Goal: Task Accomplishment & Management: Manage account settings

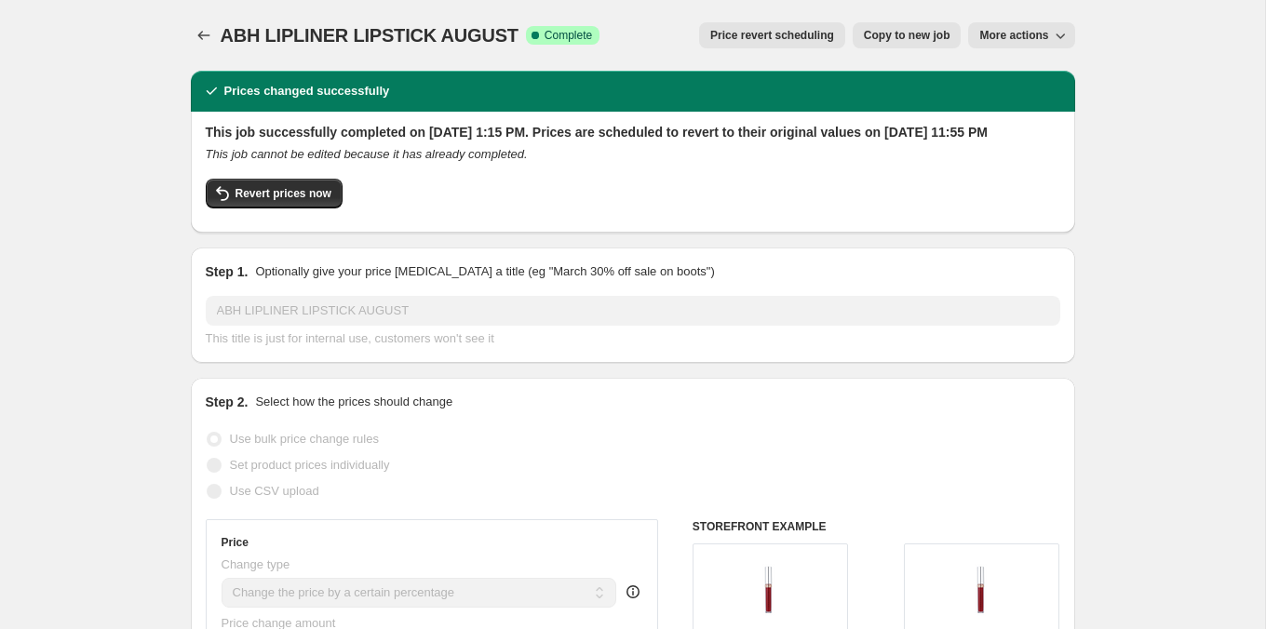
select select "percentage"
select select "tag"
click at [204, 36] on icon "Price change jobs" at bounding box center [204, 35] width 19 height 19
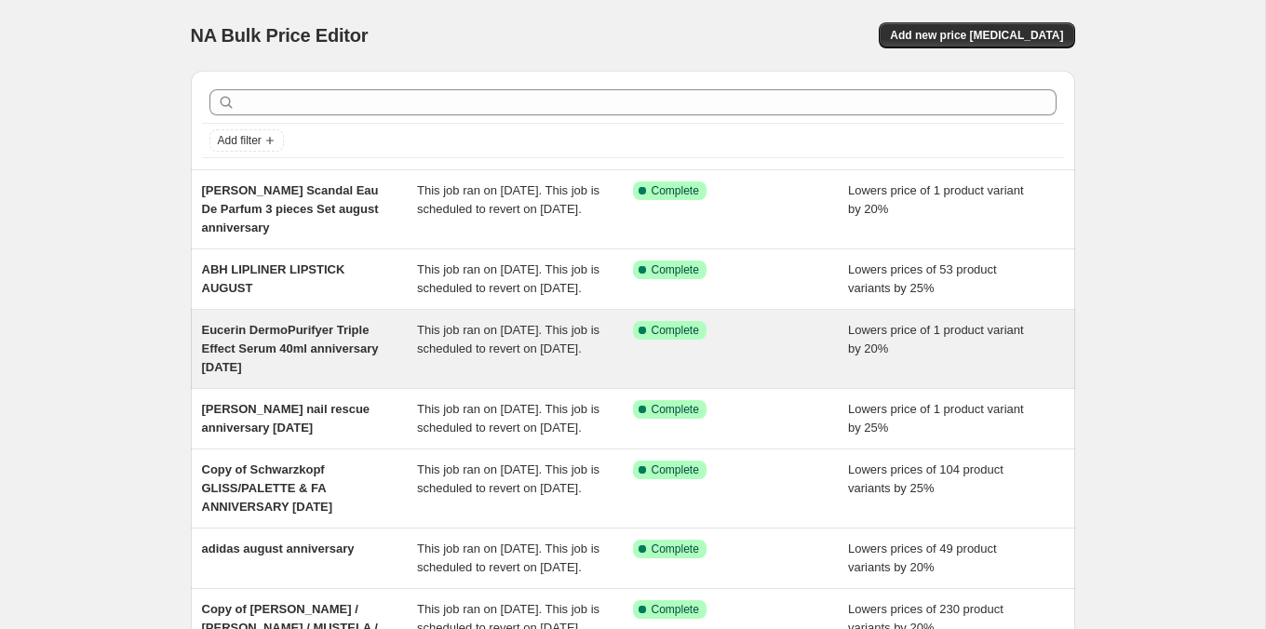
click at [600, 372] on div "This job ran on [DATE]. This job is scheduled to revert on [DATE]." at bounding box center [525, 349] width 216 height 56
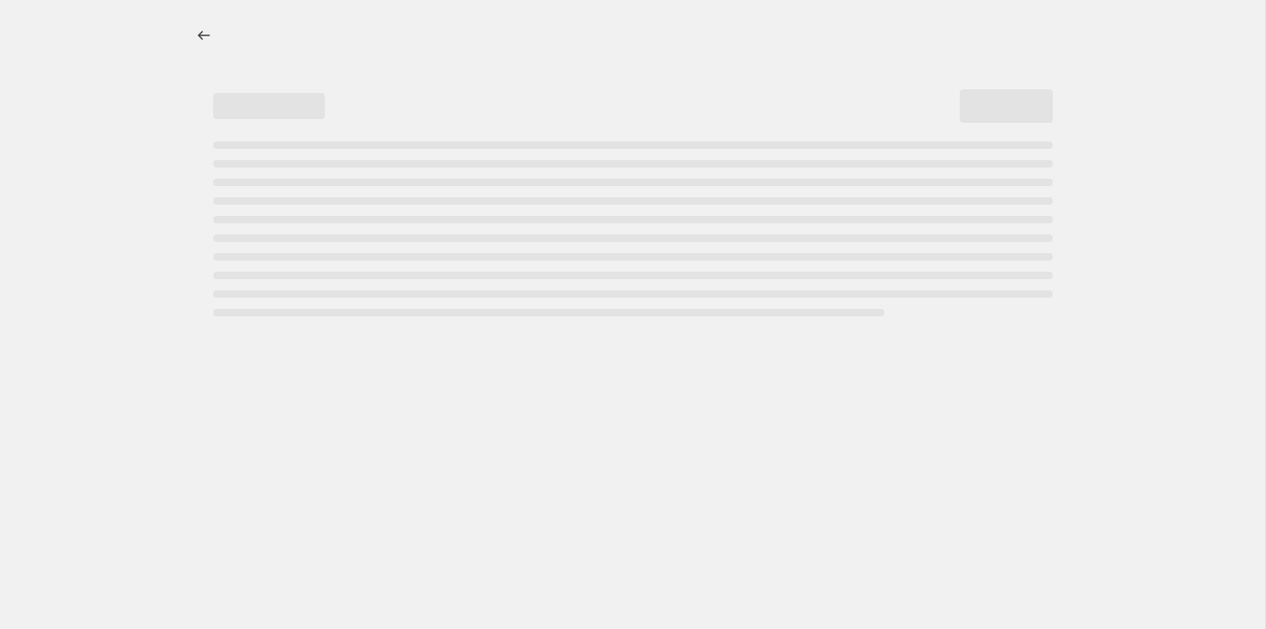
select select "percentage"
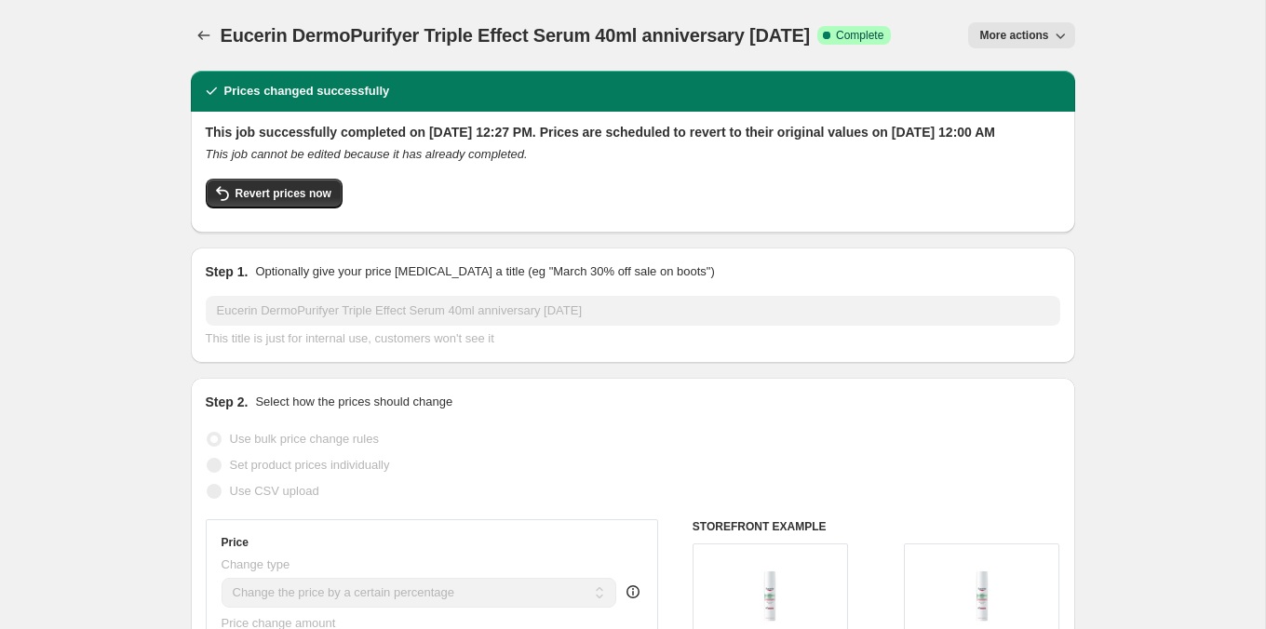
click at [1018, 44] on button "More actions" at bounding box center [1021, 35] width 106 height 26
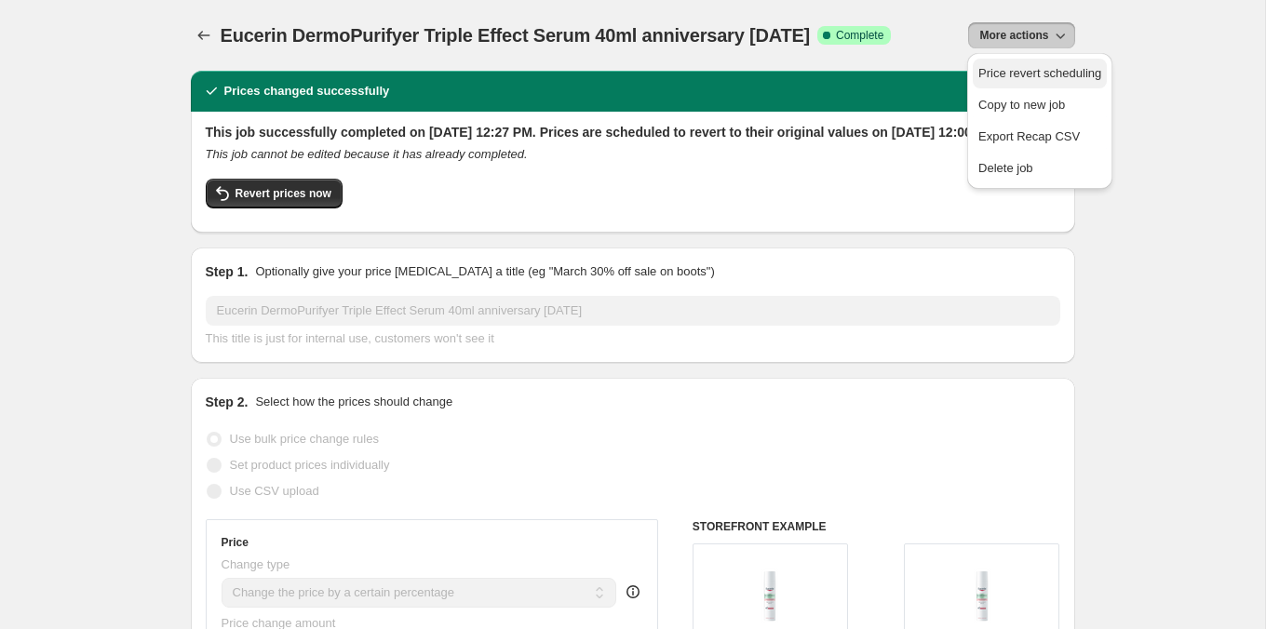
click at [1011, 61] on button "Price revert scheduling" at bounding box center [1040, 74] width 134 height 30
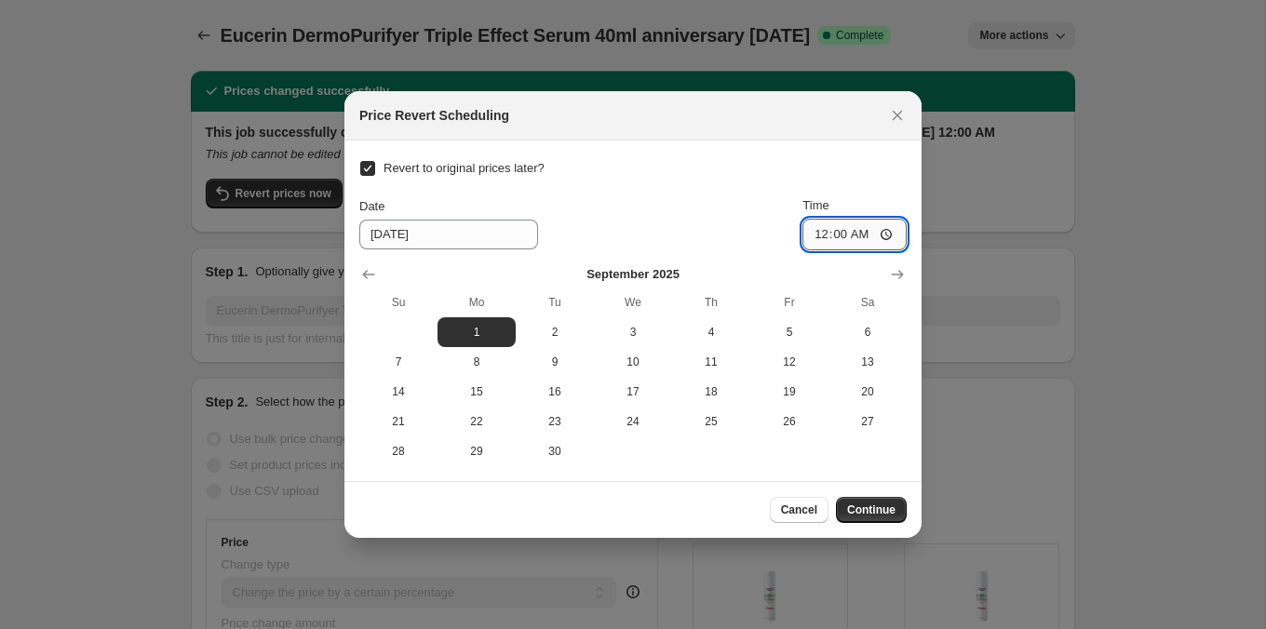
click at [813, 232] on input "00:00" at bounding box center [855, 235] width 104 height 32
type input "23:55"
click at [884, 519] on button "Continue" at bounding box center [871, 510] width 71 height 26
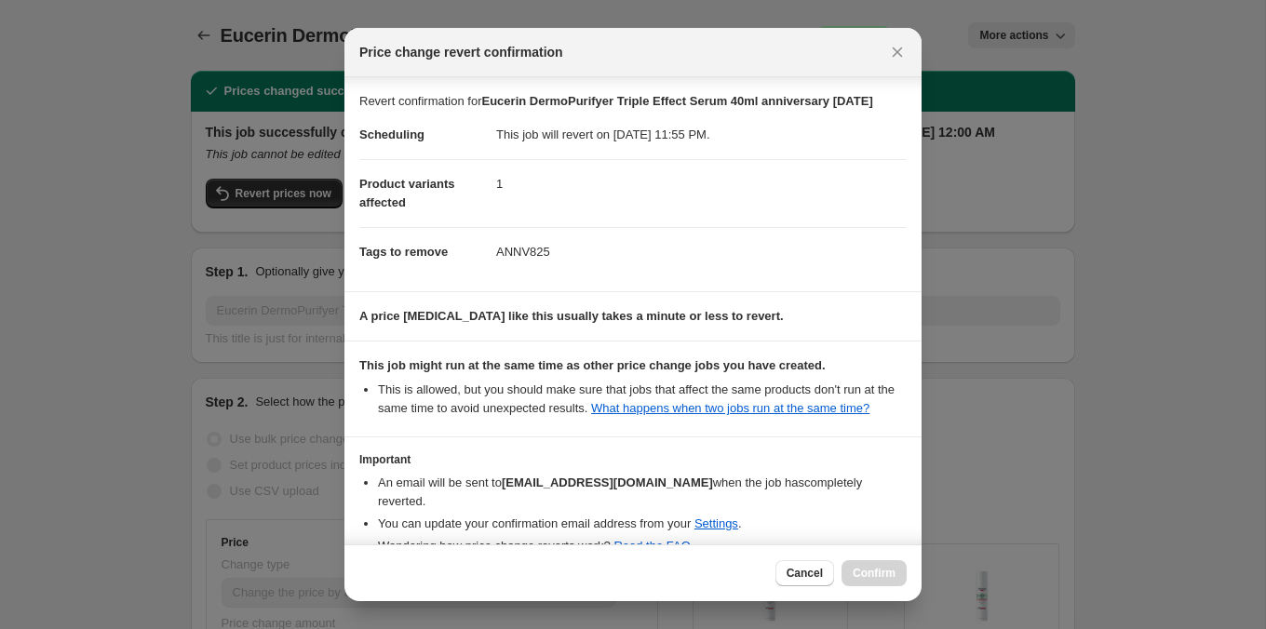
scroll to position [119, 0]
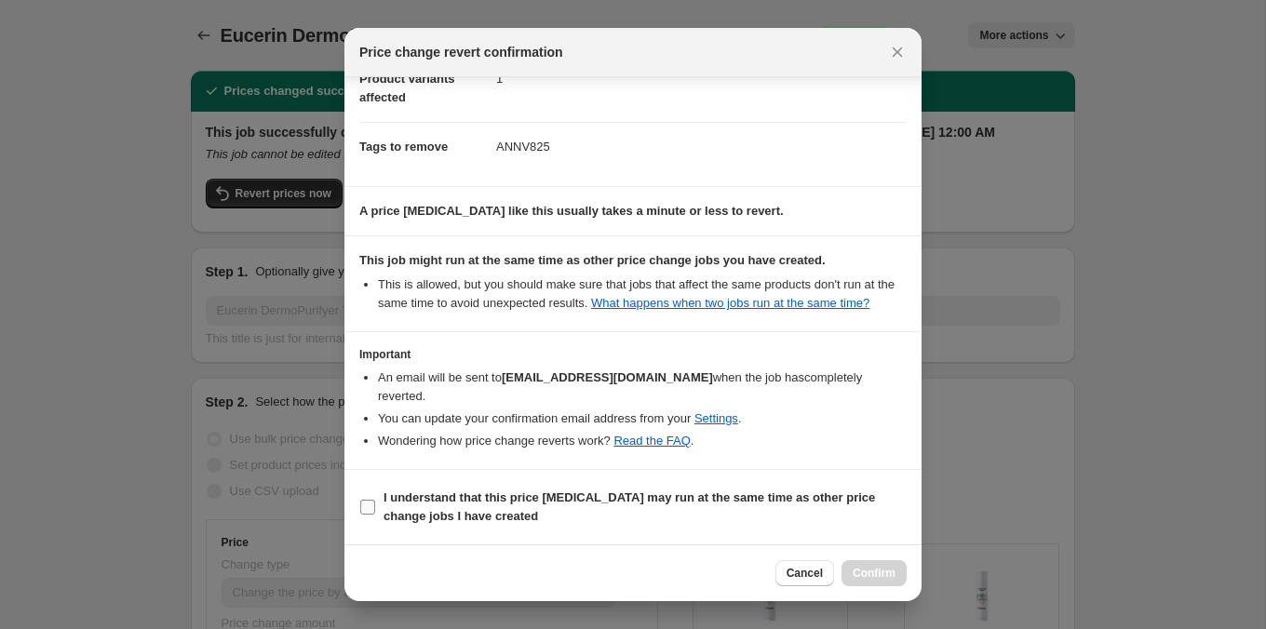
click at [778, 507] on span "I understand that this price [MEDICAL_DATA] may run at the same time as other p…" at bounding box center [645, 507] width 523 height 37
click at [375, 507] on input "I understand that this price [MEDICAL_DATA] may run at the same time as other p…" at bounding box center [367, 507] width 15 height 15
checkbox input "true"
click at [859, 559] on div "Cancel Confirm" at bounding box center [633, 573] width 577 height 57
click at [863, 575] on span "Confirm" at bounding box center [874, 573] width 43 height 15
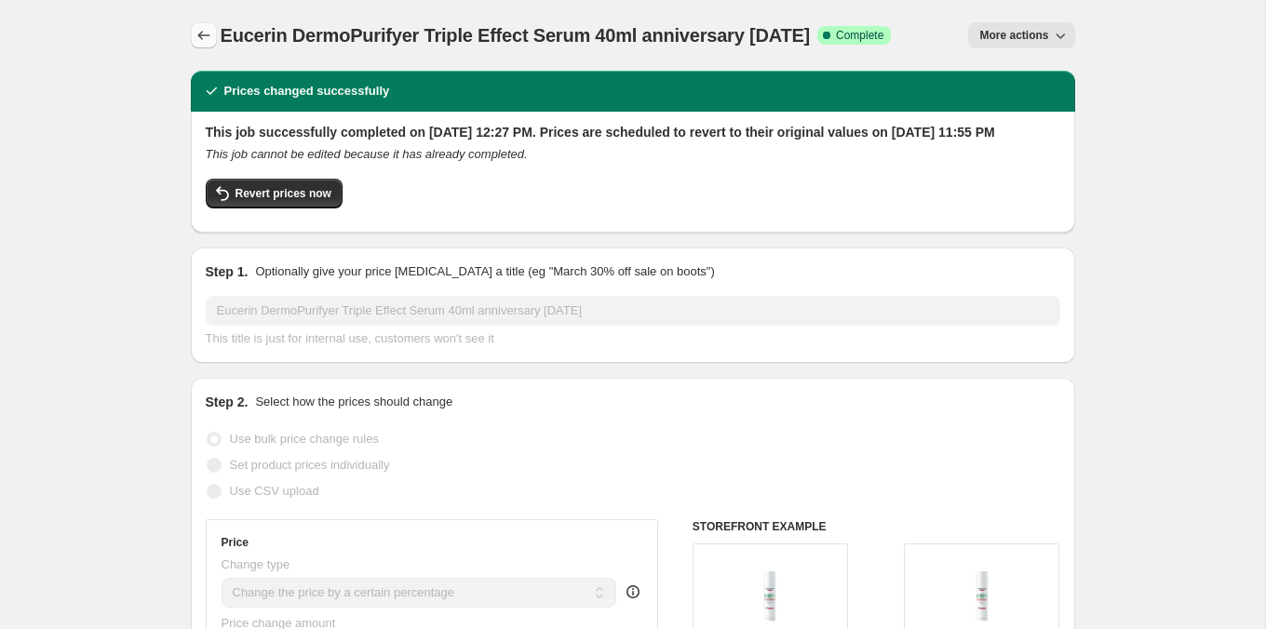
click at [205, 43] on icon "Price change jobs" at bounding box center [204, 35] width 19 height 19
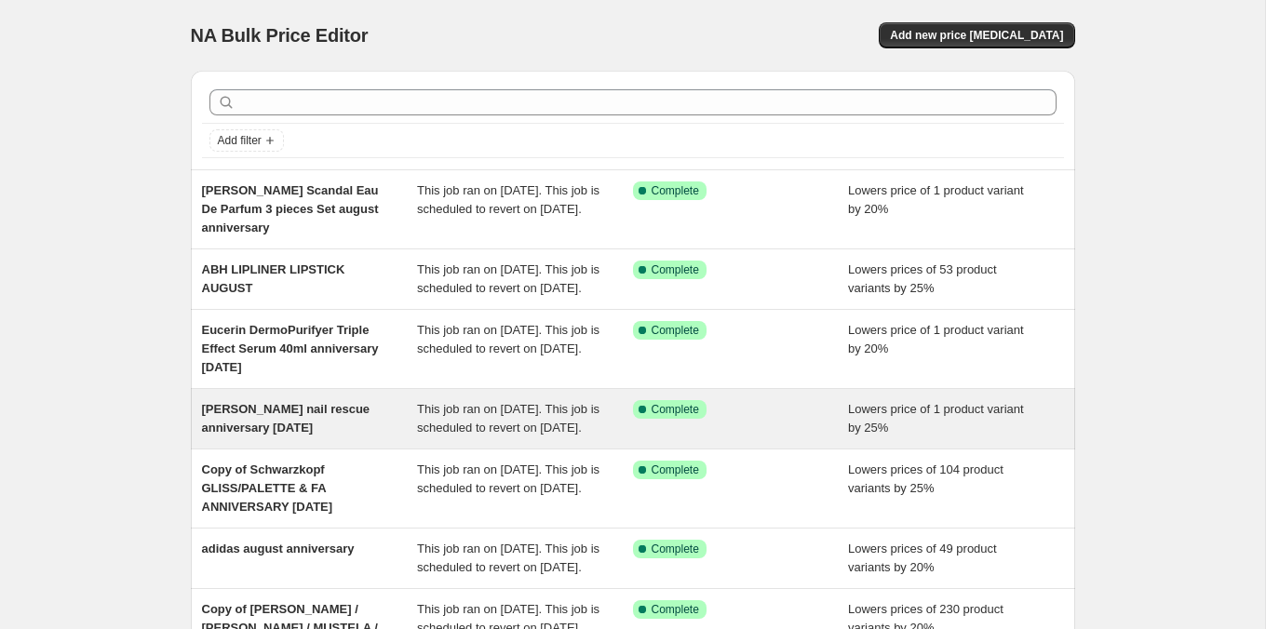
click at [520, 435] on span "This job ran on [DATE]. This job is scheduled to revert on [DATE]." at bounding box center [508, 418] width 183 height 33
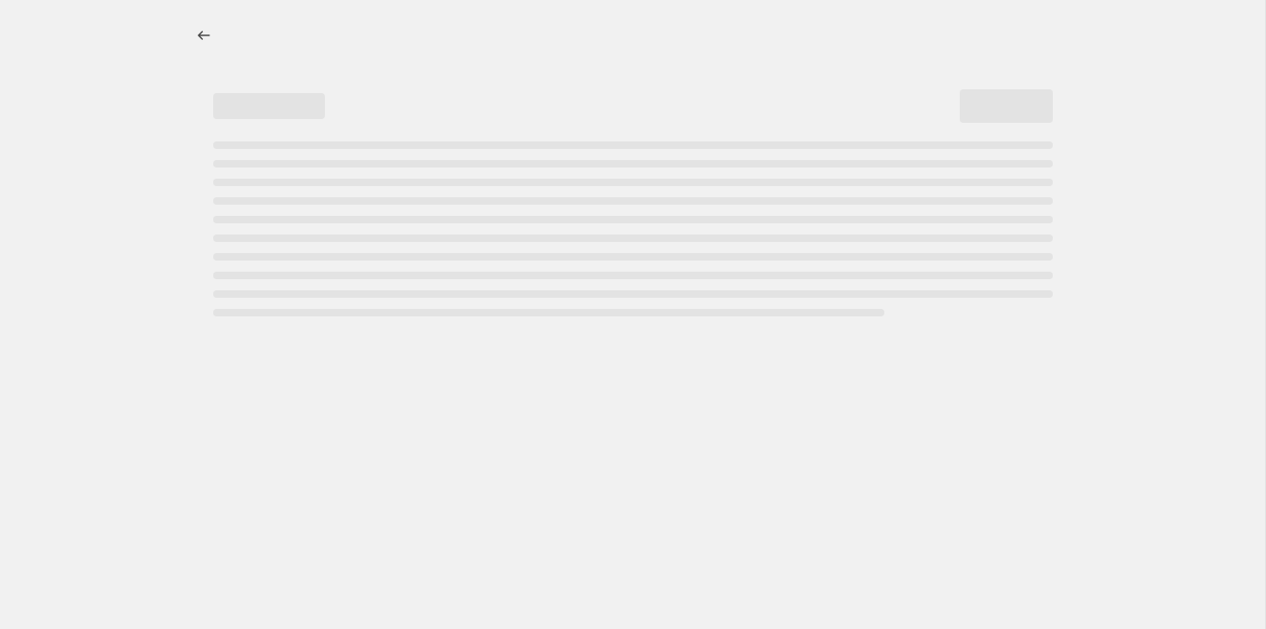
select select "percentage"
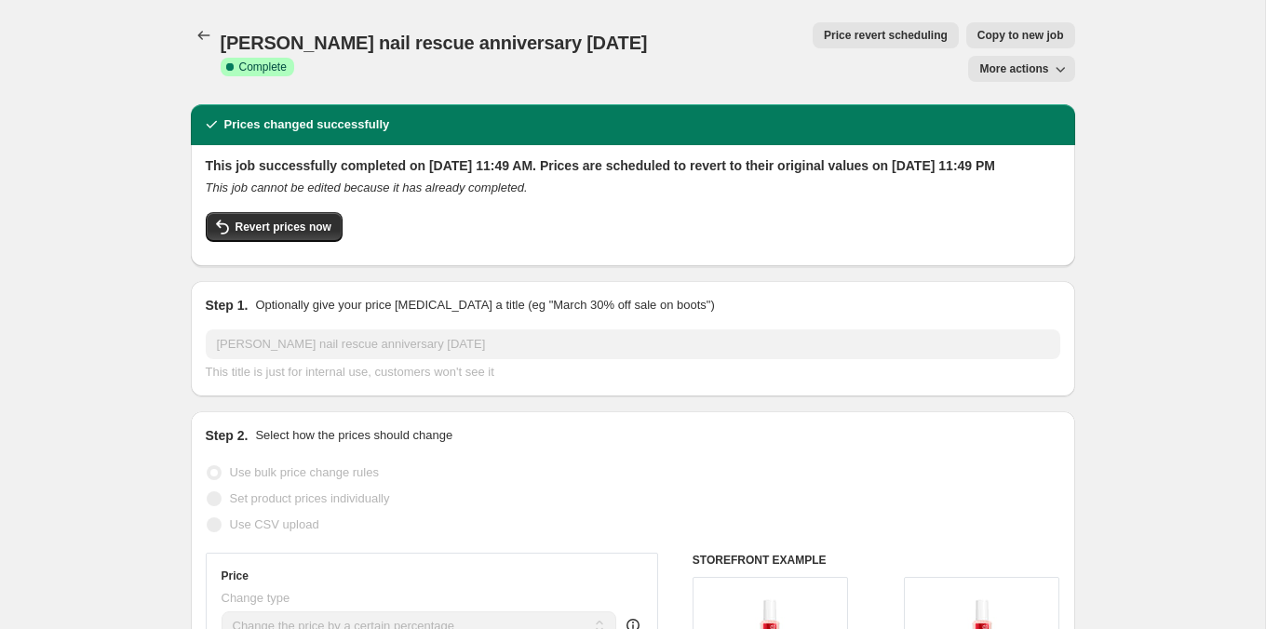
click at [824, 35] on span "Price revert scheduling" at bounding box center [886, 35] width 124 height 15
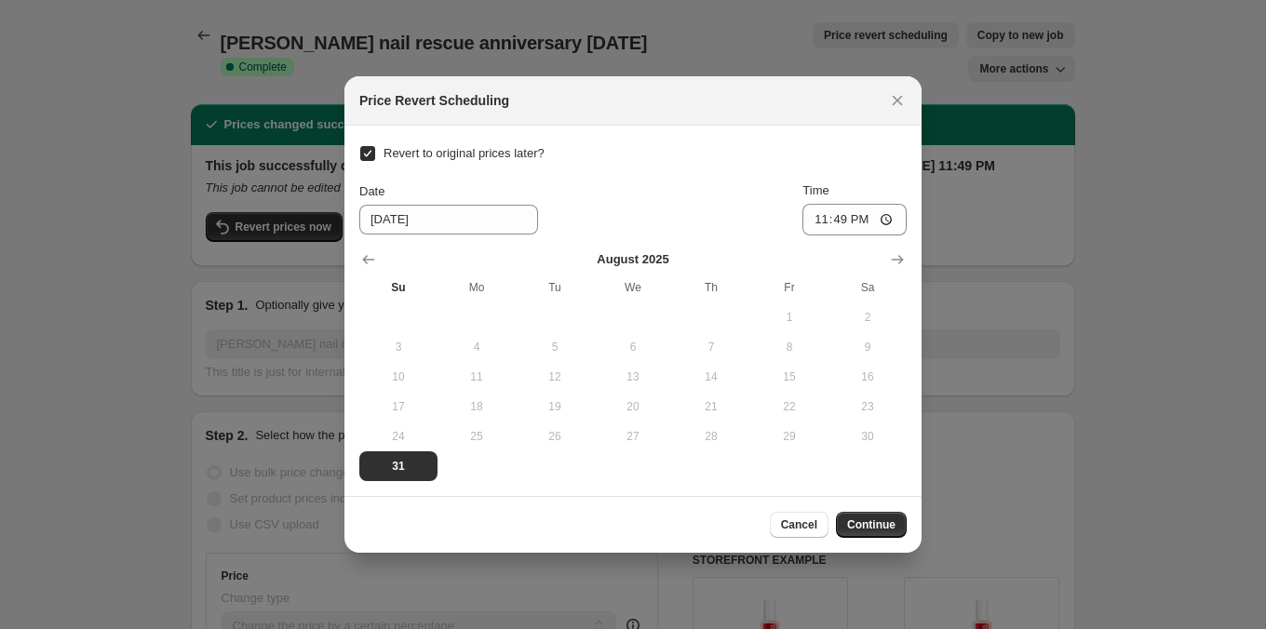
click at [882, 264] on div ":rai:" at bounding box center [633, 259] width 548 height 19
click at [892, 264] on icon "Show next month, September 2025" at bounding box center [897, 259] width 19 height 19
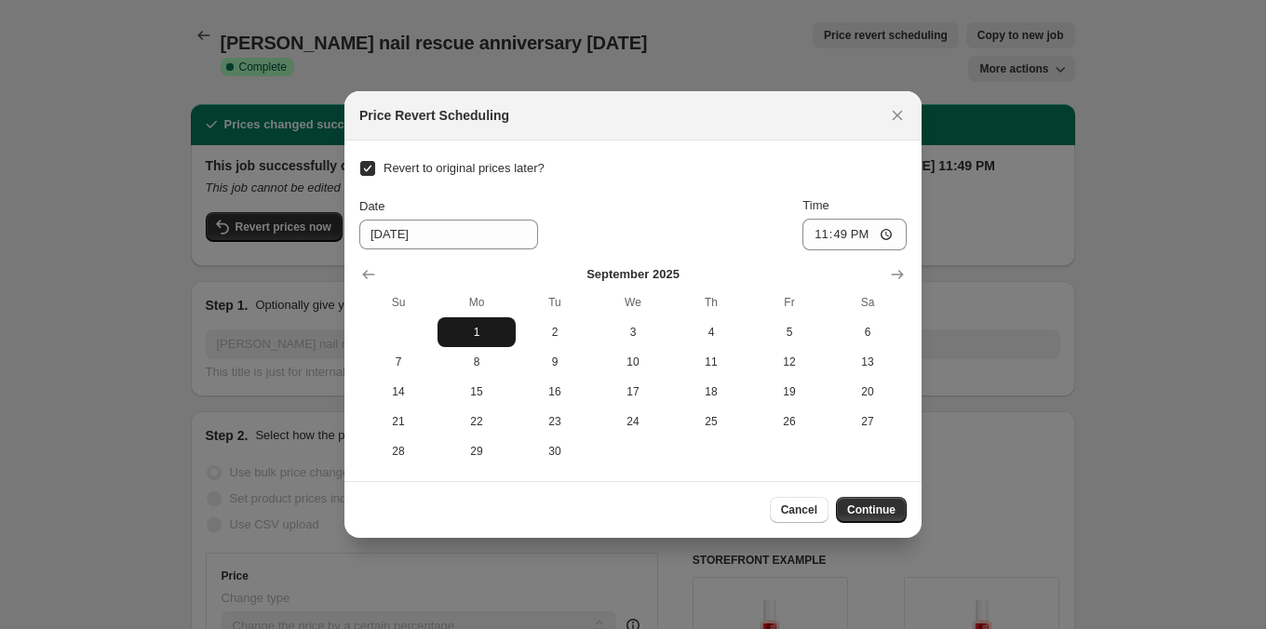
click at [470, 329] on span "1" at bounding box center [476, 332] width 63 height 15
type input "[DATE]"
click at [886, 504] on span "Continue" at bounding box center [871, 510] width 48 height 15
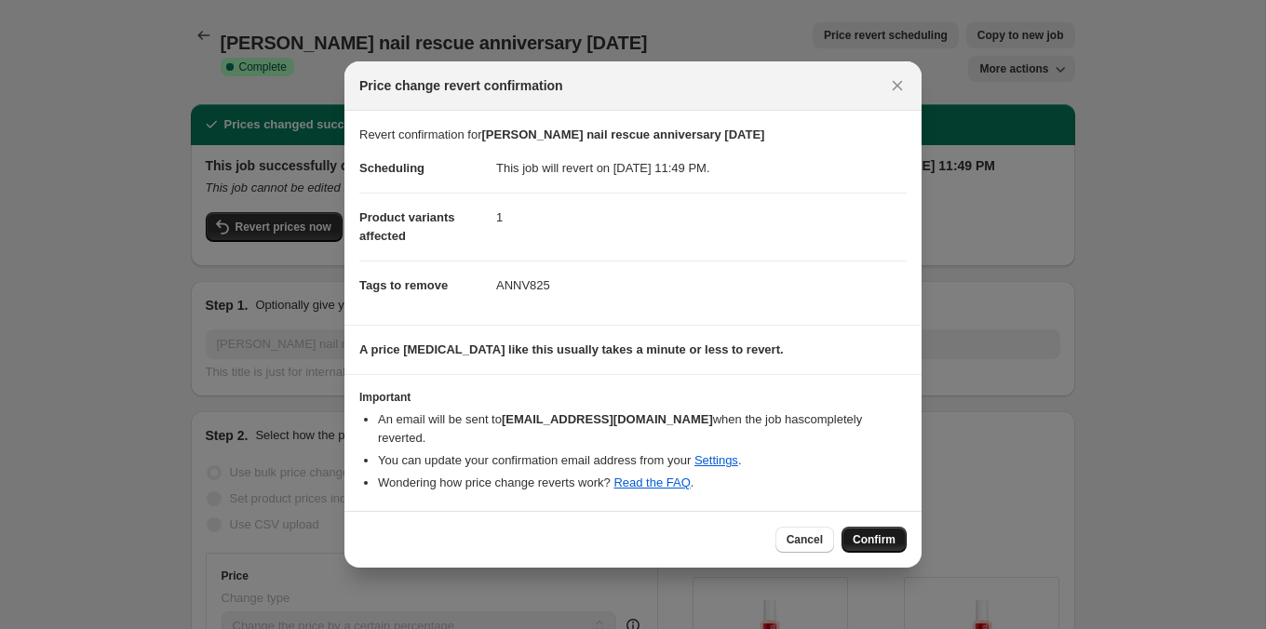
click at [865, 533] on span "Confirm" at bounding box center [874, 540] width 43 height 15
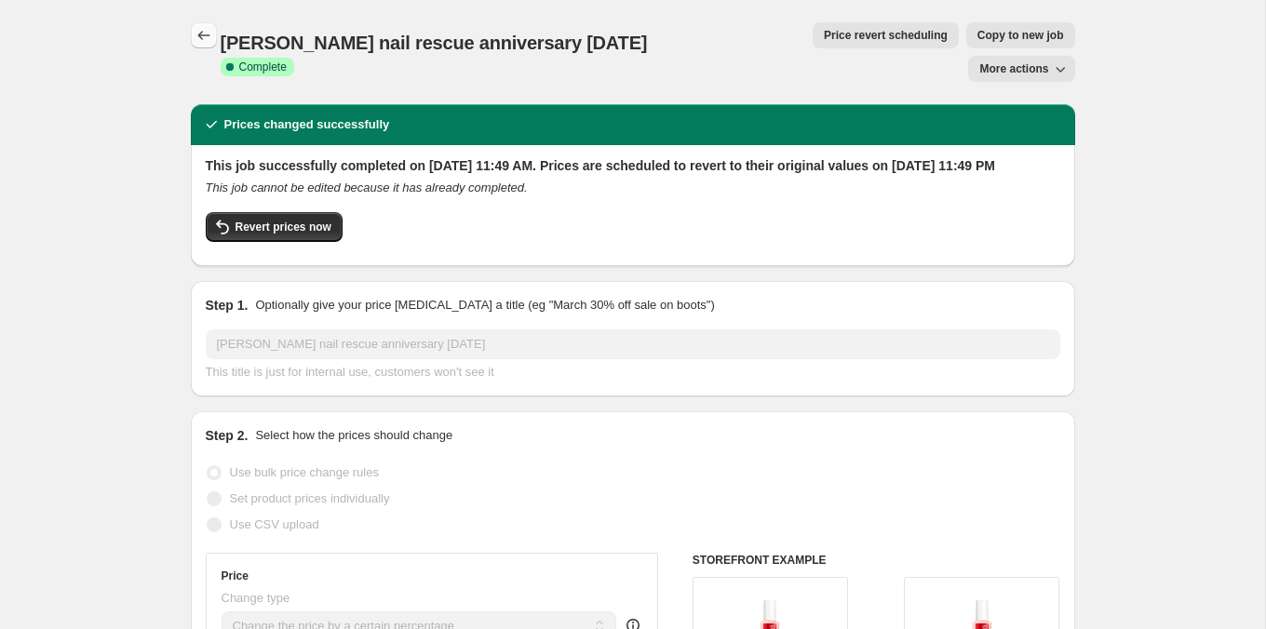
click at [191, 36] on button "Price change jobs" at bounding box center [204, 35] width 26 height 26
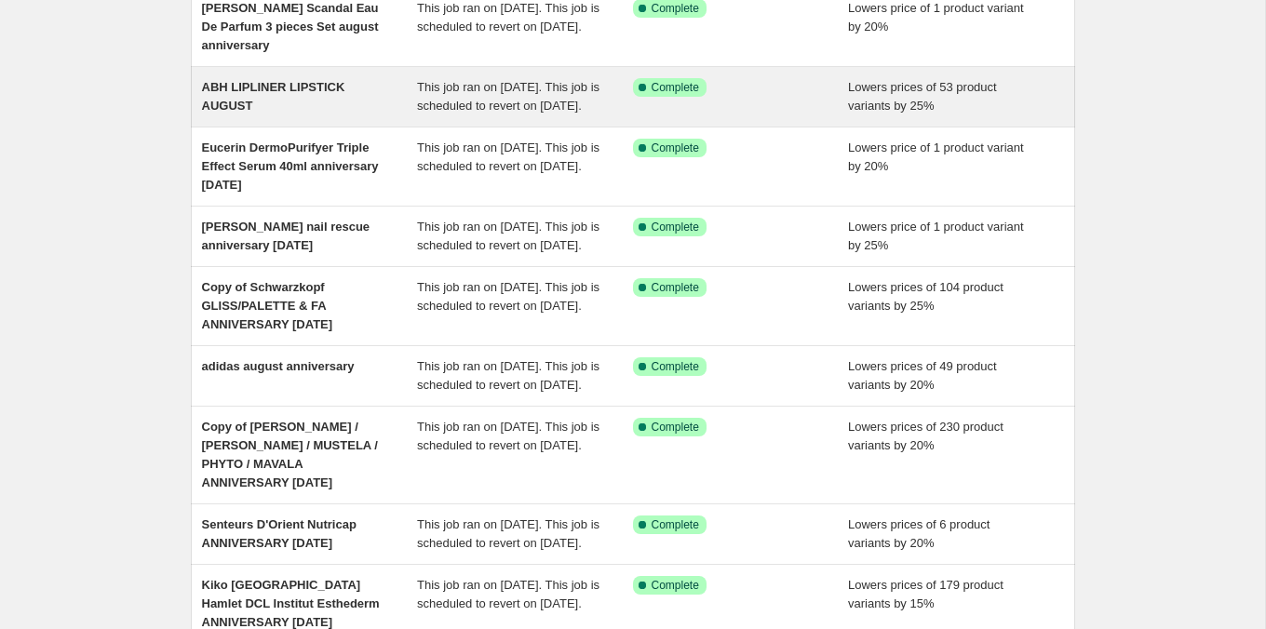
scroll to position [197, 0]
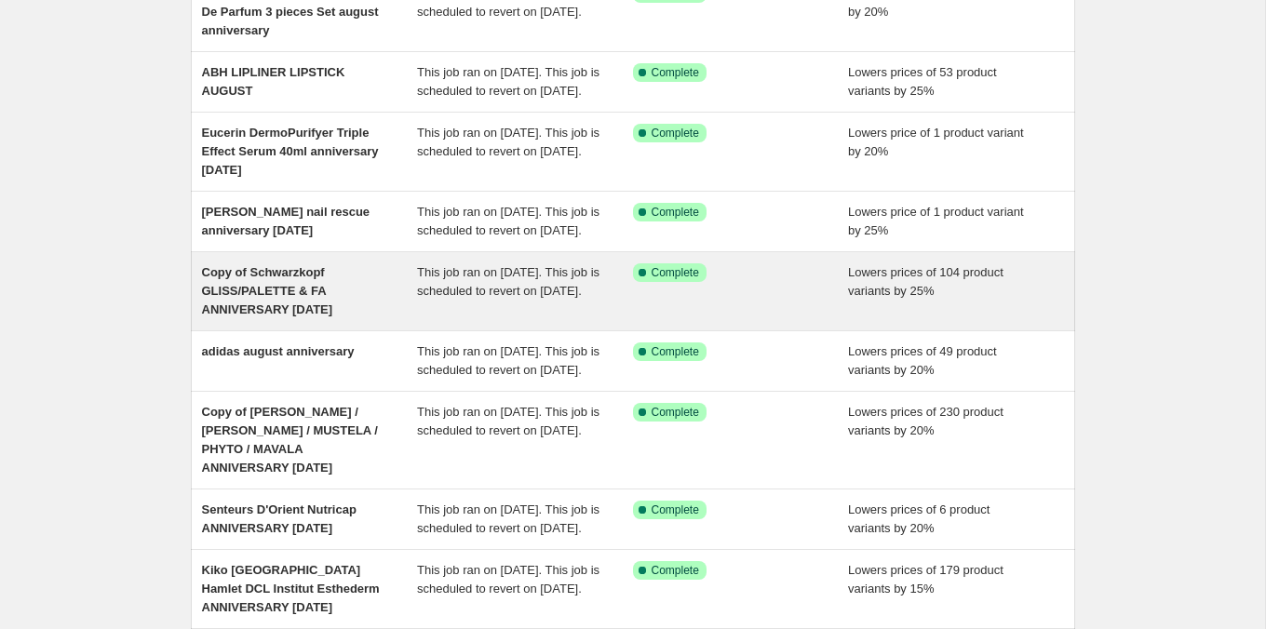
click at [610, 319] on div "This job ran on [DATE]. This job is scheduled to revert on [DATE]." at bounding box center [525, 292] width 216 height 56
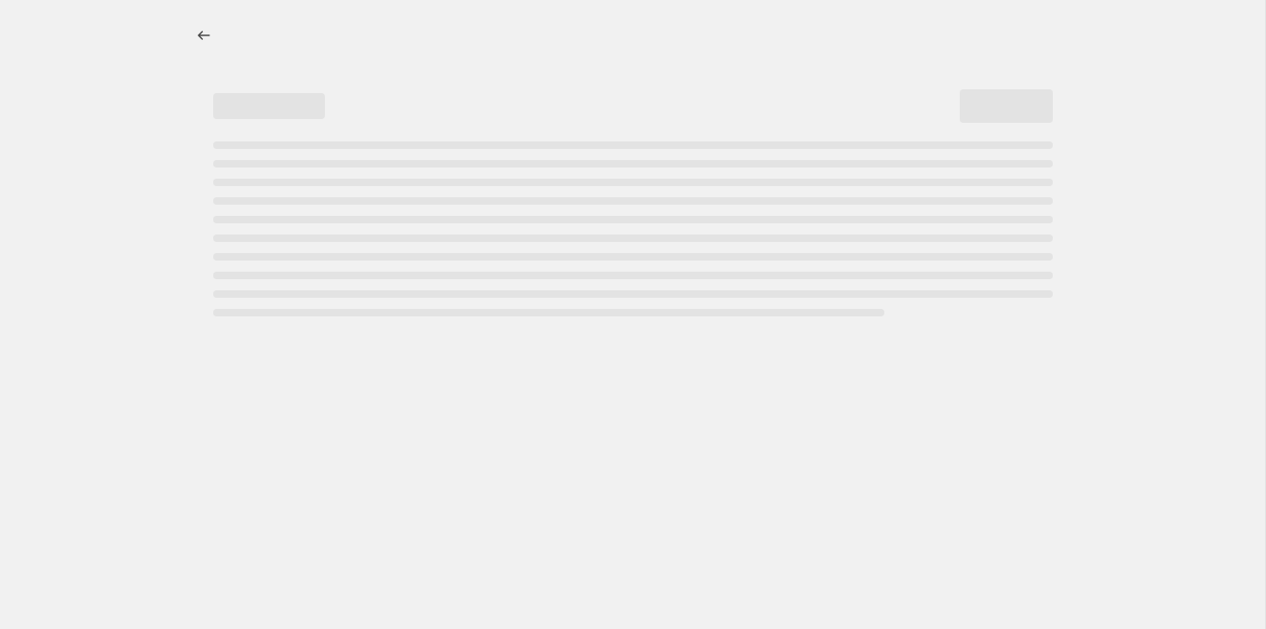
select select "percentage"
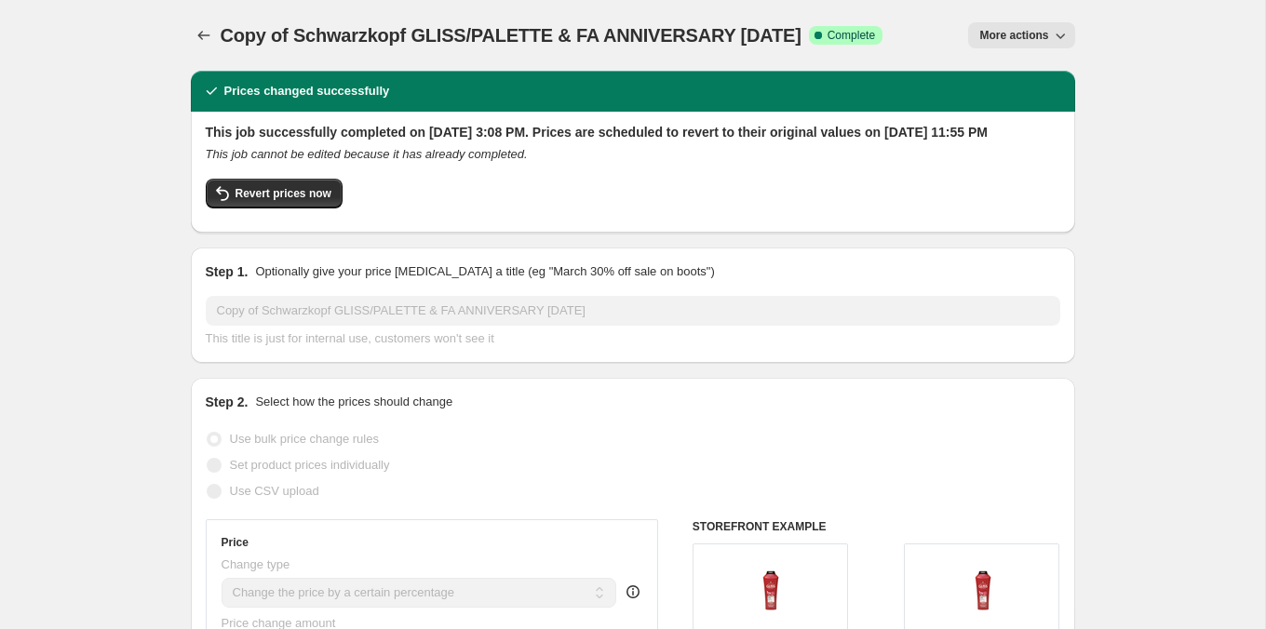
click at [952, 37] on div "More actions" at bounding box center [986, 35] width 177 height 26
click at [970, 37] on button "More actions" at bounding box center [1021, 35] width 106 height 26
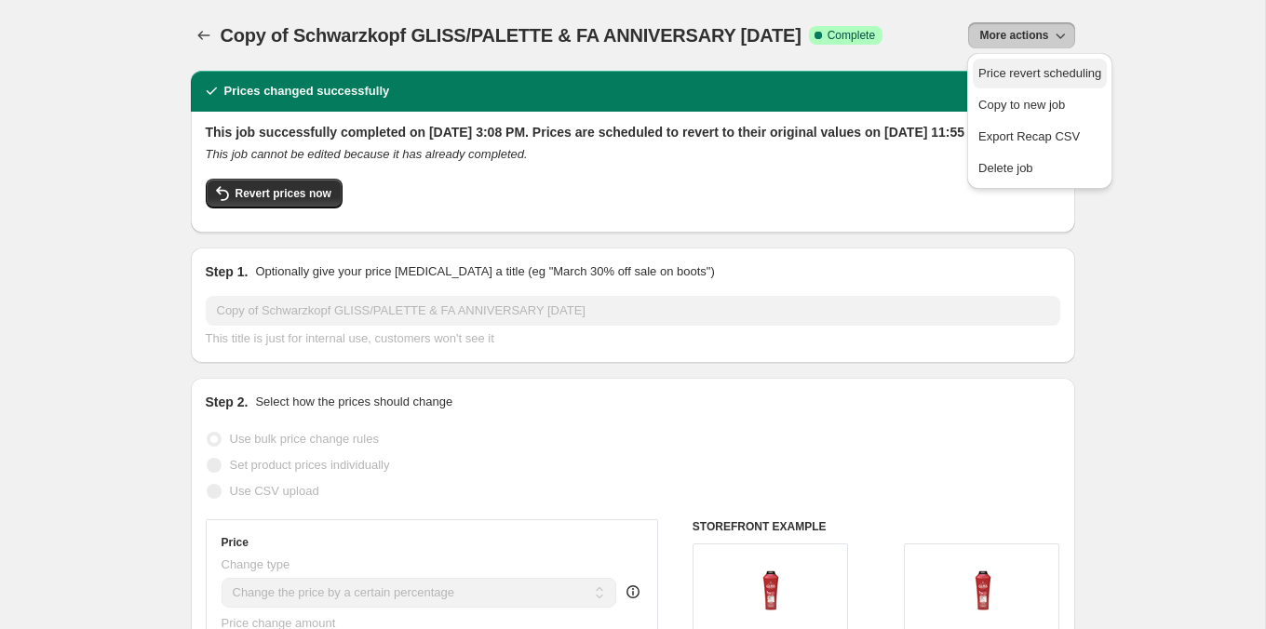
click at [986, 67] on span "Price revert scheduling" at bounding box center [1040, 73] width 123 height 14
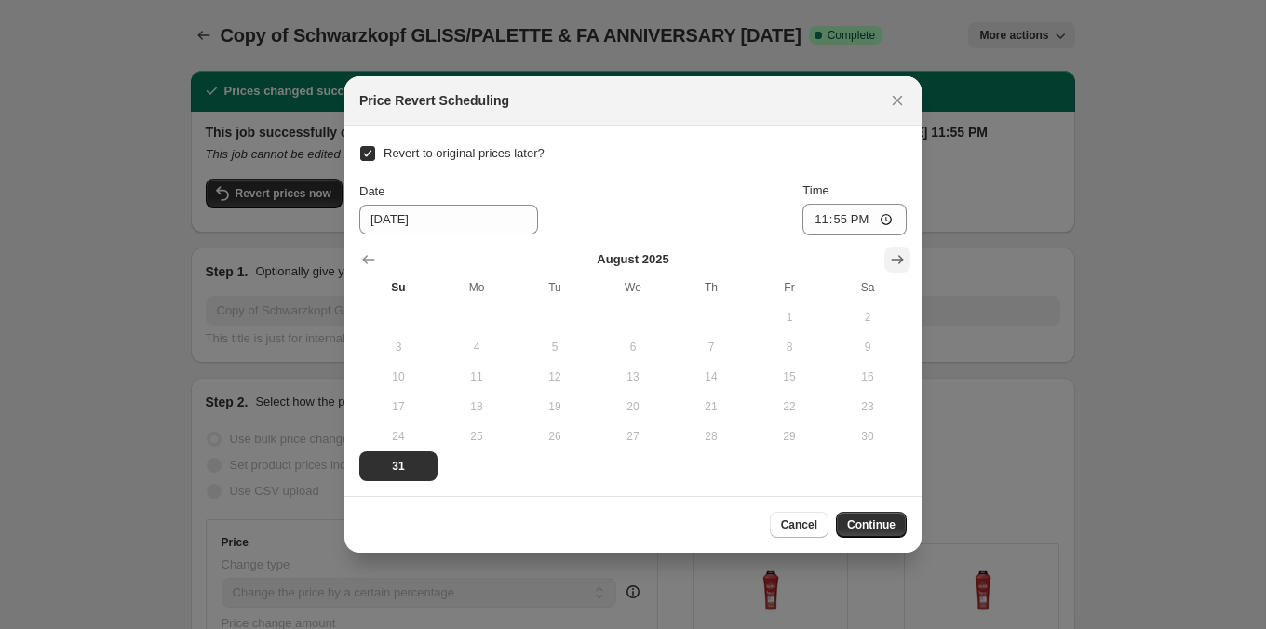
click at [896, 259] on icon "Show next month, September 2025" at bounding box center [898, 259] width 12 height 9
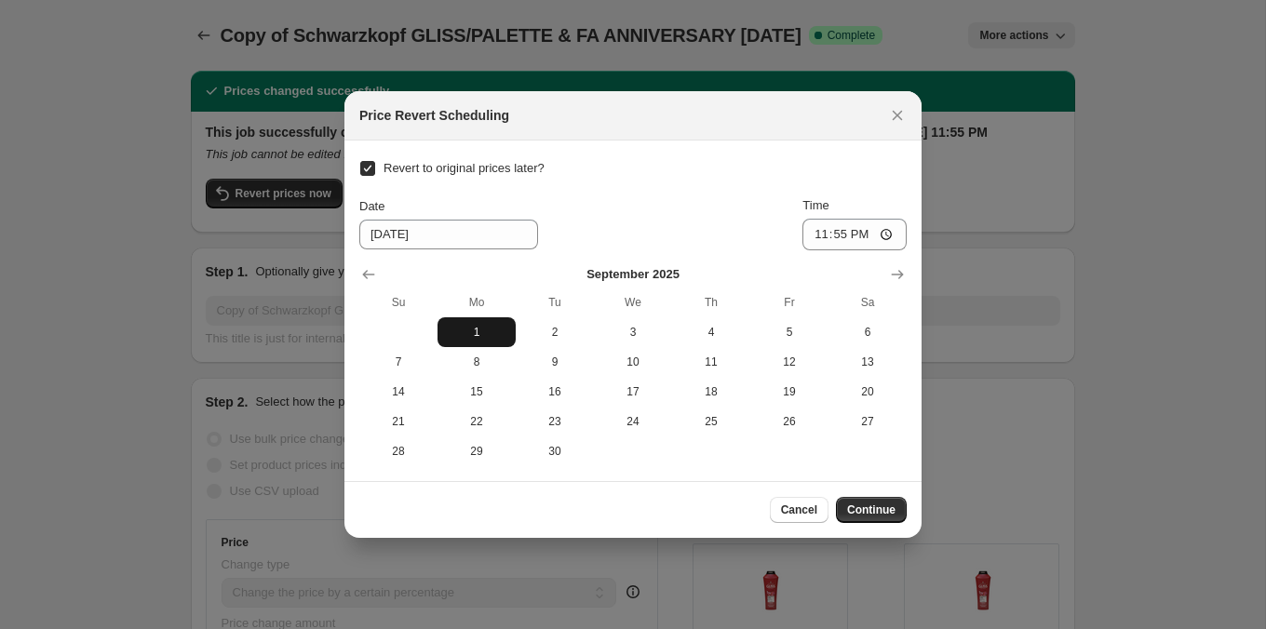
click at [461, 322] on button "1" at bounding box center [477, 333] width 78 height 30
type input "[DATE]"
click at [883, 512] on span "Continue" at bounding box center [871, 510] width 48 height 15
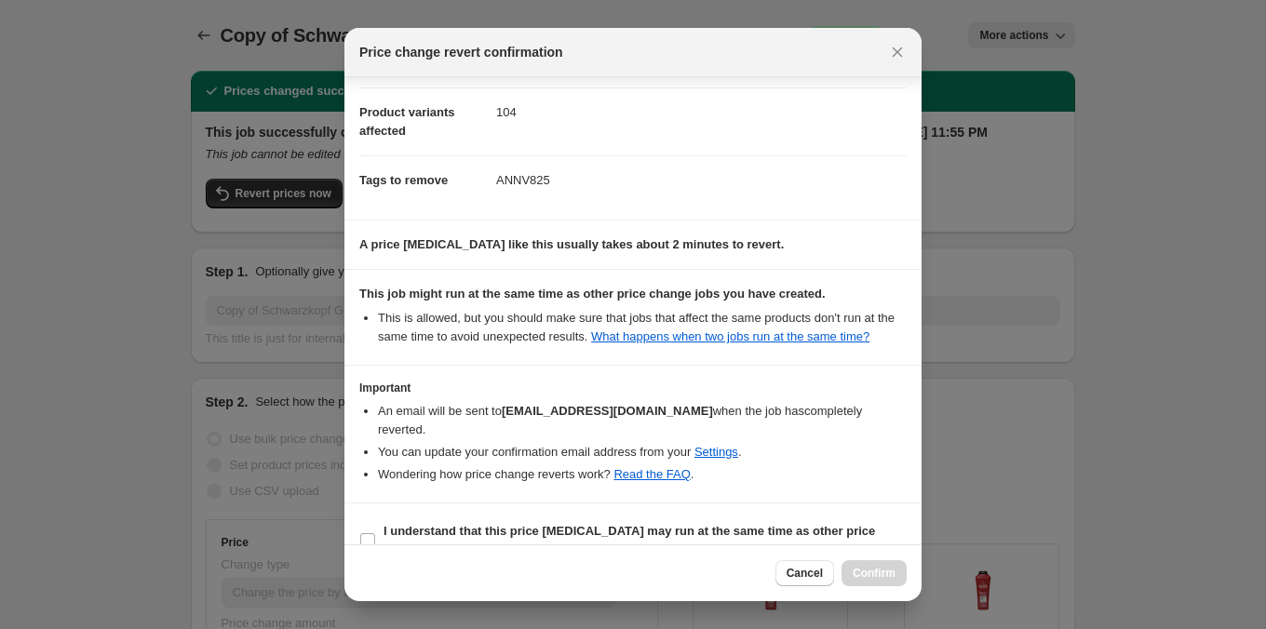
scroll to position [119, 0]
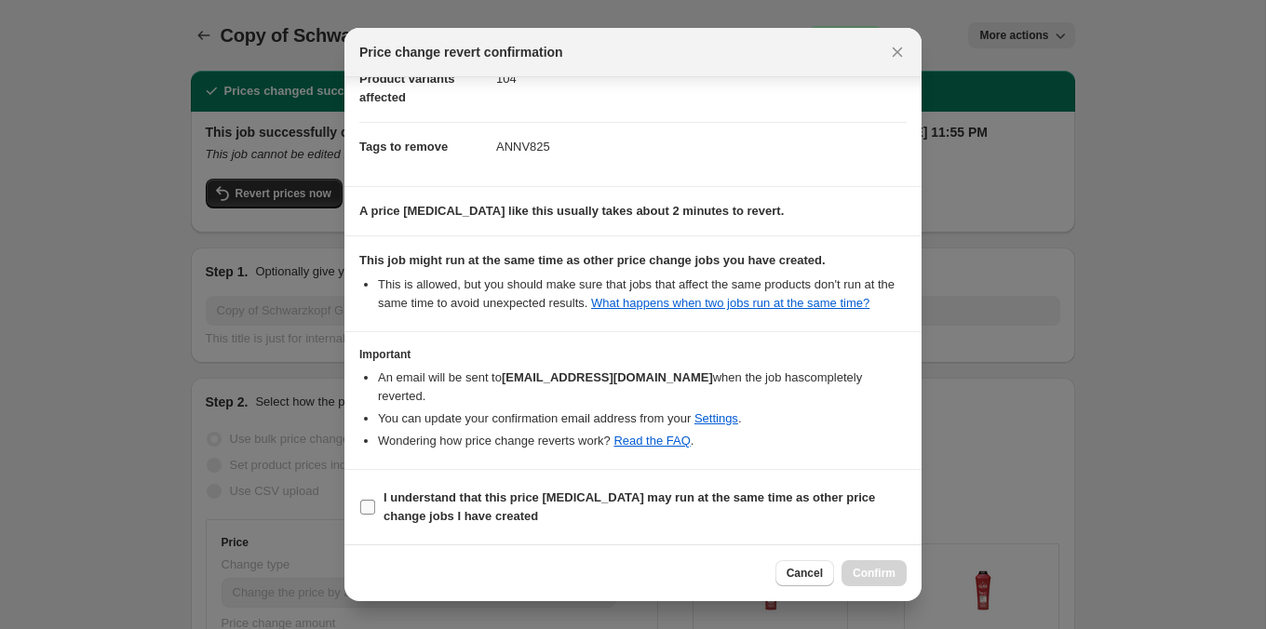
click at [814, 510] on span "I understand that this price [MEDICAL_DATA] may run at the same time as other p…" at bounding box center [645, 507] width 523 height 37
click at [375, 510] on input "I understand that this price [MEDICAL_DATA] may run at the same time as other p…" at bounding box center [367, 507] width 15 height 15
checkbox input "true"
click at [882, 570] on span "Confirm" at bounding box center [874, 573] width 43 height 15
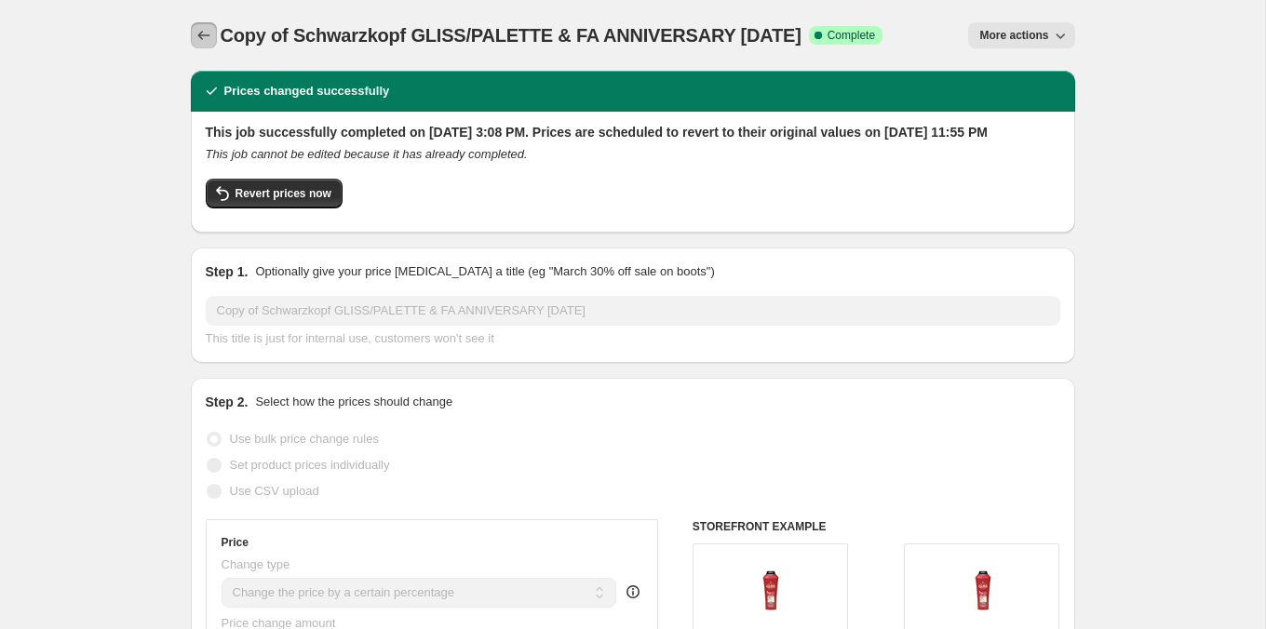
click at [204, 42] on icon "Price change jobs" at bounding box center [204, 35] width 19 height 19
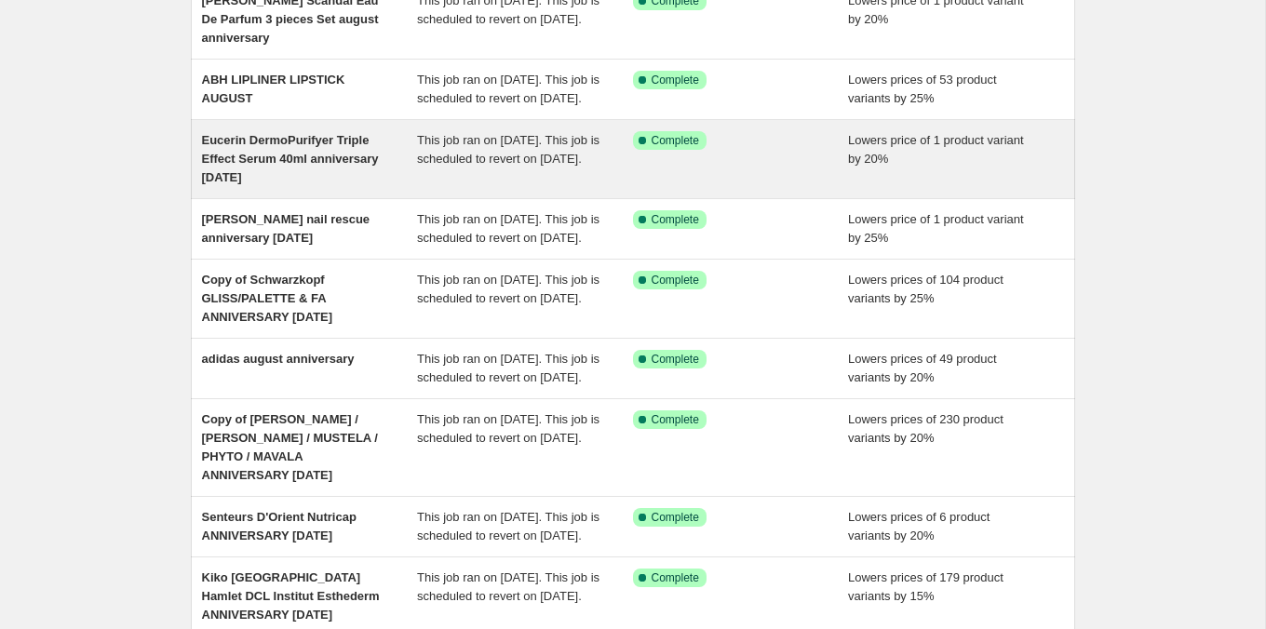
scroll to position [247, 0]
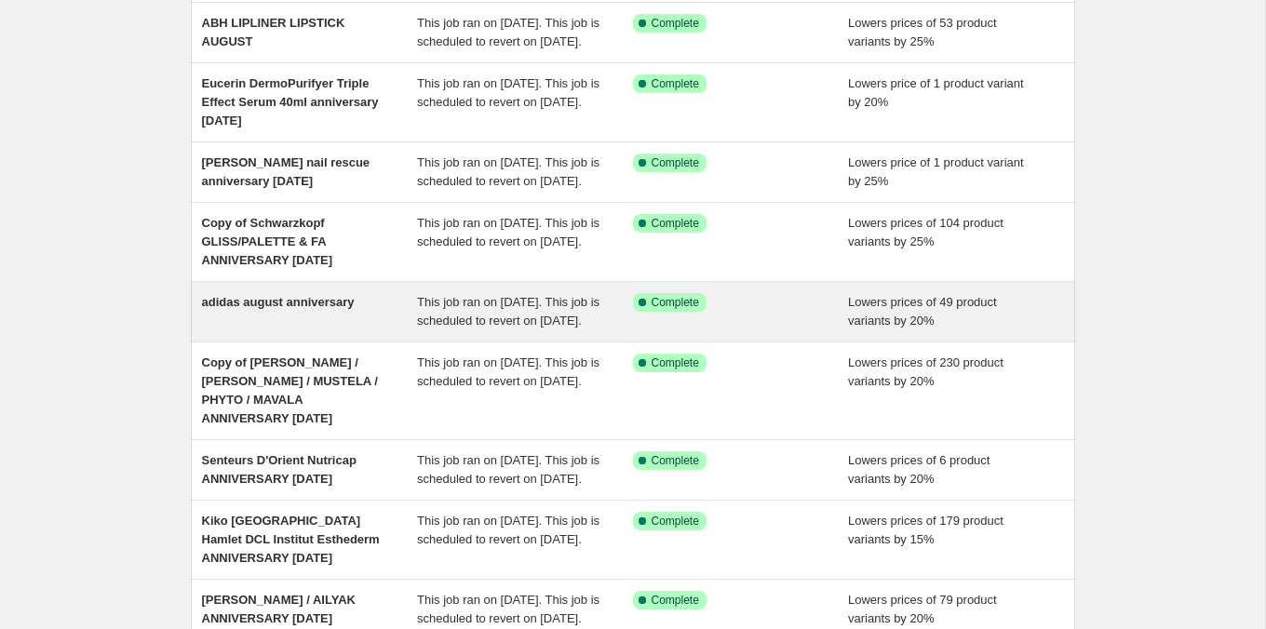
click at [504, 328] on span "This job ran on [DATE]. This job is scheduled to revert on [DATE]." at bounding box center [508, 311] width 183 height 33
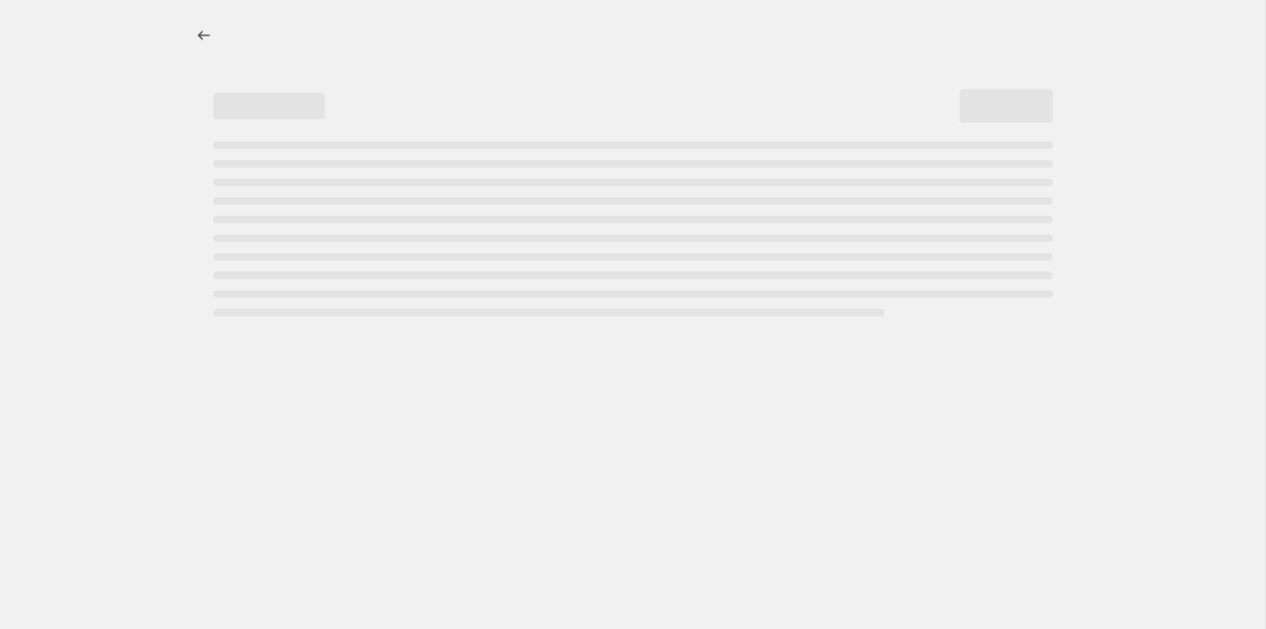
select select "percentage"
select select "tag"
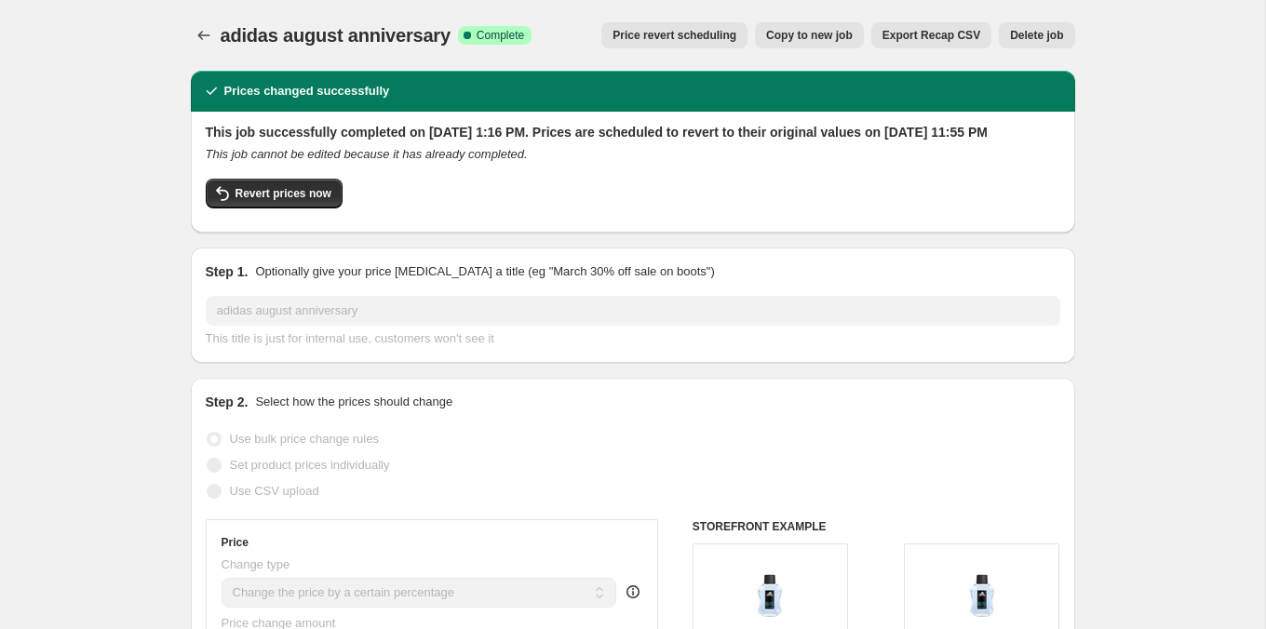
click at [692, 47] on button "Price revert scheduling" at bounding box center [675, 35] width 146 height 26
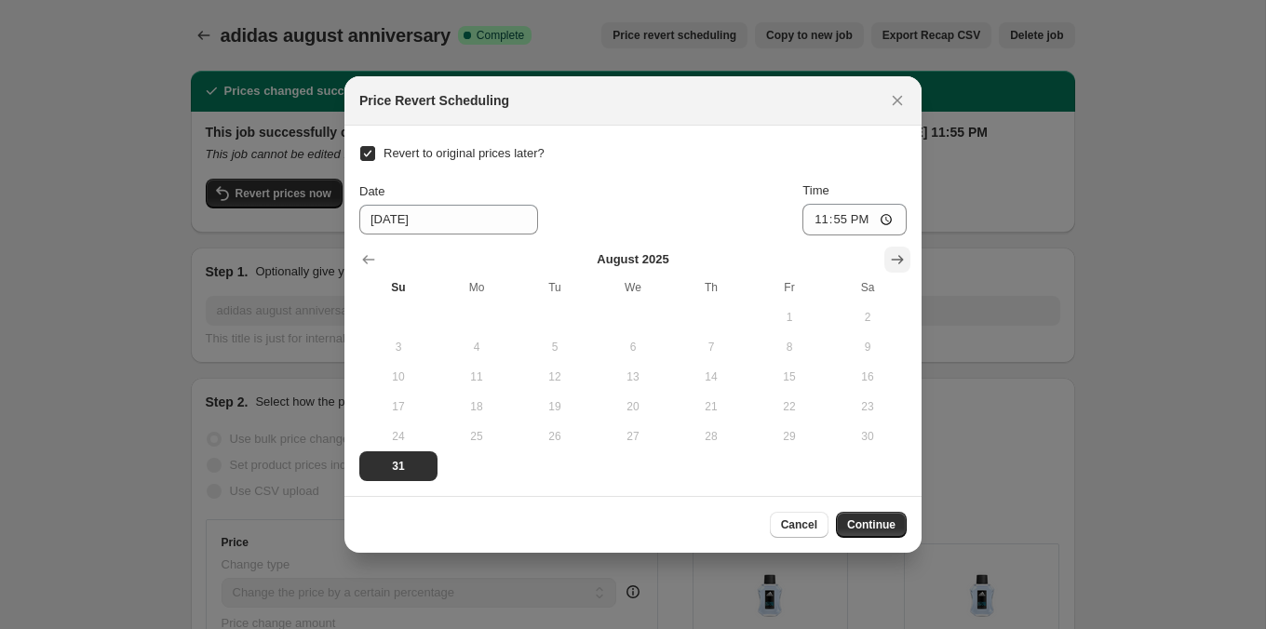
click at [894, 254] on icon "Show next month, September 2025" at bounding box center [897, 259] width 19 height 19
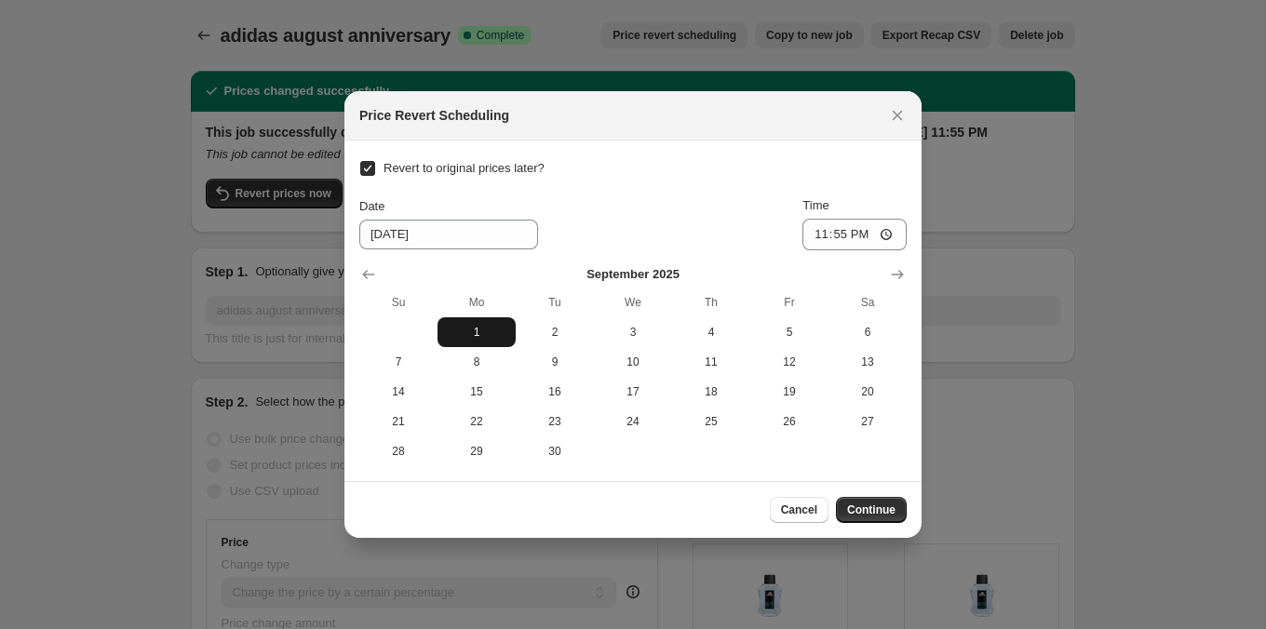
click at [477, 336] on span "1" at bounding box center [476, 332] width 63 height 15
type input "[DATE]"
click at [864, 513] on span "Continue" at bounding box center [871, 510] width 48 height 15
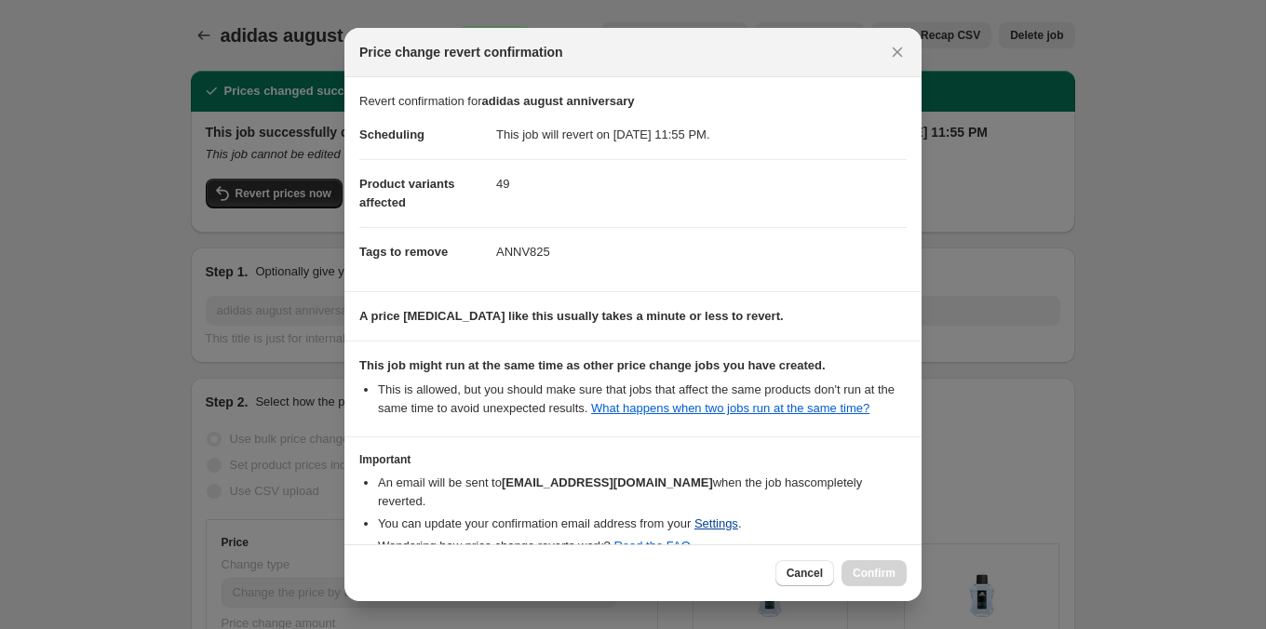
scroll to position [101, 0]
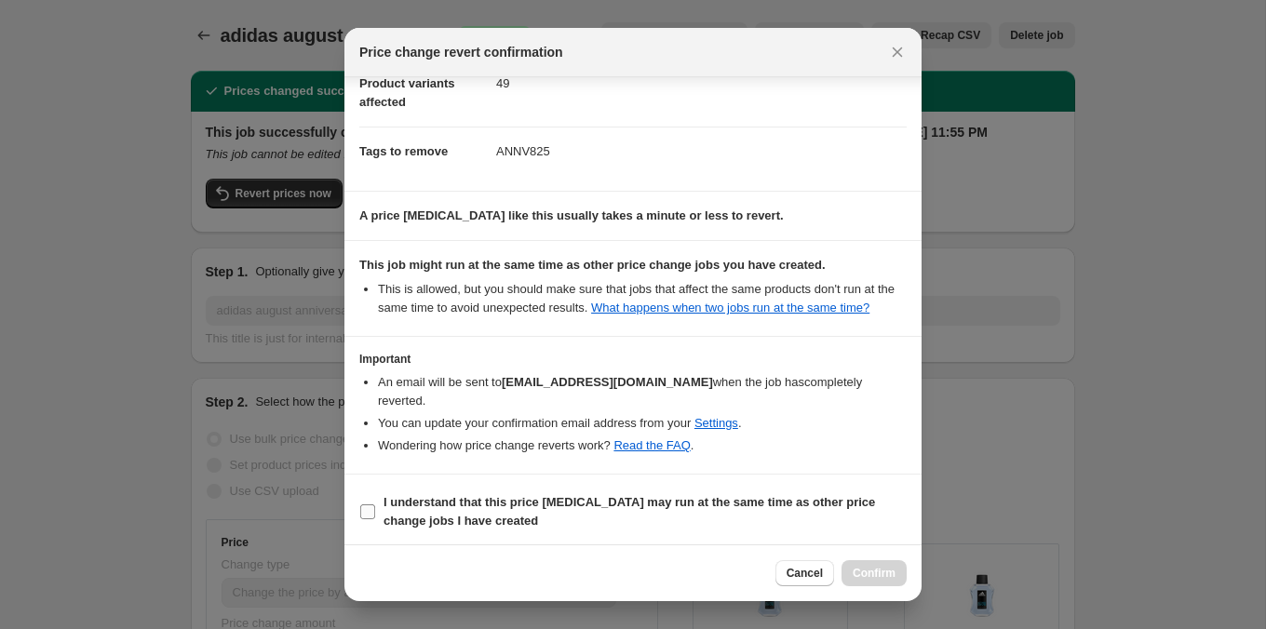
click at [731, 519] on span "I understand that this price [MEDICAL_DATA] may run at the same time as other p…" at bounding box center [645, 512] width 523 height 37
click at [375, 519] on input "I understand that this price [MEDICAL_DATA] may run at the same time as other p…" at bounding box center [367, 512] width 15 height 15
checkbox input "true"
click at [865, 563] on button "Confirm" at bounding box center [874, 574] width 65 height 26
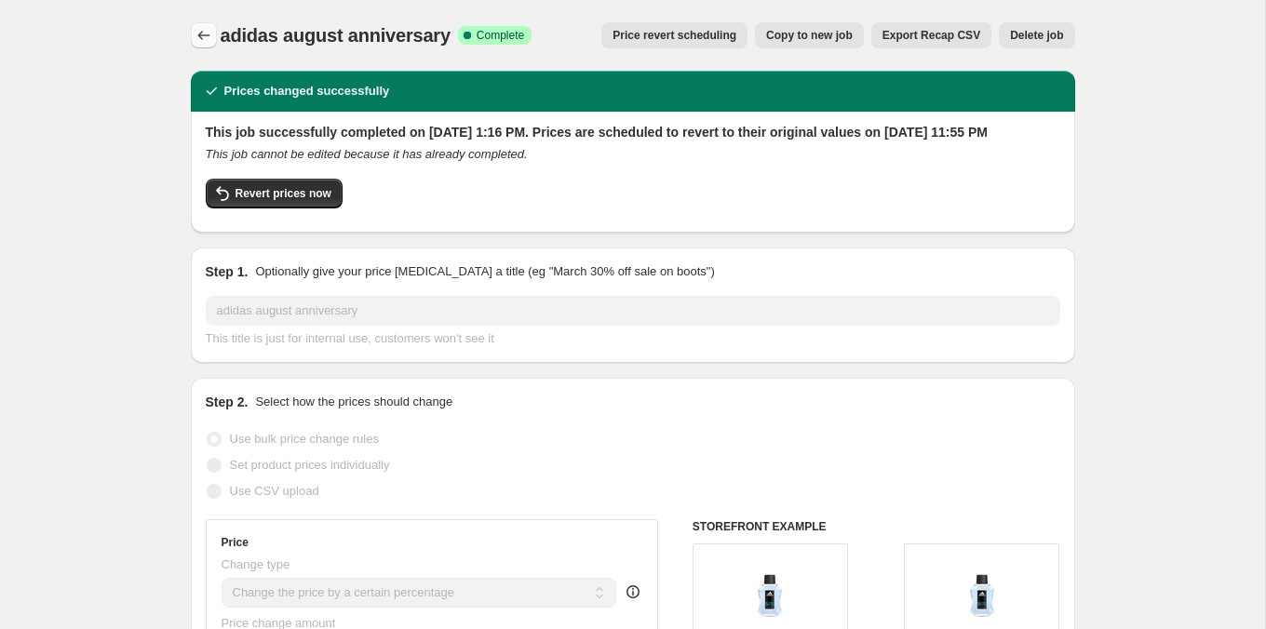
click at [204, 39] on icon "Price change jobs" at bounding box center [204, 35] width 19 height 19
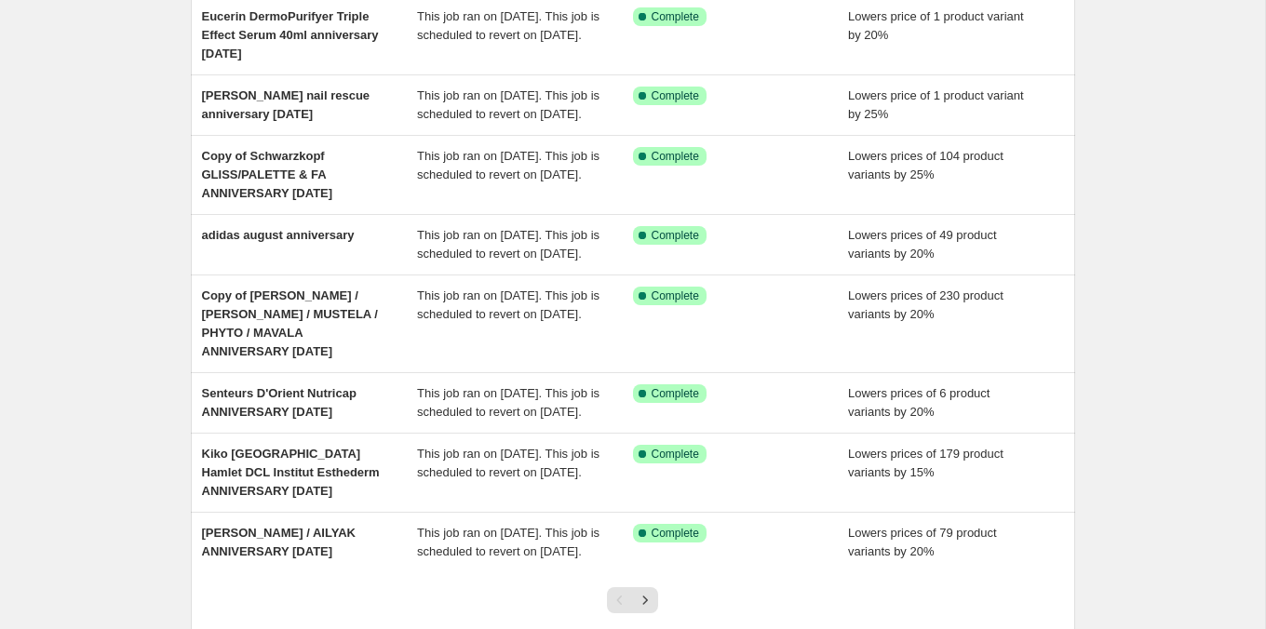
scroll to position [421, 0]
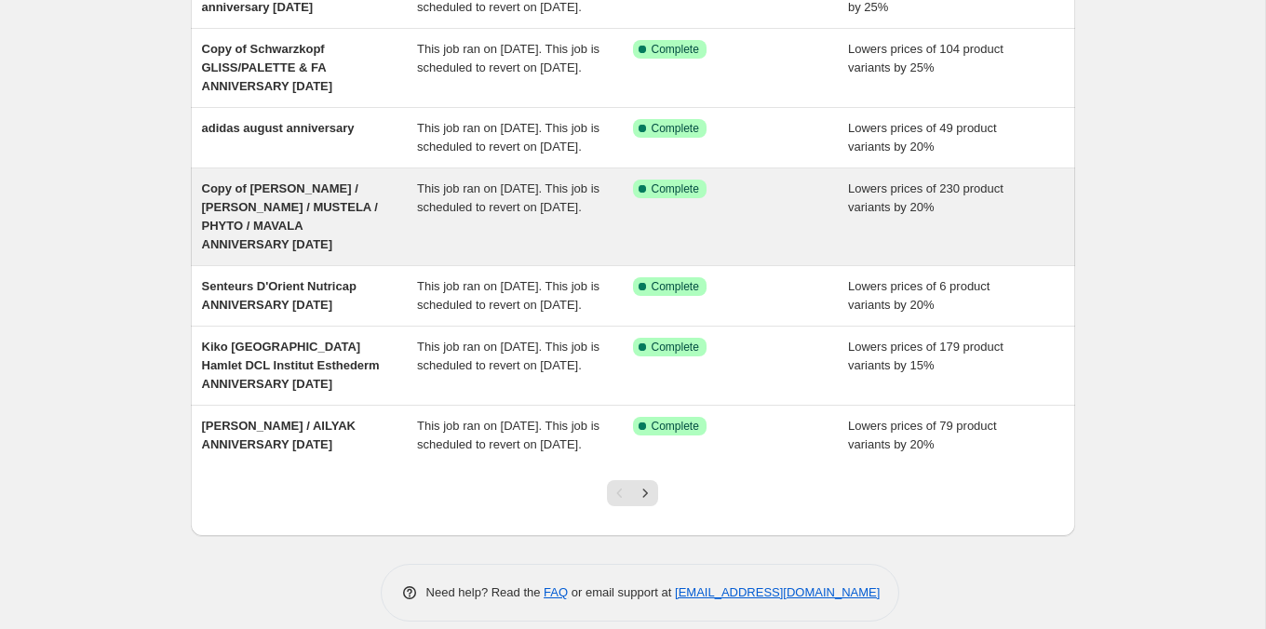
click at [356, 251] on span "Copy of [PERSON_NAME] / [PERSON_NAME] / MUSTELA / PHYTO / MAVALA ANNIVERSARY [D…" at bounding box center [290, 217] width 176 height 70
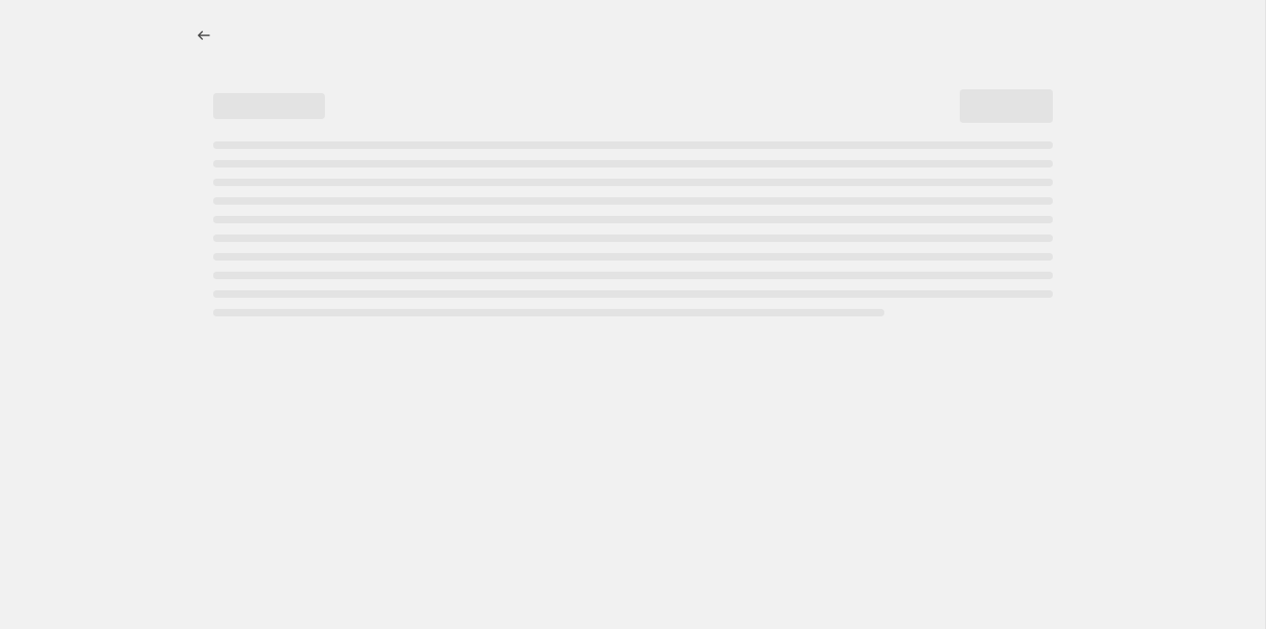
select select "percentage"
select select "tag"
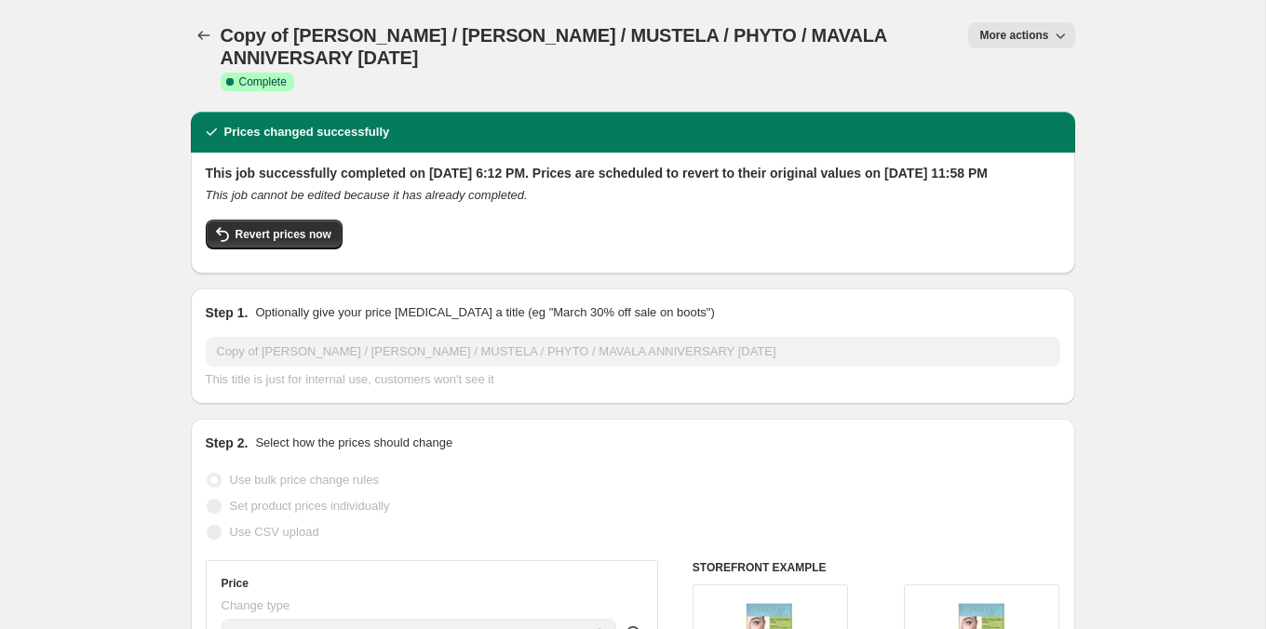
click at [978, 44] on button "More actions" at bounding box center [1021, 35] width 106 height 26
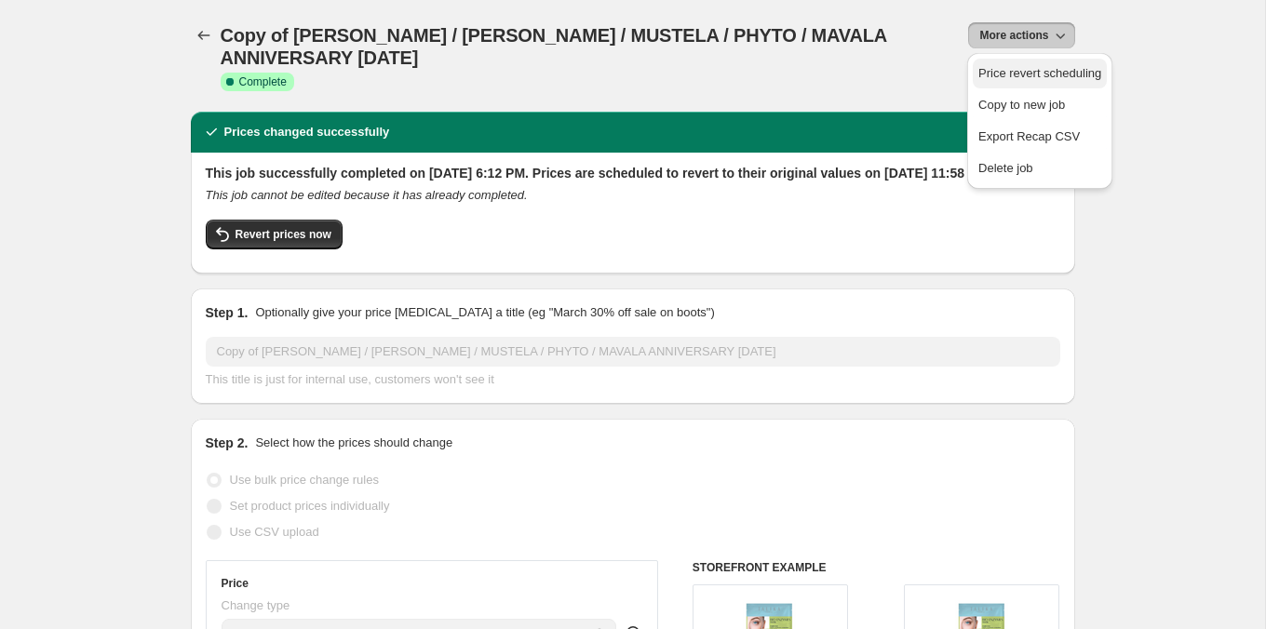
click at [989, 74] on span "Price revert scheduling" at bounding box center [1040, 73] width 123 height 14
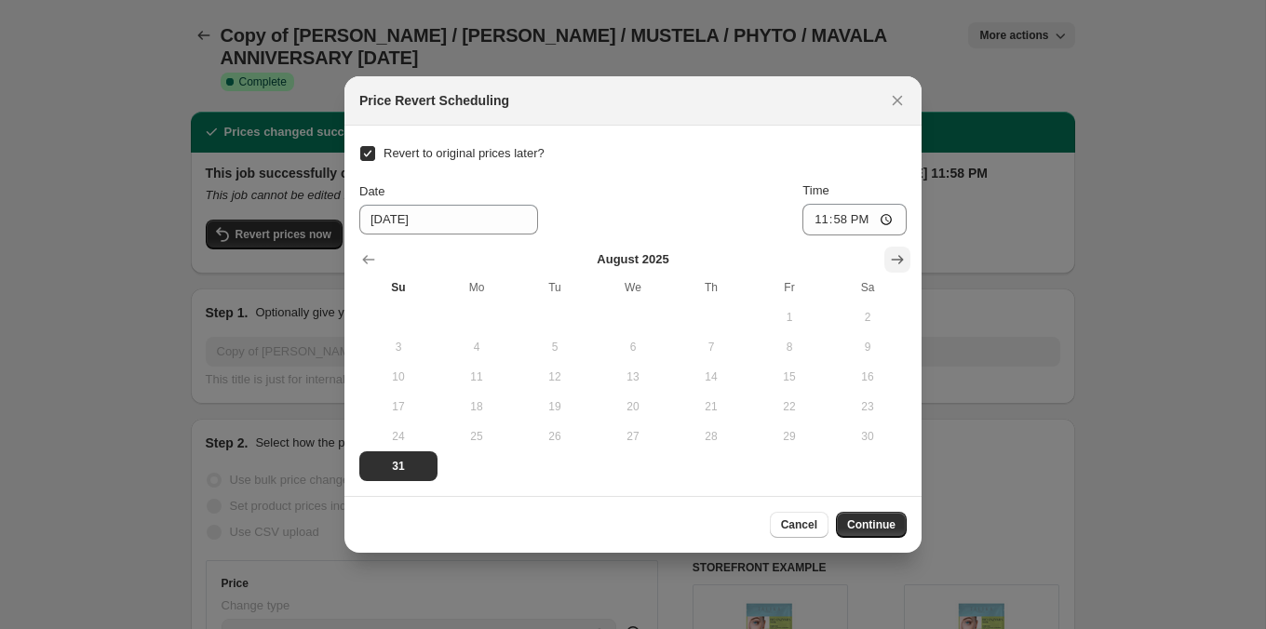
click at [889, 272] on button "Show next month, September 2025" at bounding box center [898, 260] width 26 height 26
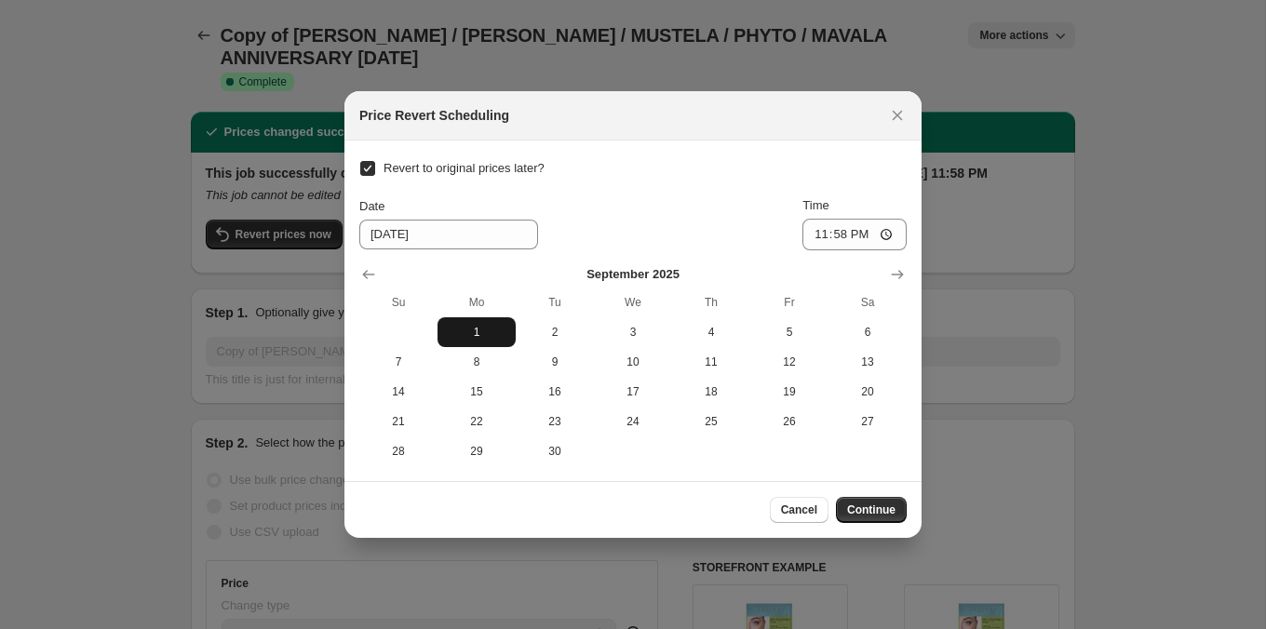
click at [476, 336] on span "1" at bounding box center [476, 332] width 63 height 15
type input "[DATE]"
click at [897, 514] on button "Continue" at bounding box center [871, 510] width 71 height 26
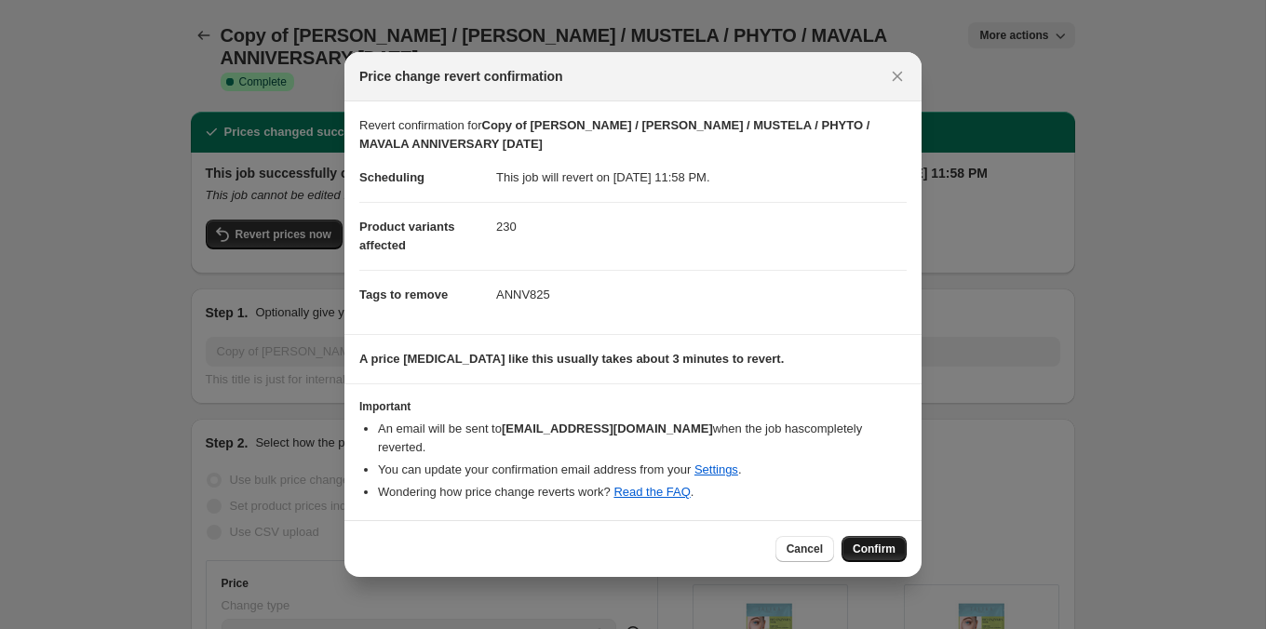
click at [860, 542] on span "Confirm" at bounding box center [874, 549] width 43 height 15
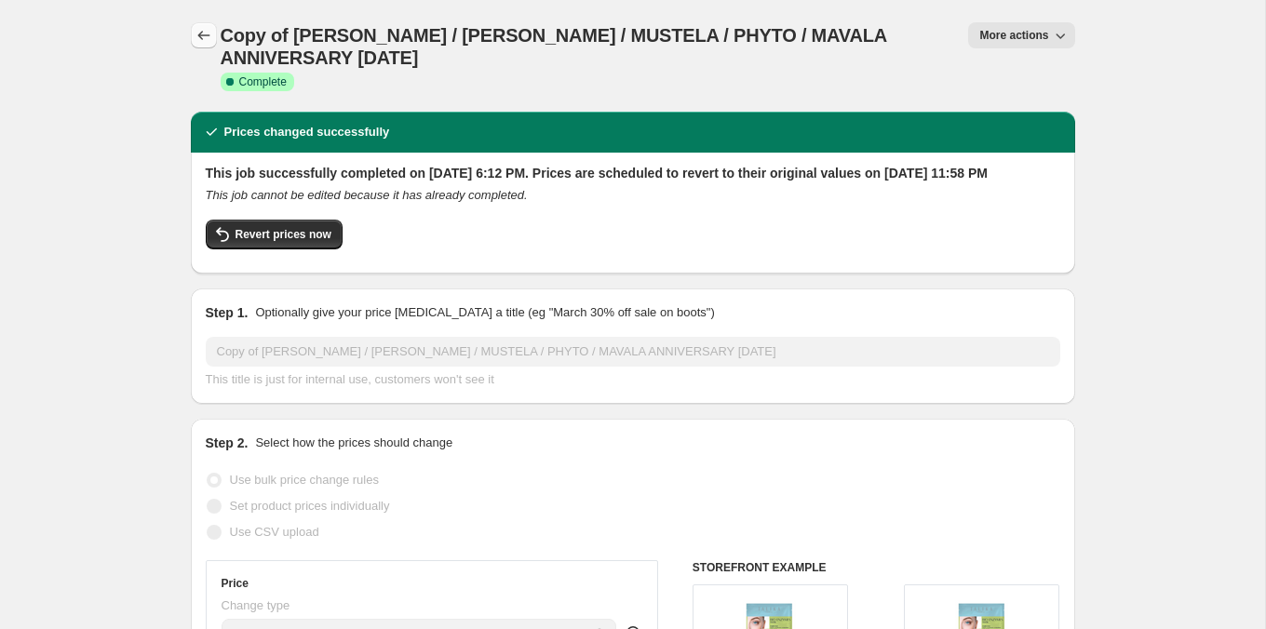
click at [210, 46] on button "Price change jobs" at bounding box center [204, 35] width 26 height 26
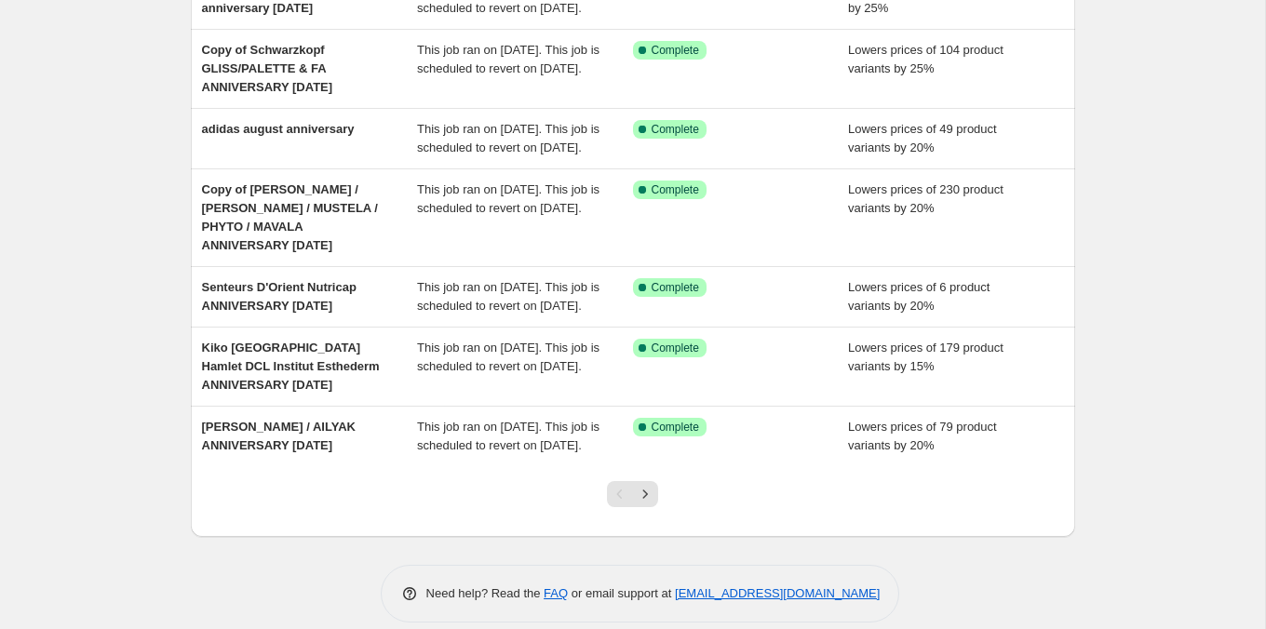
scroll to position [425, 0]
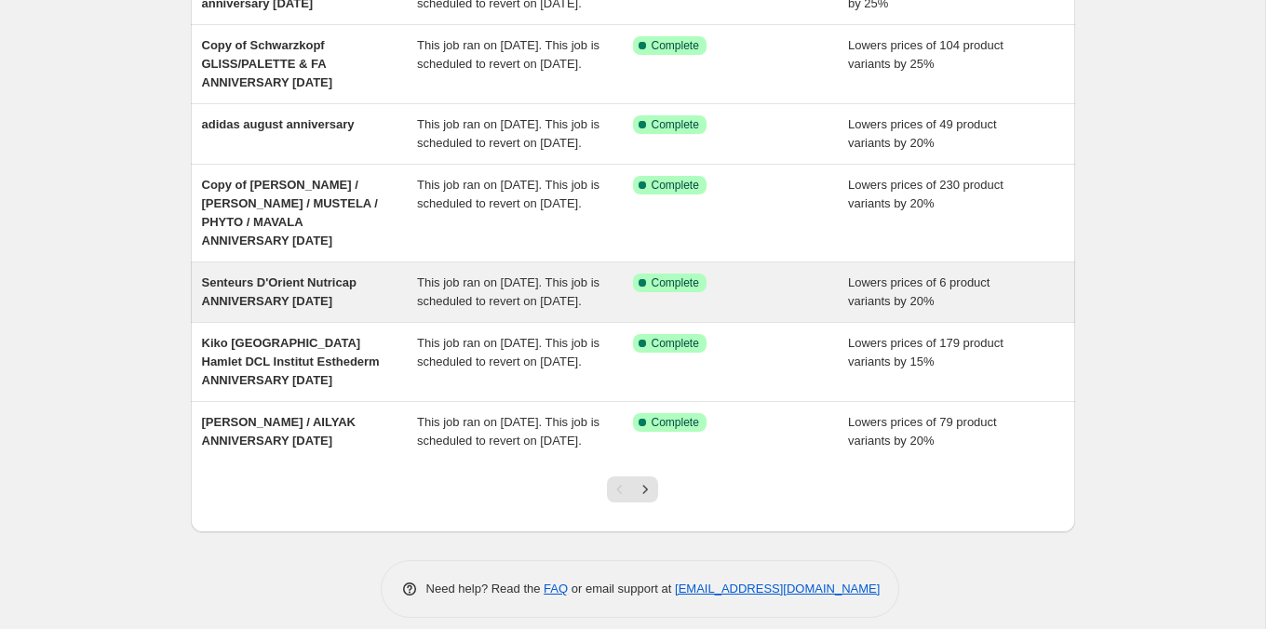
click at [496, 311] on div "This job ran on [DATE]. This job is scheduled to revert on [DATE]." at bounding box center [525, 292] width 216 height 37
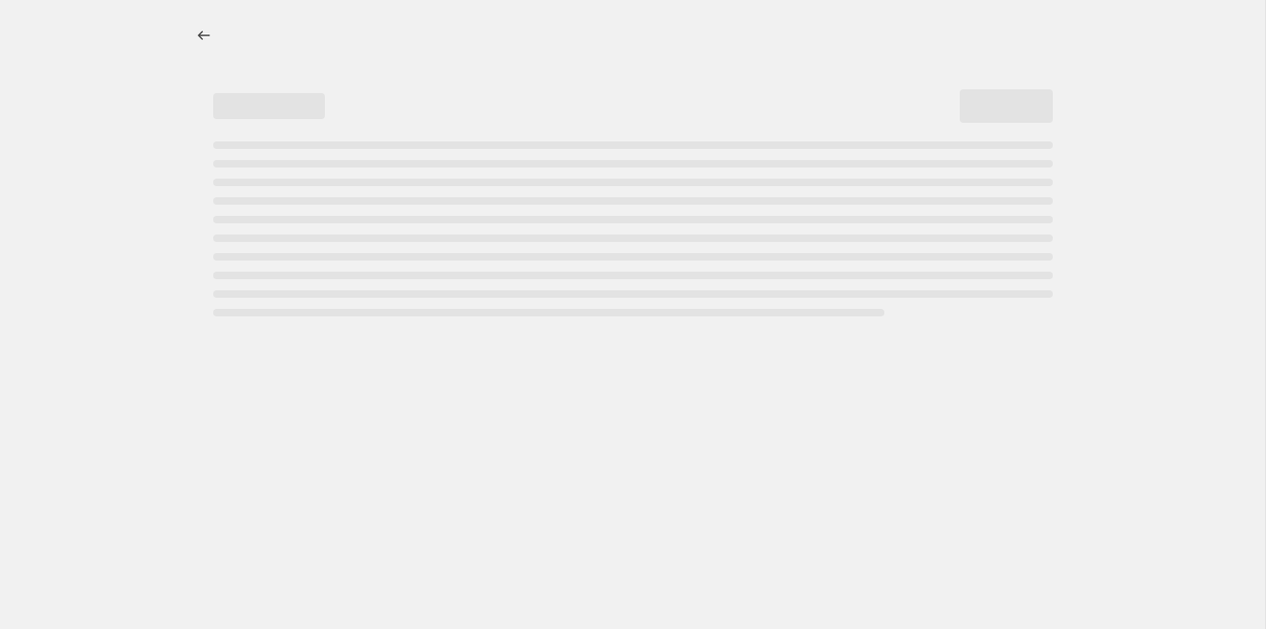
select select "percentage"
select select "tag"
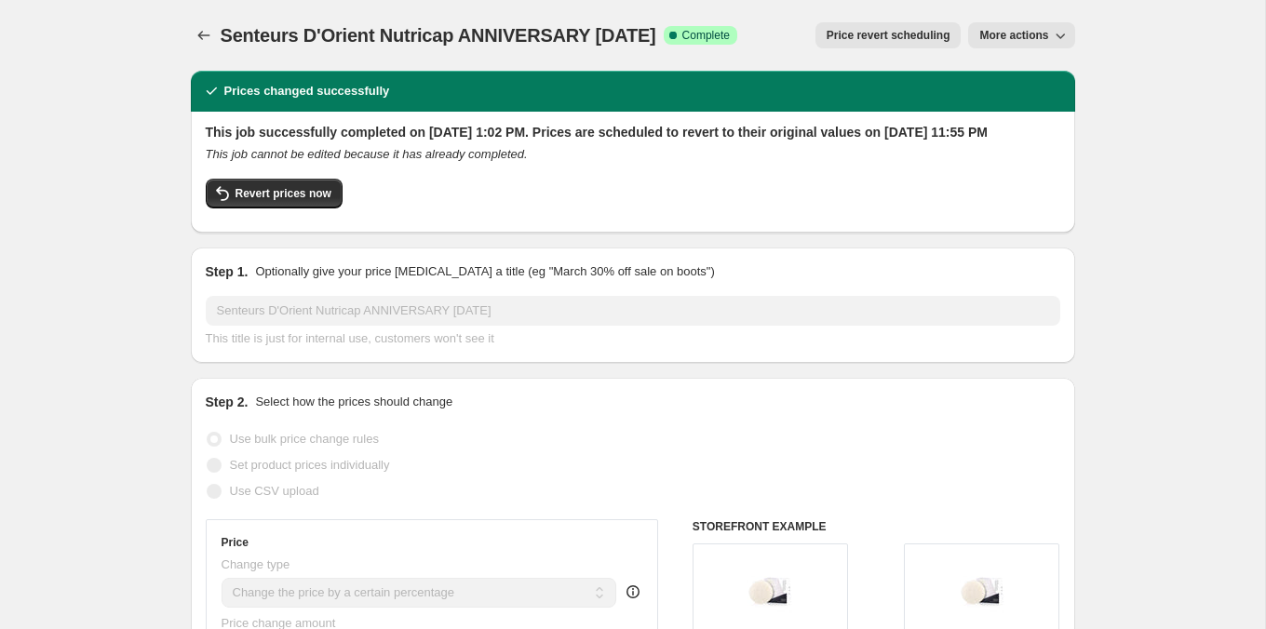
click at [926, 40] on span "Price revert scheduling" at bounding box center [889, 35] width 124 height 15
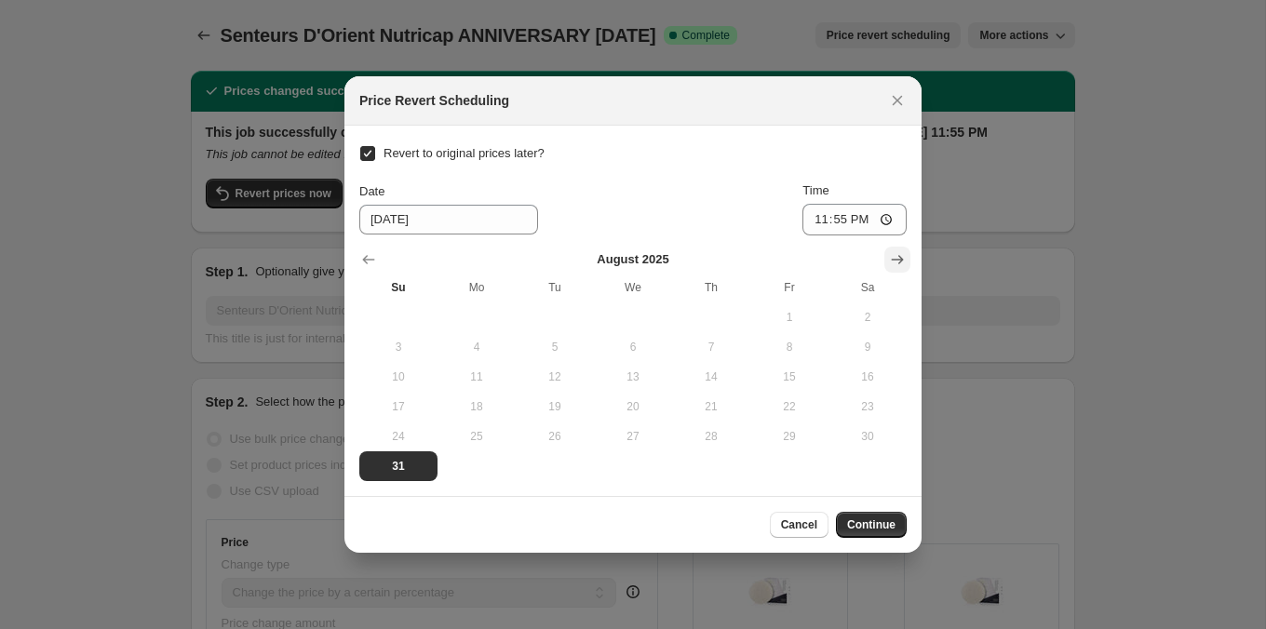
click at [886, 251] on button "Show next month, September 2025" at bounding box center [898, 260] width 26 height 26
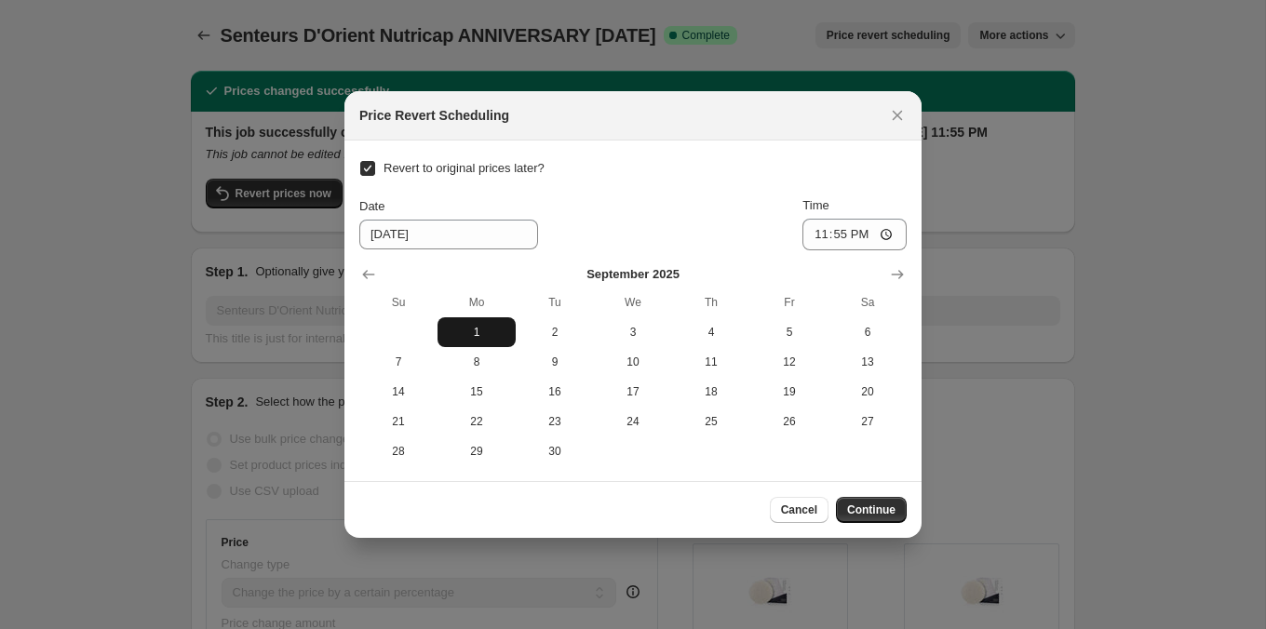
click at [486, 331] on span "1" at bounding box center [476, 332] width 63 height 15
type input "[DATE]"
click at [863, 506] on span "Continue" at bounding box center [871, 510] width 48 height 15
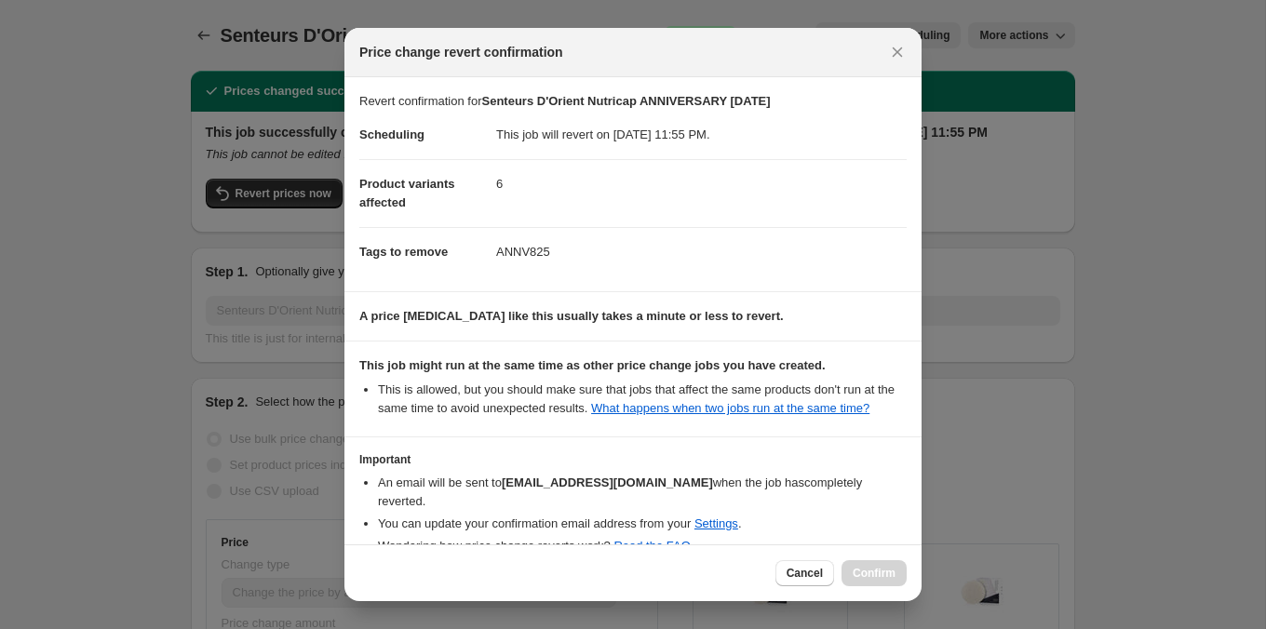
scroll to position [101, 0]
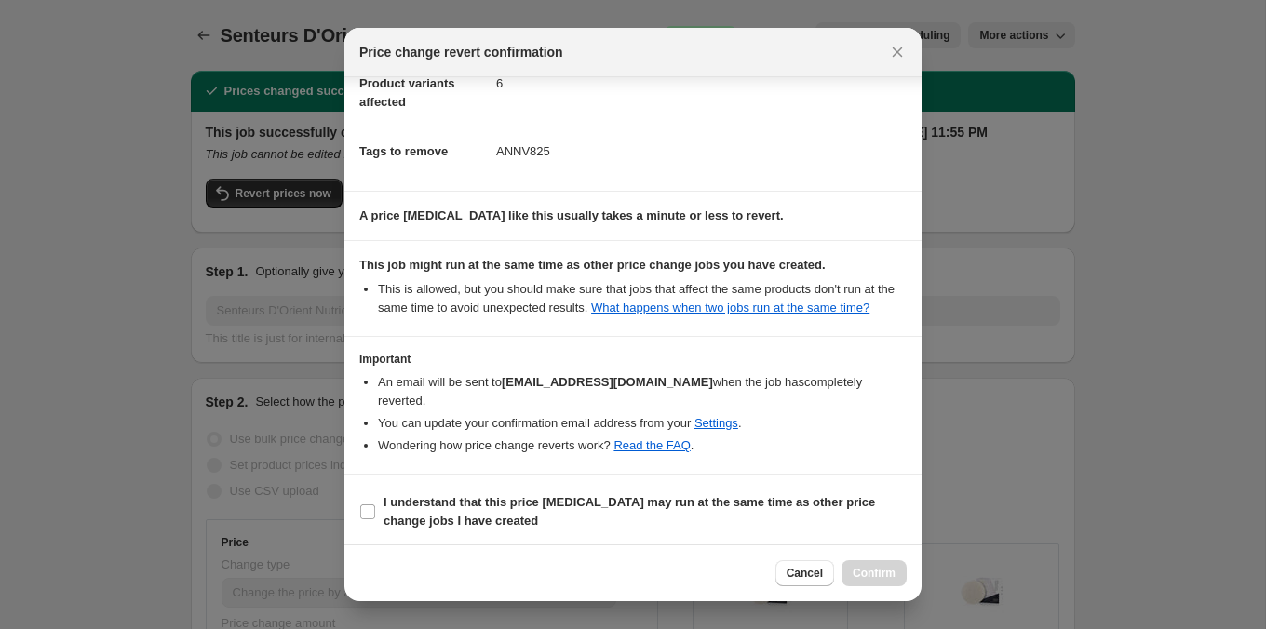
click at [782, 496] on b "I understand that this price [MEDICAL_DATA] may run at the same time as other p…" at bounding box center [630, 511] width 492 height 33
click at [375, 505] on input "I understand that this price [MEDICAL_DATA] may run at the same time as other p…" at bounding box center [367, 512] width 15 height 15
checkbox input "true"
click at [866, 565] on button "Confirm" at bounding box center [874, 574] width 65 height 26
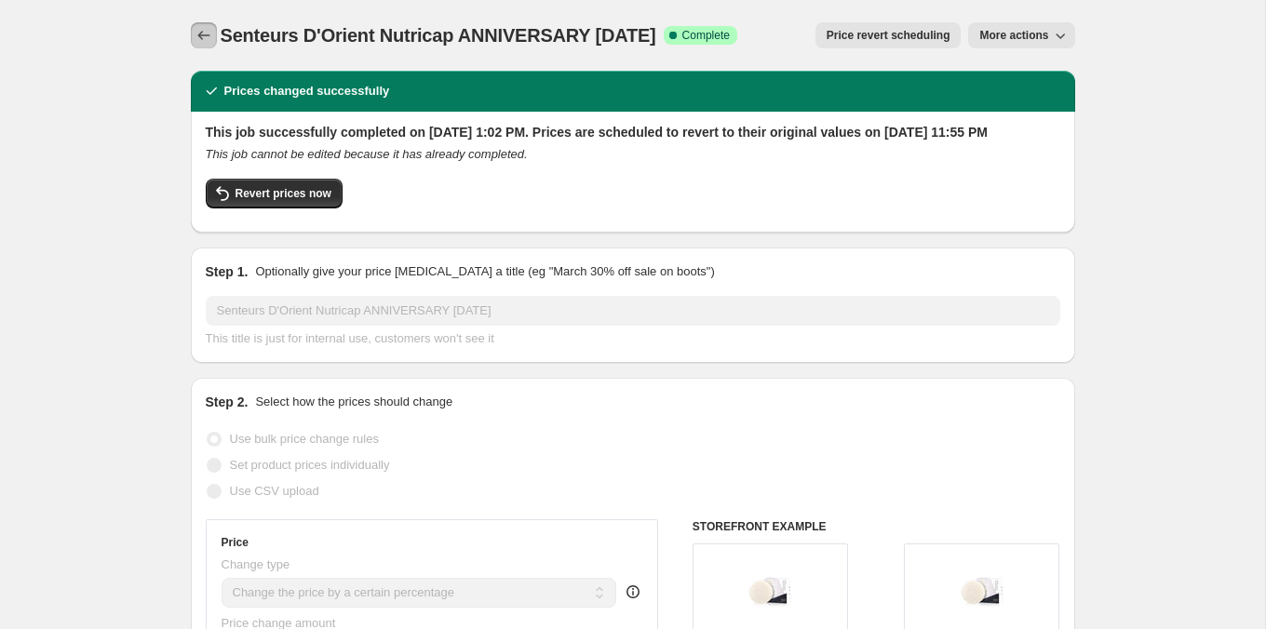
click at [198, 43] on icon "Price change jobs" at bounding box center [204, 35] width 19 height 19
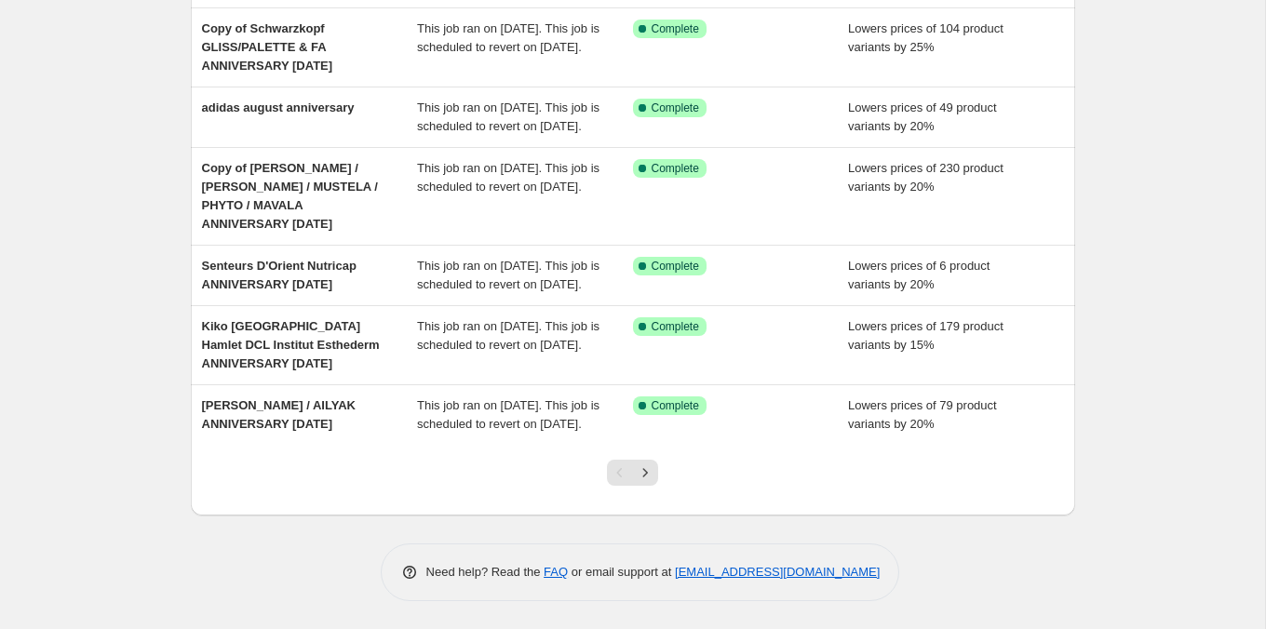
scroll to position [509, 0]
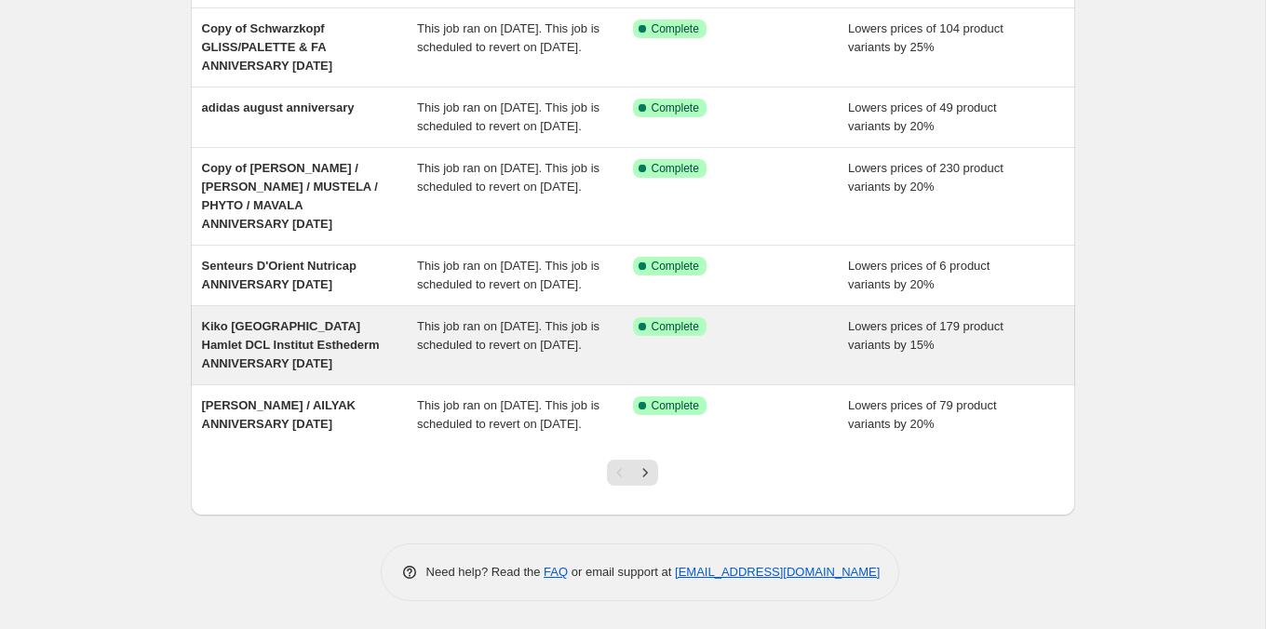
click at [574, 330] on span "This job ran on [DATE]. This job is scheduled to revert on [DATE]." at bounding box center [508, 335] width 183 height 33
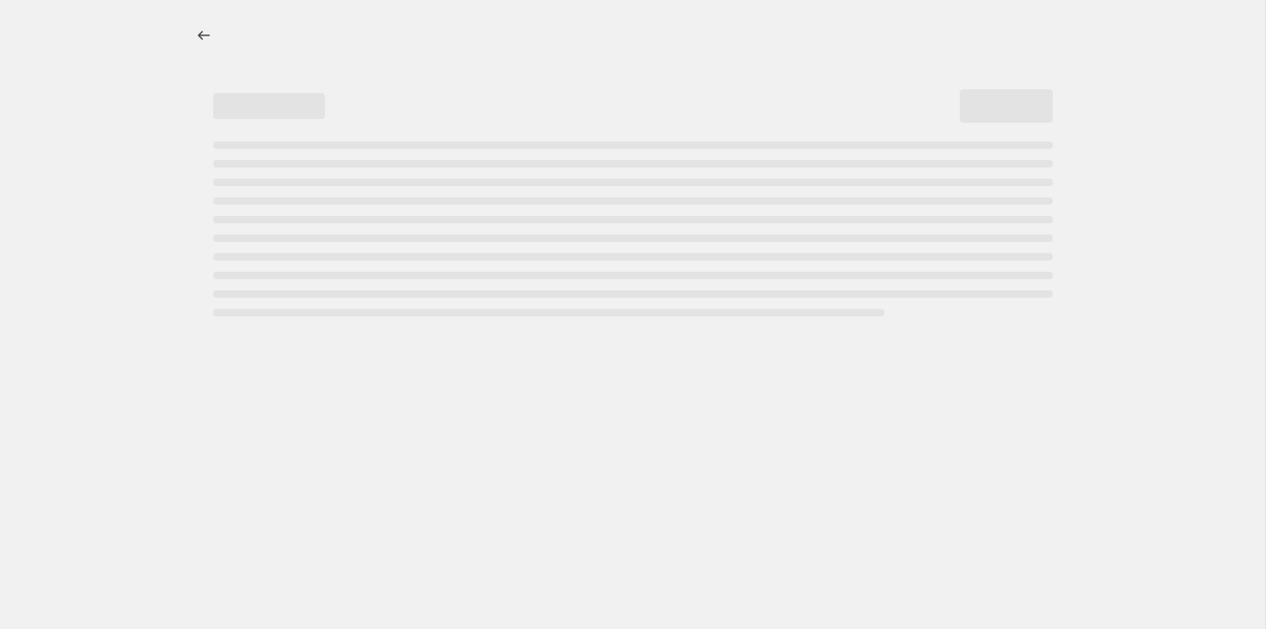
select select "percentage"
select select "tag"
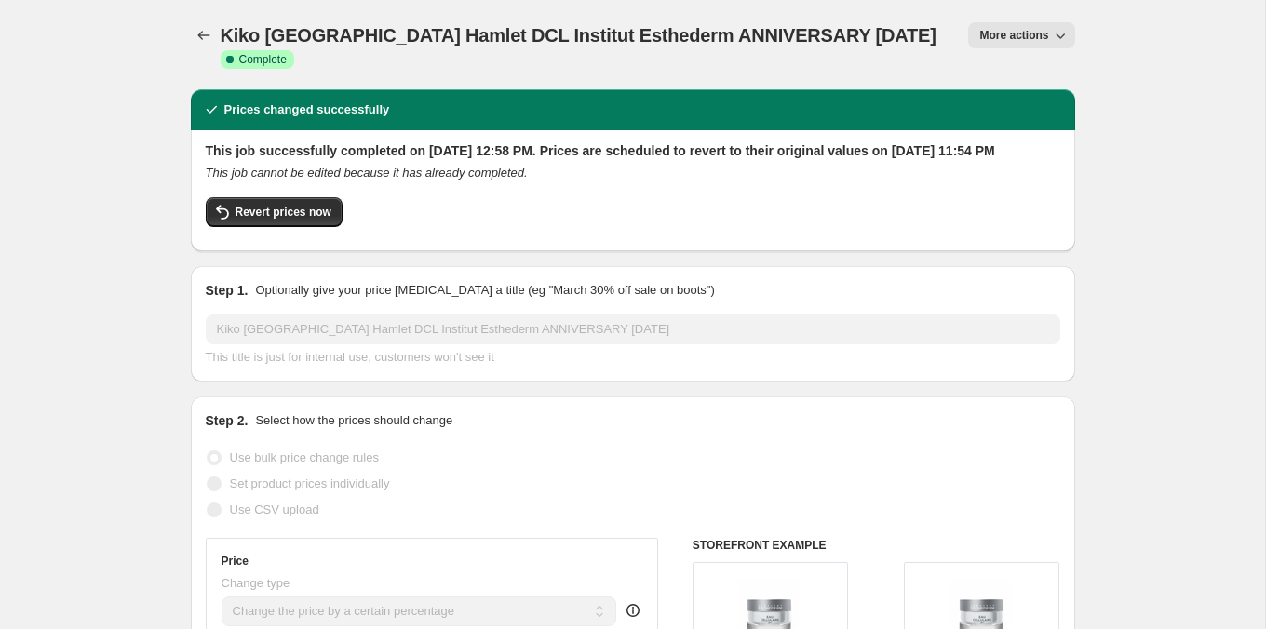
click at [1054, 40] on icon "button" at bounding box center [1060, 35] width 19 height 19
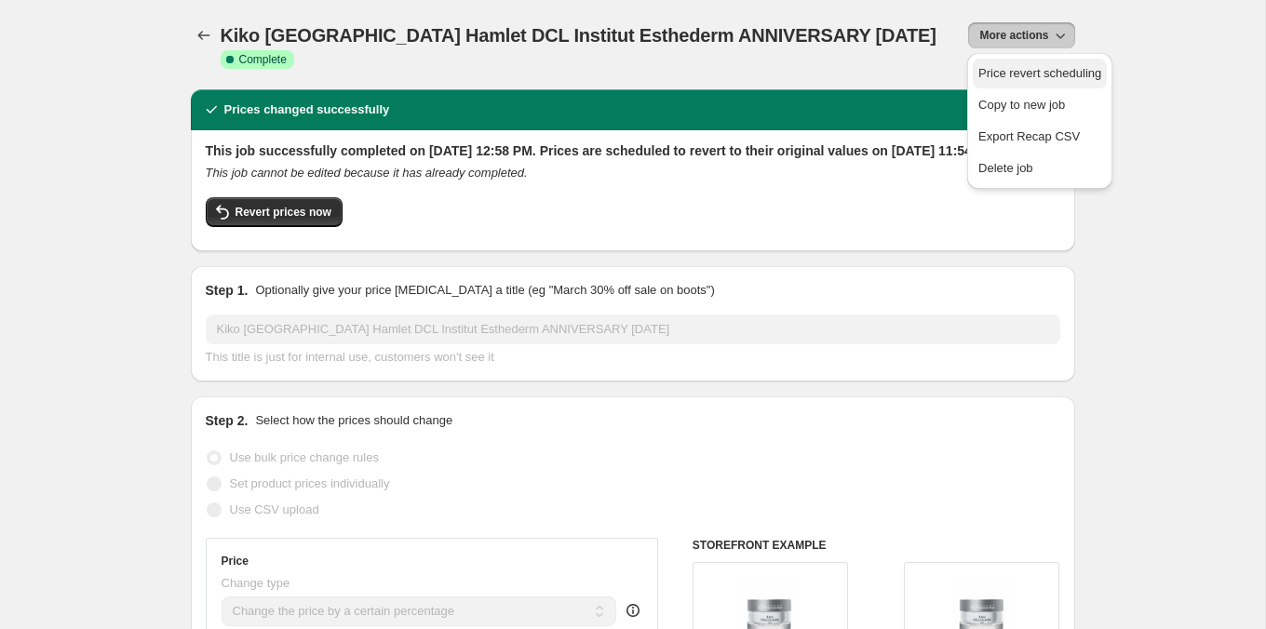
click at [1035, 76] on span "Price revert scheduling" at bounding box center [1040, 73] width 123 height 14
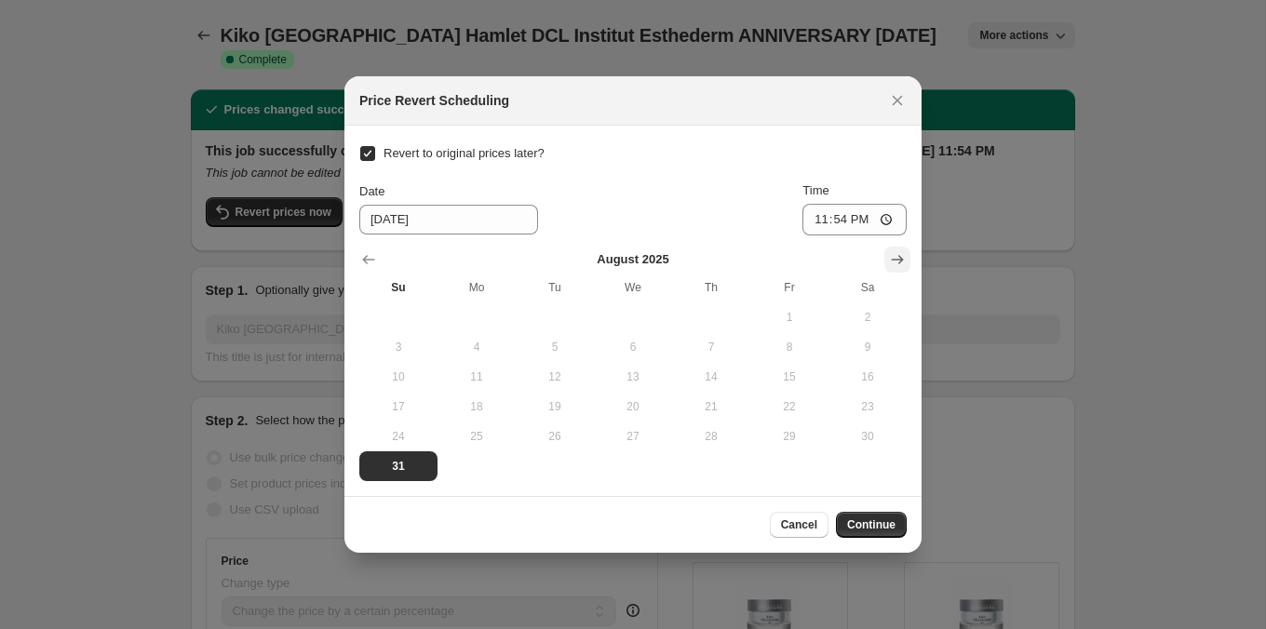
click at [899, 258] on icon "Show next month, September 2025" at bounding box center [897, 259] width 19 height 19
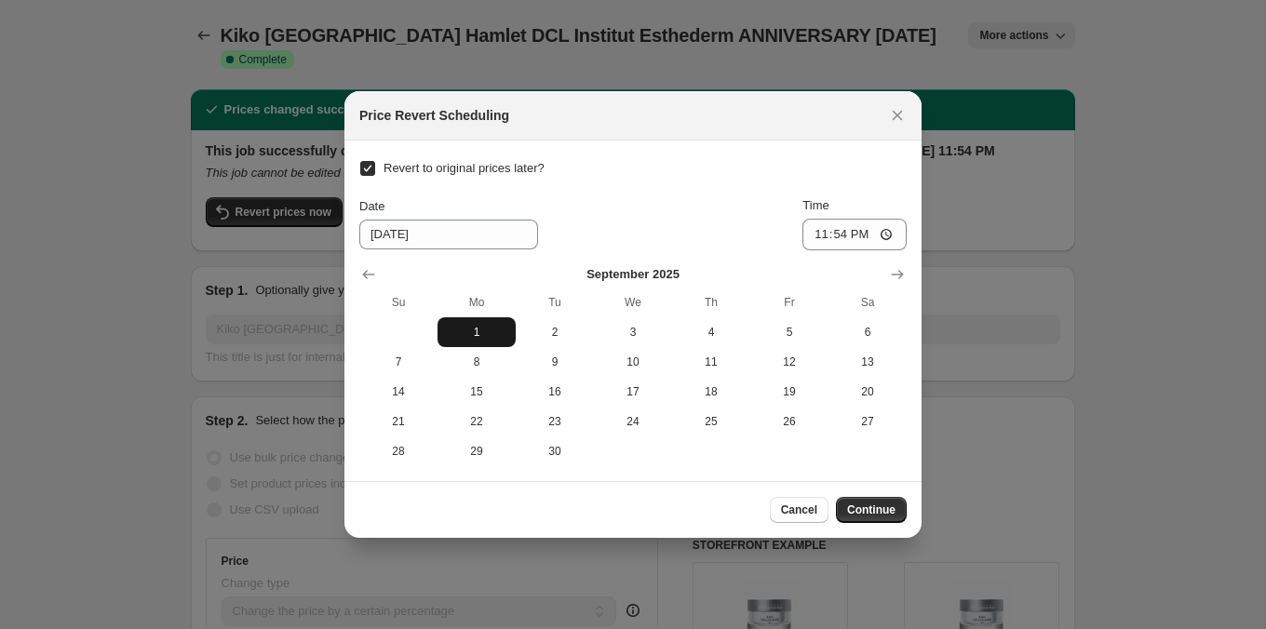
click at [502, 329] on span "1" at bounding box center [476, 332] width 63 height 15
type input "[DATE]"
click at [900, 523] on div "Cancel Continue" at bounding box center [633, 509] width 577 height 57
click at [885, 510] on span "Continue" at bounding box center [871, 510] width 48 height 15
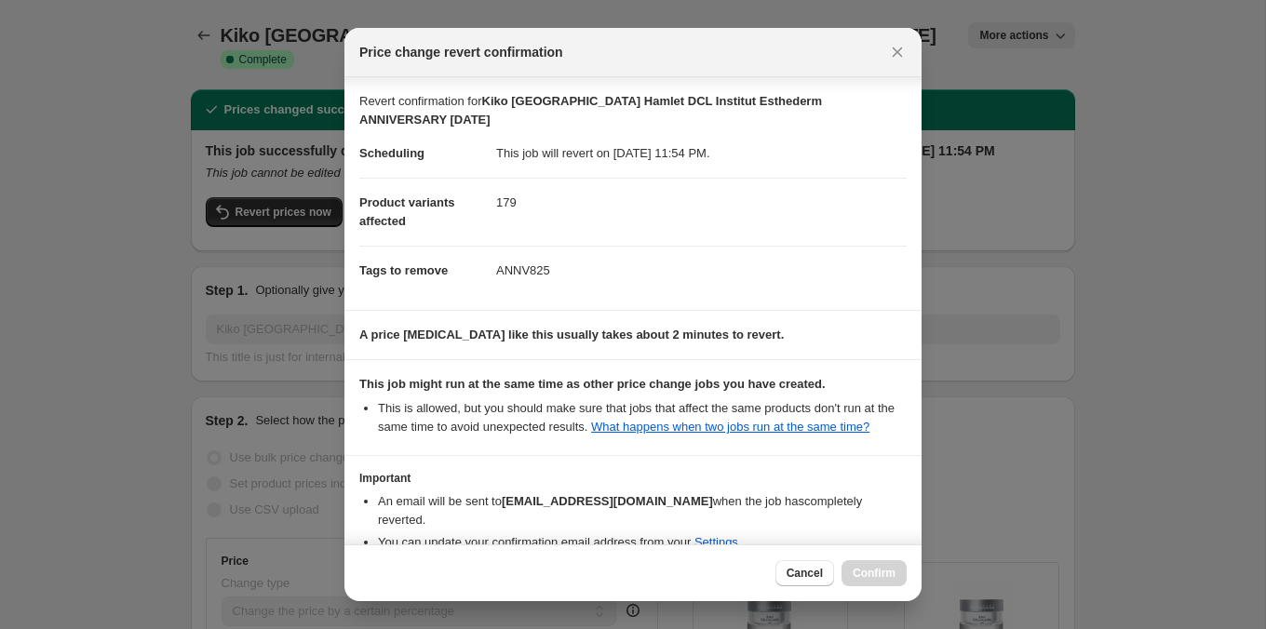
scroll to position [119, 0]
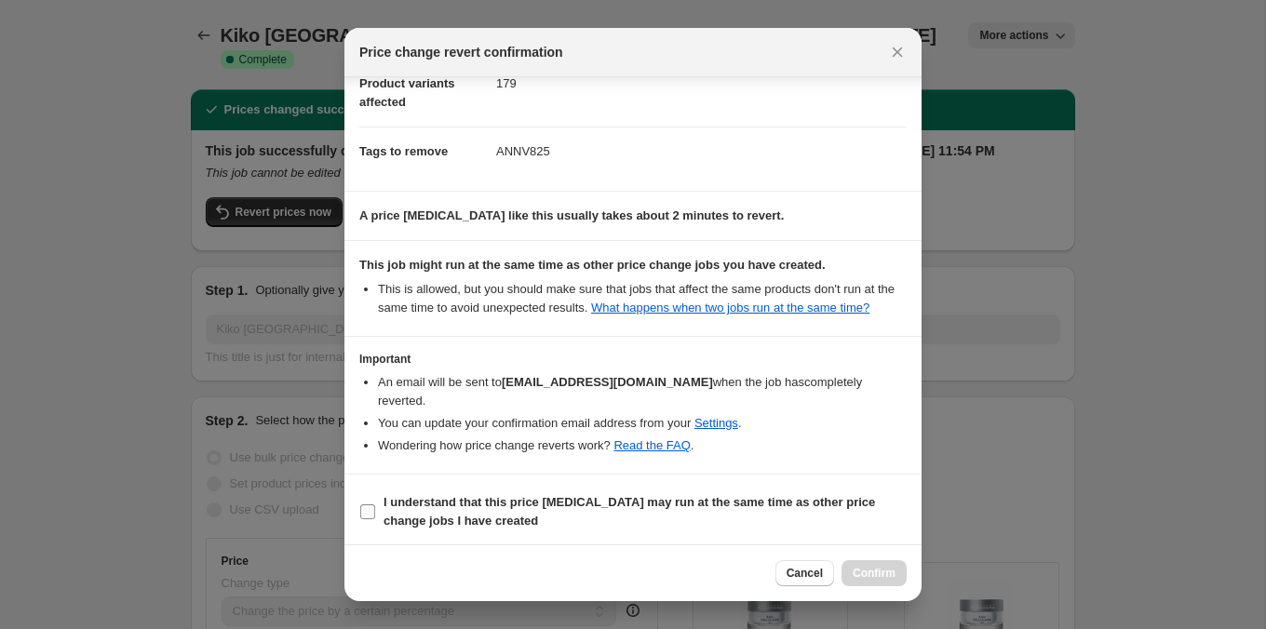
click at [875, 503] on b "I understand that this price [MEDICAL_DATA] may run at the same time as other p…" at bounding box center [630, 511] width 492 height 33
click at [375, 505] on input "I understand that this price [MEDICAL_DATA] may run at the same time as other p…" at bounding box center [367, 512] width 15 height 15
checkbox input "true"
click at [889, 569] on span "Confirm" at bounding box center [874, 573] width 43 height 15
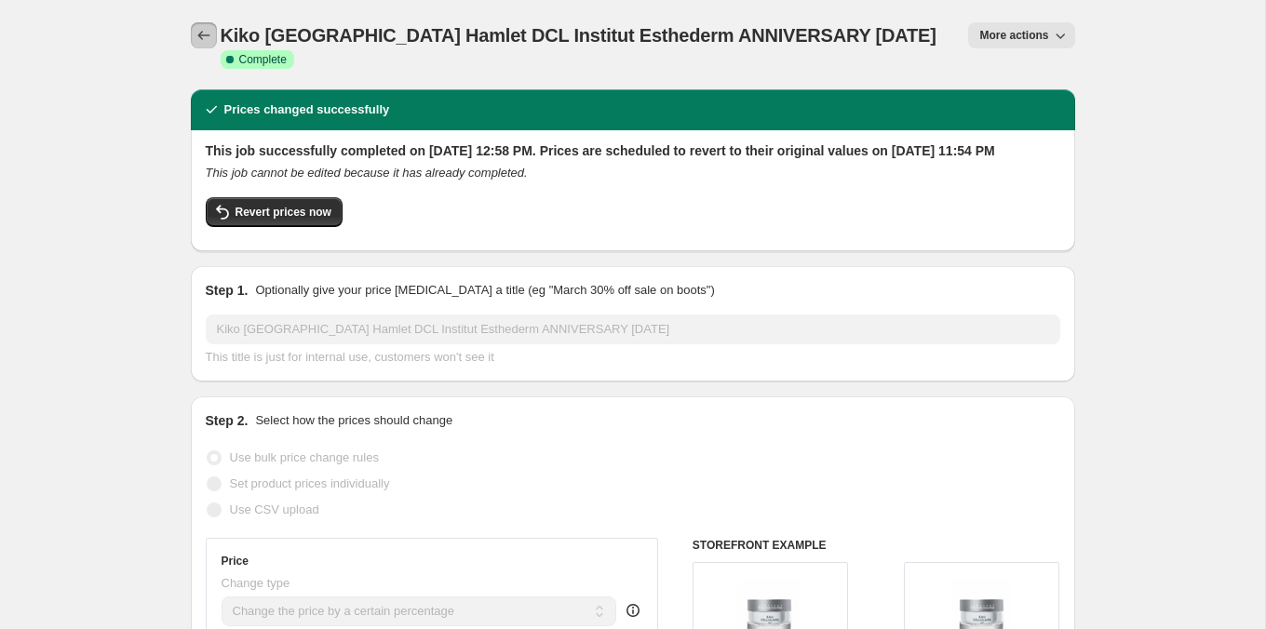
click at [207, 41] on icon "Price change jobs" at bounding box center [204, 35] width 19 height 19
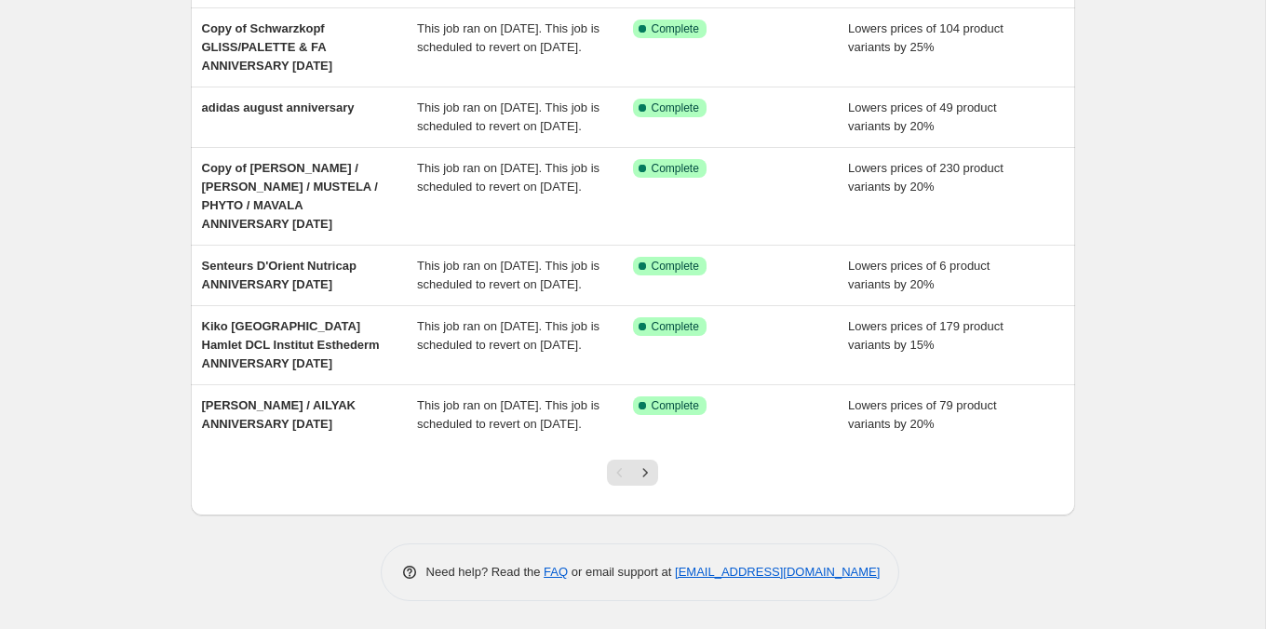
scroll to position [509, 0]
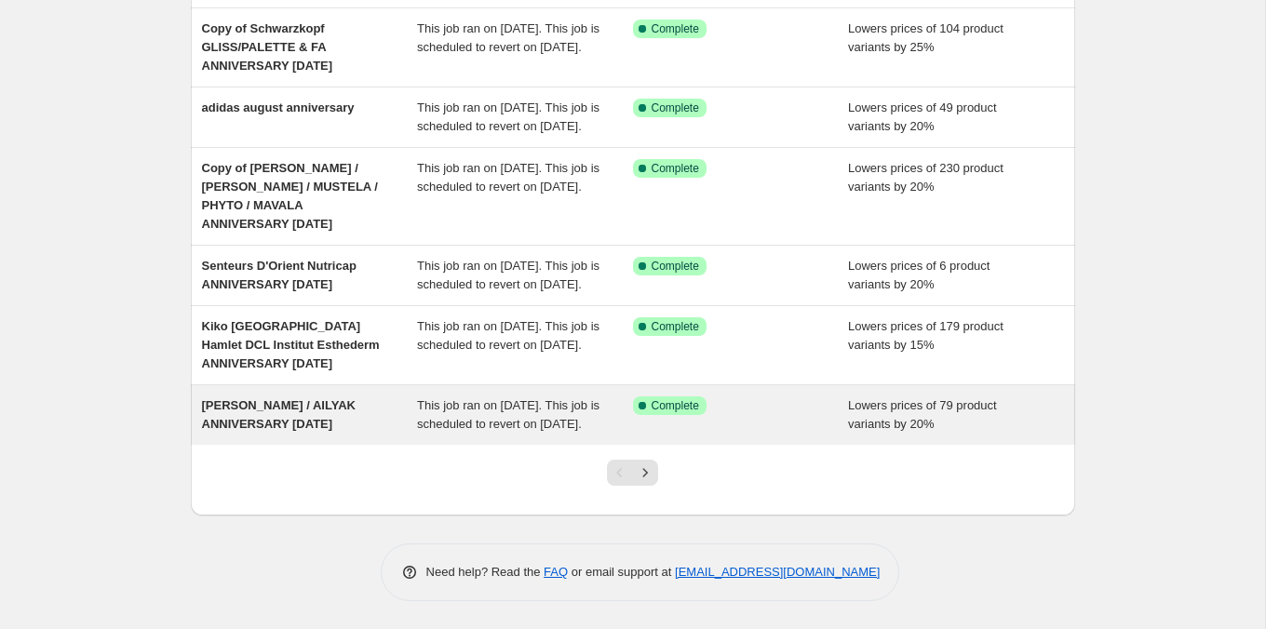
click at [494, 397] on div "This job ran on [DATE]. This job is scheduled to revert on [DATE]." at bounding box center [525, 415] width 216 height 37
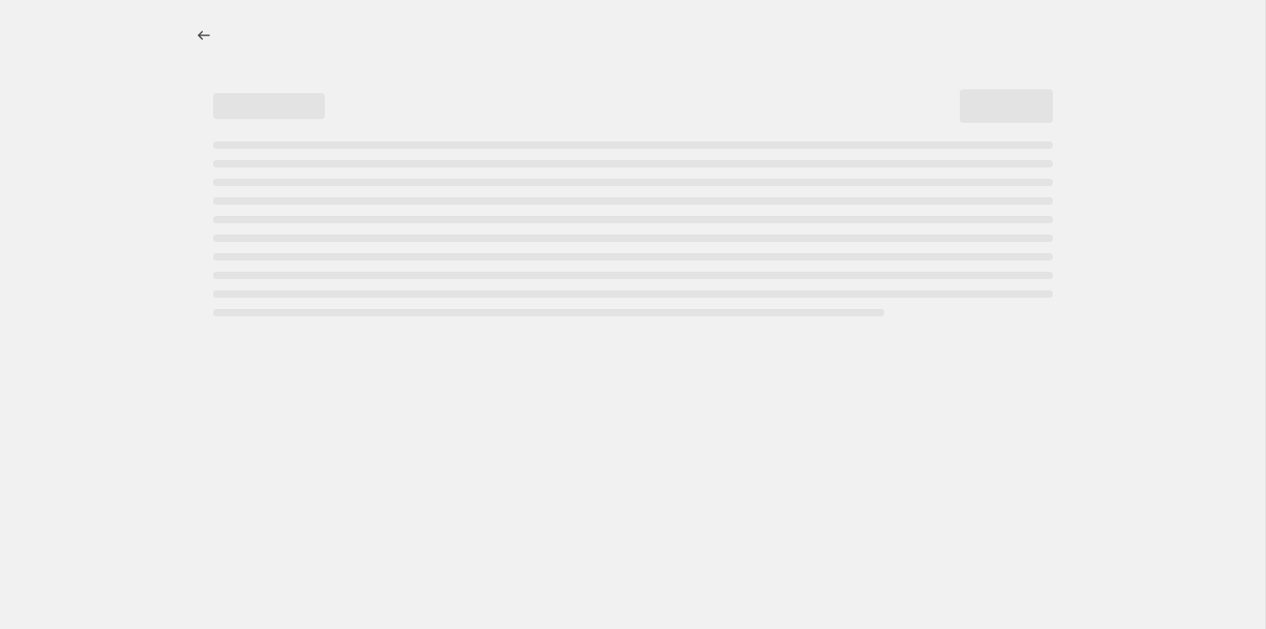
select select "percentage"
select select "tag"
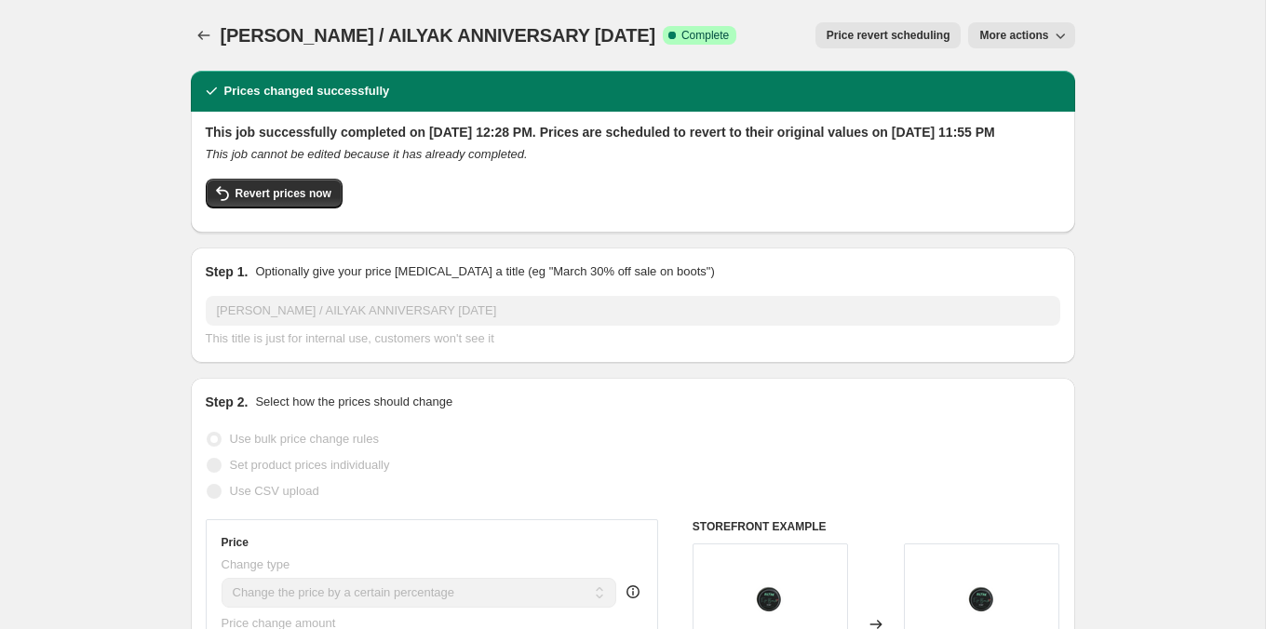
click at [939, 32] on span "Price revert scheduling" at bounding box center [889, 35] width 124 height 15
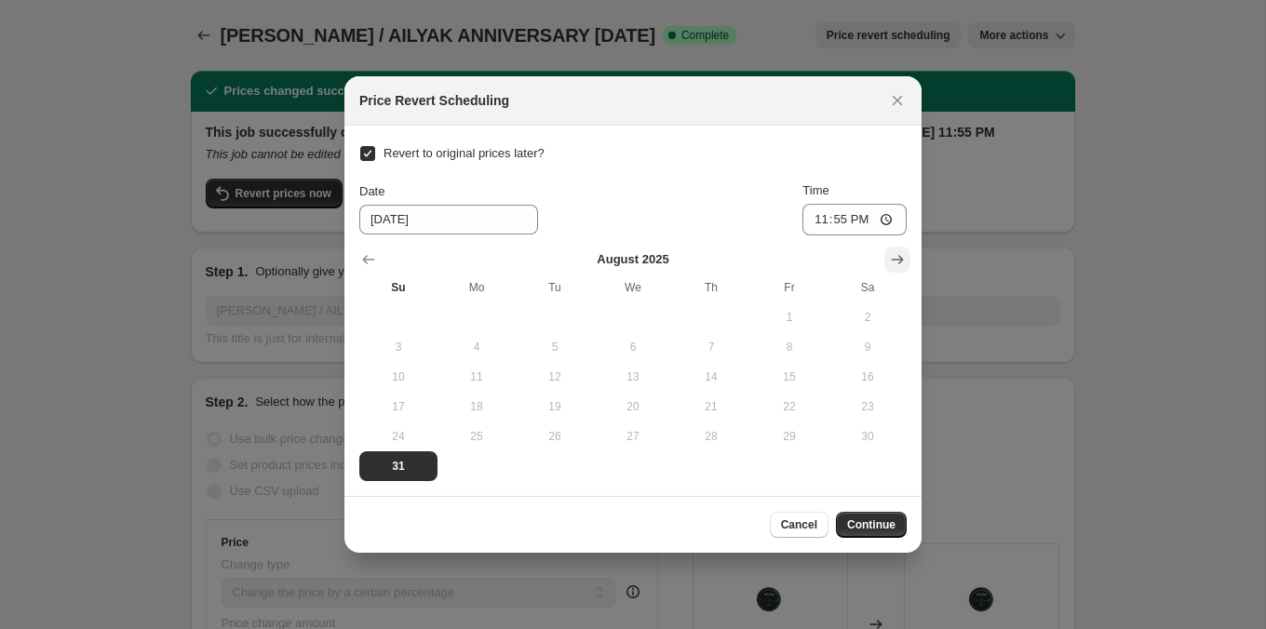
click at [892, 269] on icon "Show next month, September 2025" at bounding box center [897, 259] width 19 height 19
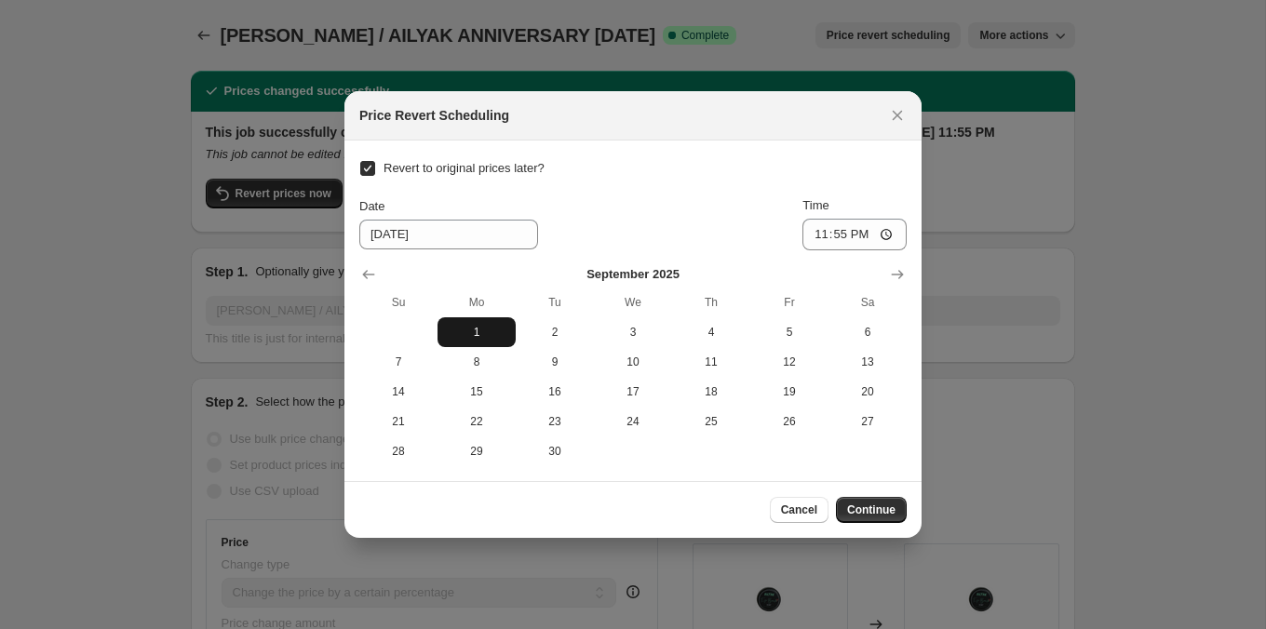
click at [479, 324] on button "1" at bounding box center [477, 333] width 78 height 30
type input "[DATE]"
click at [889, 523] on div "Cancel Continue" at bounding box center [633, 509] width 577 height 57
click at [886, 510] on span "Continue" at bounding box center [871, 510] width 48 height 15
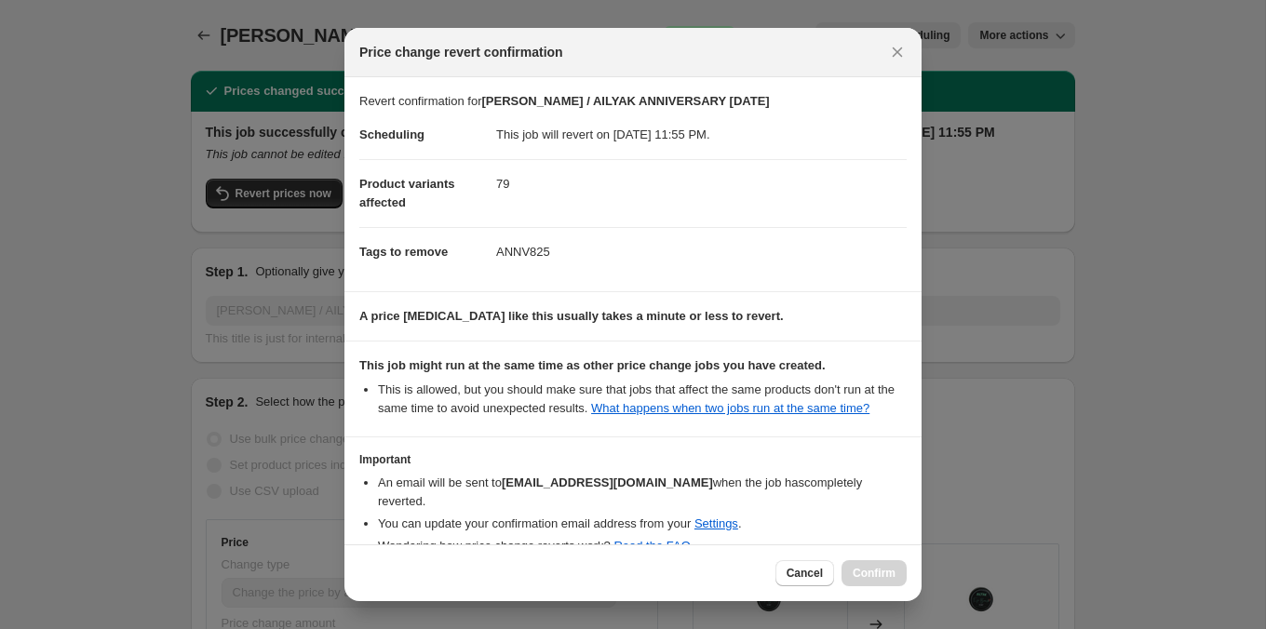
scroll to position [101, 0]
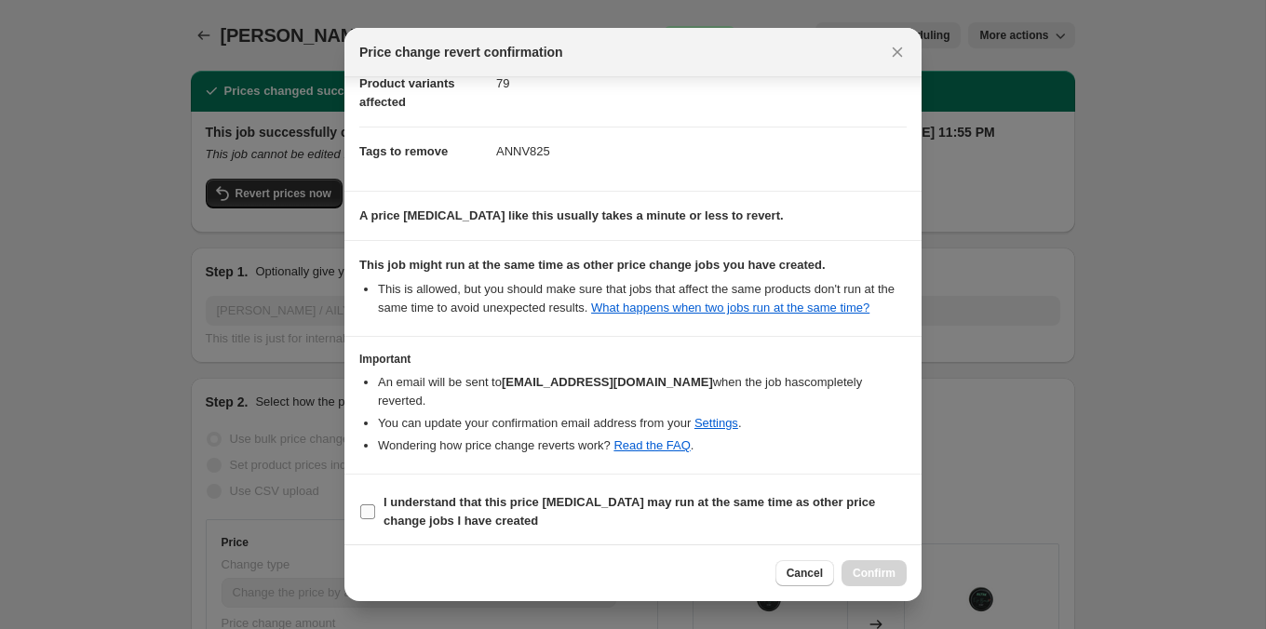
click at [866, 497] on b "I understand that this price [MEDICAL_DATA] may run at the same time as other p…" at bounding box center [630, 511] width 492 height 33
click at [375, 505] on input "I understand that this price [MEDICAL_DATA] may run at the same time as other p…" at bounding box center [367, 512] width 15 height 15
checkbox input "true"
click at [872, 557] on div "Cancel Confirm" at bounding box center [633, 573] width 577 height 57
click at [873, 565] on button "Confirm" at bounding box center [874, 574] width 65 height 26
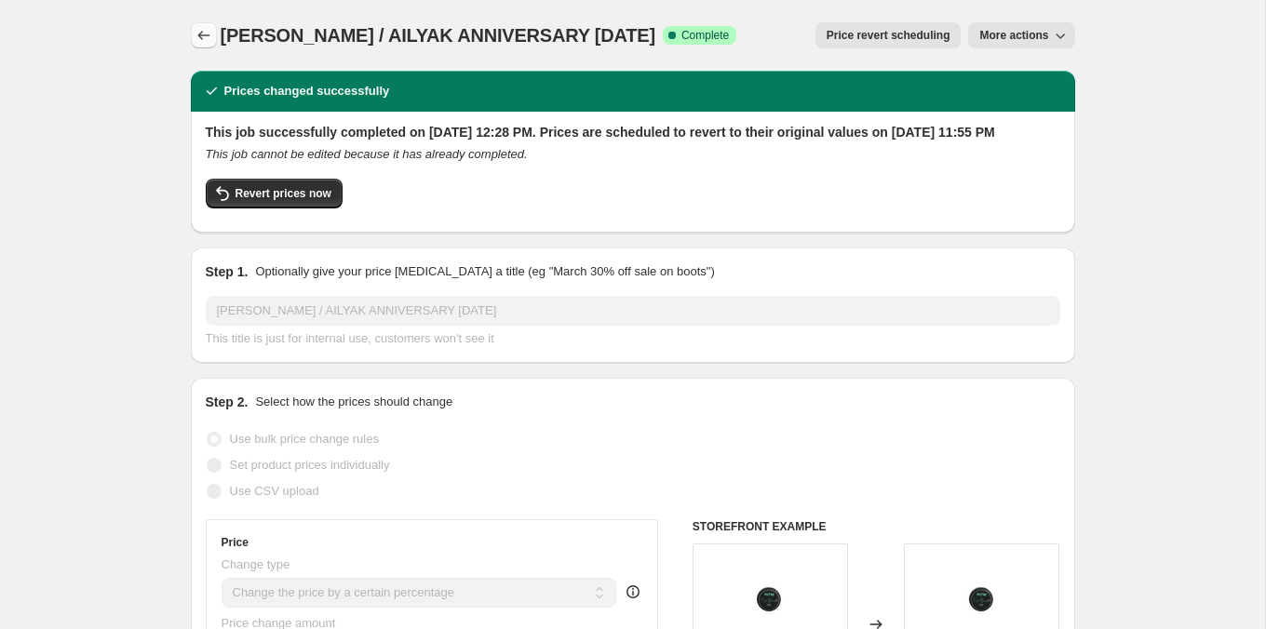
click at [195, 25] on button "Price change jobs" at bounding box center [204, 35] width 26 height 26
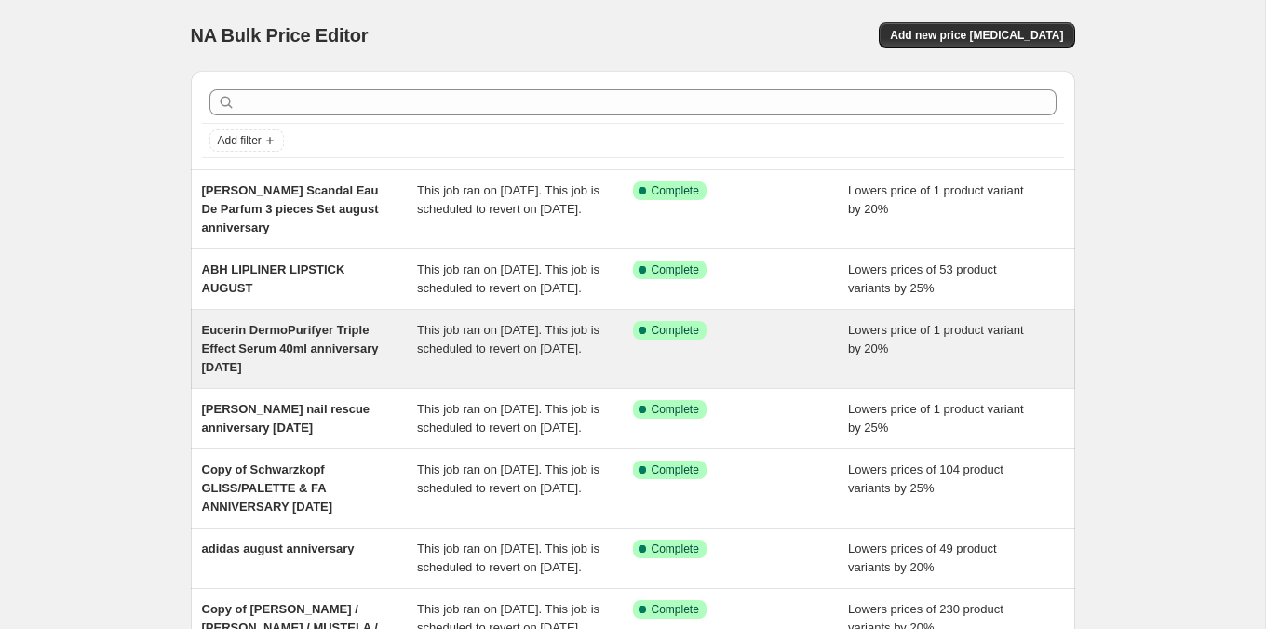
scroll to position [509, 0]
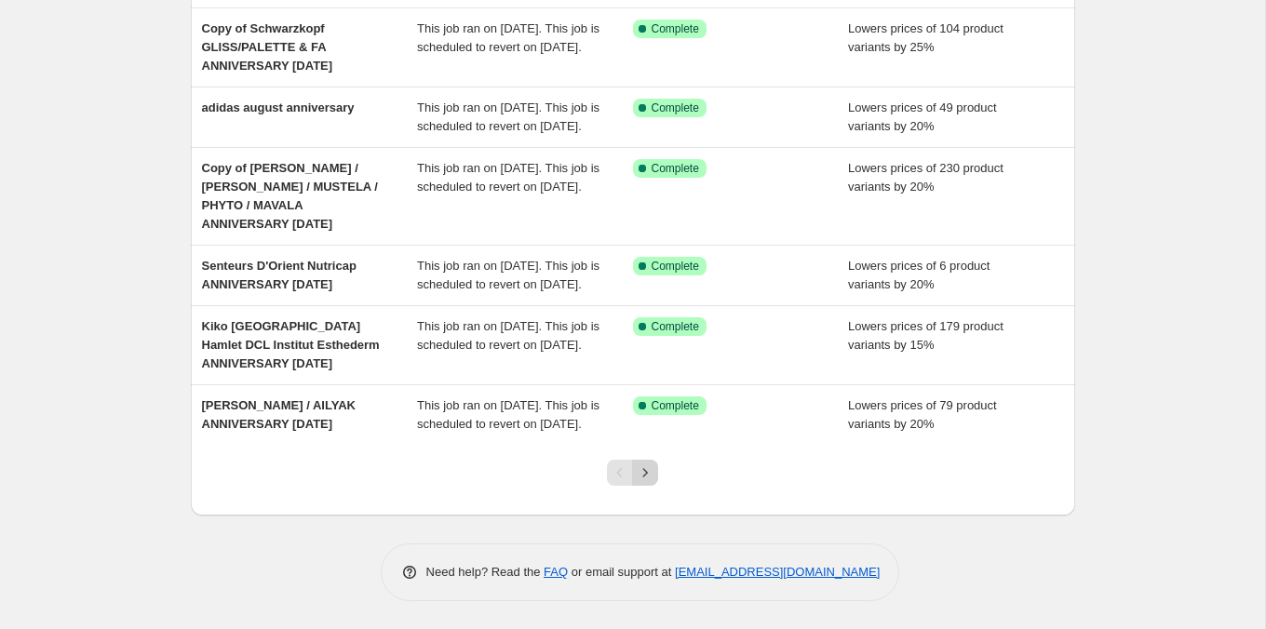
click at [645, 480] on icon "Next" at bounding box center [645, 473] width 19 height 19
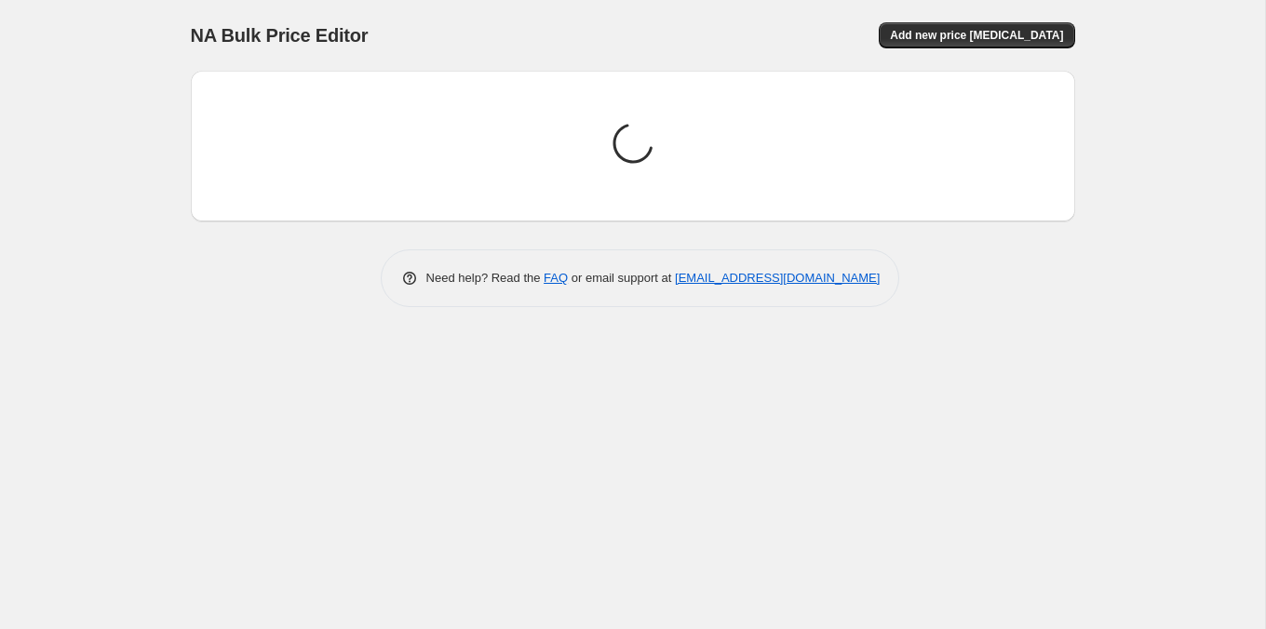
scroll to position [0, 0]
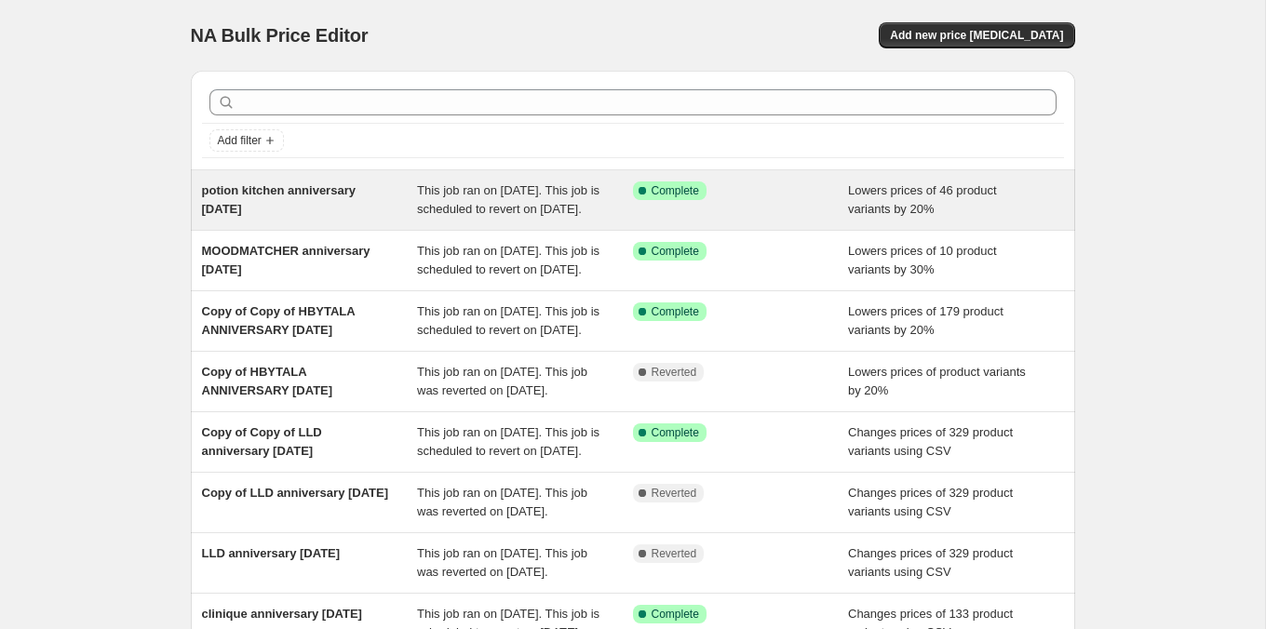
click at [748, 175] on div "potion kitchen anniversary [DATE] This job ran on [DATE]. This job is scheduled…" at bounding box center [633, 200] width 885 height 60
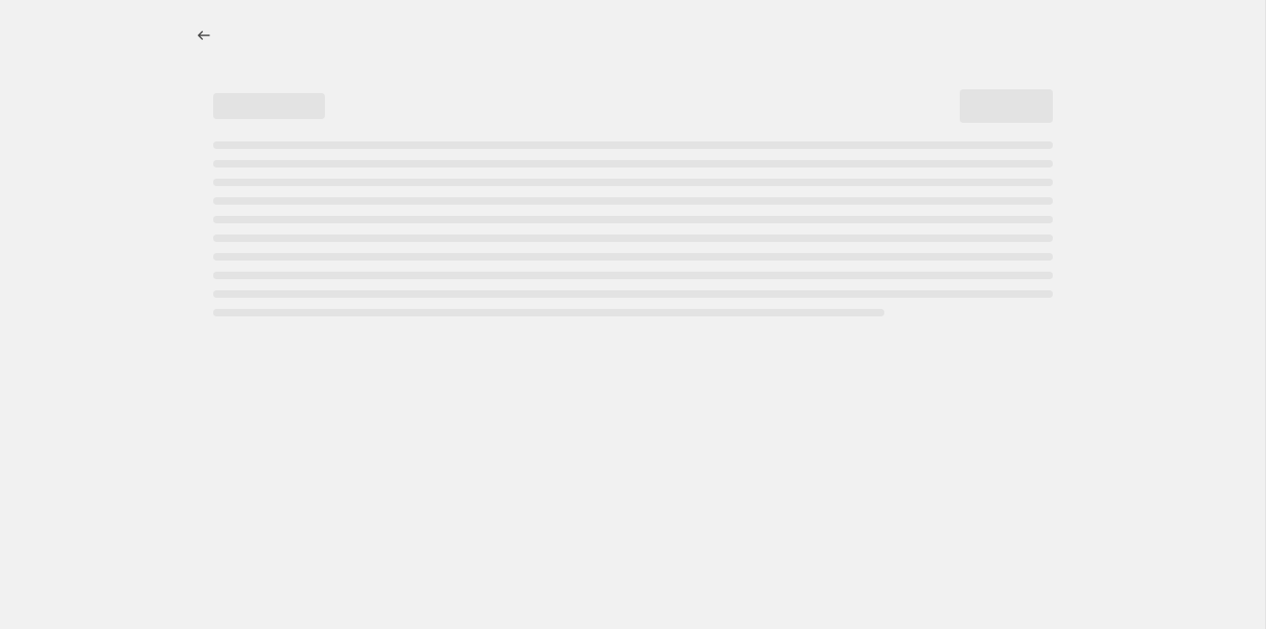
select select "percentage"
select select "tag"
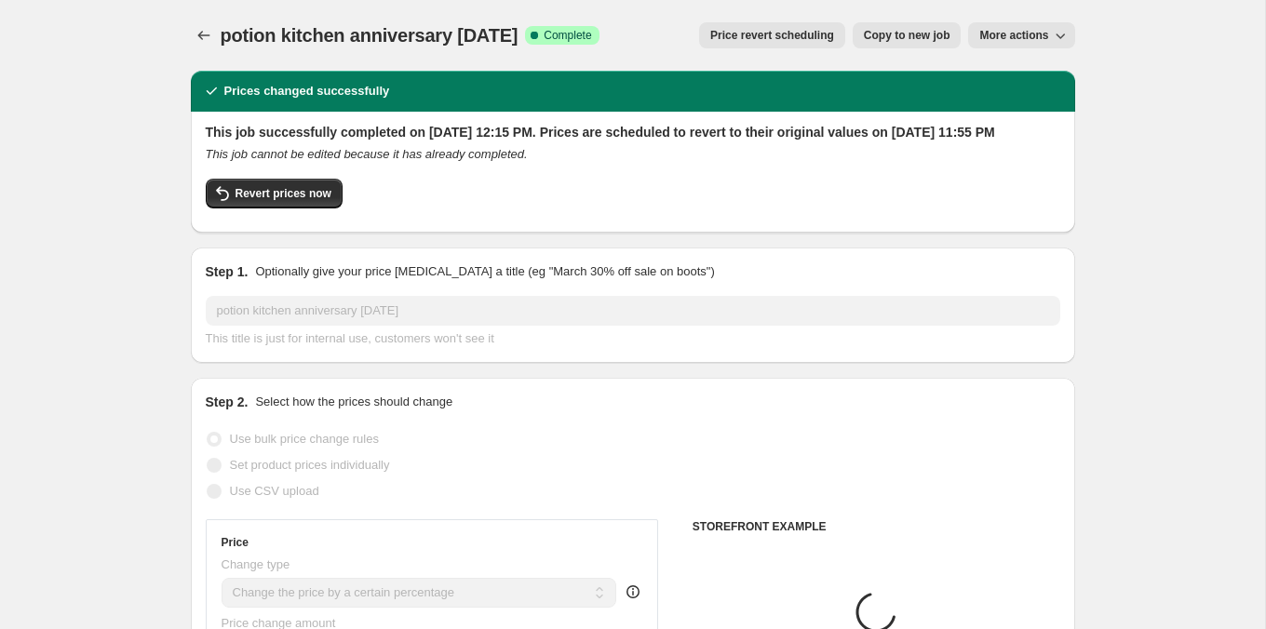
click at [999, 38] on span "More actions" at bounding box center [1014, 35] width 69 height 15
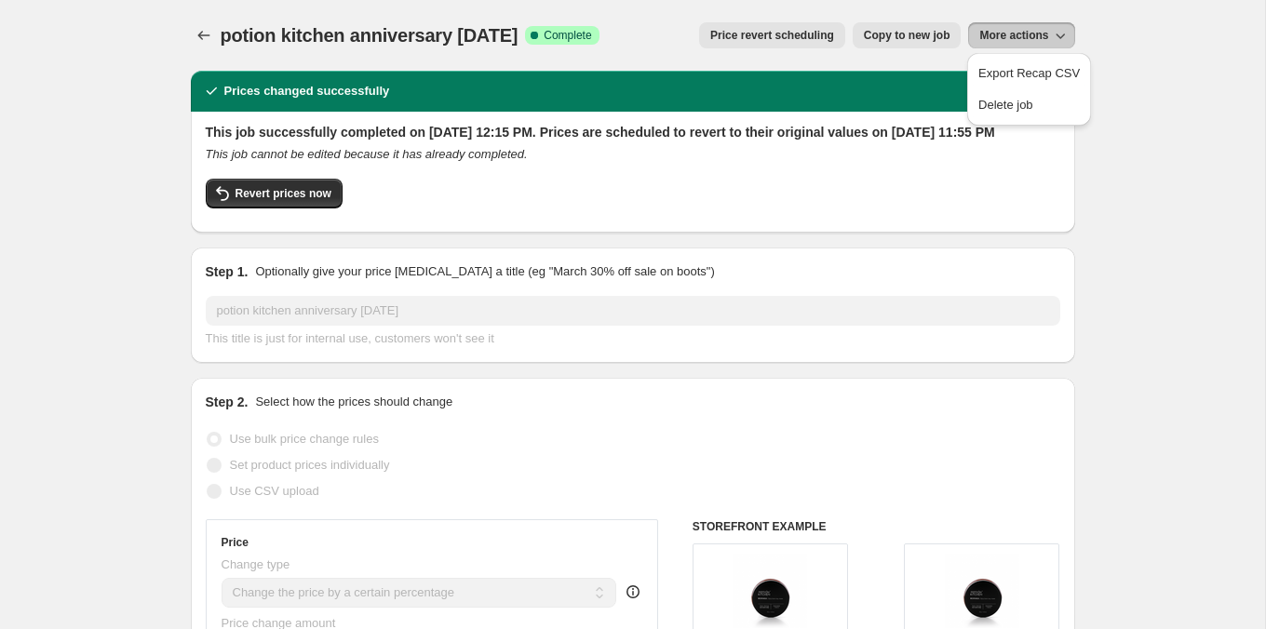
click at [783, 50] on div "potion kitchen anniversary [DATE]. This page is ready potion kitchen anniversar…" at bounding box center [633, 35] width 885 height 71
click at [783, 47] on button "Price revert scheduling" at bounding box center [772, 35] width 146 height 26
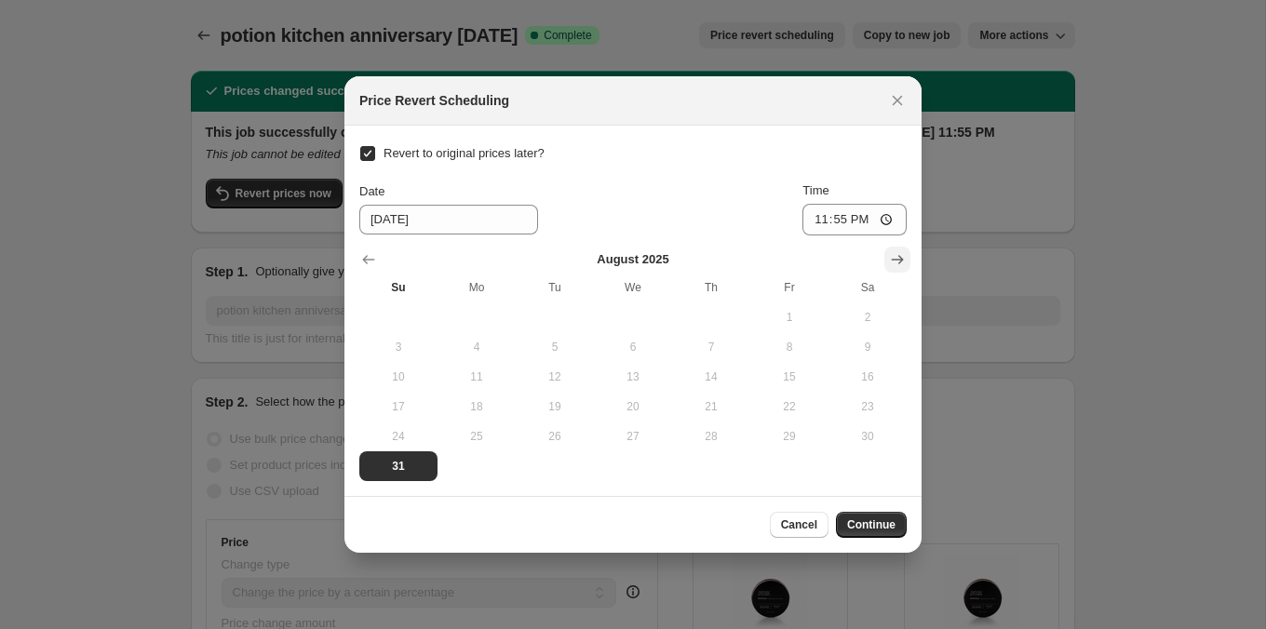
click at [893, 269] on button "Show next month, September 2025" at bounding box center [898, 260] width 26 height 26
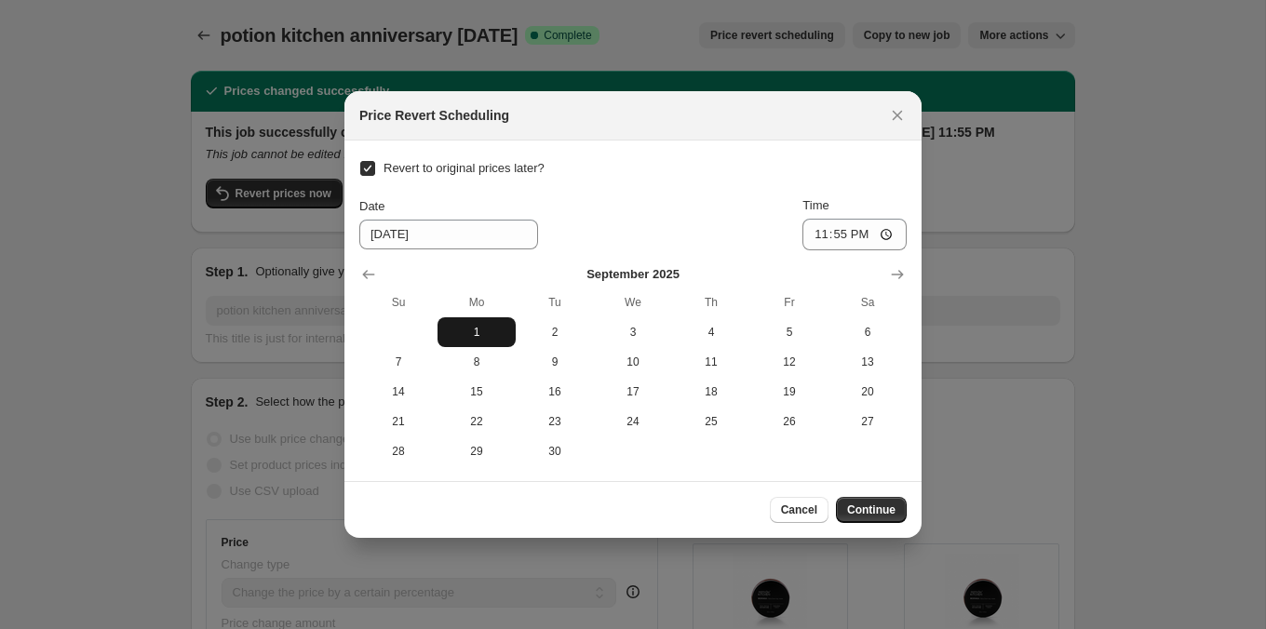
click at [470, 339] on span "1" at bounding box center [476, 332] width 63 height 15
type input "[DATE]"
click at [878, 505] on span "Continue" at bounding box center [871, 510] width 48 height 15
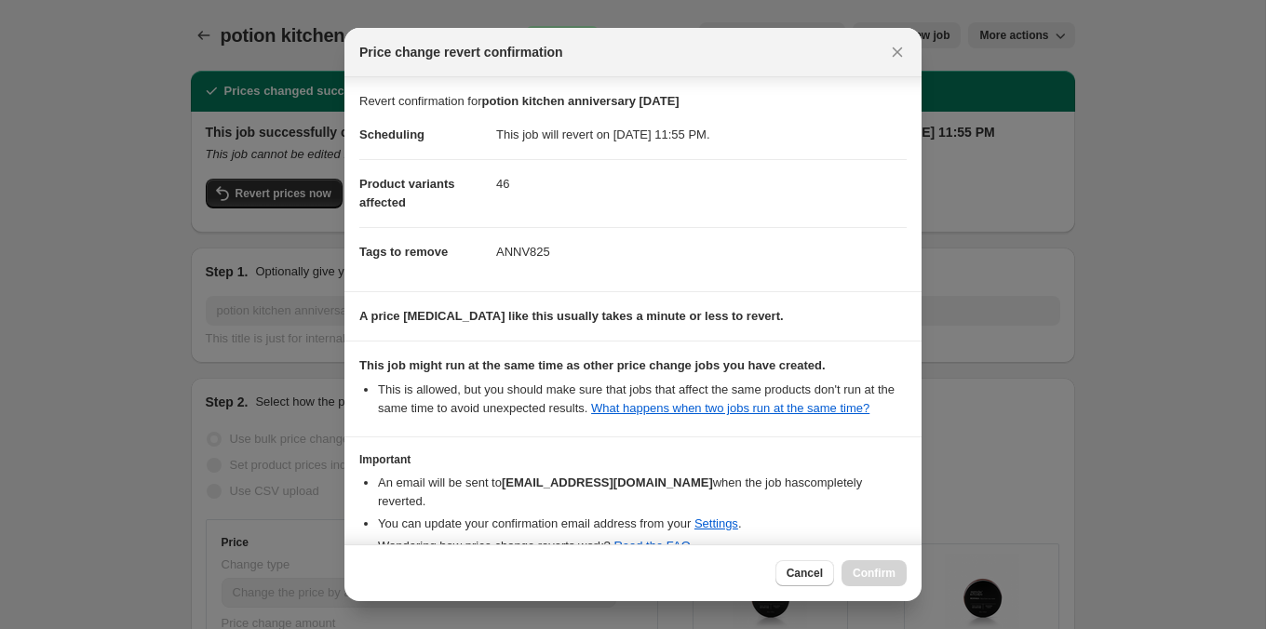
scroll to position [101, 0]
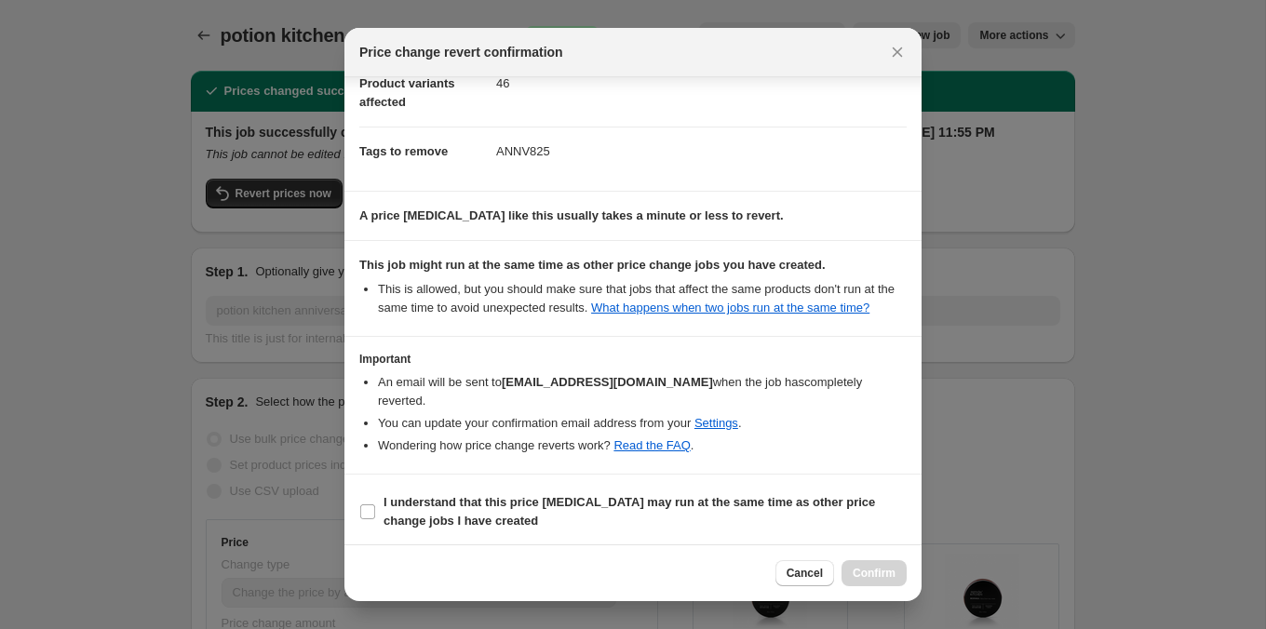
click at [845, 501] on b "I understand that this price [MEDICAL_DATA] may run at the same time as other p…" at bounding box center [630, 511] width 492 height 33
click at [375, 505] on input "I understand that this price [MEDICAL_DATA] may run at the same time as other p…" at bounding box center [367, 512] width 15 height 15
checkbox input "true"
click at [870, 559] on div "Cancel Confirm" at bounding box center [633, 573] width 577 height 57
click at [870, 579] on span "Confirm" at bounding box center [874, 573] width 43 height 15
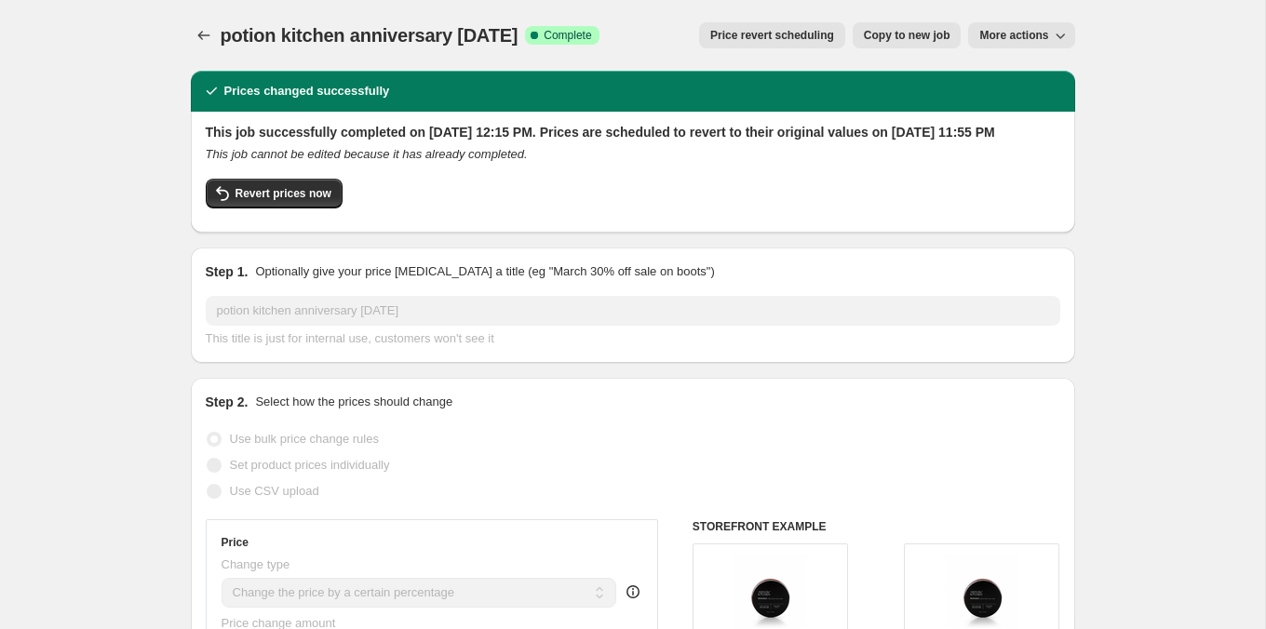
click at [211, 51] on div "potion kitchen anniversary [DATE]. This page is ready potion kitchen anniversar…" at bounding box center [633, 35] width 885 height 71
click at [211, 32] on icon "Price change jobs" at bounding box center [204, 35] width 19 height 19
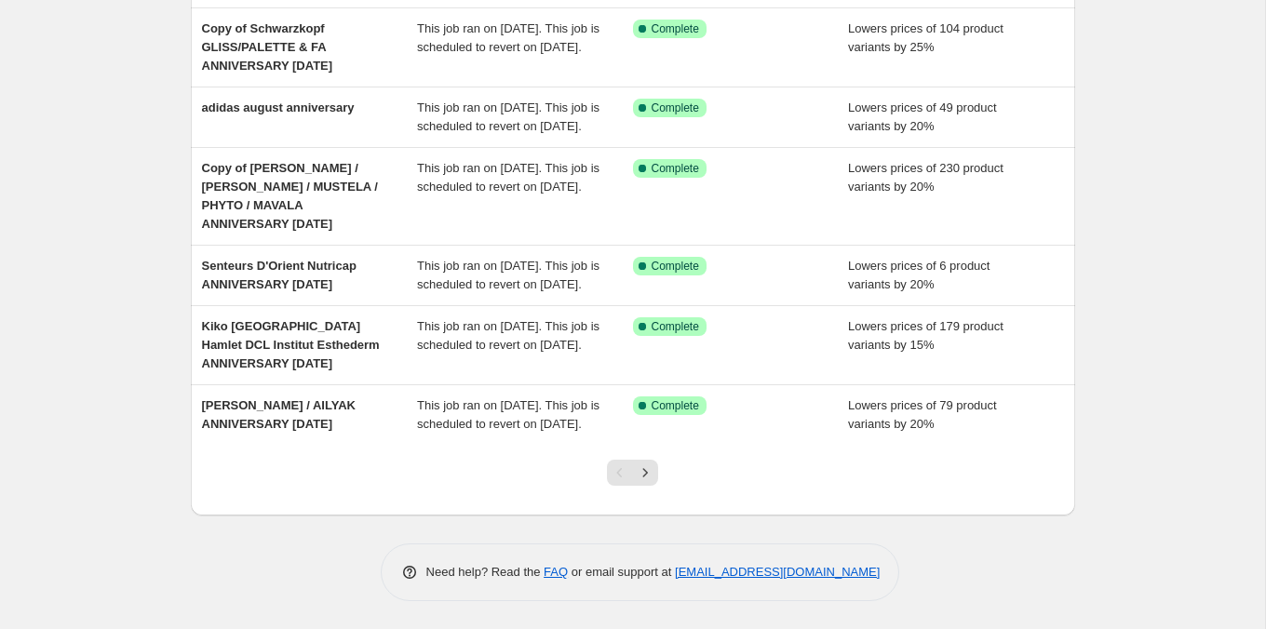
scroll to position [463, 0]
click at [650, 482] on icon "Next" at bounding box center [645, 473] width 19 height 19
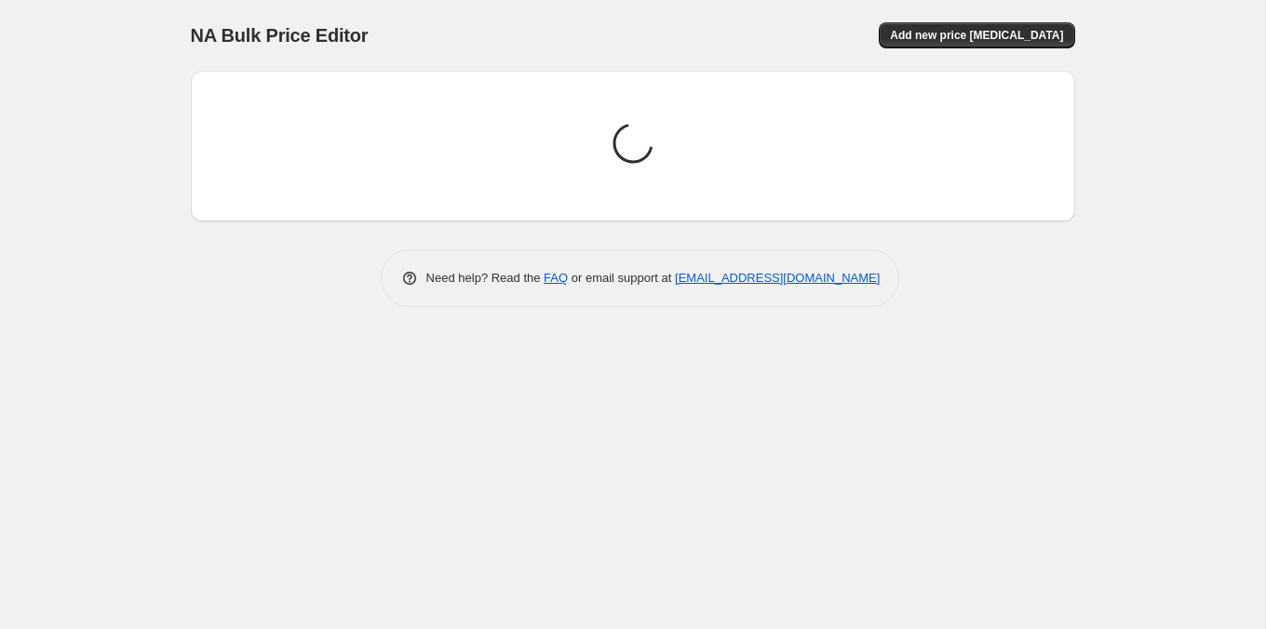
scroll to position [0, 0]
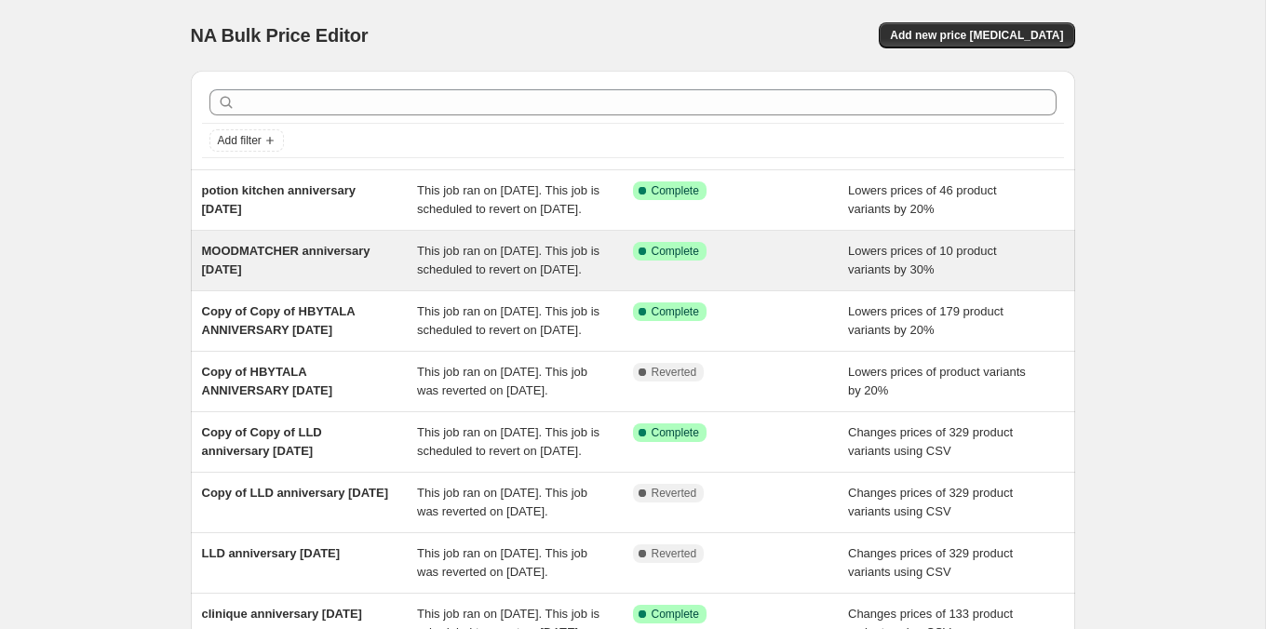
click at [595, 277] on div "This job ran on [DATE]. This job is scheduled to revert on [DATE]." at bounding box center [525, 260] width 216 height 37
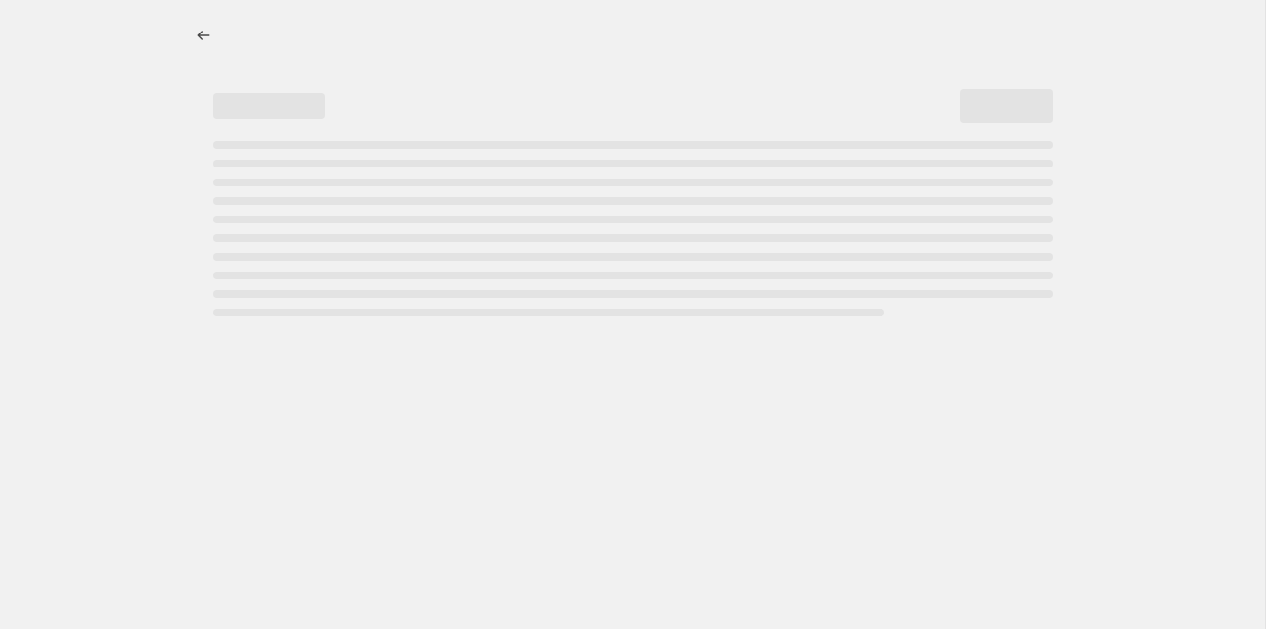
select select "percentage"
select select "tag"
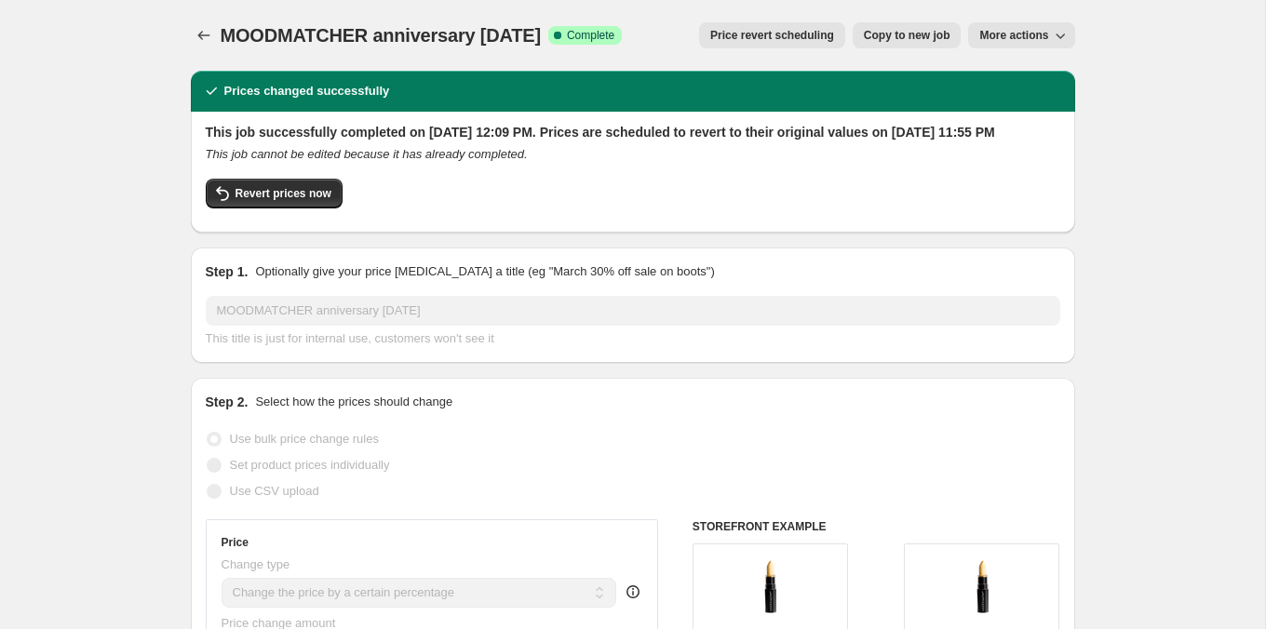
click at [807, 41] on span "Price revert scheduling" at bounding box center [772, 35] width 124 height 15
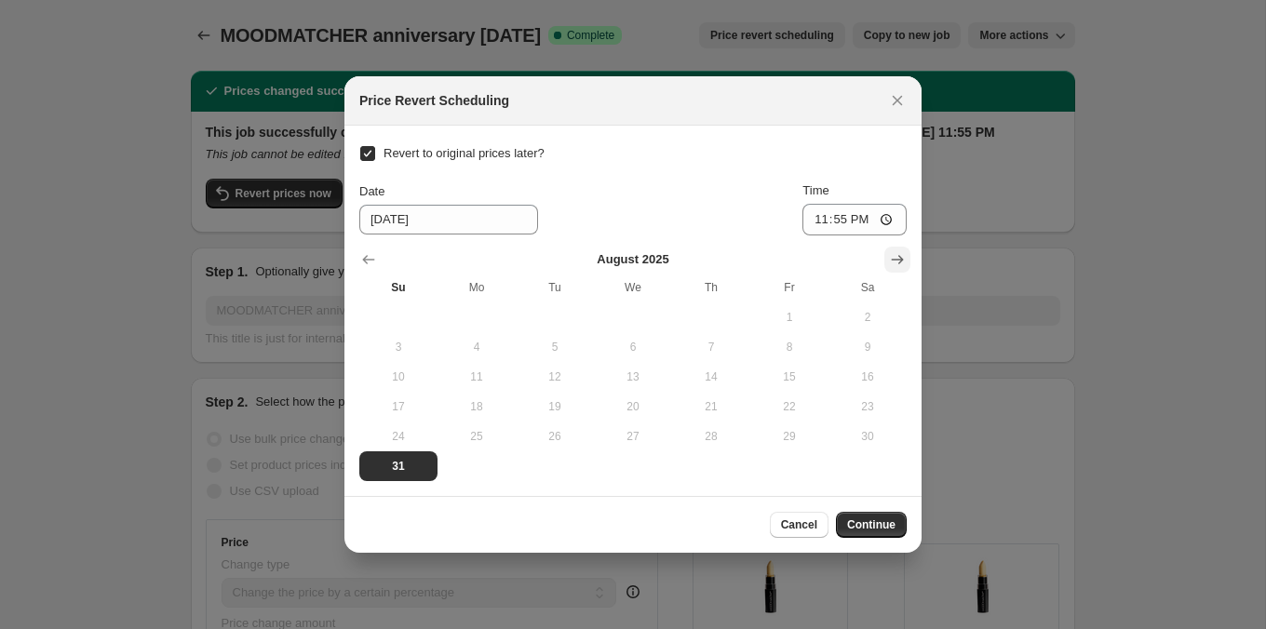
click at [899, 250] on icon "Show next month, September 2025" at bounding box center [897, 259] width 19 height 19
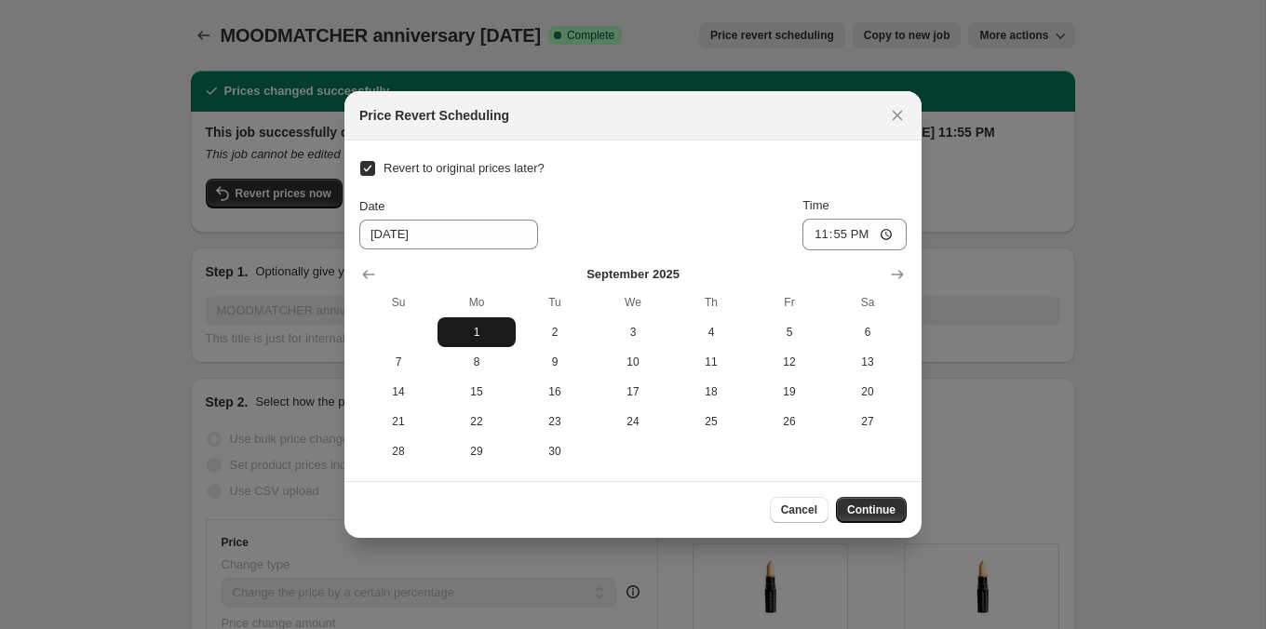
click at [488, 343] on button "1" at bounding box center [477, 333] width 78 height 30
type input "[DATE]"
click at [875, 504] on span "Continue" at bounding box center [871, 510] width 48 height 15
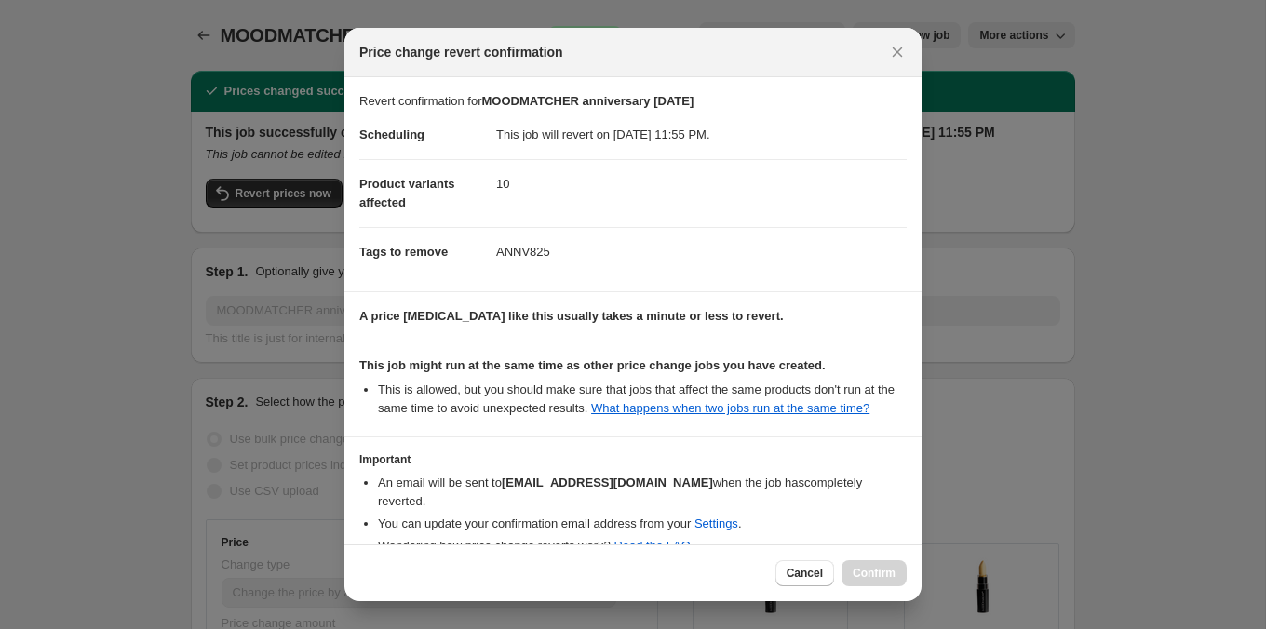
scroll to position [101, 0]
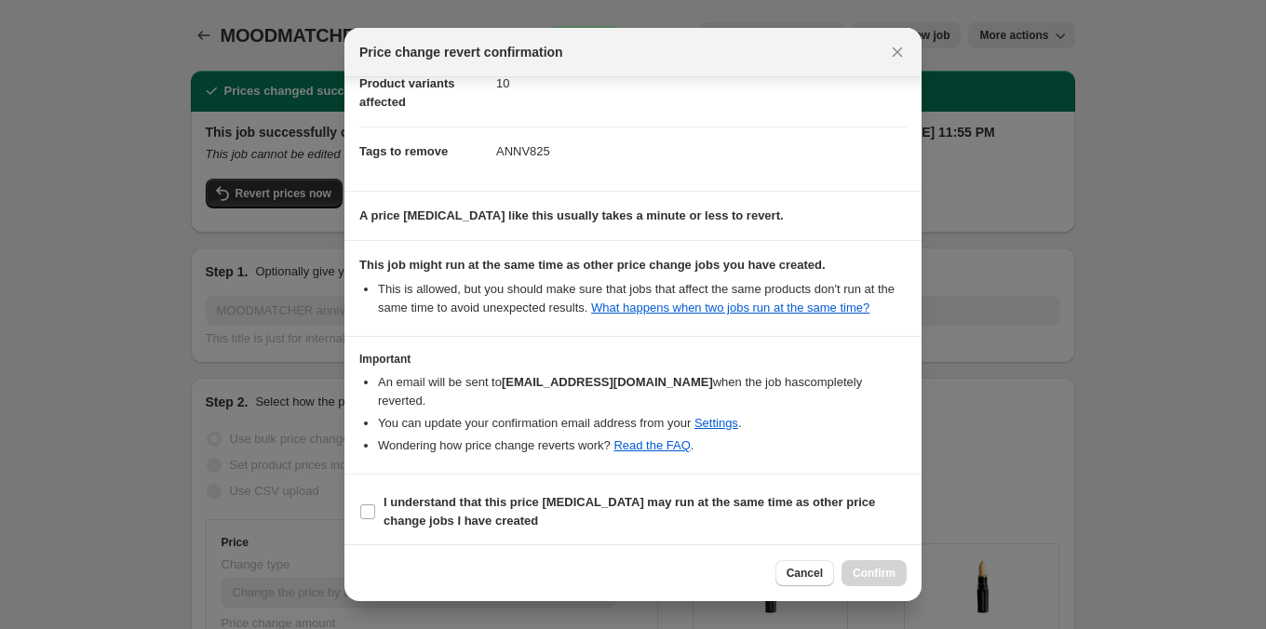
click at [871, 496] on b "I understand that this price [MEDICAL_DATA] may run at the same time as other p…" at bounding box center [630, 511] width 492 height 33
click at [375, 505] on input "I understand that this price [MEDICAL_DATA] may run at the same time as other p…" at bounding box center [367, 512] width 15 height 15
checkbox input "true"
click at [874, 578] on span "Confirm" at bounding box center [874, 573] width 43 height 15
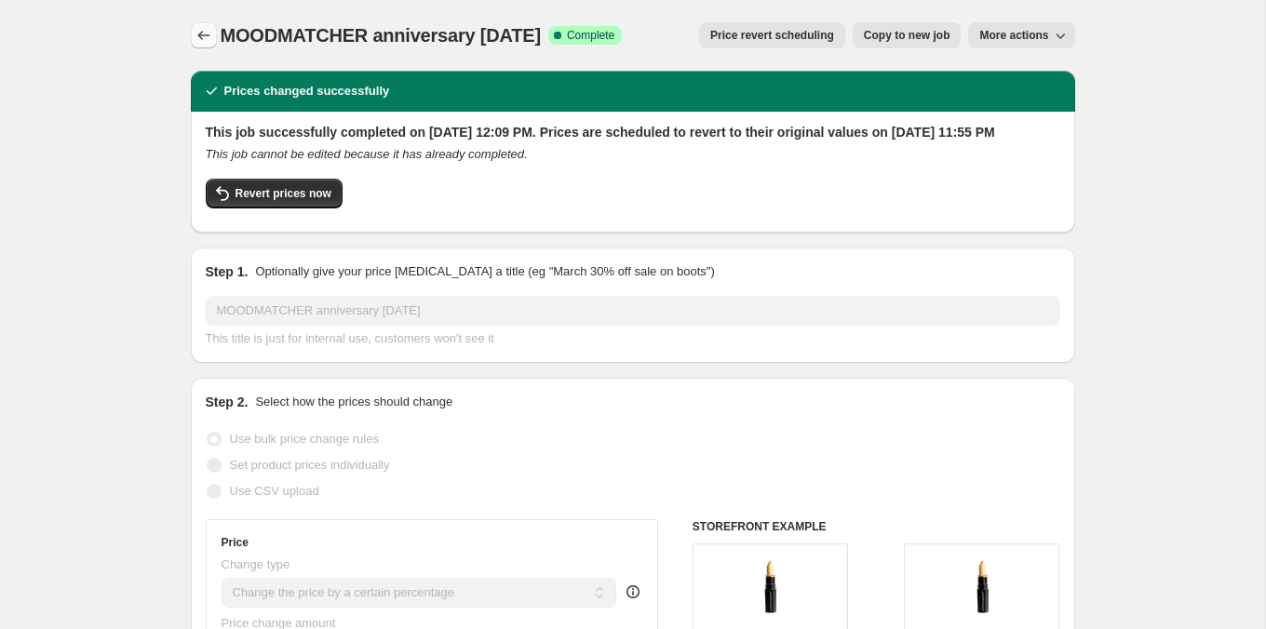
click at [206, 45] on button "Price change jobs" at bounding box center [204, 35] width 26 height 26
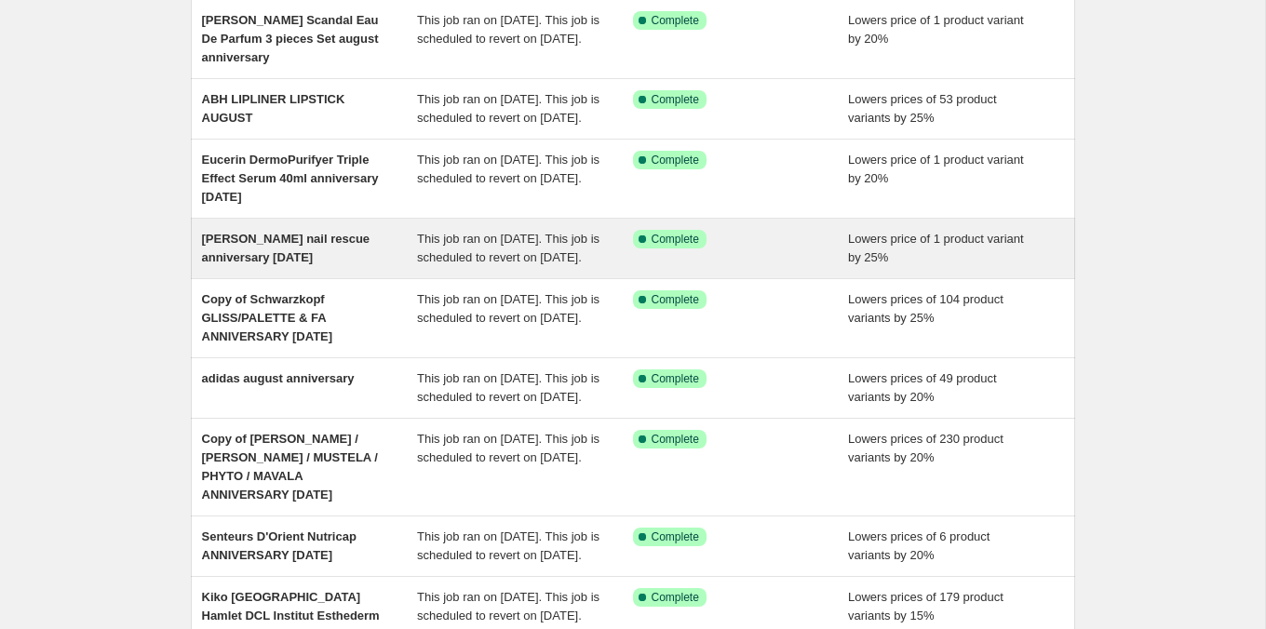
scroll to position [443, 0]
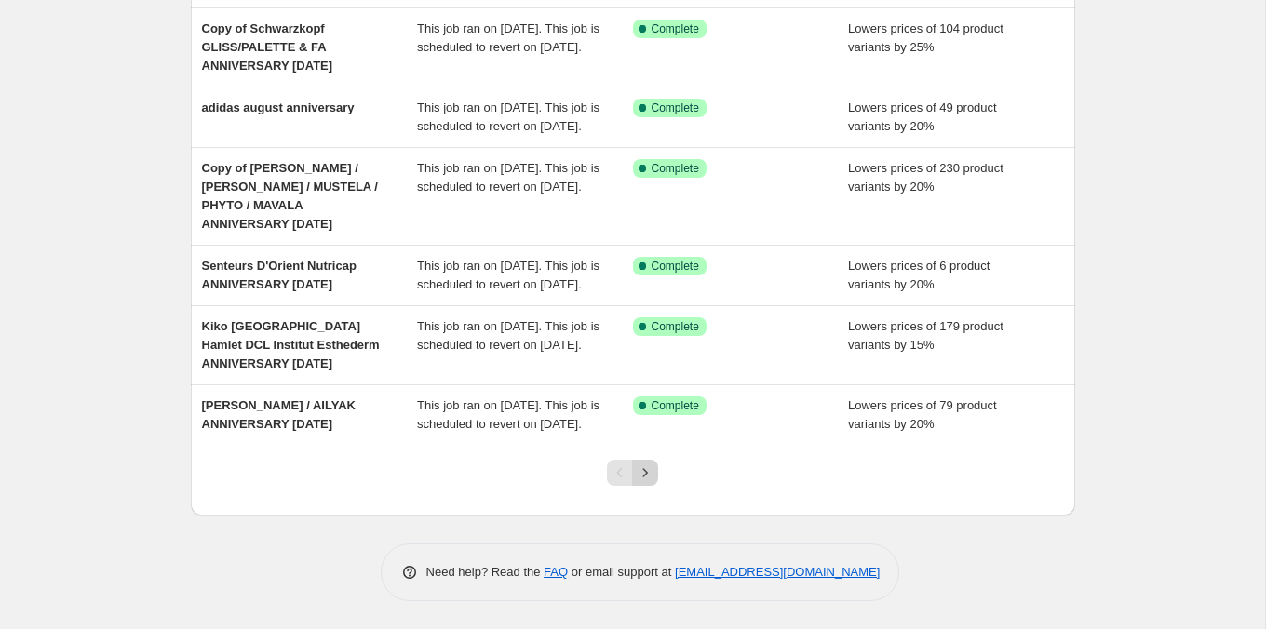
click at [648, 482] on icon "Next" at bounding box center [645, 473] width 19 height 19
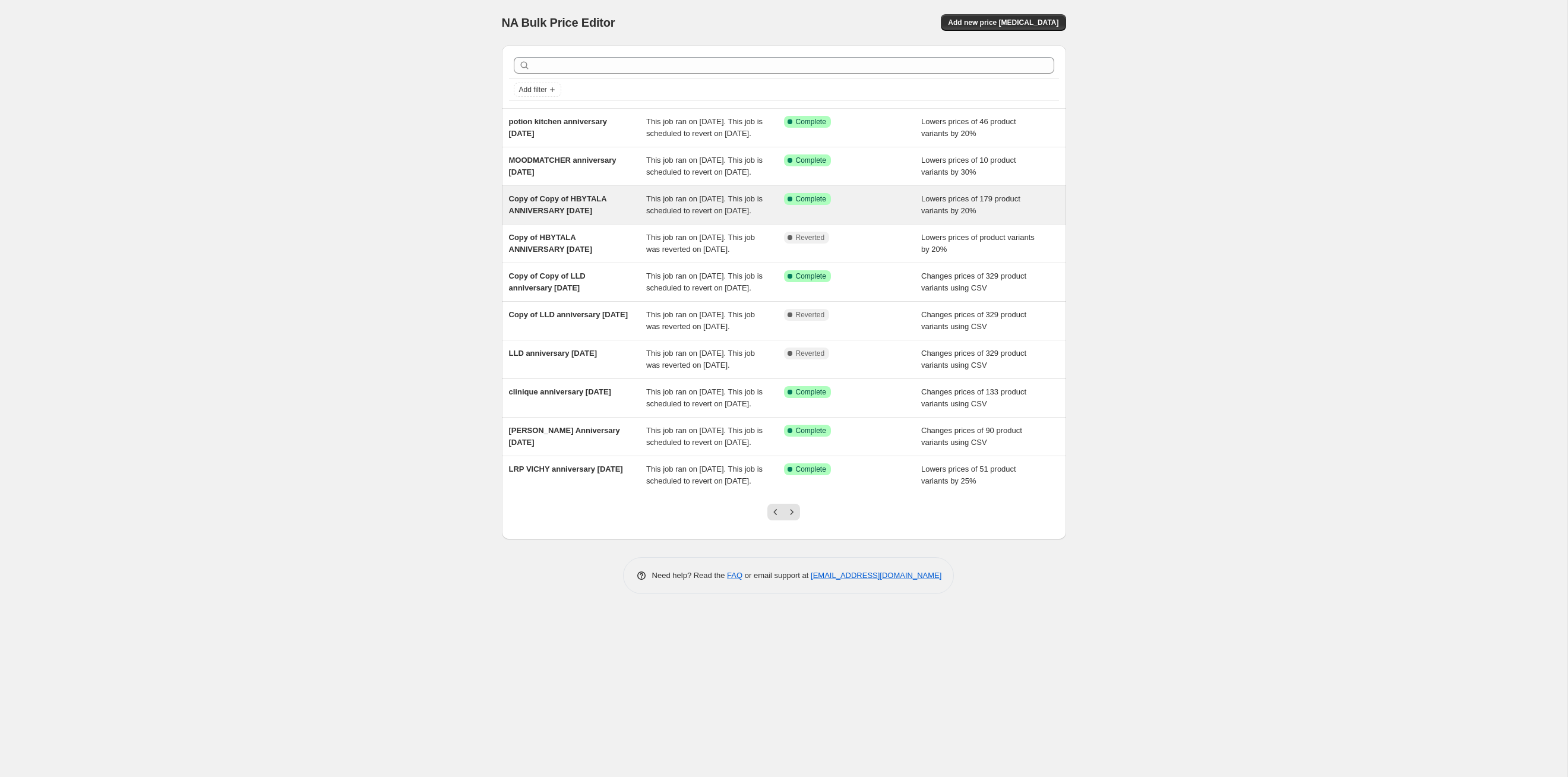
click at [801, 217] on div "Success Complete Complete" at bounding box center [853, 205] width 138 height 24
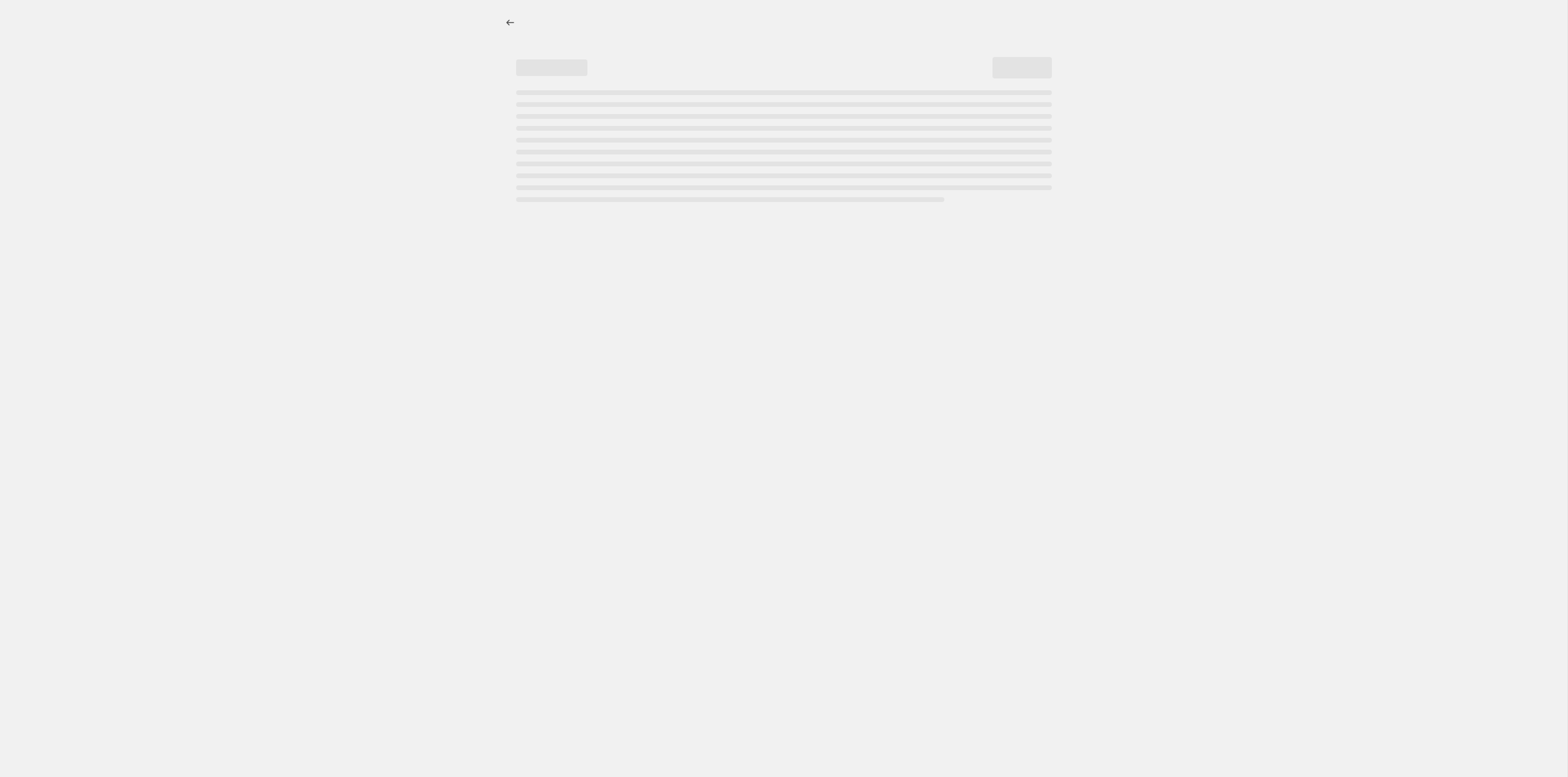
select select "percentage"
select select "tag"
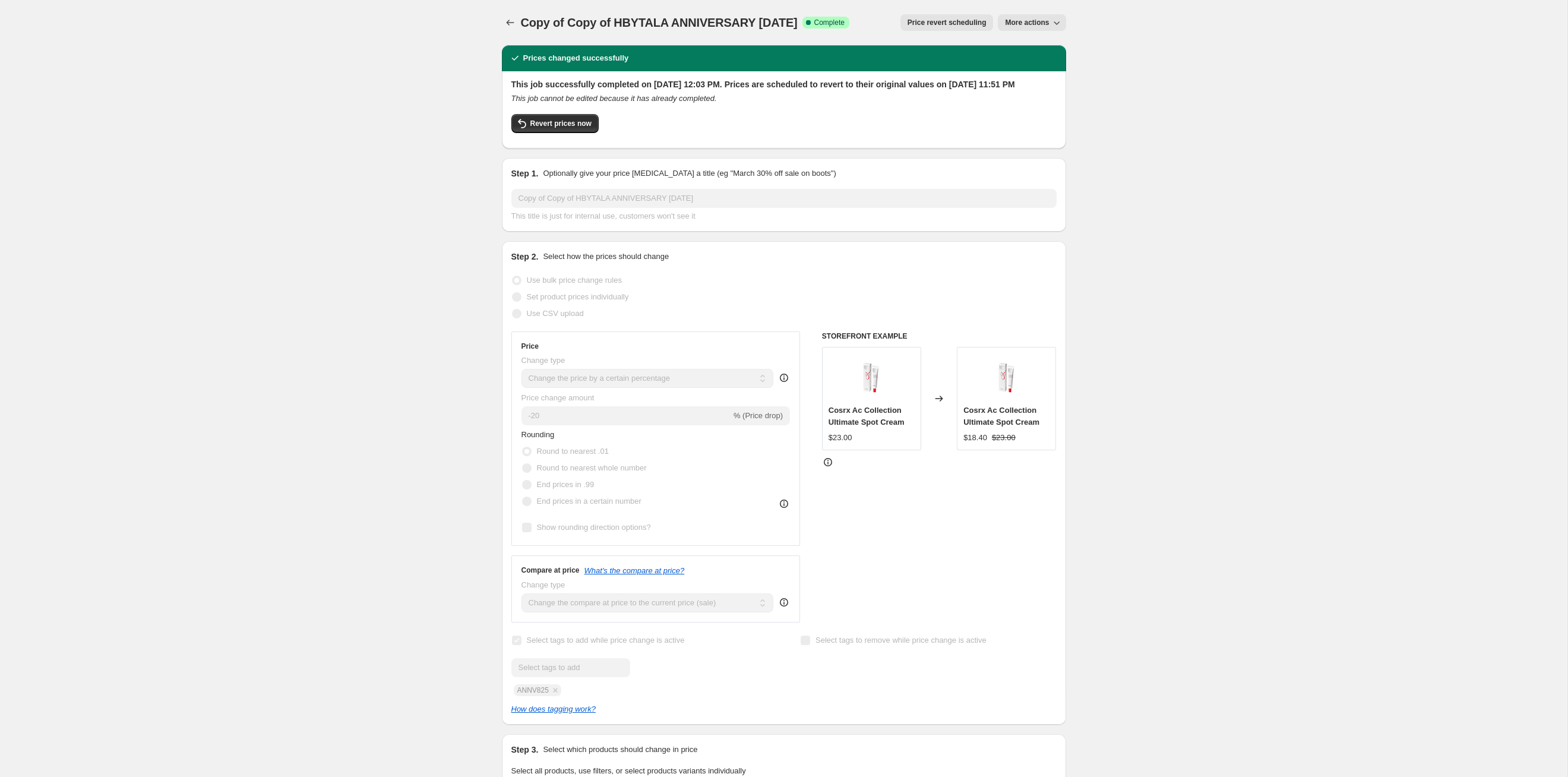
click at [807, 31] on div "Copy of Copy of HBYTALA ANNIVERSARY [DATE]. This page is ready Copy of Copy of …" at bounding box center [784, 22] width 565 height 45
click at [807, 21] on span "Price revert scheduling" at bounding box center [947, 22] width 79 height 10
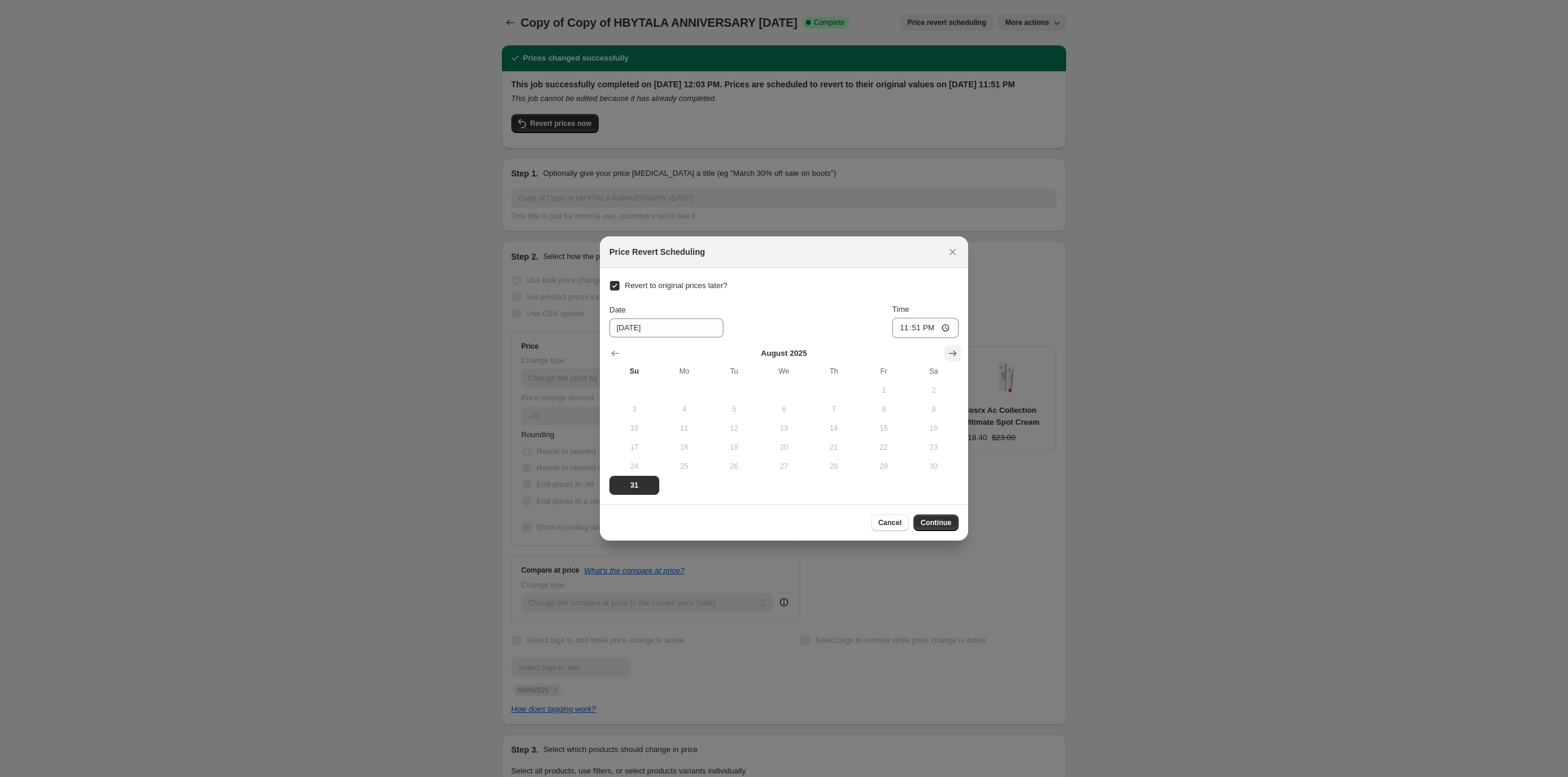
click at [807, 352] on button "Show next month, September 2025" at bounding box center [953, 353] width 17 height 17
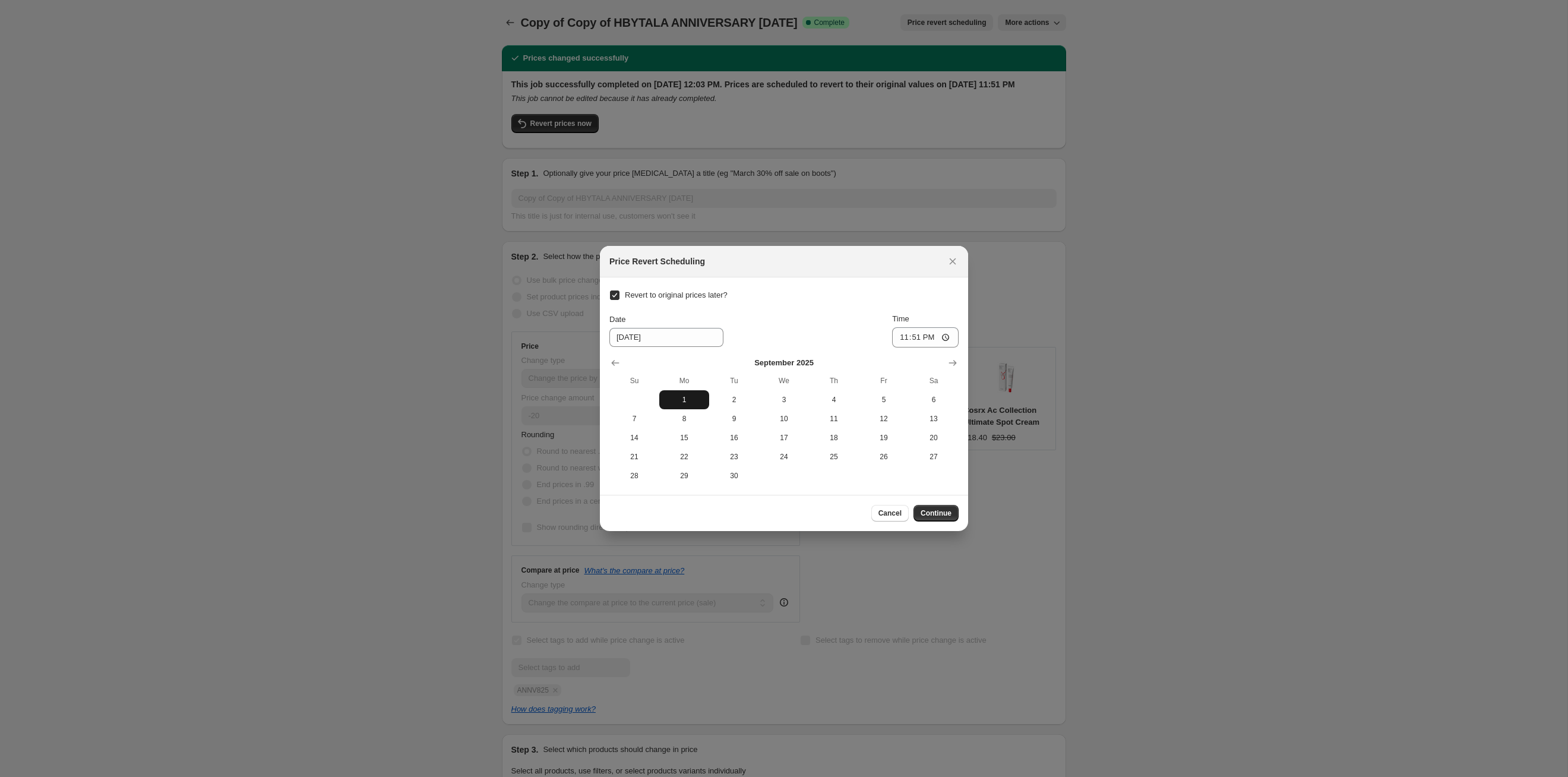
click at [686, 395] on span "1" at bounding box center [684, 399] width 40 height 10
type input "[DATE]"
click at [807, 401] on span "Continue" at bounding box center [936, 513] width 31 height 10
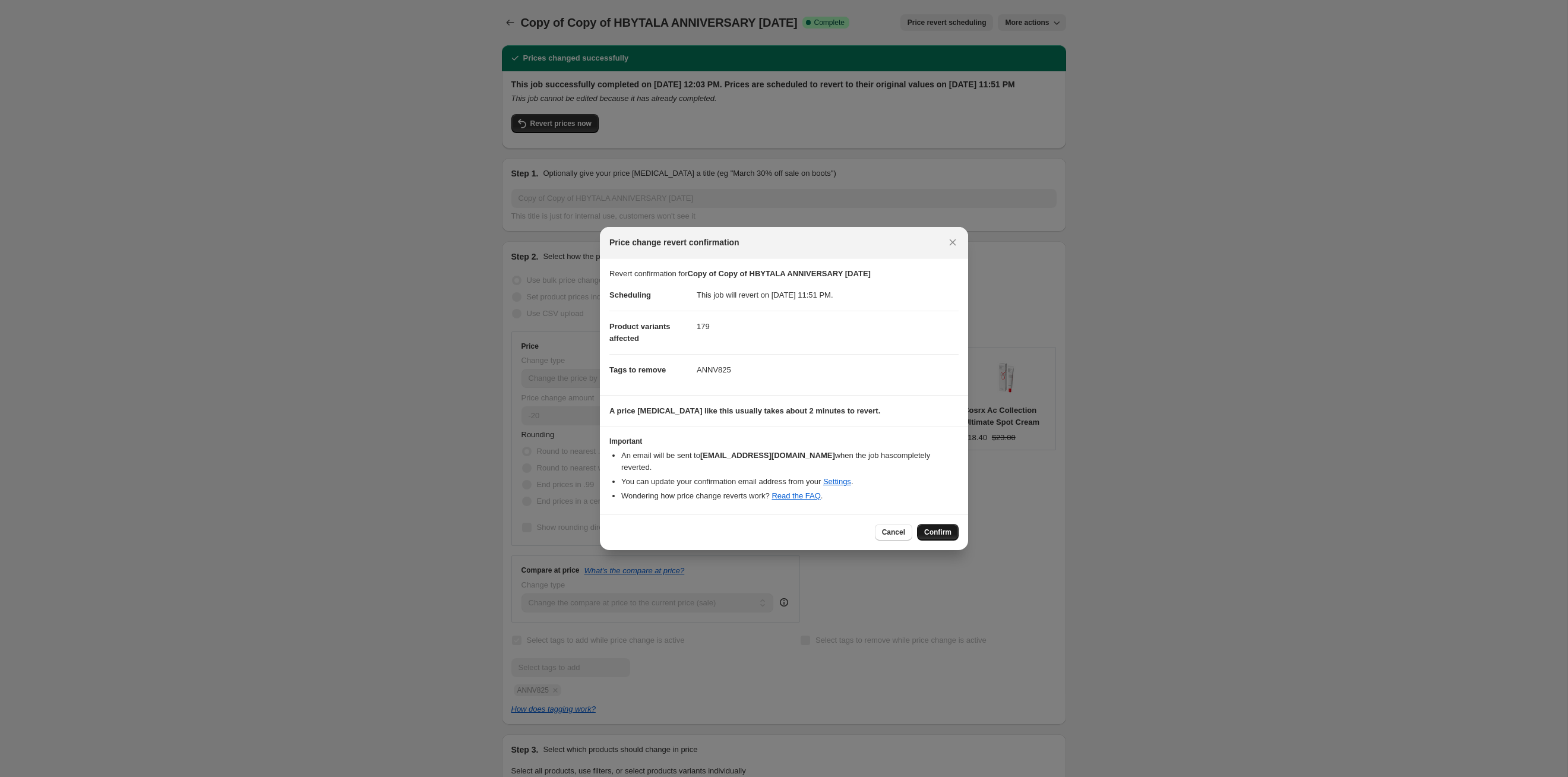
click at [807, 401] on span "Confirm" at bounding box center [938, 532] width 27 height 10
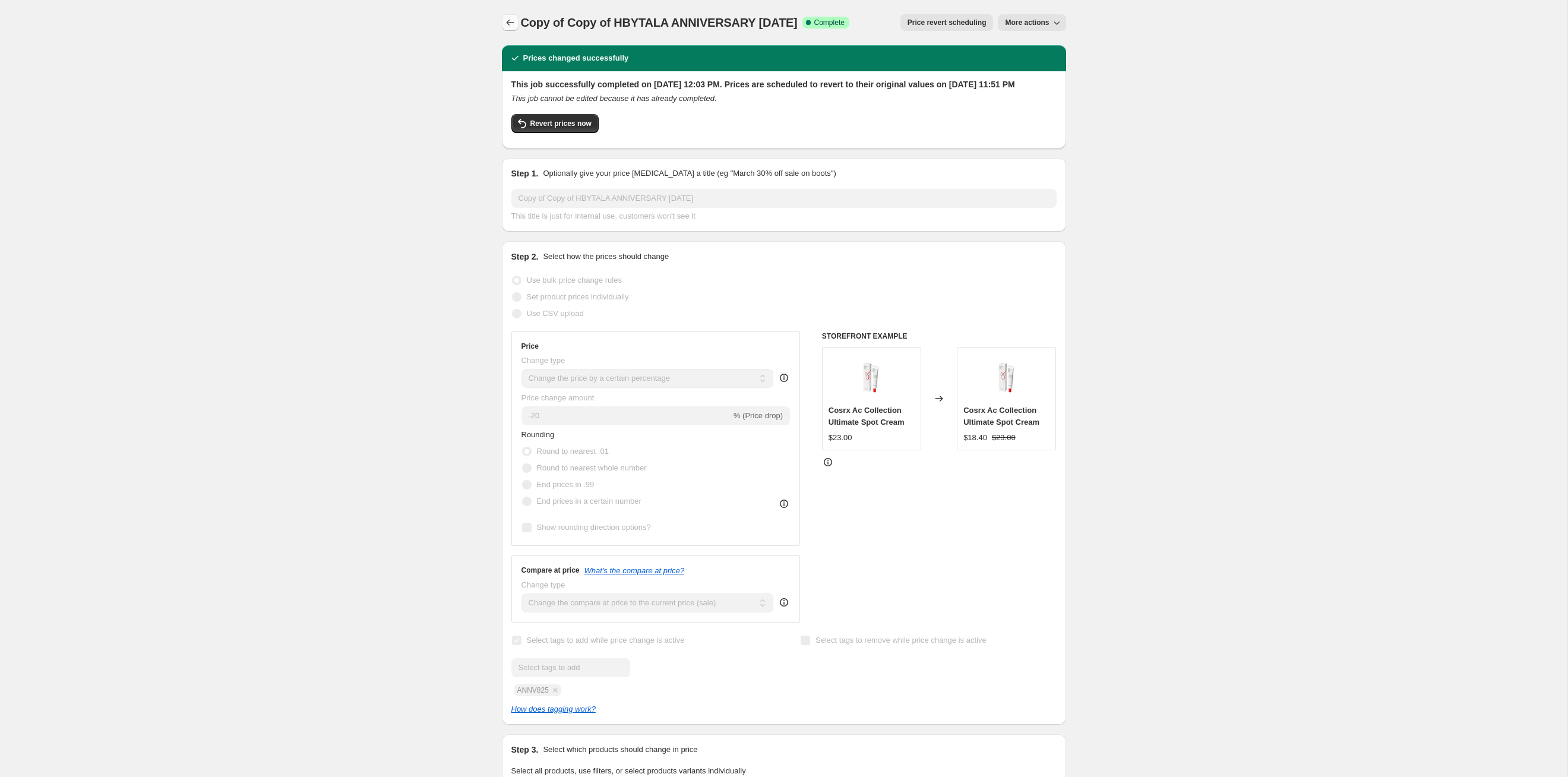
click at [509, 20] on icon "Price change jobs" at bounding box center [510, 22] width 12 height 12
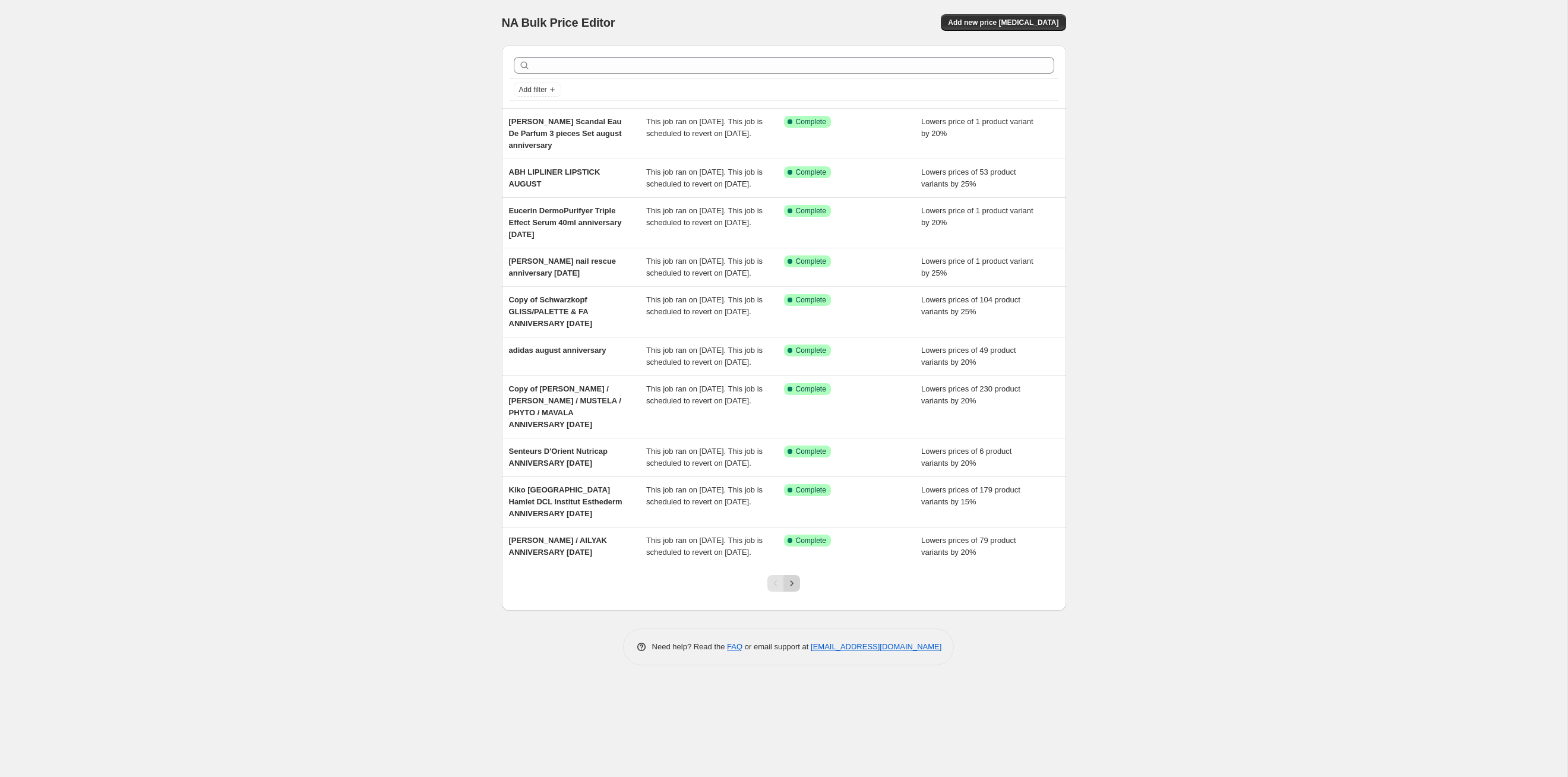
click at [789, 401] on button "Next" at bounding box center [792, 583] width 17 height 17
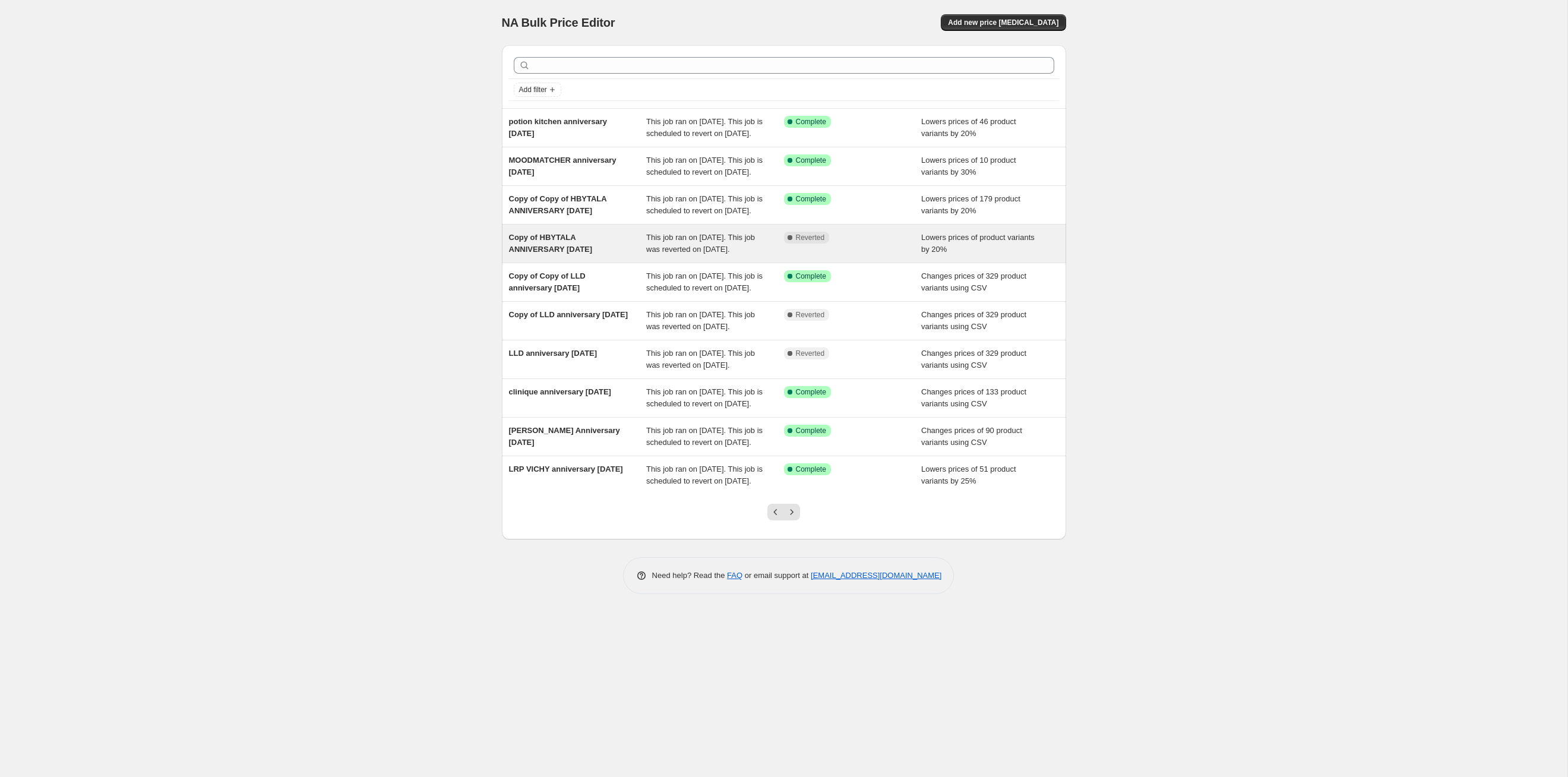
click at [798, 255] on div "Complete Reverted" at bounding box center [853, 243] width 138 height 24
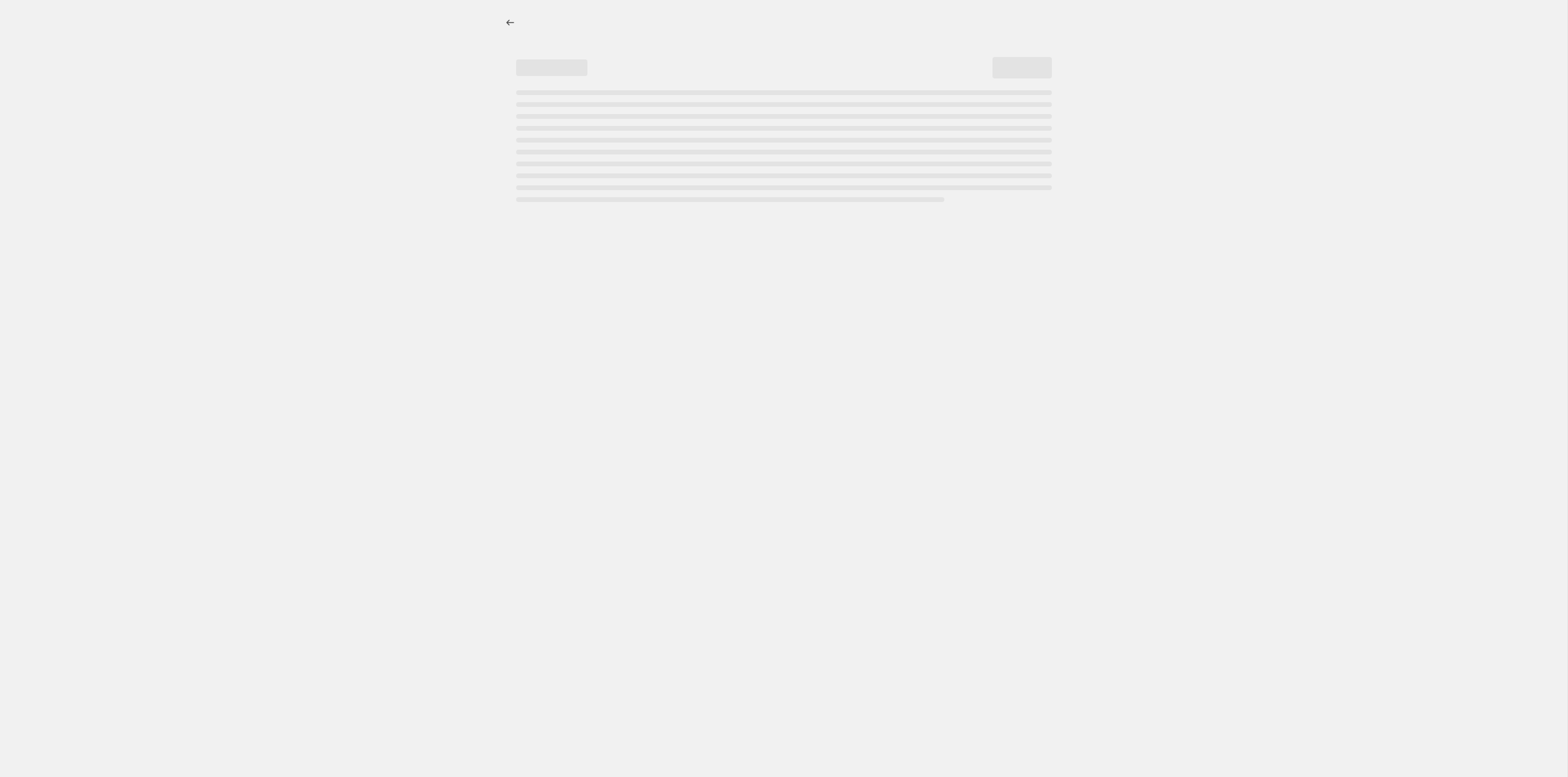
select select "percentage"
select select "tag"
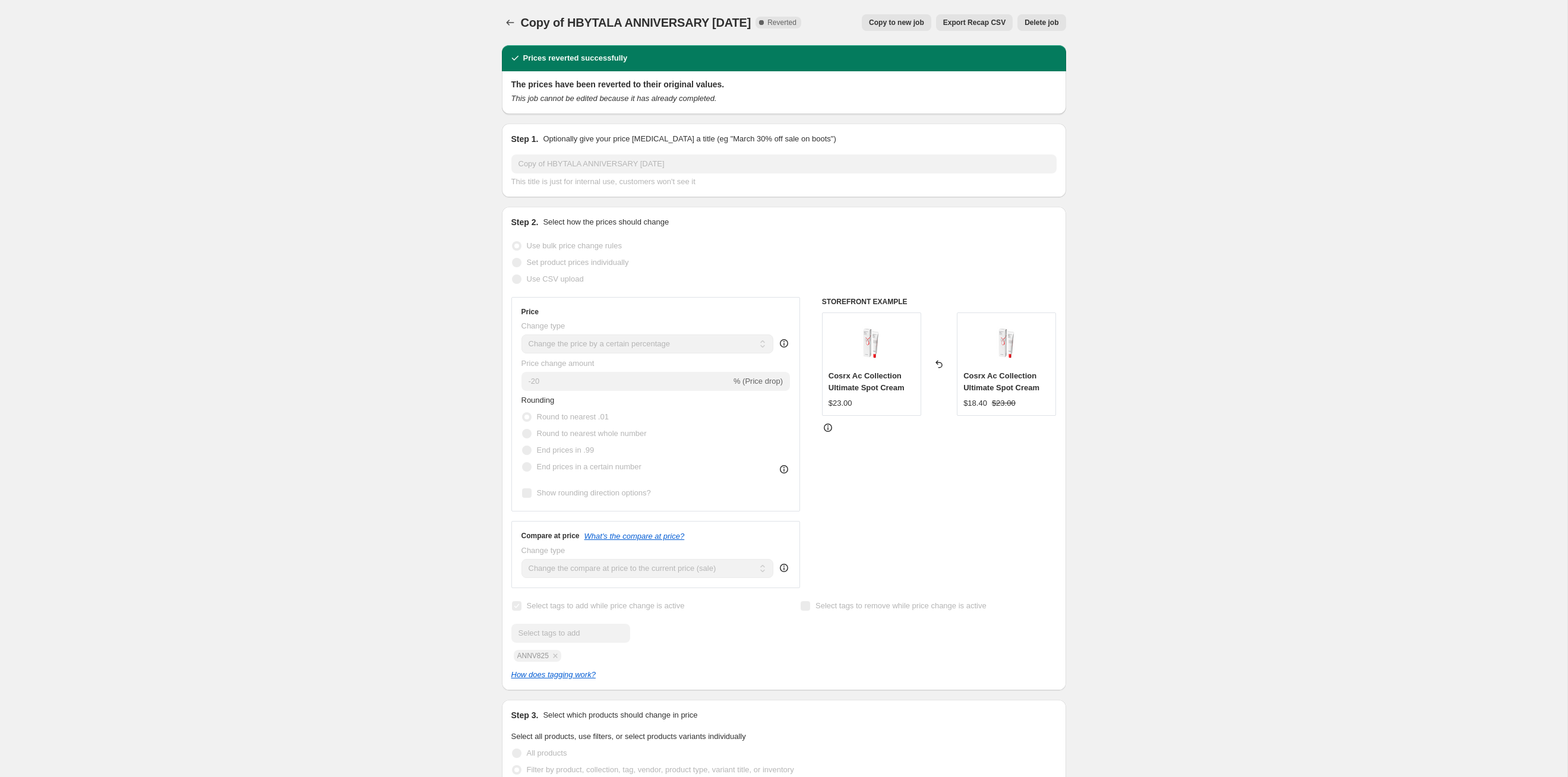
click at [807, 22] on span "Export Recap CSV" at bounding box center [975, 22] width 63 height 10
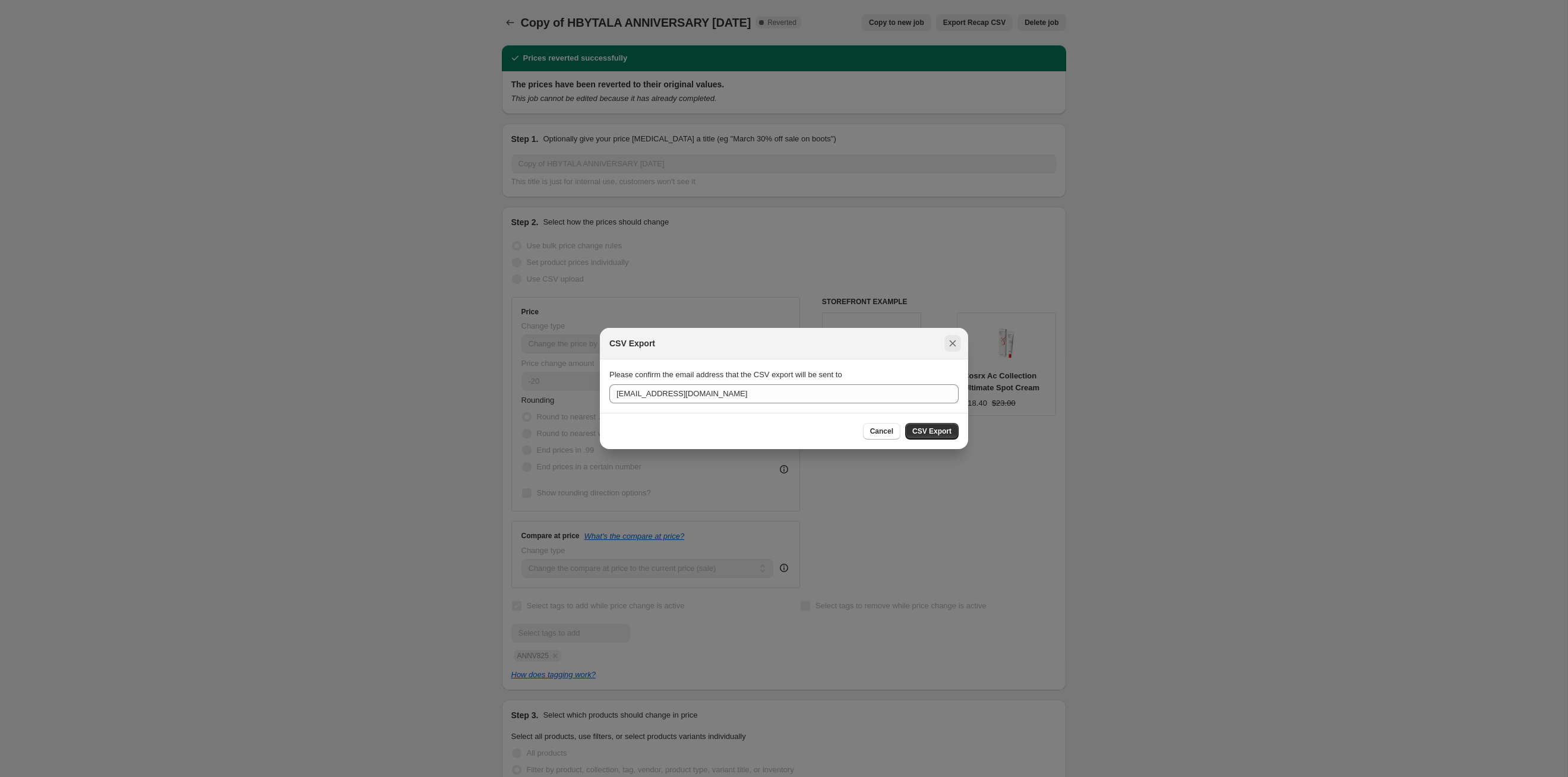
click at [807, 343] on icon "Close" at bounding box center [952, 343] width 12 height 12
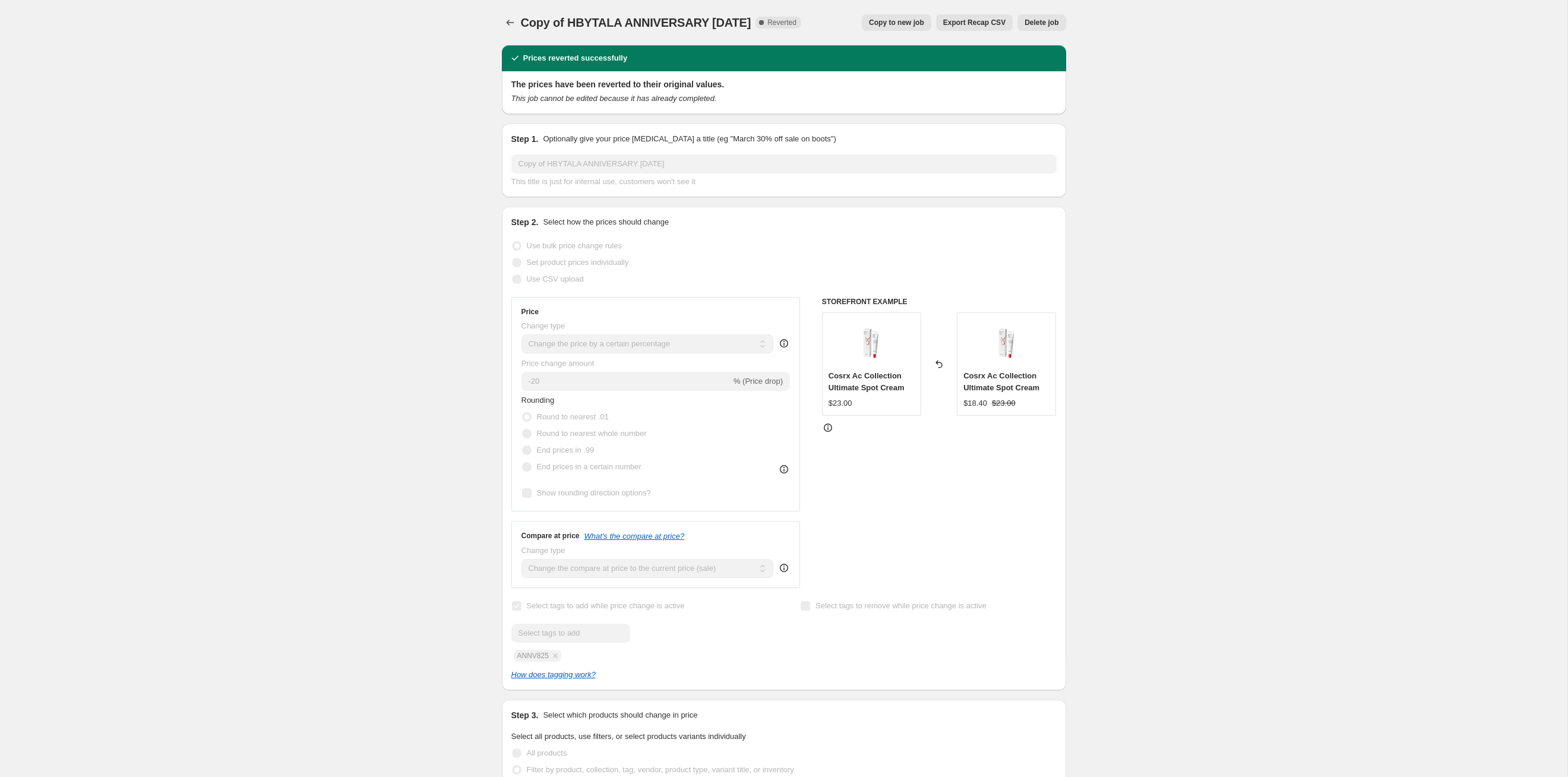
click at [514, 32] on div "Copy of HBYTALA ANNIVERSARY [DATE]. This page is ready Copy of HBYTALA ANNIVERS…" at bounding box center [784, 22] width 565 height 45
click at [514, 24] on icon "Price change jobs" at bounding box center [510, 22] width 12 height 12
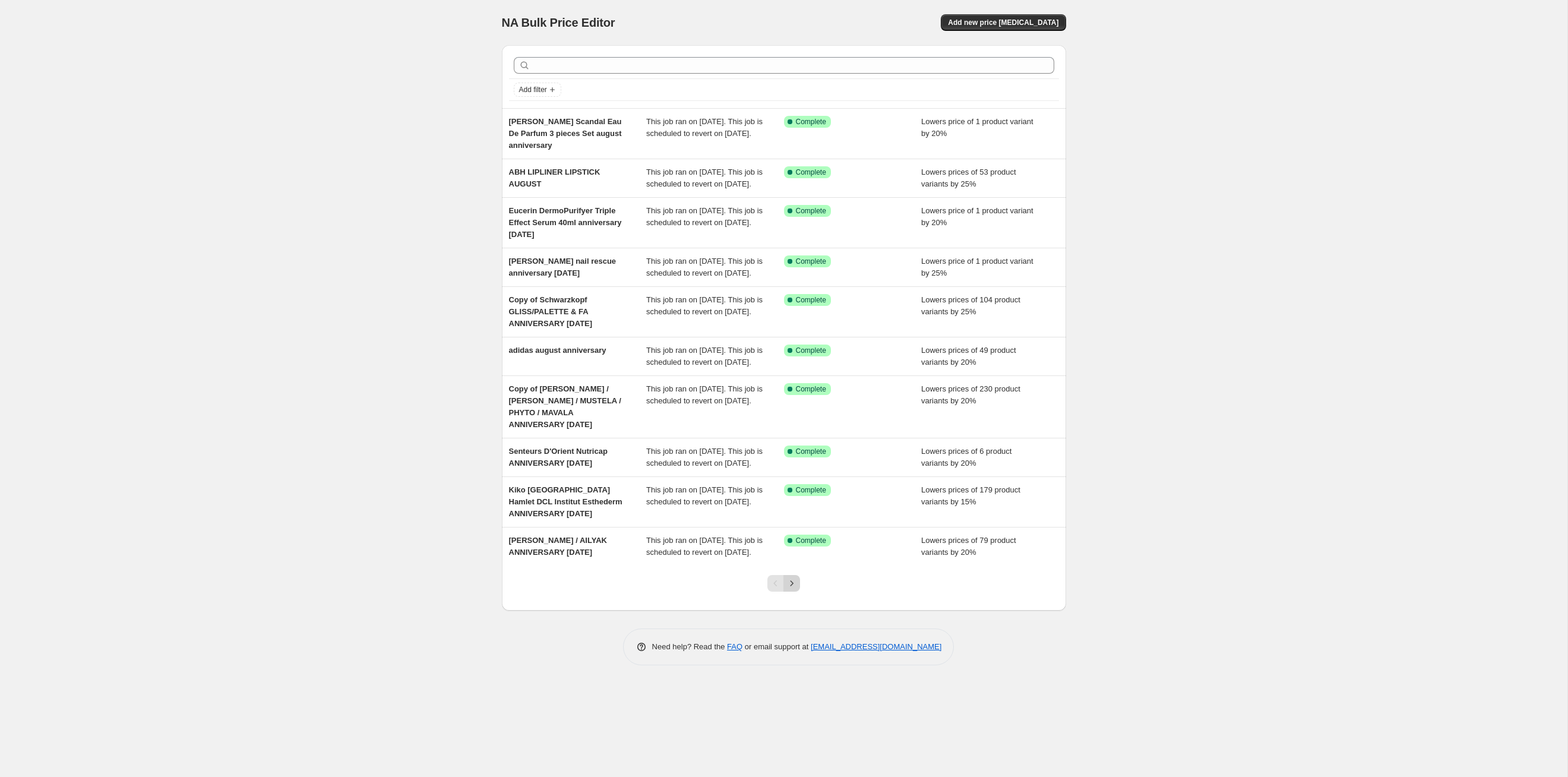
click at [793, 401] on icon "Next" at bounding box center [792, 583] width 3 height 5
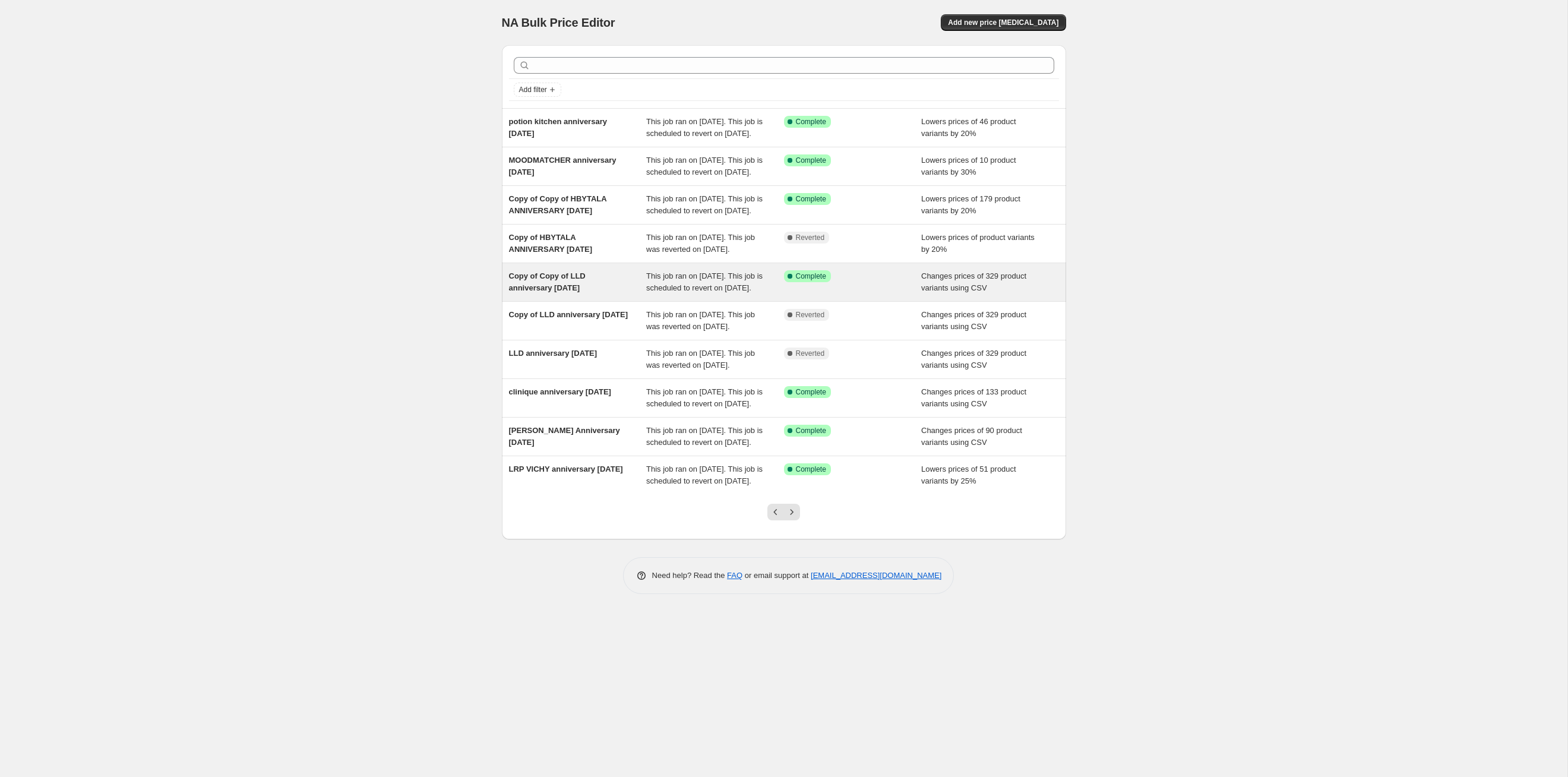
click at [672, 294] on div "This job ran on [DATE]. This job is scheduled to revert on [DATE]." at bounding box center [715, 282] width 138 height 24
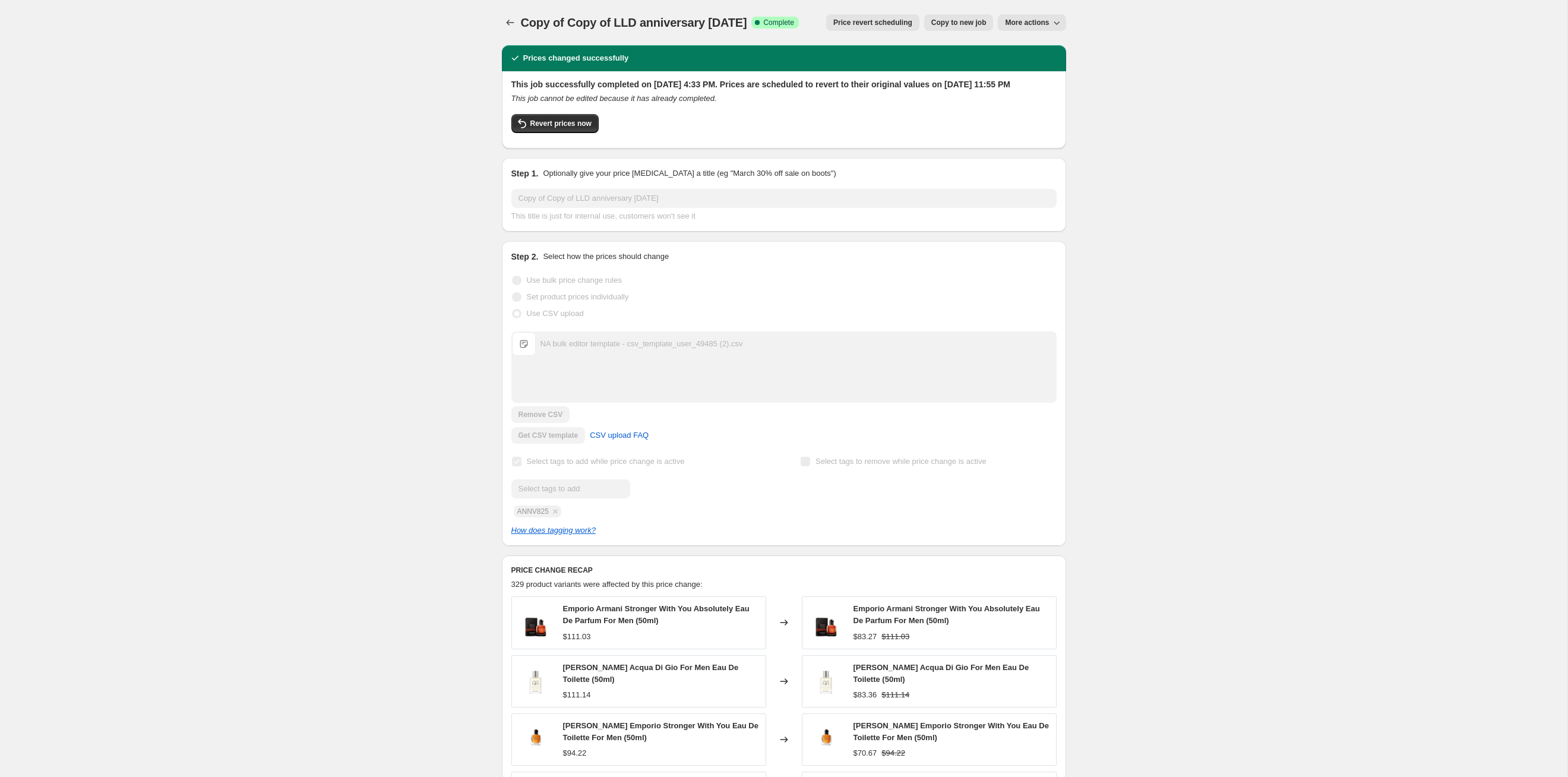
click at [807, 24] on span "Price revert scheduling" at bounding box center [873, 22] width 79 height 10
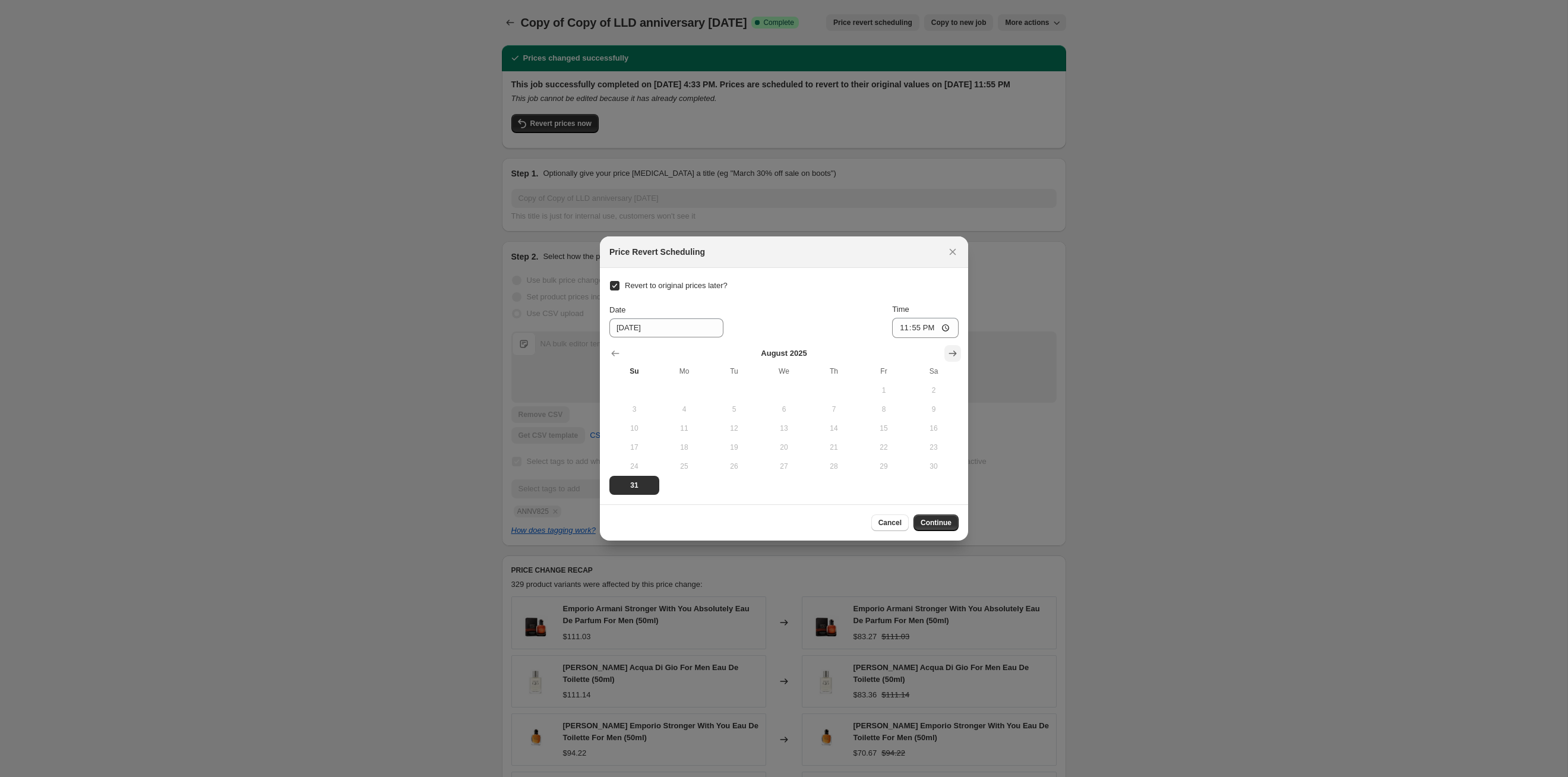
click at [807, 355] on icon "Show next month, September 2025" at bounding box center [952, 353] width 12 height 12
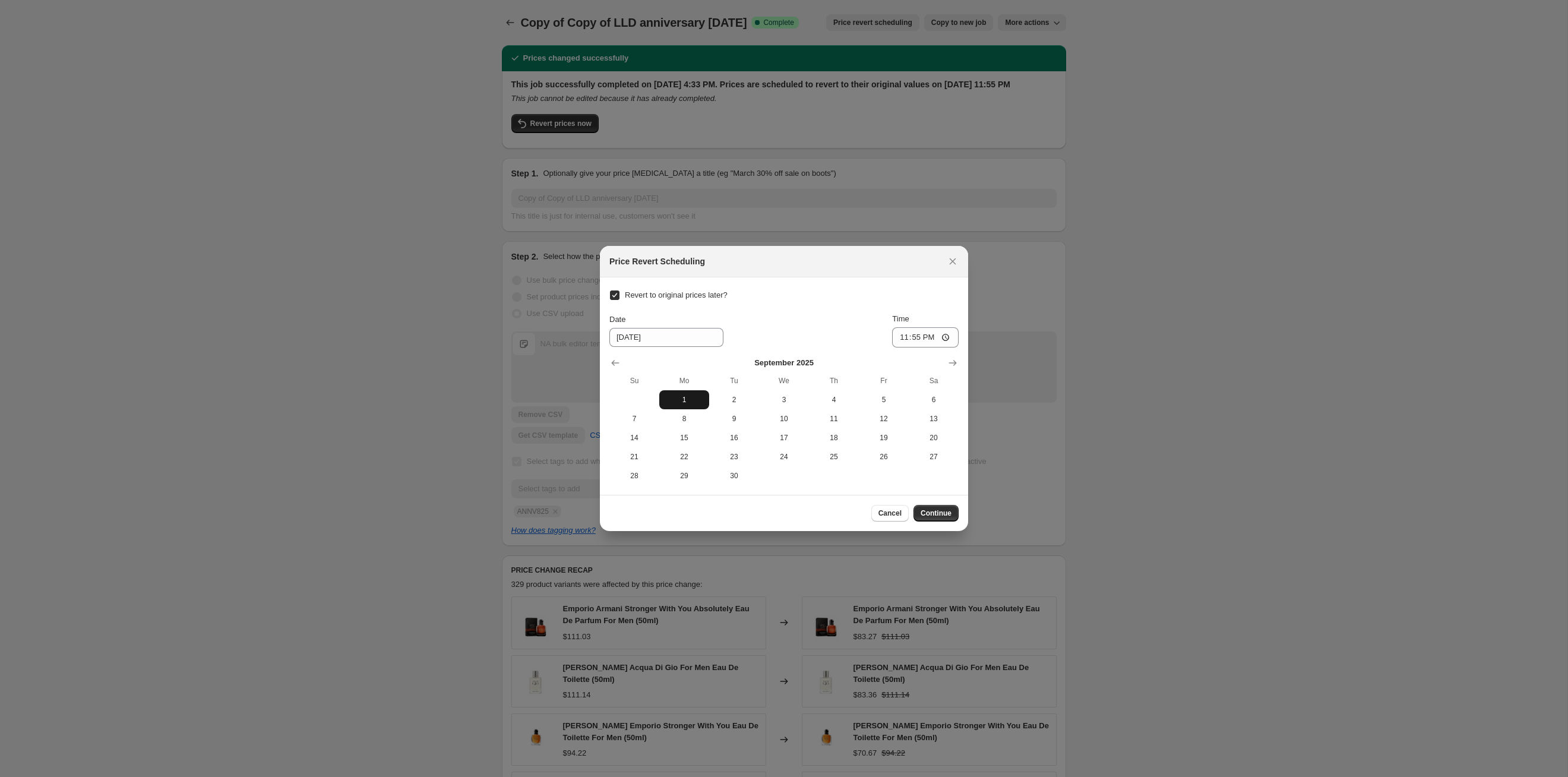
click at [684, 395] on span "1" at bounding box center [684, 399] width 40 height 10
type input "[DATE]"
click at [807, 401] on span "Continue" at bounding box center [936, 513] width 31 height 10
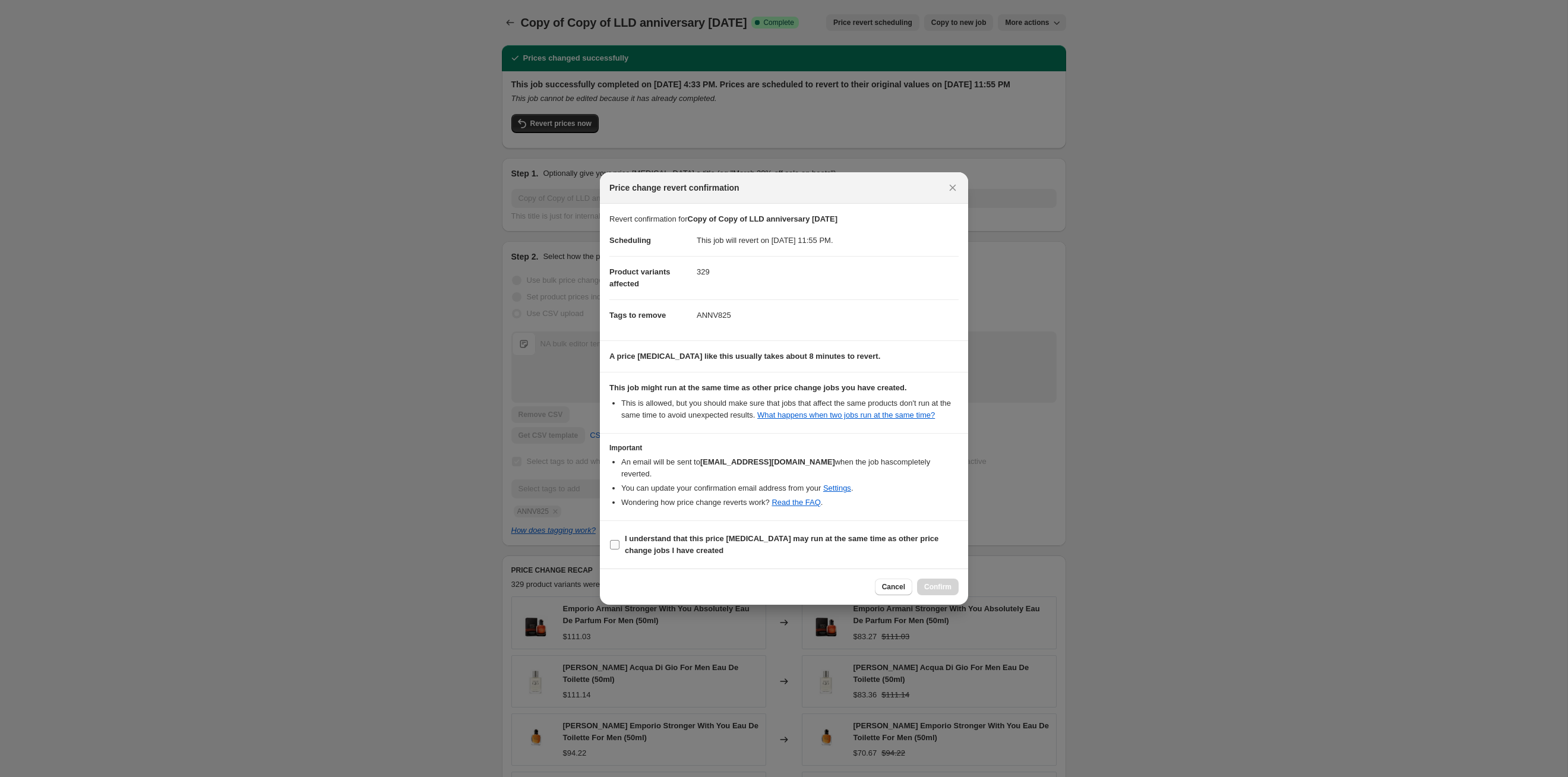
click at [807, 401] on span "I understand that this price [MEDICAL_DATA] may run at the same time as other p…" at bounding box center [792, 544] width 334 height 24
click at [619, 401] on input "I understand that this price [MEDICAL_DATA] may run at the same time as other p…" at bounding box center [614, 544] width 10 height 10
checkbox input "true"
click at [807, 401] on button "Confirm" at bounding box center [938, 587] width 41 height 17
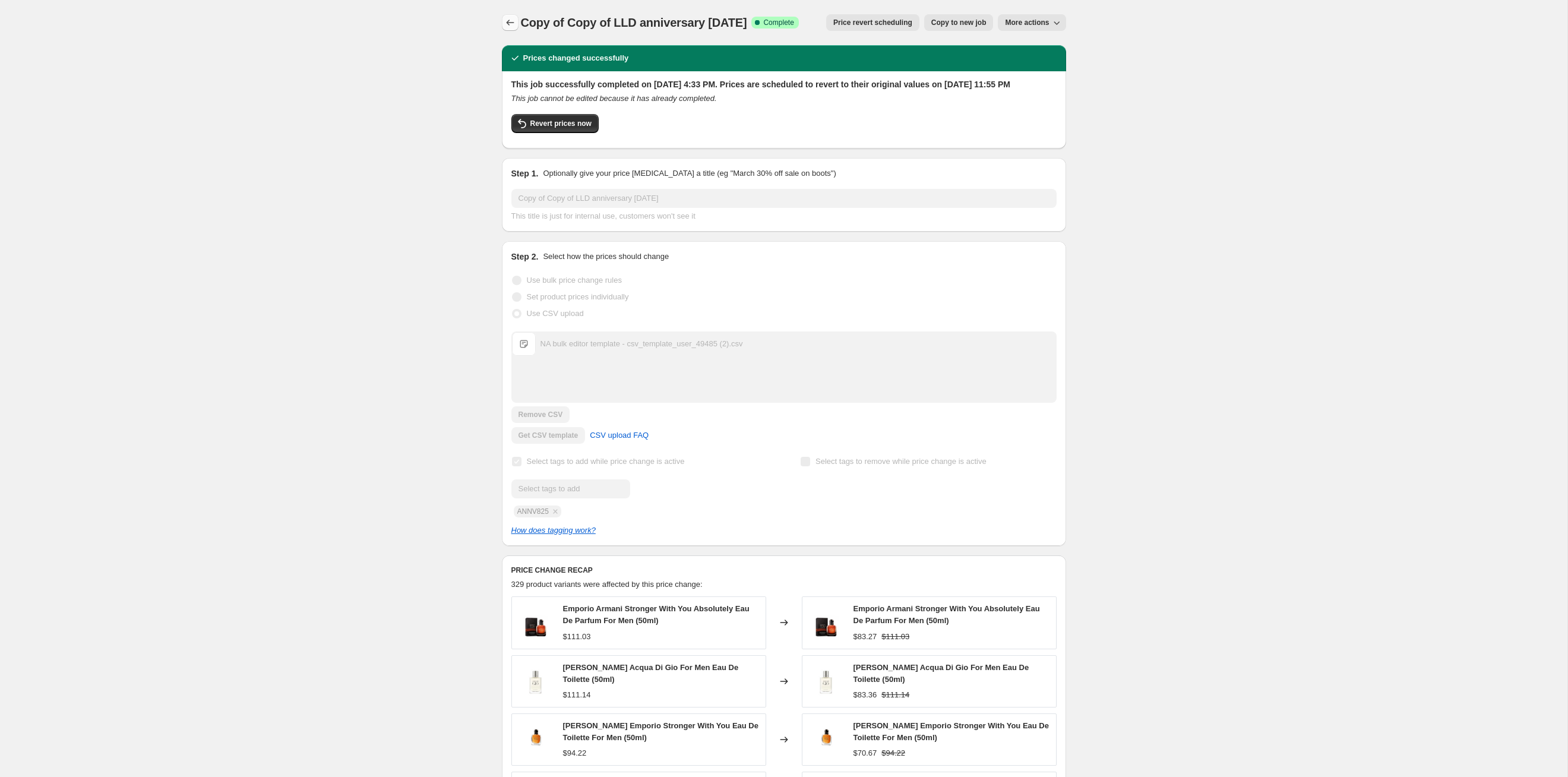
click at [515, 20] on button "Price change jobs" at bounding box center [510, 22] width 17 height 17
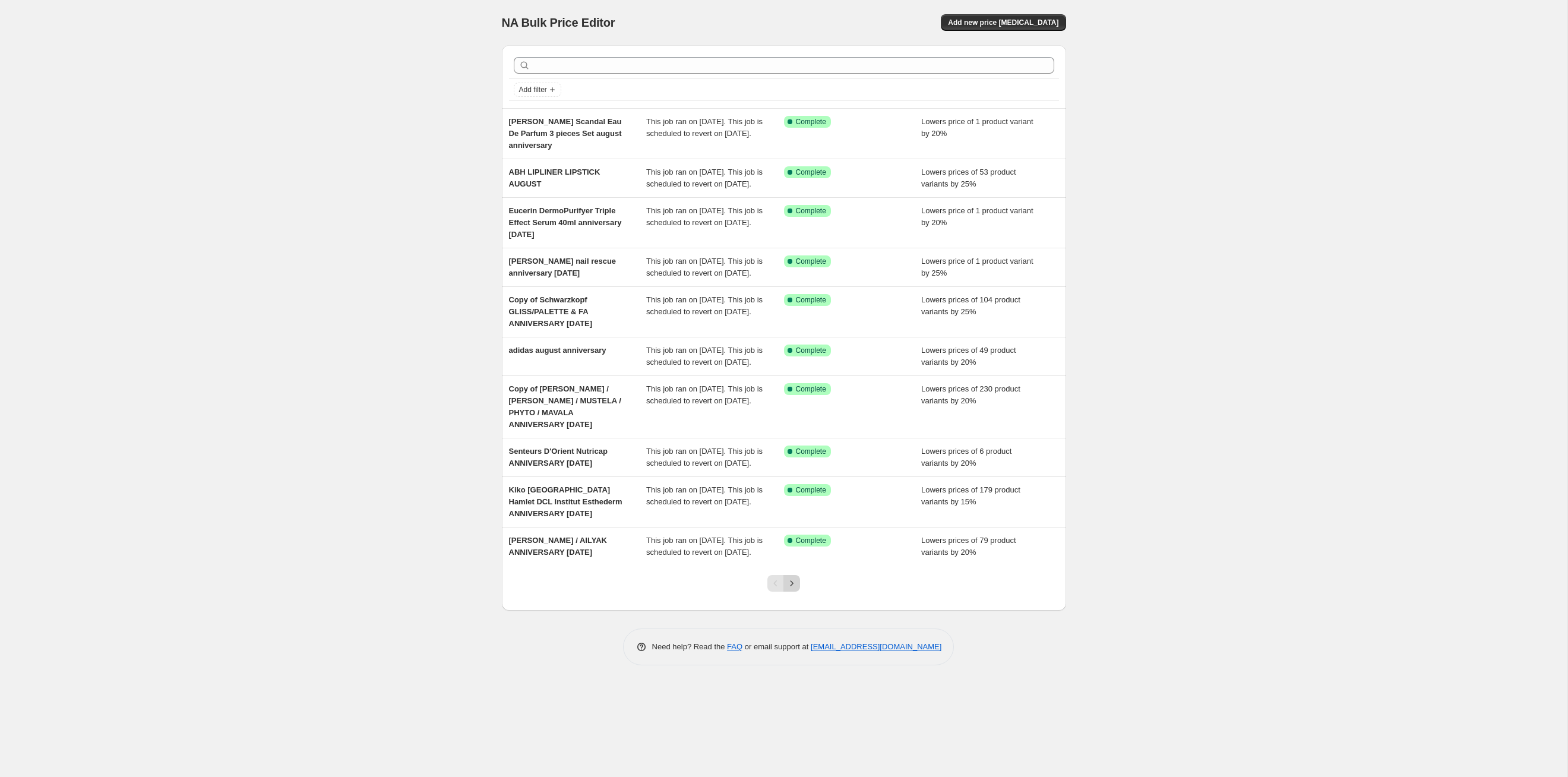
click at [795, 401] on icon "Next" at bounding box center [792, 583] width 12 height 12
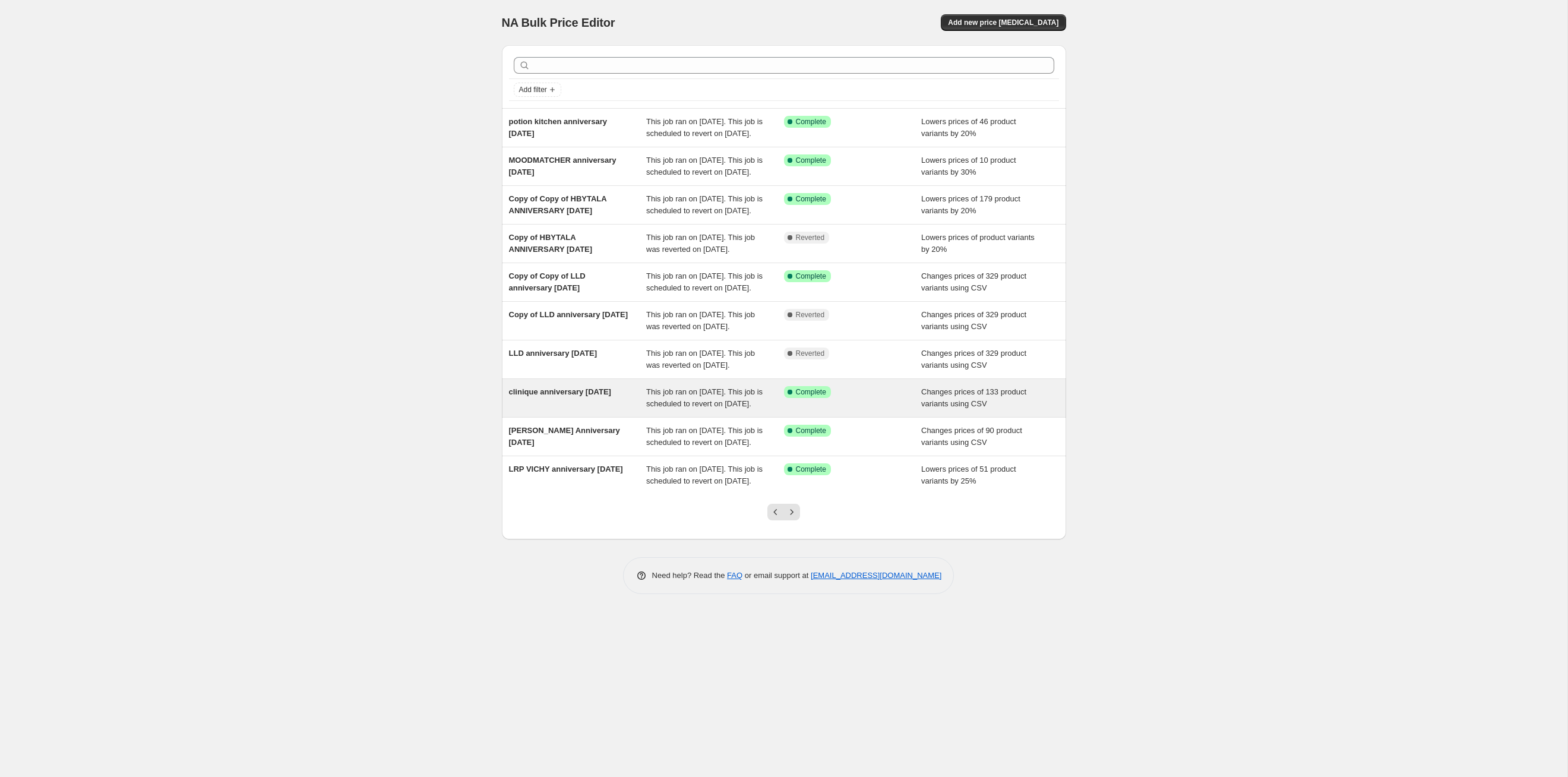
click at [807, 401] on div "Success Complete Complete" at bounding box center [853, 397] width 138 height 24
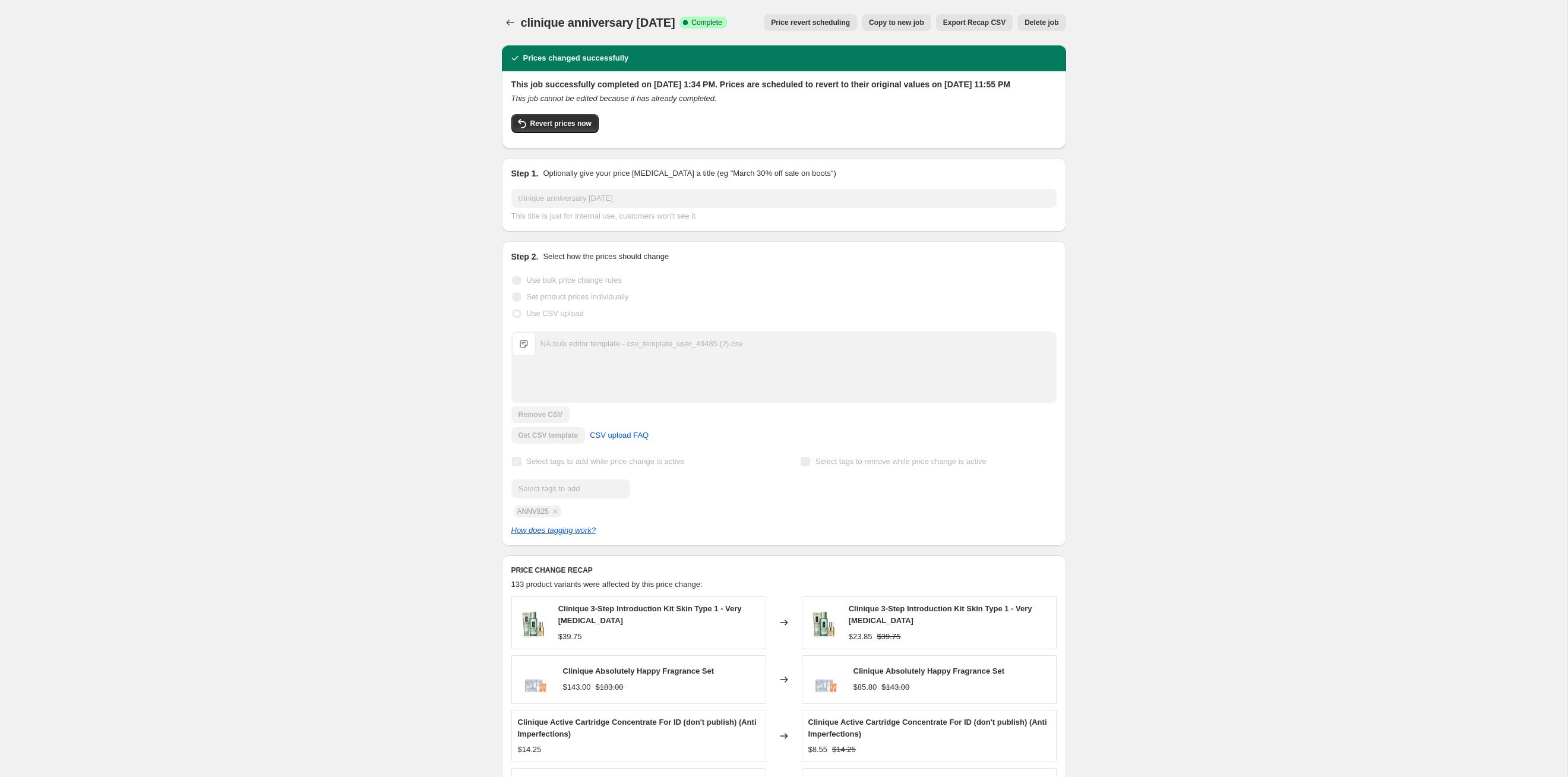
click at [807, 22] on span "Price revert scheduling" at bounding box center [811, 22] width 79 height 10
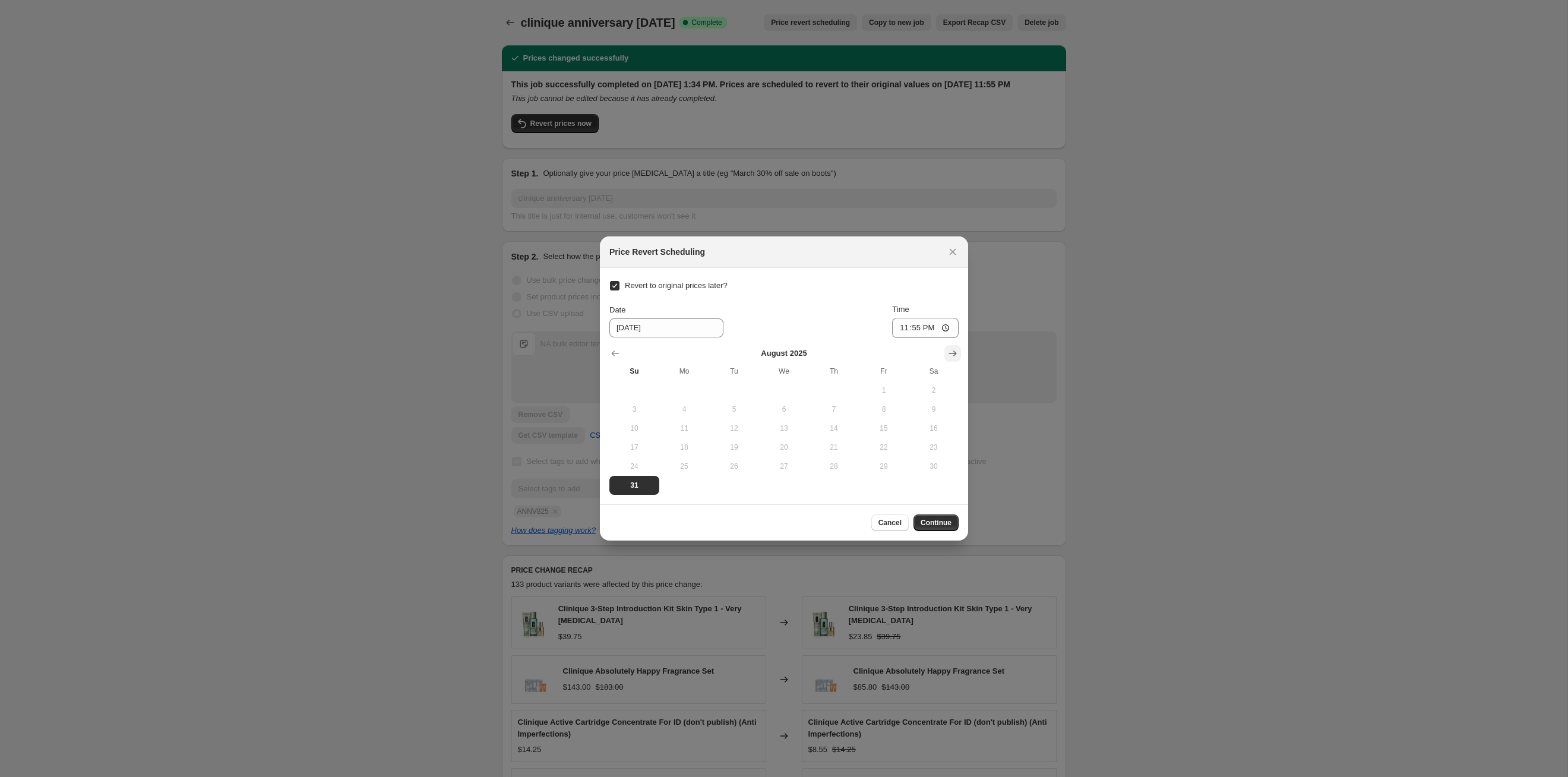
click at [807, 350] on icon "Show next month, September 2025" at bounding box center [952, 353] width 12 height 12
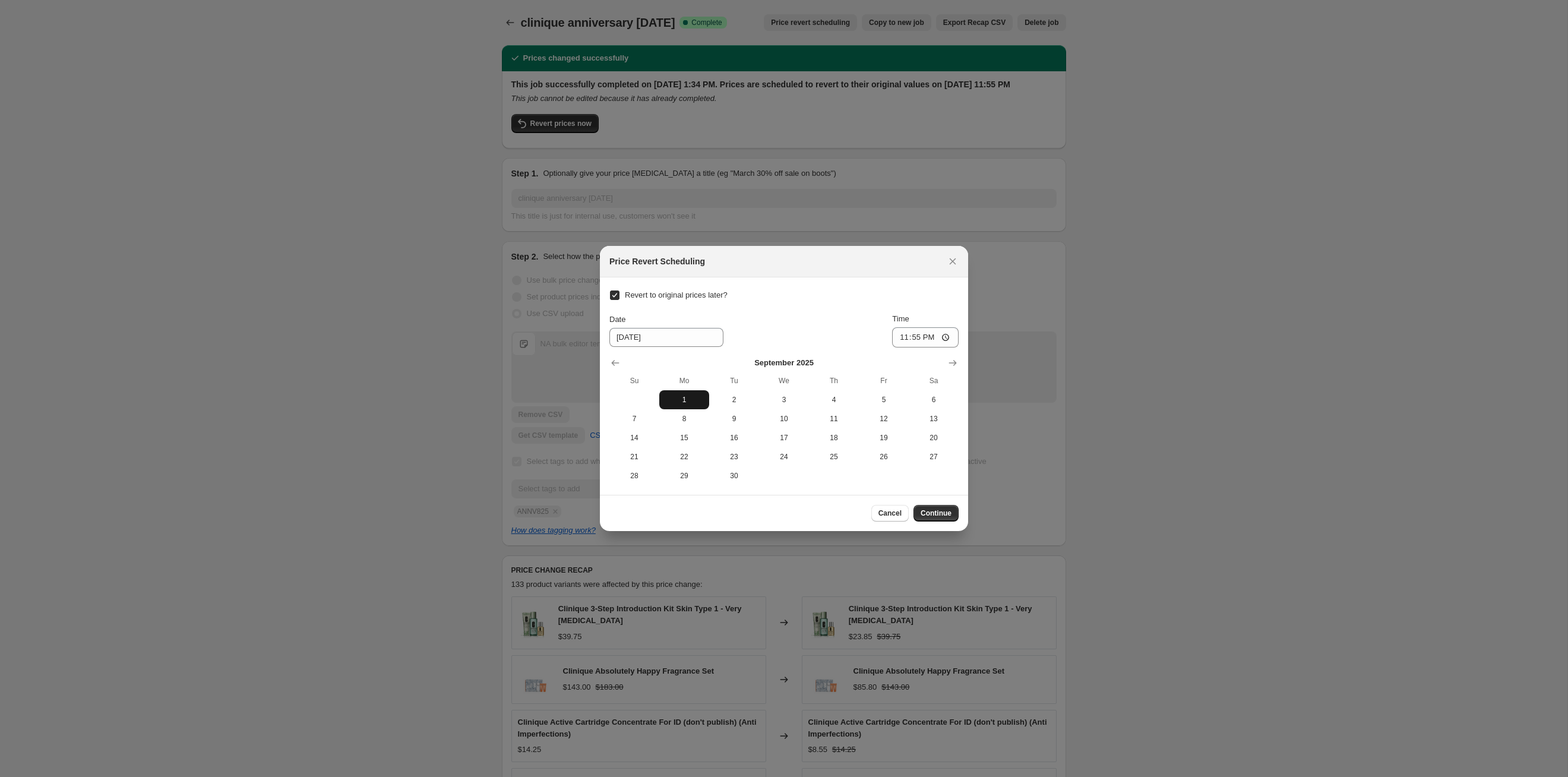
click at [682, 397] on span "1" at bounding box center [684, 399] width 40 height 10
type input "[DATE]"
click at [807, 401] on button "Continue" at bounding box center [936, 513] width 45 height 17
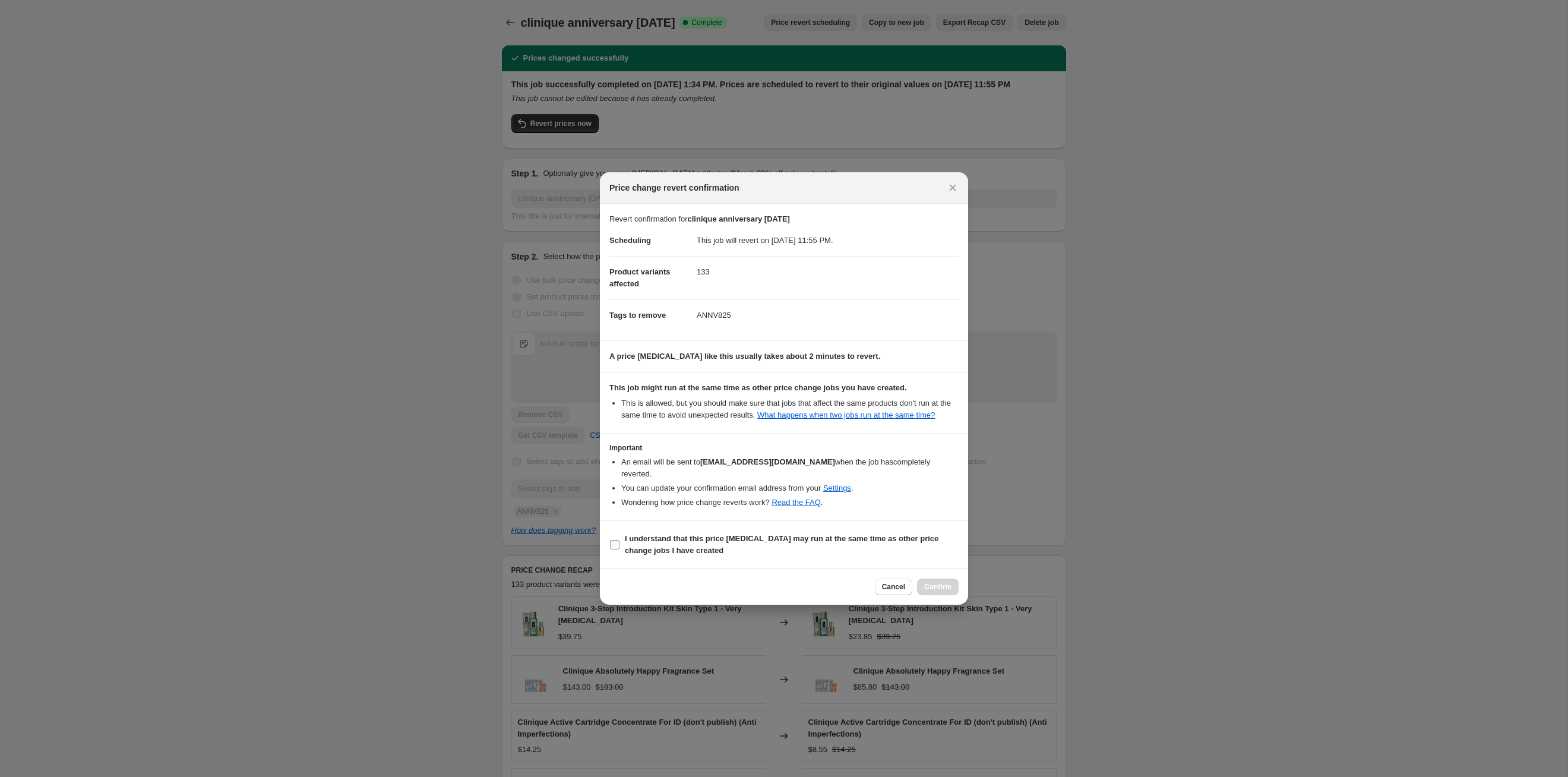
click at [807, 401] on b "I understand that this price [MEDICAL_DATA] may run at the same time as other p…" at bounding box center [782, 544] width 314 height 21
click at [619, 401] on input "I understand that this price [MEDICAL_DATA] may run at the same time as other p…" at bounding box center [614, 544] width 10 height 10
checkbox input "true"
click at [807, 401] on span "Confirm" at bounding box center [938, 587] width 27 height 10
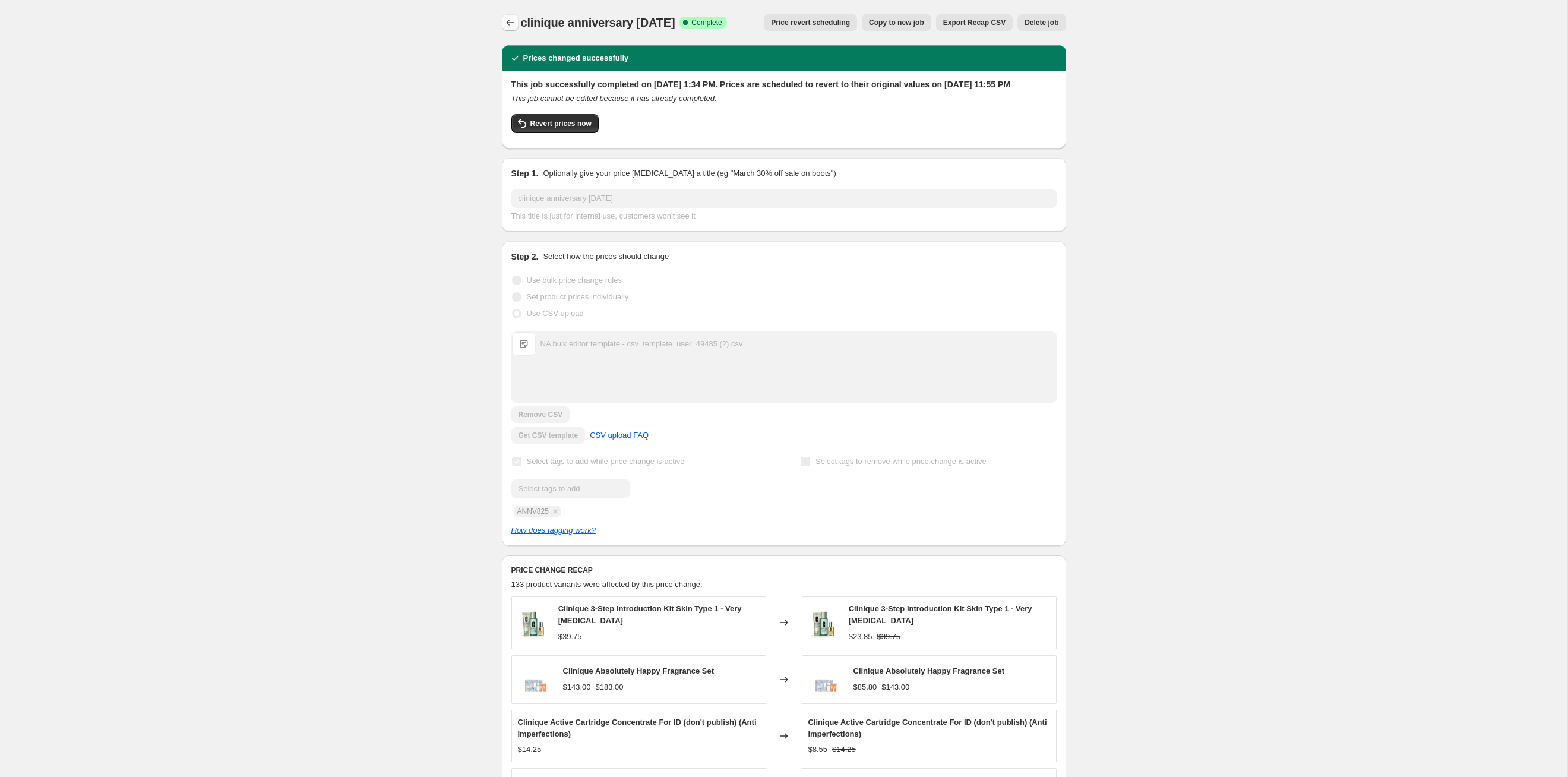
click at [510, 30] on button "Price change jobs" at bounding box center [510, 22] width 17 height 17
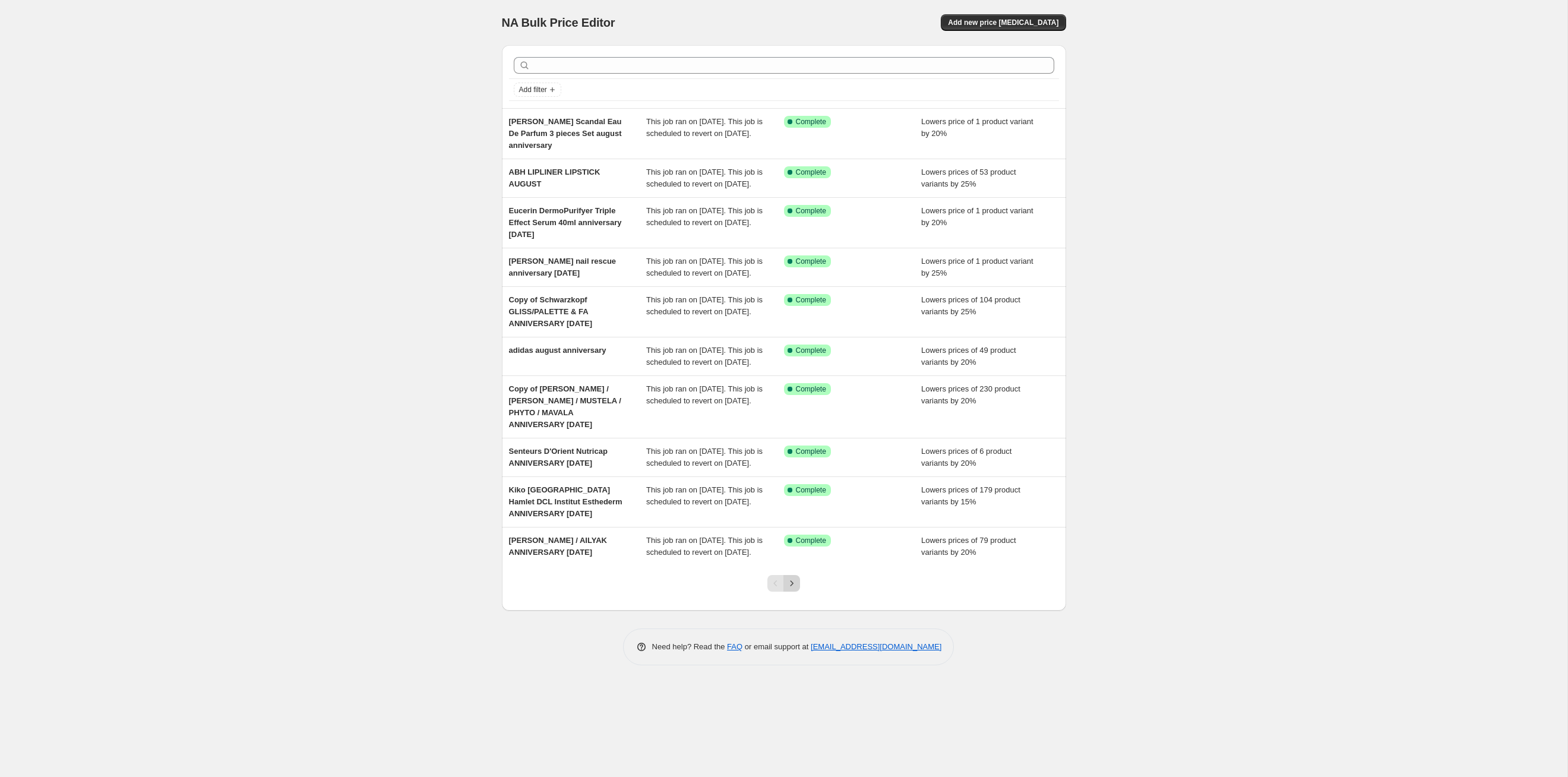
click at [790, 401] on icon "Next" at bounding box center [792, 583] width 12 height 12
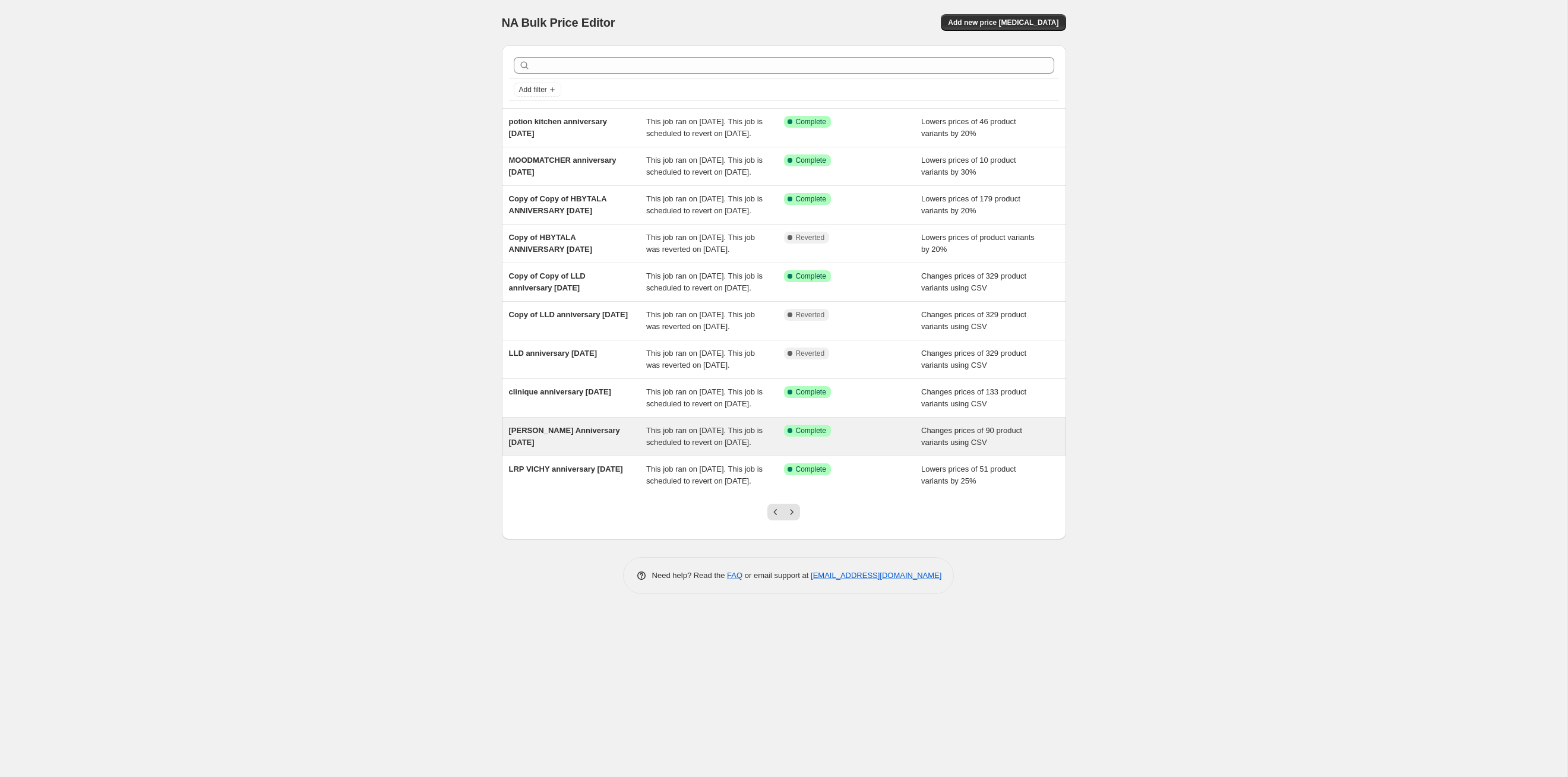
click at [807, 401] on div "Success Complete Complete" at bounding box center [853, 436] width 138 height 24
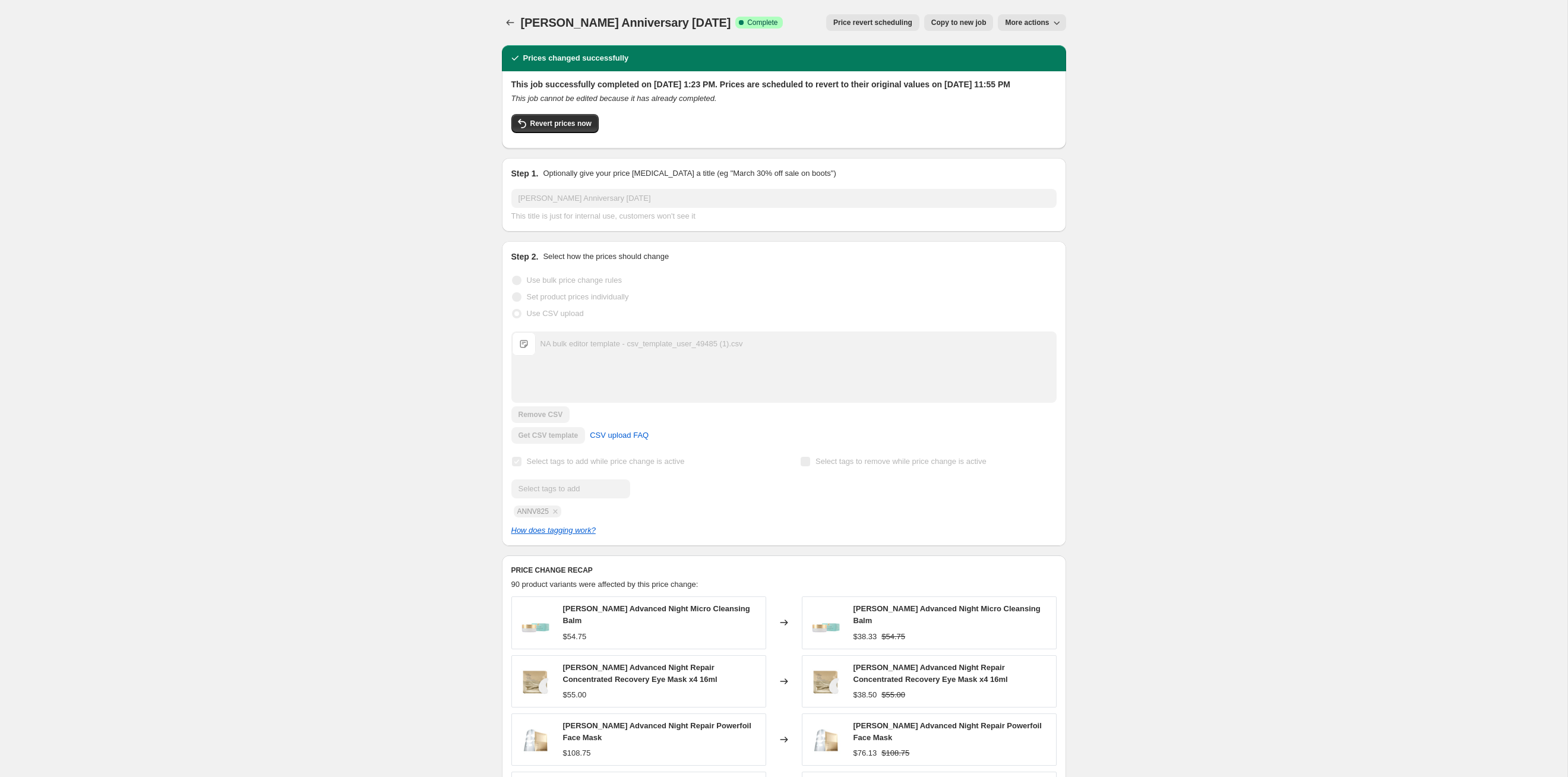
click at [807, 19] on span "Price revert scheduling" at bounding box center [873, 22] width 79 height 10
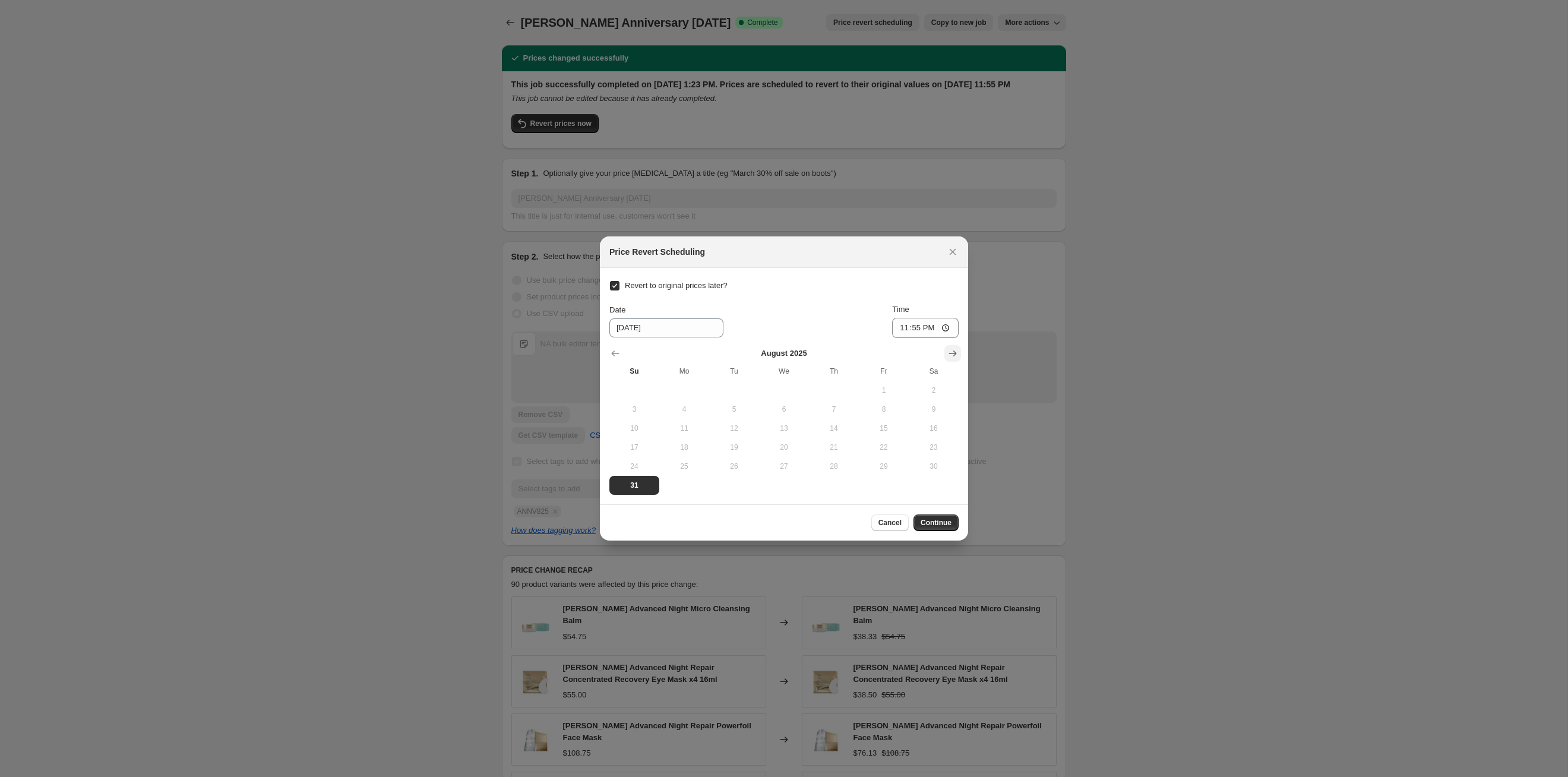
click at [807, 353] on icon "Show next month, September 2025" at bounding box center [953, 353] width 8 height 6
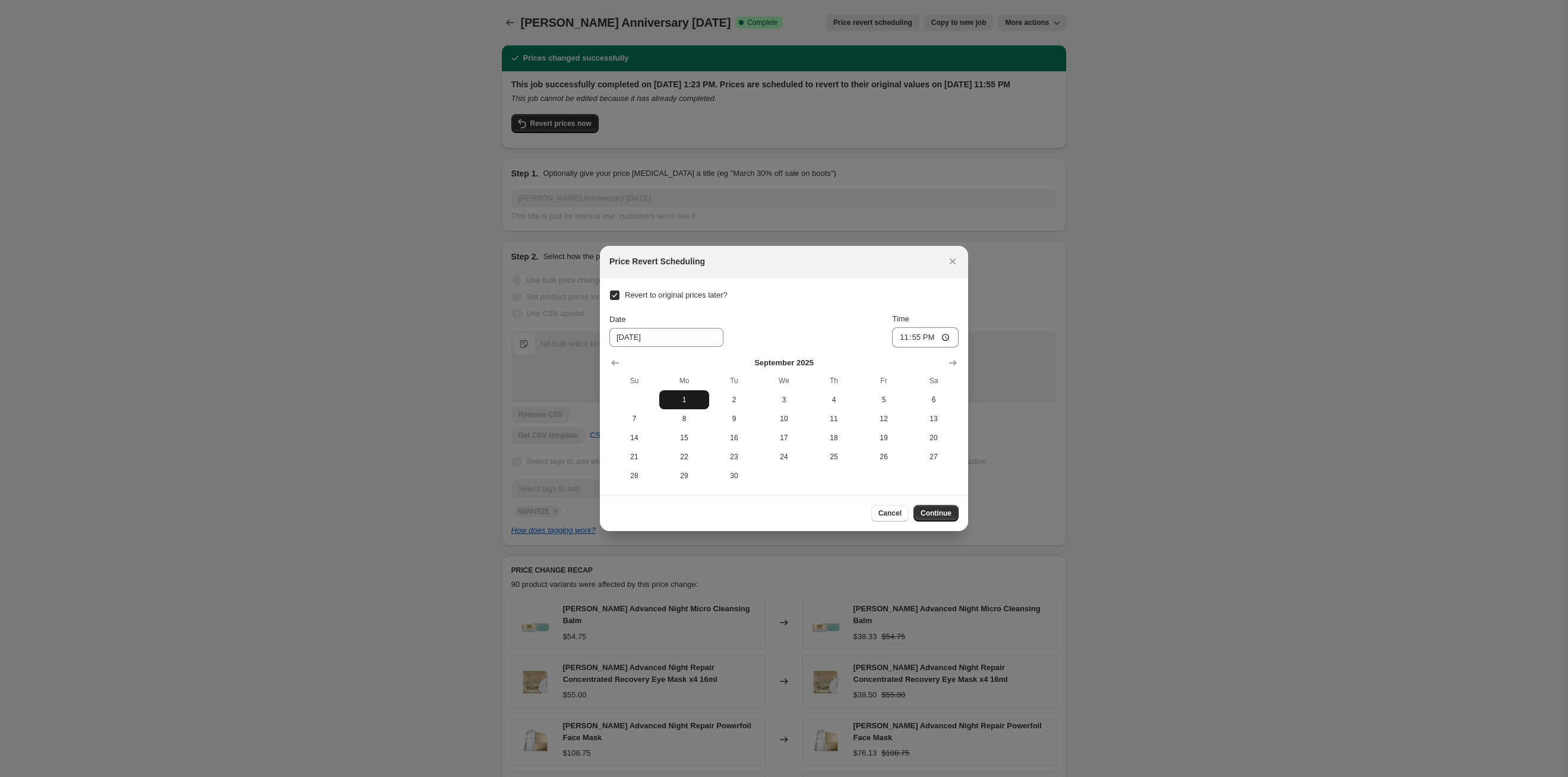
click at [681, 401] on button "1" at bounding box center [684, 400] width 50 height 19
type input "[DATE]"
click at [807, 401] on span "Continue" at bounding box center [936, 513] width 31 height 10
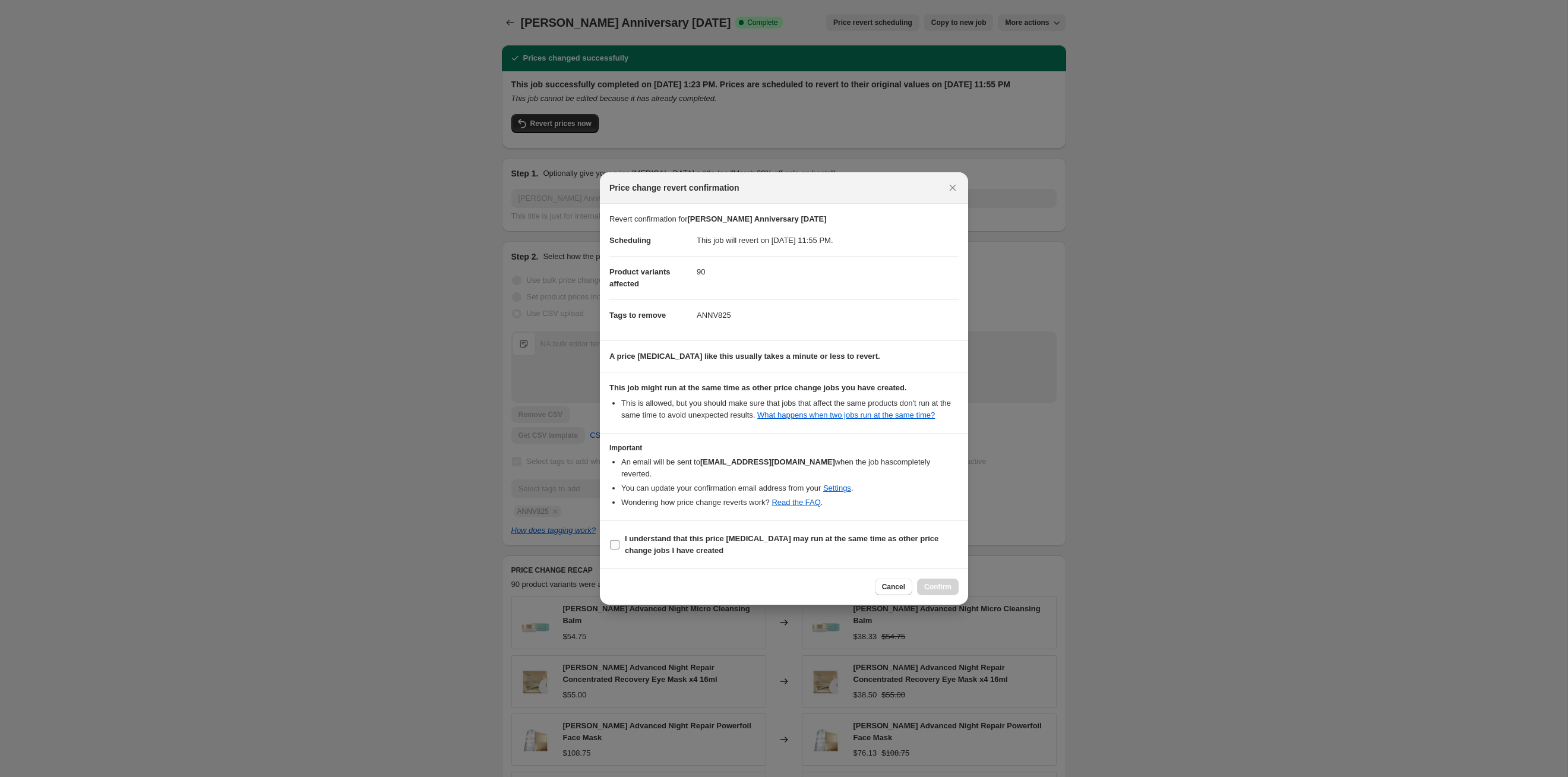
click at [807, 401] on span "I understand that this price [MEDICAL_DATA] may run at the same time as other p…" at bounding box center [792, 544] width 334 height 24
click at [619, 401] on input "I understand that this price [MEDICAL_DATA] may run at the same time as other p…" at bounding box center [614, 544] width 10 height 10
checkbox input "true"
click at [807, 401] on span "Confirm" at bounding box center [938, 587] width 27 height 10
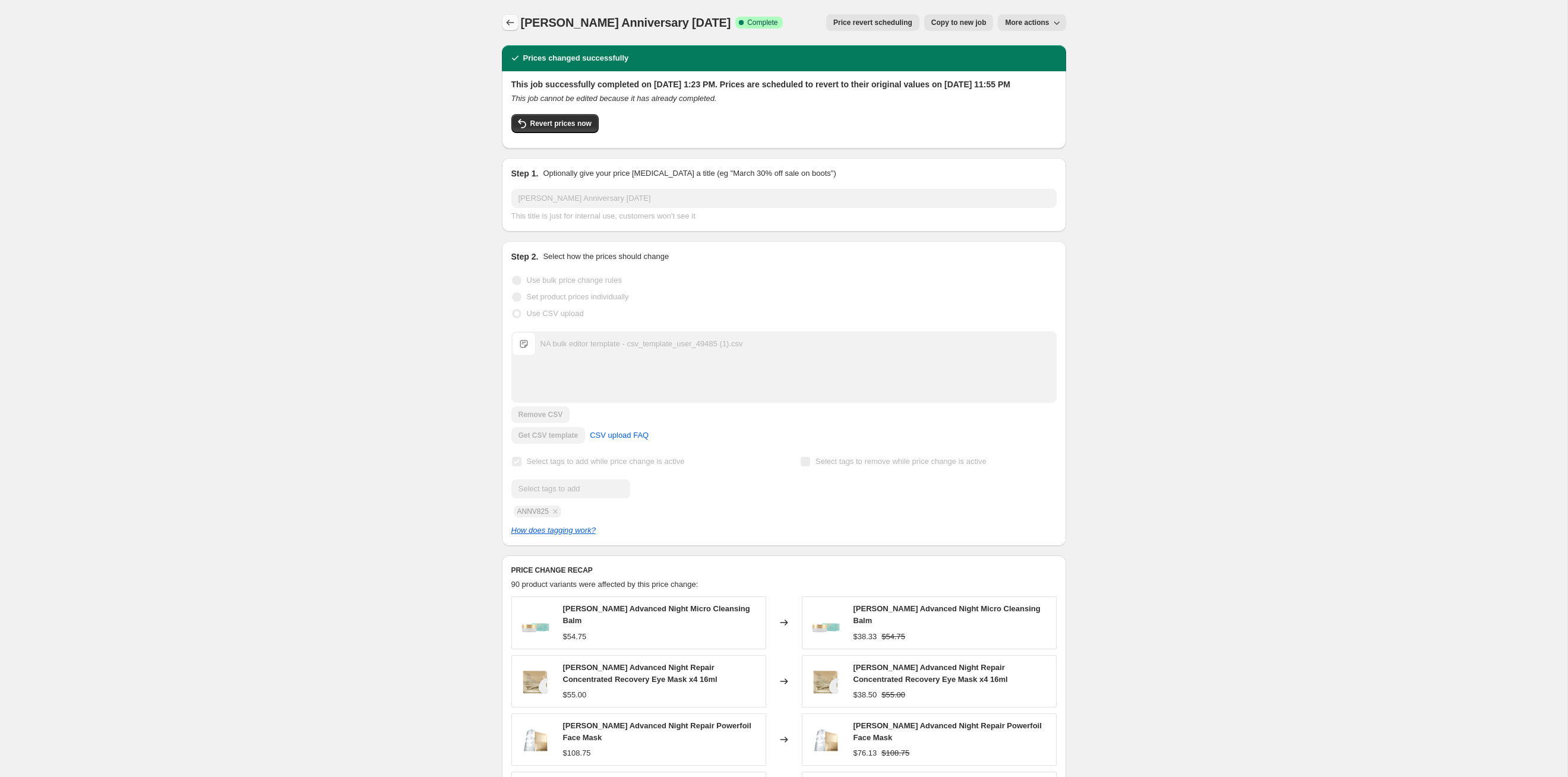
click at [515, 20] on icon "Price change jobs" at bounding box center [510, 22] width 12 height 12
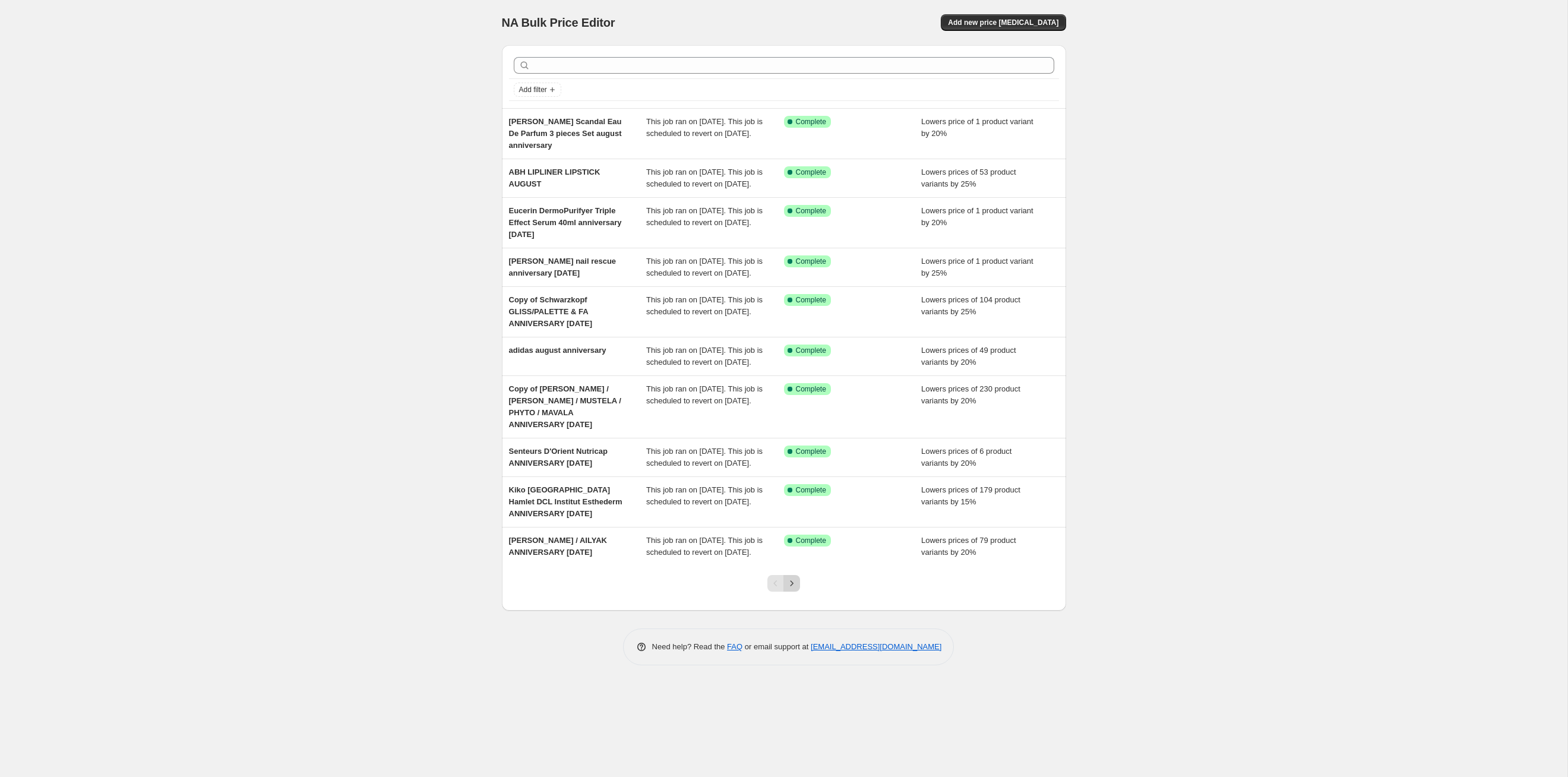
click at [796, 401] on icon "Next" at bounding box center [792, 583] width 12 height 12
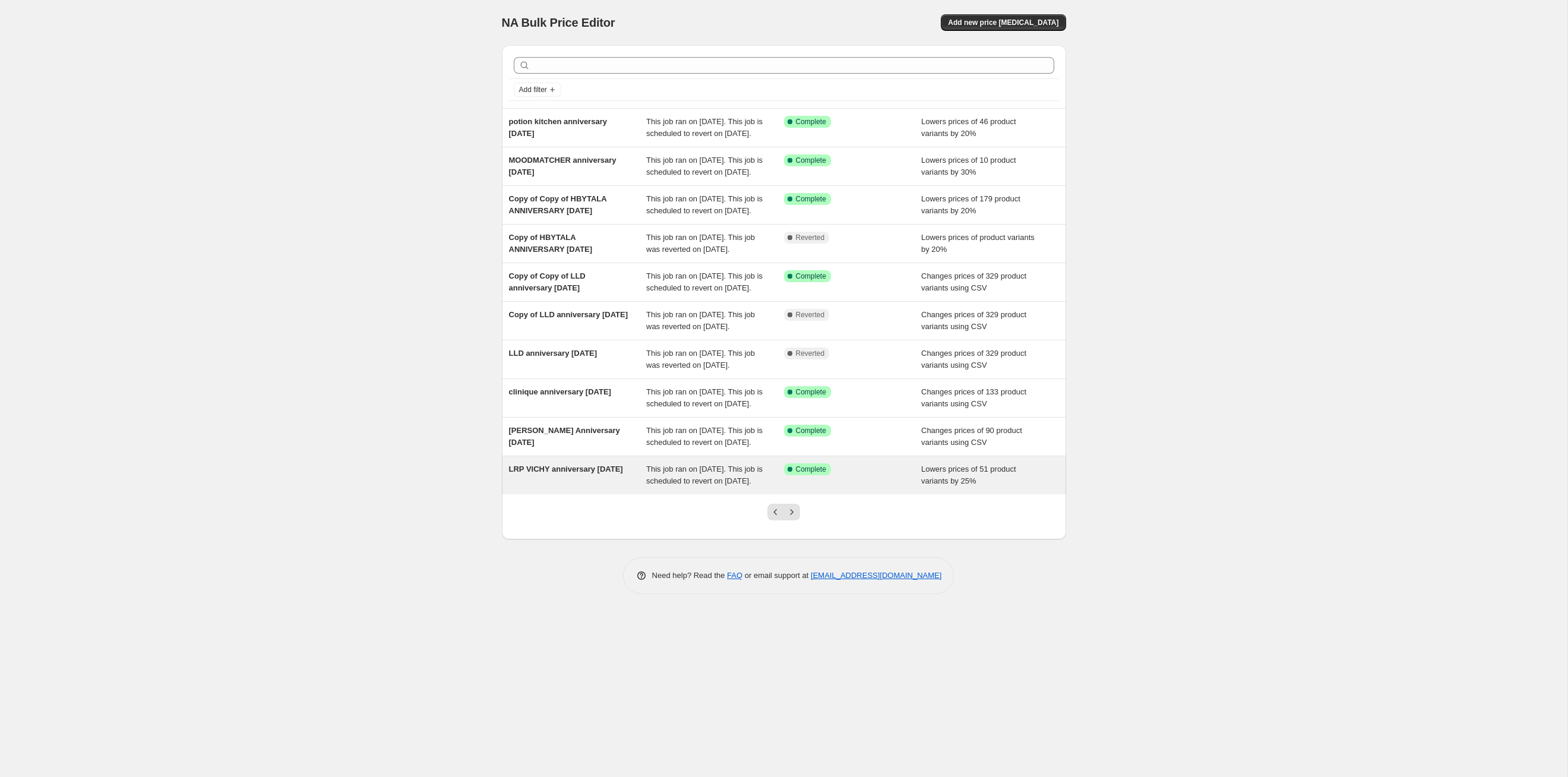
click at [776, 401] on div "This job ran on [DATE]. This job is scheduled to revert on [DATE]." at bounding box center [715, 475] width 138 height 24
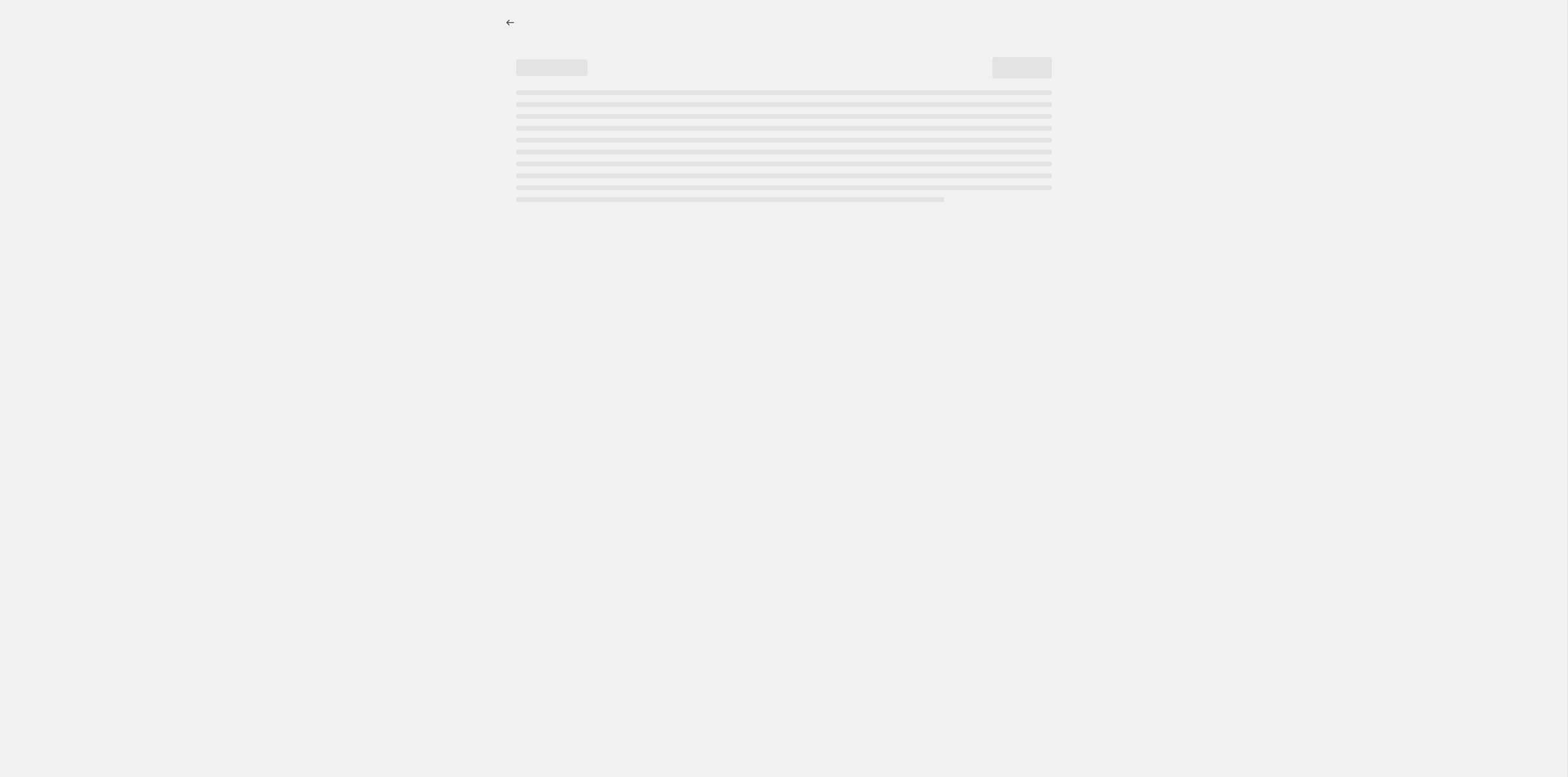
select select "percentage"
select select "tag"
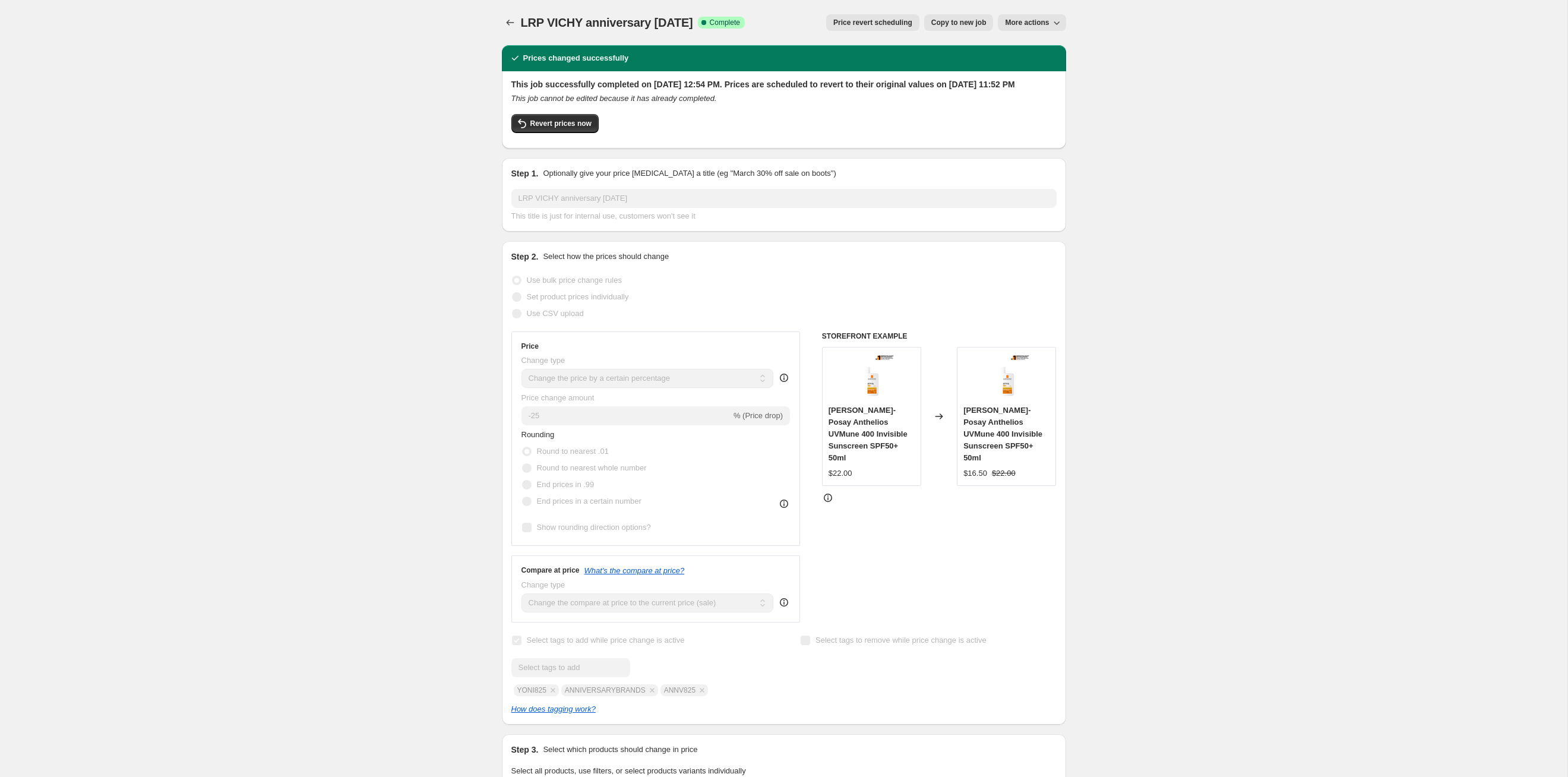
click at [807, 22] on span "Price revert scheduling" at bounding box center [873, 22] width 79 height 10
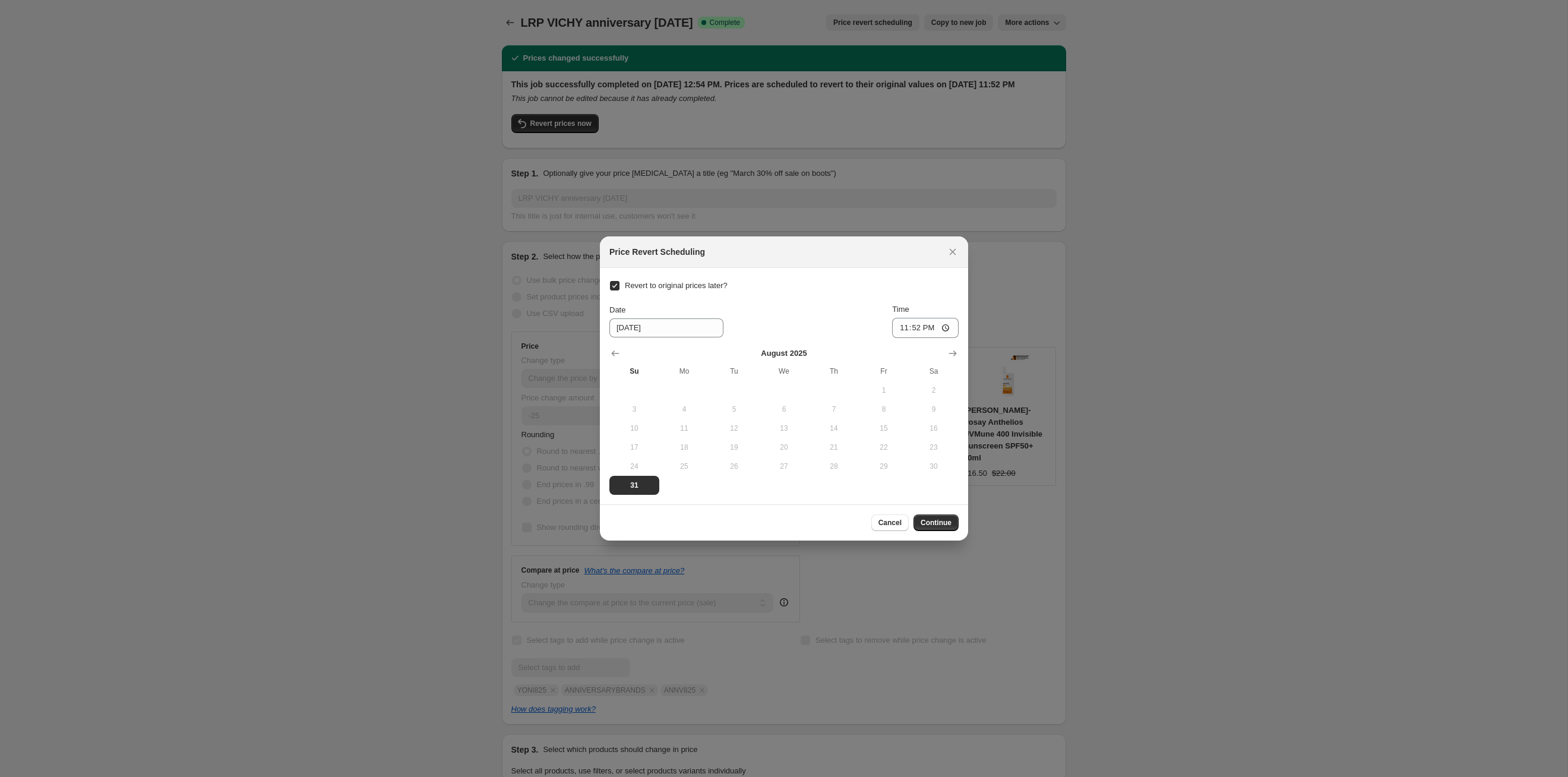
click at [807, 362] on th "Sa" at bounding box center [934, 371] width 50 height 19
click at [807, 357] on icon "Show next month, September 2025" at bounding box center [952, 353] width 12 height 12
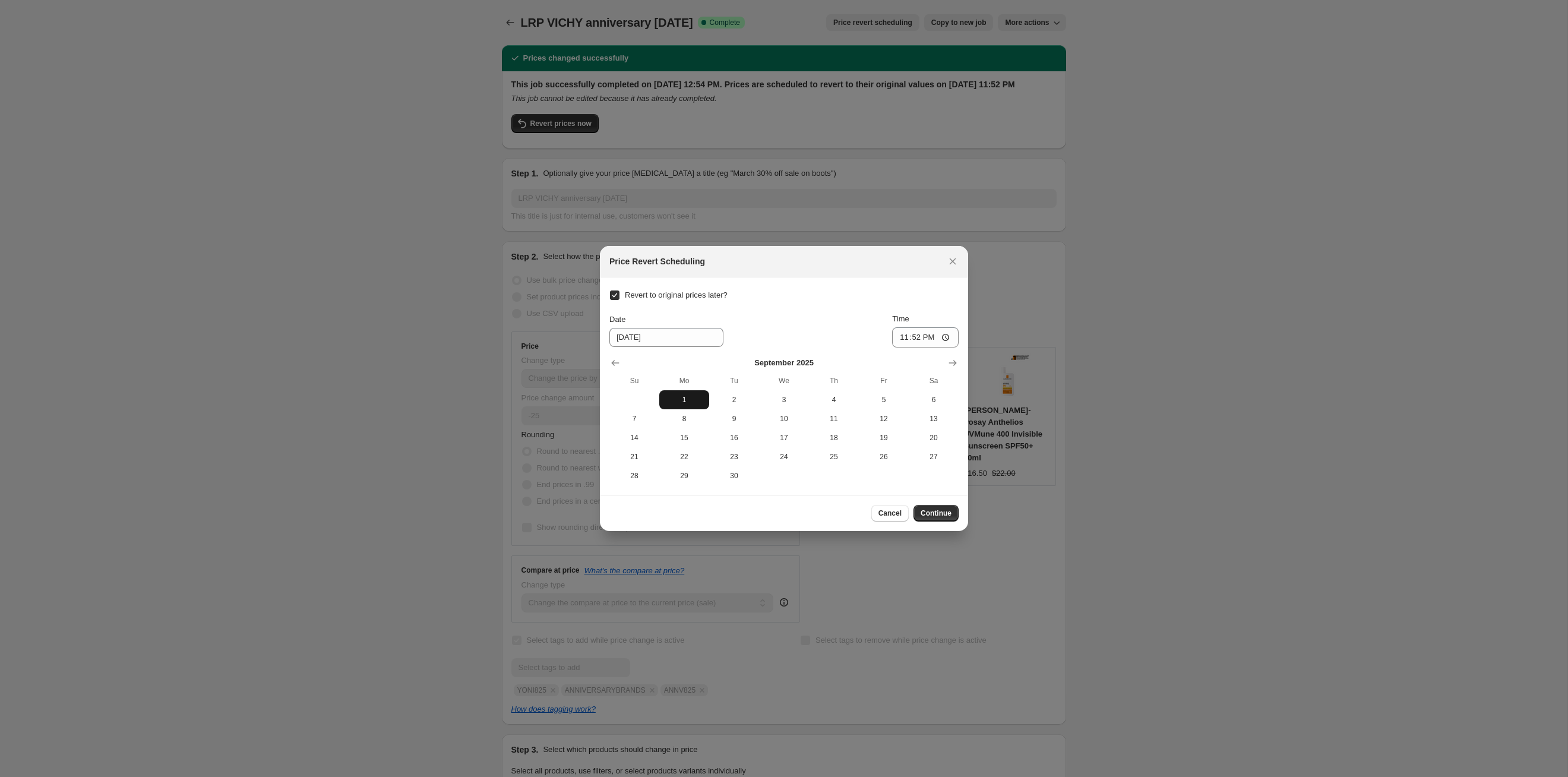
click at [664, 399] on span "1" at bounding box center [684, 399] width 40 height 10
type input "[DATE]"
click at [807, 401] on span "Continue" at bounding box center [936, 513] width 31 height 10
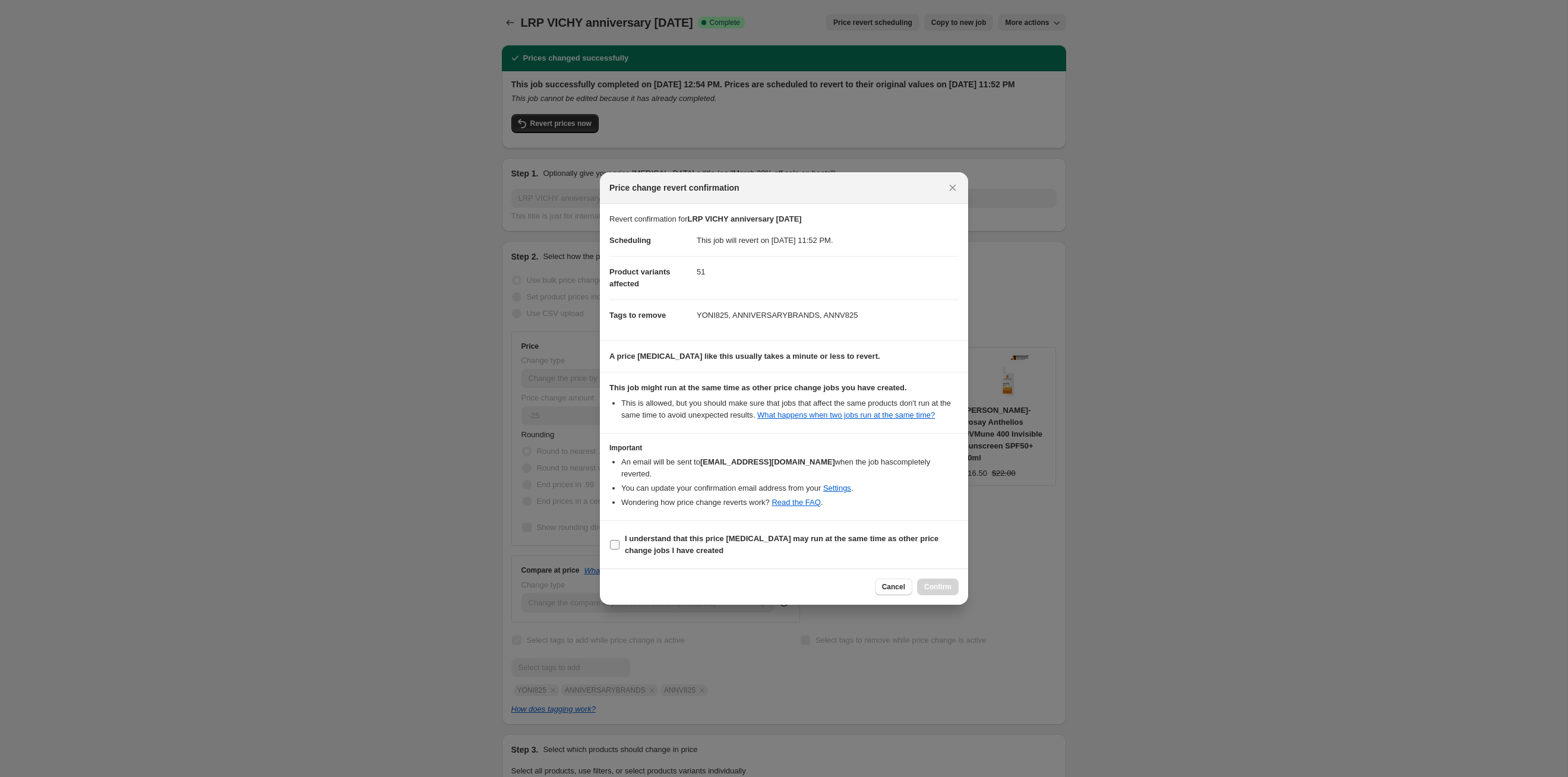
click at [807, 401] on span "I understand that this price [MEDICAL_DATA] may run at the same time as other p…" at bounding box center [792, 544] width 334 height 24
click at [619, 401] on input "I understand that this price [MEDICAL_DATA] may run at the same time as other p…" at bounding box center [614, 544] width 10 height 10
checkbox input "true"
click at [807, 401] on span "Confirm" at bounding box center [938, 587] width 27 height 10
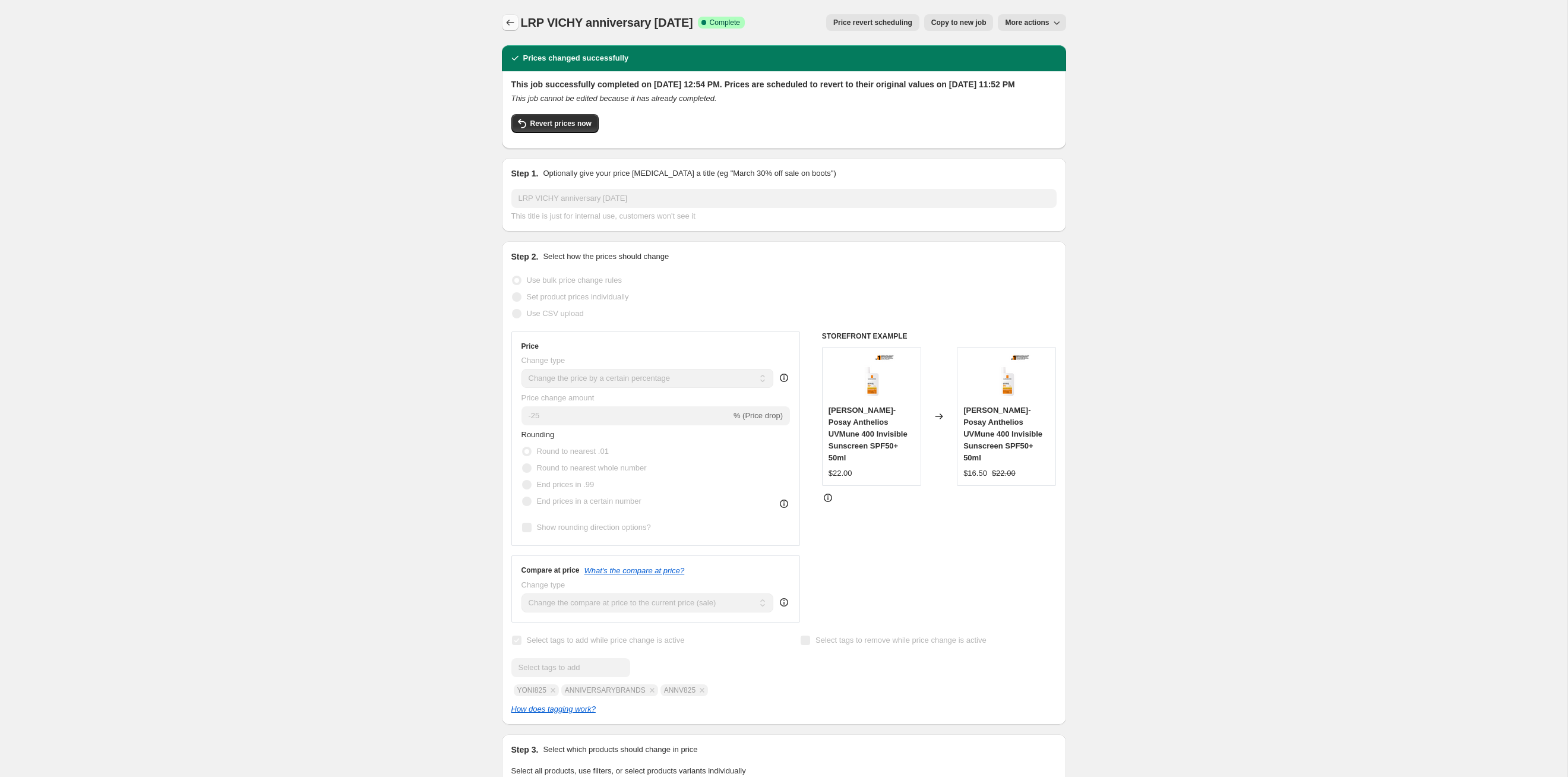
click at [517, 18] on button "Price change jobs" at bounding box center [510, 22] width 17 height 17
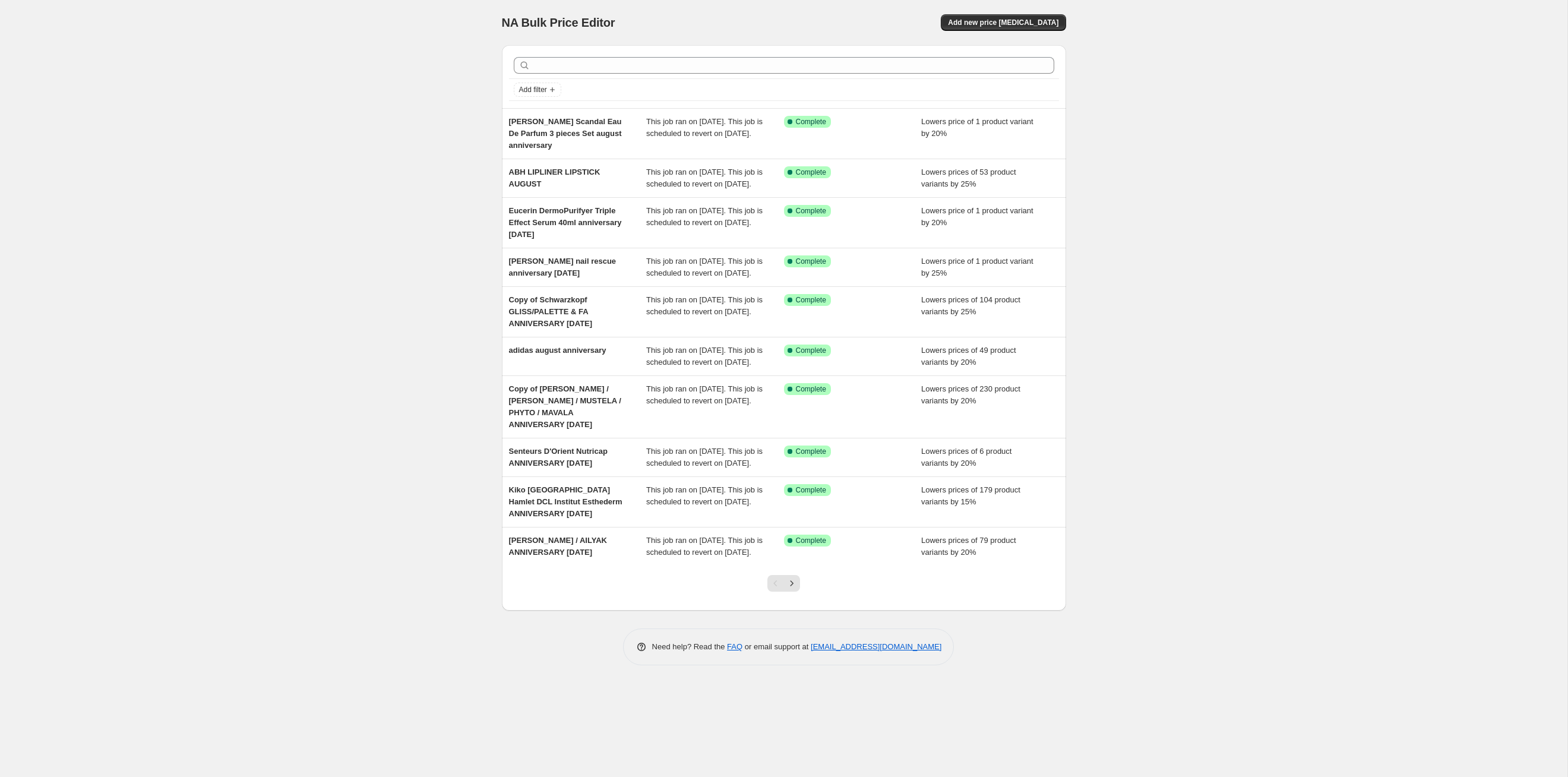
click at [797, 401] on div "Pagination" at bounding box center [792, 583] width 17 height 17
click at [797, 401] on icon "Next" at bounding box center [792, 583] width 12 height 12
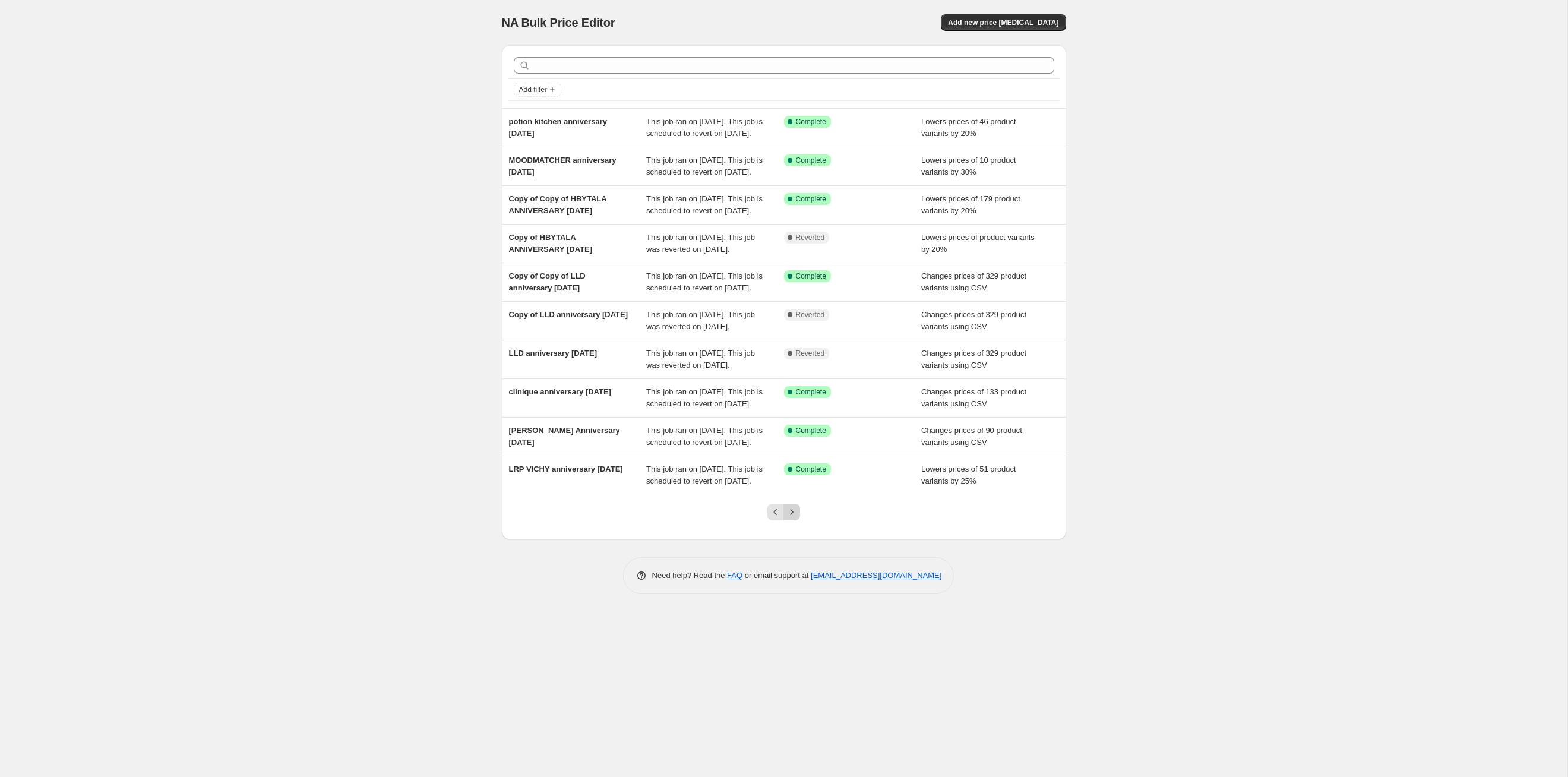
click at [797, 401] on icon "Next" at bounding box center [792, 512] width 12 height 12
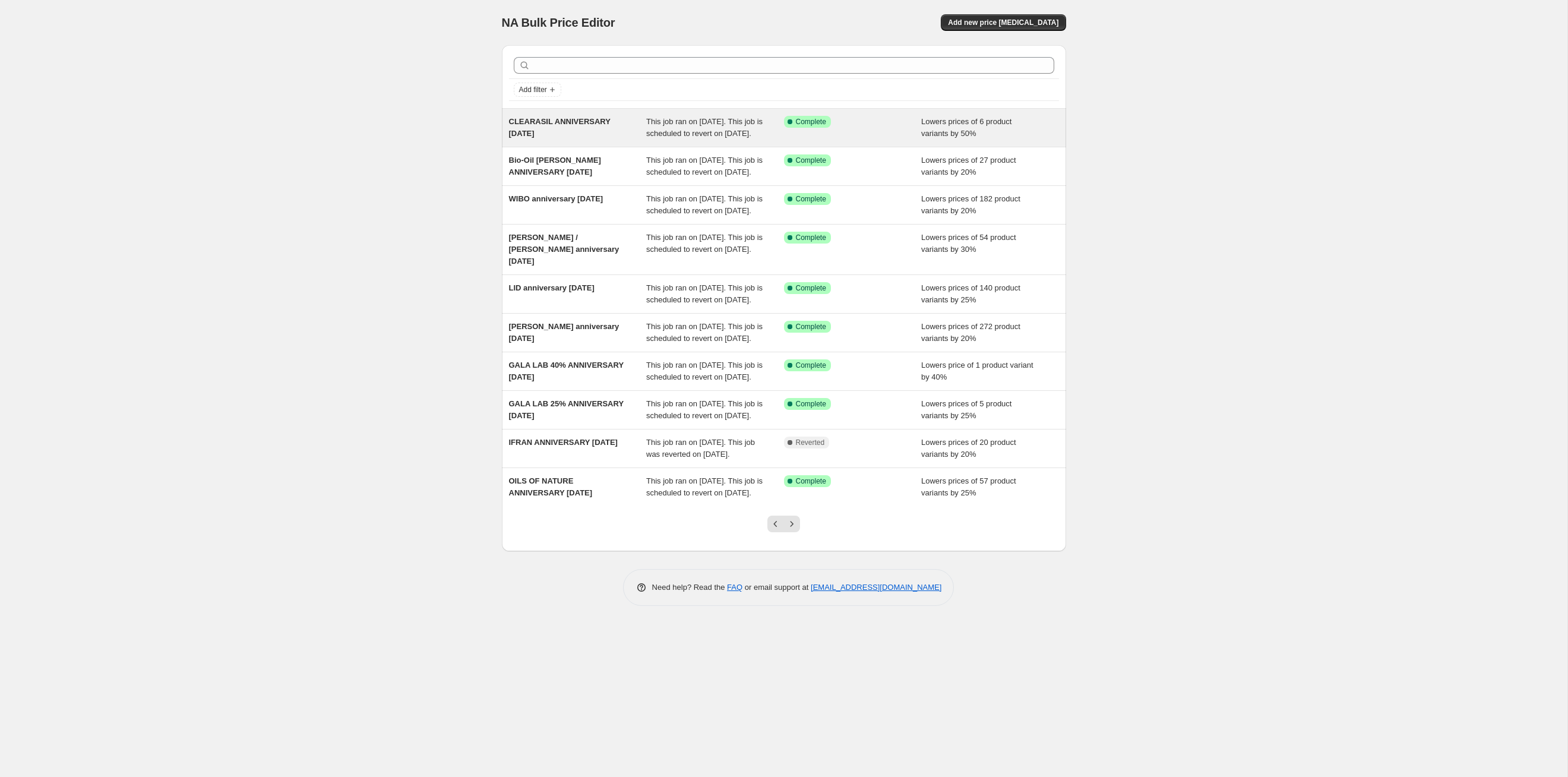
click at [807, 140] on div "Success Complete Complete" at bounding box center [853, 128] width 138 height 24
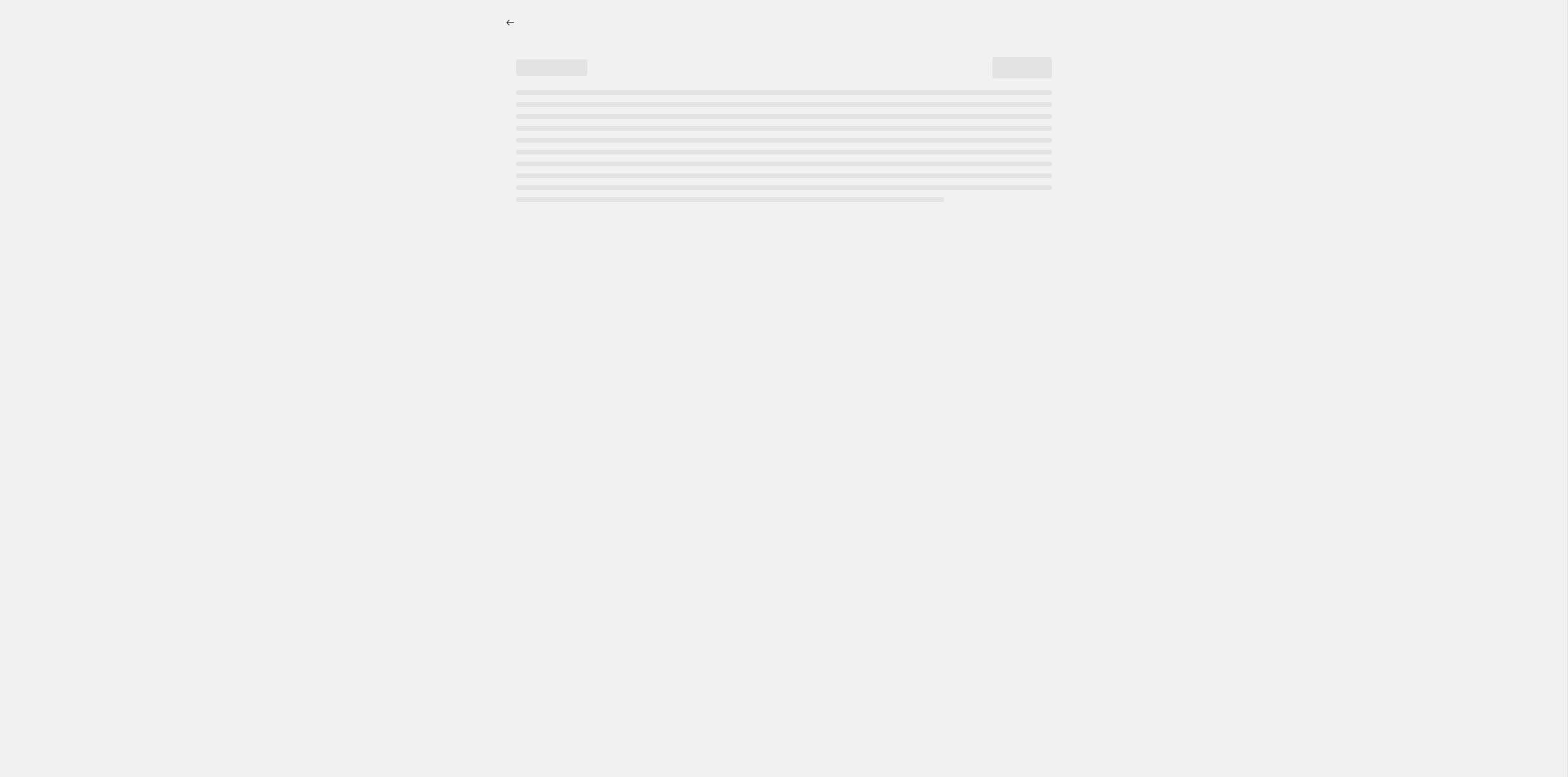
select select "percentage"
select select "tag"
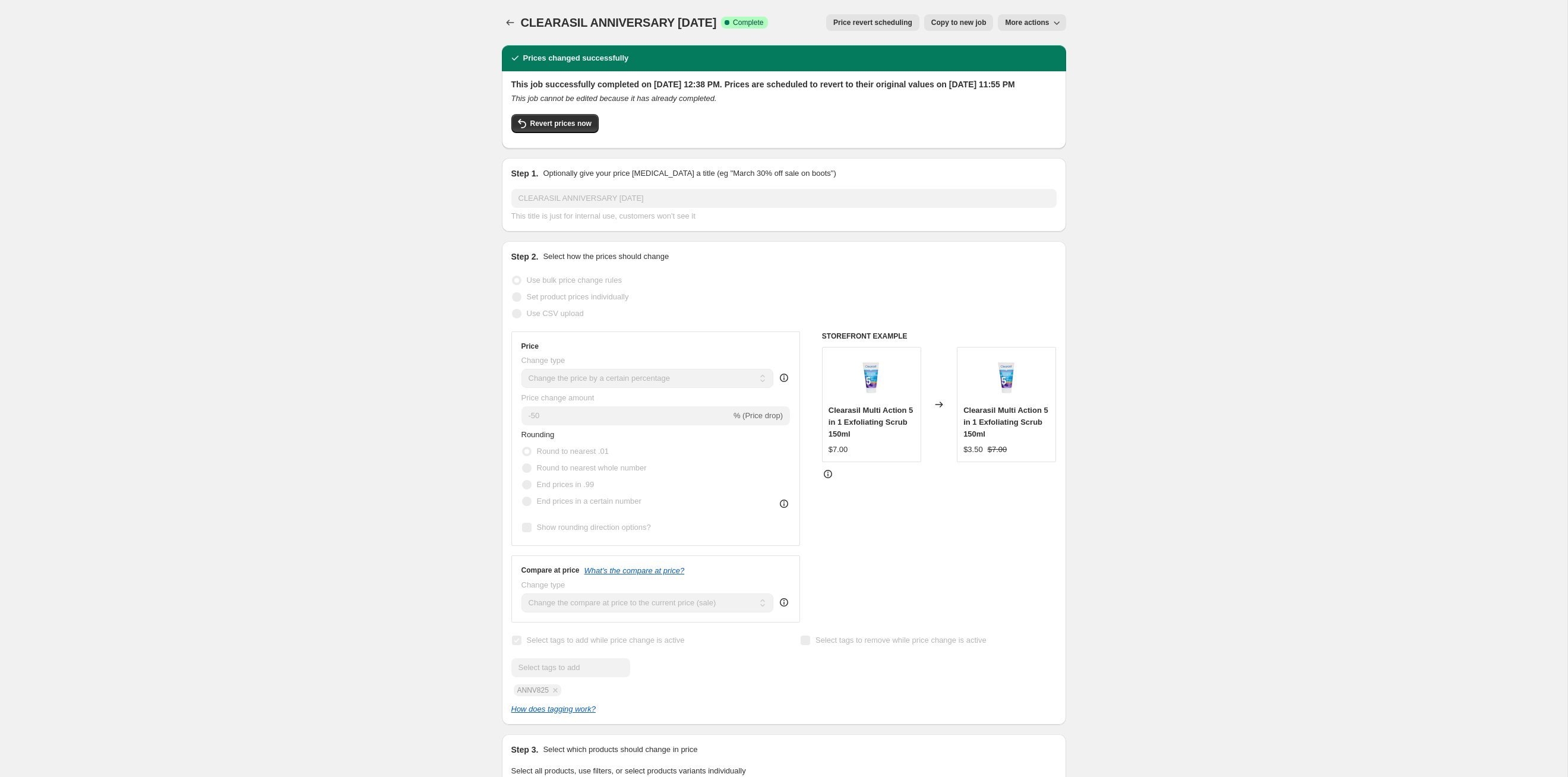
click at [807, 24] on span "Price revert scheduling" at bounding box center [873, 22] width 79 height 10
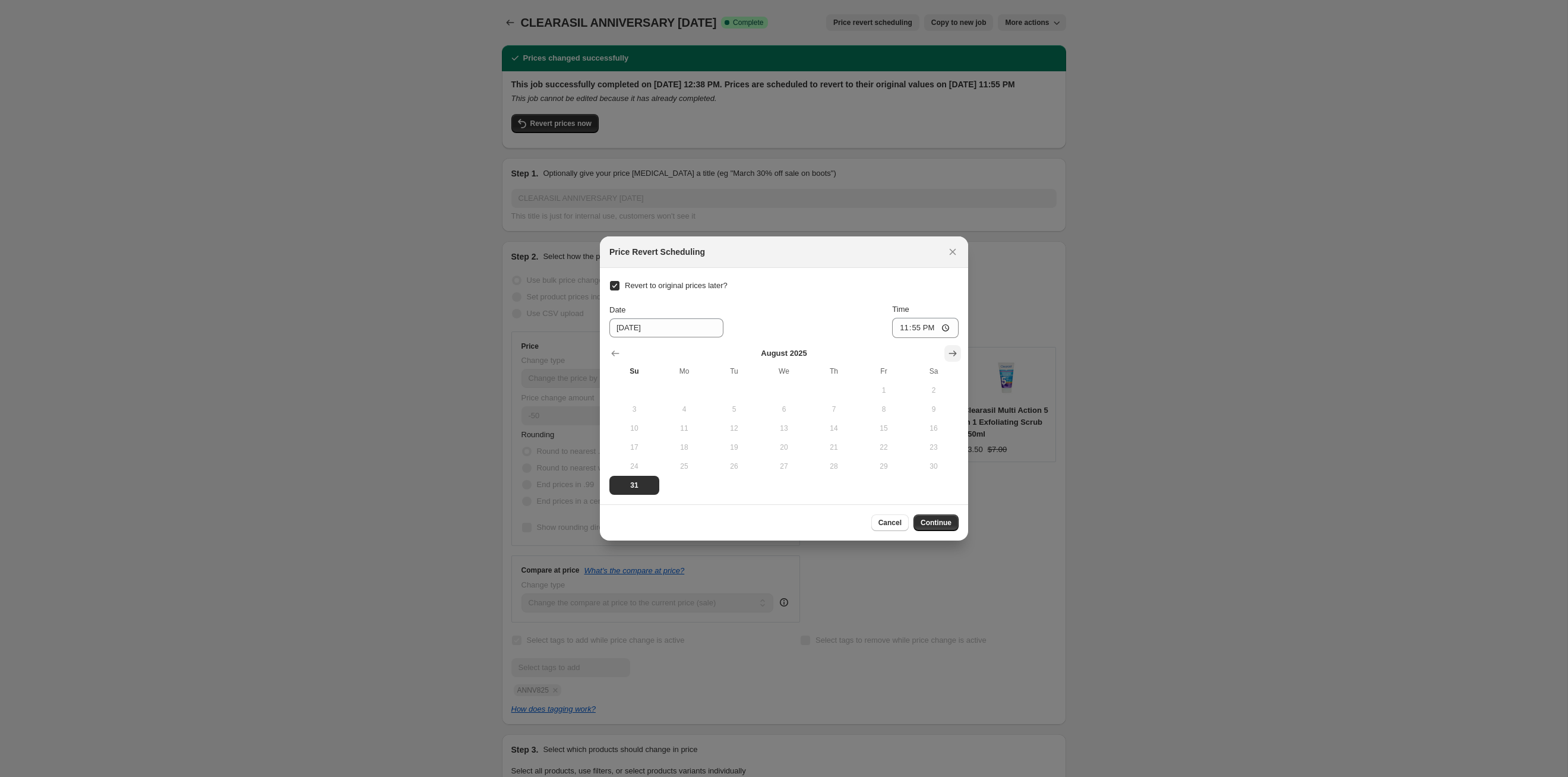
click at [807, 355] on icon "Show next month, September 2025" at bounding box center [952, 353] width 12 height 12
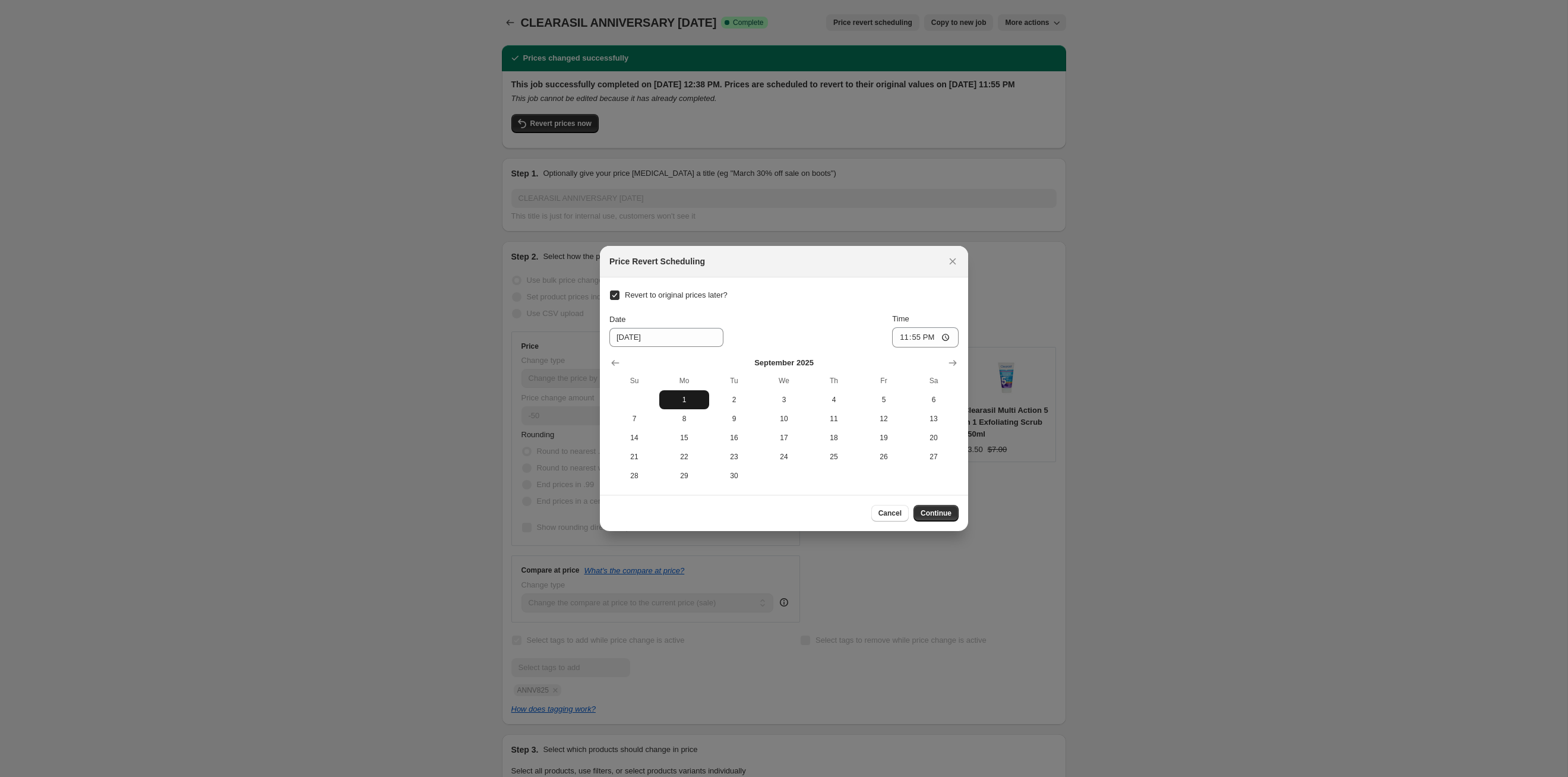
click at [694, 401] on span "1" at bounding box center [684, 399] width 40 height 10
type input "[DATE]"
click at [807, 401] on button "Continue" at bounding box center [936, 513] width 45 height 17
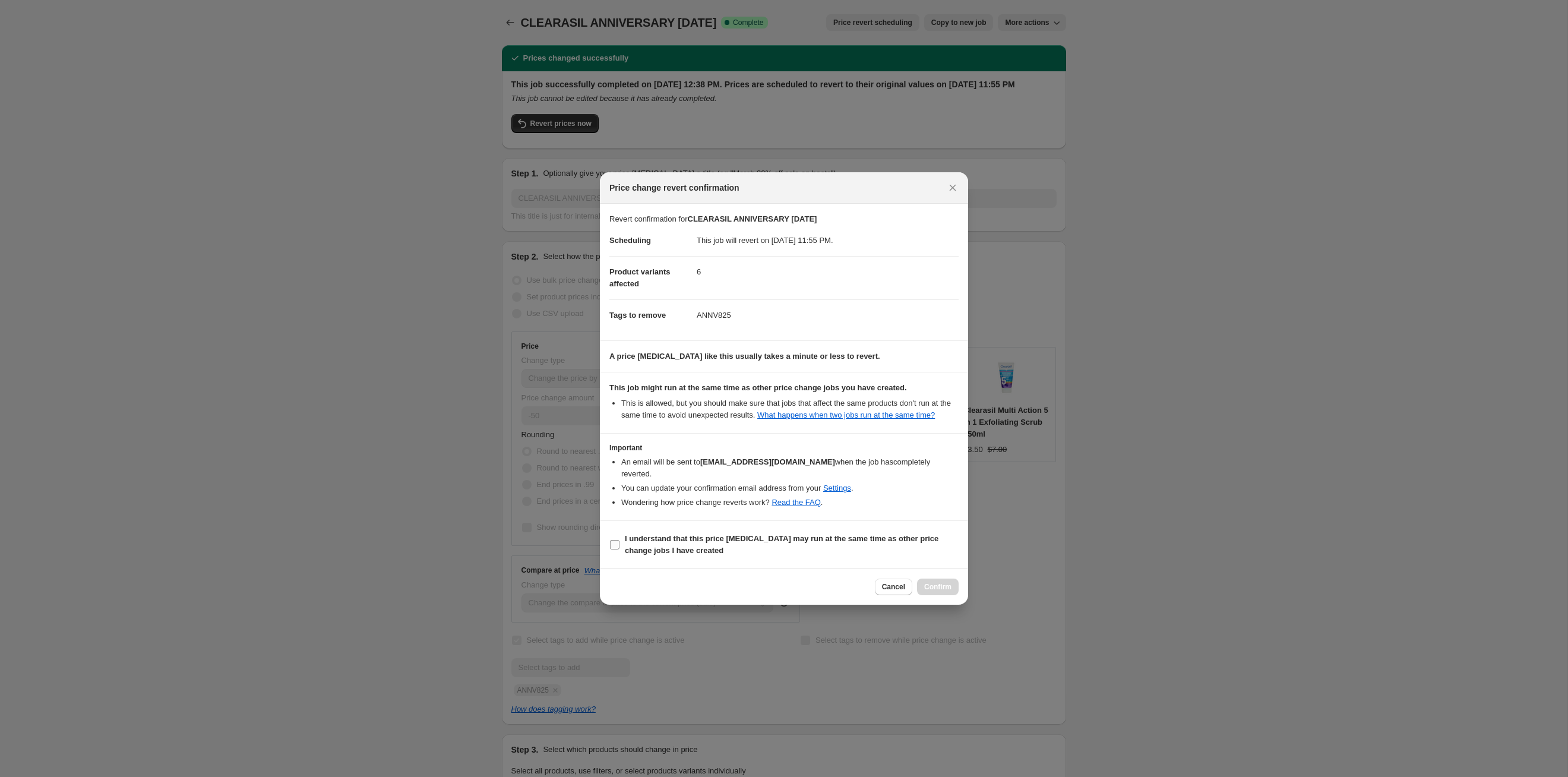
click at [807, 401] on b "I understand that this price [MEDICAL_DATA] may run at the same time as other p…" at bounding box center [782, 544] width 314 height 21
click at [619, 401] on input "I understand that this price [MEDICAL_DATA] may run at the same time as other p…" at bounding box center [614, 544] width 10 height 10
checkbox input "true"
click at [807, 401] on span "Confirm" at bounding box center [938, 587] width 27 height 10
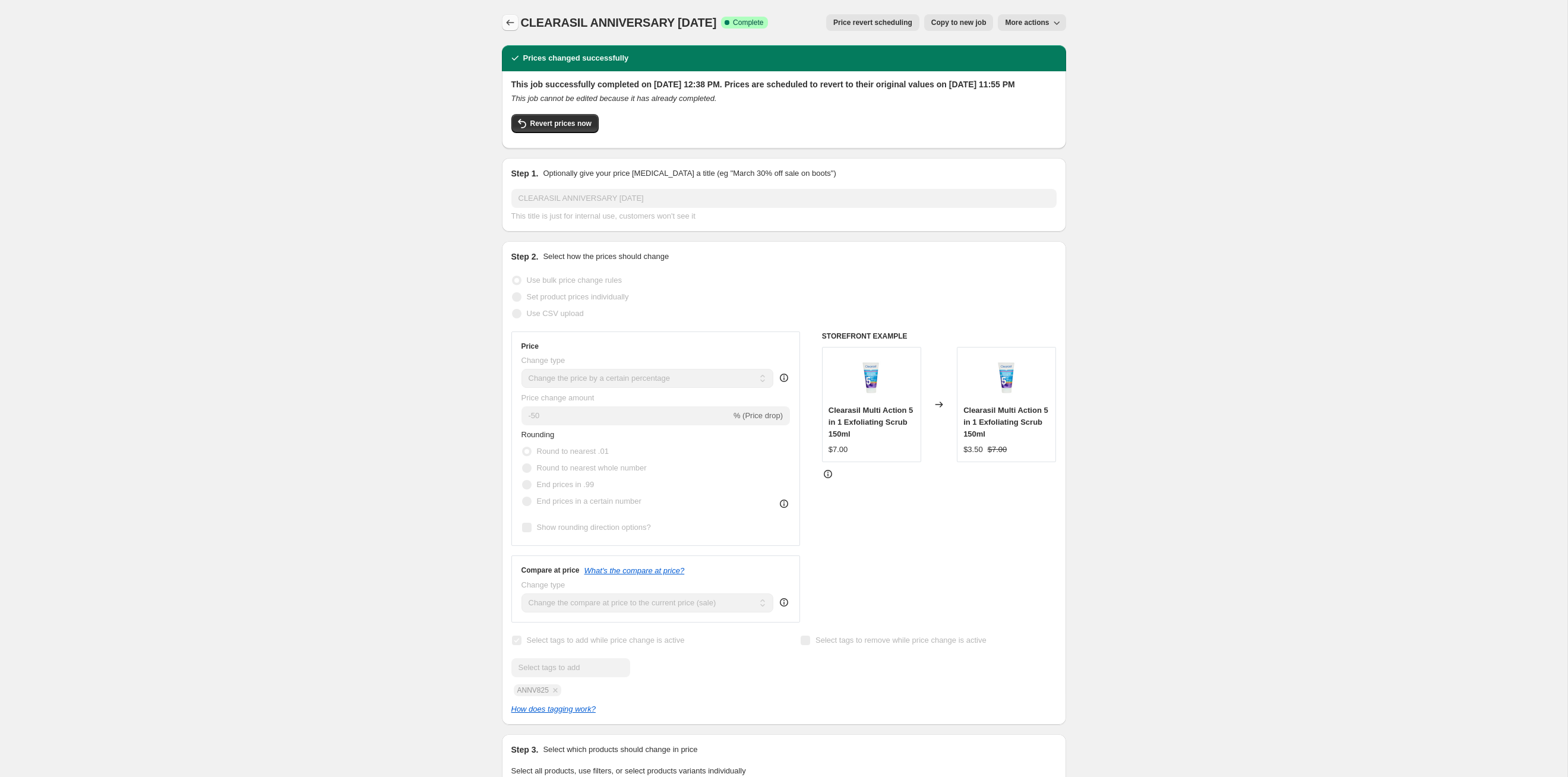
click at [508, 20] on icon "Price change jobs" at bounding box center [510, 22] width 12 height 12
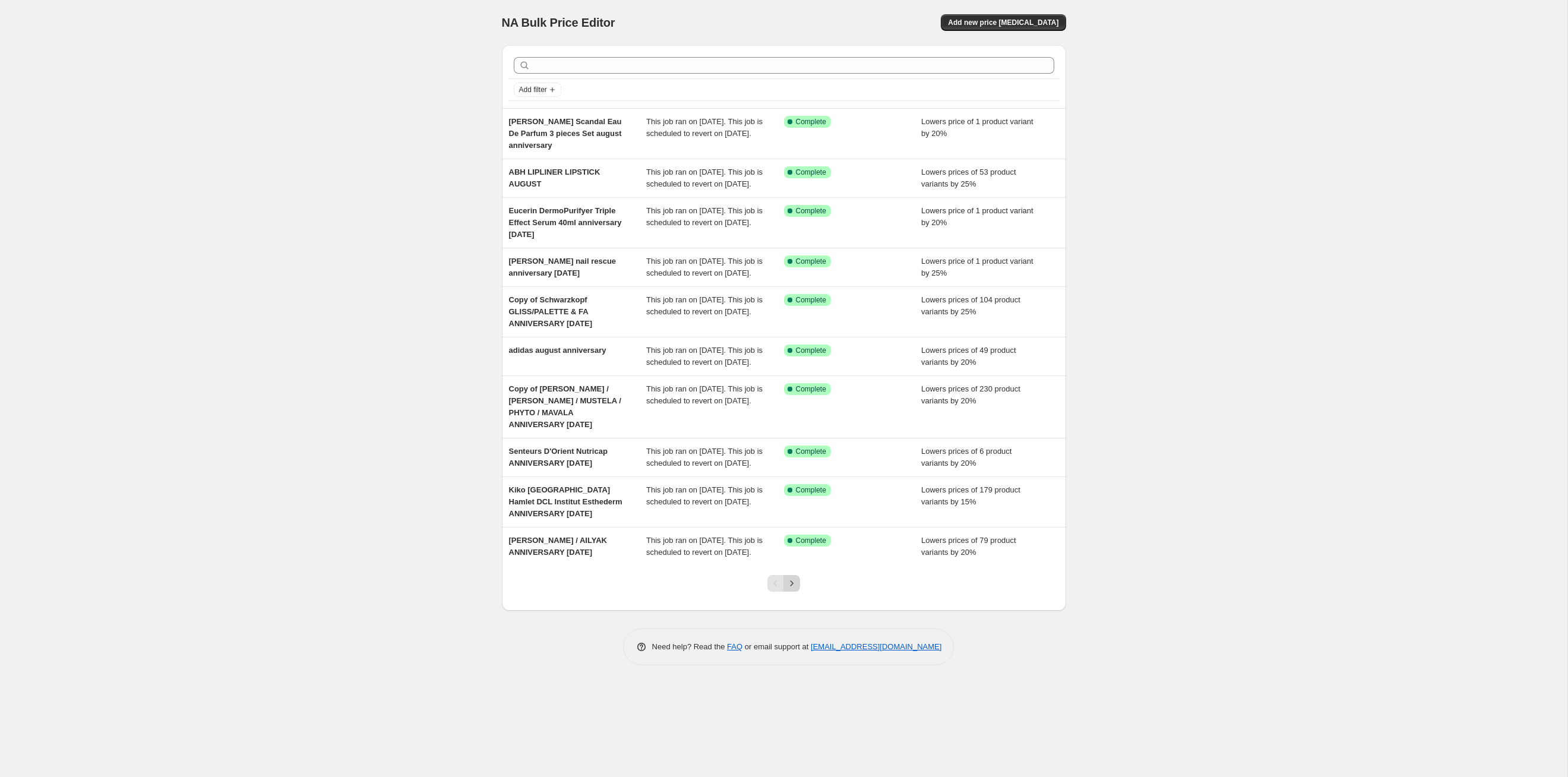
click at [797, 401] on icon "Next" at bounding box center [792, 583] width 12 height 12
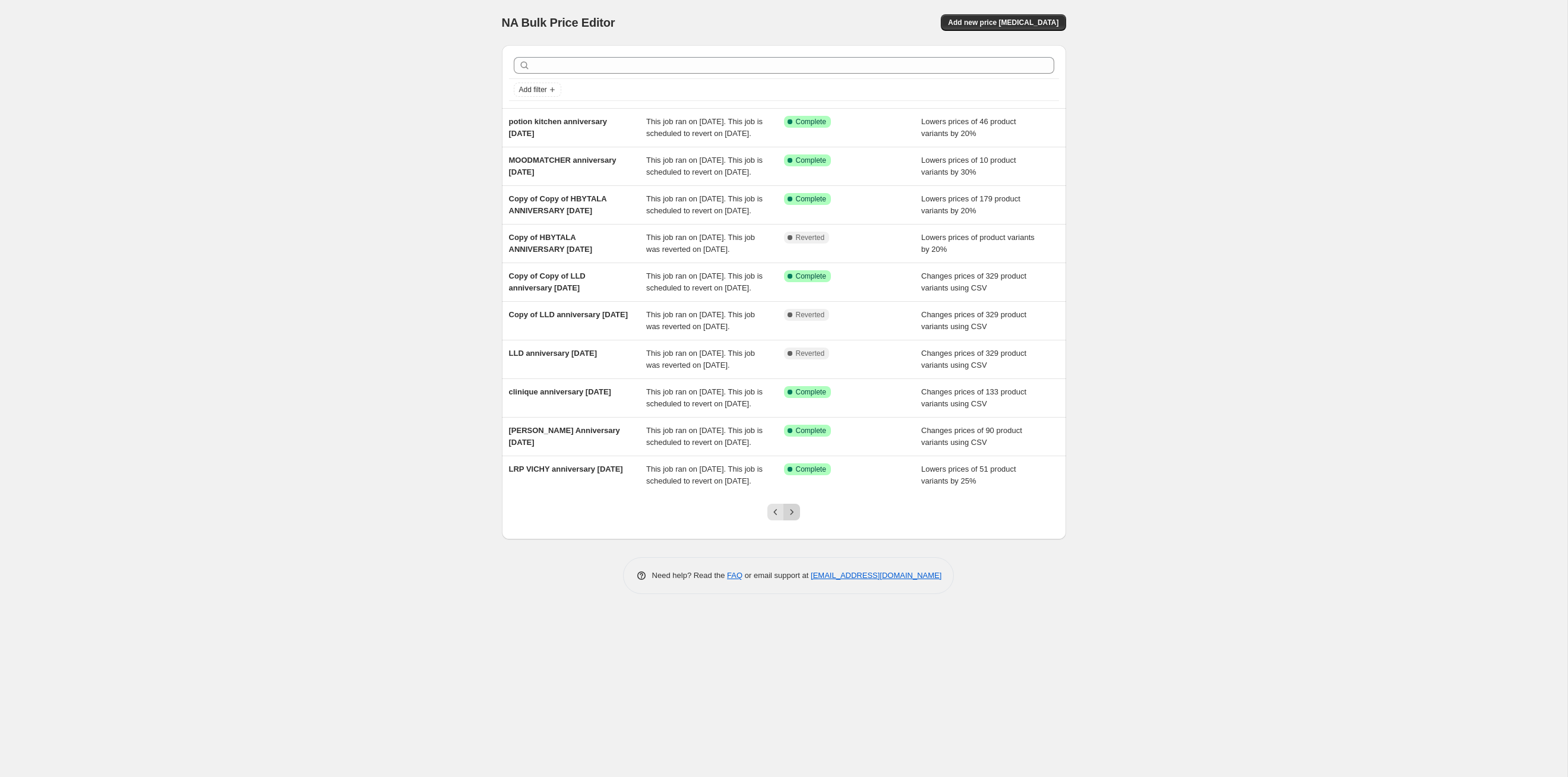
click at [797, 401] on icon "Next" at bounding box center [792, 512] width 12 height 12
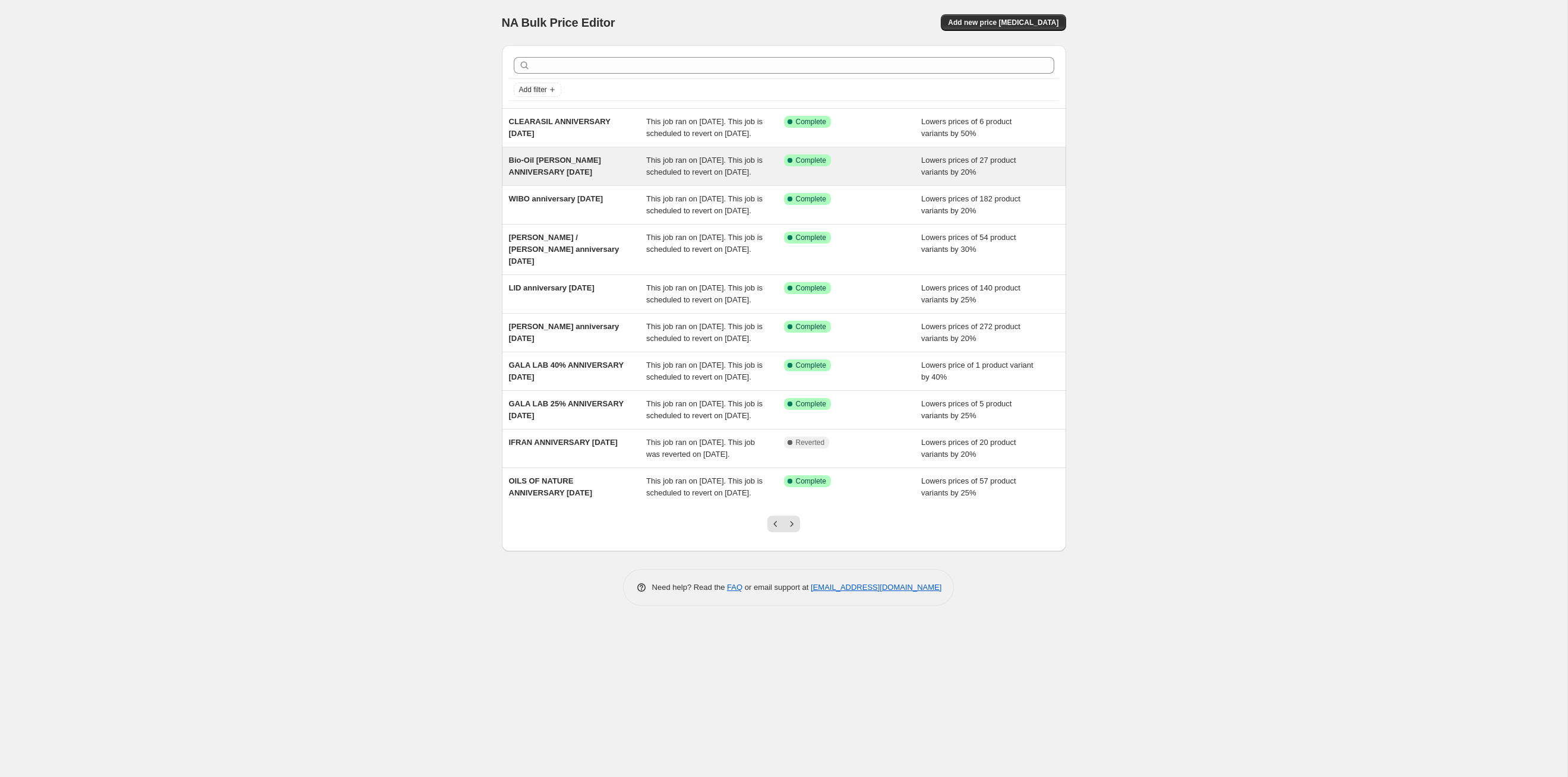
click at [807, 178] on div "Success Complete Complete" at bounding box center [853, 166] width 138 height 24
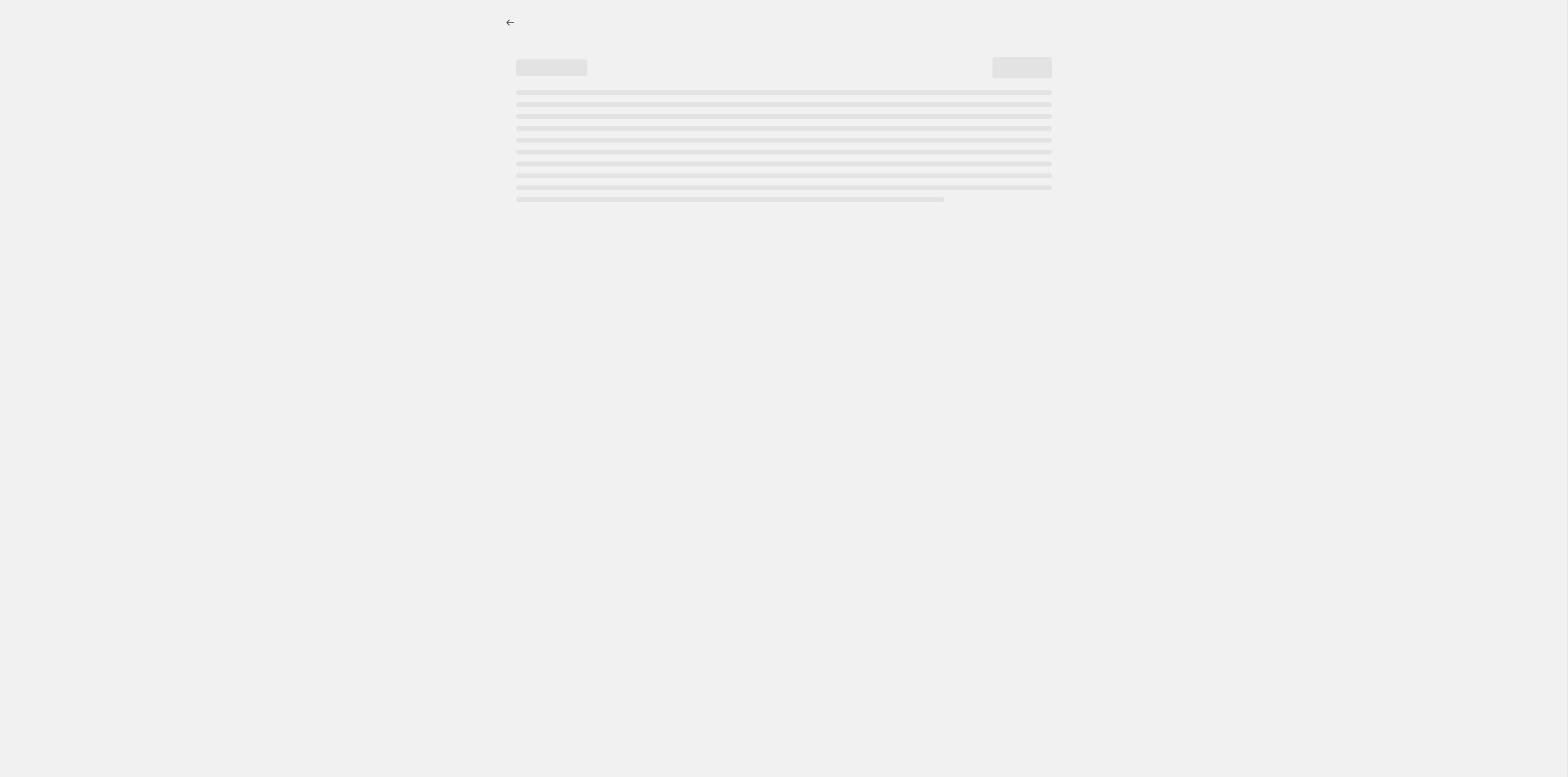
select select "percentage"
select select "tag"
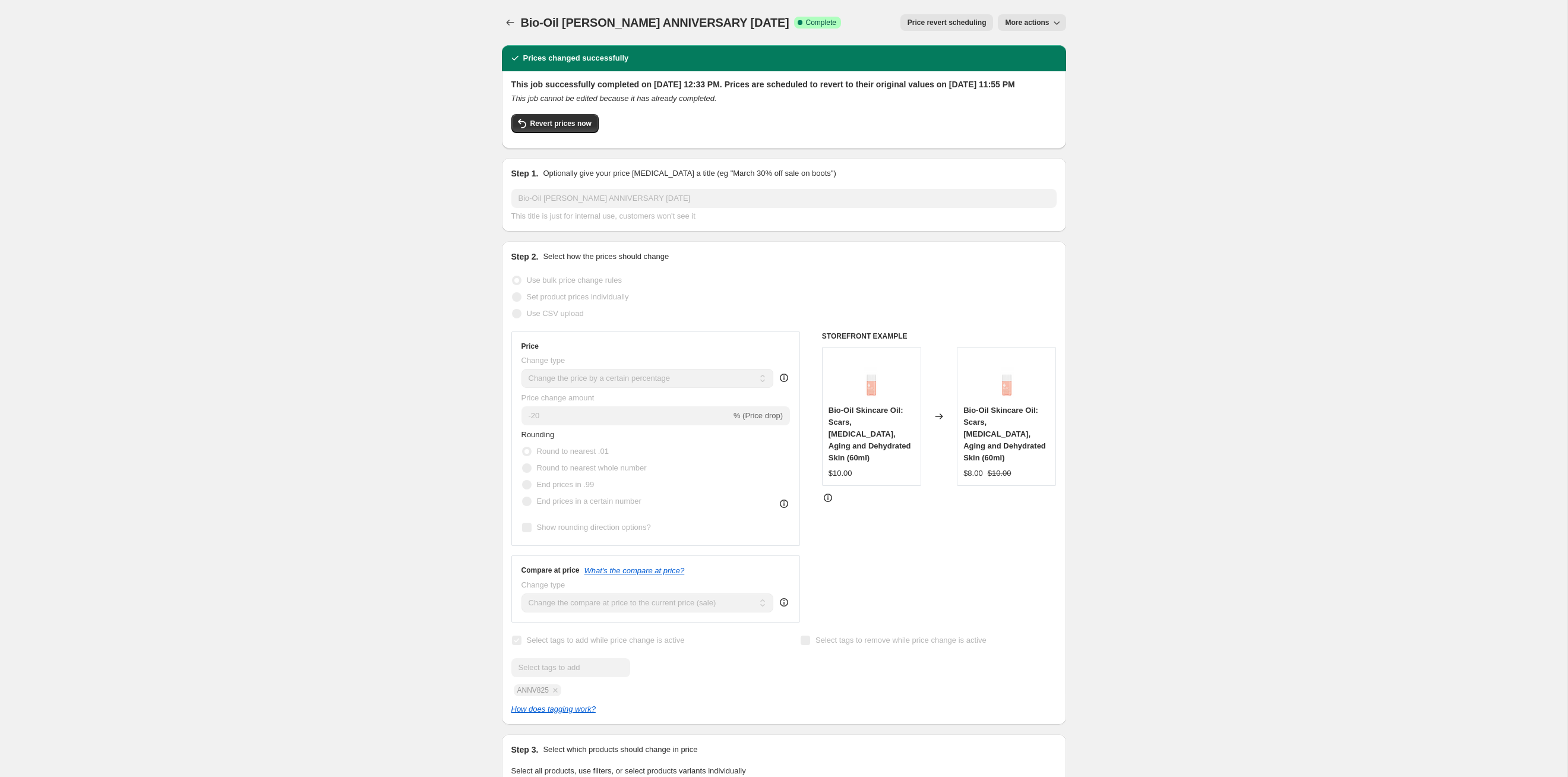
click at [807, 31] on div "Bio-Oil [PERSON_NAME] ANNIVERSARY [DATE]. This page is ready Bio-Oil [PERSON_NA…" at bounding box center [784, 22] width 565 height 45
click at [807, 22] on span "Price revert scheduling" at bounding box center [947, 22] width 79 height 10
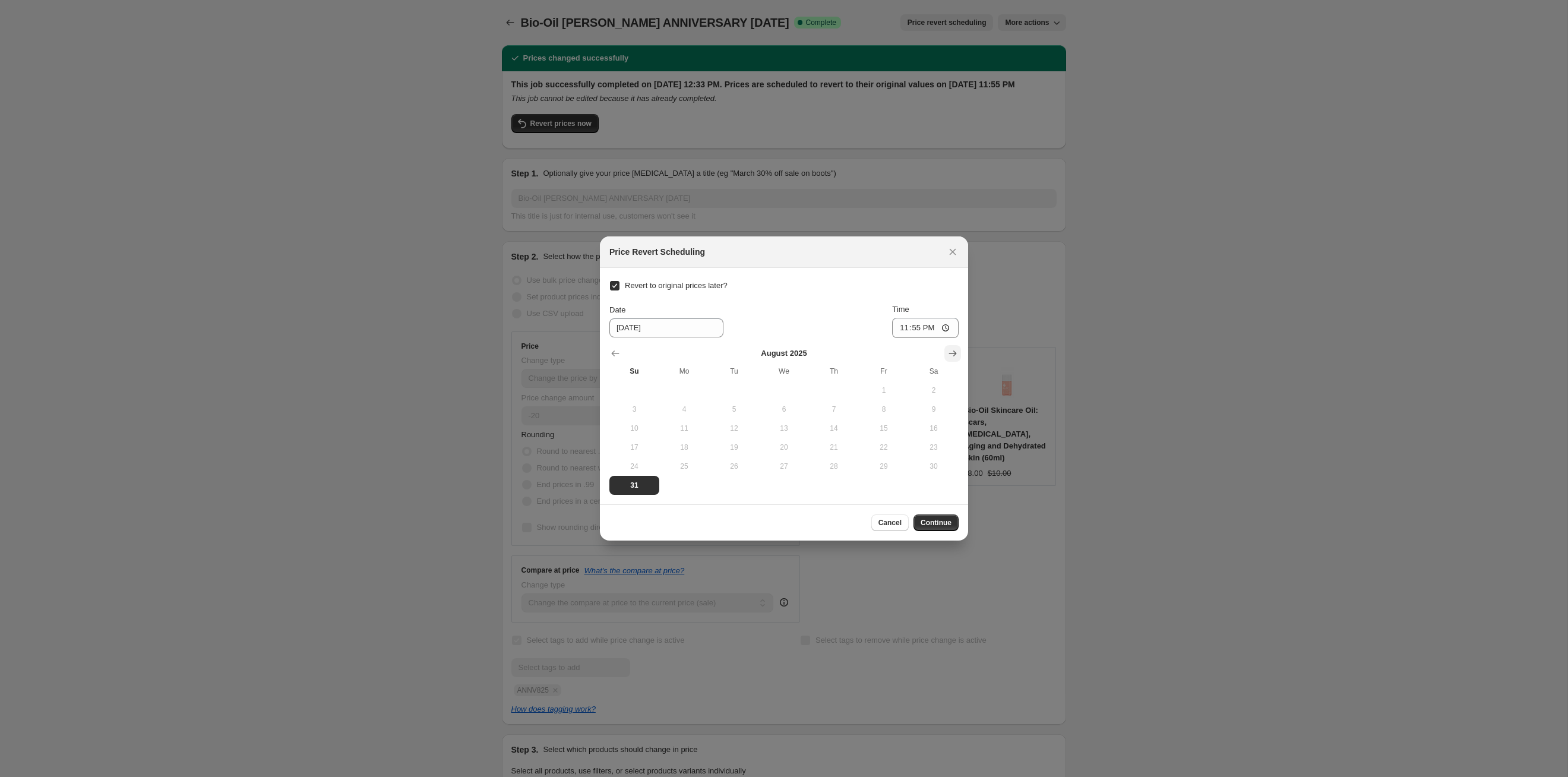
click at [807, 350] on icon "Show next month, September 2025" at bounding box center [952, 353] width 12 height 12
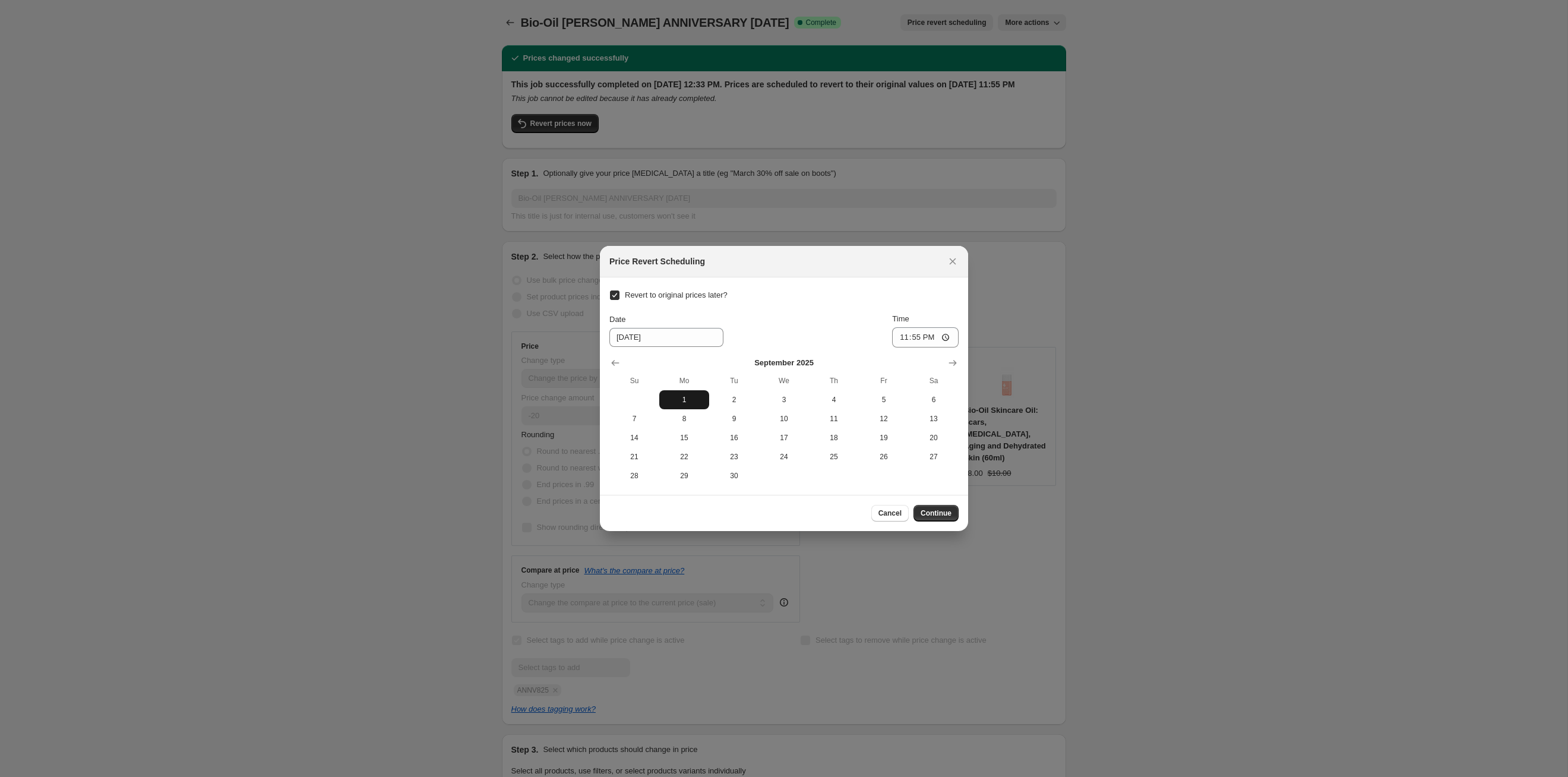
click at [686, 401] on span "1" at bounding box center [684, 399] width 40 height 10
type input "[DATE]"
click at [807, 401] on span "Continue" at bounding box center [936, 513] width 31 height 10
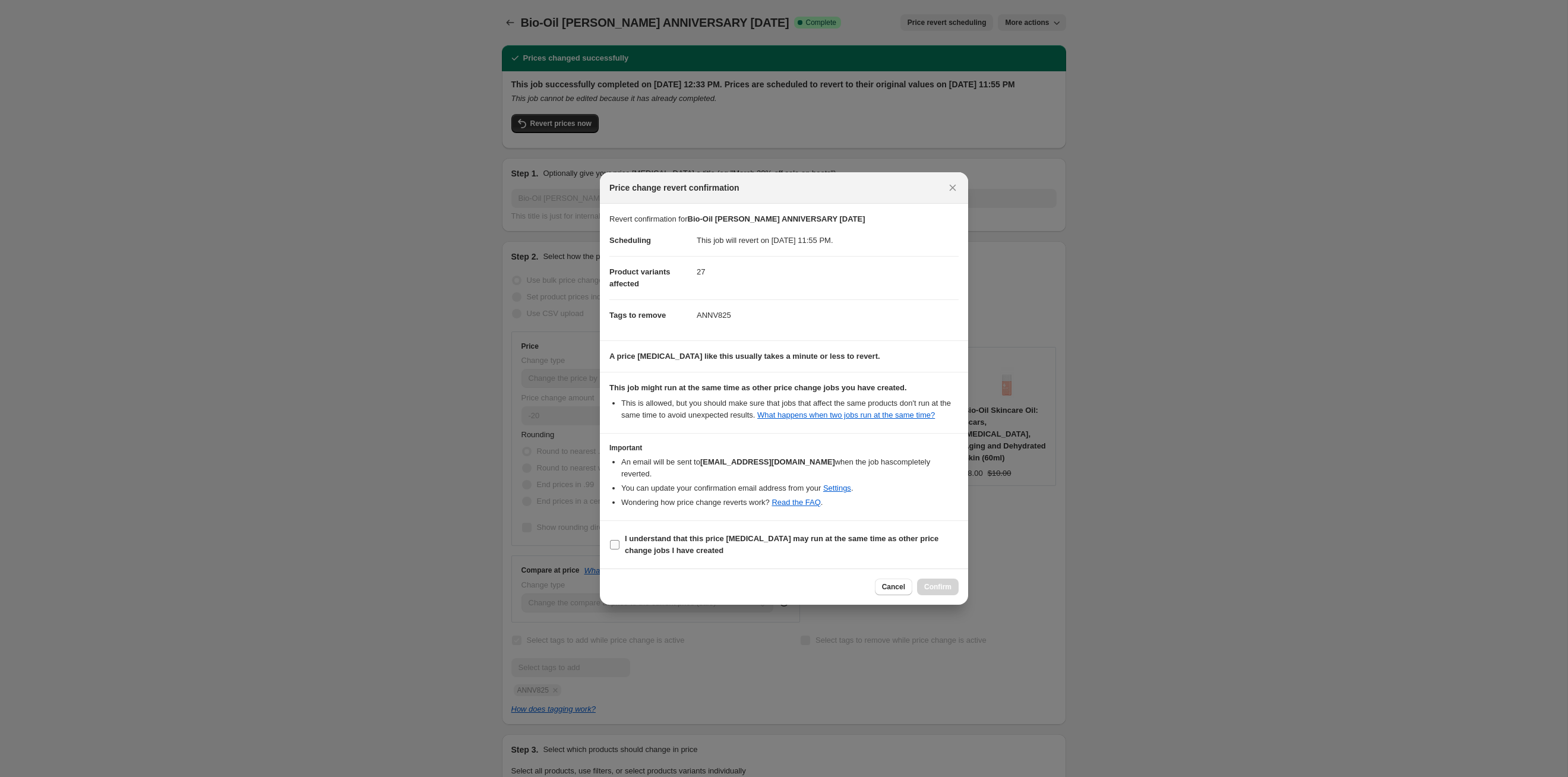
click at [807, 401] on b "I understand that this price [MEDICAL_DATA] may run at the same time as other p…" at bounding box center [782, 544] width 314 height 21
click at [619, 401] on input "I understand that this price [MEDICAL_DATA] may run at the same time as other p…" at bounding box center [614, 544] width 10 height 10
checkbox input "true"
click at [807, 401] on span "Confirm" at bounding box center [938, 587] width 27 height 10
click at [807, 401] on div "Cancel Confirm" at bounding box center [917, 587] width 84 height 17
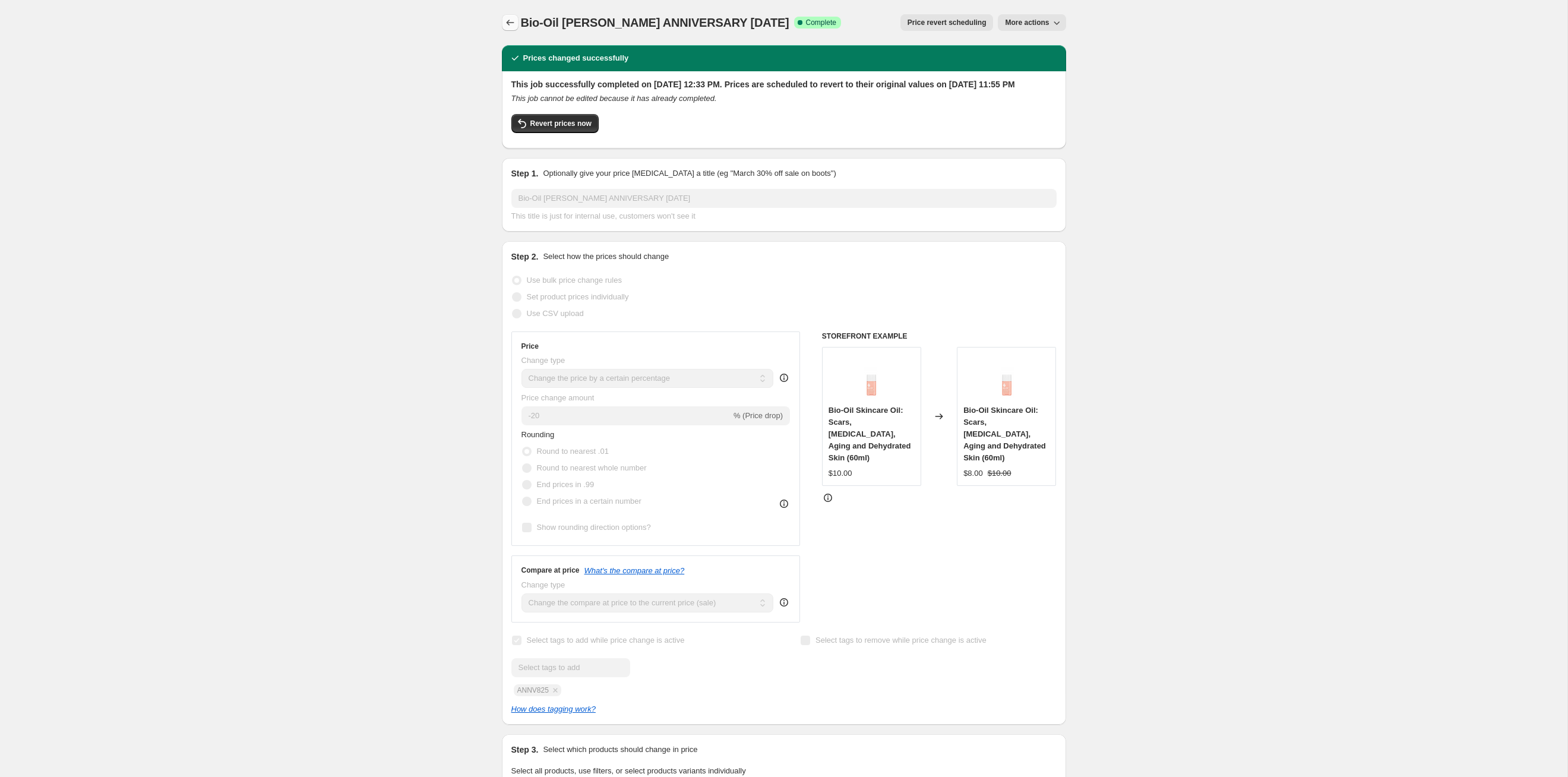
click at [510, 15] on button "Price change jobs" at bounding box center [510, 22] width 17 height 17
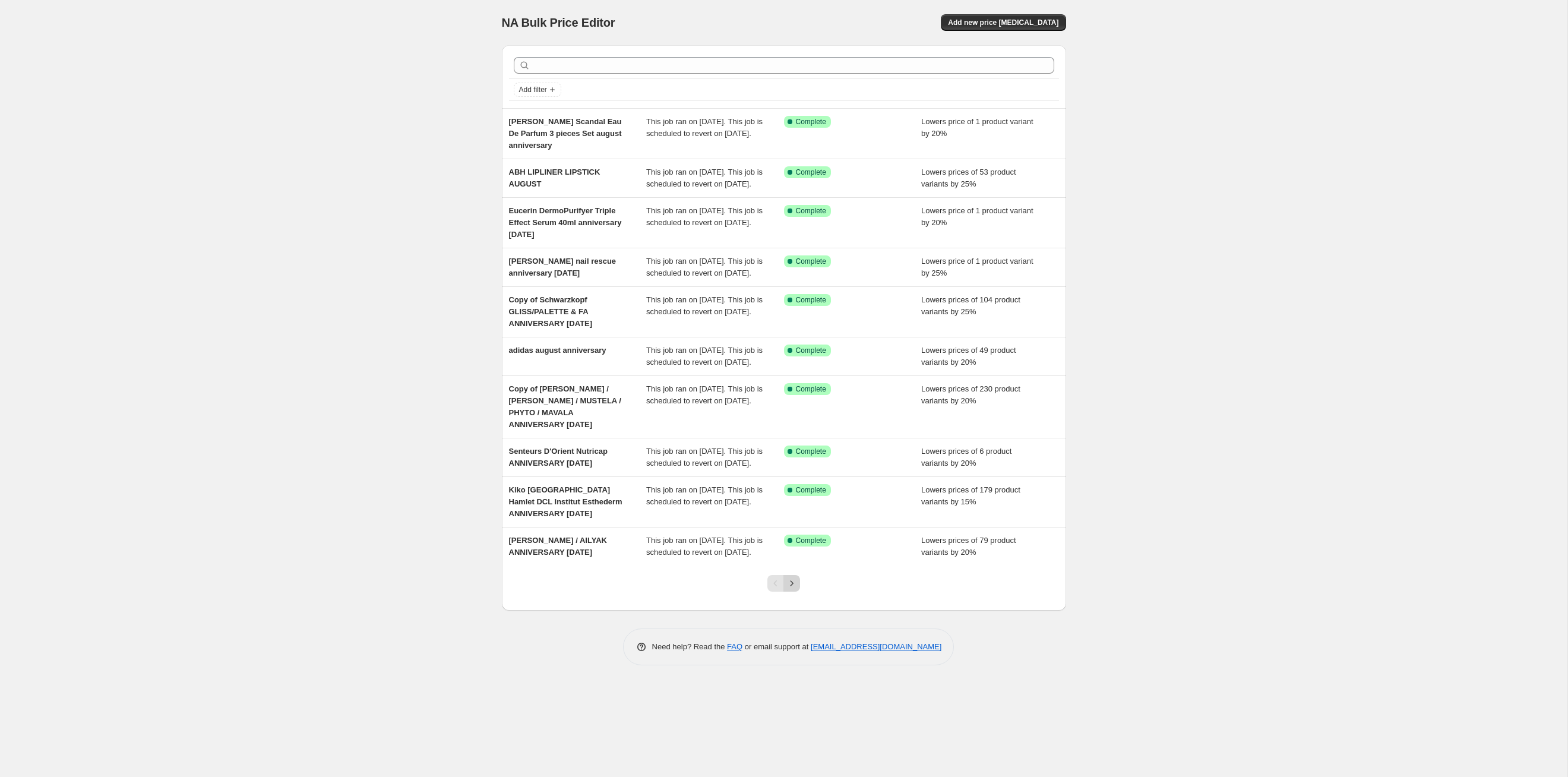
click at [794, 401] on icon "Next" at bounding box center [792, 583] width 12 height 12
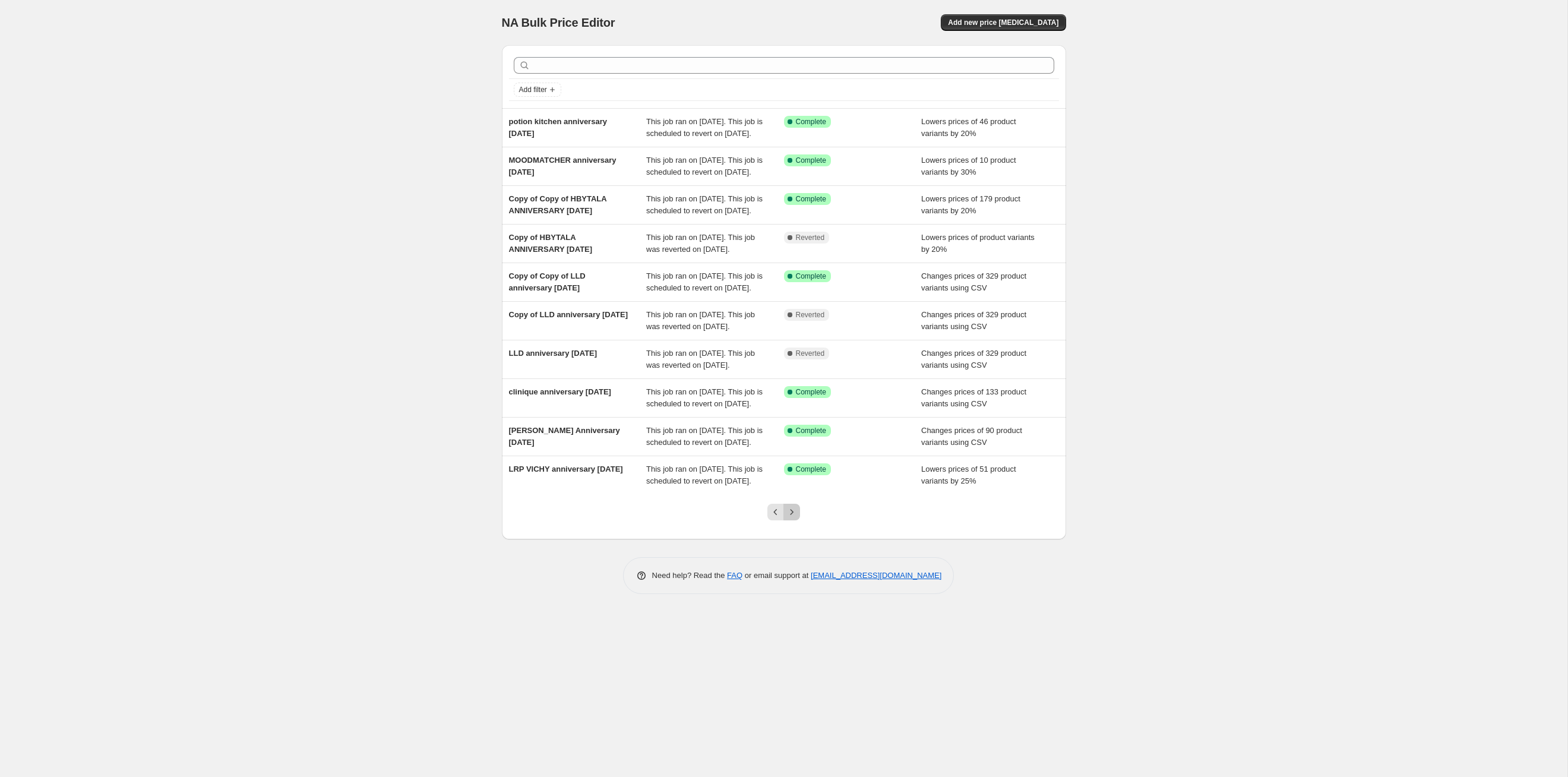
click at [794, 401] on icon "Next" at bounding box center [792, 512] width 12 height 12
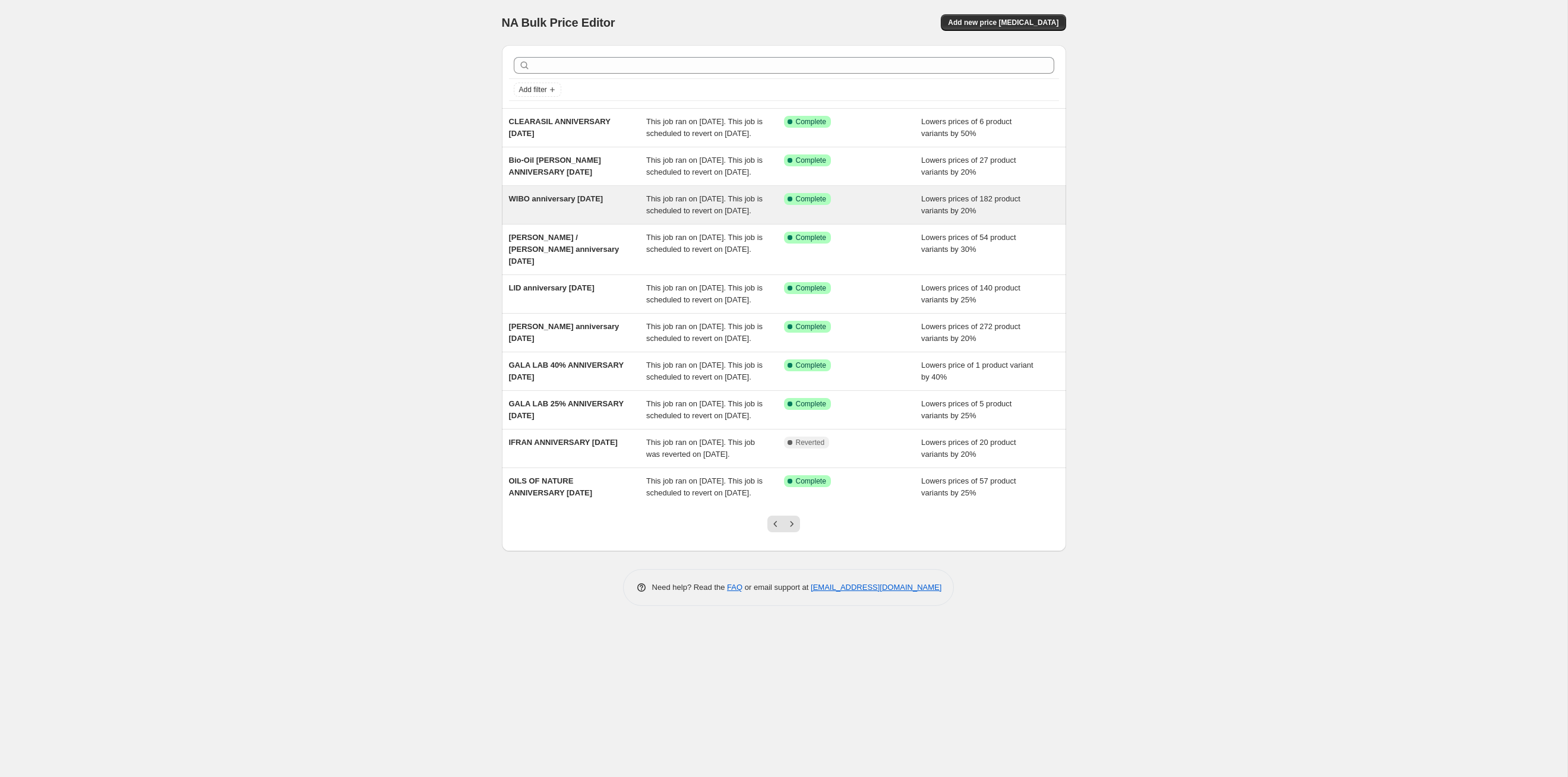
click at [807, 215] on span "Lowers prices of 182 product variants by 20%" at bounding box center [970, 204] width 99 height 21
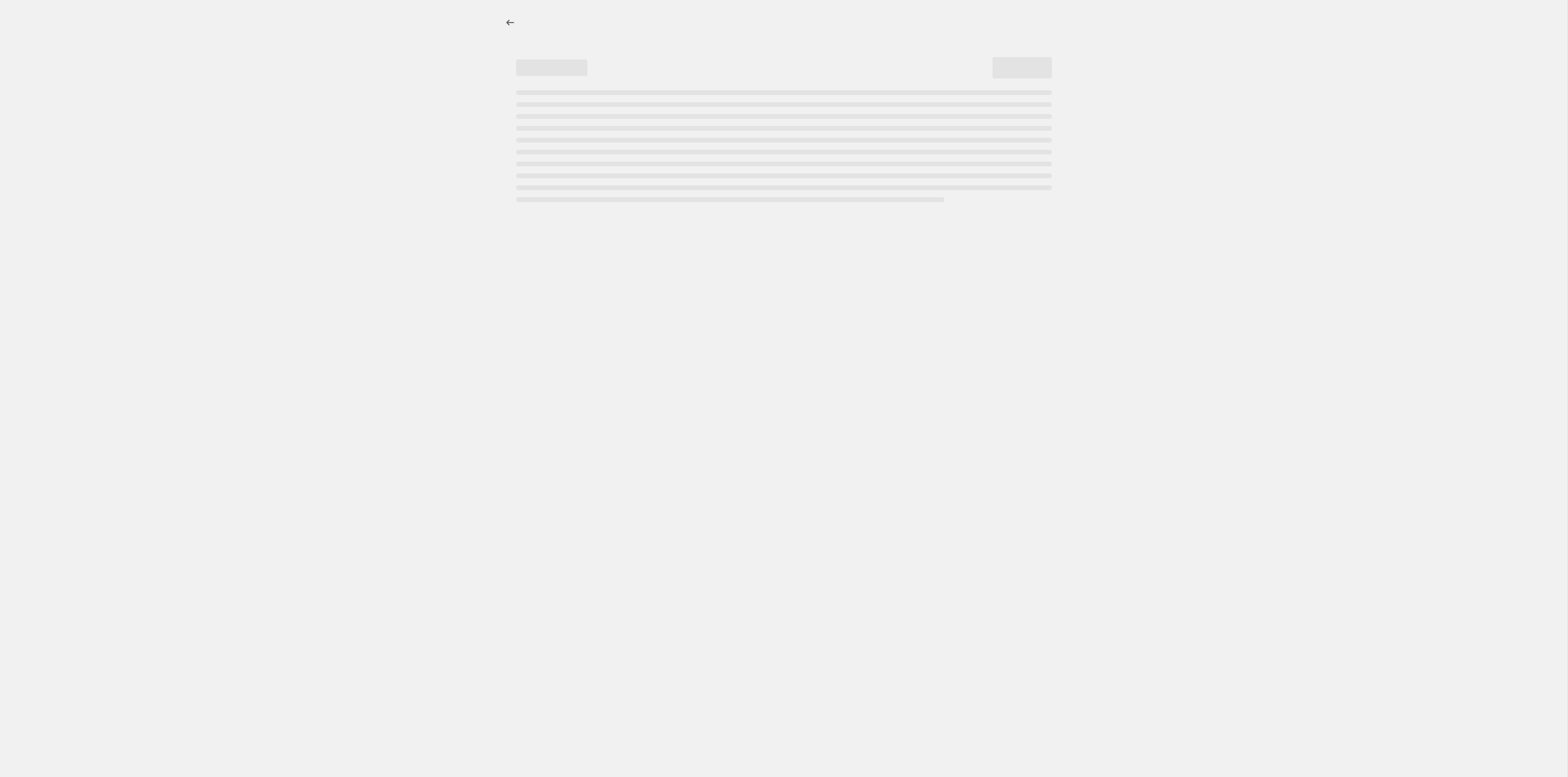
select select "percentage"
select select "tag"
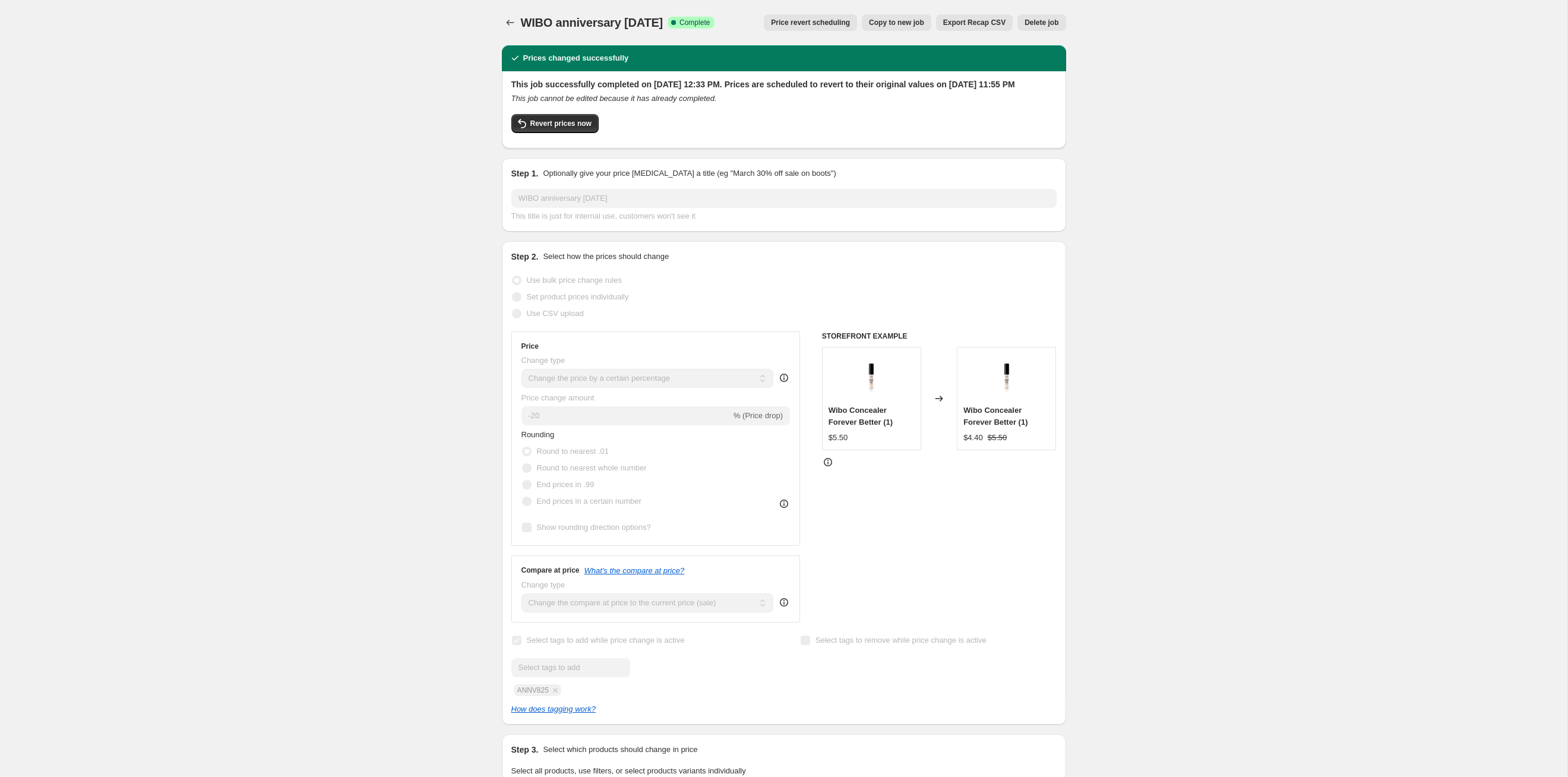
click at [807, 18] on span "Price revert scheduling" at bounding box center [811, 22] width 79 height 10
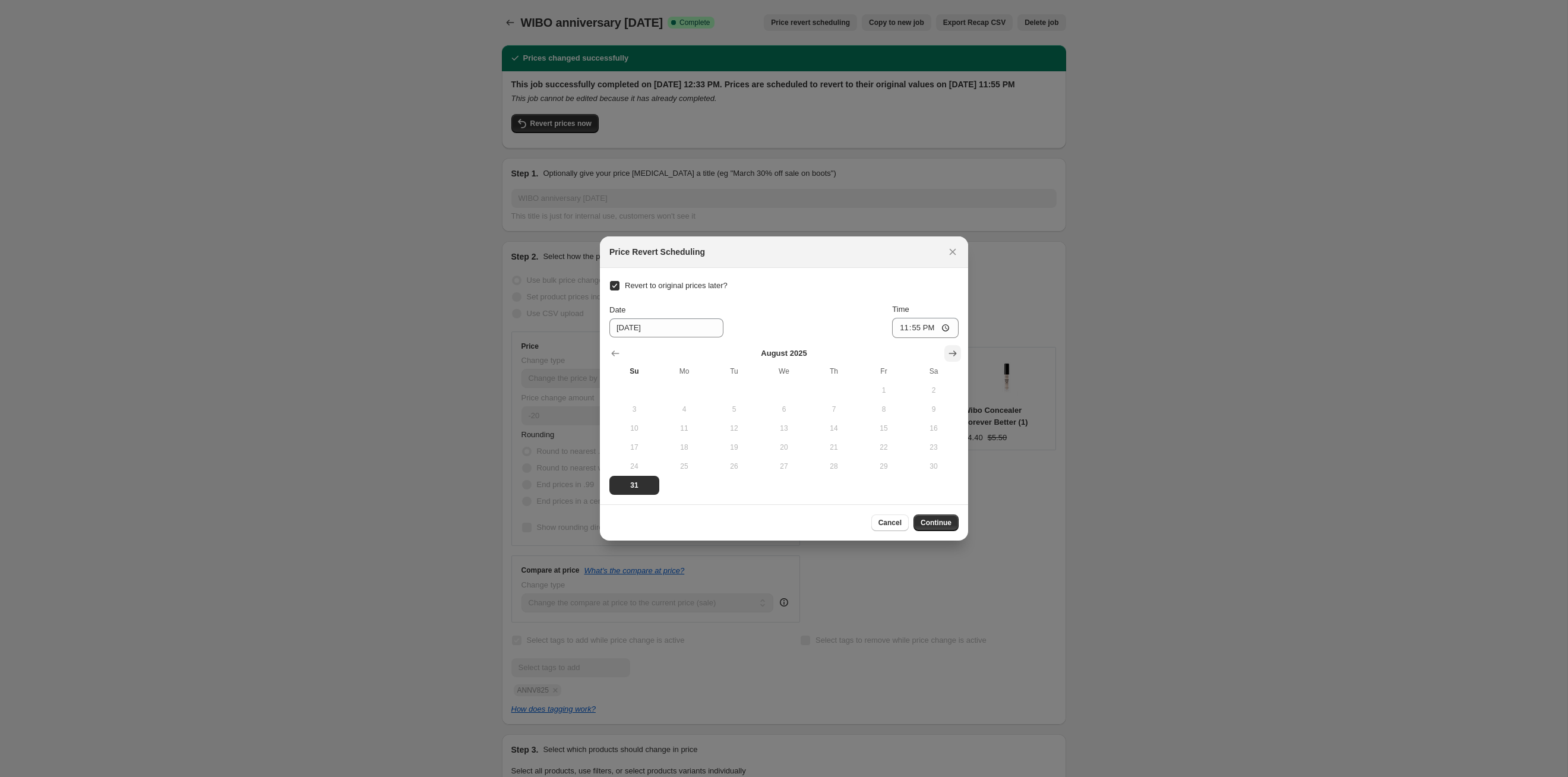
click at [807, 354] on icon "Show next month, September 2025" at bounding box center [952, 353] width 12 height 12
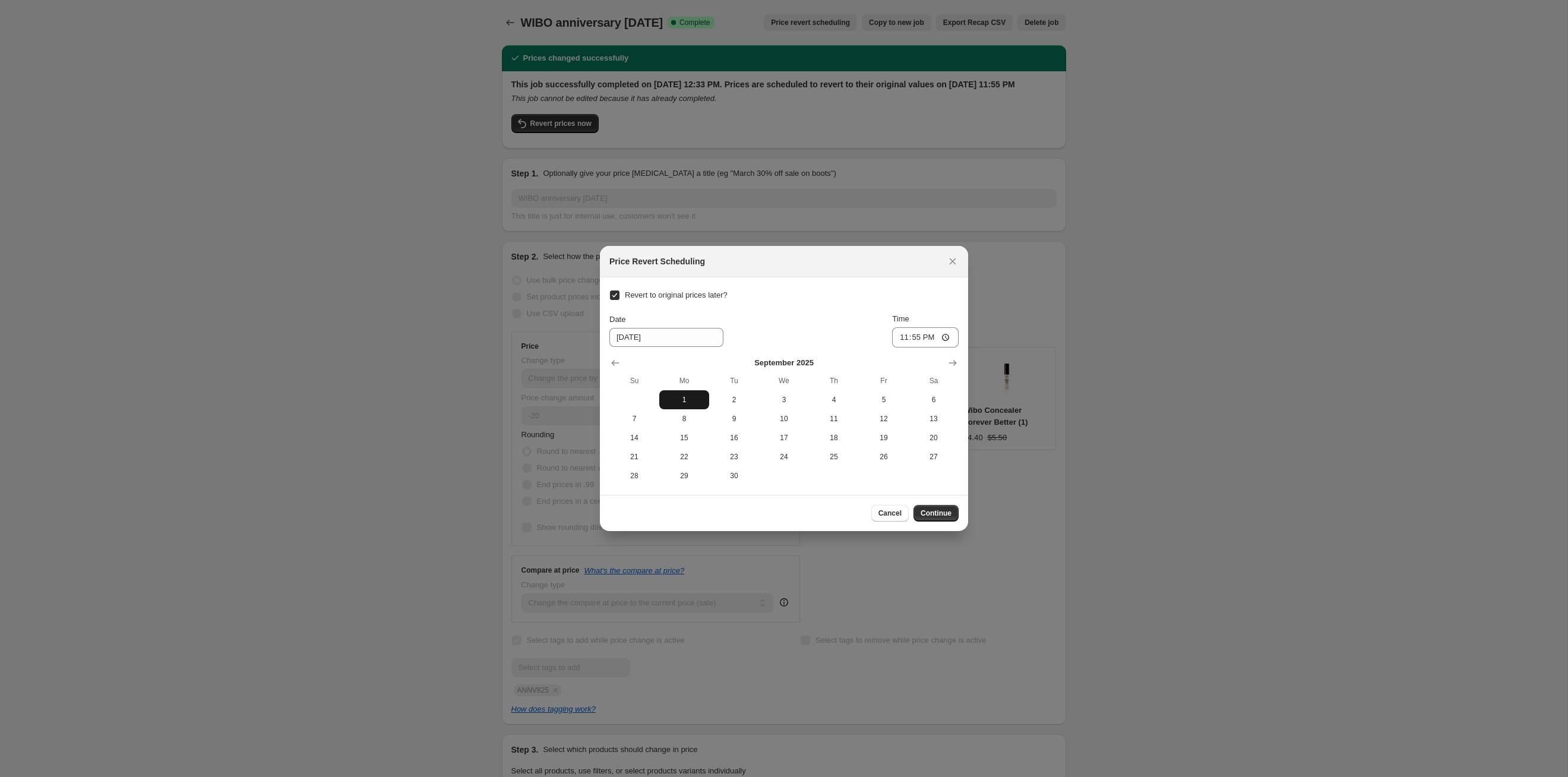
click at [669, 401] on span "1" at bounding box center [684, 399] width 40 height 10
type input "[DATE]"
click at [807, 401] on span "Continue" at bounding box center [936, 513] width 31 height 10
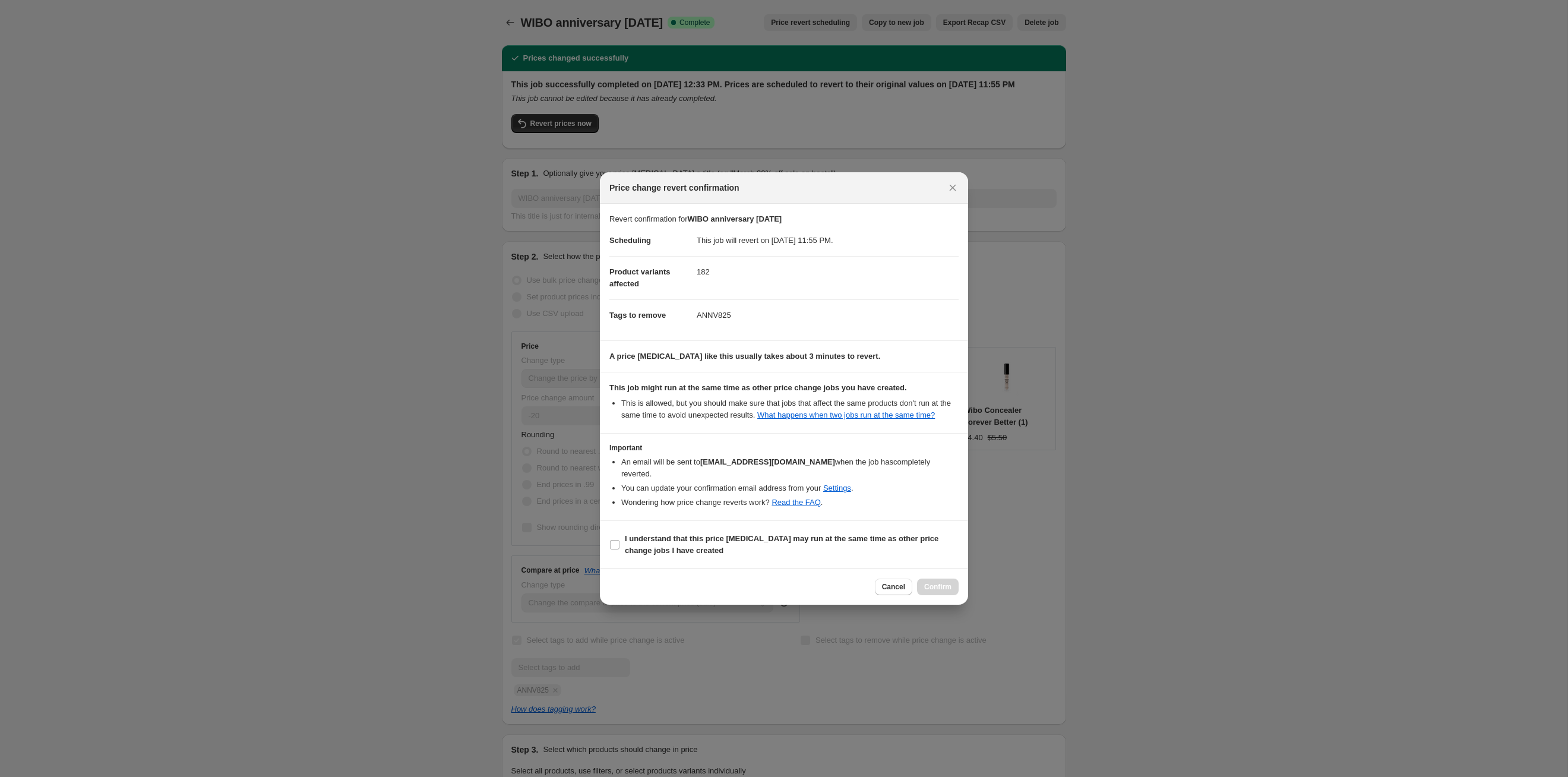
click at [807, 401] on section "I understand that this price [MEDICAL_DATA] may run at the same time as other p…" at bounding box center [783, 545] width 368 height 47
click at [807, 401] on b "I understand that this price [MEDICAL_DATA] may run at the same time as other p…" at bounding box center [782, 544] width 314 height 21
click at [619, 401] on input "I understand that this price [MEDICAL_DATA] may run at the same time as other p…" at bounding box center [614, 544] width 10 height 10
checkbox input "true"
click at [807, 401] on span "Confirm" at bounding box center [938, 587] width 27 height 10
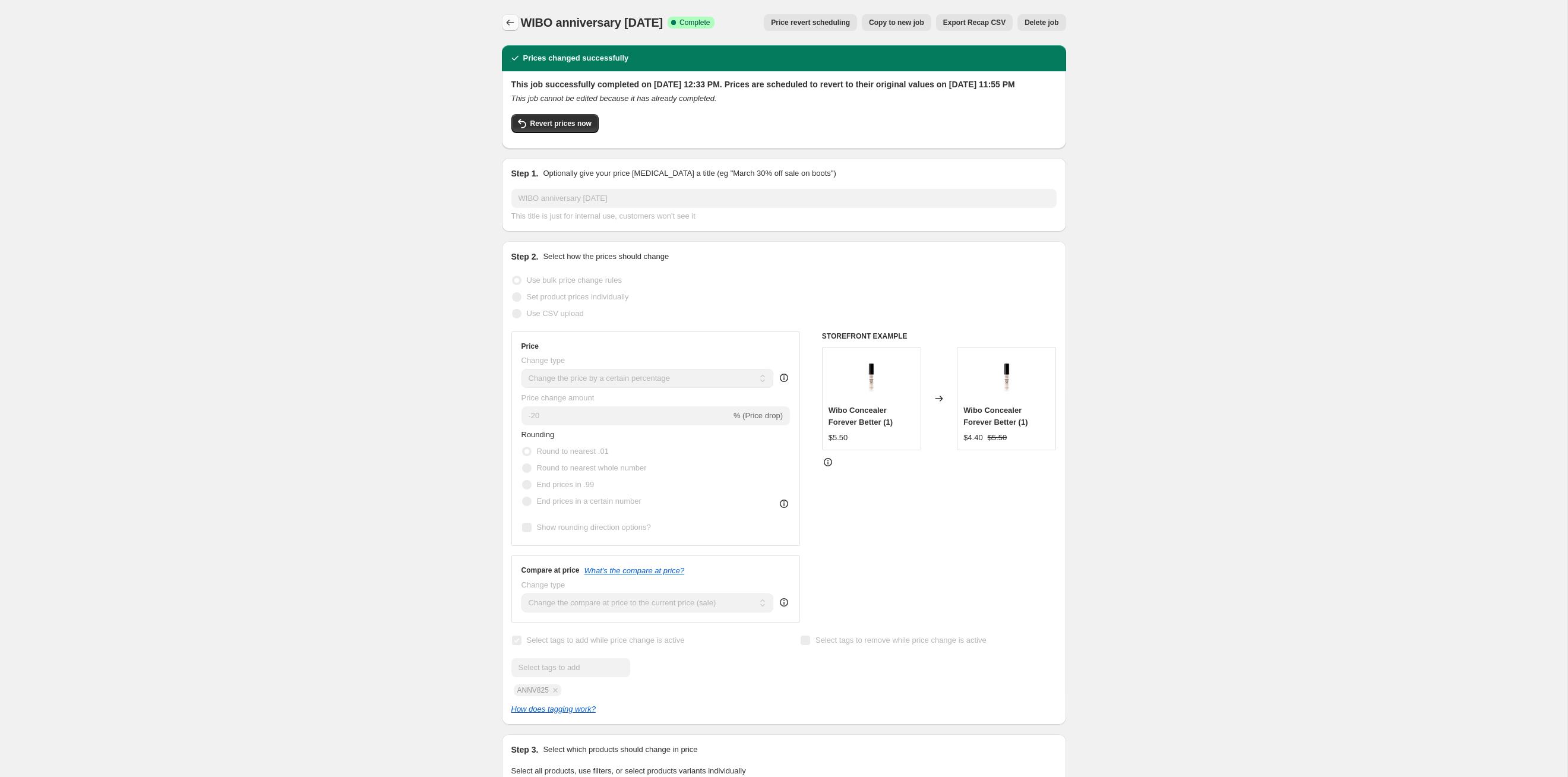
click at [512, 26] on icon "Price change jobs" at bounding box center [510, 22] width 12 height 12
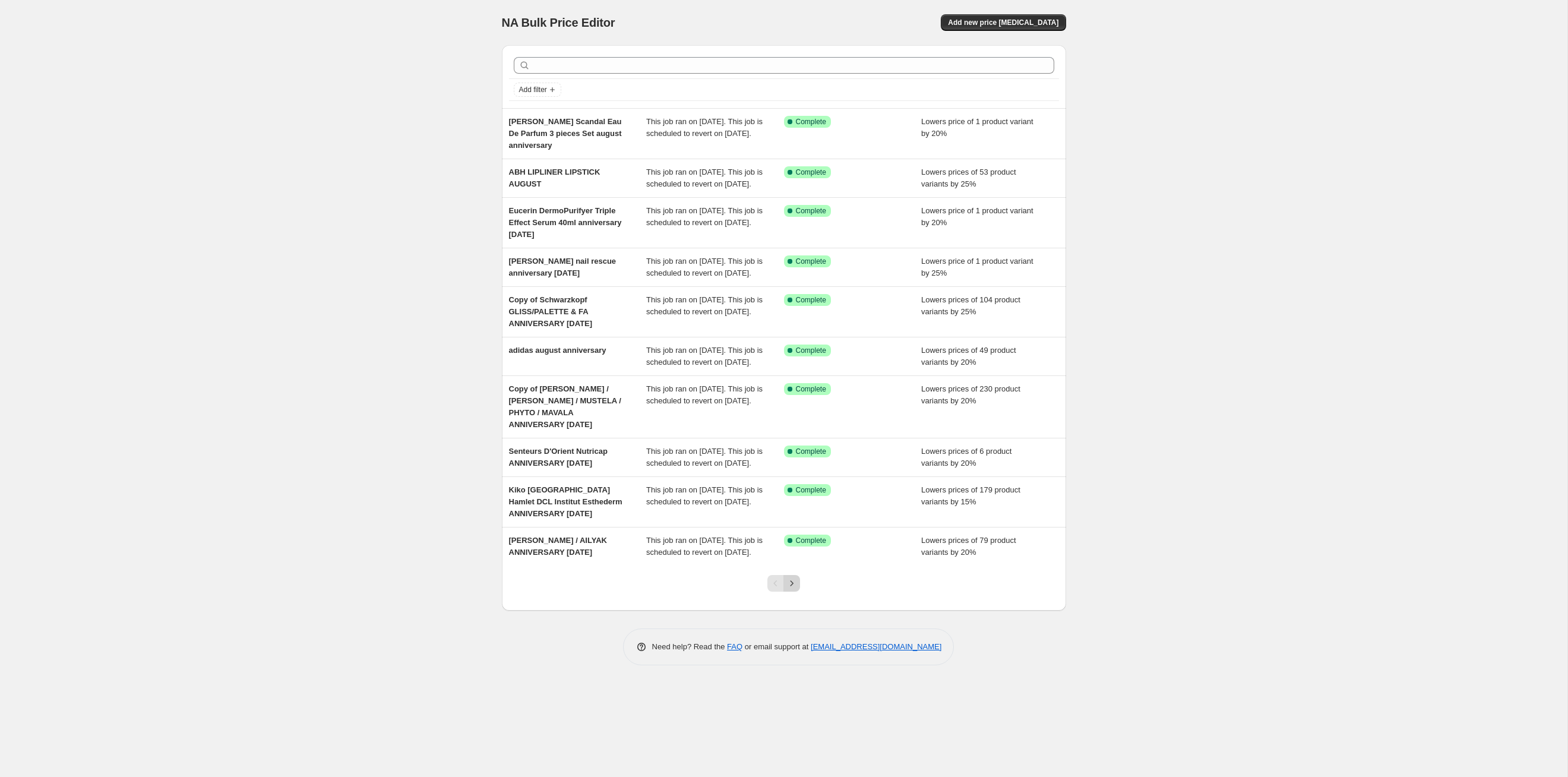
click at [793, 401] on icon "Next" at bounding box center [792, 583] width 12 height 12
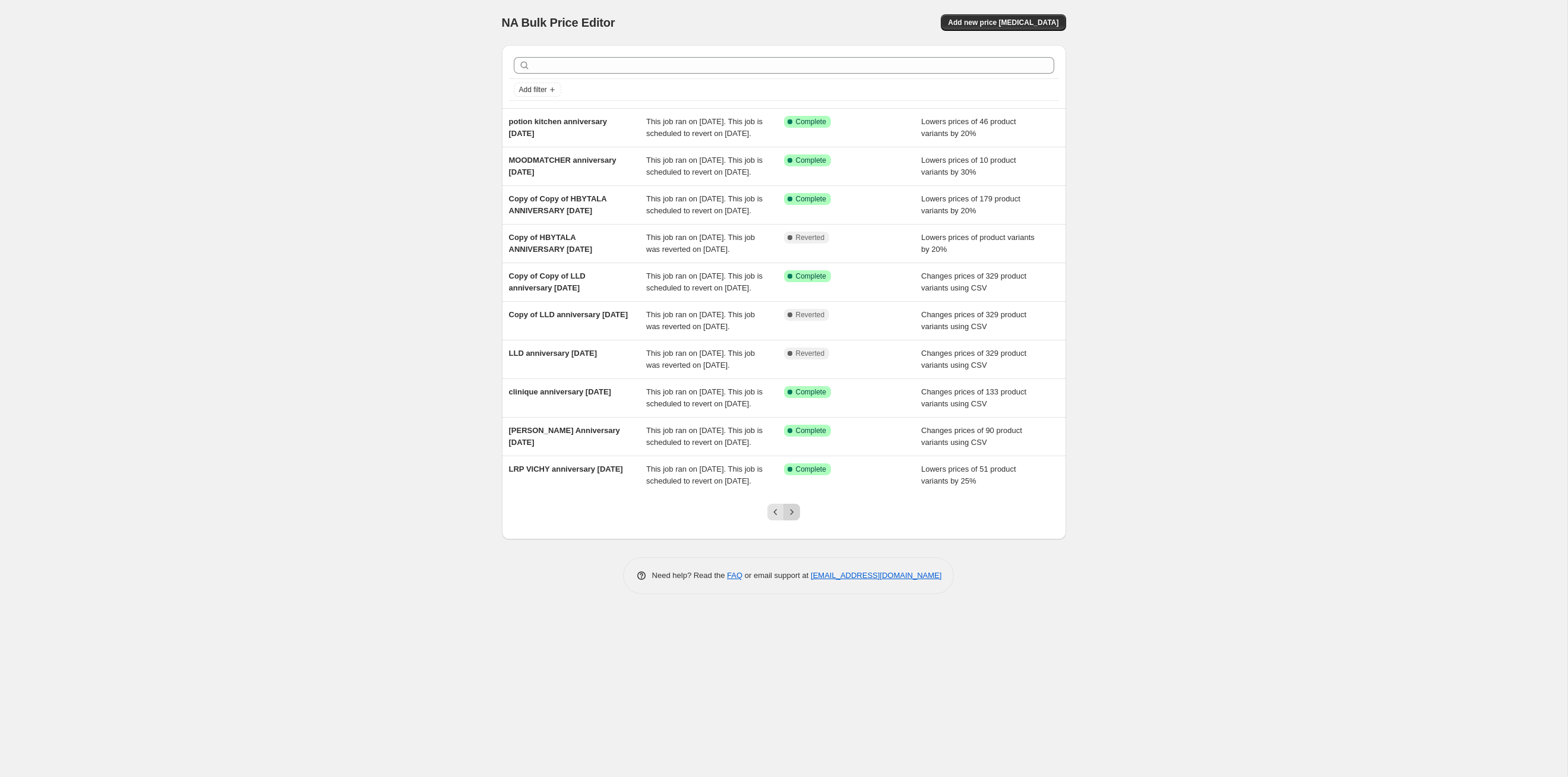
click at [793, 401] on icon "Next" at bounding box center [792, 512] width 12 height 12
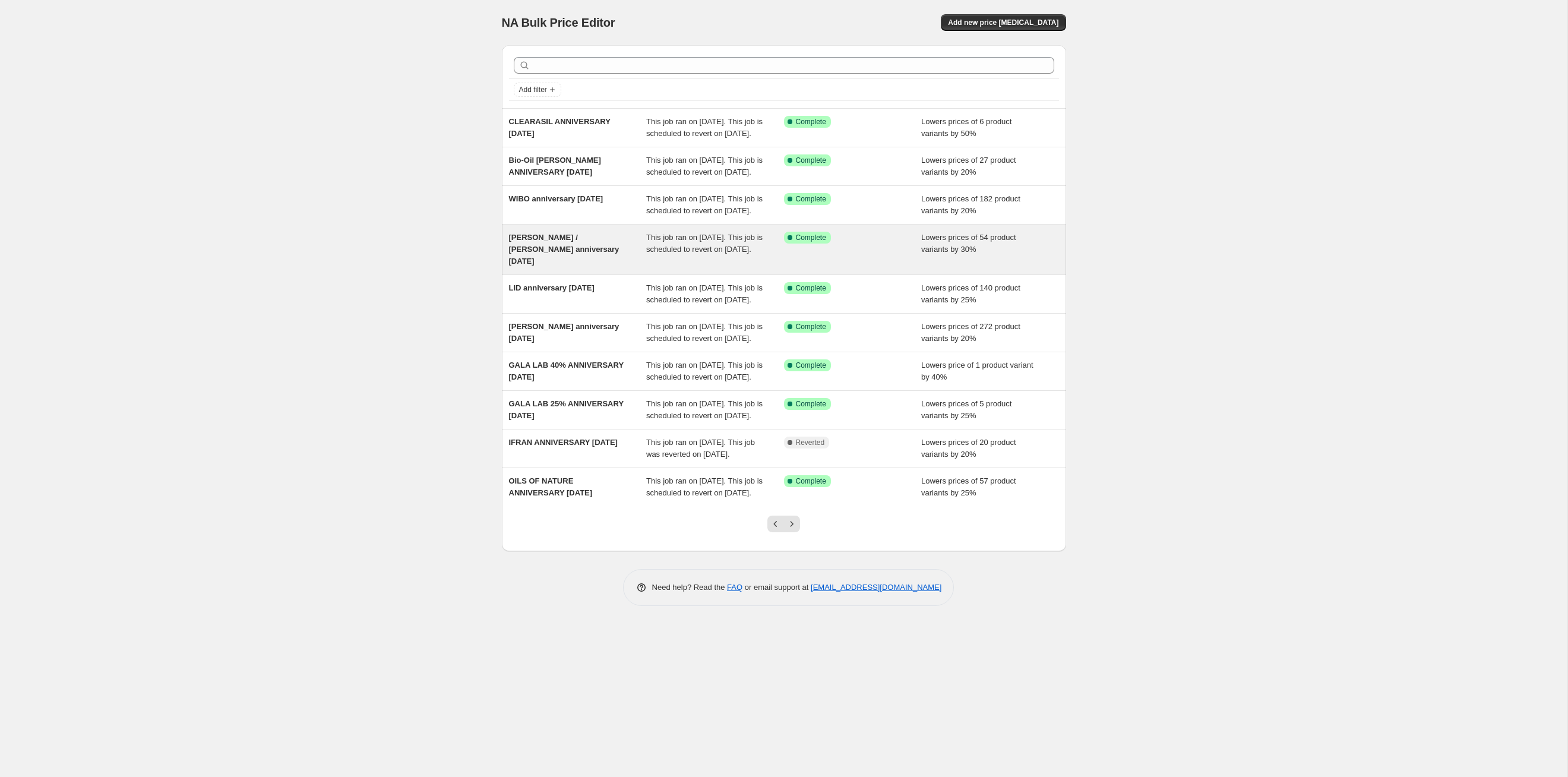
click at [807, 267] on div "Success Complete Complete" at bounding box center [853, 249] width 138 height 36
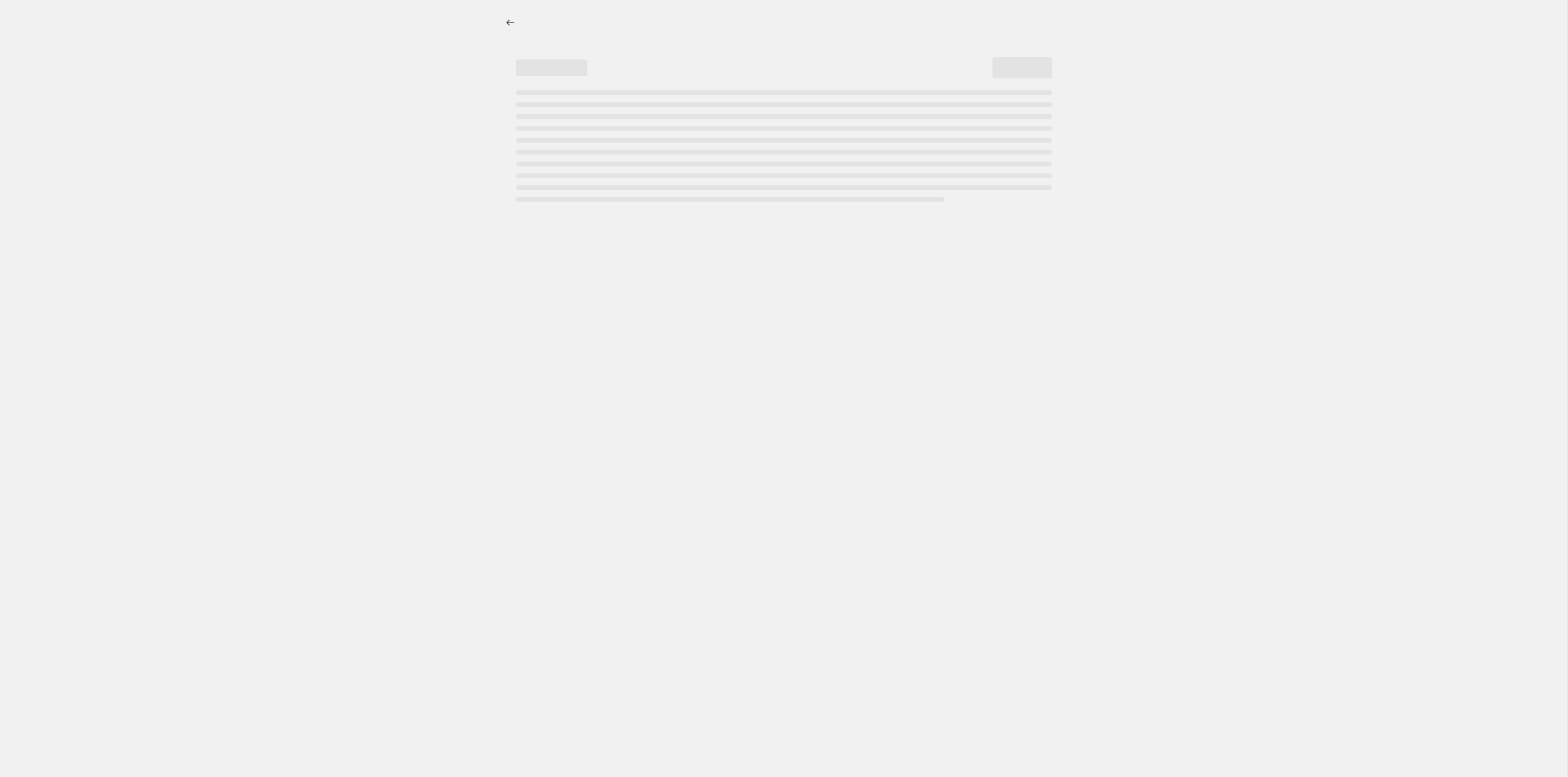
select select "percentage"
select select "tag"
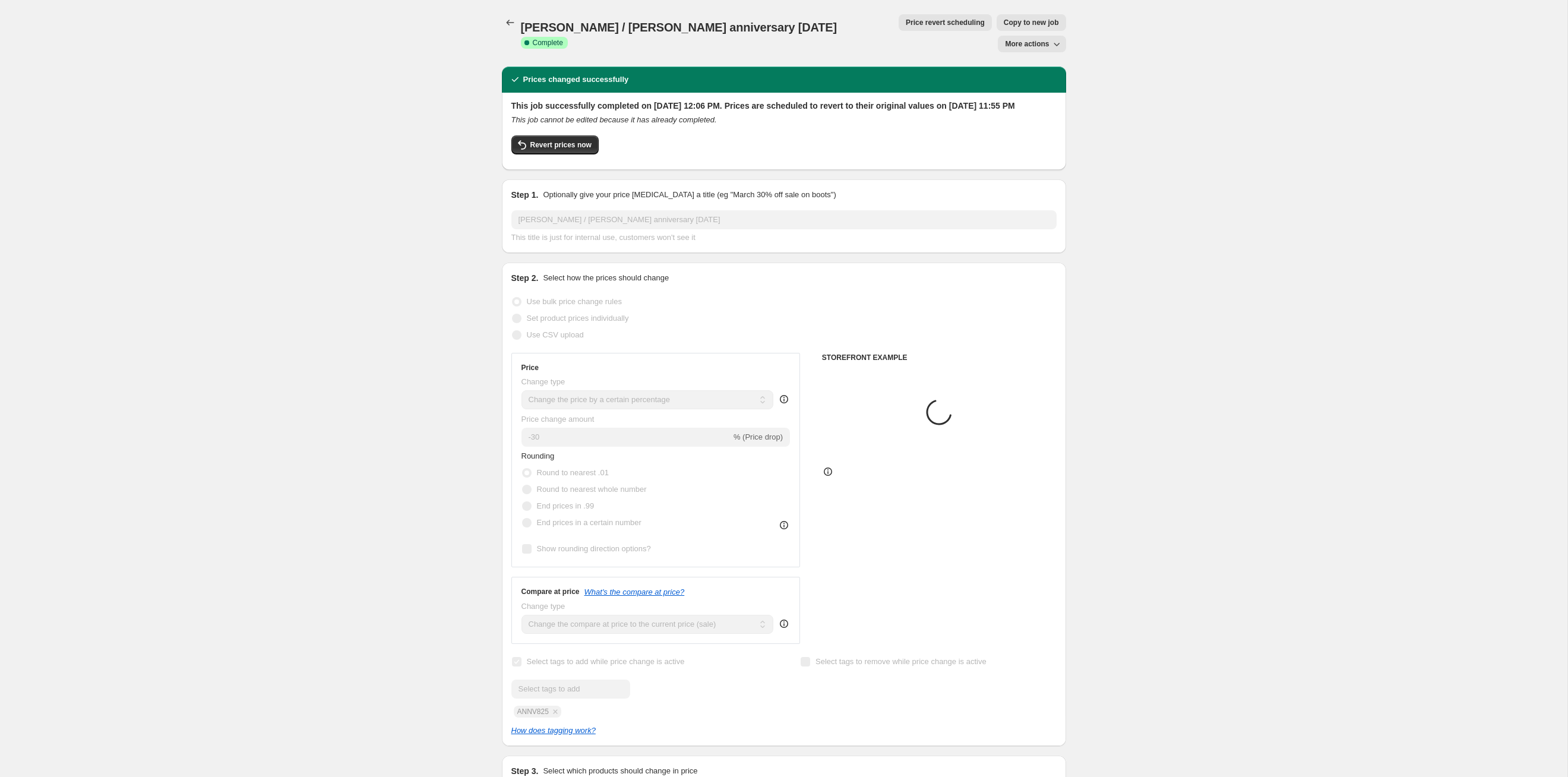
click at [807, 20] on span "Price revert scheduling" at bounding box center [945, 22] width 79 height 10
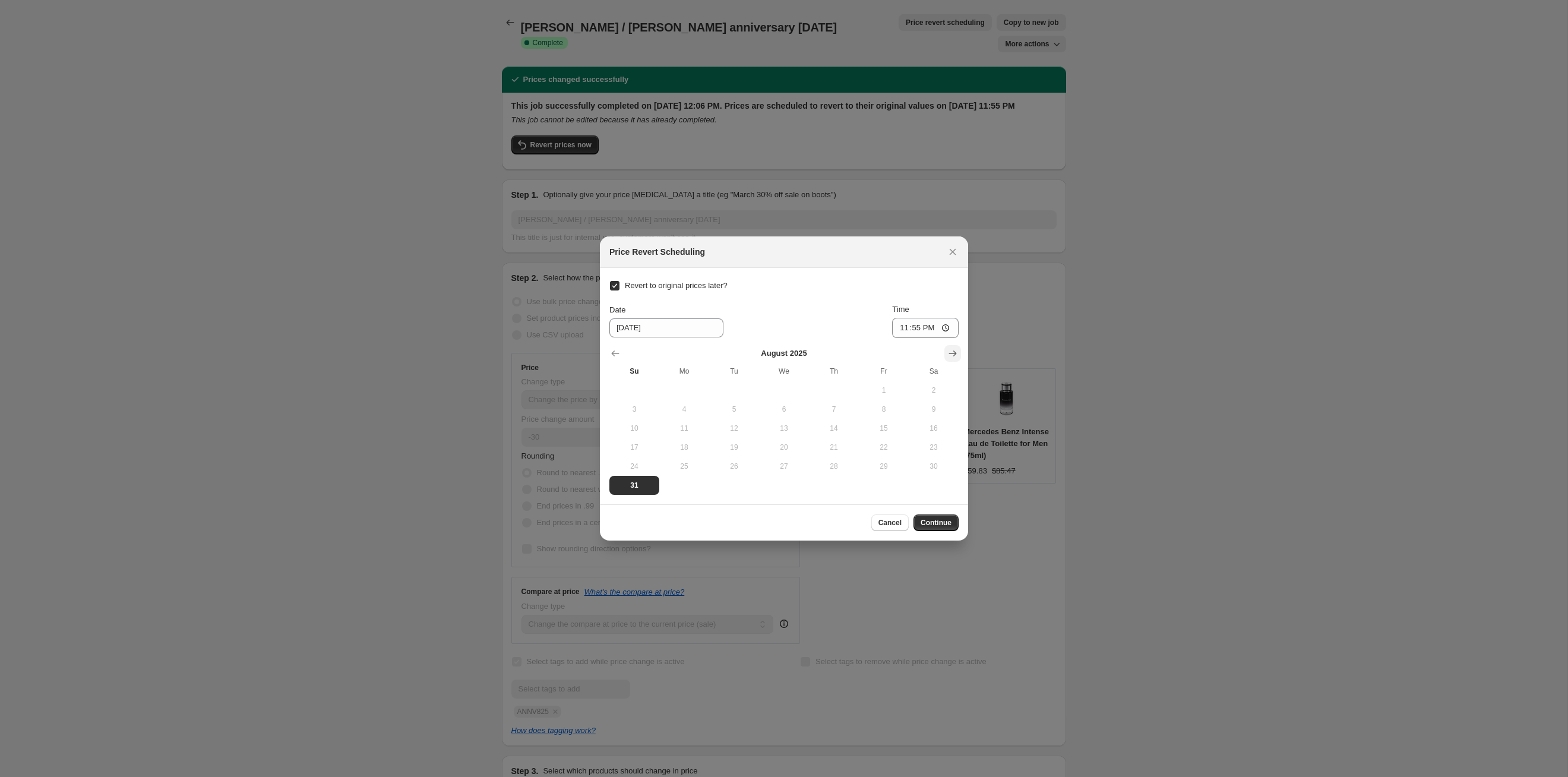
click at [807, 357] on icon "Show next month, September 2025" at bounding box center [952, 353] width 12 height 12
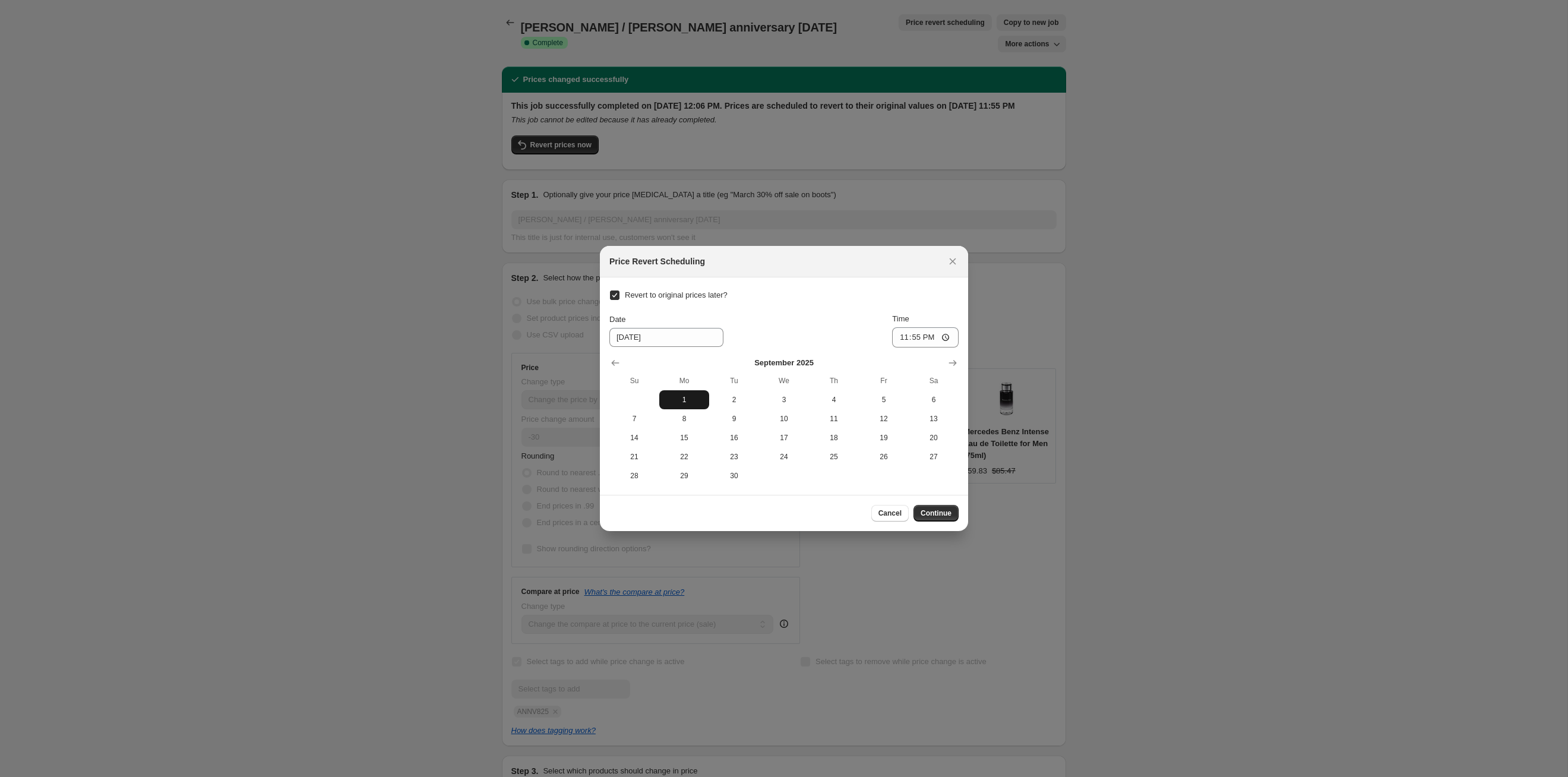
click at [681, 390] on button "1" at bounding box center [684, 400] width 50 height 19
type input "[DATE]"
click at [807, 401] on span "Continue" at bounding box center [936, 513] width 31 height 10
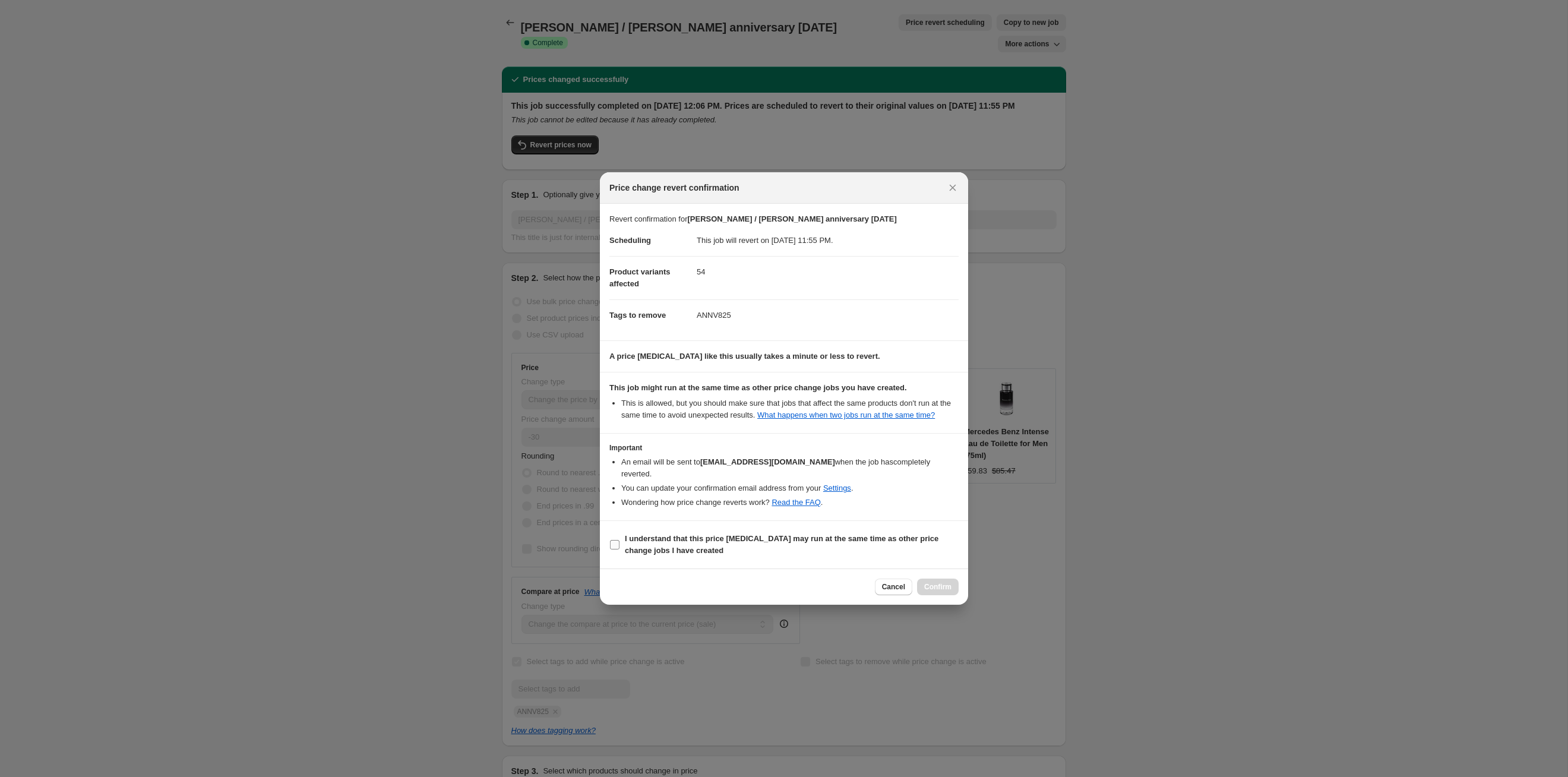
click at [807, 401] on b "I understand that this price [MEDICAL_DATA] may run at the same time as other p…" at bounding box center [782, 544] width 314 height 21
click at [619, 401] on input "I understand that this price [MEDICAL_DATA] may run at the same time as other p…" at bounding box center [614, 544] width 10 height 10
checkbox input "true"
click at [807, 401] on span "Confirm" at bounding box center [938, 587] width 27 height 10
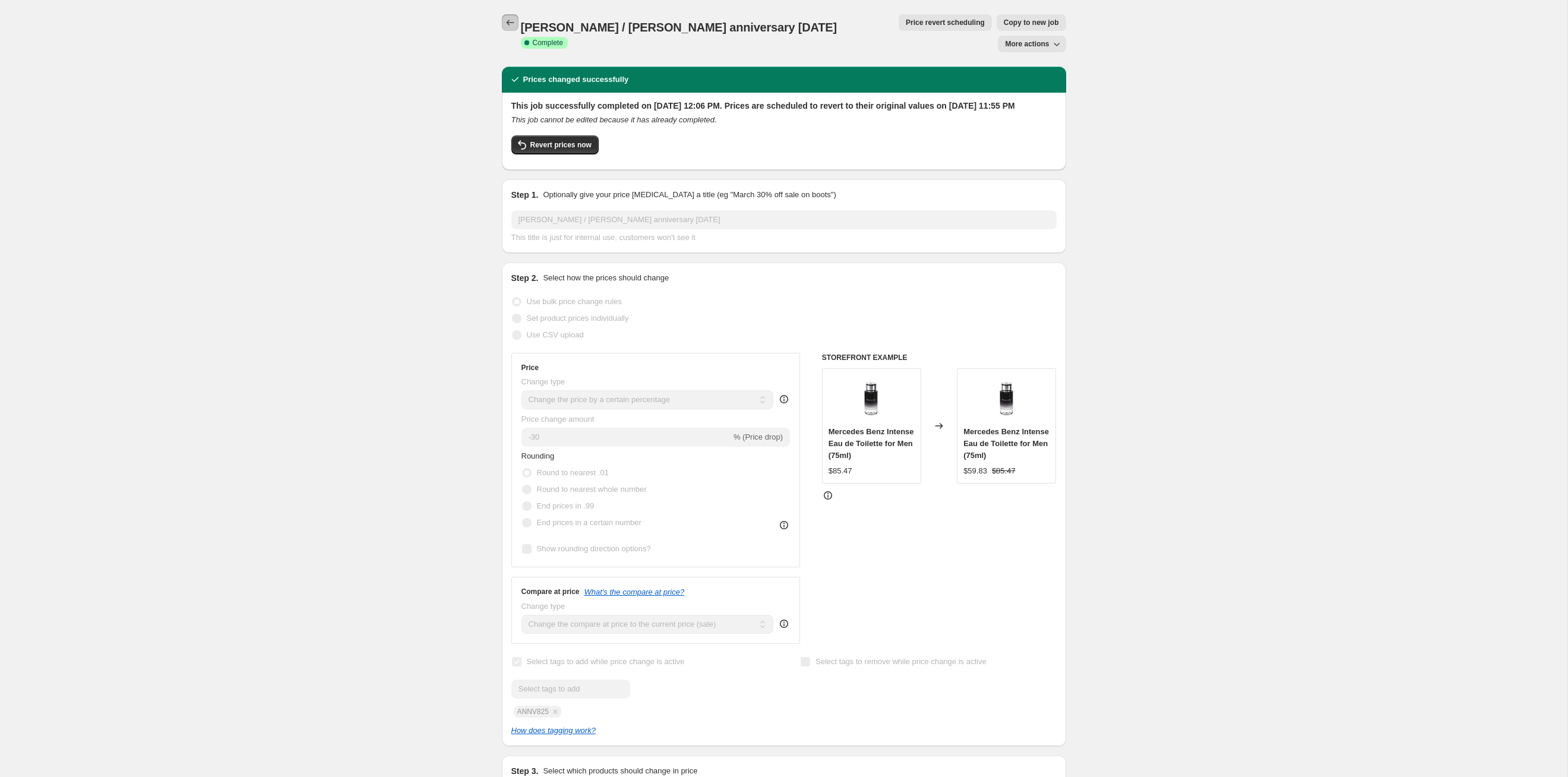
click at [505, 21] on icon "Price change jobs" at bounding box center [510, 22] width 12 height 12
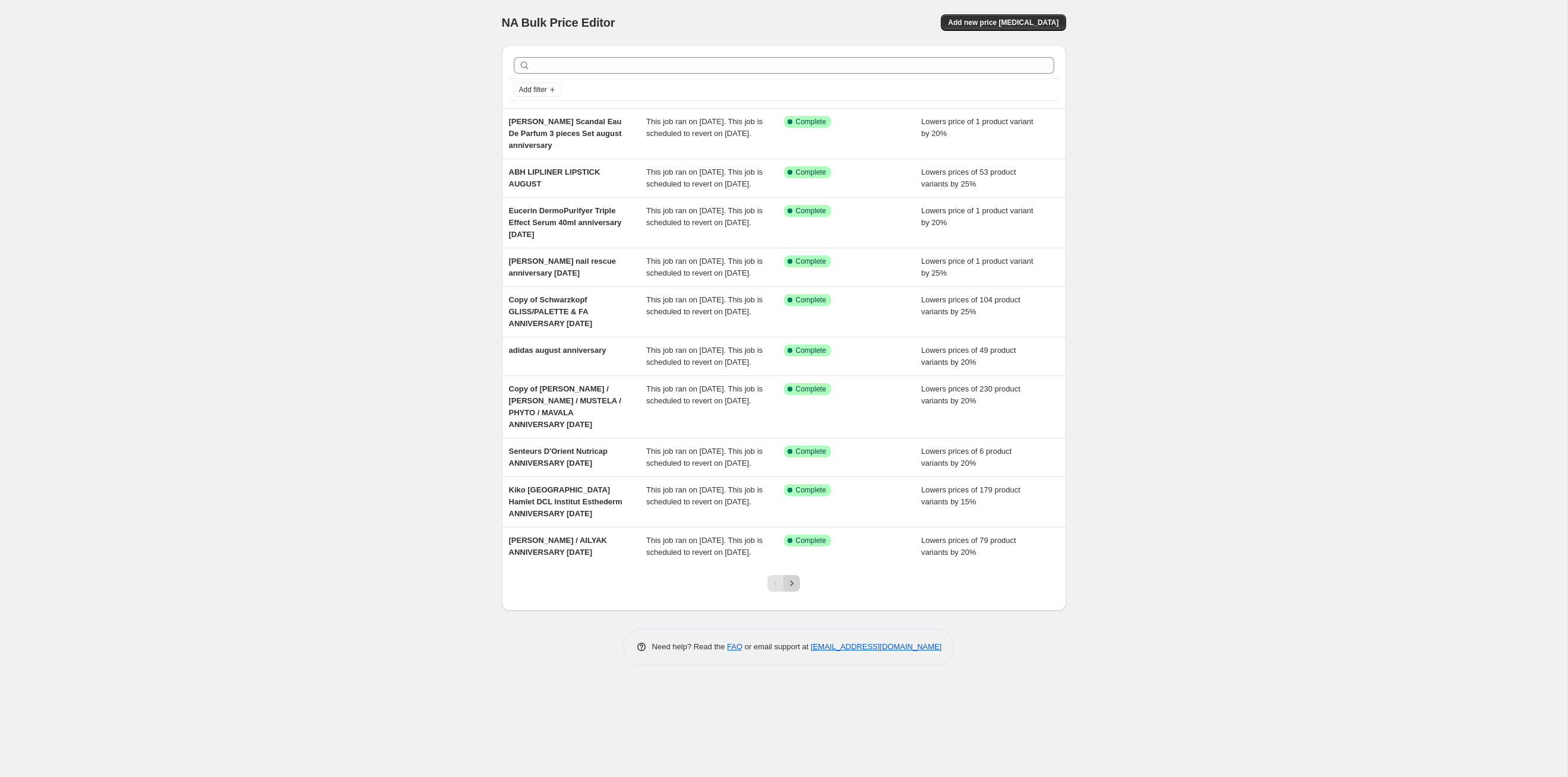
click at [791, 401] on icon "Next" at bounding box center [792, 583] width 3 height 5
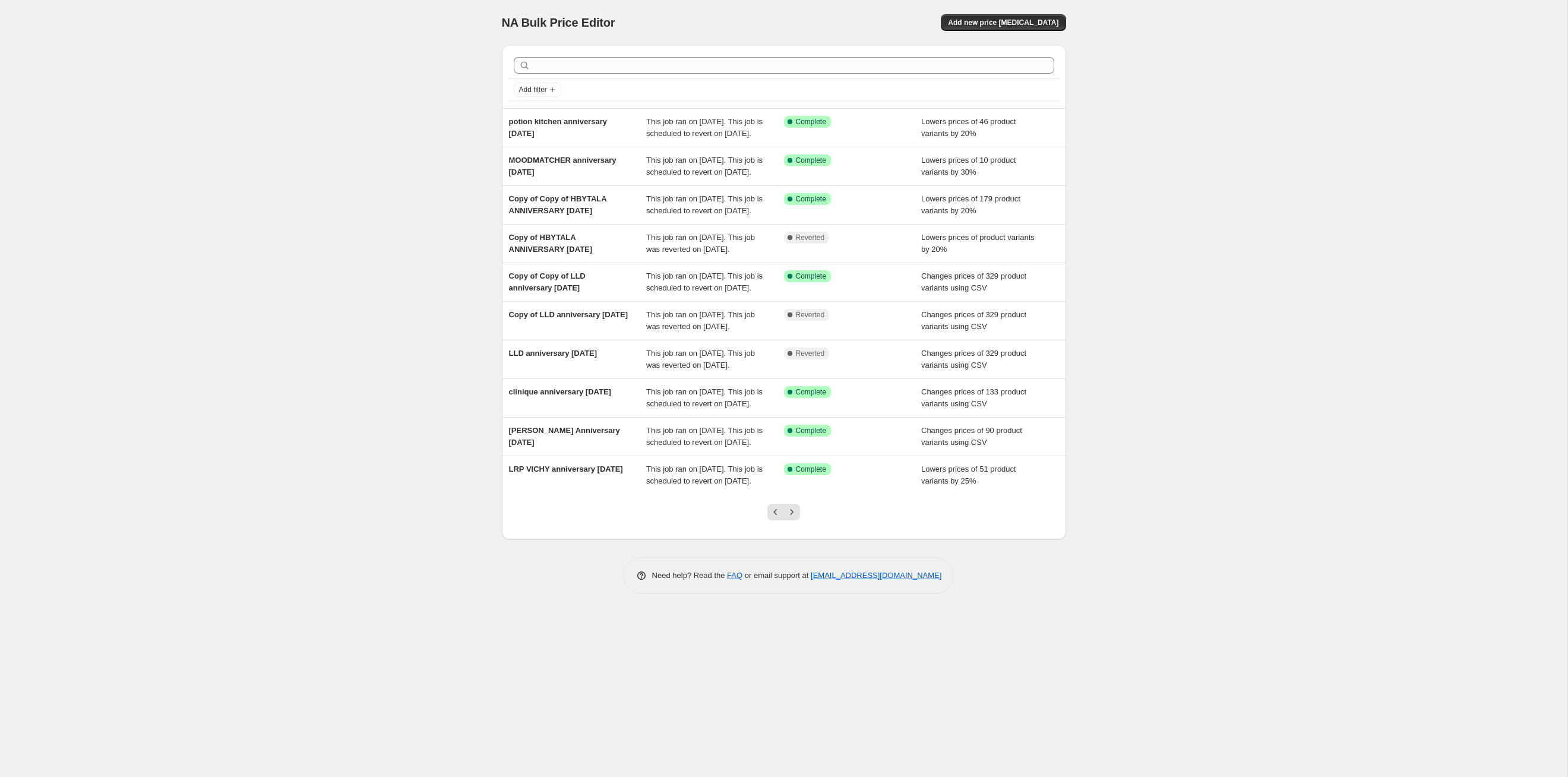
click at [791, 401] on icon "Next" at bounding box center [792, 512] width 12 height 12
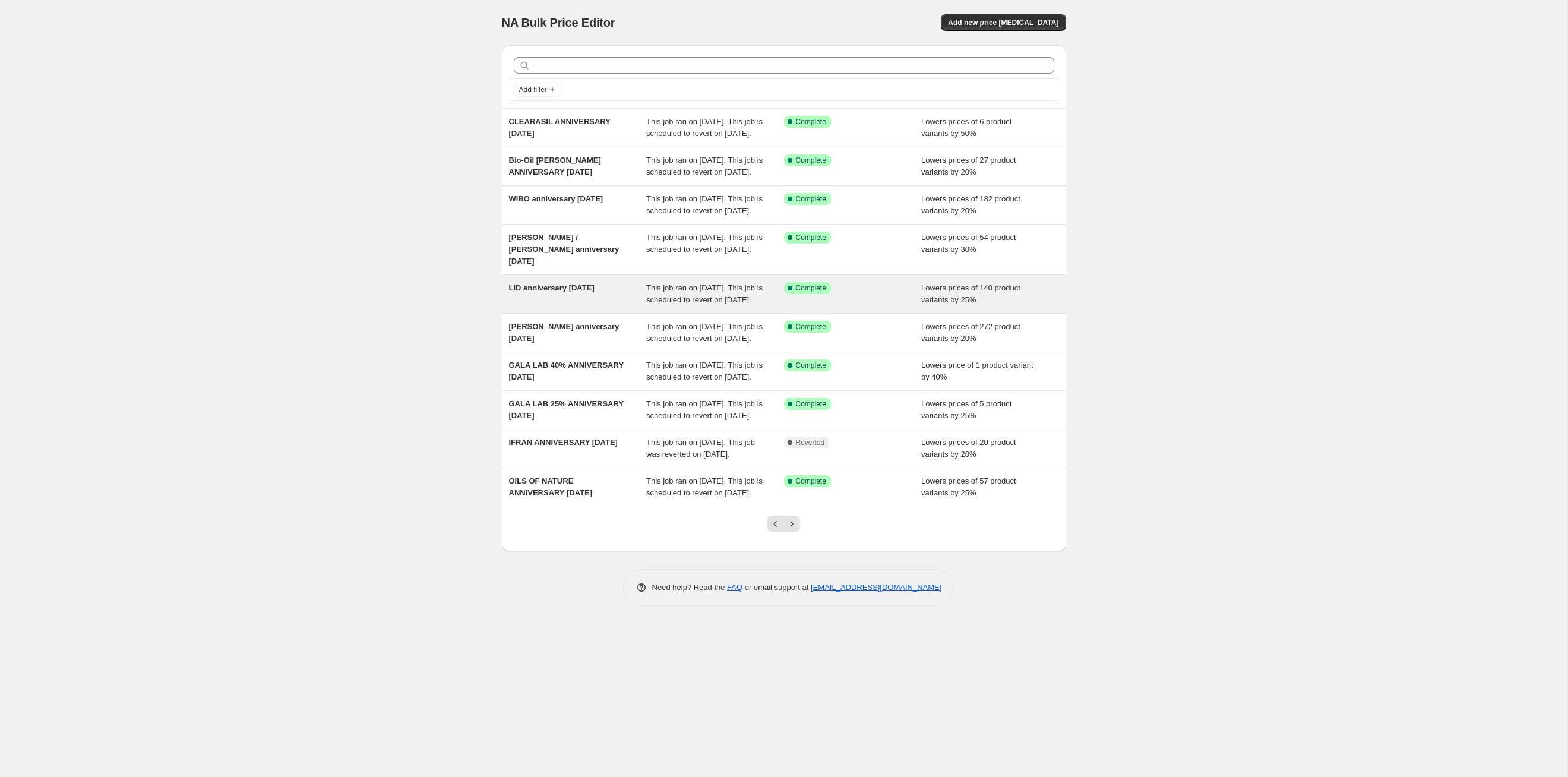
click at [807, 306] on div "Success Complete Complete" at bounding box center [853, 293] width 138 height 24
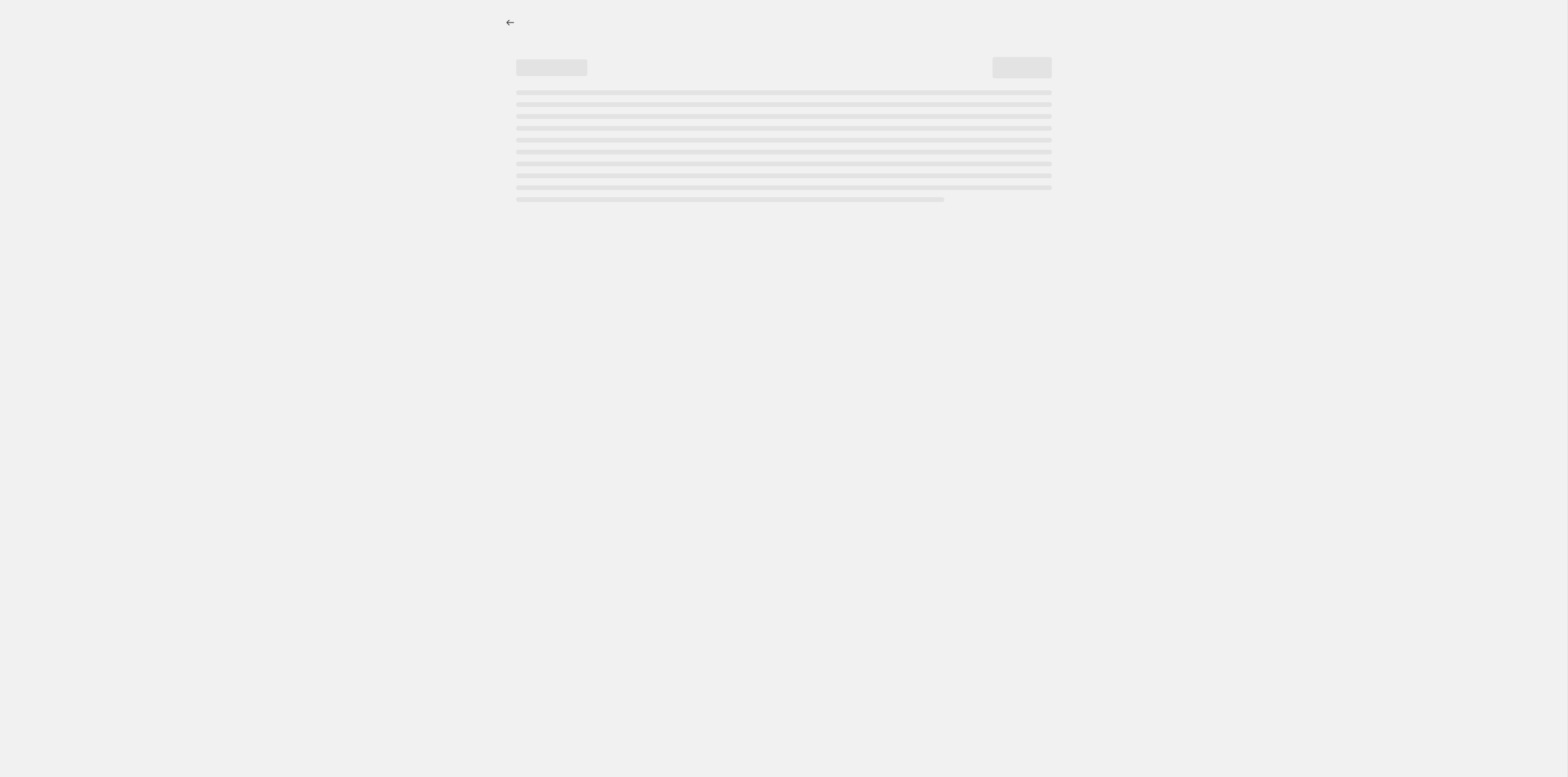
select select "percentage"
select select "tag"
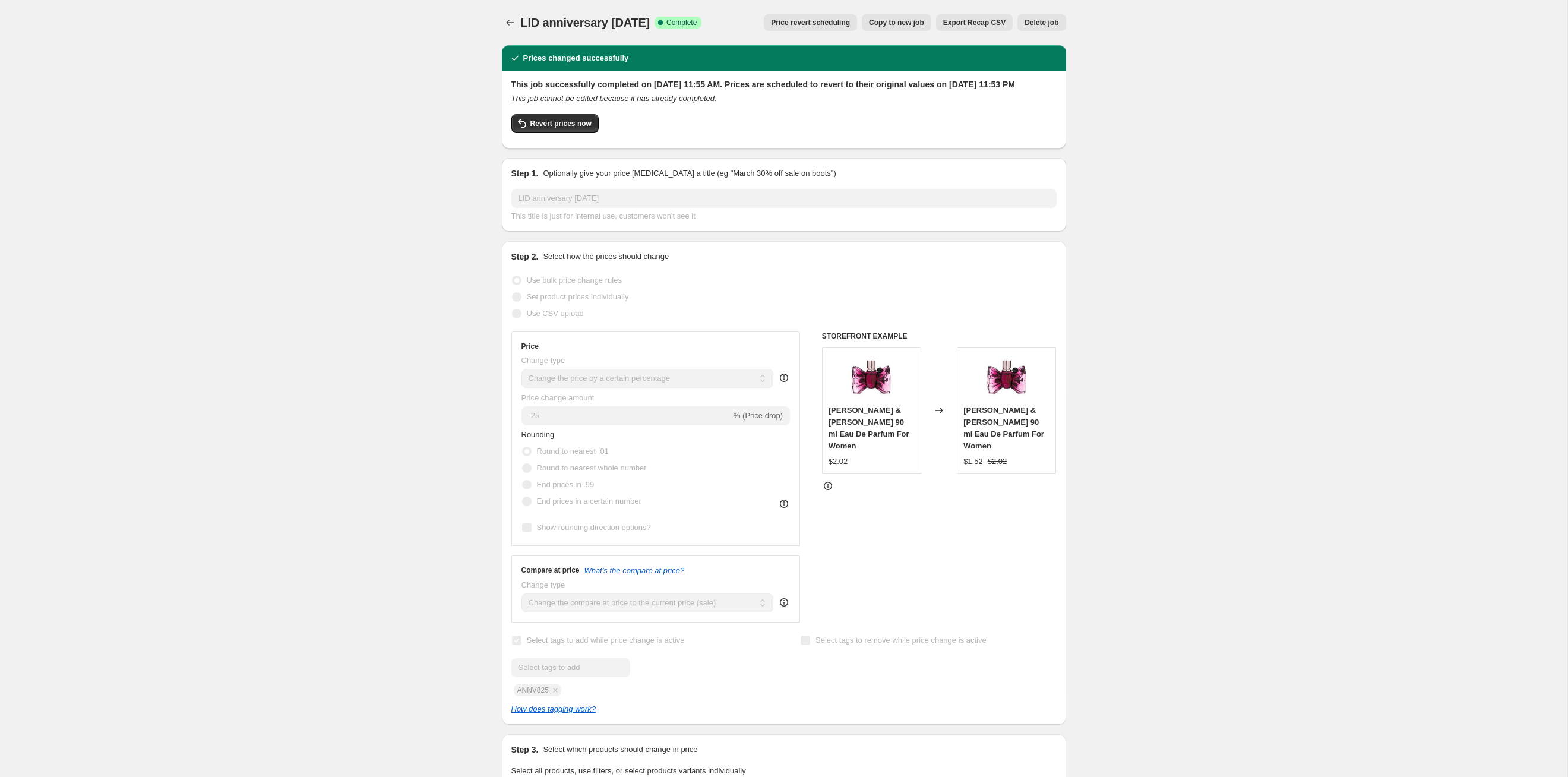
click at [807, 23] on span "Price revert scheduling" at bounding box center [811, 22] width 79 height 10
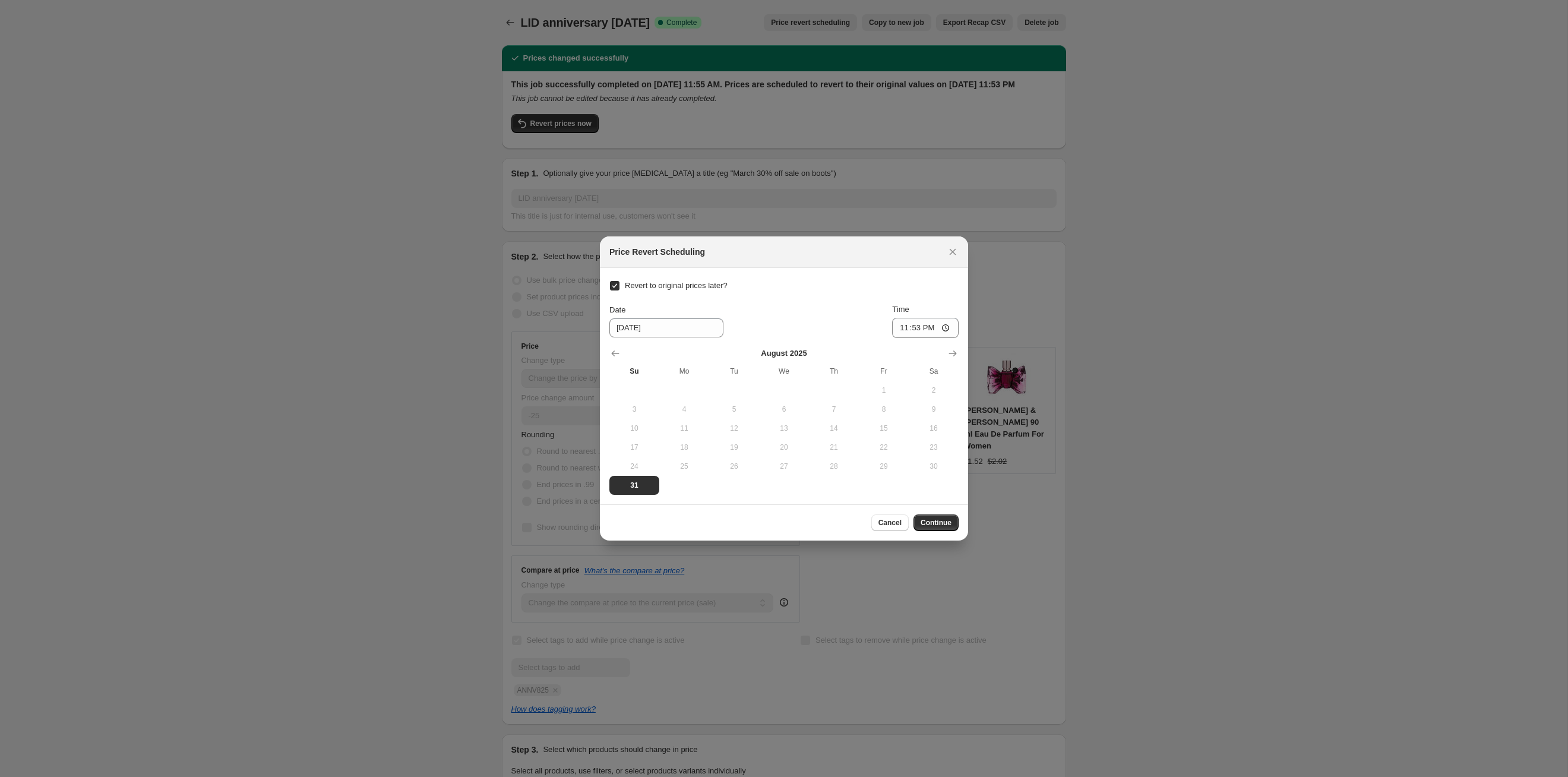
click at [807, 344] on div "[DATE] Su Mo Tu We Th Fr Sa 1 2 3 4 5 6 7 8 9 10 11 12 13 14 15 16 17 18 19 20 …" at bounding box center [779, 417] width 359 height 157
click at [807, 345] on button "Show next month, September 2025" at bounding box center [953, 353] width 17 height 17
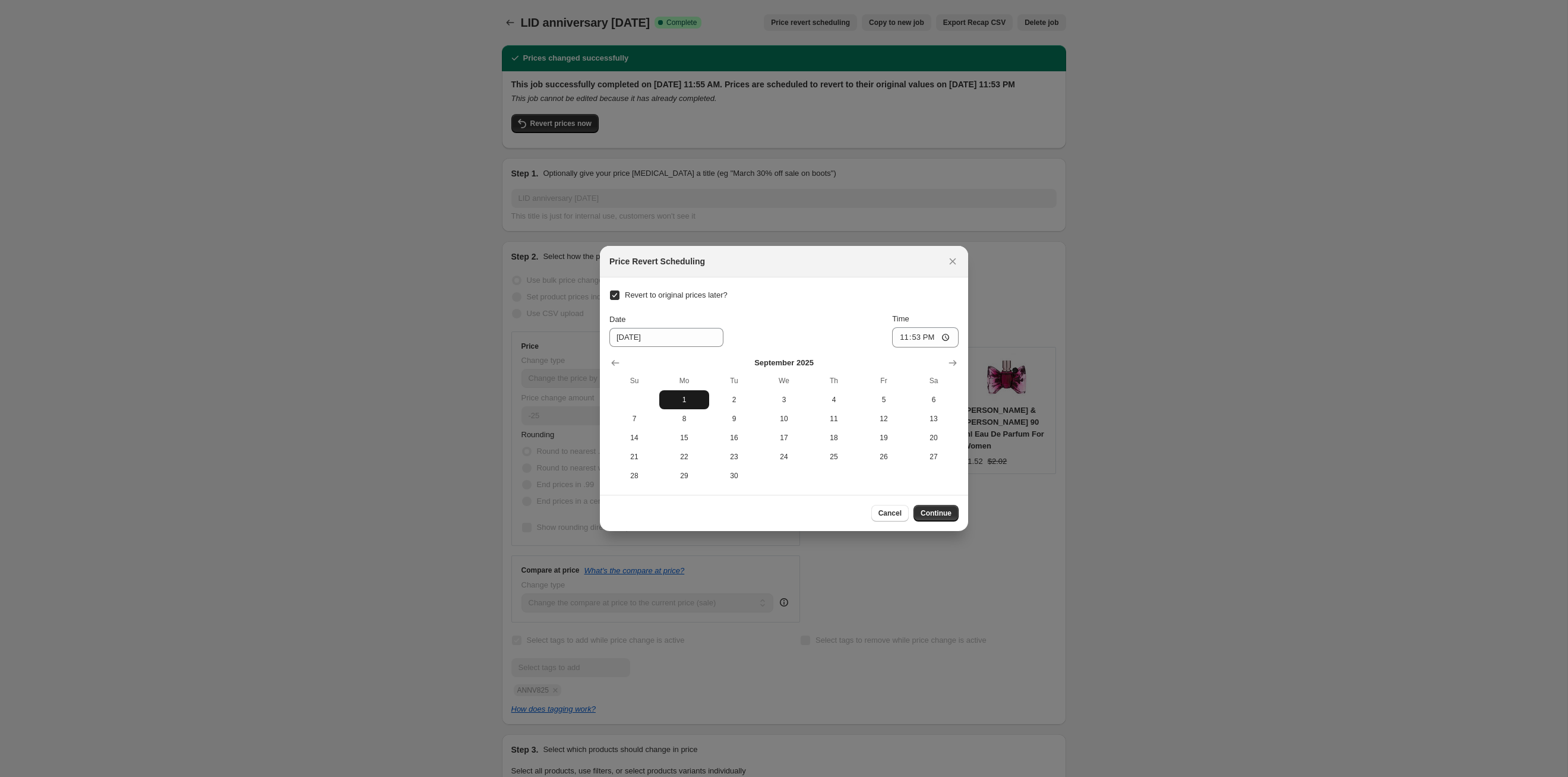
click at [670, 397] on span "1" at bounding box center [684, 399] width 40 height 10
type input "[DATE]"
click at [807, 401] on span "Continue" at bounding box center [936, 513] width 31 height 10
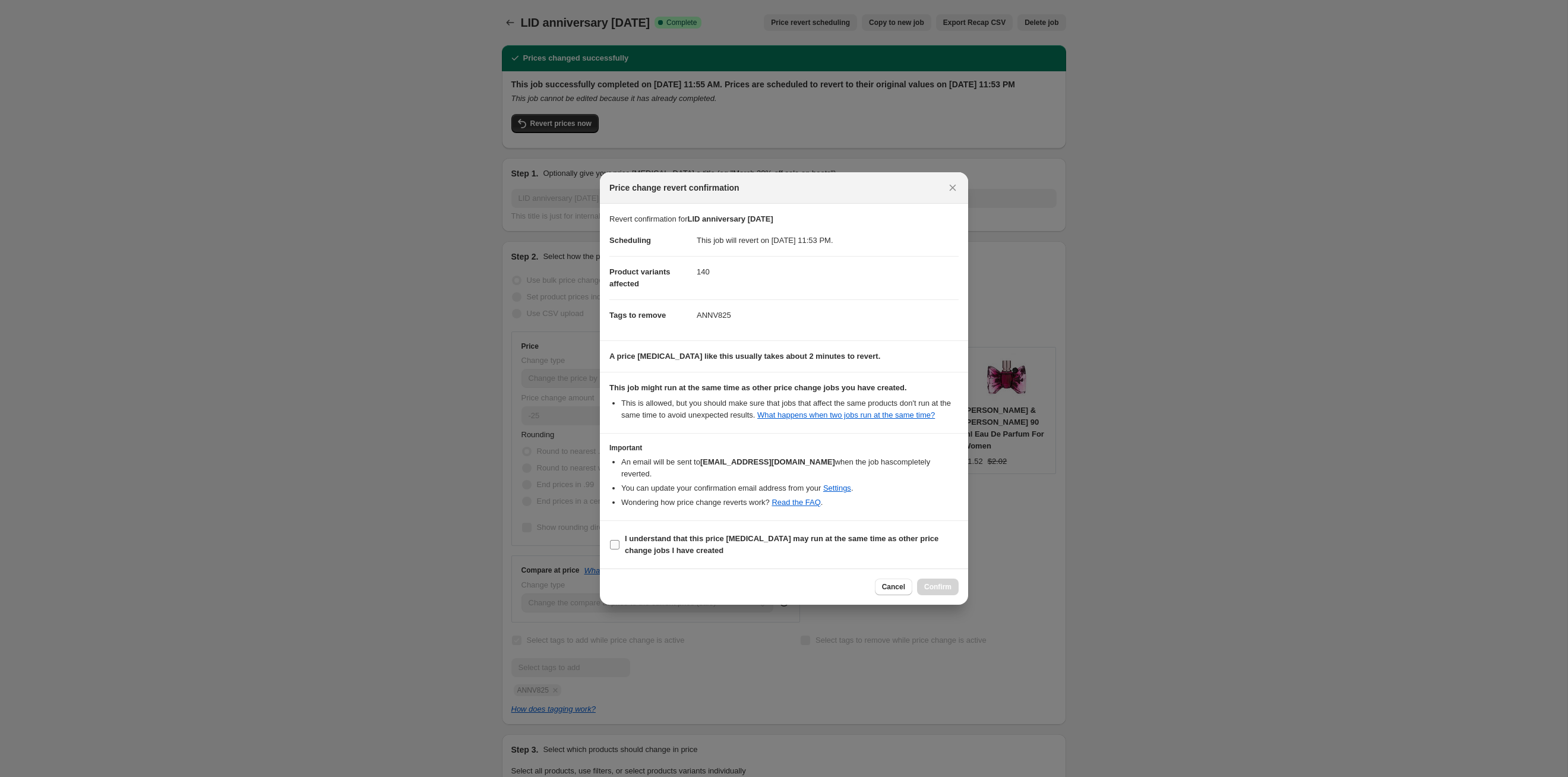
click at [807, 401] on b "I understand that this price [MEDICAL_DATA] may run at the same time as other p…" at bounding box center [782, 544] width 314 height 21
click at [619, 401] on input "I understand that this price [MEDICAL_DATA] may run at the same time as other p…" at bounding box center [614, 544] width 10 height 10
checkbox input "true"
click at [807, 401] on span "Confirm" at bounding box center [938, 587] width 27 height 10
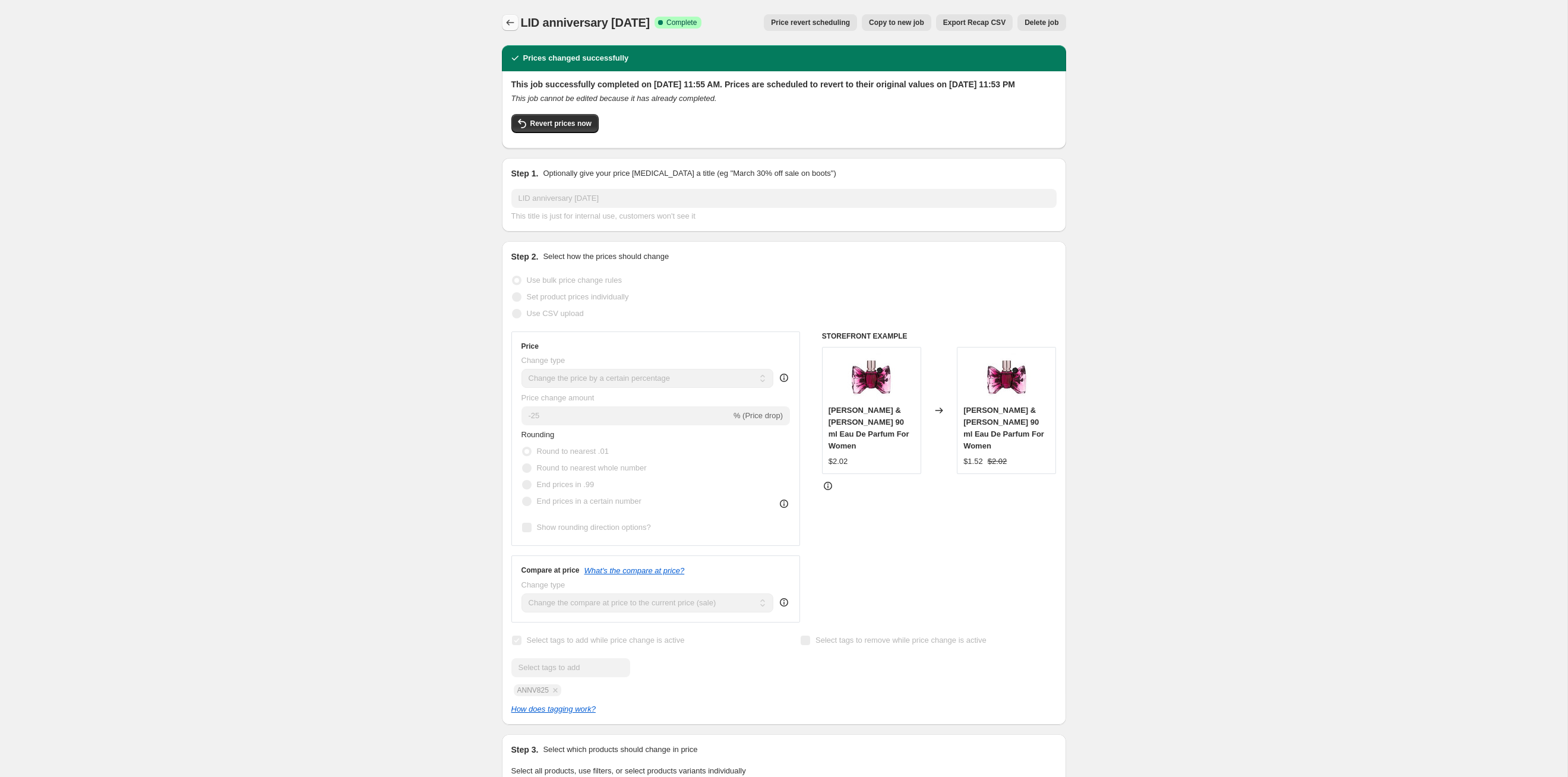
click at [511, 17] on icon "Price change jobs" at bounding box center [510, 22] width 12 height 12
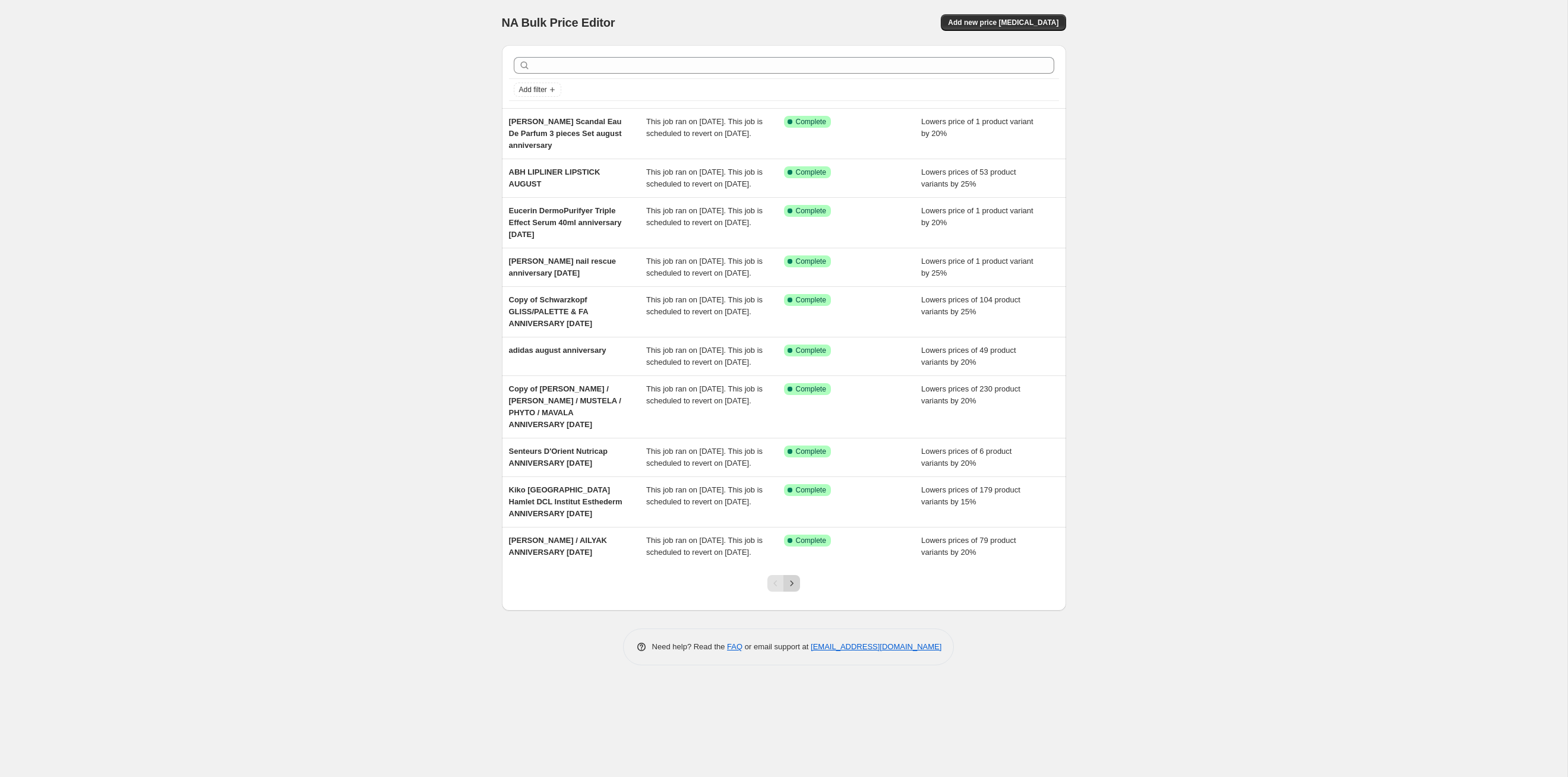
click at [797, 401] on icon "Next" at bounding box center [792, 583] width 12 height 12
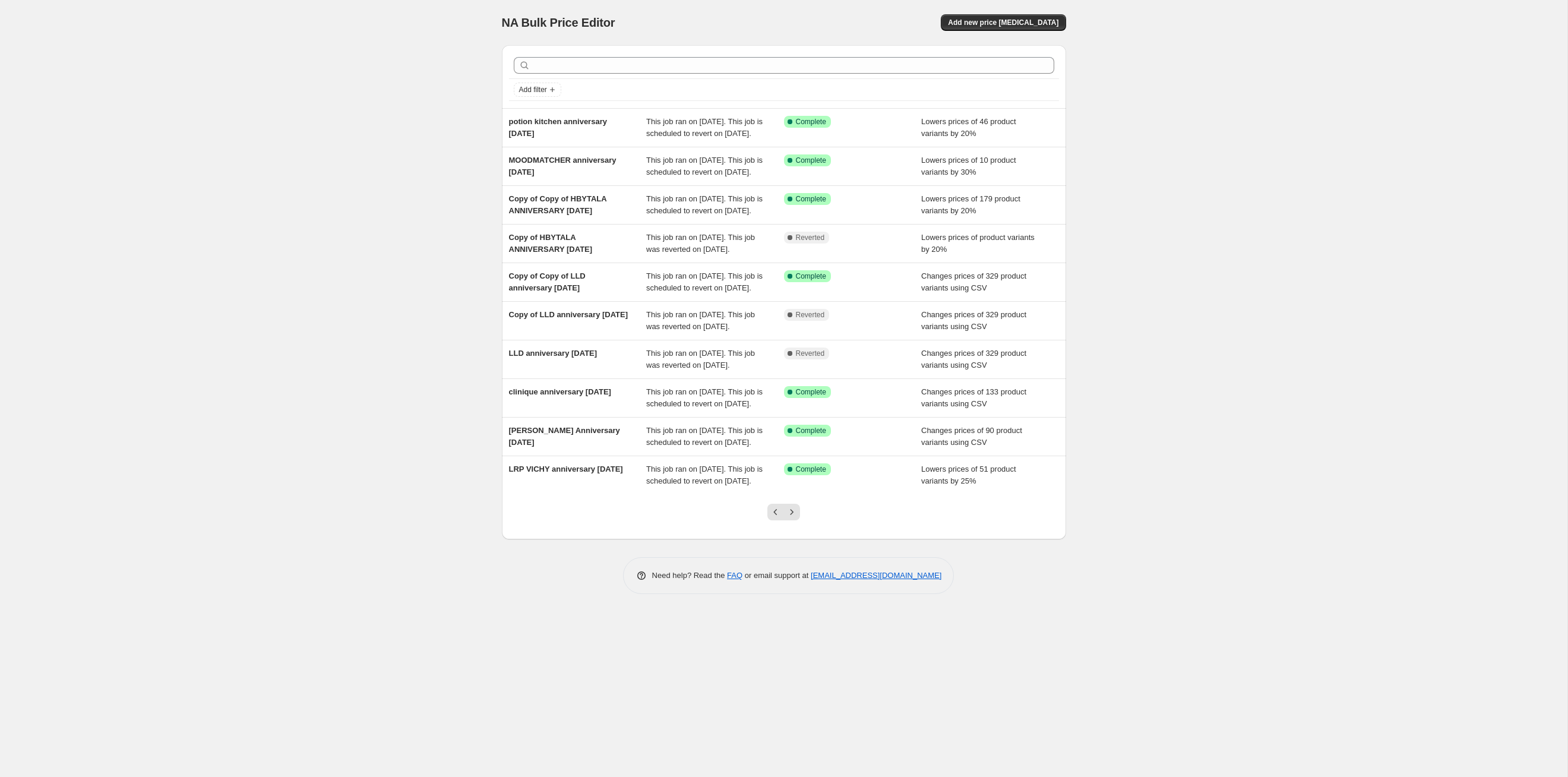
click at [797, 401] on icon "Next" at bounding box center [792, 512] width 12 height 12
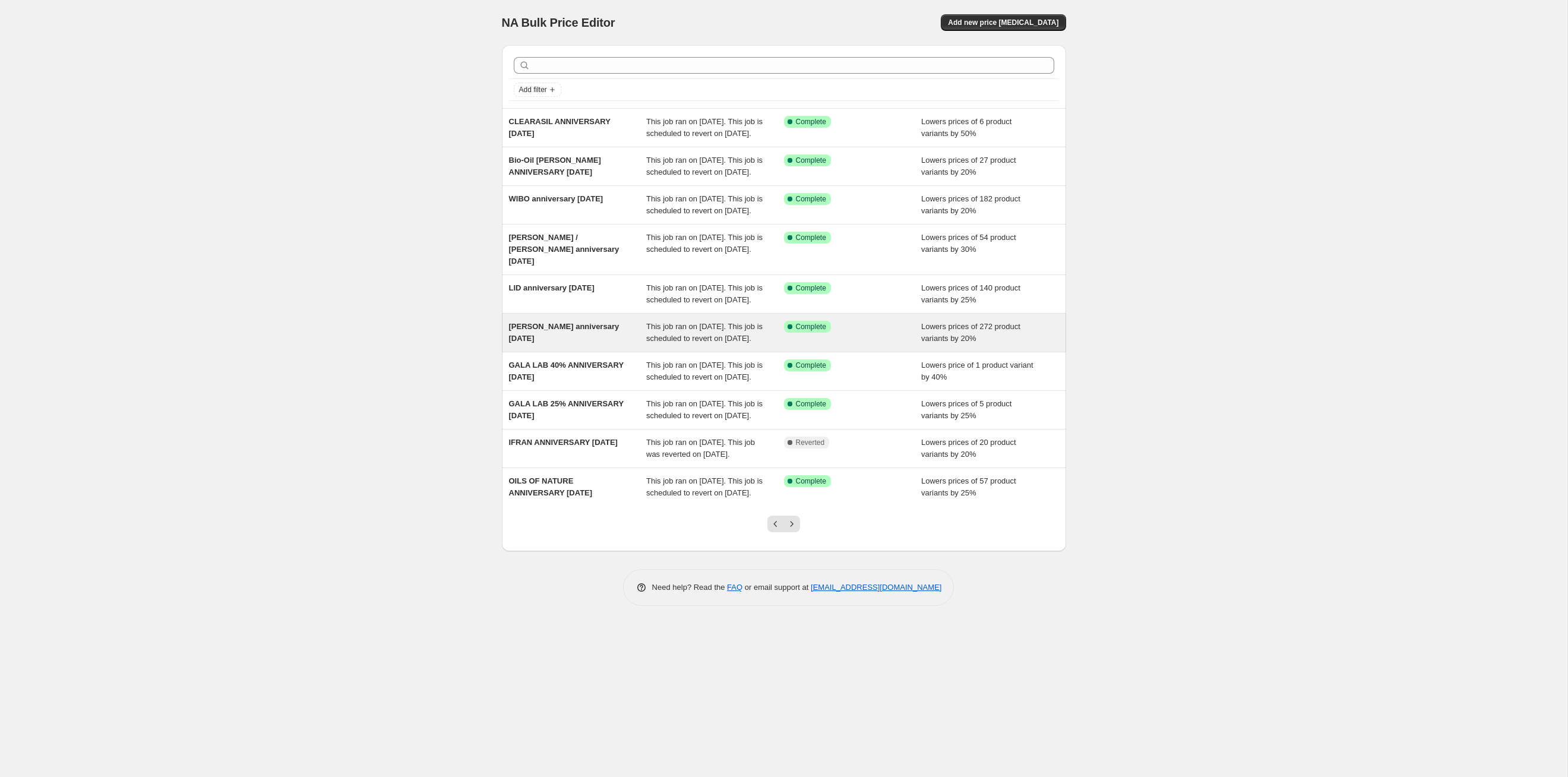
click at [753, 343] on span "This job ran on [DATE]. This job is scheduled to revert on [DATE]." at bounding box center [704, 332] width 117 height 21
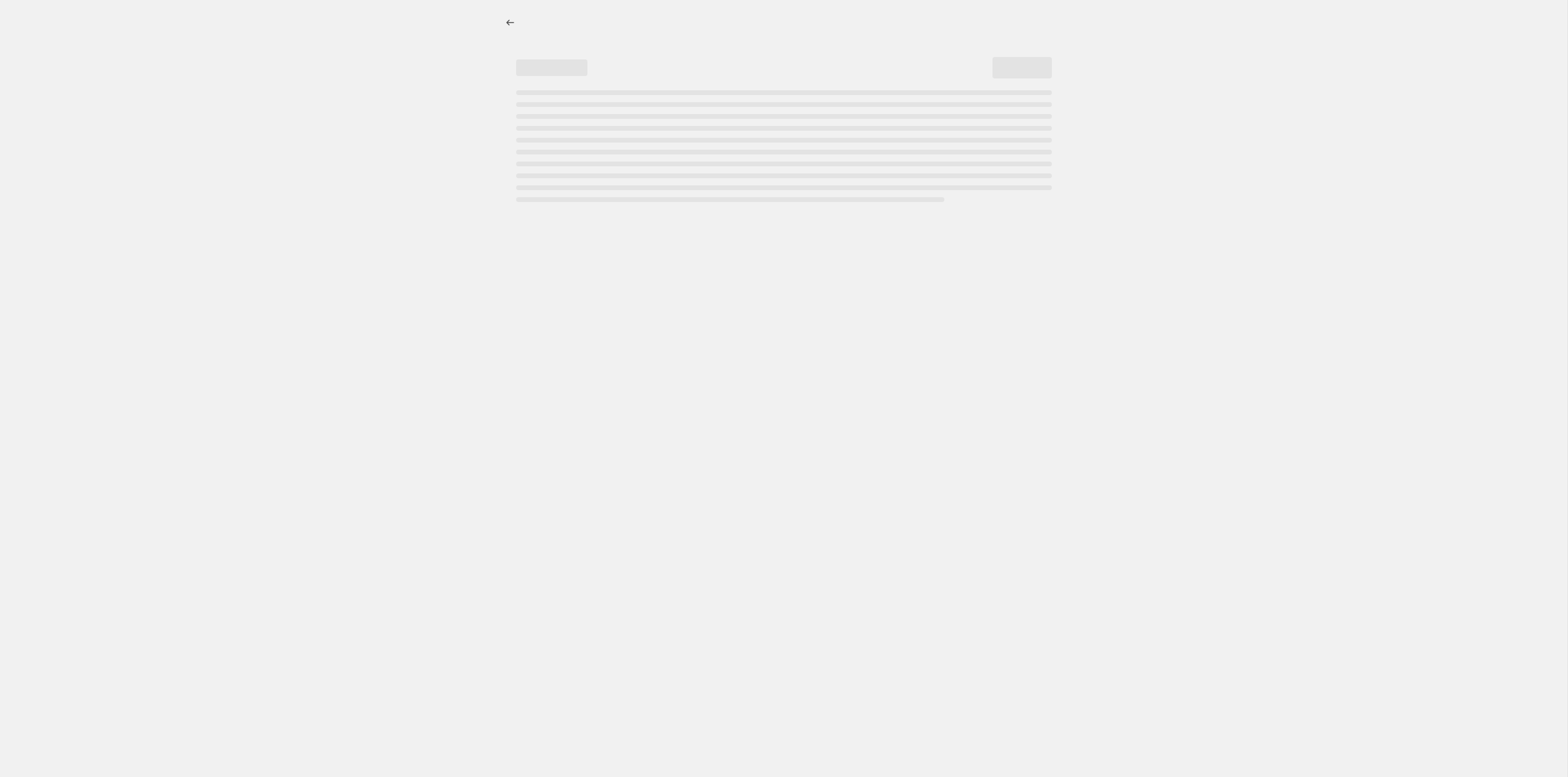
select select "percentage"
select select "tag"
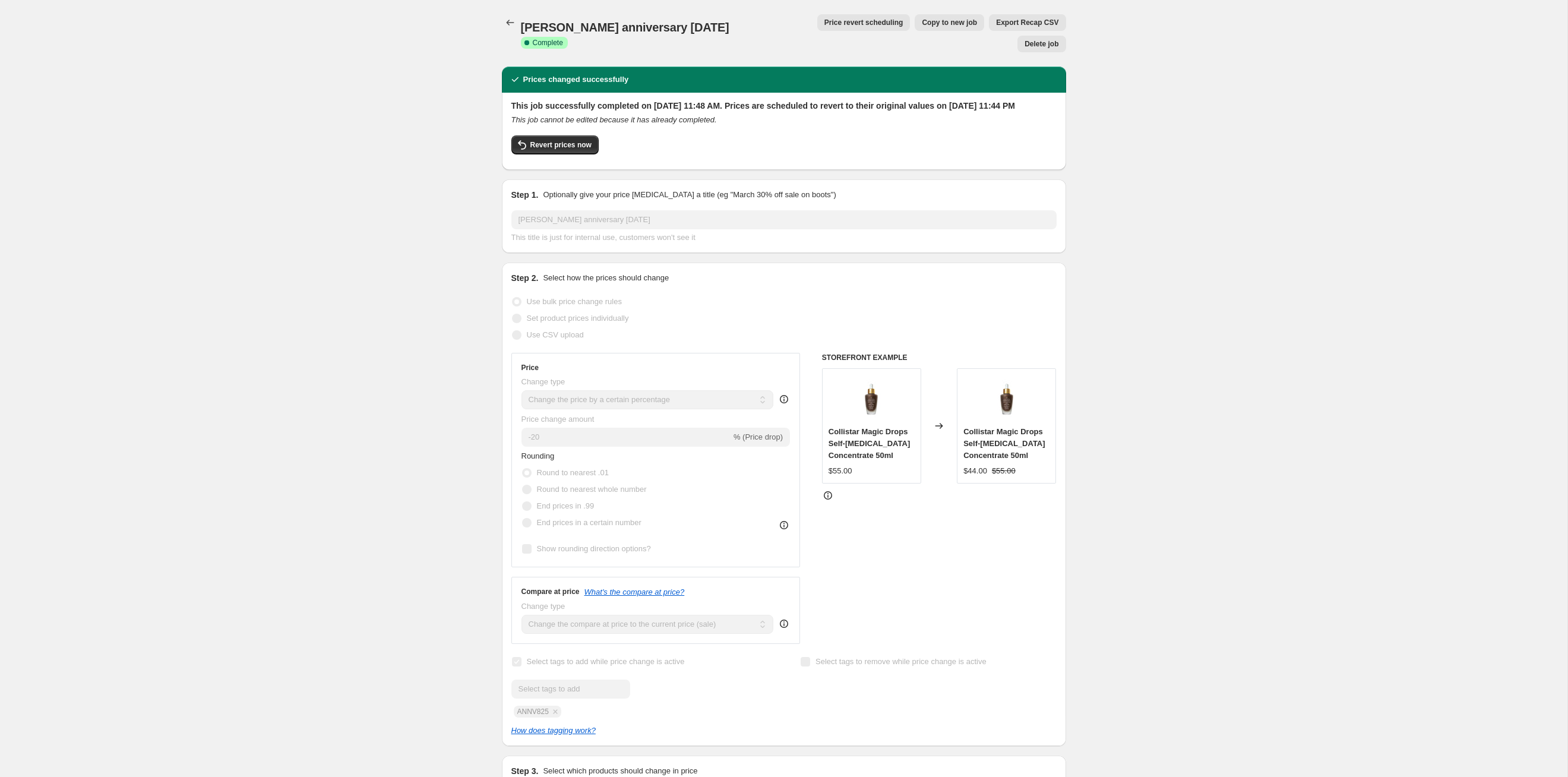
click at [807, 26] on span "Price revert scheduling" at bounding box center [864, 22] width 79 height 10
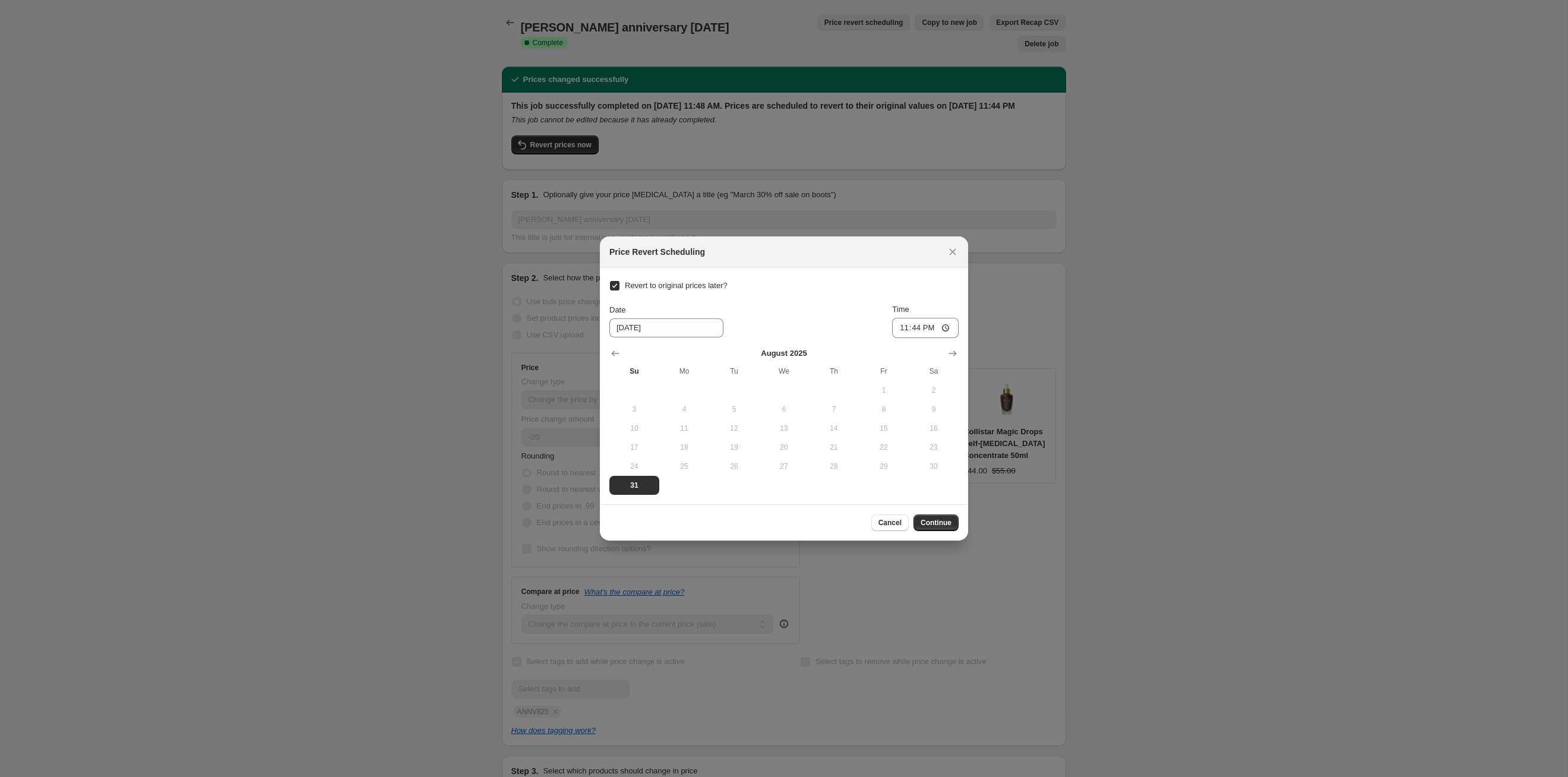
click at [807, 348] on section "Revert to original prices later? Date [DATE] Time 23:44 [DATE] Su Mo Tu We Th F…" at bounding box center [783, 386] width 368 height 237
click at [807, 348] on icon "Show next month, September 2025" at bounding box center [952, 353] width 12 height 12
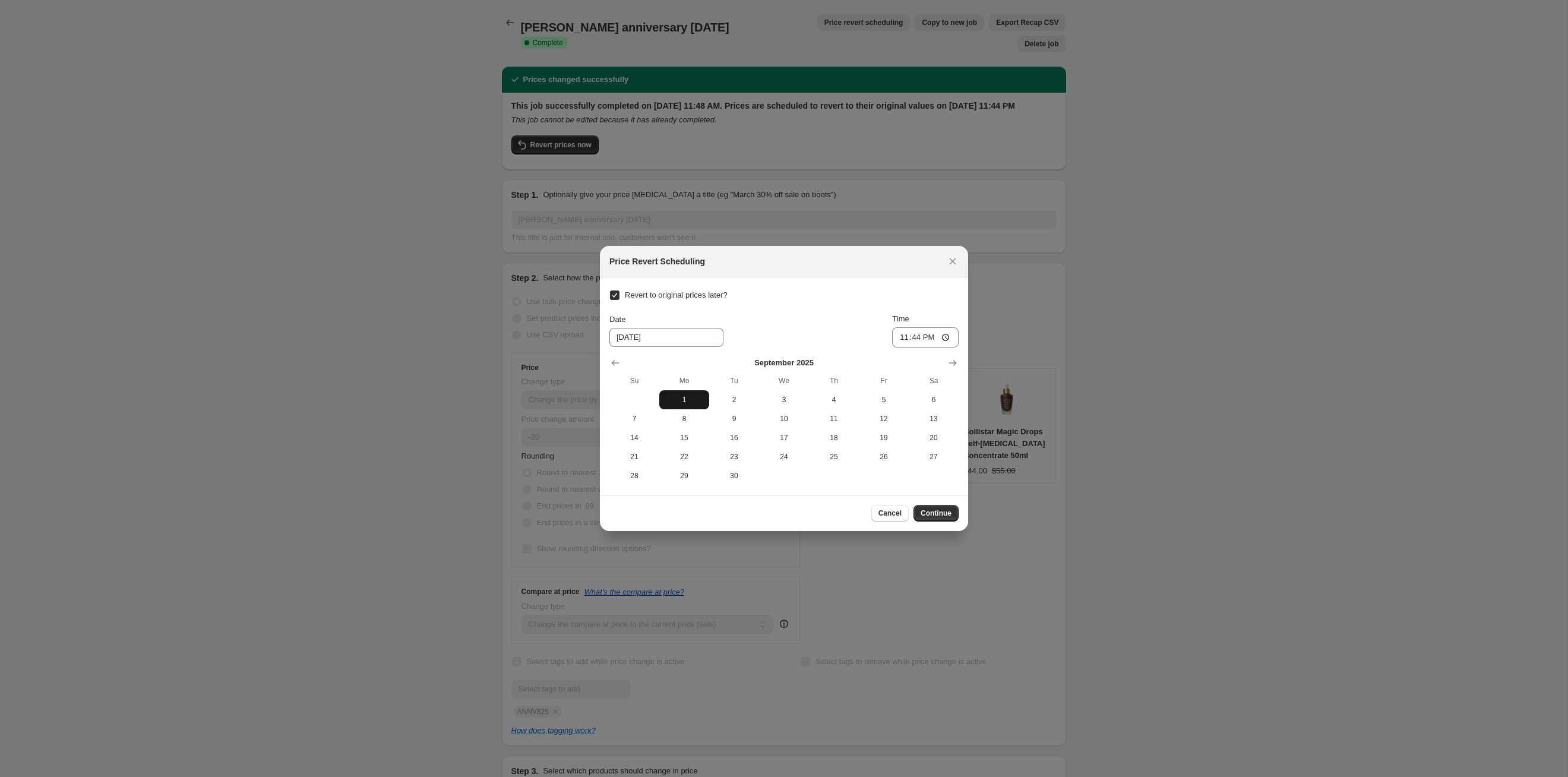
click at [675, 397] on span "1" at bounding box center [684, 399] width 40 height 10
type input "[DATE]"
click at [807, 401] on span "Continue" at bounding box center [936, 513] width 31 height 10
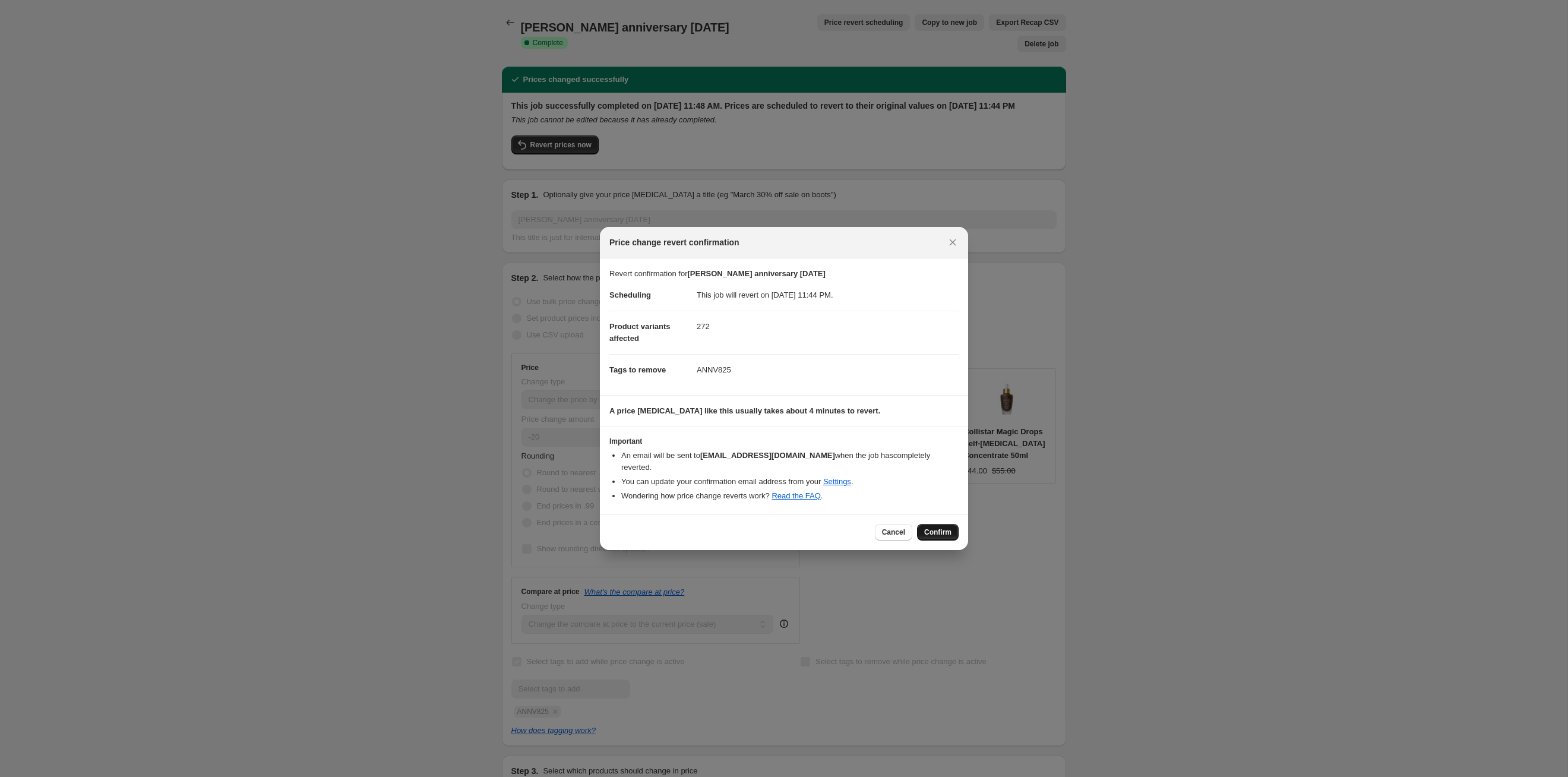
click at [807, 401] on button "Confirm" at bounding box center [938, 532] width 41 height 17
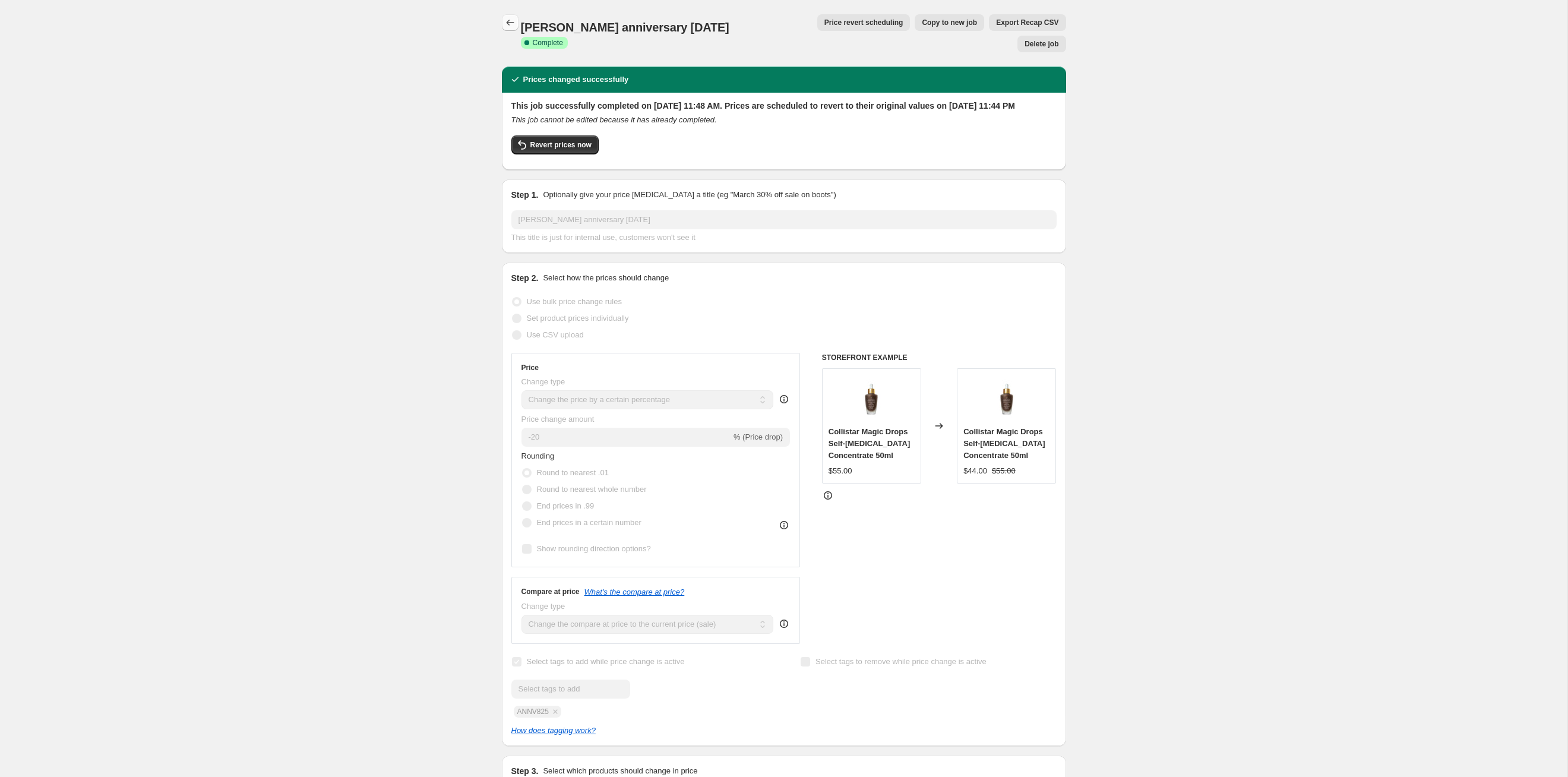
click at [505, 20] on icon "Price change jobs" at bounding box center [510, 22] width 12 height 12
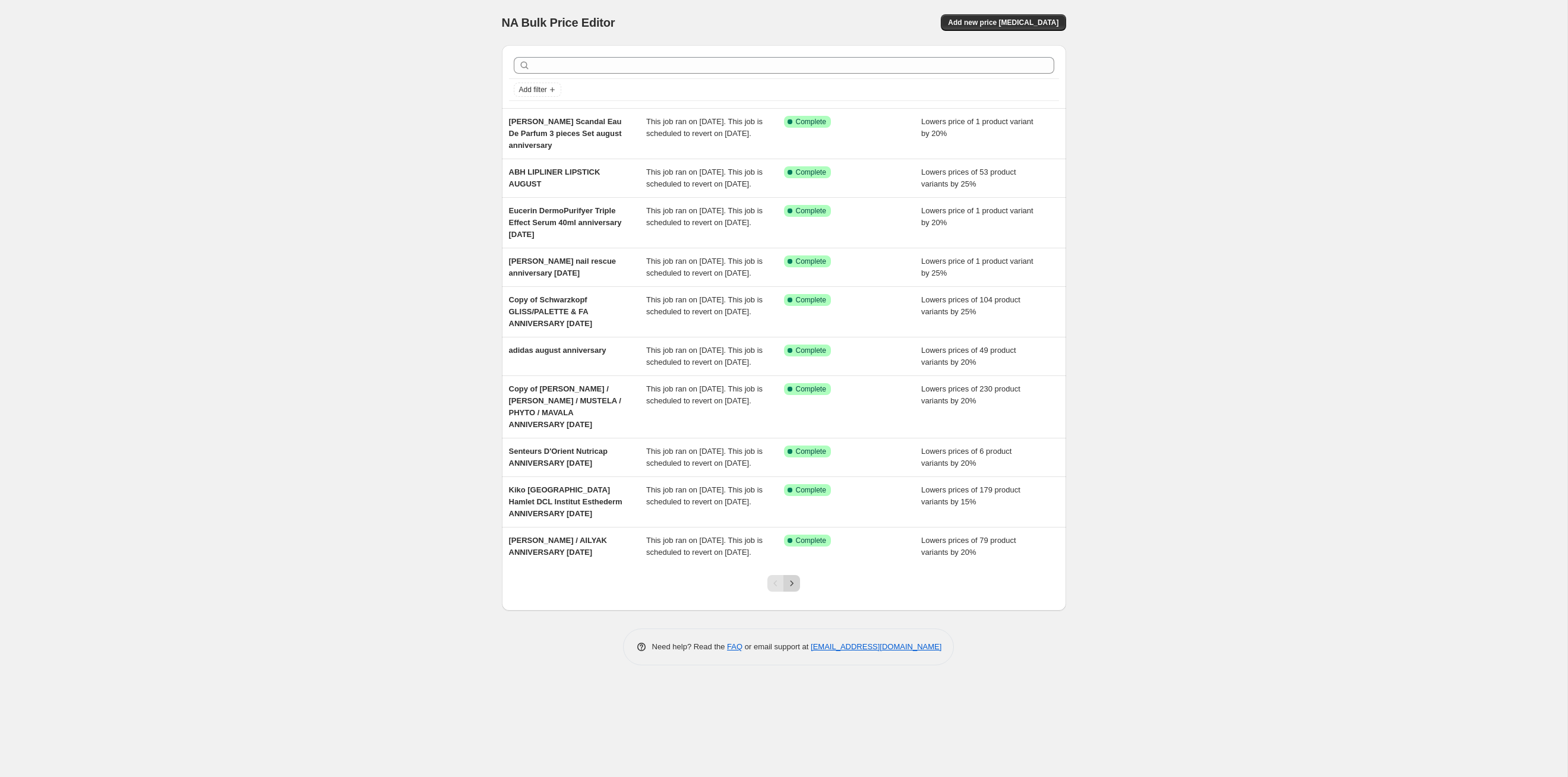
click at [797, 401] on icon "Next" at bounding box center [792, 583] width 12 height 12
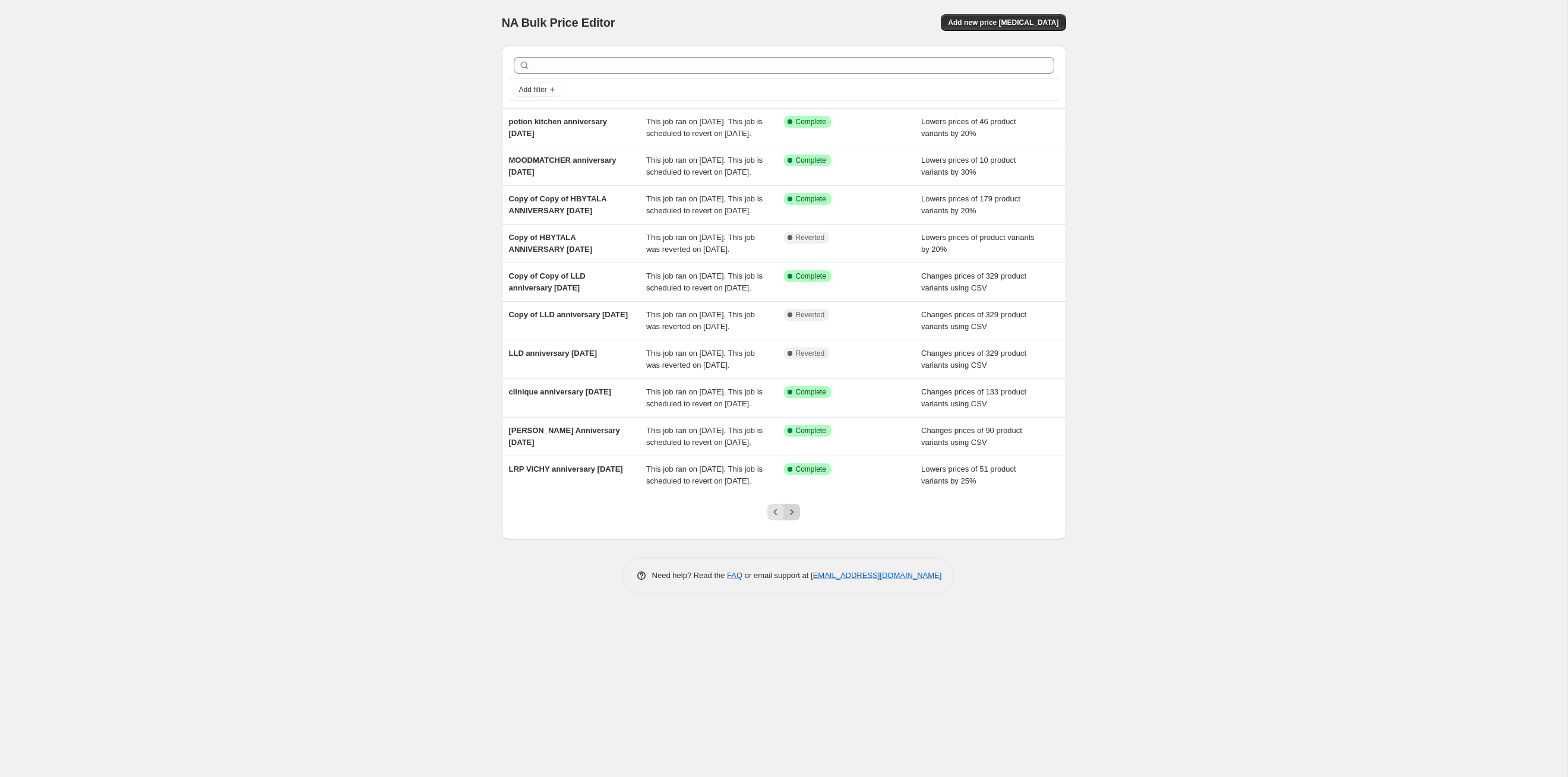
click at [797, 401] on icon "Next" at bounding box center [792, 512] width 12 height 12
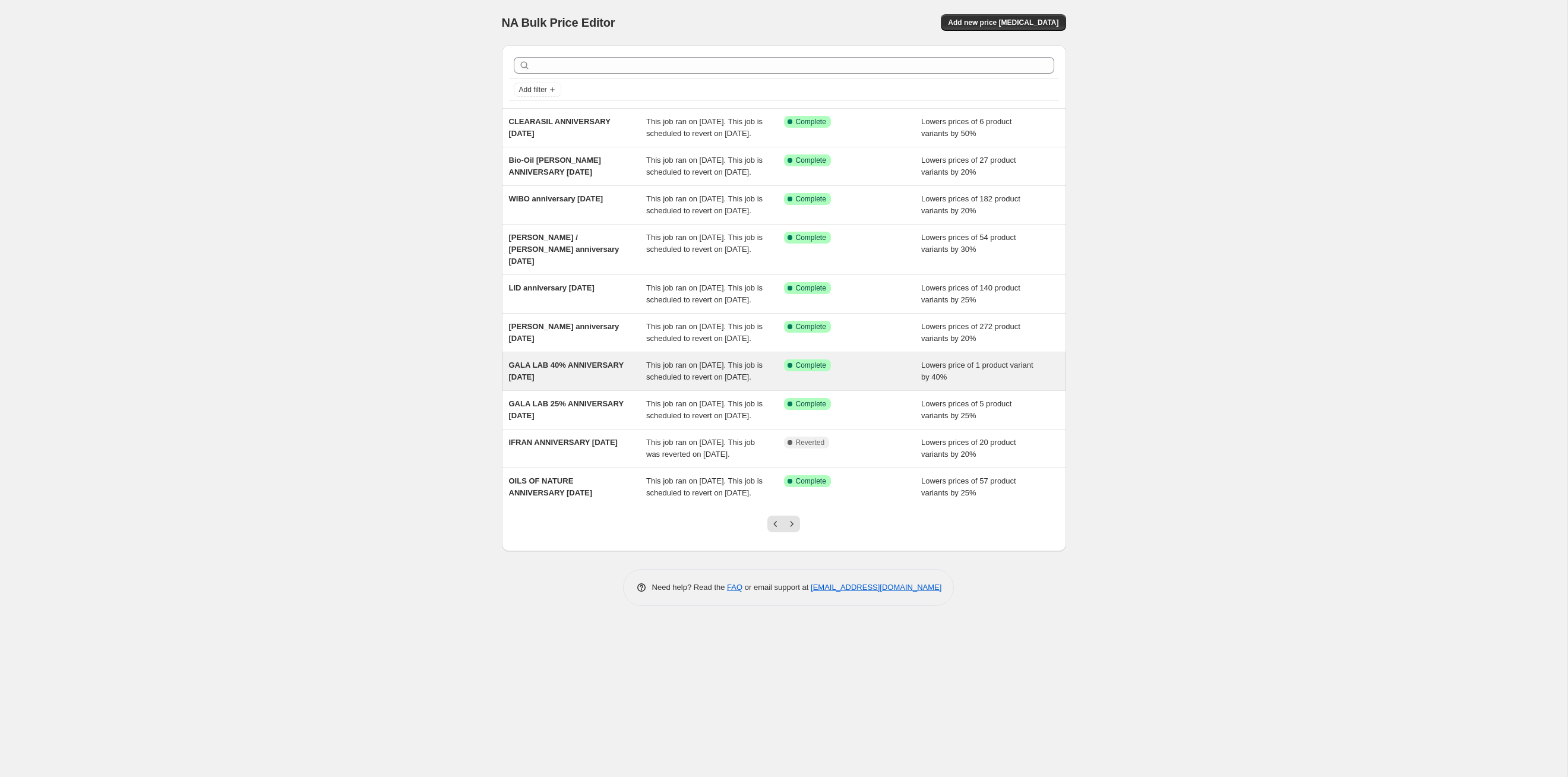
click at [730, 383] on div "This job ran on [DATE]. This job is scheduled to revert on [DATE]." at bounding box center [715, 371] width 138 height 24
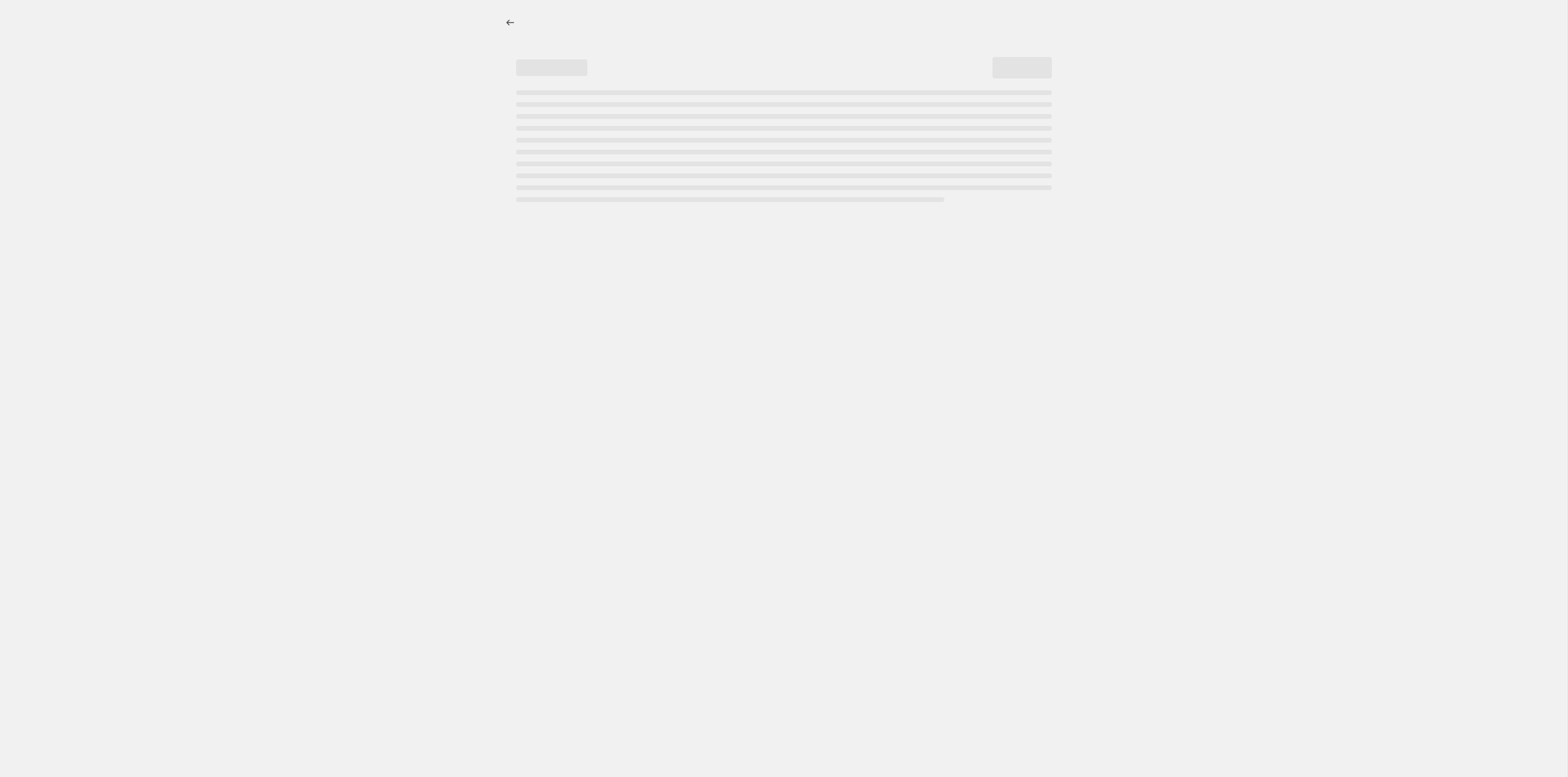
select select "percentage"
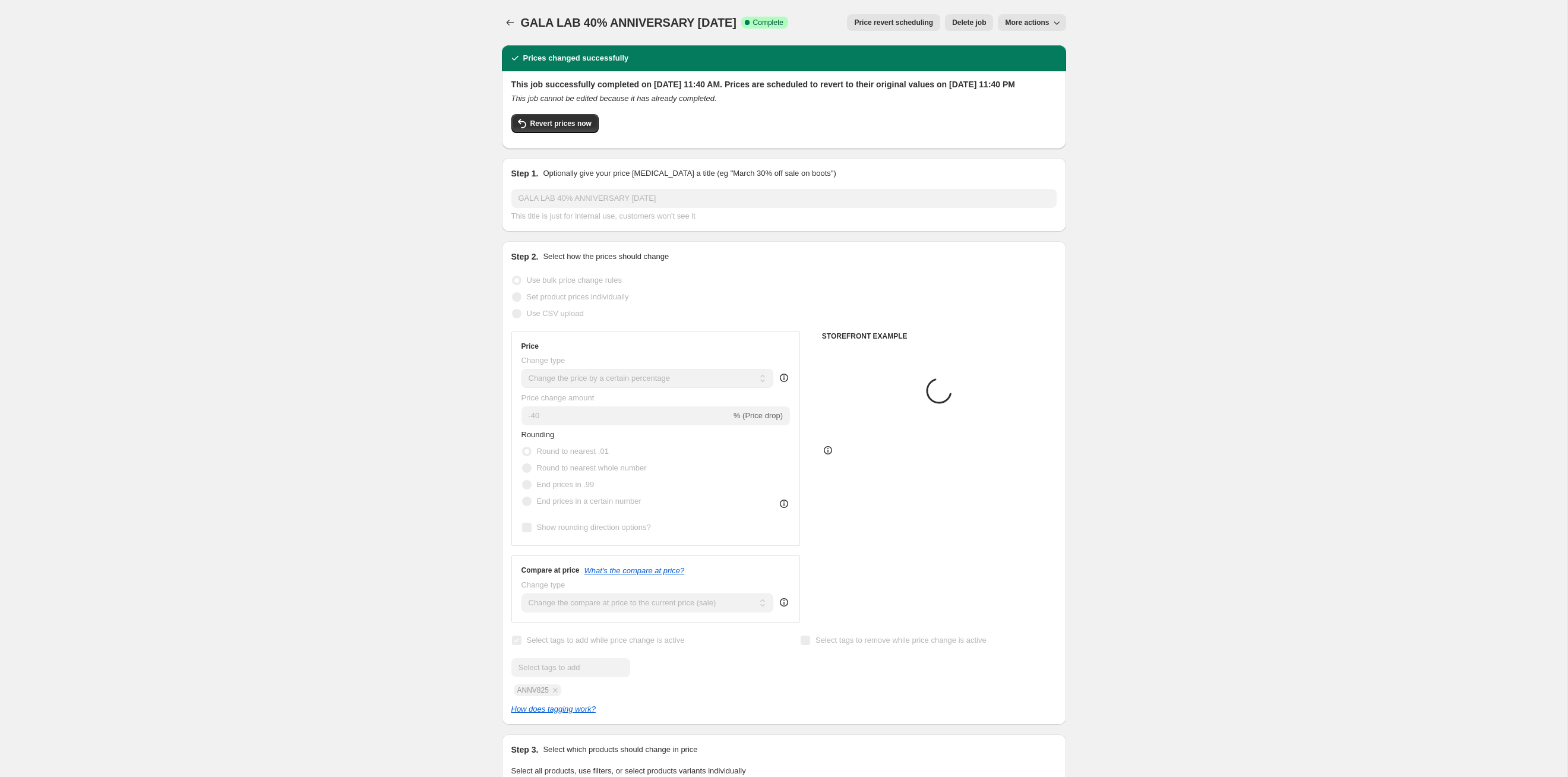
click at [807, 27] on span "Price revert scheduling" at bounding box center [894, 22] width 79 height 10
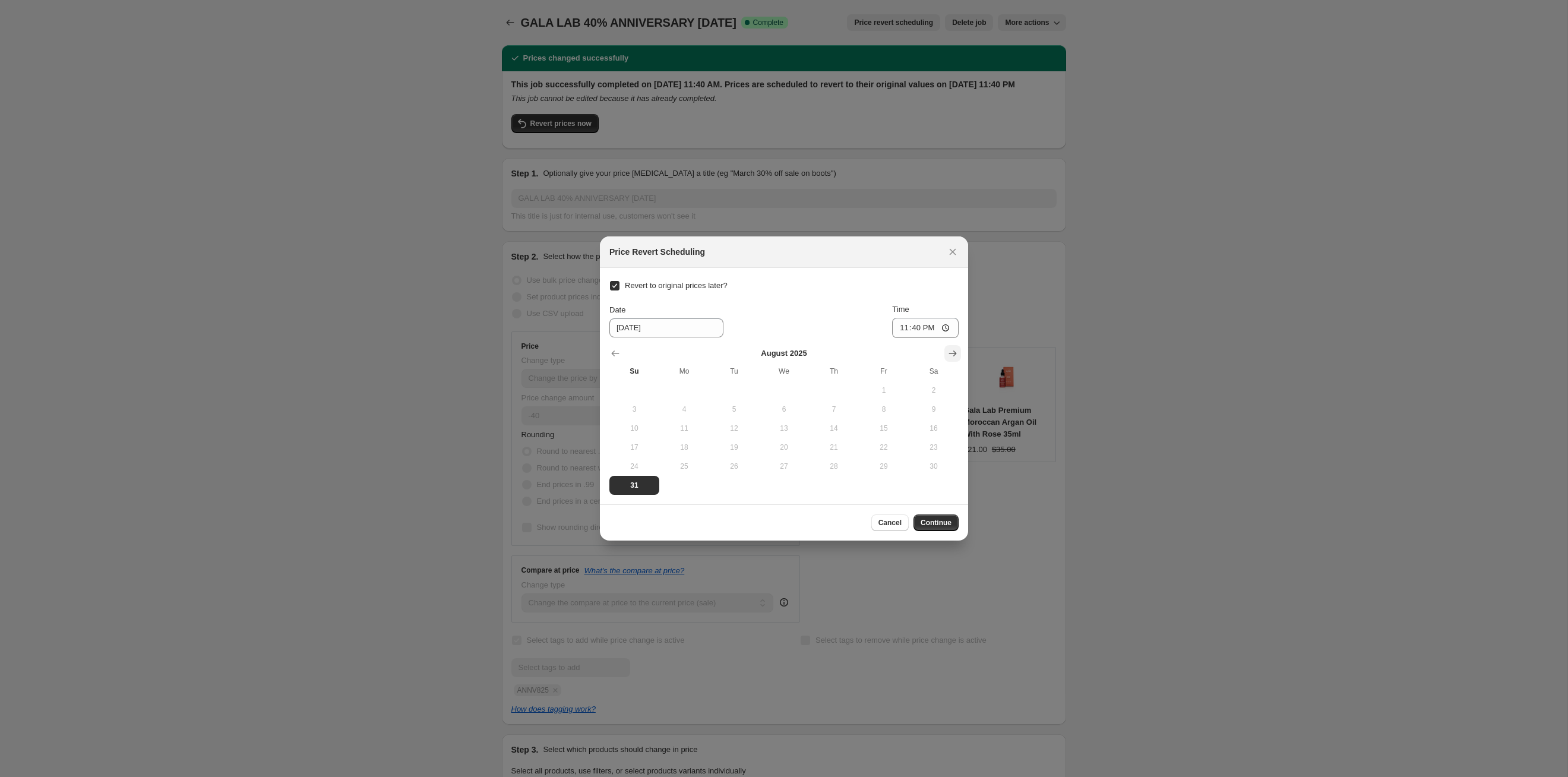
click at [807, 353] on icon "Show next month, September 2025" at bounding box center [952, 353] width 12 height 12
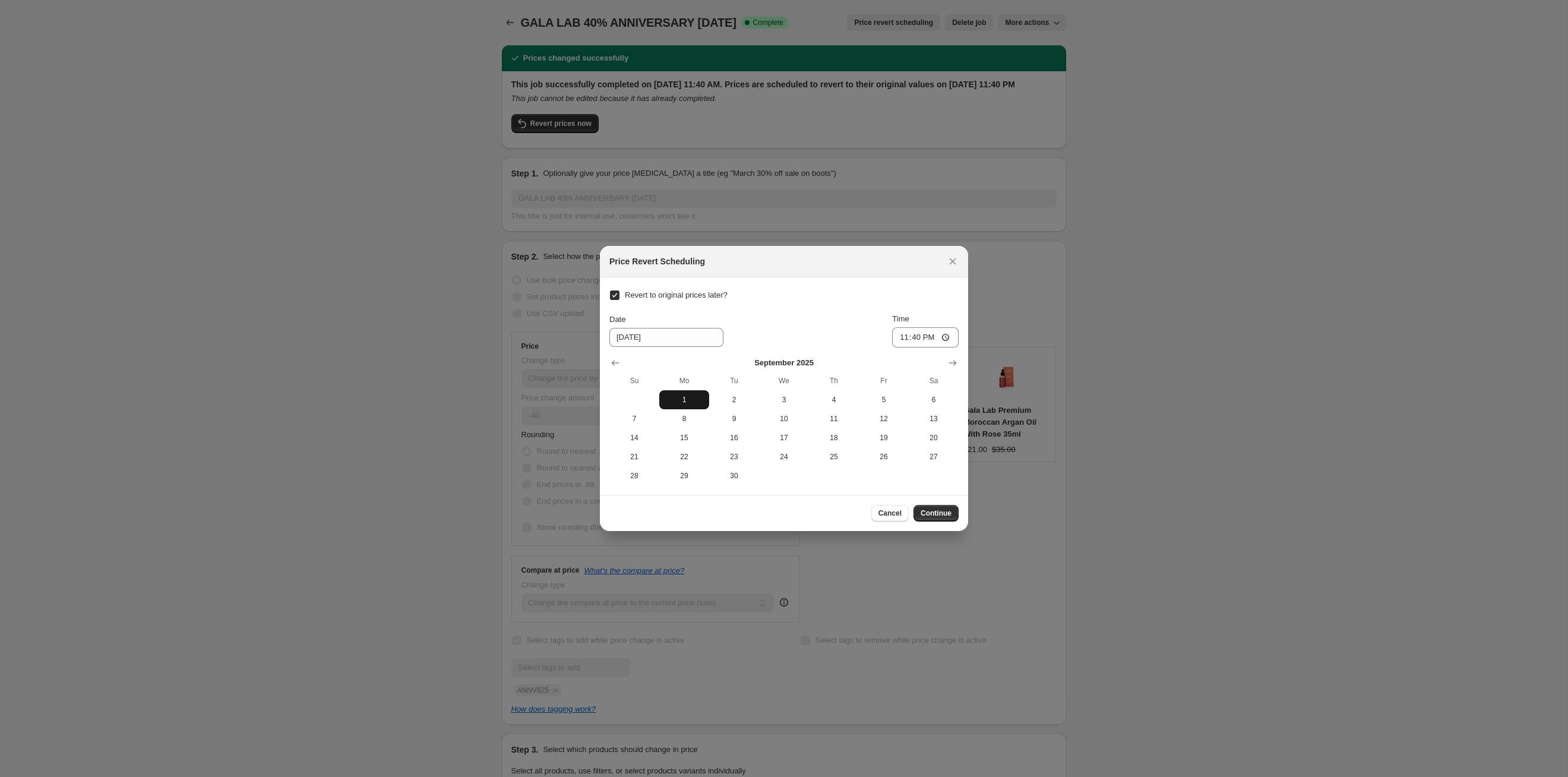
click at [693, 401] on span "1" at bounding box center [684, 399] width 40 height 10
type input "[DATE]"
click at [807, 401] on span "Continue" at bounding box center [936, 513] width 31 height 10
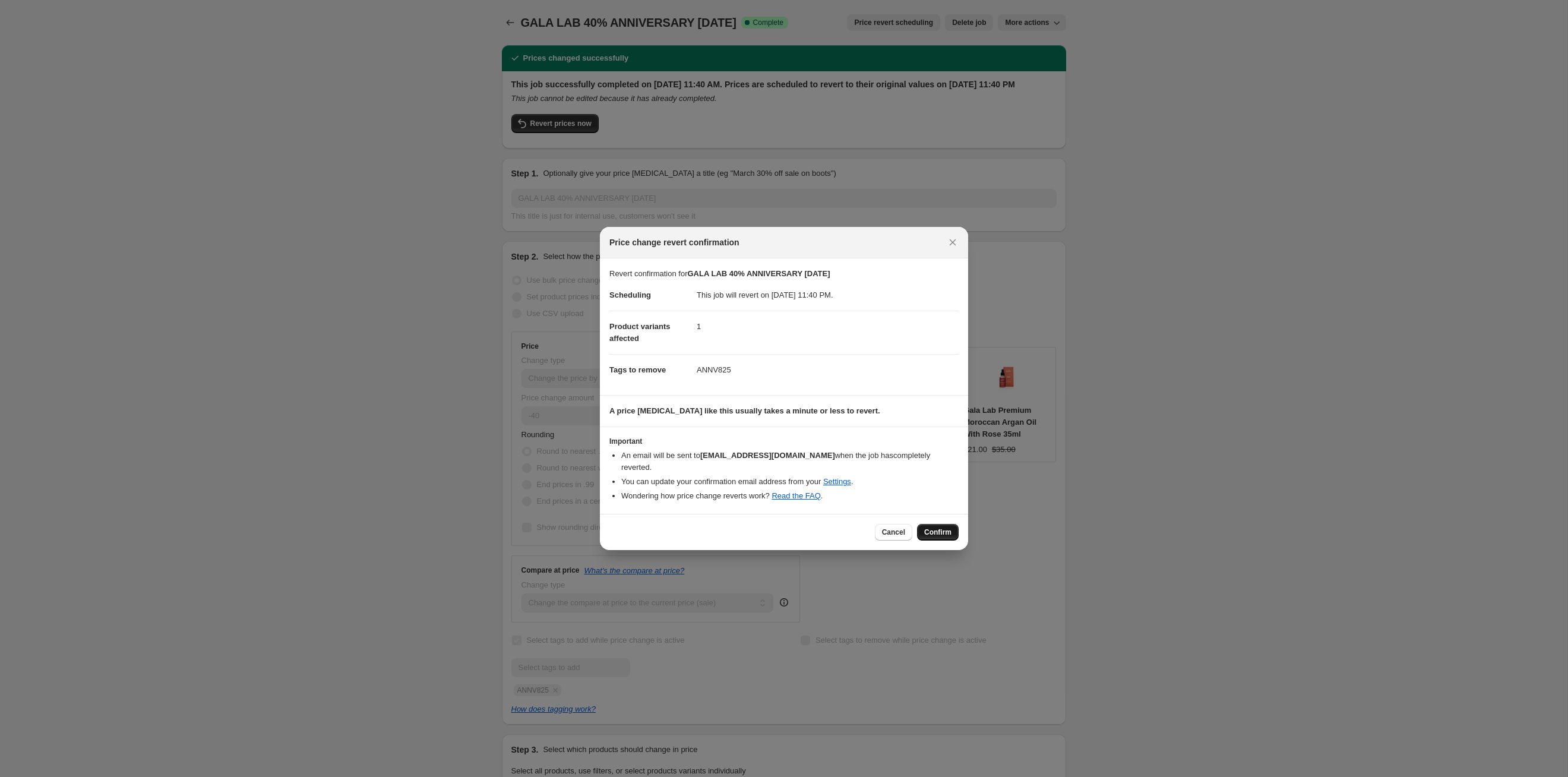
click at [807, 401] on button "Confirm" at bounding box center [938, 532] width 41 height 17
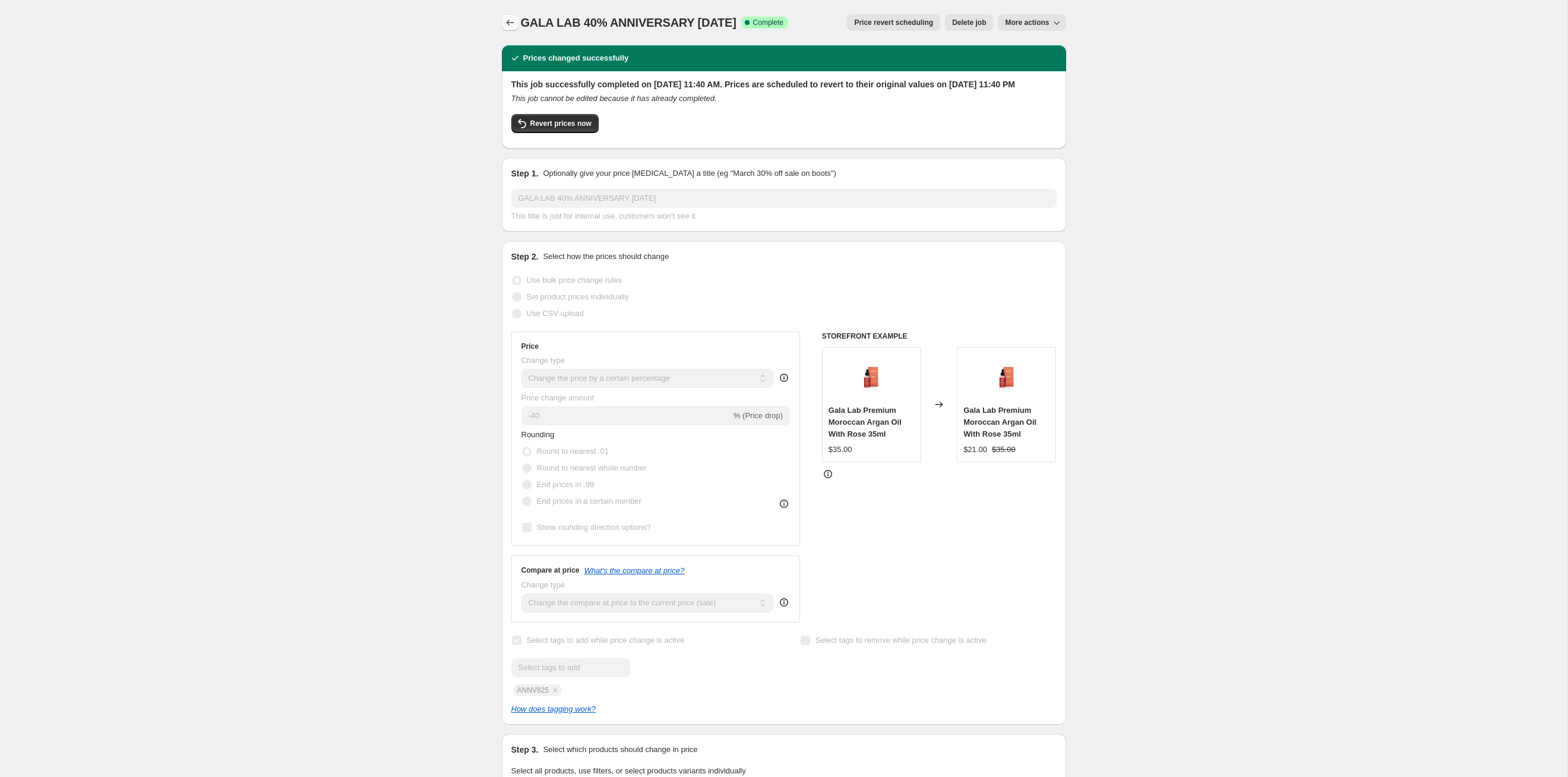
click at [510, 20] on icon "Price change jobs" at bounding box center [510, 22] width 12 height 12
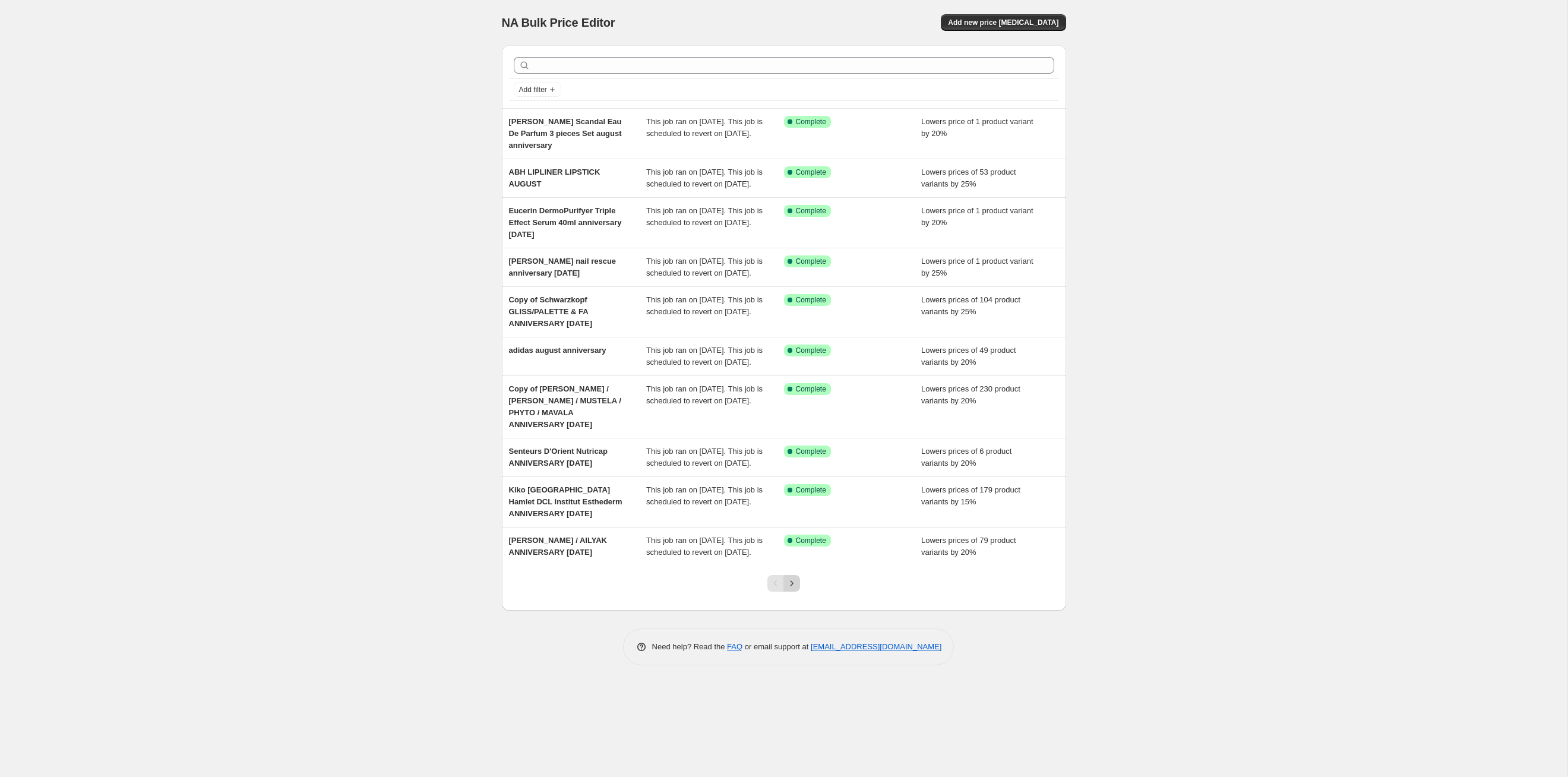
click at [791, 401] on button "Next" at bounding box center [792, 583] width 17 height 17
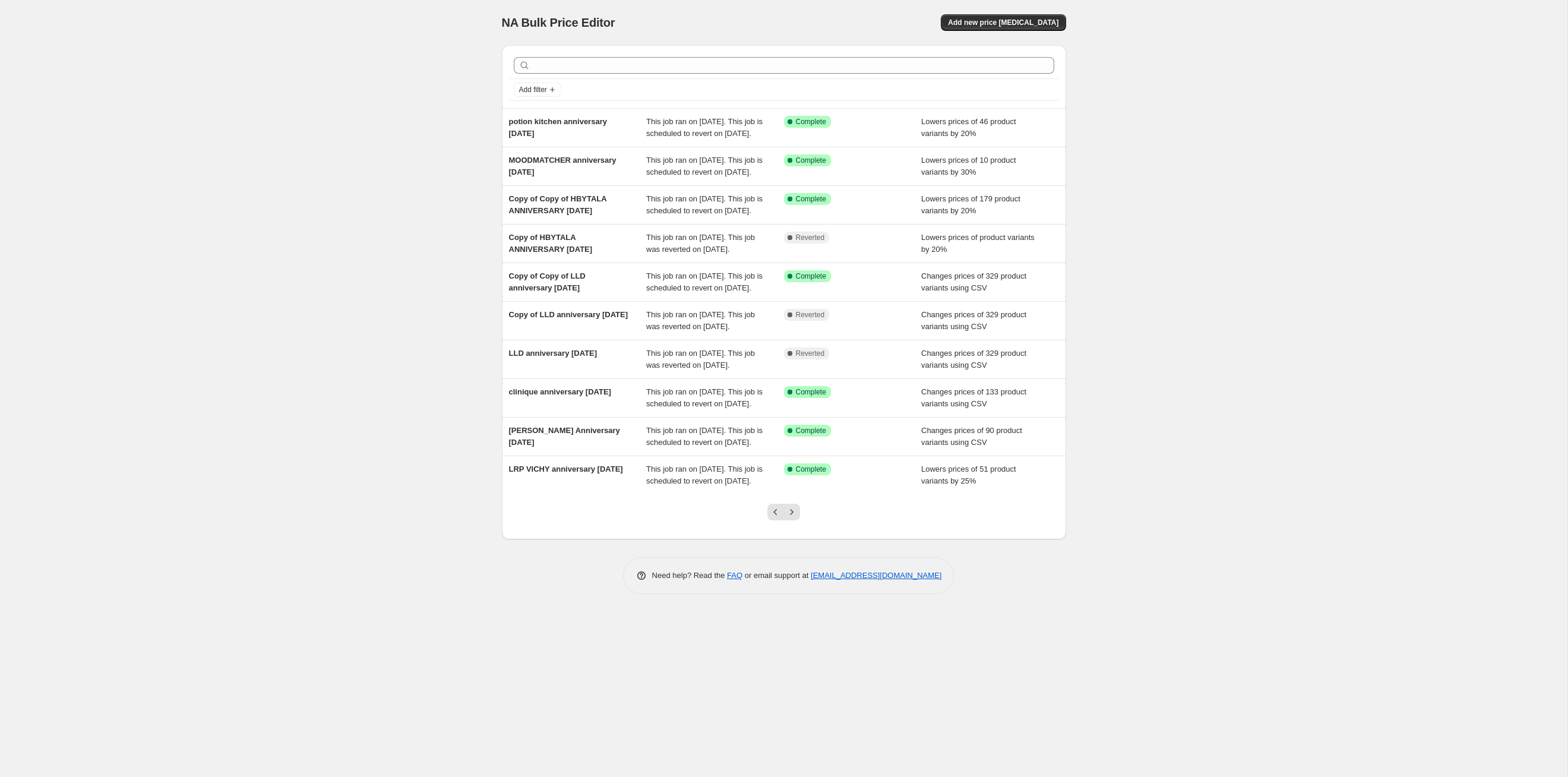
click at [791, 401] on icon "Next" at bounding box center [792, 512] width 12 height 12
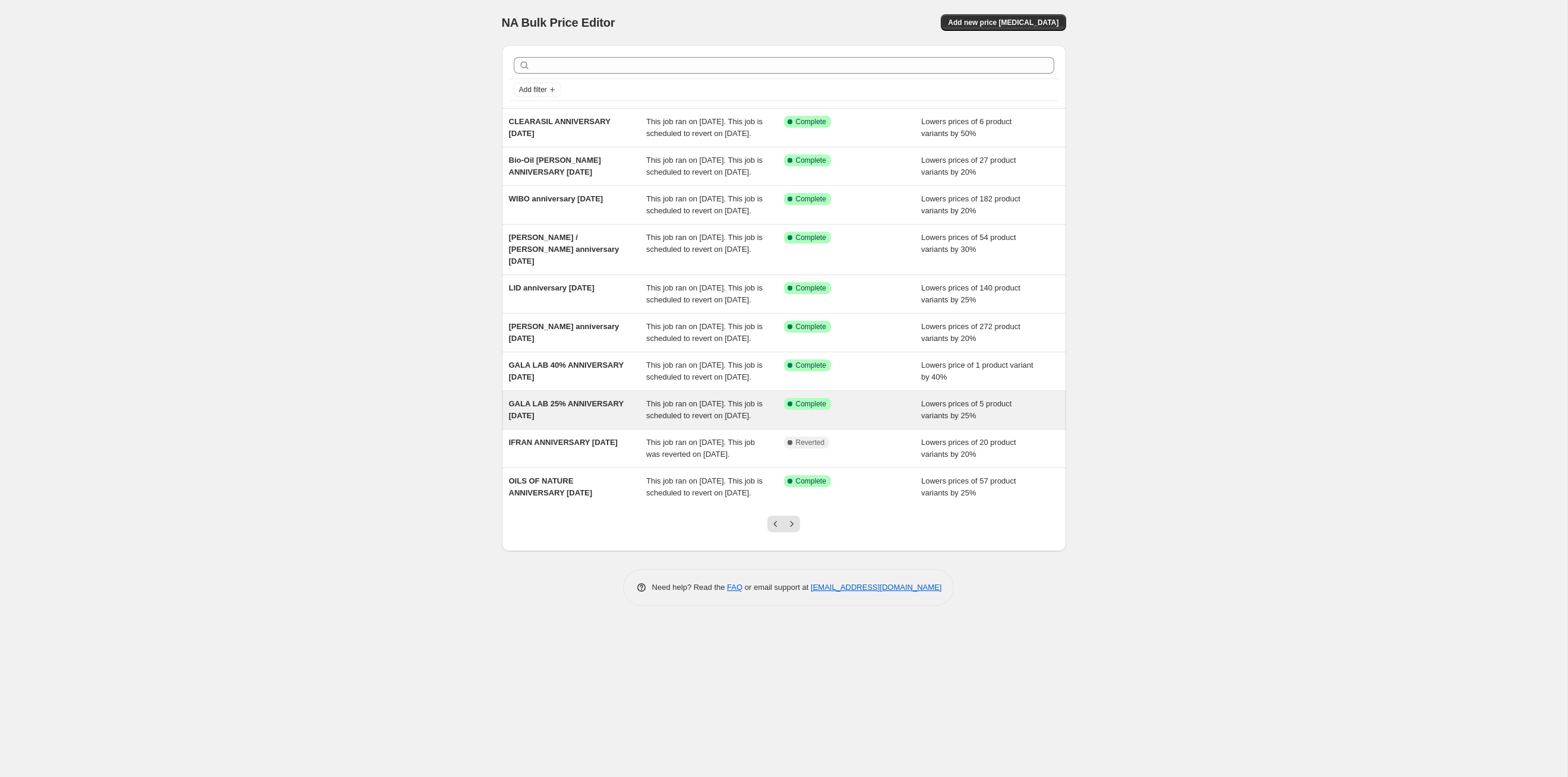
click at [724, 401] on div "This job ran on [DATE]. This job is scheduled to revert on [DATE]." at bounding box center [715, 410] width 138 height 24
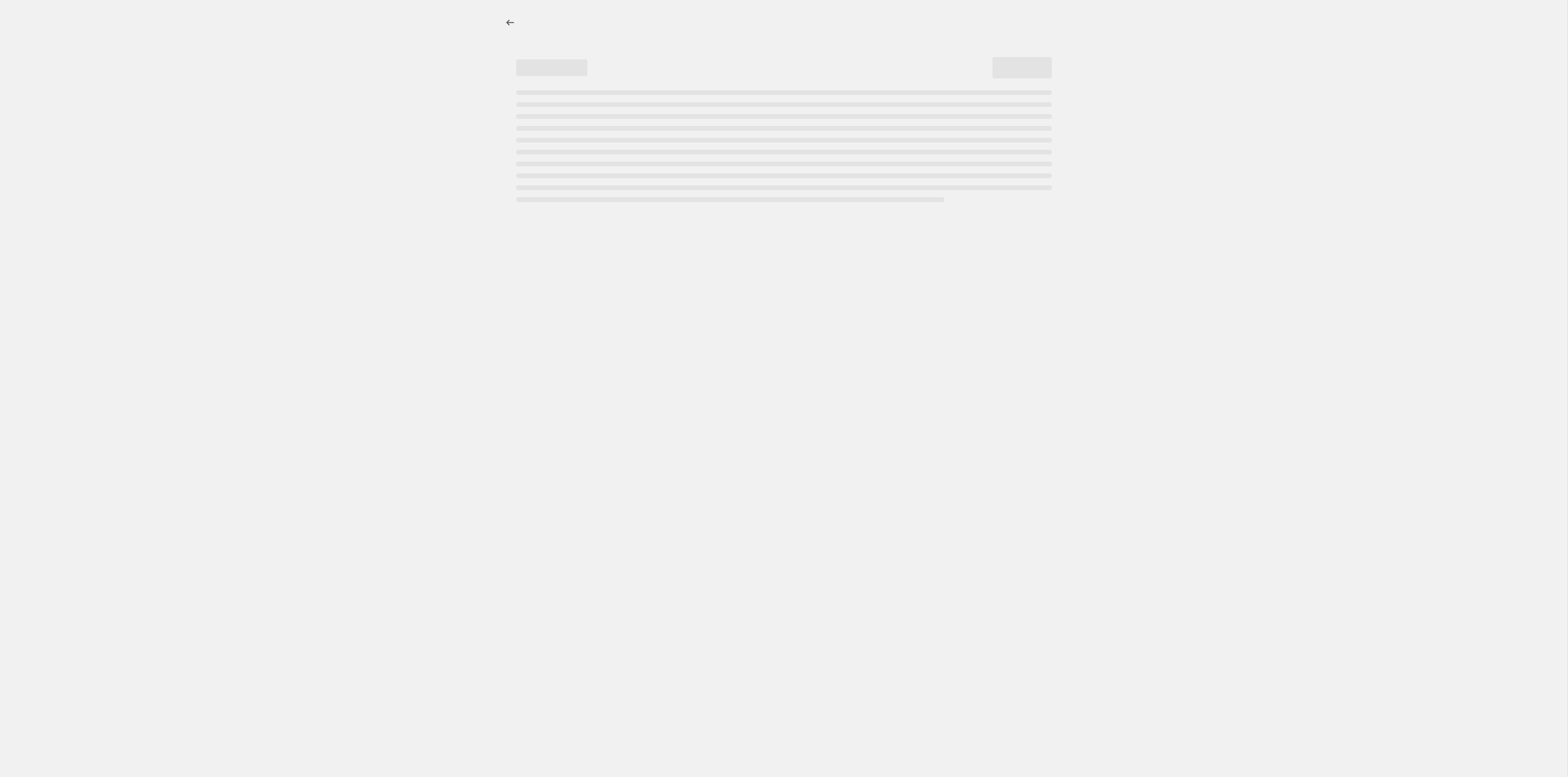
select select "percentage"
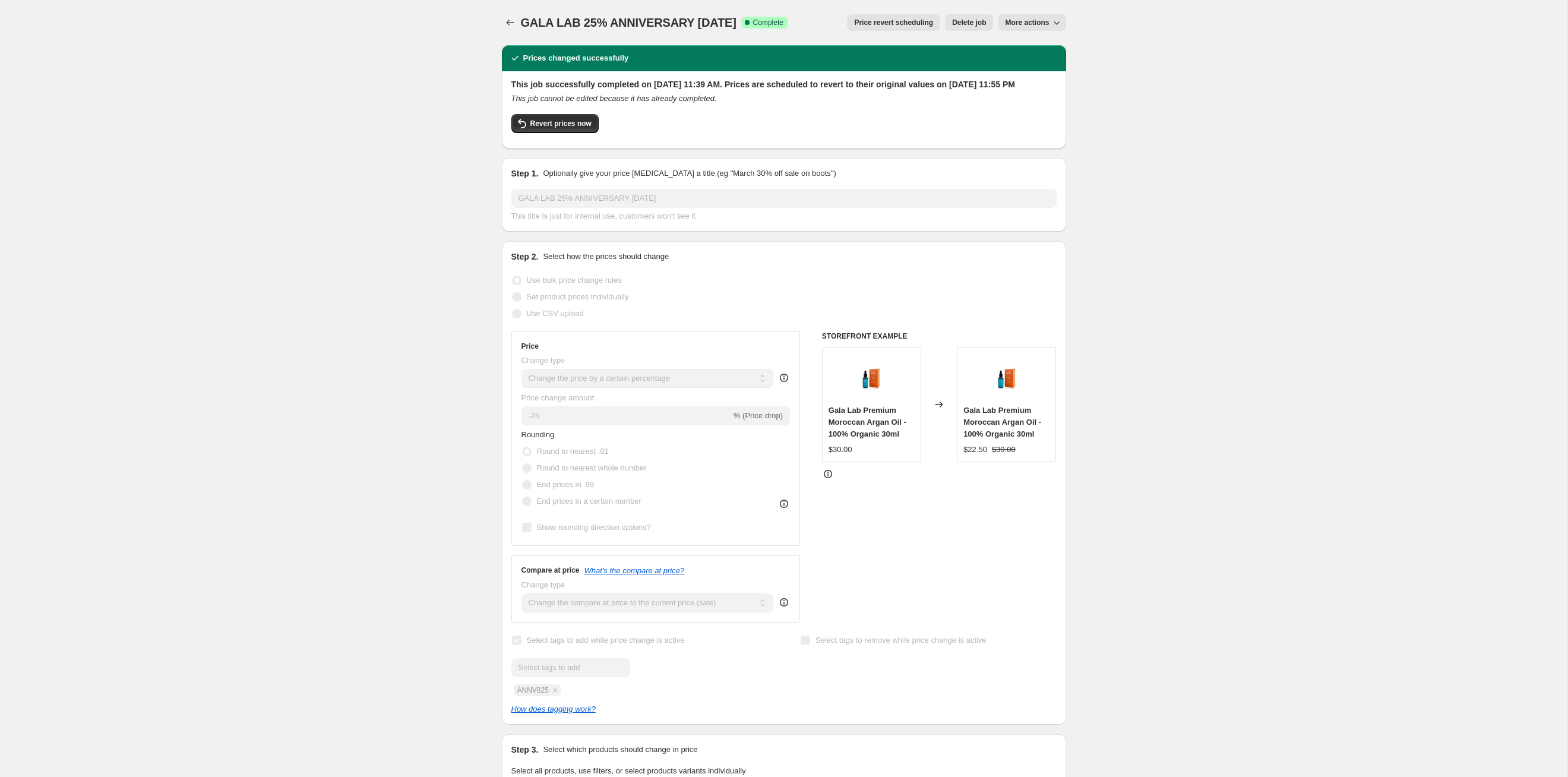
click at [807, 31] on div "GALA LAB 25% ANNIVERSARY [DATE]. This page is ready GALA LAB 25% ANNIVERSARY [D…" at bounding box center [784, 22] width 565 height 45
click at [807, 29] on button "Price revert scheduling" at bounding box center [894, 22] width 93 height 17
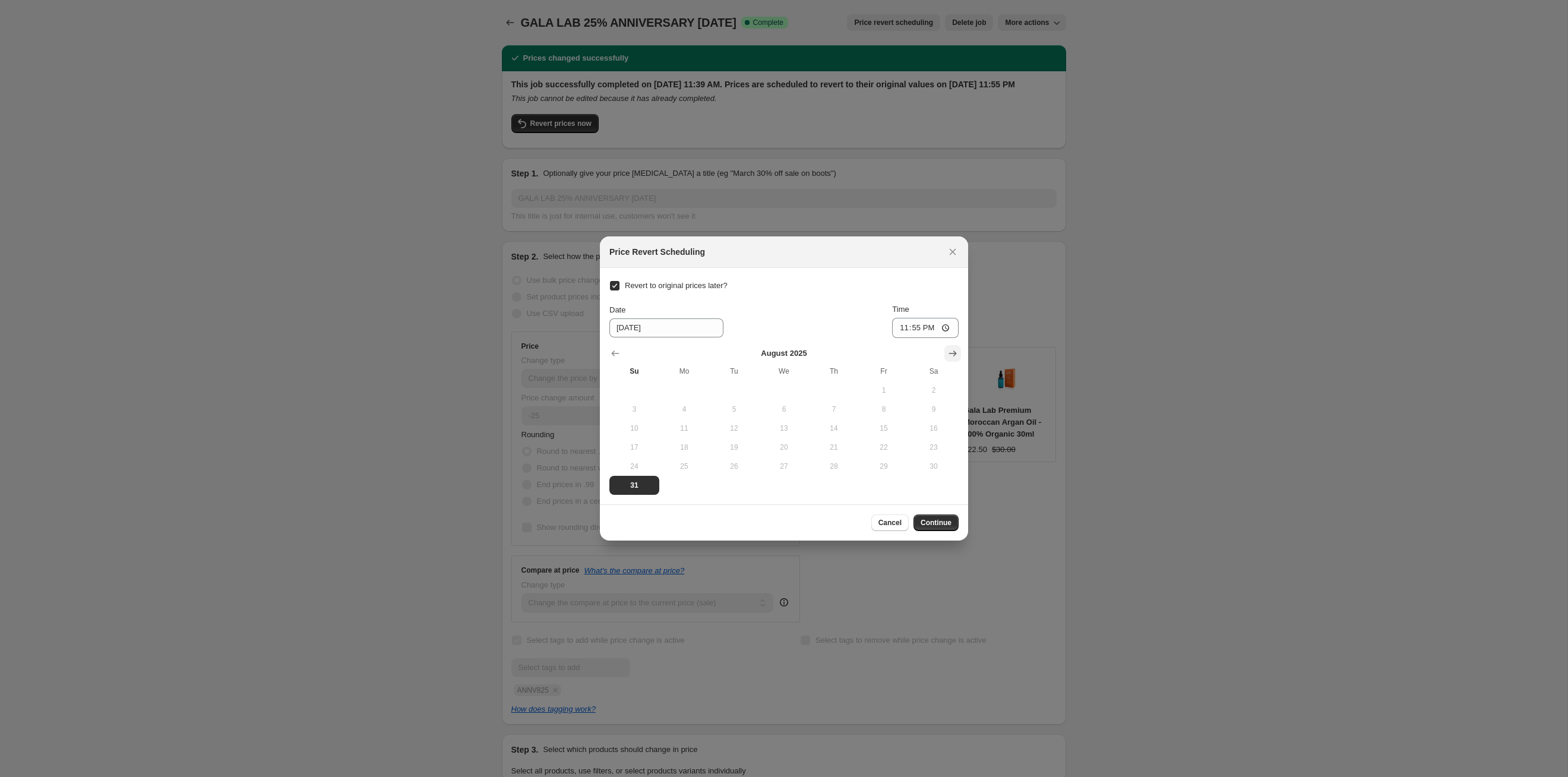
click at [807, 349] on icon "Show next month, September 2025" at bounding box center [952, 353] width 12 height 12
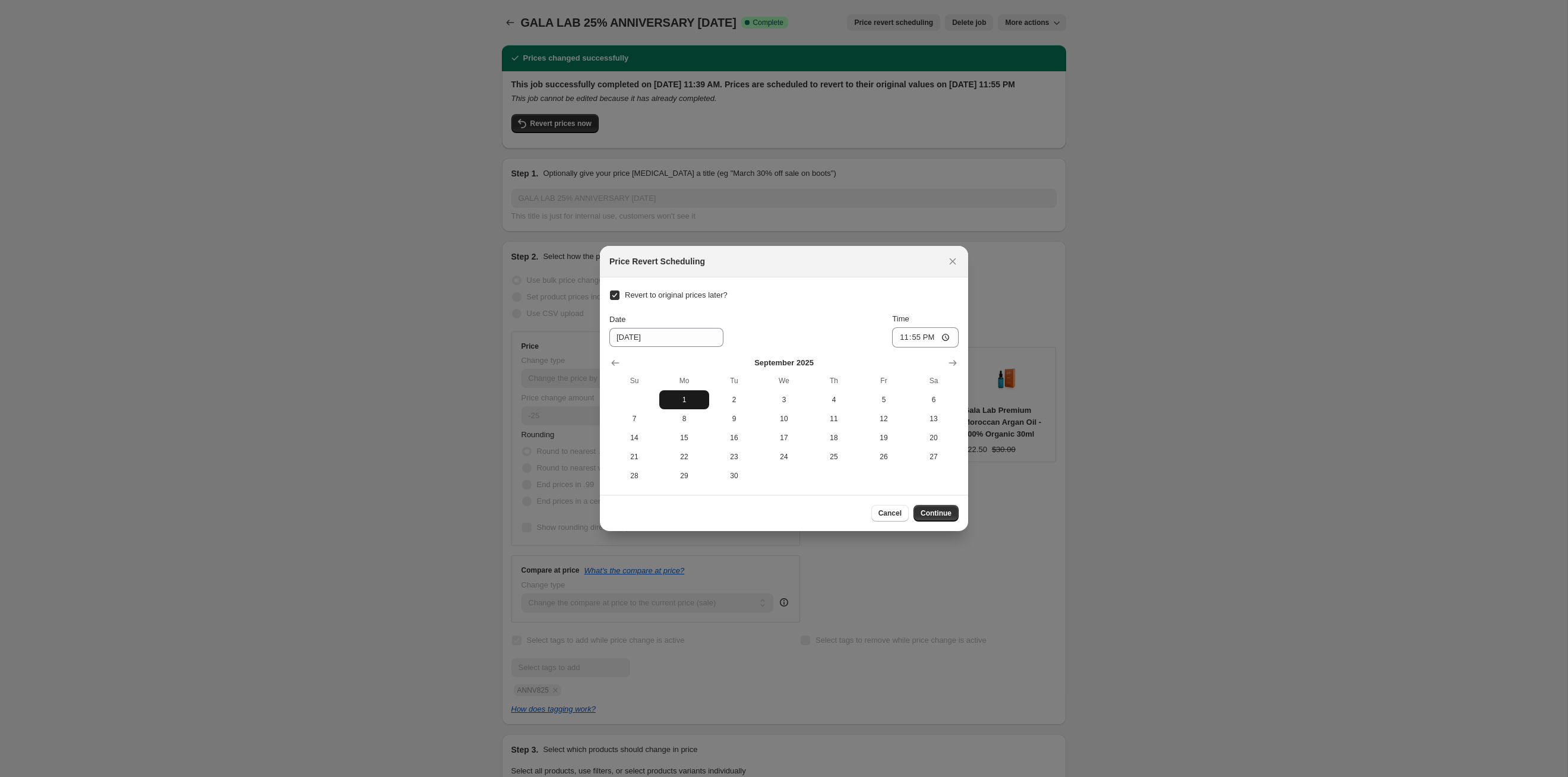
click at [681, 397] on span "1" at bounding box center [684, 399] width 40 height 10
type input "[DATE]"
click at [807, 401] on button "Continue" at bounding box center [936, 513] width 45 height 17
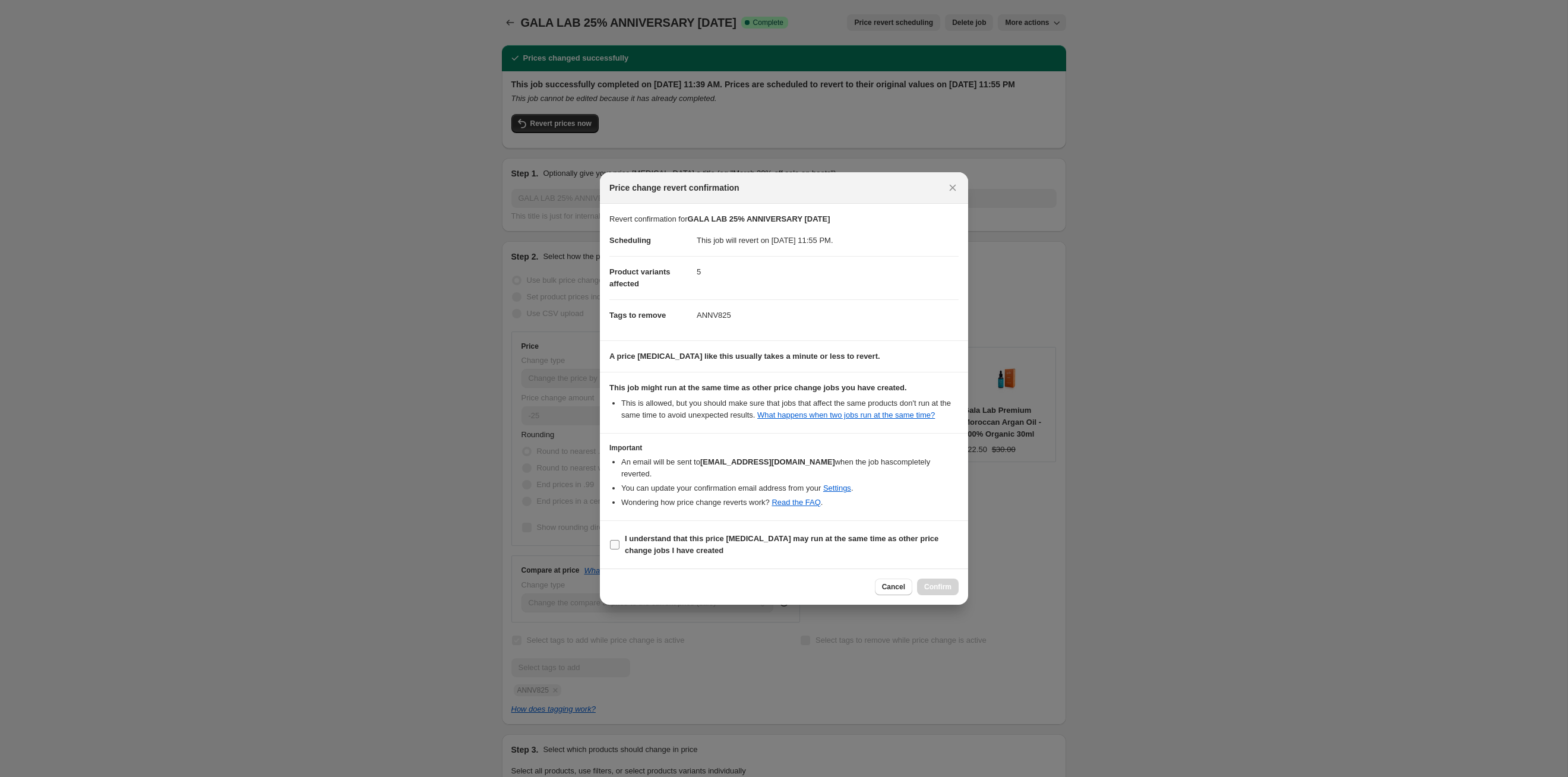
click at [807, 401] on b "I understand that this price [MEDICAL_DATA] may run at the same time as other p…" at bounding box center [782, 544] width 314 height 21
click at [619, 401] on input "I understand that this price [MEDICAL_DATA] may run at the same time as other p…" at bounding box center [614, 544] width 10 height 10
checkbox input "true"
click at [807, 401] on button "Confirm" at bounding box center [938, 587] width 41 height 17
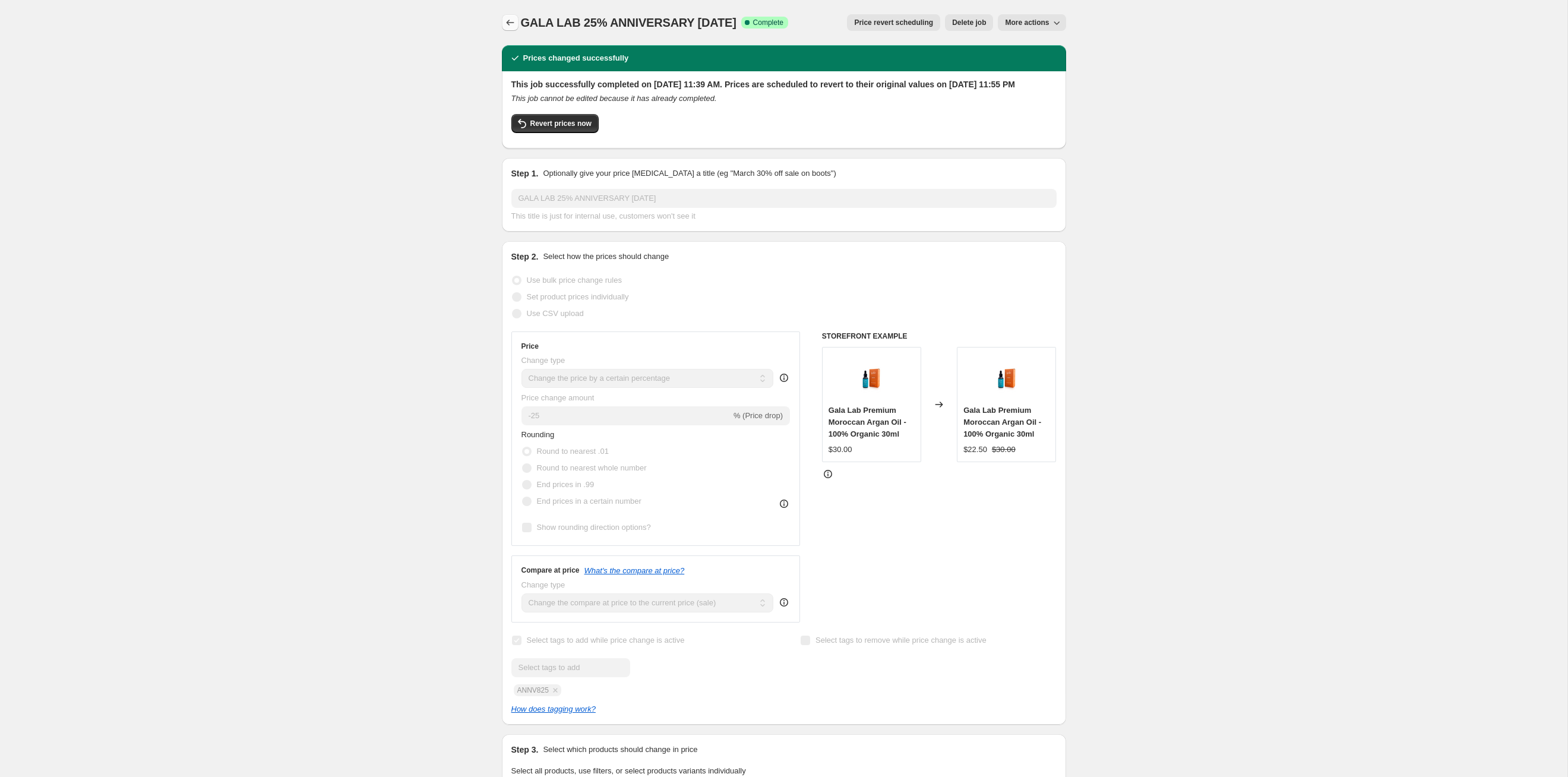
click at [505, 24] on icon "Price change jobs" at bounding box center [510, 22] width 12 height 12
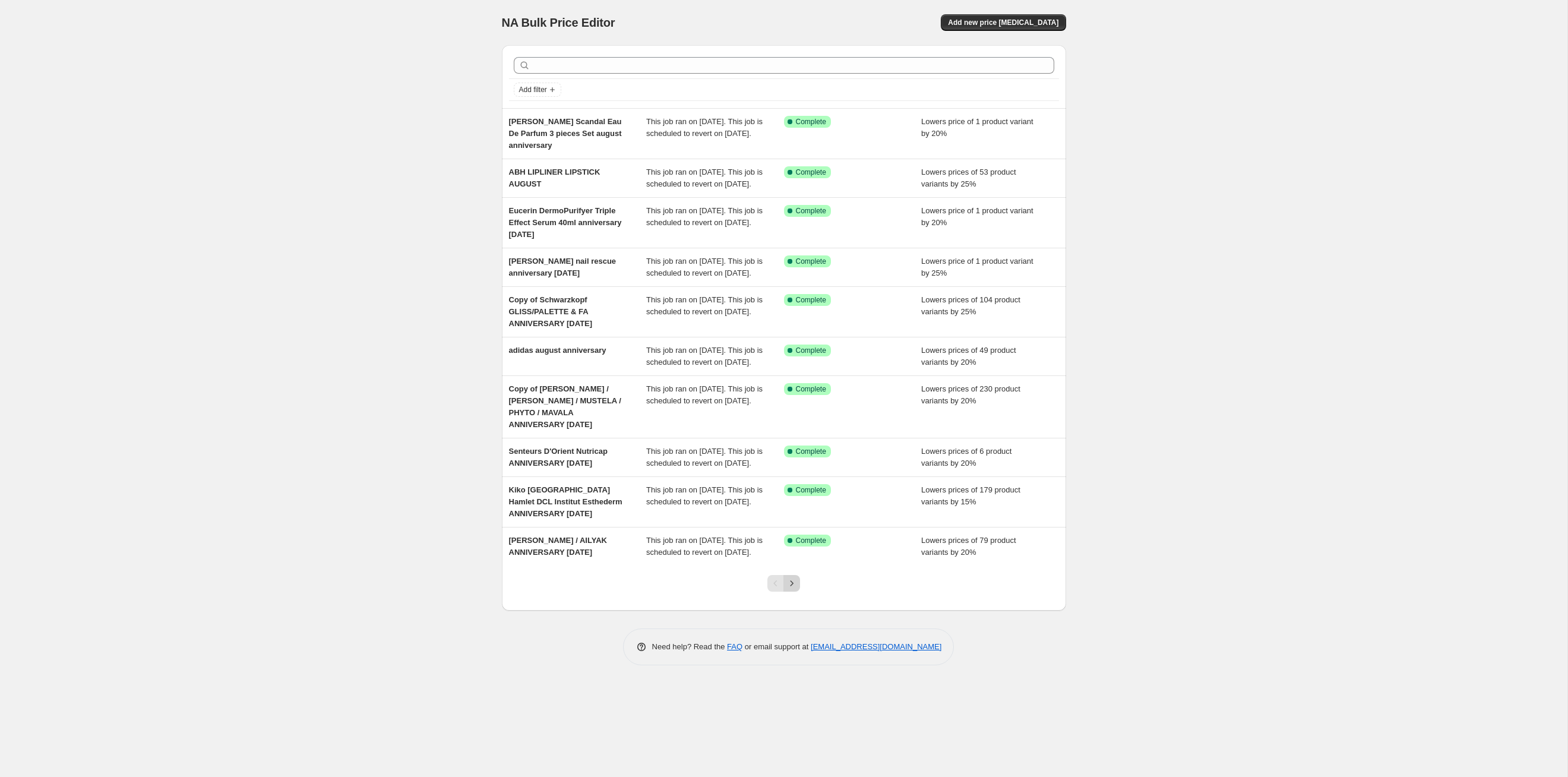
click at [797, 401] on icon "Next" at bounding box center [792, 583] width 12 height 12
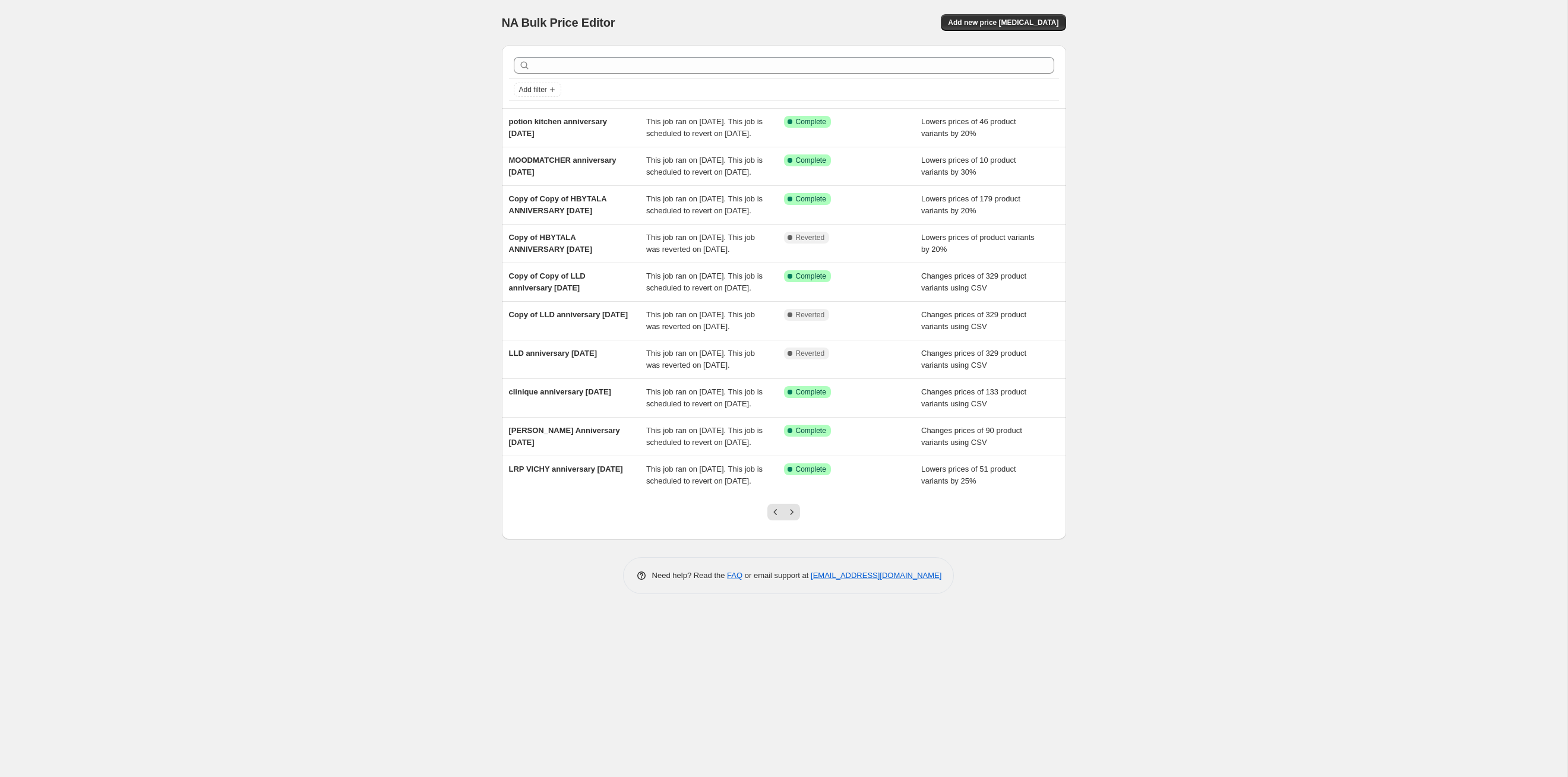
click at [797, 401] on icon "Next" at bounding box center [792, 512] width 12 height 12
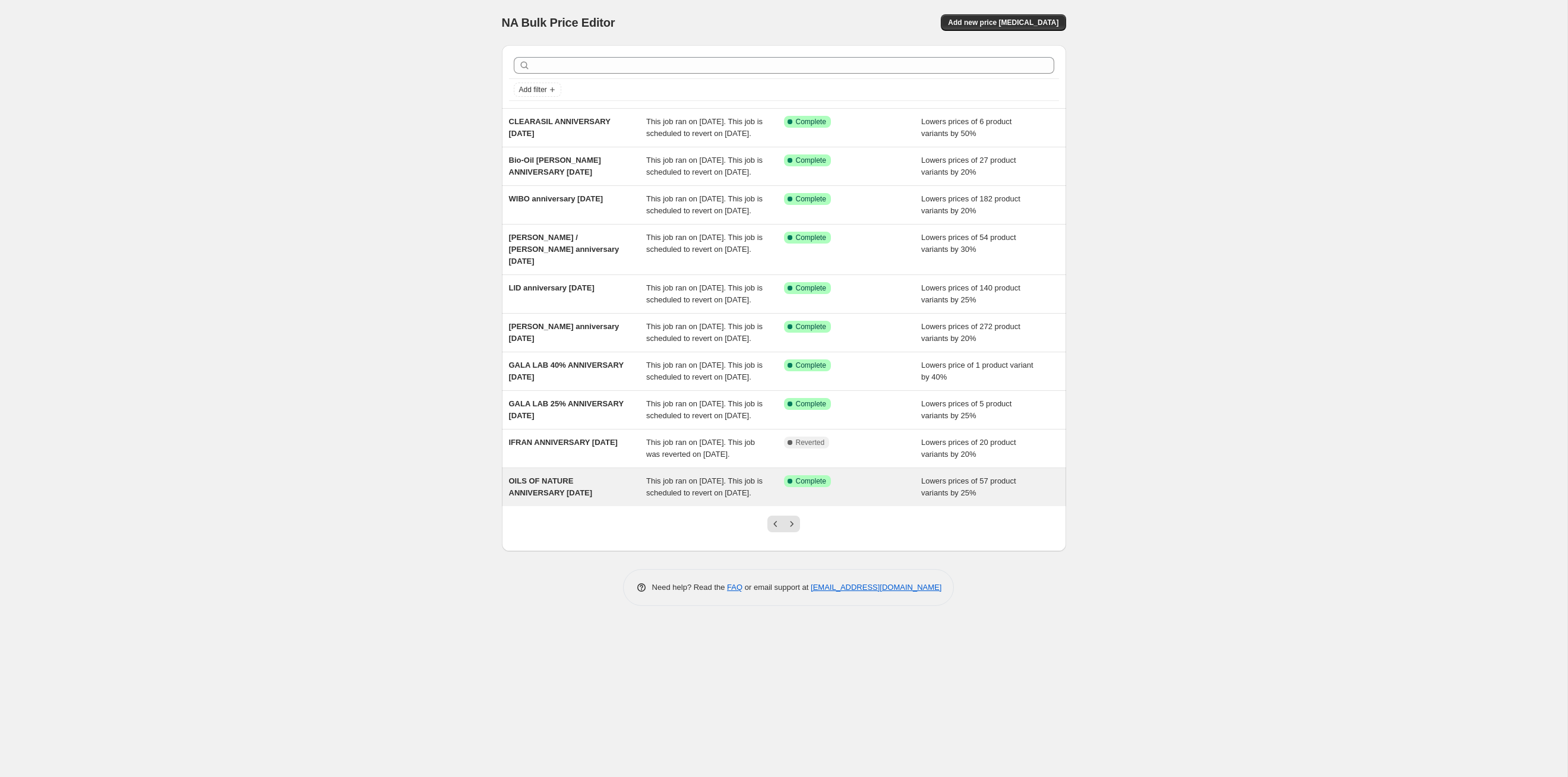
click at [738, 401] on span "This job ran on [DATE]. This job is scheduled to revert on [DATE]." at bounding box center [704, 487] width 117 height 21
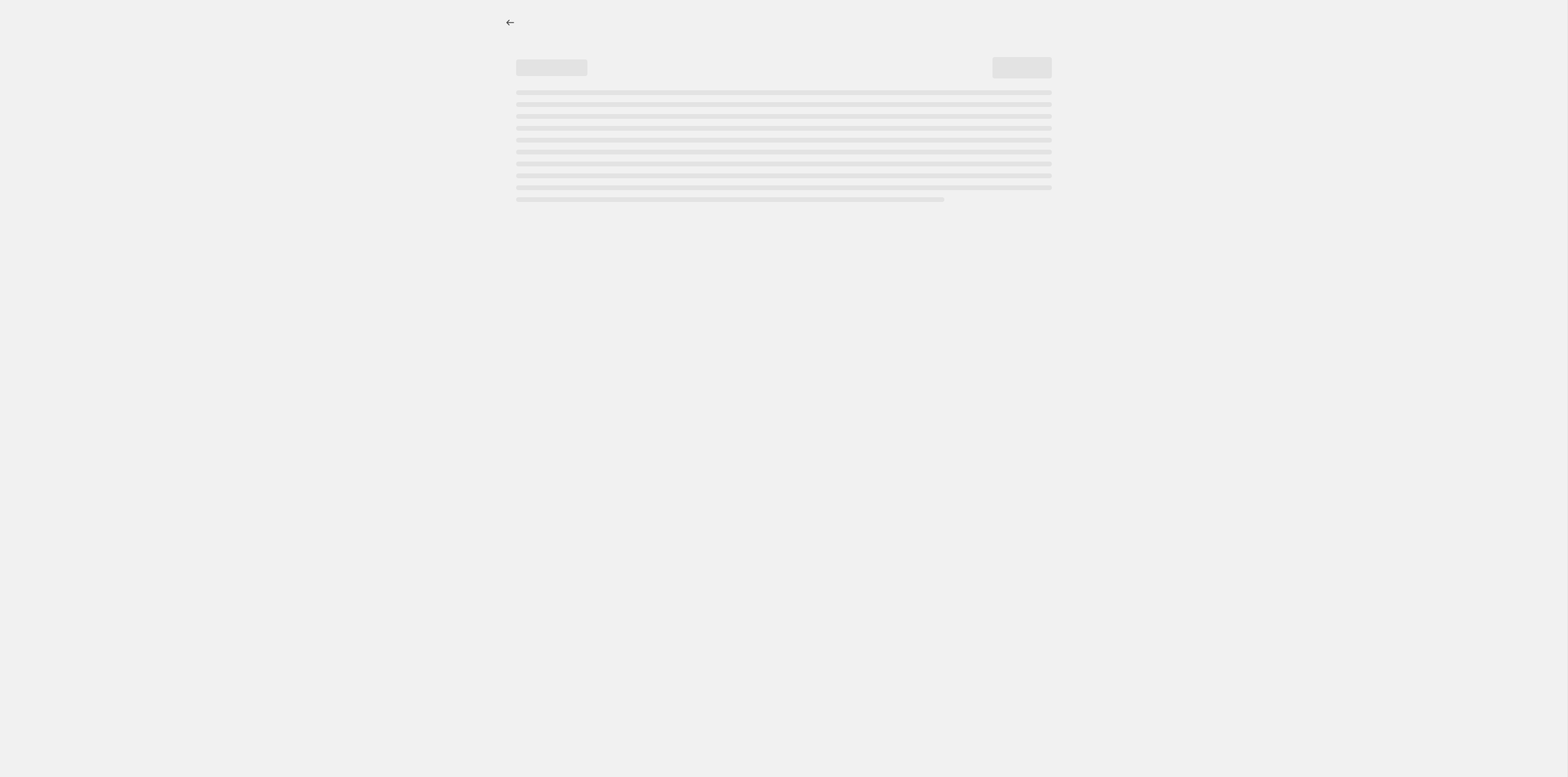
select select "percentage"
select select "tag"
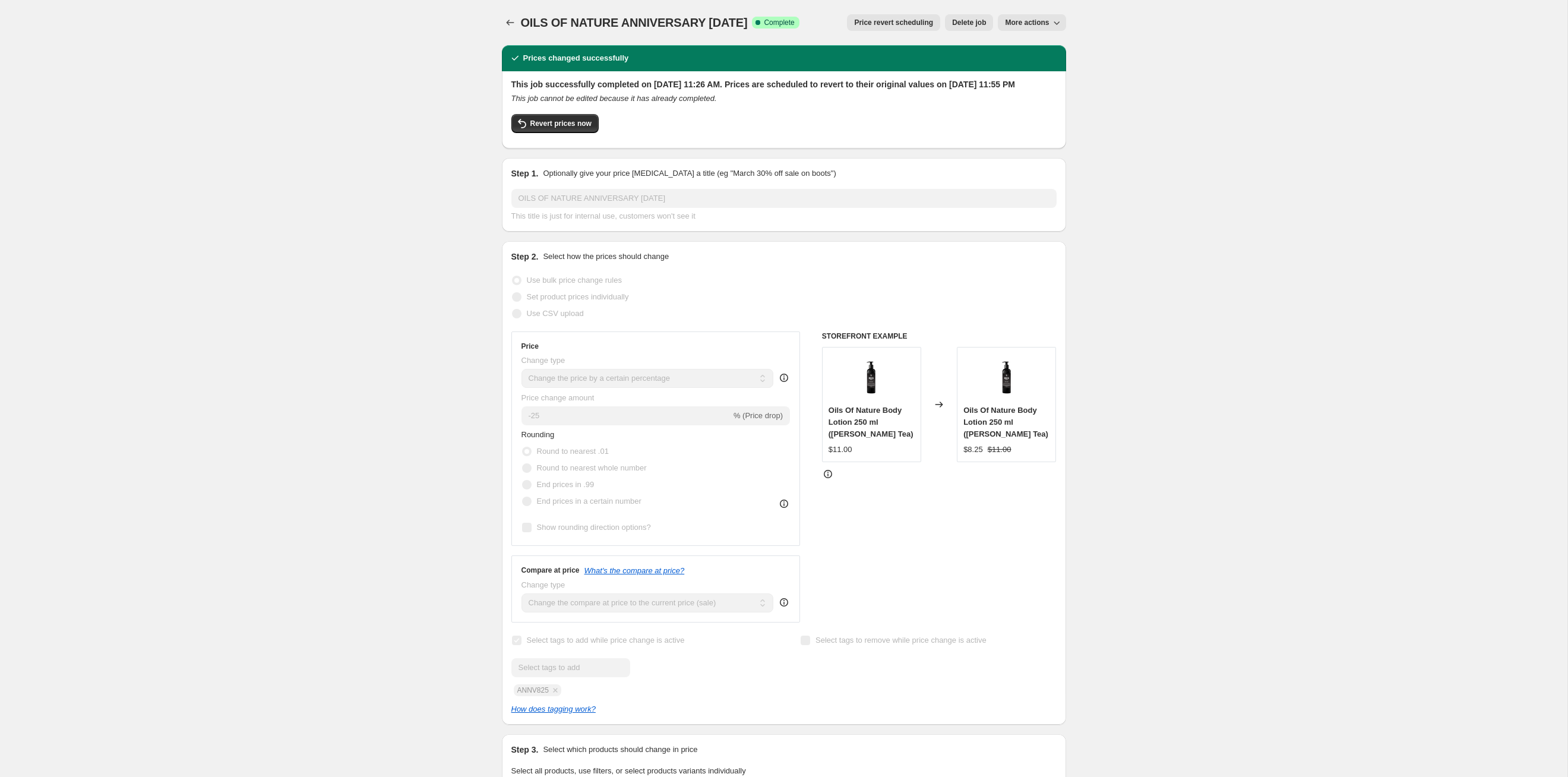
click at [807, 26] on span "Price revert scheduling" at bounding box center [894, 22] width 79 height 10
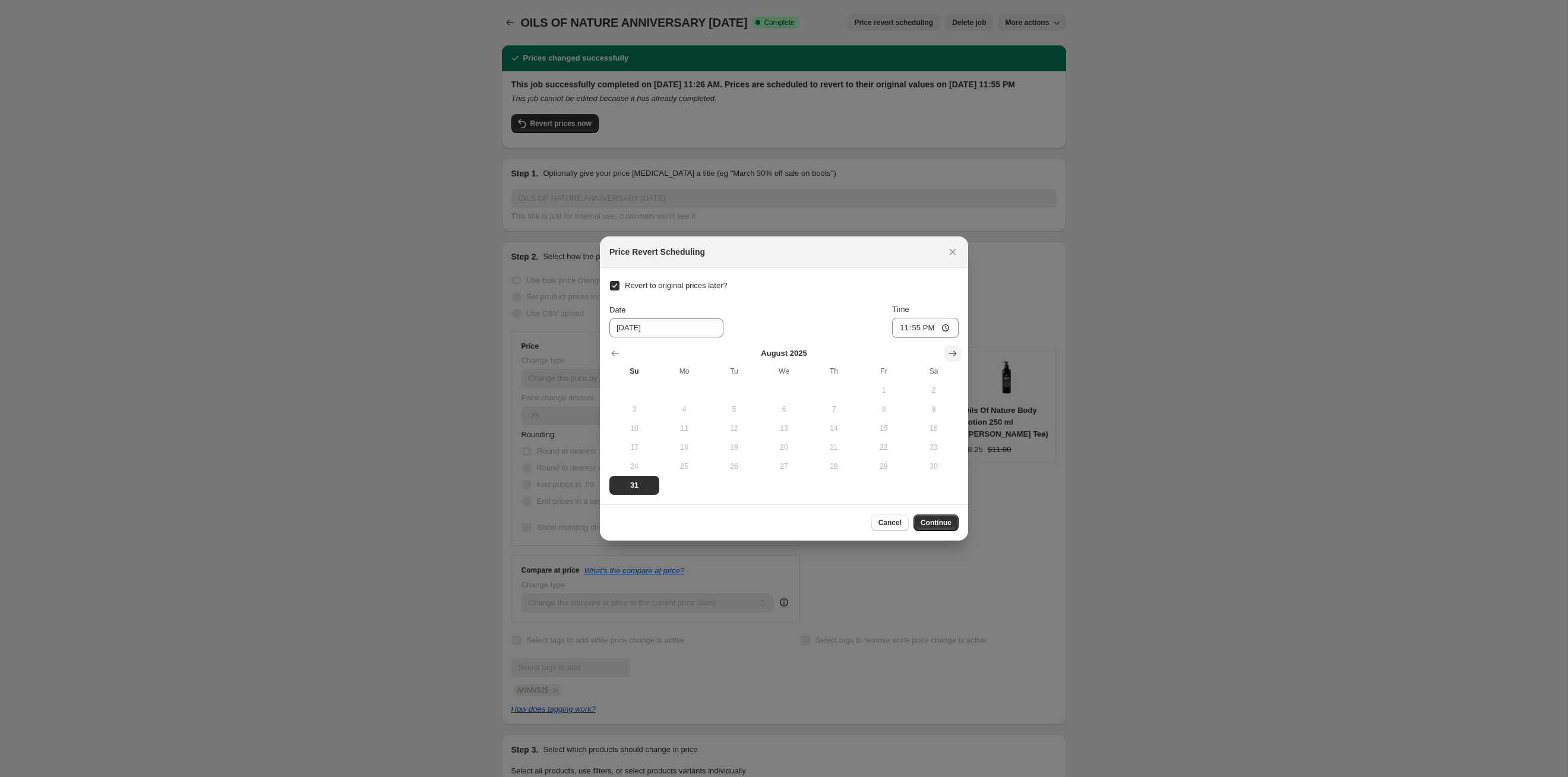
click at [807, 357] on icon "Show next month, September 2025" at bounding box center [952, 353] width 12 height 12
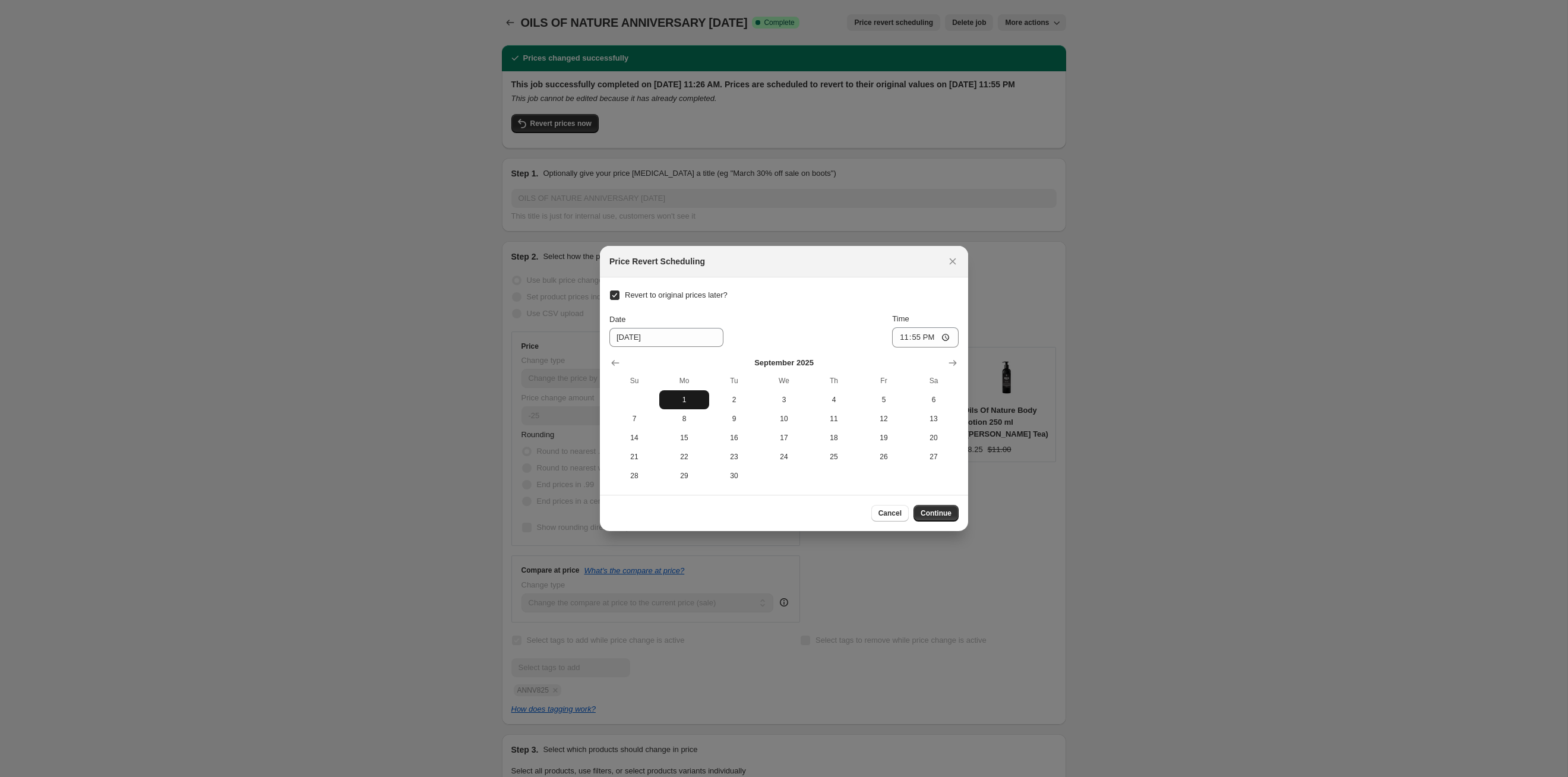
click at [697, 394] on button "1" at bounding box center [684, 400] width 50 height 19
type input "[DATE]"
click at [807, 401] on span "Continue" at bounding box center [936, 513] width 31 height 10
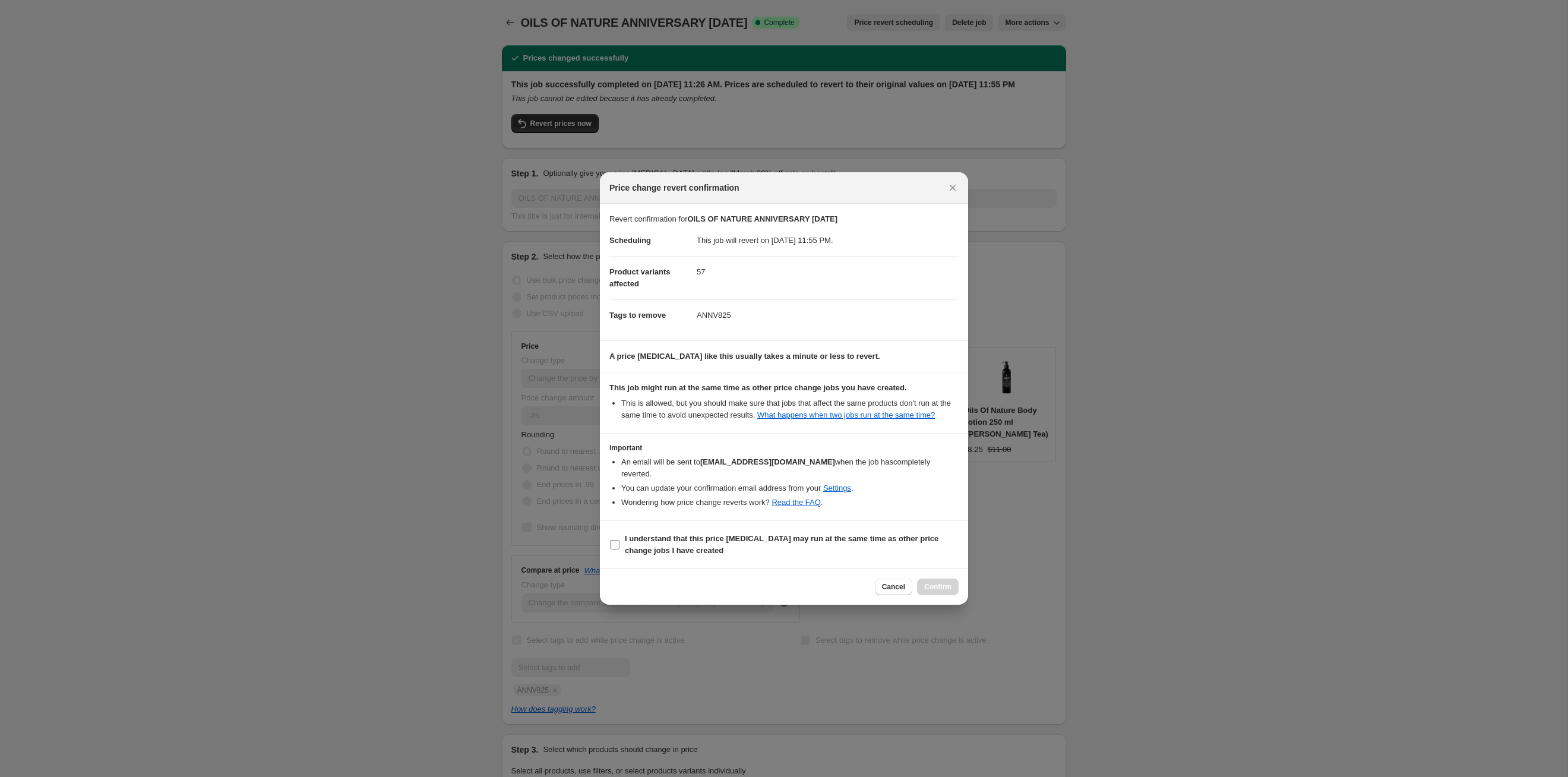
click at [807, 401] on b "I understand that this price [MEDICAL_DATA] may run at the same time as other p…" at bounding box center [782, 544] width 314 height 21
click at [619, 401] on input "I understand that this price [MEDICAL_DATA] may run at the same time as other p…" at bounding box center [614, 544] width 10 height 10
checkbox input "true"
click at [807, 401] on span "Confirm" at bounding box center [938, 587] width 27 height 10
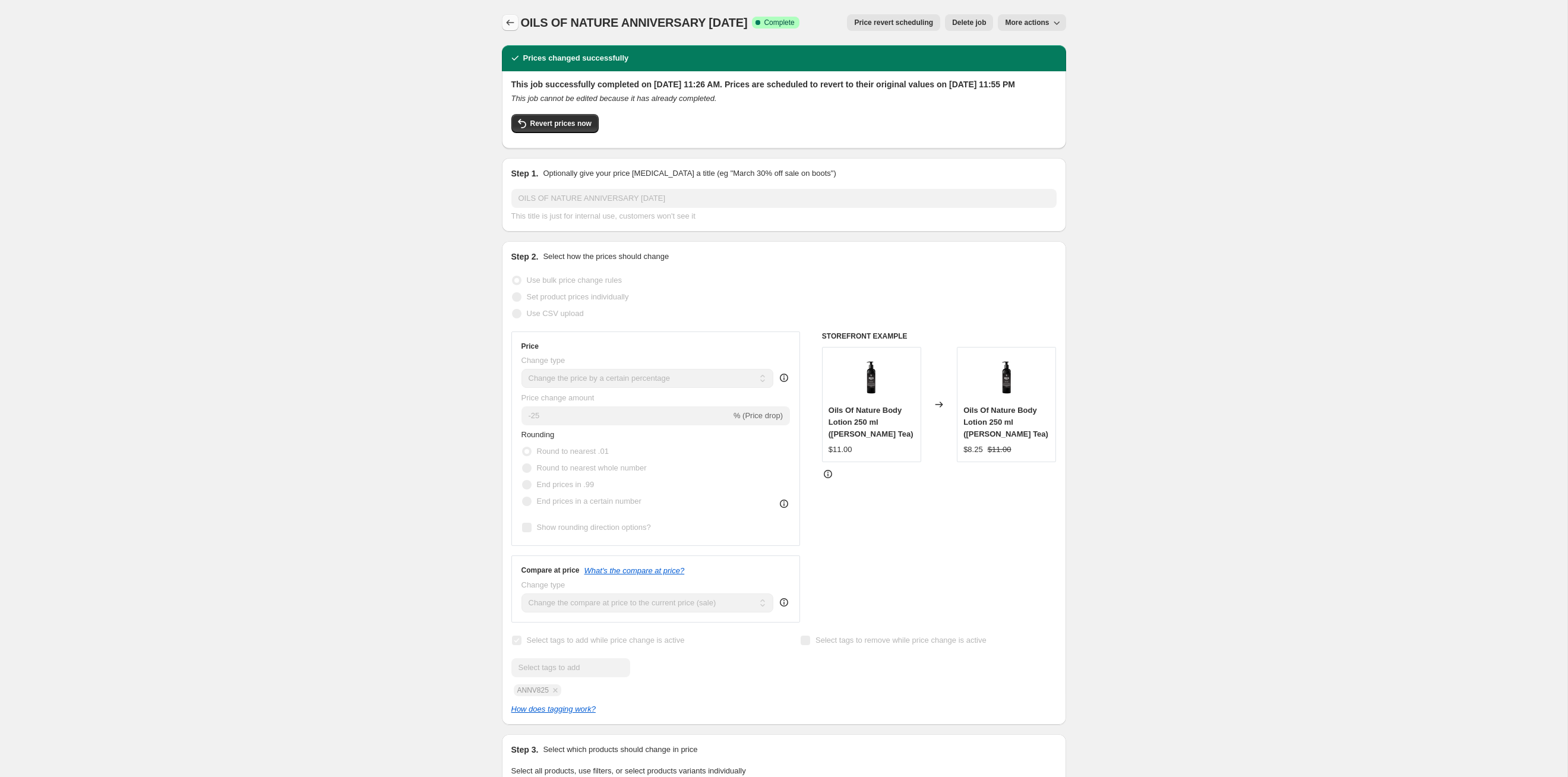
click at [515, 22] on icon "Price change jobs" at bounding box center [510, 22] width 12 height 12
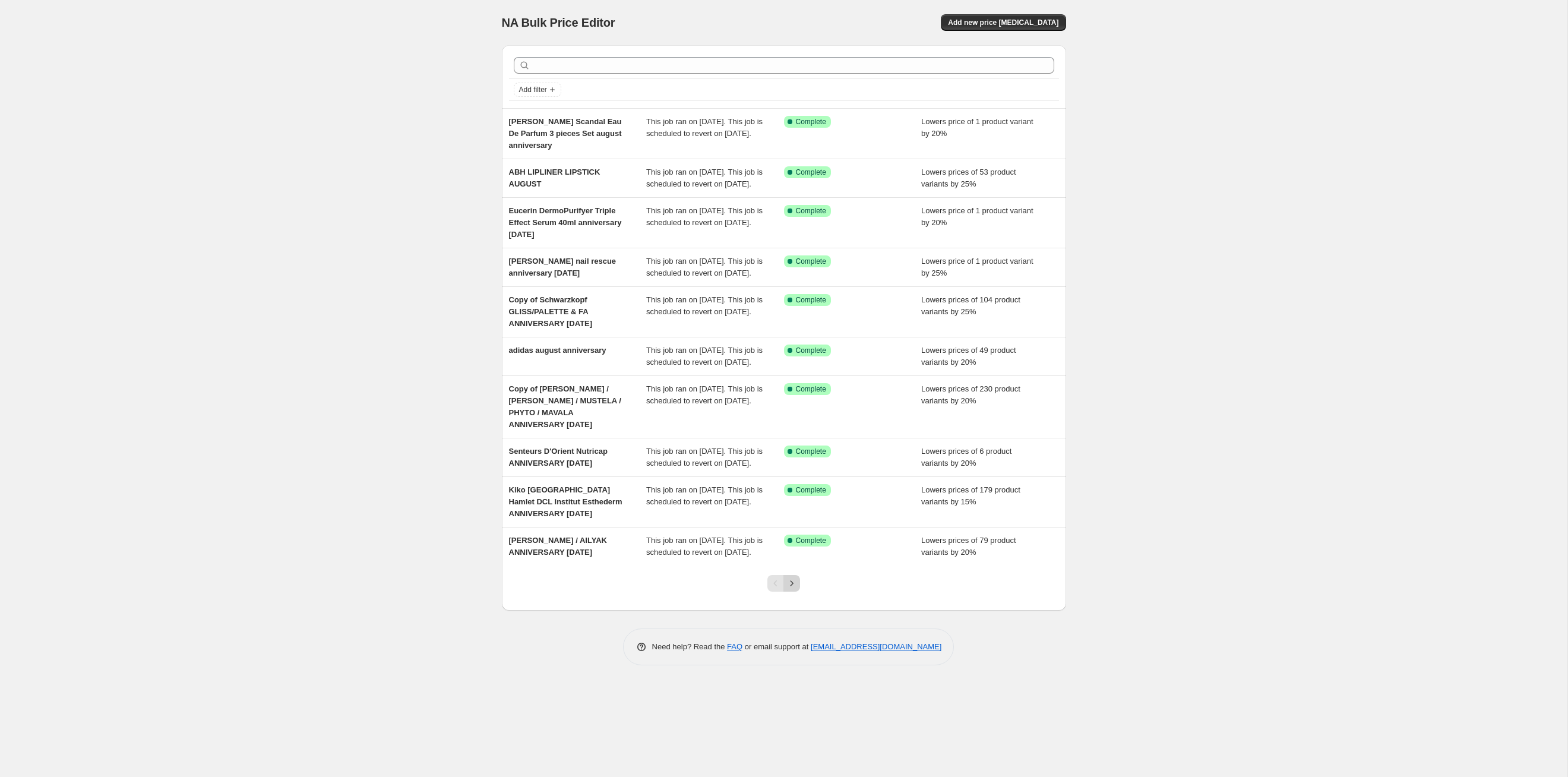
click at [791, 401] on icon "Next" at bounding box center [792, 583] width 3 height 5
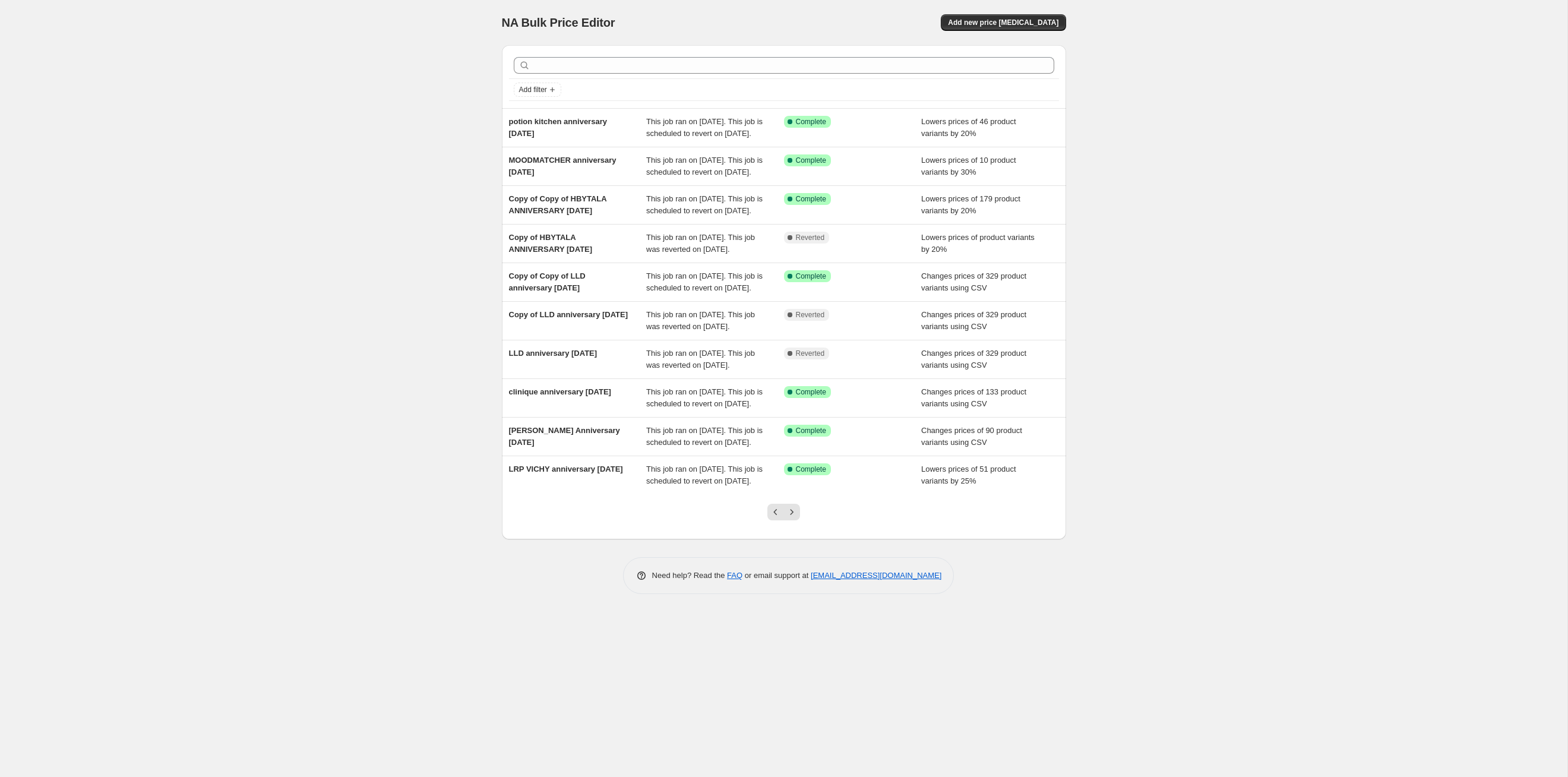
click at [791, 401] on icon "Next" at bounding box center [792, 512] width 3 height 5
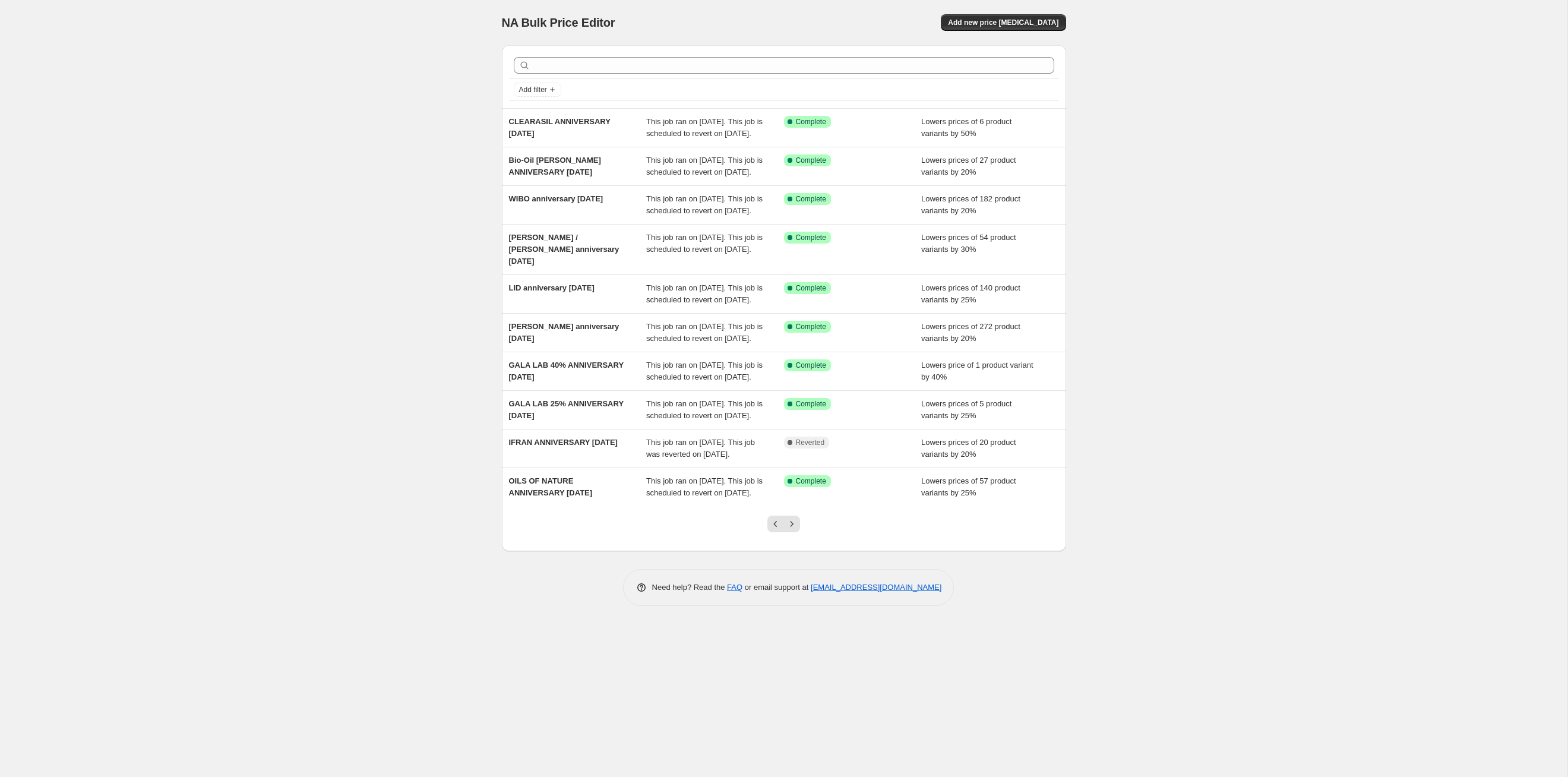
click at [791, 401] on icon "Next" at bounding box center [792, 524] width 3 height 5
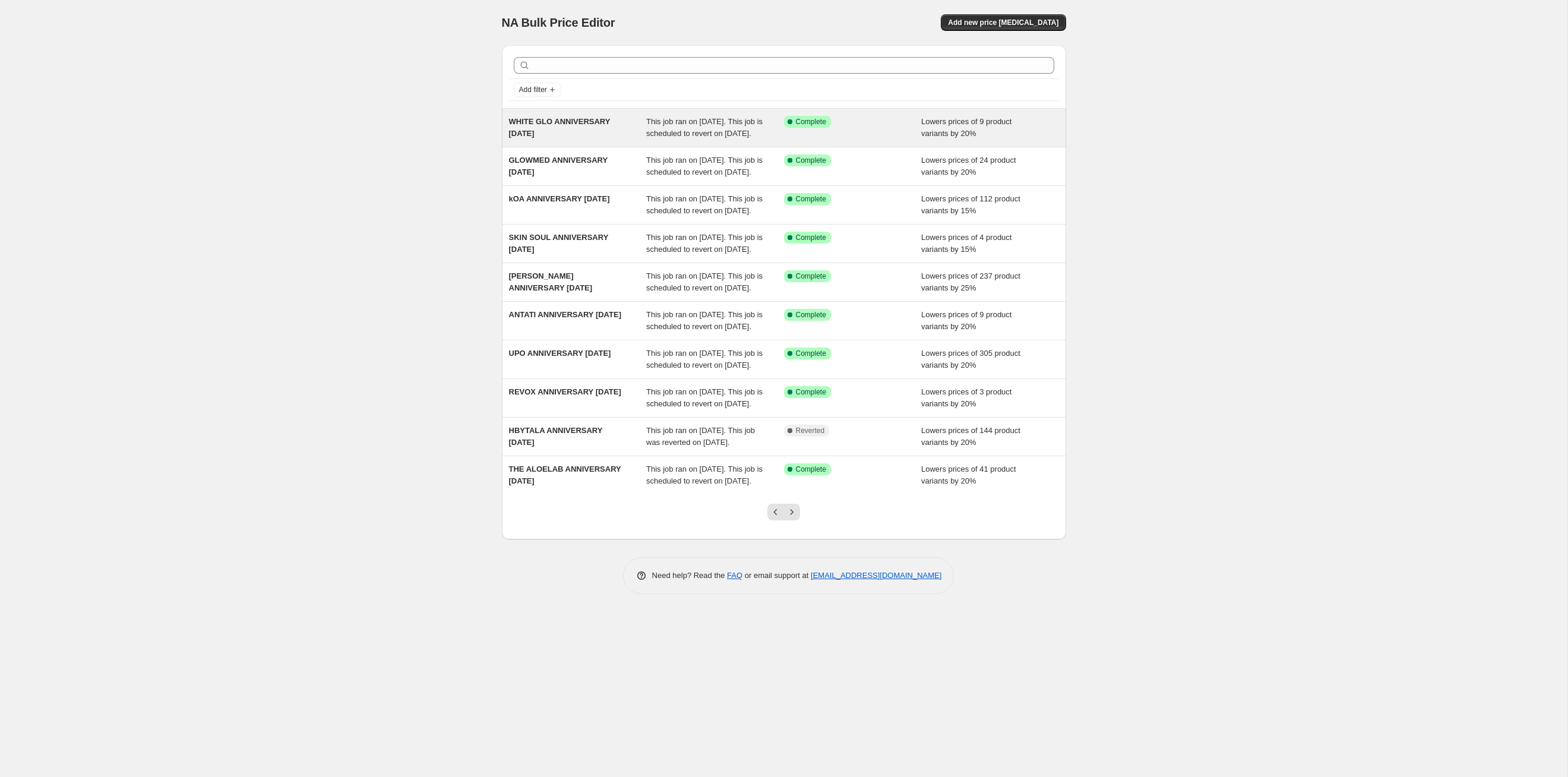
click at [807, 137] on span "Lowers prices of 9 product variants by 20%" at bounding box center [966, 127] width 91 height 21
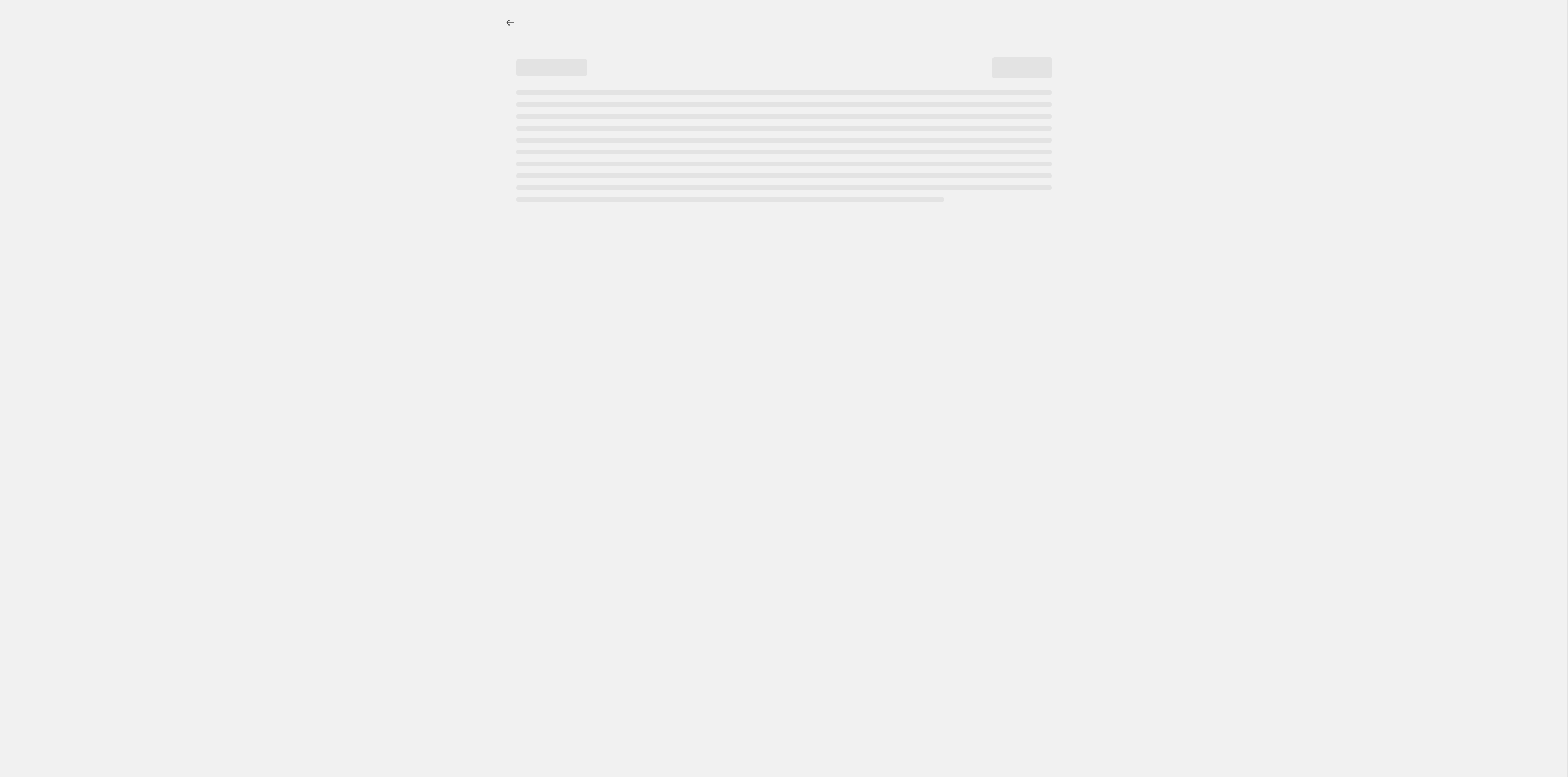
select select "percentage"
select select "tag"
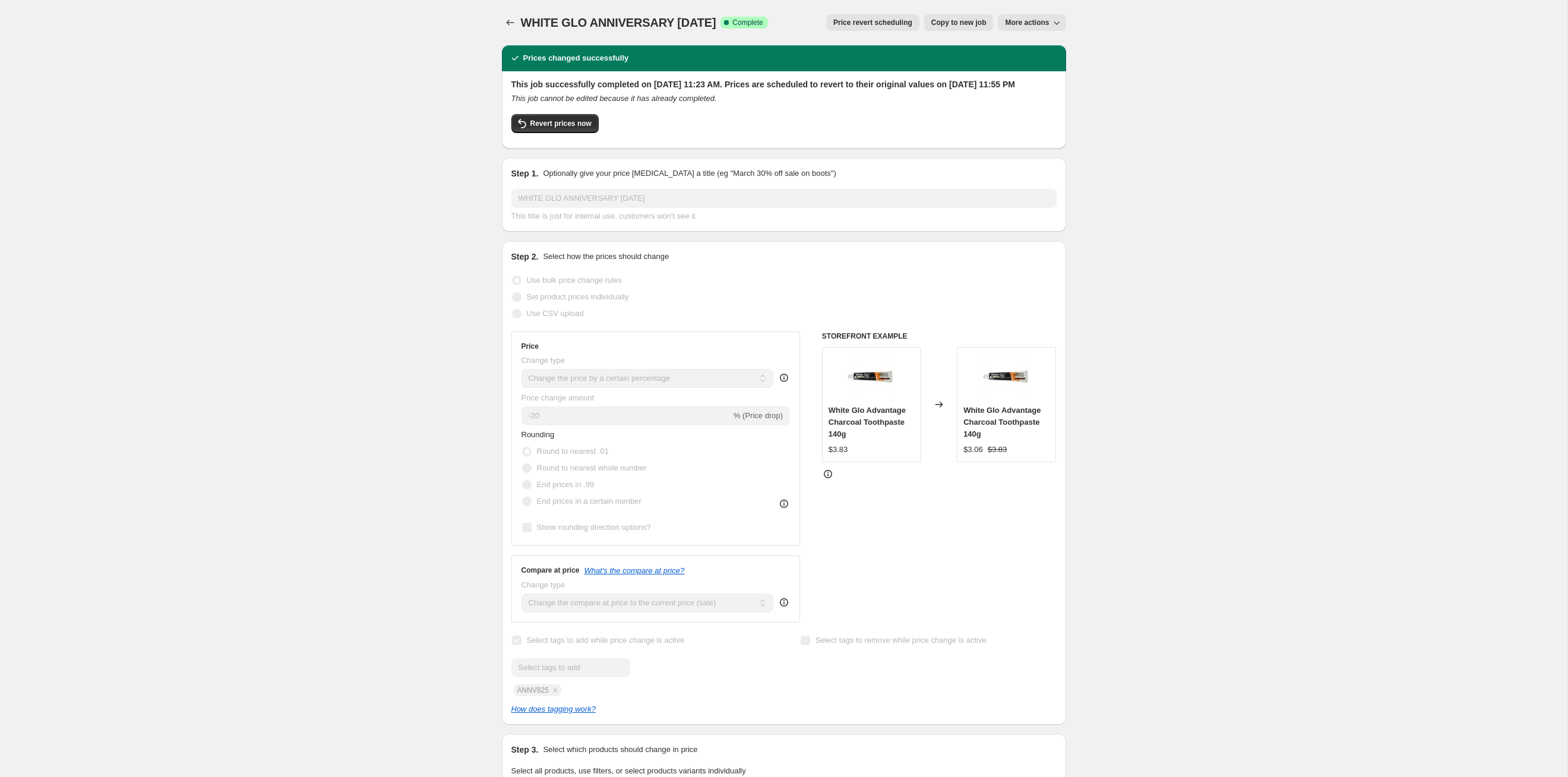
click at [807, 27] on button "Price revert scheduling" at bounding box center [873, 22] width 93 height 17
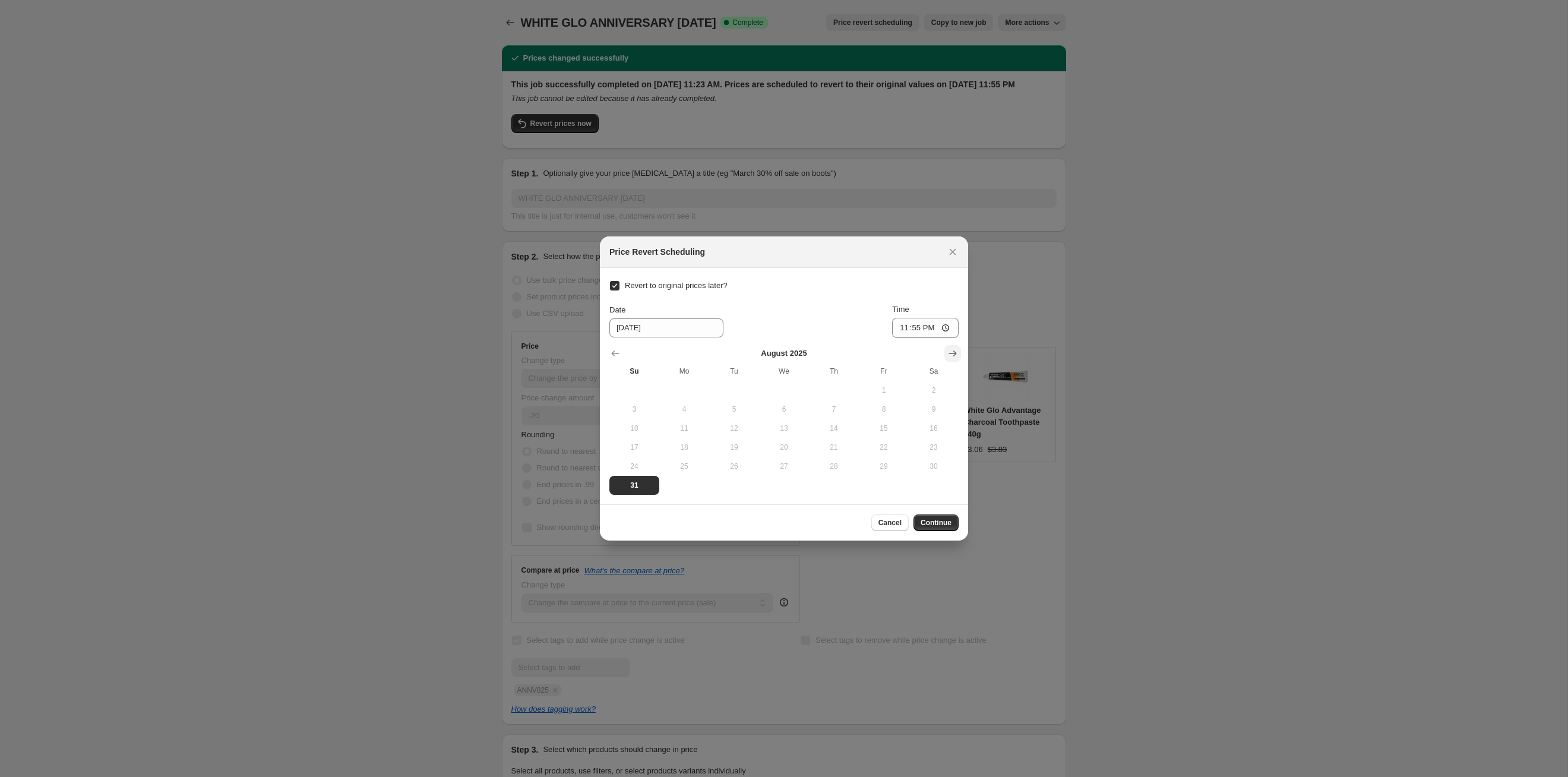
click at [807, 355] on icon "Show next month, September 2025" at bounding box center [952, 353] width 12 height 12
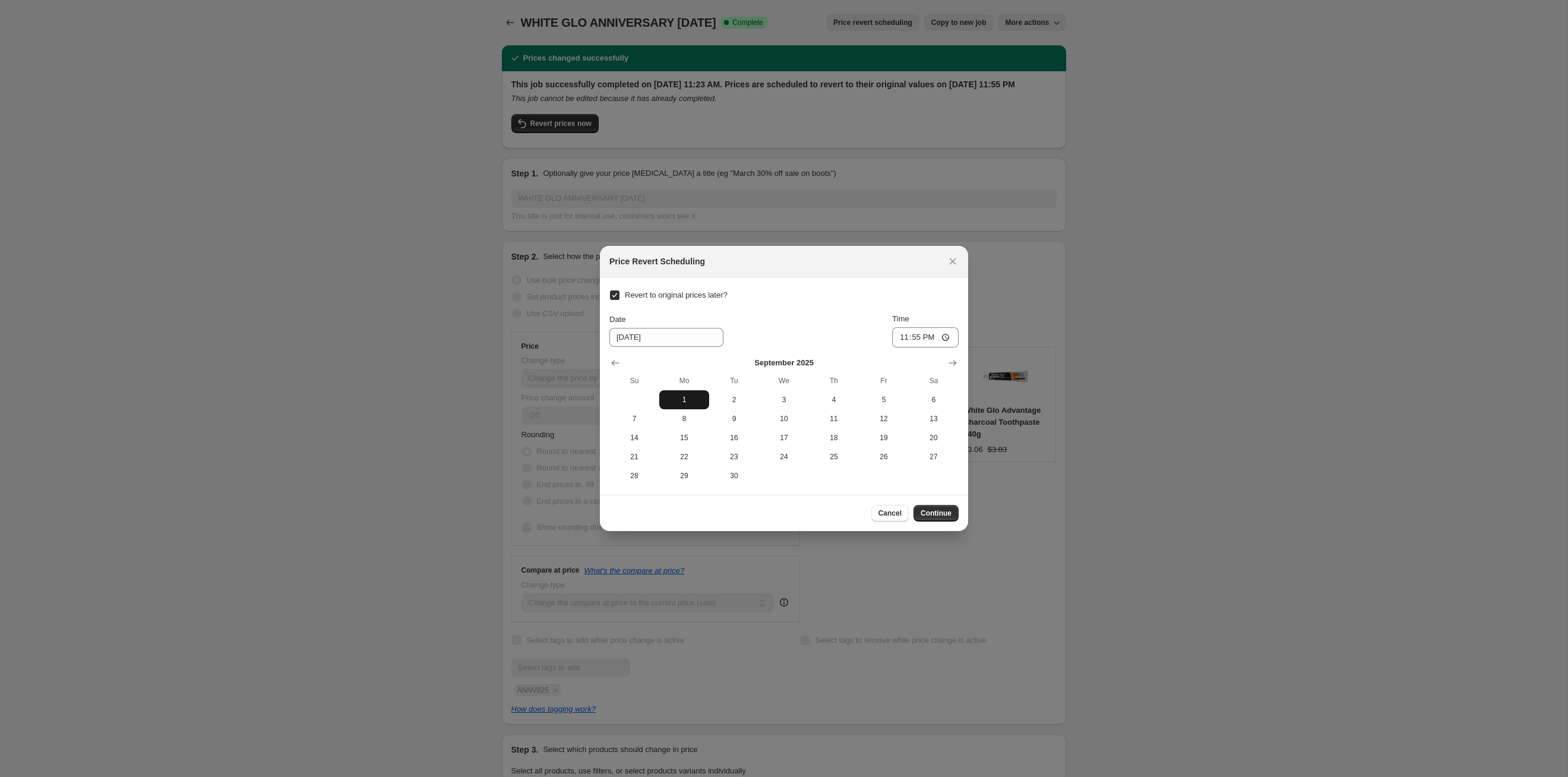
click at [679, 398] on span "1" at bounding box center [684, 399] width 40 height 10
type input "[DATE]"
click at [807, 401] on span "Continue" at bounding box center [936, 513] width 31 height 10
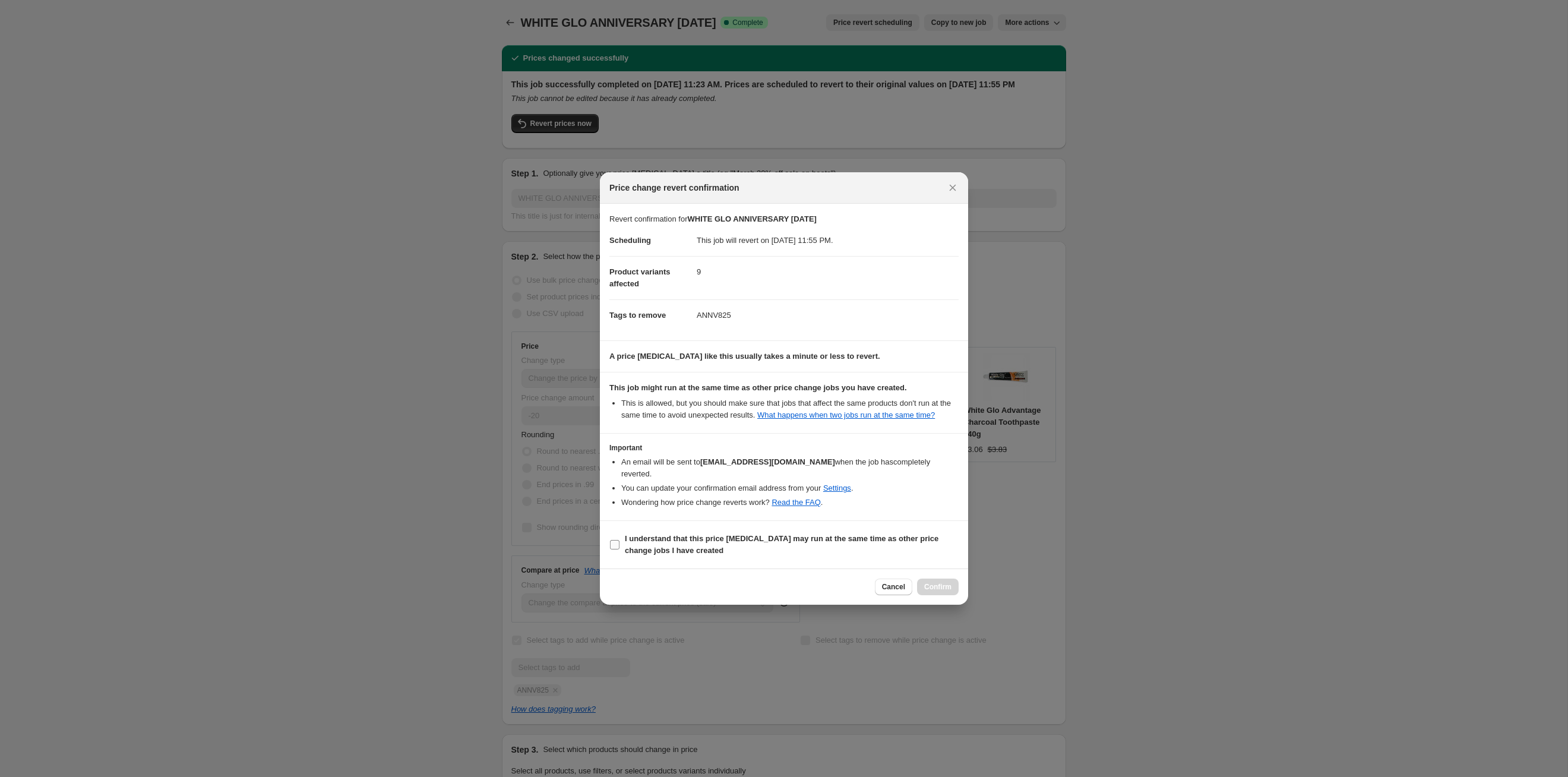
click at [807, 401] on span "I understand that this price [MEDICAL_DATA] may run at the same time as other p…" at bounding box center [792, 544] width 334 height 24
click at [619, 401] on input "I understand that this price [MEDICAL_DATA] may run at the same time as other p…" at bounding box center [614, 544] width 10 height 10
checkbox input "true"
click at [807, 401] on button "Confirm" at bounding box center [938, 587] width 41 height 17
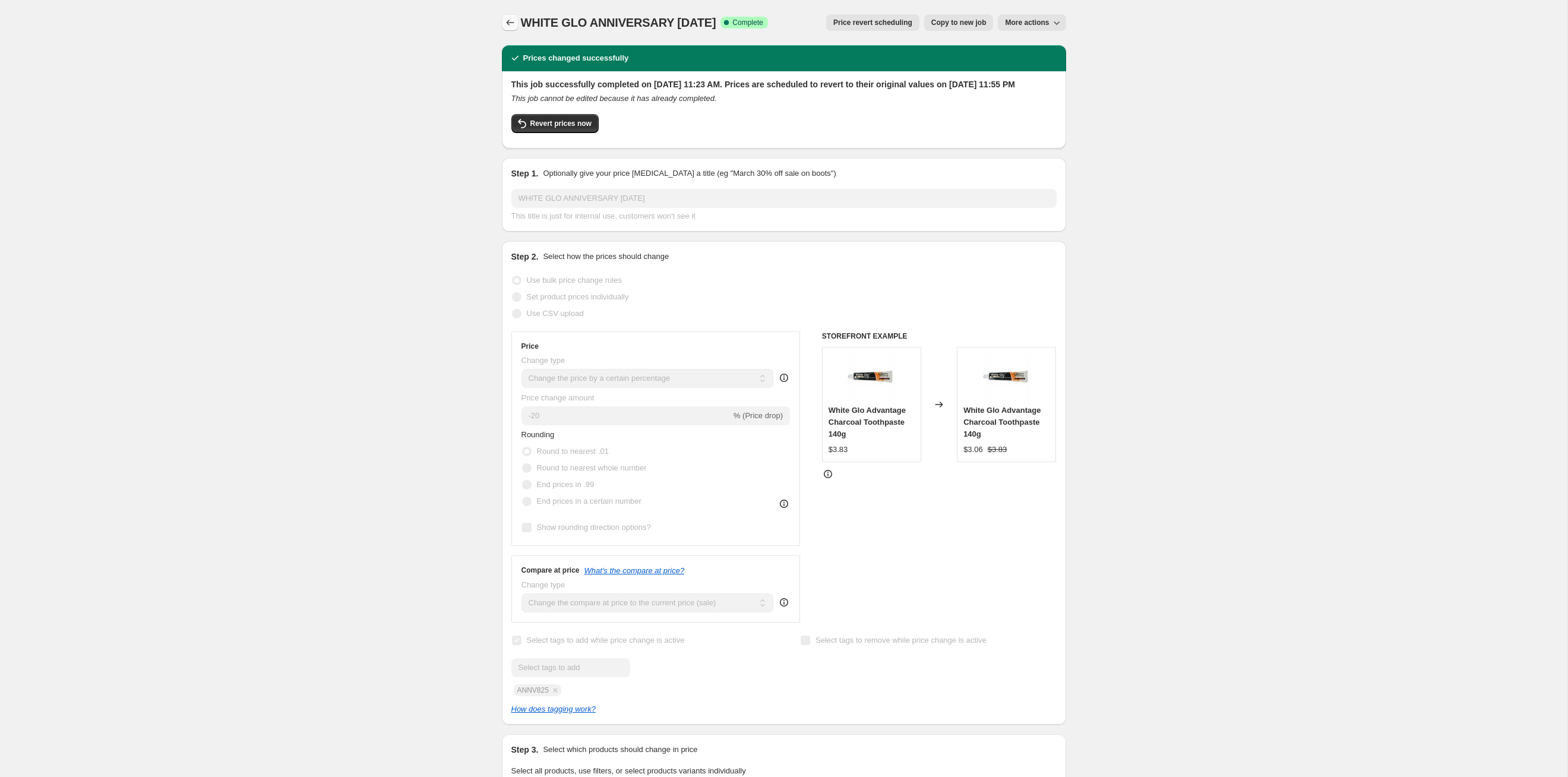
click at [514, 16] on button "Price change jobs" at bounding box center [510, 22] width 17 height 17
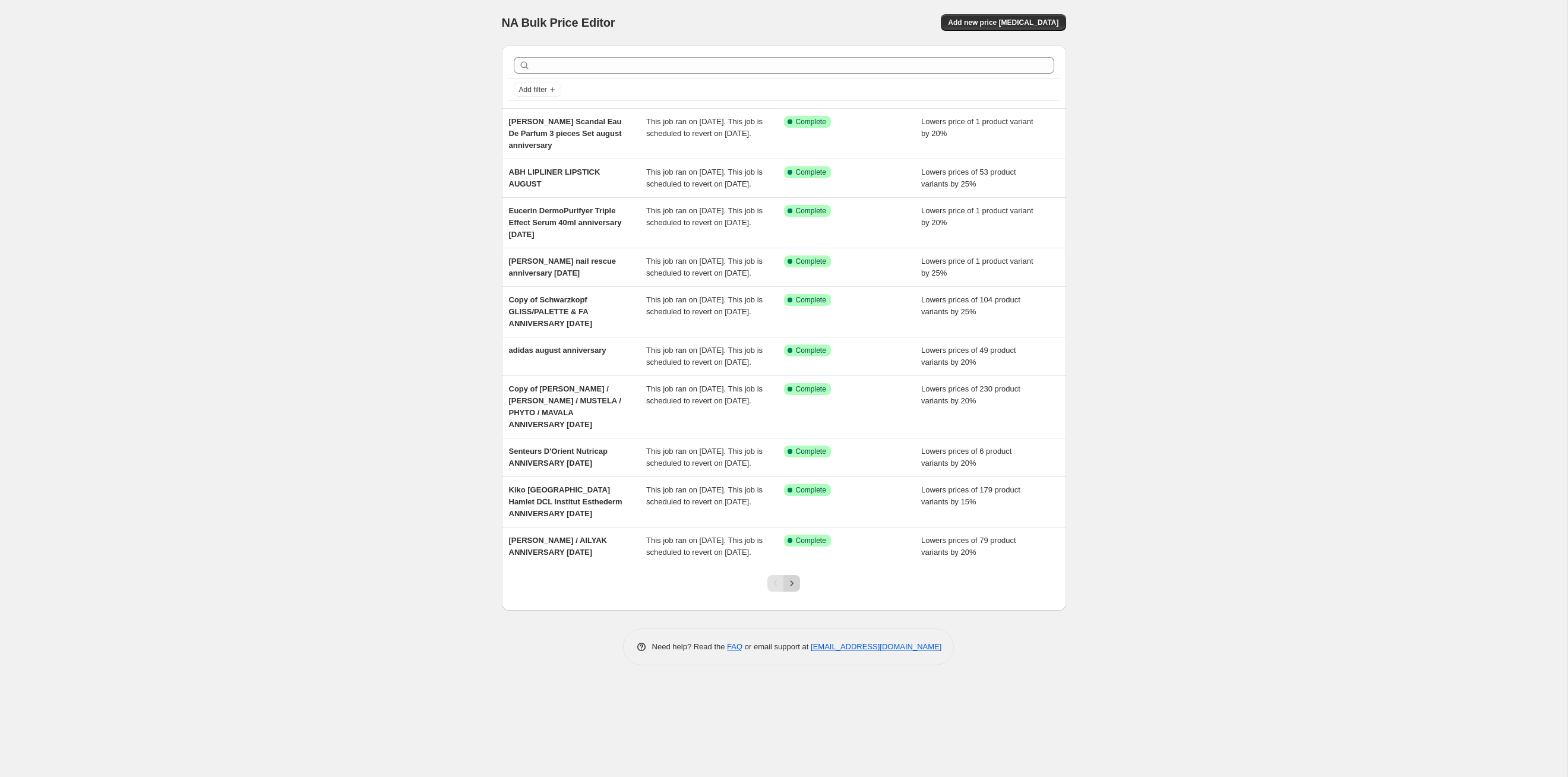
click at [795, 401] on icon "Next" at bounding box center [792, 583] width 12 height 12
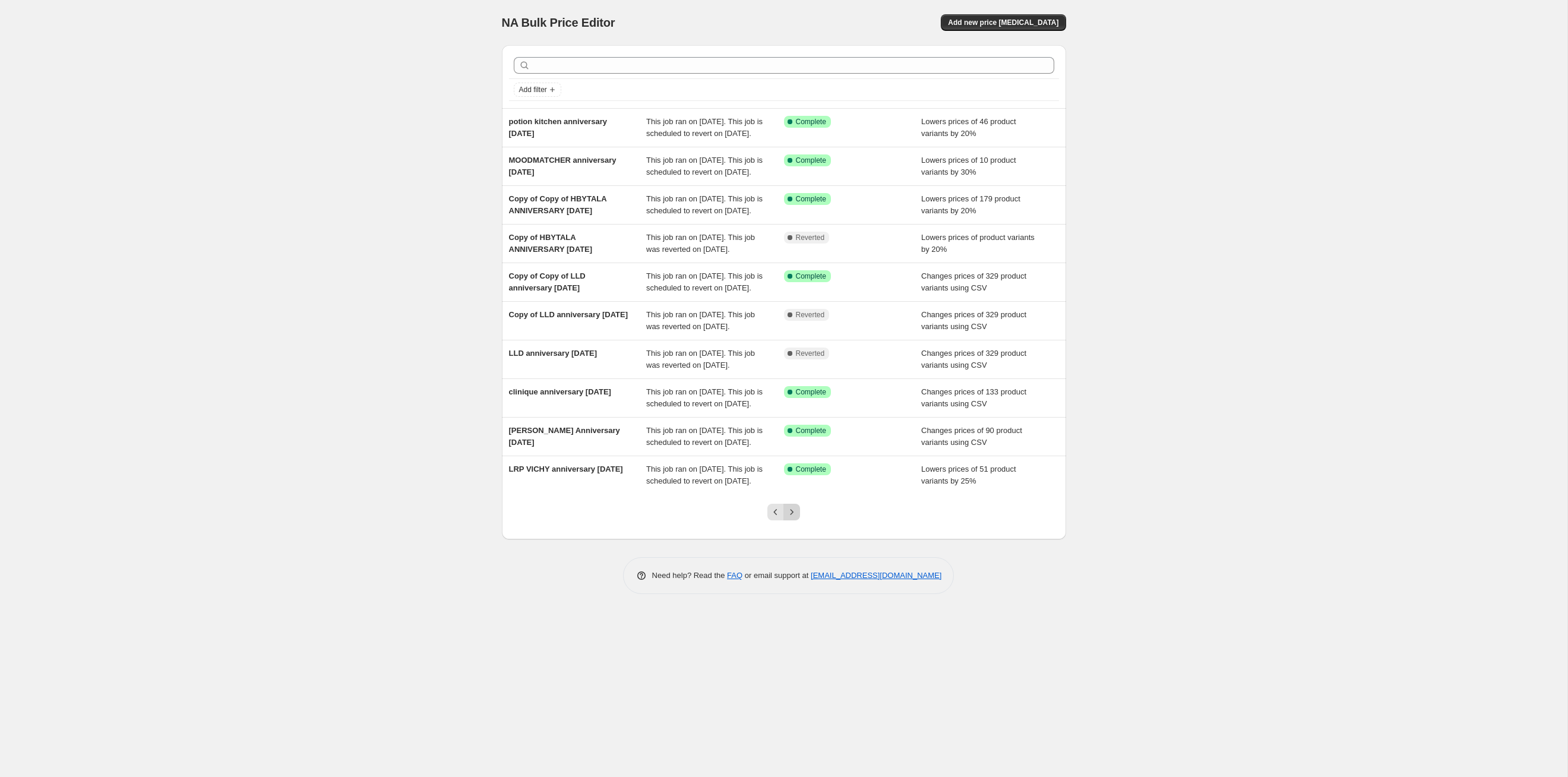
click at [795, 401] on icon "Next" at bounding box center [792, 512] width 12 height 12
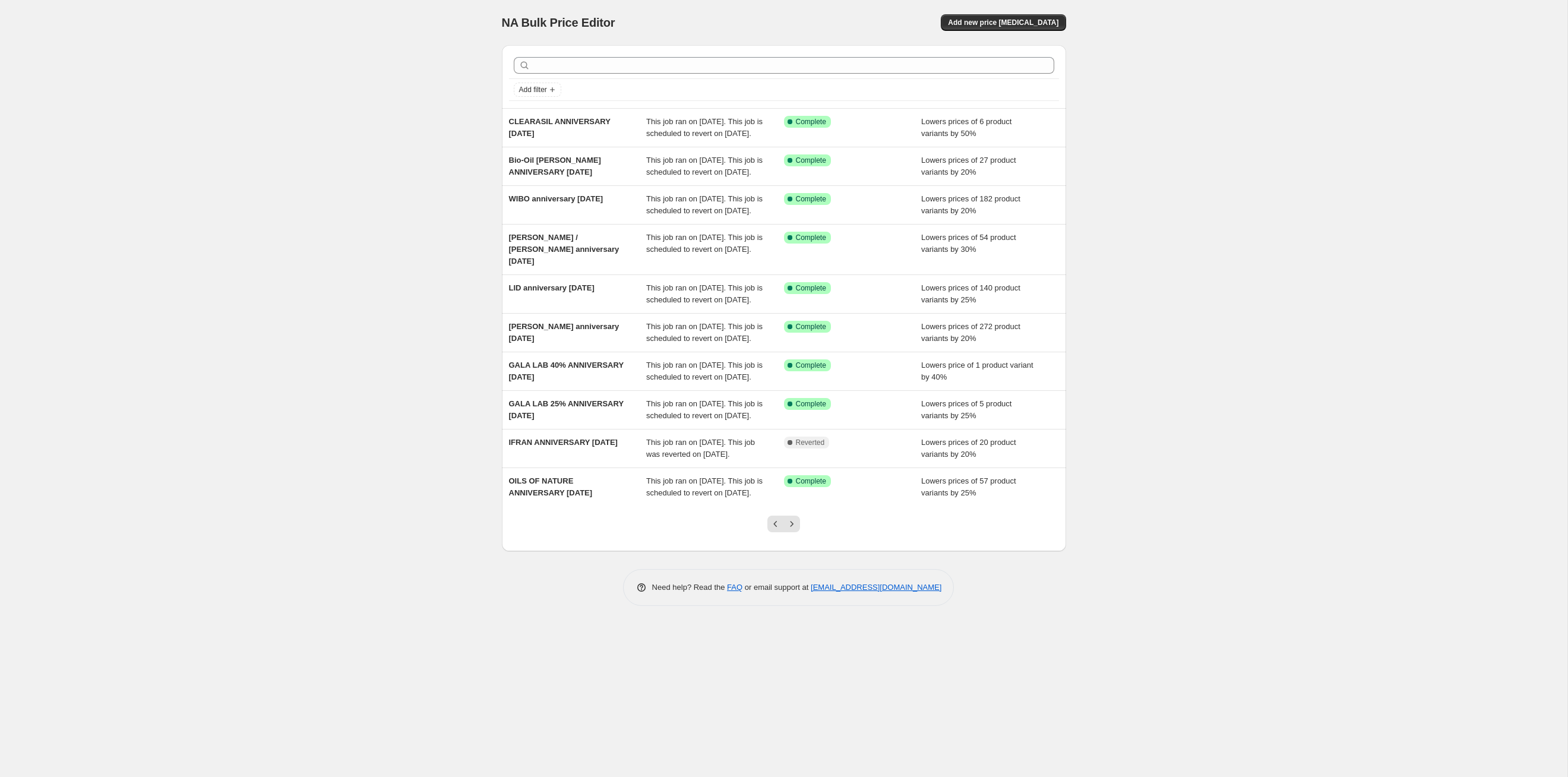
click at [795, 401] on icon "Next" at bounding box center [792, 524] width 12 height 12
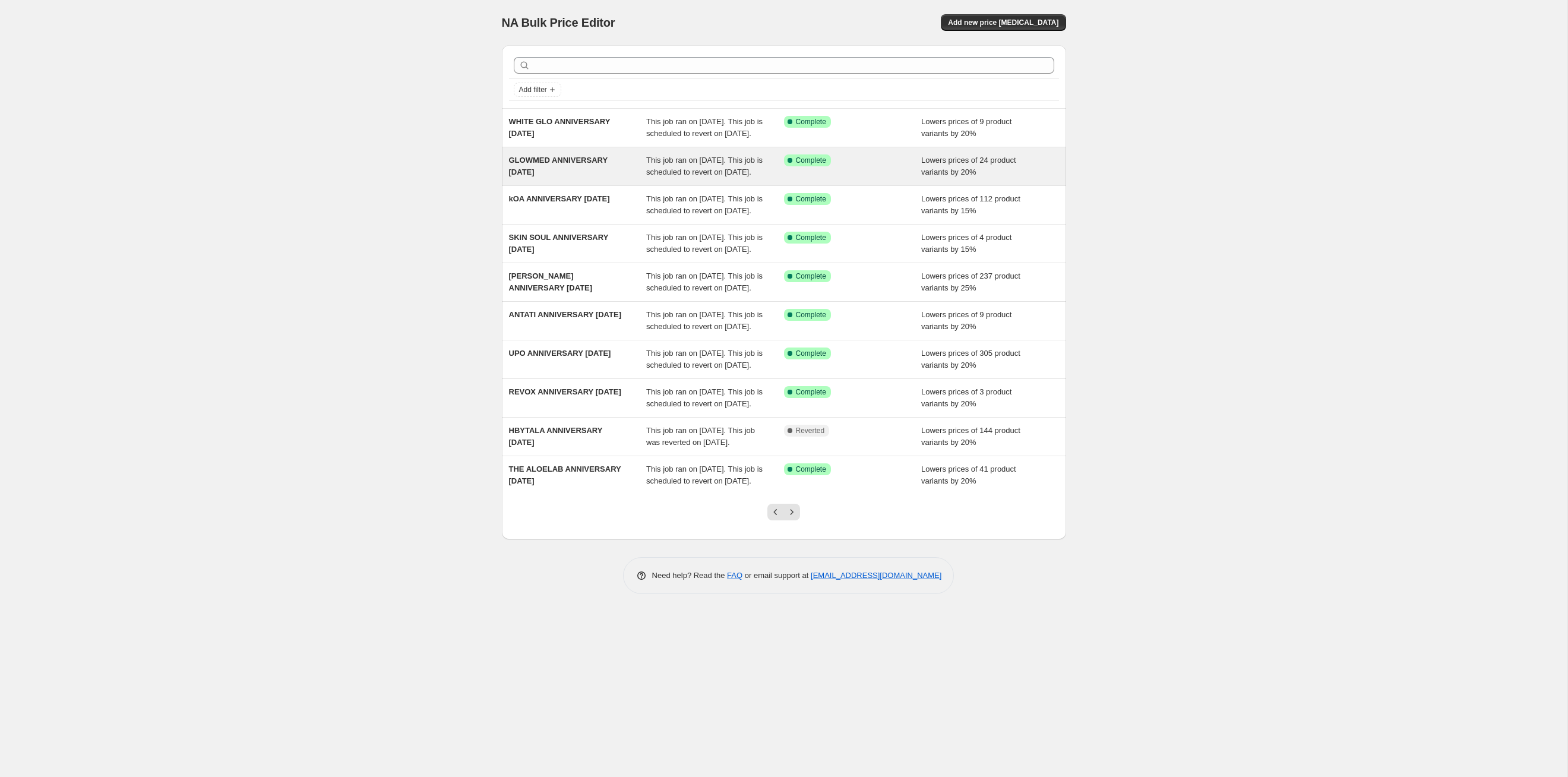
click at [732, 178] on div "This job ran on [DATE]. This job is scheduled to revert on [DATE]." at bounding box center [715, 166] width 138 height 24
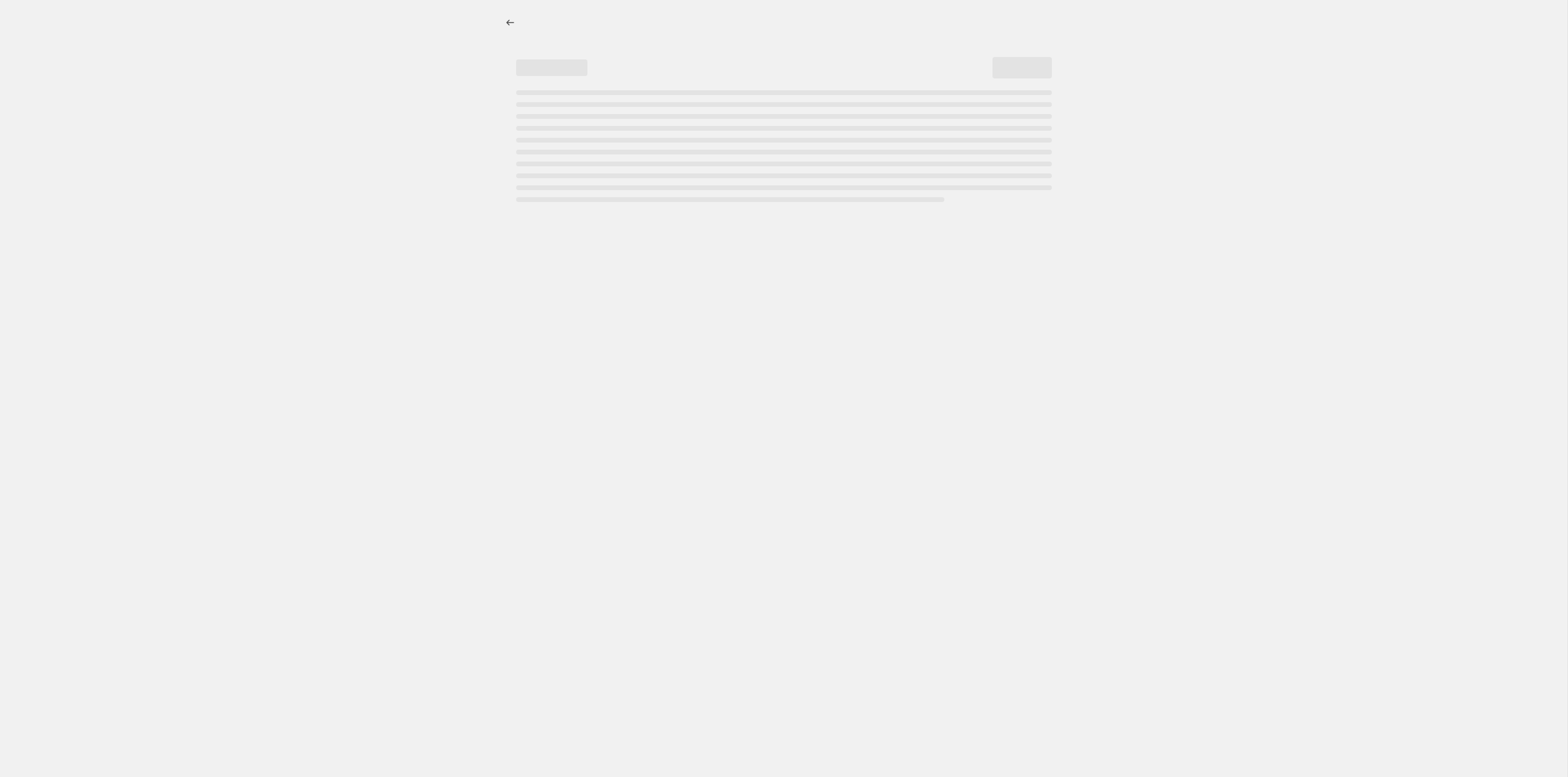
select select "percentage"
select select "tag"
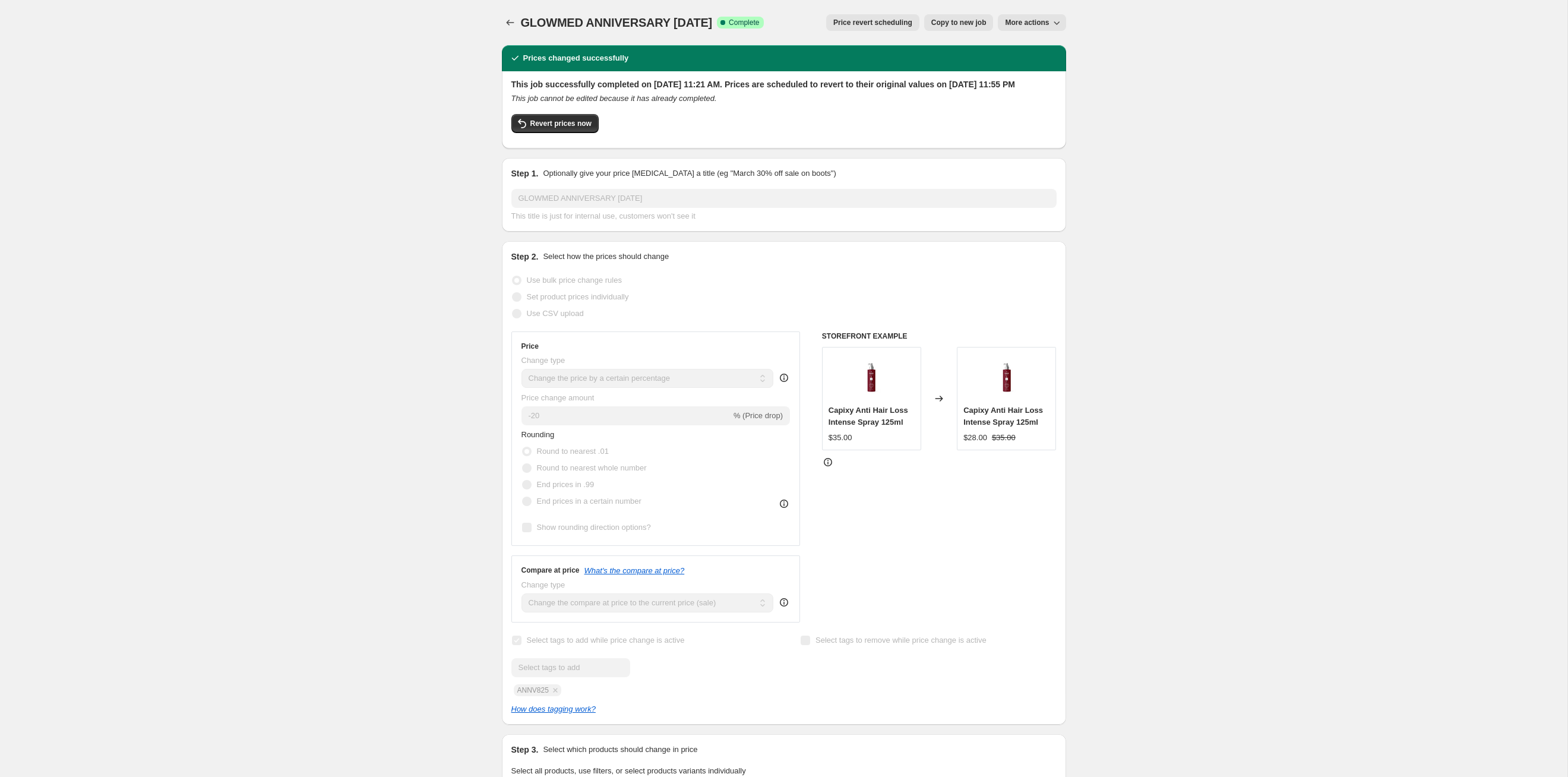
click at [807, 17] on button "Price revert scheduling" at bounding box center [873, 22] width 93 height 17
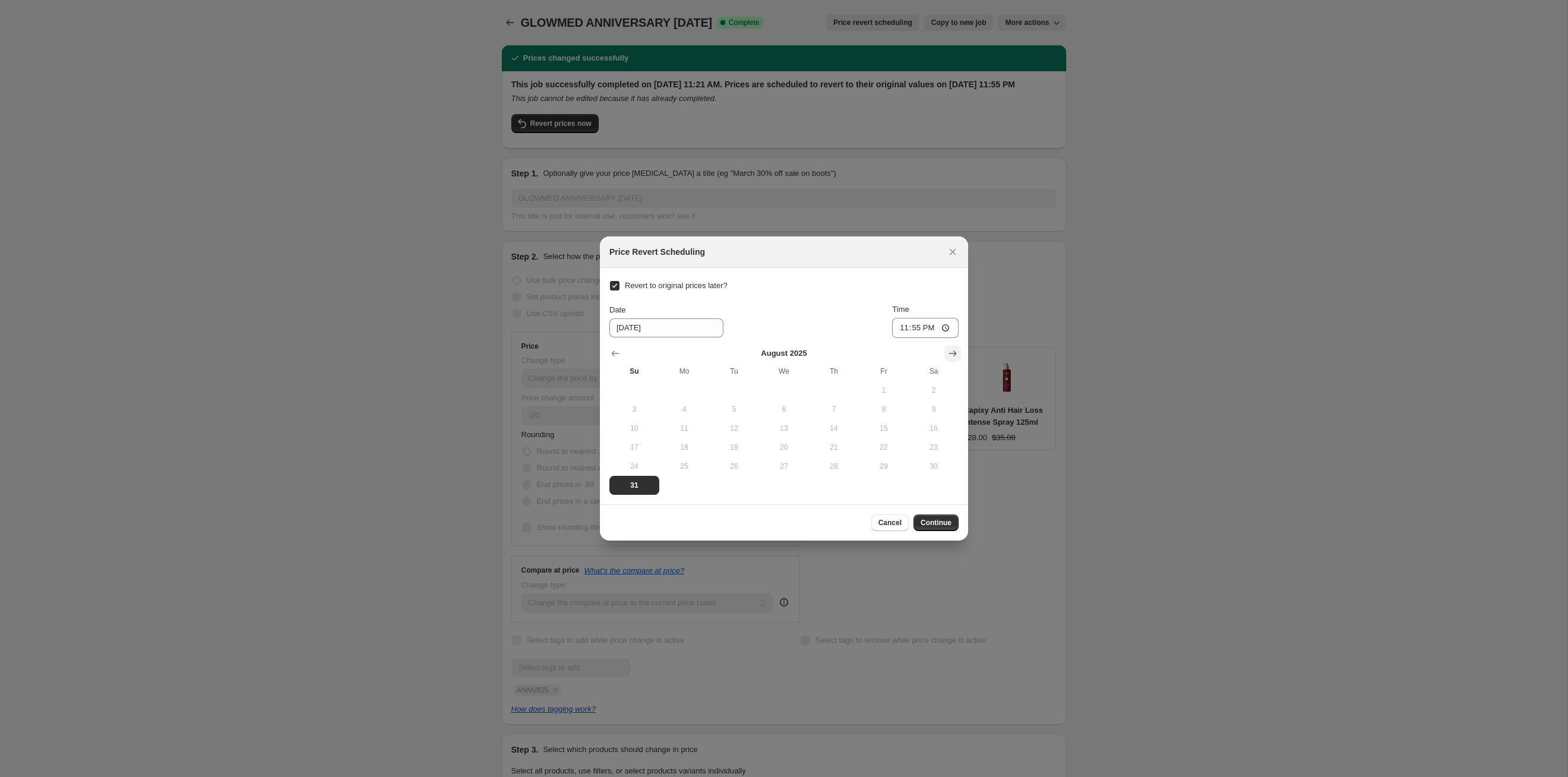
click at [807, 346] on button "Show next month, September 2025" at bounding box center [953, 353] width 17 height 17
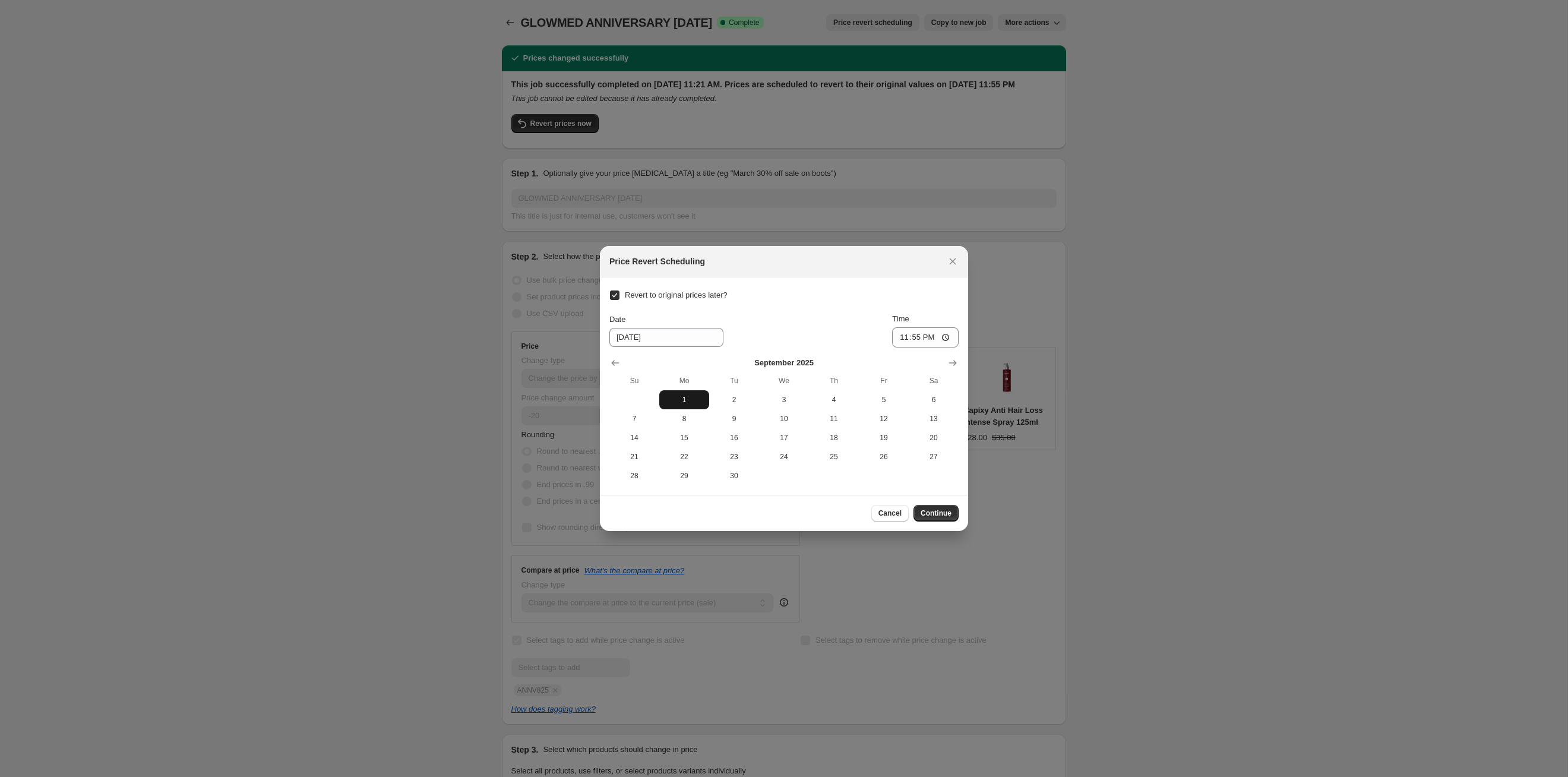
click at [682, 392] on button "1" at bounding box center [684, 400] width 50 height 19
type input "[DATE]"
click at [807, 401] on span "Continue" at bounding box center [936, 513] width 31 height 10
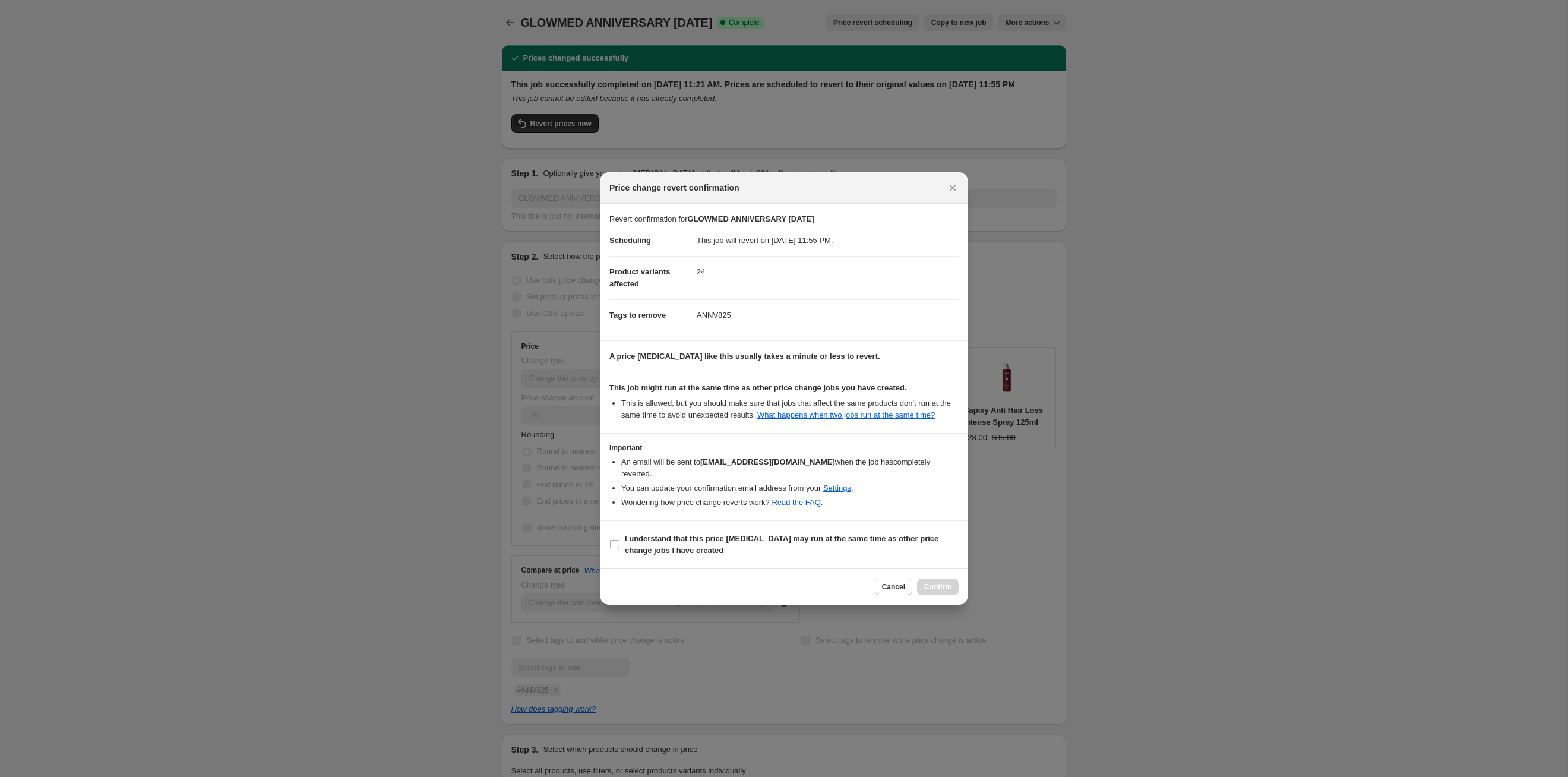
click at [807, 401] on section "I understand that this price [MEDICAL_DATA] may run at the same time as other p…" at bounding box center [783, 545] width 368 height 47
click at [807, 401] on b "I understand that this price [MEDICAL_DATA] may run at the same time as other p…" at bounding box center [782, 544] width 314 height 21
click at [619, 401] on input "I understand that this price [MEDICAL_DATA] may run at the same time as other p…" at bounding box center [614, 544] width 10 height 10
checkbox input "true"
click at [807, 401] on span "Confirm" at bounding box center [938, 587] width 27 height 10
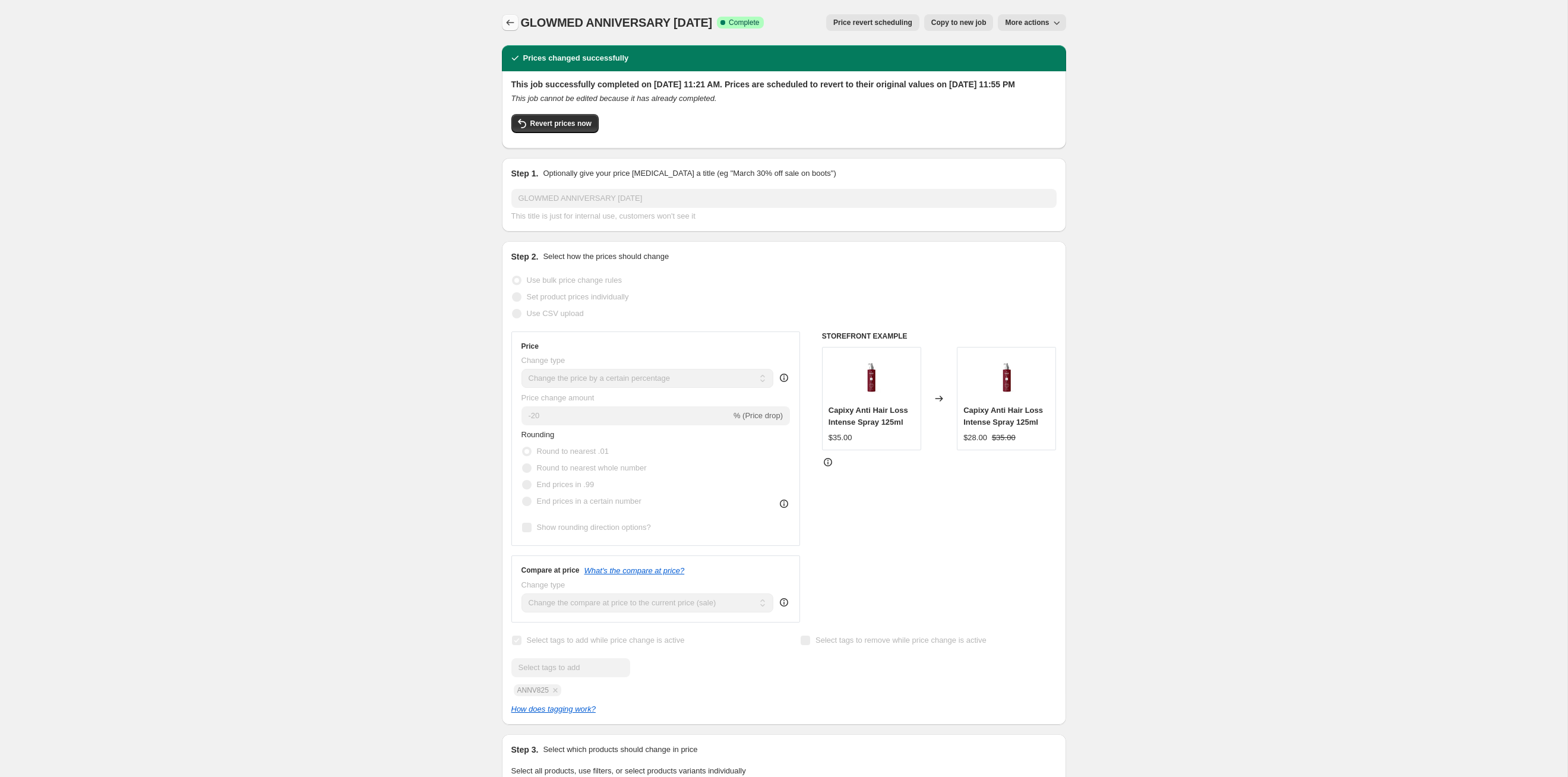
click at [509, 27] on icon "Price change jobs" at bounding box center [510, 22] width 12 height 12
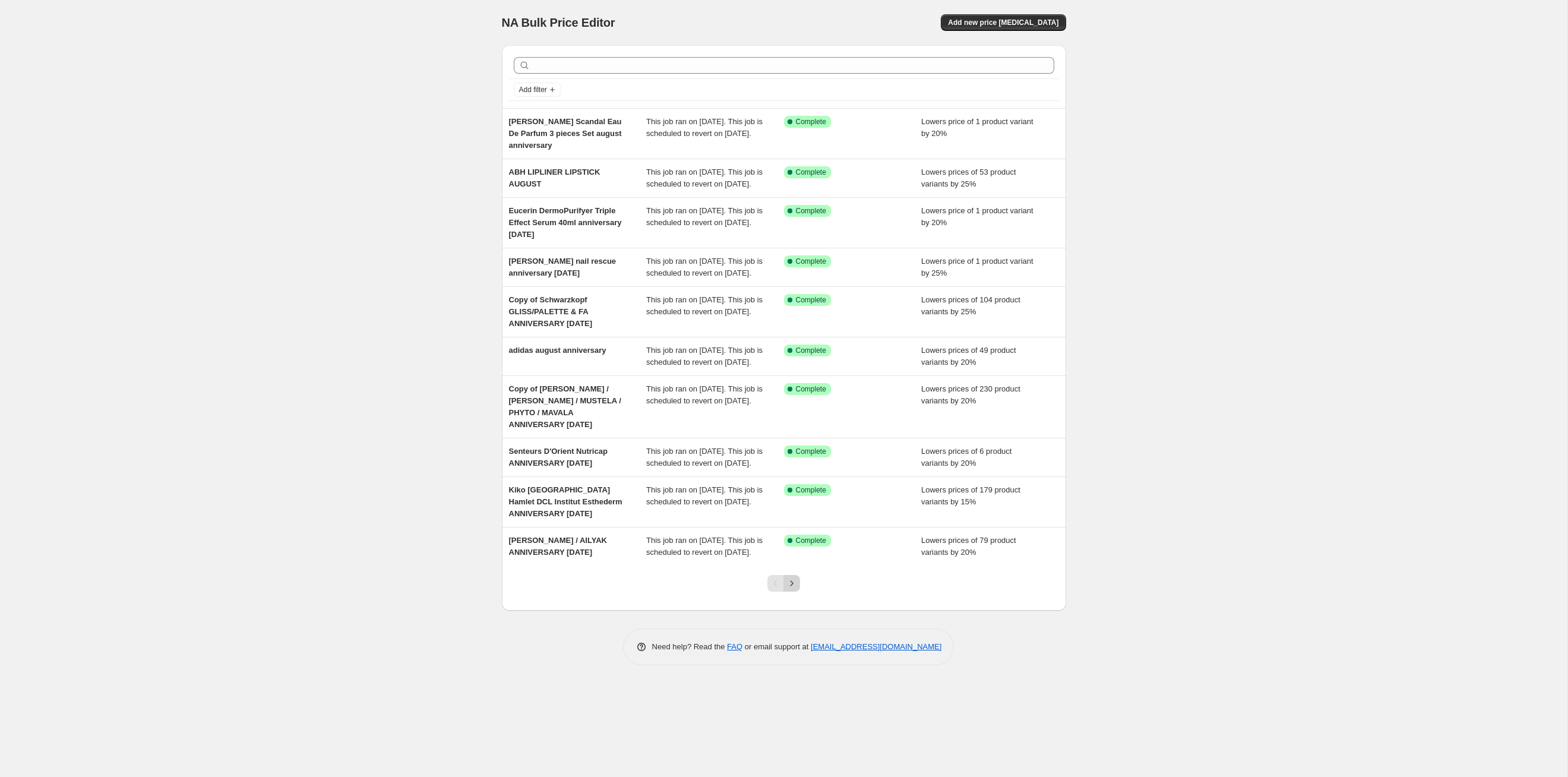
click at [792, 401] on icon "Next" at bounding box center [792, 583] width 12 height 12
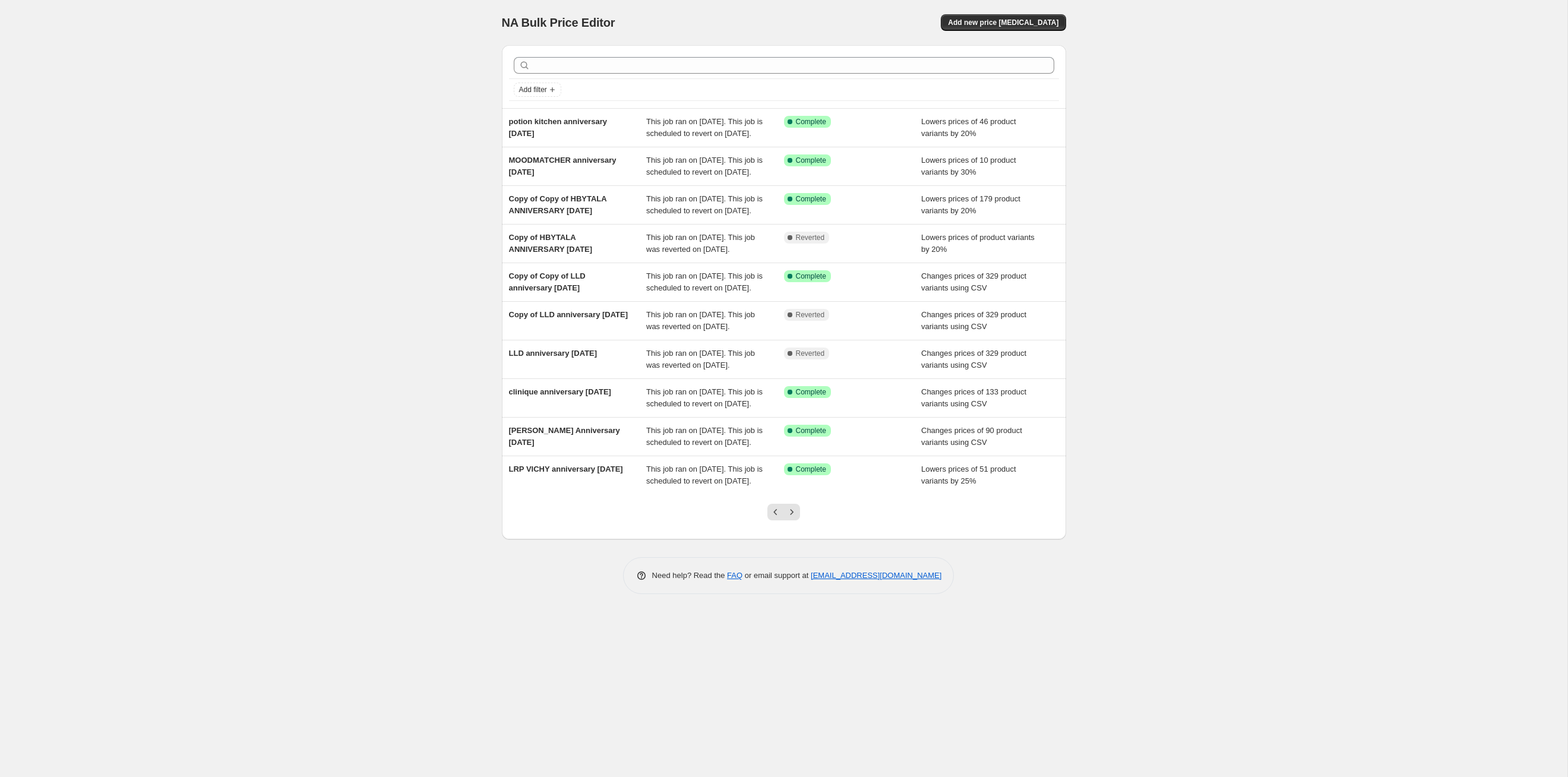
click at [792, 401] on icon "Next" at bounding box center [792, 512] width 12 height 12
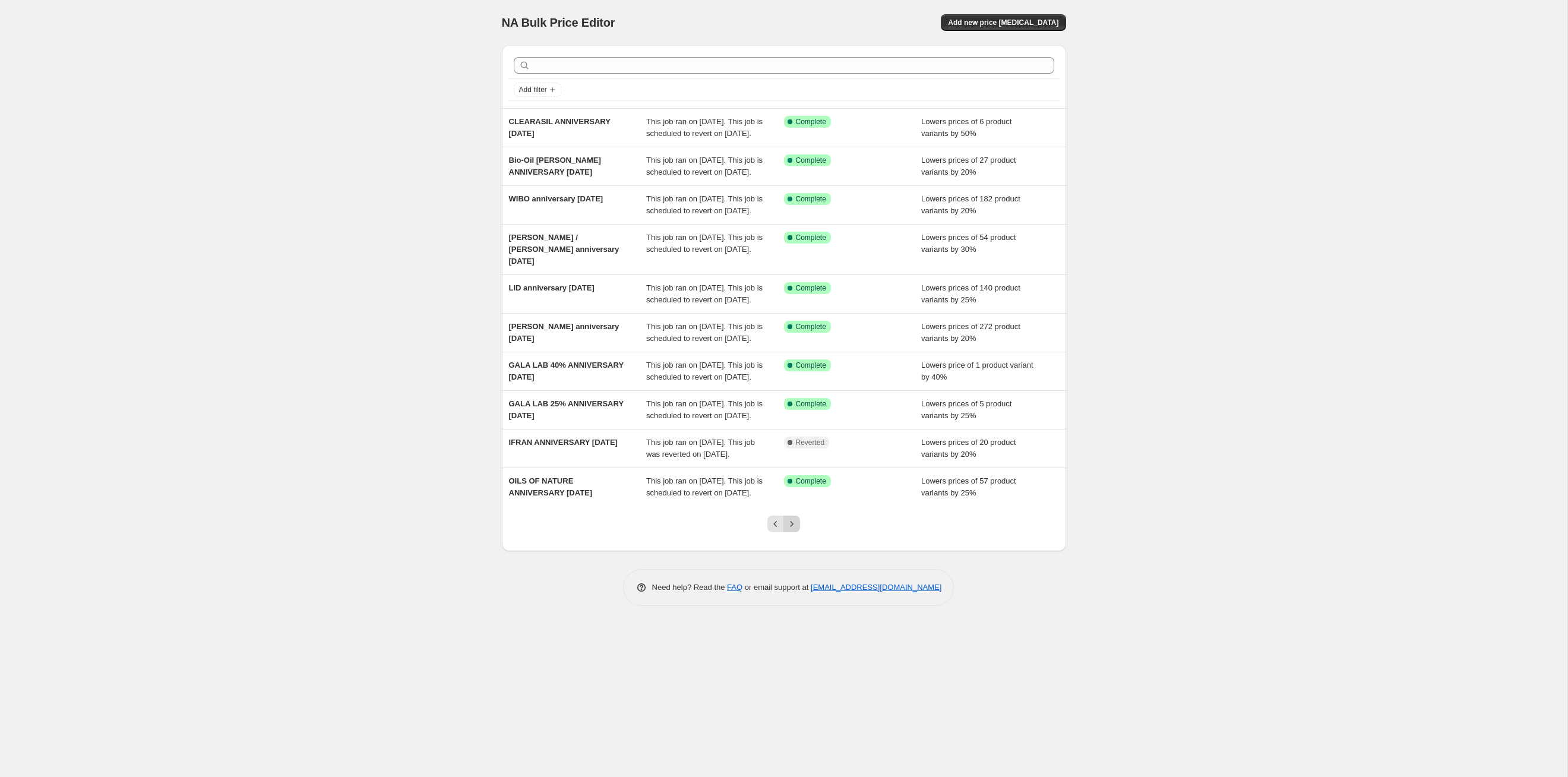
click at [792, 401] on icon "Next" at bounding box center [792, 524] width 12 height 12
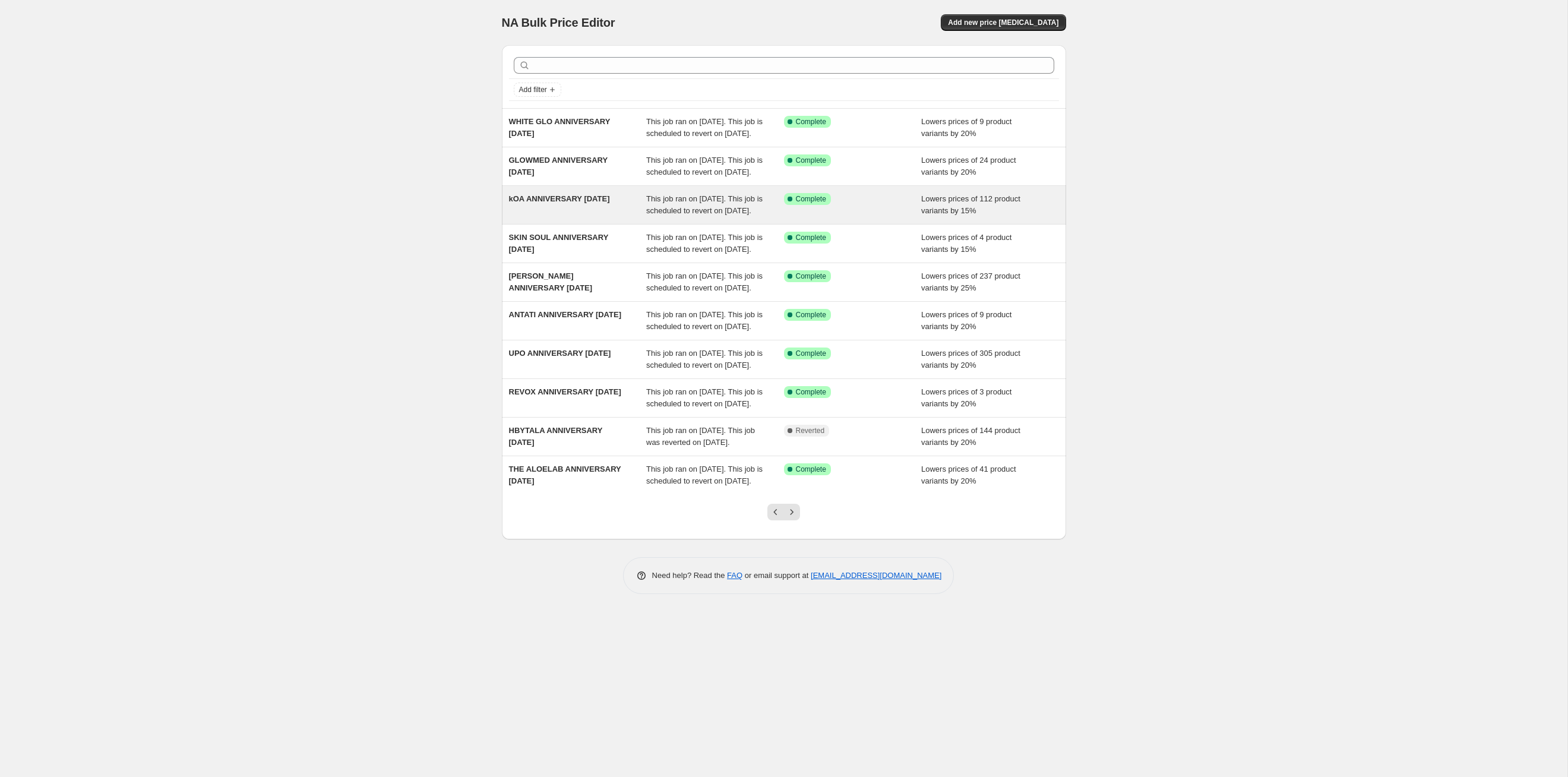
click at [757, 217] on div "This job ran on [DATE]. This job is scheduled to revert on [DATE]." at bounding box center [715, 205] width 138 height 24
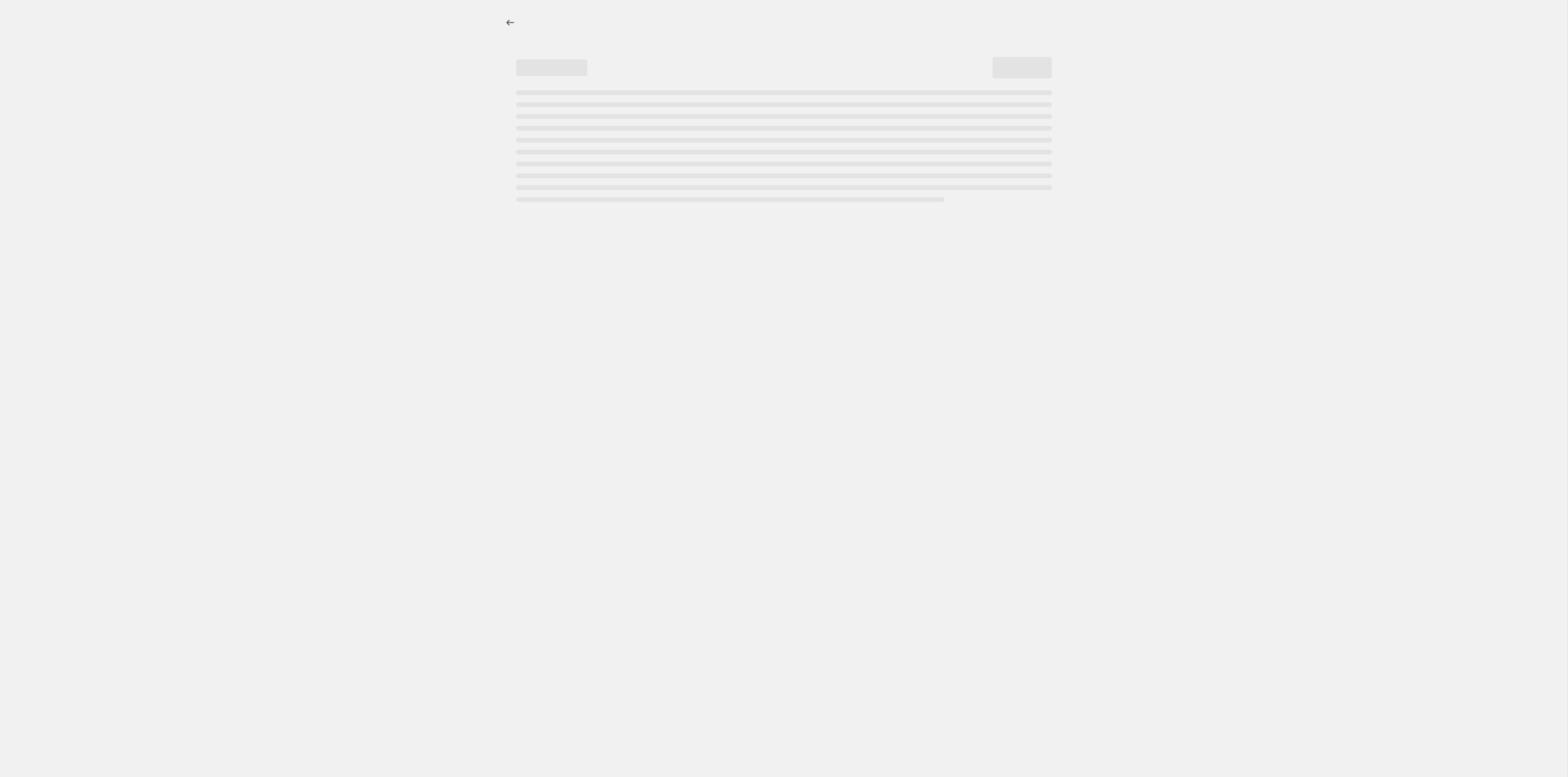
select select "percentage"
select select "collection"
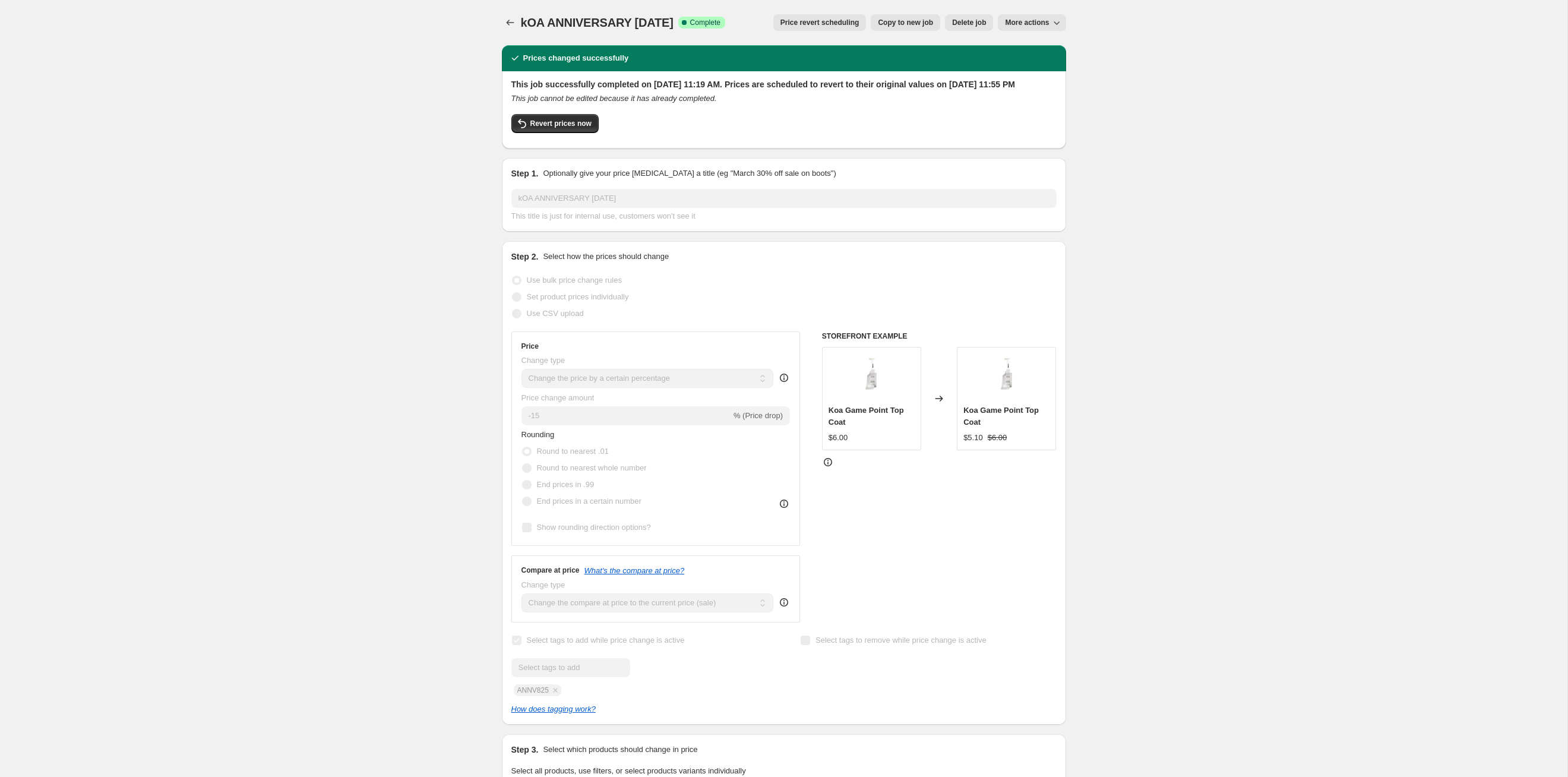
click at [807, 22] on span "Price revert scheduling" at bounding box center [820, 22] width 79 height 10
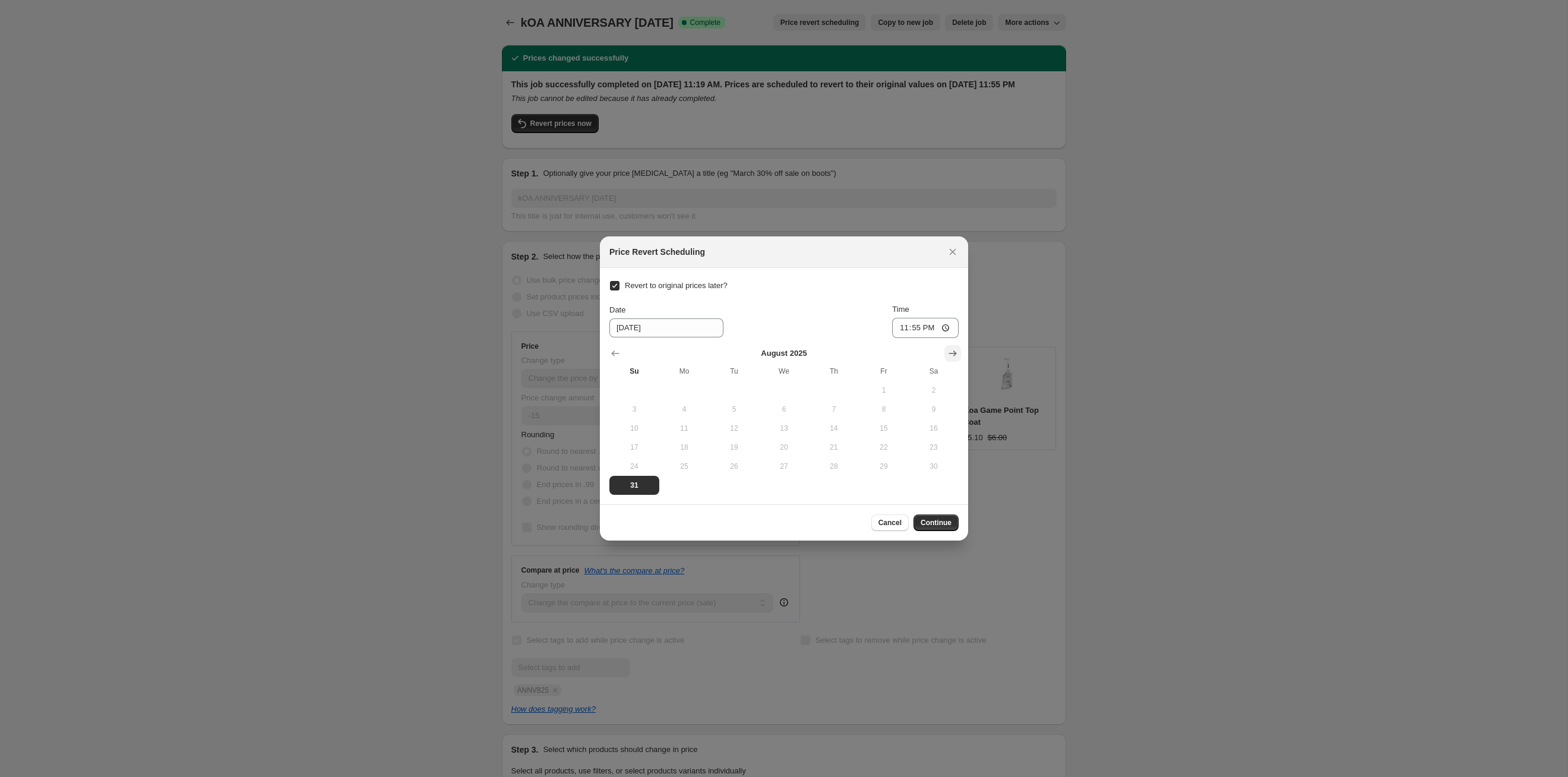
click at [807, 350] on icon "Show next month, September 2025" at bounding box center [952, 353] width 12 height 12
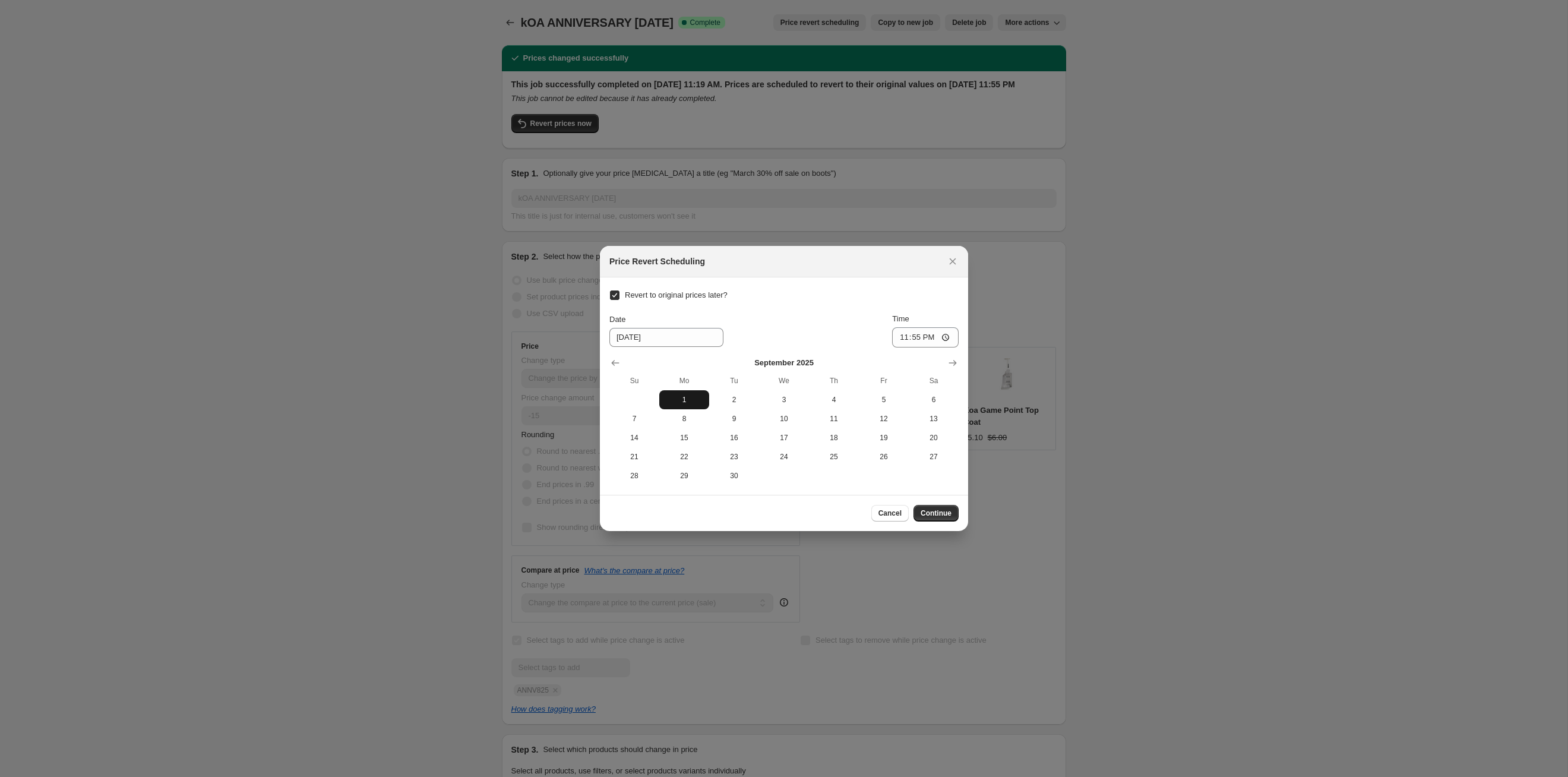
click at [680, 401] on span "1" at bounding box center [684, 399] width 40 height 10
type input "[DATE]"
click at [807, 401] on span "Continue" at bounding box center [936, 513] width 31 height 10
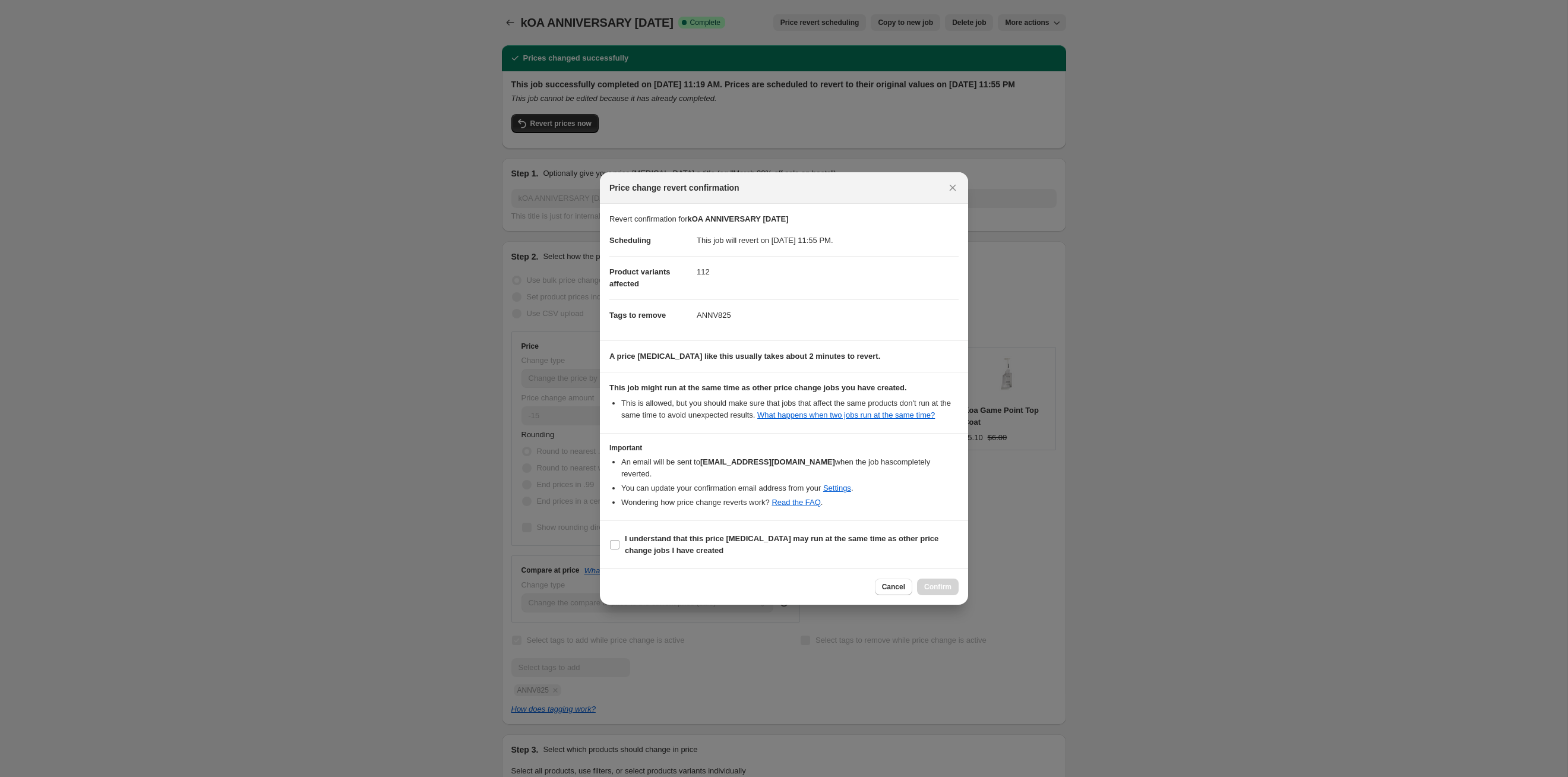
click at [807, 401] on section "I understand that this price [MEDICAL_DATA] may run at the same time as other p…" at bounding box center [783, 545] width 368 height 47
click at [807, 401] on b "I understand that this price [MEDICAL_DATA] may run at the same time as other p…" at bounding box center [782, 544] width 314 height 21
click at [619, 401] on input "I understand that this price [MEDICAL_DATA] may run at the same time as other p…" at bounding box center [614, 544] width 10 height 10
checkbox input "true"
click at [807, 401] on span "Confirm" at bounding box center [938, 587] width 27 height 10
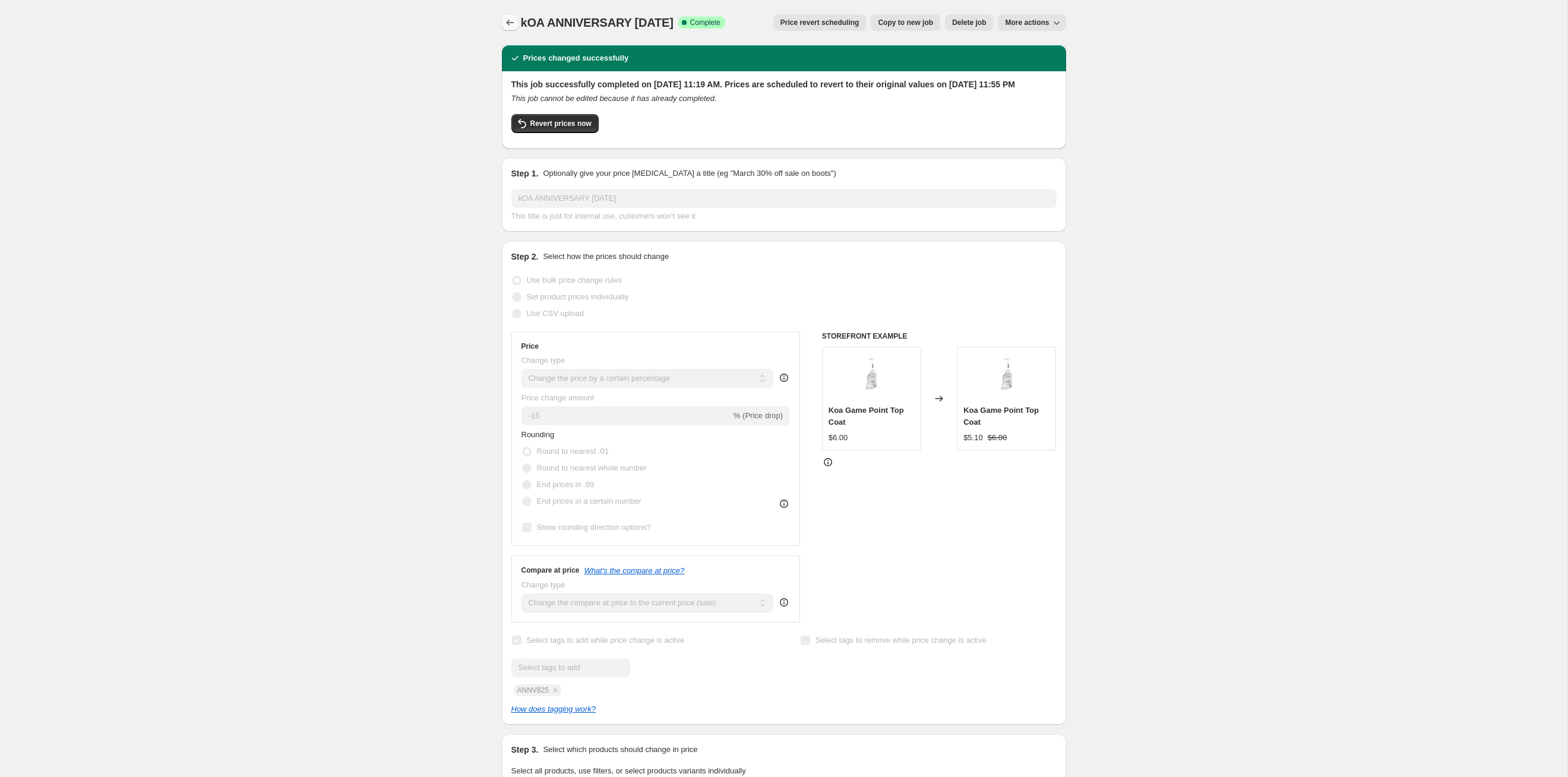
click at [515, 27] on button "Price change jobs" at bounding box center [510, 22] width 17 height 17
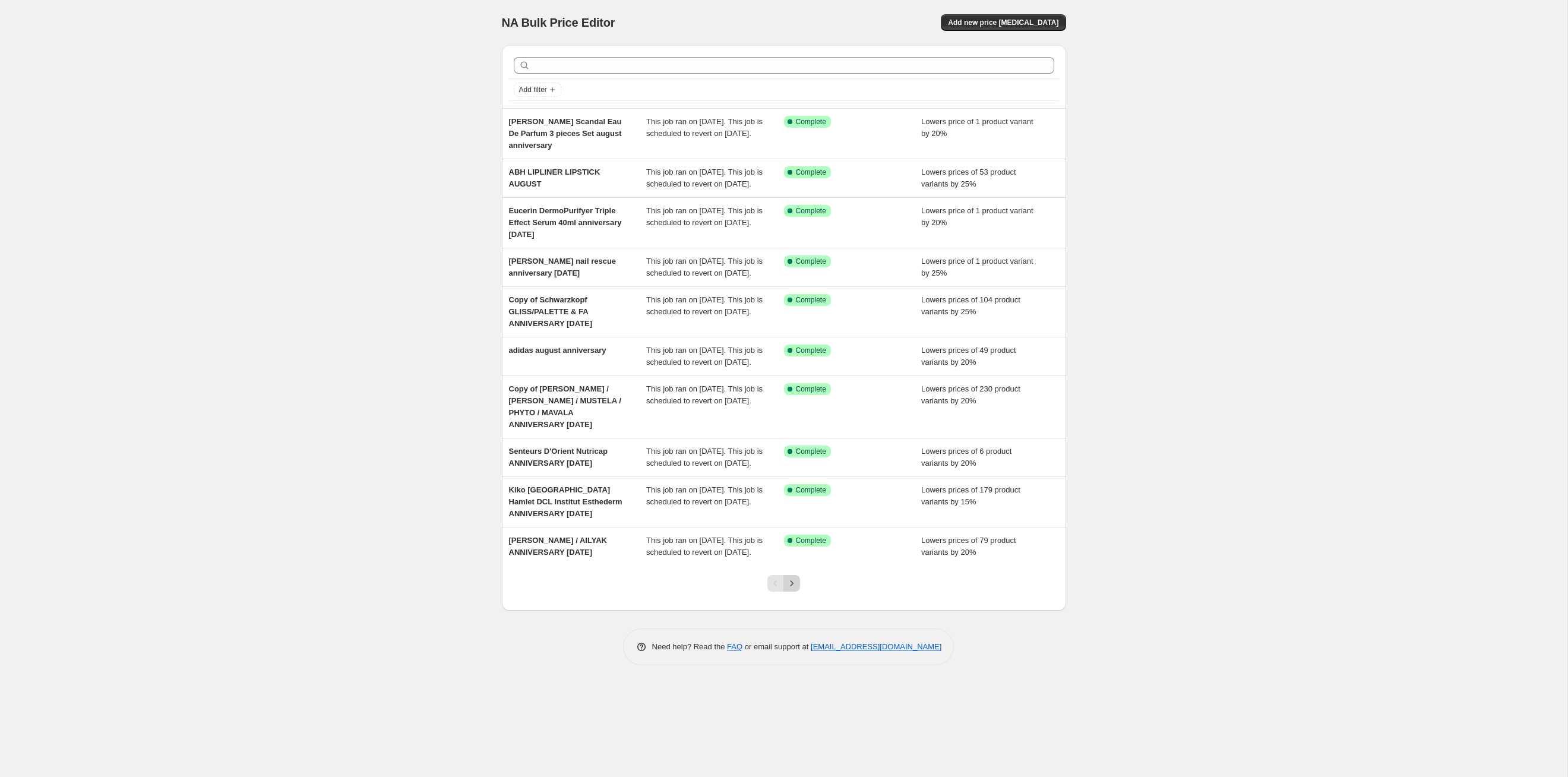
click at [799, 401] on button "Next" at bounding box center [792, 583] width 17 height 17
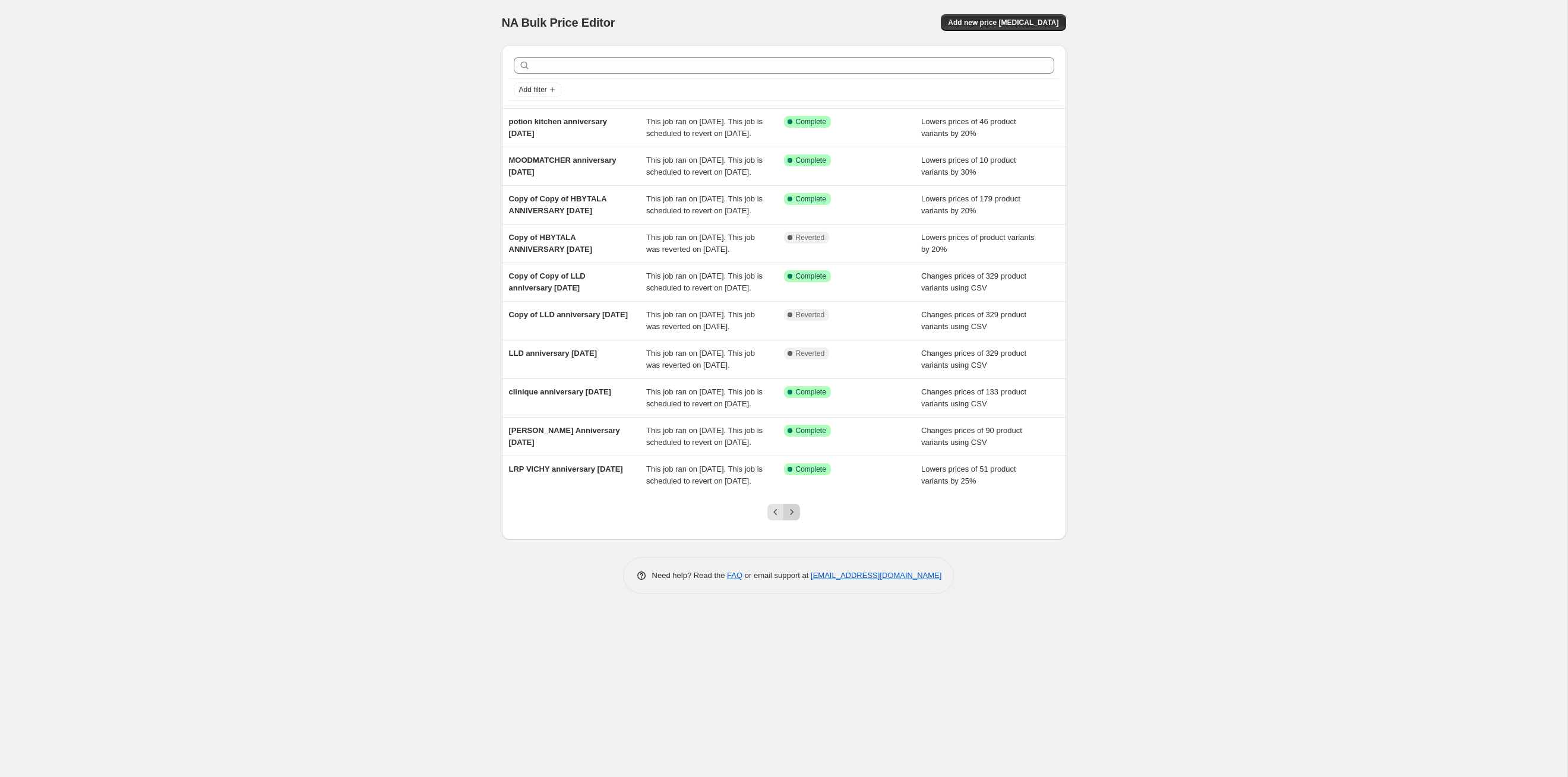
click at [799, 401] on button "Next" at bounding box center [792, 512] width 17 height 17
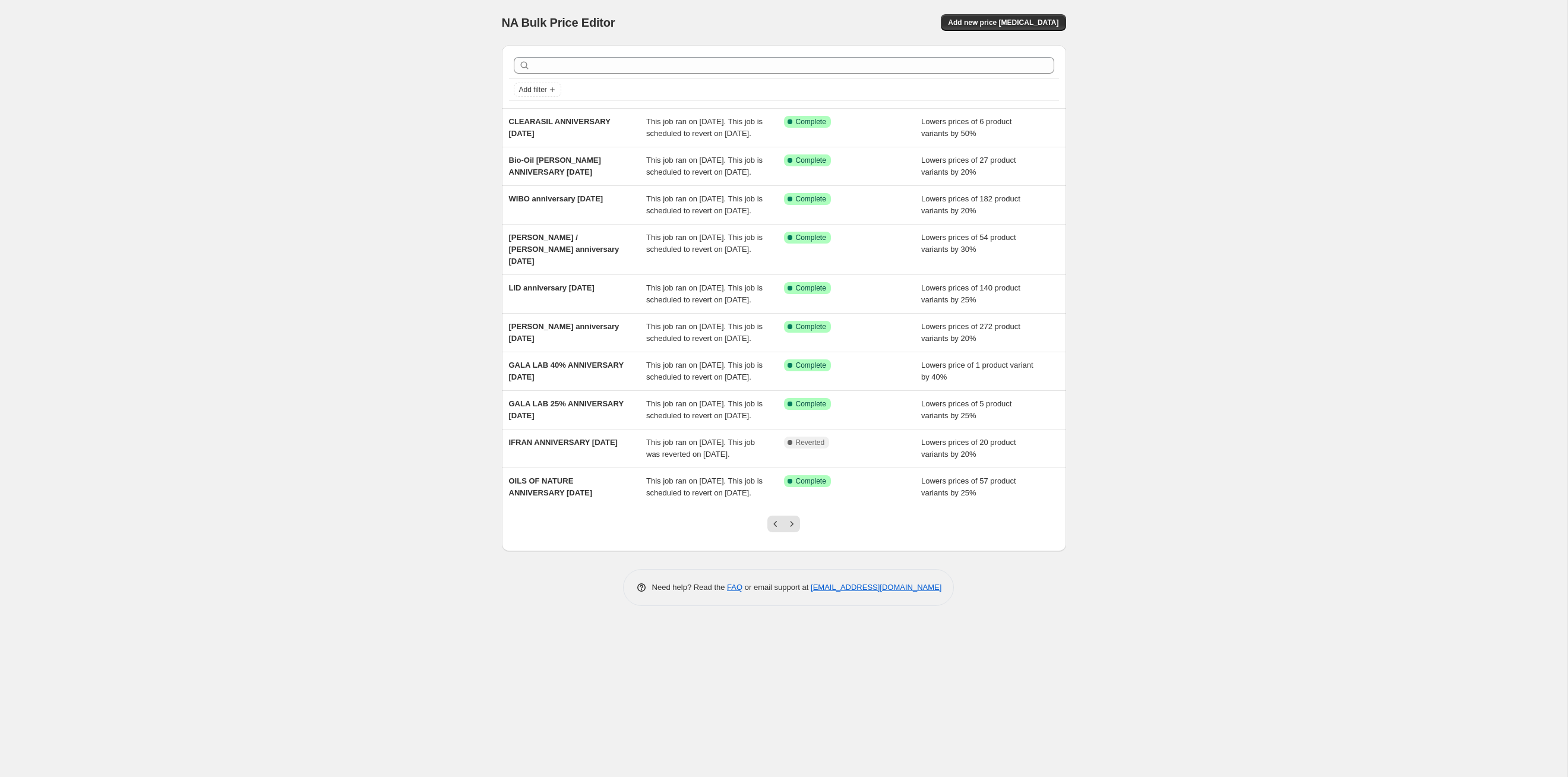
click at [799, 401] on button "Next" at bounding box center [792, 524] width 17 height 17
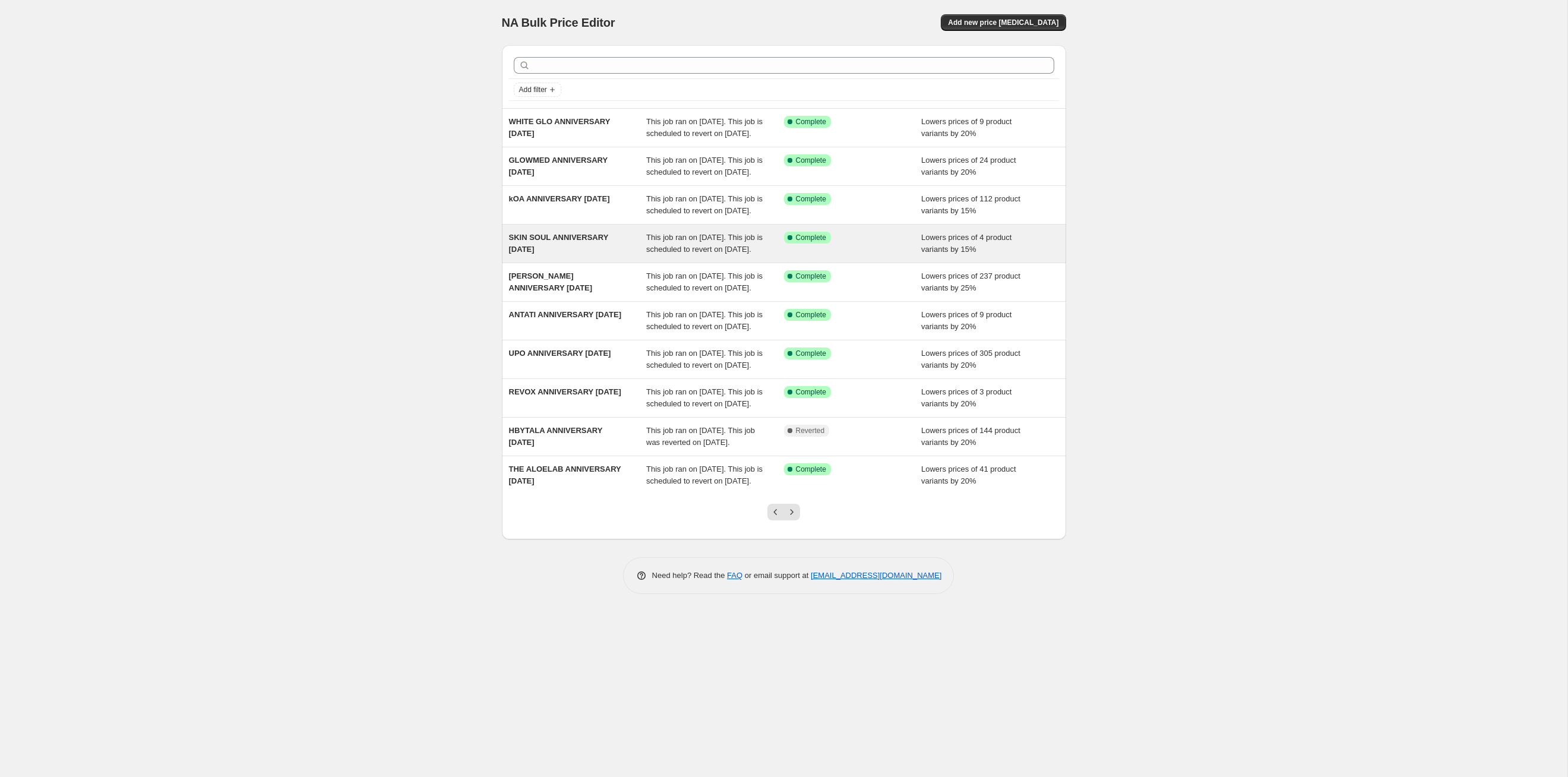
click at [721, 255] on div "This job ran on [DATE]. This job is scheduled to revert on [DATE]." at bounding box center [715, 243] width 138 height 24
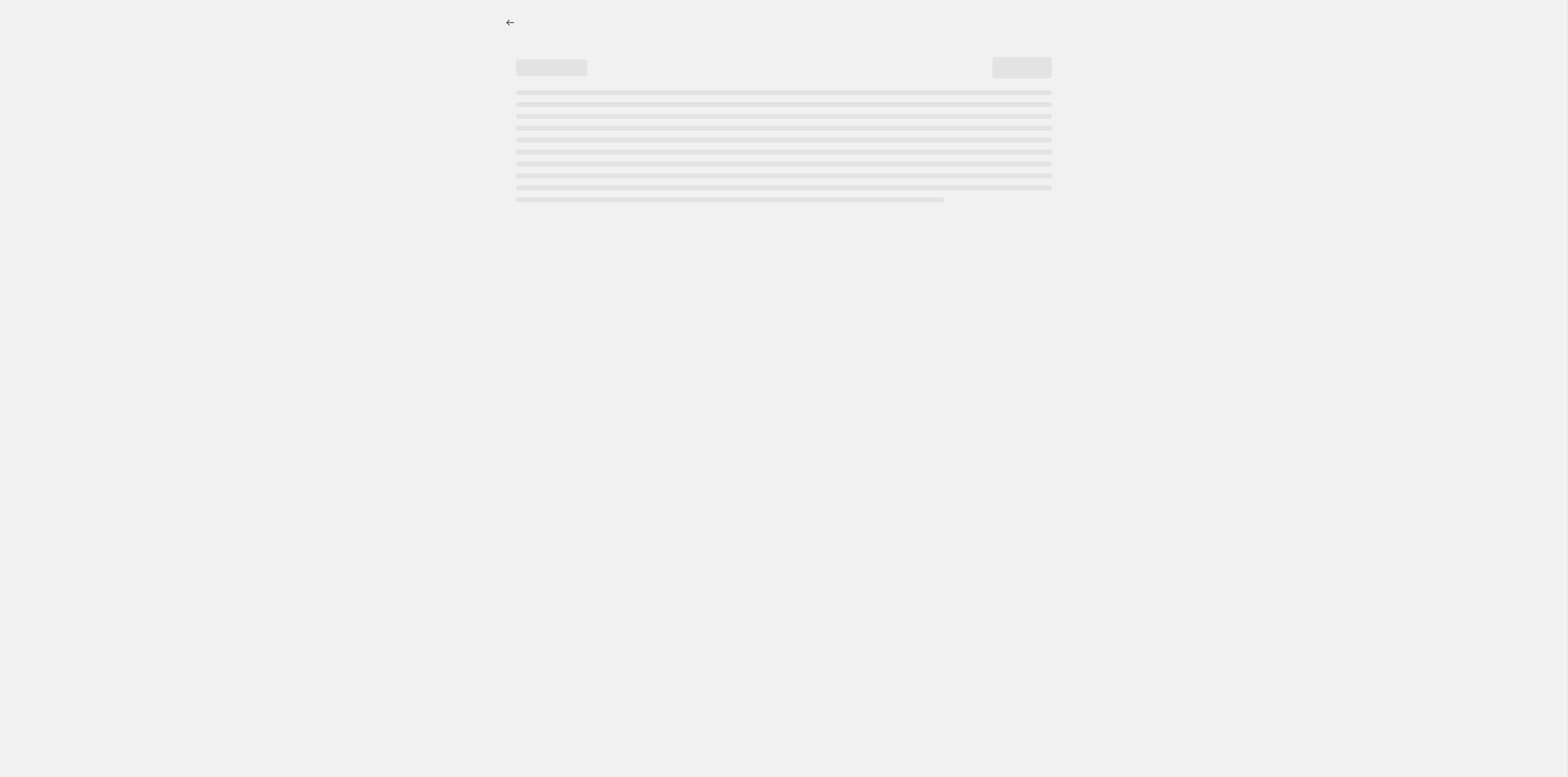
select select "percentage"
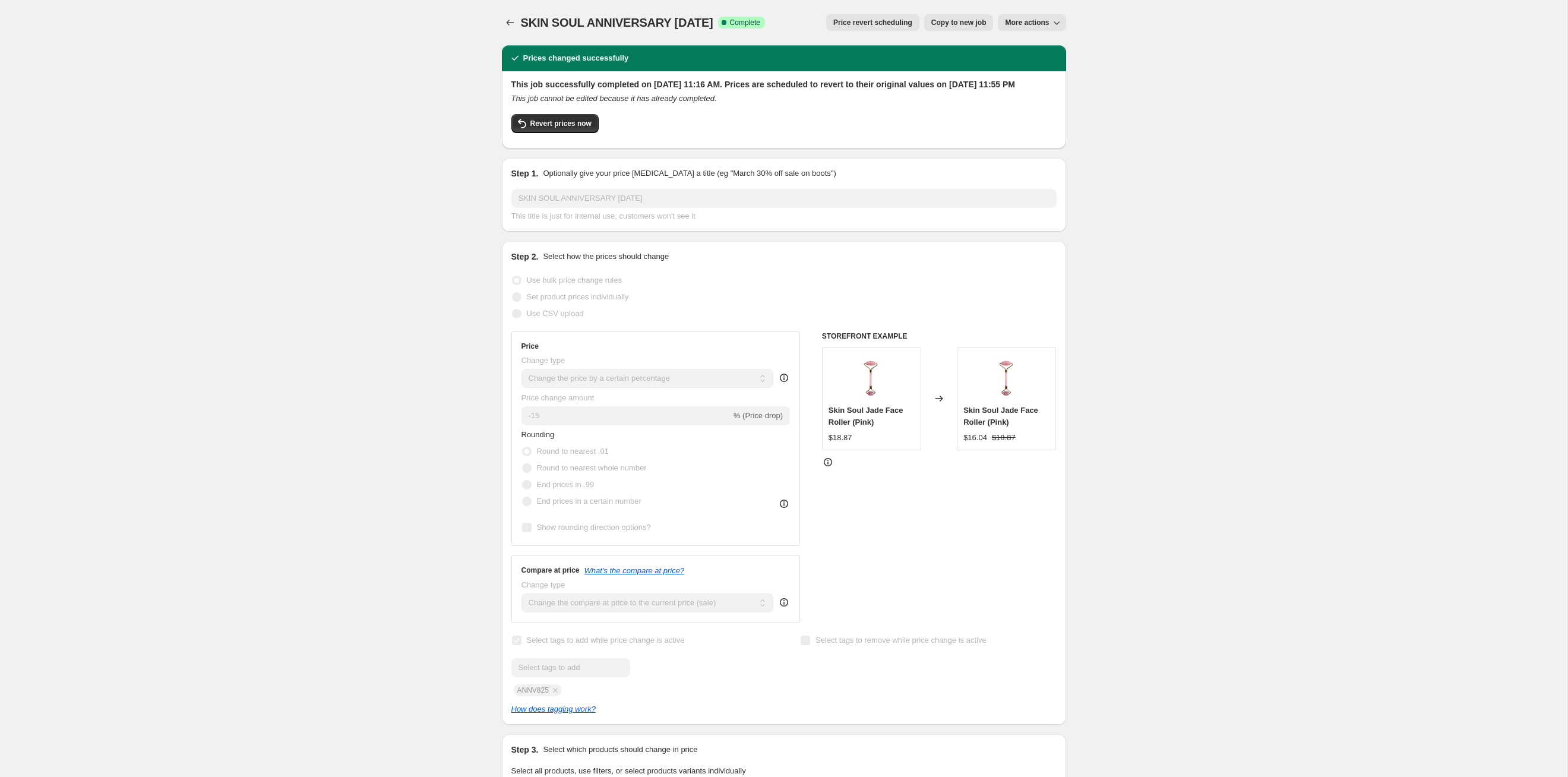
click at [807, 21] on span "Price revert scheduling" at bounding box center [873, 22] width 79 height 10
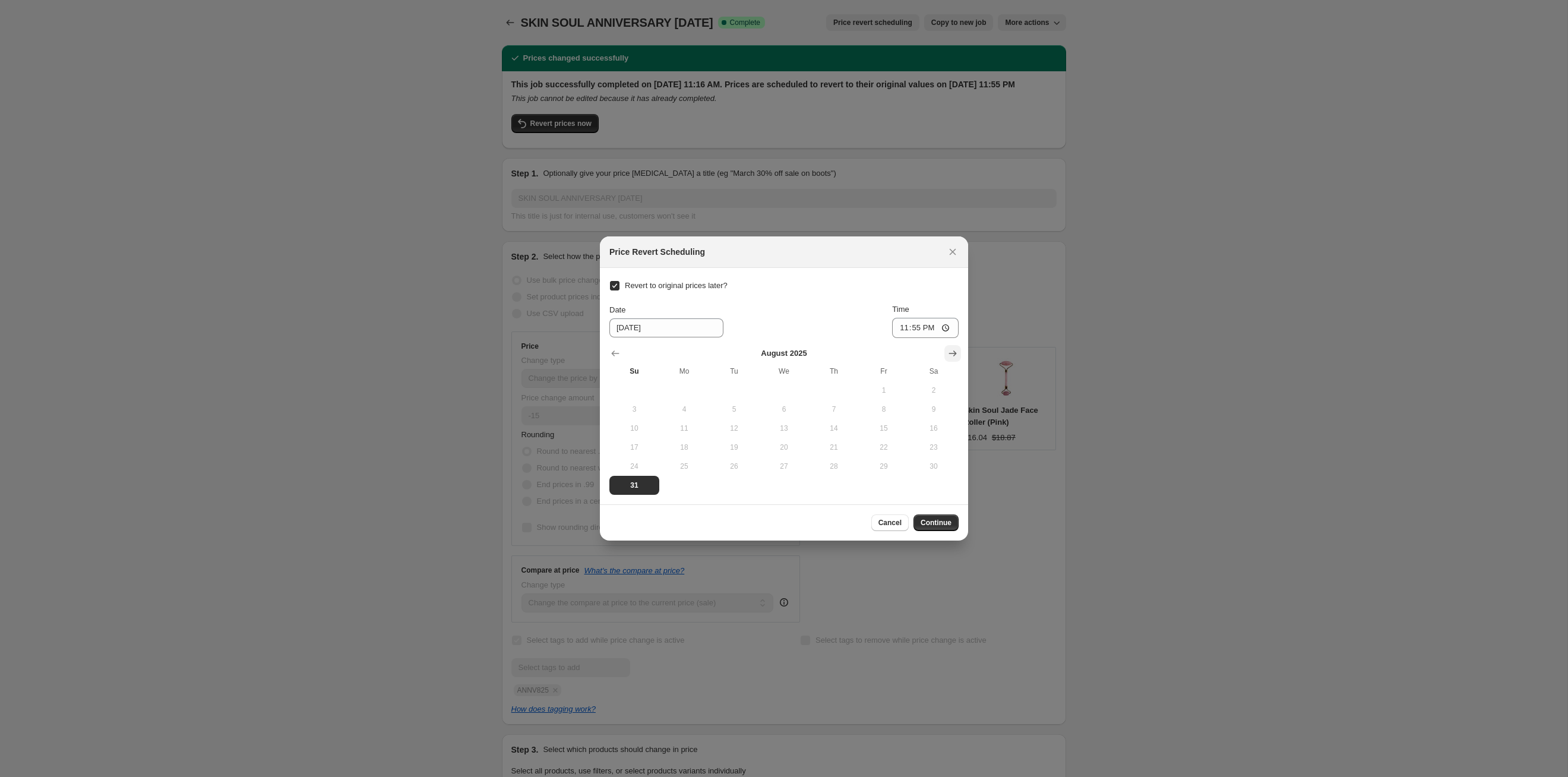
click at [807, 353] on icon "Show next month, September 2025" at bounding box center [953, 353] width 8 height 6
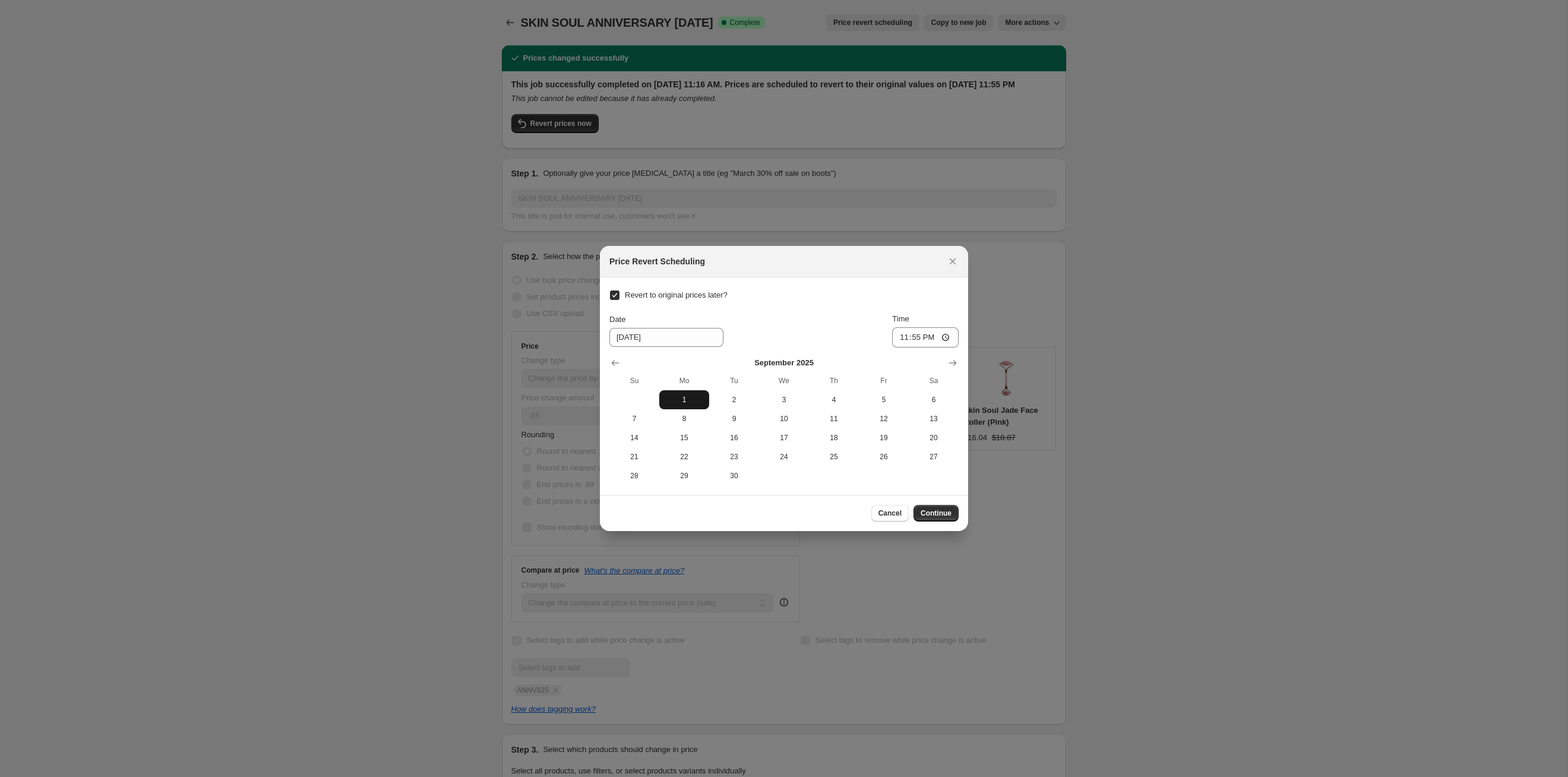
click at [684, 401] on span "1" at bounding box center [684, 399] width 40 height 10
type input "[DATE]"
click at [807, 401] on button "Continue" at bounding box center [936, 513] width 45 height 17
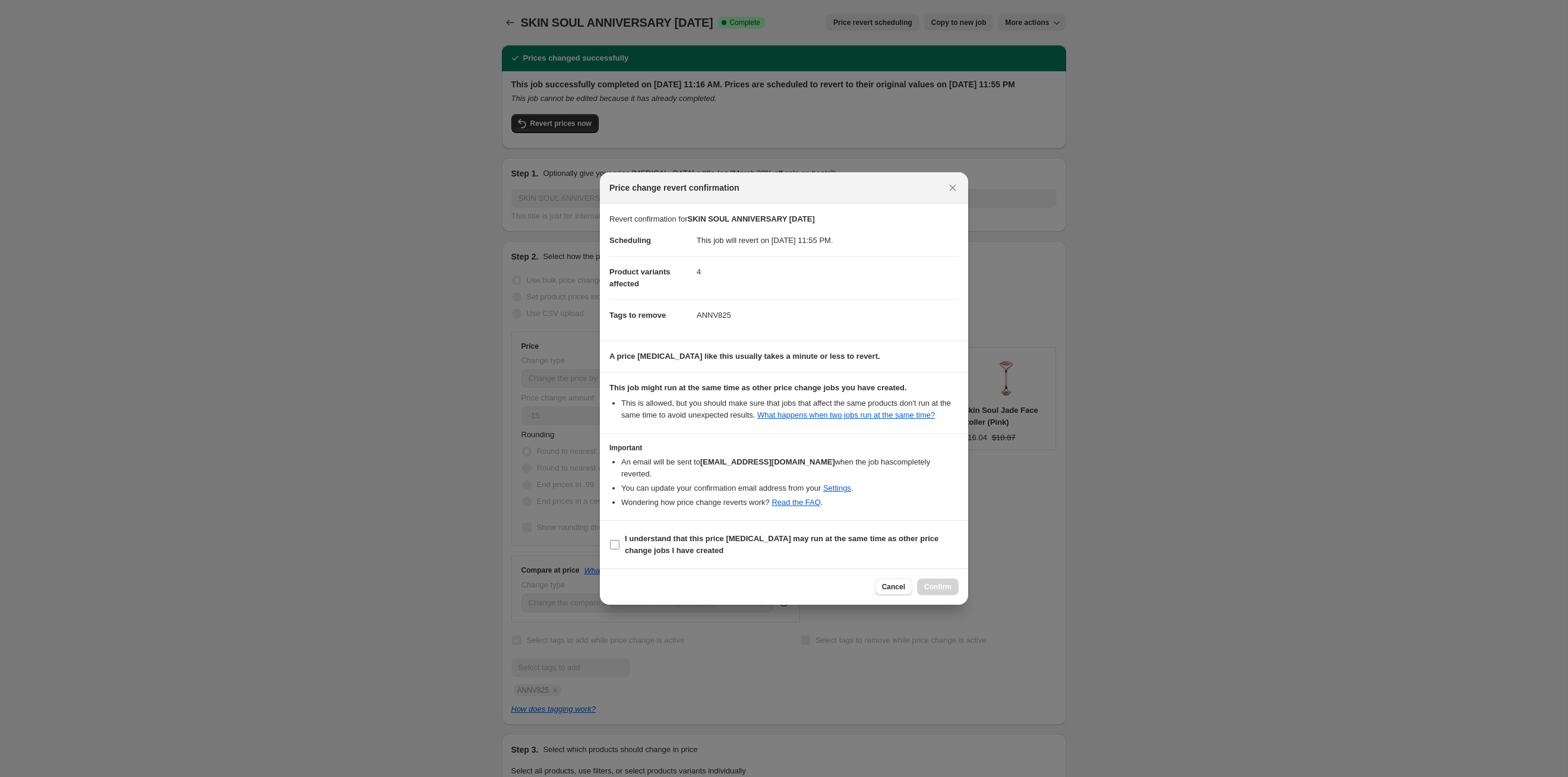
click at [807, 401] on span "I understand that this price [MEDICAL_DATA] may run at the same time as other p…" at bounding box center [792, 544] width 334 height 24
click at [619, 401] on input "I understand that this price [MEDICAL_DATA] may run at the same time as other p…" at bounding box center [614, 544] width 10 height 10
checkbox input "true"
click at [807, 401] on span "Confirm" at bounding box center [938, 587] width 27 height 10
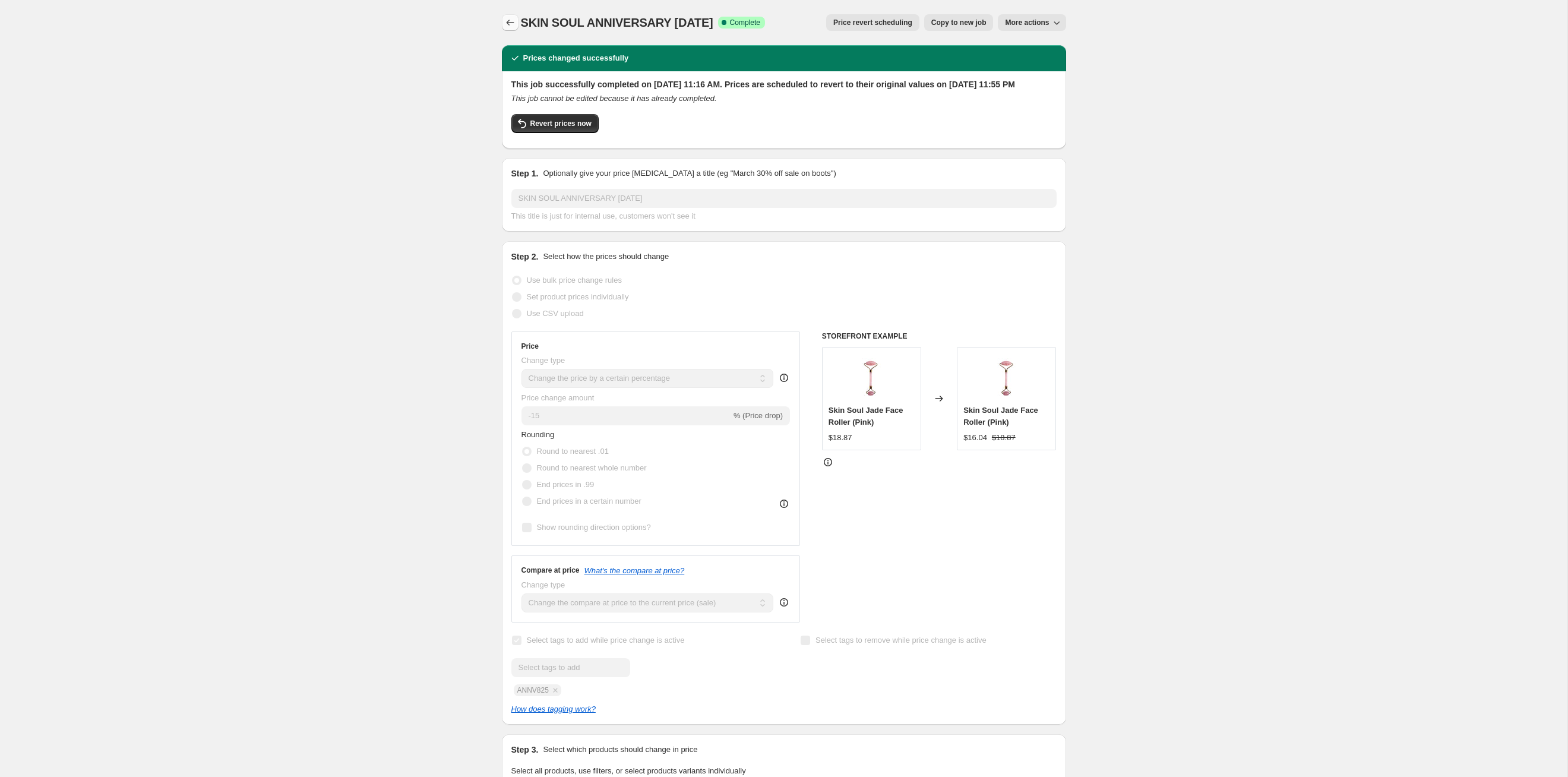
click at [514, 26] on icon "Price change jobs" at bounding box center [510, 22] width 12 height 12
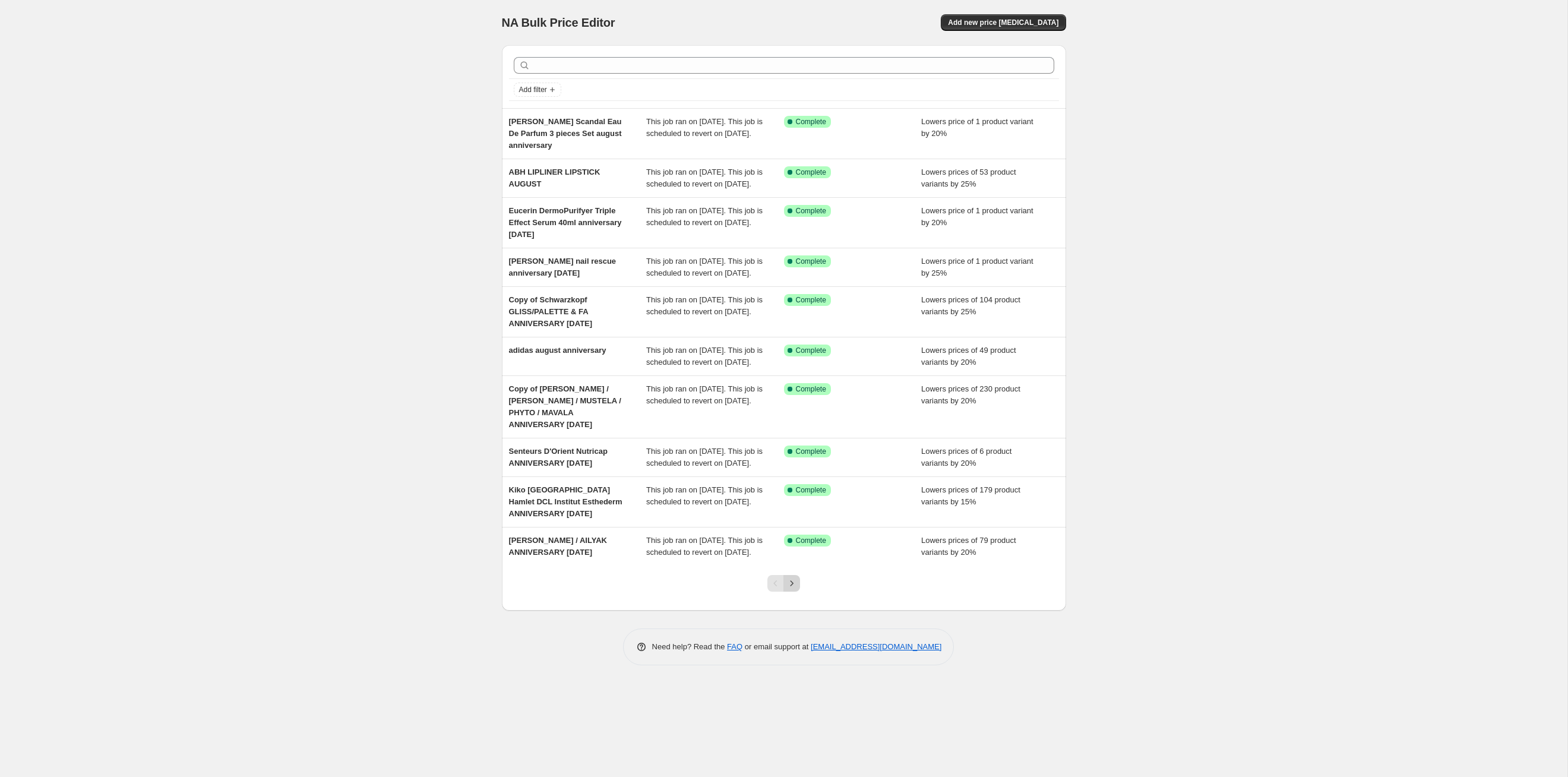
click at [798, 401] on button "Next" at bounding box center [792, 583] width 17 height 17
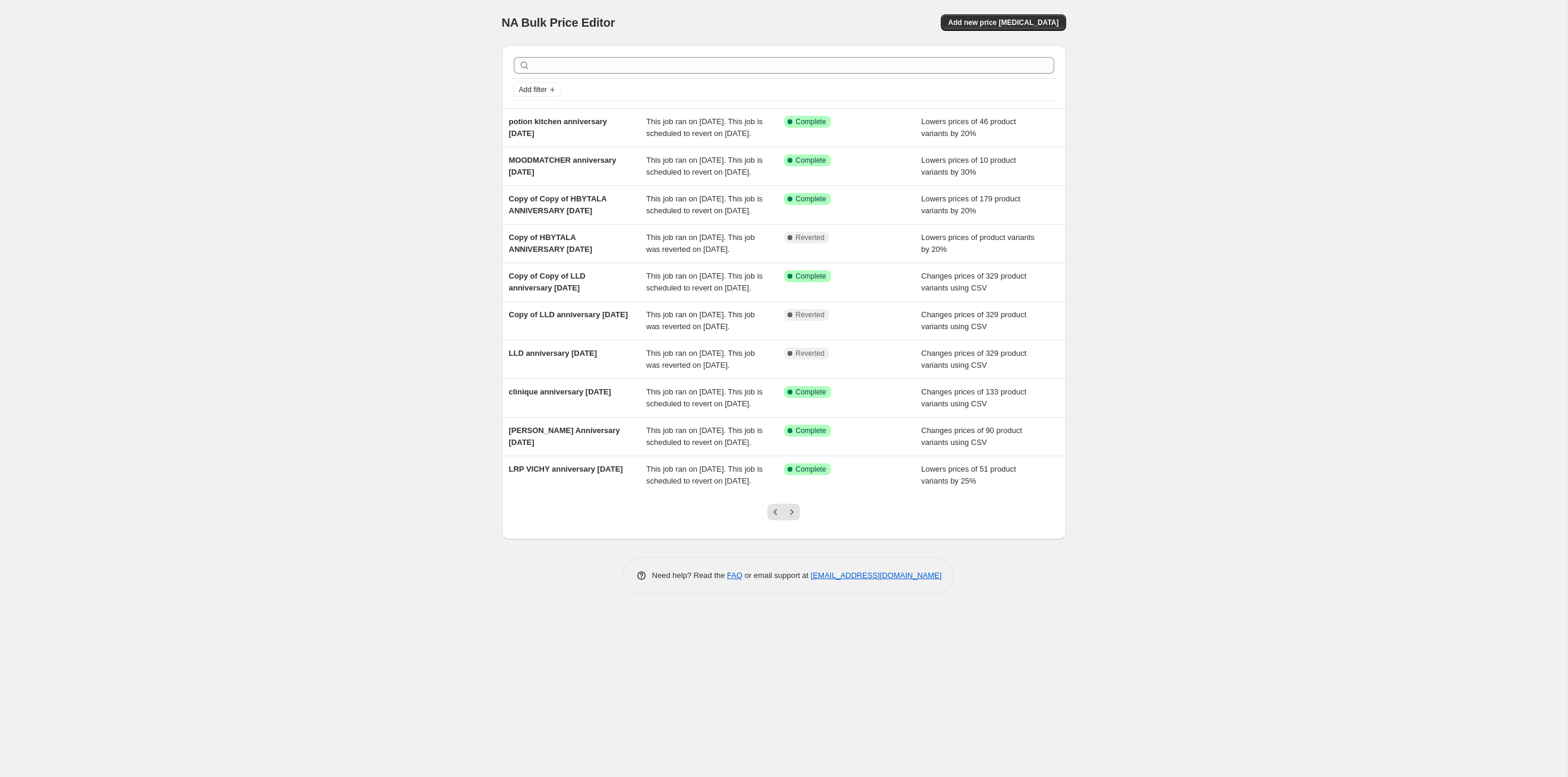
click at [798, 401] on button "Next" at bounding box center [792, 512] width 17 height 17
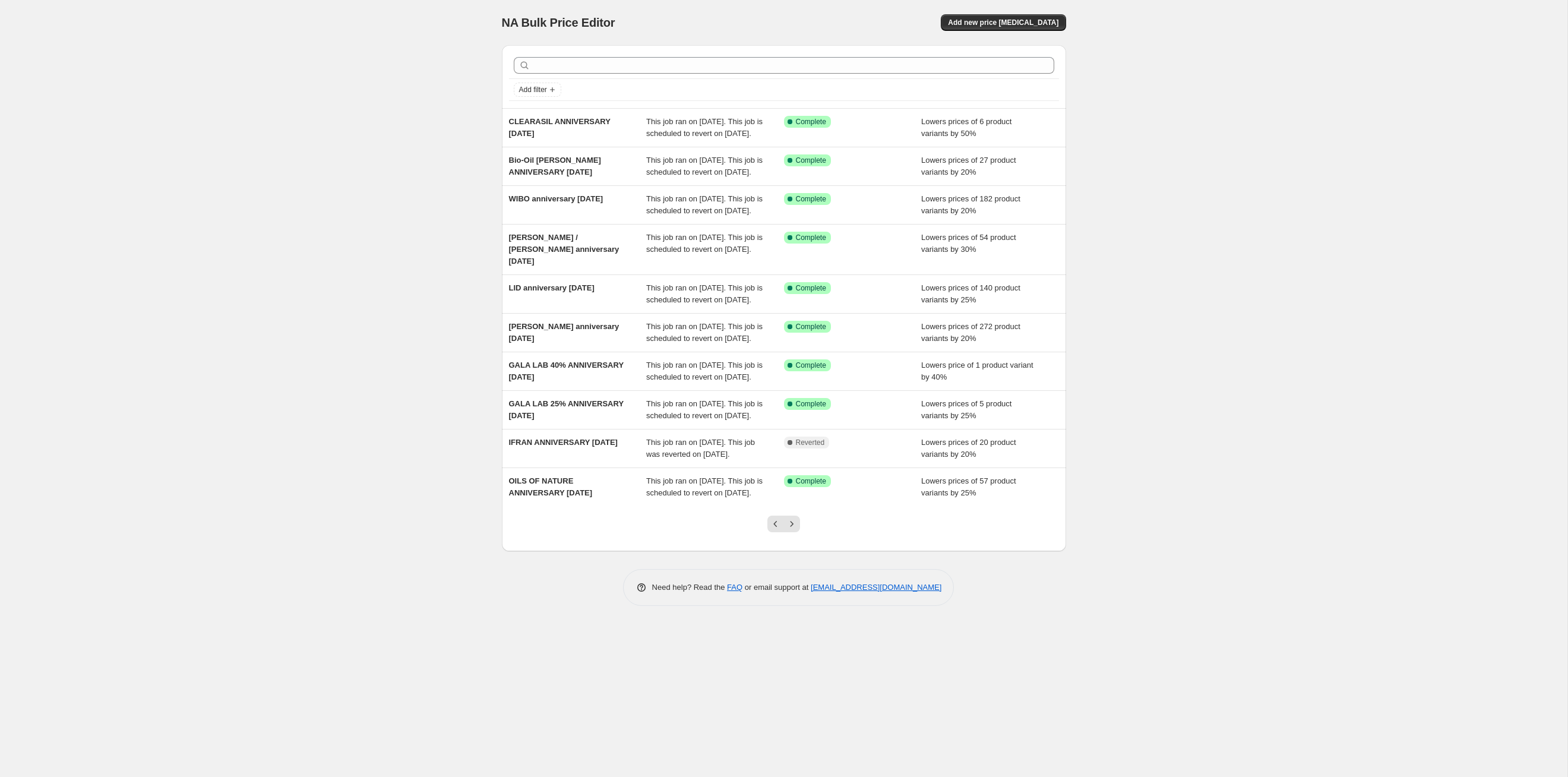
click at [798, 401] on button "Next" at bounding box center [792, 524] width 17 height 17
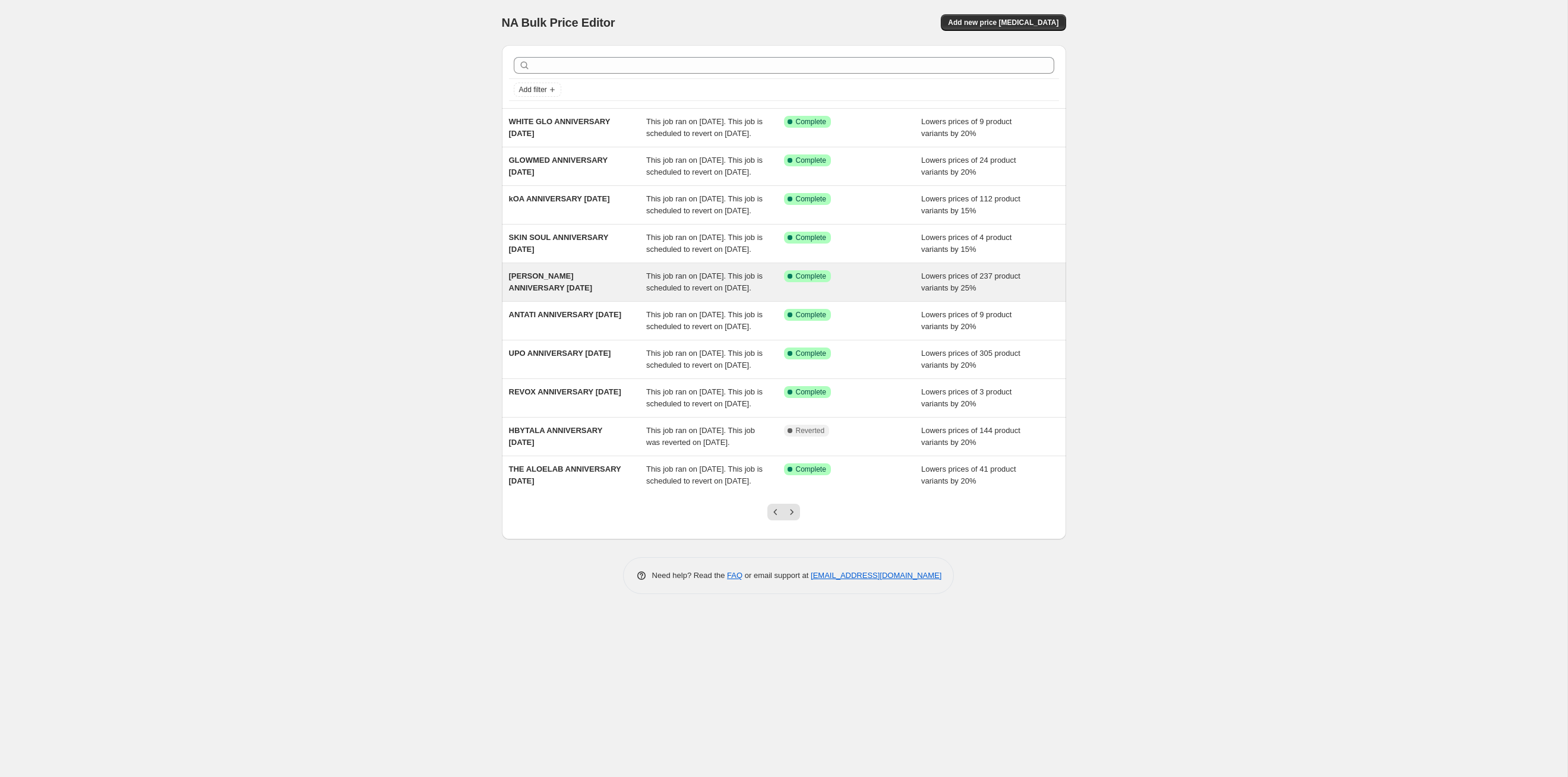
click at [720, 294] on div "This job ran on [DATE]. This job is scheduled to revert on [DATE]." at bounding box center [715, 282] width 138 height 24
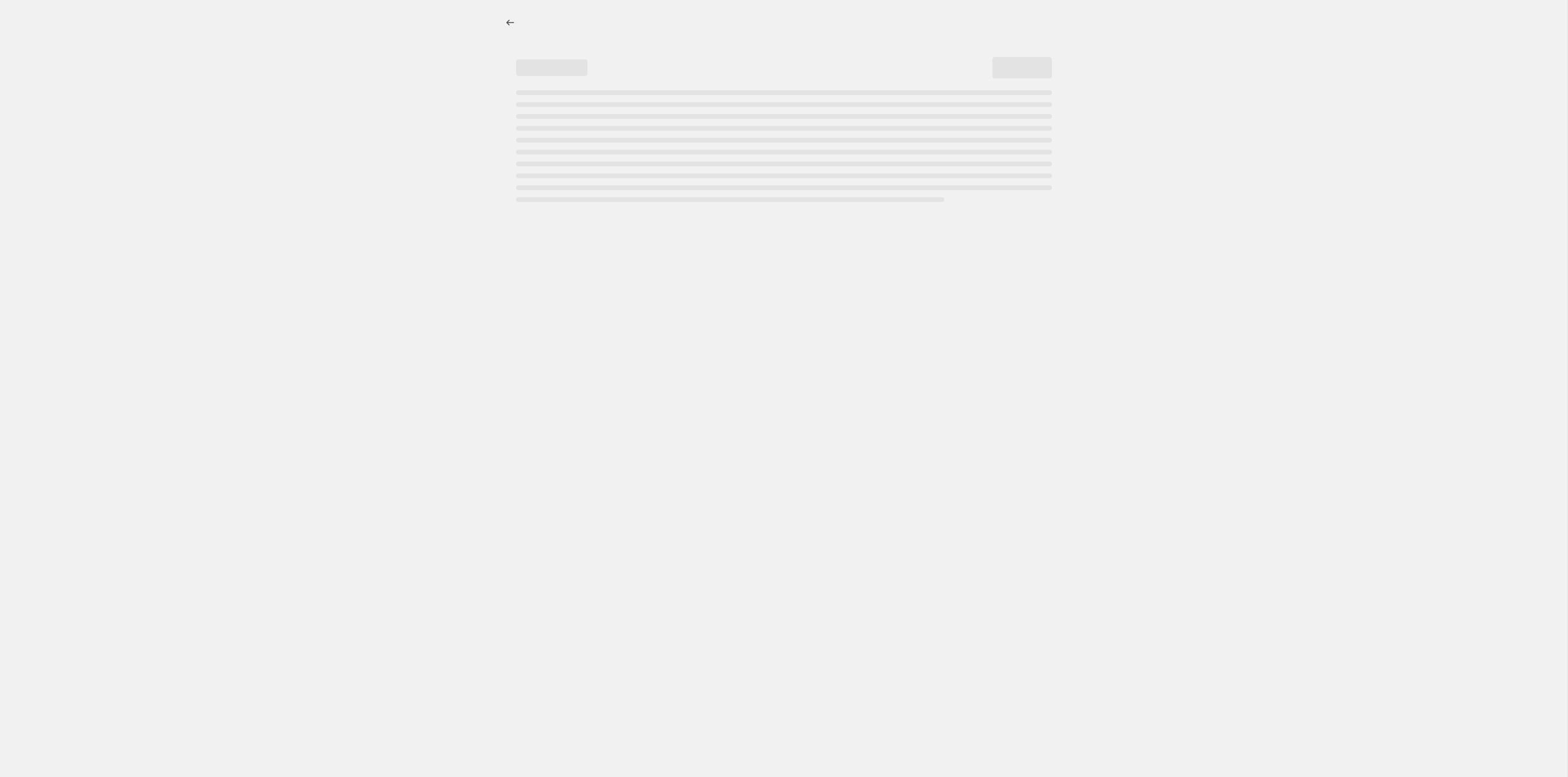
select select "percentage"
select select "tag"
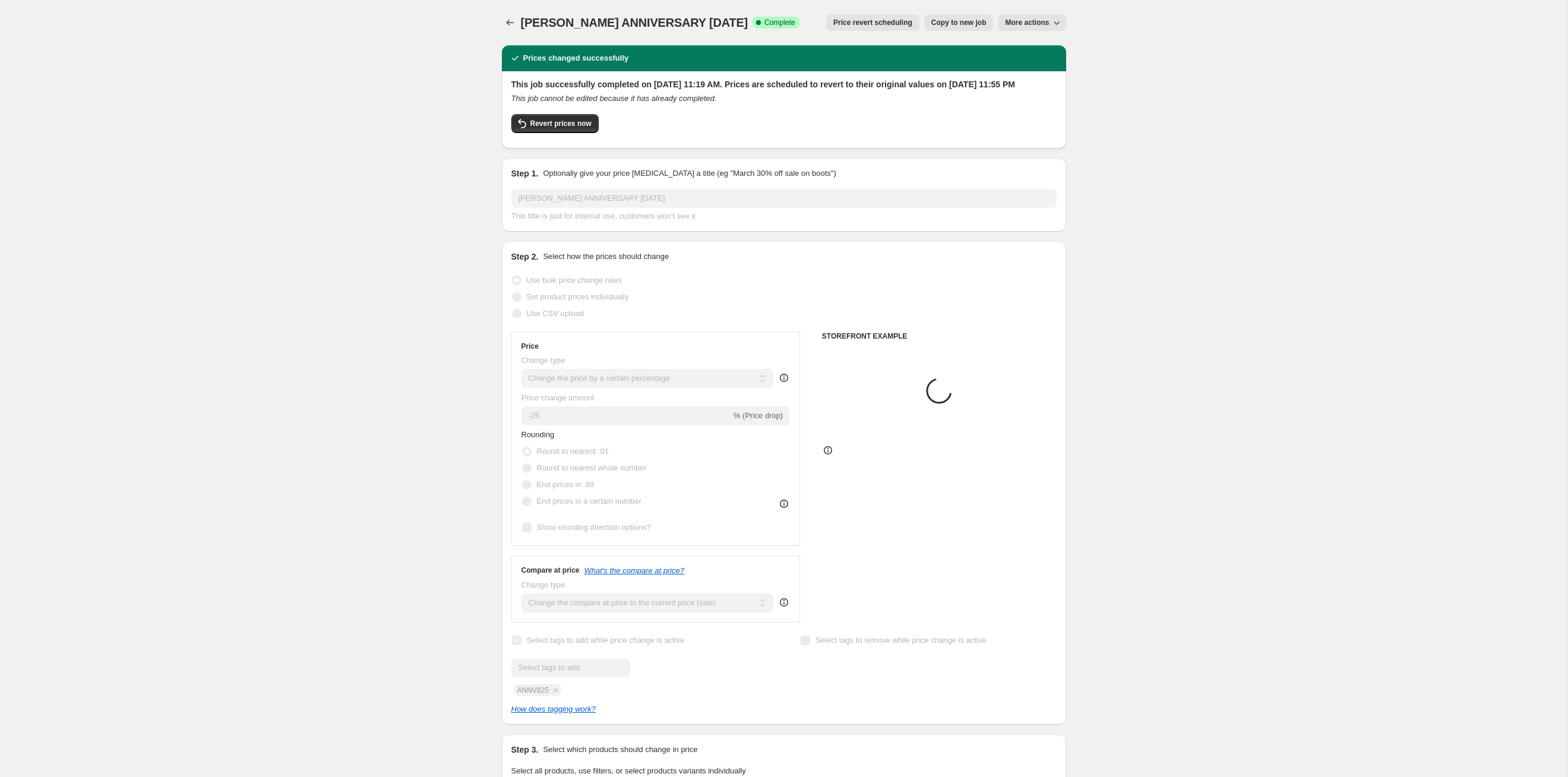
click at [807, 26] on span "Price revert scheduling" at bounding box center [873, 22] width 79 height 10
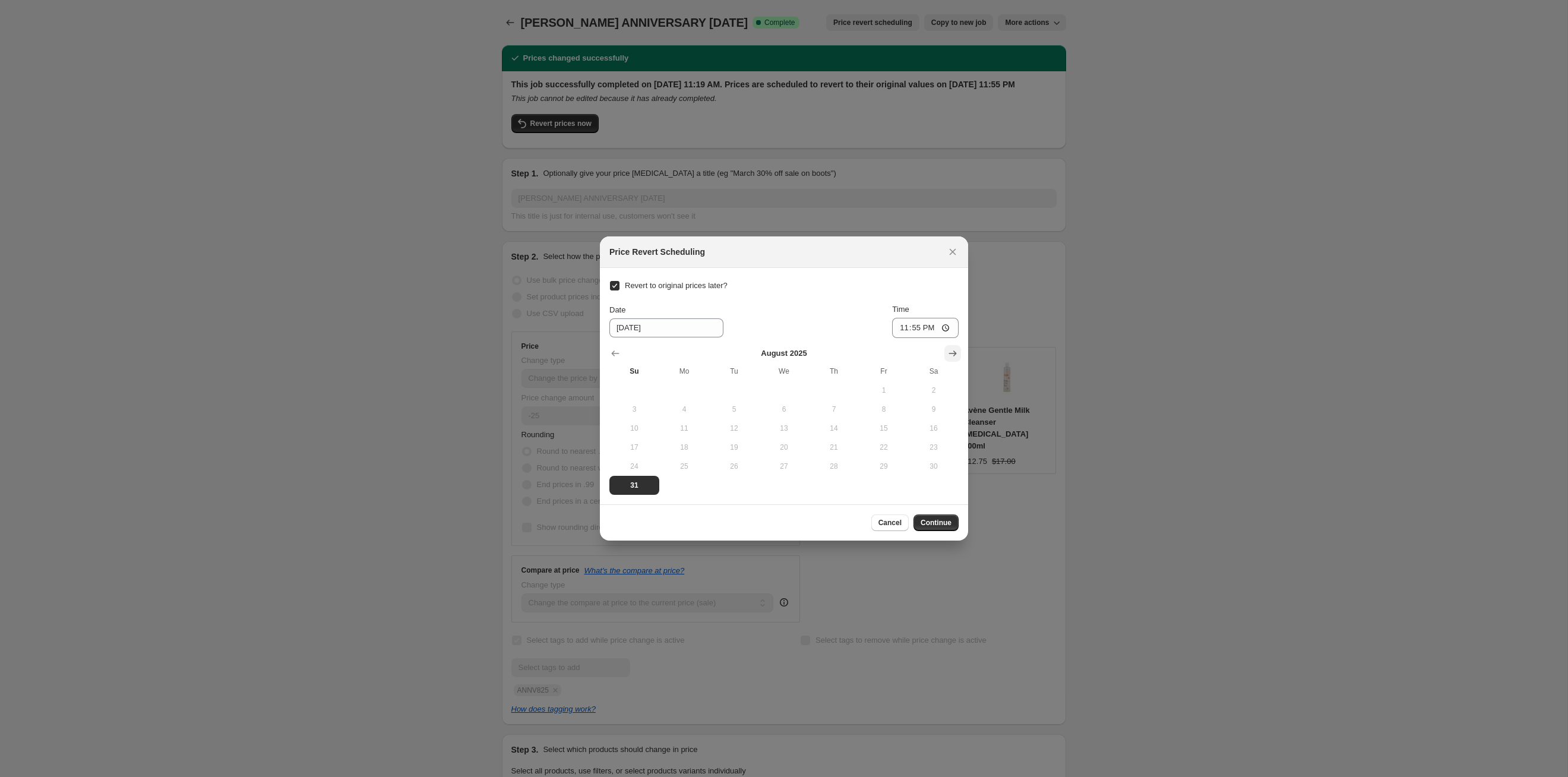
click at [807, 353] on button "Show next month, September 2025" at bounding box center [953, 353] width 17 height 17
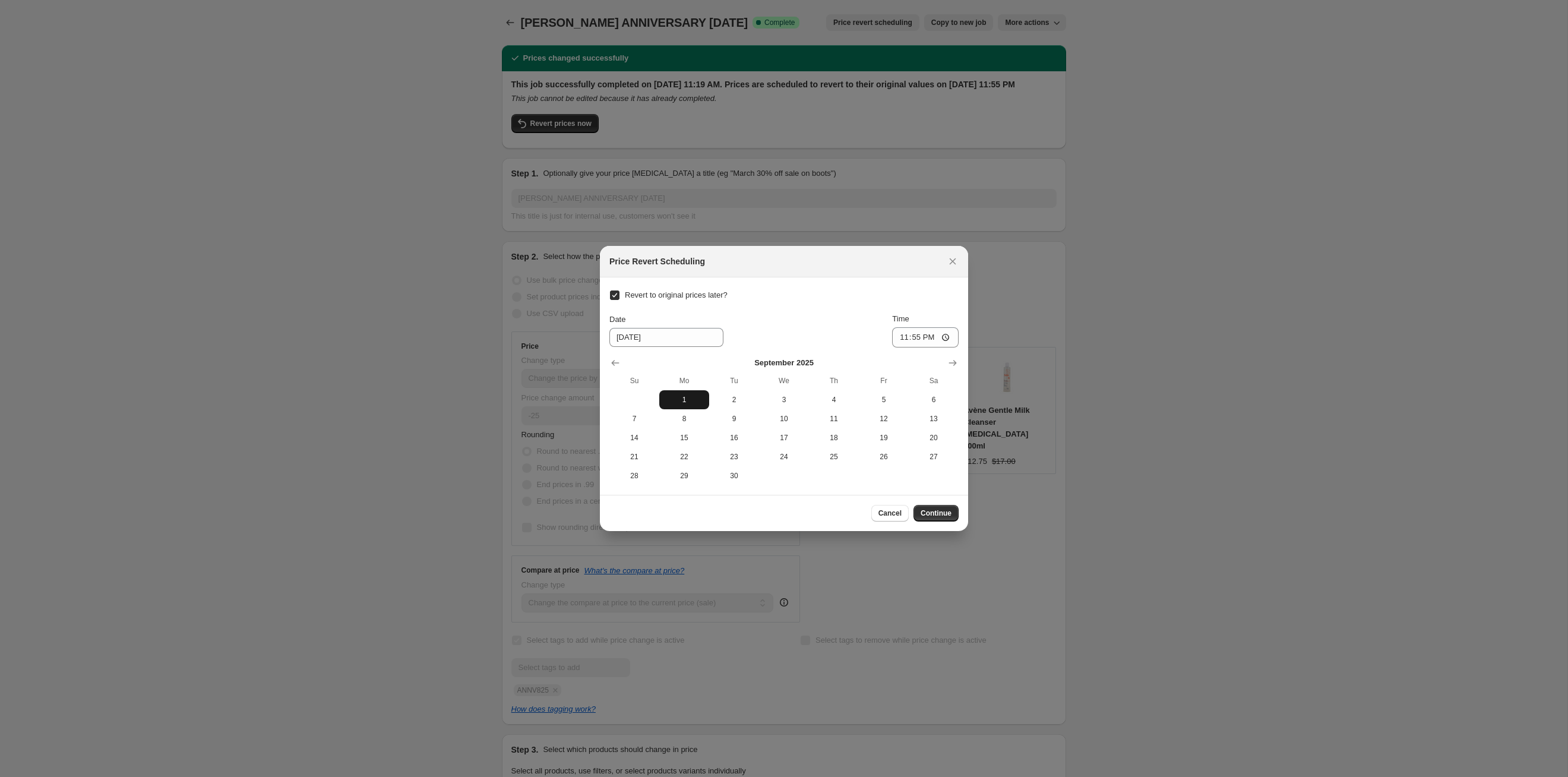
click at [681, 401] on span "1" at bounding box center [684, 399] width 40 height 10
type input "[DATE]"
click at [807, 401] on span "Continue" at bounding box center [936, 513] width 31 height 10
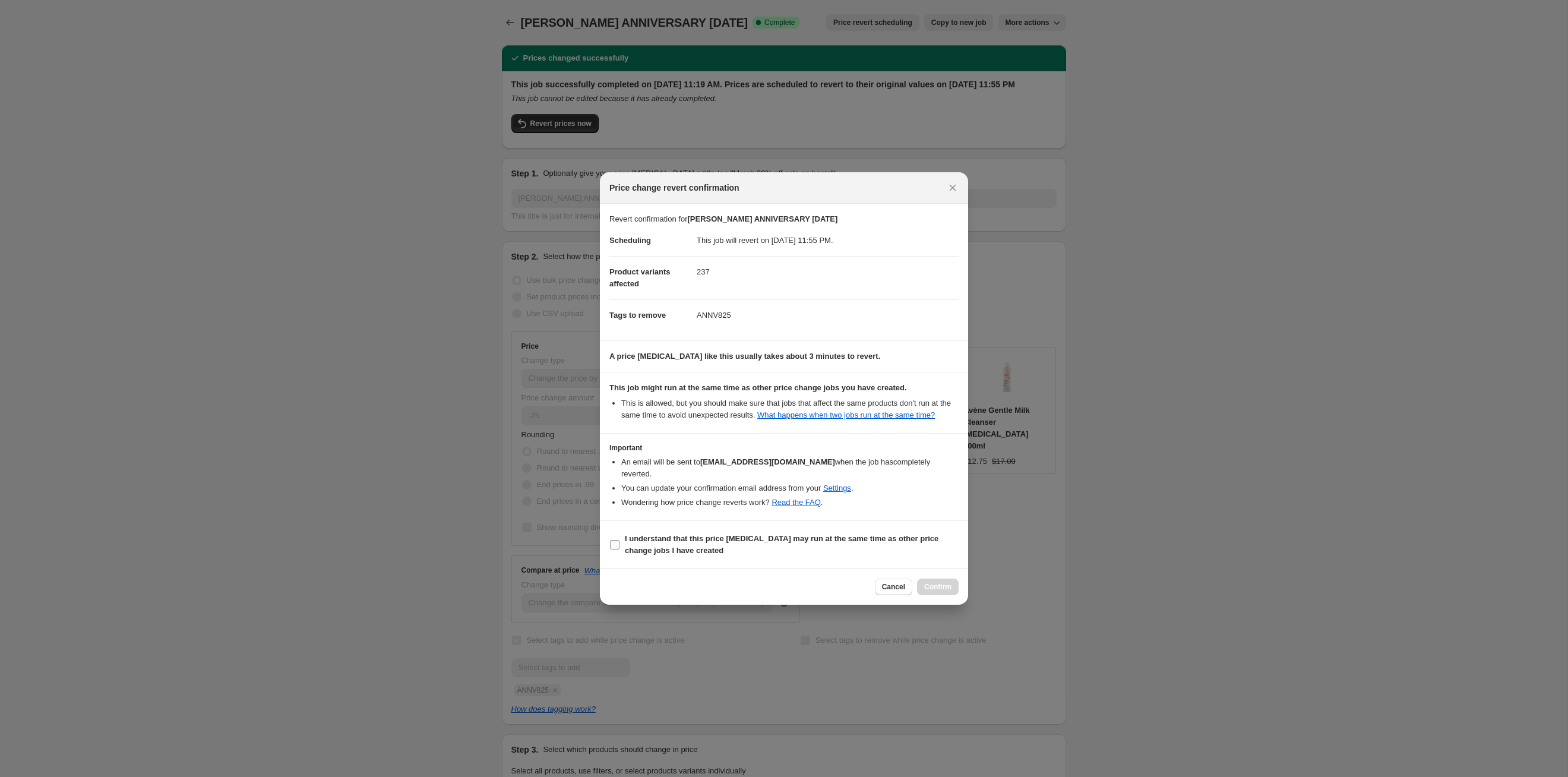
click at [807, 401] on b "I understand that this price [MEDICAL_DATA] may run at the same time as other p…" at bounding box center [782, 544] width 314 height 21
click at [619, 401] on input "I understand that this price [MEDICAL_DATA] may run at the same time as other p…" at bounding box center [614, 544] width 10 height 10
checkbox input "true"
click at [807, 401] on div "Cancel Confirm" at bounding box center [783, 586] width 368 height 36
click at [807, 401] on span "Confirm" at bounding box center [938, 587] width 27 height 10
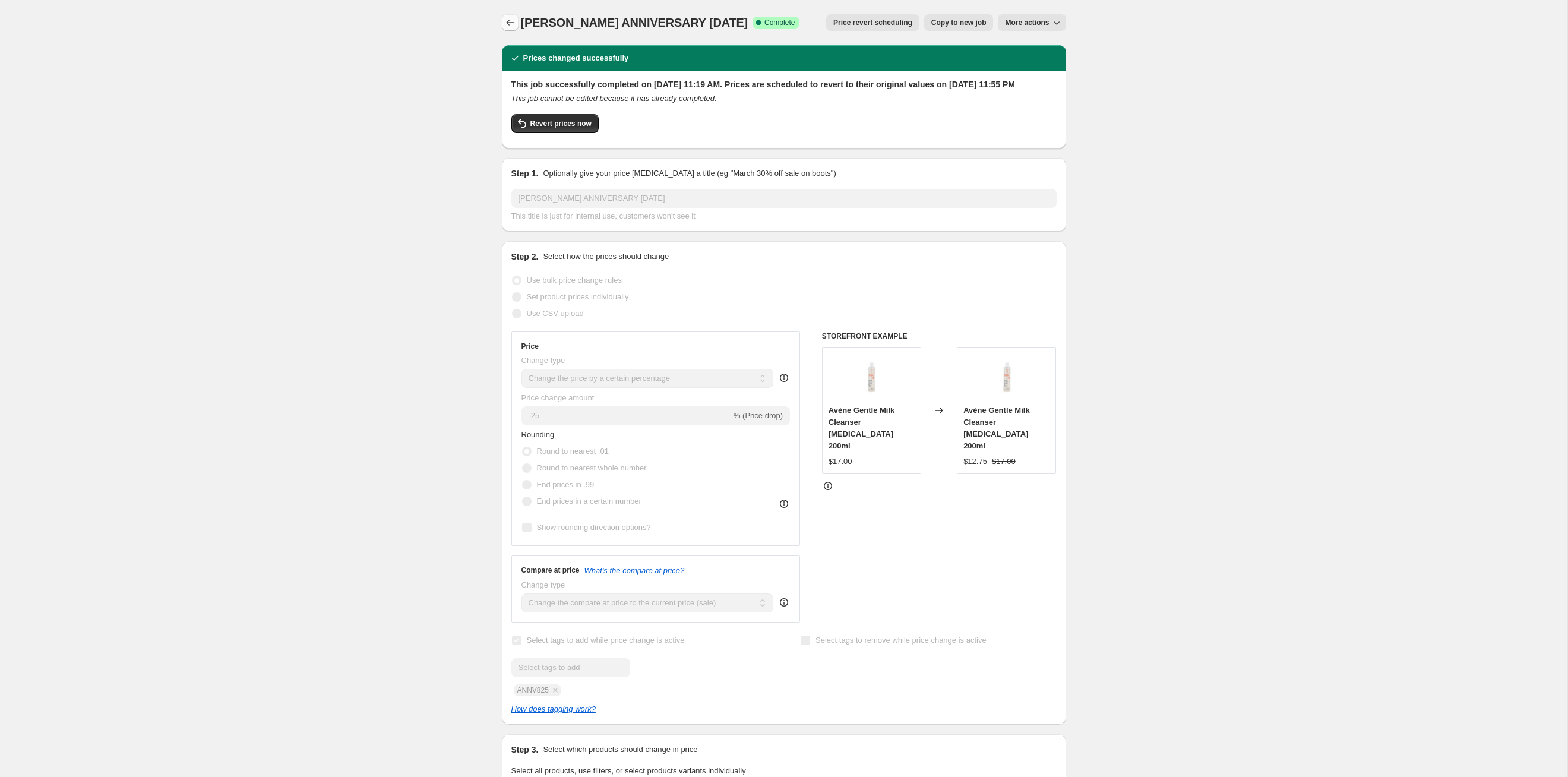
click at [505, 22] on icon "Price change jobs" at bounding box center [510, 22] width 12 height 12
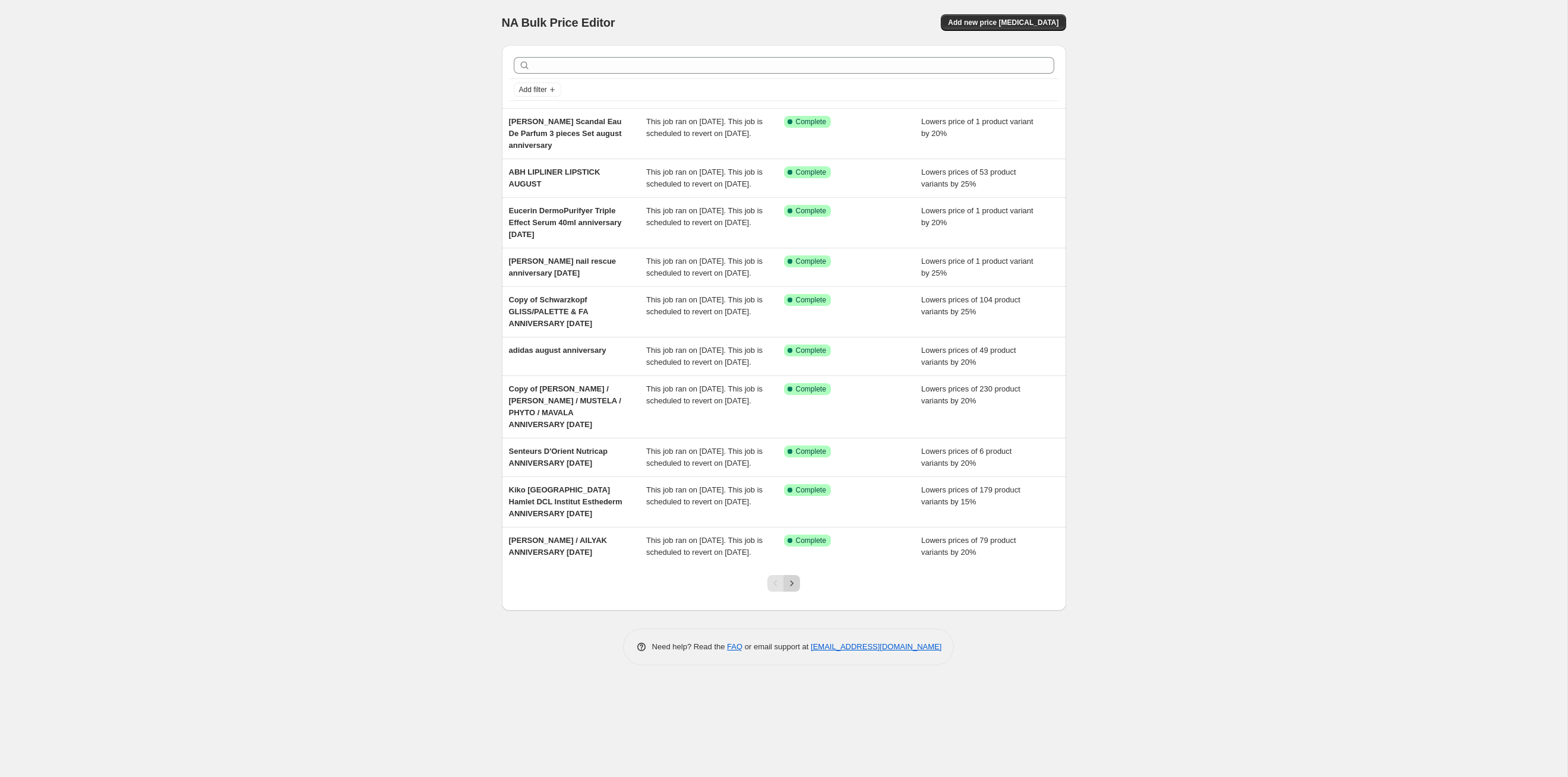
click at [797, 401] on icon "Next" at bounding box center [792, 583] width 12 height 12
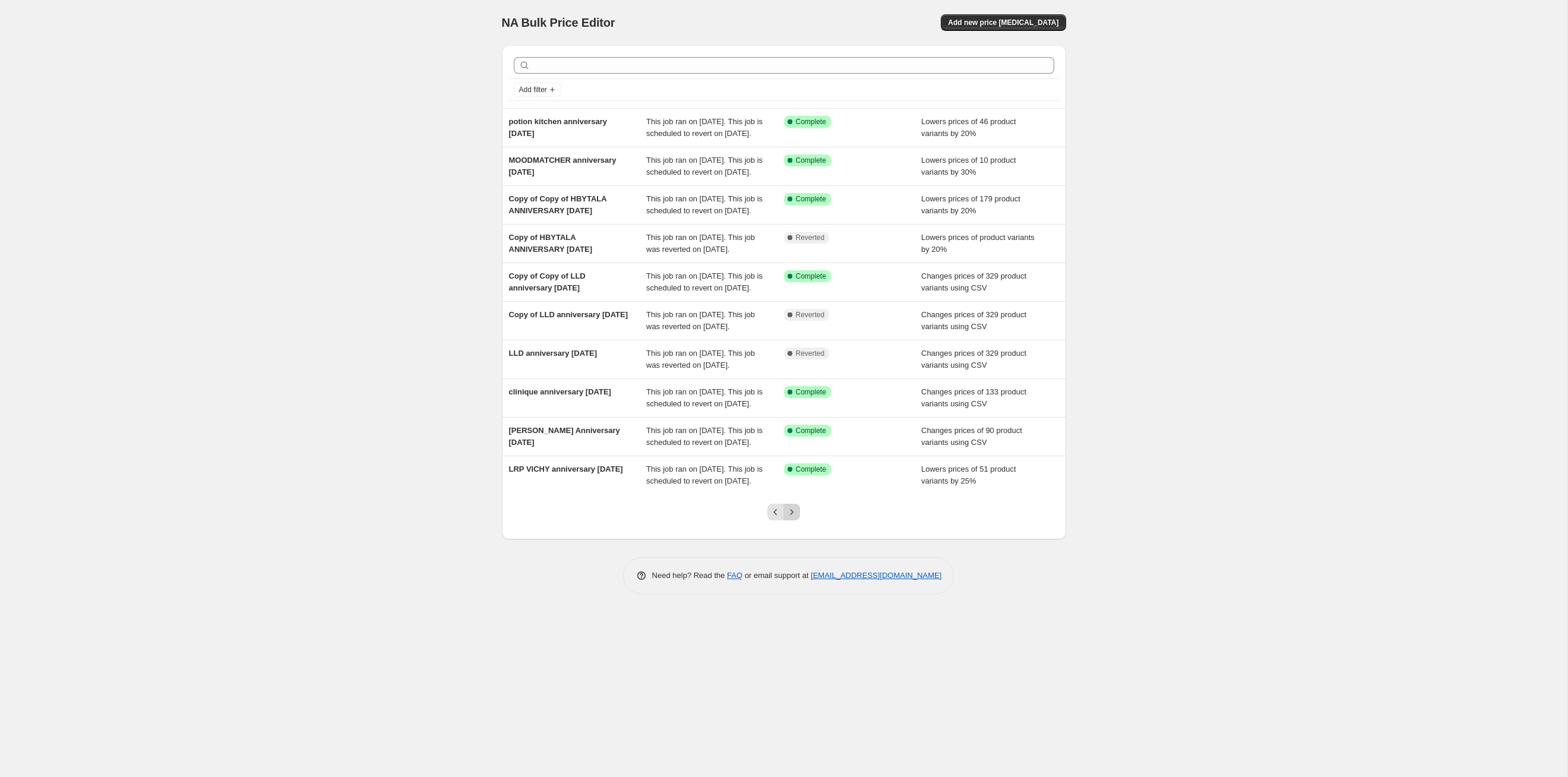
click at [797, 401] on icon "Next" at bounding box center [792, 512] width 12 height 12
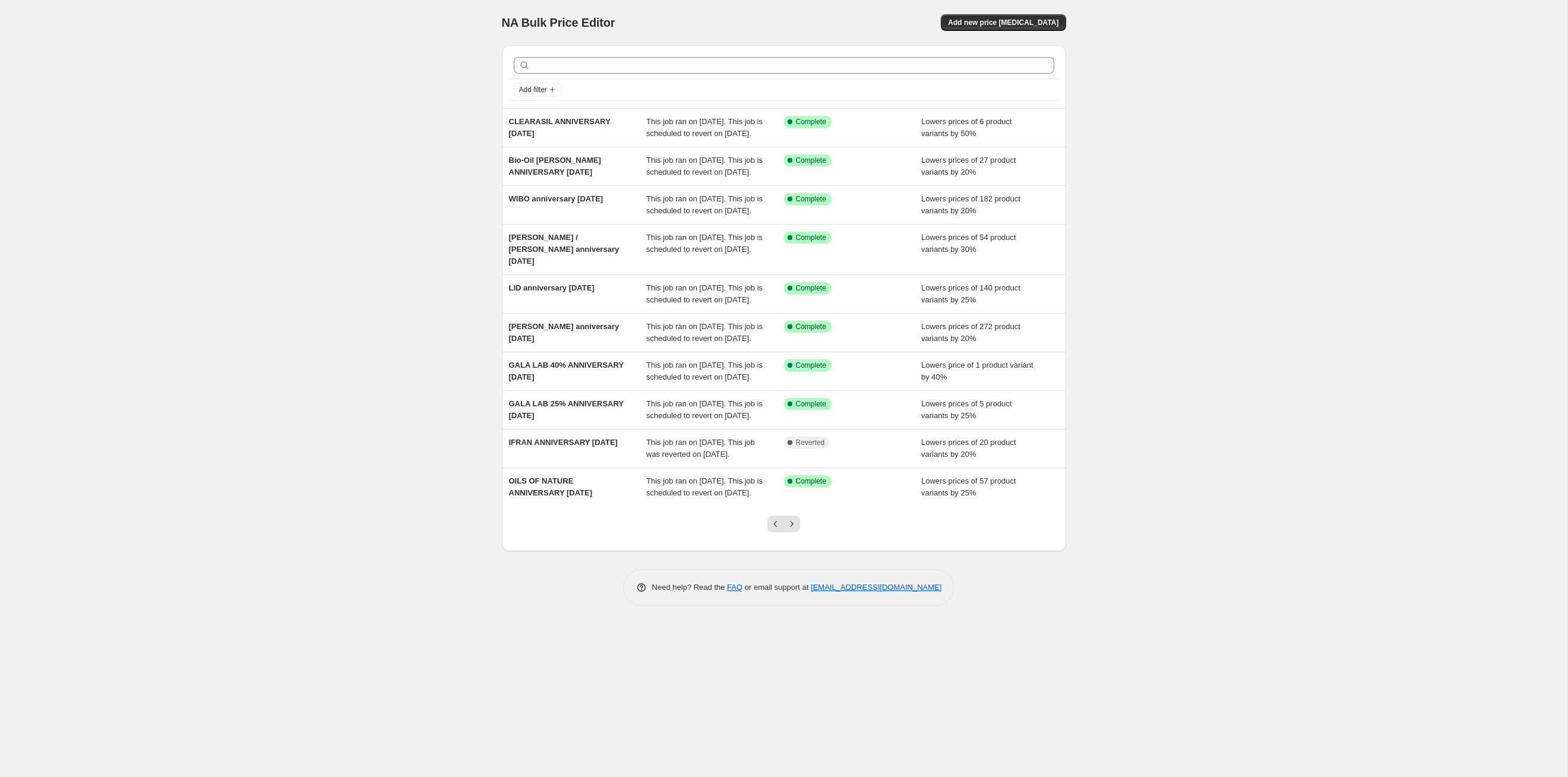
click at [797, 401] on icon "Next" at bounding box center [792, 524] width 12 height 12
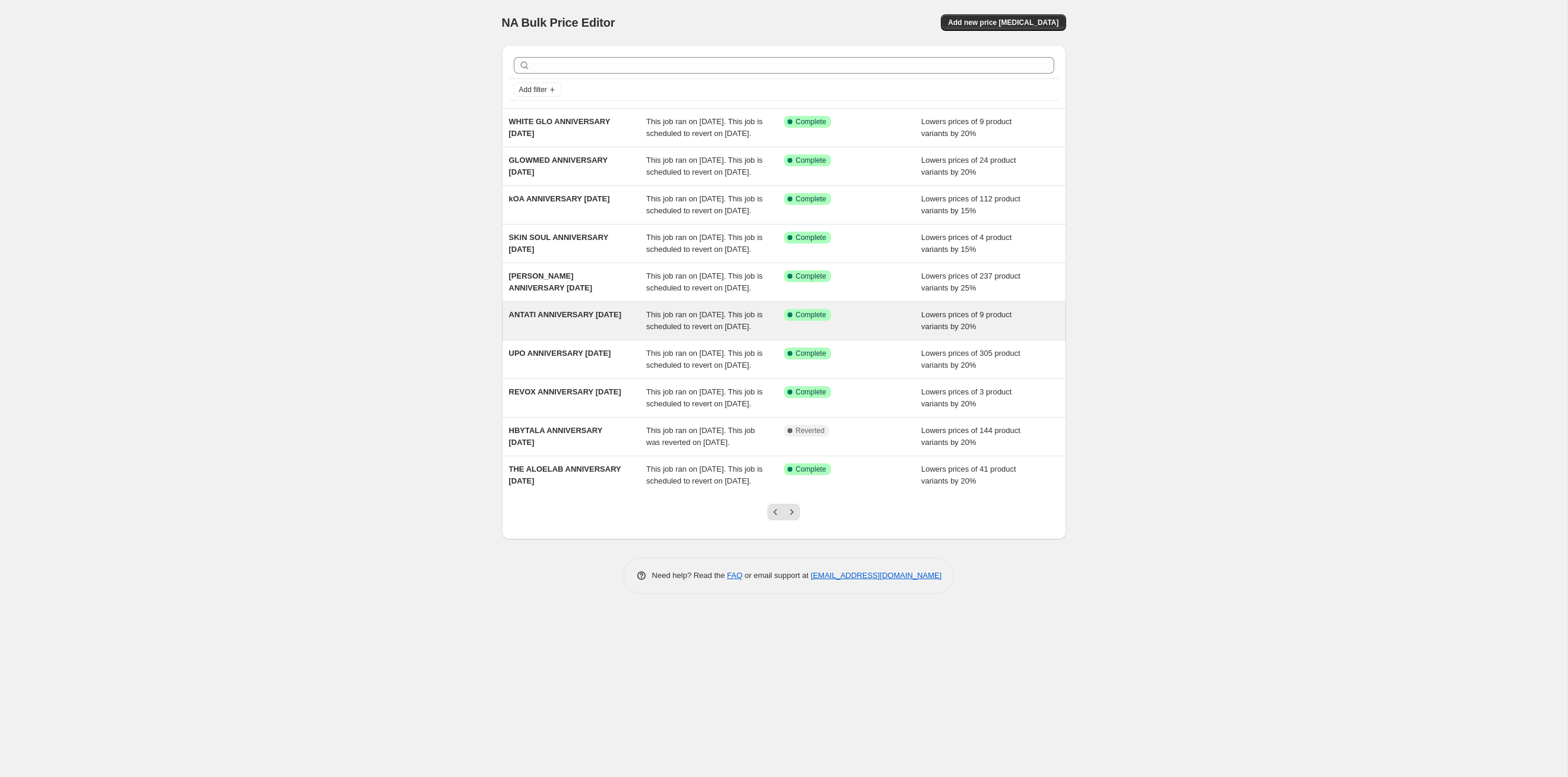
click at [738, 332] on div "This job ran on [DATE]. This job is scheduled to revert on [DATE]." at bounding box center [715, 320] width 138 height 24
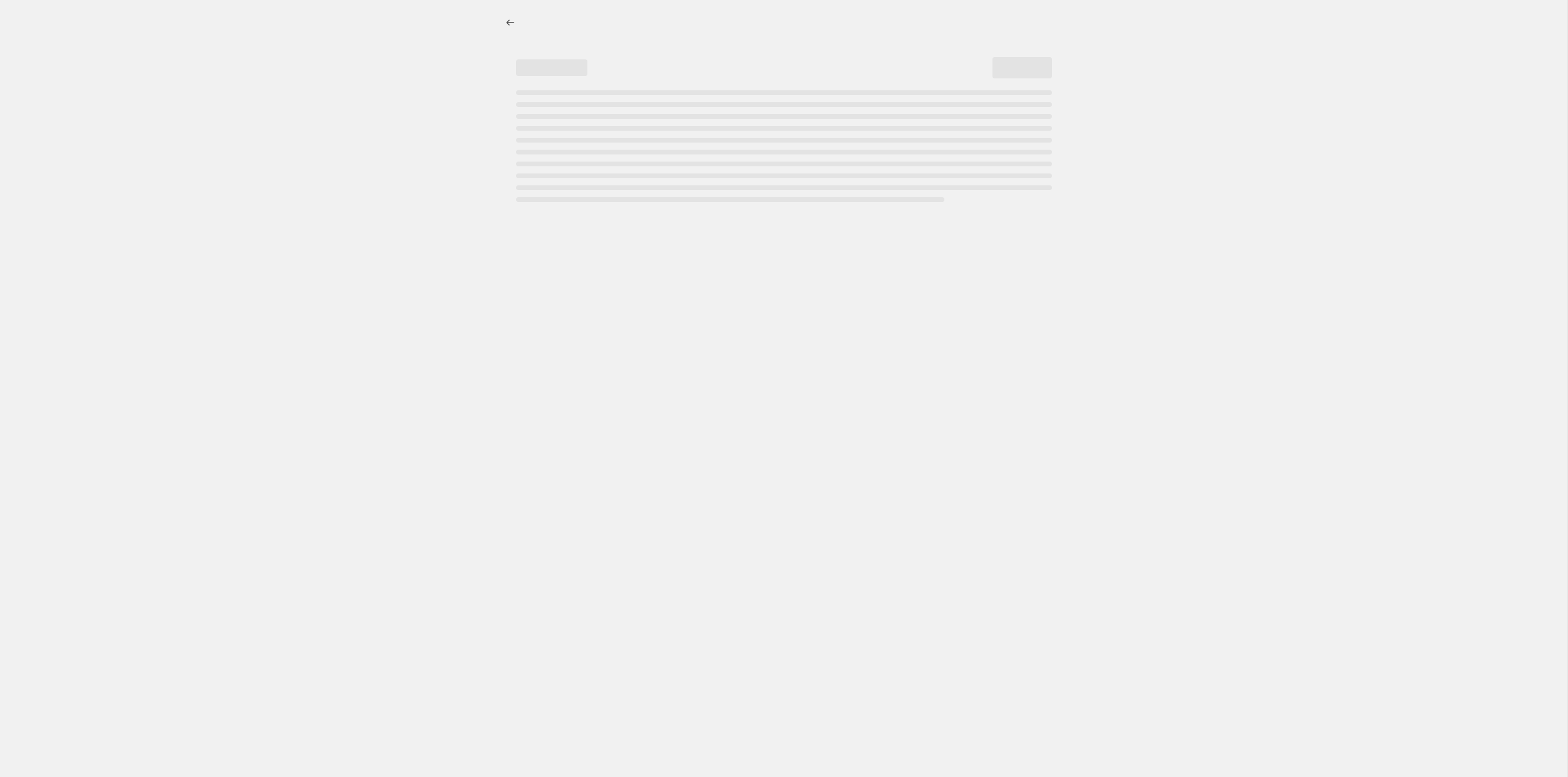
select select "percentage"
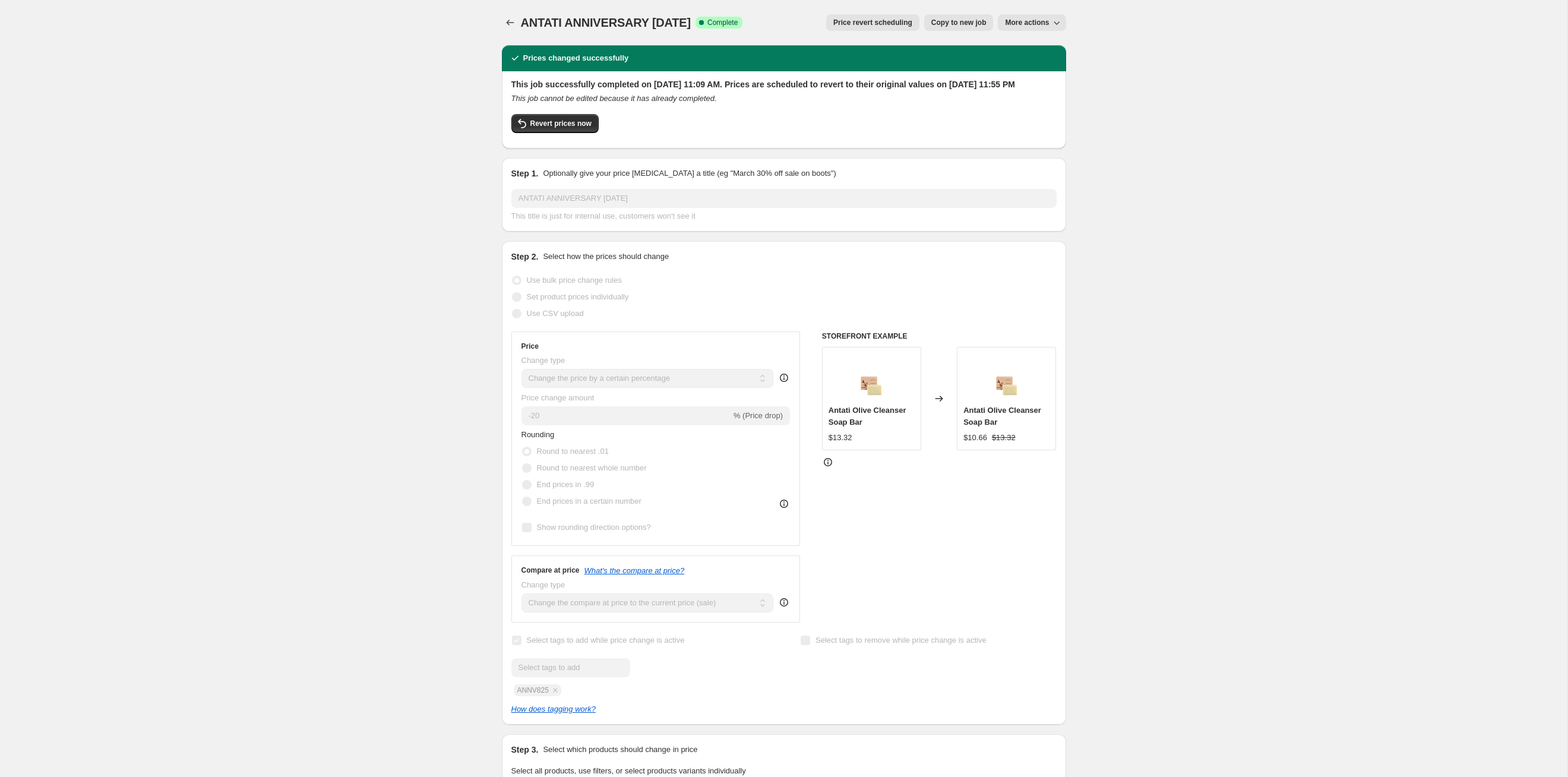
click at [807, 23] on span "Price revert scheduling" at bounding box center [873, 22] width 79 height 10
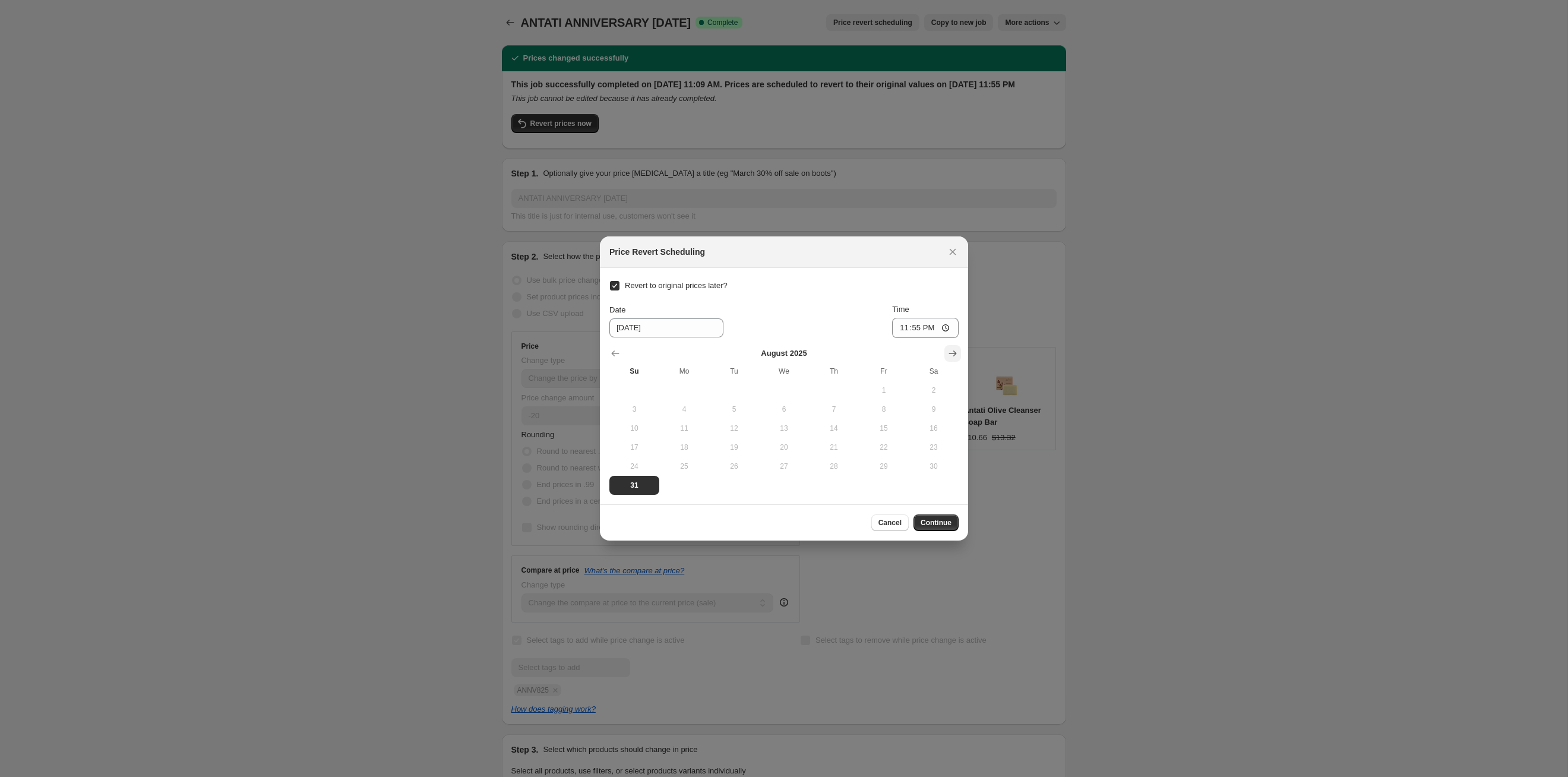
click at [807, 358] on icon "Show next month, September 2025" at bounding box center [952, 353] width 12 height 12
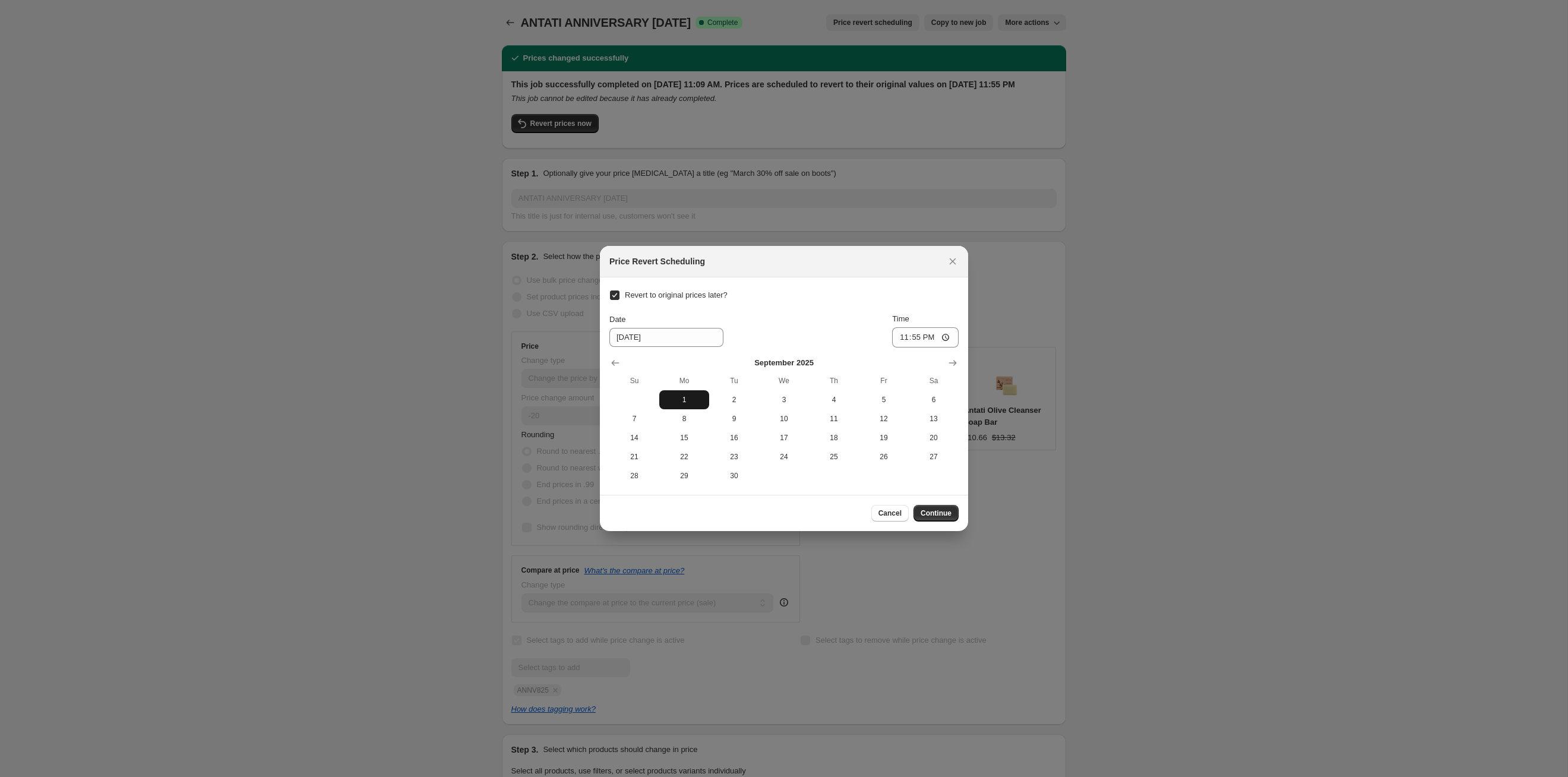
click at [676, 401] on span "1" at bounding box center [684, 399] width 40 height 10
type input "[DATE]"
click at [807, 401] on span "Continue" at bounding box center [936, 513] width 31 height 10
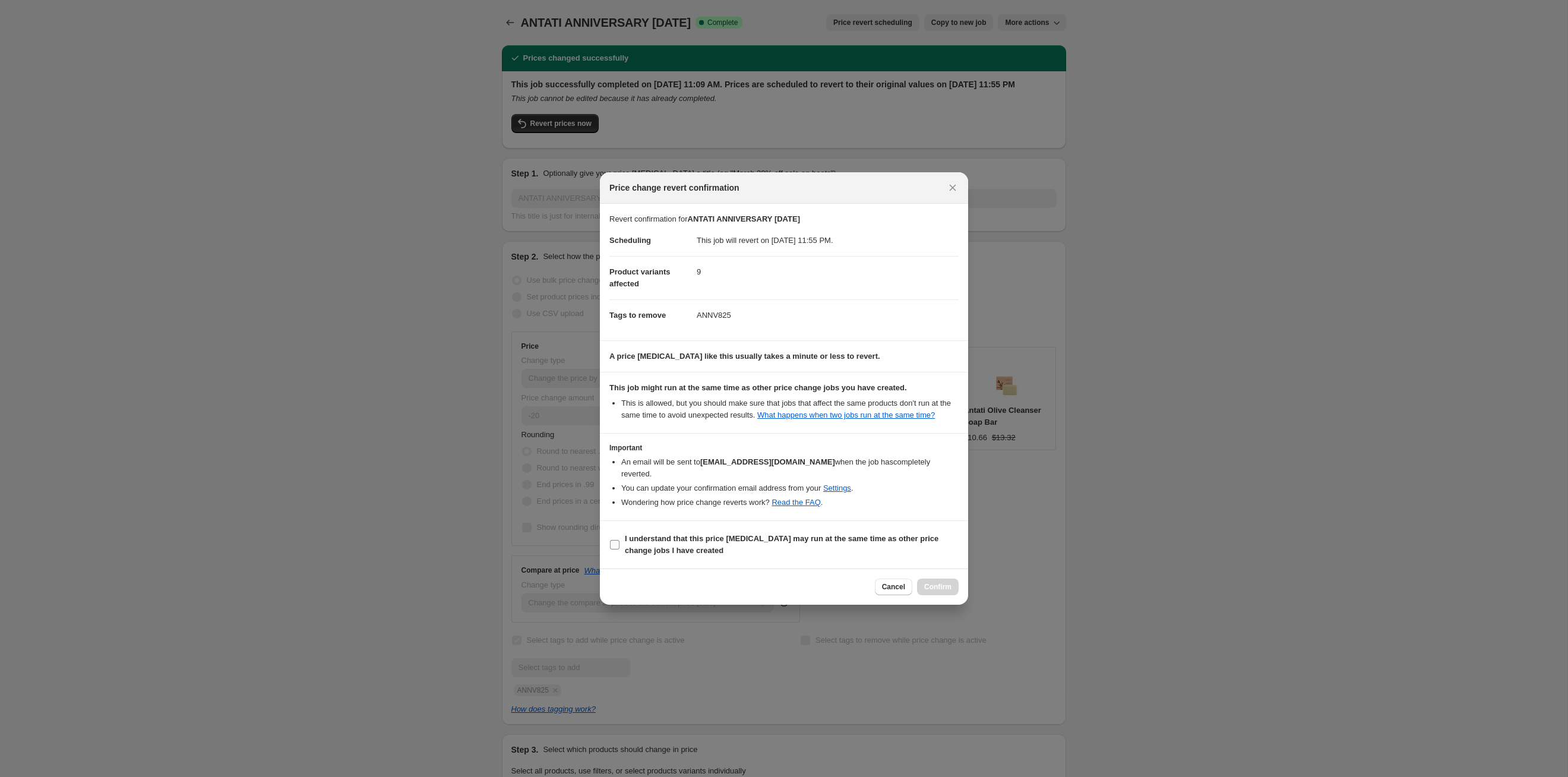
click at [807, 401] on span "I understand that this price [MEDICAL_DATA] may run at the same time as other p…" at bounding box center [792, 544] width 334 height 24
click at [619, 401] on input "I understand that this price [MEDICAL_DATA] may run at the same time as other p…" at bounding box center [614, 544] width 10 height 10
checkbox input "true"
click at [807, 401] on button "Confirm" at bounding box center [938, 587] width 41 height 17
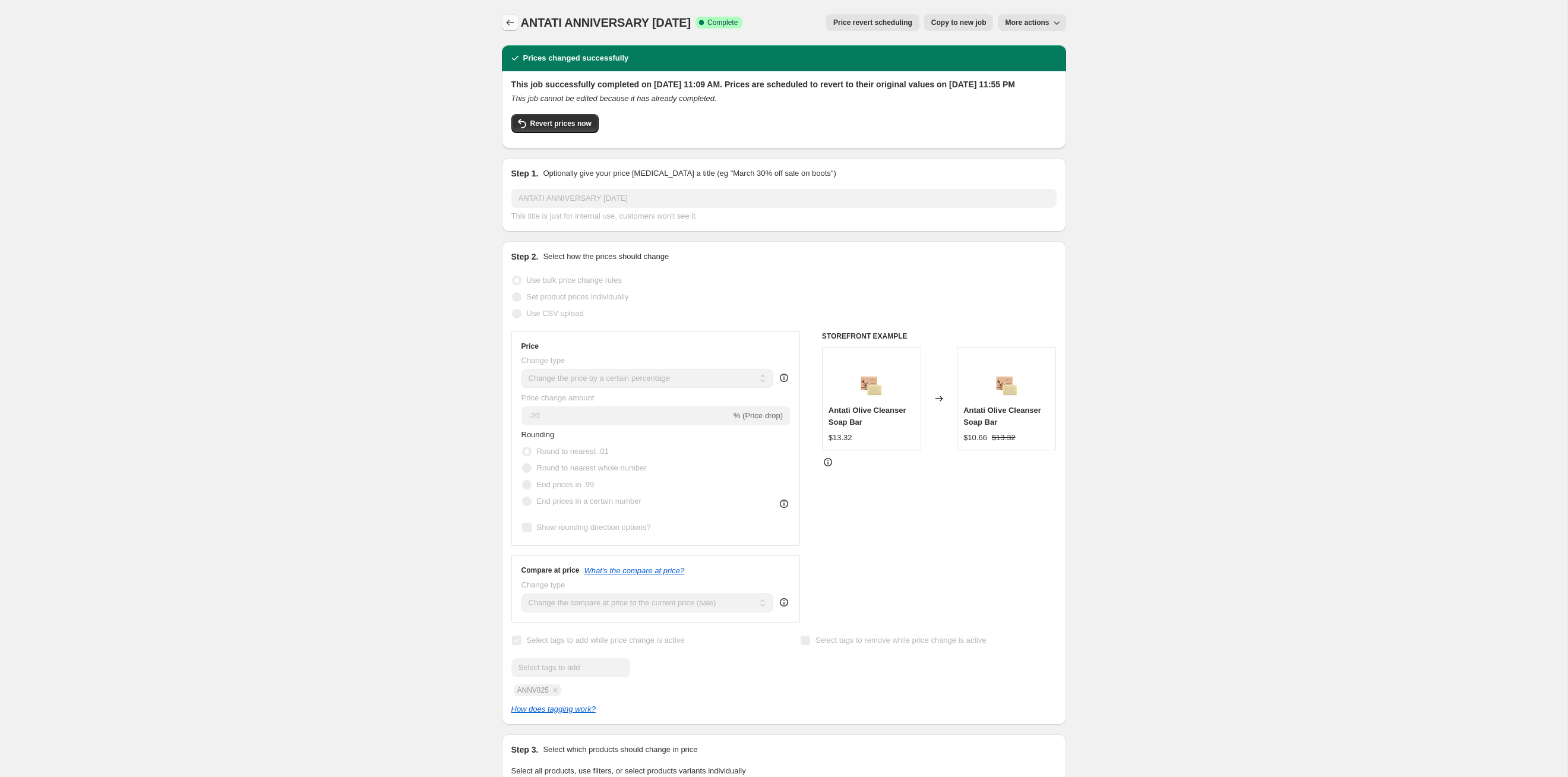
click at [509, 23] on icon "Price change jobs" at bounding box center [510, 22] width 12 height 12
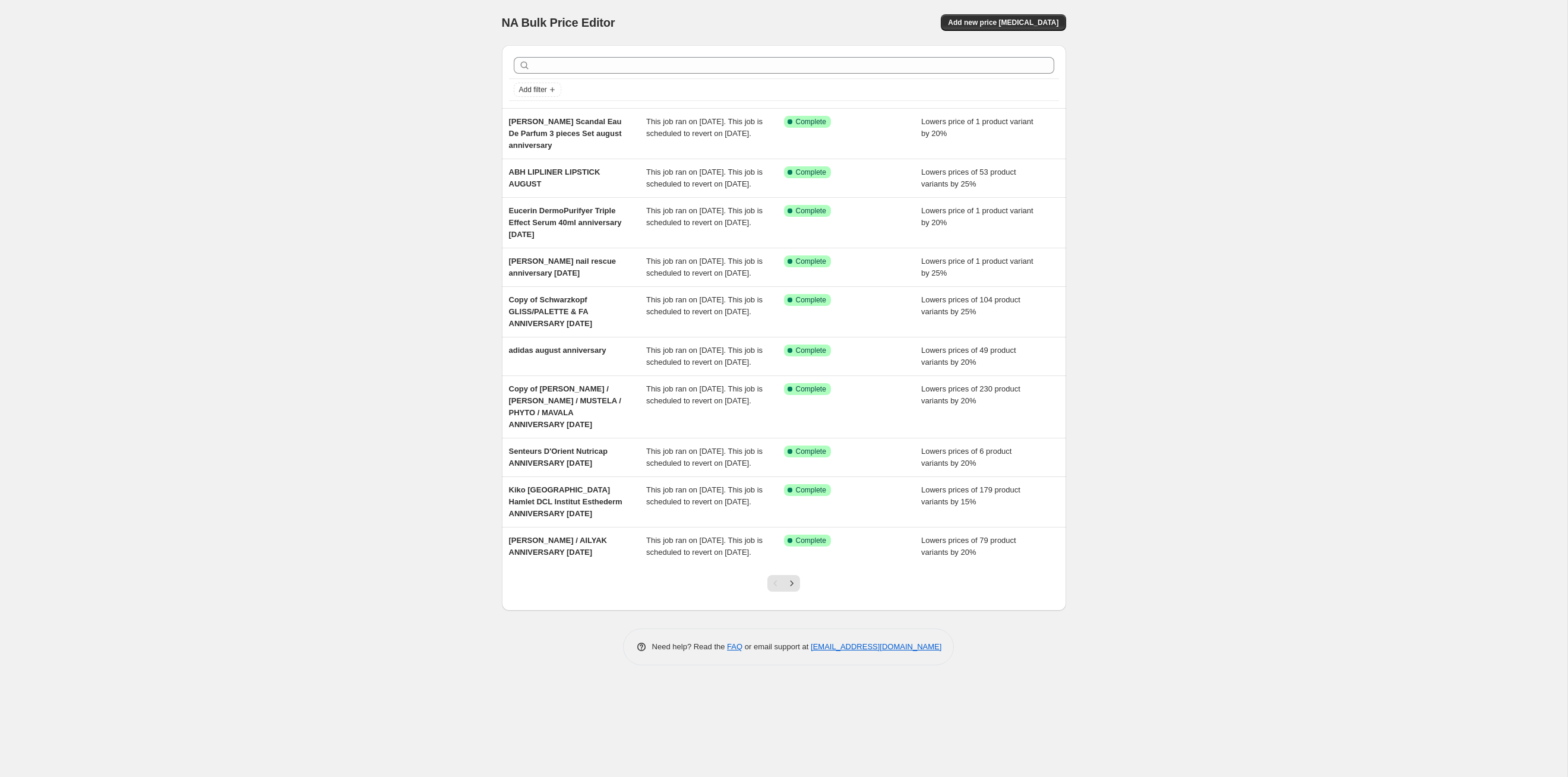
click at [800, 401] on div at bounding box center [783, 588] width 48 height 45
click at [794, 401] on icon "Next" at bounding box center [792, 583] width 12 height 12
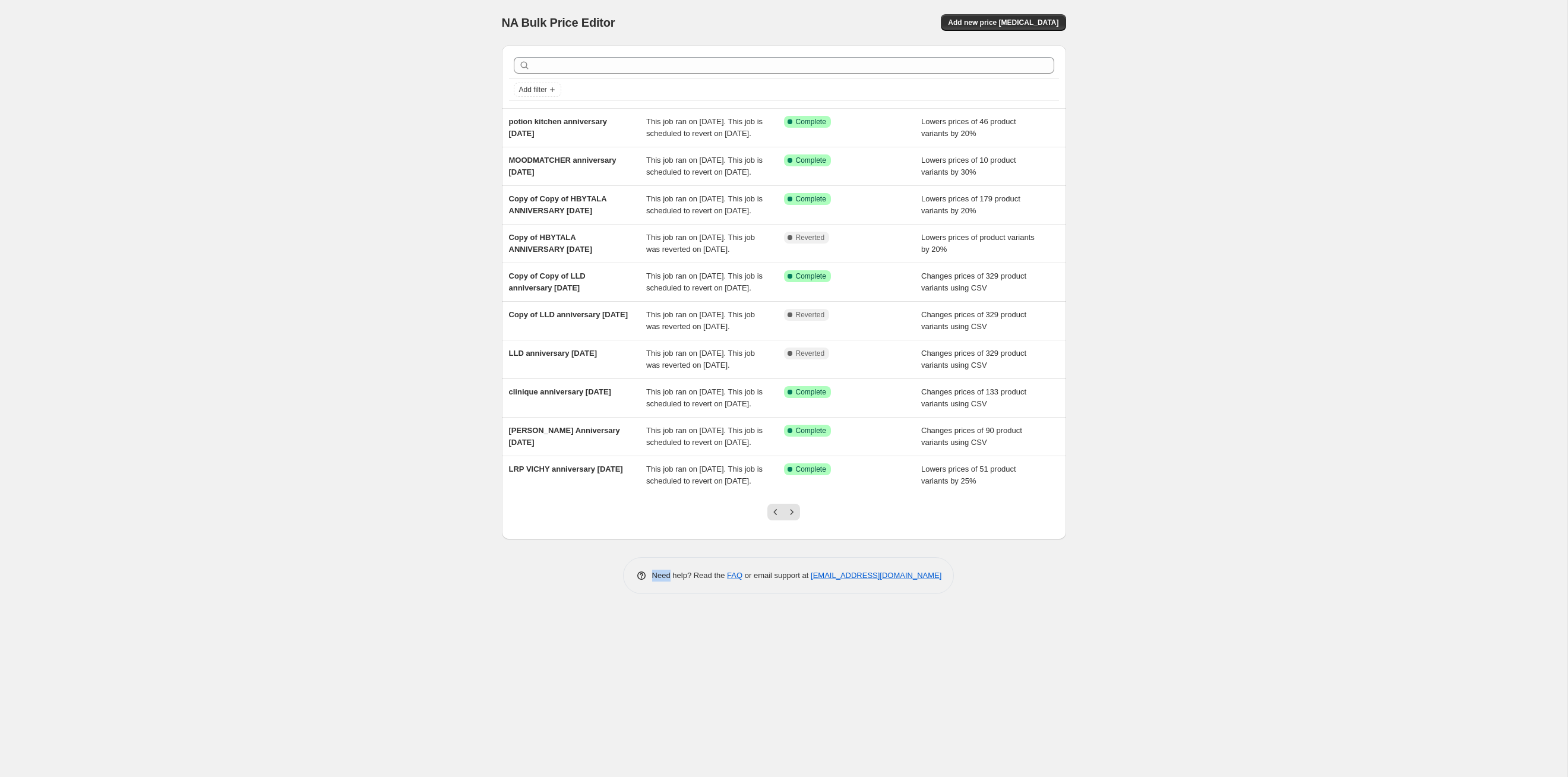
click at [794, 401] on icon "Next" at bounding box center [792, 512] width 12 height 12
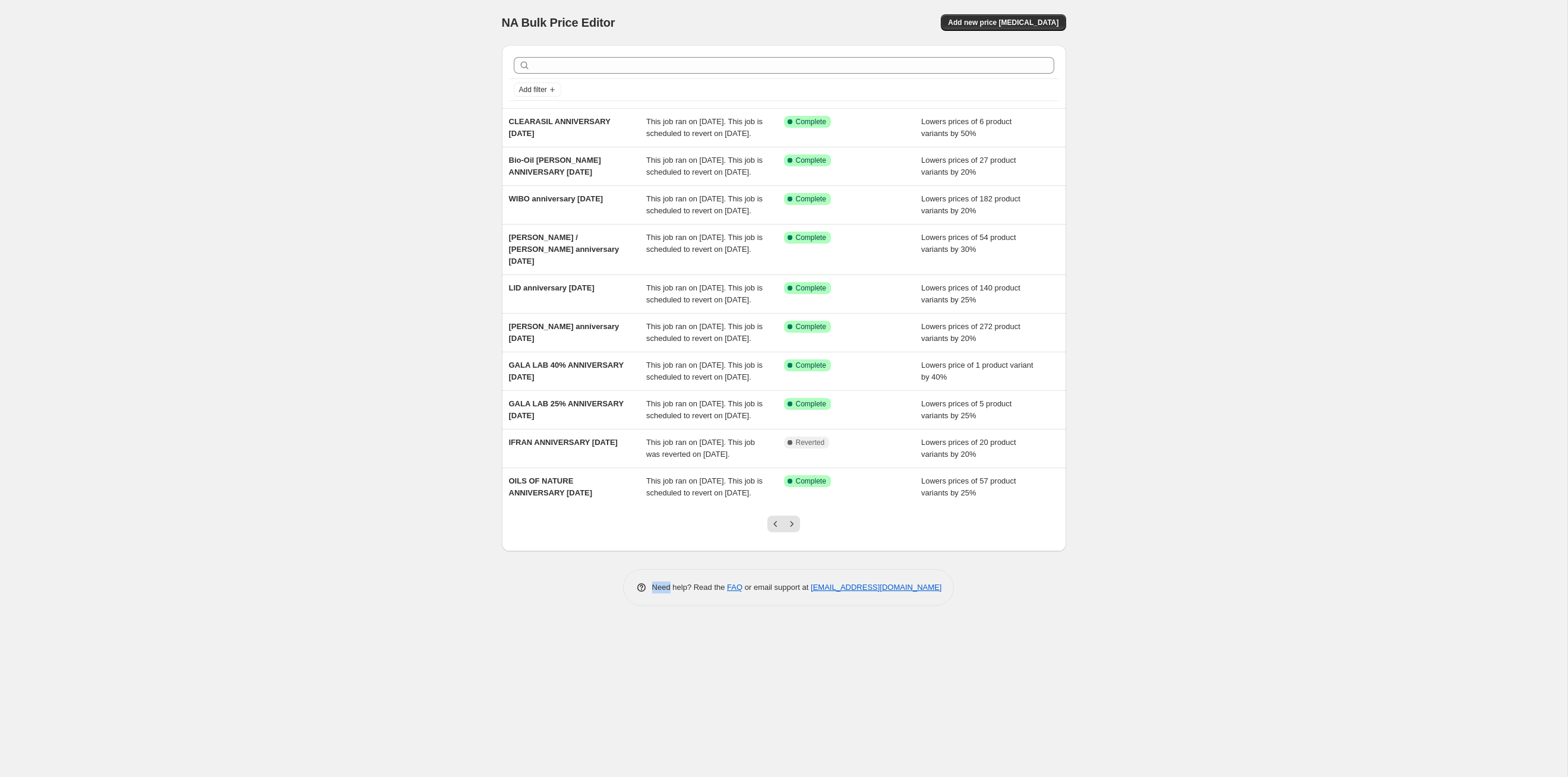
click at [794, 401] on icon "Next" at bounding box center [792, 524] width 12 height 12
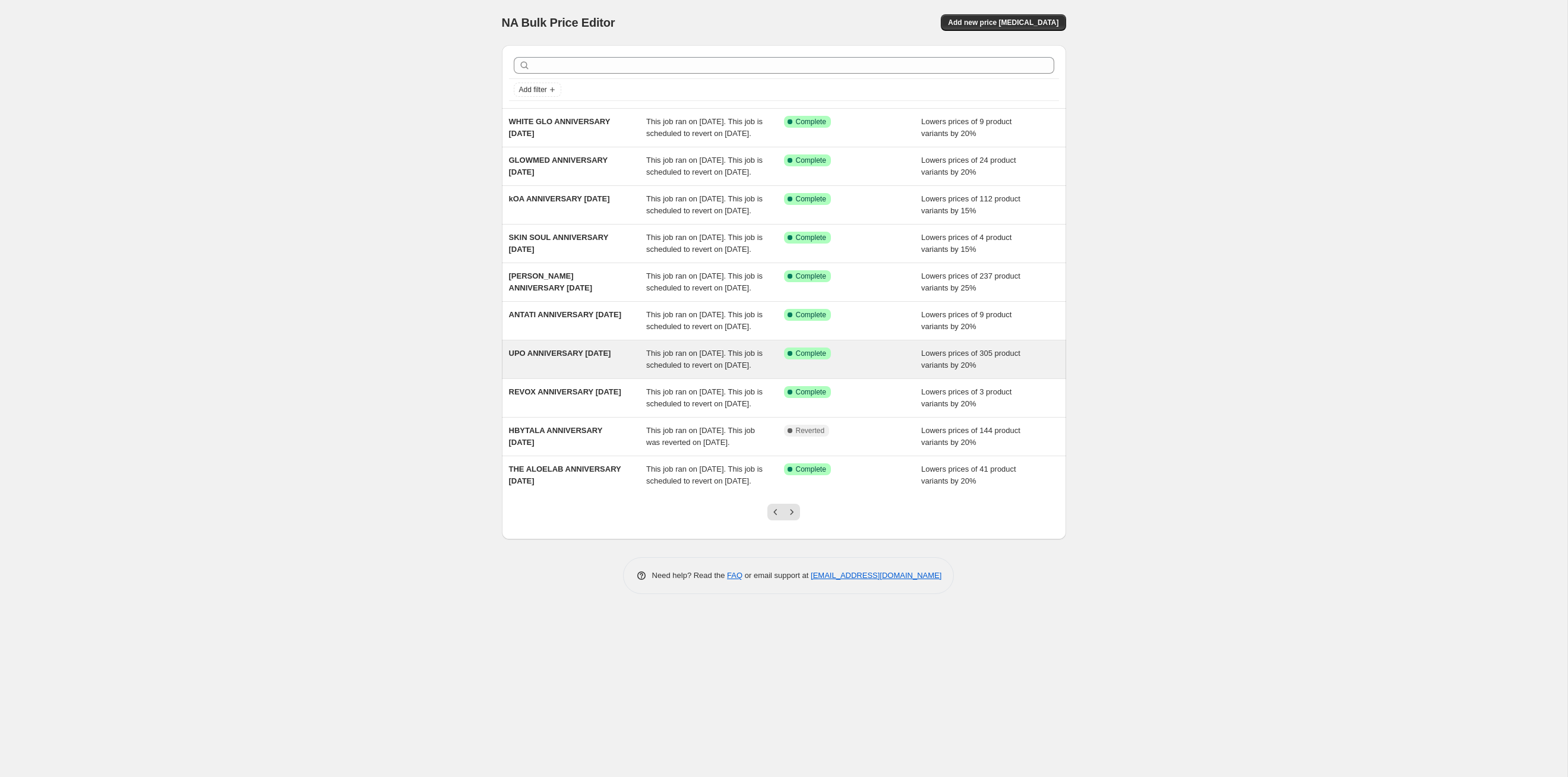
click at [721, 371] on div "This job ran on [DATE]. This job is scheduled to revert on [DATE]." at bounding box center [715, 359] width 138 height 24
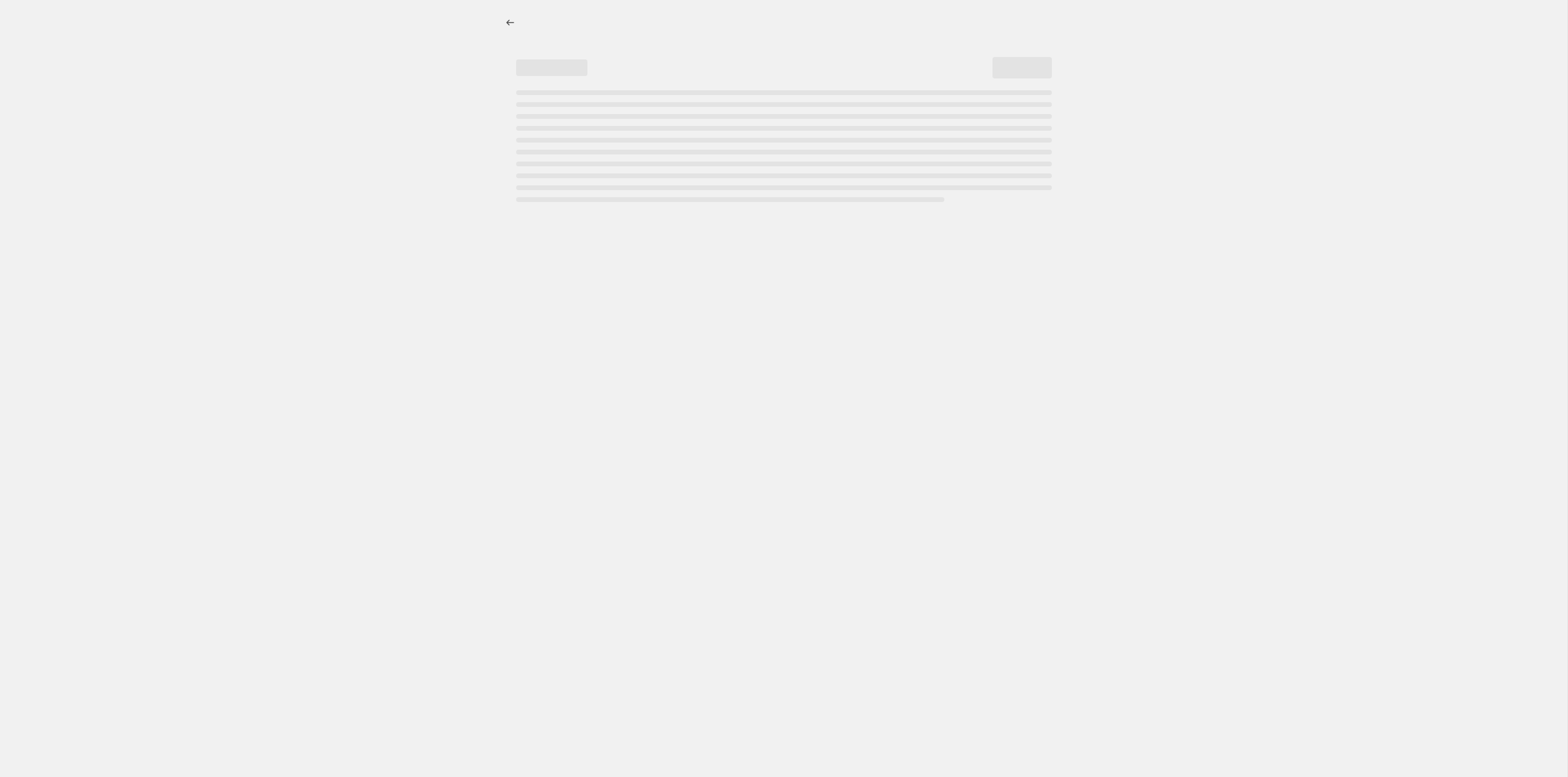
select select "percentage"
select select "tag"
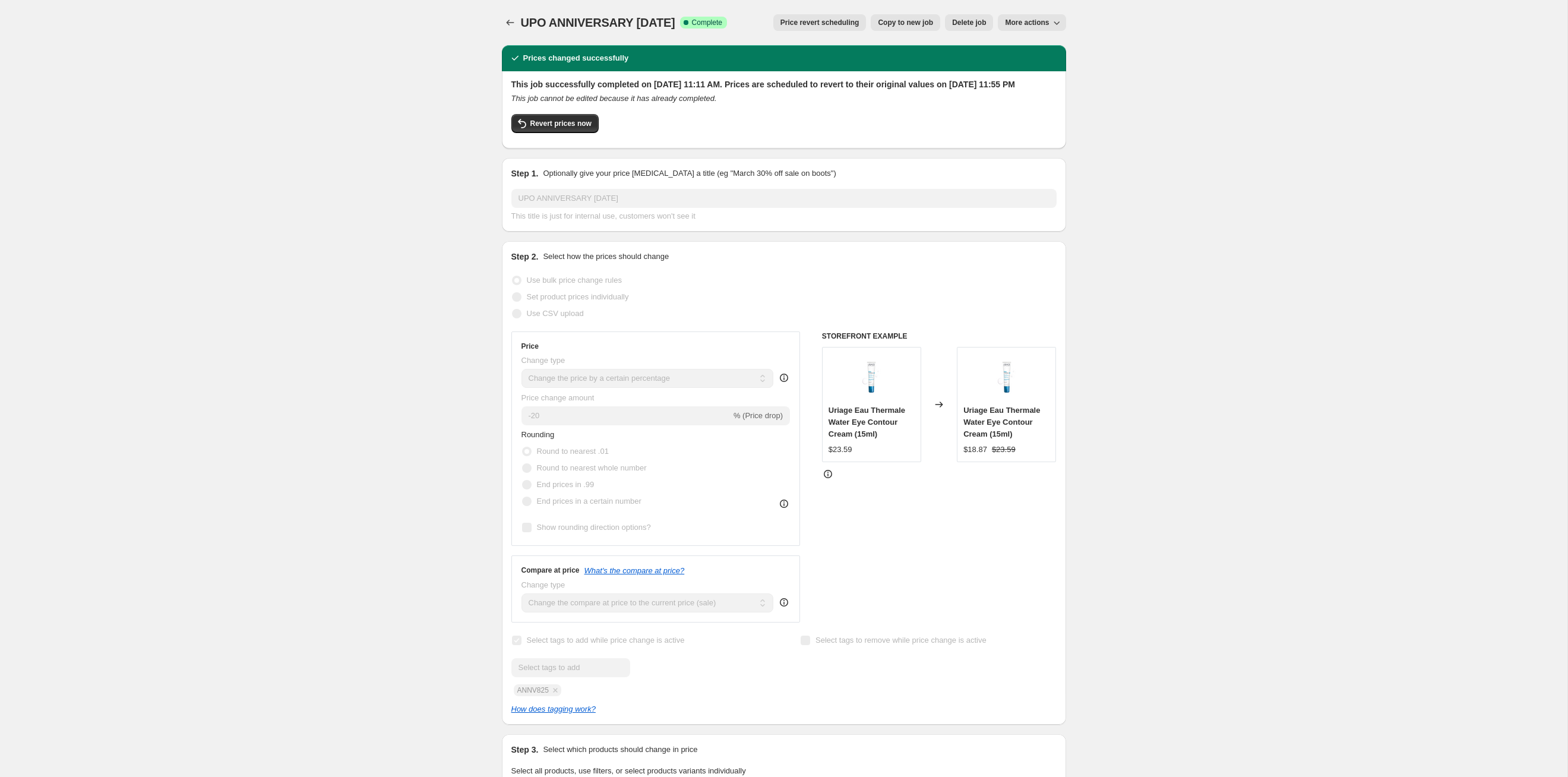
click at [807, 26] on span "Price revert scheduling" at bounding box center [820, 22] width 79 height 10
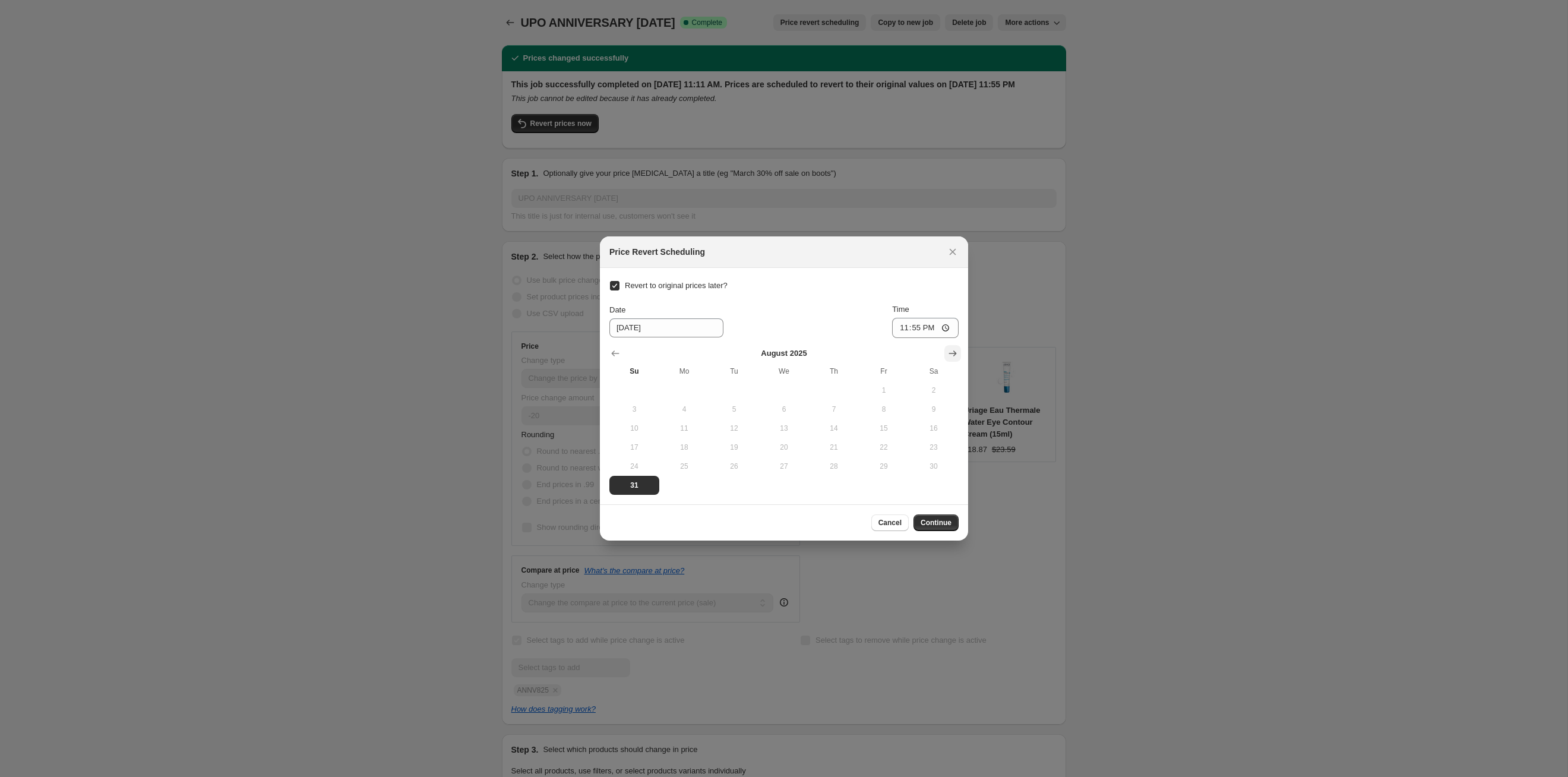
click at [807, 352] on icon "Show next month, September 2025" at bounding box center [952, 353] width 12 height 12
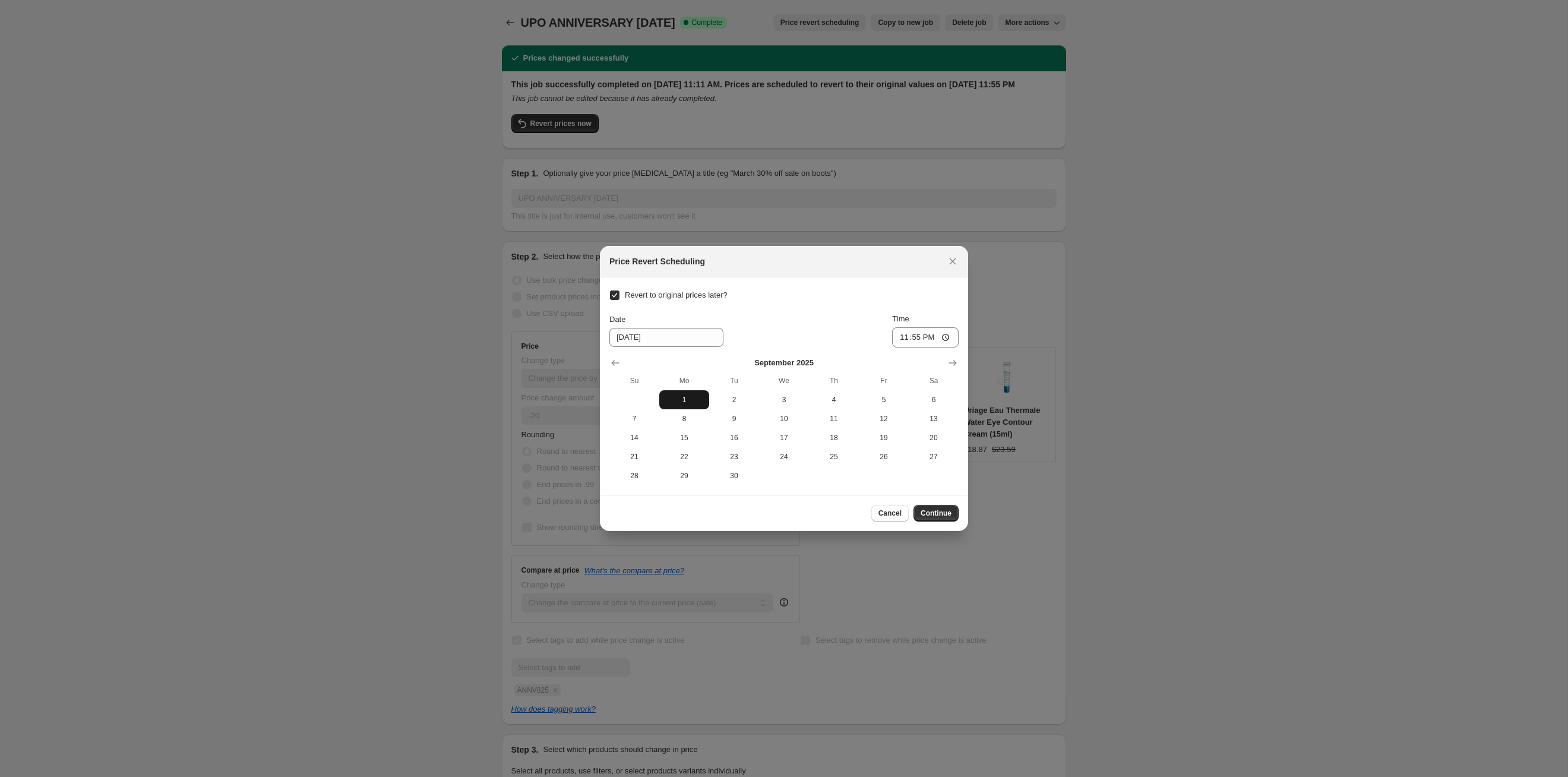
click at [686, 399] on span "1" at bounding box center [684, 399] width 40 height 10
type input "[DATE]"
click at [807, 401] on span "Continue" at bounding box center [936, 513] width 31 height 10
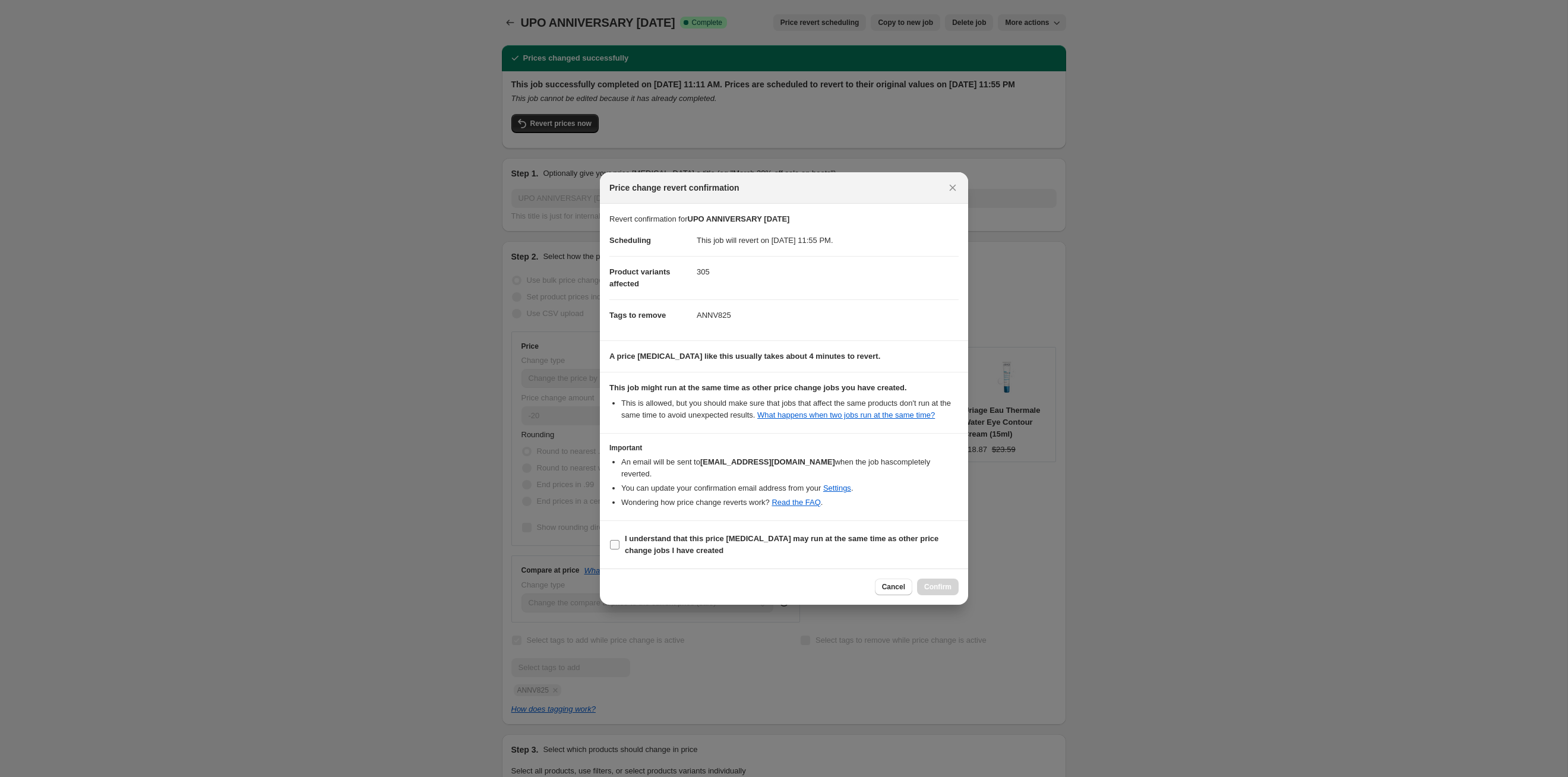
click at [807, 401] on b "I understand that this price [MEDICAL_DATA] may run at the same time as other p…" at bounding box center [782, 544] width 314 height 21
click at [619, 401] on input "I understand that this price [MEDICAL_DATA] may run at the same time as other p…" at bounding box center [614, 544] width 10 height 10
checkbox input "true"
click at [807, 401] on button "Confirm" at bounding box center [938, 587] width 41 height 17
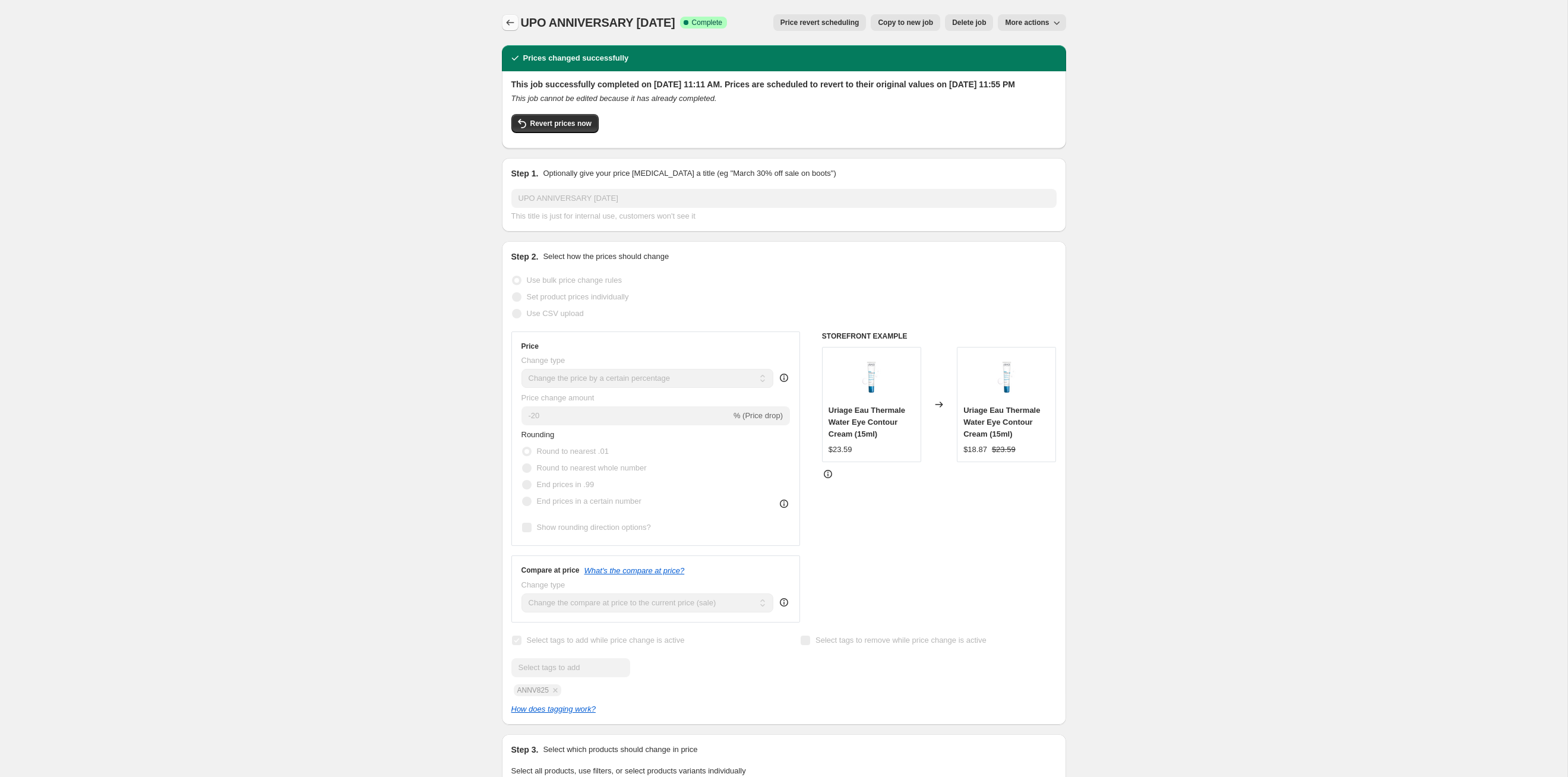
click at [516, 20] on button "Price change jobs" at bounding box center [510, 22] width 17 height 17
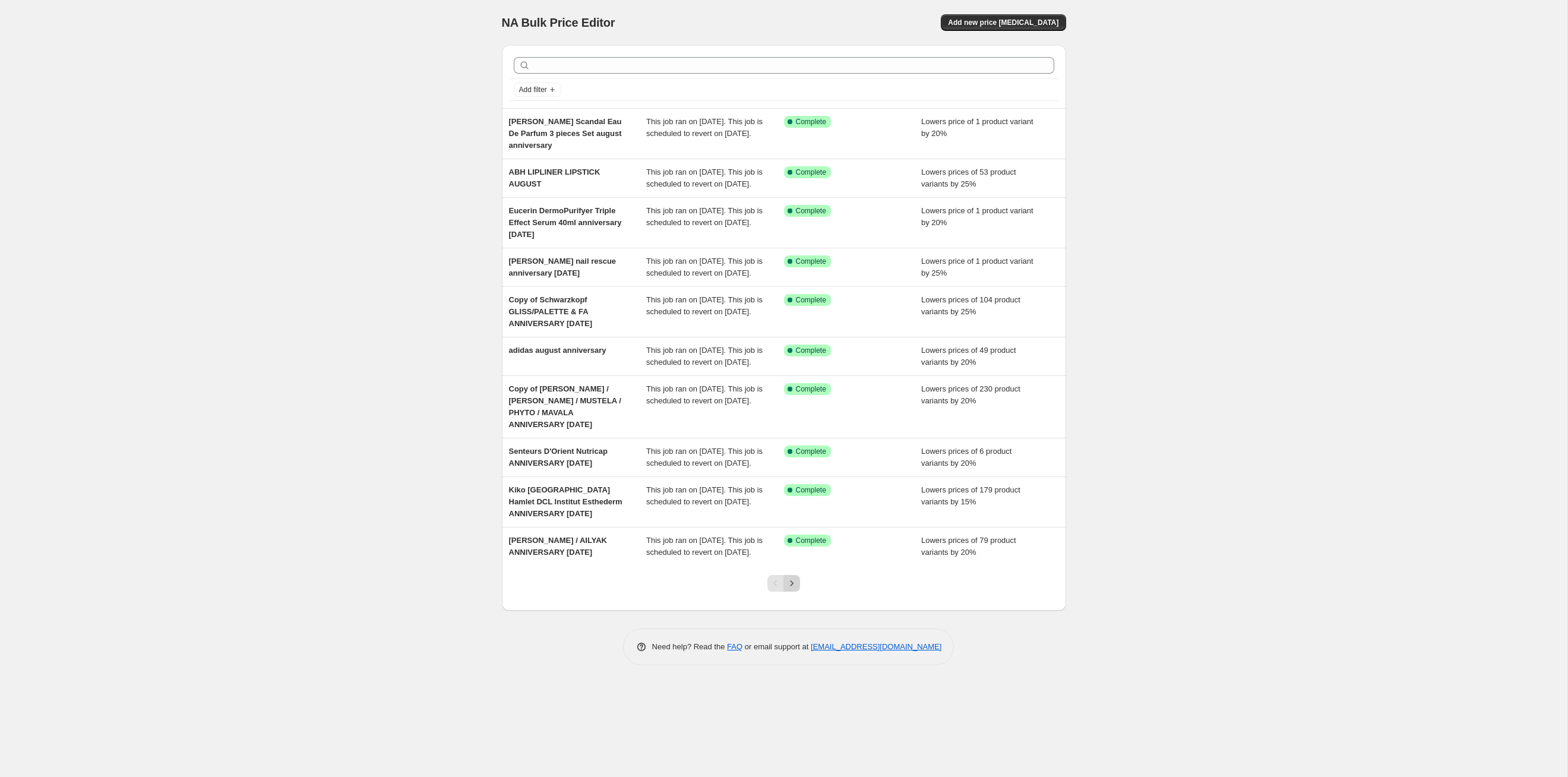
click at [794, 401] on icon "Next" at bounding box center [792, 583] width 12 height 12
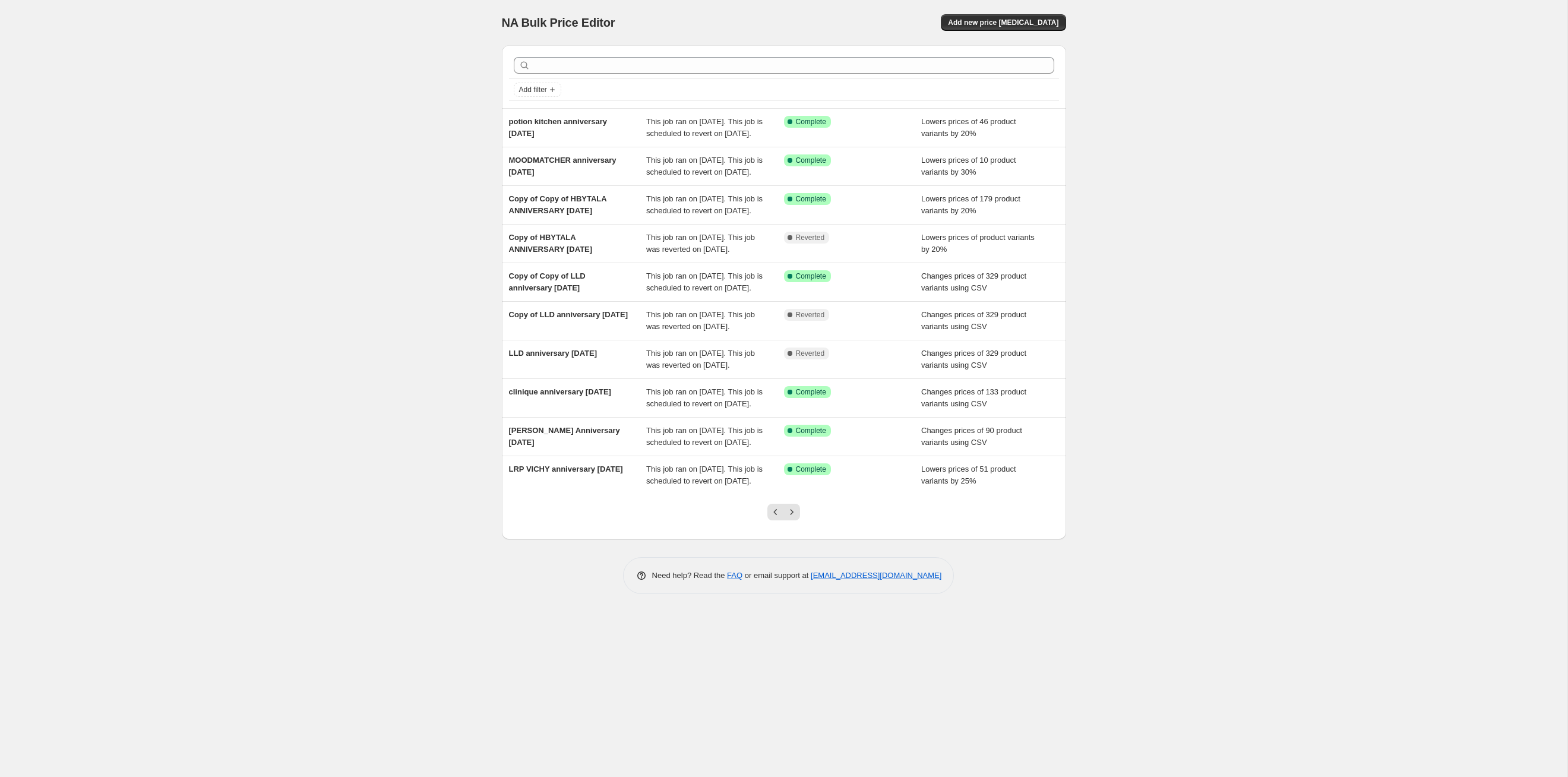
click at [794, 401] on icon "Next" at bounding box center [792, 512] width 12 height 12
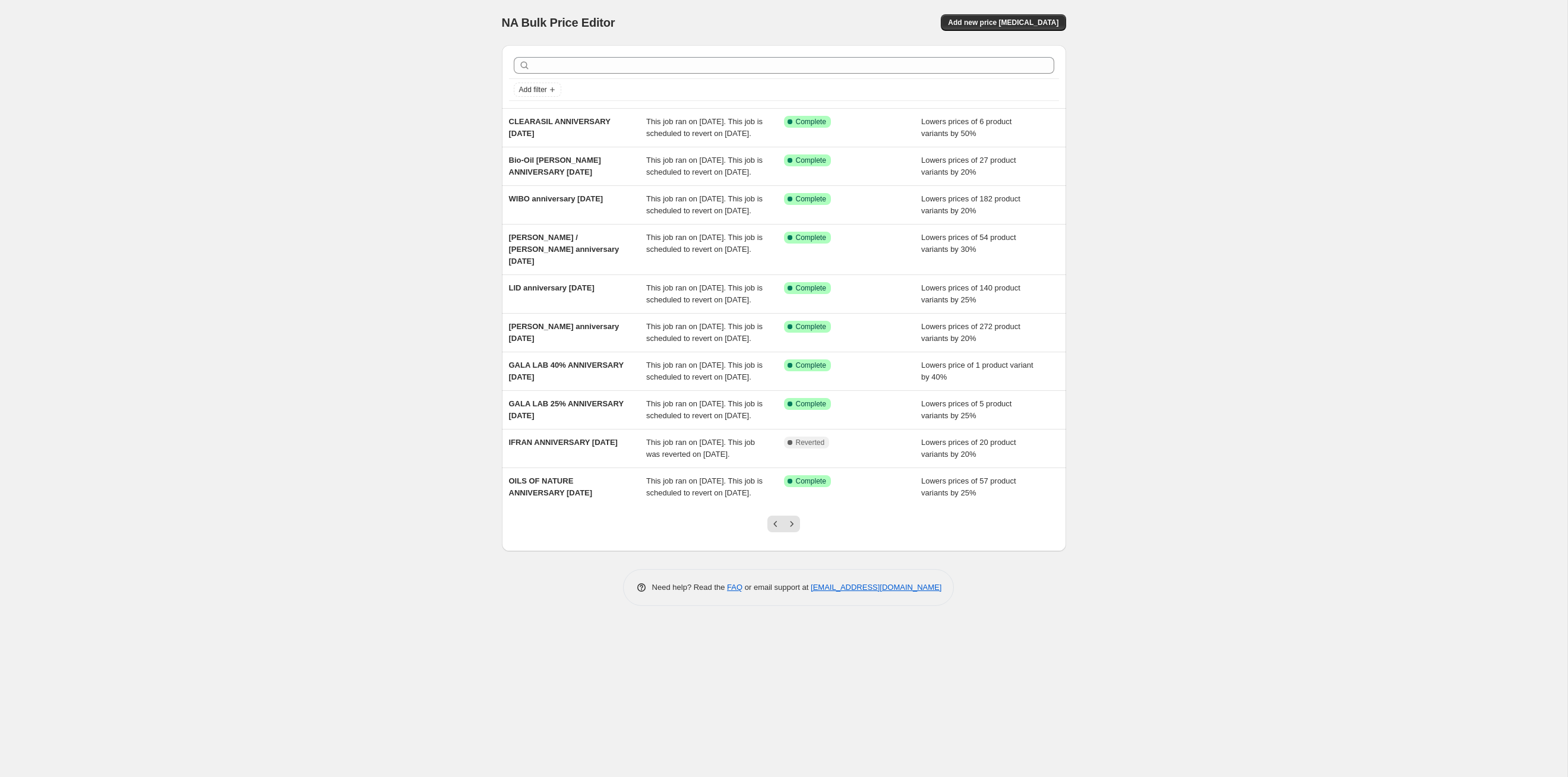
click at [794, 401] on icon "Next" at bounding box center [792, 524] width 12 height 12
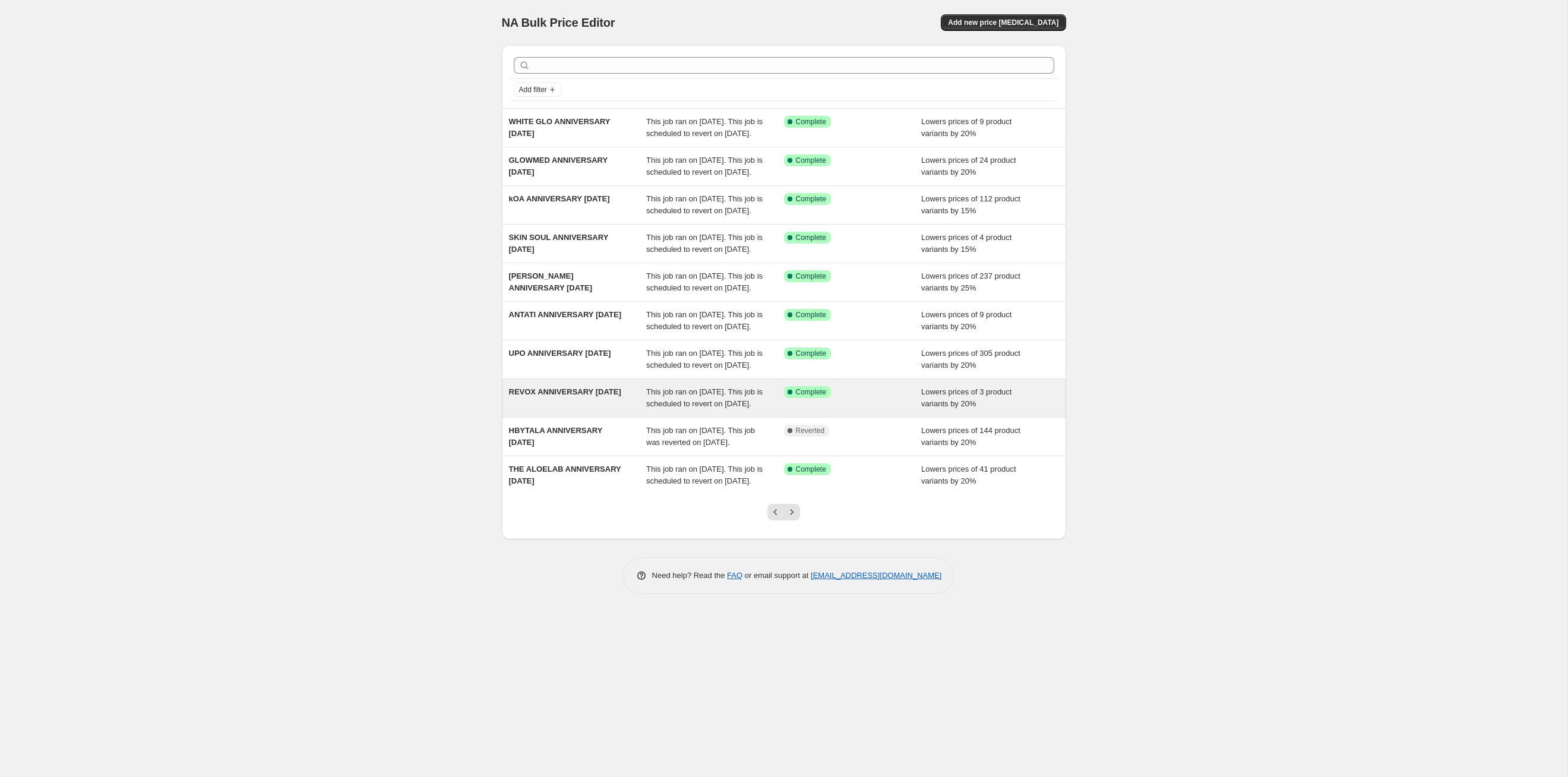
click at [736, 401] on span "This job ran on [DATE]. This job is scheduled to revert on [DATE]." at bounding box center [704, 397] width 117 height 21
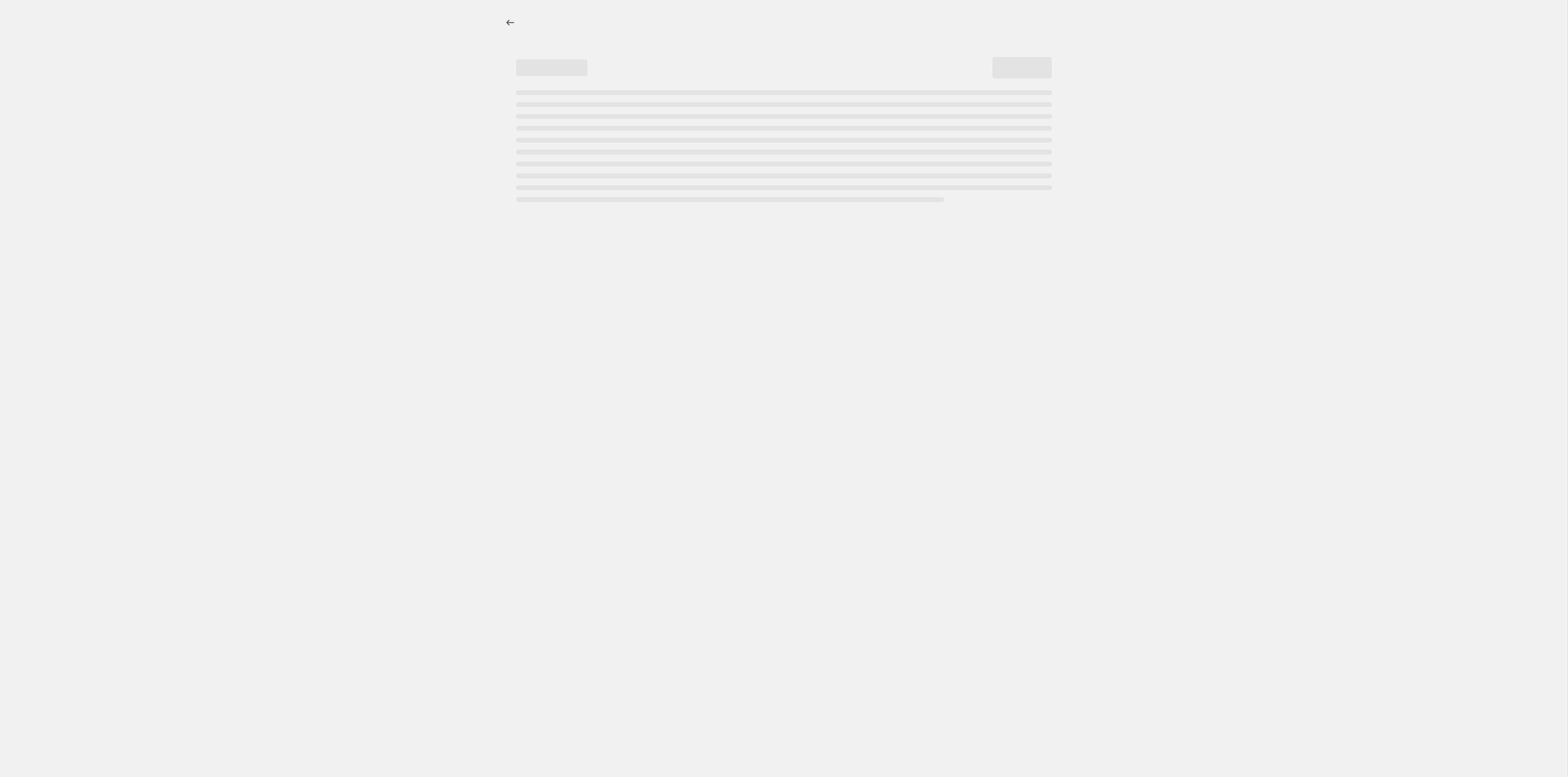
select select "percentage"
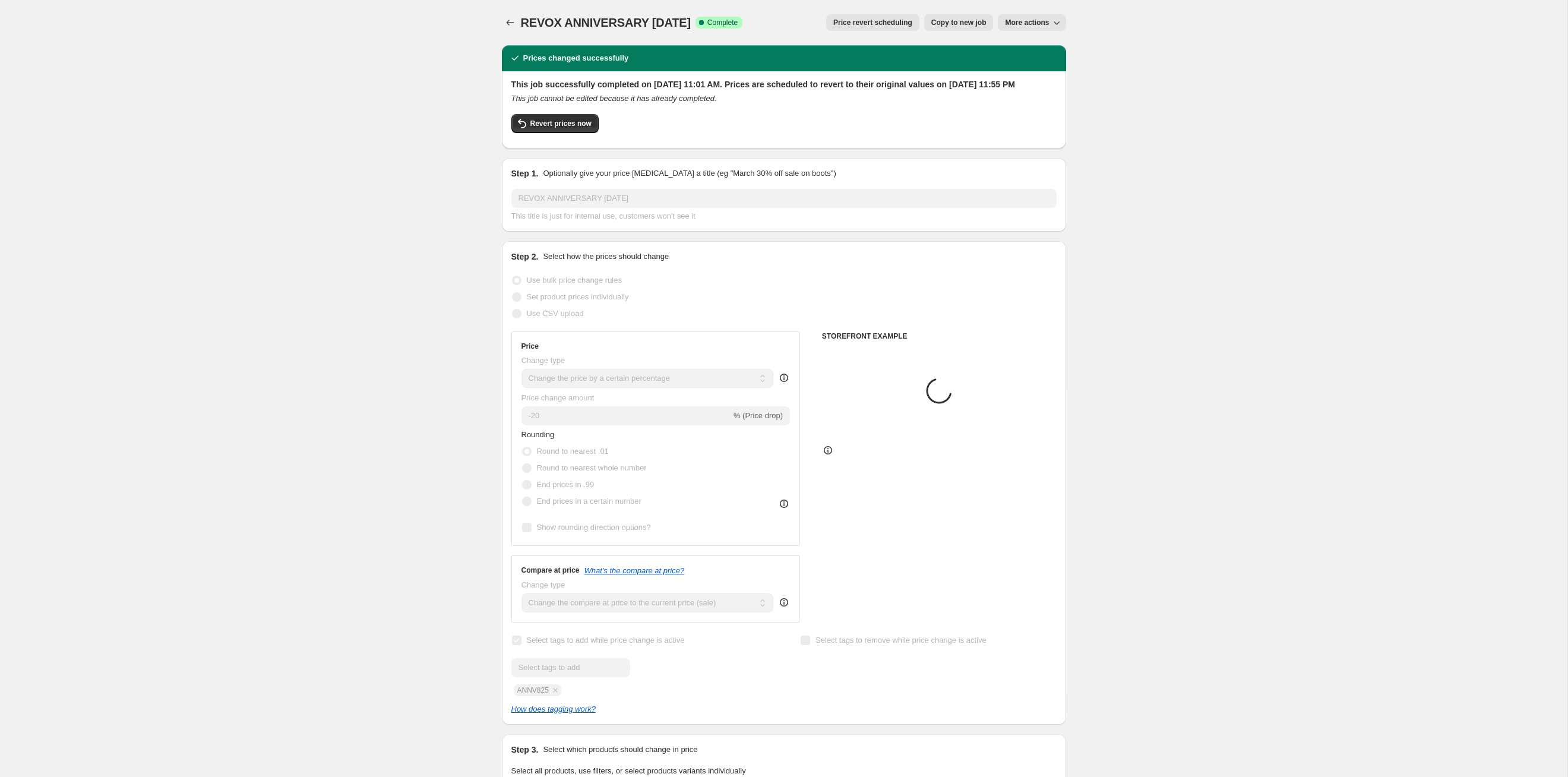
click at [807, 26] on span "Price revert scheduling" at bounding box center [873, 22] width 79 height 10
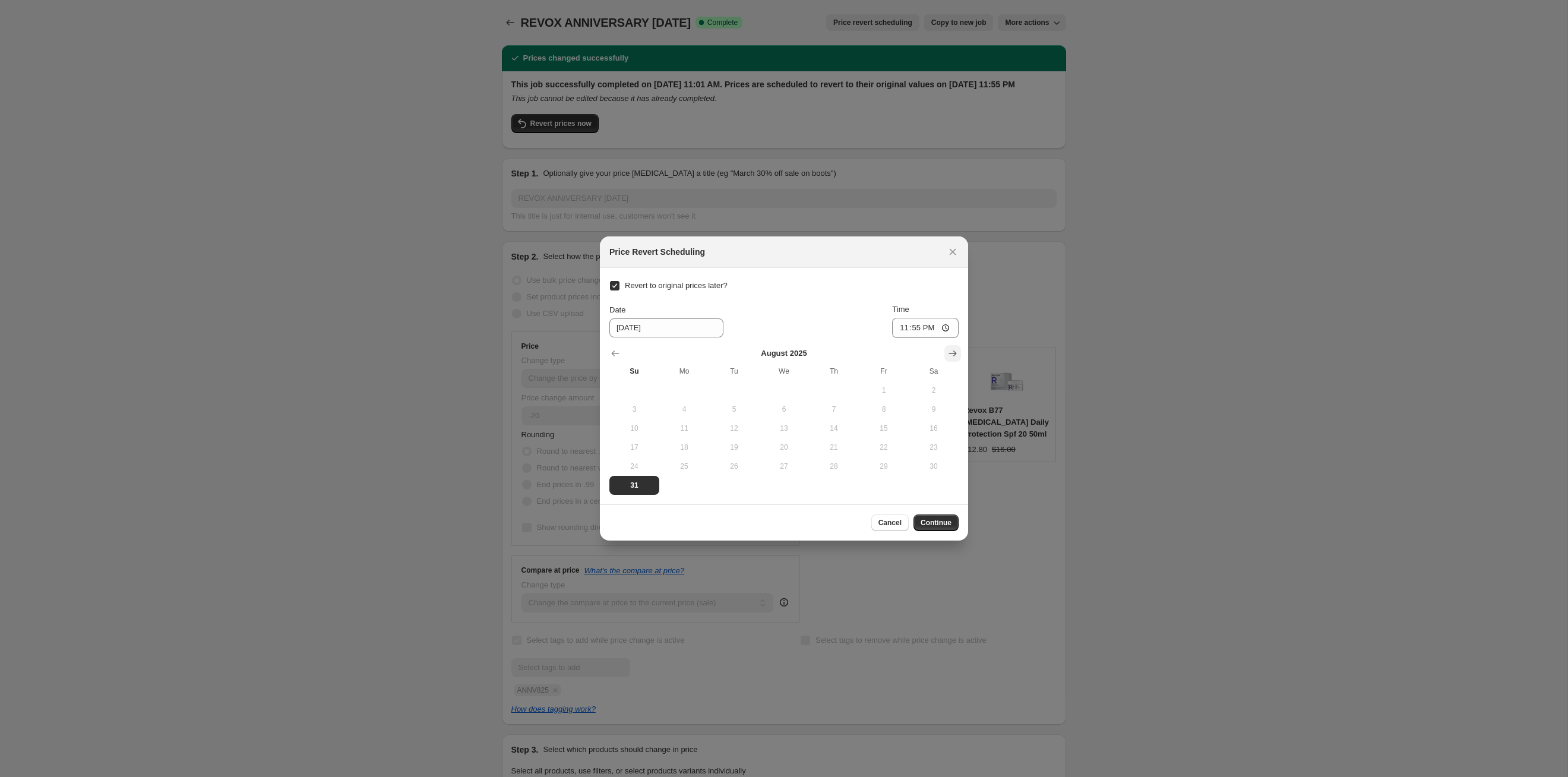
click at [807, 348] on icon "Show next month, September 2025" at bounding box center [952, 353] width 12 height 12
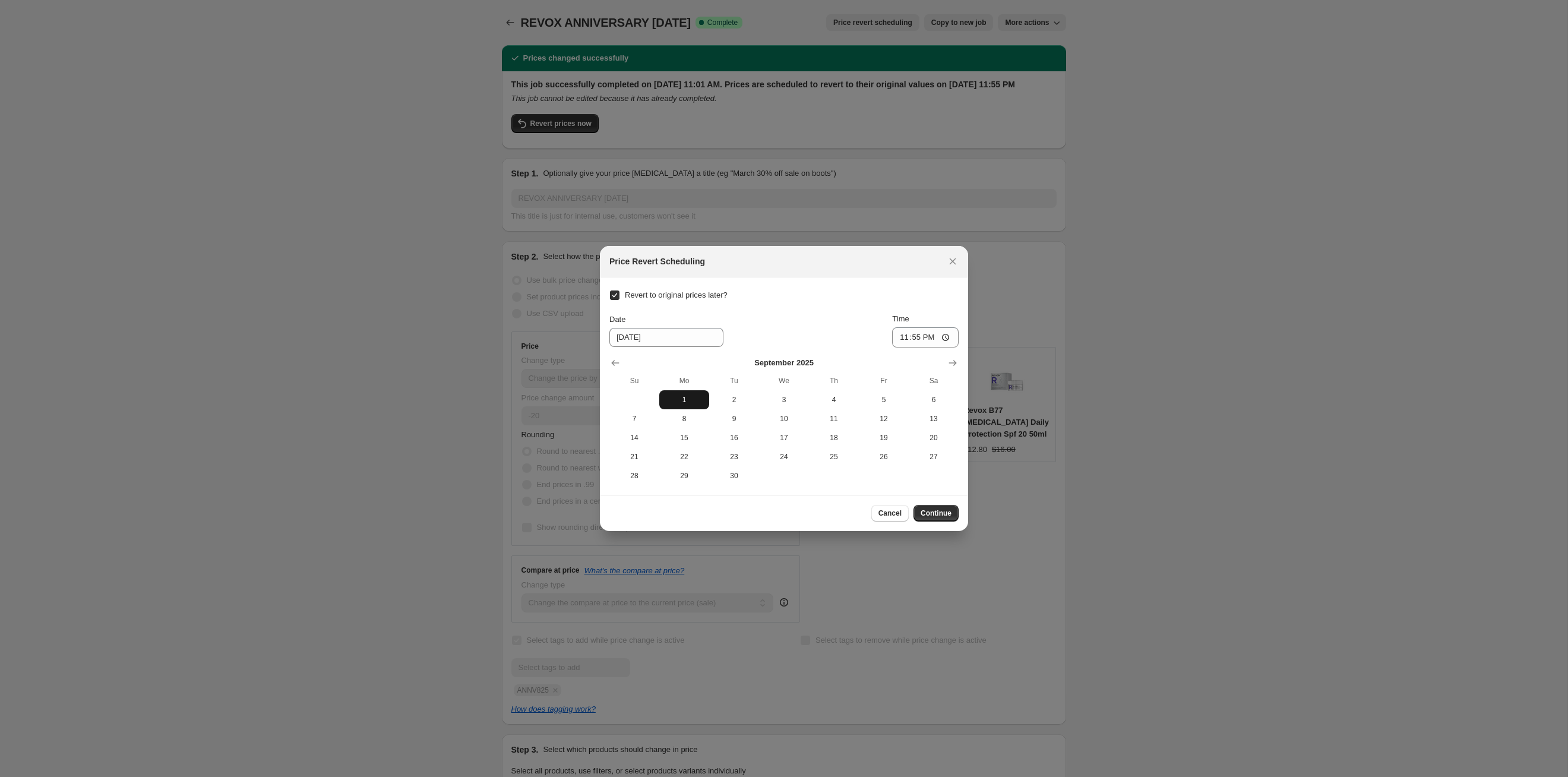
click at [680, 399] on span "1" at bounding box center [684, 399] width 40 height 10
type input "[DATE]"
click at [807, 401] on span "Continue" at bounding box center [936, 513] width 31 height 10
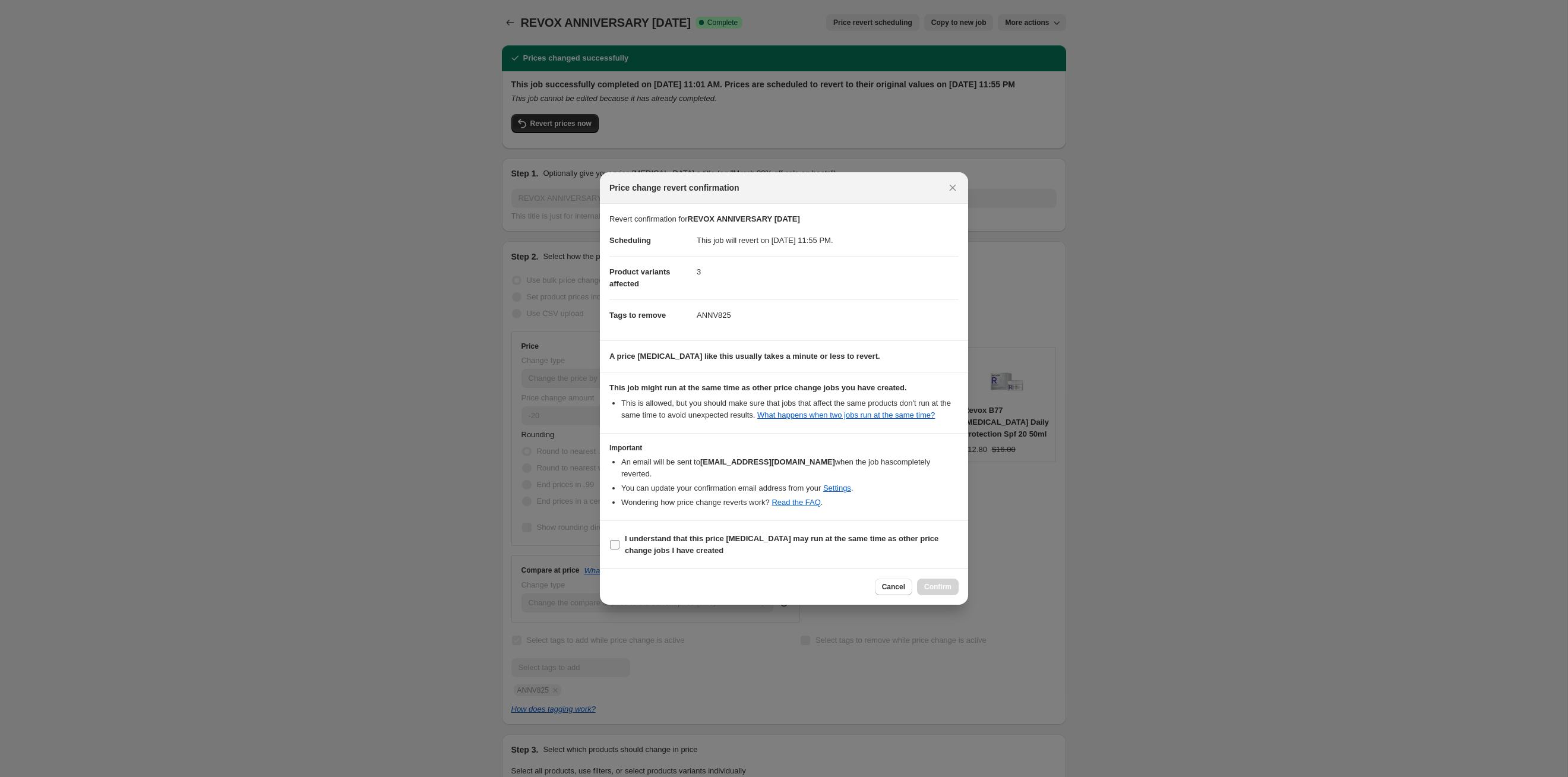
click at [807, 401] on b "I understand that this price [MEDICAL_DATA] may run at the same time as other p…" at bounding box center [782, 544] width 314 height 21
click at [619, 401] on input "I understand that this price [MEDICAL_DATA] may run at the same time as other p…" at bounding box center [614, 544] width 10 height 10
checkbox input "true"
click at [807, 401] on button "Confirm" at bounding box center [938, 587] width 41 height 17
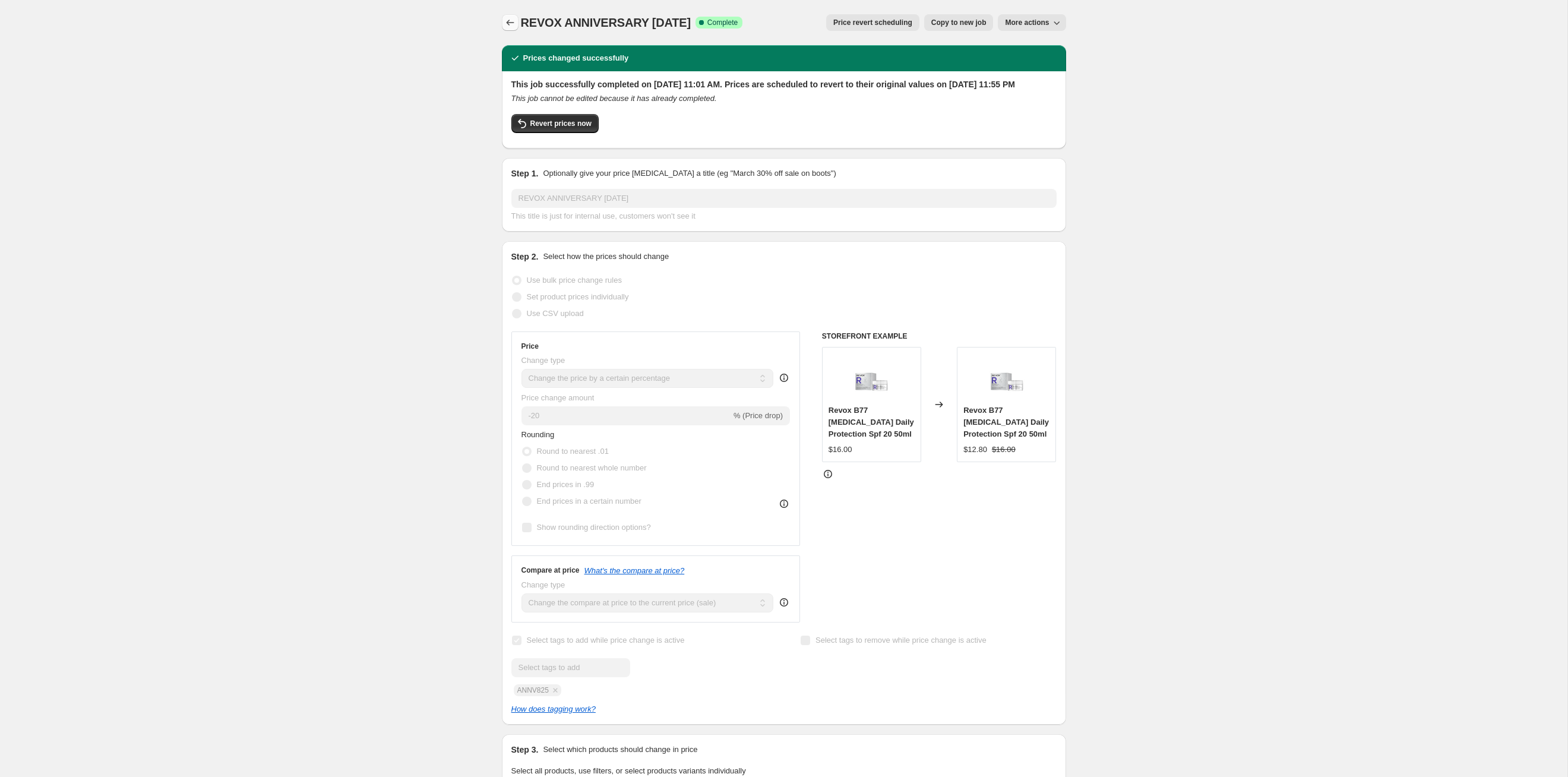
click at [512, 20] on icon "Price change jobs" at bounding box center [510, 22] width 12 height 12
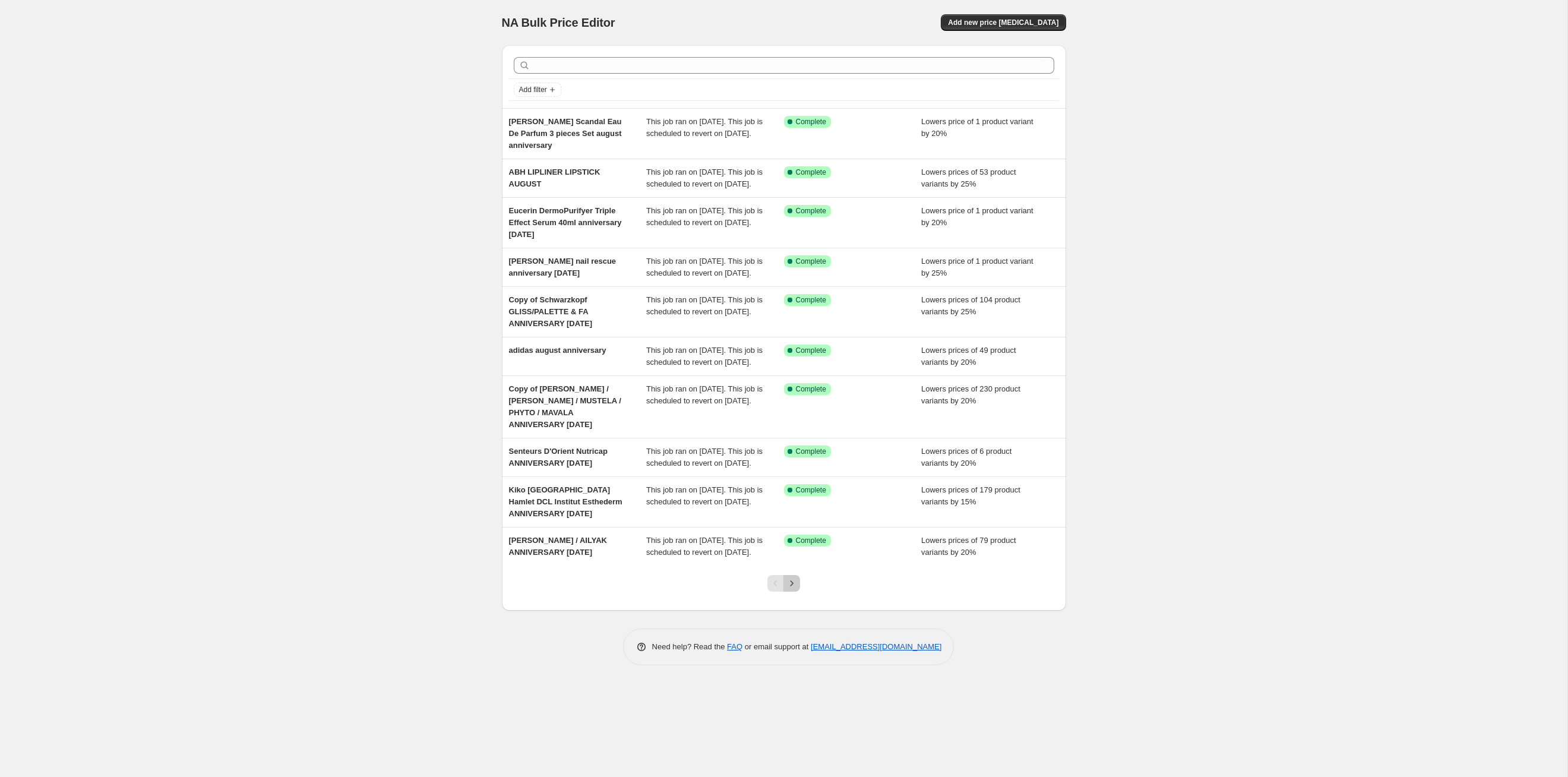
click at [794, 401] on icon "Next" at bounding box center [792, 583] width 12 height 12
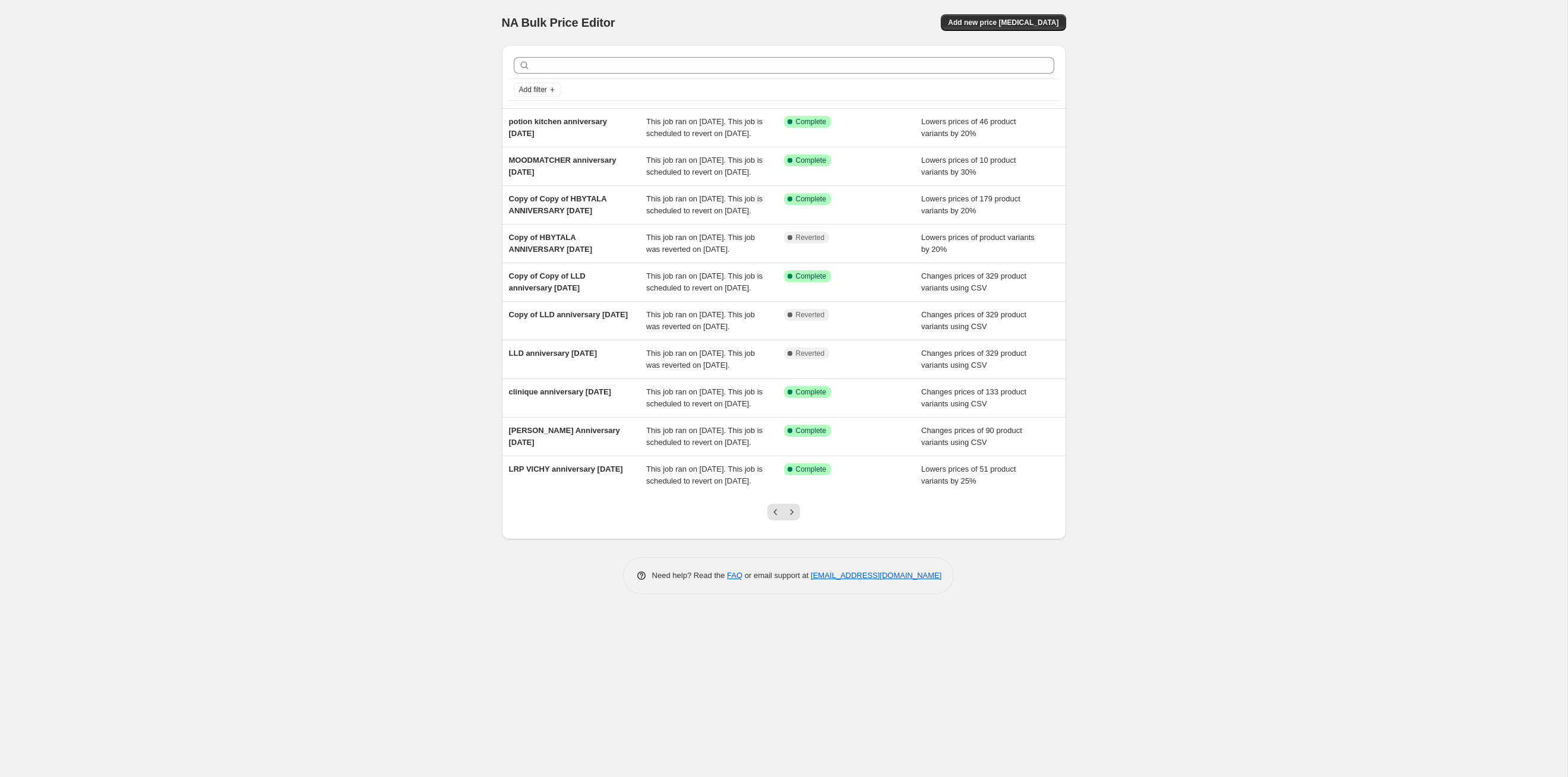
click at [794, 401] on icon "Next" at bounding box center [792, 512] width 12 height 12
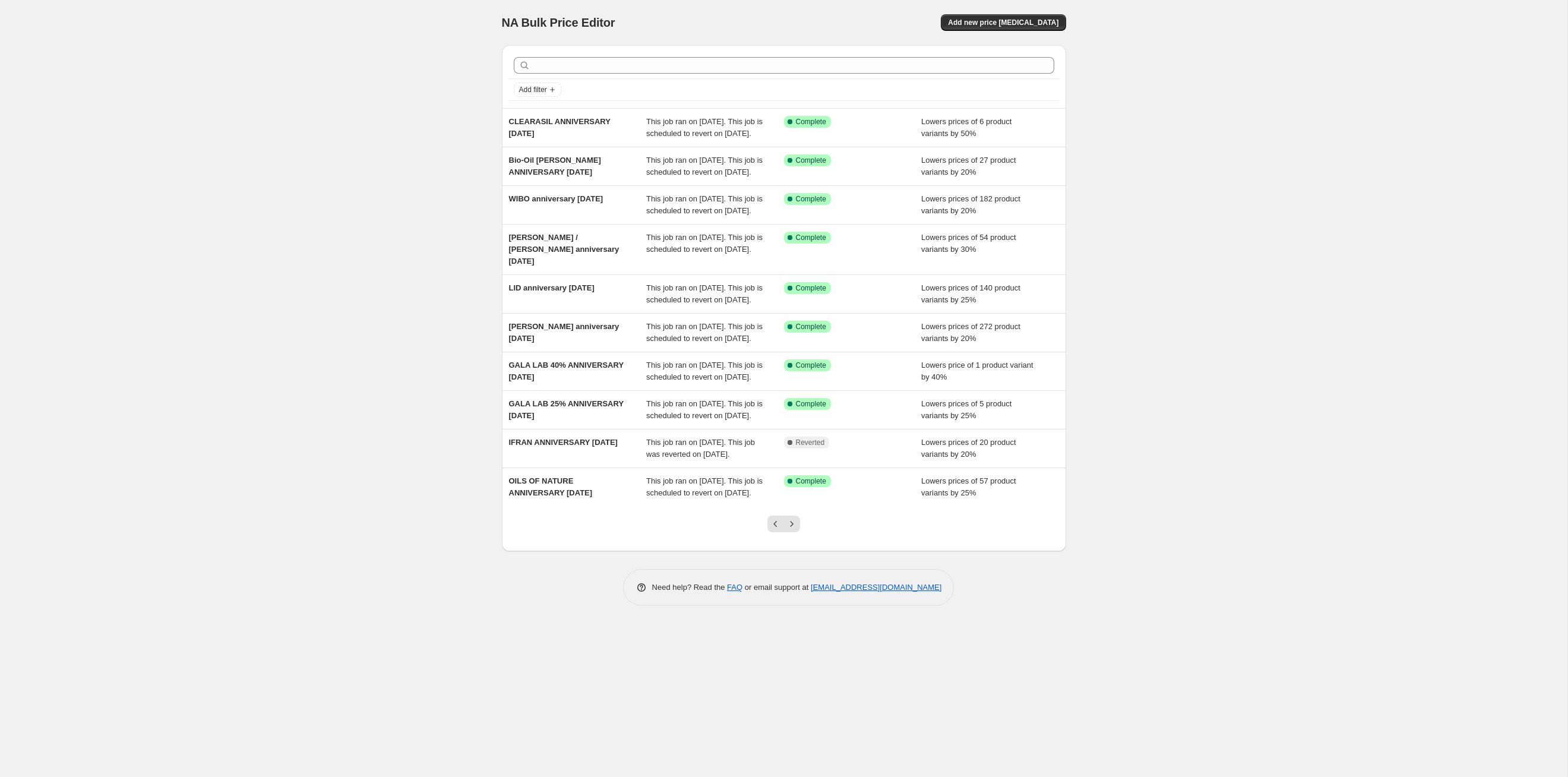
click at [794, 401] on icon "Next" at bounding box center [792, 524] width 12 height 12
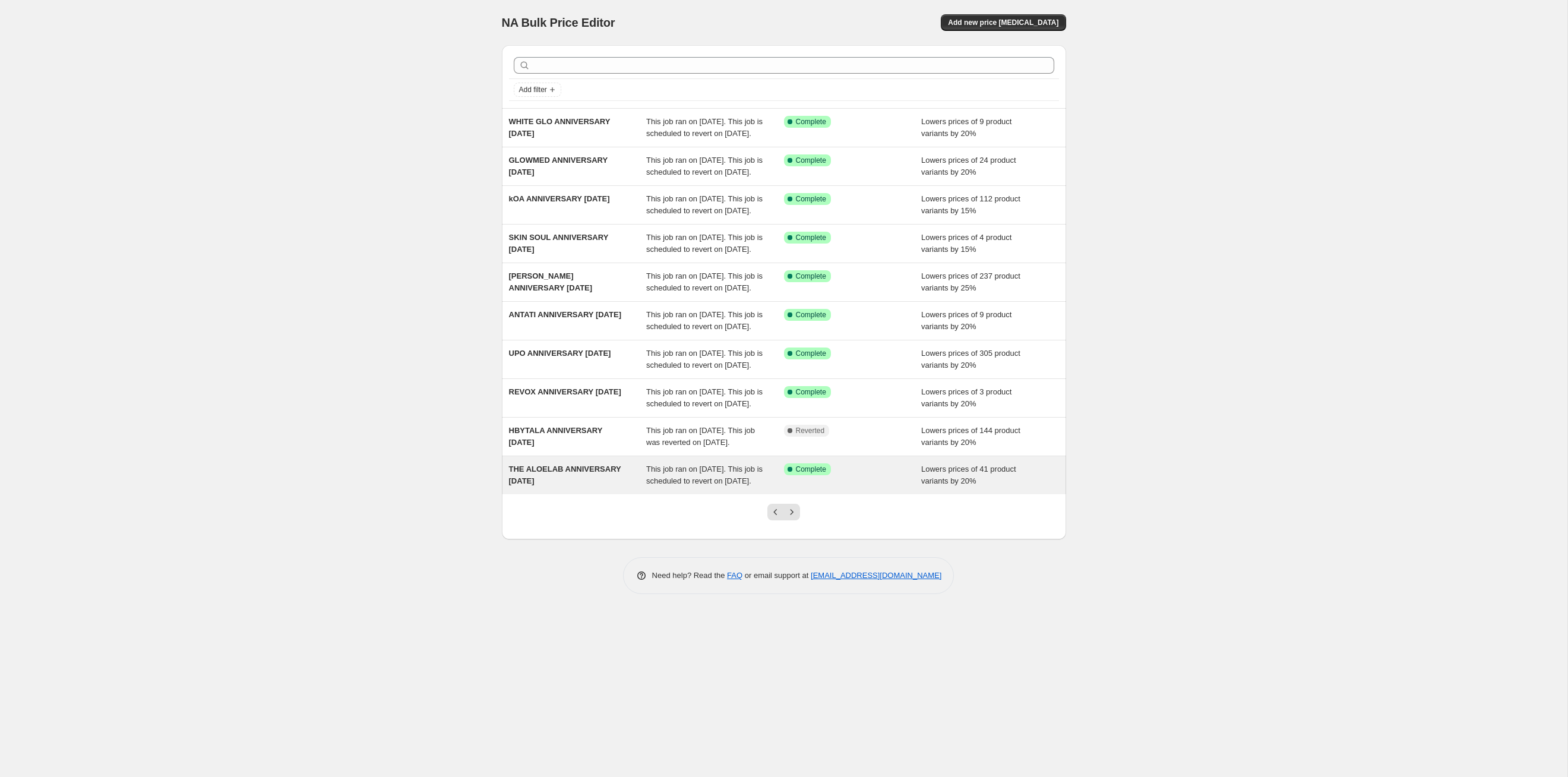
click at [709, 401] on span "This job ran on [DATE]. This job is scheduled to revert on [DATE]." at bounding box center [704, 475] width 117 height 21
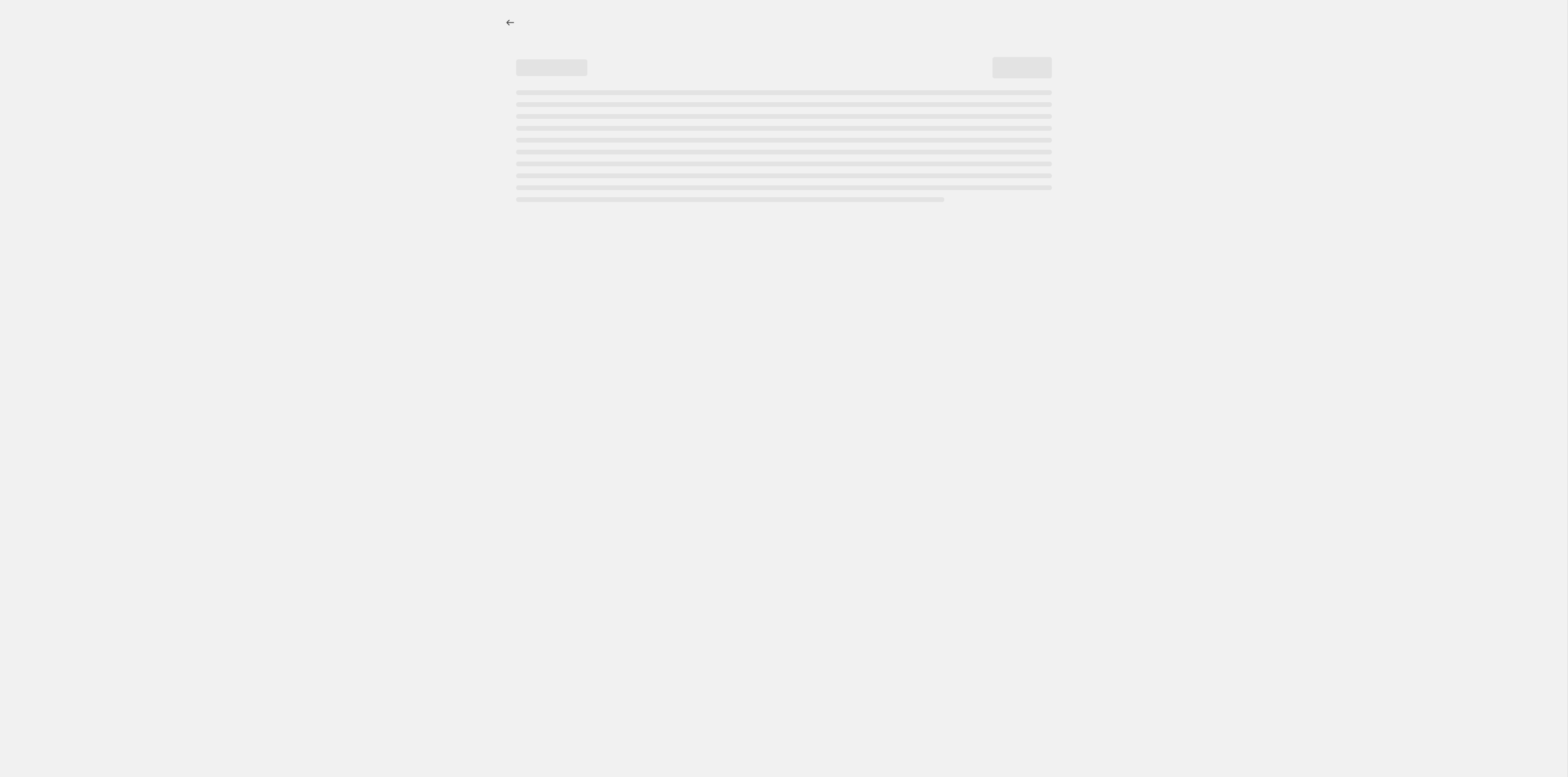
select select "percentage"
select select "tag"
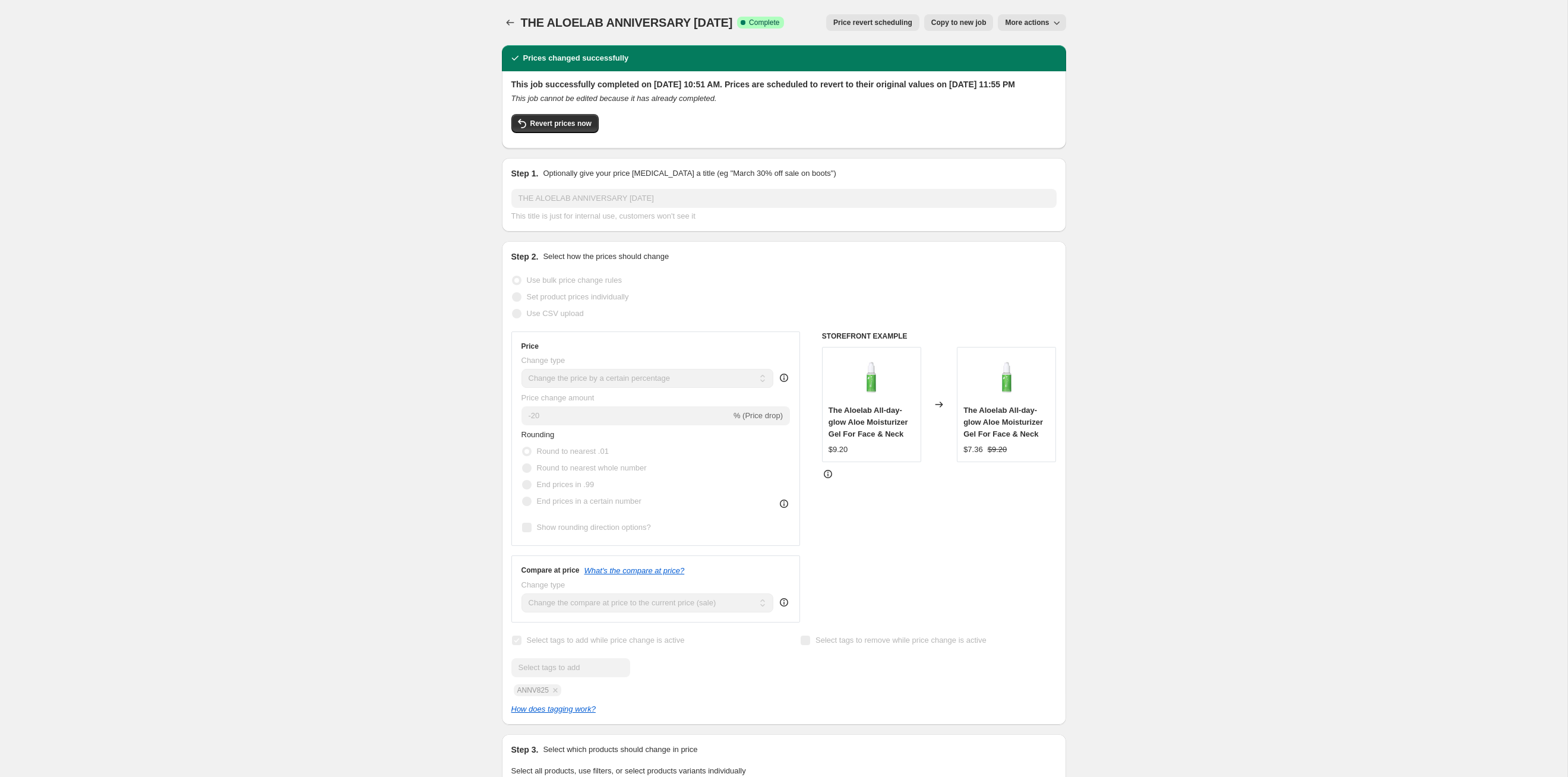
click at [807, 20] on span "Price revert scheduling" at bounding box center [873, 22] width 79 height 10
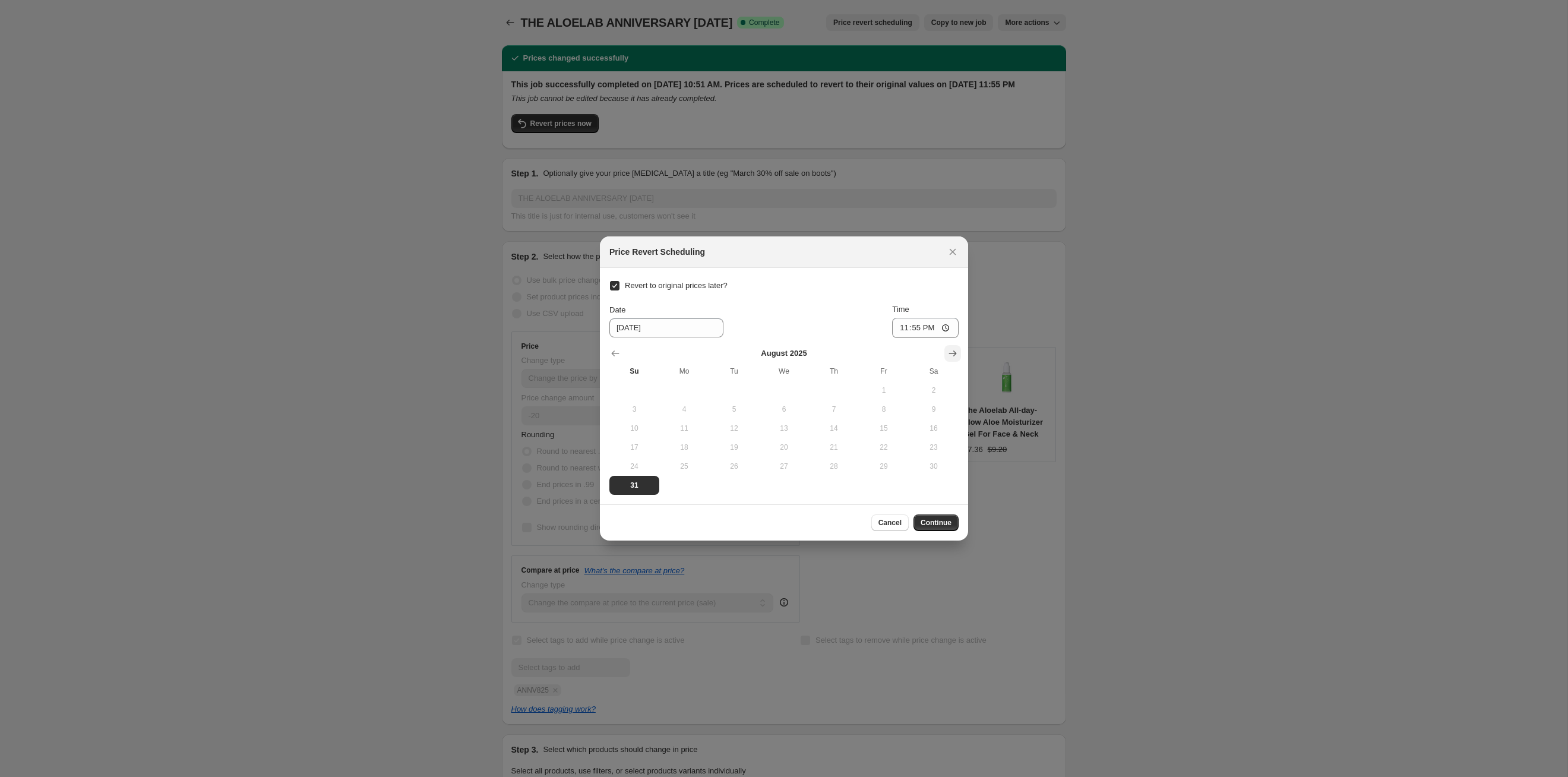
click at [807, 350] on button "Show next month, September 2025" at bounding box center [953, 353] width 17 height 17
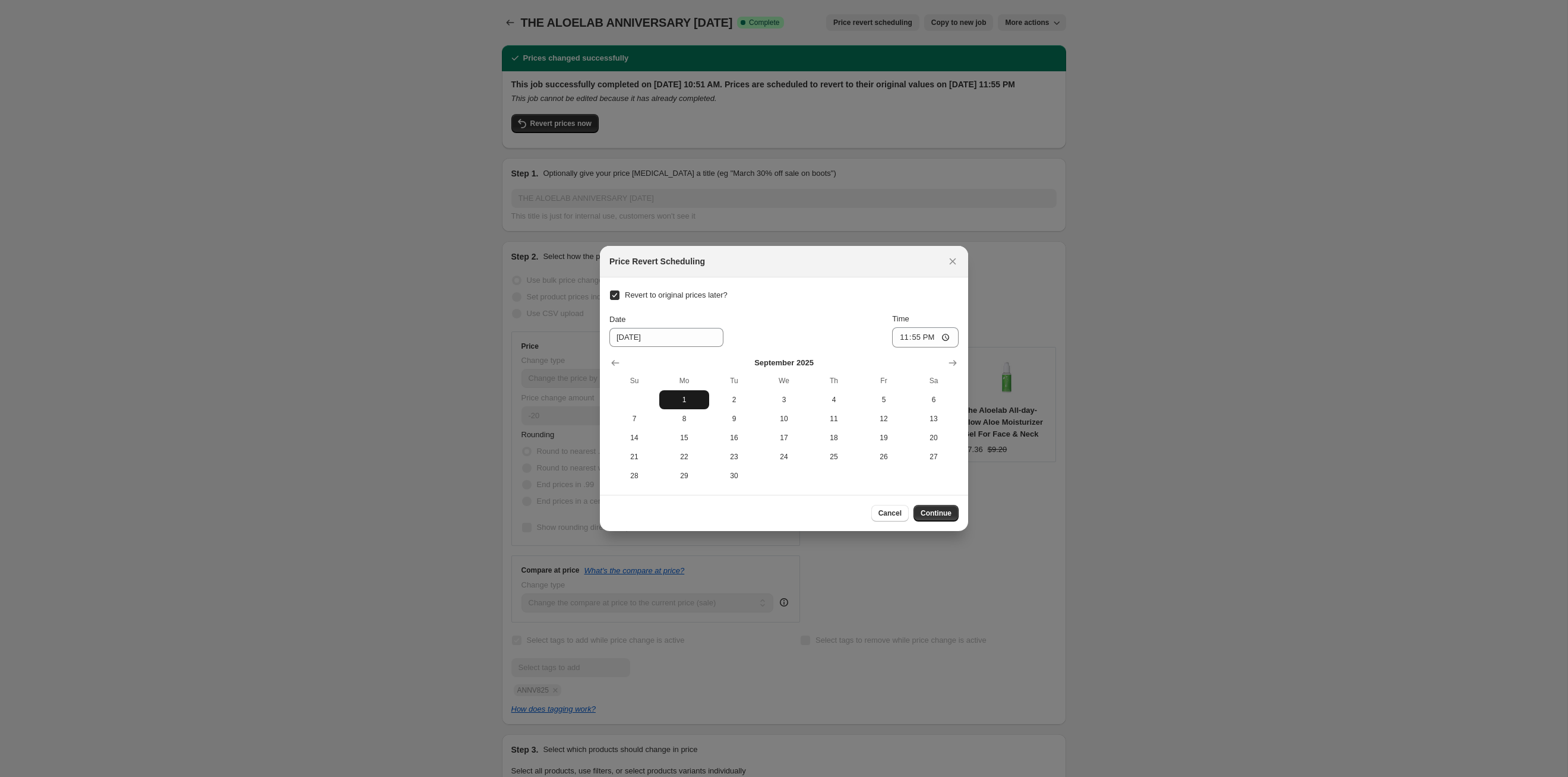
click at [688, 396] on span "1" at bounding box center [684, 399] width 40 height 10
type input "[DATE]"
click at [807, 401] on span "Continue" at bounding box center [936, 513] width 31 height 10
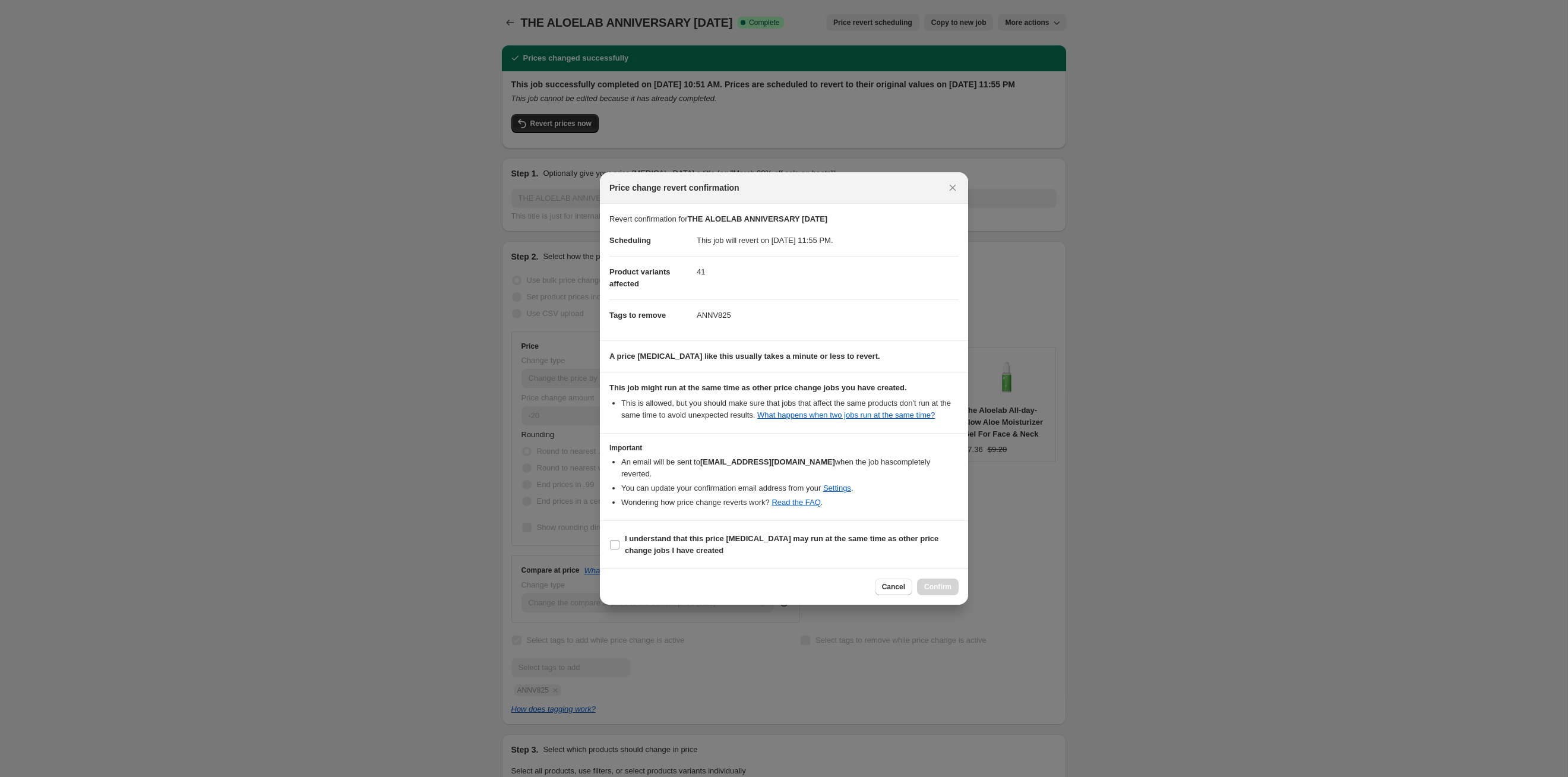
click at [807, 401] on section "I understand that this price [MEDICAL_DATA] may run at the same time as other p…" at bounding box center [783, 545] width 368 height 47
click at [807, 401] on b "I understand that this price [MEDICAL_DATA] may run at the same time as other p…" at bounding box center [782, 544] width 314 height 21
click at [619, 401] on input "I understand that this price [MEDICAL_DATA] may run at the same time as other p…" at bounding box center [614, 544] width 10 height 10
checkbox input "true"
click at [807, 401] on div "Cancel Confirm" at bounding box center [783, 586] width 368 height 36
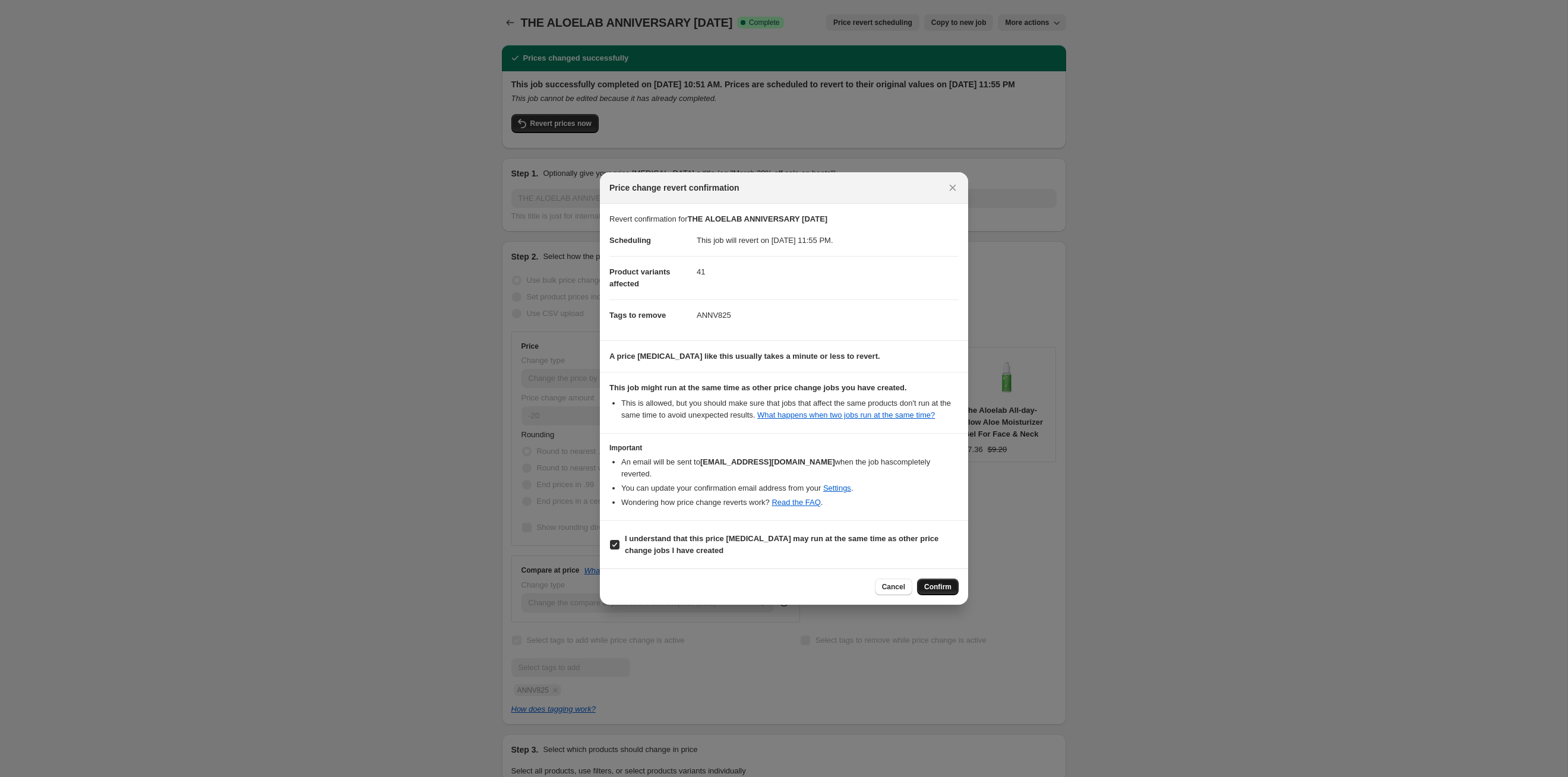
click at [807, 401] on span "Confirm" at bounding box center [938, 587] width 27 height 10
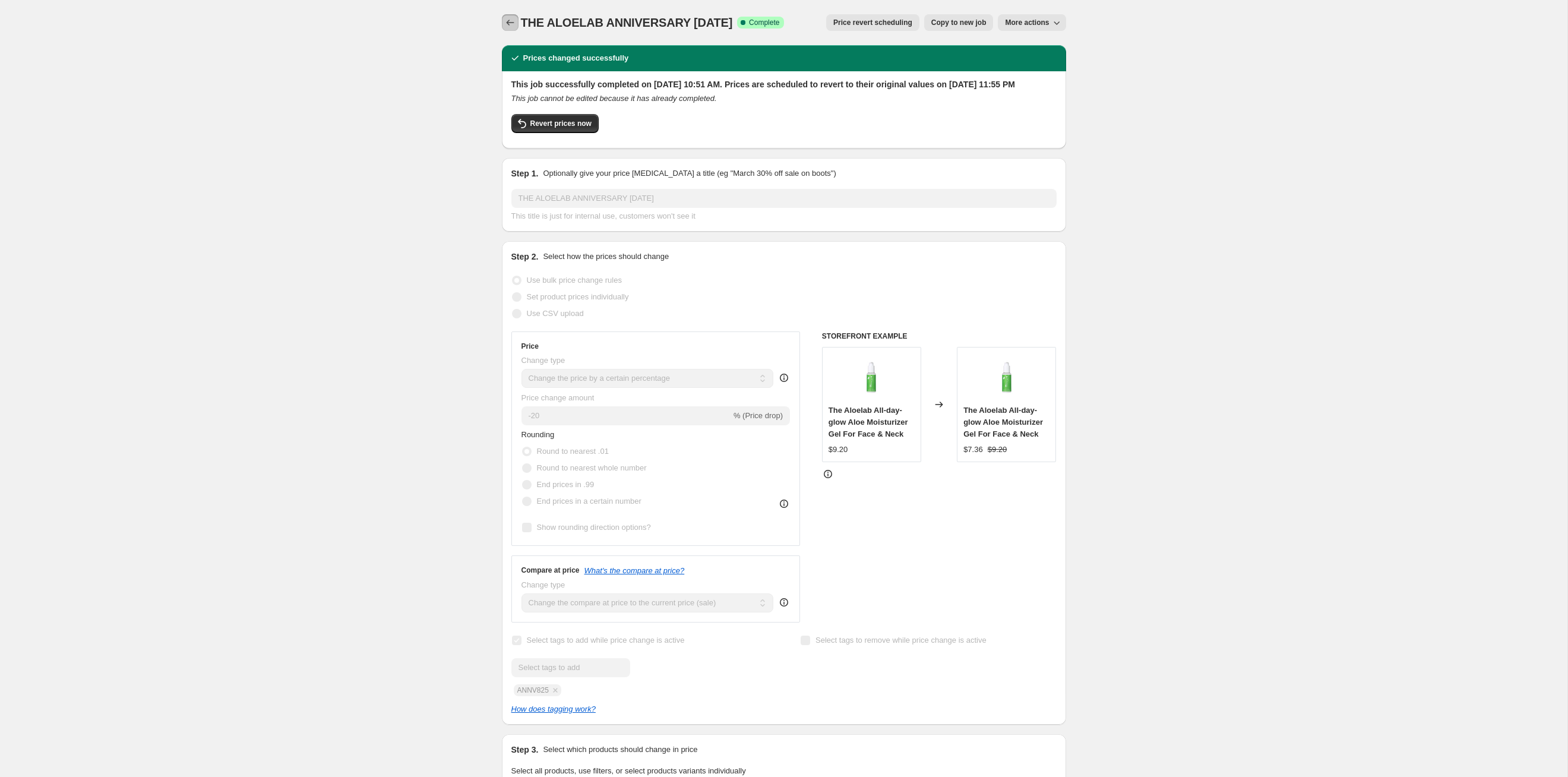
click at [514, 22] on icon "Price change jobs" at bounding box center [510, 22] width 12 height 12
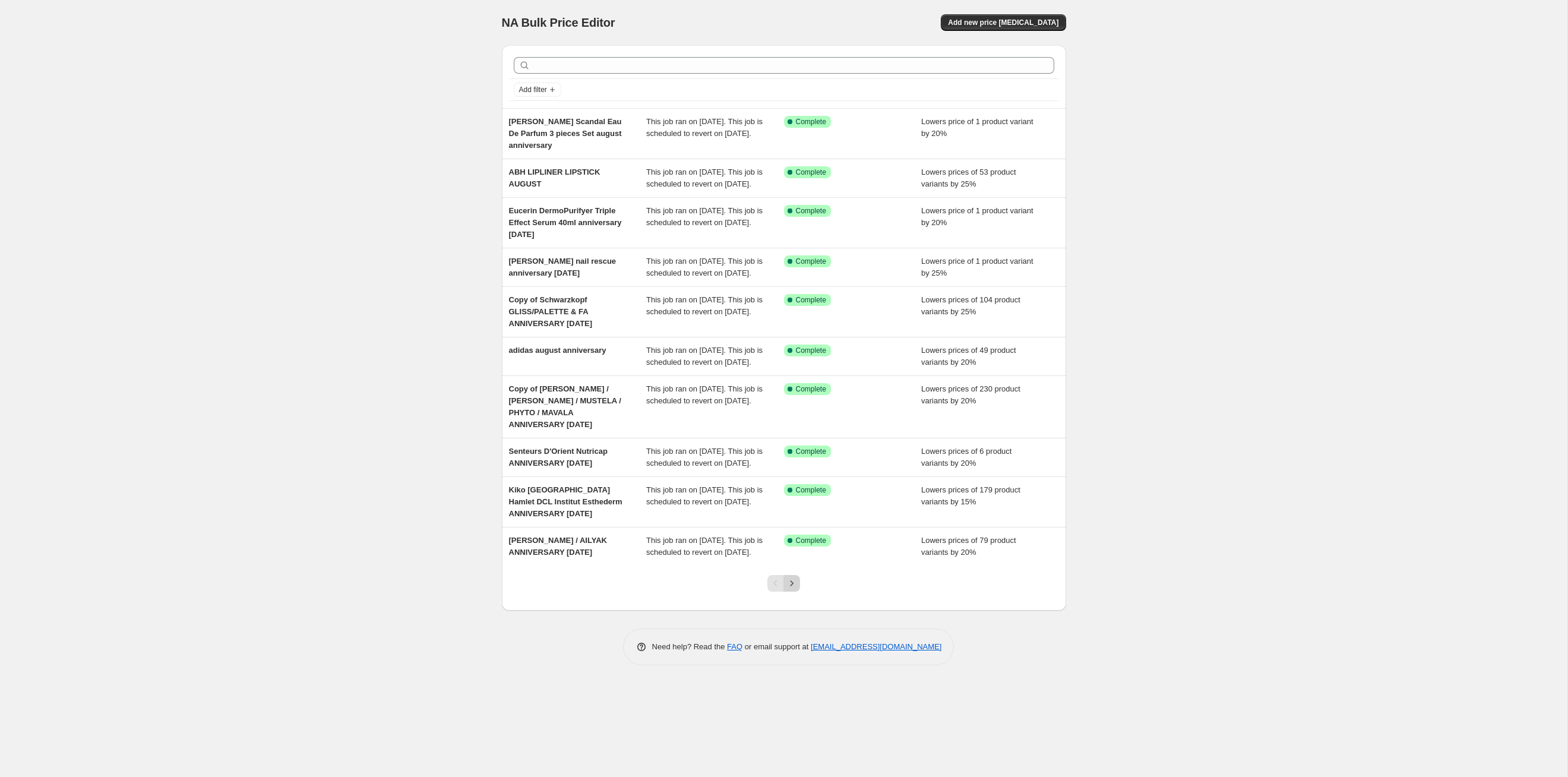
click at [793, 401] on button "Next" at bounding box center [792, 583] width 17 height 17
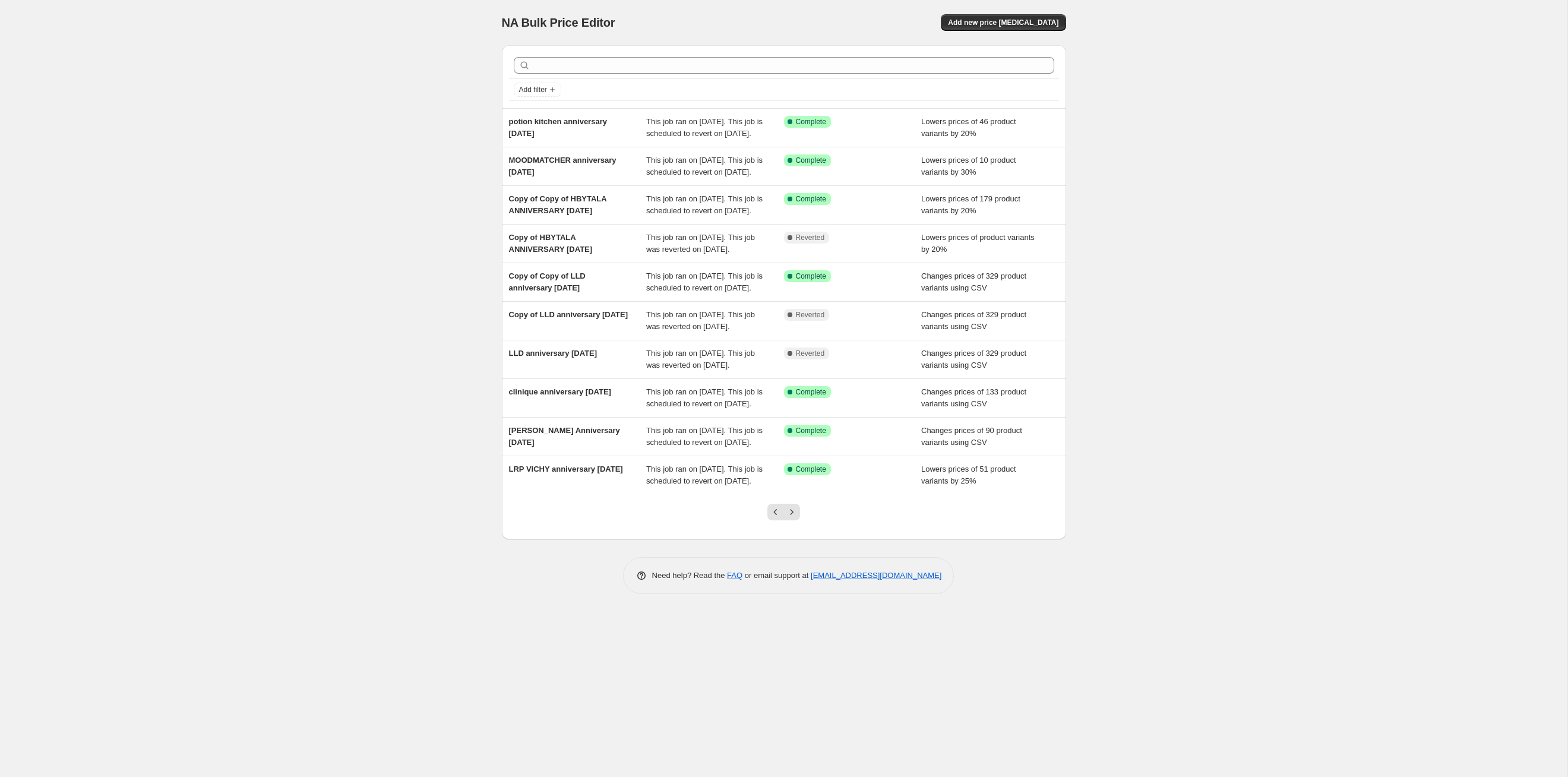
click at [793, 401] on div at bounding box center [783, 517] width 48 height 45
click at [797, 401] on icon "Next" at bounding box center [792, 512] width 12 height 12
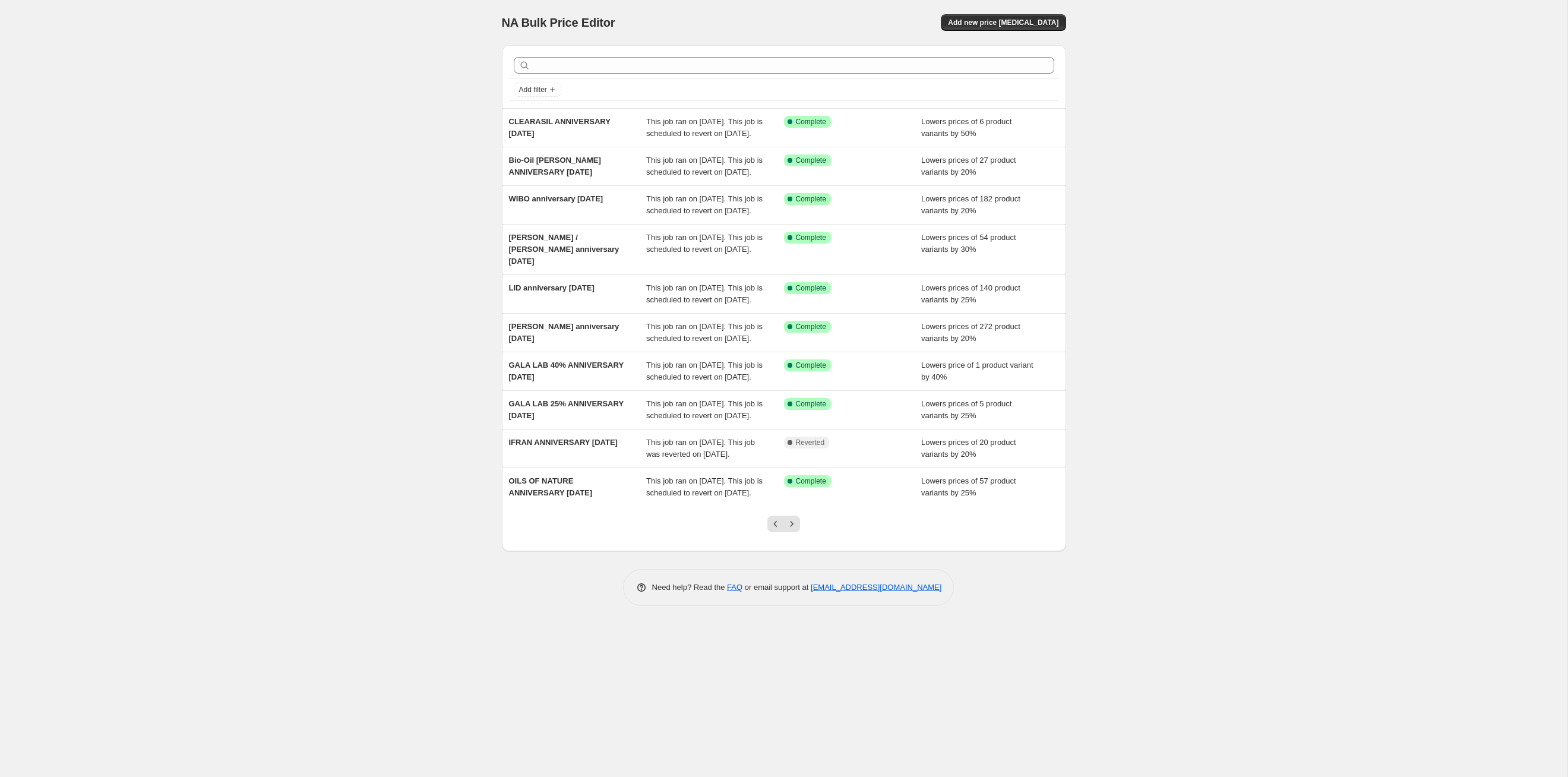
click at [797, 401] on icon "Next" at bounding box center [792, 524] width 12 height 12
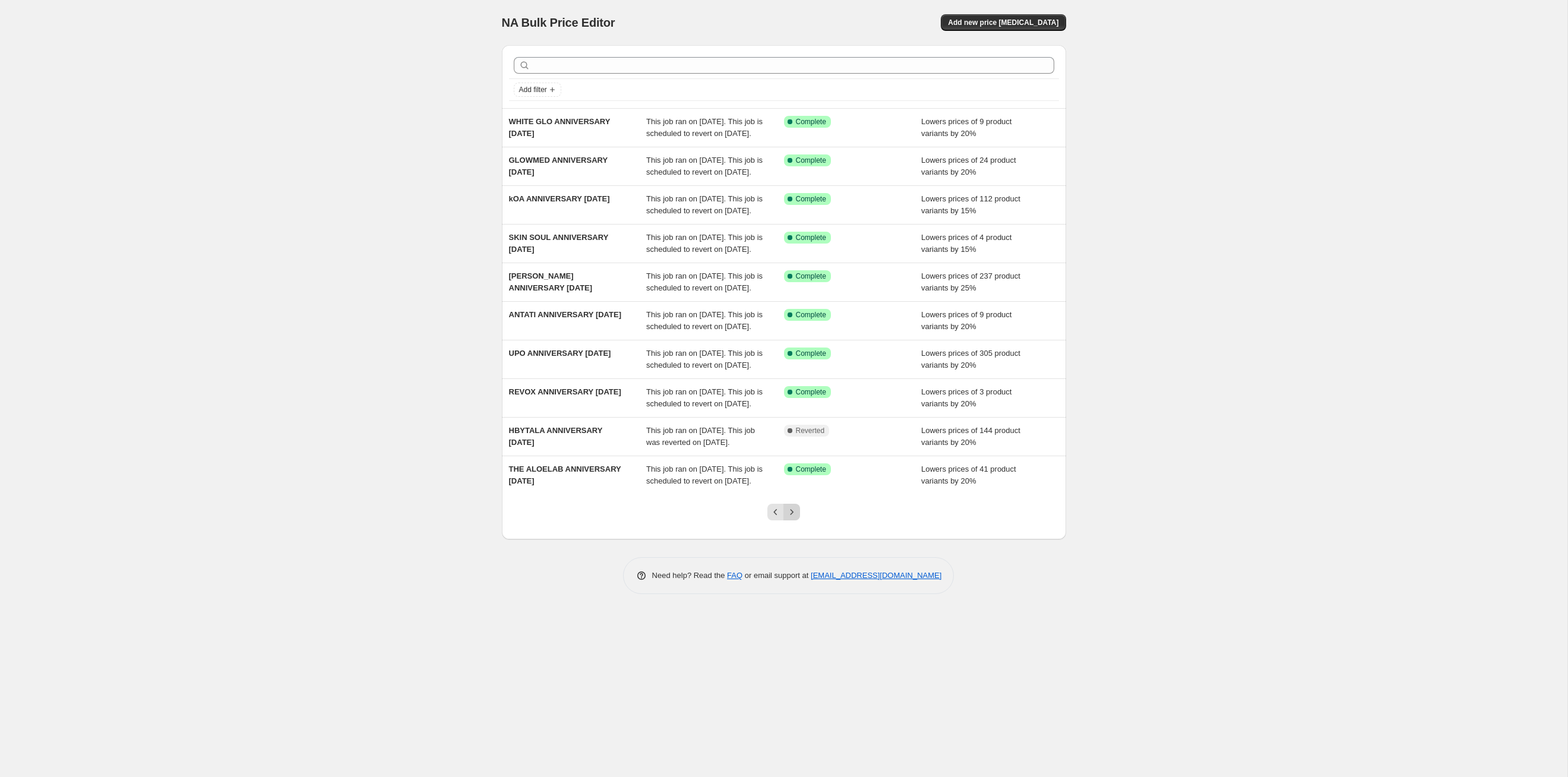
click at [797, 401] on icon "Next" at bounding box center [792, 512] width 12 height 12
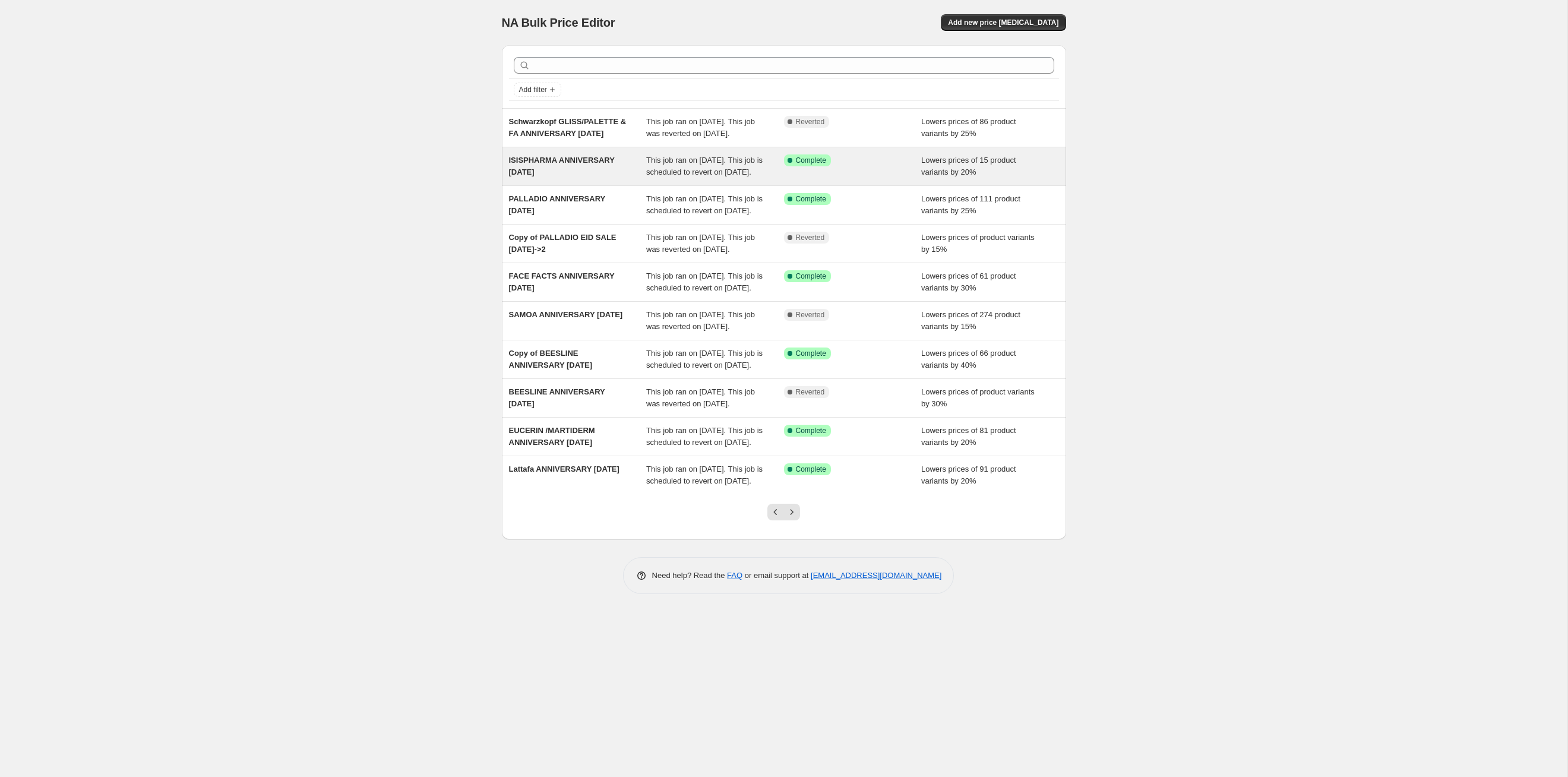
click at [737, 177] on span "This job ran on [DATE]. This job is scheduled to revert on [DATE]." at bounding box center [704, 166] width 117 height 21
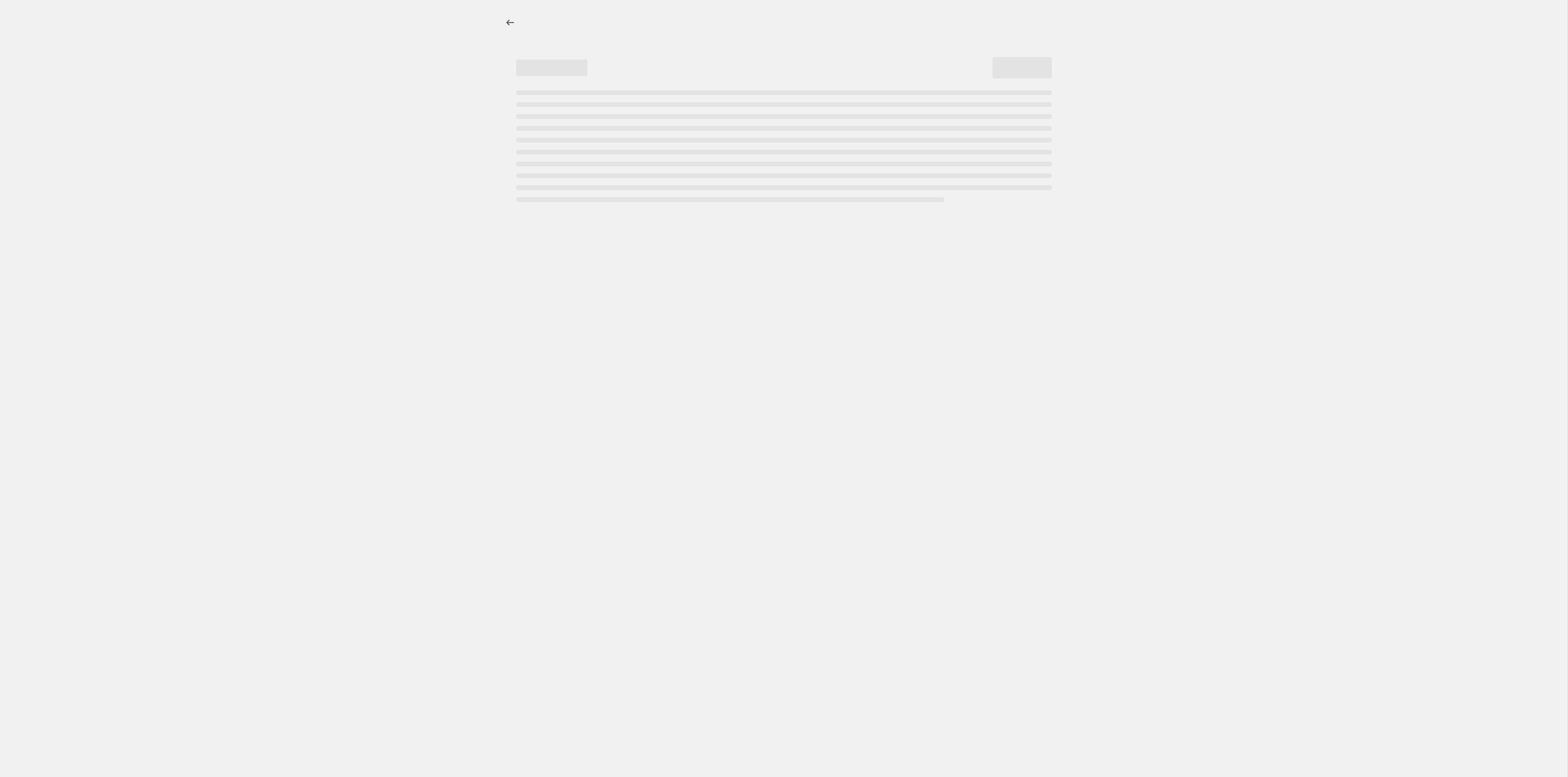
select select "percentage"
select select "tag"
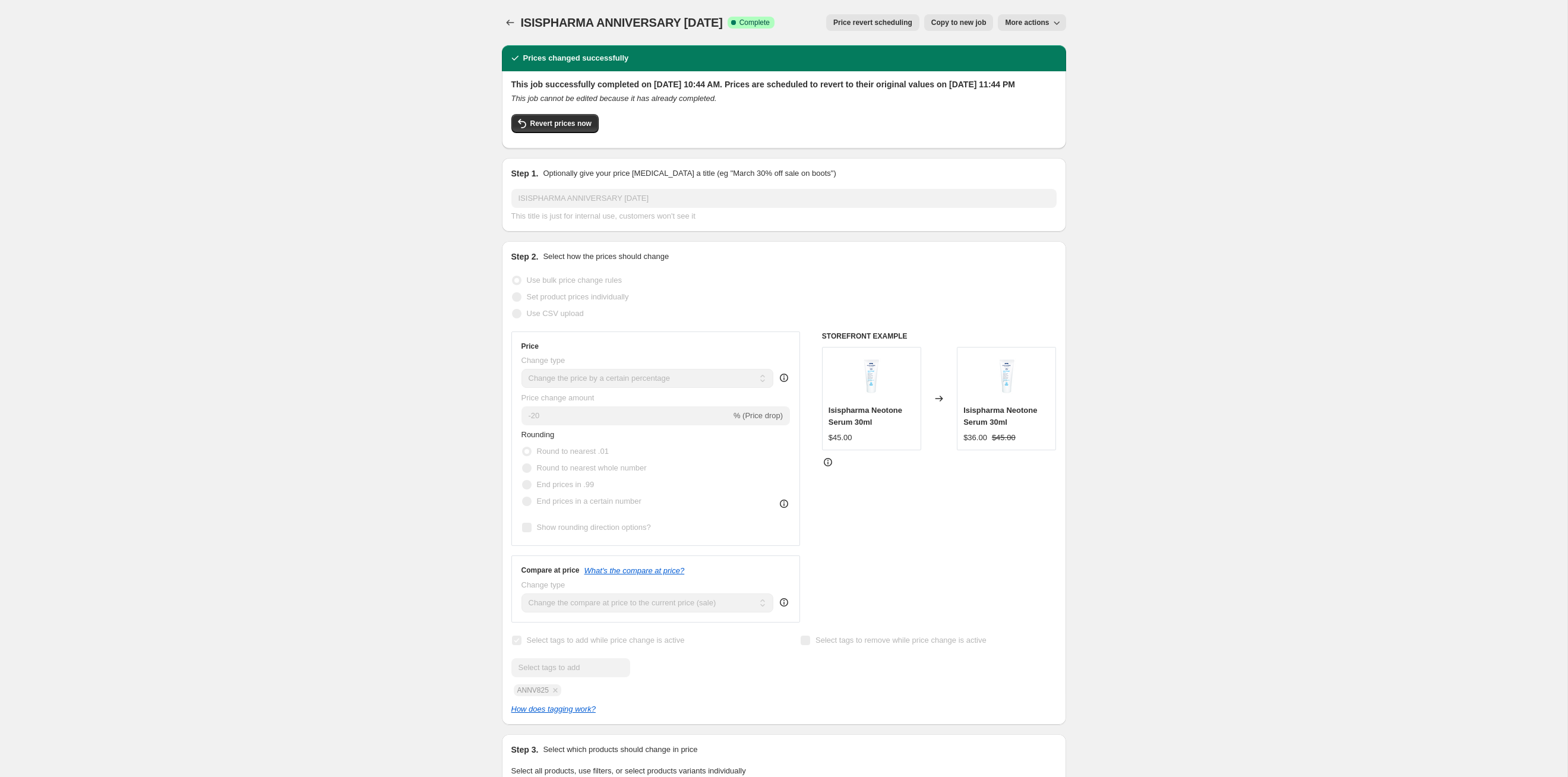
click at [807, 19] on span "Price revert scheduling" at bounding box center [873, 22] width 79 height 10
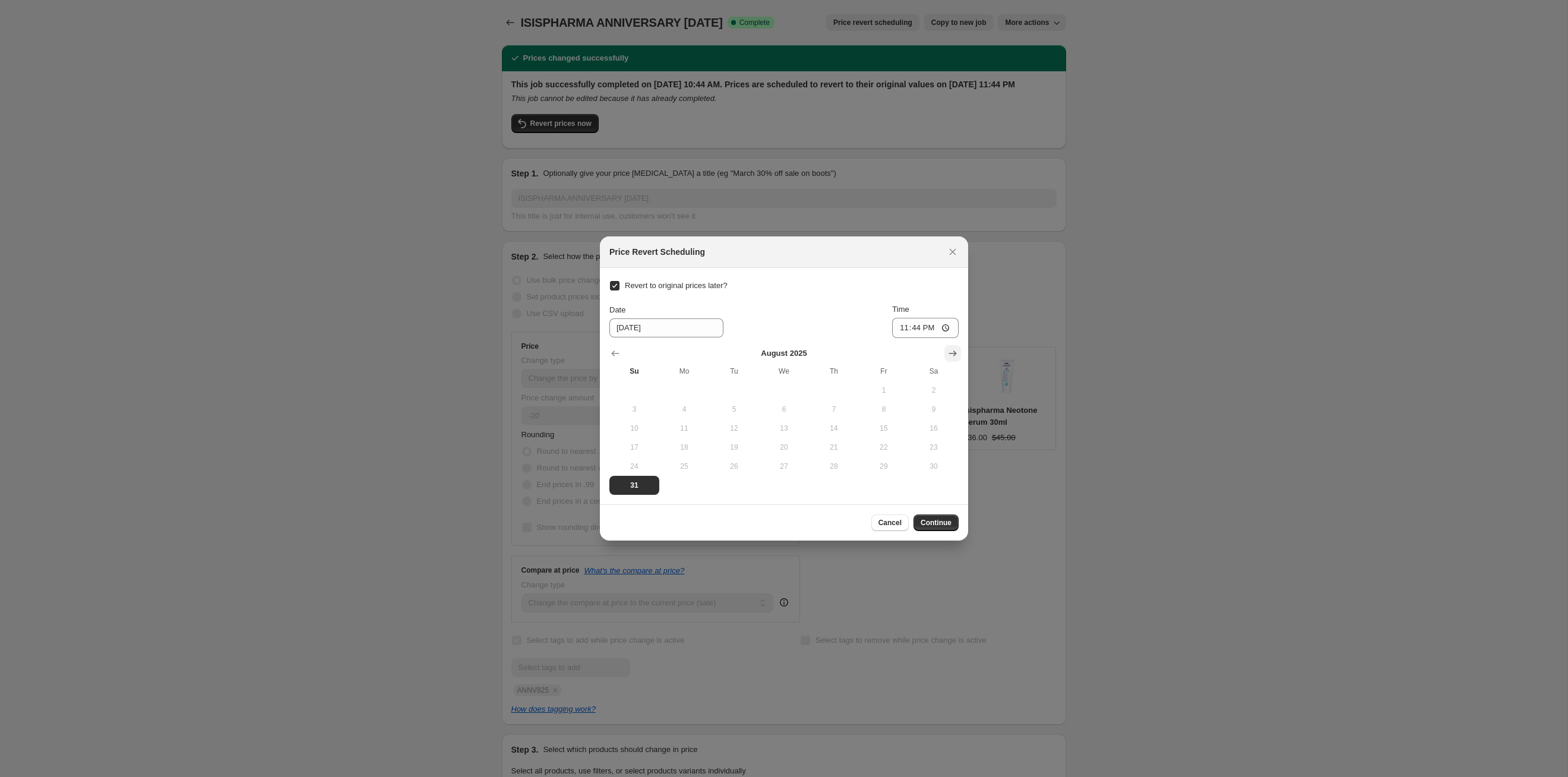
click at [807, 354] on icon "Show next month, September 2025" at bounding box center [952, 353] width 12 height 12
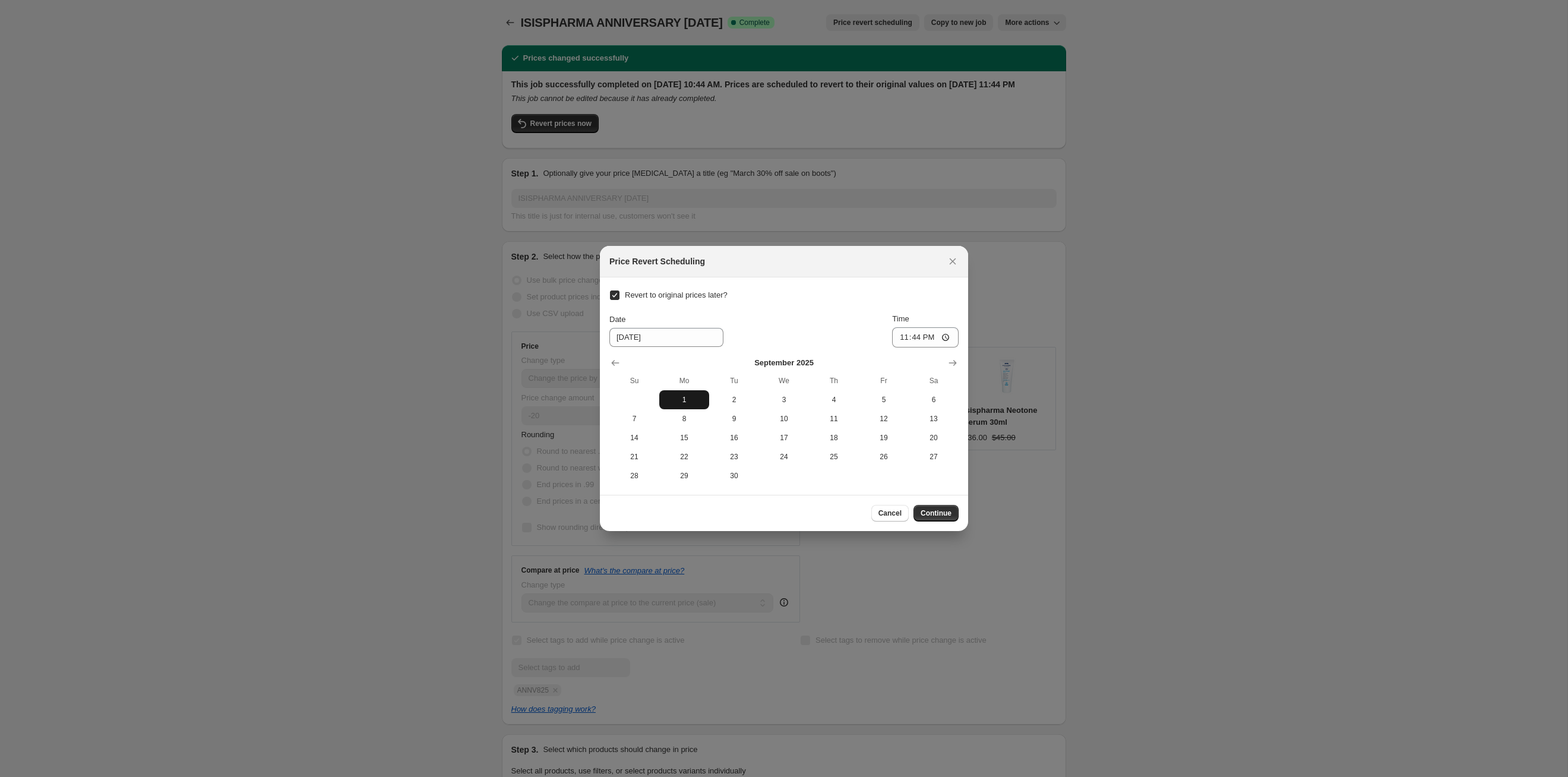
click at [692, 397] on span "1" at bounding box center [684, 399] width 40 height 10
type input "[DATE]"
click at [807, 401] on button "Continue" at bounding box center [936, 513] width 45 height 17
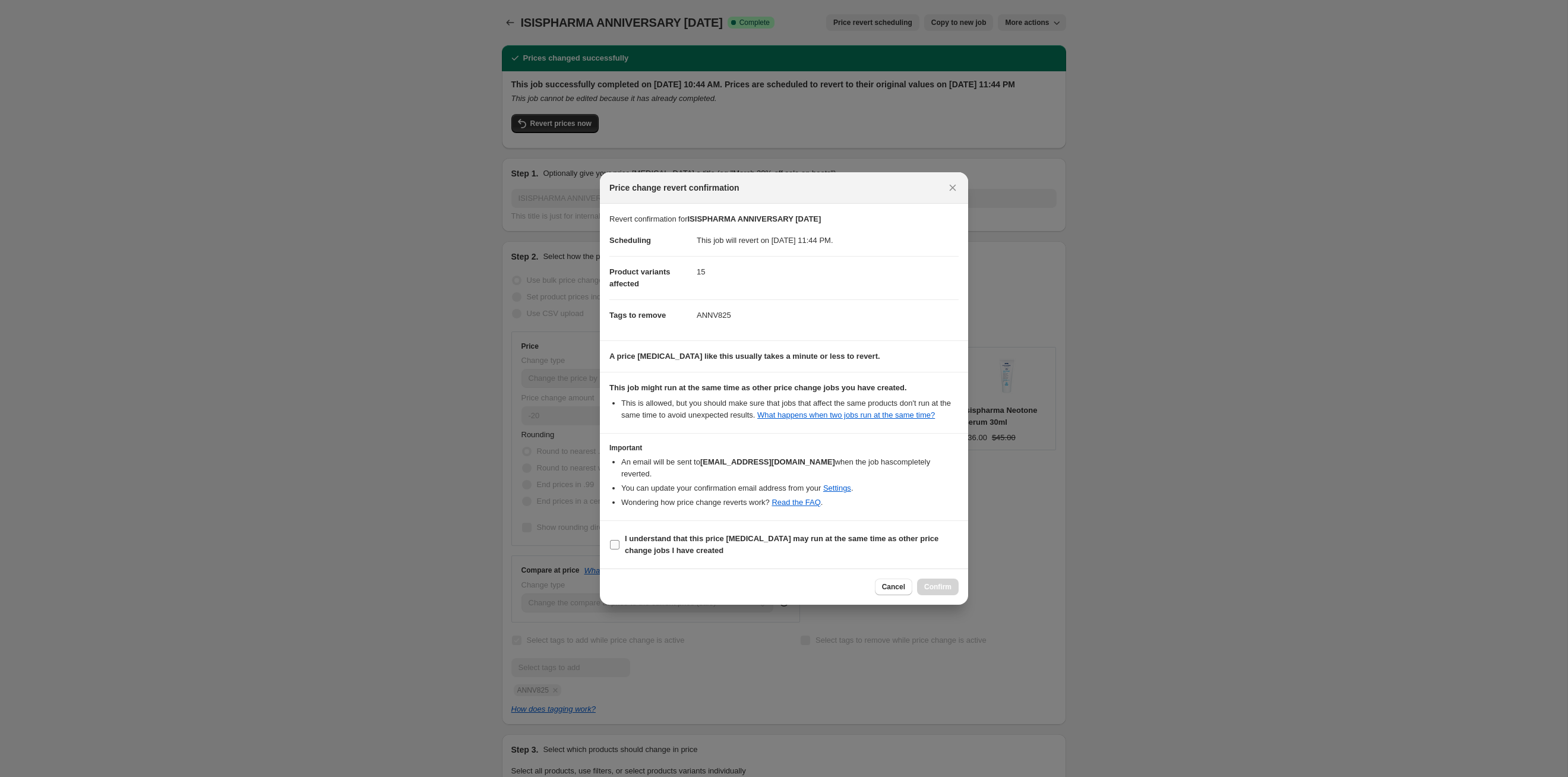
click at [807, 401] on span "I understand that this price [MEDICAL_DATA] may run at the same time as other p…" at bounding box center [792, 544] width 334 height 24
click at [619, 401] on input "I understand that this price [MEDICAL_DATA] may run at the same time as other p…" at bounding box center [614, 544] width 10 height 10
checkbox input "true"
click at [807, 401] on button "Confirm" at bounding box center [938, 587] width 41 height 17
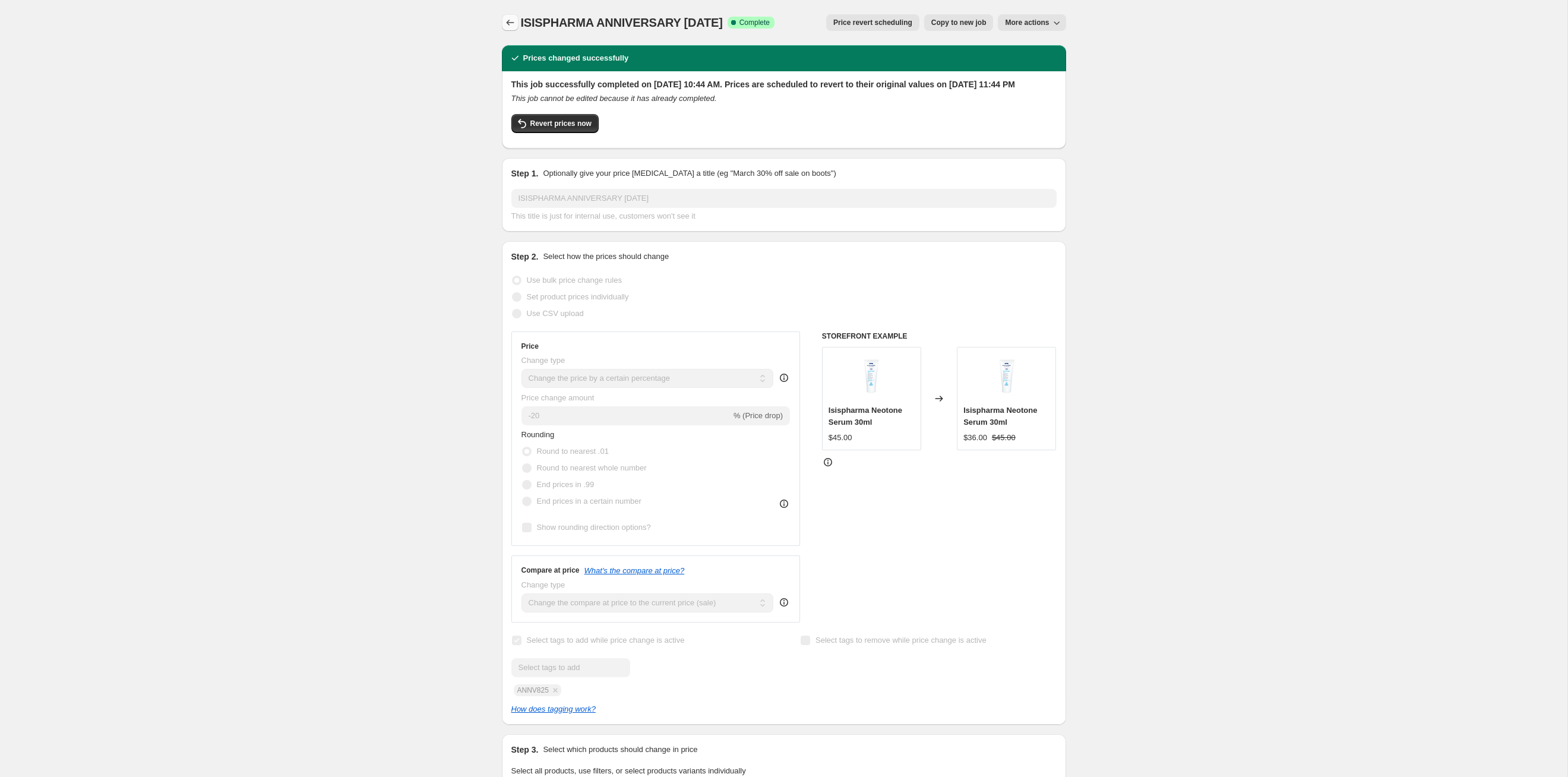
click at [510, 20] on icon "Price change jobs" at bounding box center [510, 22] width 12 height 12
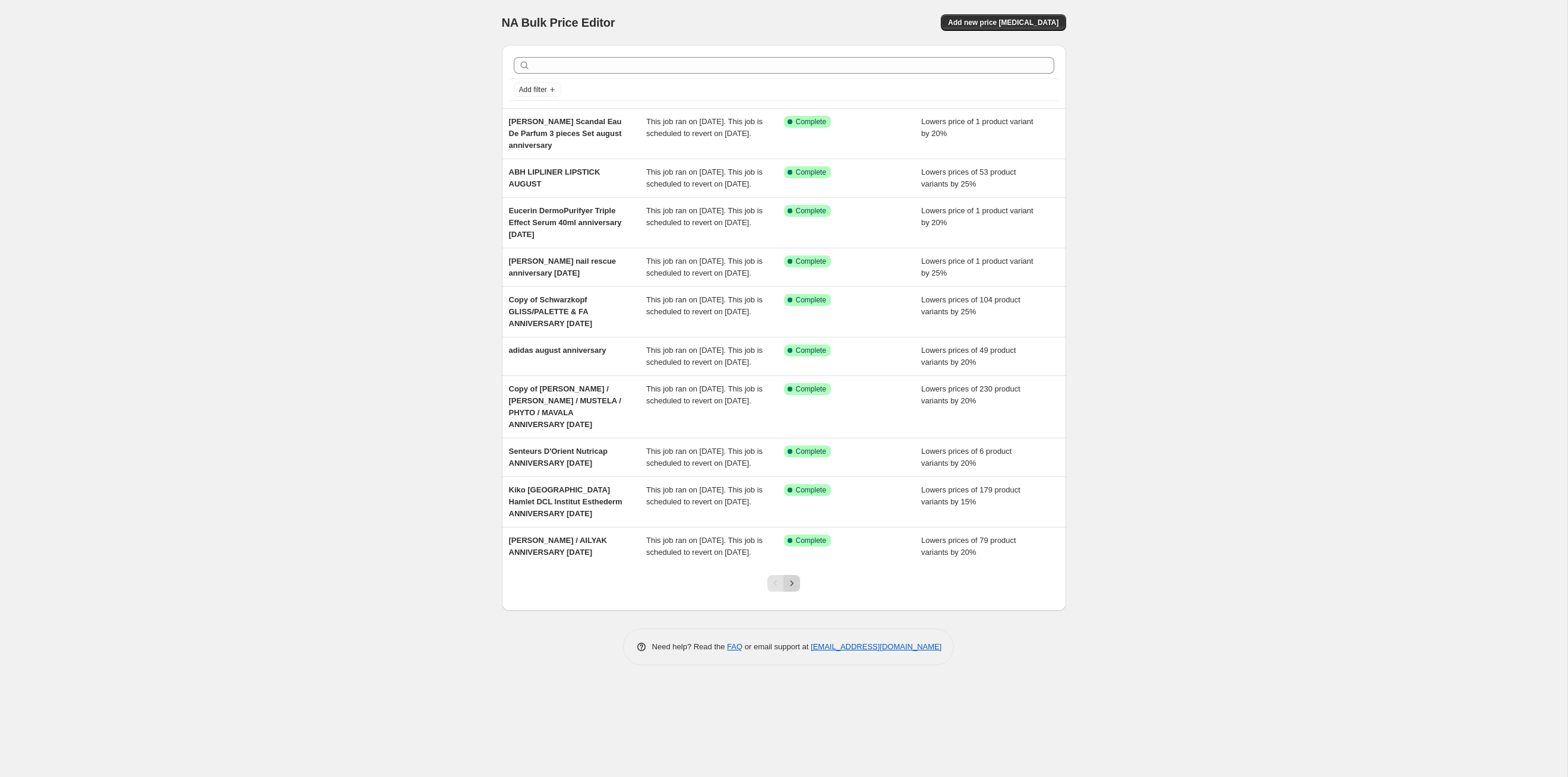
click at [798, 401] on button "Next" at bounding box center [792, 583] width 17 height 17
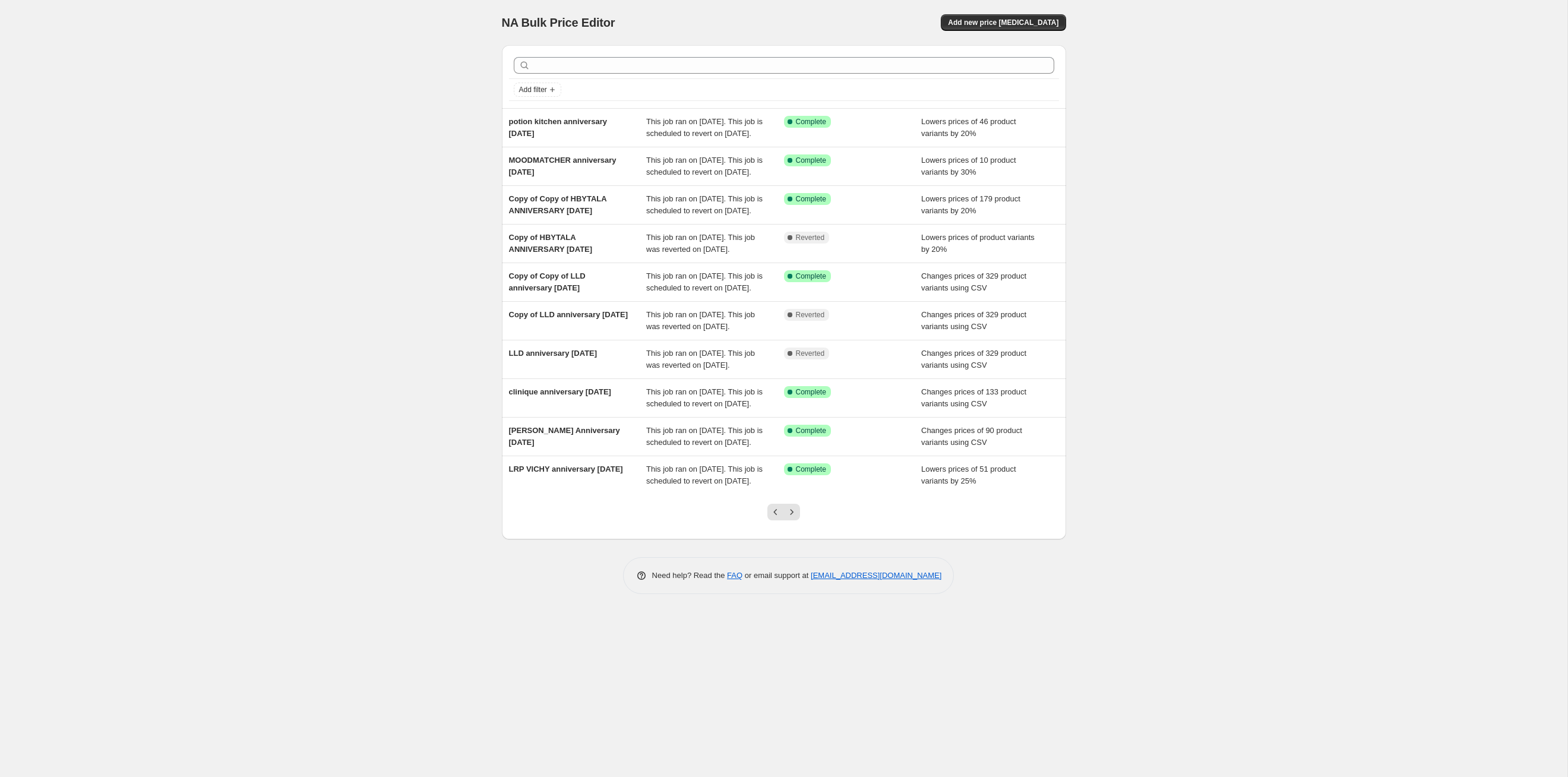
click at [798, 401] on button "Next" at bounding box center [792, 512] width 17 height 17
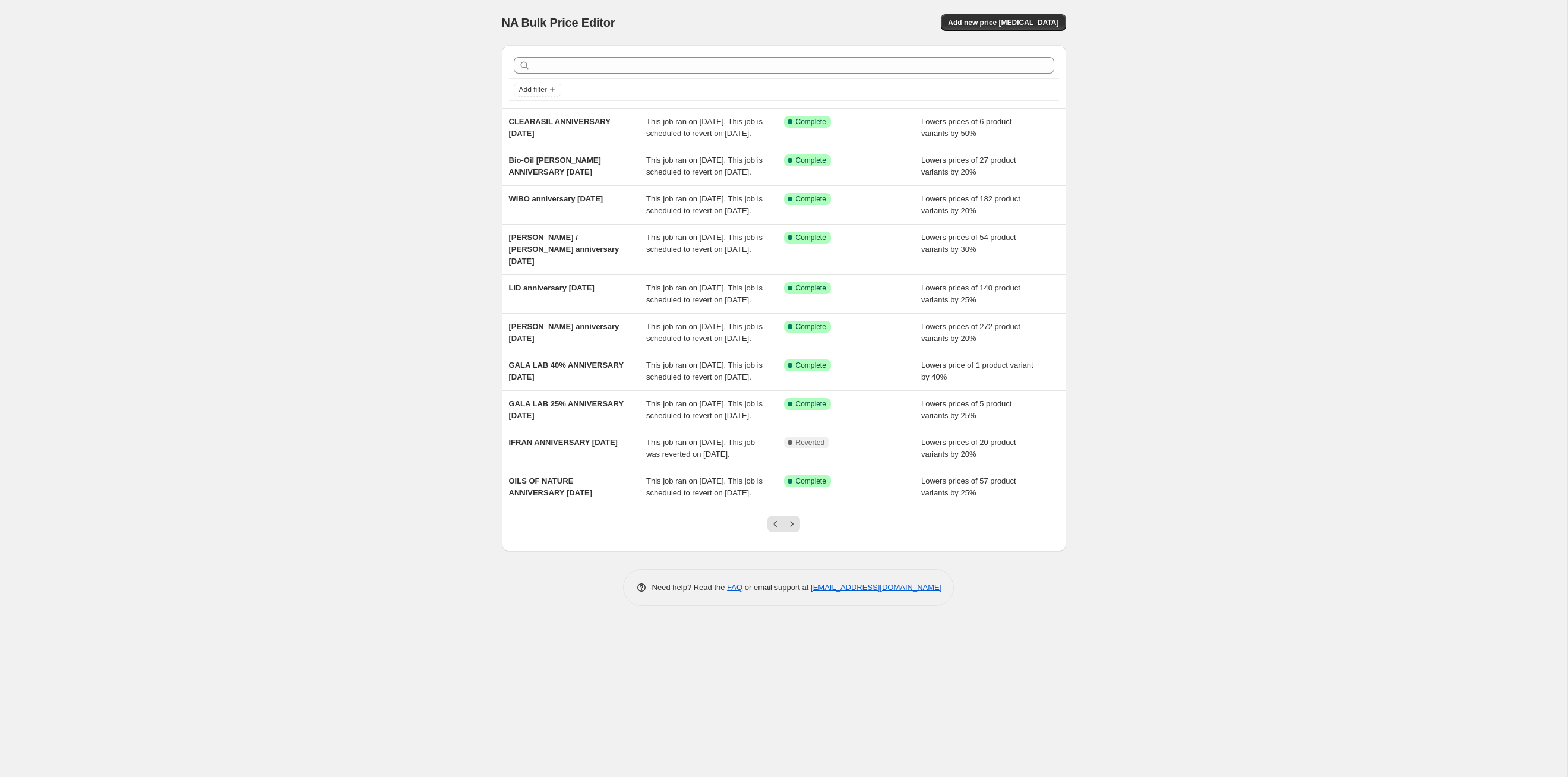
click at [798, 401] on button "Next" at bounding box center [792, 524] width 17 height 17
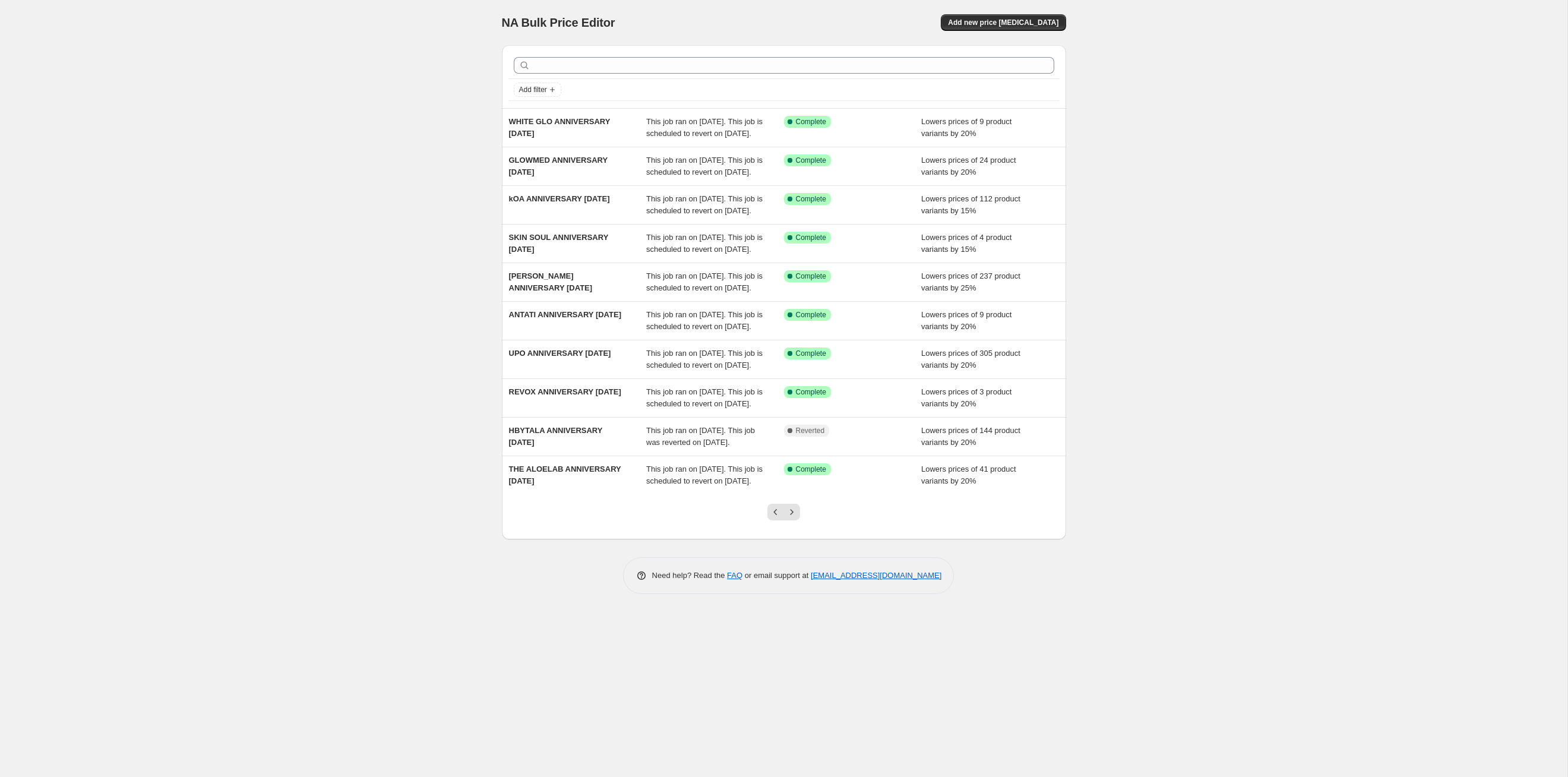
click at [798, 401] on button "Next" at bounding box center [792, 512] width 17 height 17
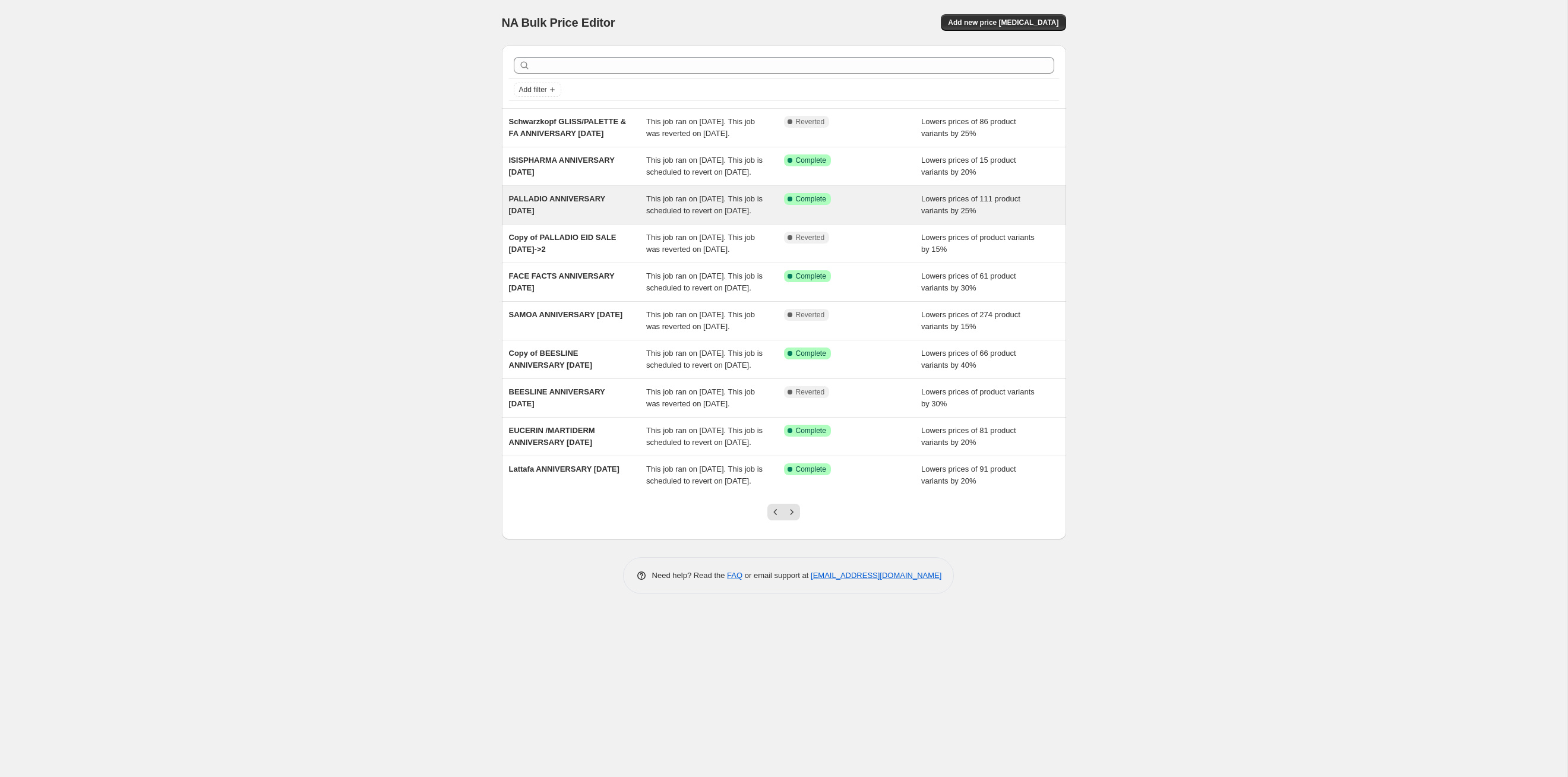
click at [742, 215] on span "This job ran on [DATE]. This job is scheduled to revert on [DATE]." at bounding box center [704, 204] width 117 height 21
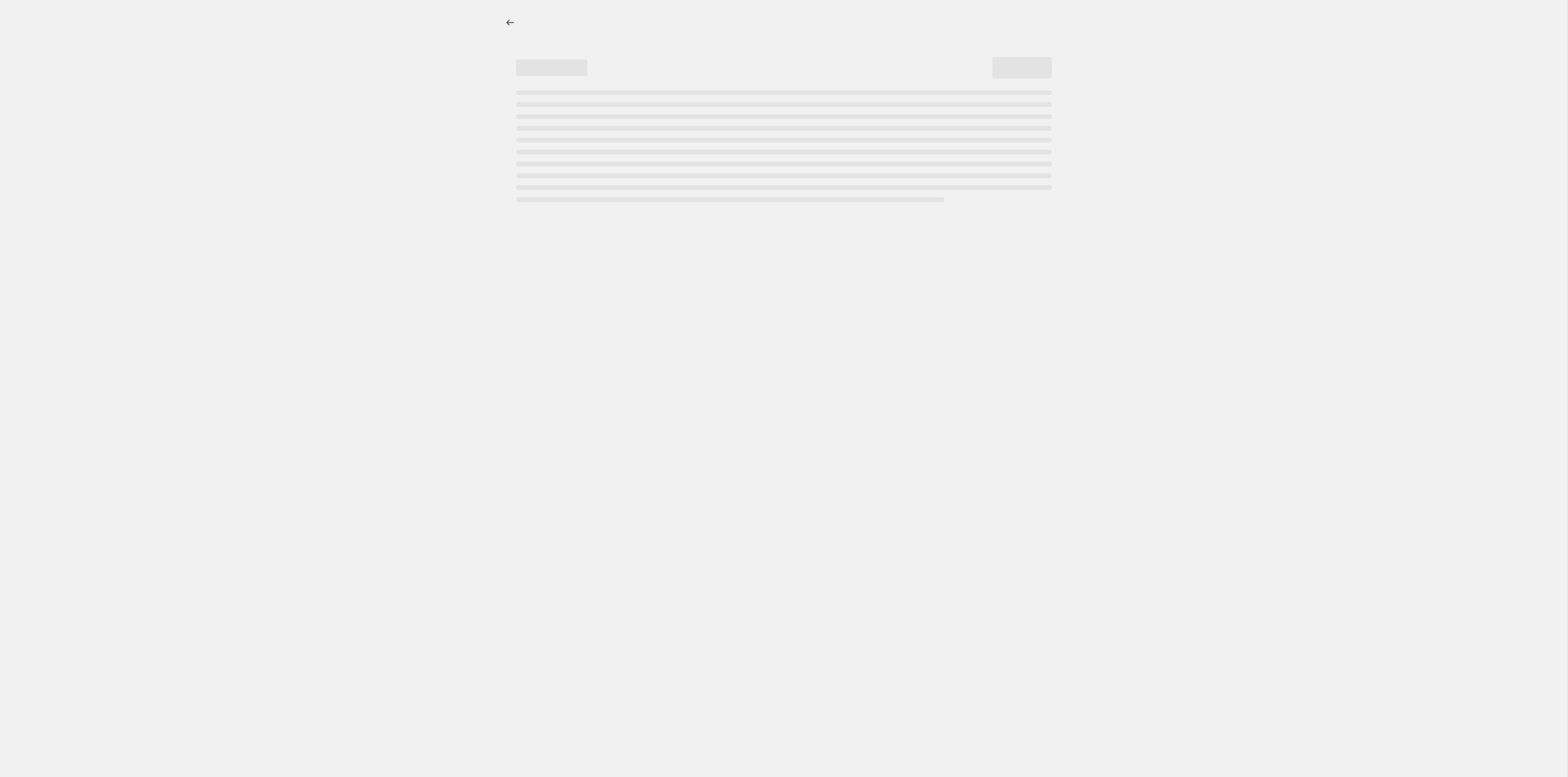
select select "percentage"
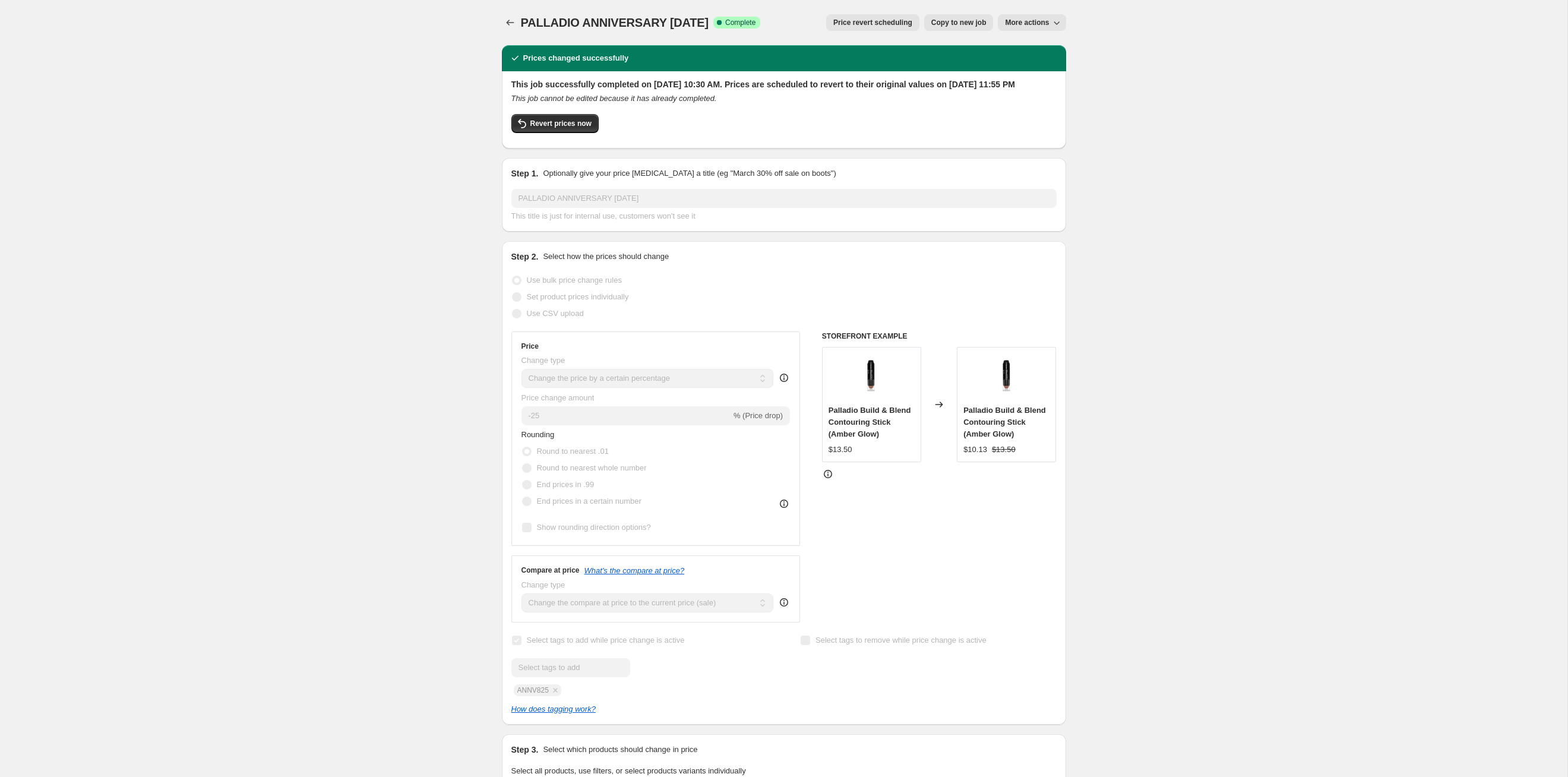
click at [807, 20] on span "Price revert scheduling" at bounding box center [873, 22] width 79 height 10
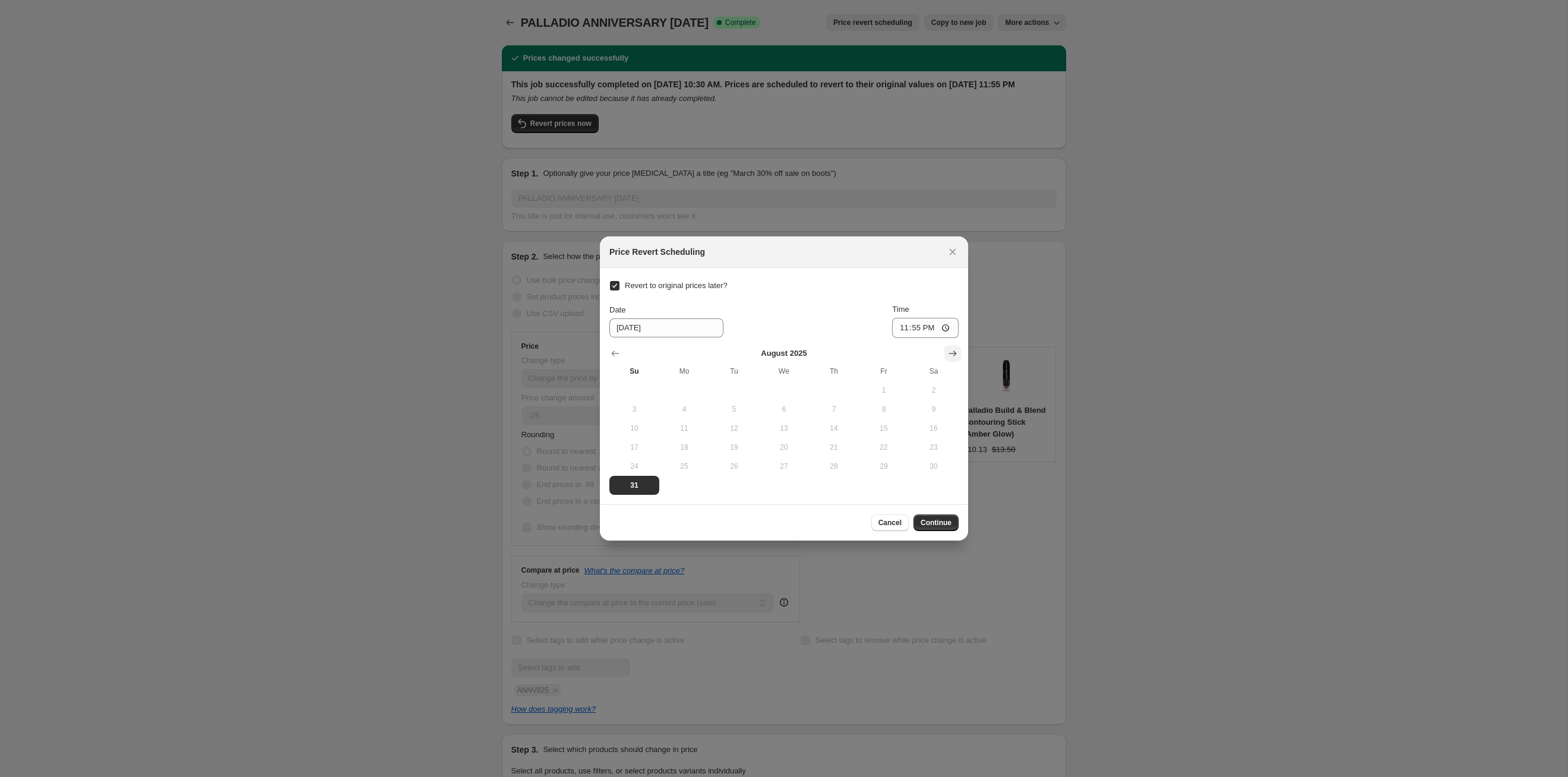
click at [807, 350] on icon "Show next month, September 2025" at bounding box center [952, 353] width 12 height 12
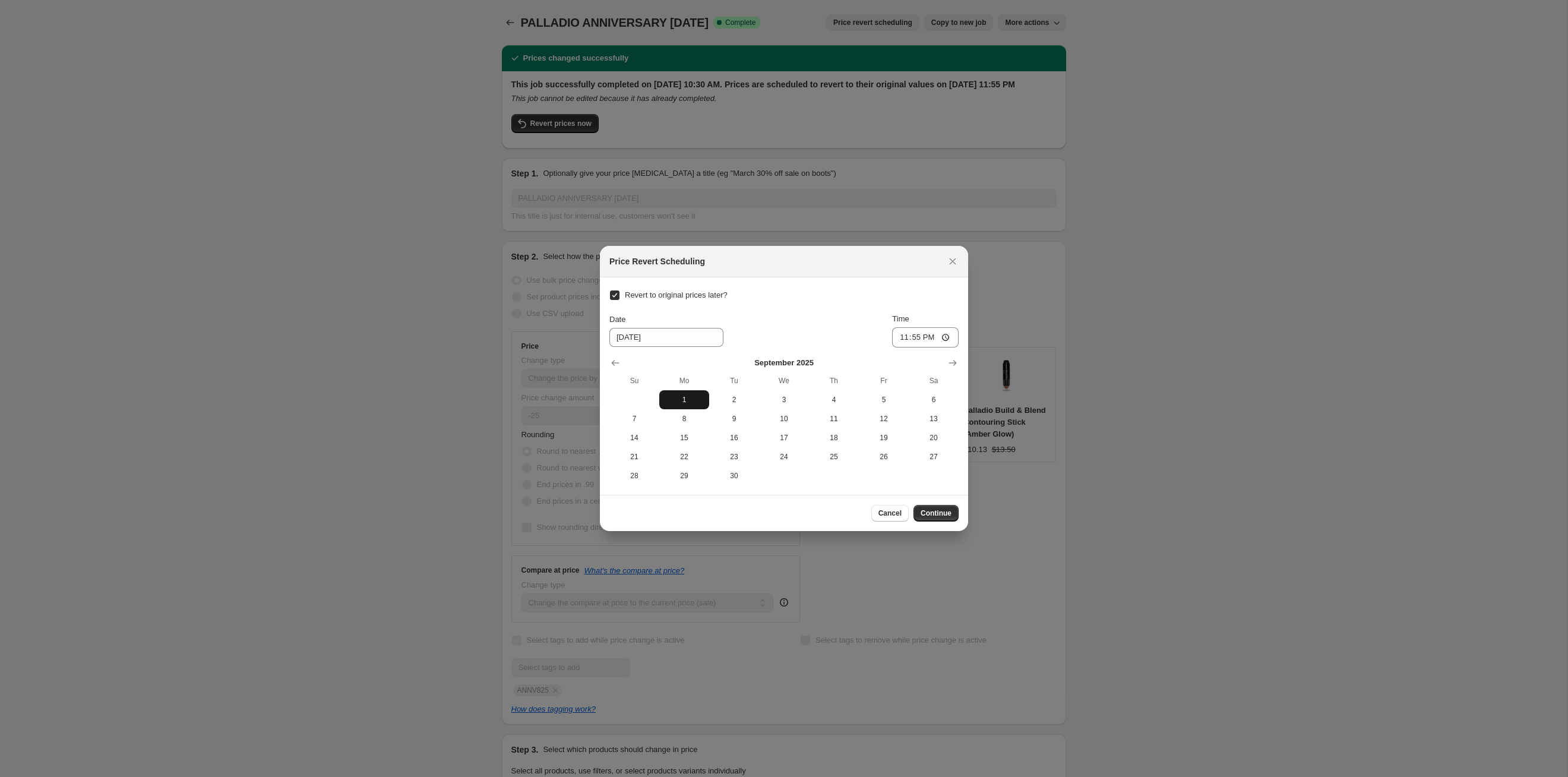
click at [664, 392] on button "1" at bounding box center [684, 400] width 50 height 19
type input "[DATE]"
click at [807, 401] on span "Continue" at bounding box center [936, 513] width 31 height 10
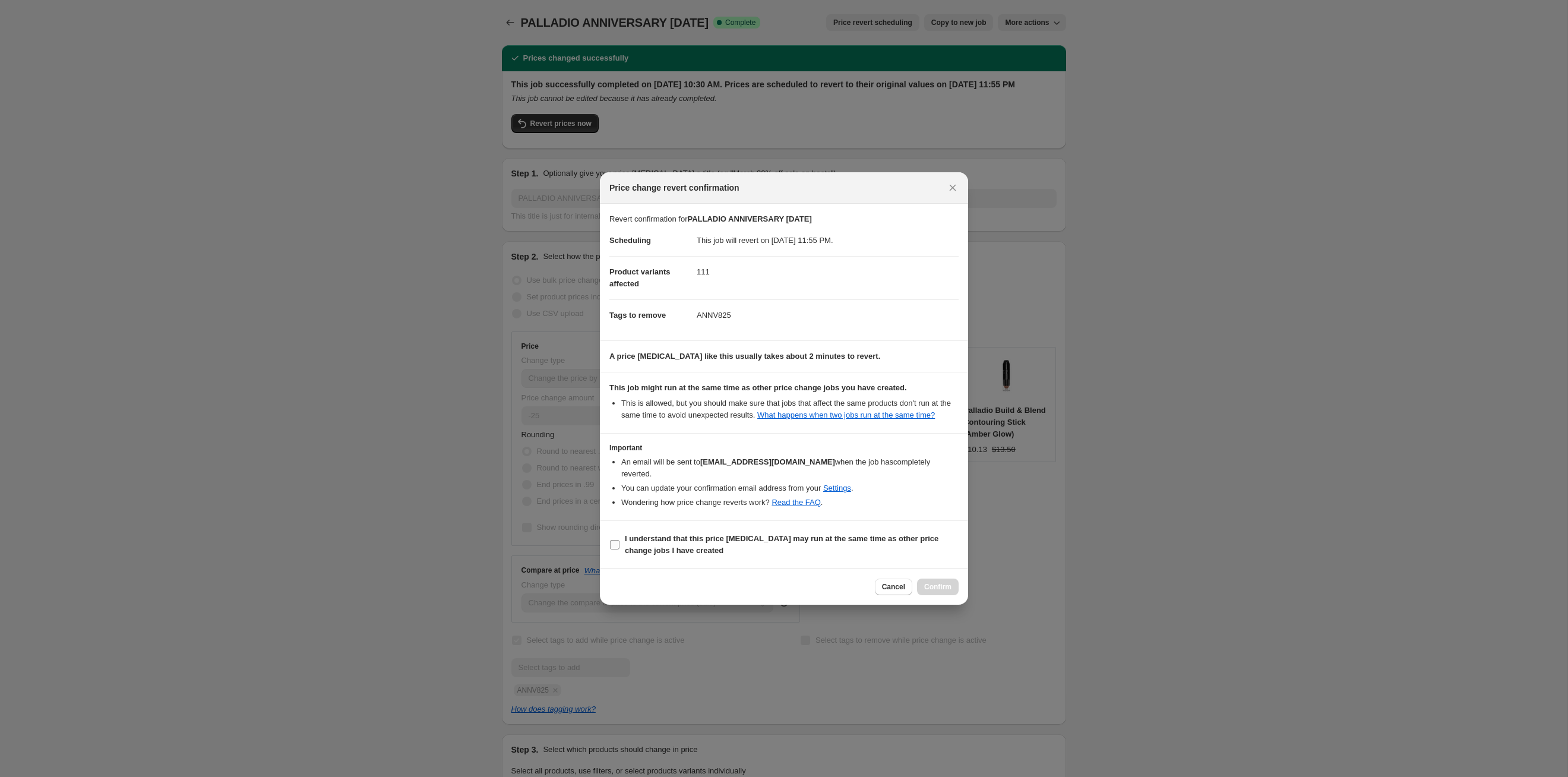
click at [807, 401] on span "I understand that this price [MEDICAL_DATA] may run at the same time as other p…" at bounding box center [792, 544] width 334 height 24
click at [619, 401] on input "I understand that this price [MEDICAL_DATA] may run at the same time as other p…" at bounding box center [614, 544] width 10 height 10
checkbox input "true"
click at [807, 401] on button "Confirm" at bounding box center [938, 587] width 41 height 17
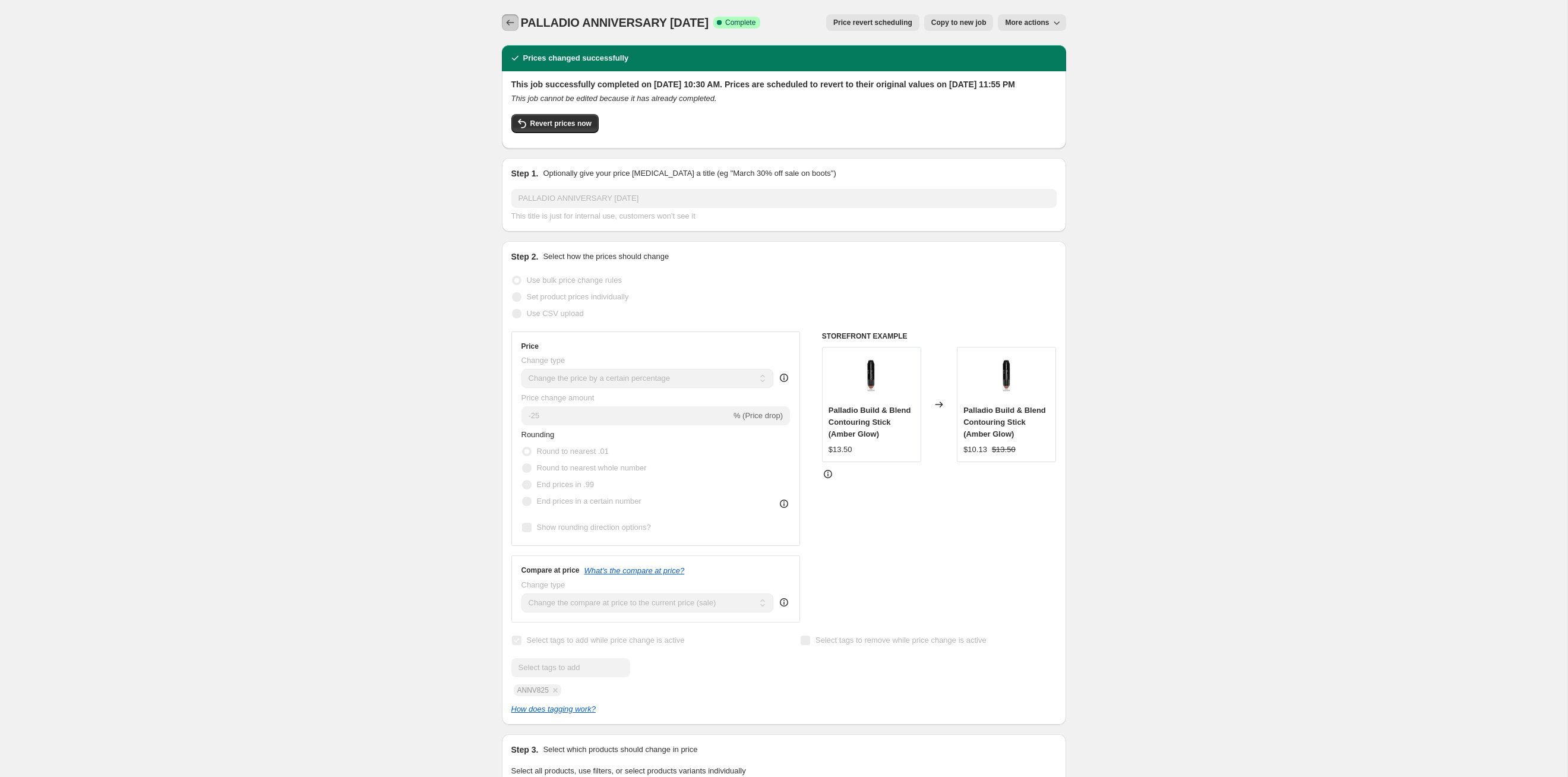
click at [508, 22] on icon "Price change jobs" at bounding box center [510, 22] width 12 height 12
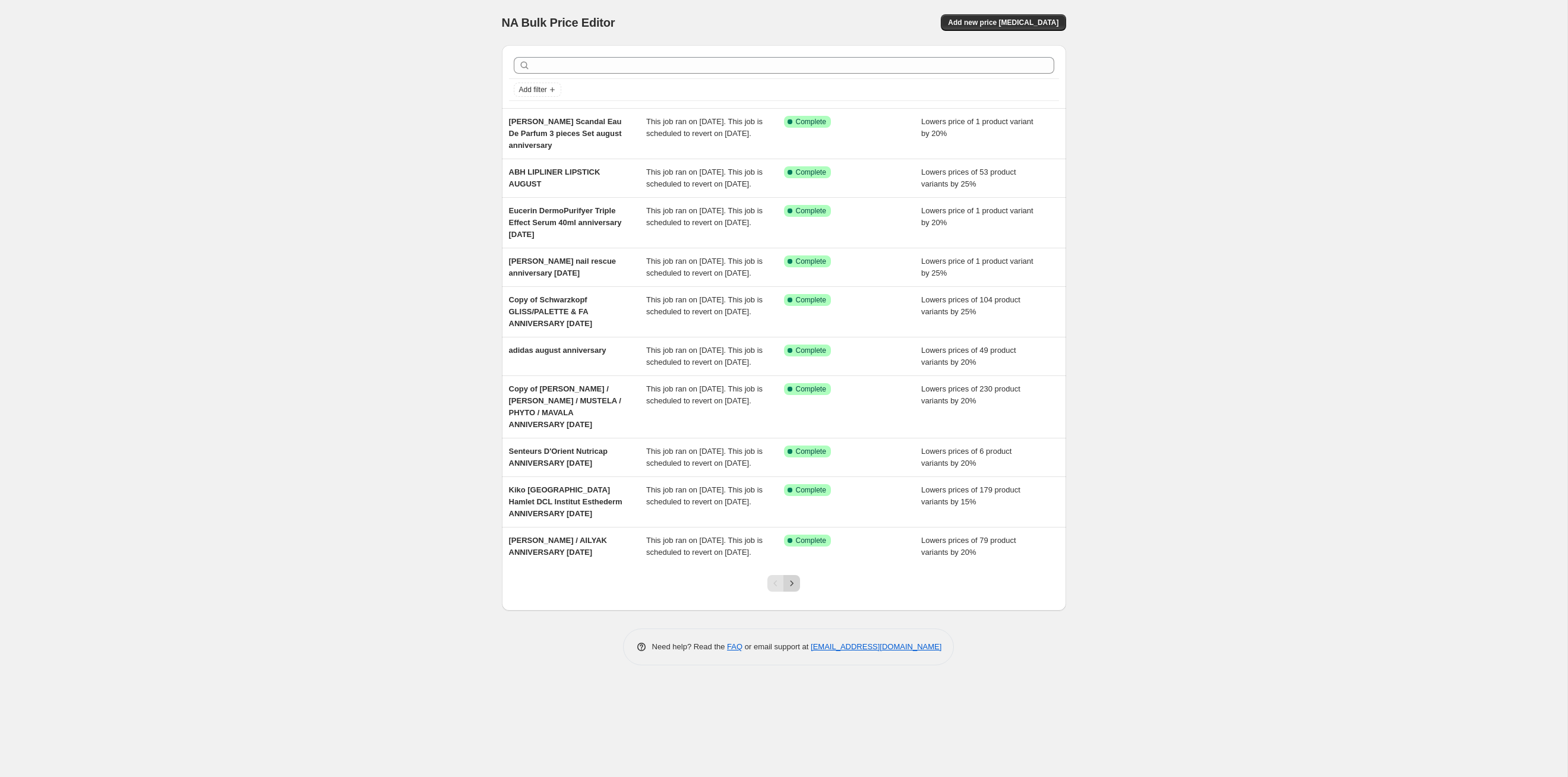
click at [791, 401] on icon "Next" at bounding box center [792, 583] width 12 height 12
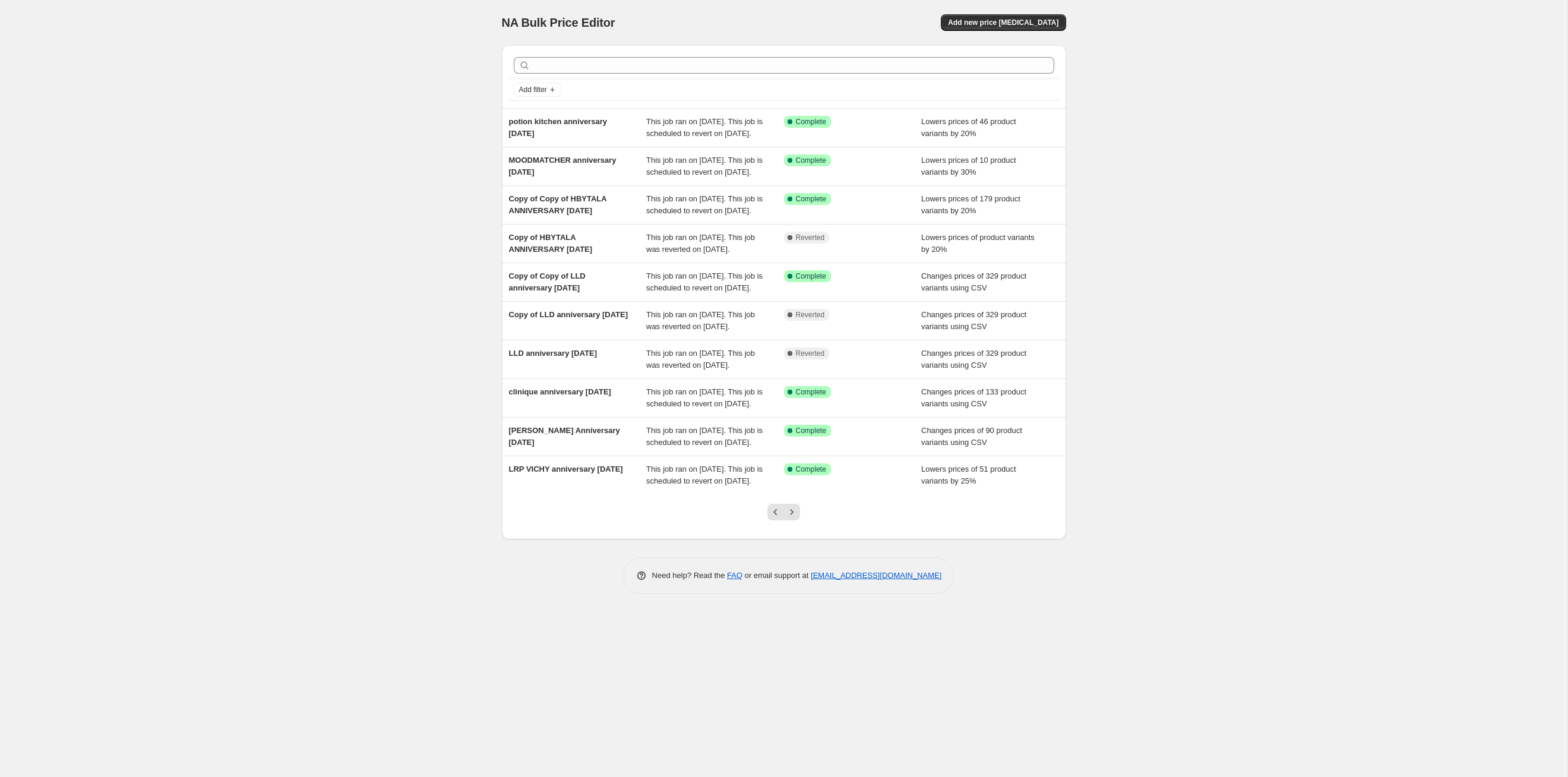
click at [791, 401] on icon "Next" at bounding box center [792, 512] width 12 height 12
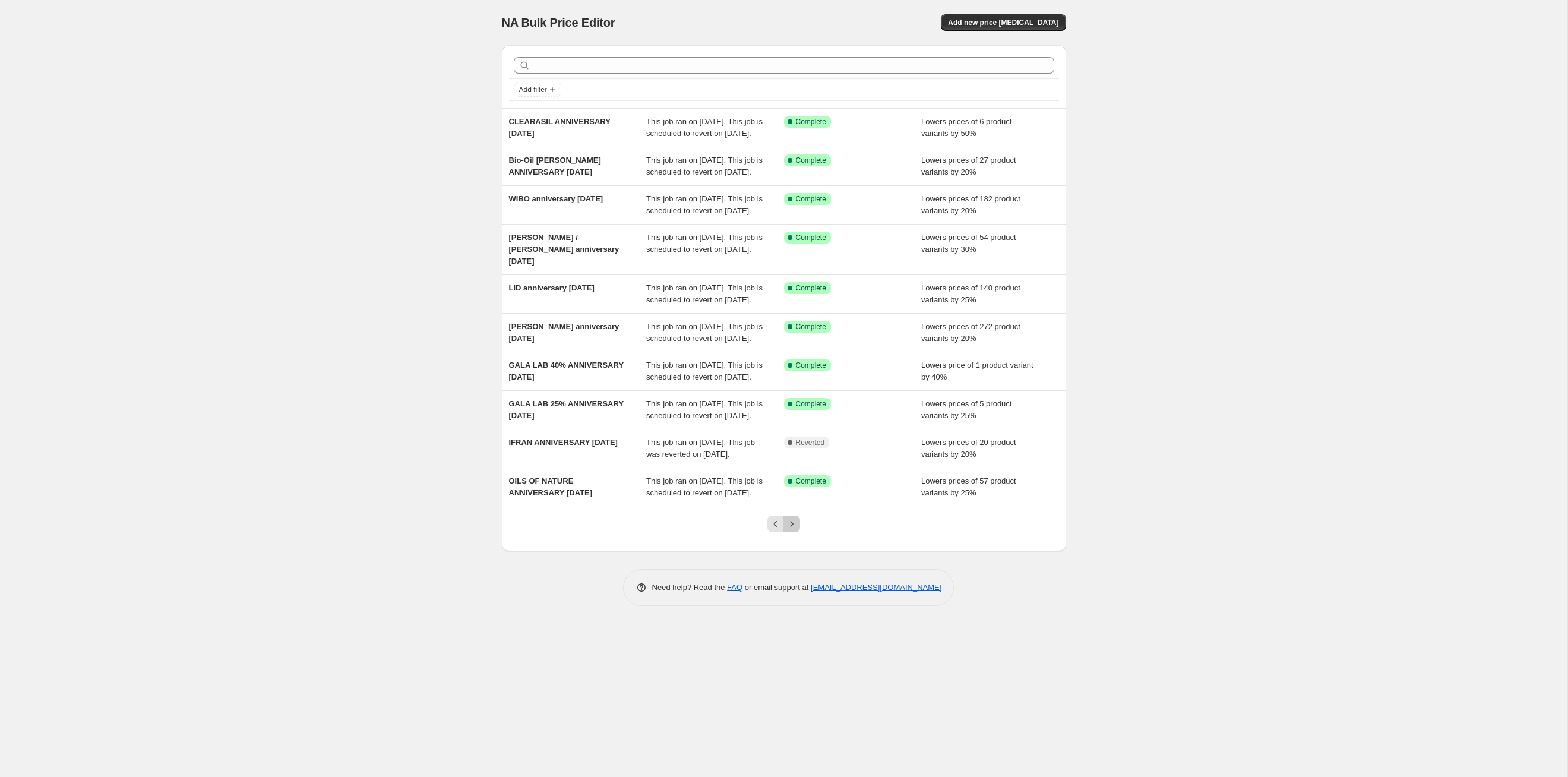
click at [791, 401] on icon "Next" at bounding box center [792, 524] width 12 height 12
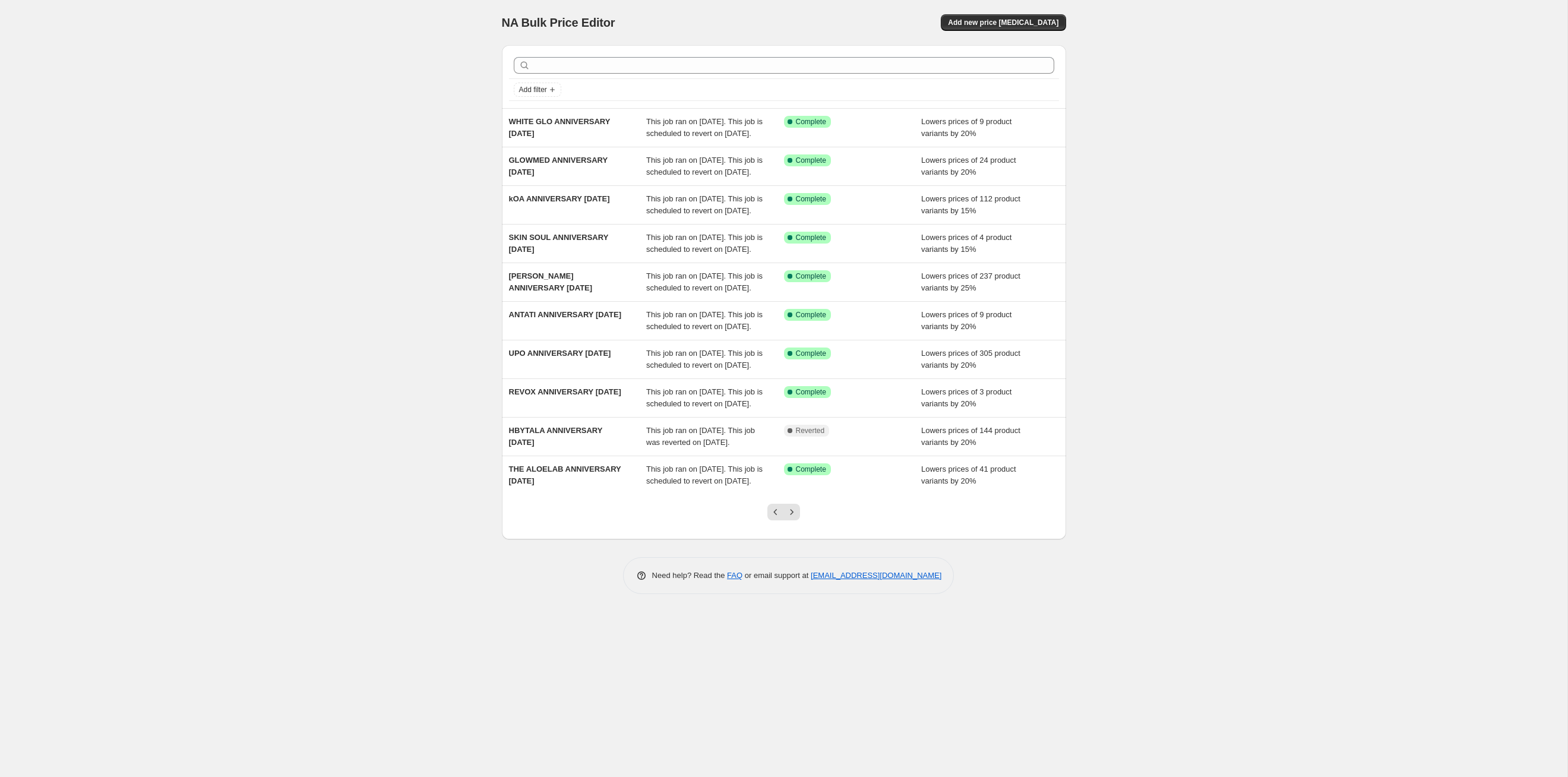
click at [791, 401] on icon "Next" at bounding box center [792, 512] width 12 height 12
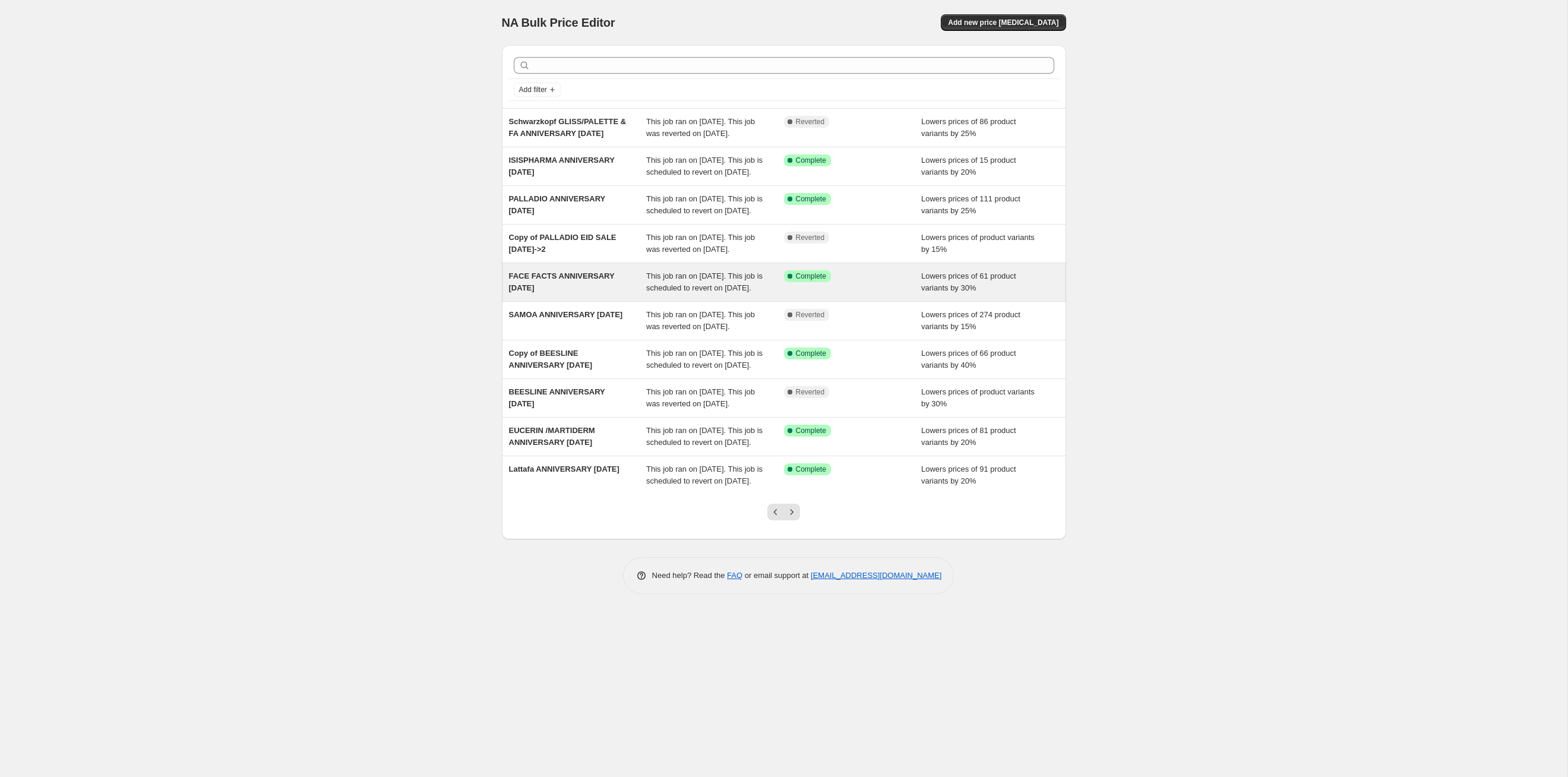
click at [741, 292] on span "This job ran on [DATE]. This job is scheduled to revert on [DATE]." at bounding box center [704, 282] width 117 height 21
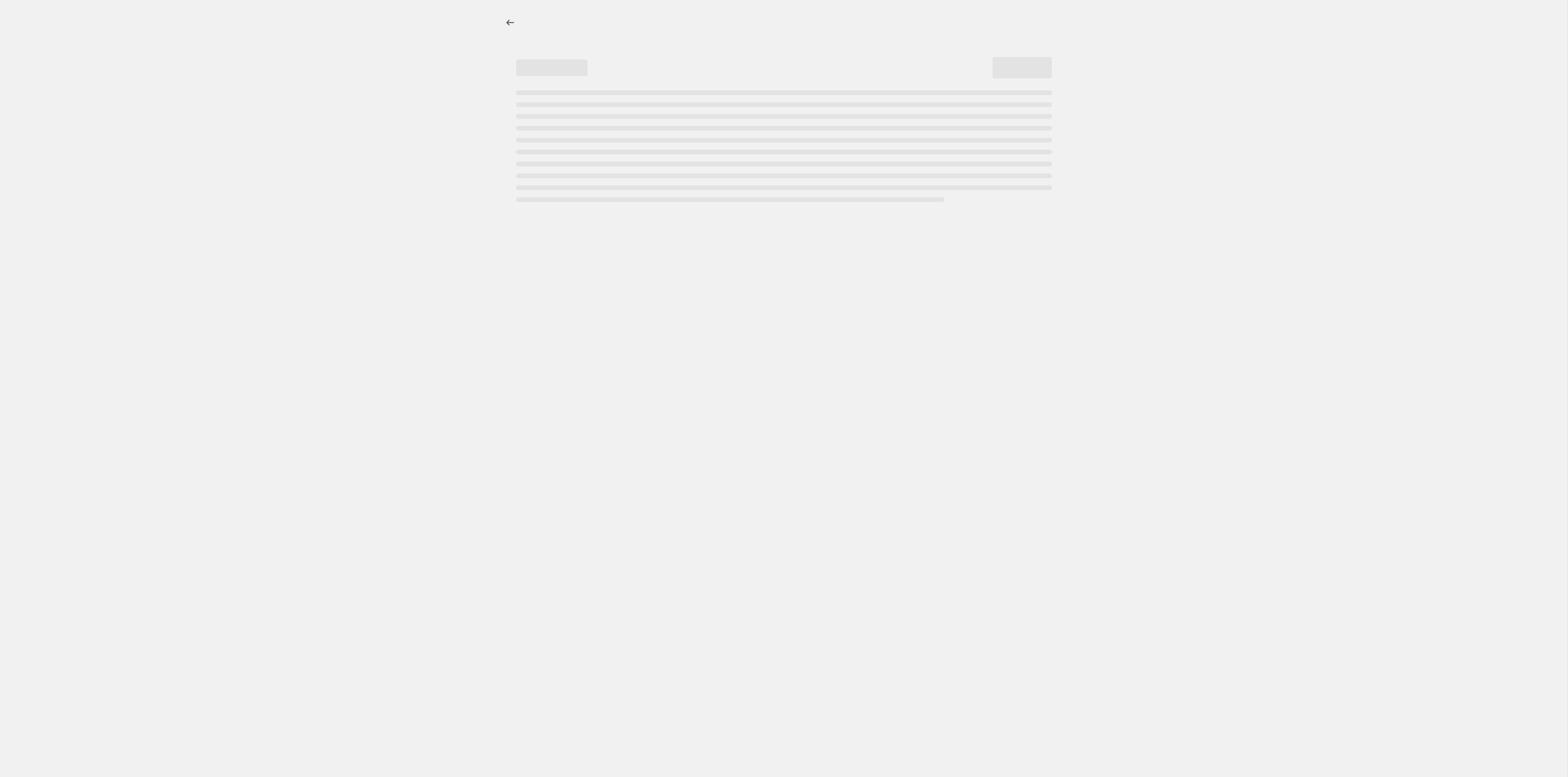
select select "percentage"
select select "tag"
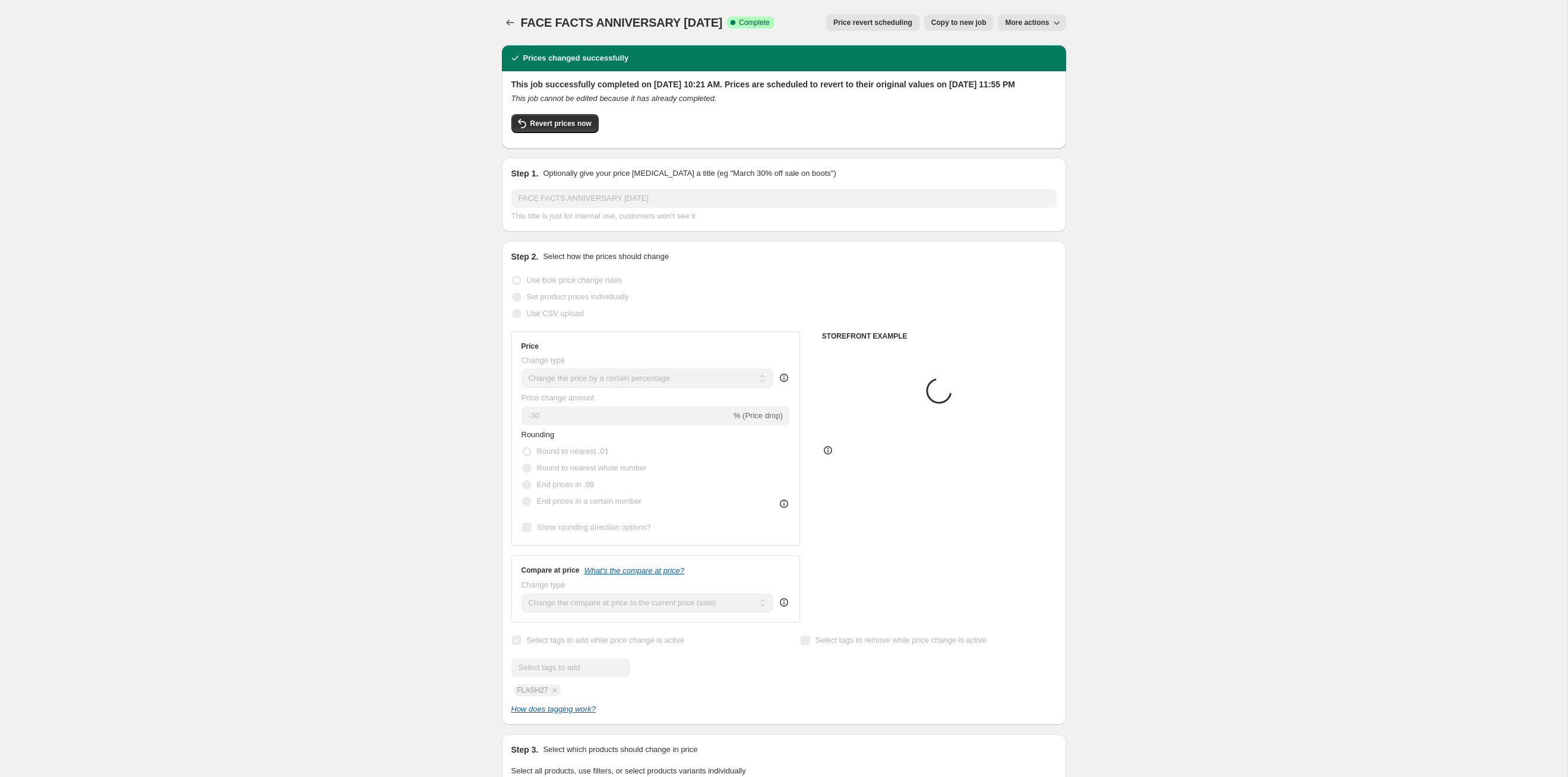
click at [807, 20] on span "Price revert scheduling" at bounding box center [873, 22] width 79 height 10
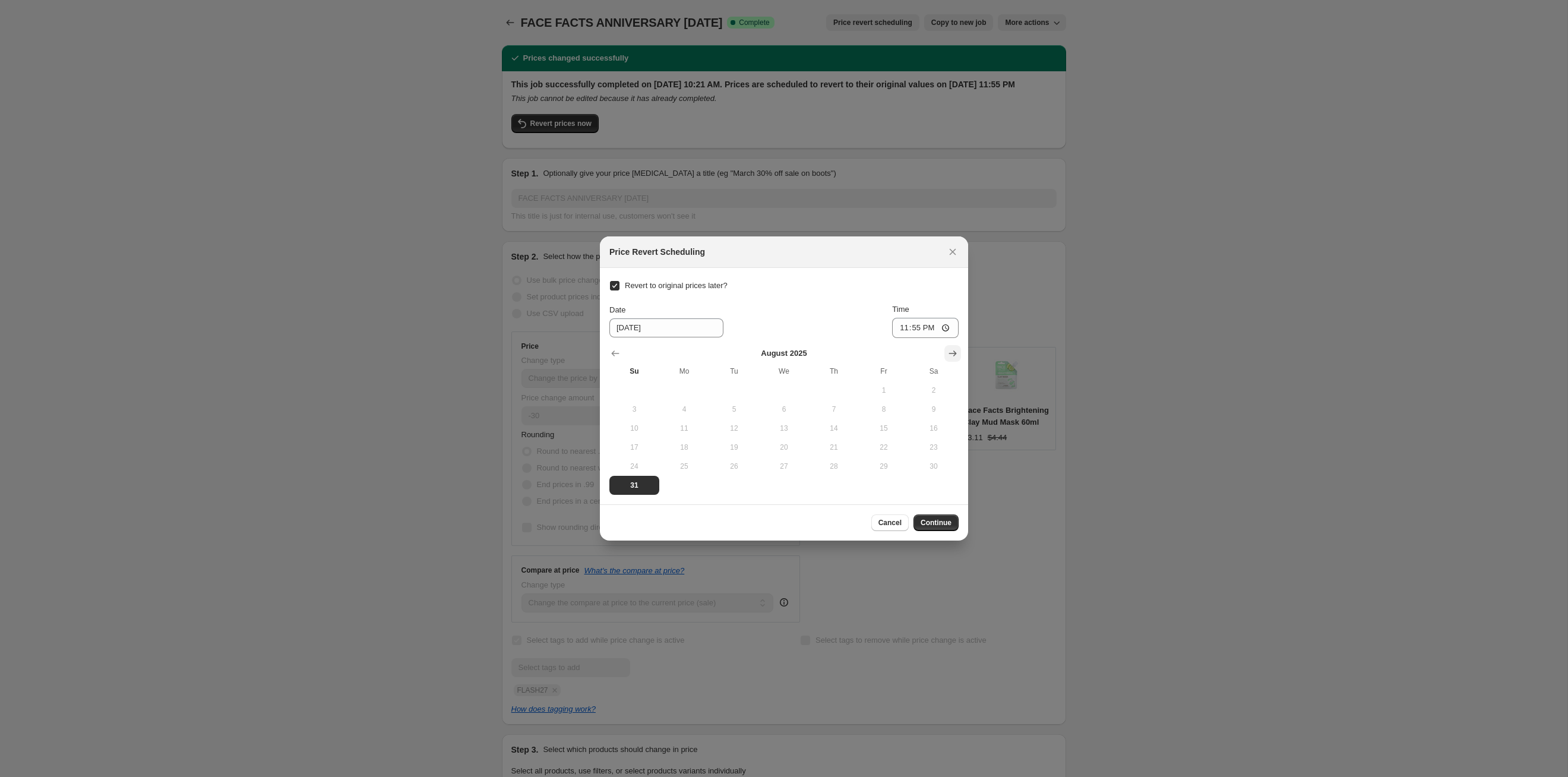
click at [807, 353] on icon "Show next month, September 2025" at bounding box center [952, 353] width 12 height 12
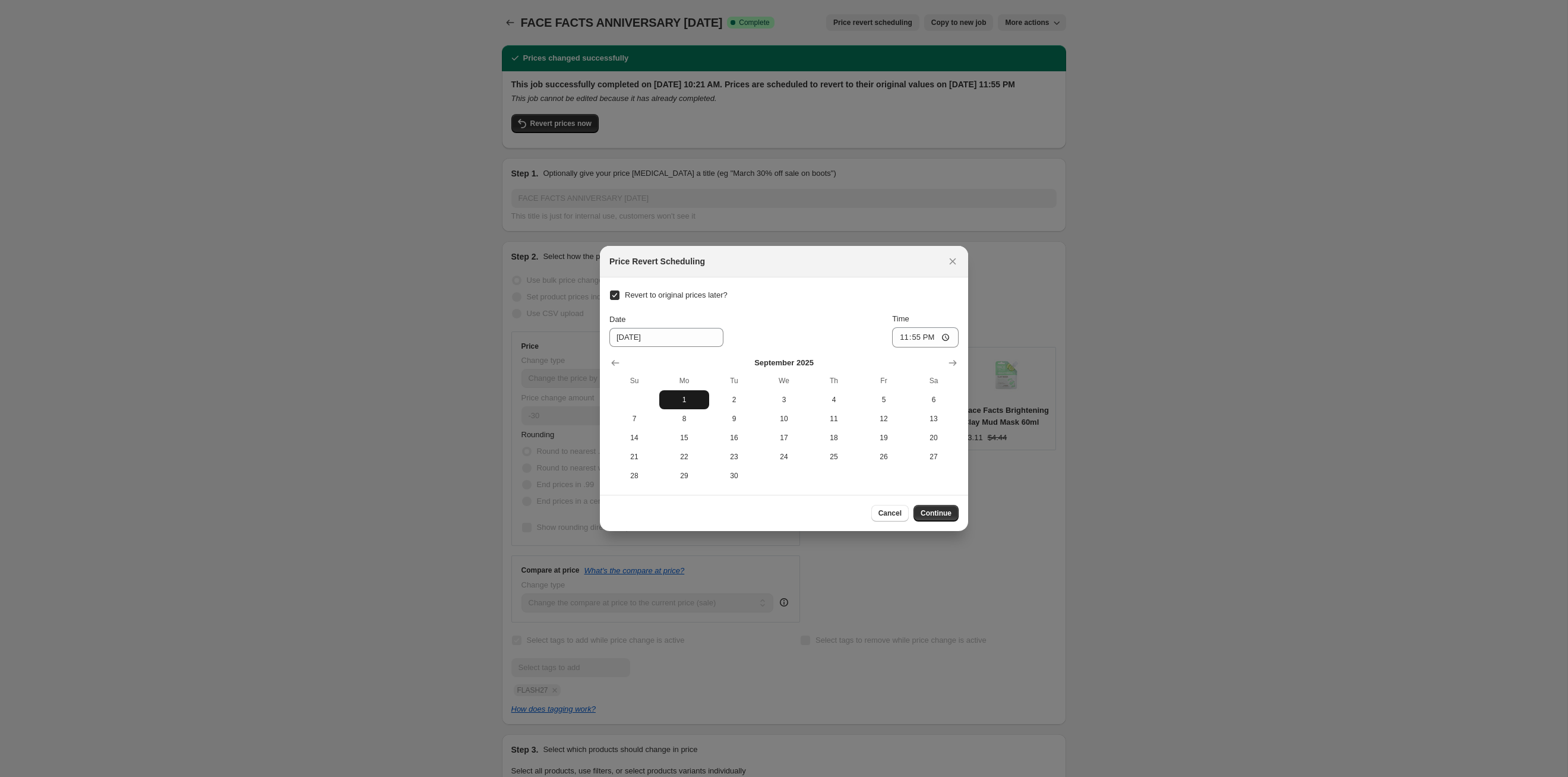
click at [684, 392] on button "1" at bounding box center [684, 400] width 50 height 19
type input "[DATE]"
click at [807, 401] on button "Continue" at bounding box center [936, 513] width 45 height 17
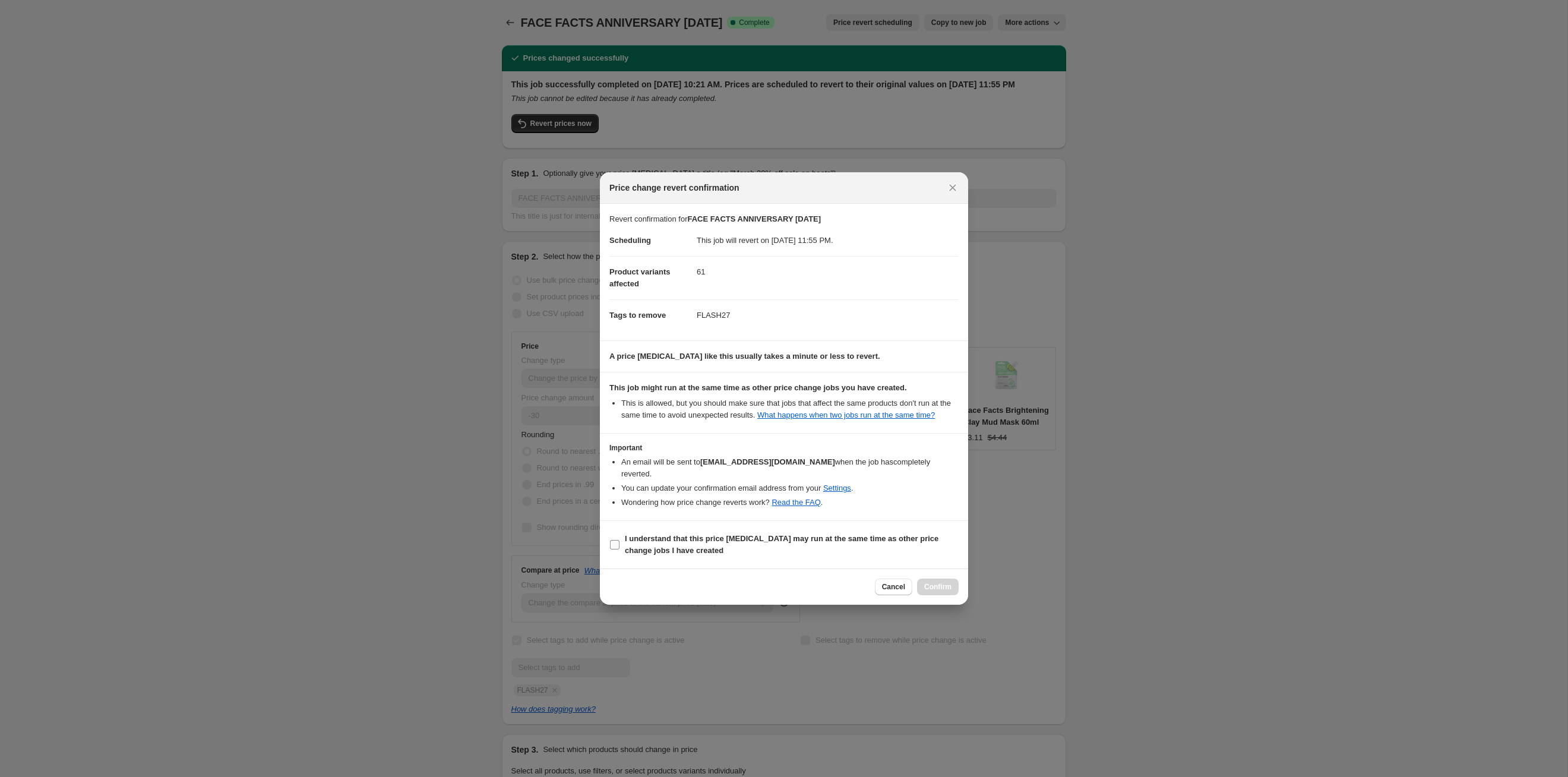
click at [807, 401] on label "I understand that this price [MEDICAL_DATA] may run at the same time as other p…" at bounding box center [784, 545] width 350 height 29
click at [619, 401] on input "I understand that this price [MEDICAL_DATA] may run at the same time as other p…" at bounding box center [614, 544] width 10 height 10
checkbox input "true"
click at [807, 401] on span "Confirm" at bounding box center [938, 587] width 27 height 10
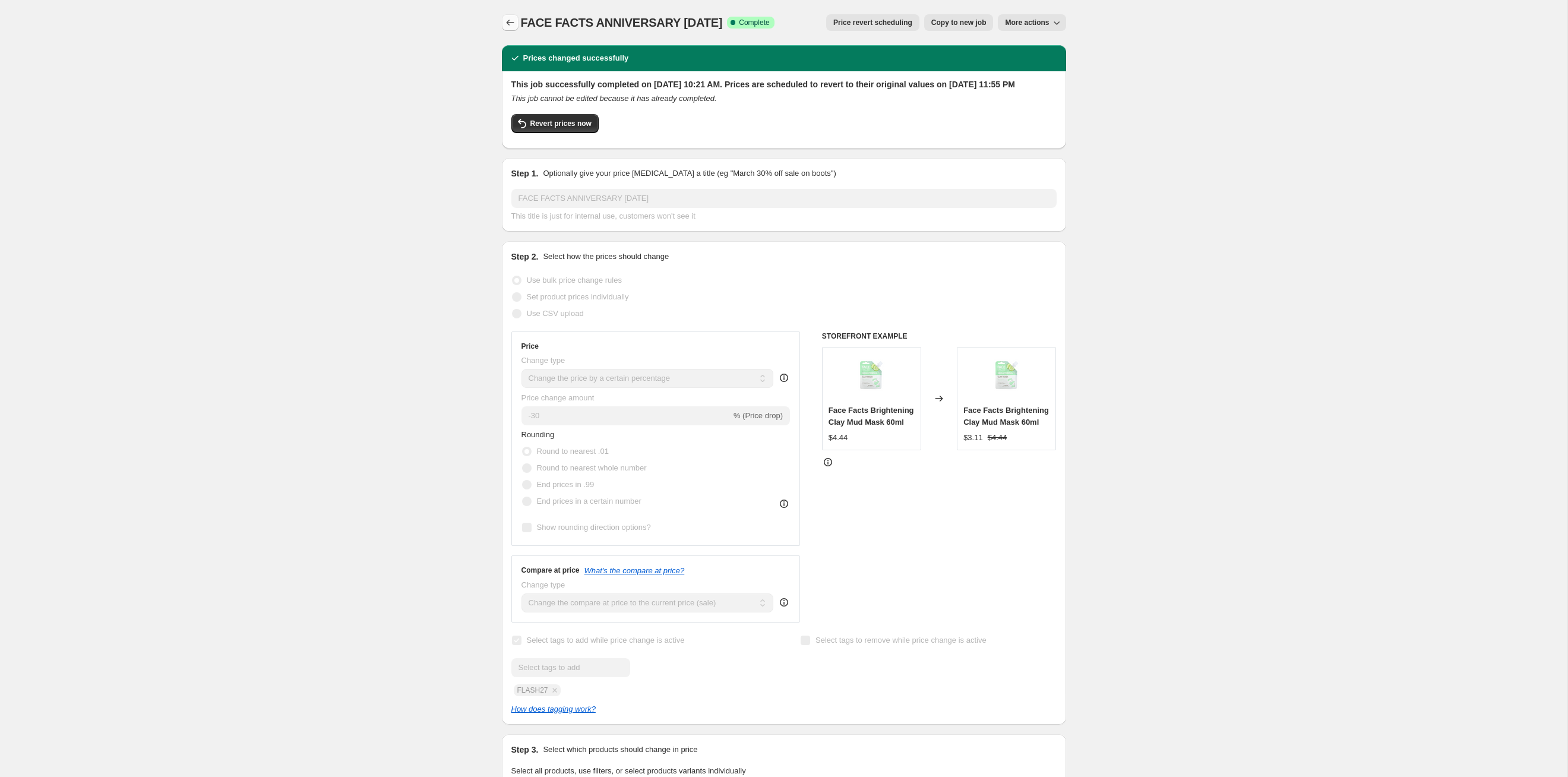
click at [517, 26] on button "Price change jobs" at bounding box center [510, 22] width 17 height 17
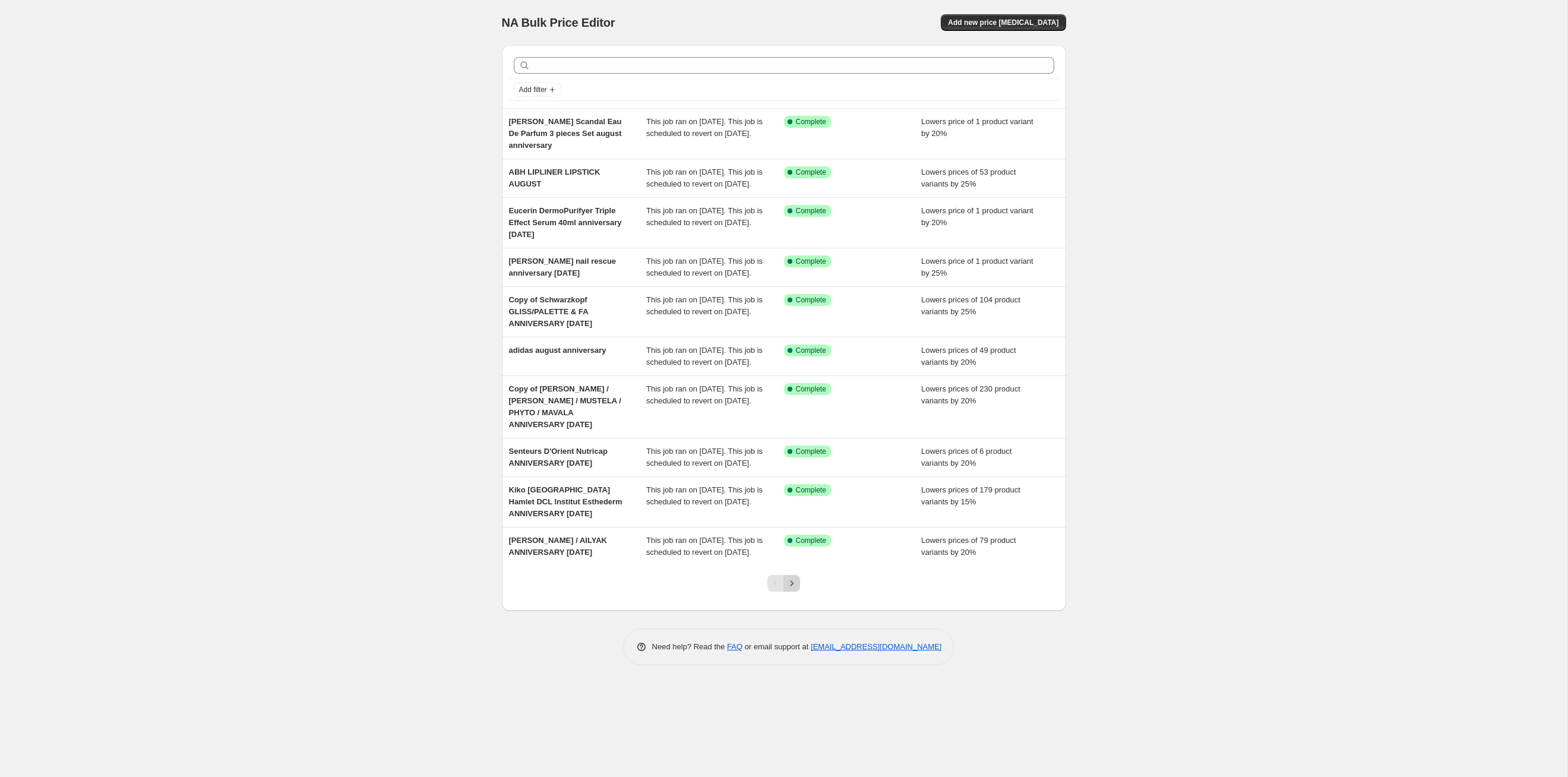
click at [797, 401] on icon "Next" at bounding box center [792, 583] width 12 height 12
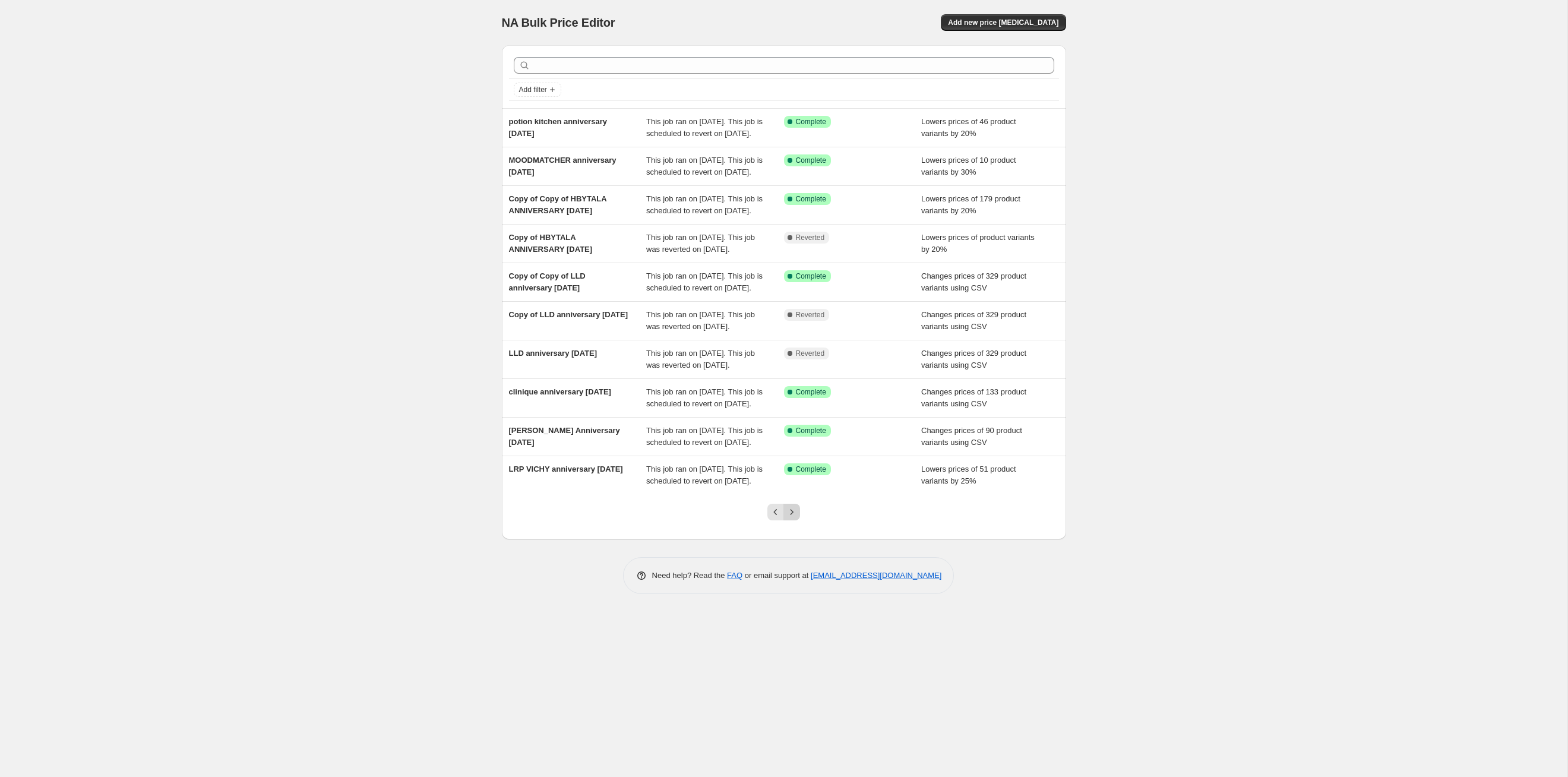
click at [796, 401] on icon "Next" at bounding box center [792, 512] width 12 height 12
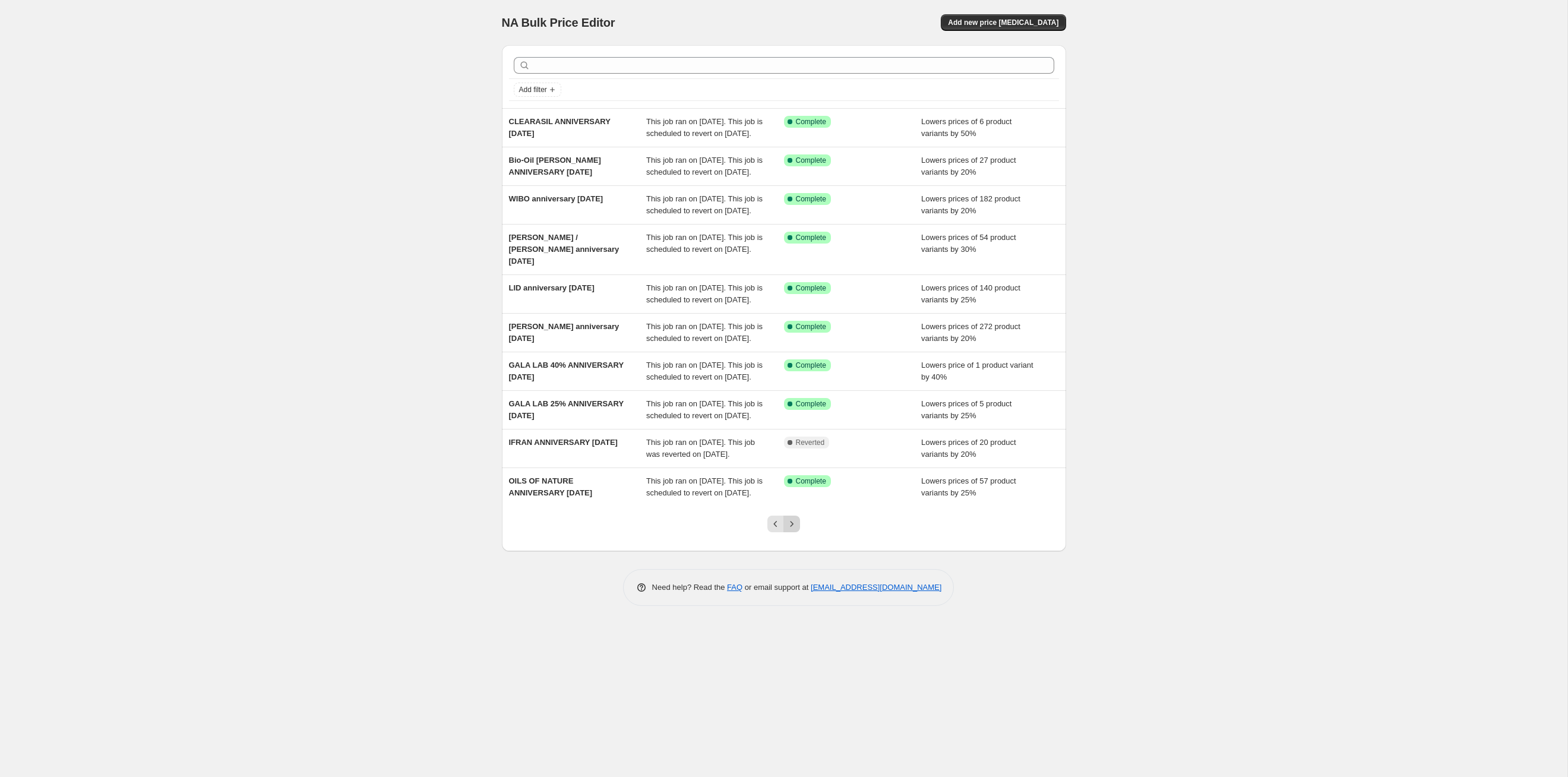
click at [796, 401] on icon "Next" at bounding box center [792, 524] width 12 height 12
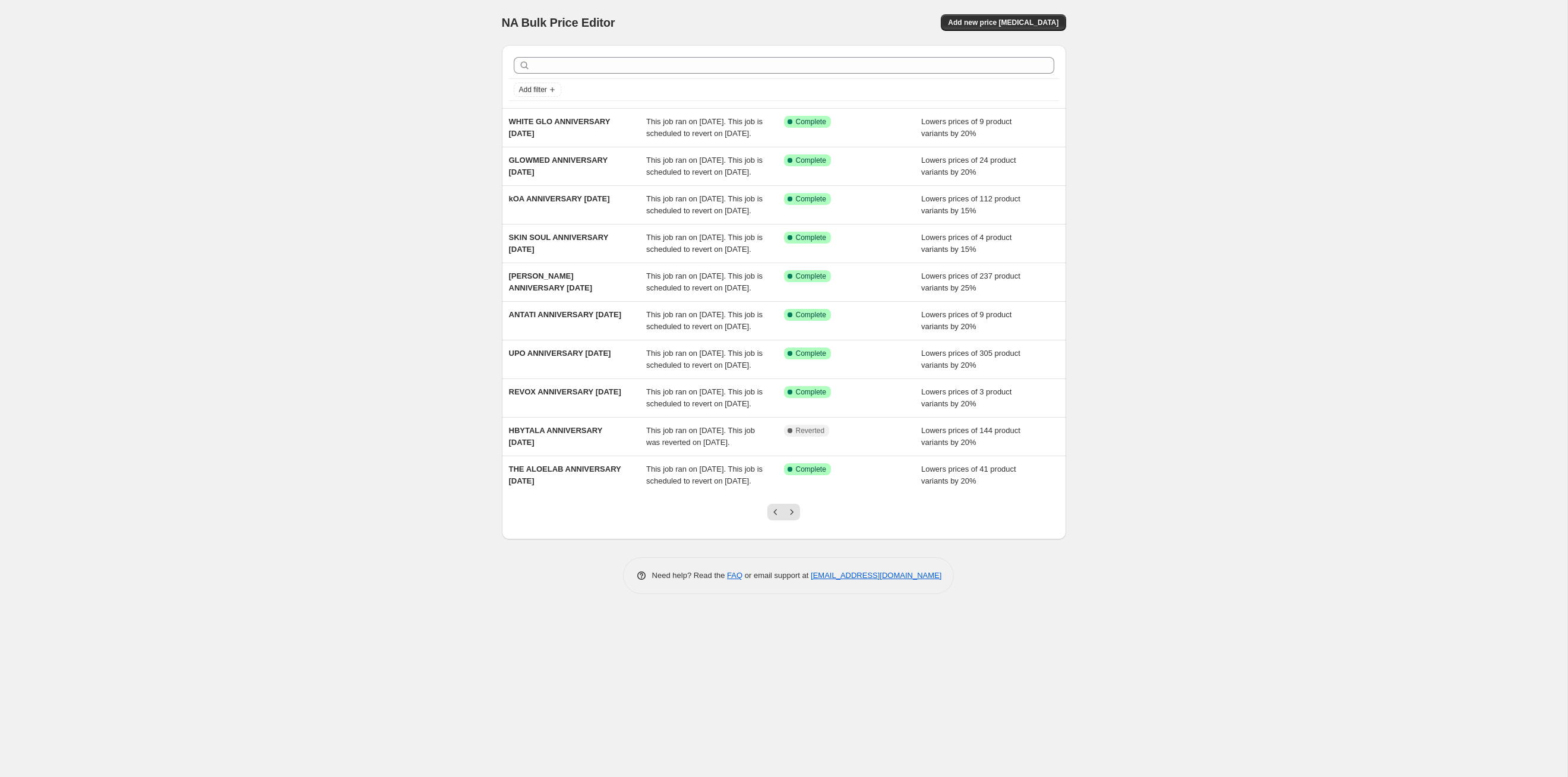
click at [796, 401] on icon "Next" at bounding box center [792, 512] width 12 height 12
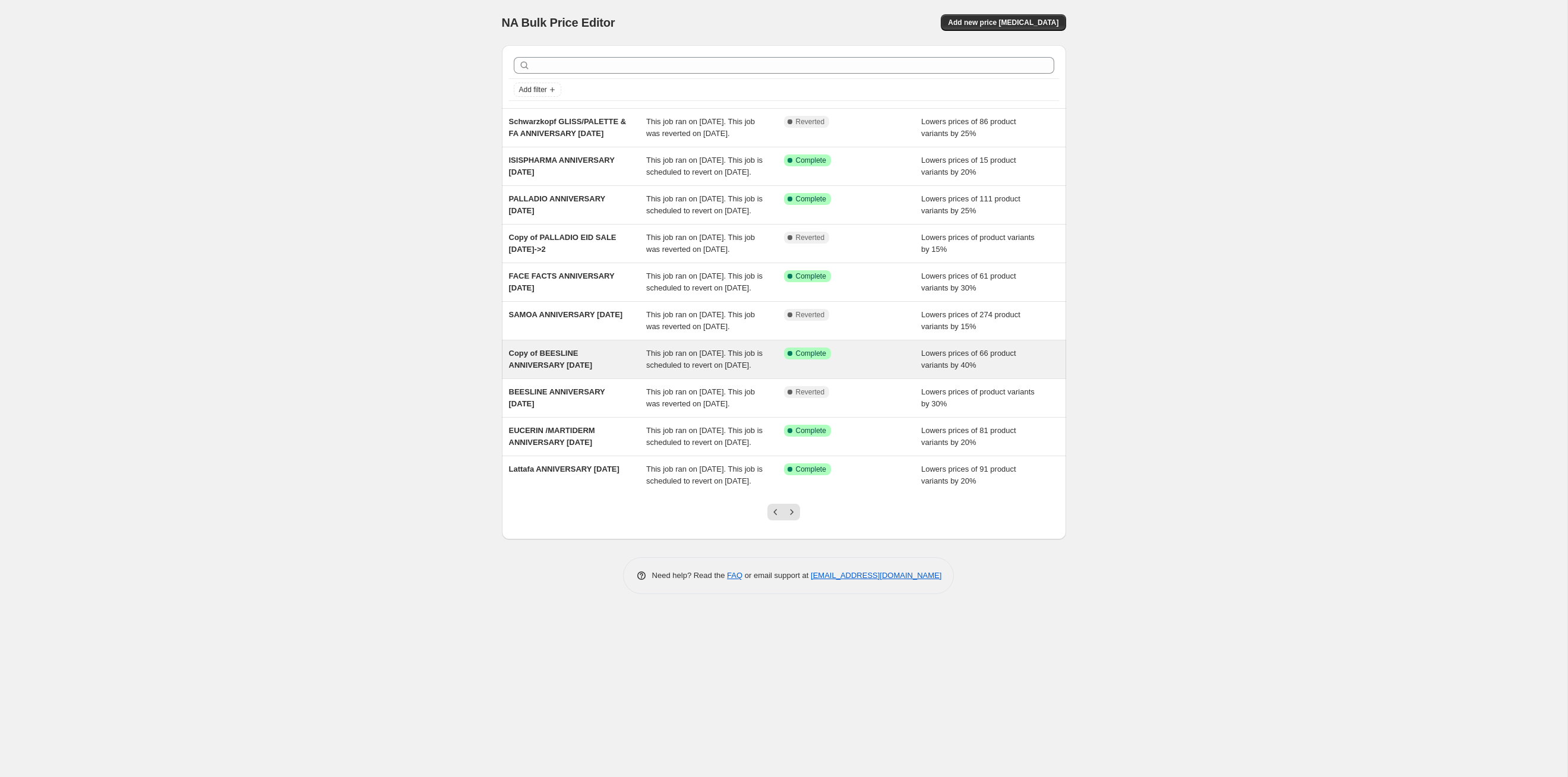
click at [736, 369] on span "This job ran on [DATE]. This job is scheduled to revert on [DATE]." at bounding box center [704, 359] width 117 height 21
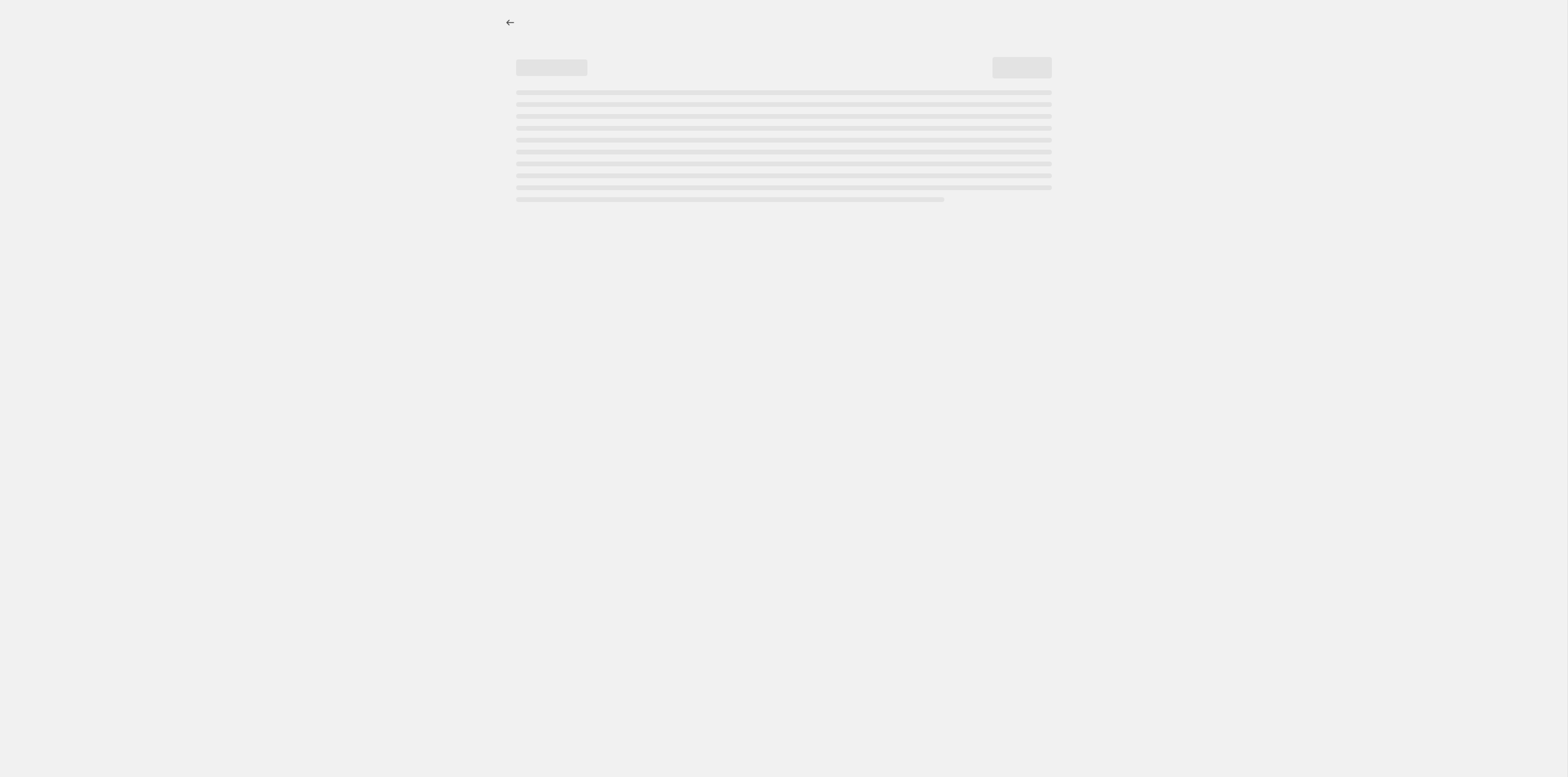
select select "percentage"
select select "tag"
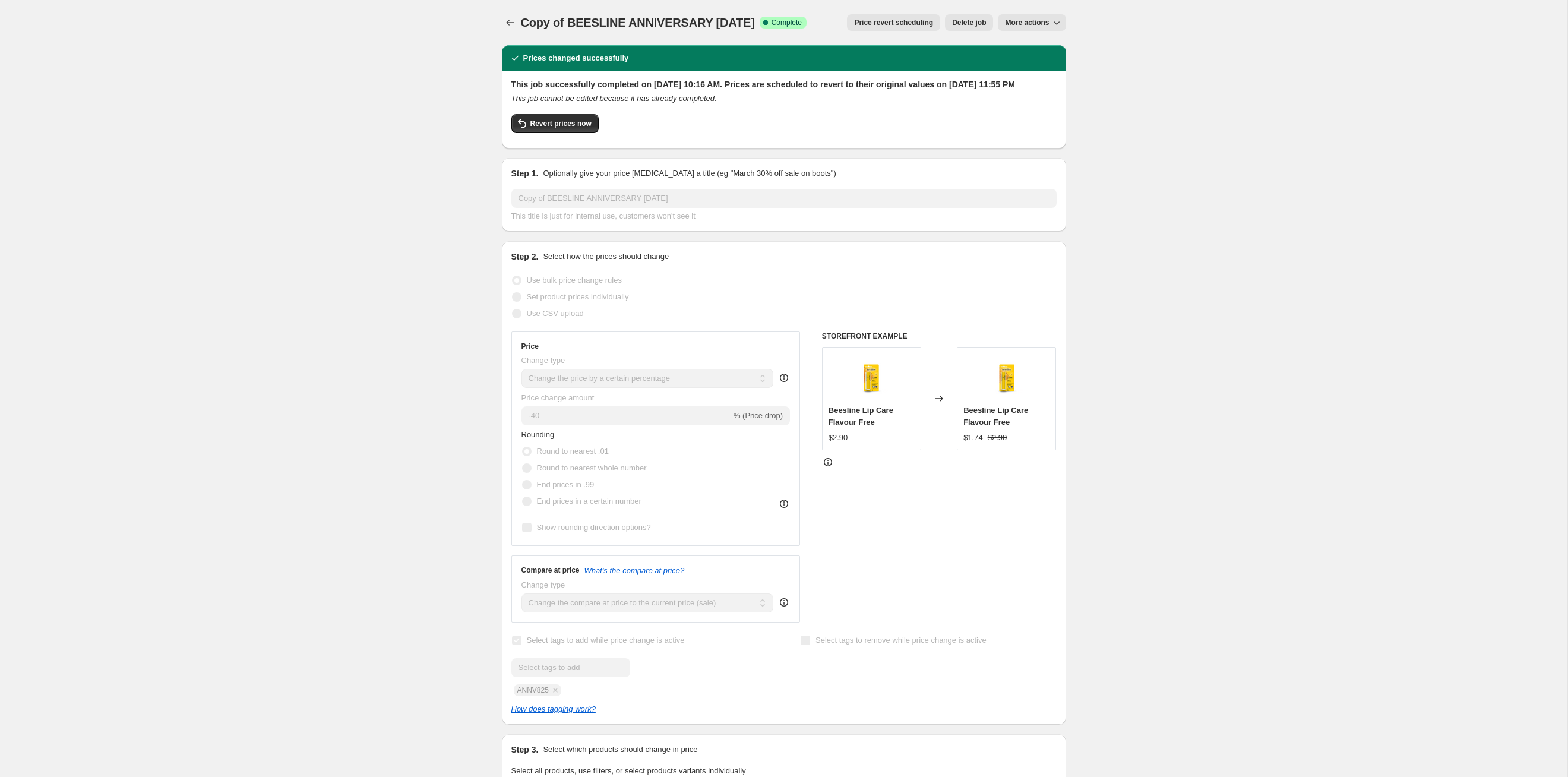
click at [807, 29] on button "Price revert scheduling" at bounding box center [894, 22] width 93 height 17
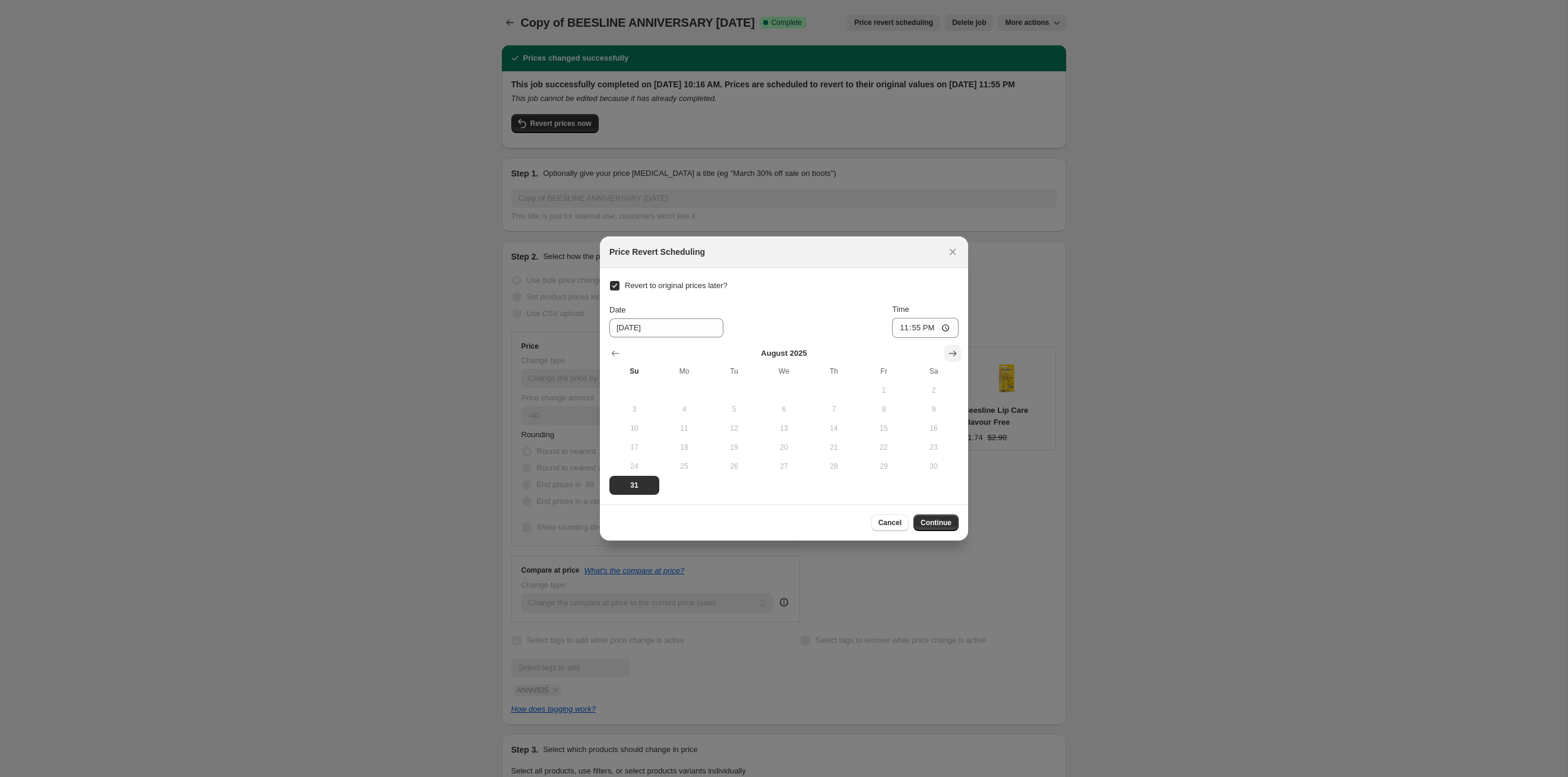
click at [807, 361] on button "Show next month, September 2025" at bounding box center [953, 353] width 17 height 17
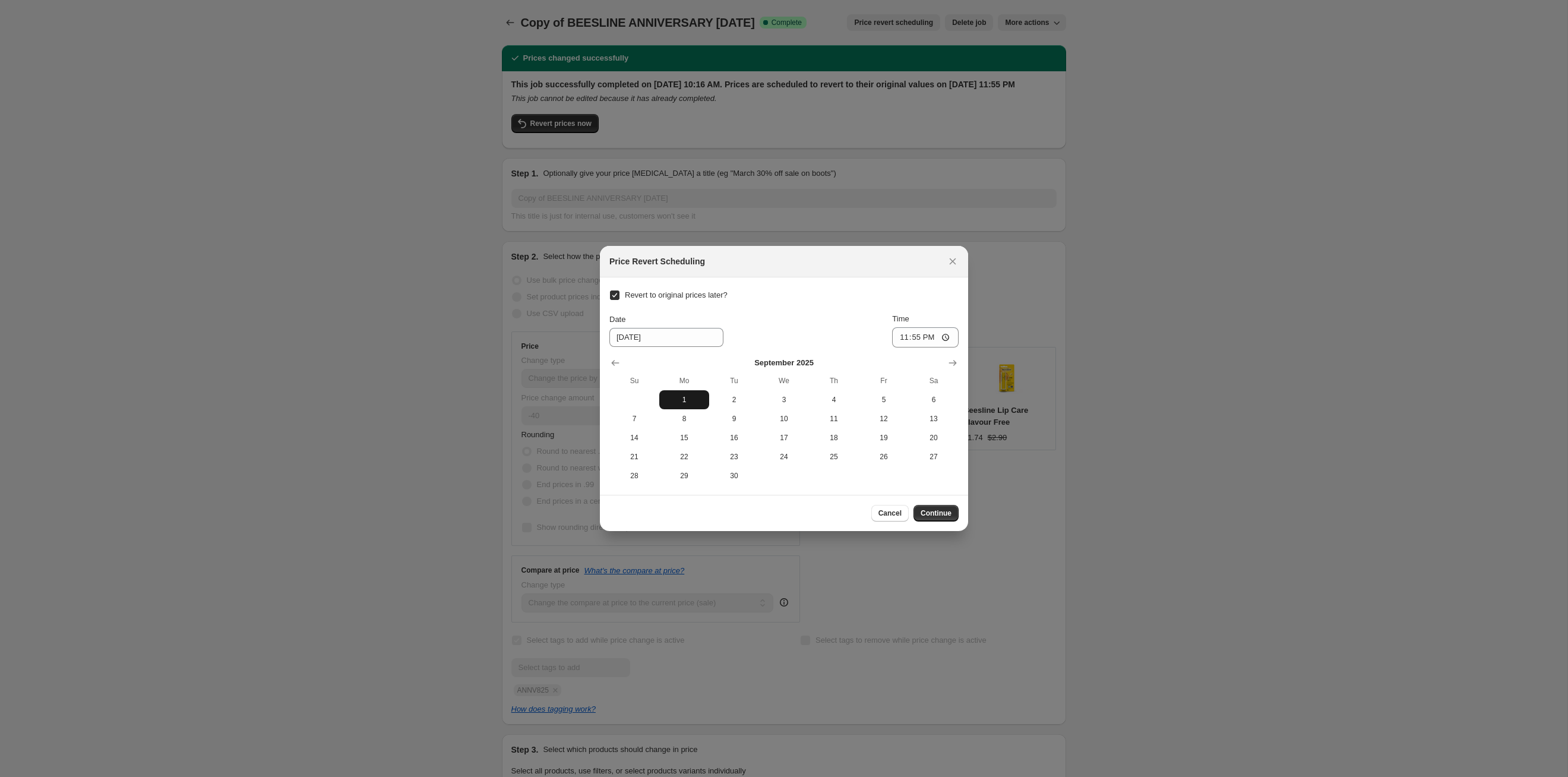
click at [672, 401] on span "1" at bounding box center [684, 399] width 40 height 10
type input "[DATE]"
click at [807, 401] on span "Continue" at bounding box center [936, 513] width 31 height 10
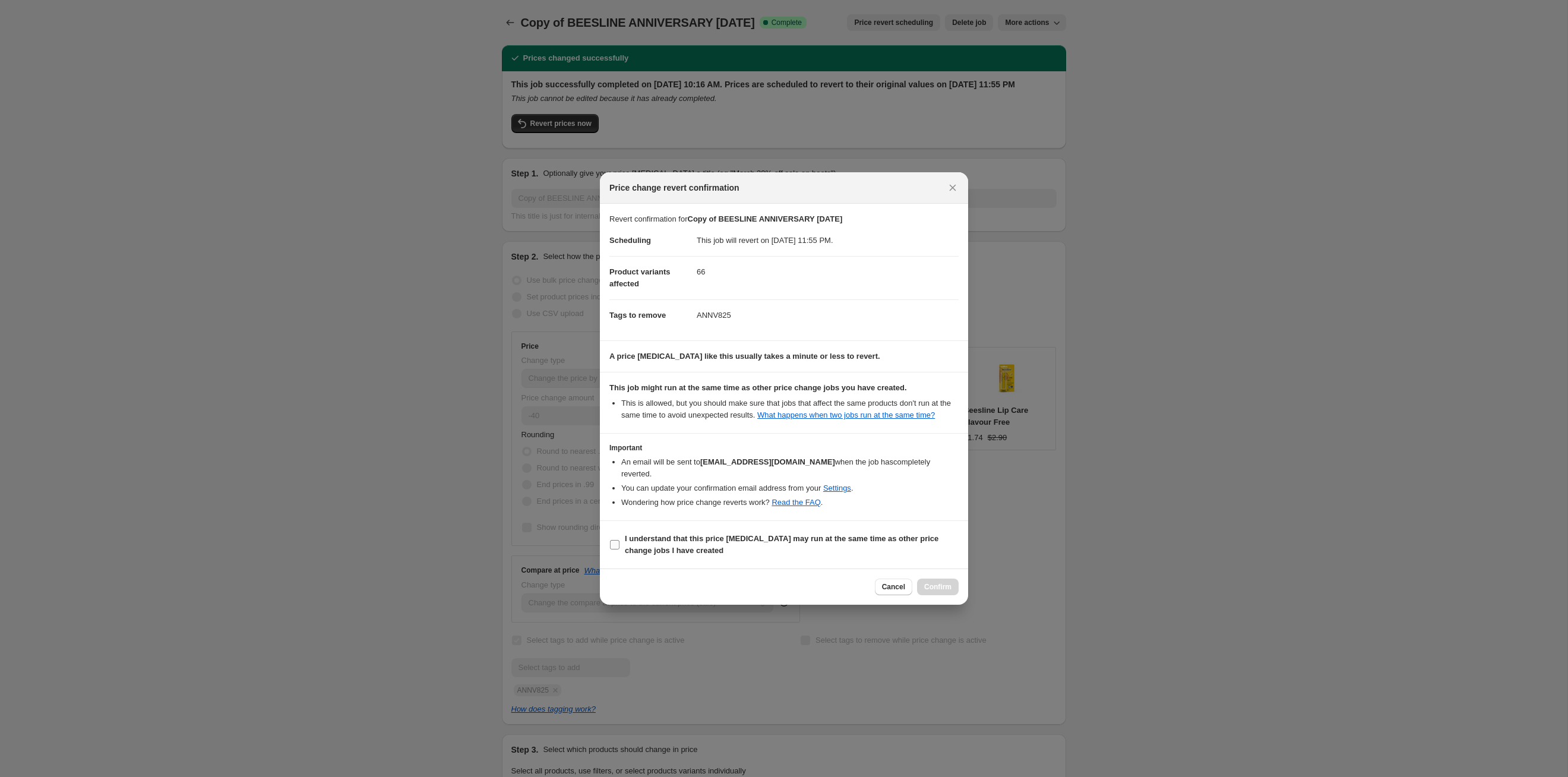
click at [807, 401] on b "I understand that this price [MEDICAL_DATA] may run at the same time as other p…" at bounding box center [782, 544] width 314 height 21
click at [619, 401] on input "I understand that this price [MEDICAL_DATA] may run at the same time as other p…" at bounding box center [614, 544] width 10 height 10
checkbox input "true"
click at [807, 401] on span "Confirm" at bounding box center [938, 587] width 27 height 10
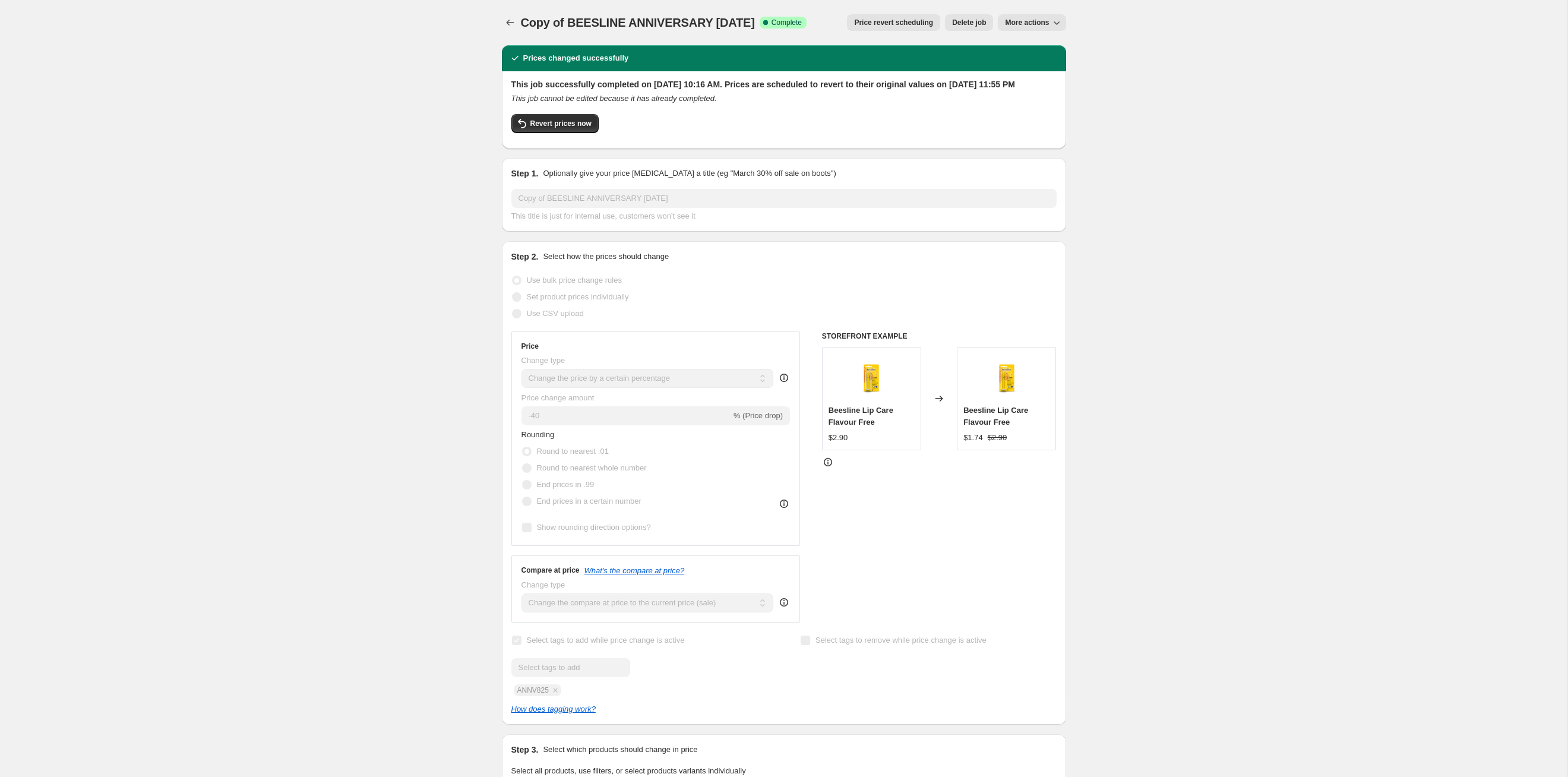
click at [508, 34] on div "Copy of BEESLINE ANNIVERSARY [DATE]. This page is ready Copy of BEESLINE ANNIVE…" at bounding box center [784, 22] width 565 height 45
click at [507, 20] on icon "Price change jobs" at bounding box center [510, 22] width 12 height 12
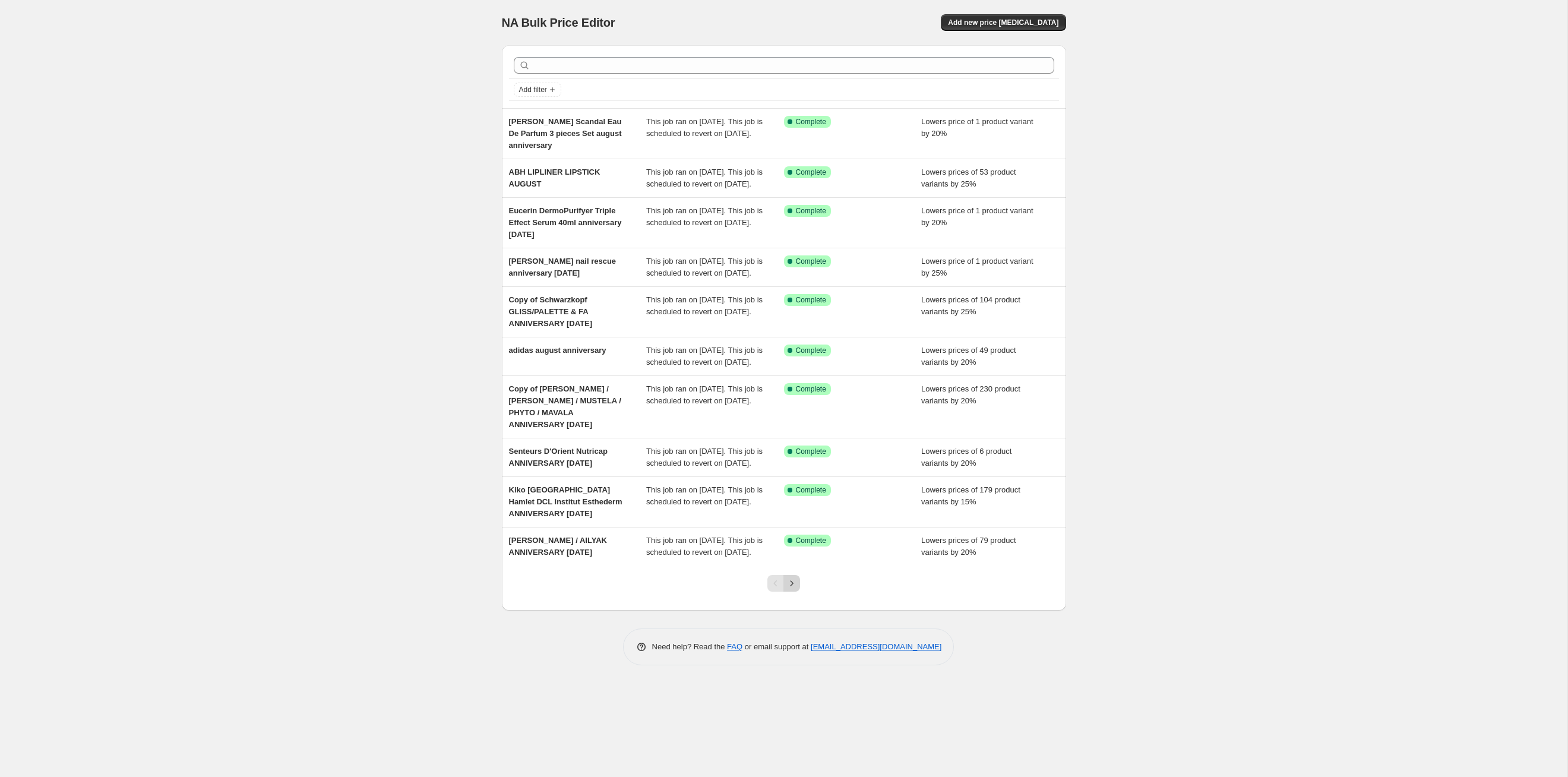
click at [788, 401] on icon "Next" at bounding box center [792, 583] width 12 height 12
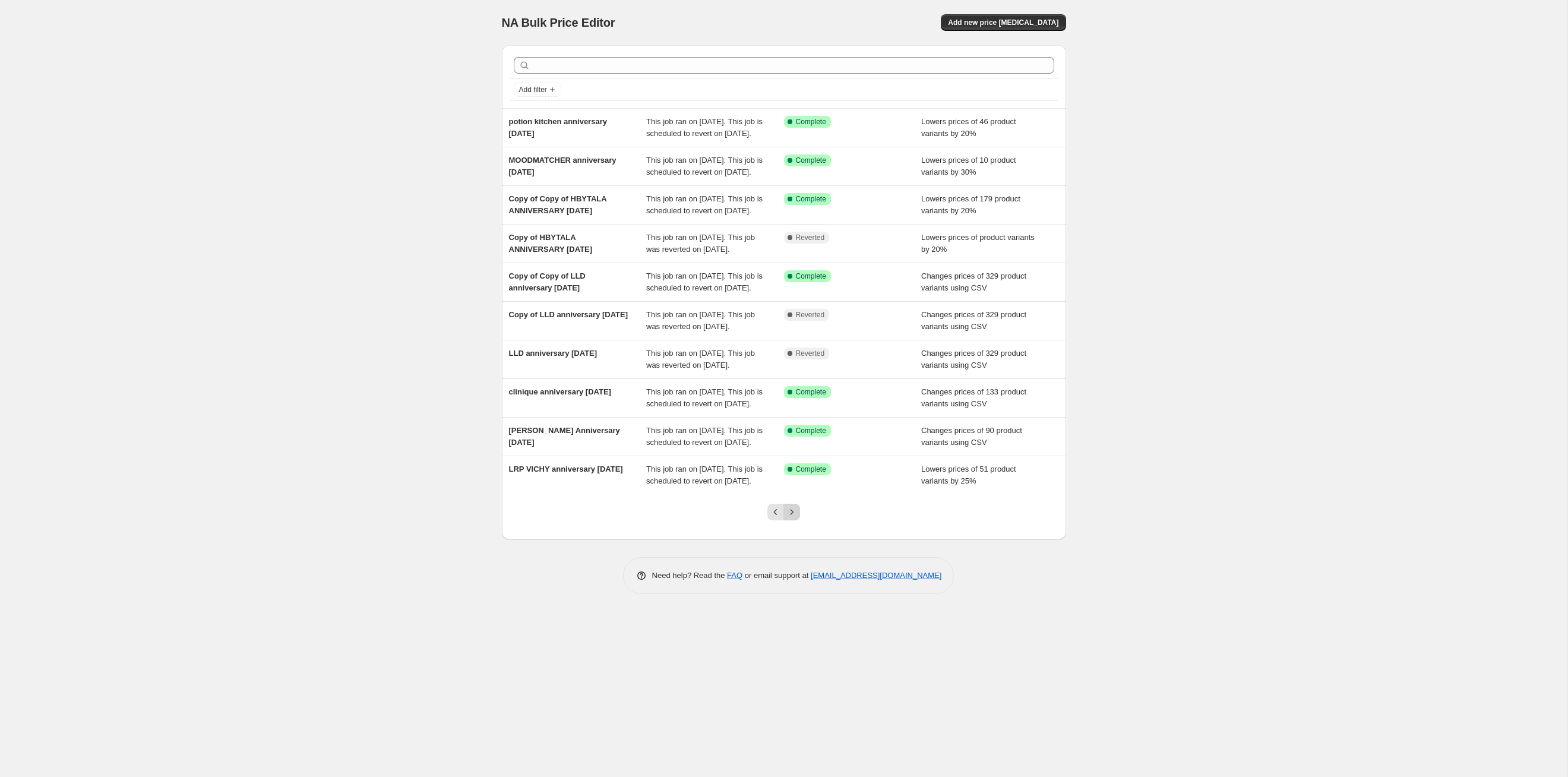
click at [794, 401] on icon "Next" at bounding box center [792, 512] width 12 height 12
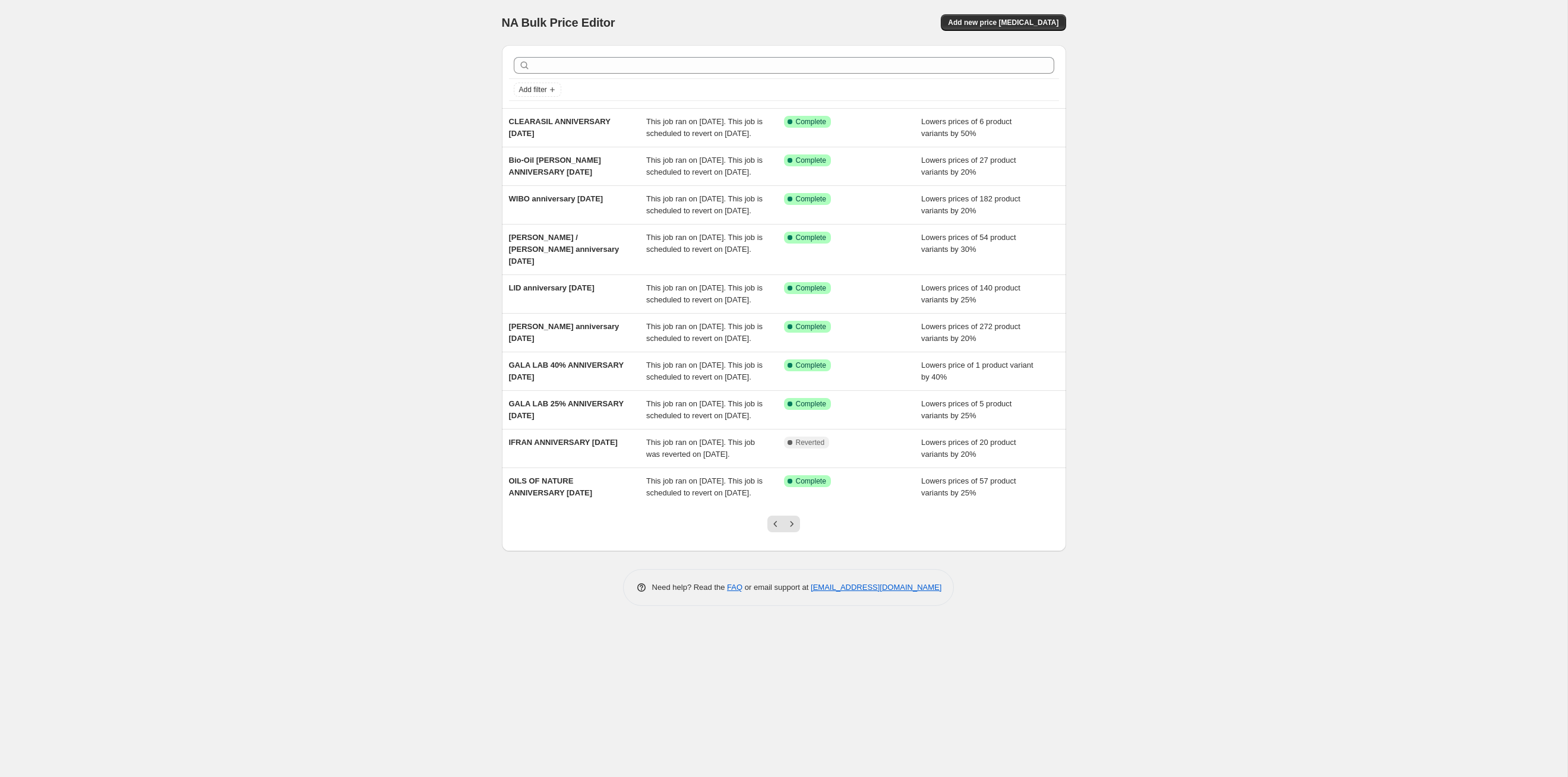
click at [794, 401] on icon "Next" at bounding box center [792, 524] width 12 height 12
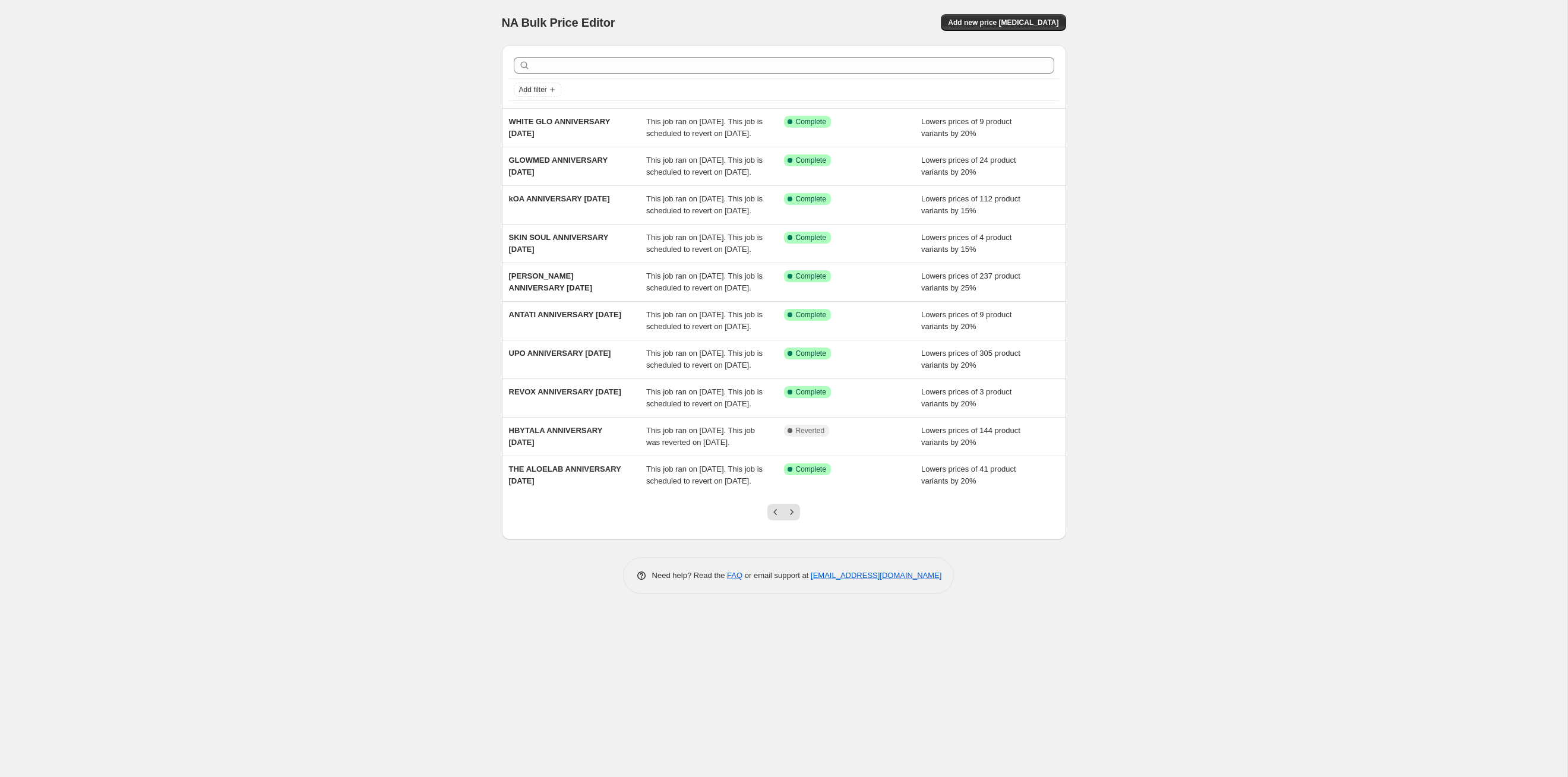
click at [794, 401] on icon "Next" at bounding box center [792, 512] width 12 height 12
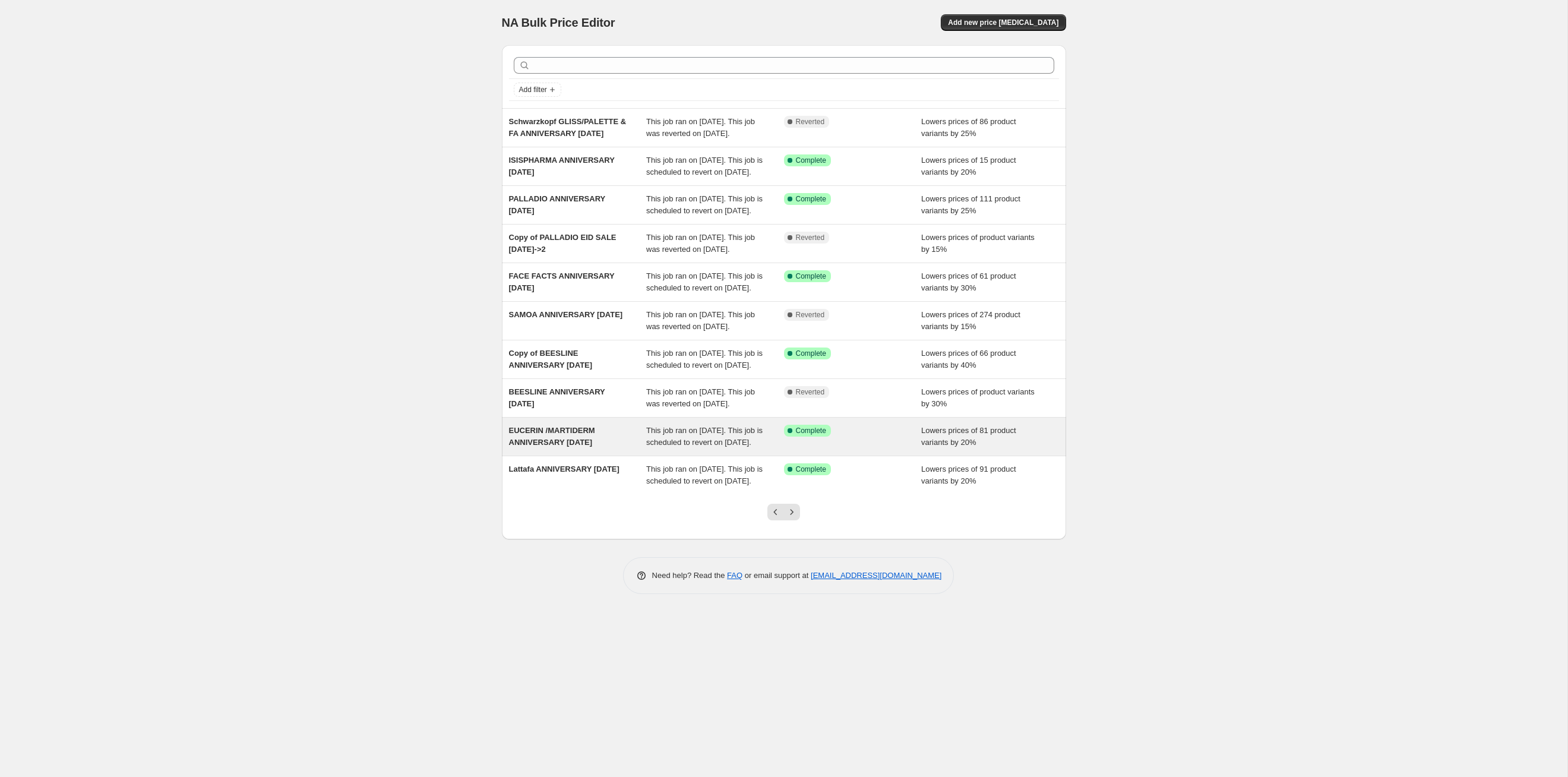
click at [723, 401] on div "This job ran on [DATE]. This job is scheduled to revert on [DATE]." at bounding box center [715, 436] width 138 height 24
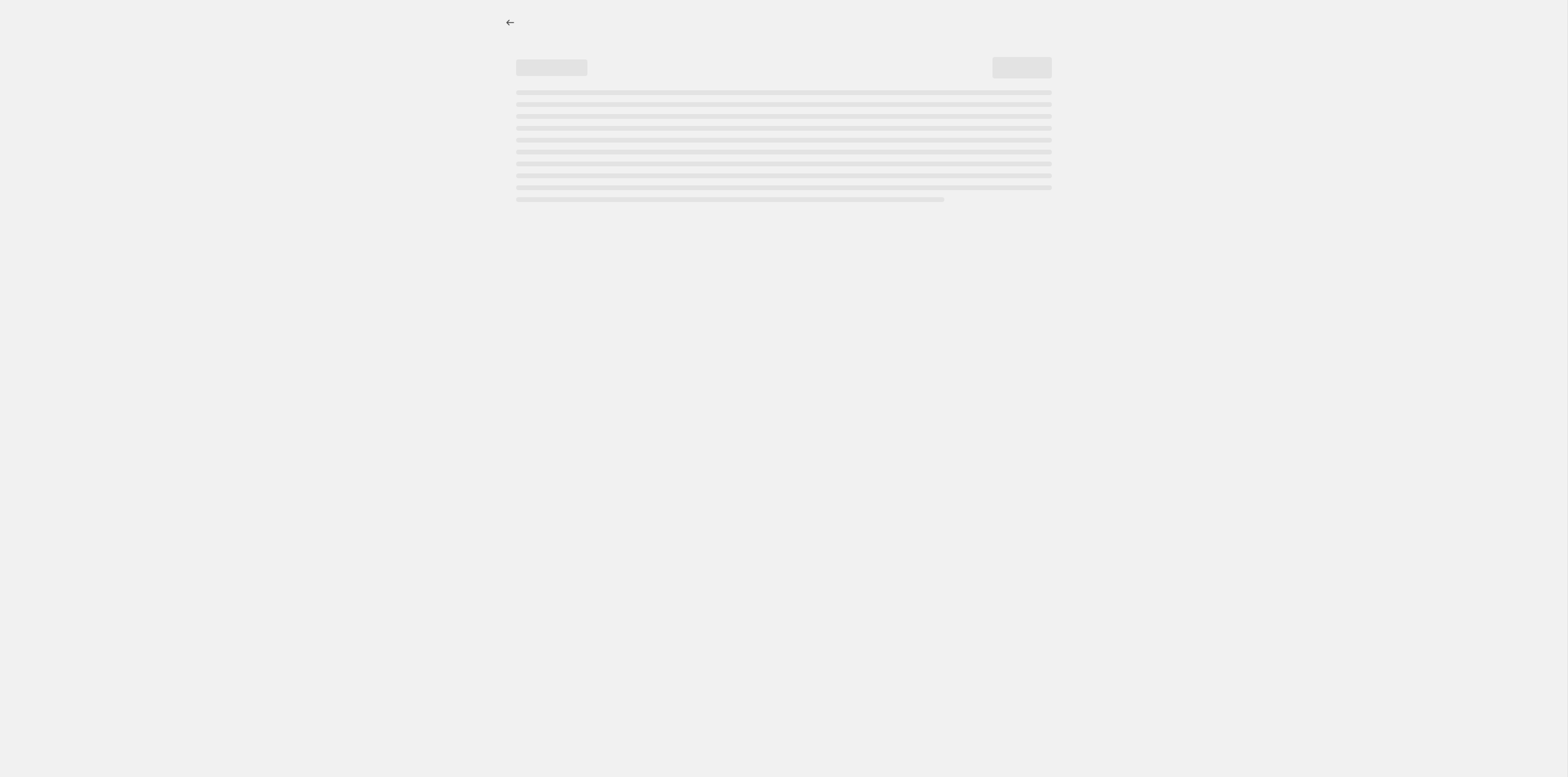
select select "percentage"
select select "tag"
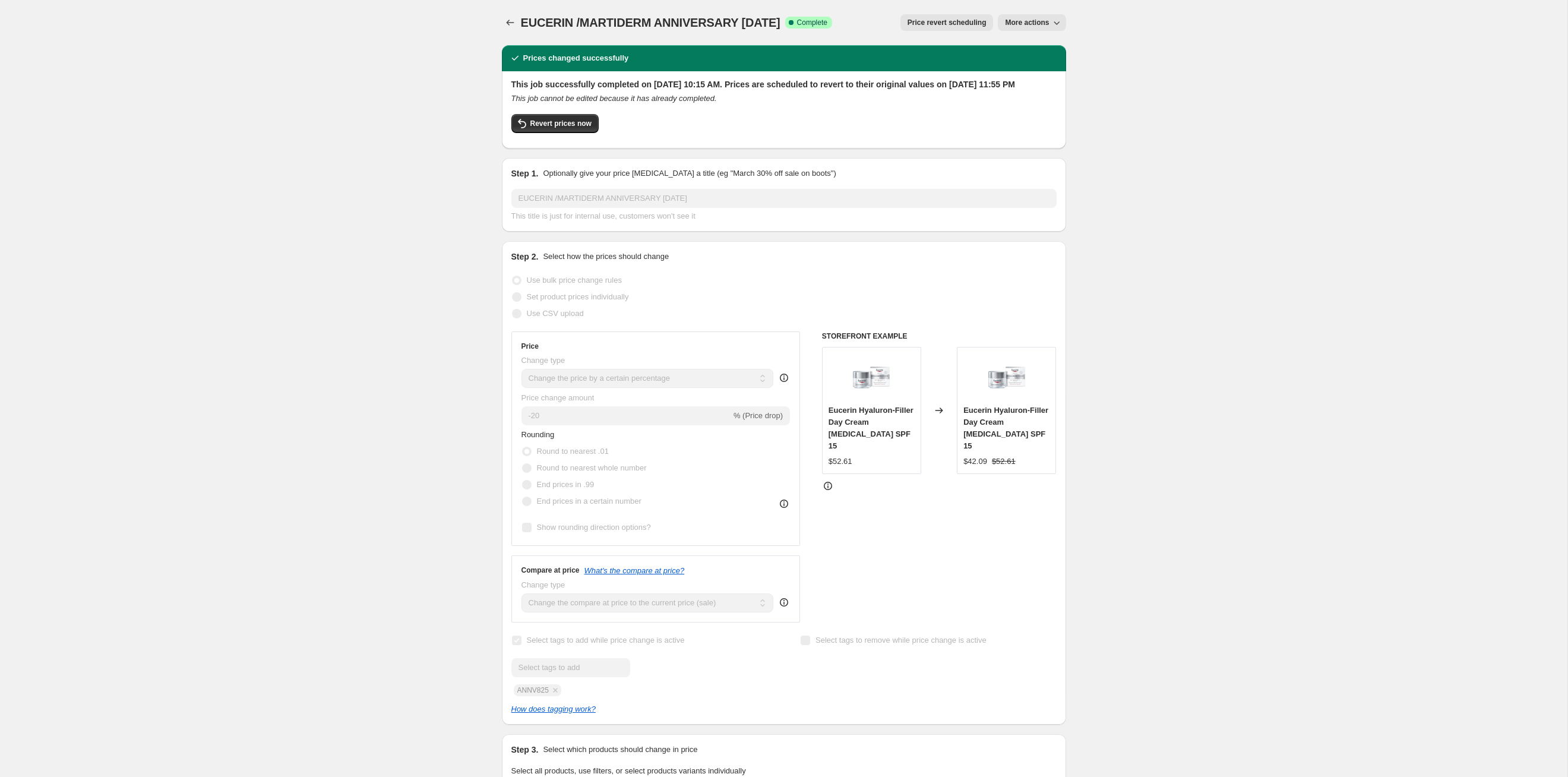
click at [807, 21] on span "Price revert scheduling" at bounding box center [947, 22] width 79 height 10
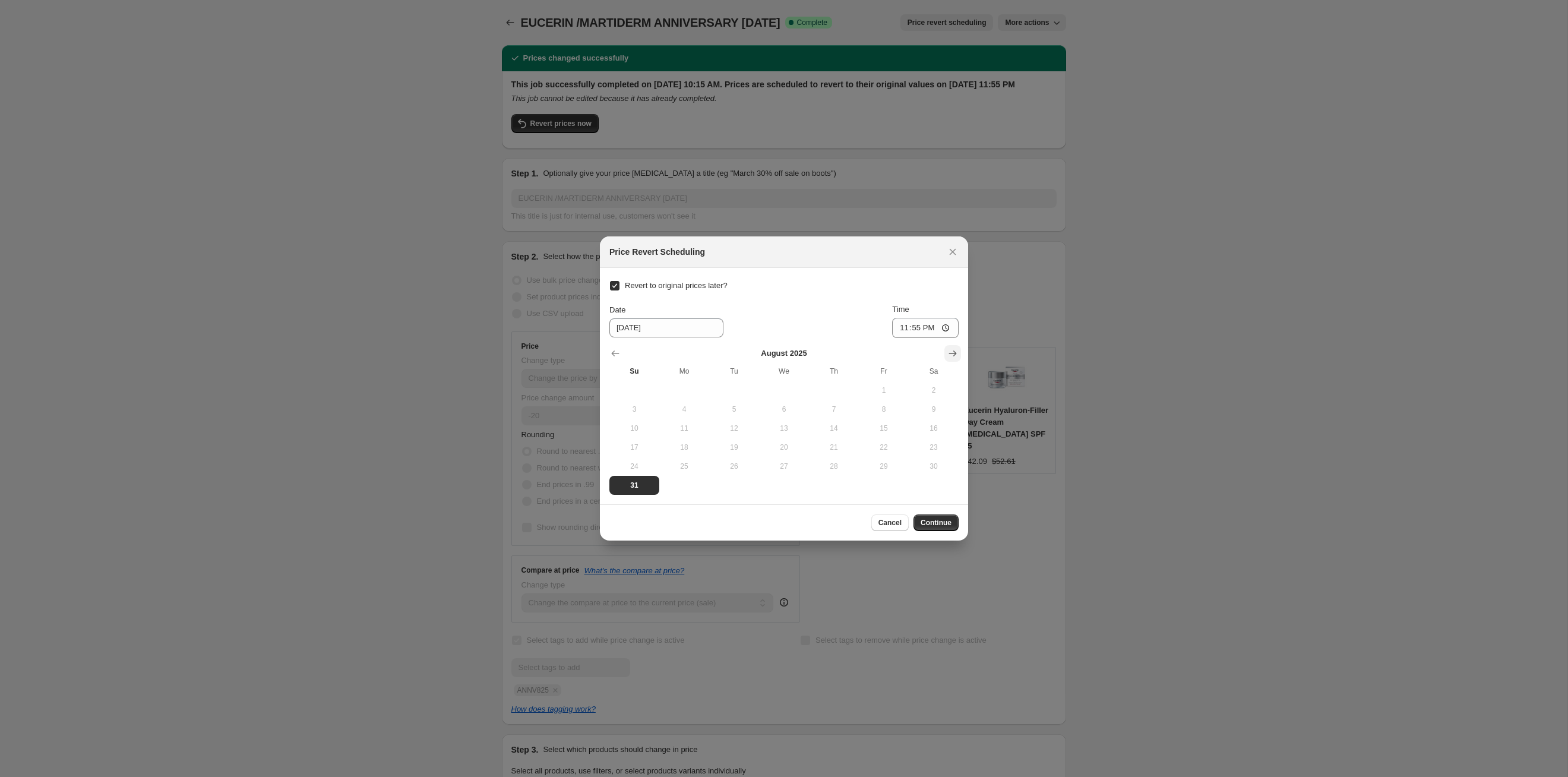
click at [807, 352] on icon "Show next month, September 2025" at bounding box center [952, 353] width 12 height 12
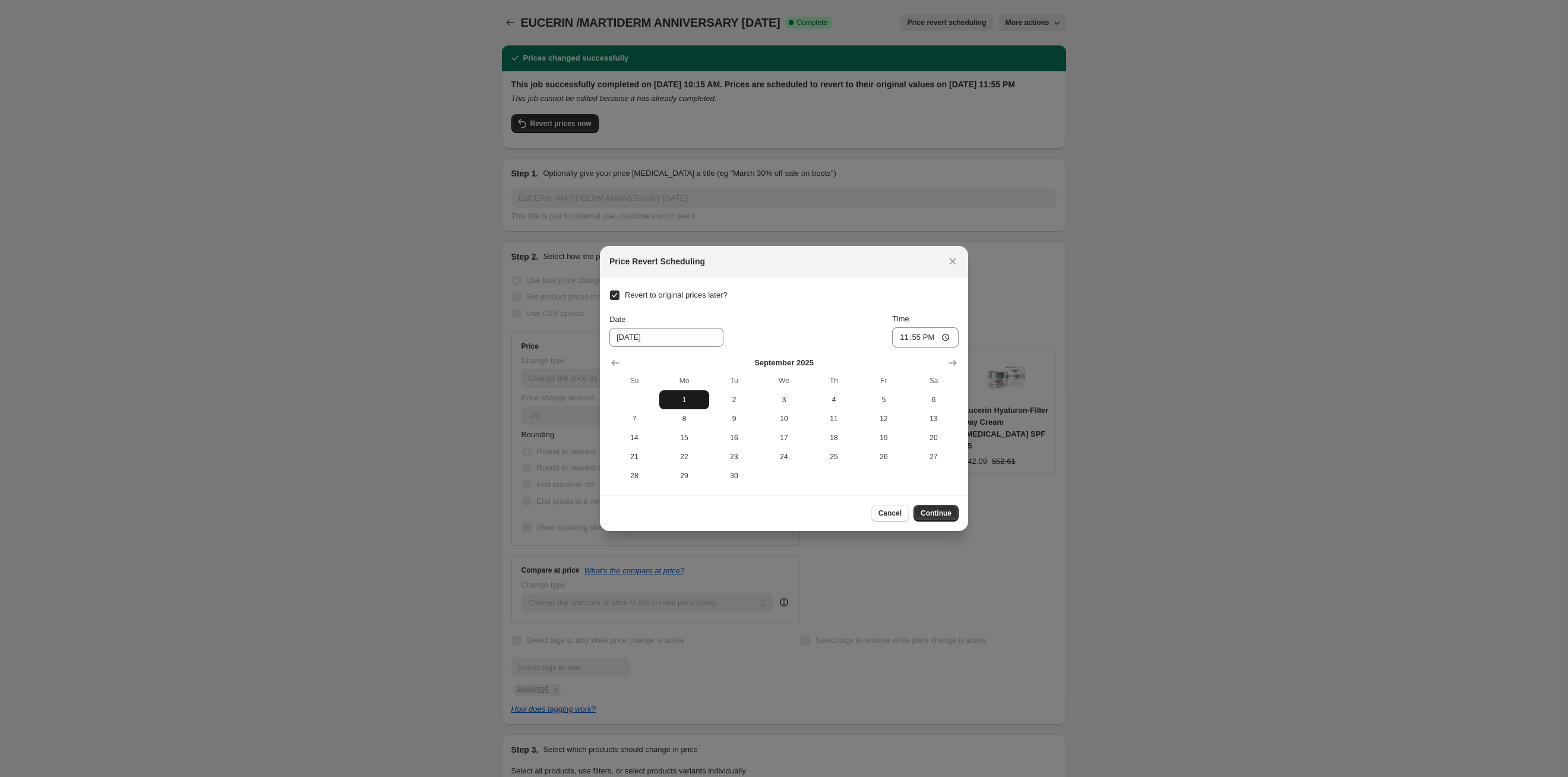
click at [692, 396] on span "1" at bounding box center [684, 399] width 40 height 10
type input "[DATE]"
click at [807, 401] on span "Continue" at bounding box center [936, 513] width 31 height 10
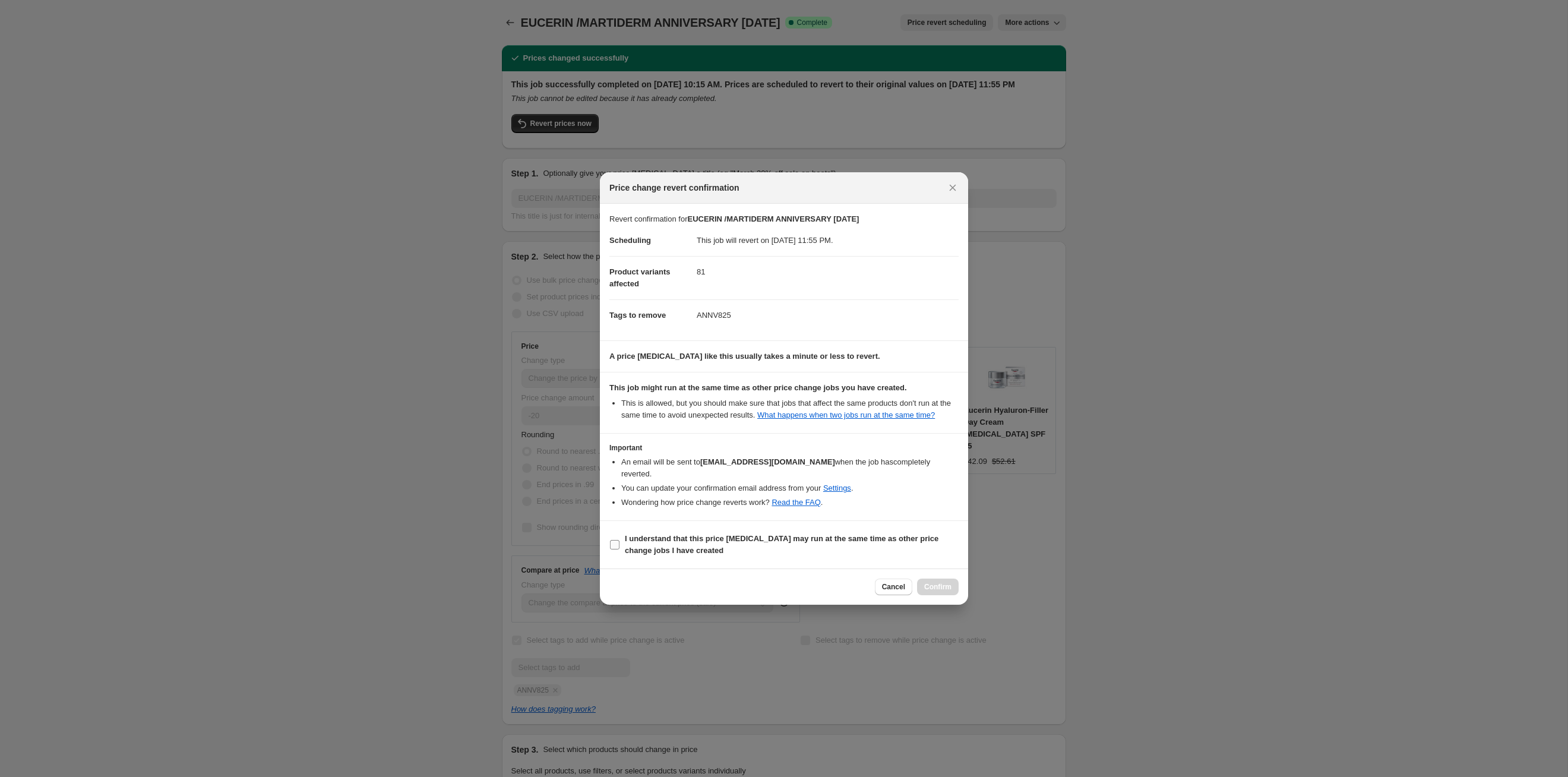
click at [807, 401] on b "I understand that this price [MEDICAL_DATA] may run at the same time as other p…" at bounding box center [782, 544] width 314 height 21
click at [619, 401] on input "I understand that this price [MEDICAL_DATA] may run at the same time as other p…" at bounding box center [614, 544] width 10 height 10
checkbox input "true"
click at [807, 401] on span "Confirm" at bounding box center [938, 587] width 27 height 10
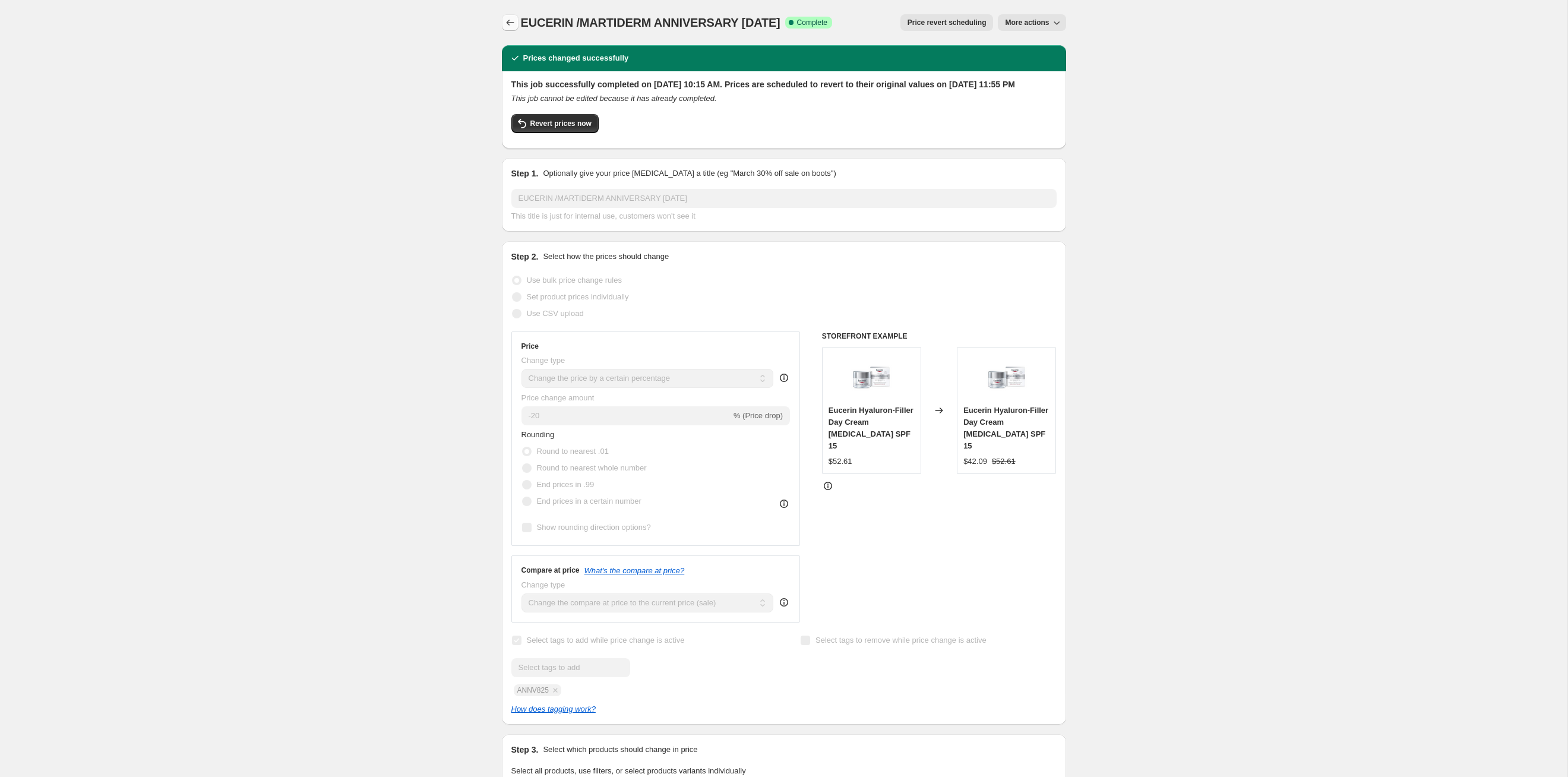
click at [506, 21] on icon "Price change jobs" at bounding box center [510, 22] width 12 height 12
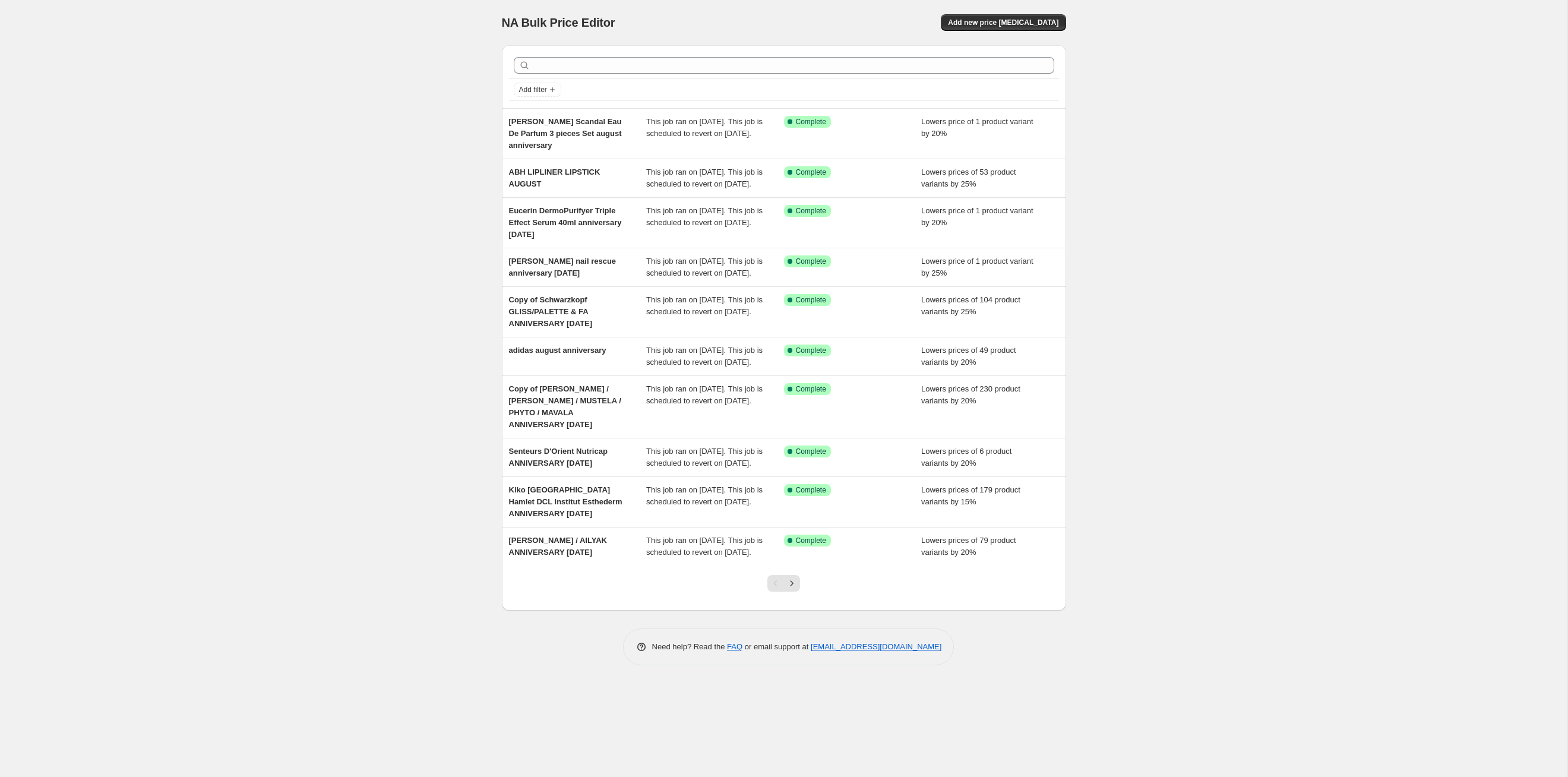
click at [801, 401] on div at bounding box center [783, 588] width 48 height 45
click at [798, 401] on button "Next" at bounding box center [792, 583] width 17 height 17
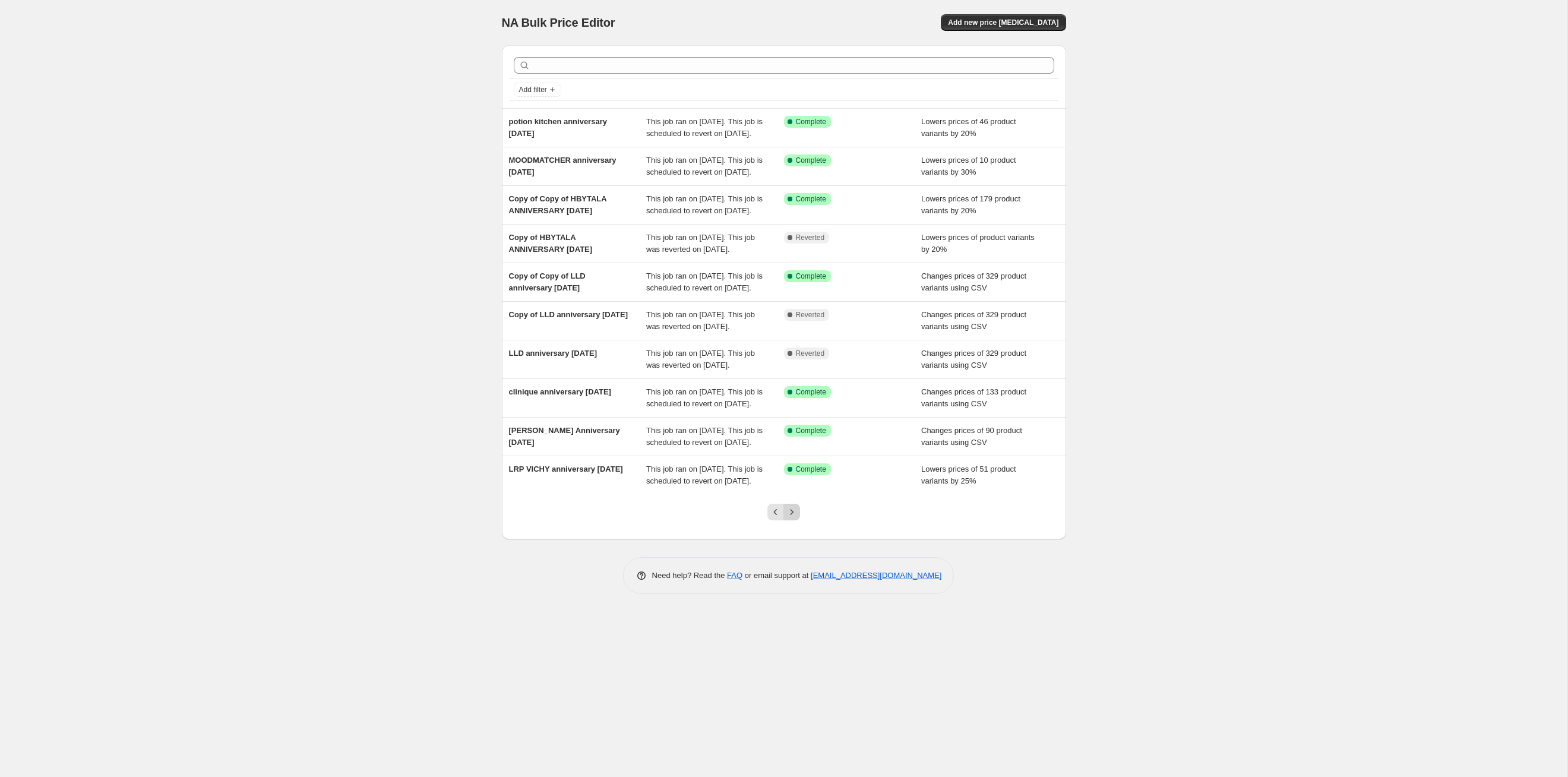
click at [797, 401] on icon "Next" at bounding box center [792, 512] width 12 height 12
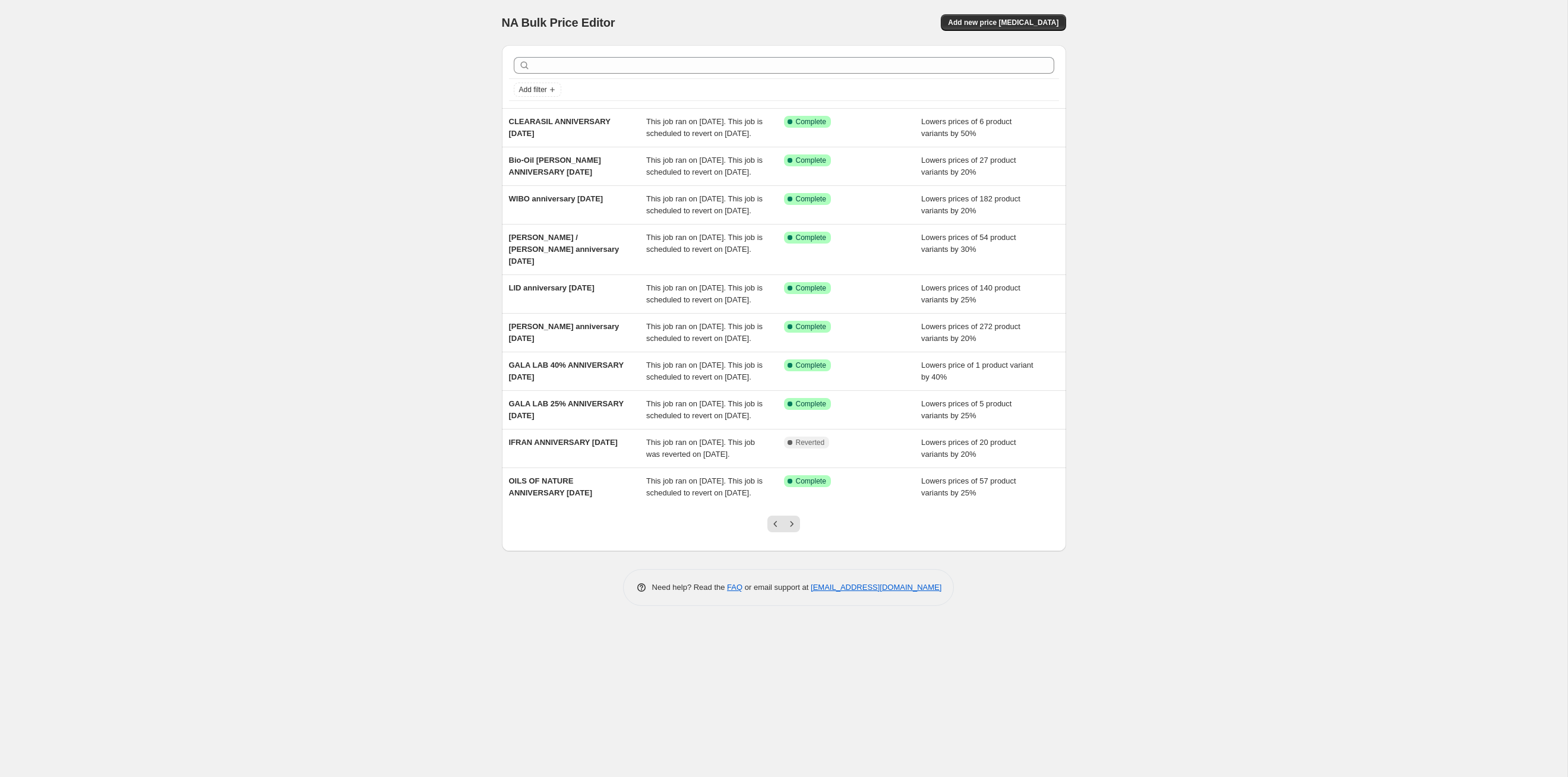
click at [797, 401] on icon "Next" at bounding box center [792, 524] width 12 height 12
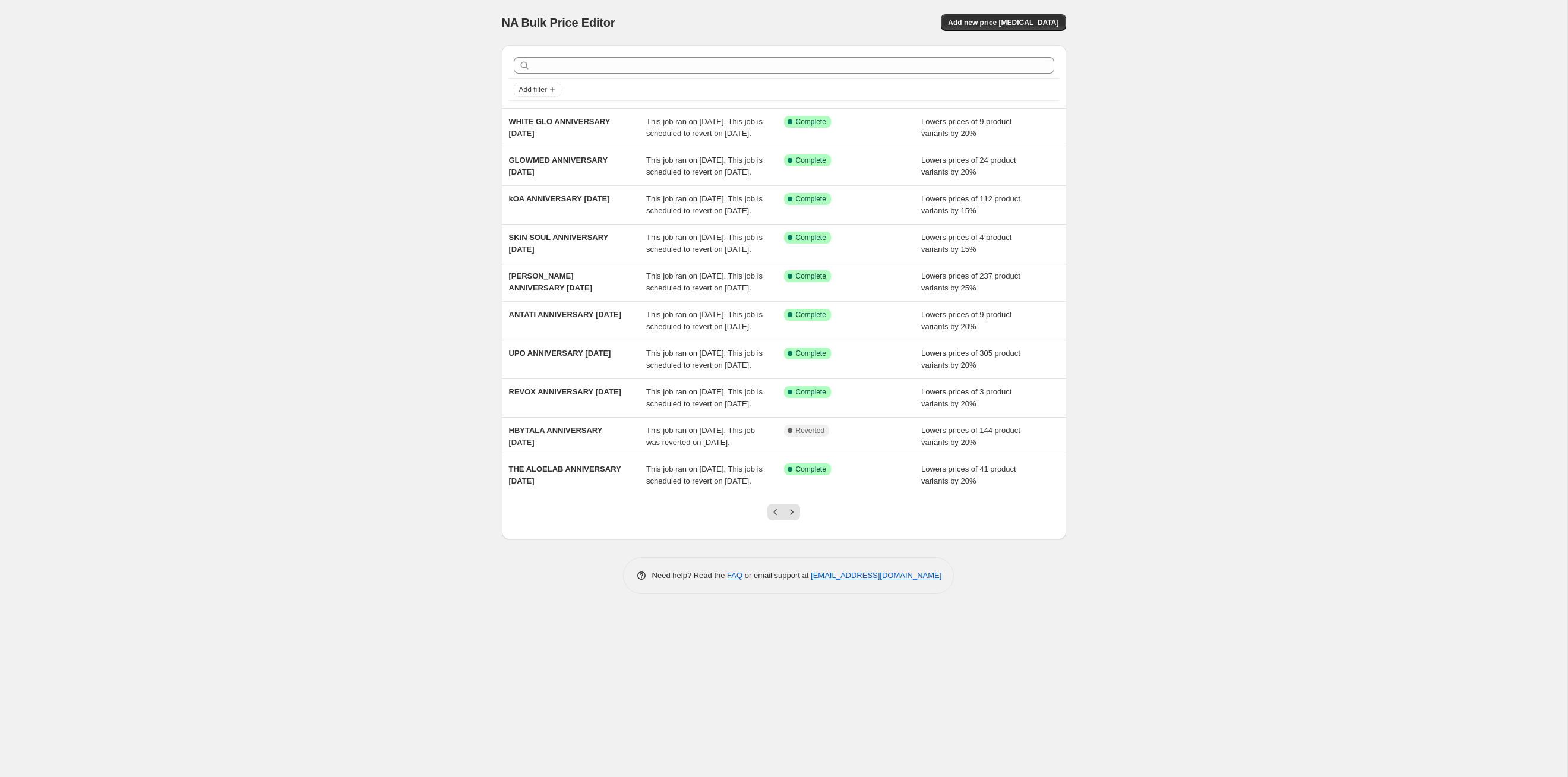
click at [797, 401] on icon "Next" at bounding box center [792, 512] width 12 height 12
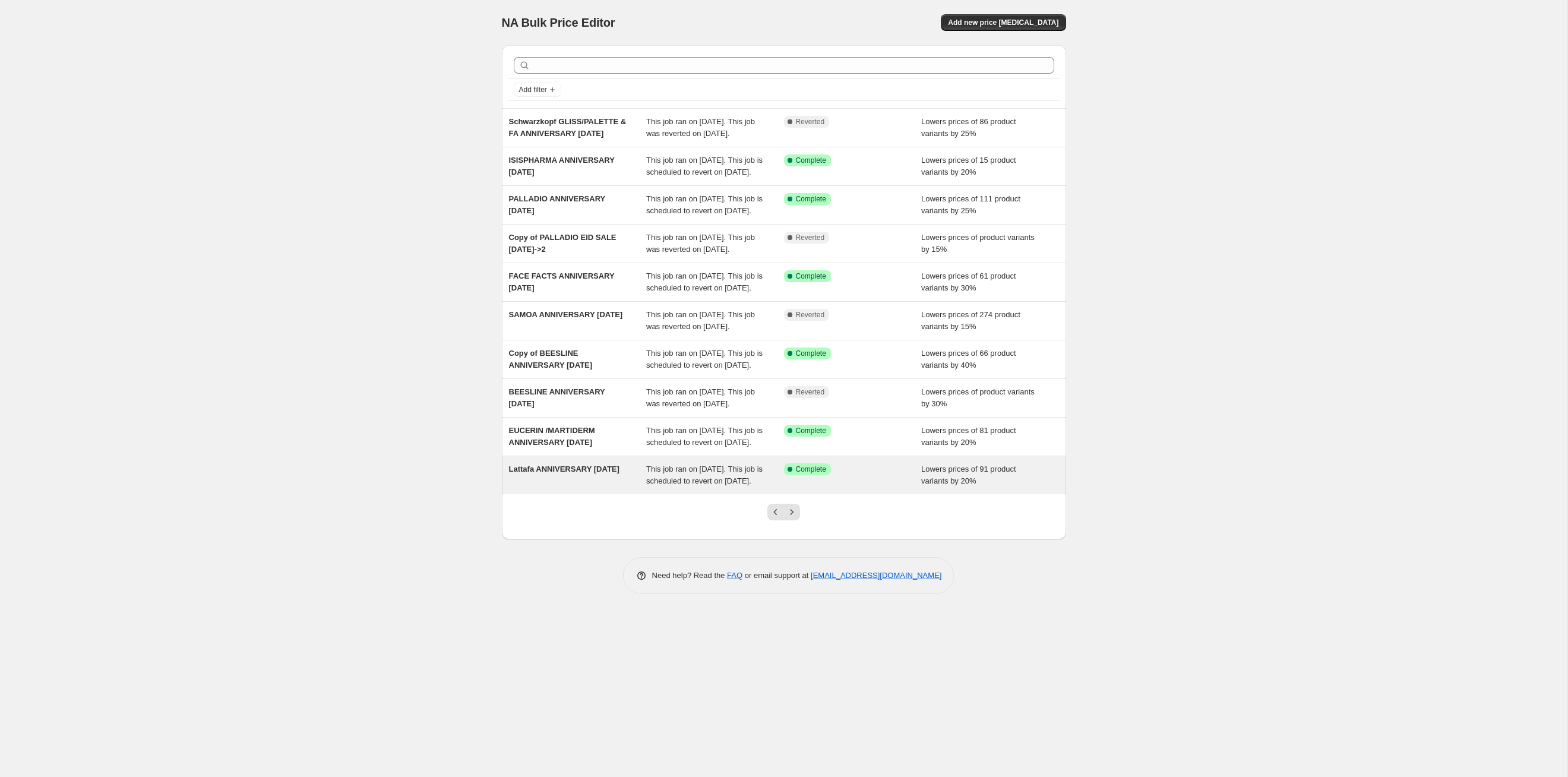
click at [712, 401] on span "This job ran on [DATE]. This job is scheduled to revert on [DATE]." at bounding box center [704, 475] width 117 height 21
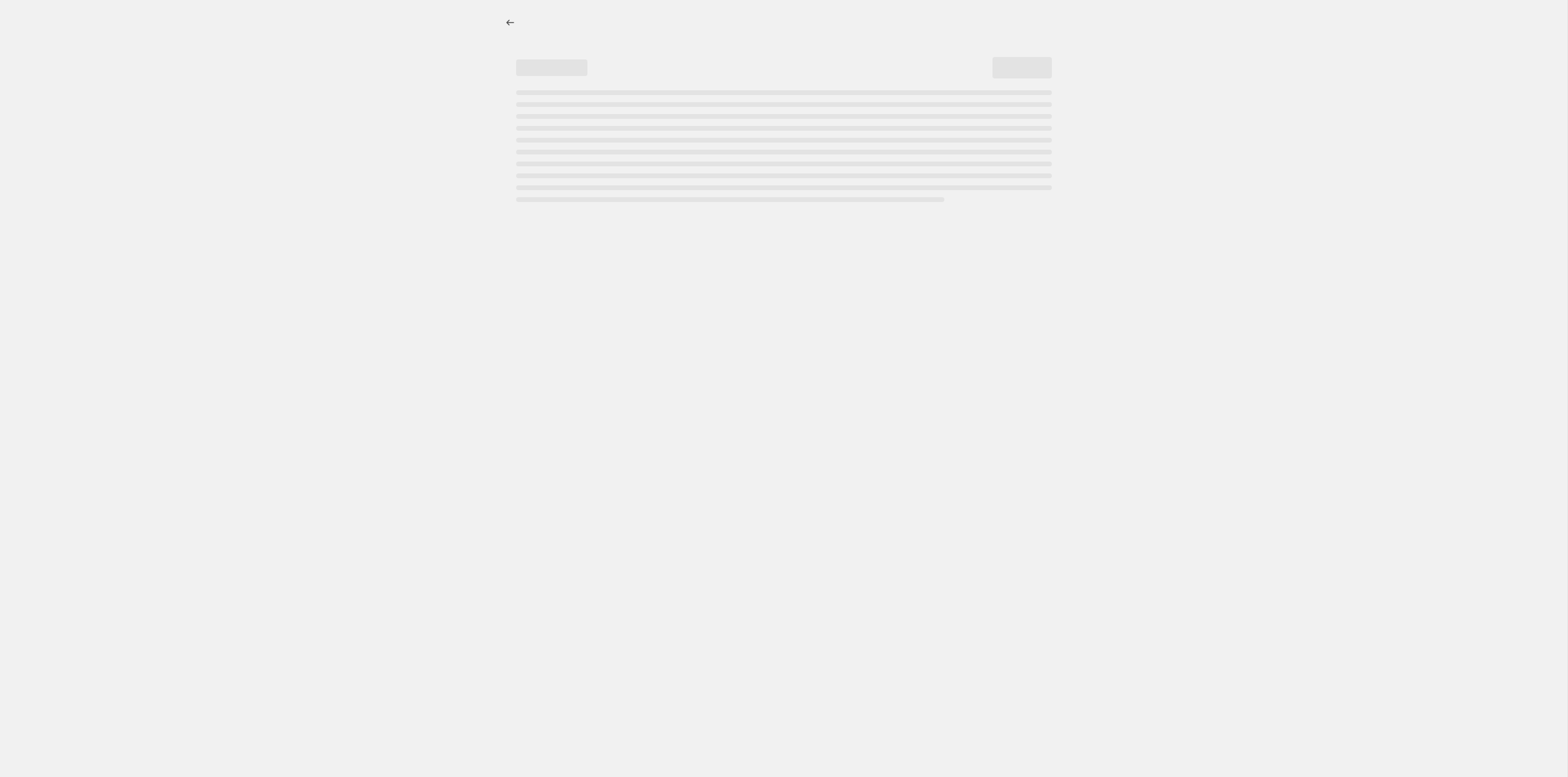
select select "percentage"
select select "tag"
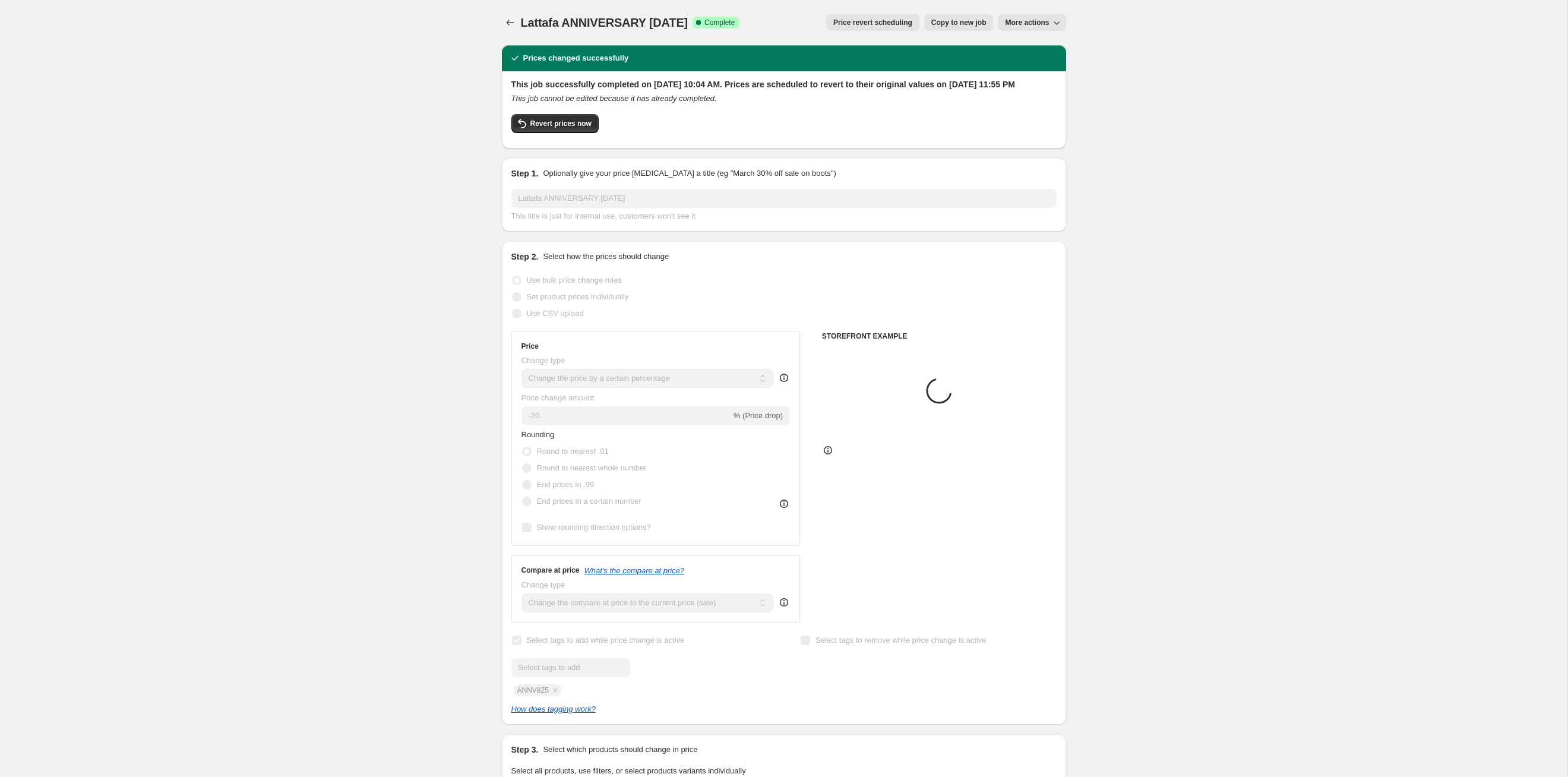
click at [807, 22] on span "Price revert scheduling" at bounding box center [873, 22] width 79 height 10
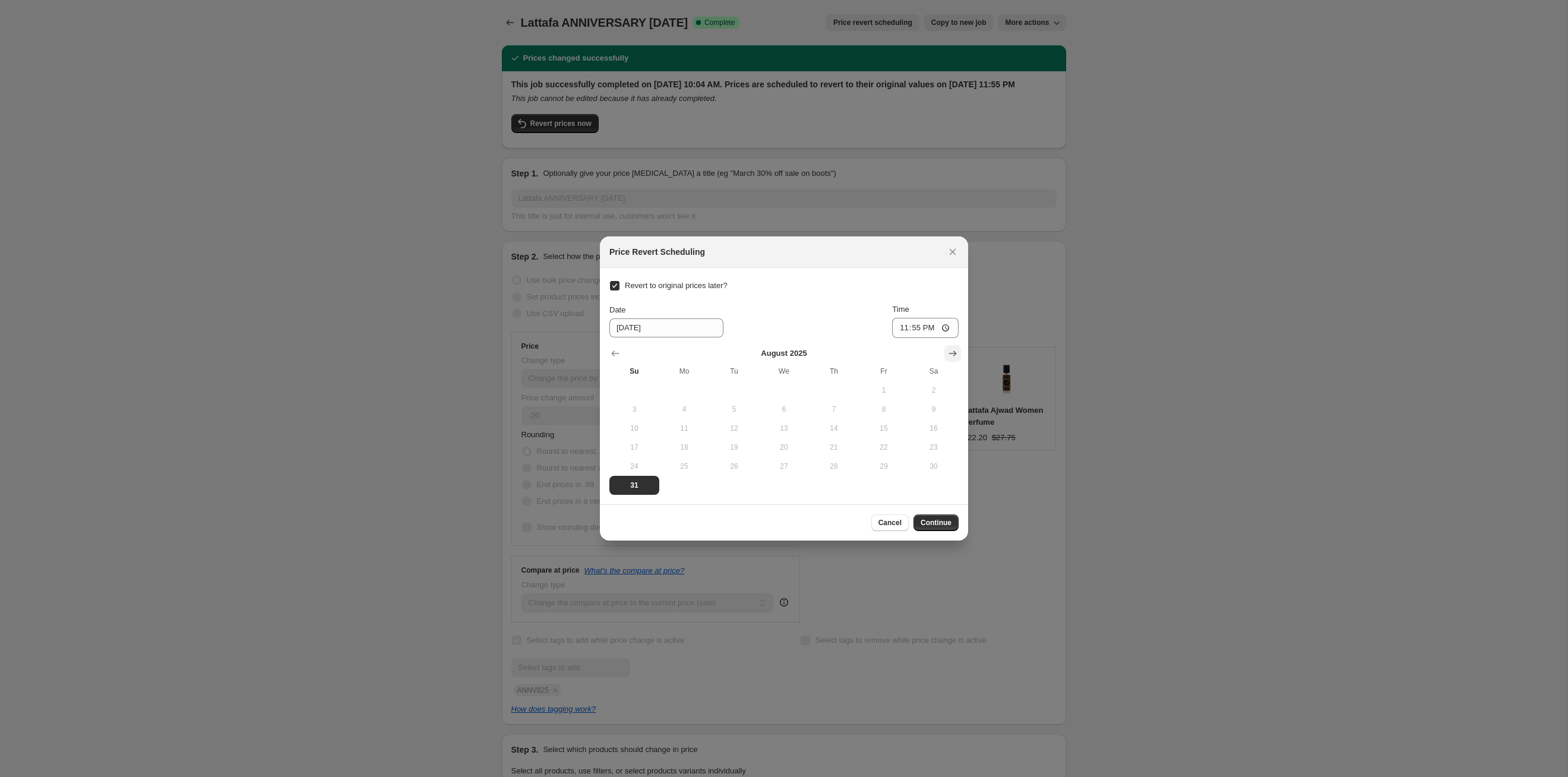
click at [807, 348] on icon "Show next month, September 2025" at bounding box center [952, 353] width 12 height 12
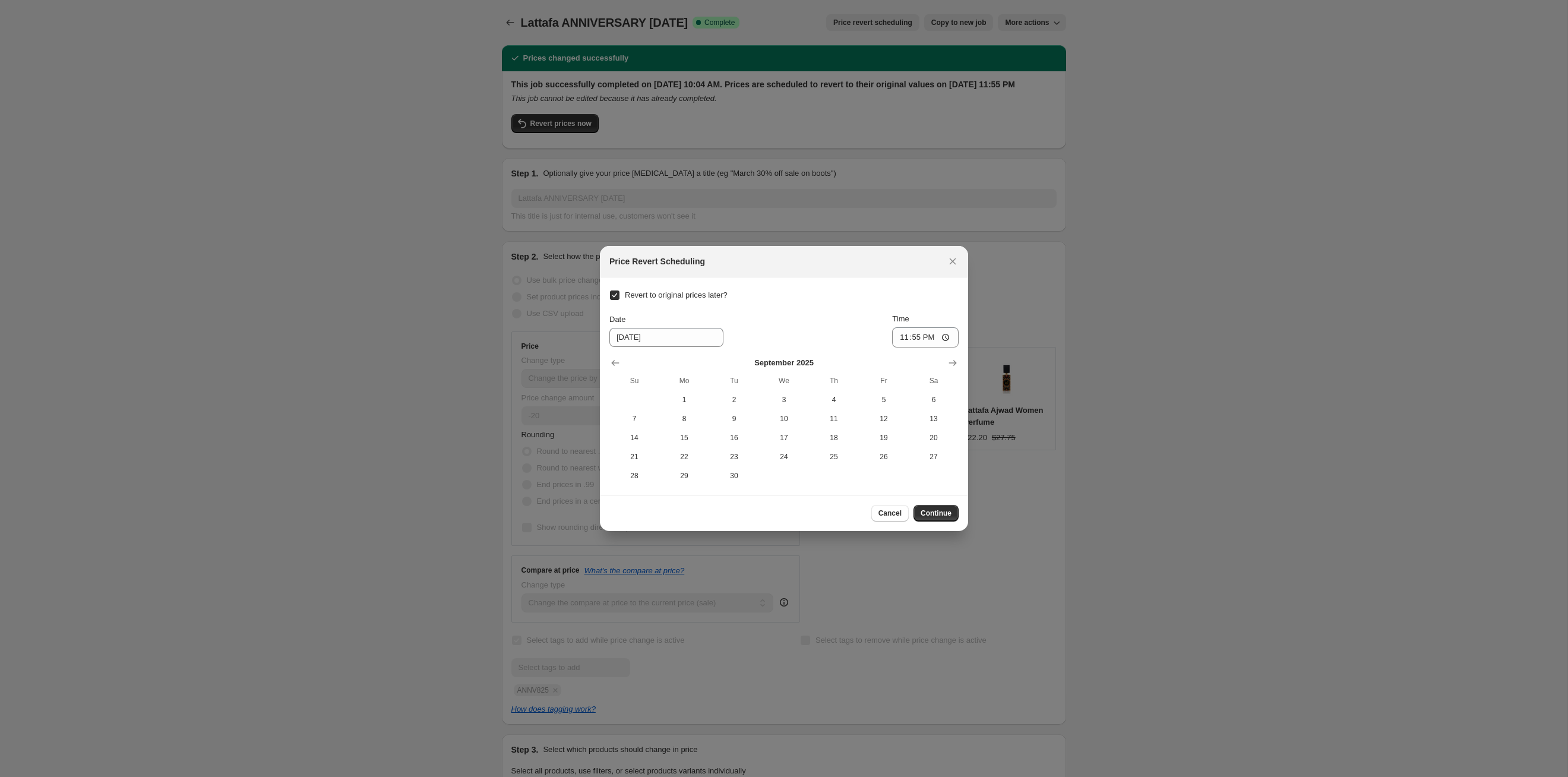
click at [680, 387] on th "Mo" at bounding box center [684, 381] width 50 height 19
click at [681, 391] on button "1" at bounding box center [684, 400] width 50 height 19
type input "[DATE]"
click at [807, 401] on span "Continue" at bounding box center [936, 513] width 31 height 10
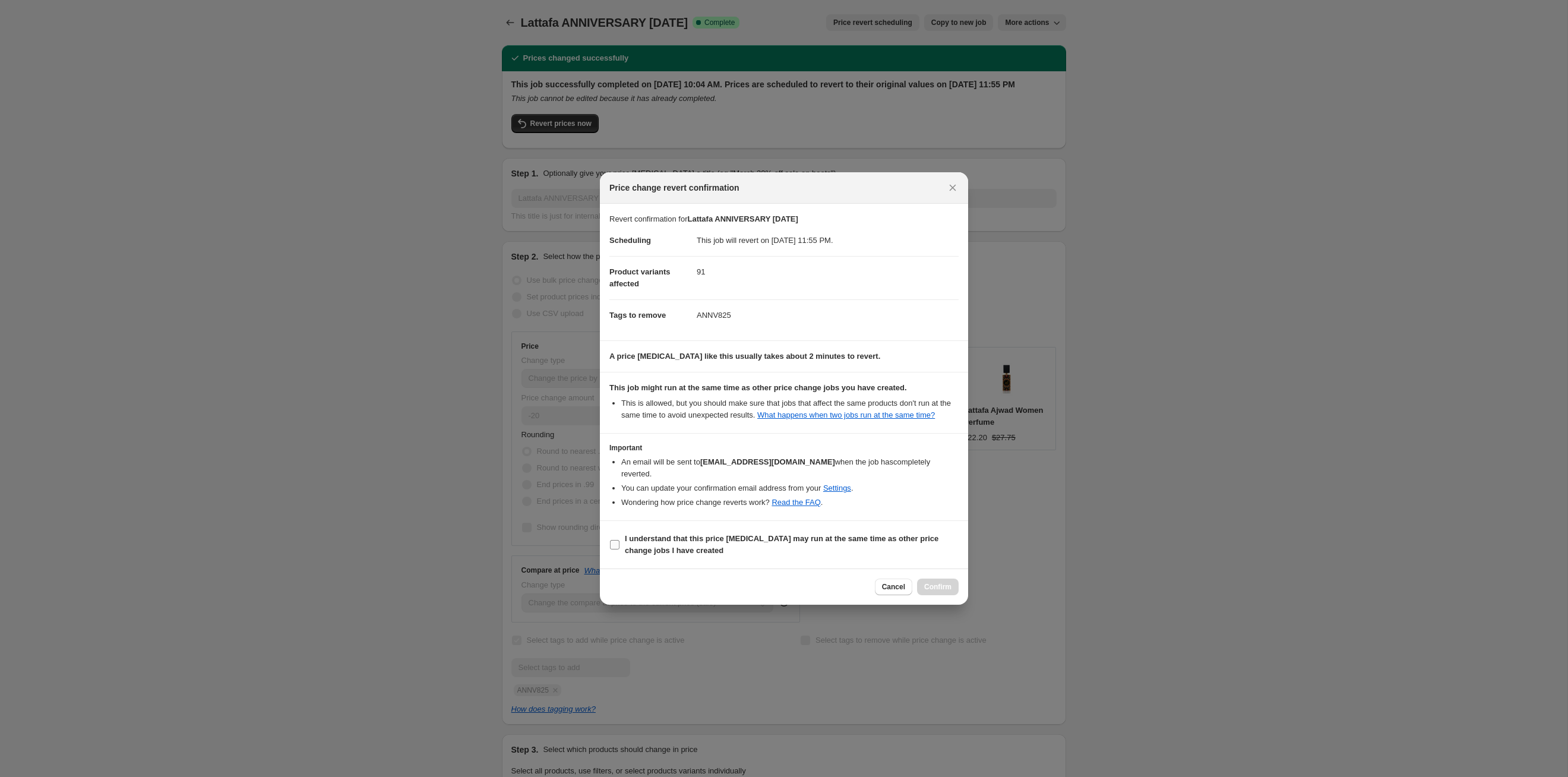
click at [807, 401] on span "I understand that this price [MEDICAL_DATA] may run at the same time as other p…" at bounding box center [792, 544] width 334 height 24
click at [619, 401] on input "I understand that this price [MEDICAL_DATA] may run at the same time as other p…" at bounding box center [614, 544] width 10 height 10
checkbox input "true"
click at [807, 401] on span "Confirm" at bounding box center [938, 587] width 27 height 10
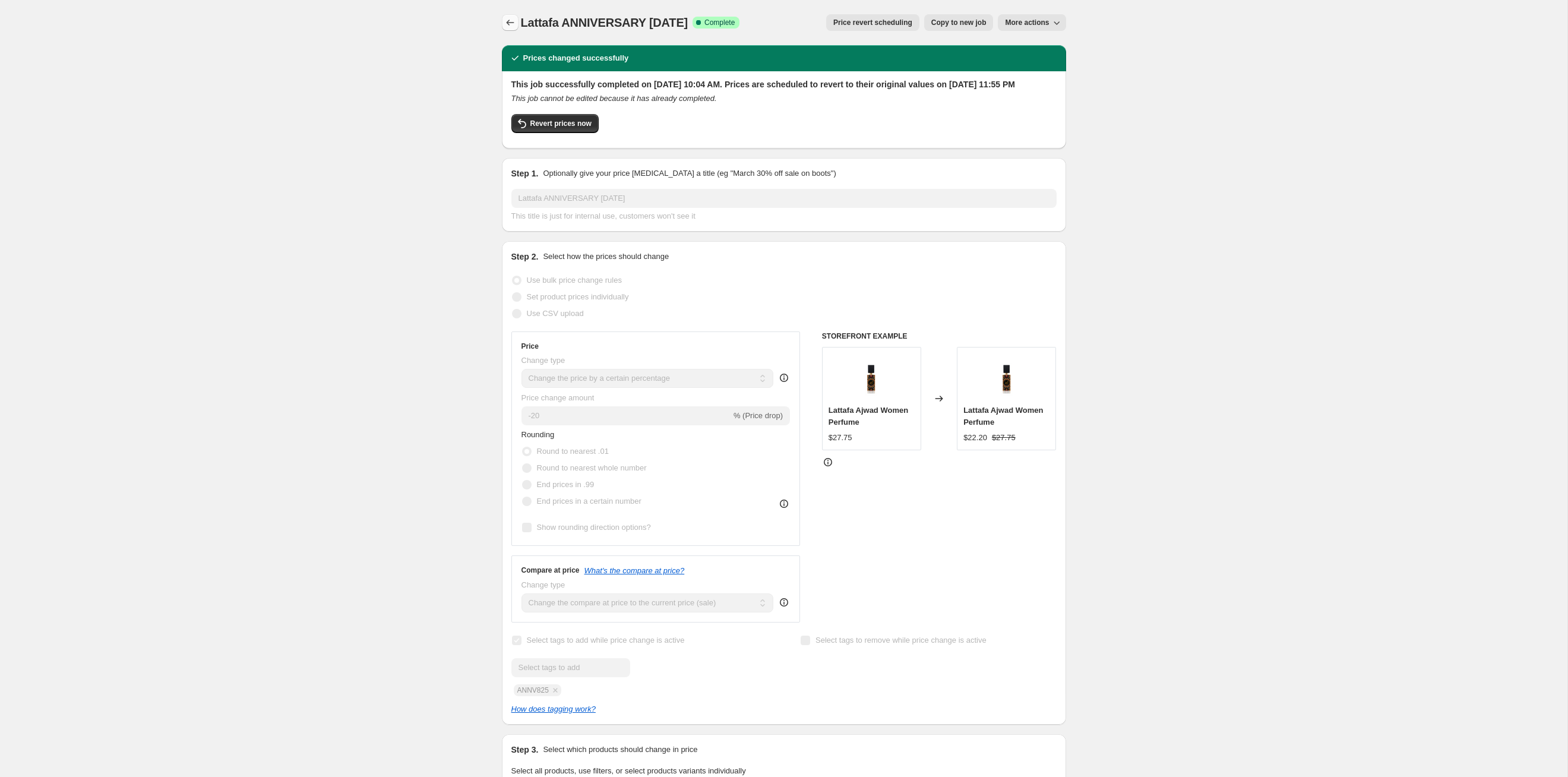
click at [514, 23] on icon "Price change jobs" at bounding box center [510, 22] width 12 height 12
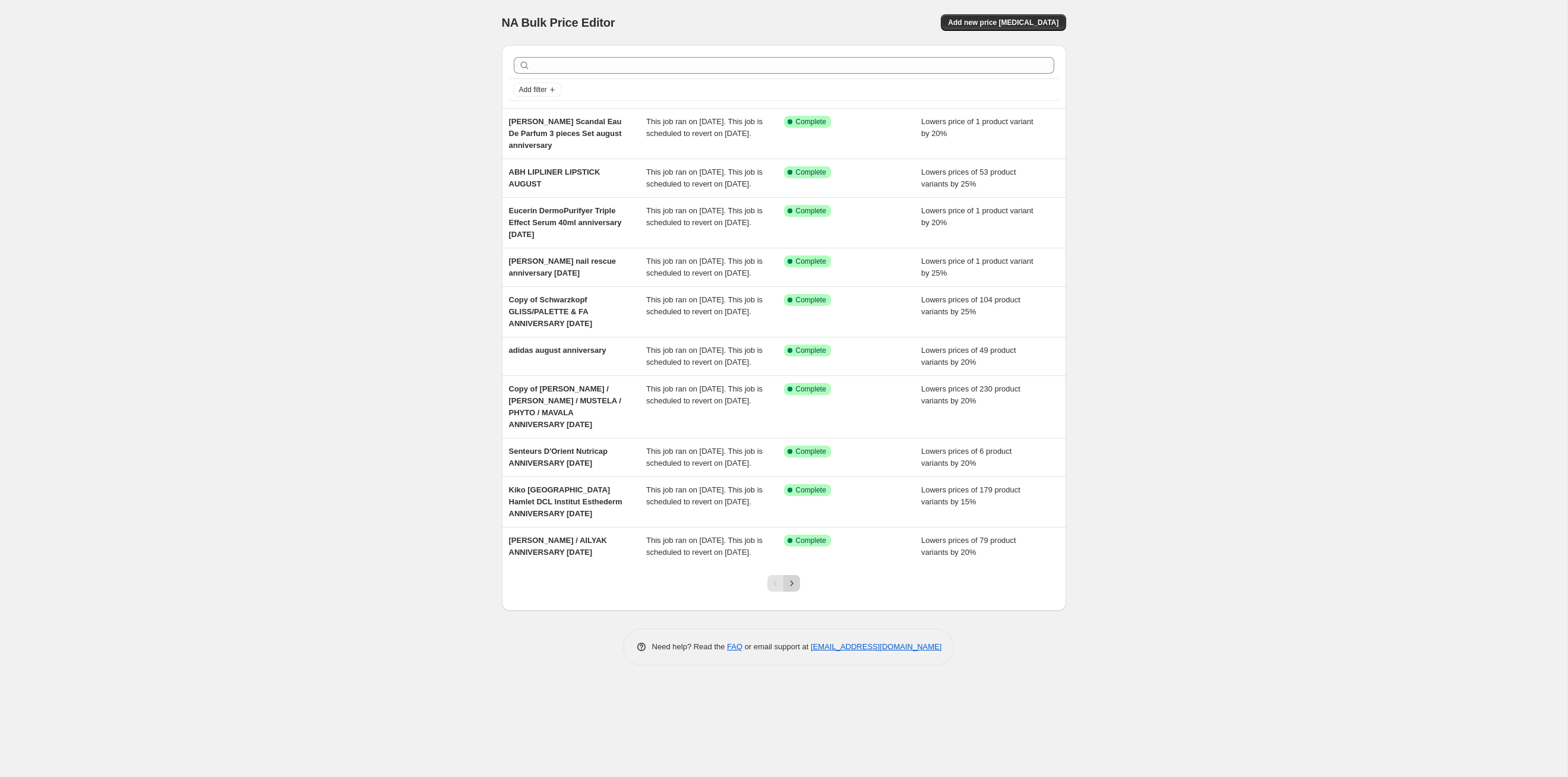
click at [794, 401] on icon "Next" at bounding box center [792, 583] width 12 height 12
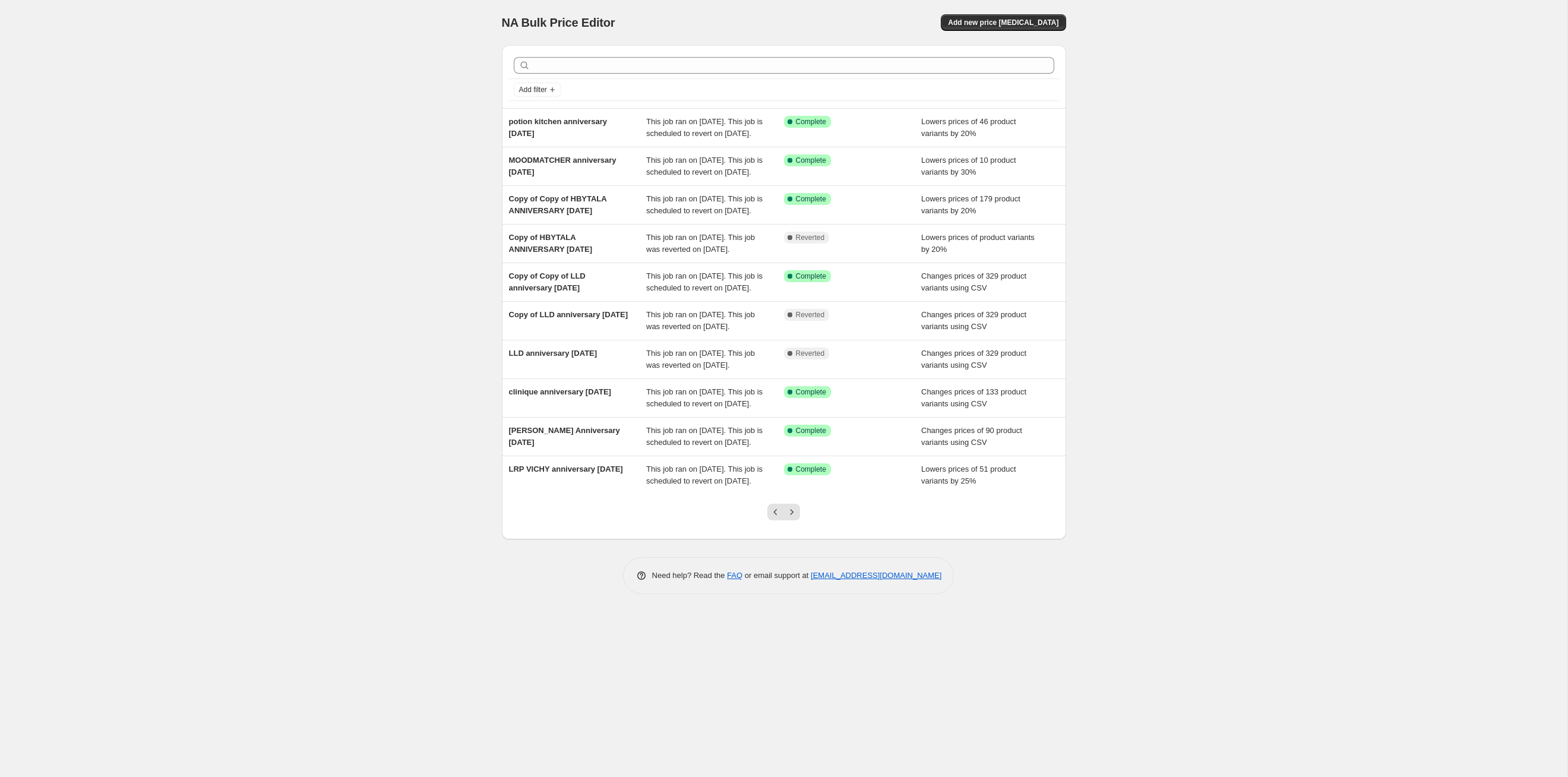
click at [794, 401] on icon "Next" at bounding box center [792, 512] width 12 height 12
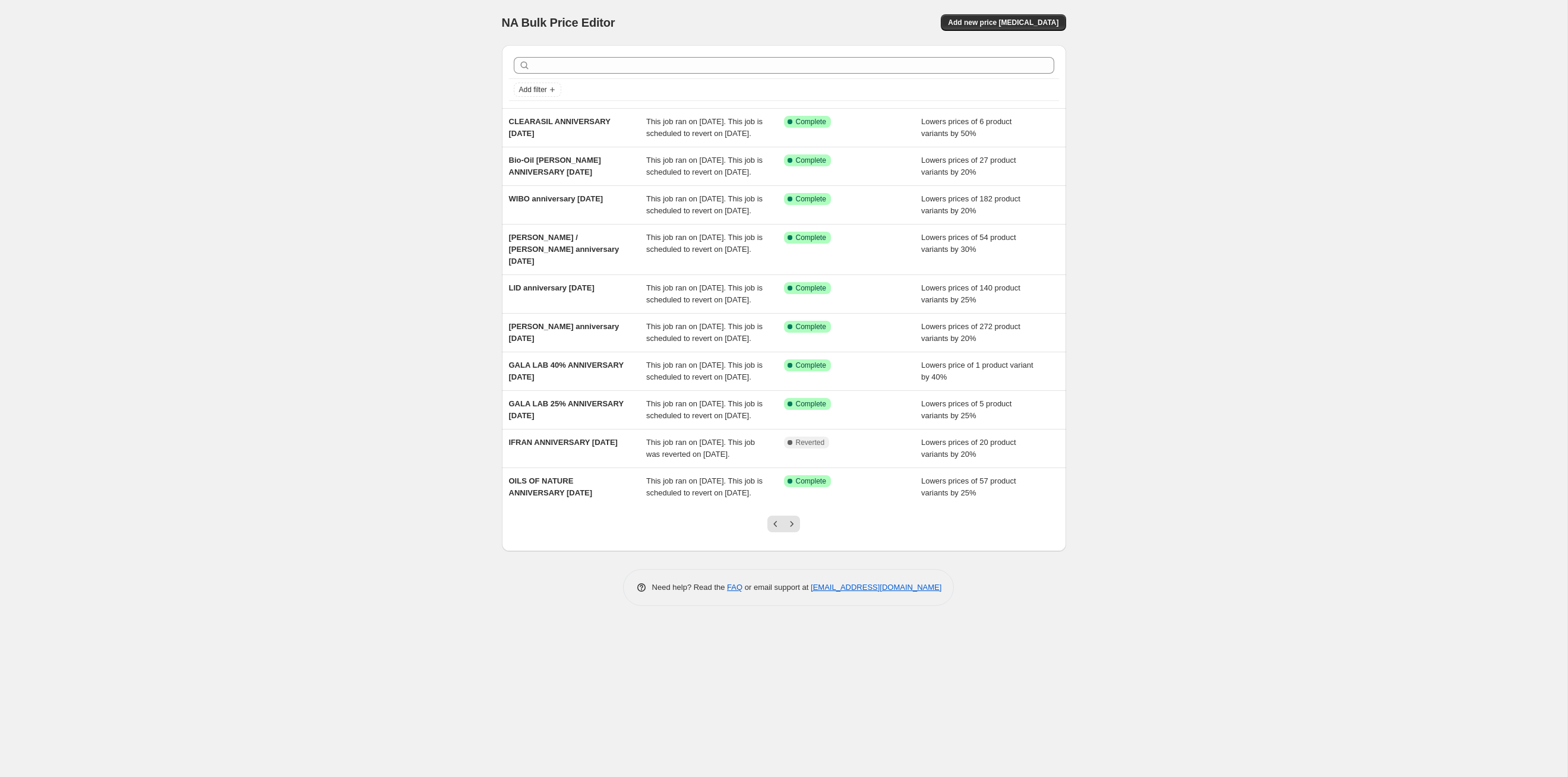
click at [794, 401] on icon "Next" at bounding box center [792, 524] width 12 height 12
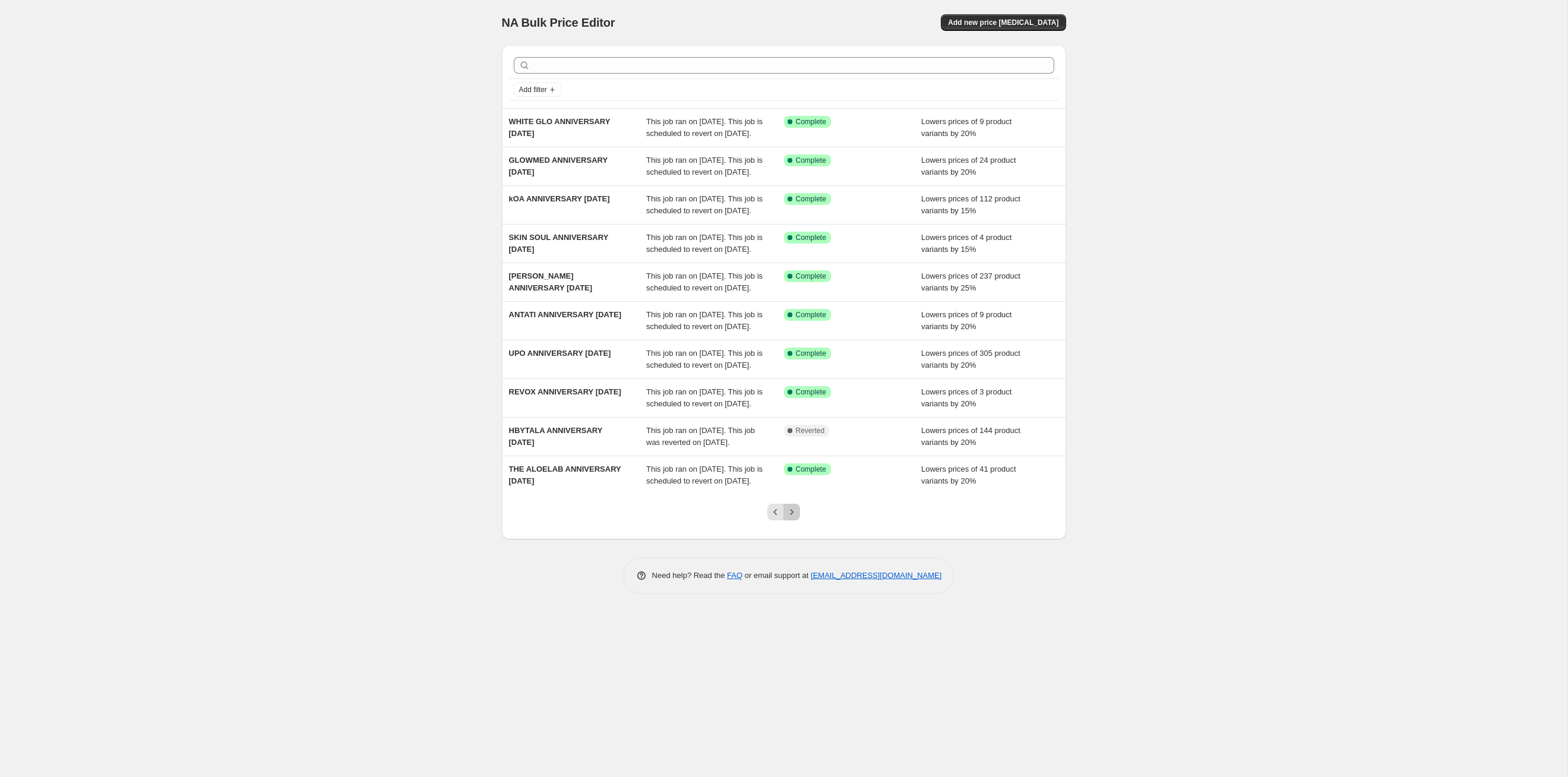
click at [794, 401] on icon "Next" at bounding box center [792, 512] width 12 height 12
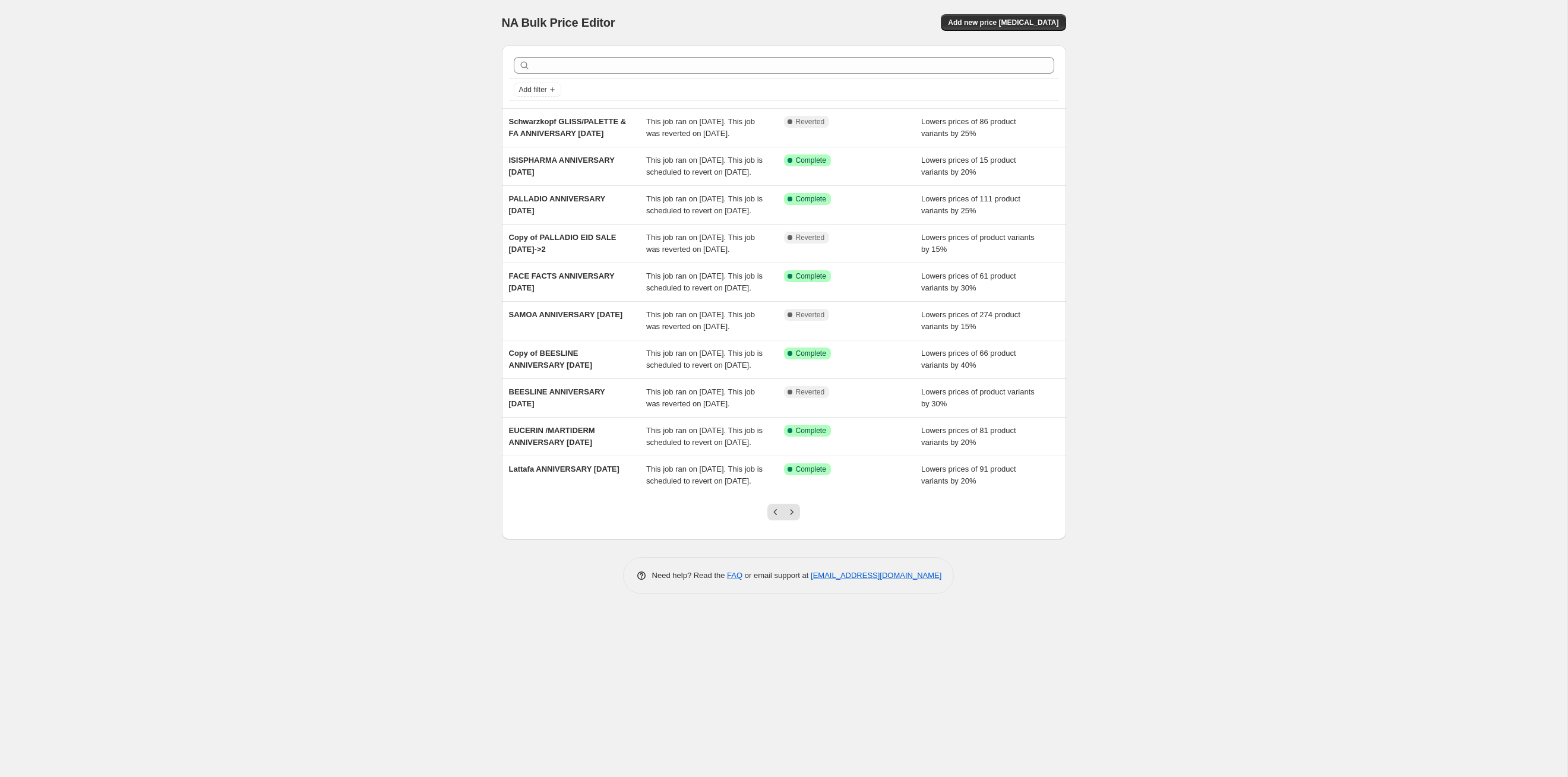
click at [794, 401] on icon "Next" at bounding box center [792, 512] width 12 height 12
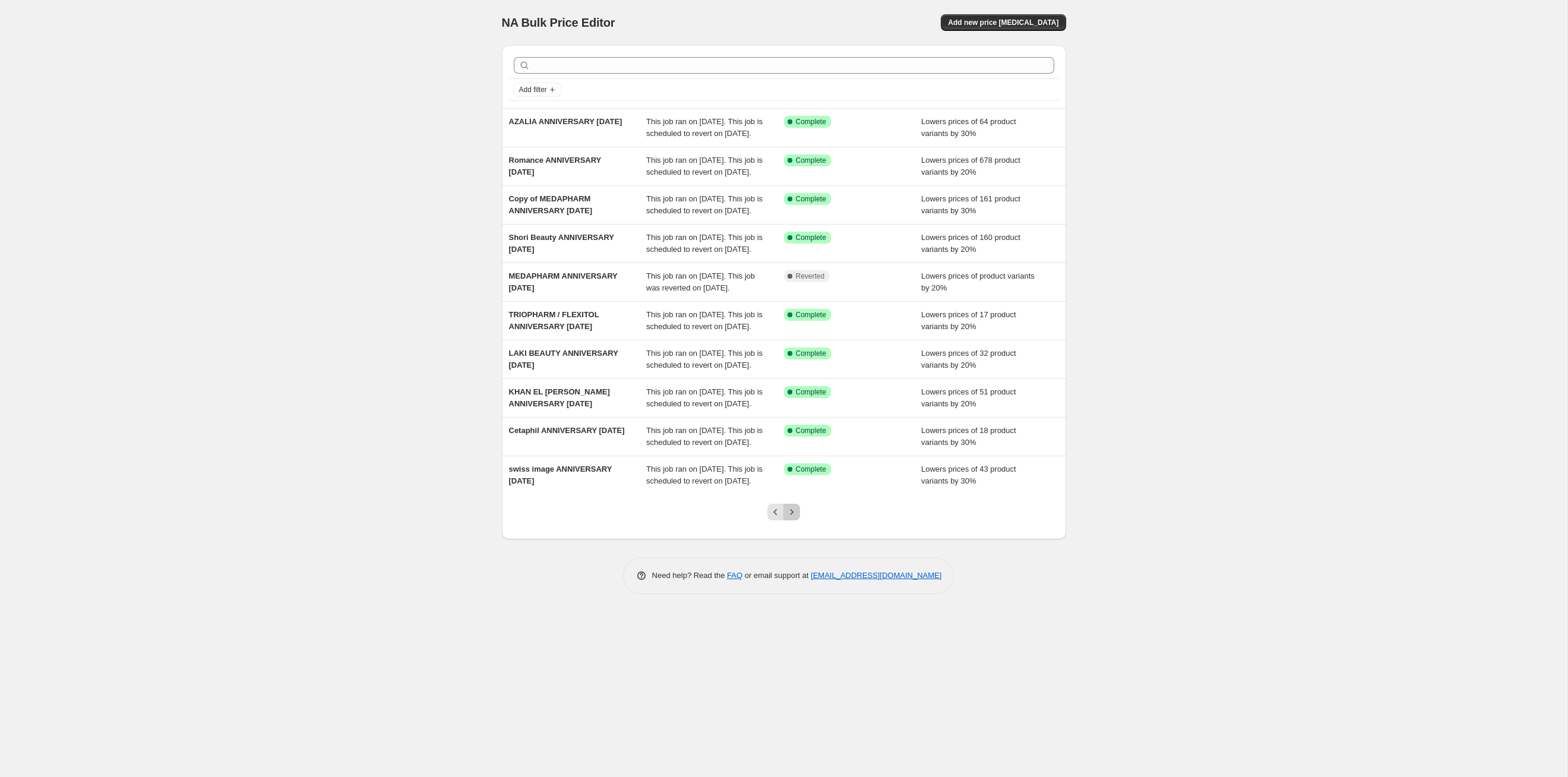
click at [794, 401] on icon "Next" at bounding box center [792, 512] width 12 height 12
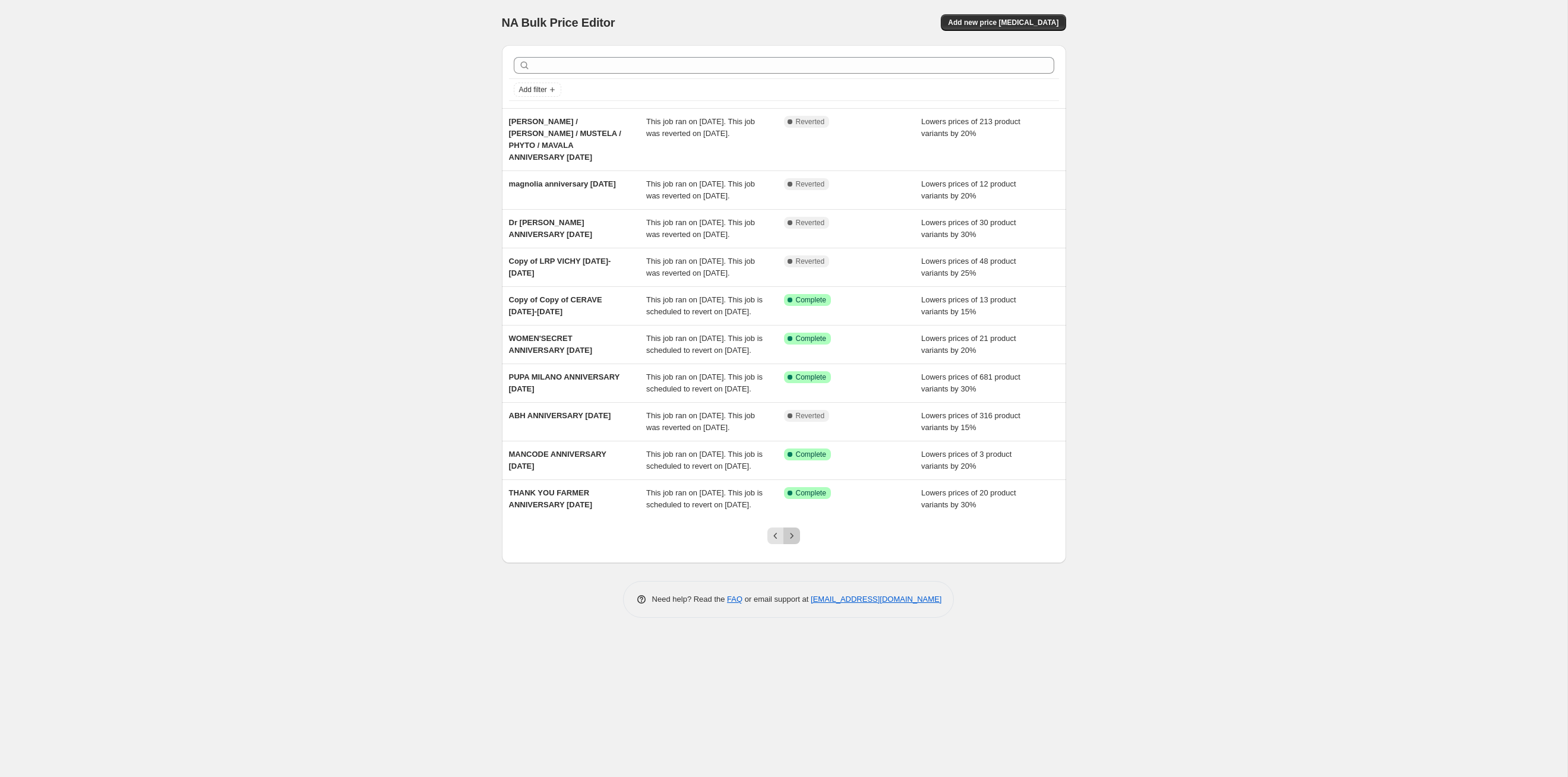
click at [794, 401] on icon "Next" at bounding box center [792, 536] width 12 height 12
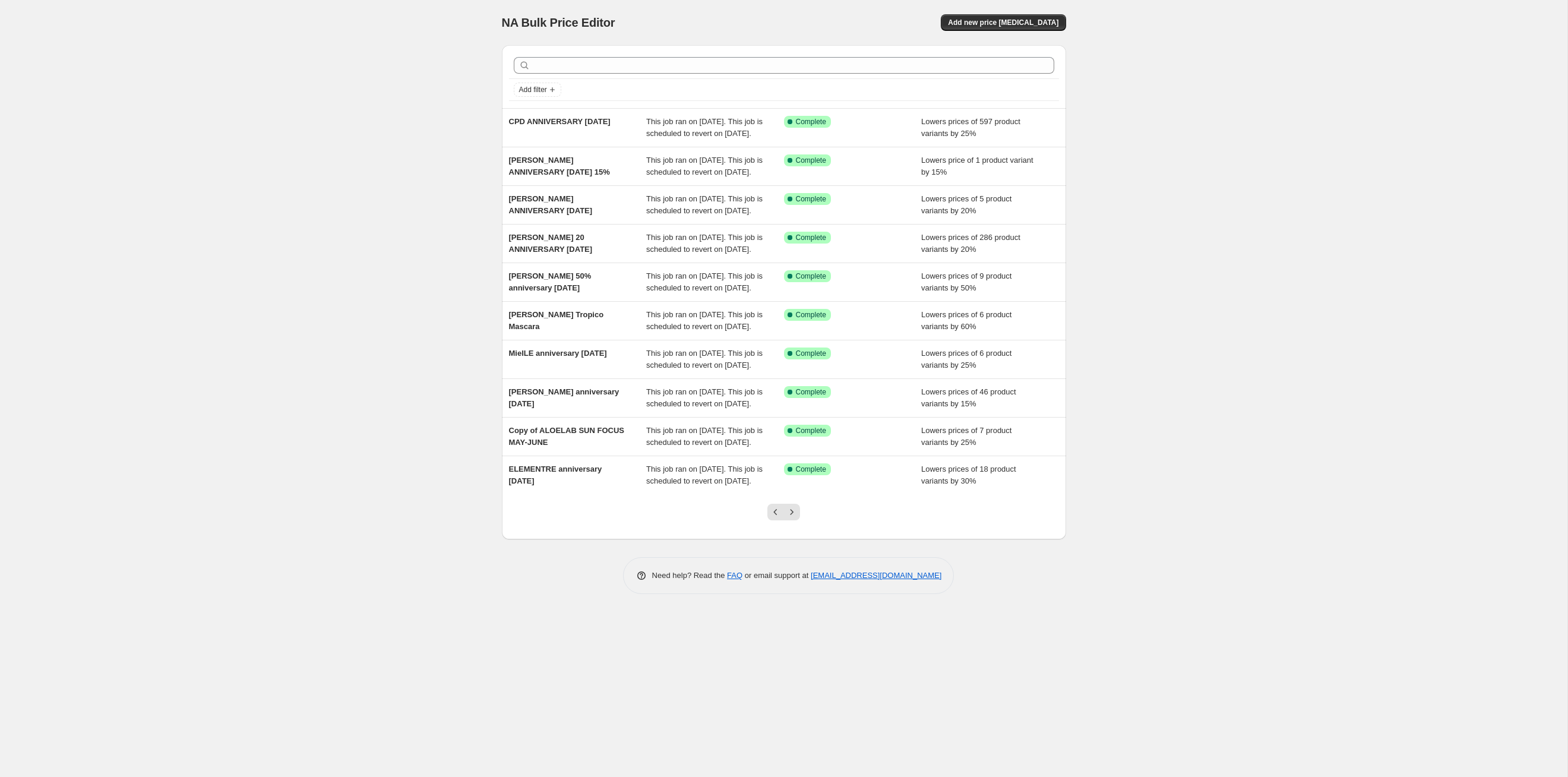
click at [794, 401] on icon "Next" at bounding box center [792, 512] width 12 height 12
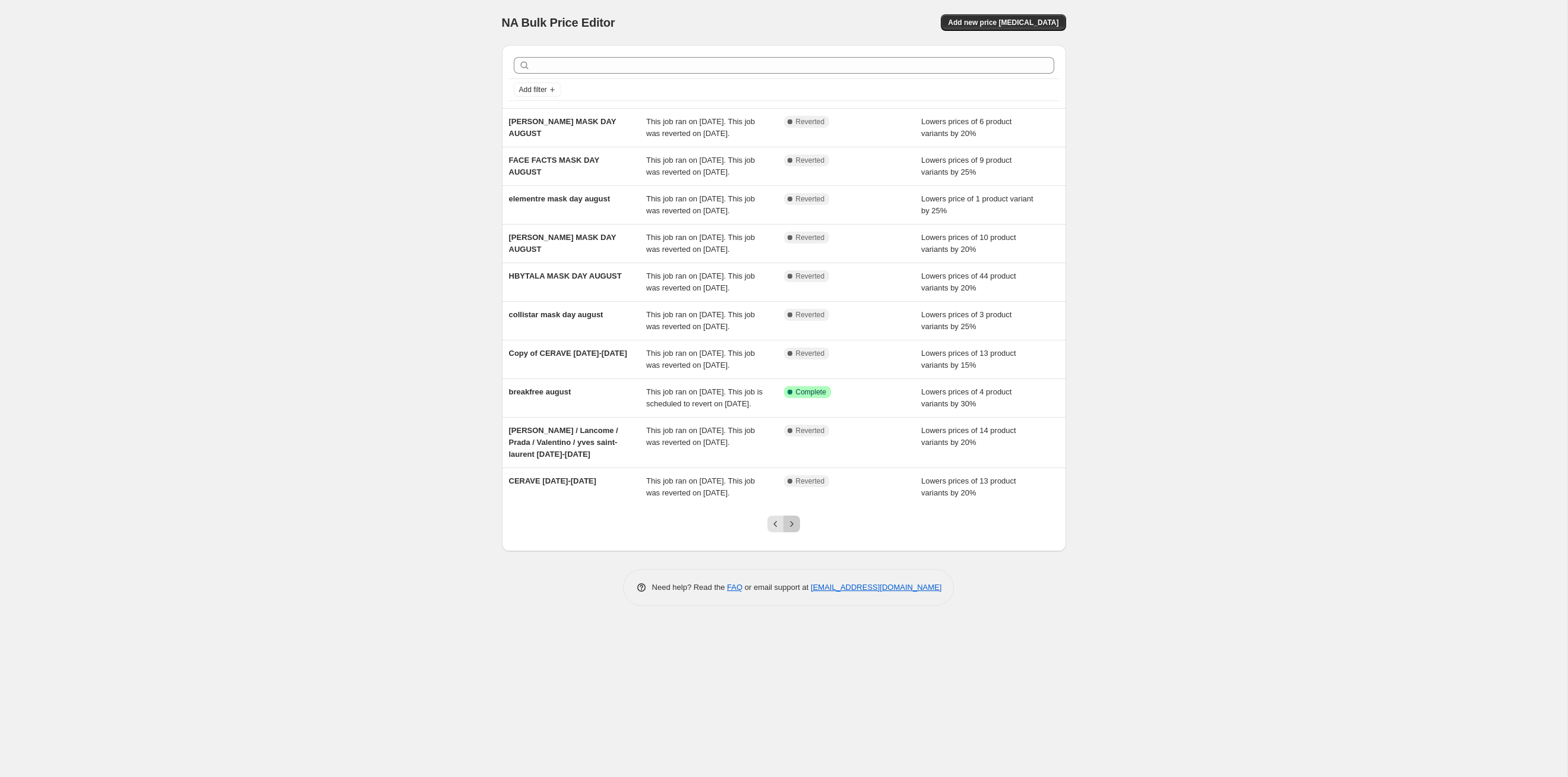
click at [794, 401] on icon "Next" at bounding box center [792, 524] width 12 height 12
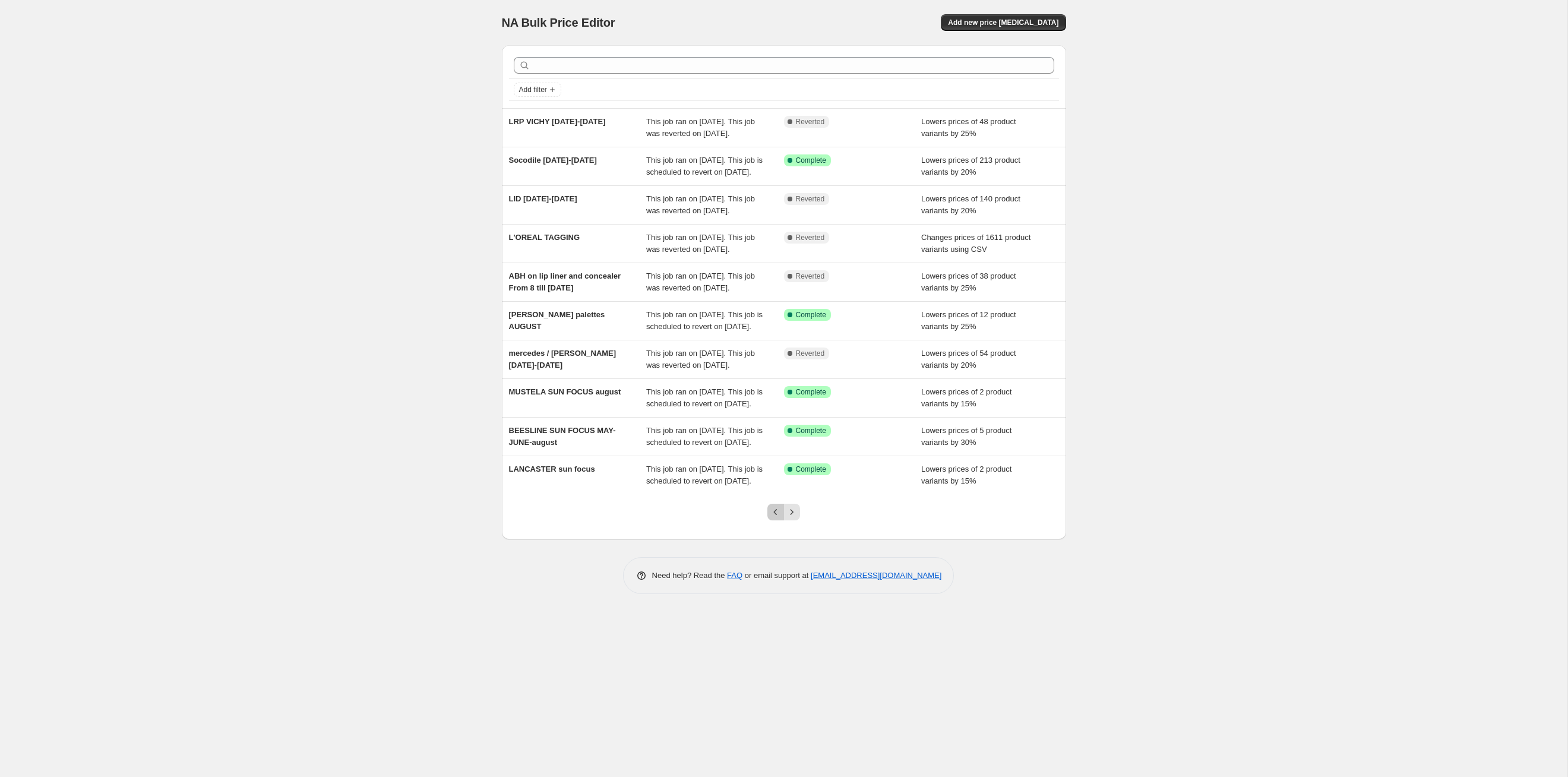
click at [774, 401] on icon "Previous" at bounding box center [776, 512] width 4 height 6
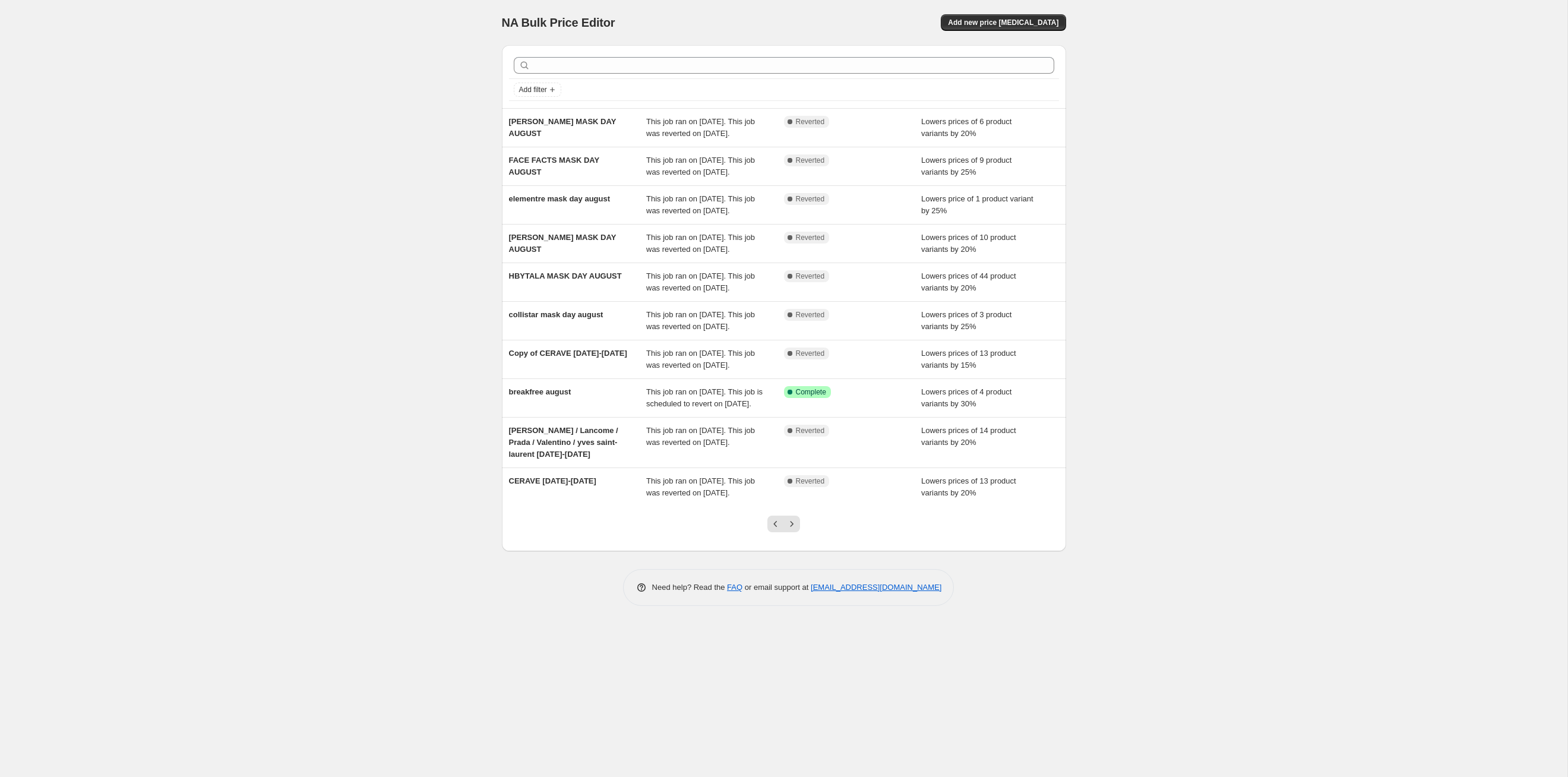
click at [774, 401] on icon "Previous" at bounding box center [776, 524] width 4 height 6
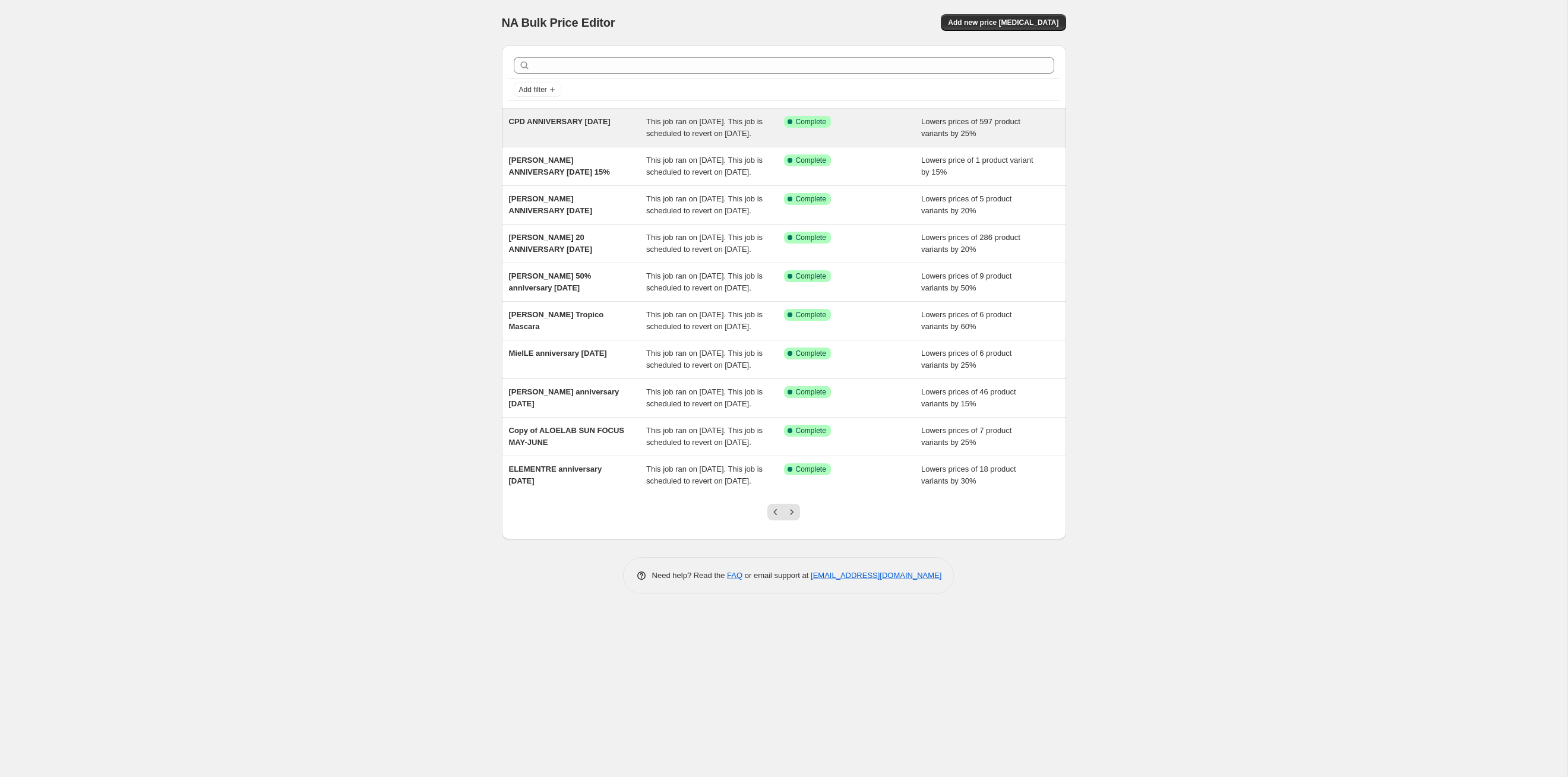
click at [718, 127] on div "This job ran on [DATE]. This job is scheduled to revert on [DATE]." at bounding box center [715, 128] width 138 height 24
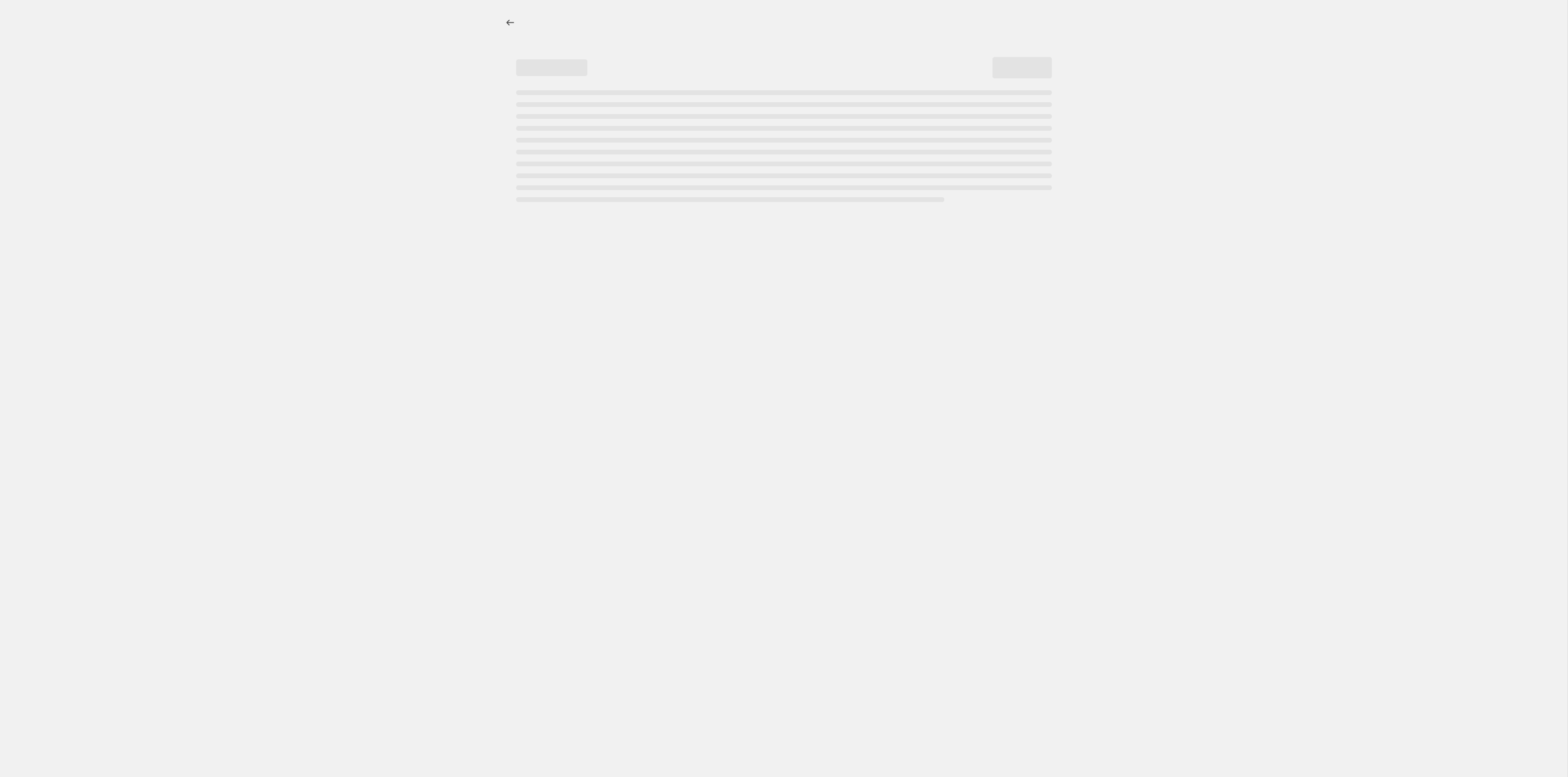
select select "percentage"
select select "tag"
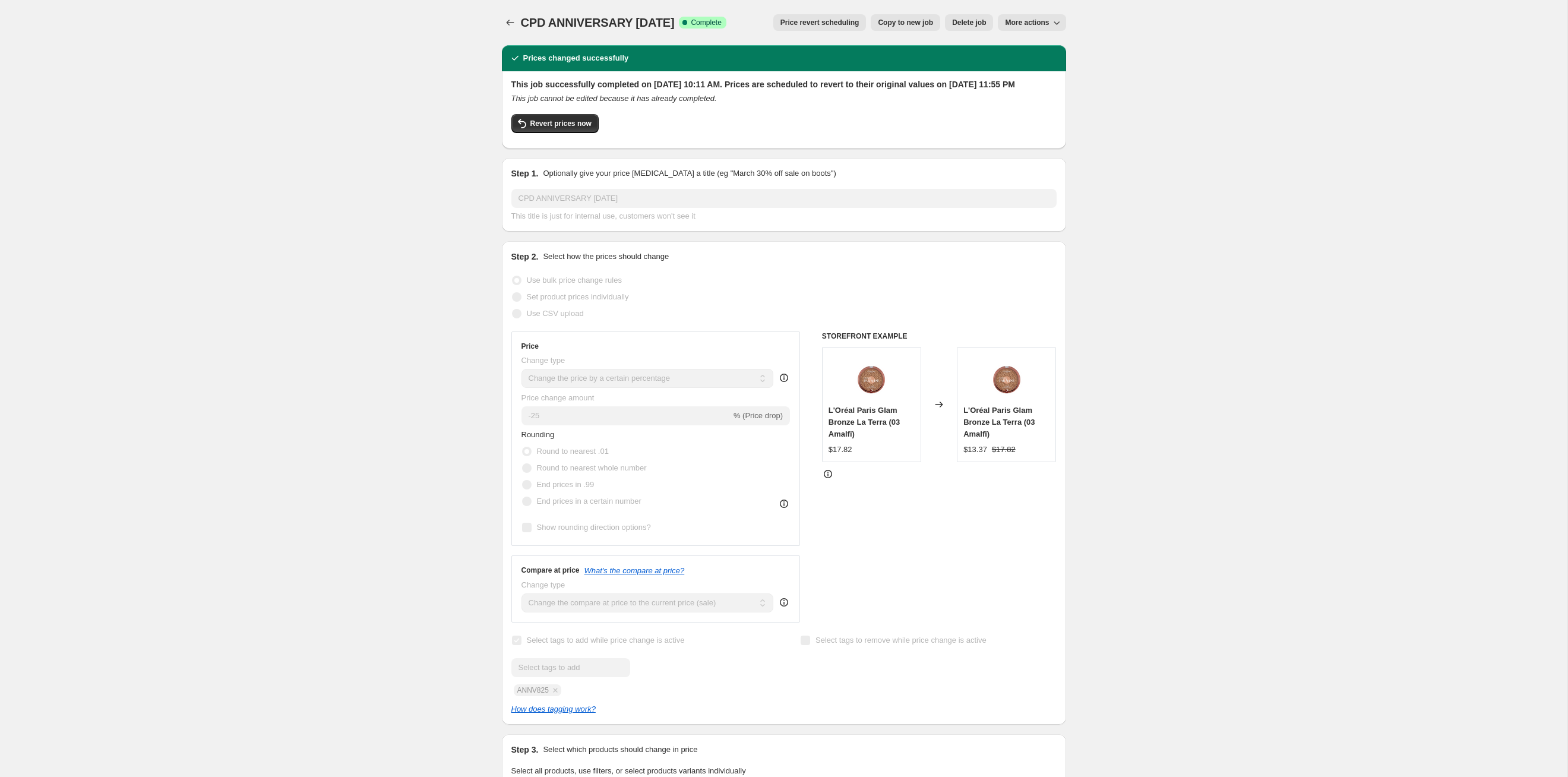
click at [807, 25] on span "Price revert scheduling" at bounding box center [820, 22] width 79 height 10
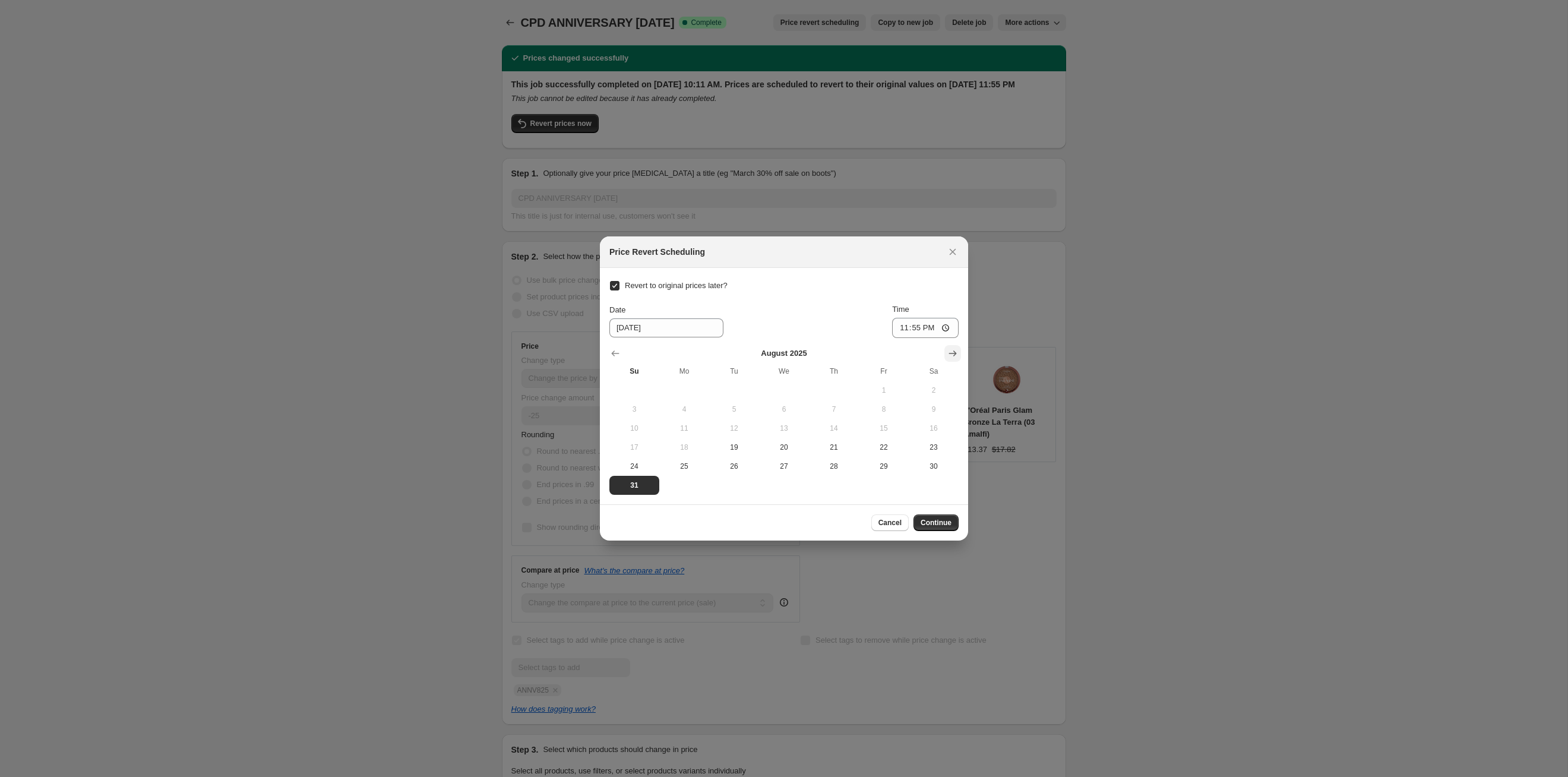
click at [807, 350] on button "Show next month, September 2025" at bounding box center [953, 353] width 17 height 17
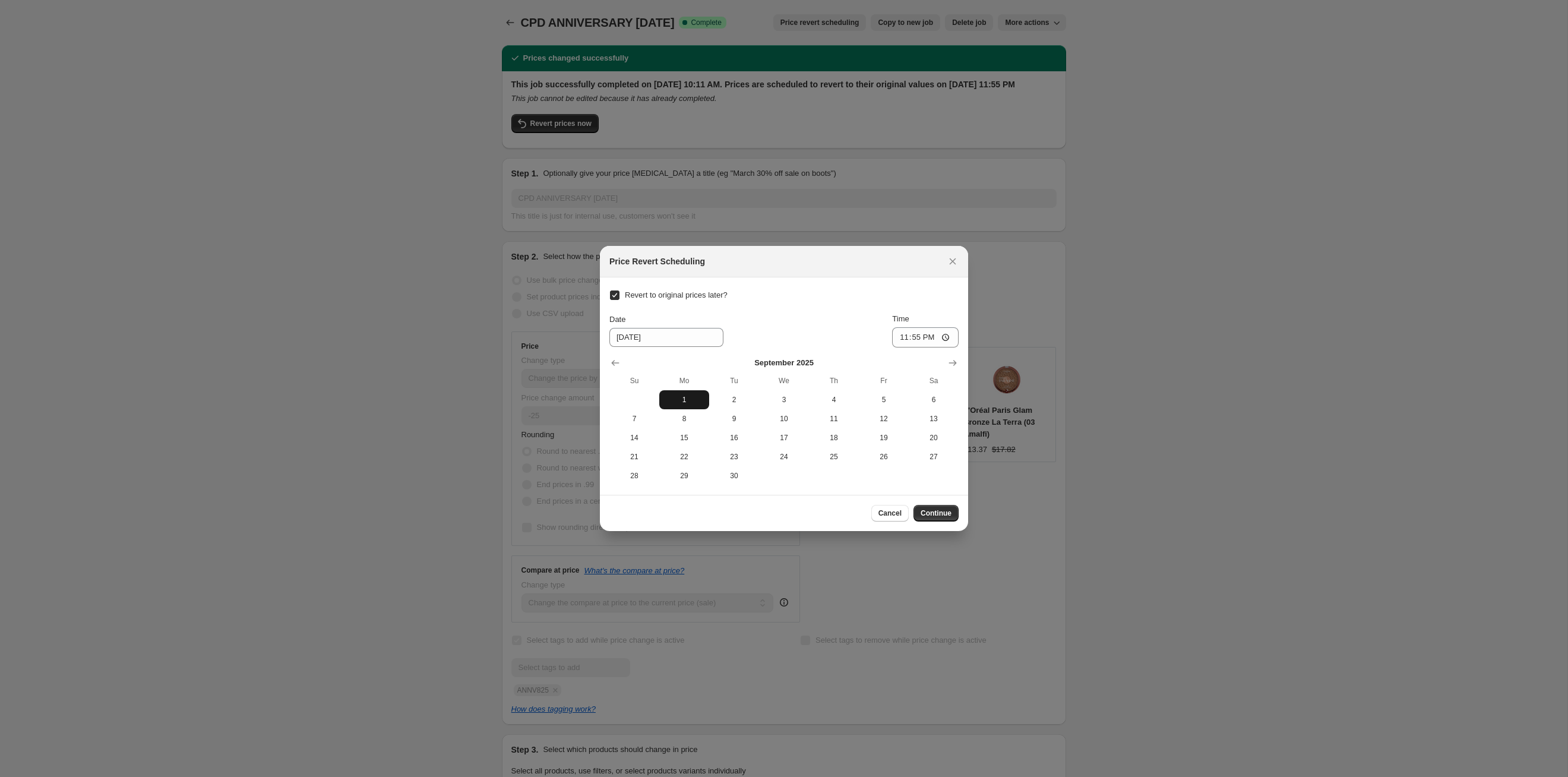
click at [693, 399] on span "1" at bounding box center [684, 399] width 40 height 10
type input "[DATE]"
click at [807, 401] on button "Continue" at bounding box center [936, 513] width 45 height 17
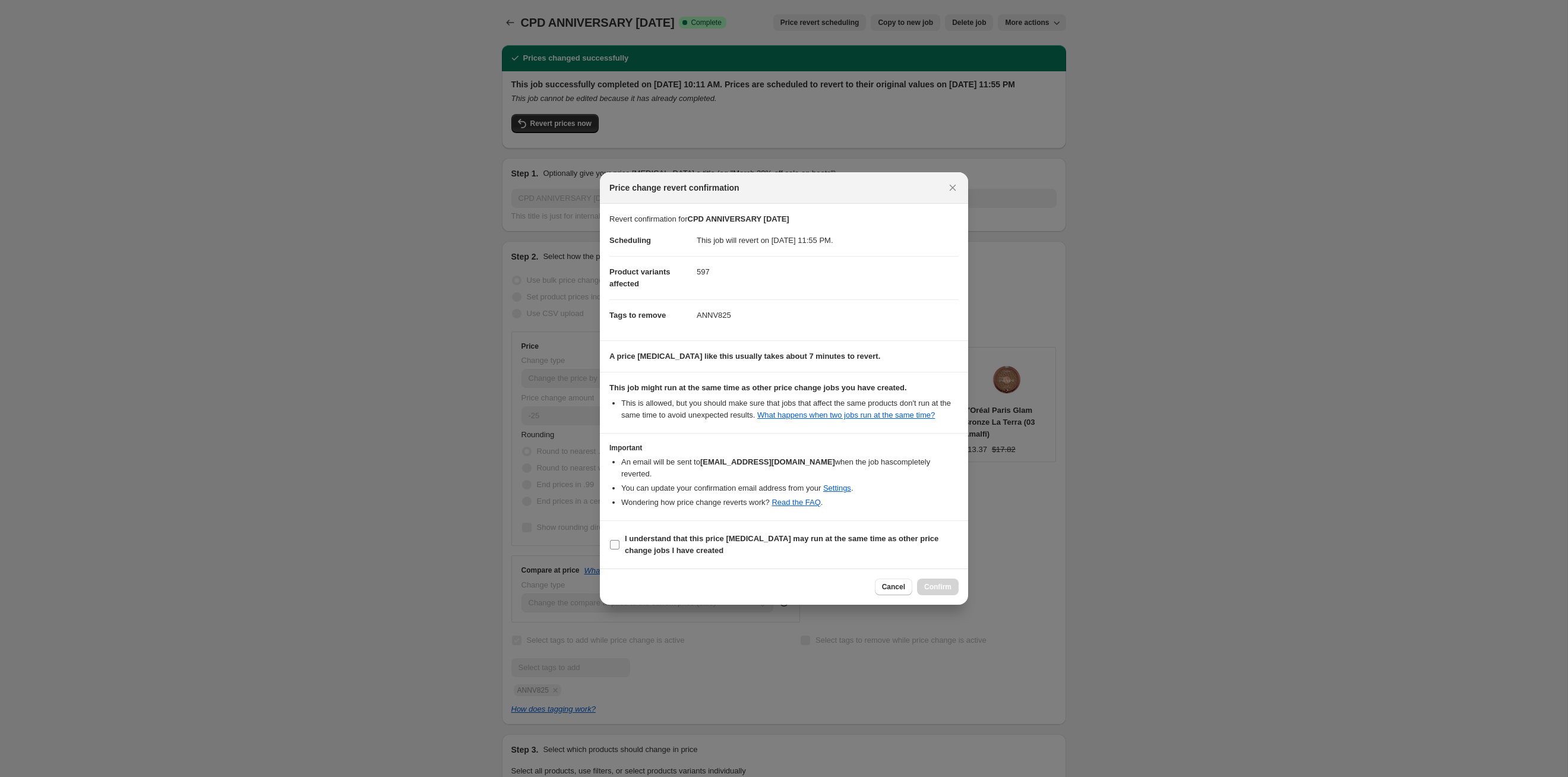
click at [807, 401] on span "I understand that this price [MEDICAL_DATA] may run at the same time as other p…" at bounding box center [792, 544] width 334 height 24
click at [619, 401] on input "I understand that this price [MEDICAL_DATA] may run at the same time as other p…" at bounding box center [614, 544] width 10 height 10
checkbox input "true"
click at [807, 401] on span "Confirm" at bounding box center [938, 587] width 27 height 10
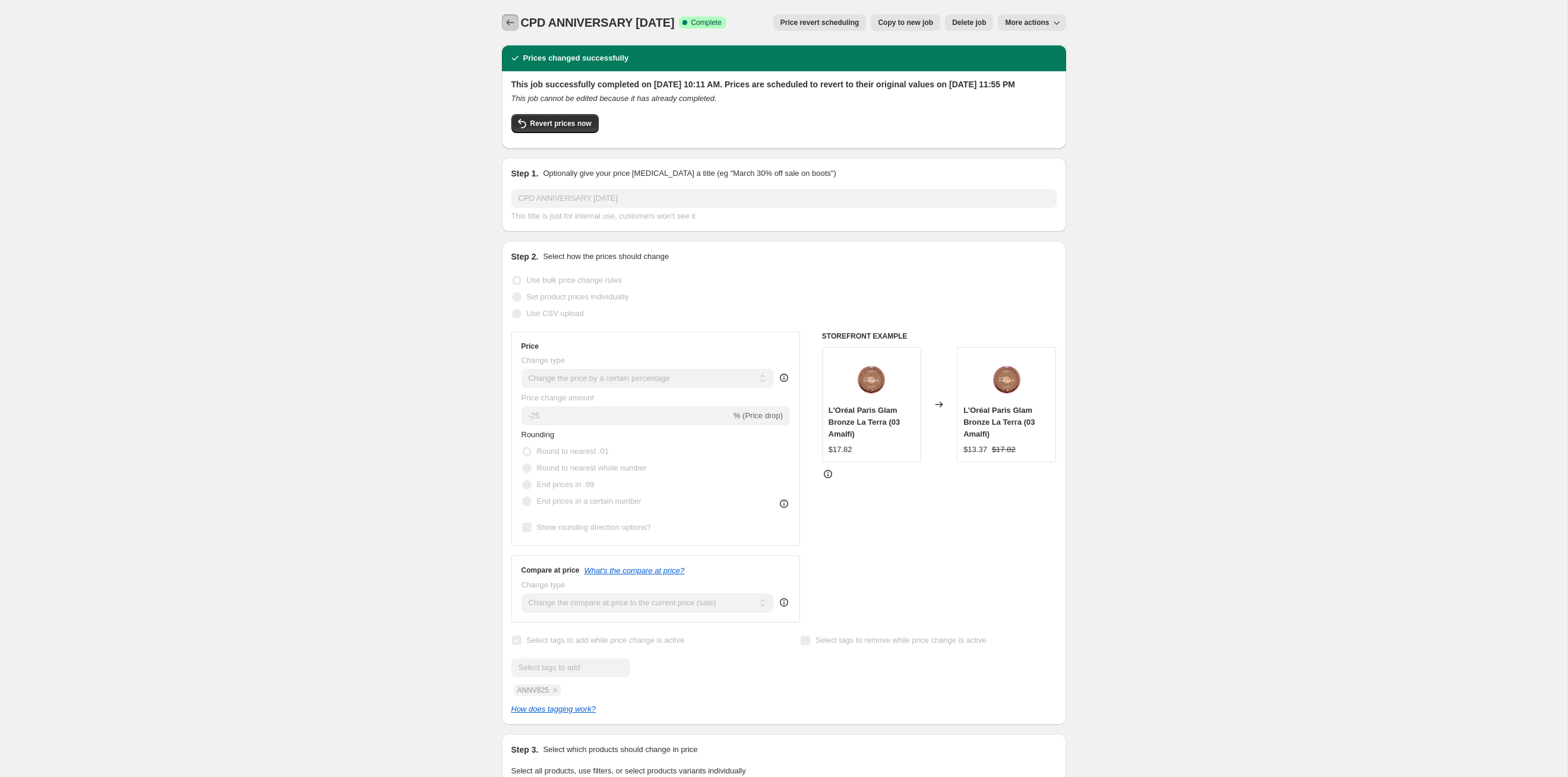
click at [512, 17] on icon "Price change jobs" at bounding box center [510, 22] width 12 height 12
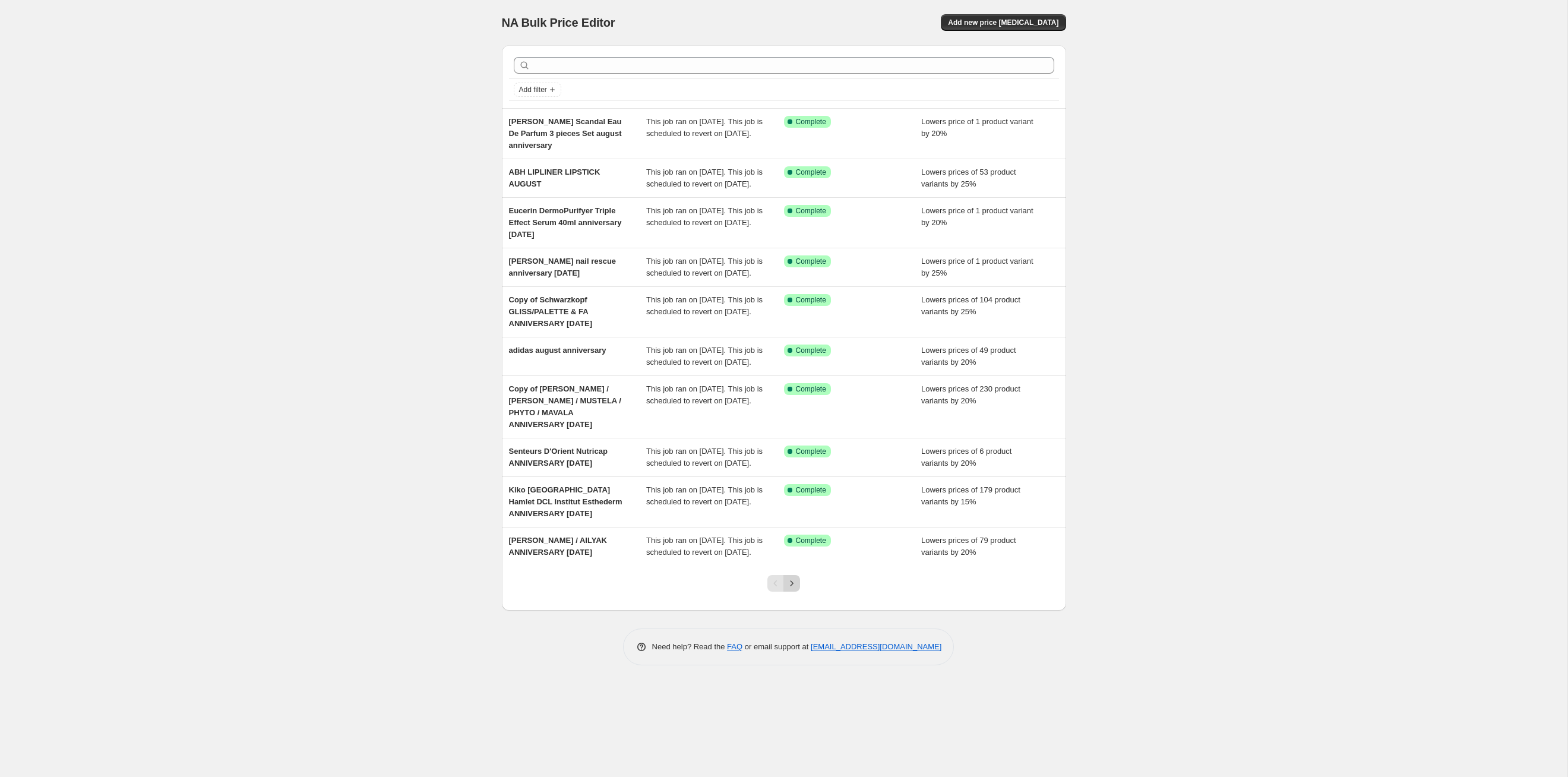
click at [797, 401] on icon "Next" at bounding box center [792, 583] width 12 height 12
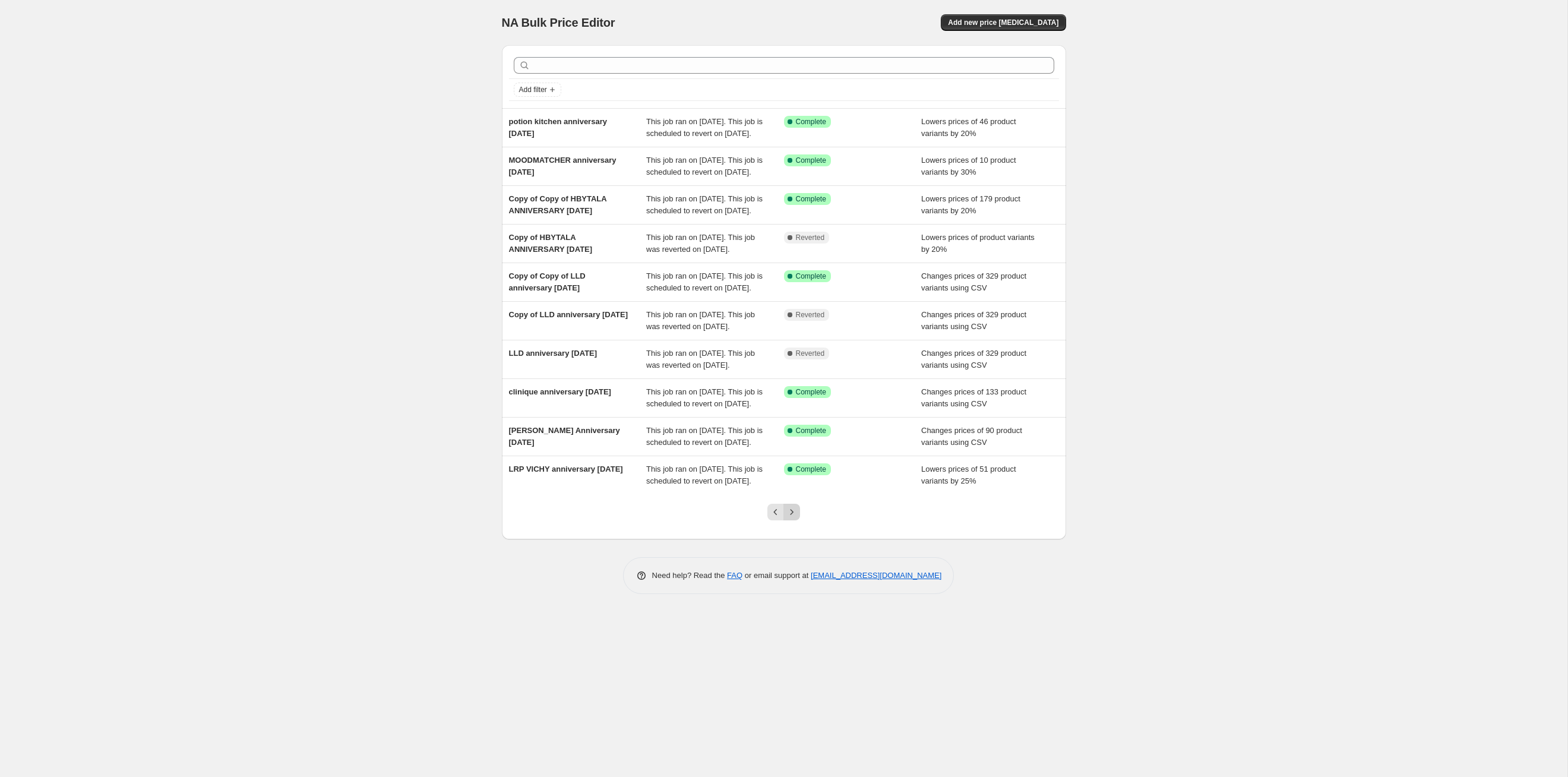
click at [797, 401] on icon "Next" at bounding box center [792, 512] width 12 height 12
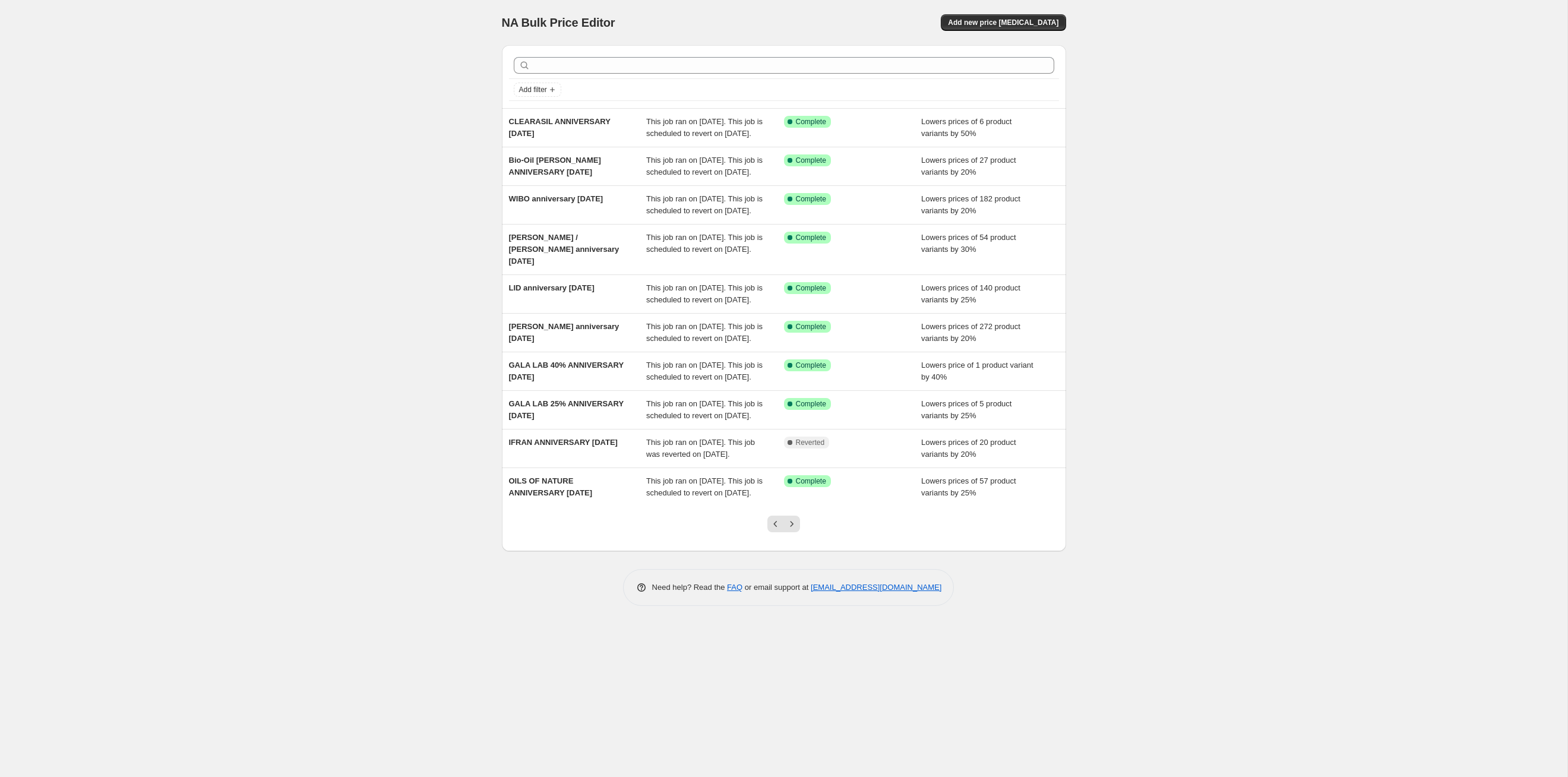
click at [797, 401] on icon "Next" at bounding box center [792, 524] width 12 height 12
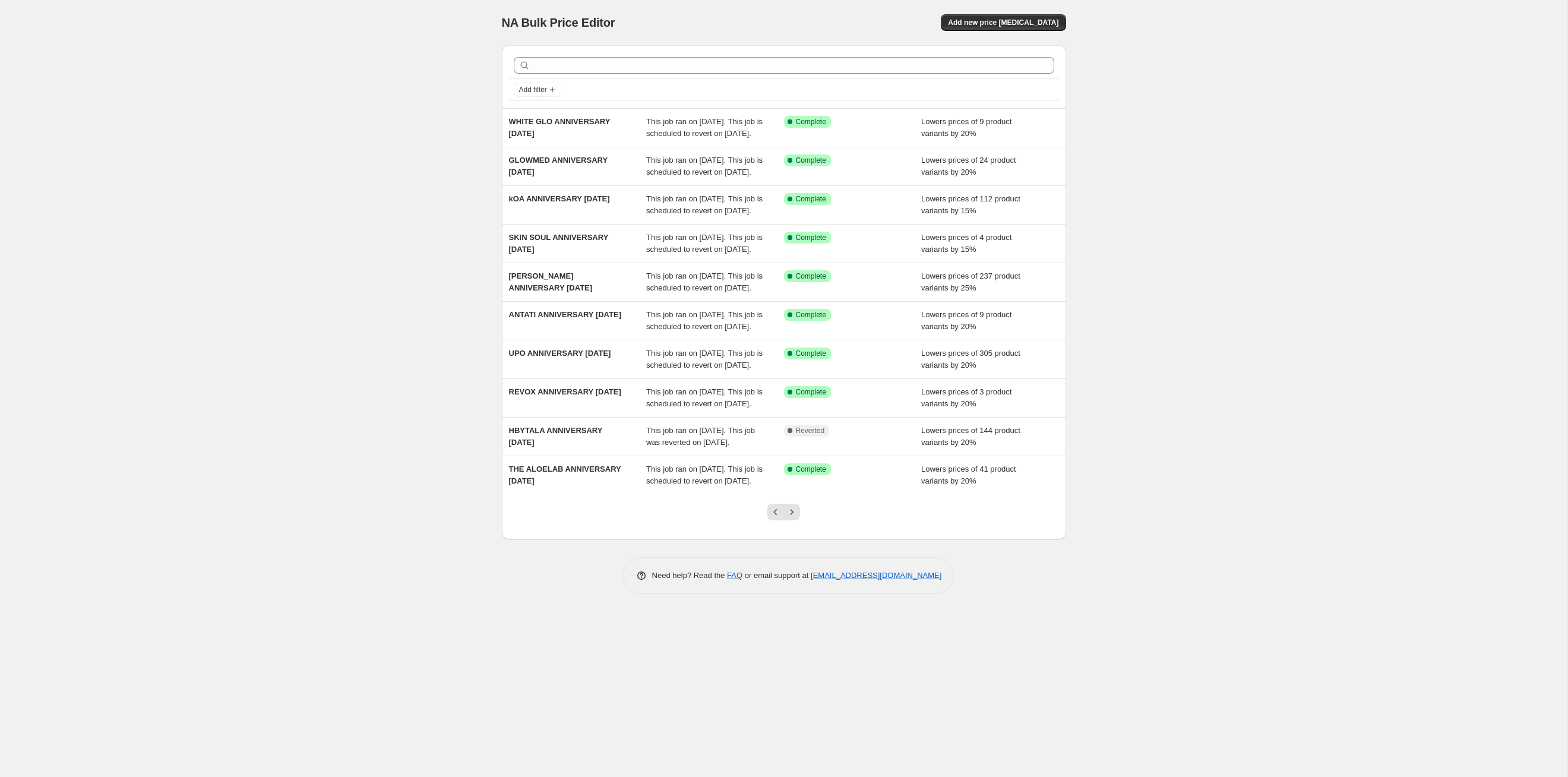
click at [797, 401] on icon "Next" at bounding box center [792, 512] width 12 height 12
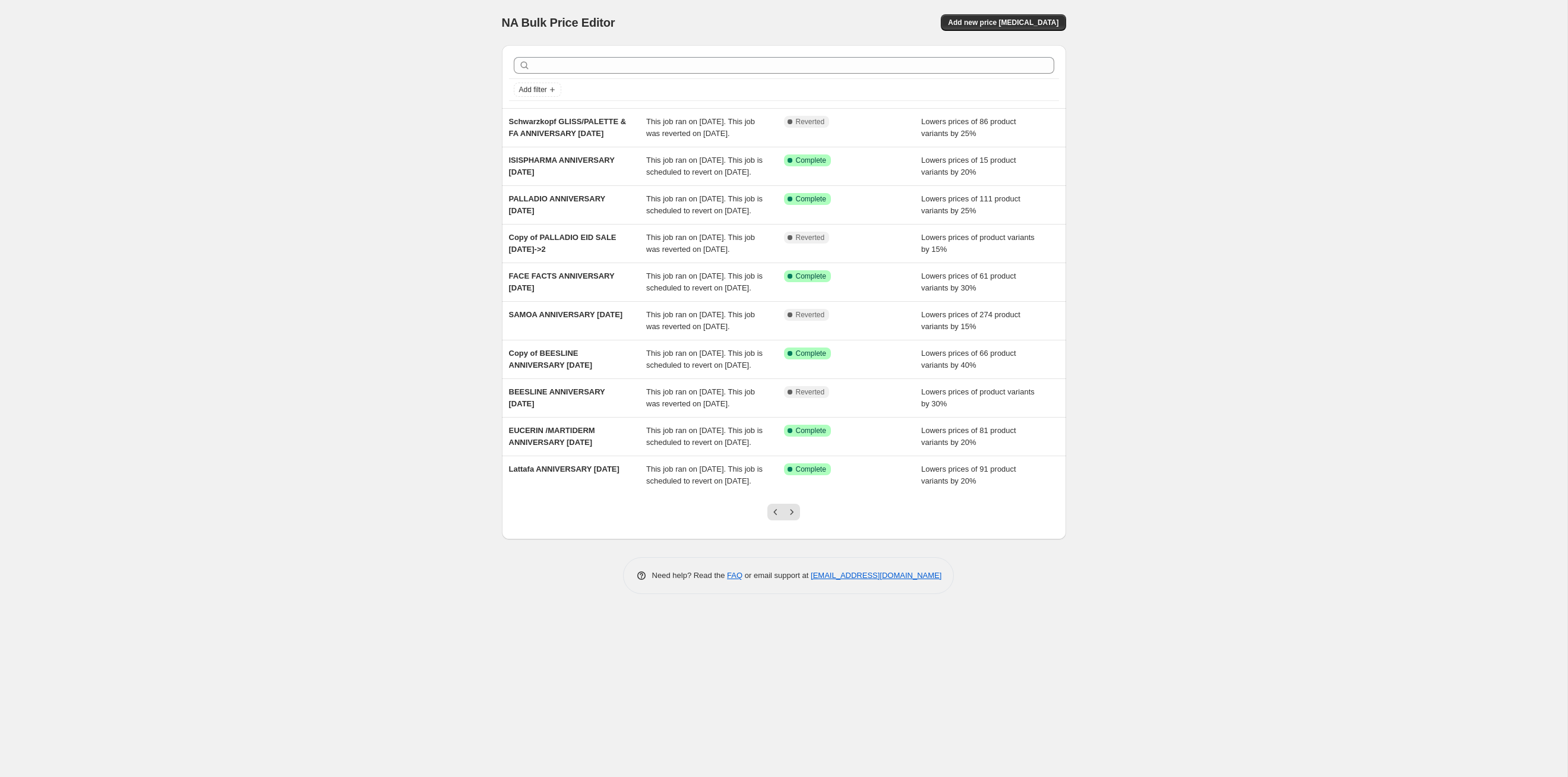
click at [797, 401] on icon "Next" at bounding box center [792, 512] width 12 height 12
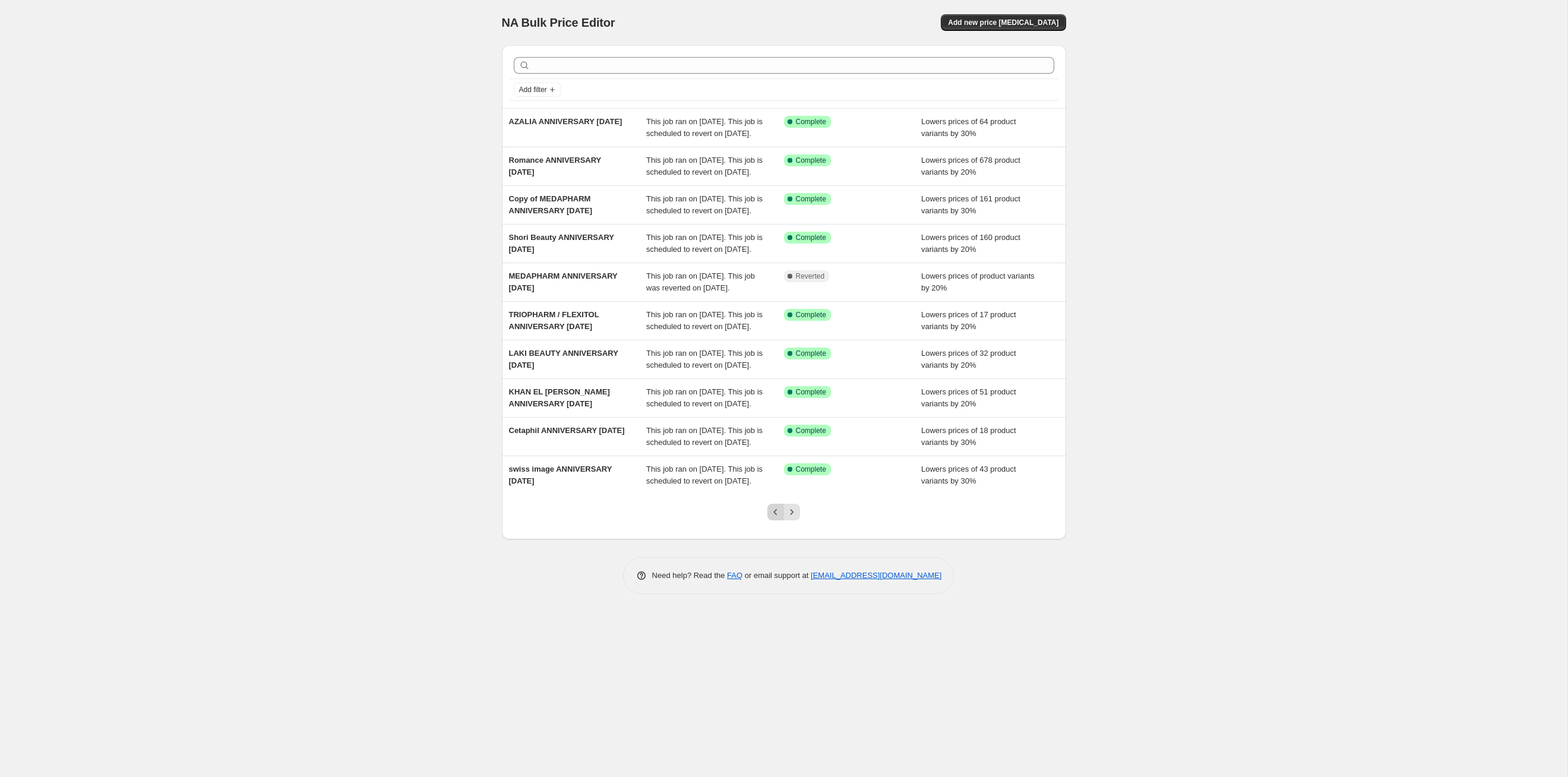
click at [779, 401] on icon "Previous" at bounding box center [776, 512] width 12 height 12
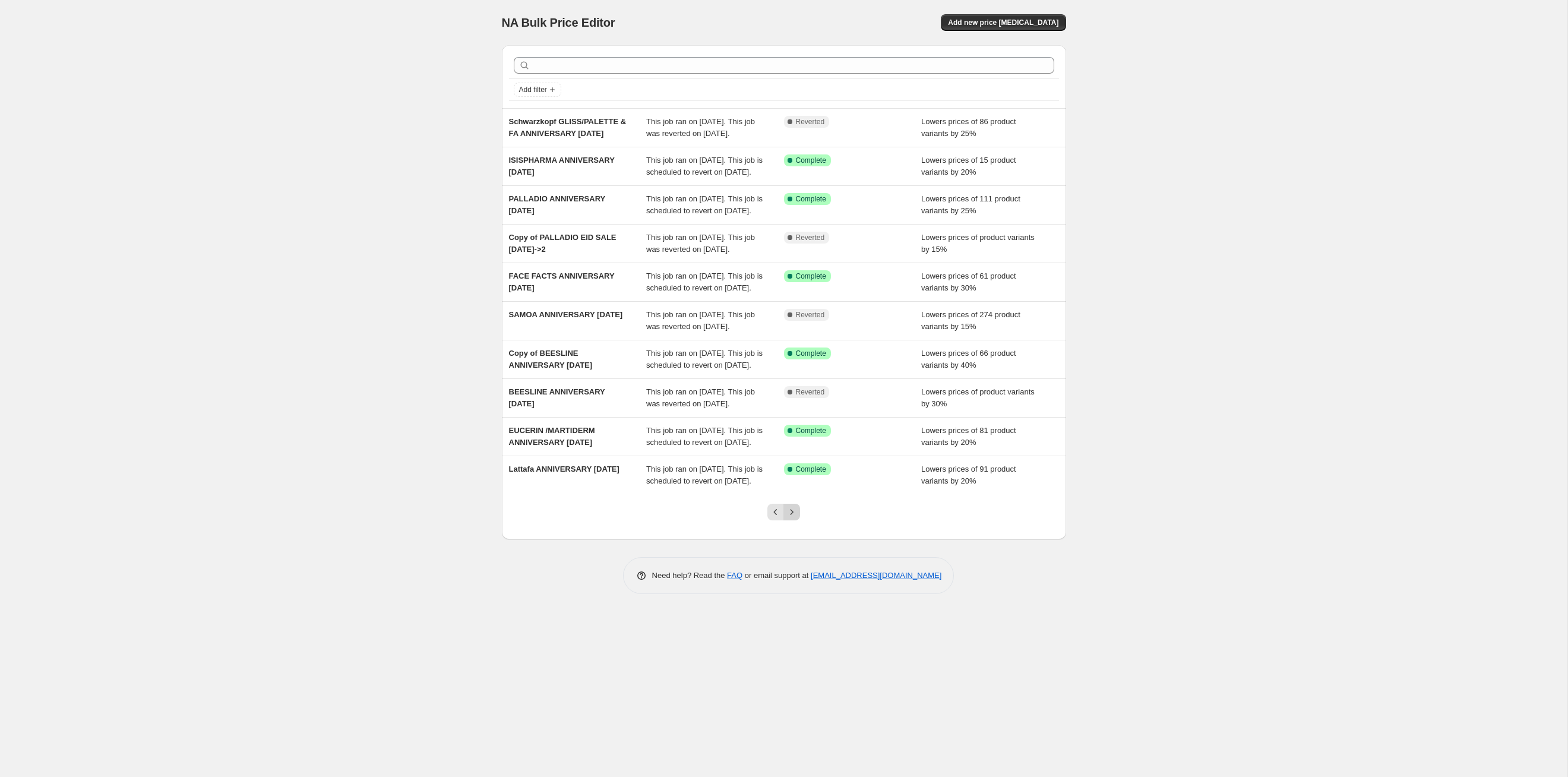
click at [798, 401] on button "Next" at bounding box center [792, 512] width 17 height 17
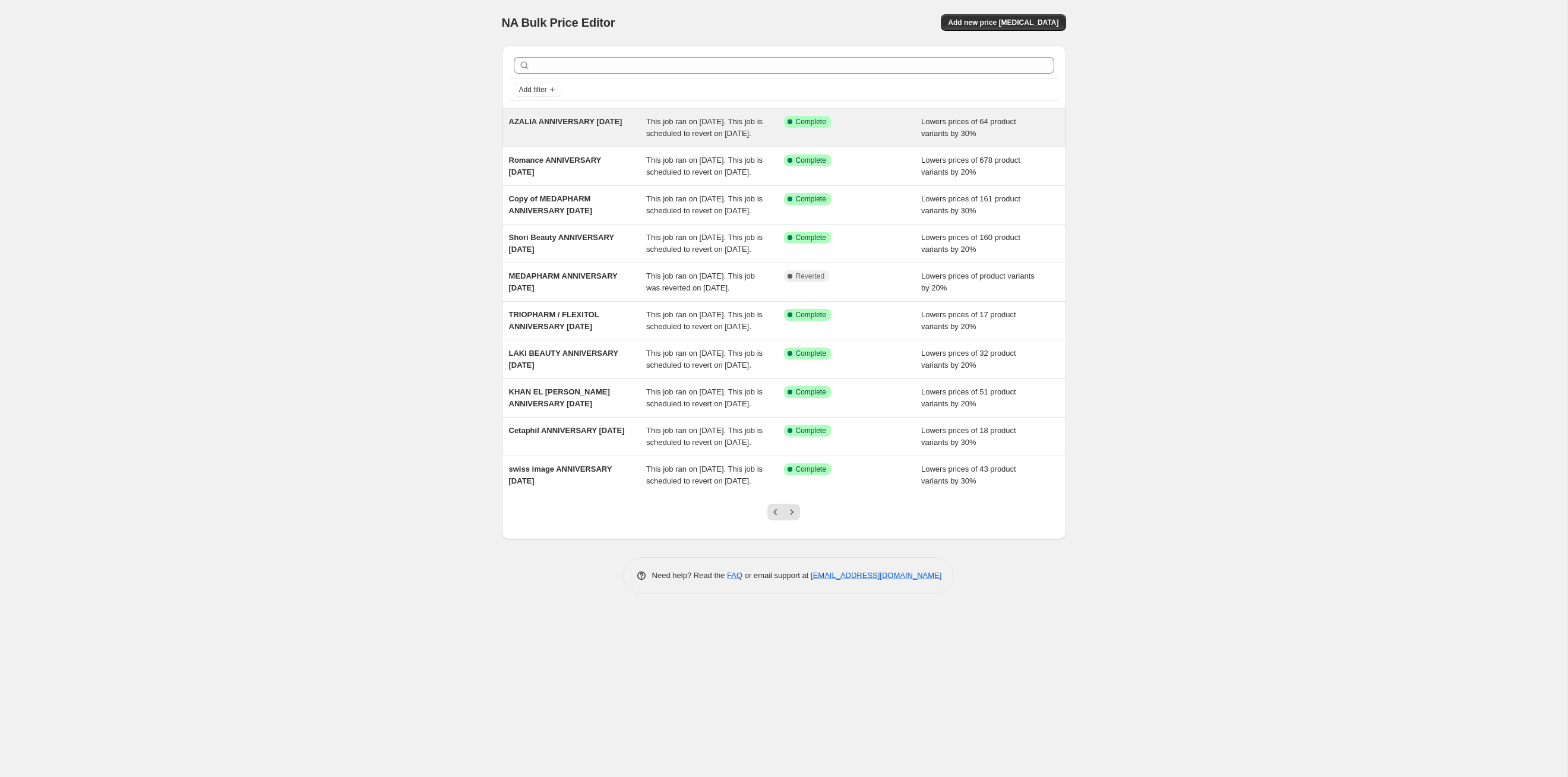
click at [677, 138] on span "This job ran on [DATE]. This job is scheduled to revert on [DATE]." at bounding box center [704, 127] width 117 height 21
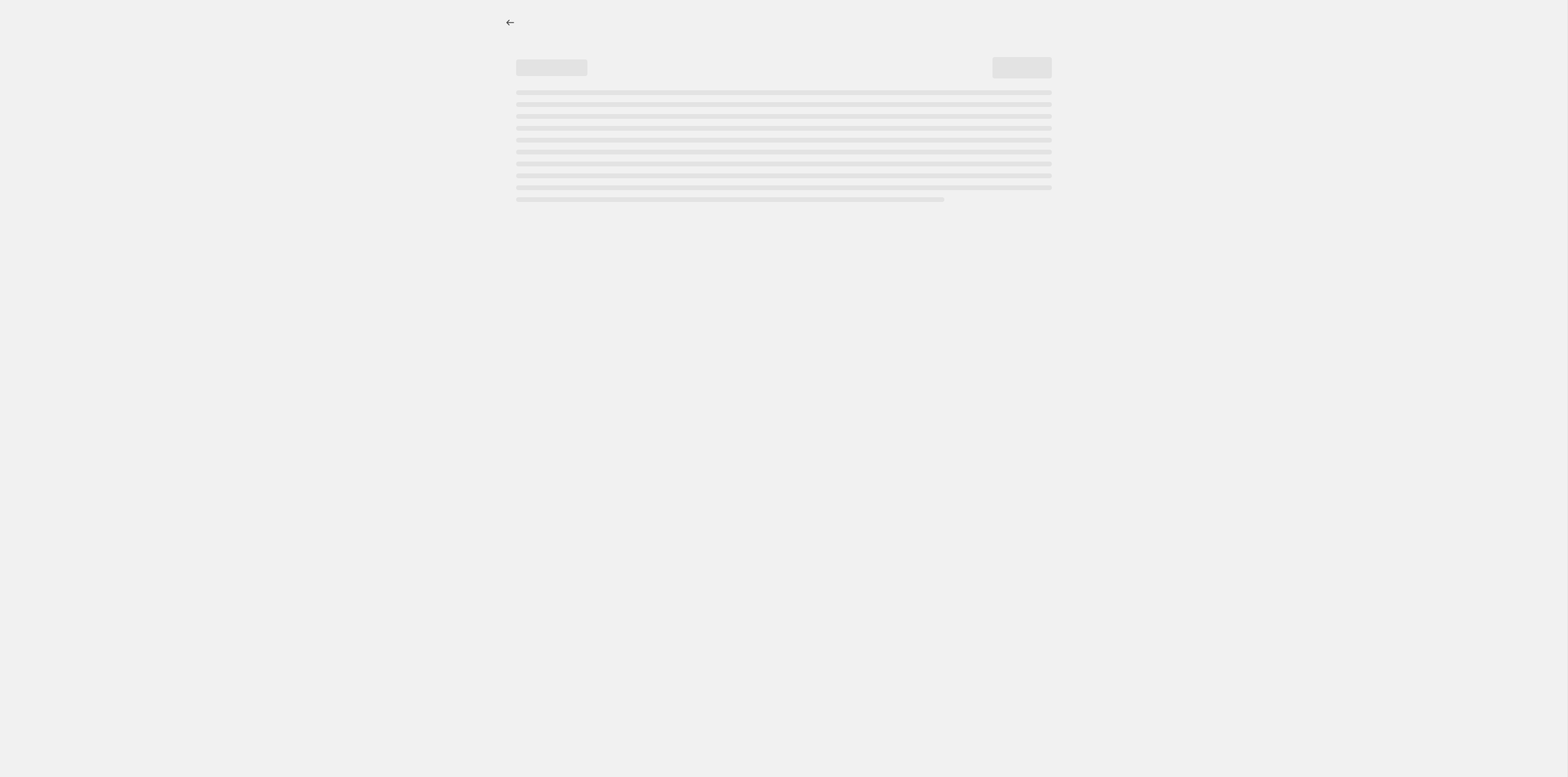
select select "percentage"
select select "tag"
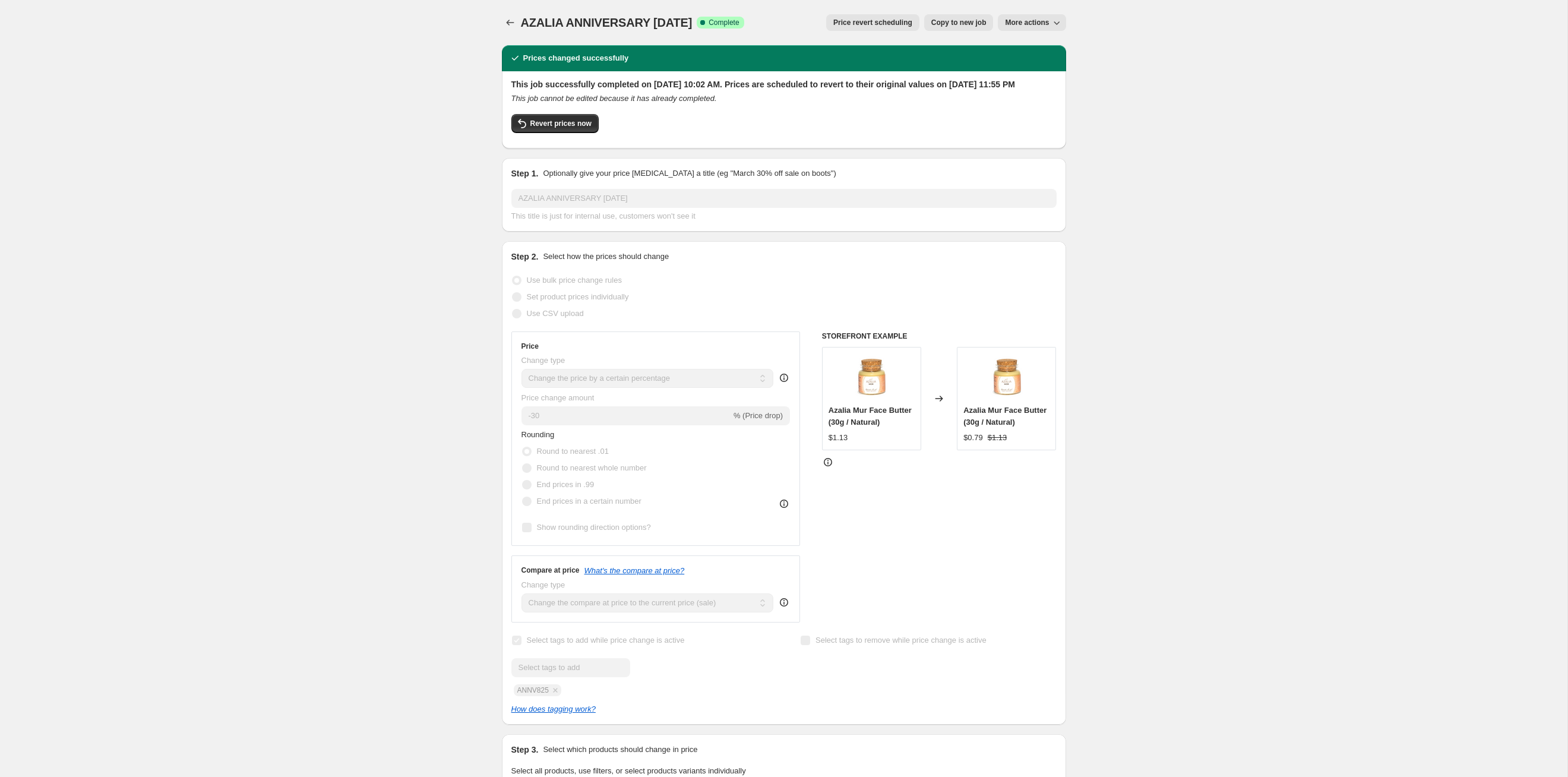
click at [807, 24] on span "Price revert scheduling" at bounding box center [873, 22] width 79 height 10
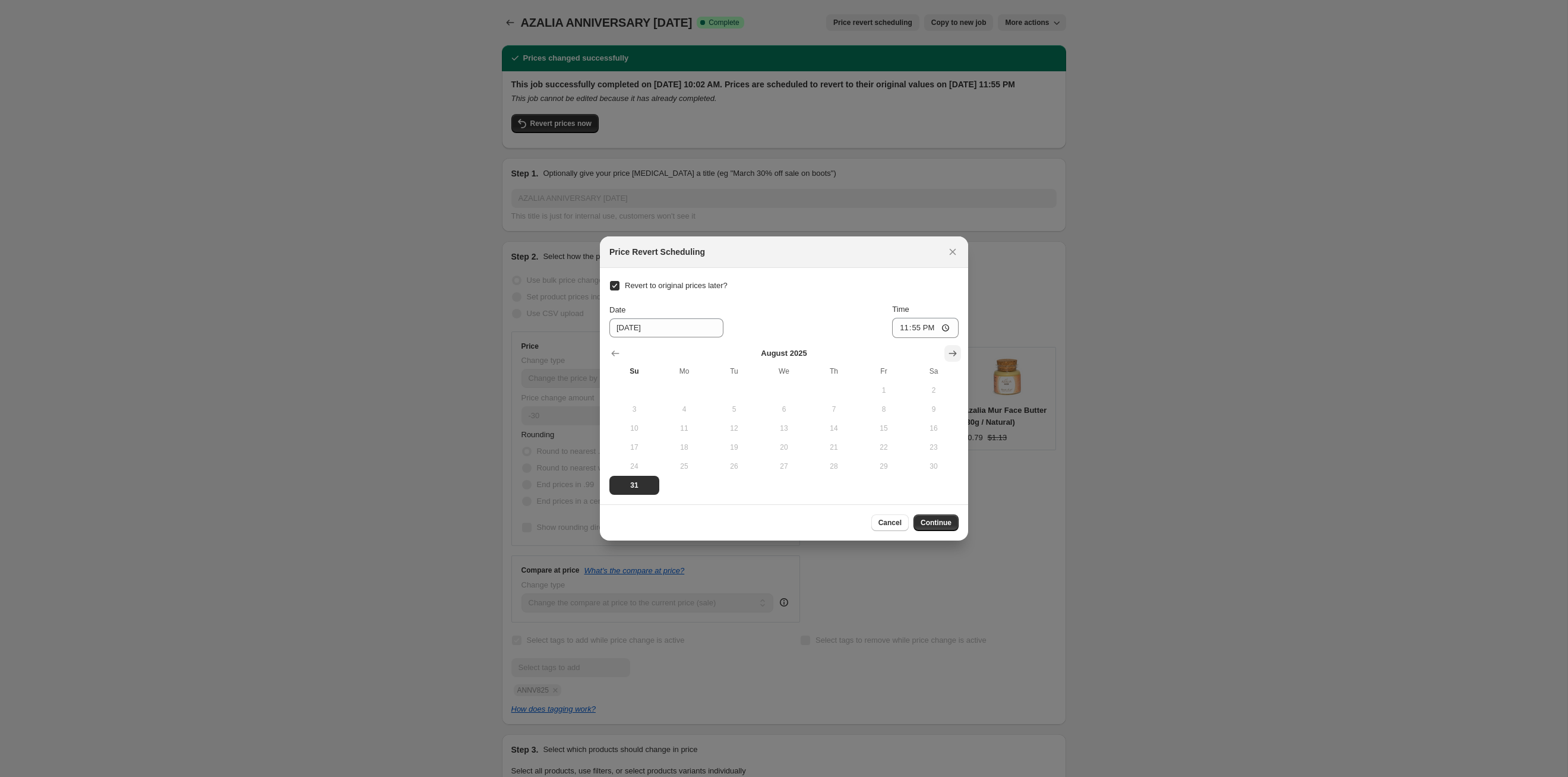
click at [807, 353] on icon "Show next month, September 2025" at bounding box center [952, 353] width 12 height 12
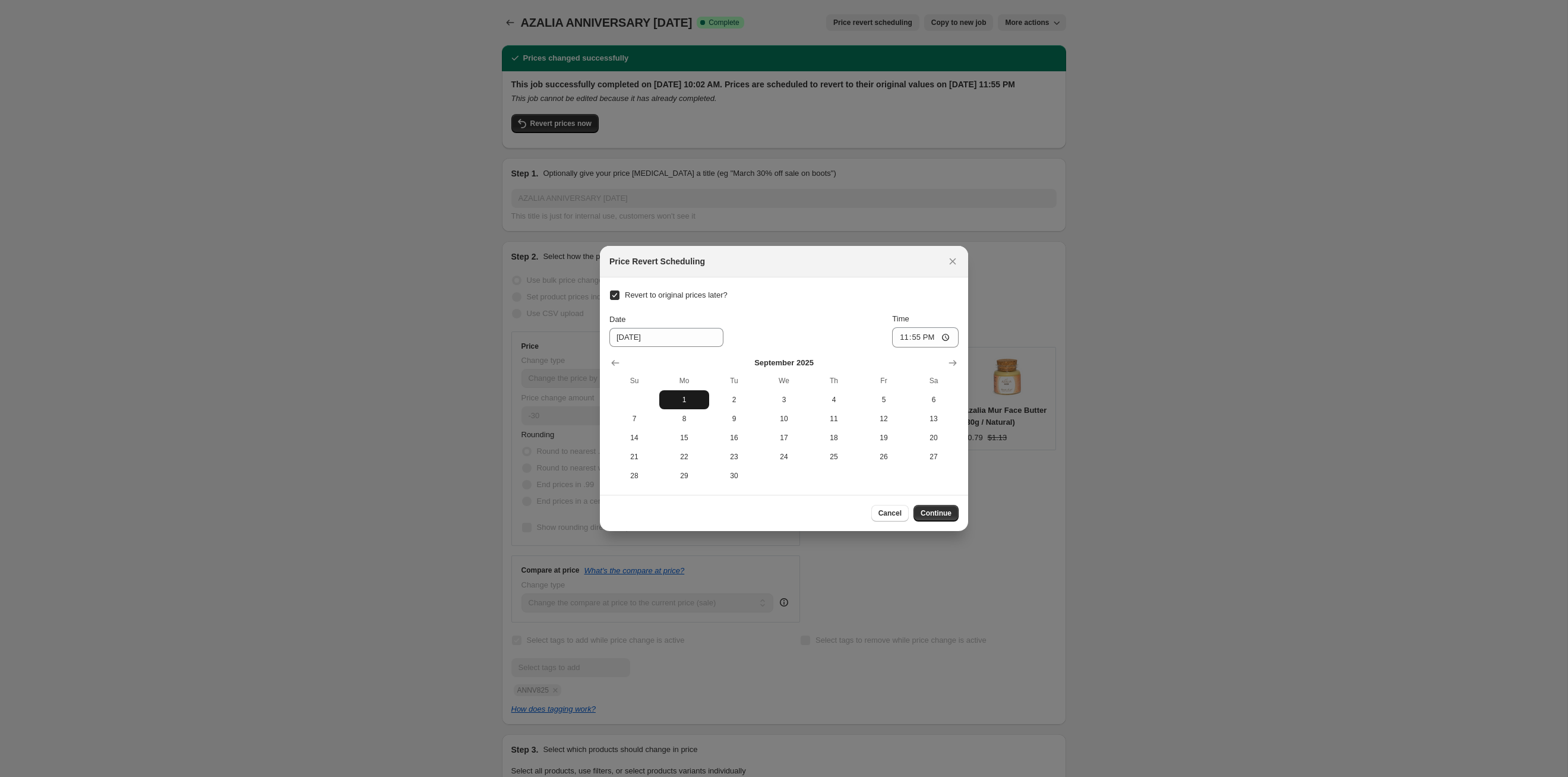
click at [675, 394] on button "1" at bounding box center [684, 400] width 50 height 19
type input "[DATE]"
click at [807, 401] on span "Continue" at bounding box center [936, 513] width 31 height 10
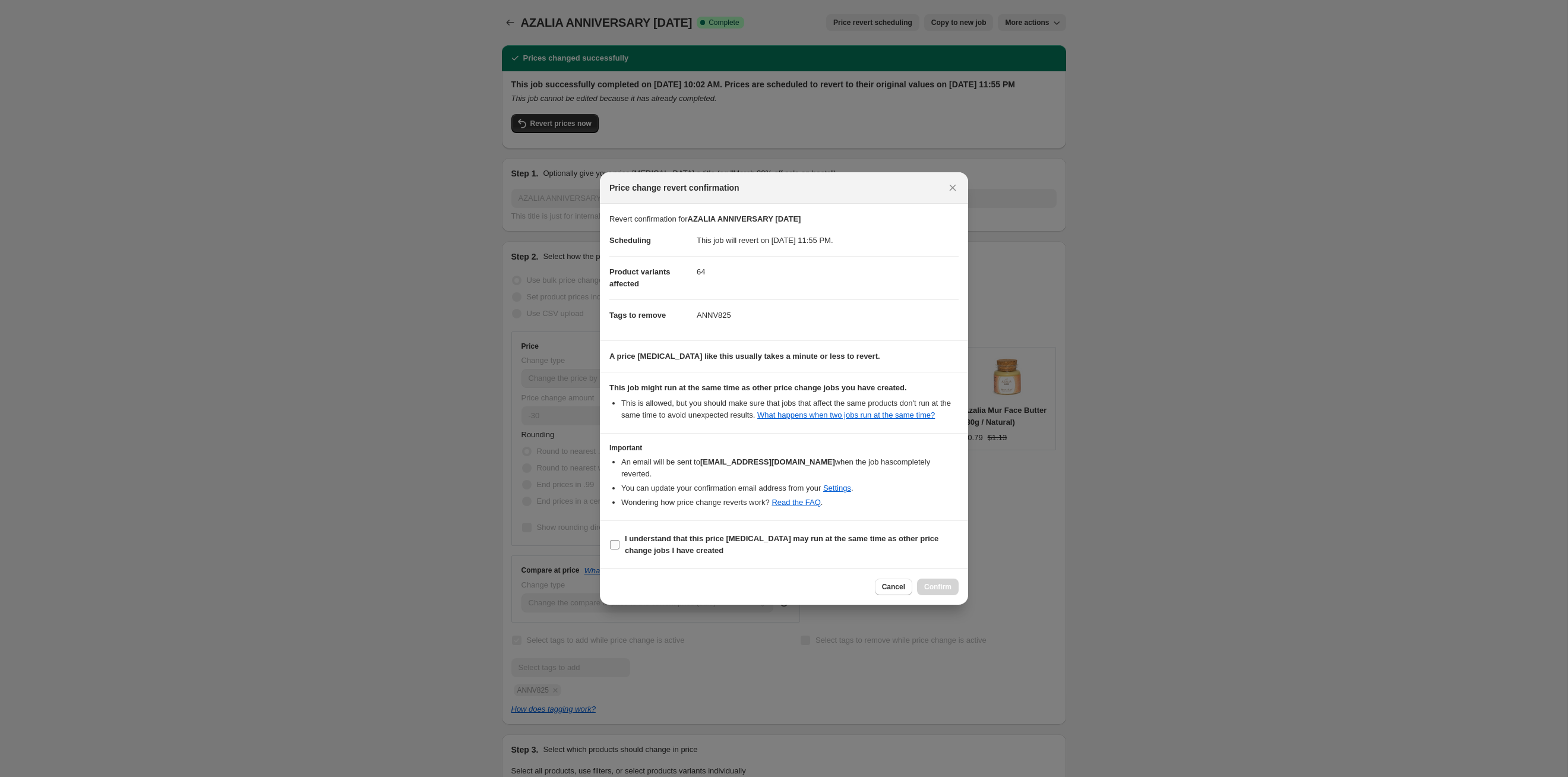
click at [807, 401] on b "I understand that this price [MEDICAL_DATA] may run at the same time as other p…" at bounding box center [782, 544] width 314 height 21
click at [619, 401] on input "I understand that this price [MEDICAL_DATA] may run at the same time as other p…" at bounding box center [614, 544] width 10 height 10
checkbox input "true"
click at [807, 401] on span "Confirm" at bounding box center [938, 587] width 27 height 10
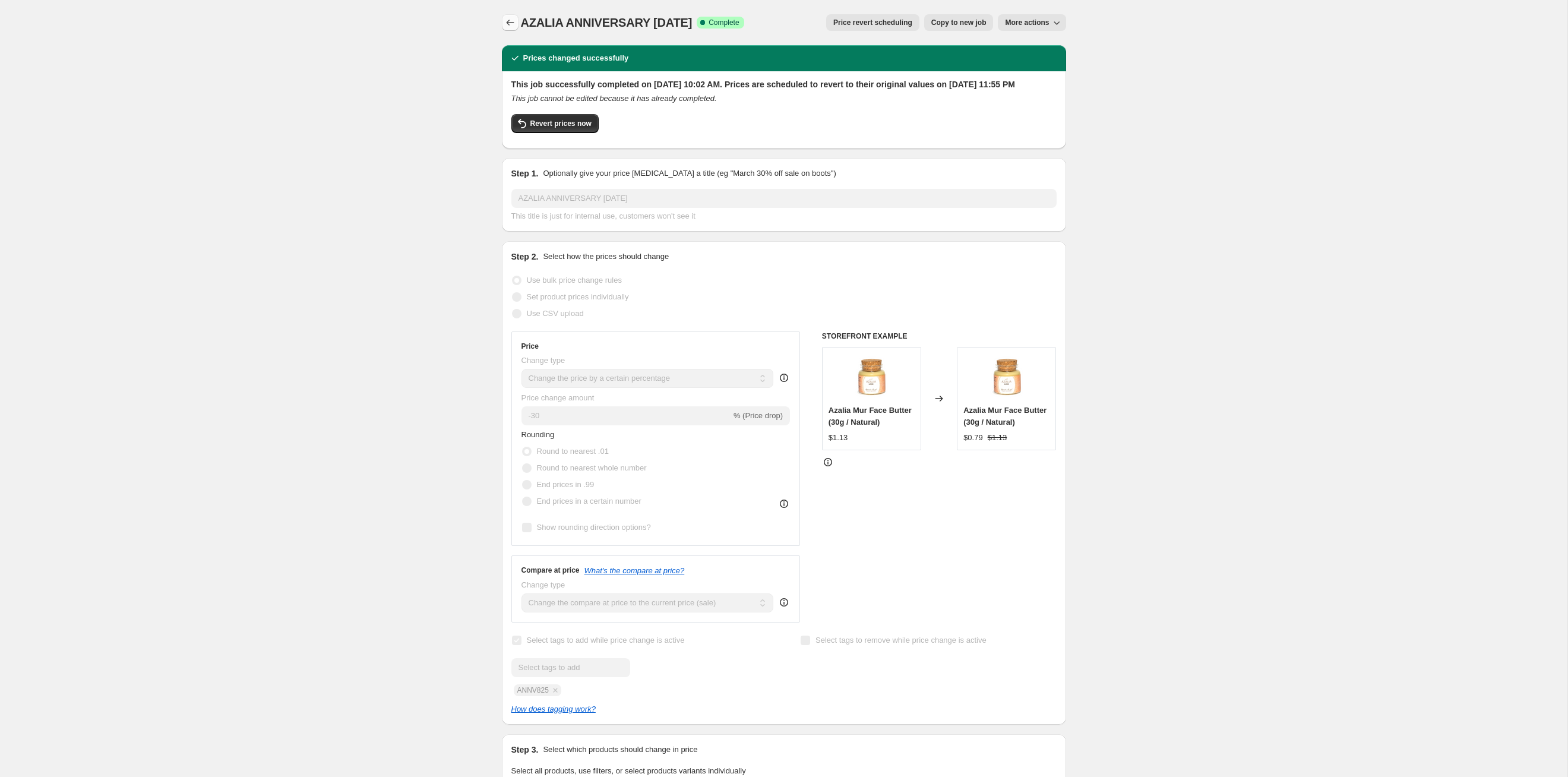
click at [514, 18] on icon "Price change jobs" at bounding box center [510, 22] width 12 height 12
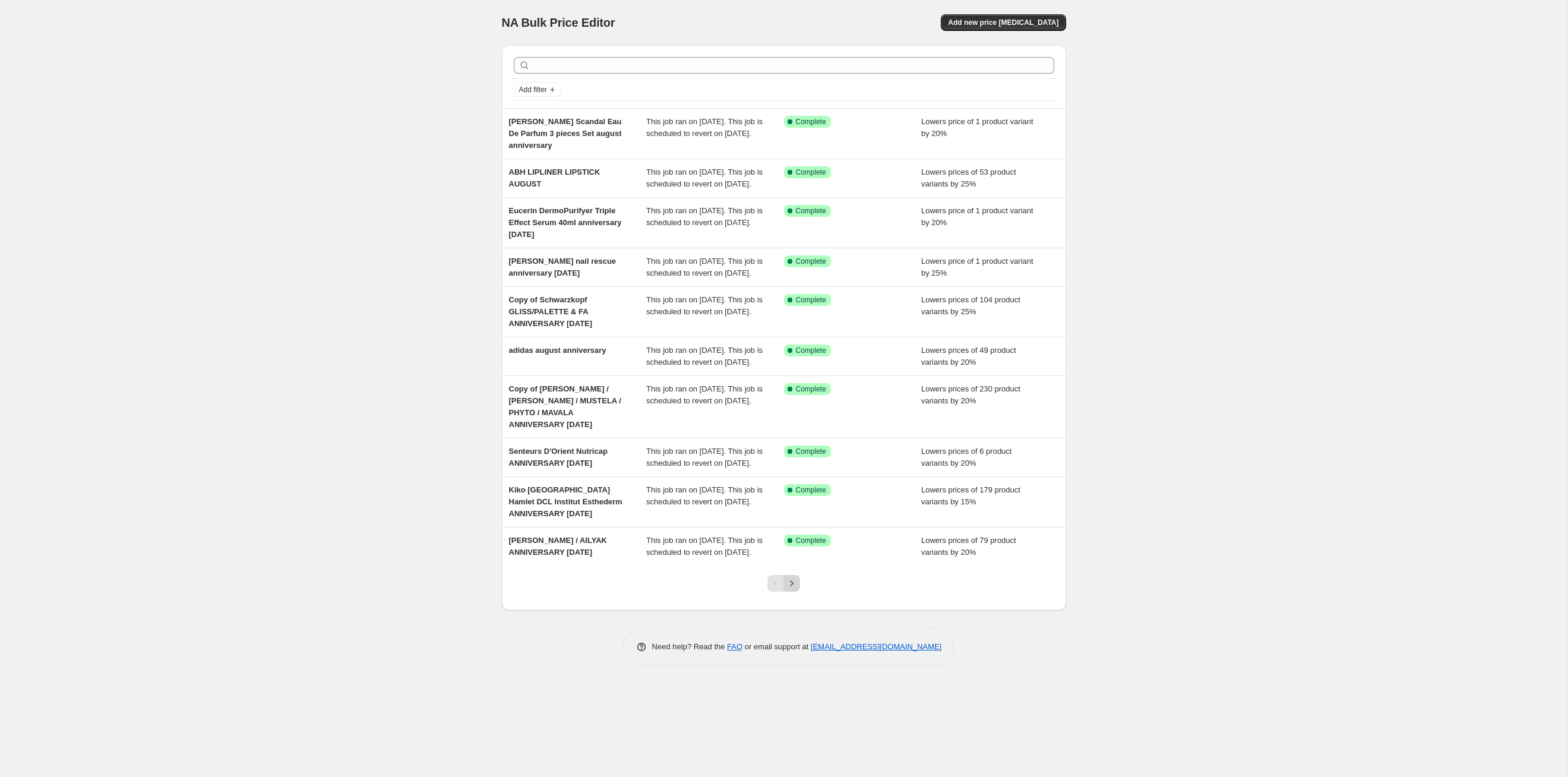
click at [795, 401] on icon "Next" at bounding box center [792, 583] width 12 height 12
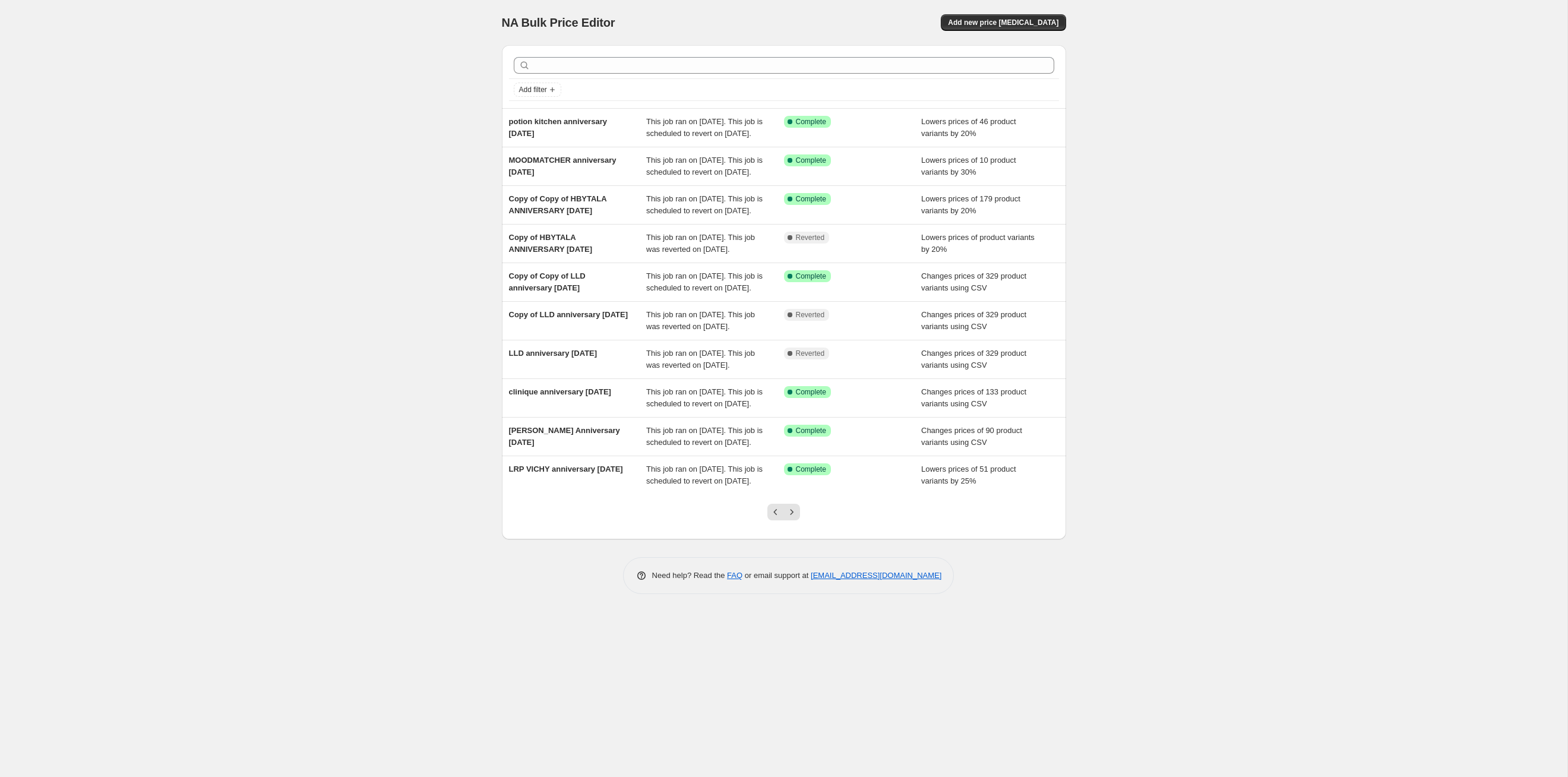
click at [795, 401] on icon "Next" at bounding box center [792, 512] width 12 height 12
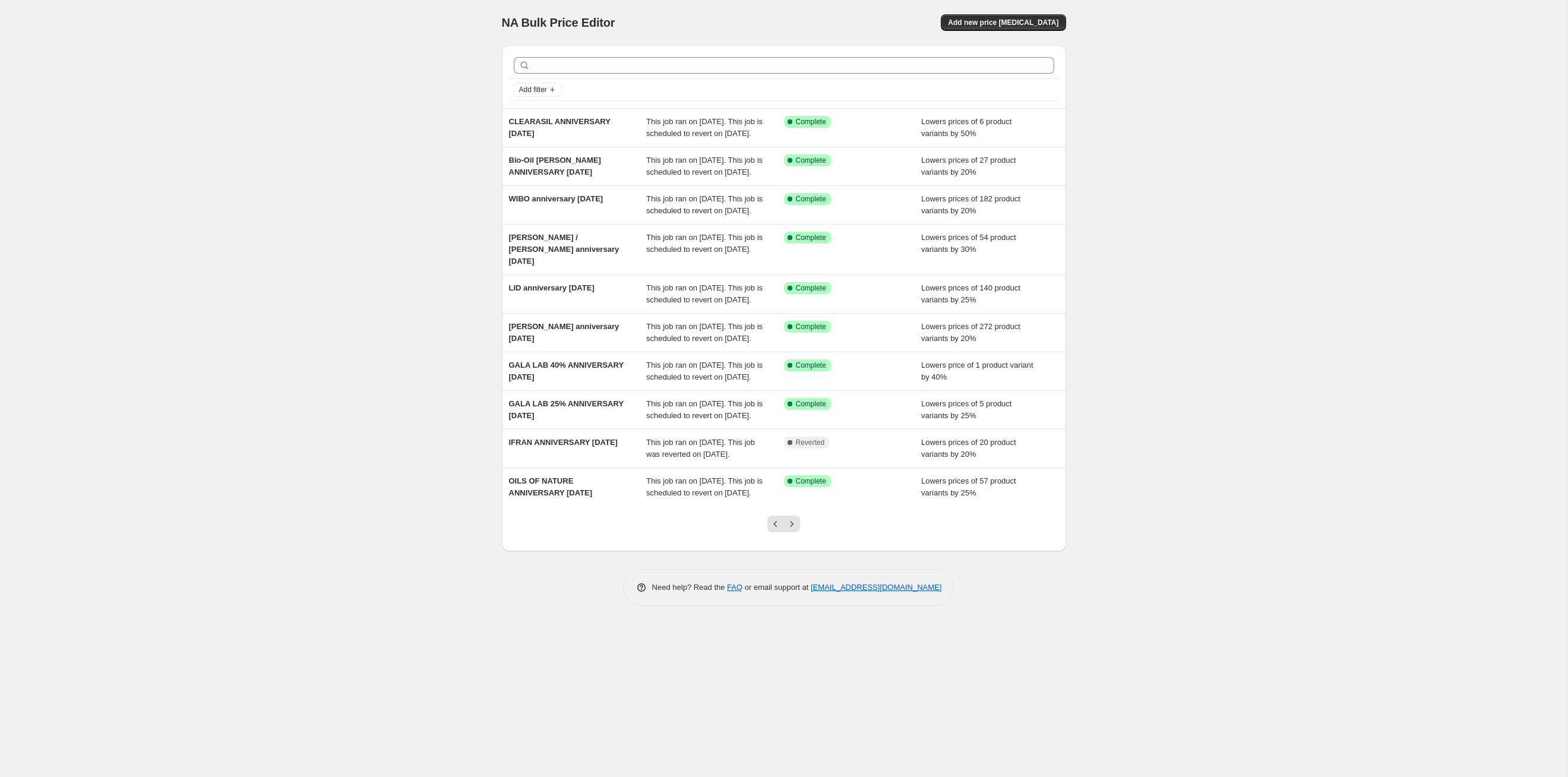
click at [795, 401] on icon "Next" at bounding box center [792, 524] width 12 height 12
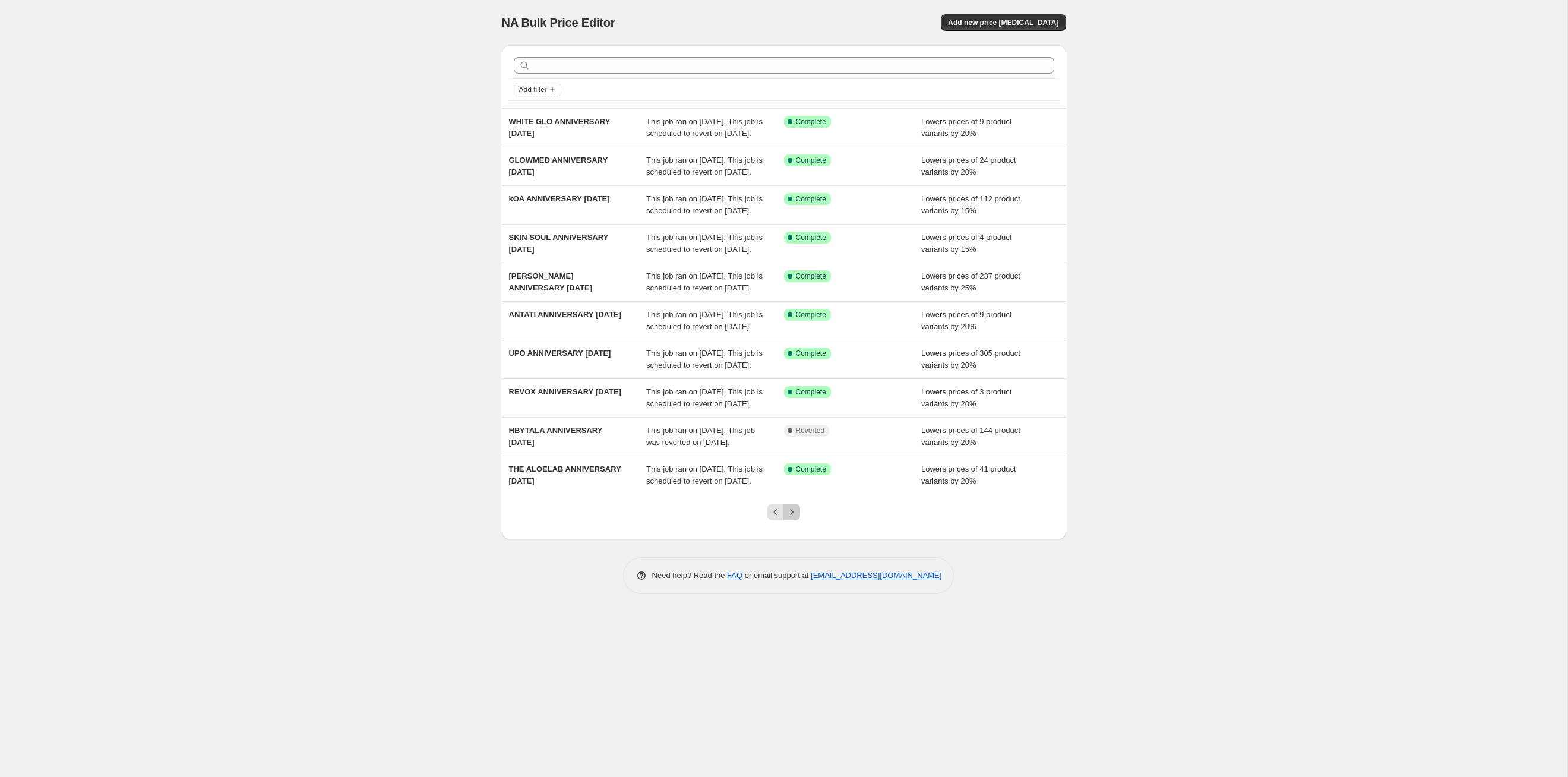
click at [795, 401] on icon "Next" at bounding box center [792, 512] width 12 height 12
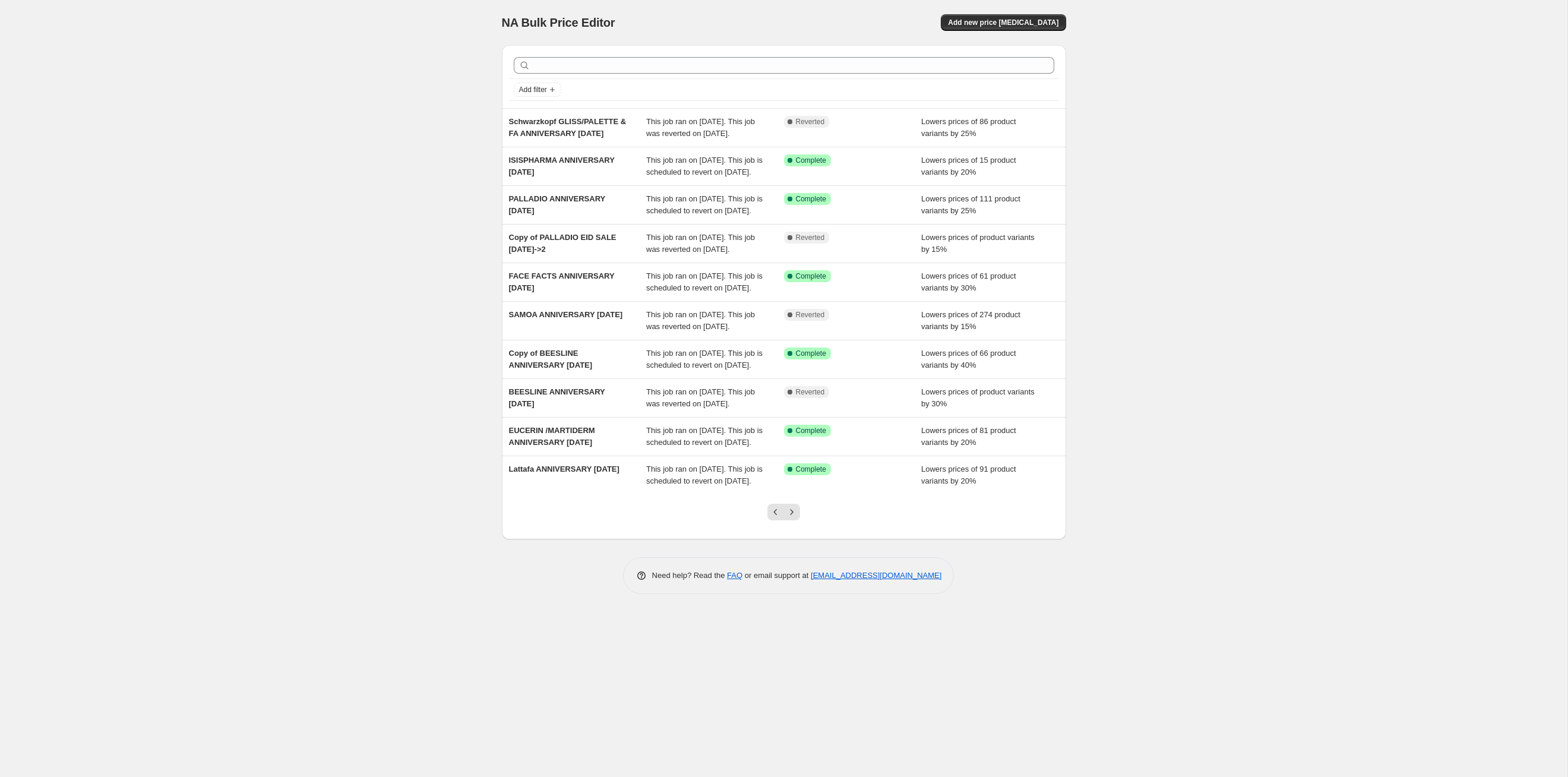
click at [795, 401] on icon "Next" at bounding box center [792, 512] width 12 height 12
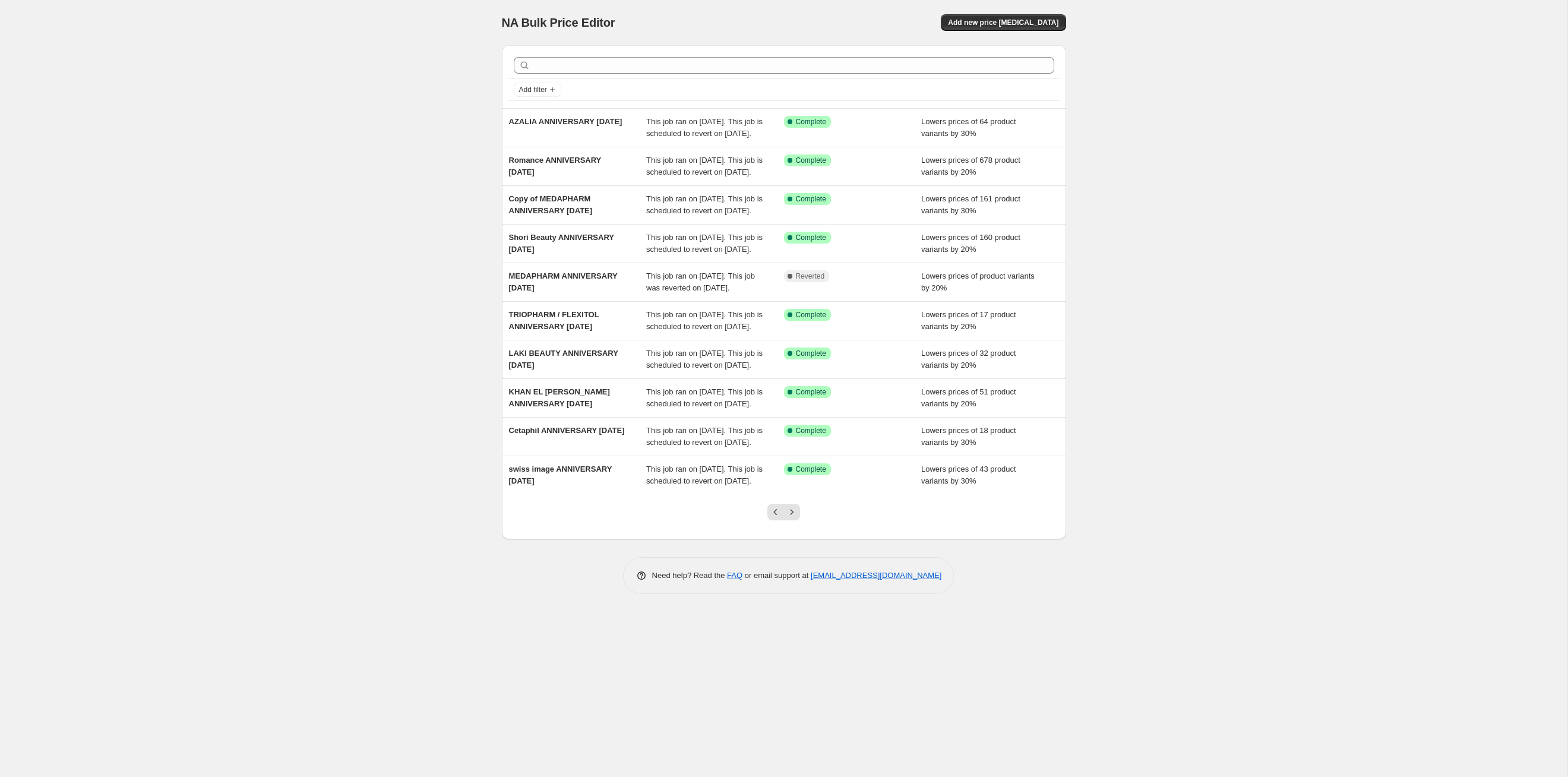
click at [795, 401] on icon "Next" at bounding box center [792, 512] width 12 height 12
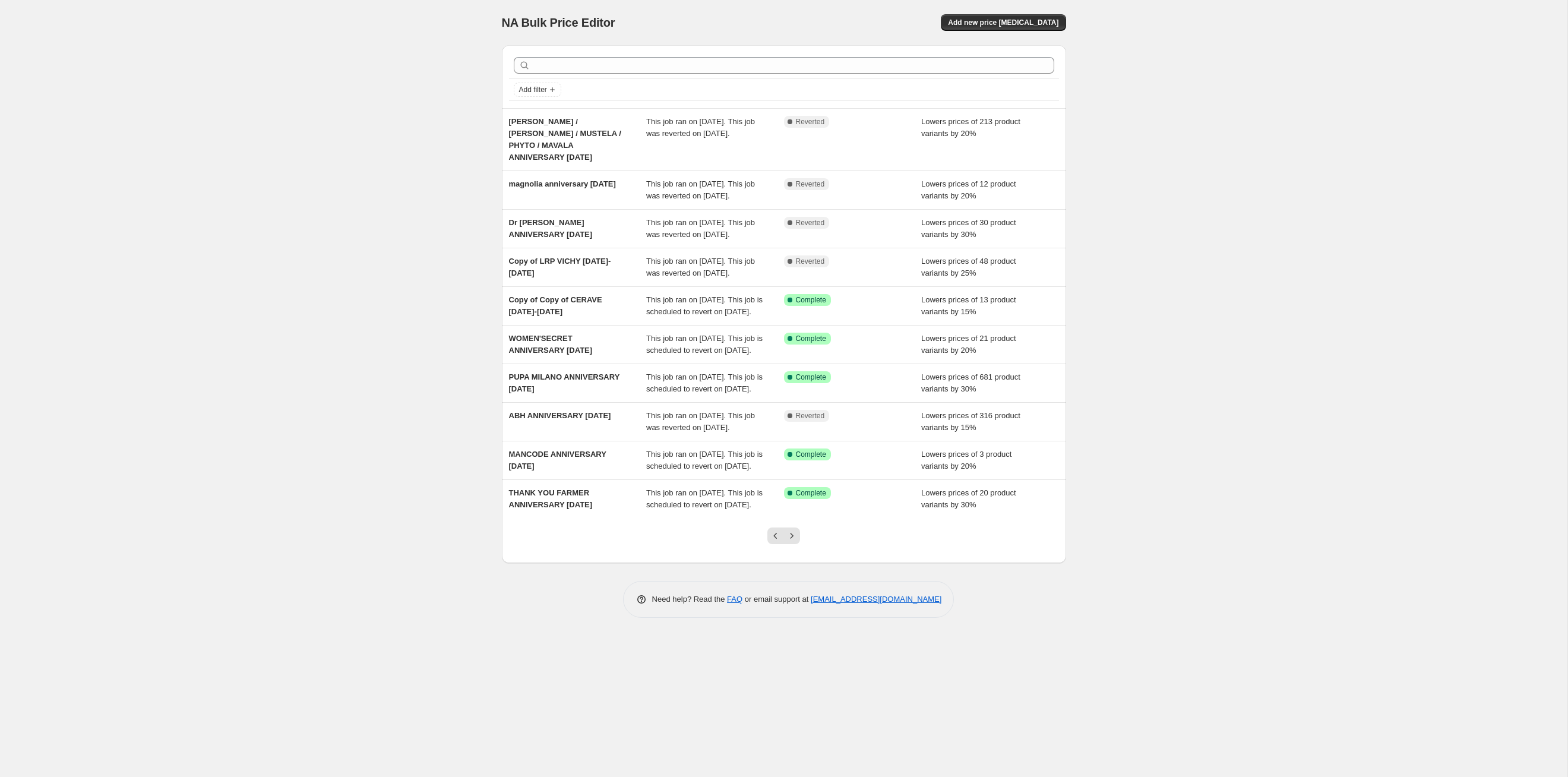
click at [795, 401] on icon "Next" at bounding box center [792, 536] width 12 height 12
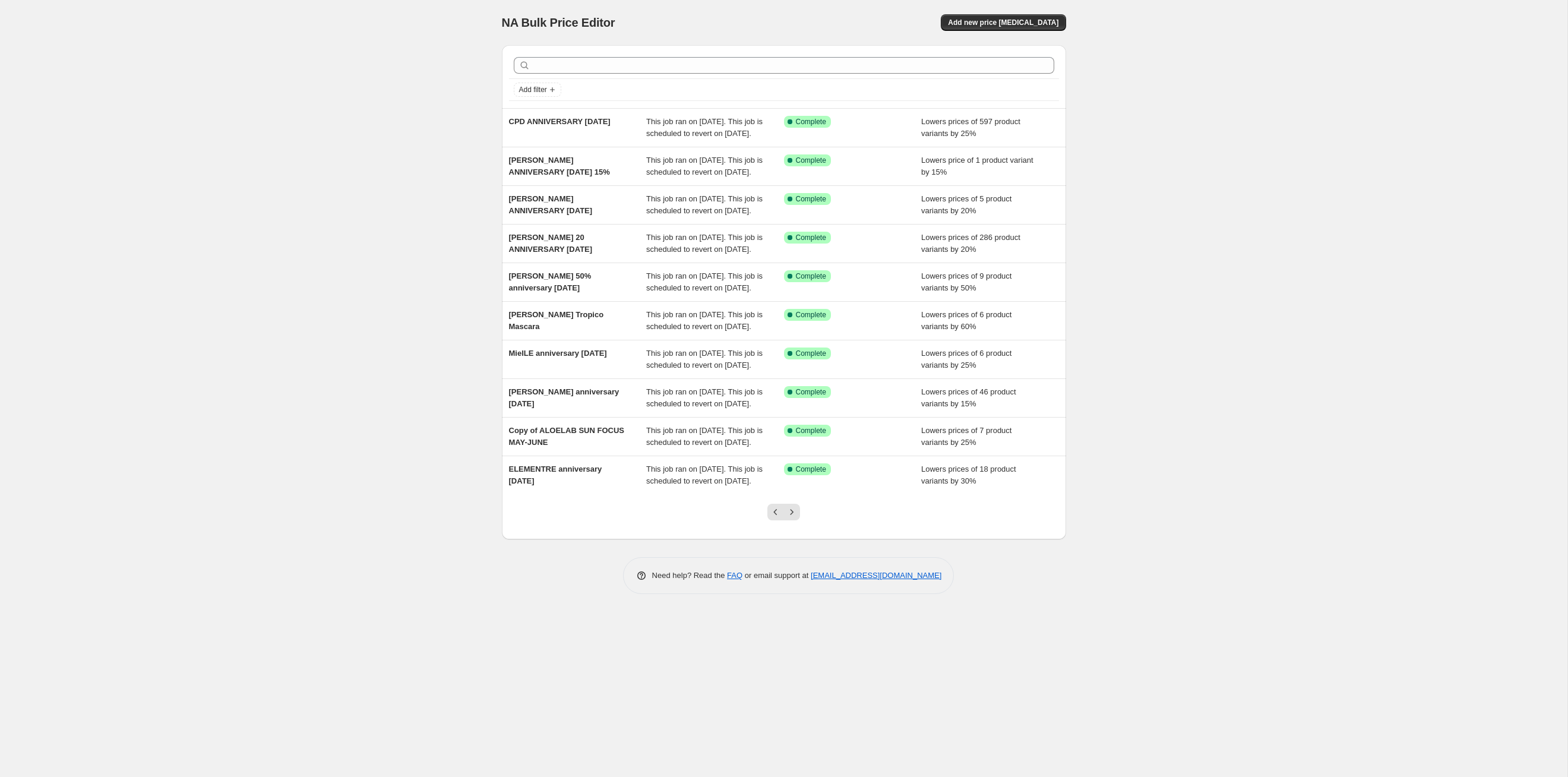
click at [795, 401] on icon "Next" at bounding box center [792, 512] width 12 height 12
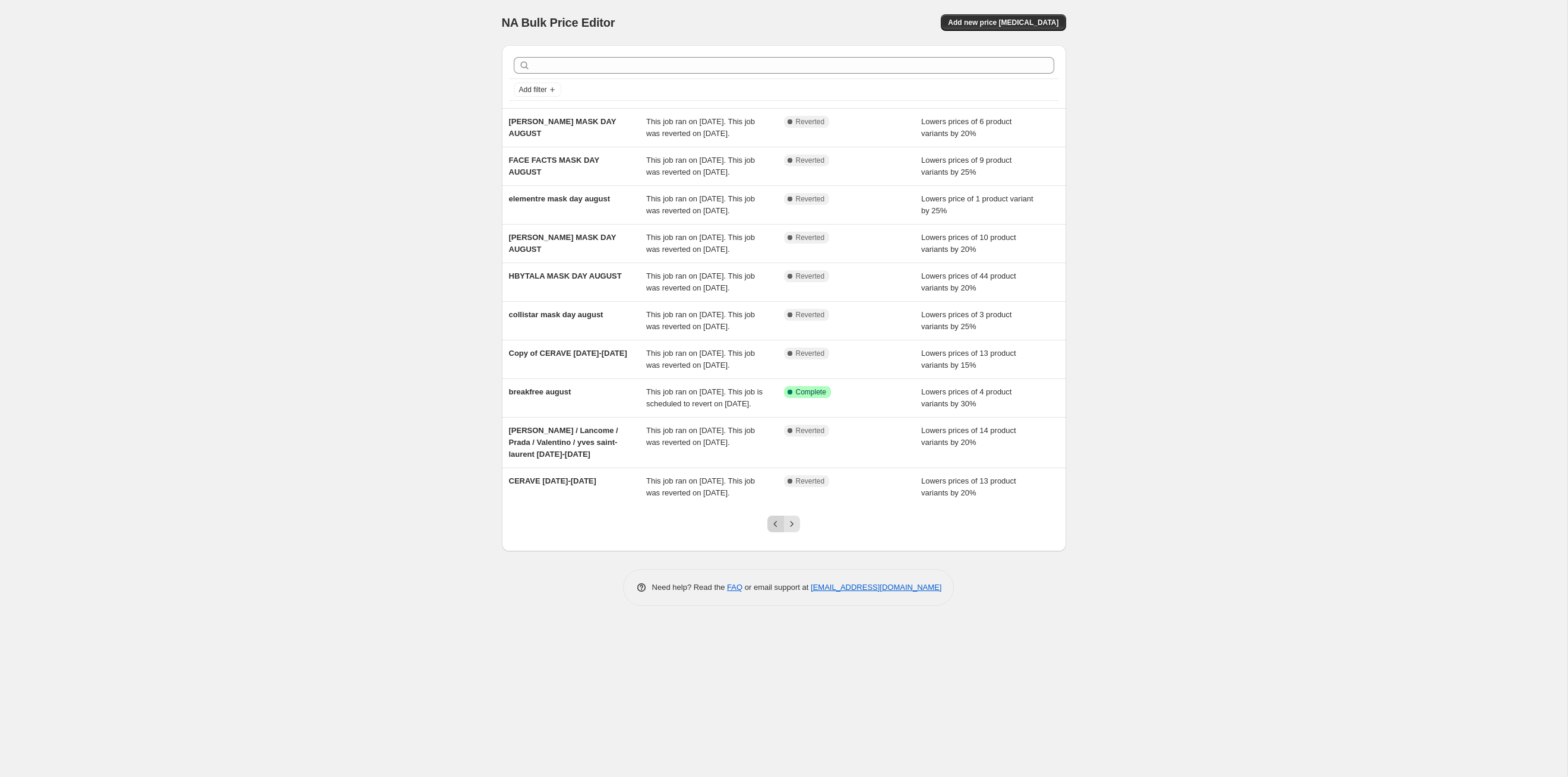
click at [770, 401] on icon "Previous" at bounding box center [776, 524] width 12 height 12
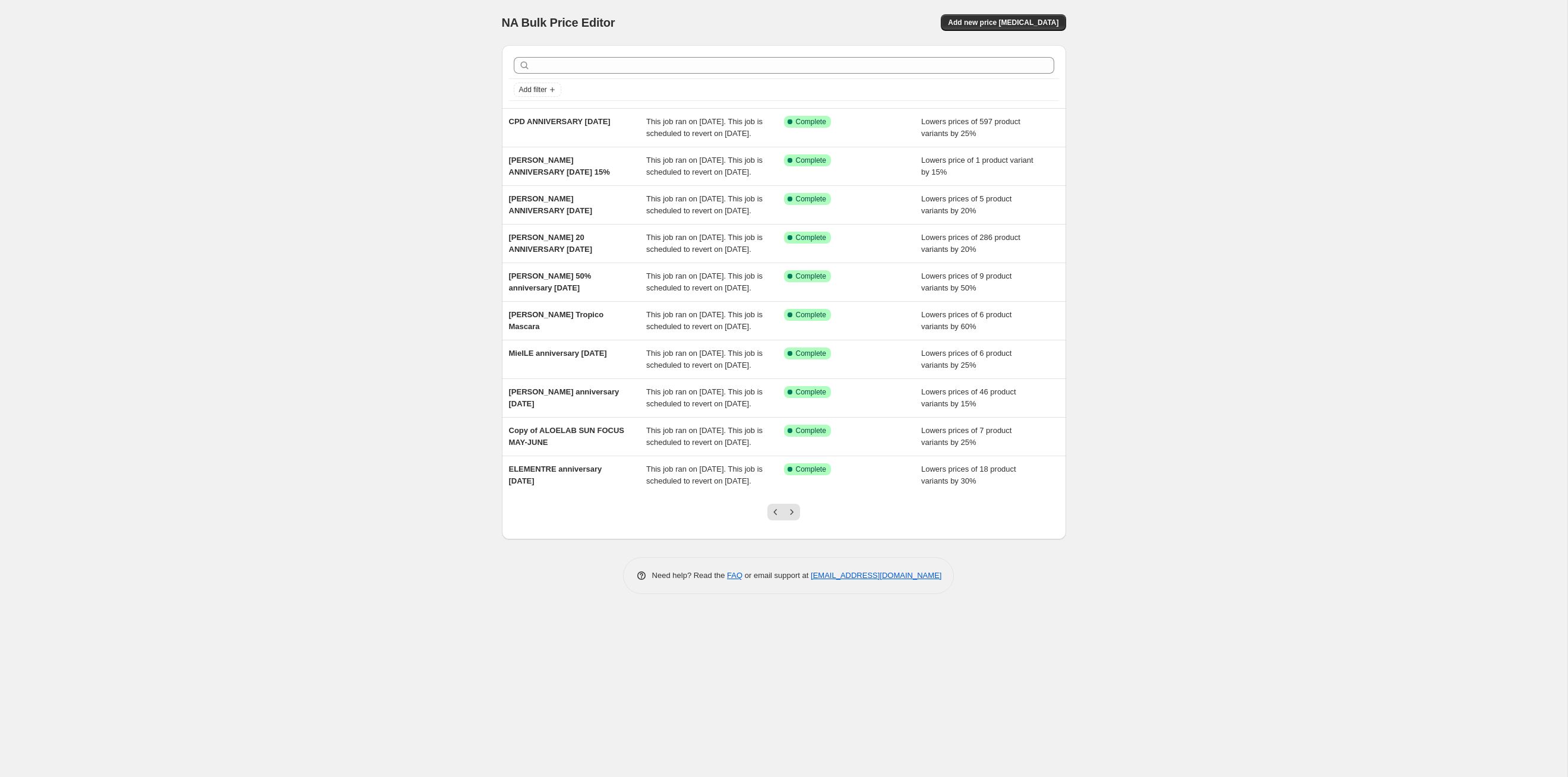
click at [770, 401] on icon "Previous" at bounding box center [776, 512] width 12 height 12
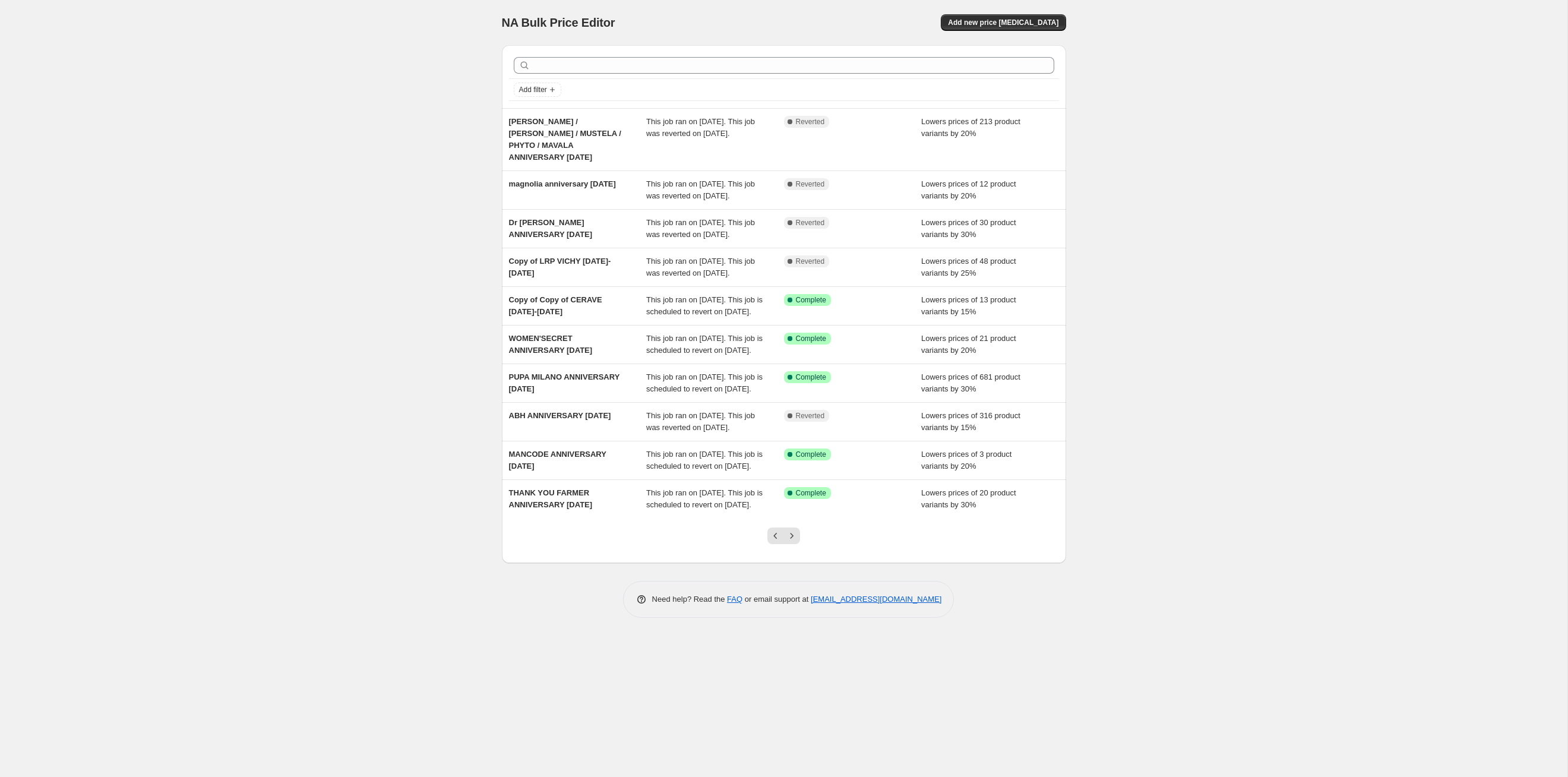
click at [770, 401] on icon "Previous" at bounding box center [776, 536] width 12 height 12
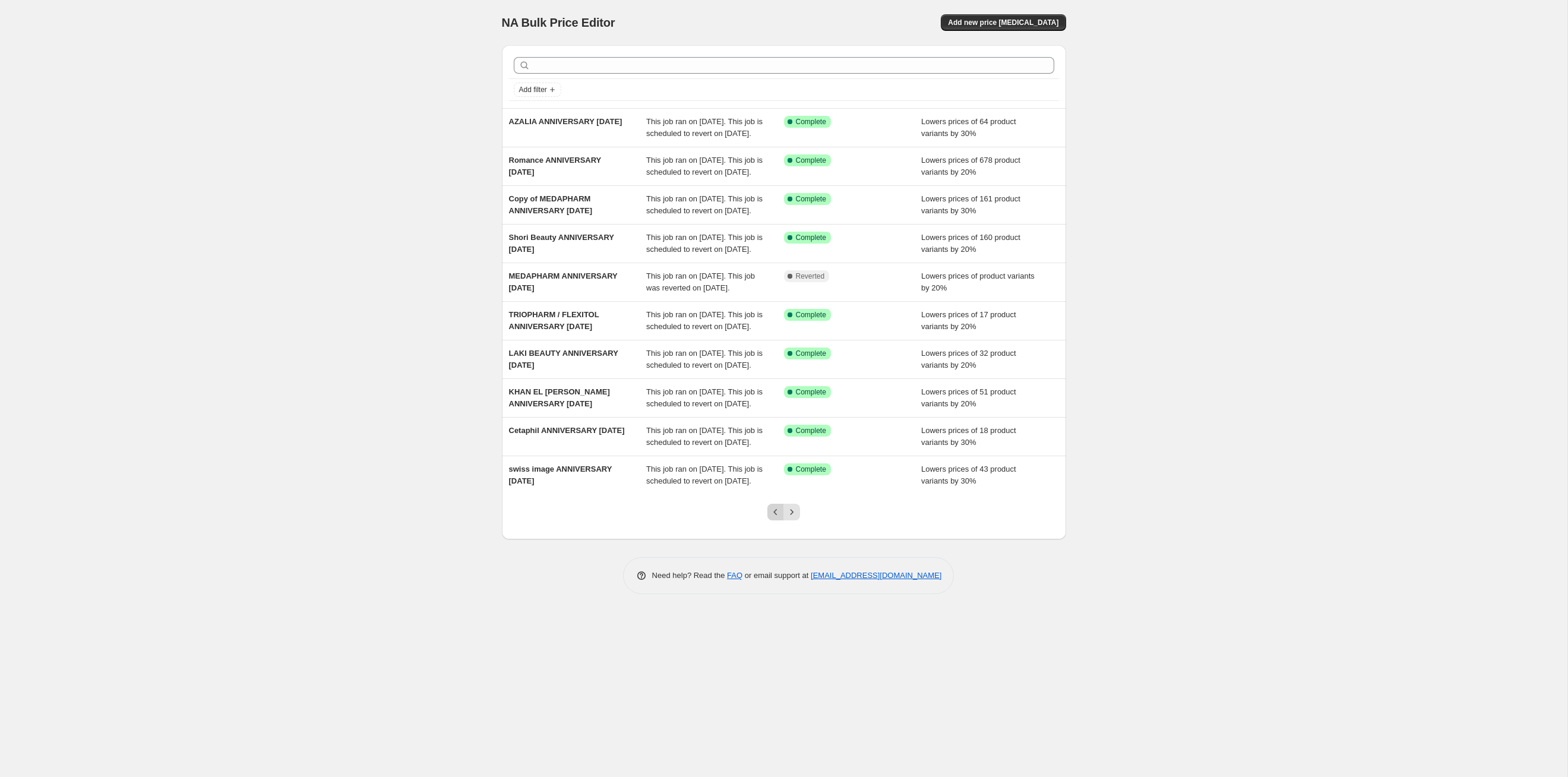
click at [779, 401] on icon "Previous" at bounding box center [776, 512] width 12 height 12
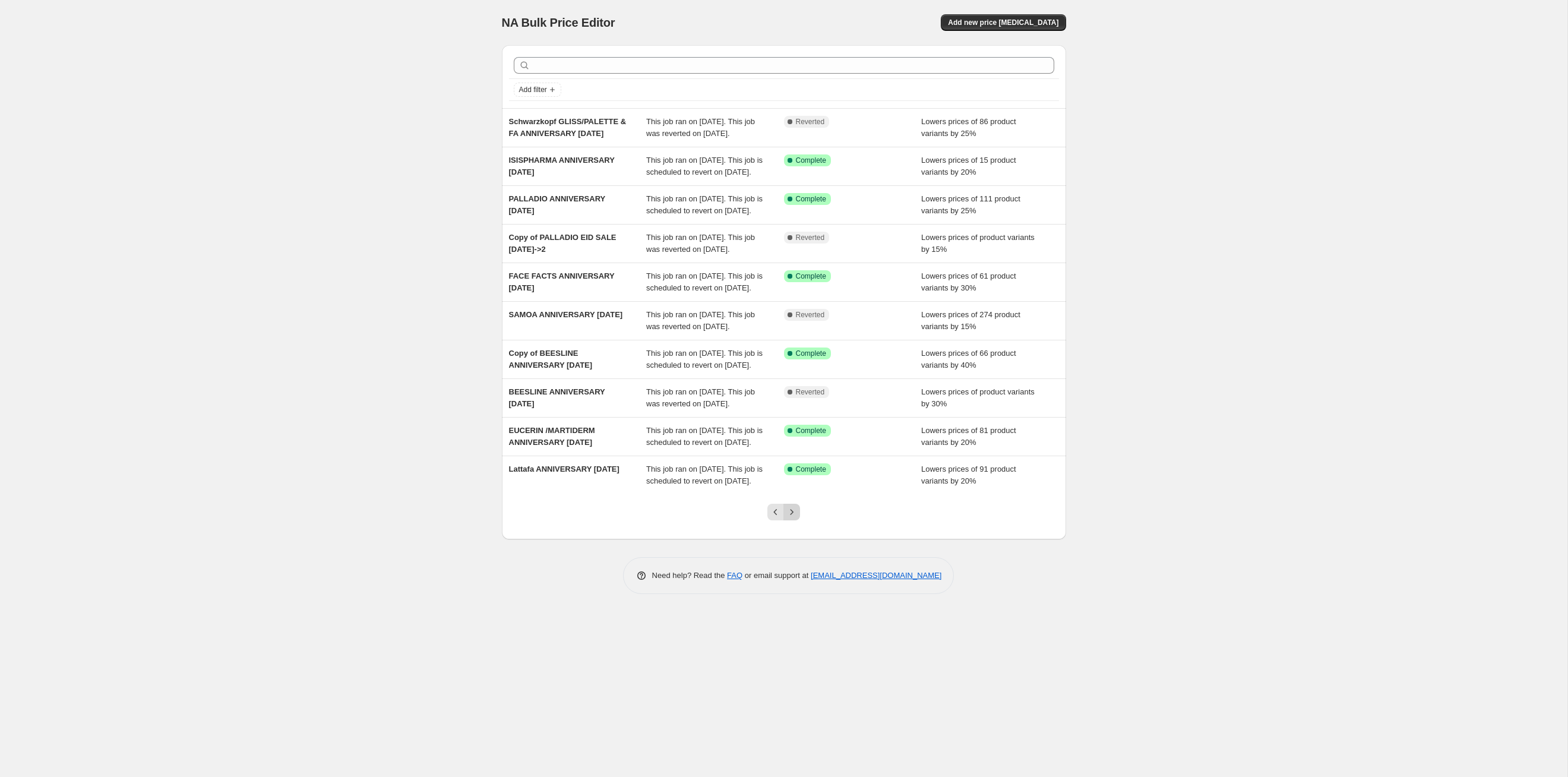
click at [798, 401] on button "Next" at bounding box center [792, 512] width 17 height 17
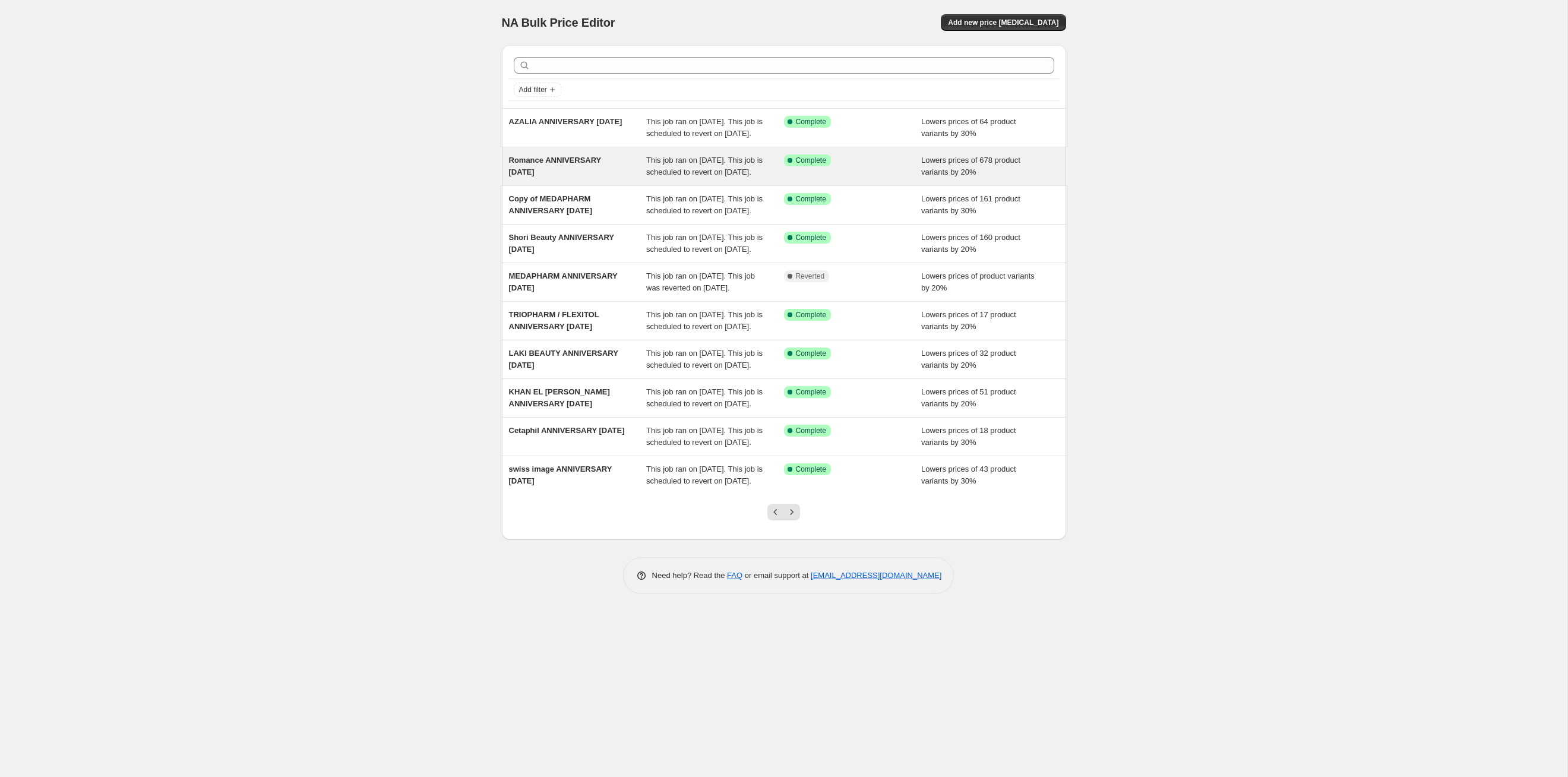
click at [729, 177] on span "This job ran on [DATE]. This job is scheduled to revert on [DATE]." at bounding box center [704, 166] width 117 height 21
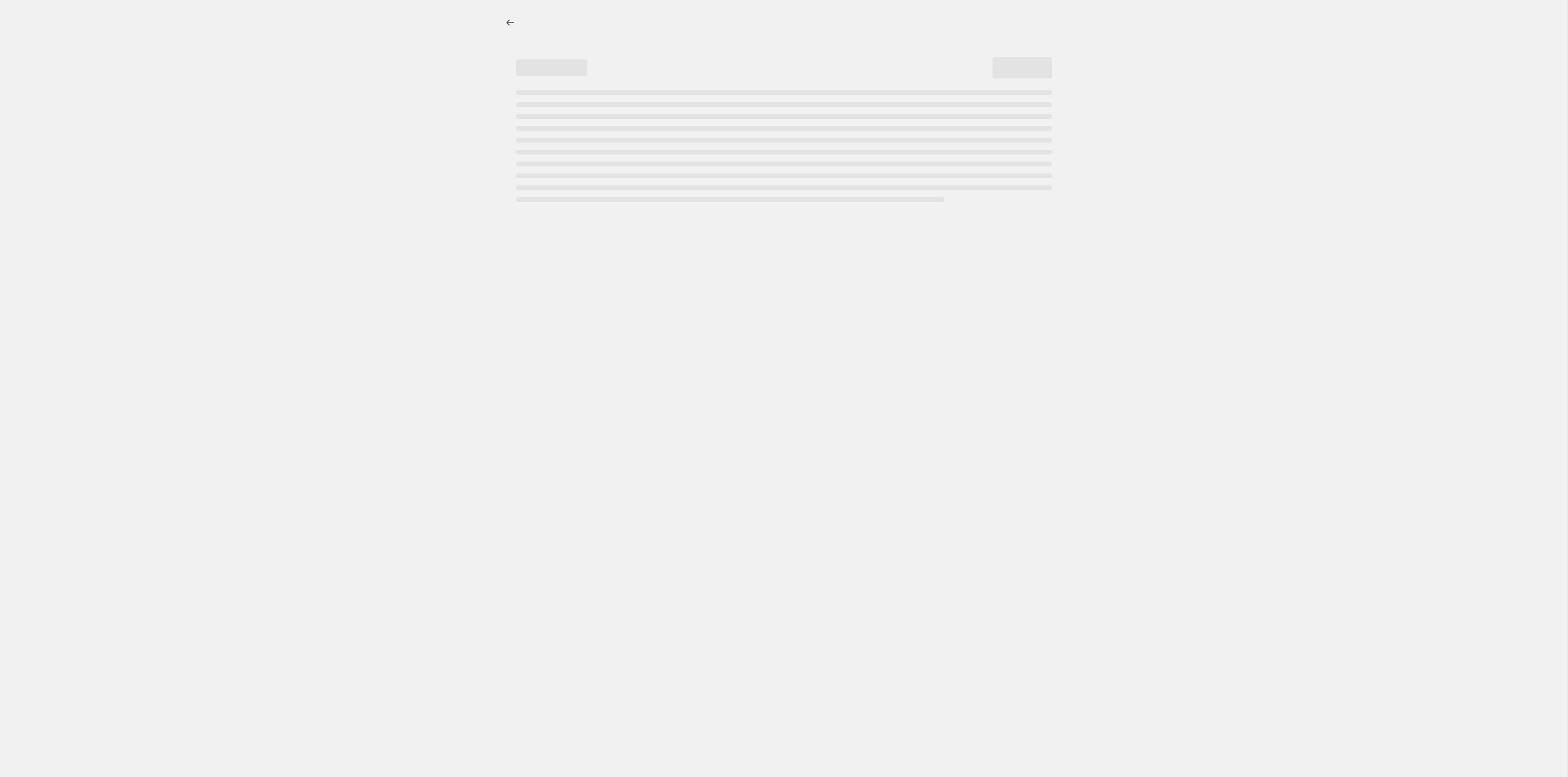
select select "percentage"
select select "tag"
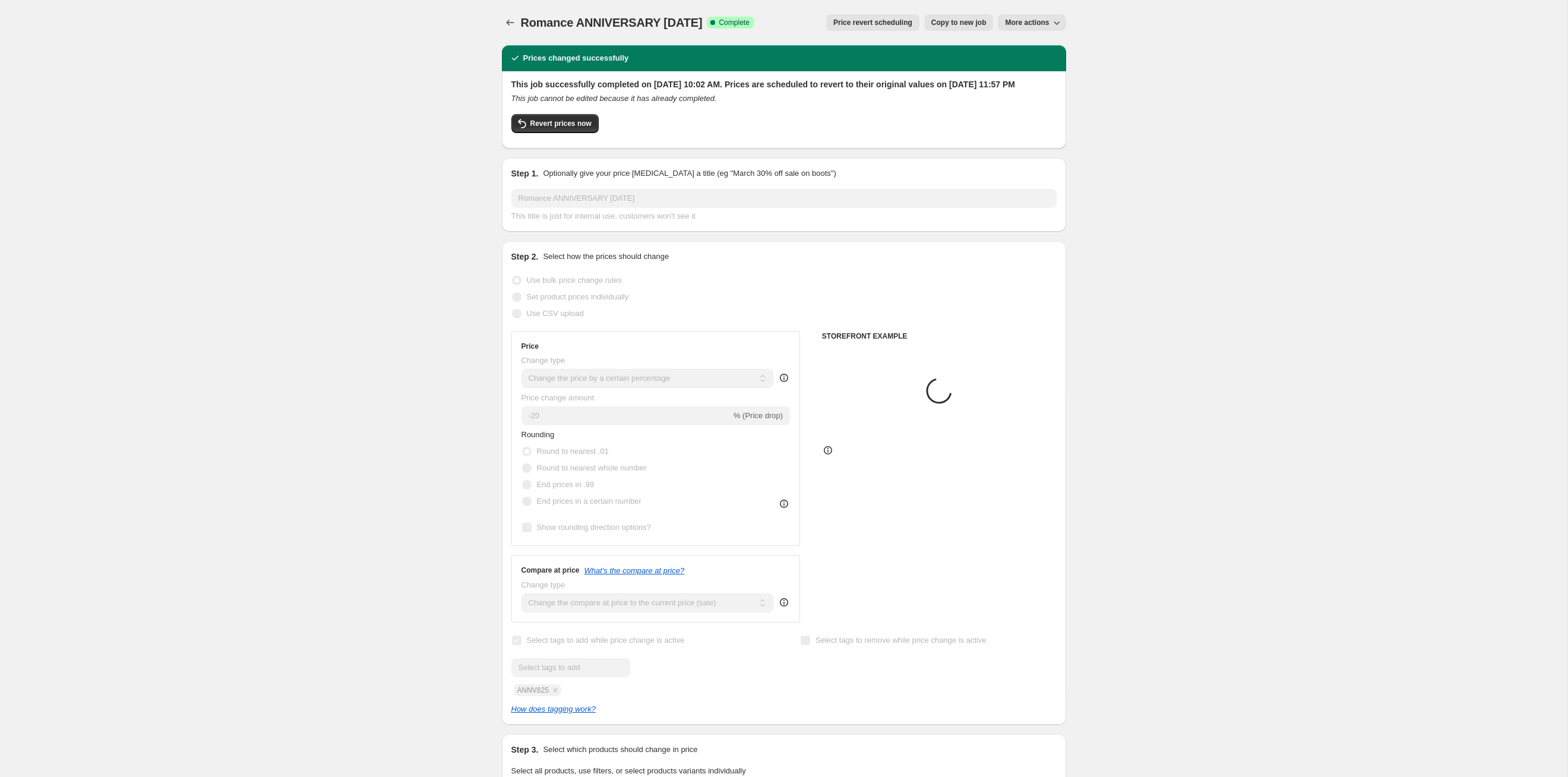
click at [807, 21] on span "Price revert scheduling" at bounding box center [873, 22] width 79 height 10
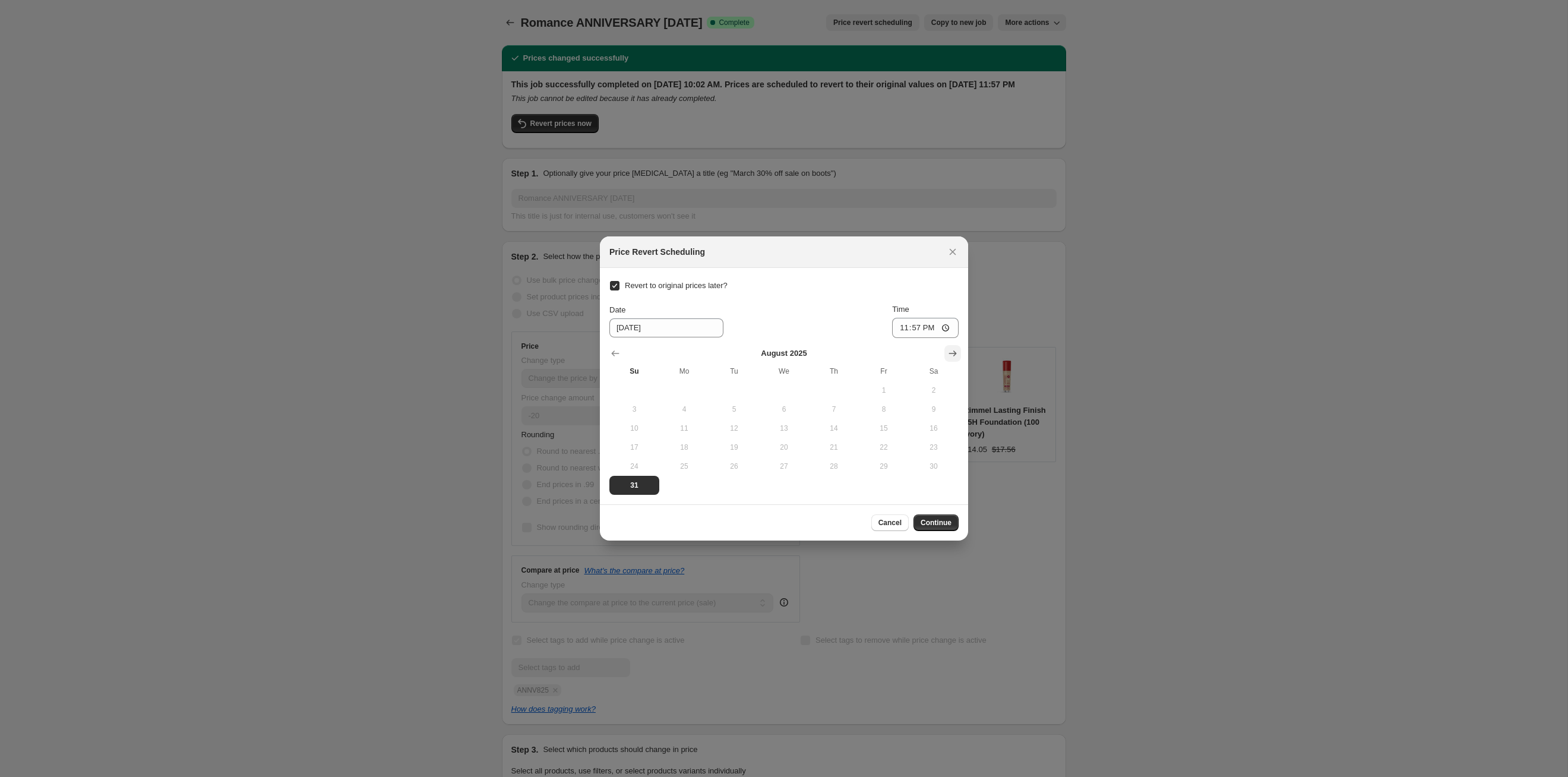
click at [807, 350] on icon "Show next month, September 2025" at bounding box center [952, 353] width 12 height 12
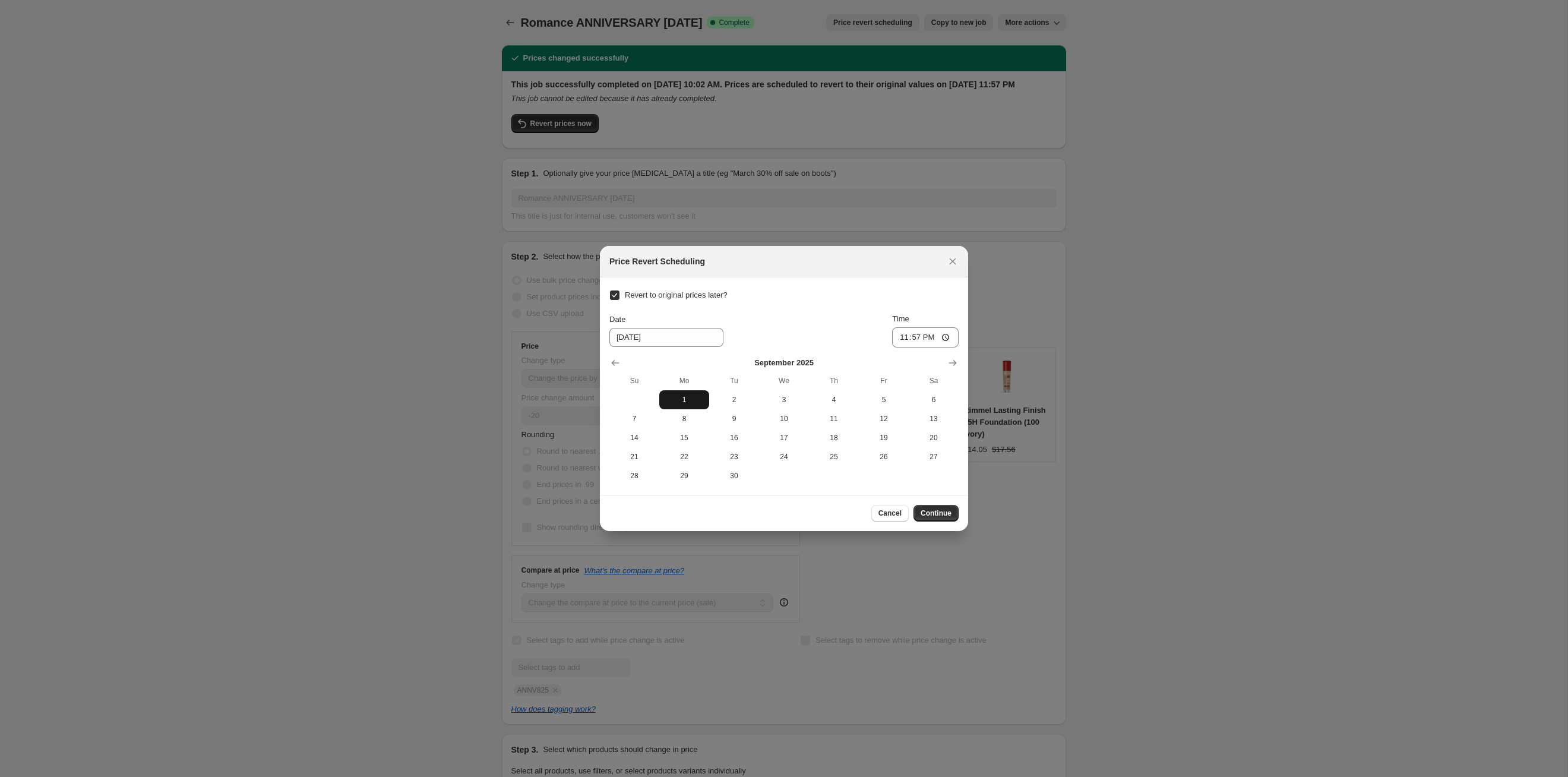
click at [693, 399] on span "1" at bounding box center [684, 399] width 40 height 10
type input "[DATE]"
click at [807, 401] on div "Cancel Continue" at bounding box center [783, 513] width 368 height 36
click at [807, 401] on button "Continue" at bounding box center [936, 513] width 45 height 17
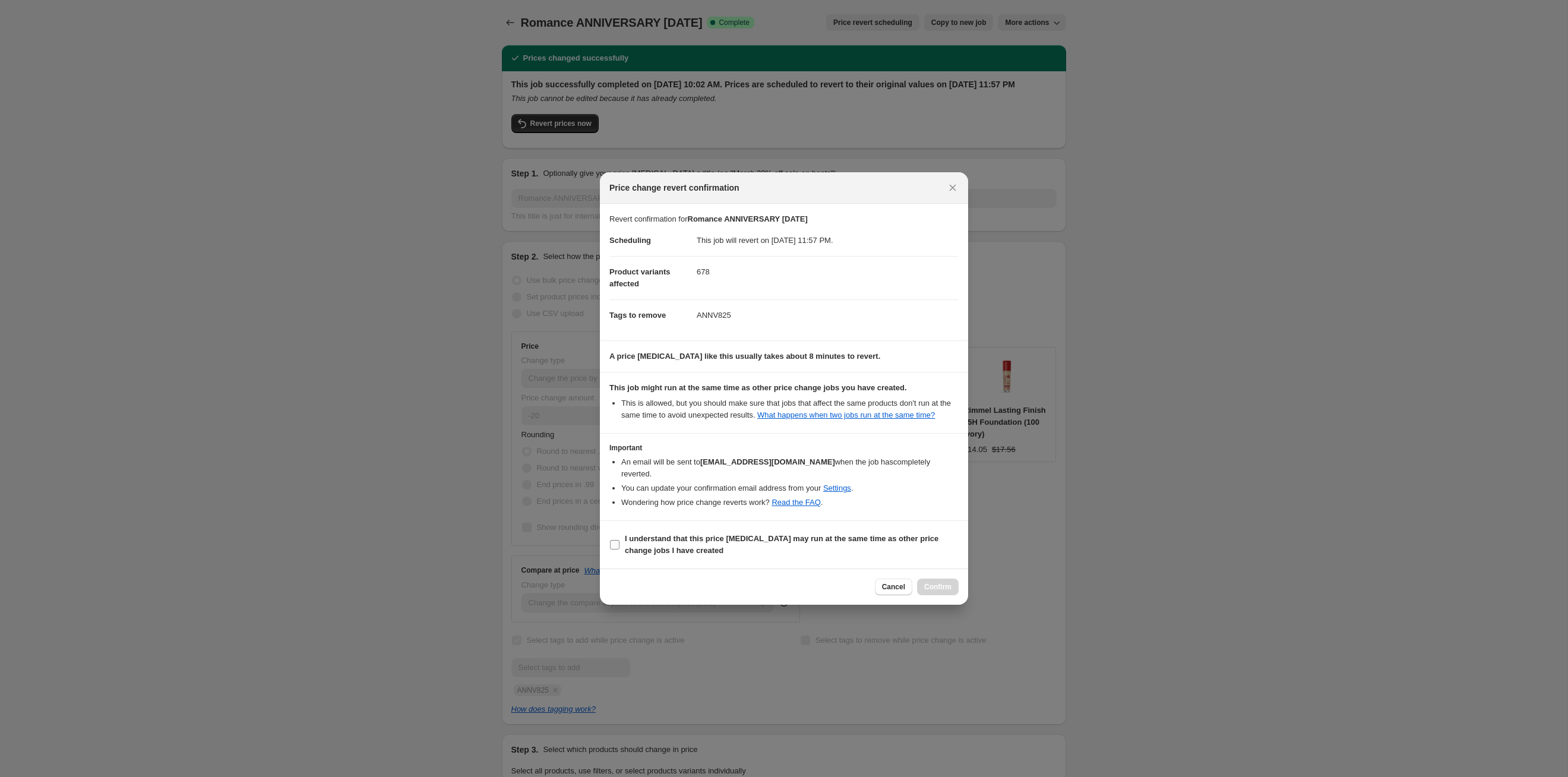
click at [807, 401] on span "I understand that this price [MEDICAL_DATA] may run at the same time as other p…" at bounding box center [792, 544] width 334 height 24
click at [619, 401] on input "I understand that this price [MEDICAL_DATA] may run at the same time as other p…" at bounding box center [614, 544] width 10 height 10
checkbox input "true"
click at [807, 401] on button "Confirm" at bounding box center [938, 587] width 41 height 17
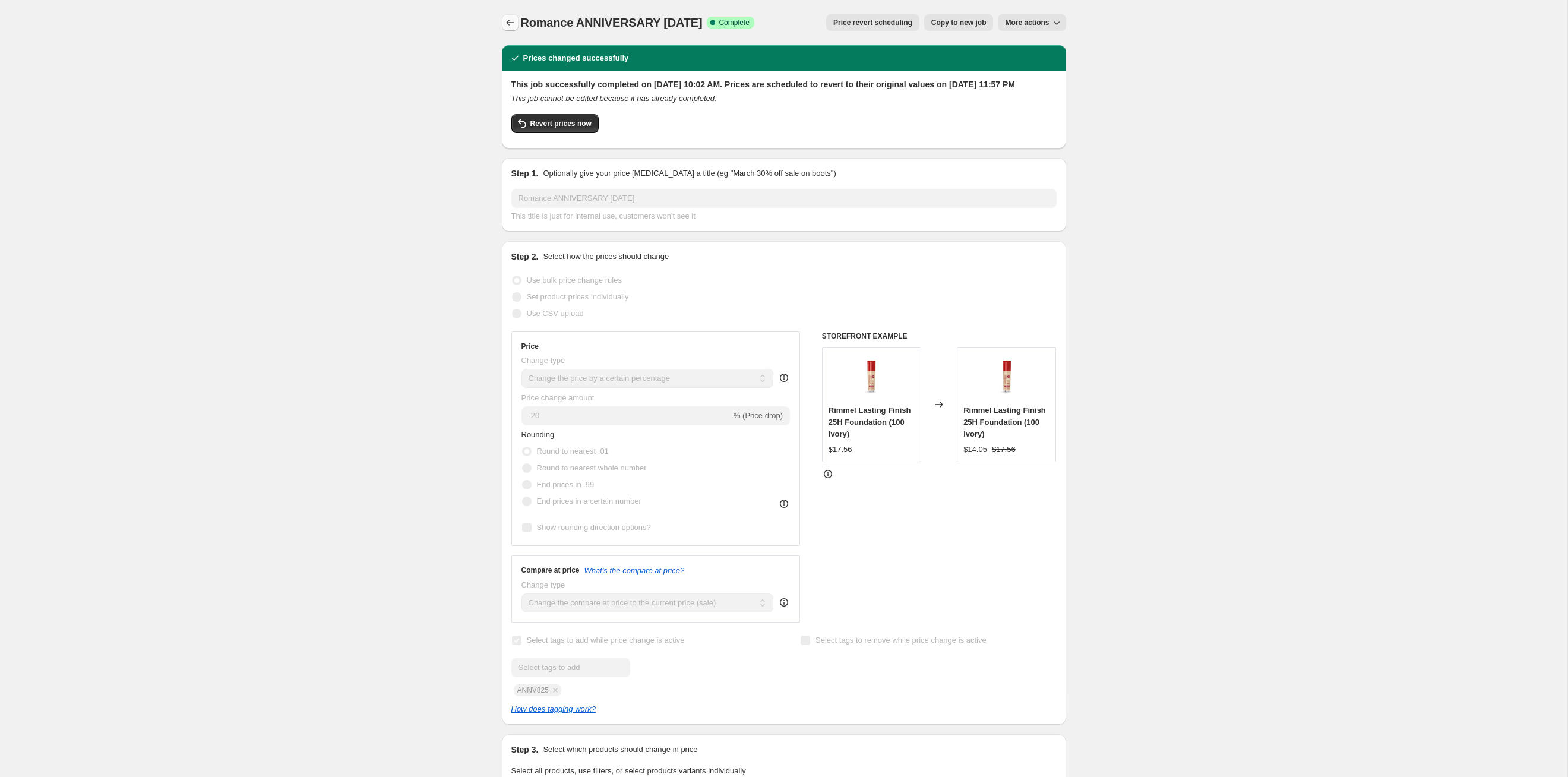
click at [510, 24] on icon "Price change jobs" at bounding box center [510, 22] width 12 height 12
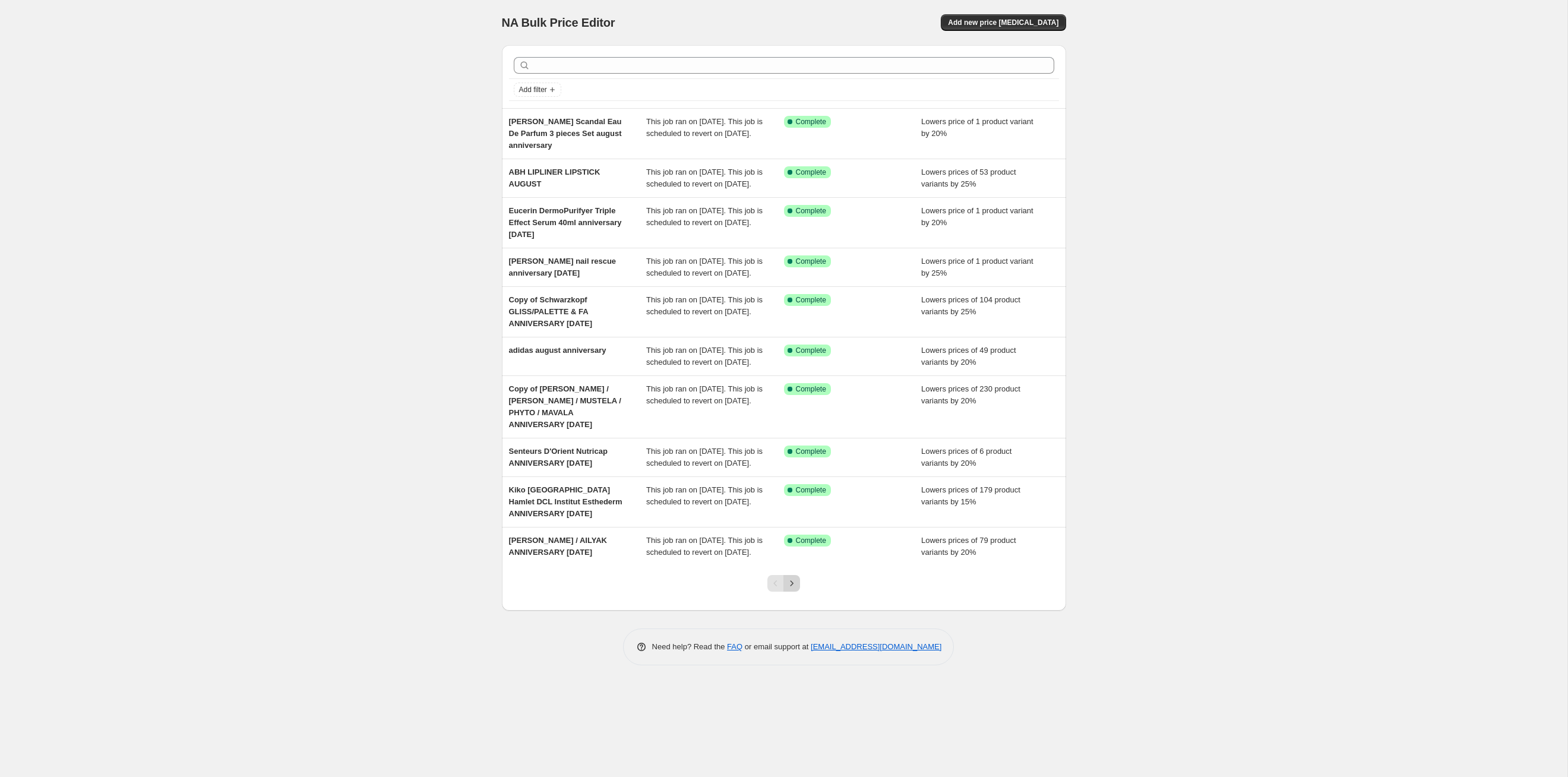
click at [792, 401] on icon "Next" at bounding box center [792, 583] width 12 height 12
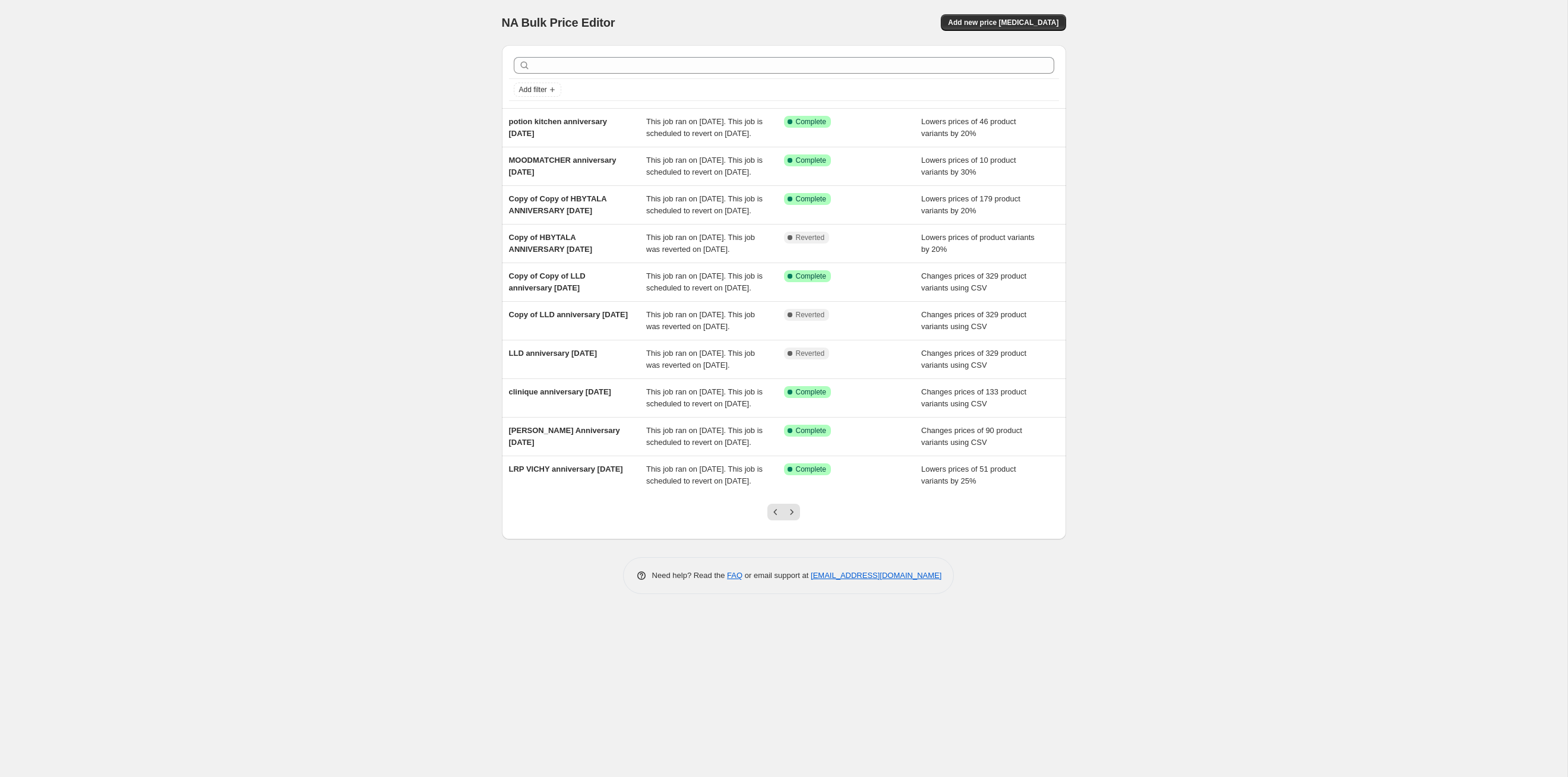
click at [792, 401] on icon "Next" at bounding box center [792, 512] width 12 height 12
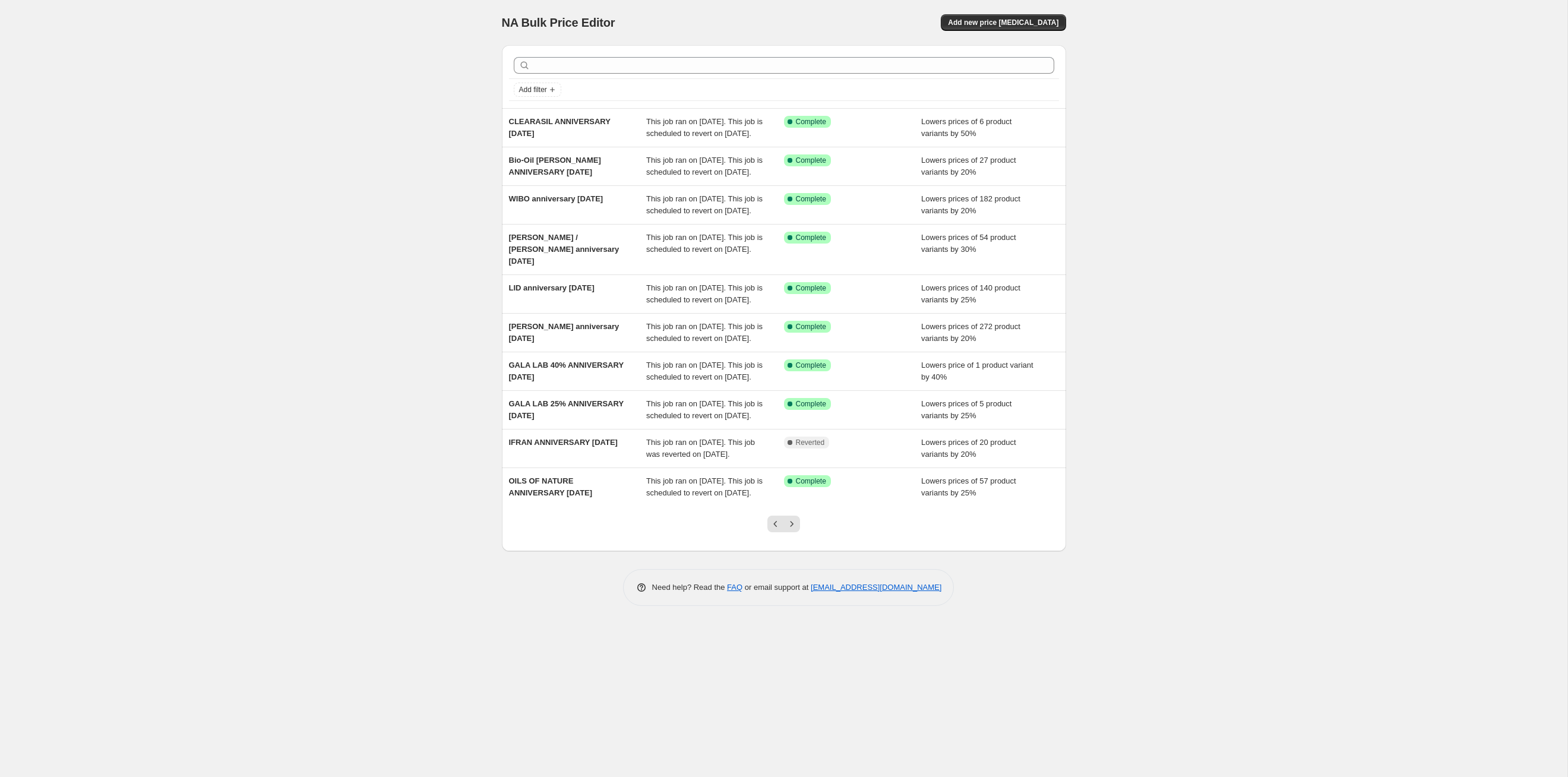
click at [792, 401] on icon "Next" at bounding box center [792, 524] width 12 height 12
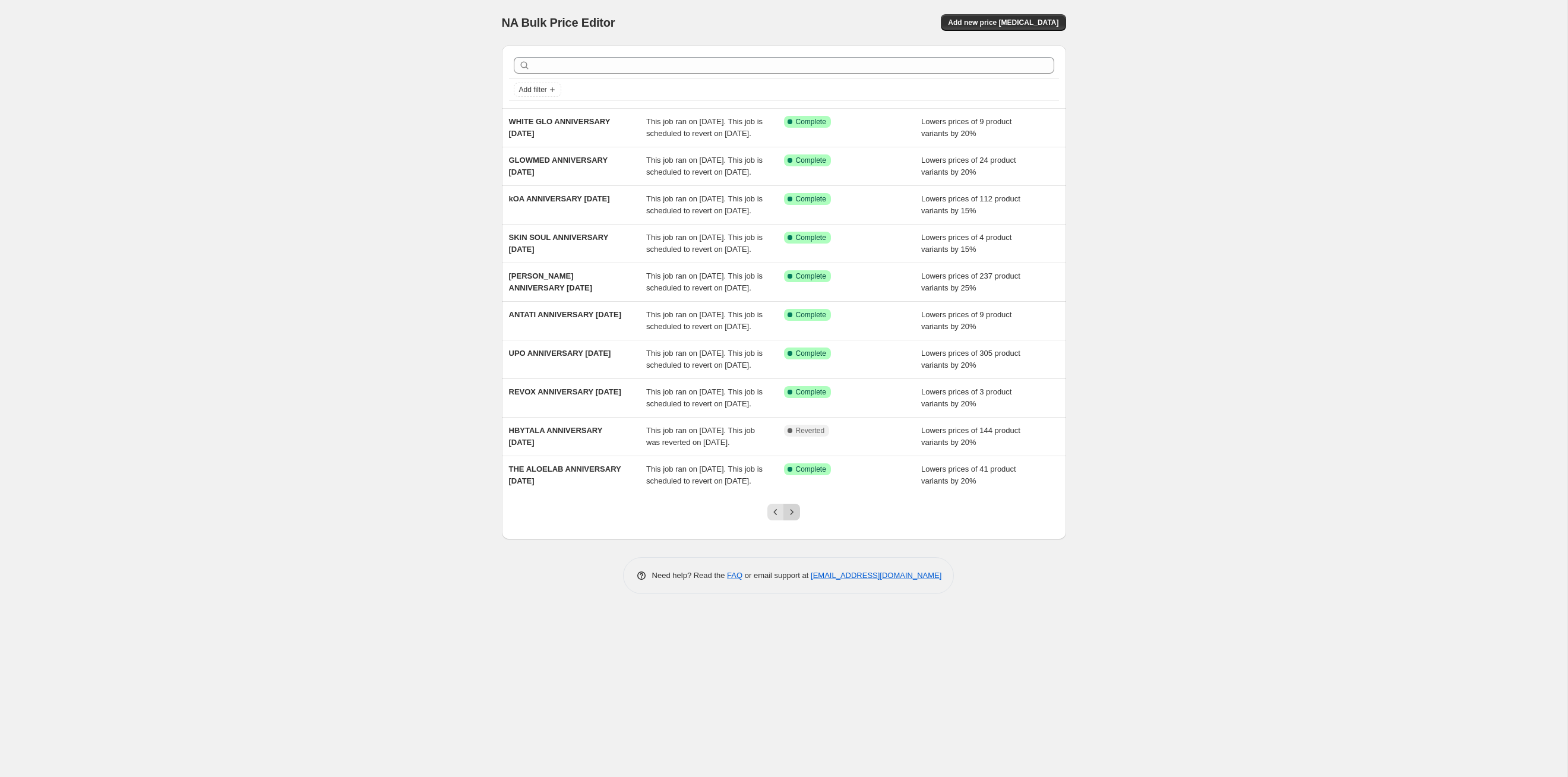
click at [792, 401] on icon "Next" at bounding box center [792, 512] width 12 height 12
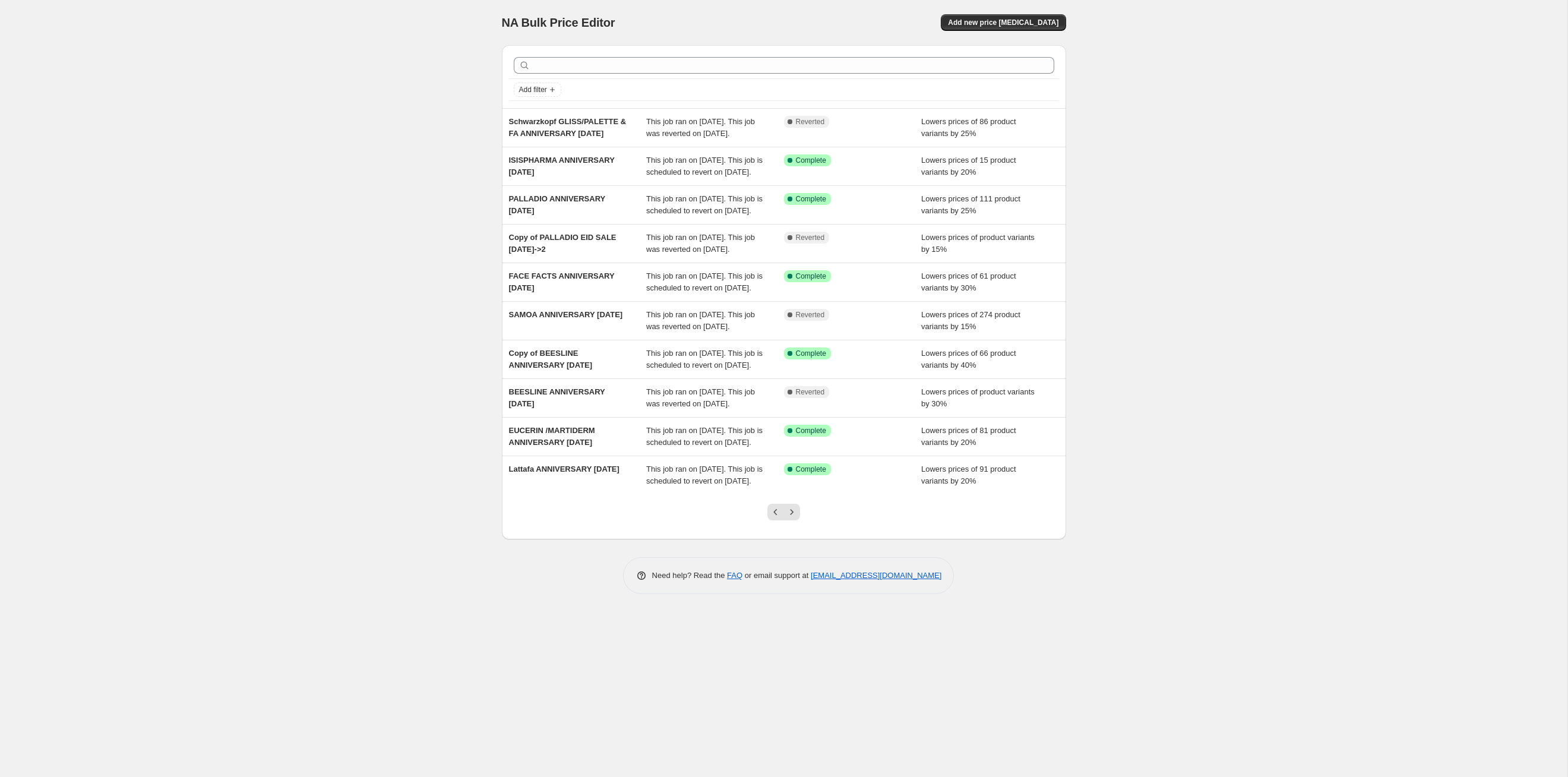
click at [792, 401] on icon "Next" at bounding box center [792, 512] width 12 height 12
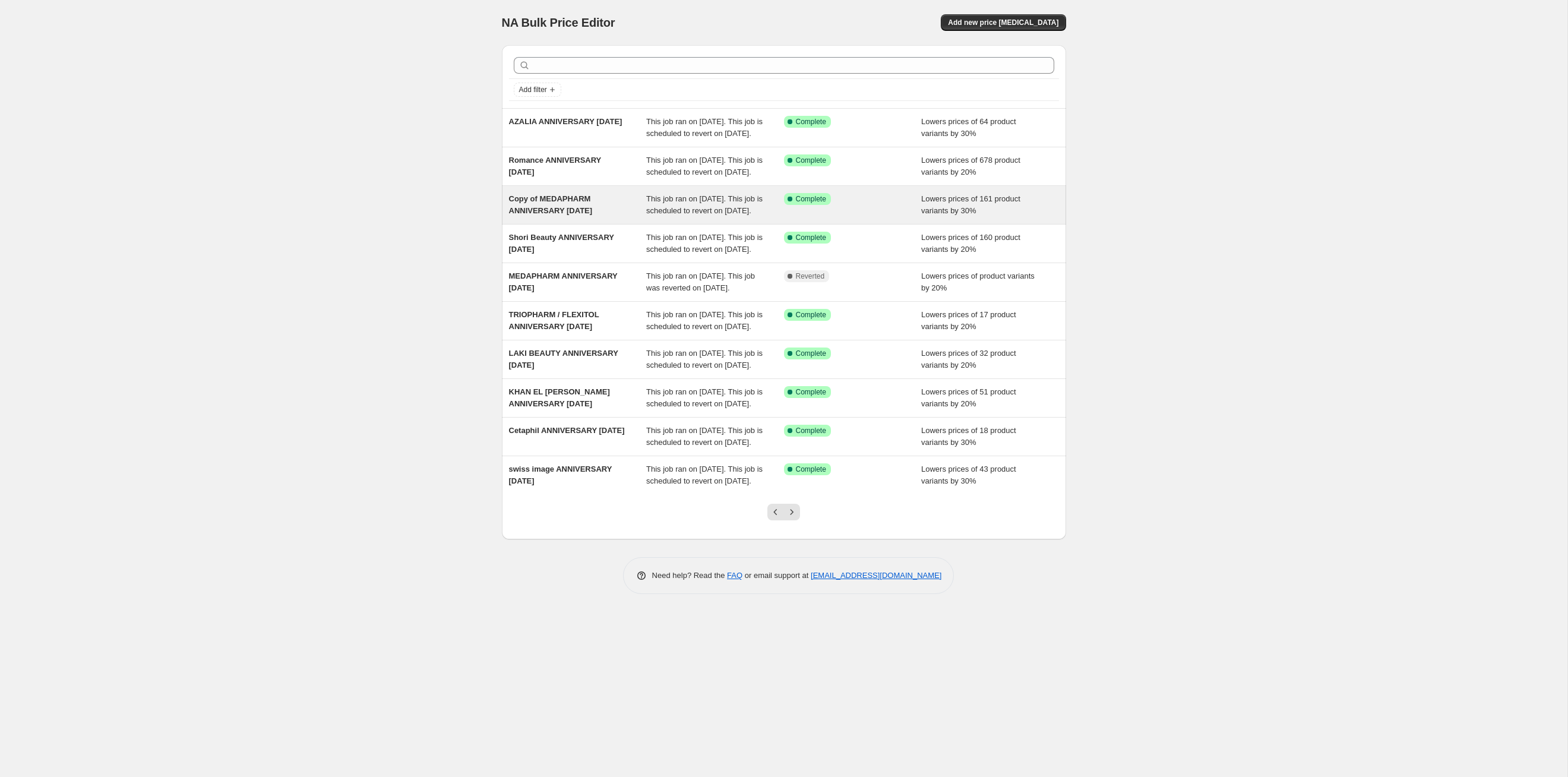
click at [721, 217] on div "This job ran on [DATE]. This job is scheduled to revert on [DATE]." at bounding box center [715, 205] width 138 height 24
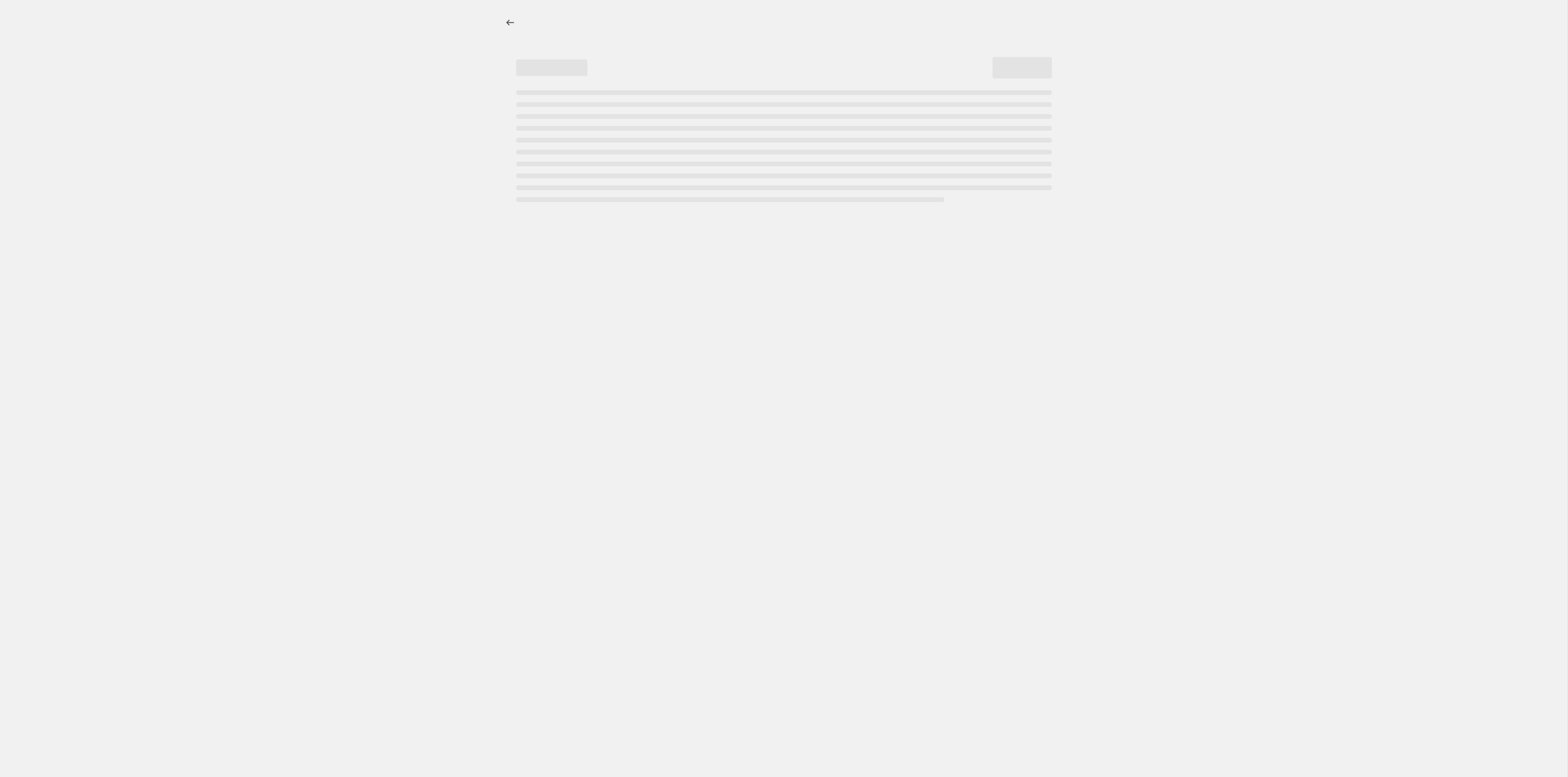
select select "percentage"
select select "tag"
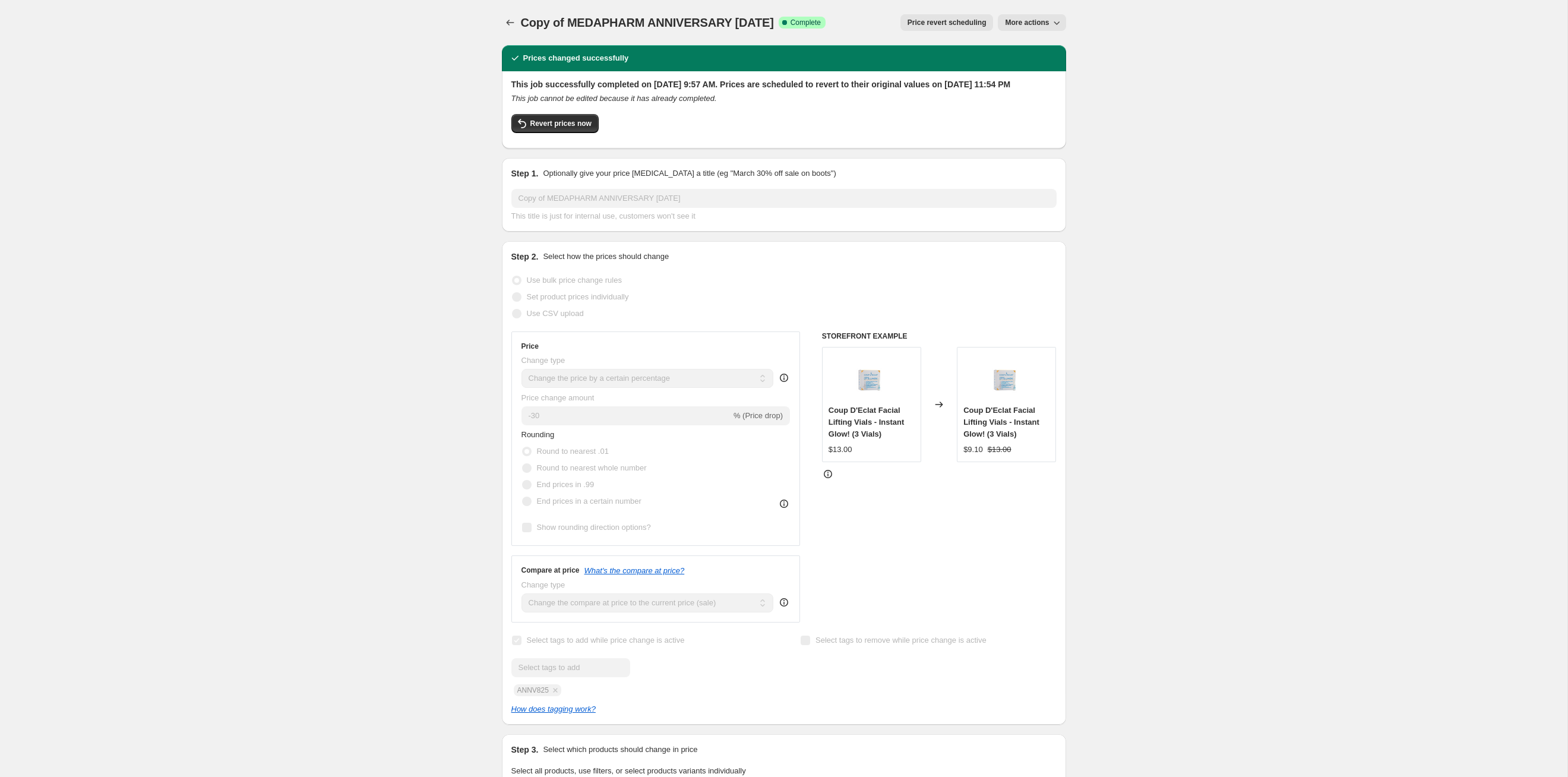
click at [807, 23] on span "Price revert scheduling" at bounding box center [947, 22] width 79 height 10
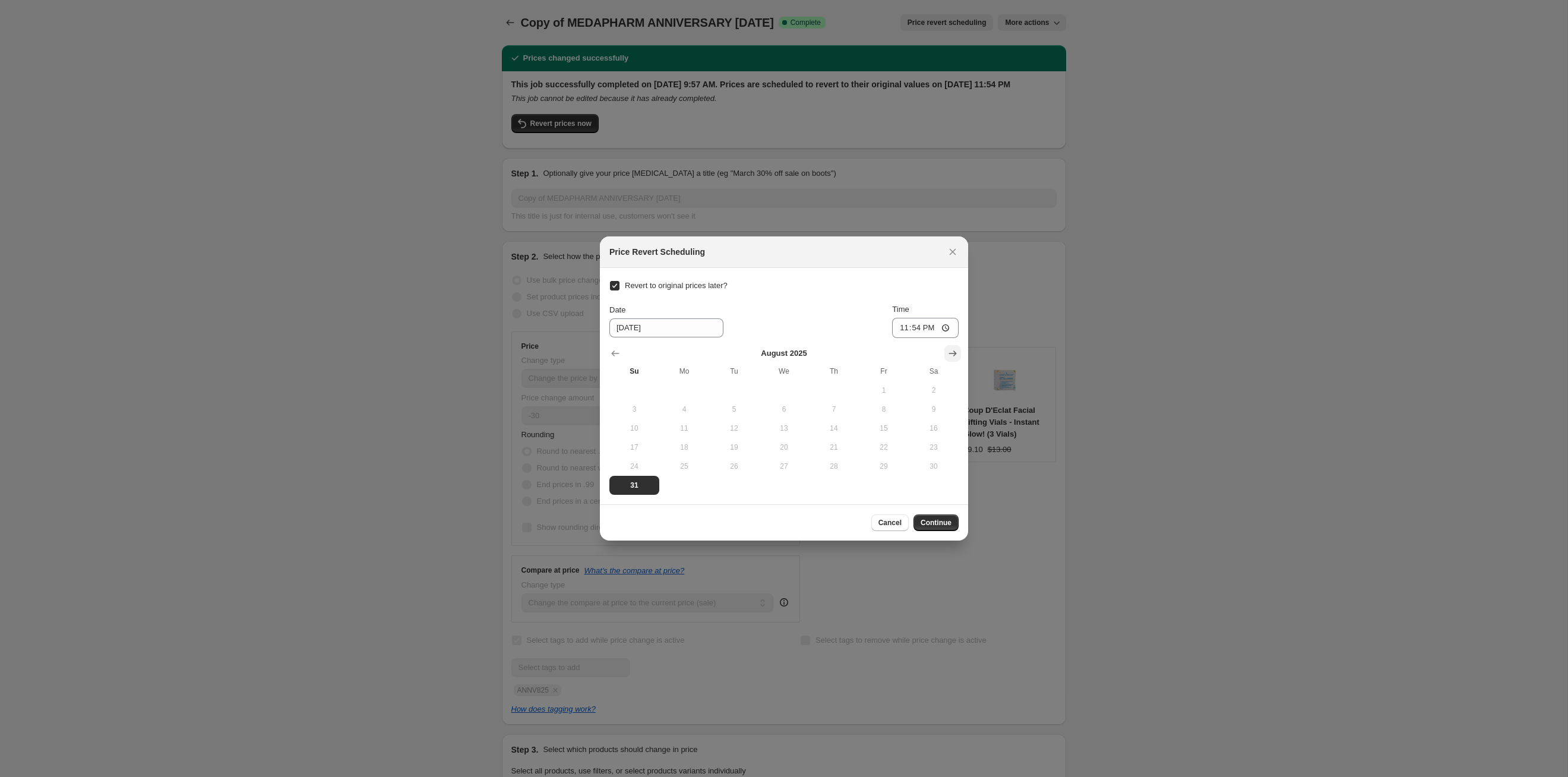
click at [807, 353] on icon "Show next month, September 2025" at bounding box center [953, 353] width 8 height 6
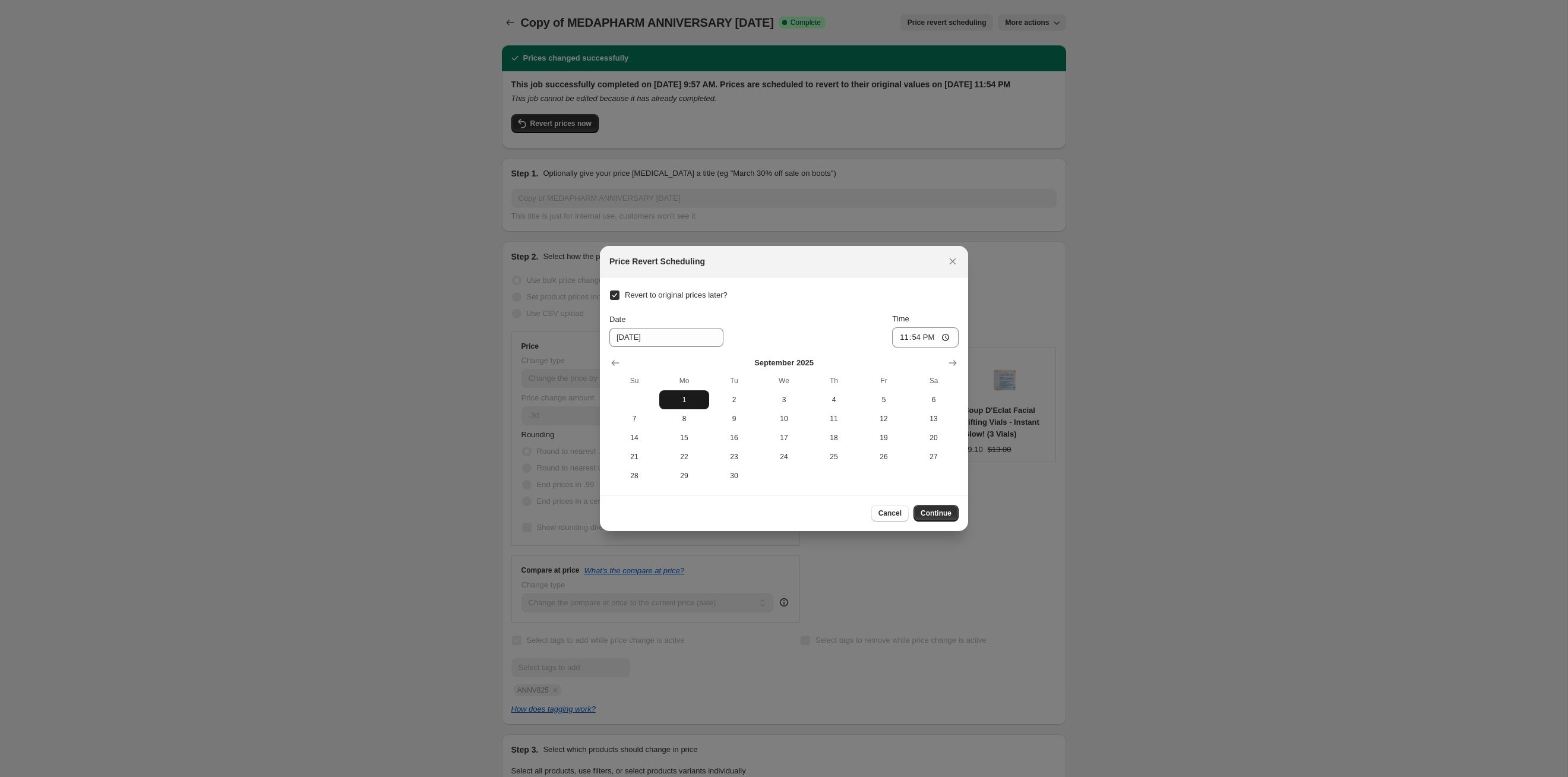
click at [688, 395] on span "1" at bounding box center [684, 399] width 40 height 10
type input "[DATE]"
click at [807, 401] on span "Continue" at bounding box center [936, 513] width 31 height 10
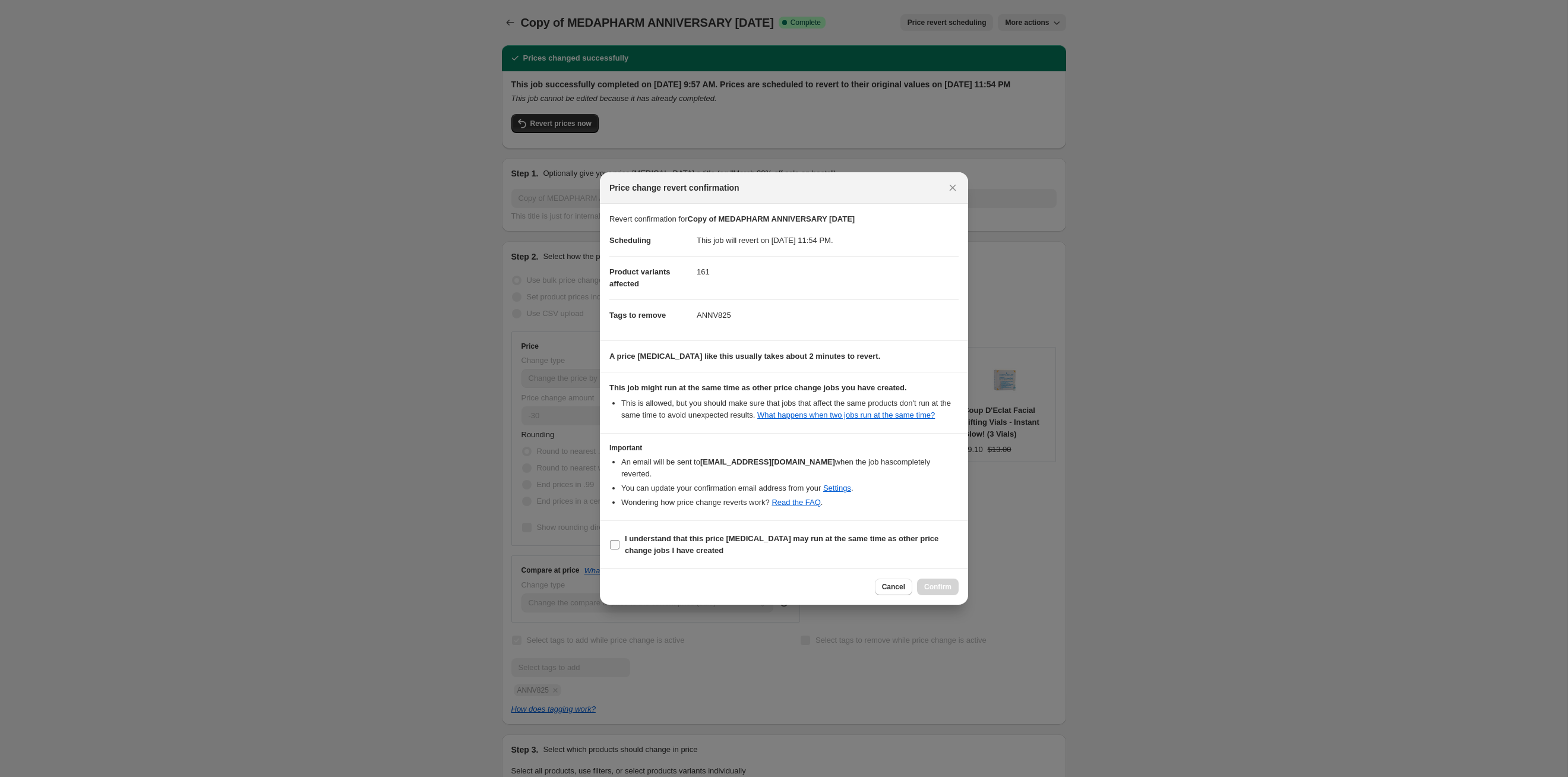
click at [807, 401] on b "I understand that this price [MEDICAL_DATA] may run at the same time as other p…" at bounding box center [782, 544] width 314 height 21
click at [619, 401] on input "I understand that this price [MEDICAL_DATA] may run at the same time as other p…" at bounding box center [614, 544] width 10 height 10
checkbox input "true"
click at [807, 401] on span "Confirm" at bounding box center [938, 587] width 27 height 10
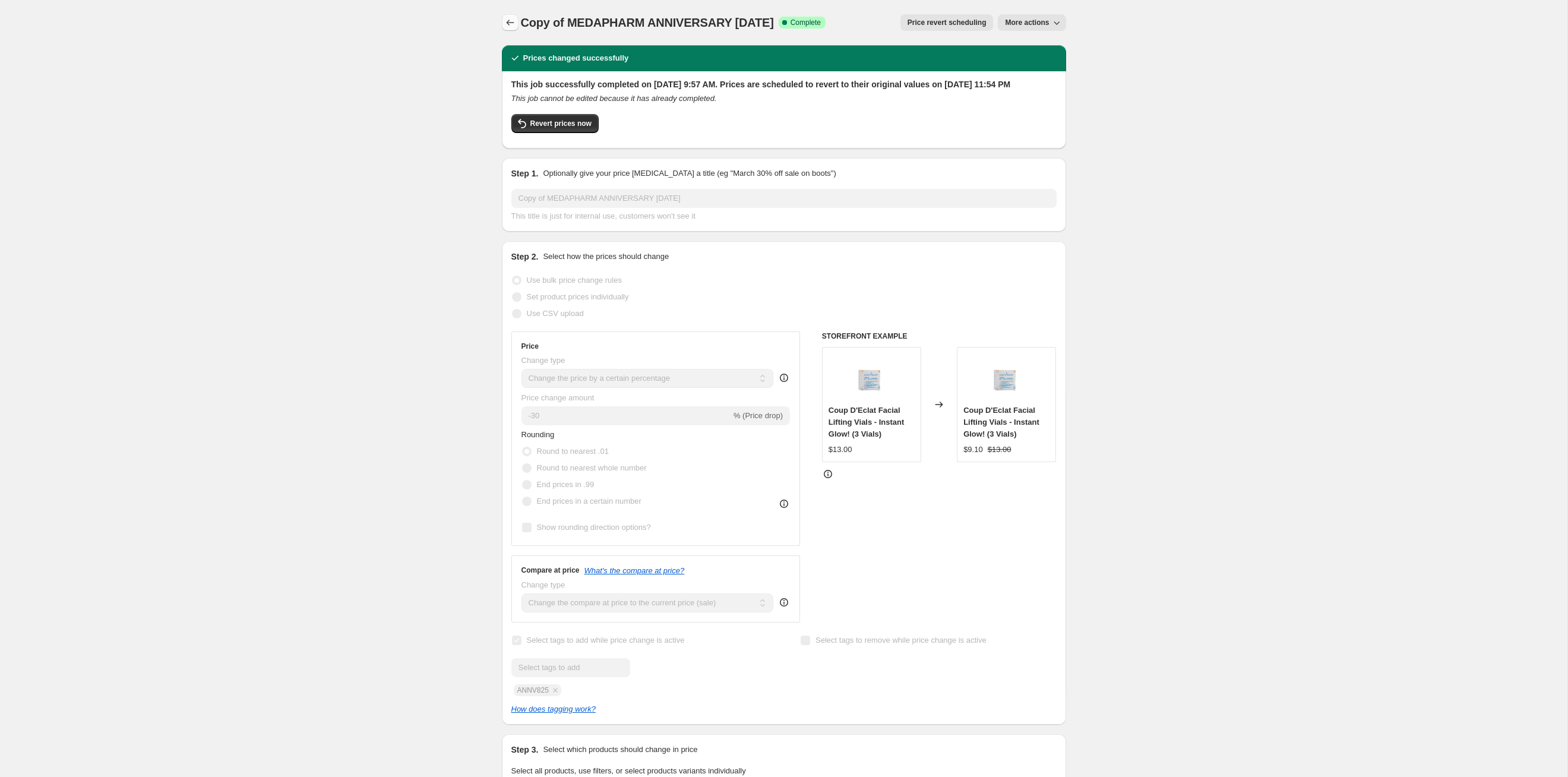
click at [515, 24] on button "Price change jobs" at bounding box center [510, 22] width 17 height 17
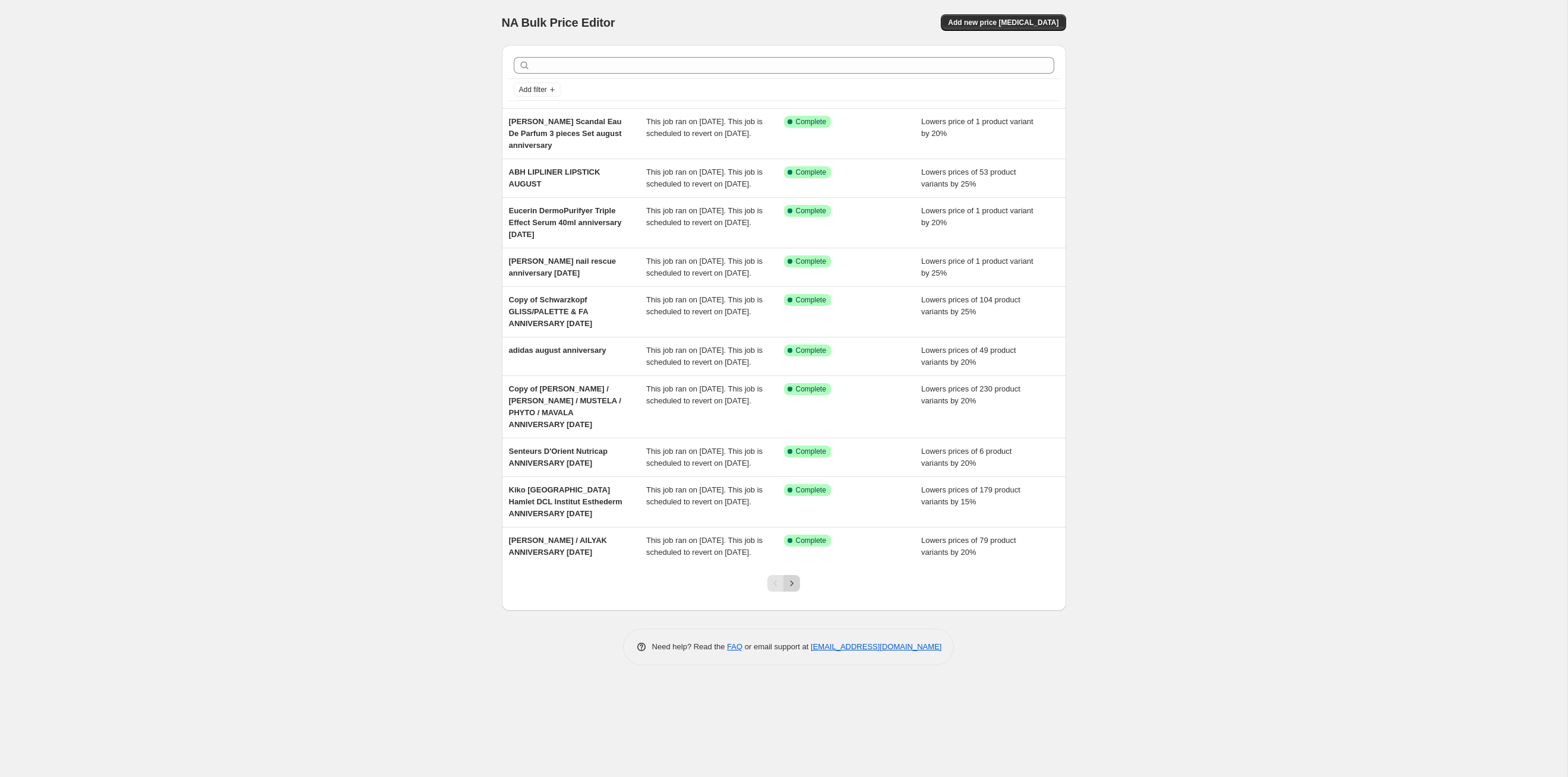
click at [795, 401] on icon "Next" at bounding box center [792, 583] width 12 height 12
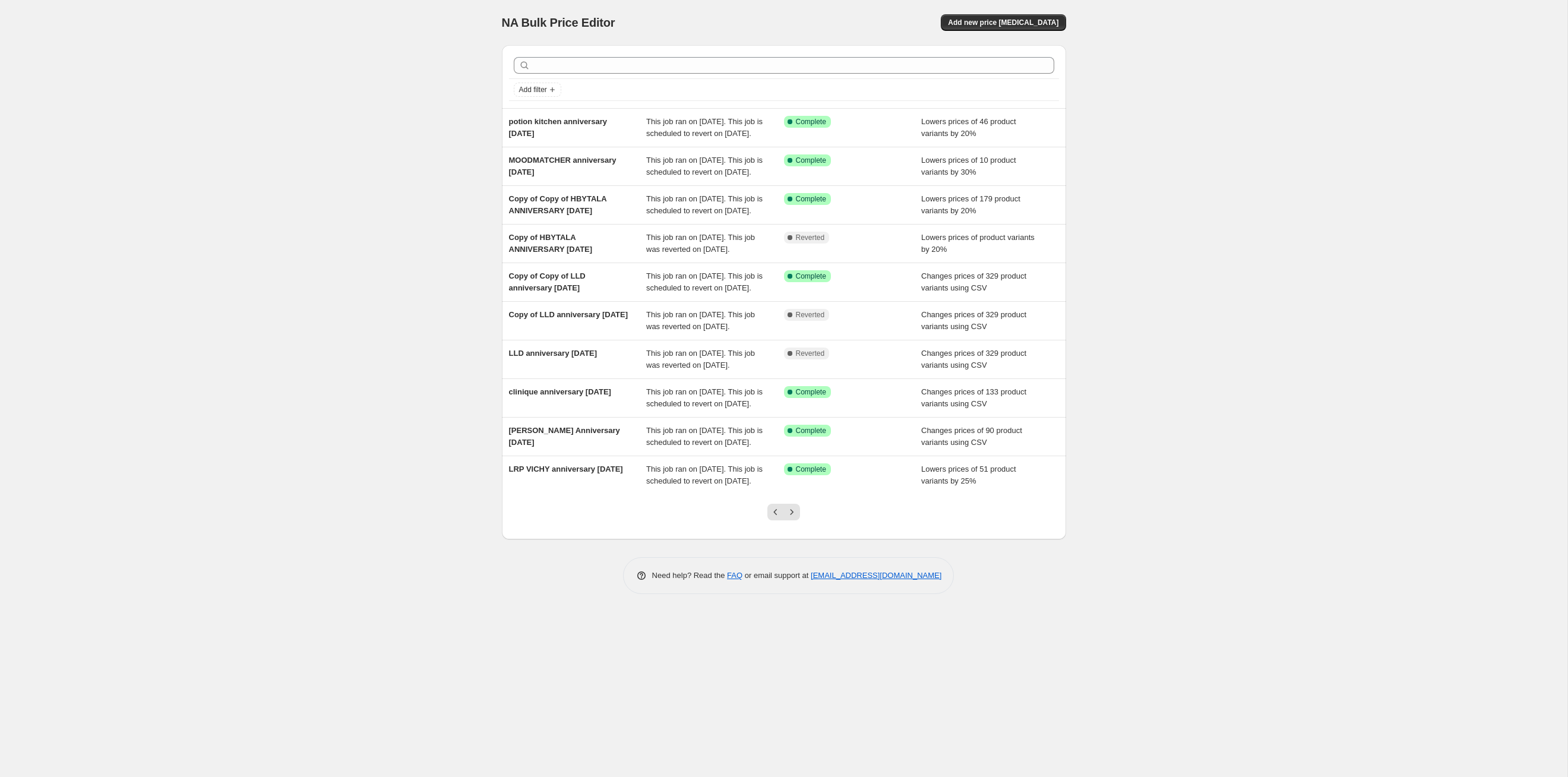
click at [795, 401] on icon "Next" at bounding box center [792, 512] width 12 height 12
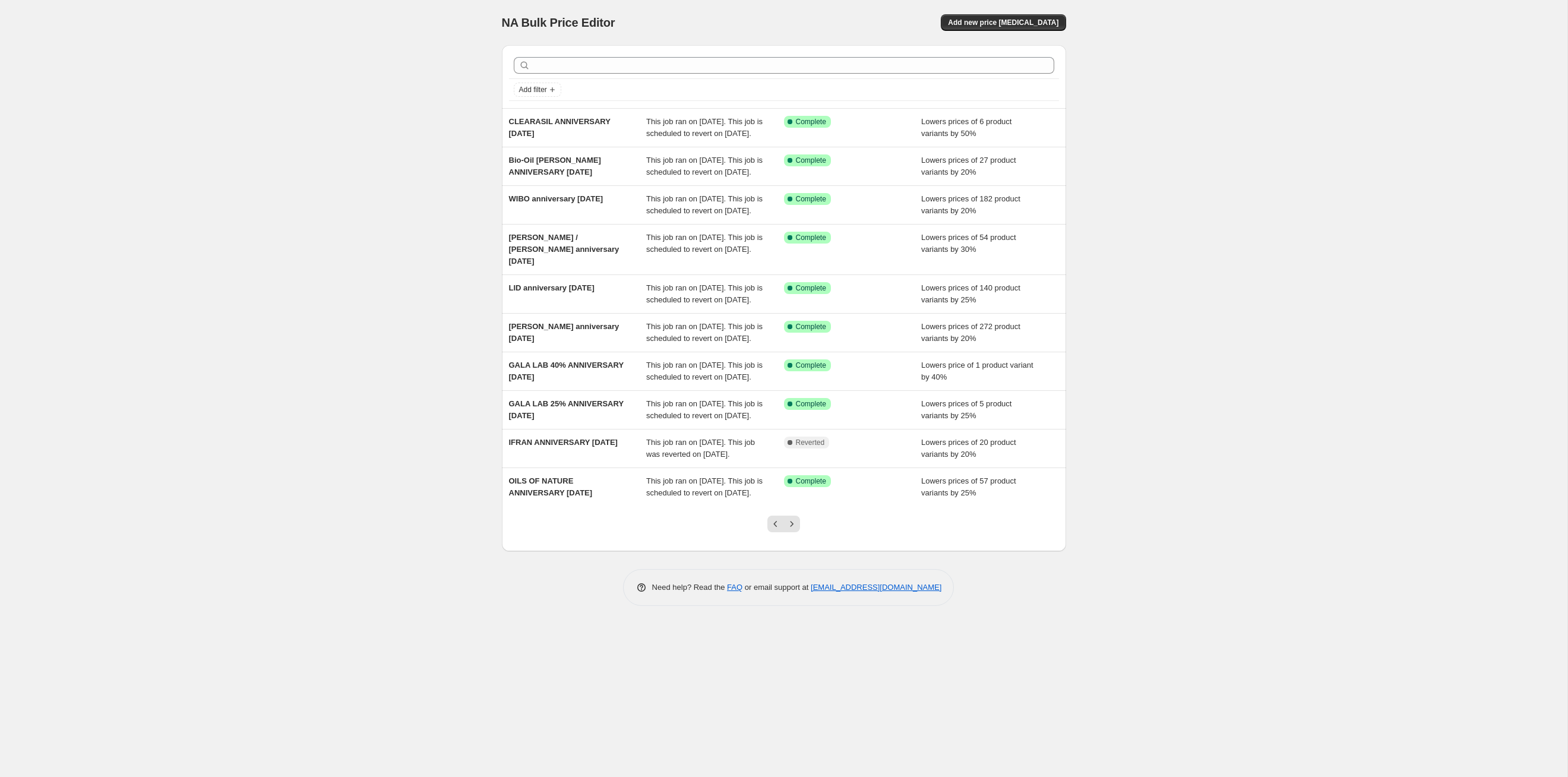
click at [795, 401] on icon "Next" at bounding box center [792, 524] width 12 height 12
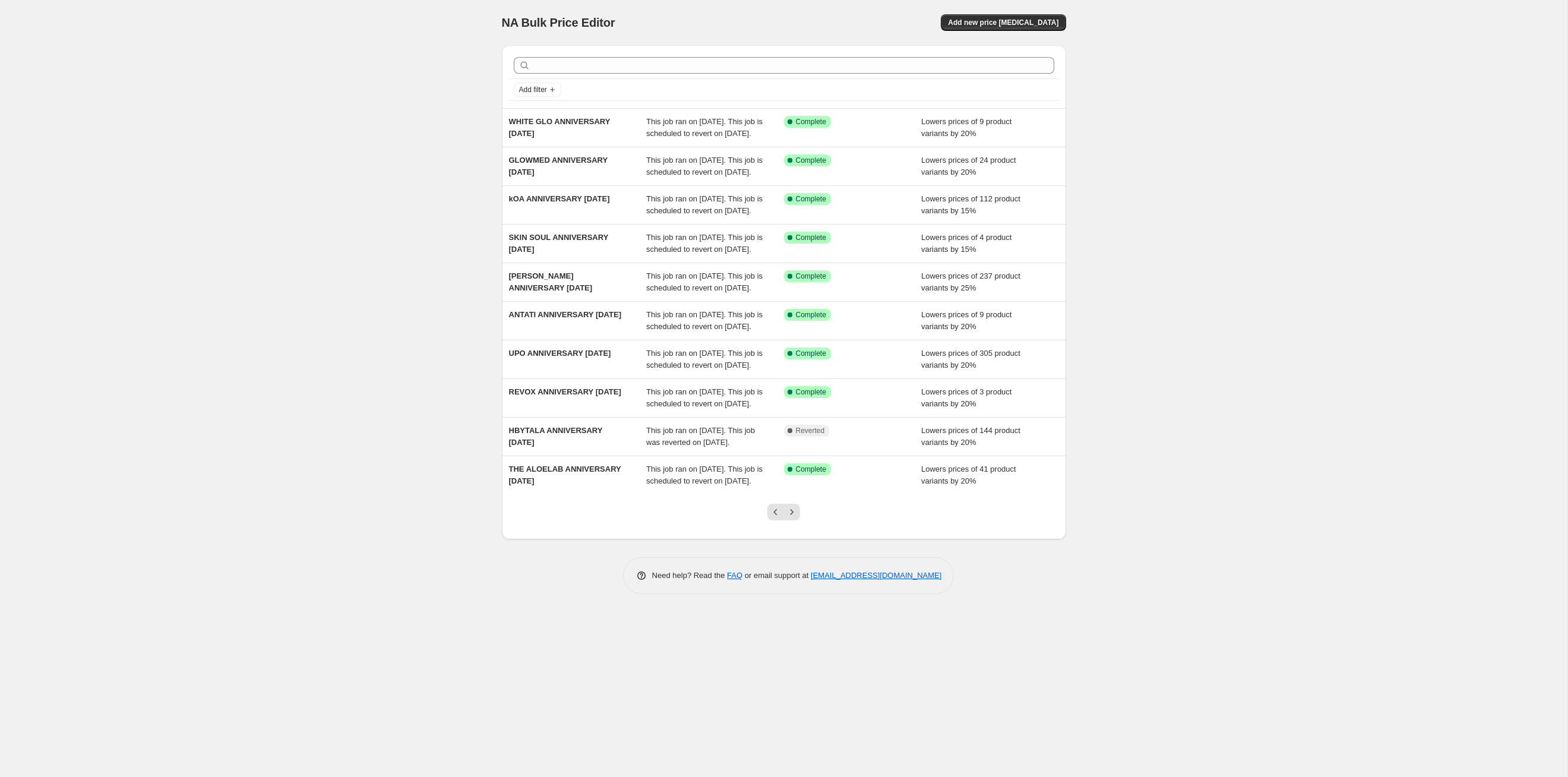
click at [795, 401] on icon "Next" at bounding box center [792, 512] width 12 height 12
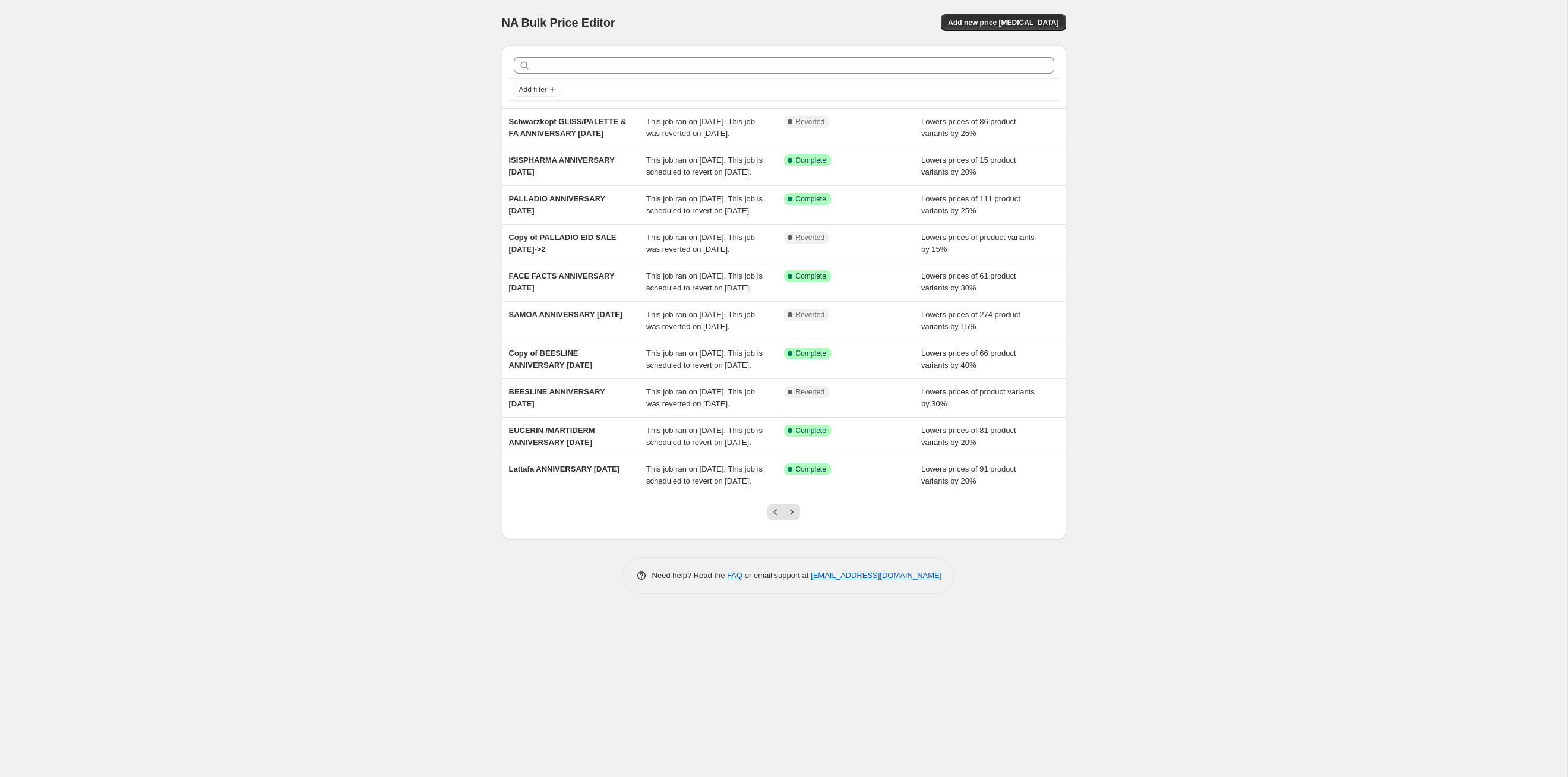
click at [795, 401] on icon "Next" at bounding box center [792, 512] width 12 height 12
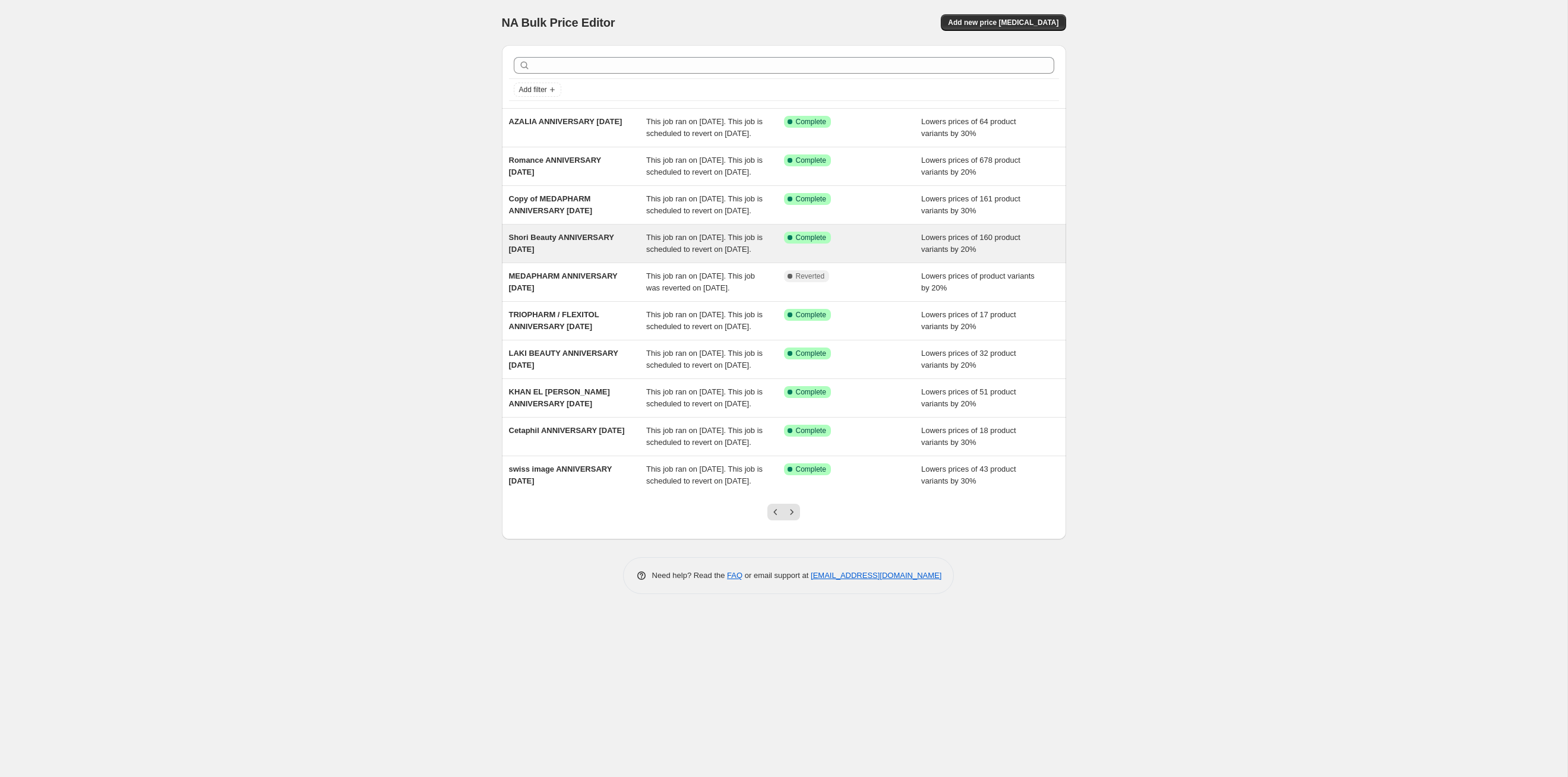
click at [729, 255] on div "This job ran on [DATE]. This job is scheduled to revert on [DATE]." at bounding box center [715, 243] width 138 height 24
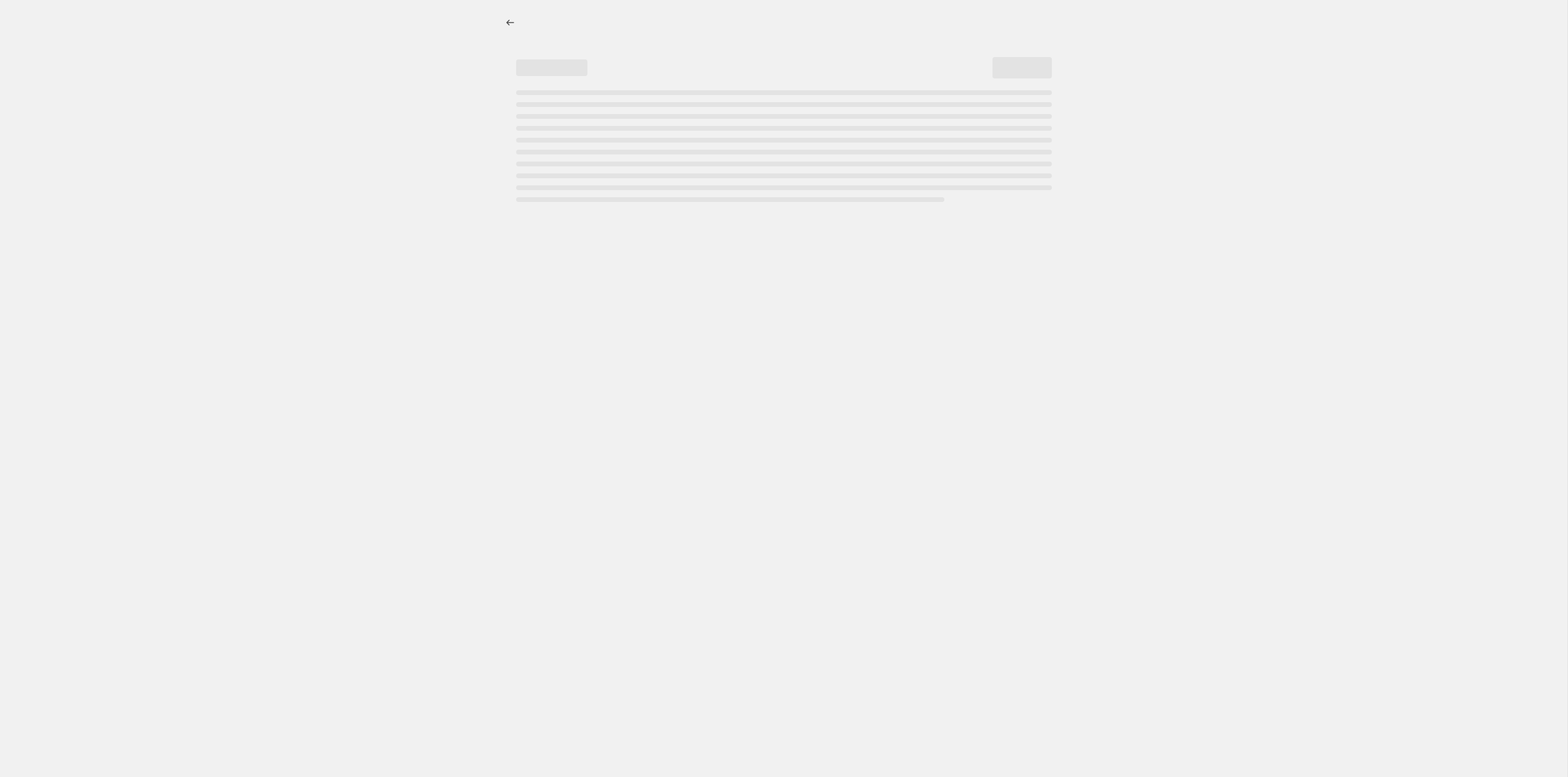
select select "percentage"
select select "tag"
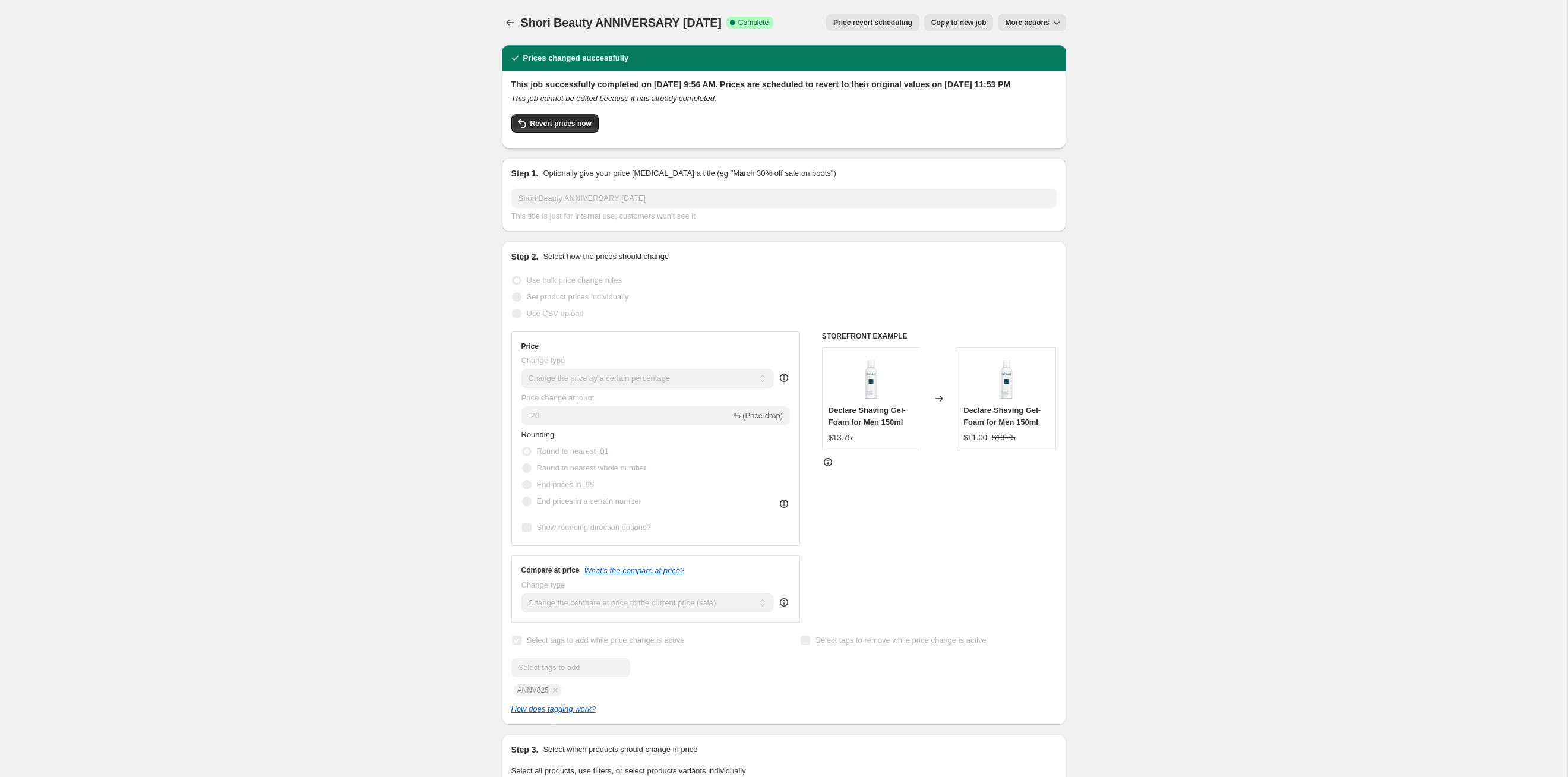
click at [807, 12] on div "Shori Beauty ANNIVERSARY [DATE]. This page is ready Shori Beauty ANNIVERSARY [D…" at bounding box center [784, 22] width 565 height 45
click at [807, 24] on span "Price revert scheduling" at bounding box center [873, 22] width 79 height 10
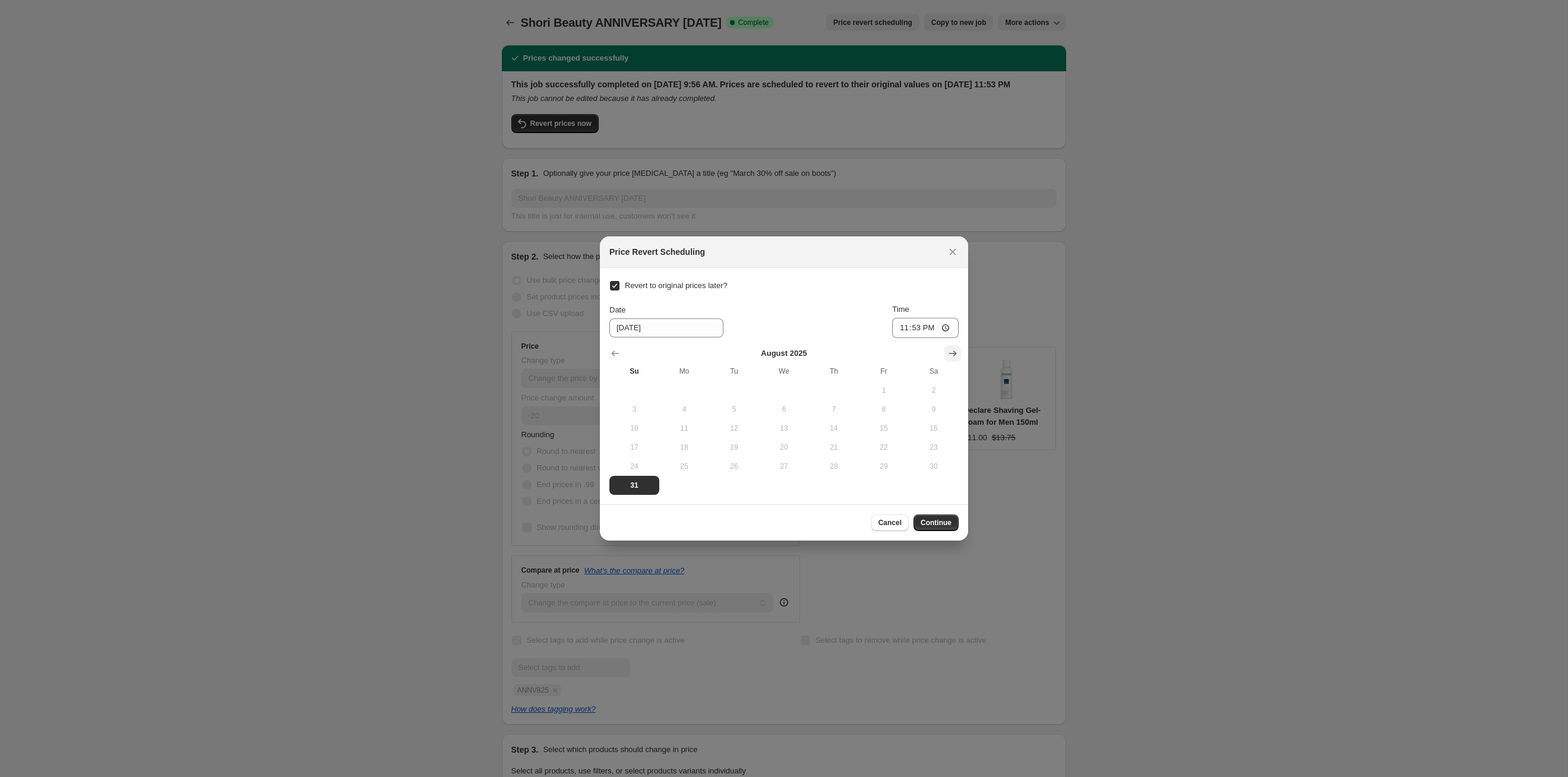
click at [807, 358] on icon "Show next month, September 2025" at bounding box center [952, 353] width 12 height 12
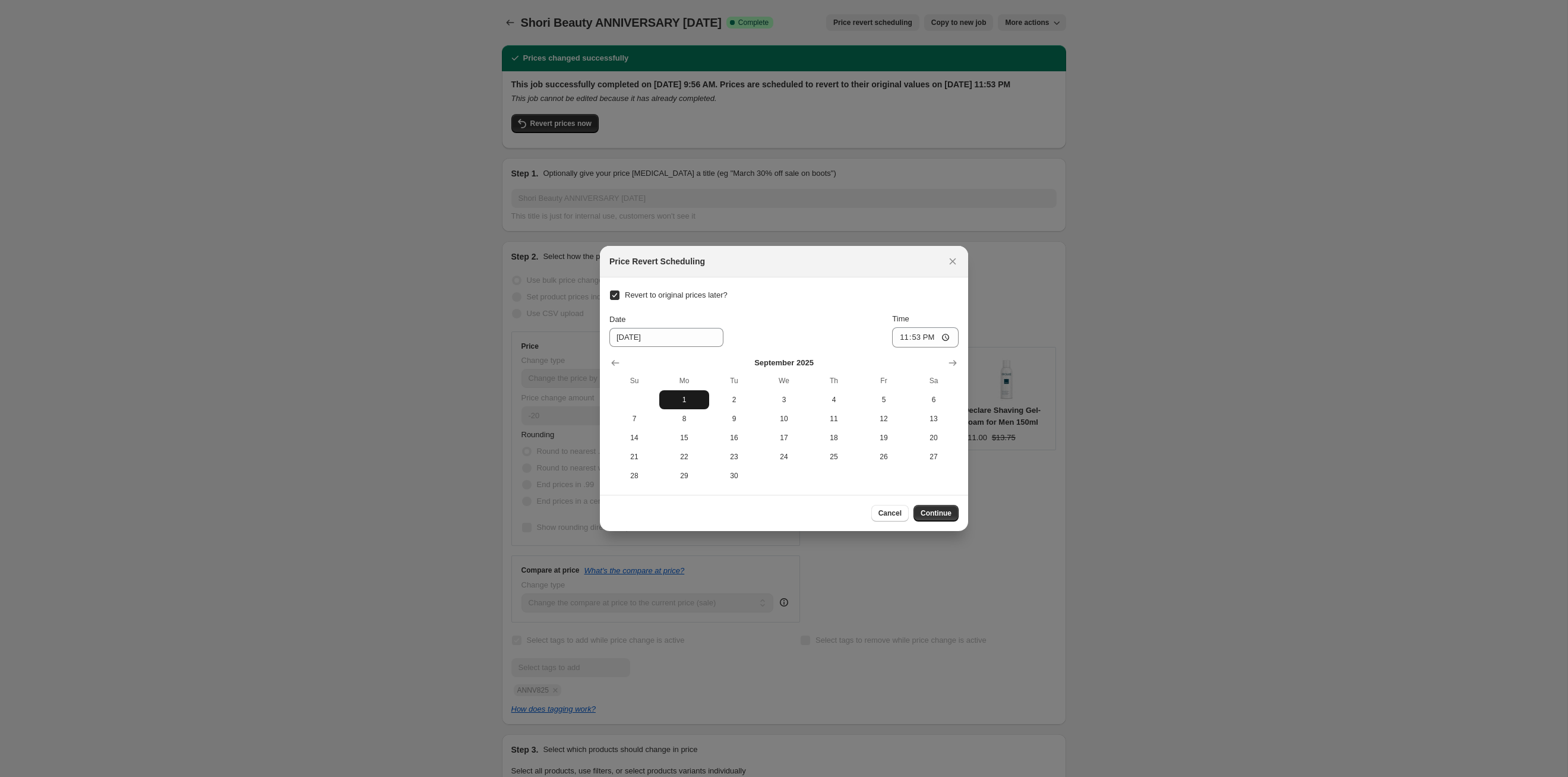
click at [674, 394] on button "1" at bounding box center [684, 400] width 50 height 19
type input "[DATE]"
click at [807, 401] on button "Continue" at bounding box center [936, 513] width 45 height 17
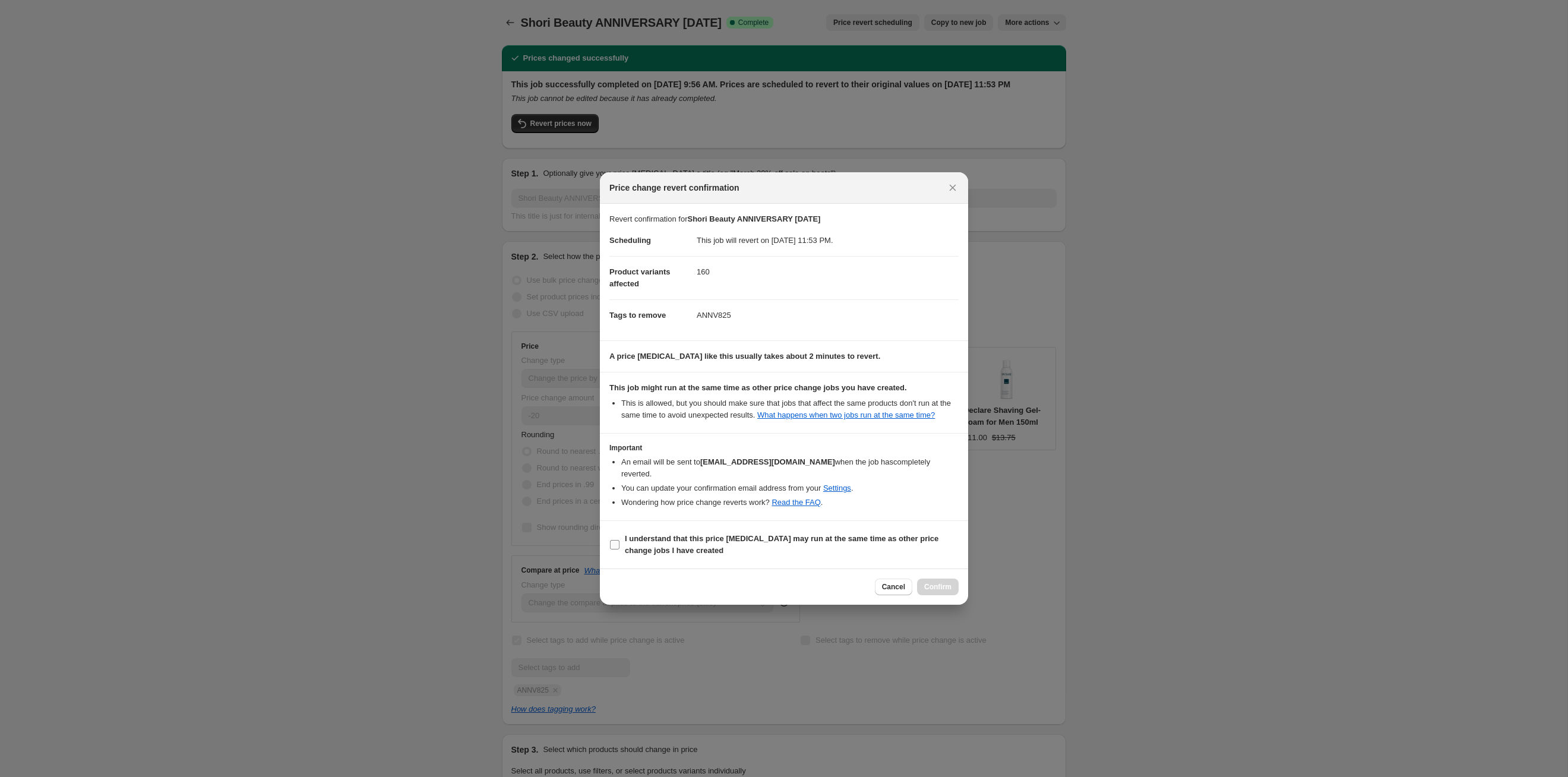
click at [807, 401] on span "I understand that this price [MEDICAL_DATA] may run at the same time as other p…" at bounding box center [792, 544] width 334 height 24
click at [619, 401] on input "I understand that this price [MEDICAL_DATA] may run at the same time as other p…" at bounding box center [614, 544] width 10 height 10
checkbox input "true"
click at [807, 401] on span "Confirm" at bounding box center [938, 587] width 27 height 10
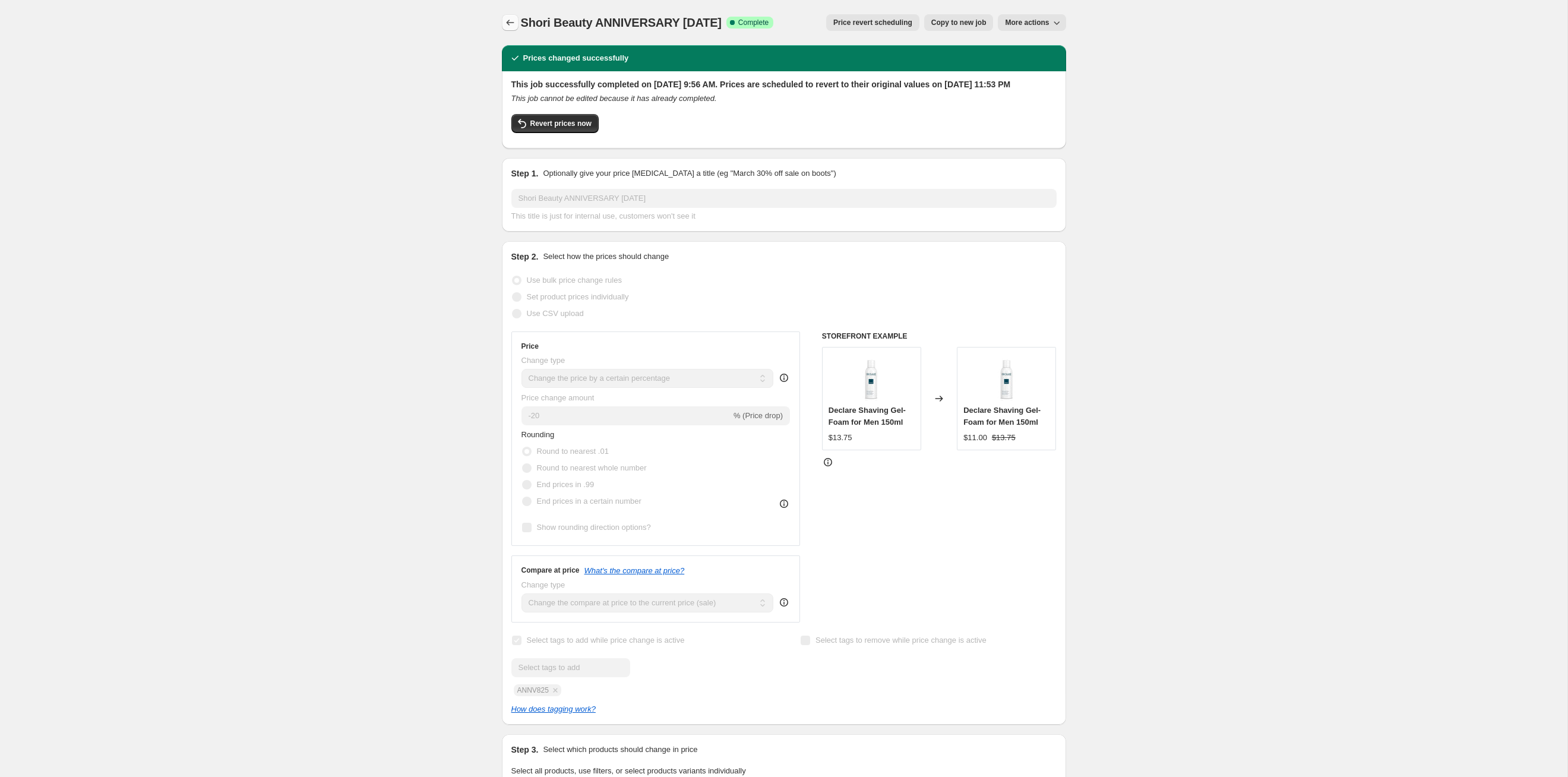
click at [518, 20] on button "Price change jobs" at bounding box center [510, 22] width 17 height 17
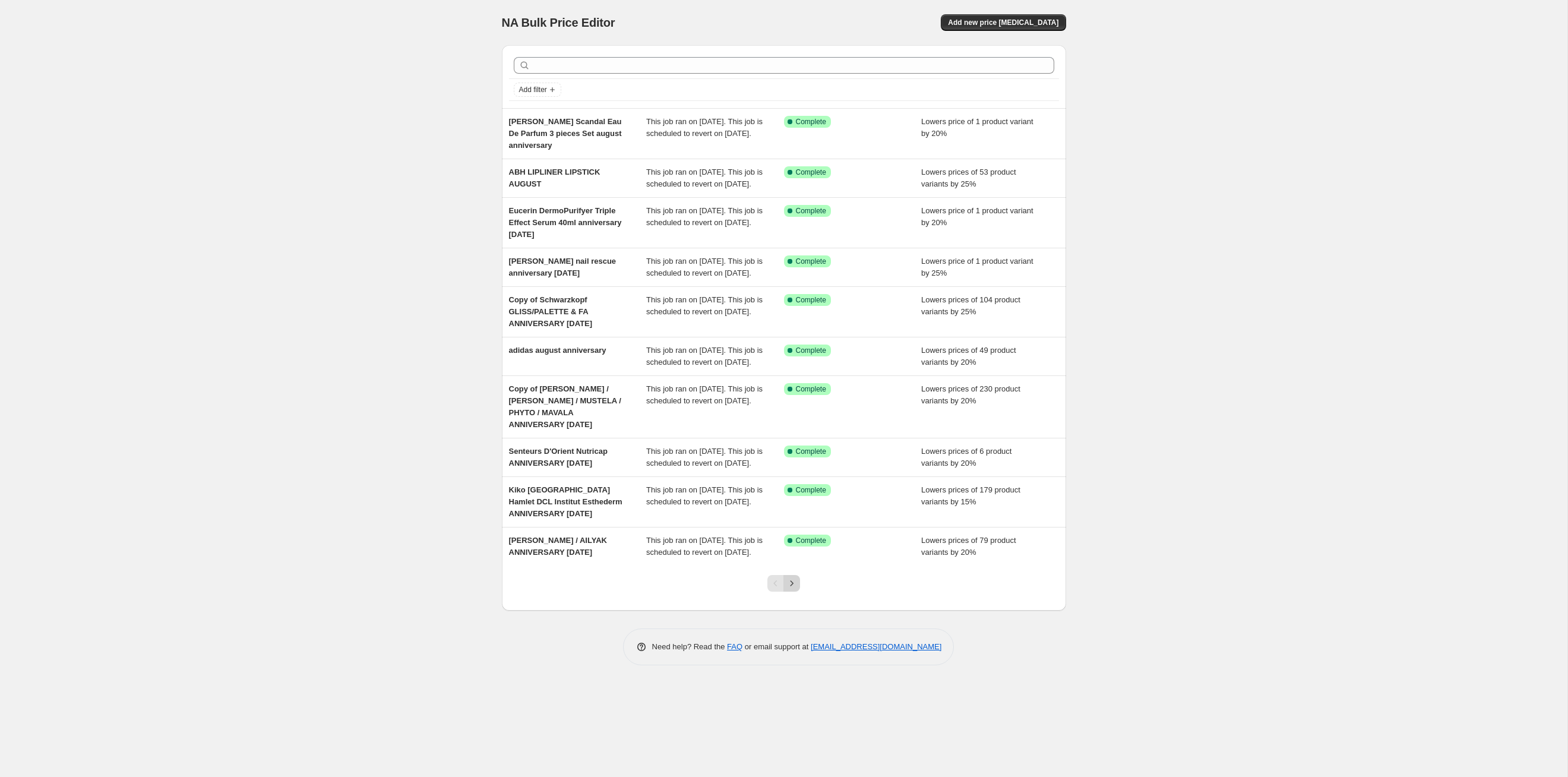
click at [793, 401] on icon "Next" at bounding box center [792, 583] width 12 height 12
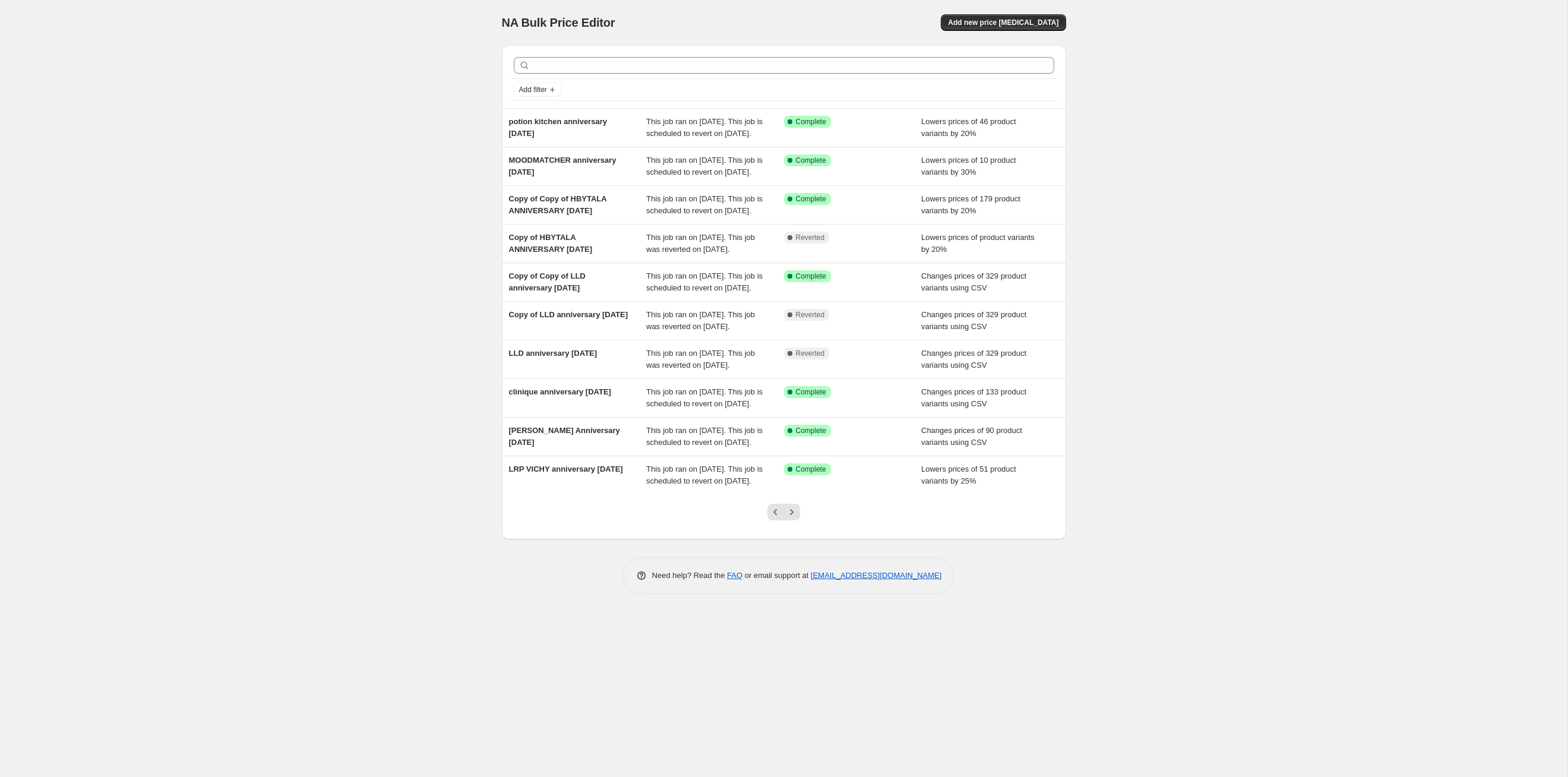
click at [793, 401] on icon "Next" at bounding box center [792, 512] width 12 height 12
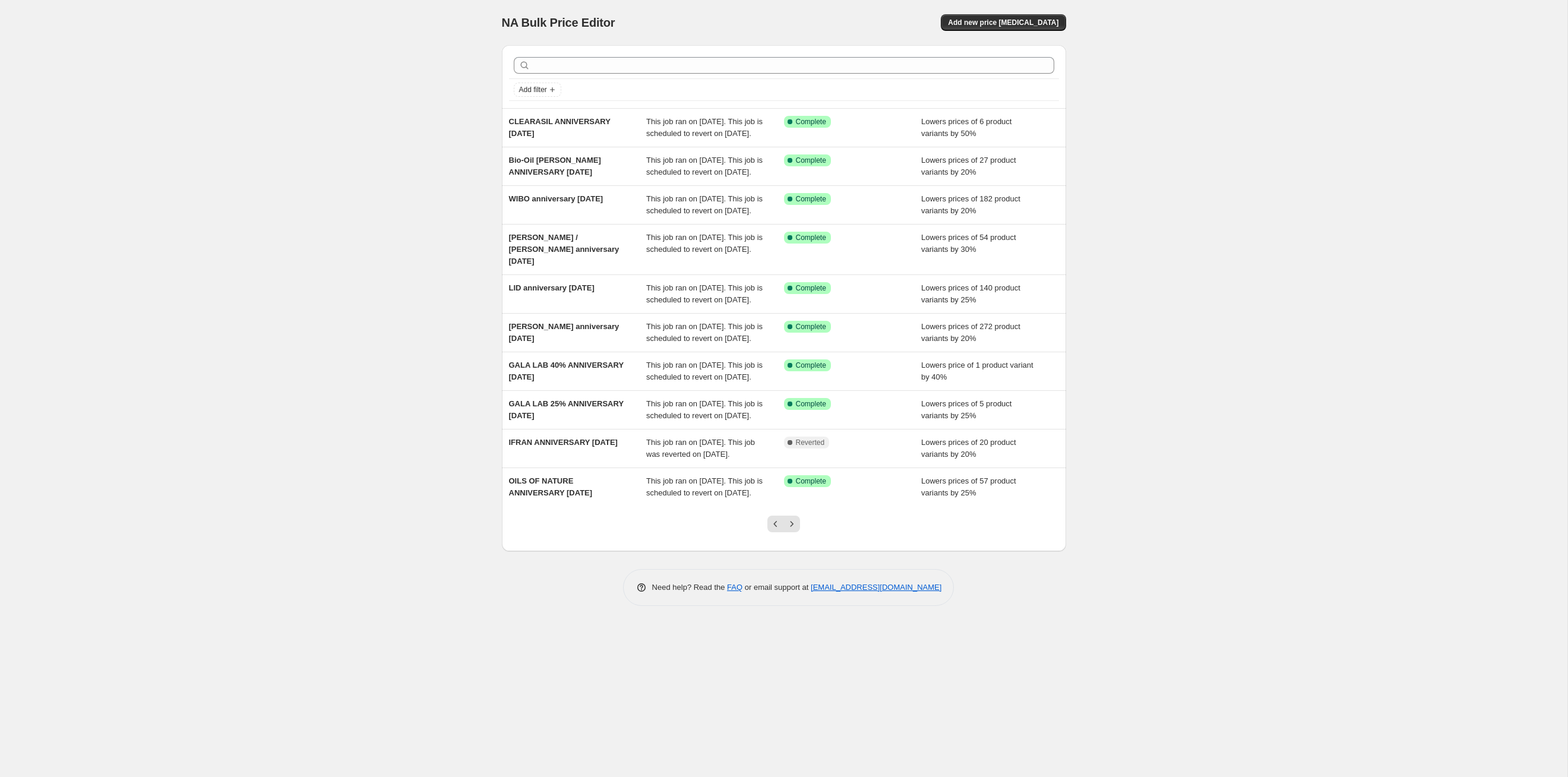
click at [792, 401] on icon "Next" at bounding box center [792, 524] width 12 height 12
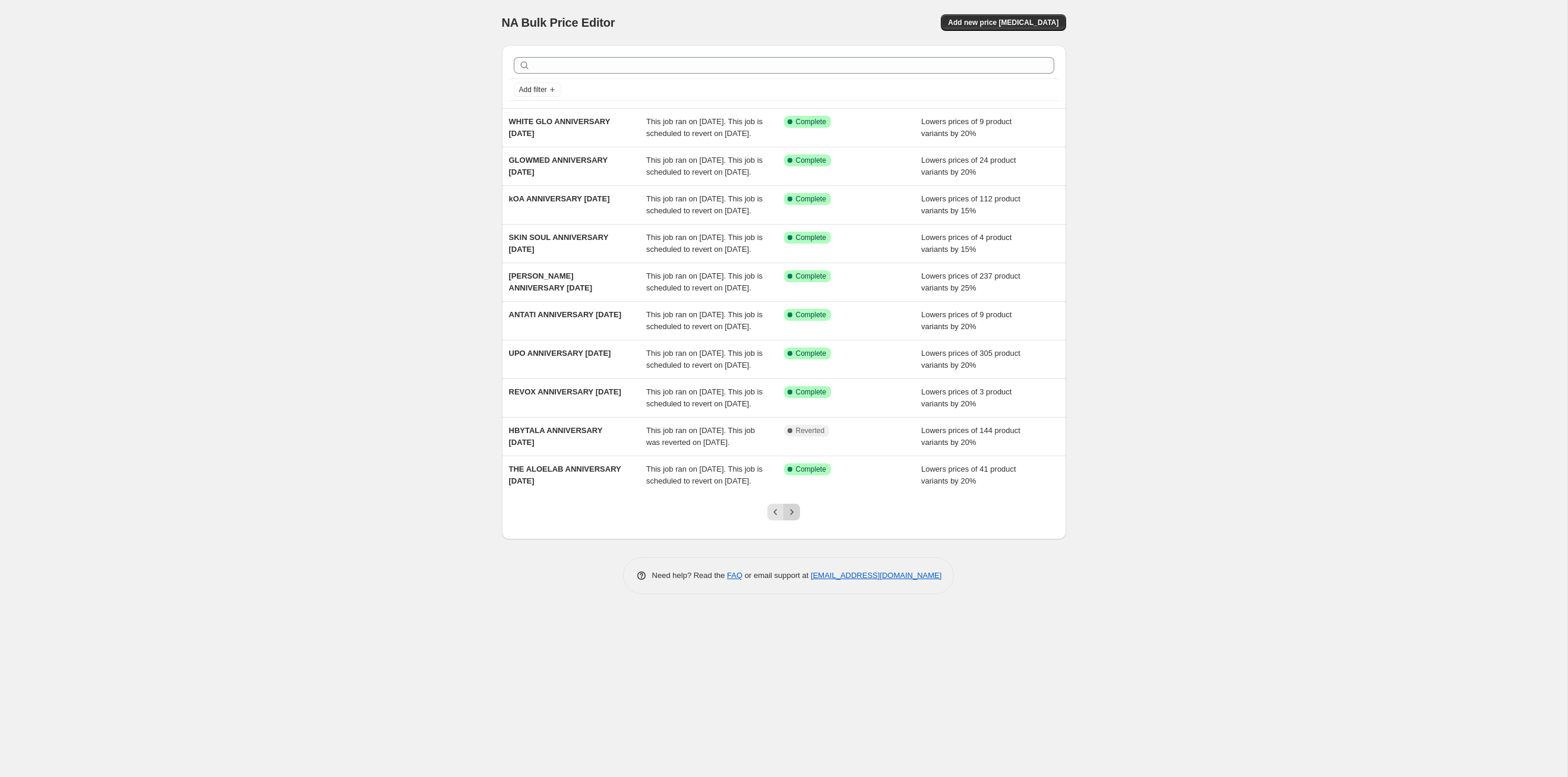
click at [793, 401] on icon "Next" at bounding box center [792, 512] width 12 height 12
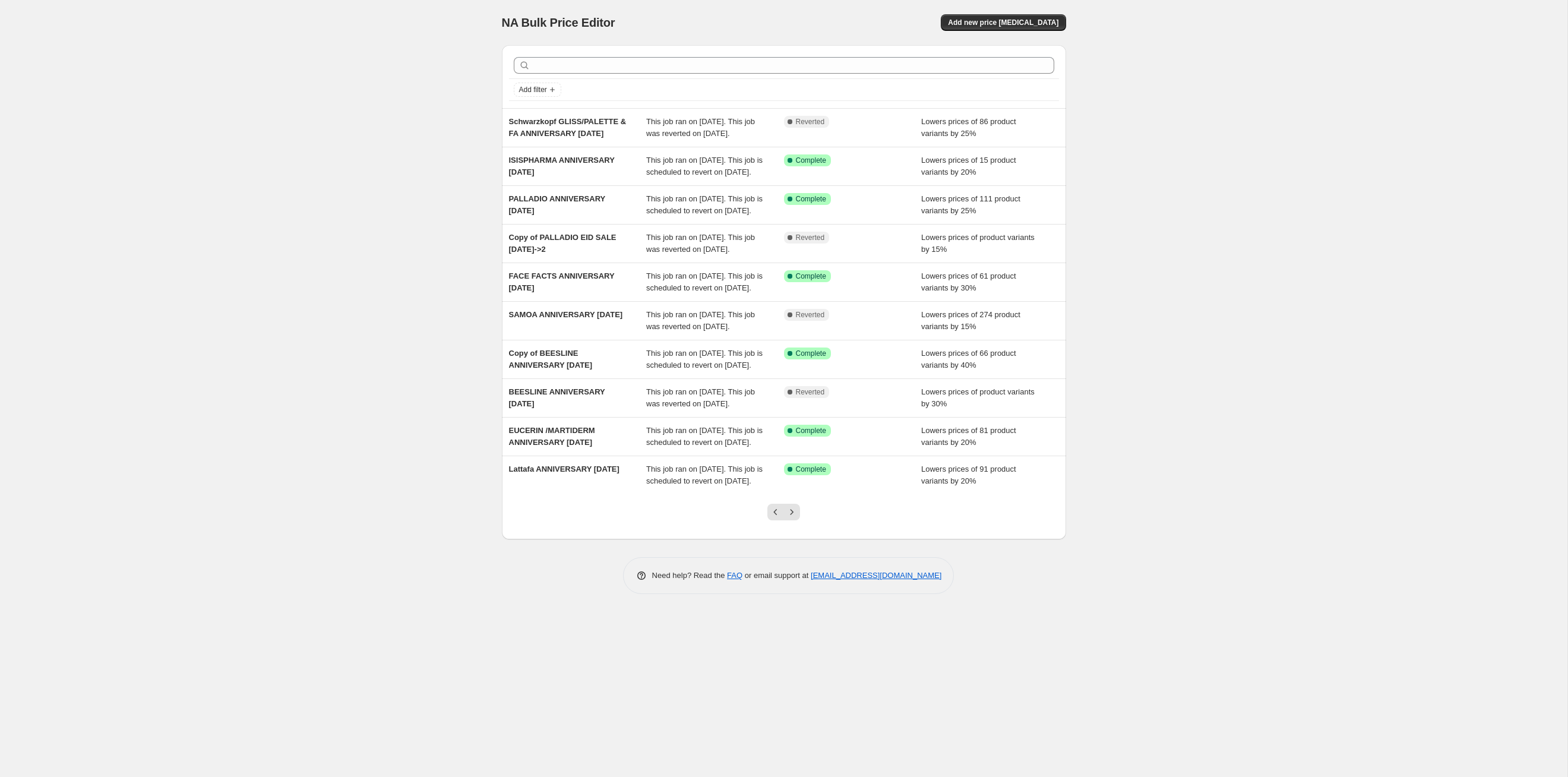
click at [793, 401] on icon "Next" at bounding box center [792, 512] width 12 height 12
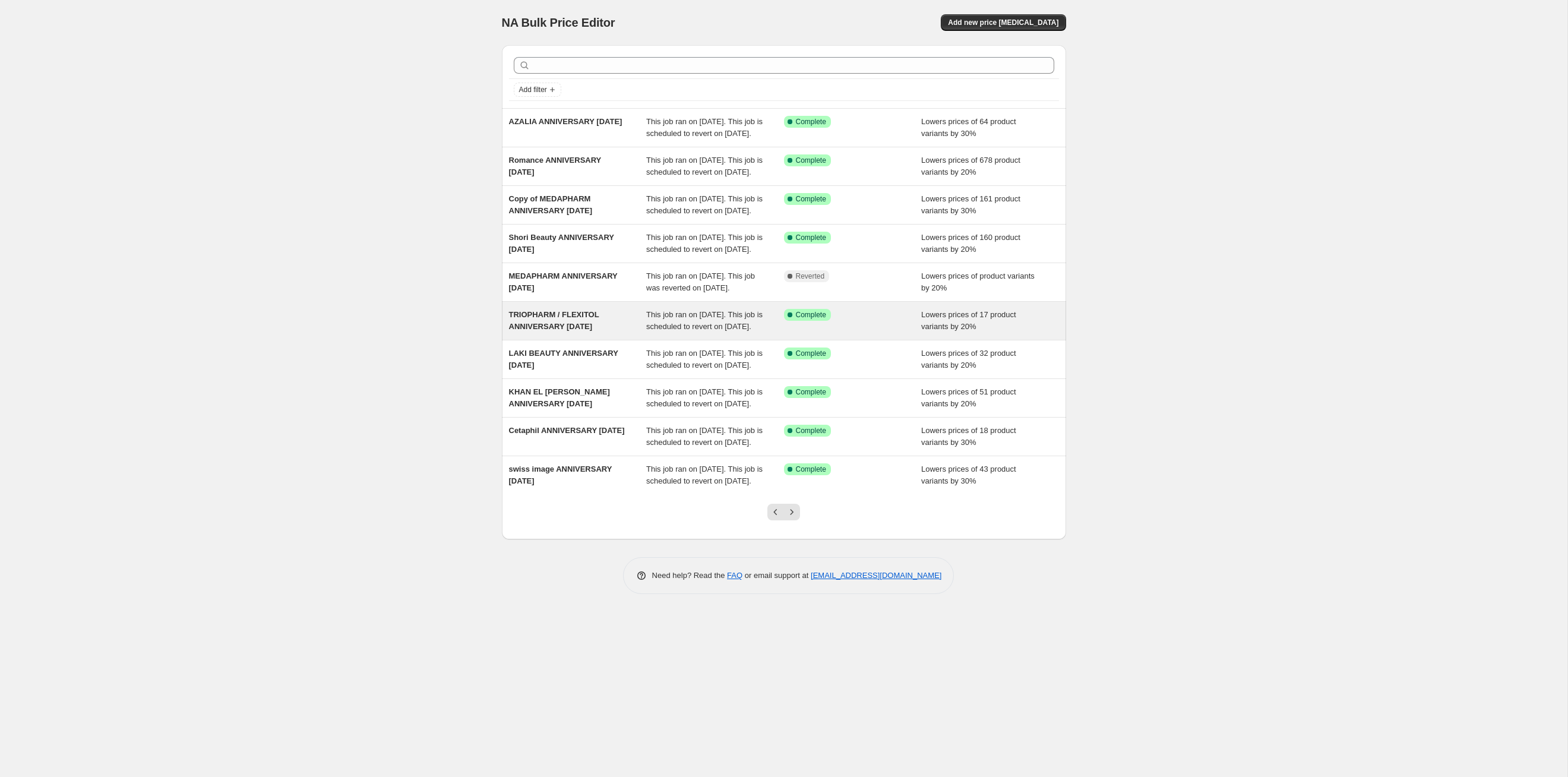
click at [745, 332] on div "This job ran on [DATE]. This job is scheduled to revert on [DATE]." at bounding box center [715, 320] width 138 height 24
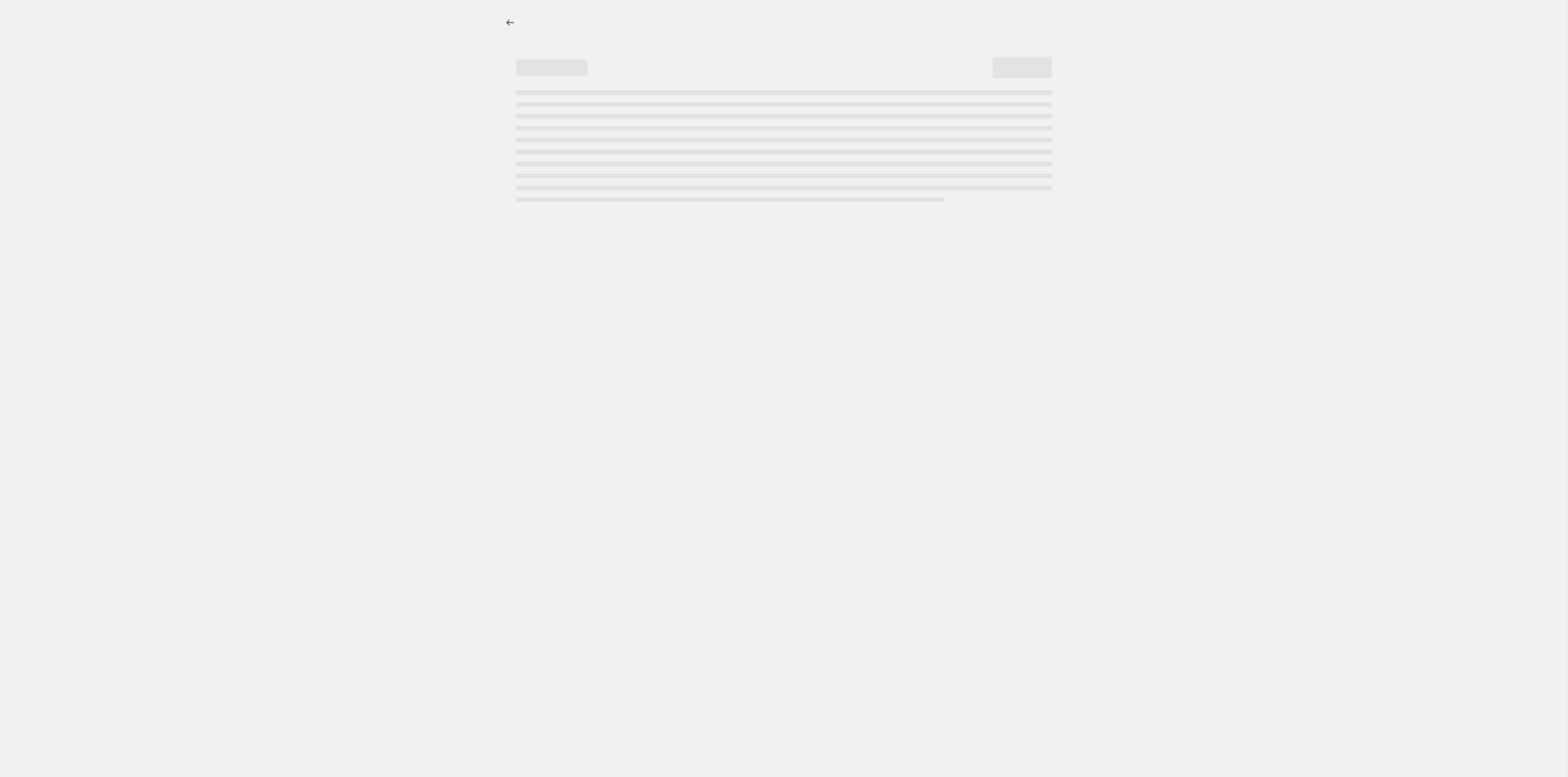
select select "percentage"
select select "tag"
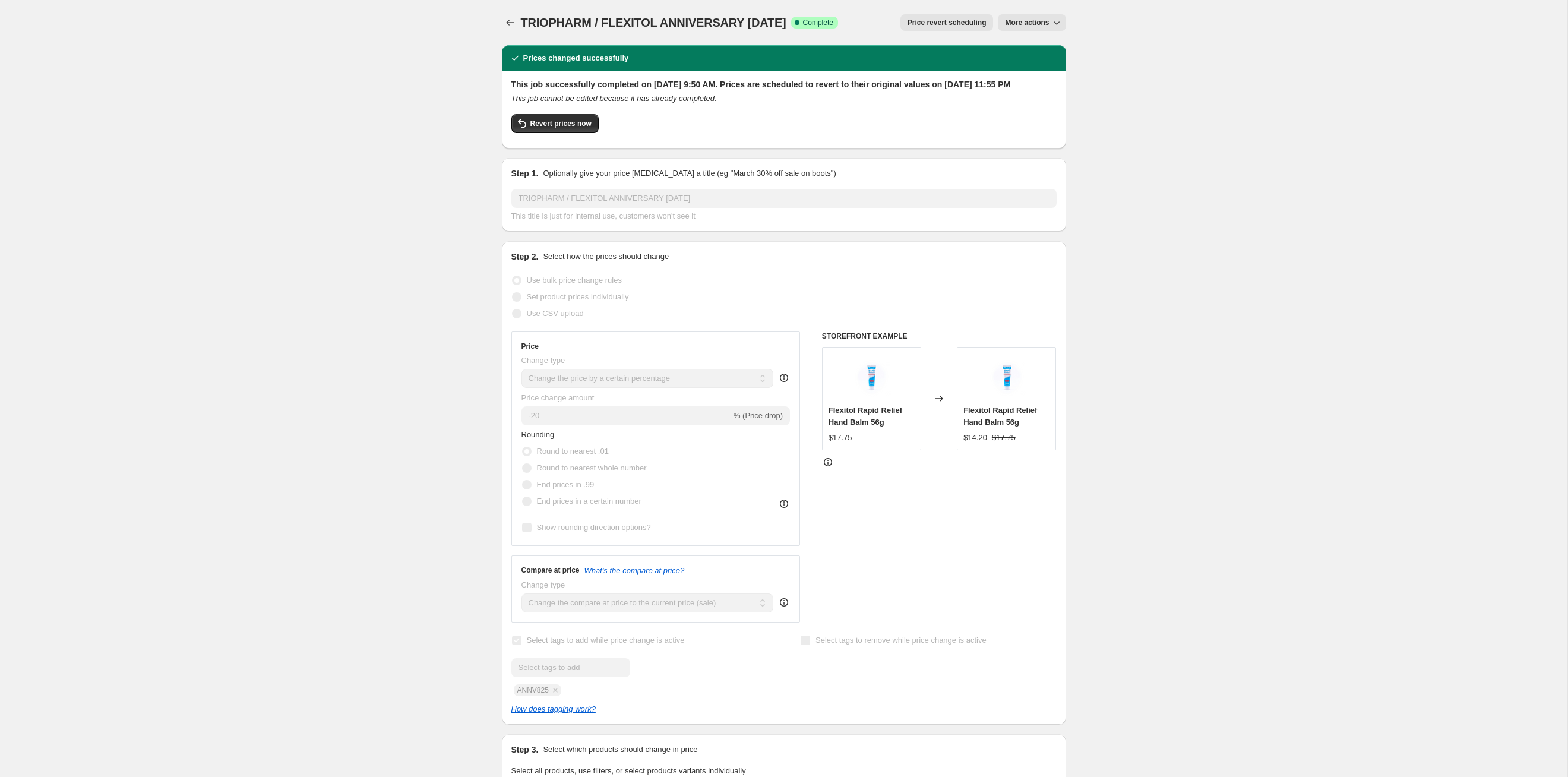
click at [807, 20] on span "Price revert scheduling" at bounding box center [947, 22] width 79 height 10
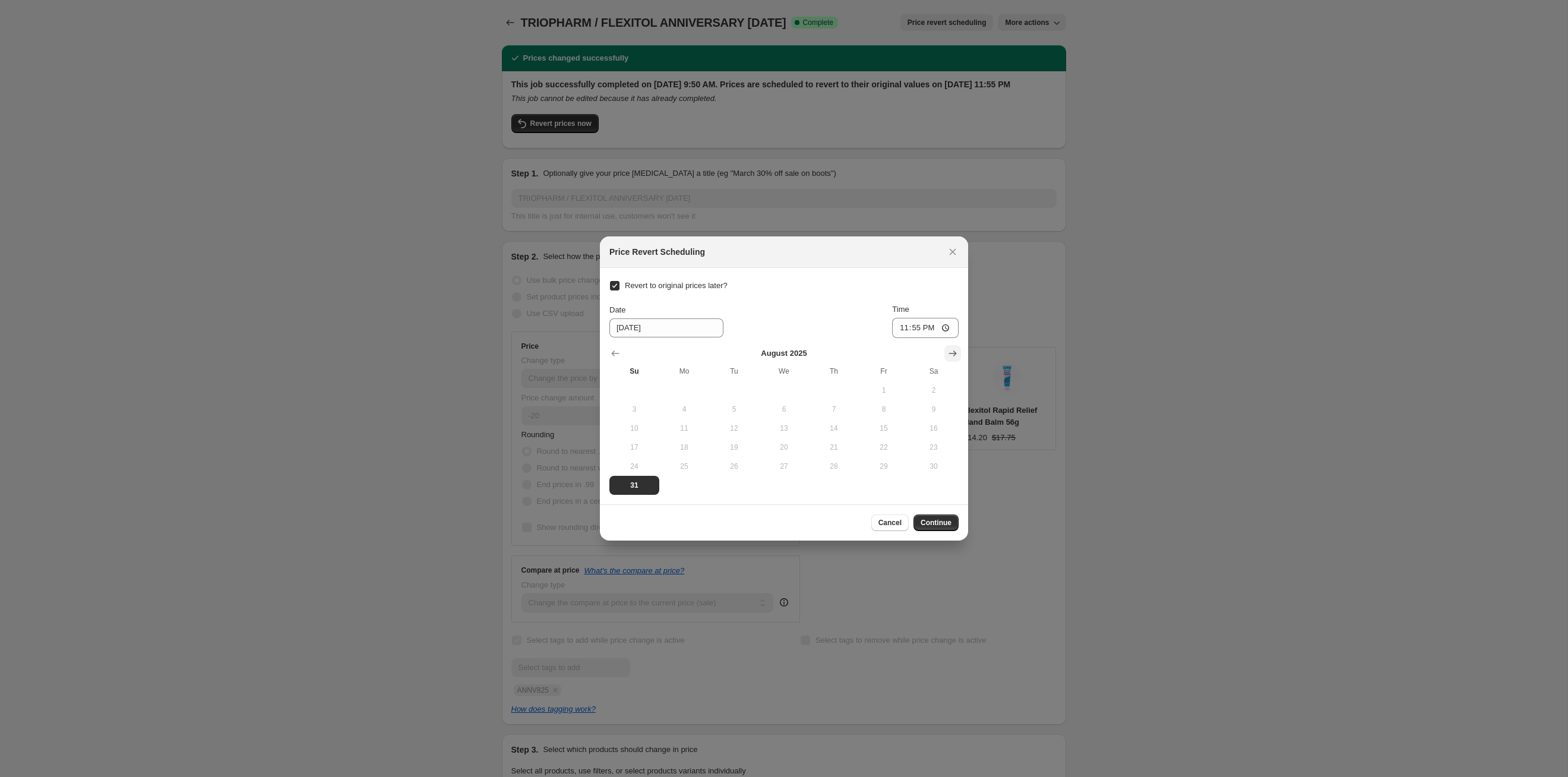
click at [807, 357] on icon "Show next month, September 2025" at bounding box center [952, 353] width 12 height 12
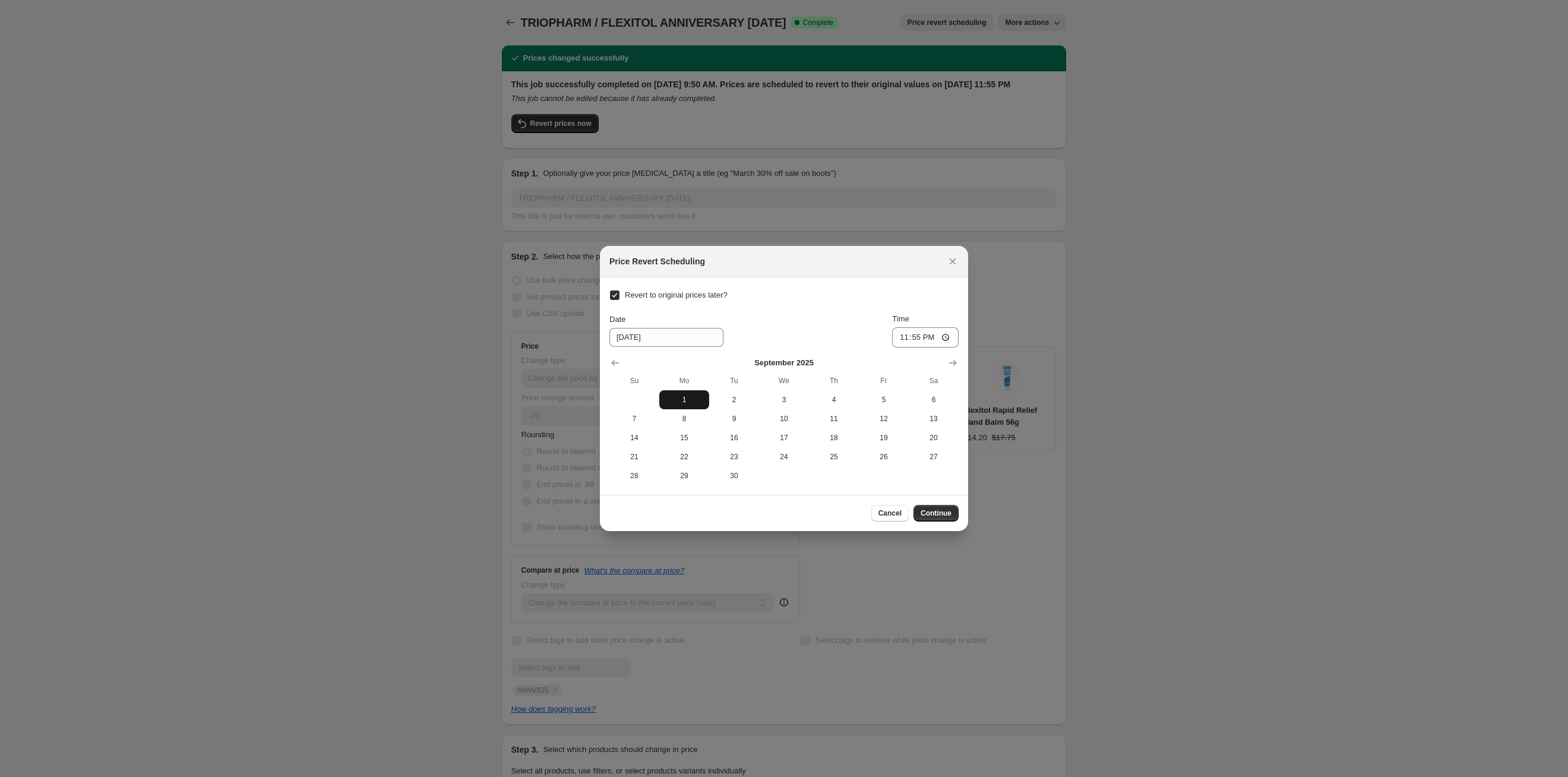
click at [692, 397] on span "1" at bounding box center [684, 399] width 40 height 10
type input "[DATE]"
click at [807, 401] on span "Continue" at bounding box center [936, 513] width 31 height 10
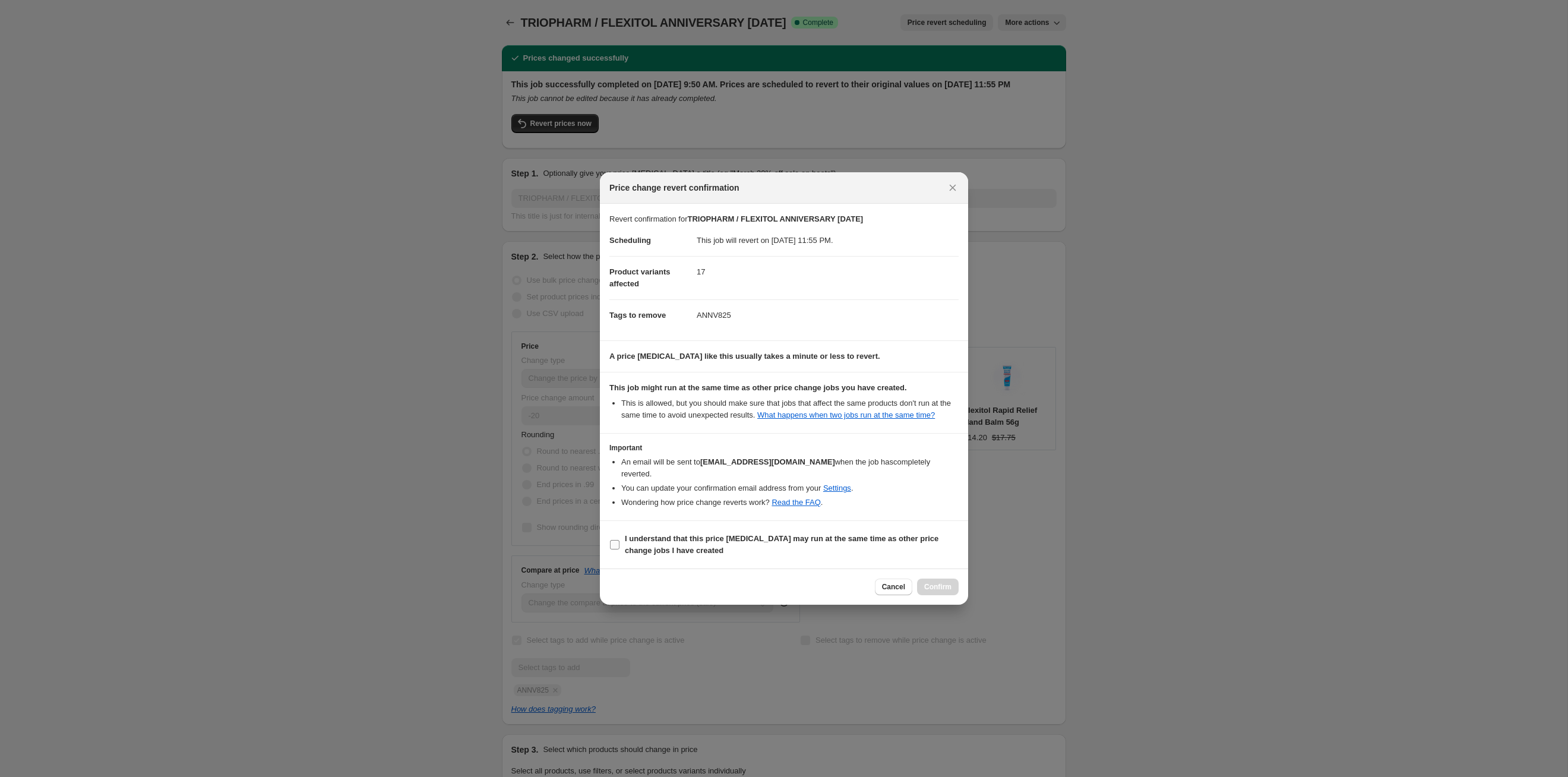
click at [807, 401] on span "I understand that this price [MEDICAL_DATA] may run at the same time as other p…" at bounding box center [792, 544] width 334 height 24
click at [619, 401] on input "I understand that this price [MEDICAL_DATA] may run at the same time as other p…" at bounding box center [614, 544] width 10 height 10
checkbox input "true"
click at [807, 401] on button "Confirm" at bounding box center [938, 587] width 41 height 17
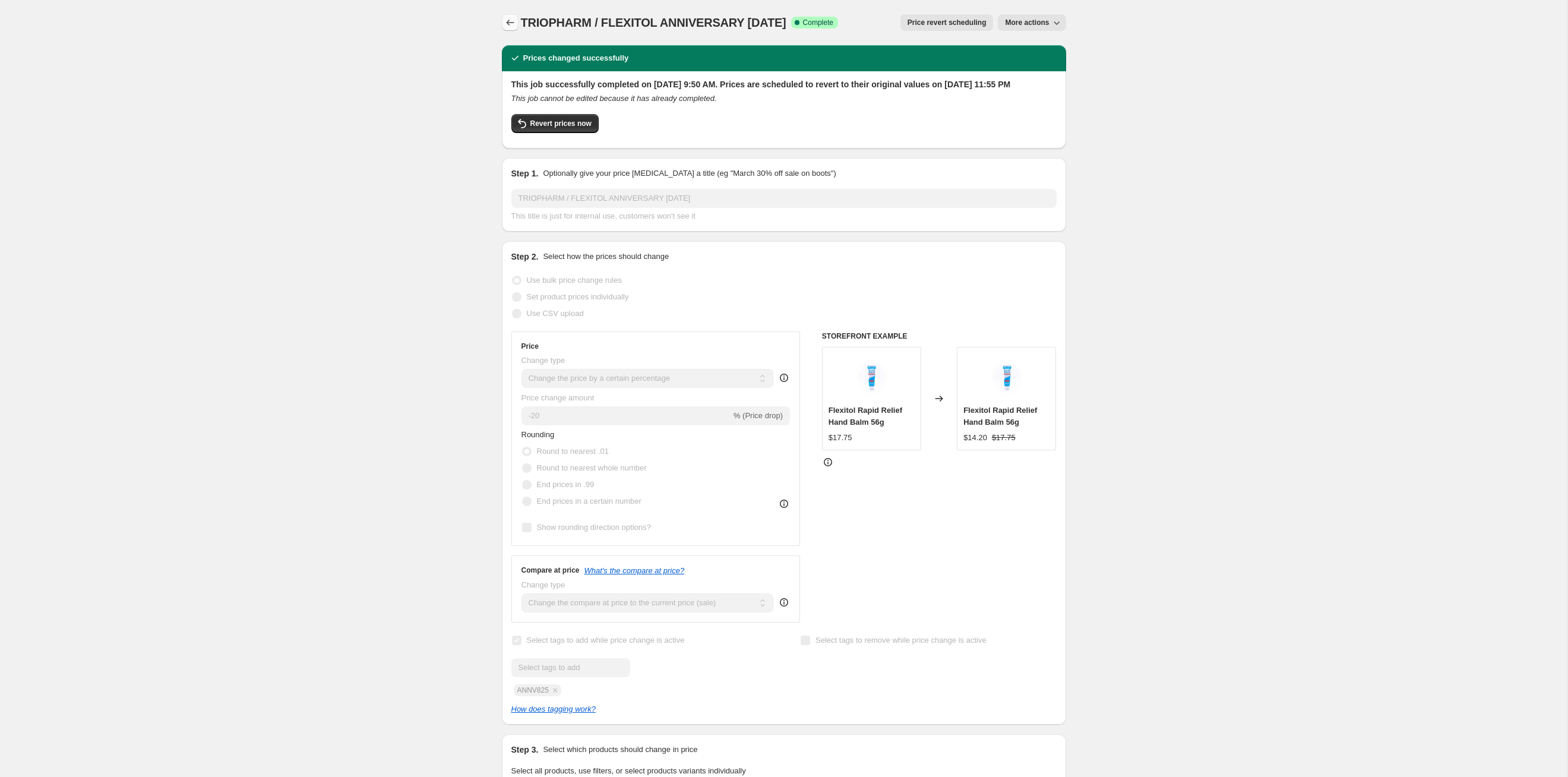
click at [508, 15] on button "Price change jobs" at bounding box center [510, 22] width 17 height 17
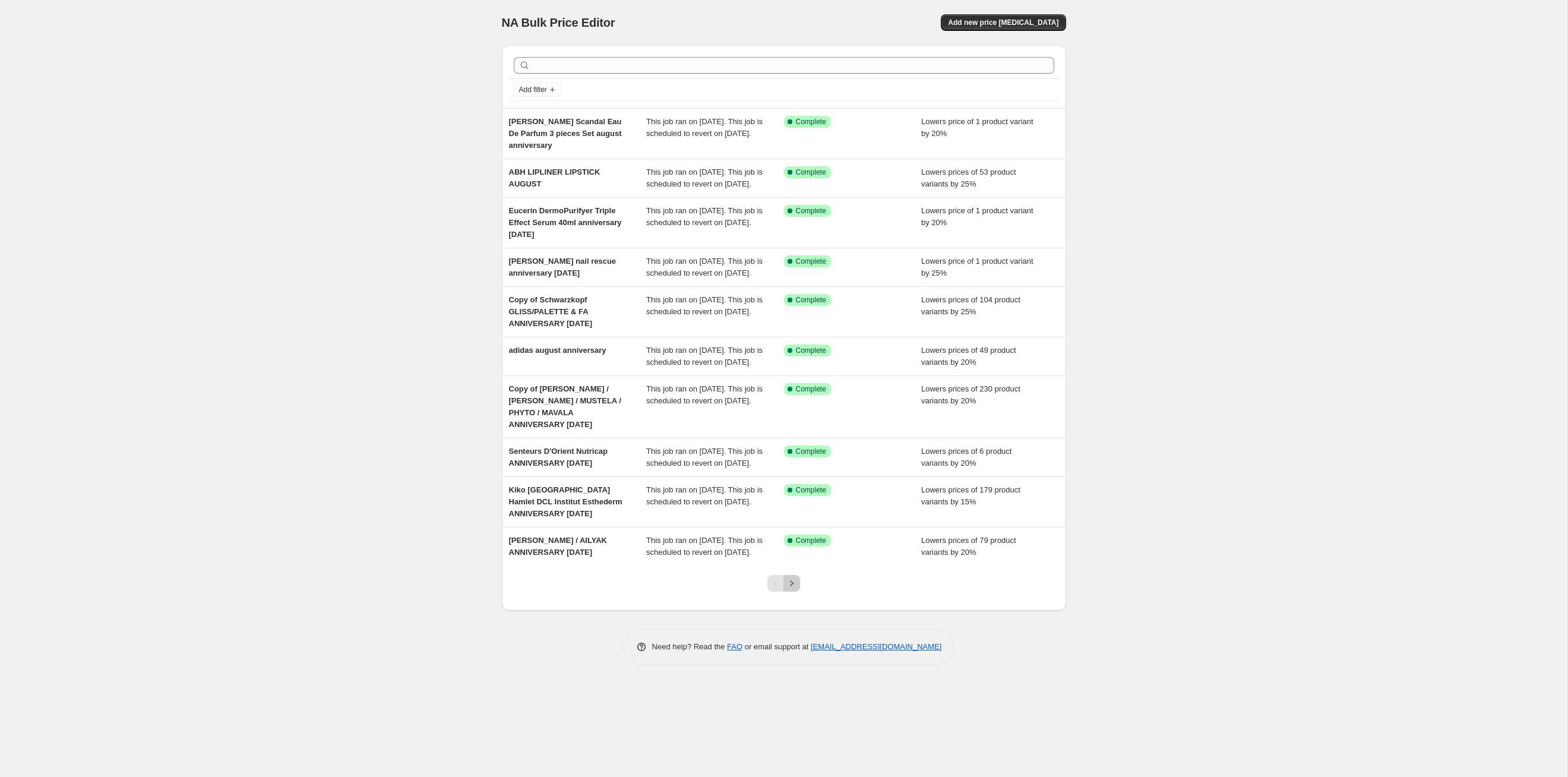
click at [798, 401] on button "Next" at bounding box center [792, 583] width 17 height 17
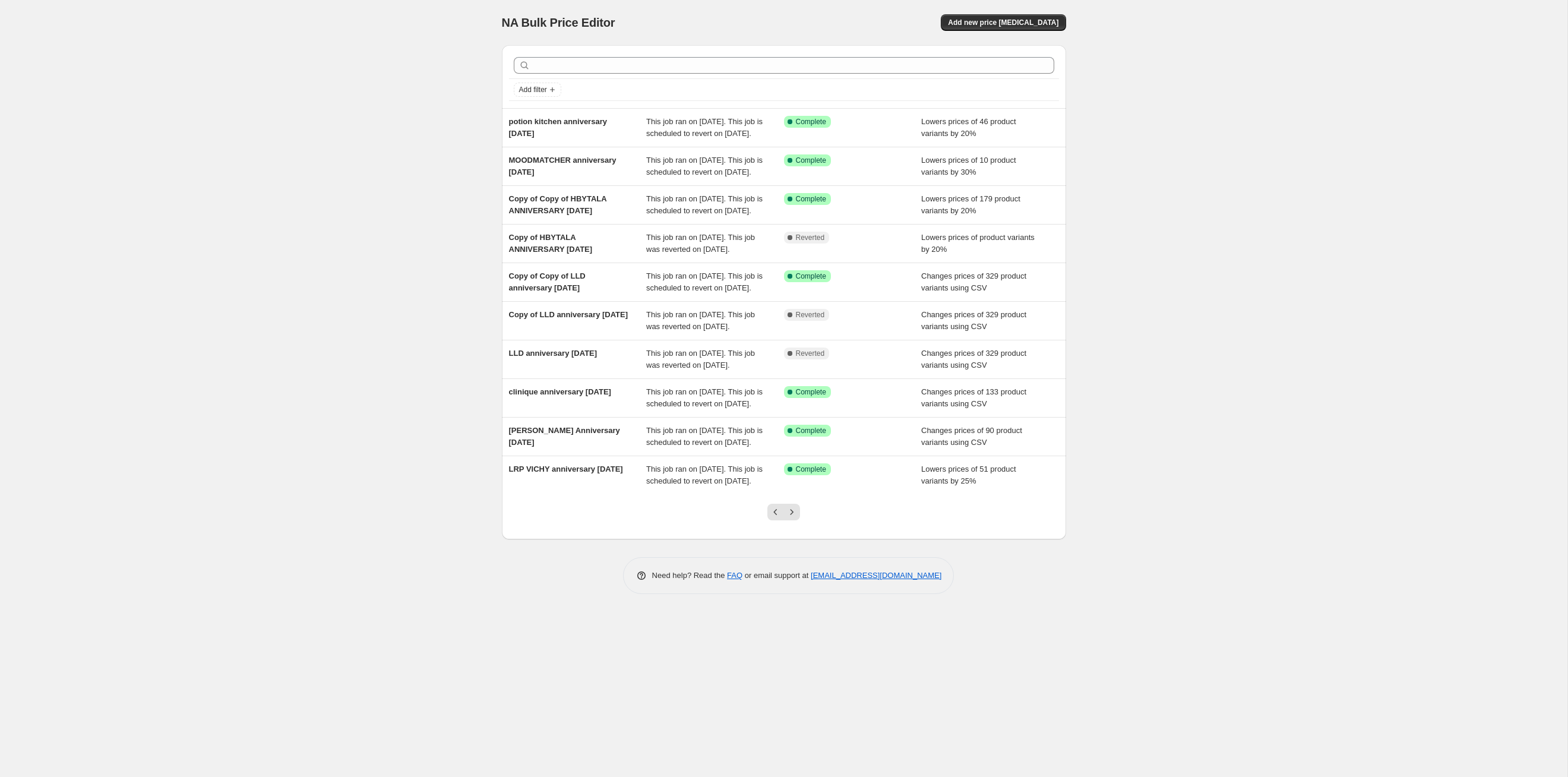
click at [798, 401] on button "Next" at bounding box center [792, 512] width 17 height 17
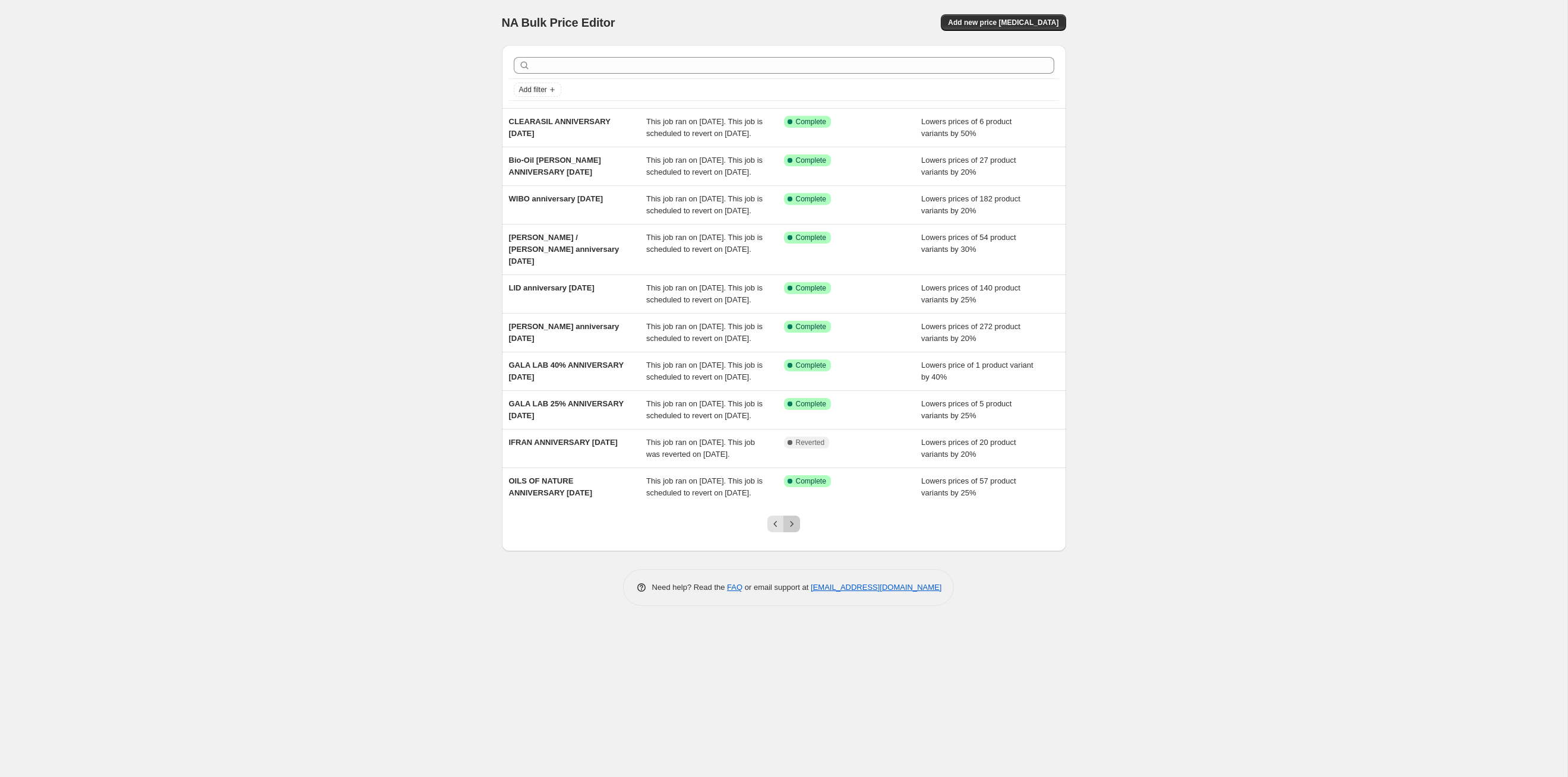
click at [798, 401] on button "Next" at bounding box center [792, 524] width 17 height 17
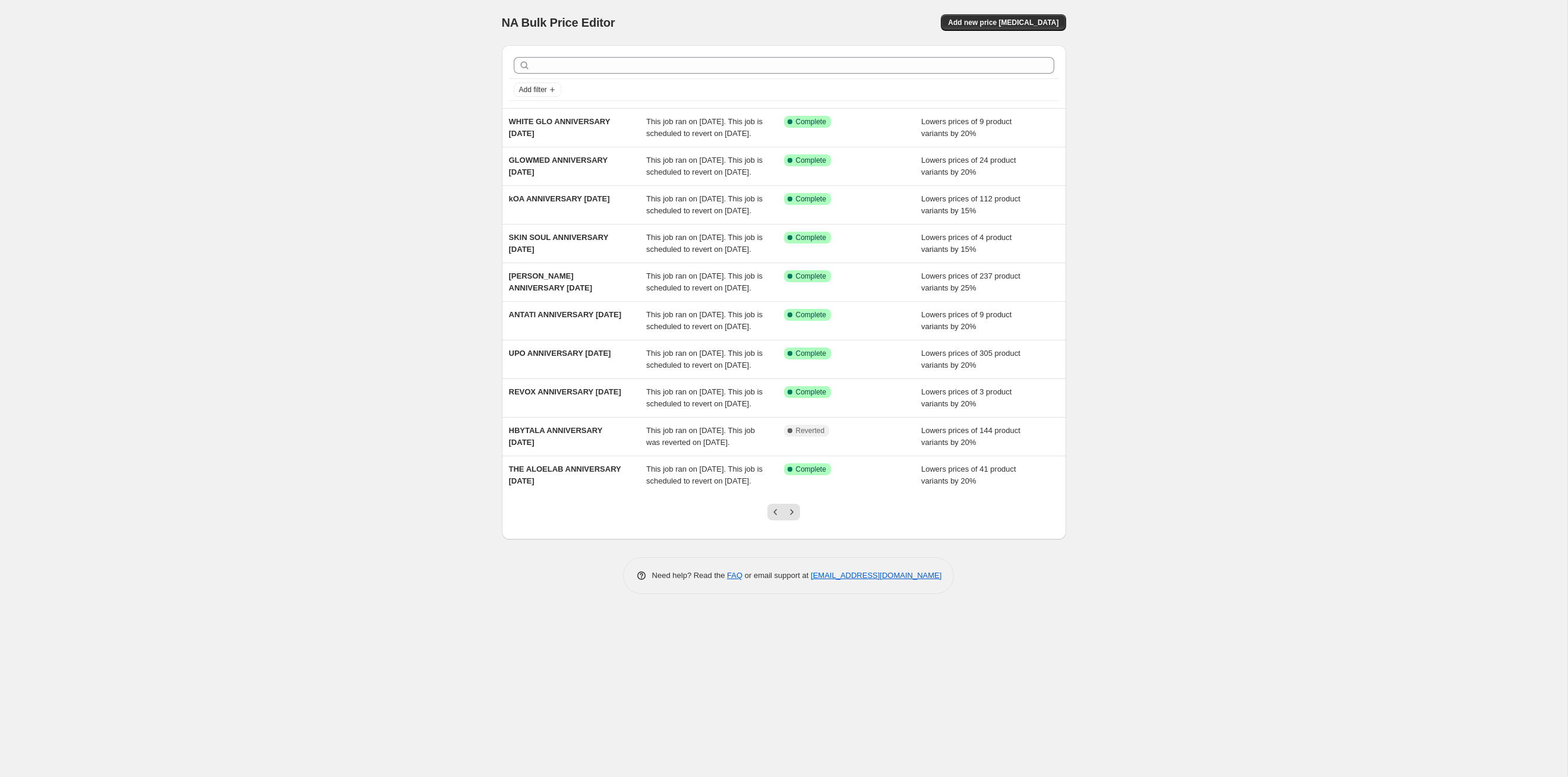
click at [798, 401] on button "Next" at bounding box center [792, 512] width 17 height 17
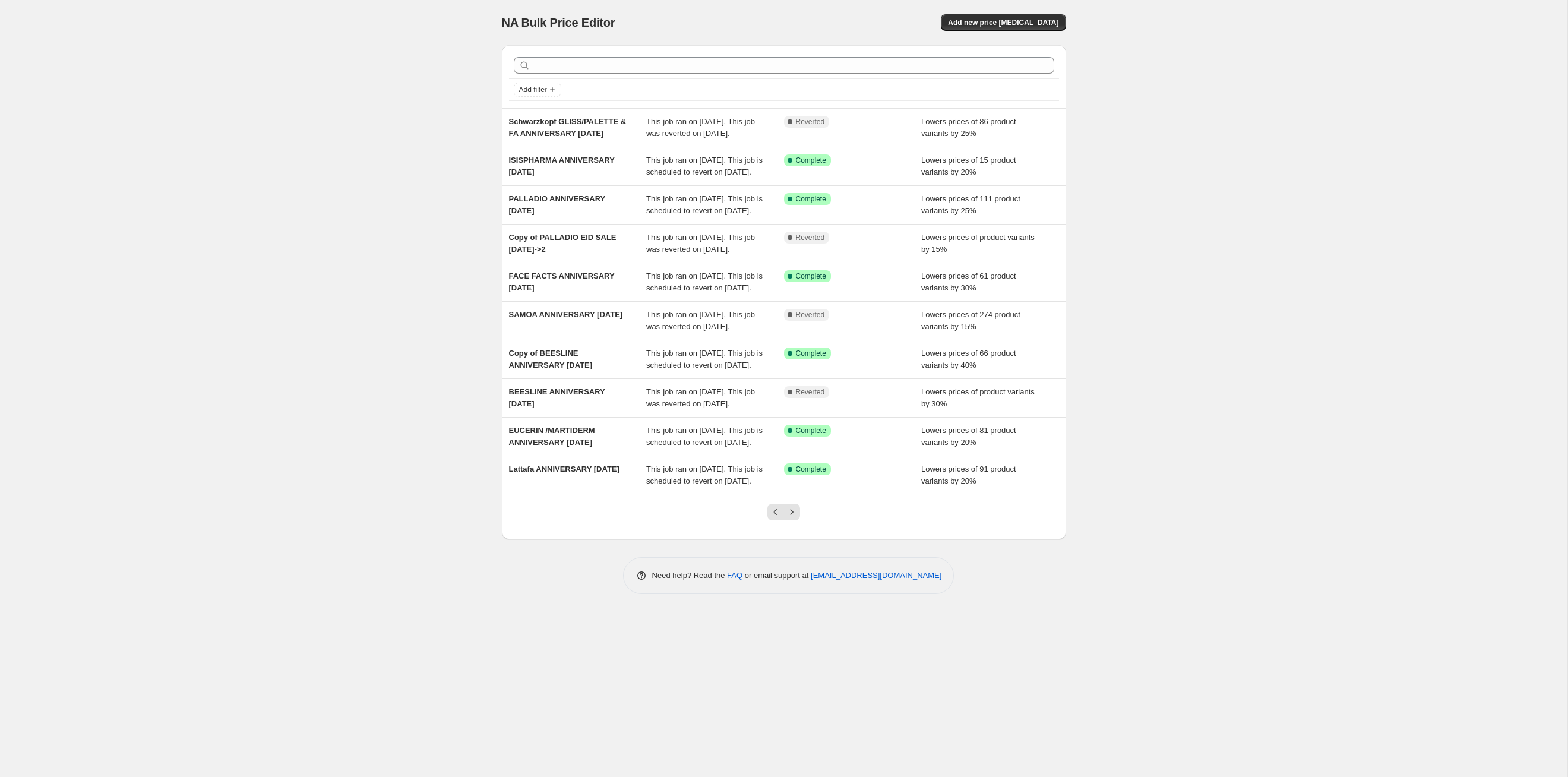
click at [798, 401] on button "Next" at bounding box center [792, 512] width 17 height 17
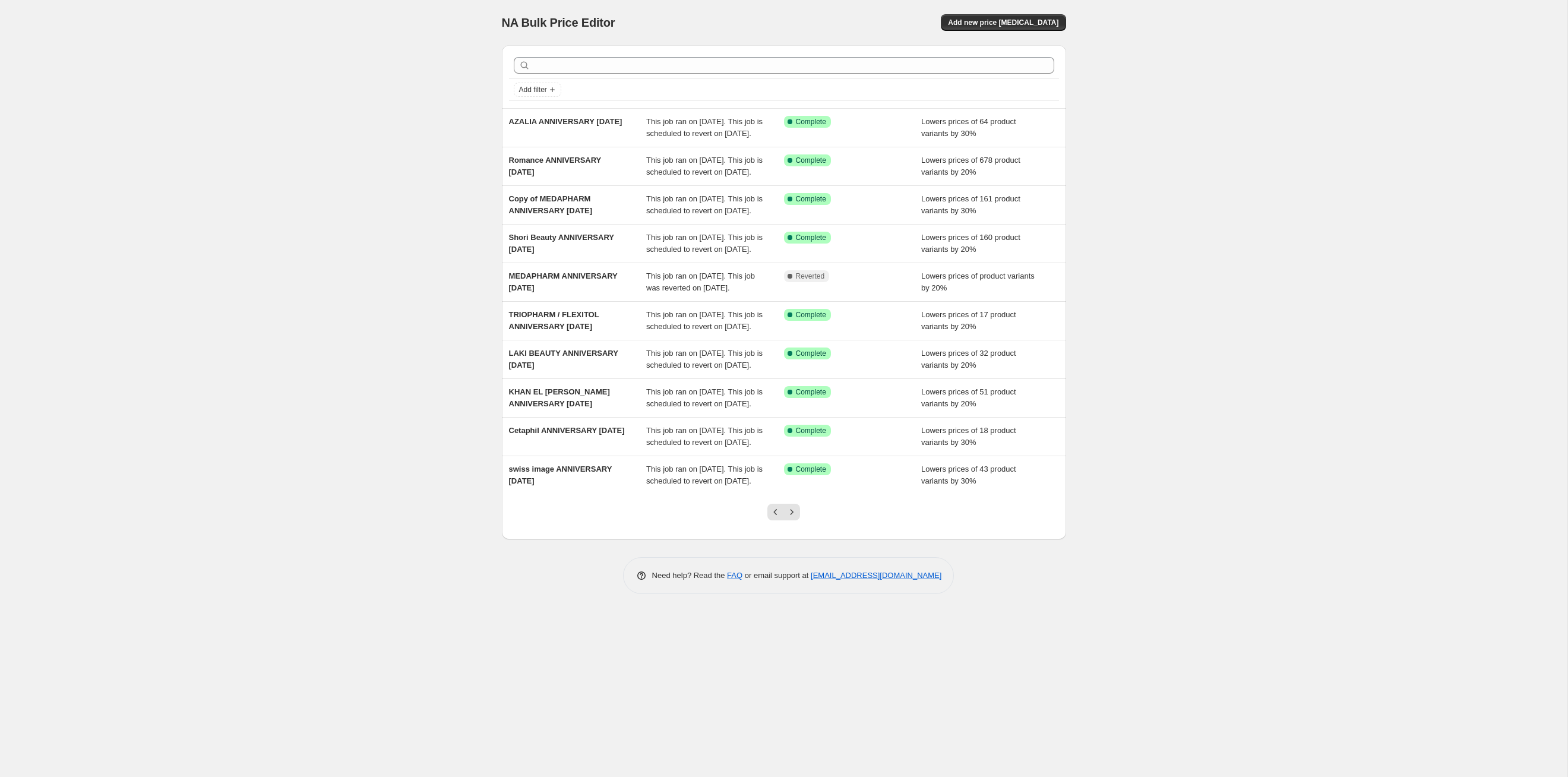
click at [798, 401] on button "Next" at bounding box center [792, 512] width 17 height 17
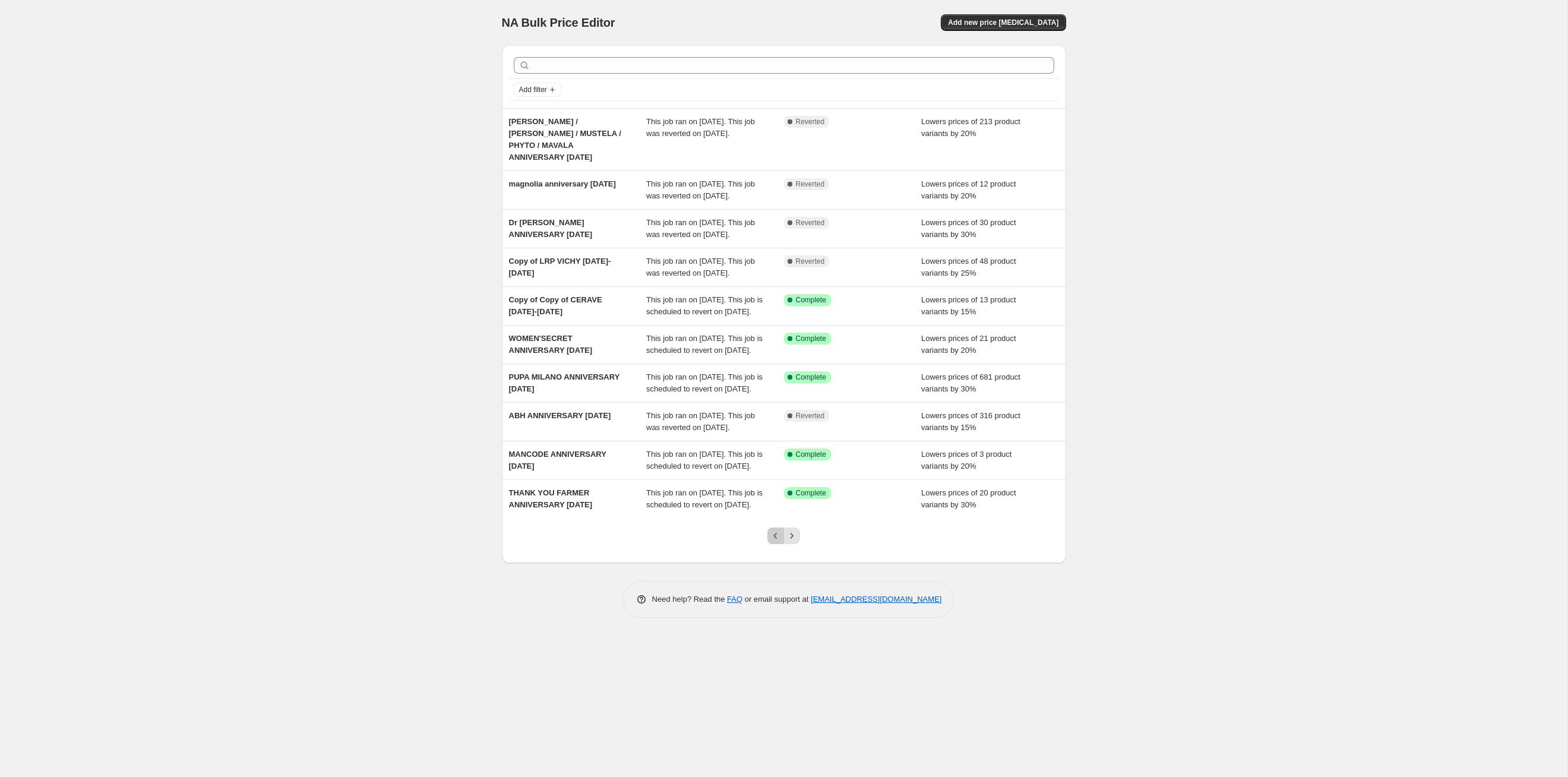
click at [780, 401] on icon "Previous" at bounding box center [776, 536] width 12 height 12
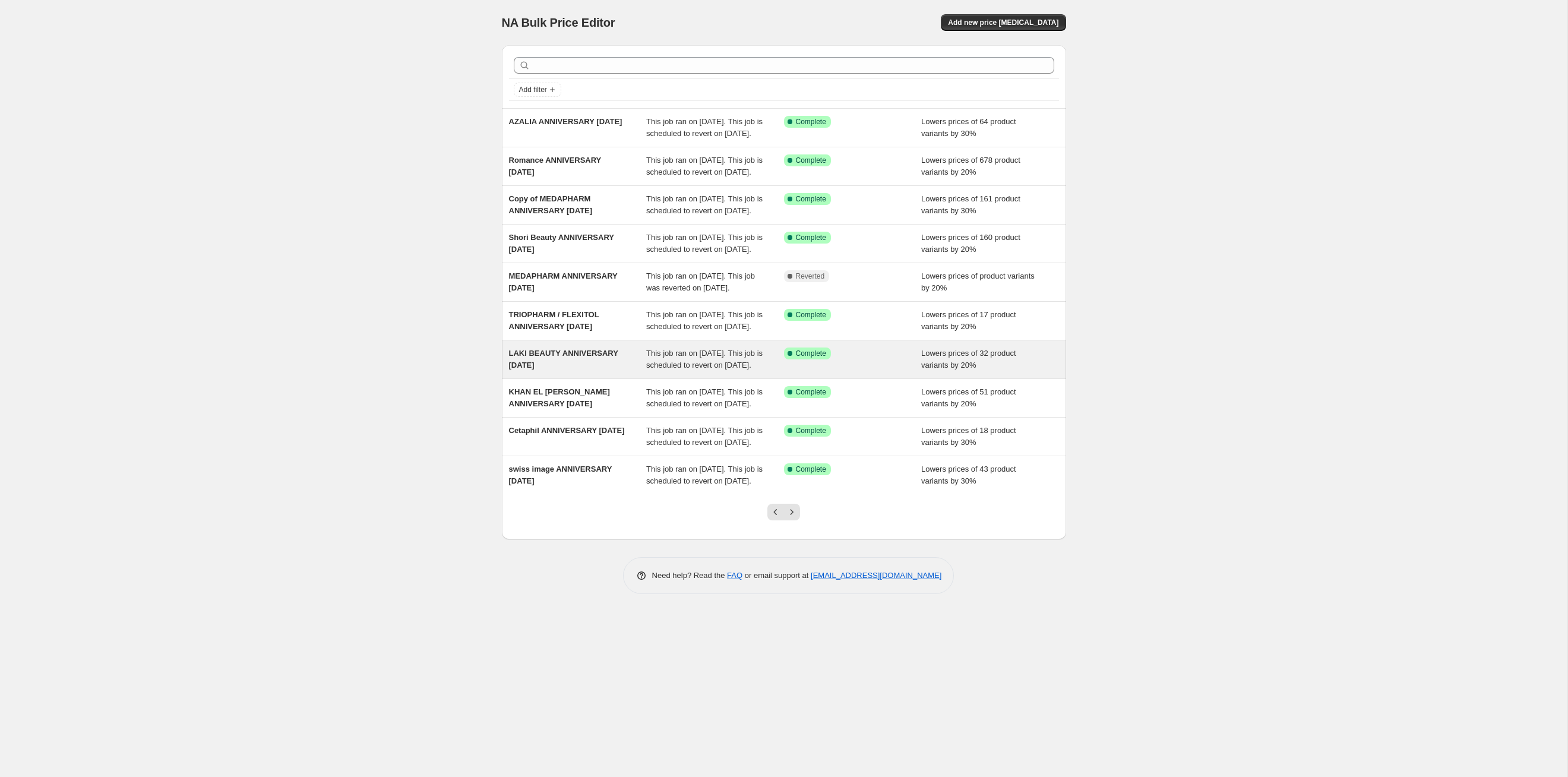
click at [698, 369] on span "This job ran on [DATE]. This job is scheduled to revert on [DATE]." at bounding box center [704, 359] width 117 height 21
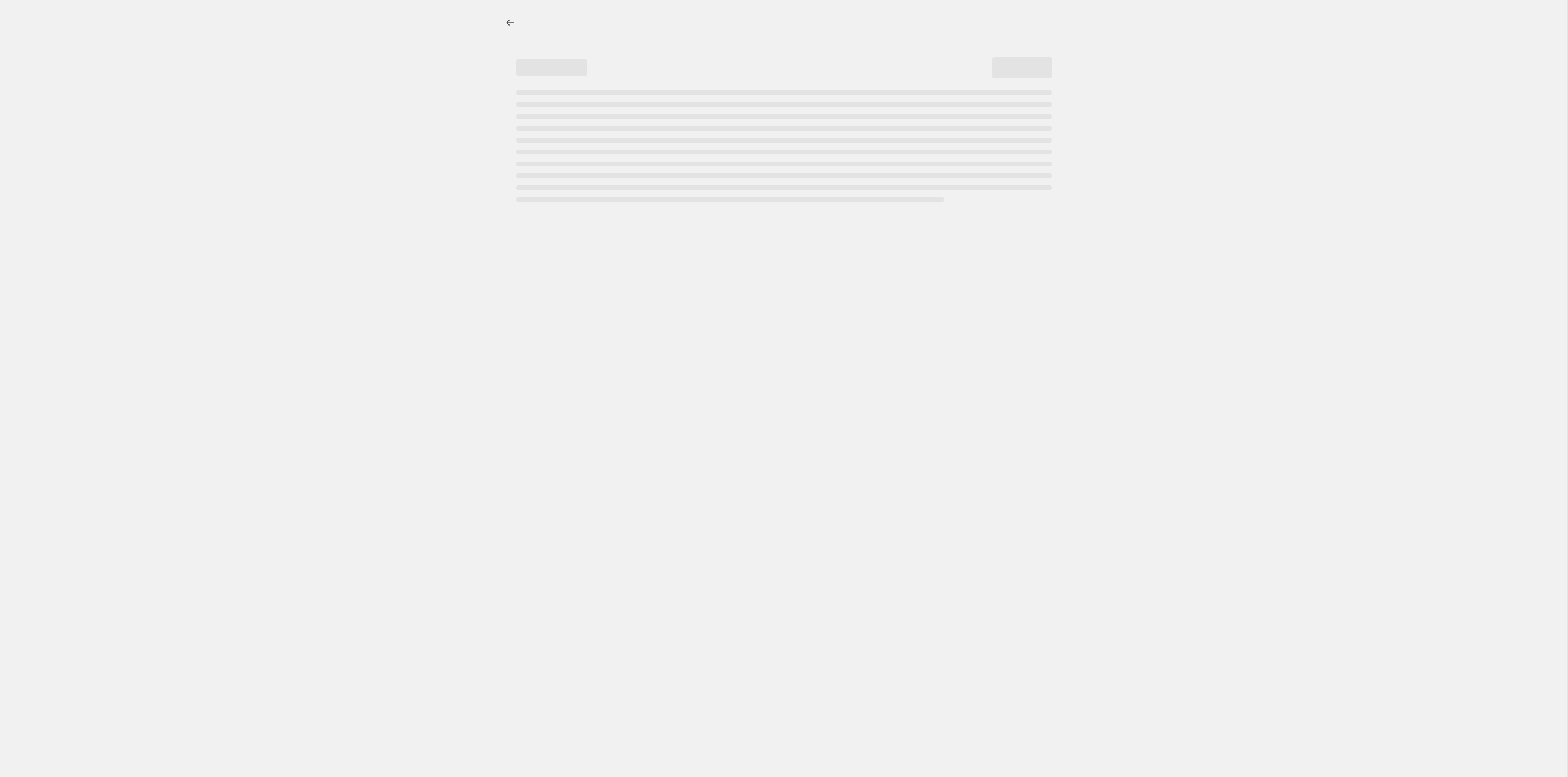
select select "percentage"
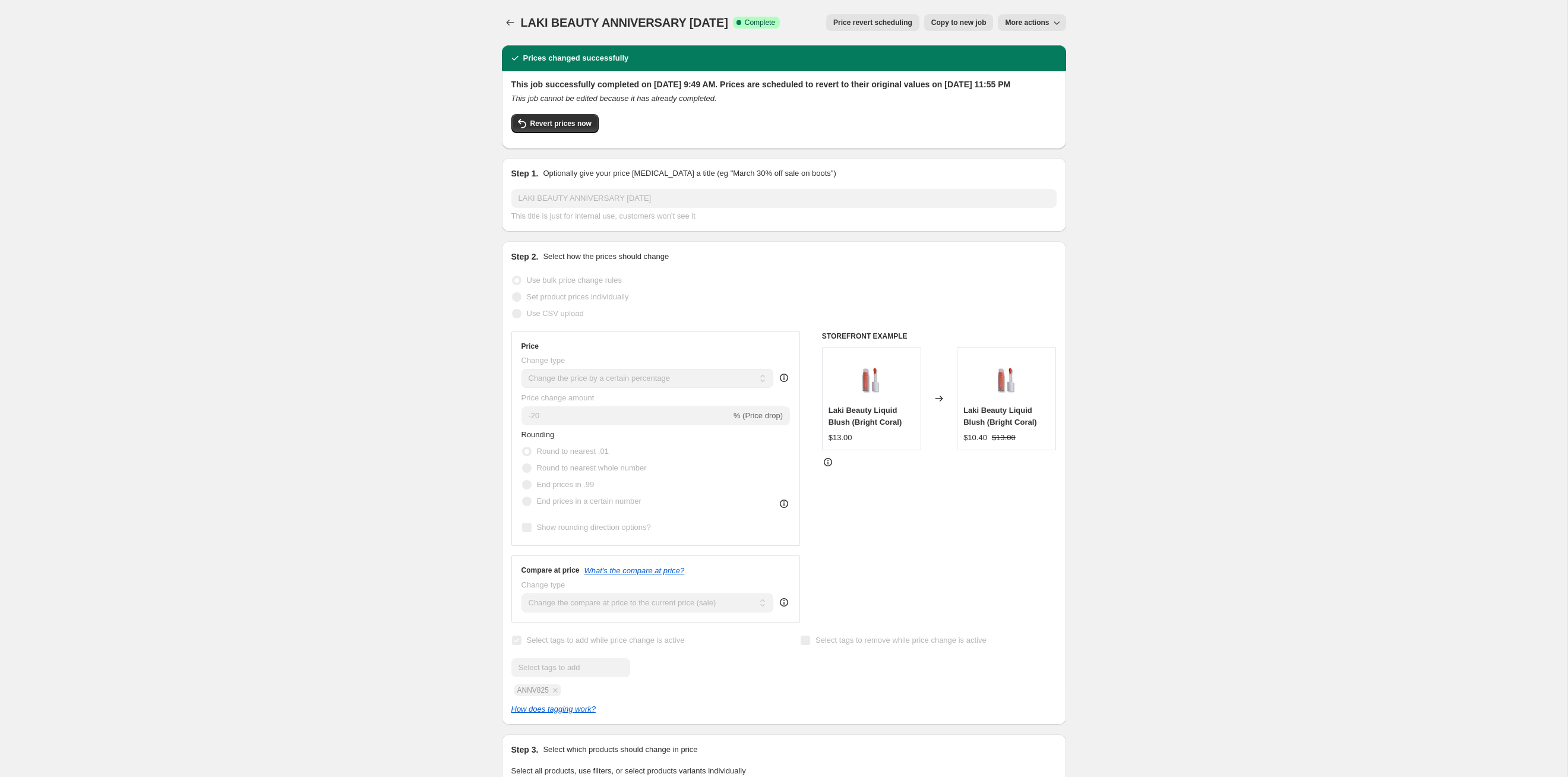
click at [807, 14] on button "Price revert scheduling" at bounding box center [873, 22] width 93 height 17
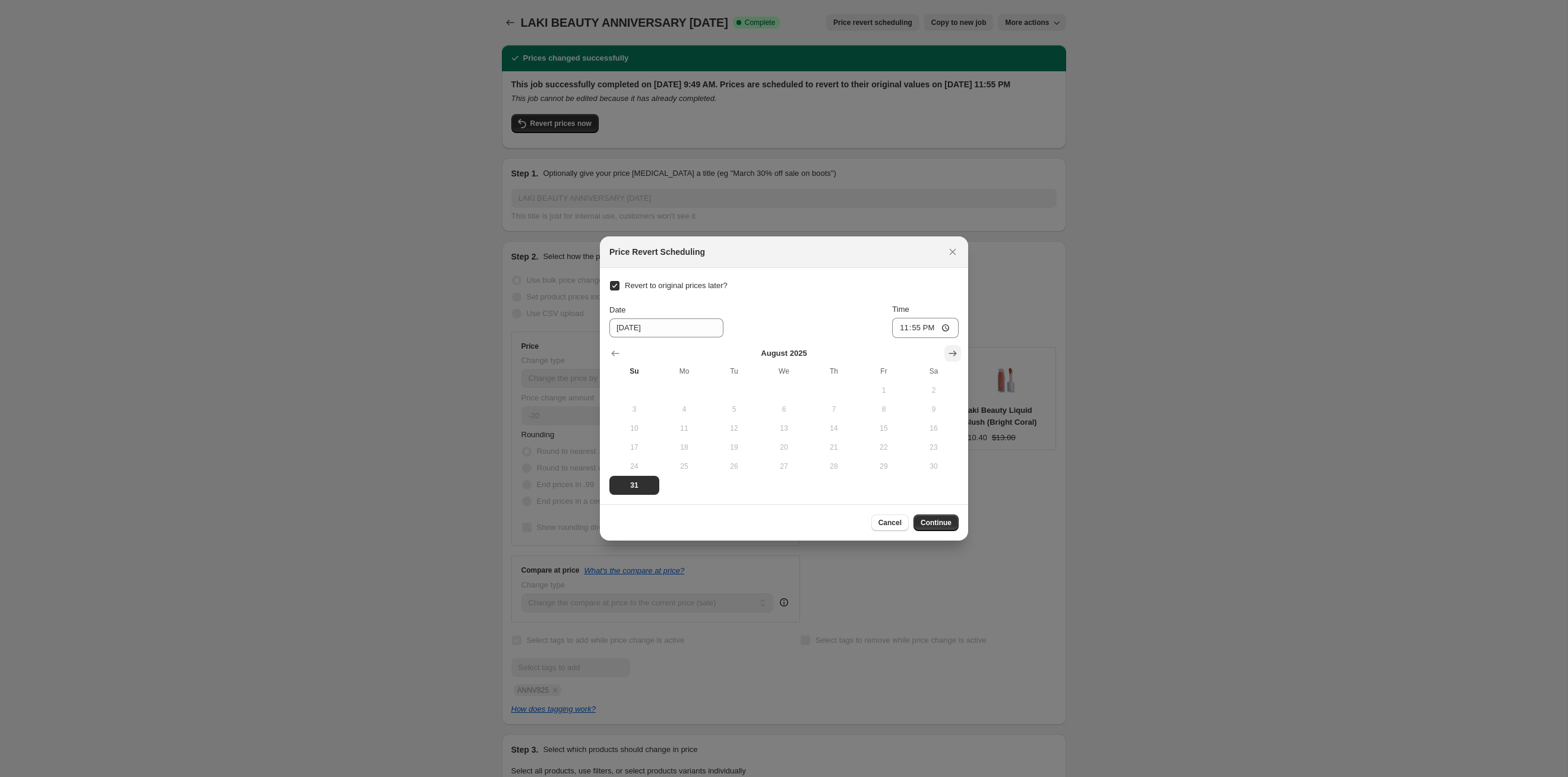
click at [807, 360] on button "Show next month, September 2025" at bounding box center [953, 353] width 17 height 17
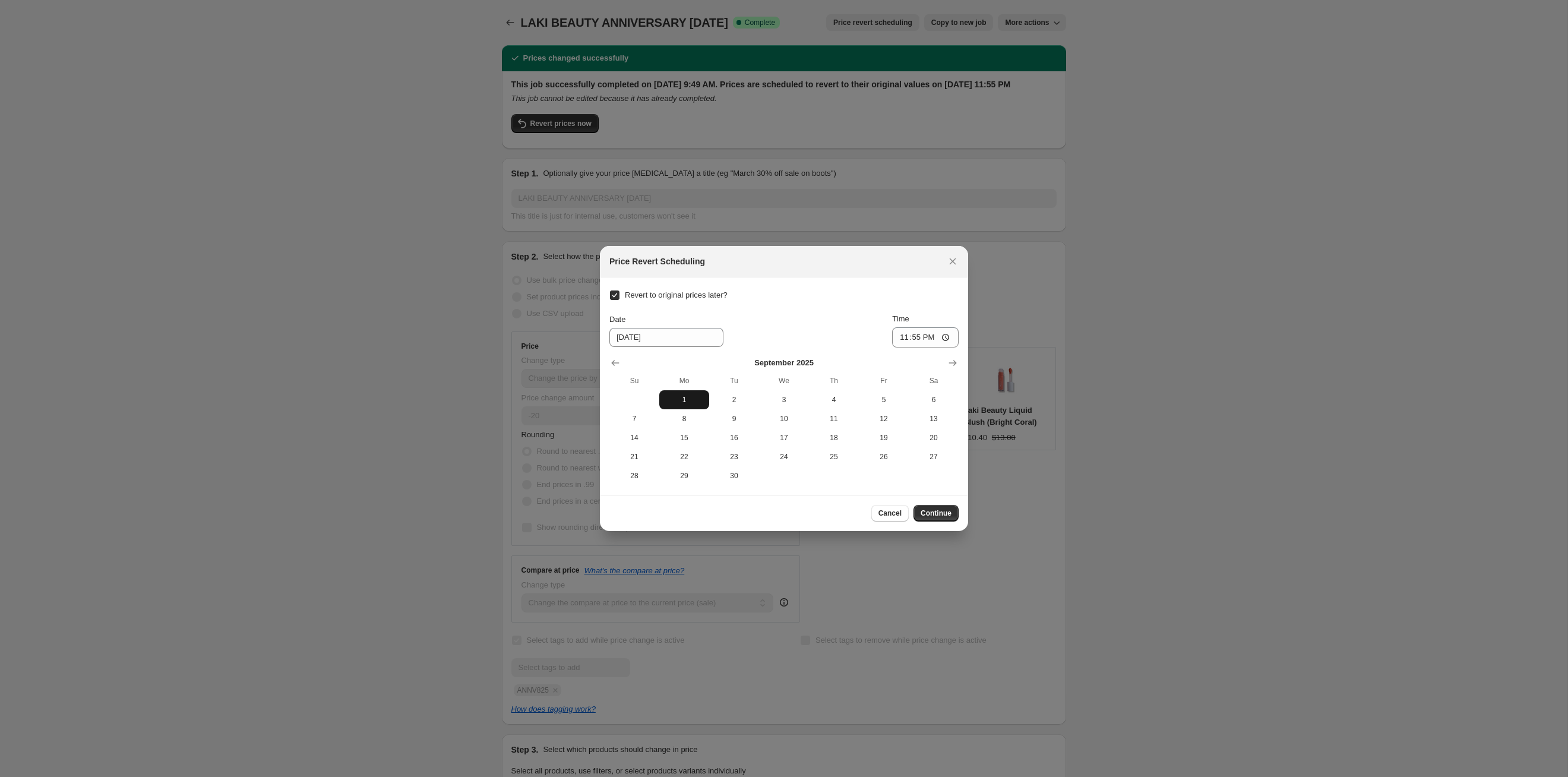
click at [690, 395] on span "1" at bounding box center [684, 399] width 40 height 10
type input "[DATE]"
click at [807, 401] on button "Continue" at bounding box center [936, 513] width 45 height 17
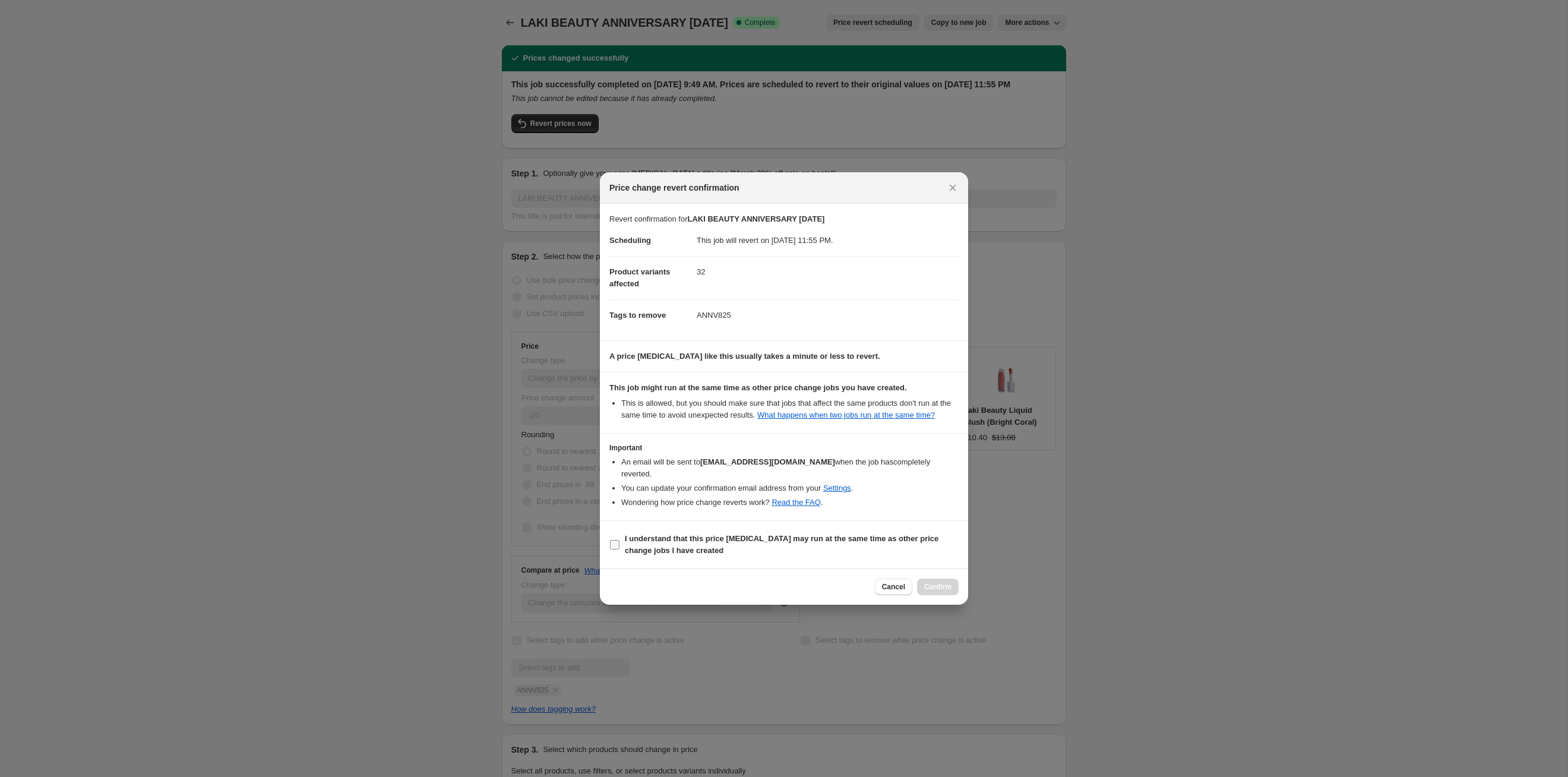
click at [807, 401] on b "I understand that this price [MEDICAL_DATA] may run at the same time as other p…" at bounding box center [782, 544] width 314 height 21
click at [619, 401] on input "I understand that this price [MEDICAL_DATA] may run at the same time as other p…" at bounding box center [614, 544] width 10 height 10
checkbox input "true"
click at [807, 401] on span "Confirm" at bounding box center [938, 587] width 27 height 10
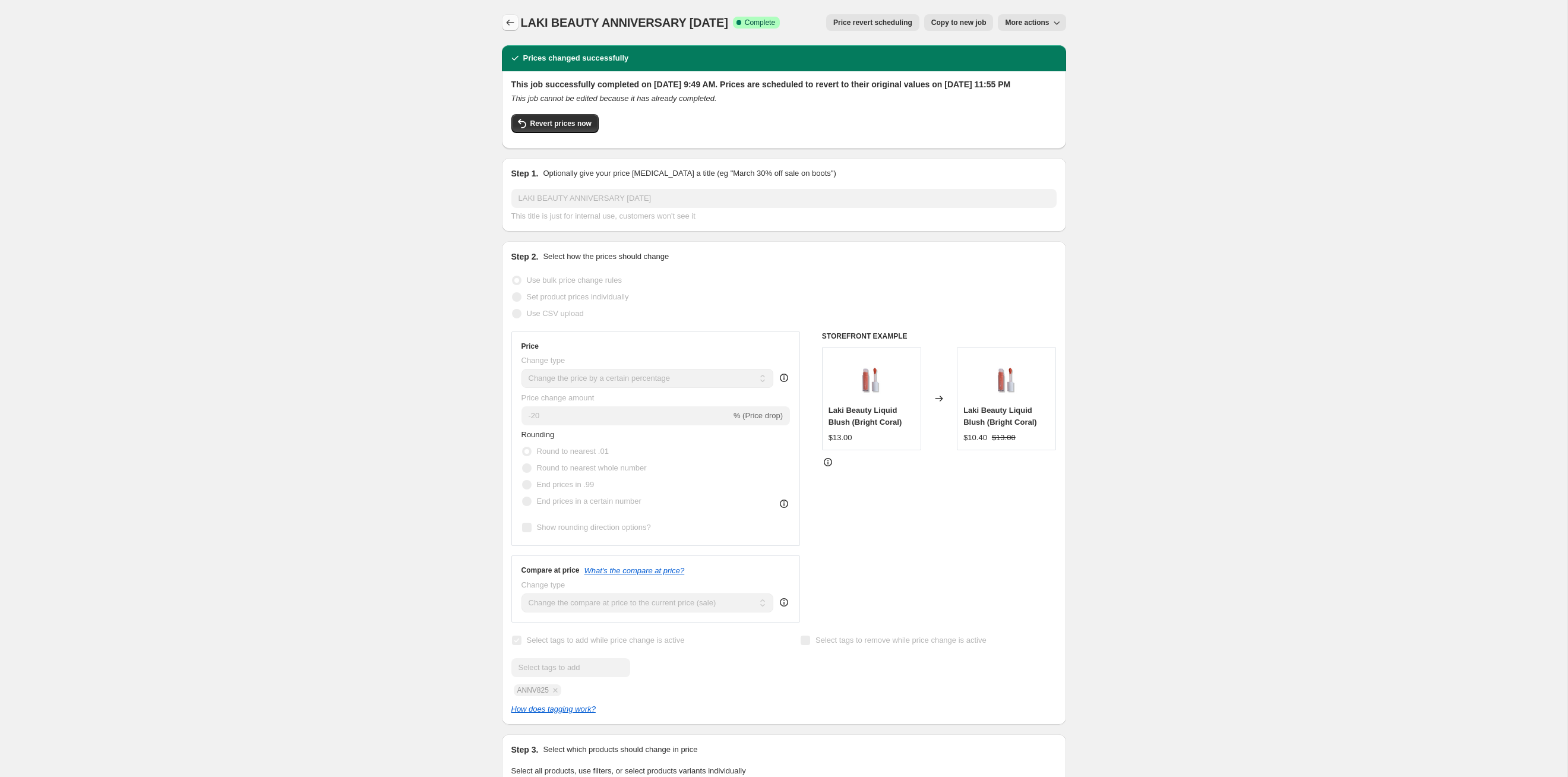
click at [514, 20] on icon "Price change jobs" at bounding box center [510, 22] width 12 height 12
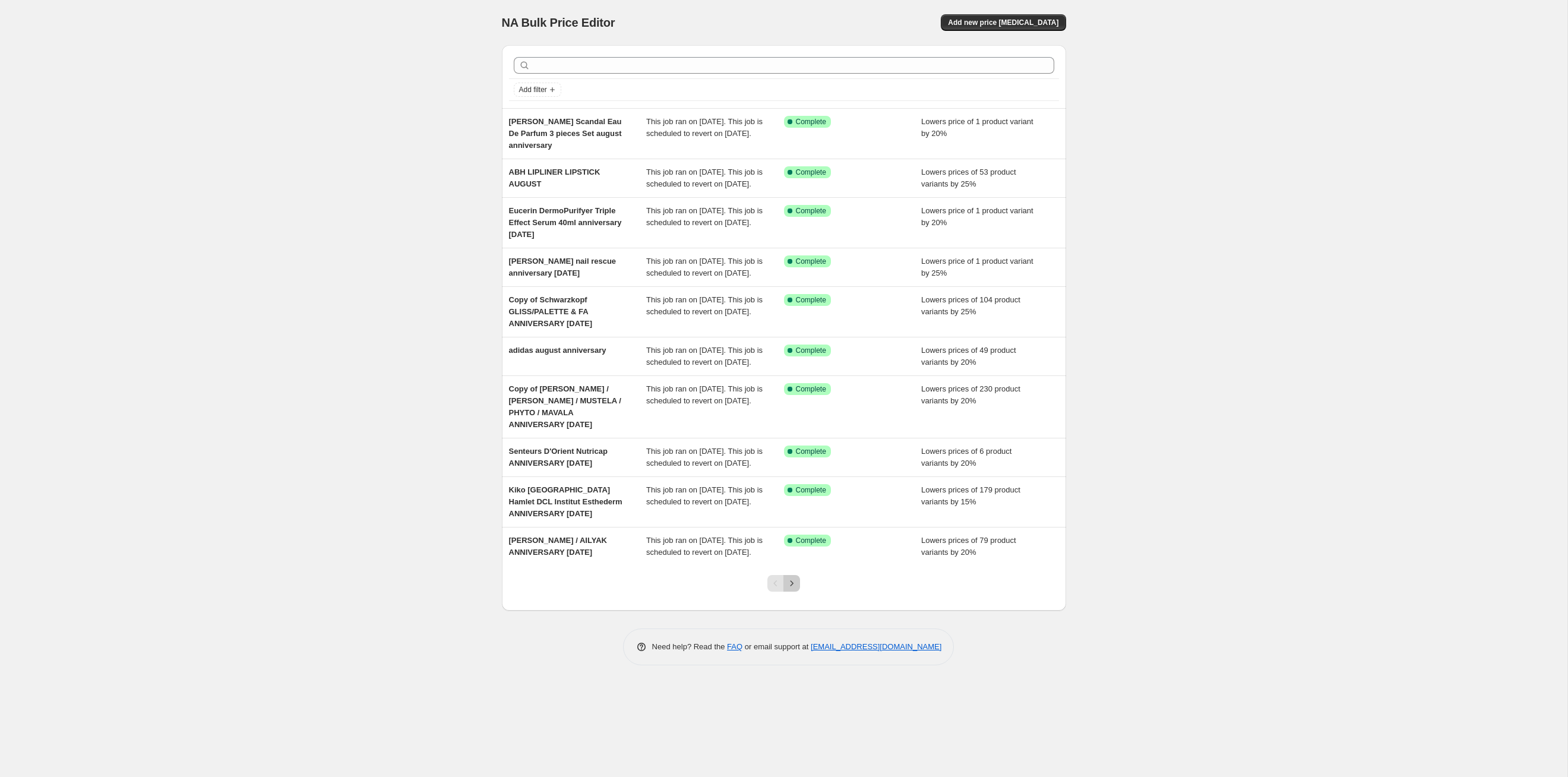
click at [795, 401] on icon "Next" at bounding box center [792, 583] width 12 height 12
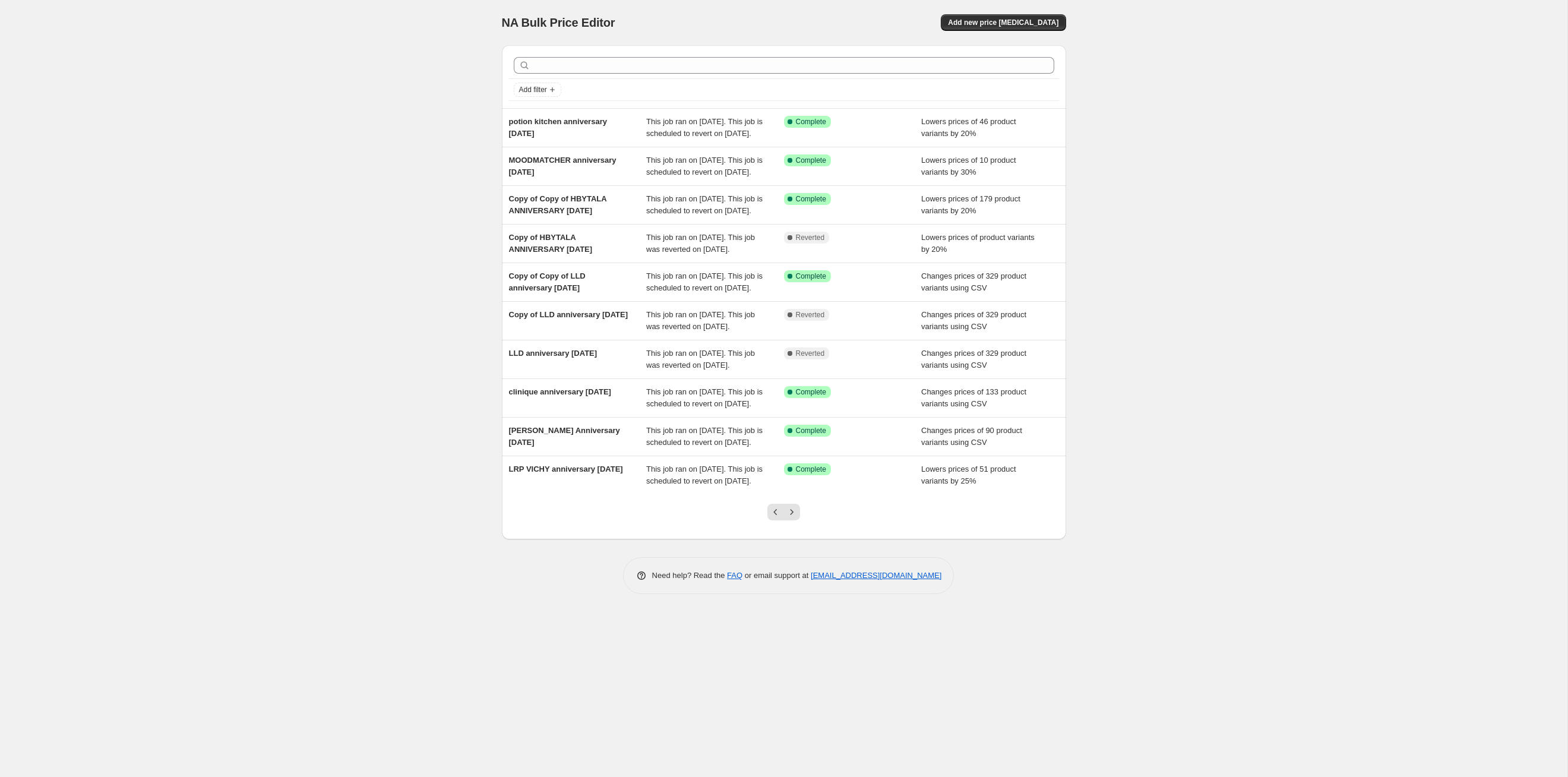
click at [795, 401] on icon "Next" at bounding box center [792, 512] width 12 height 12
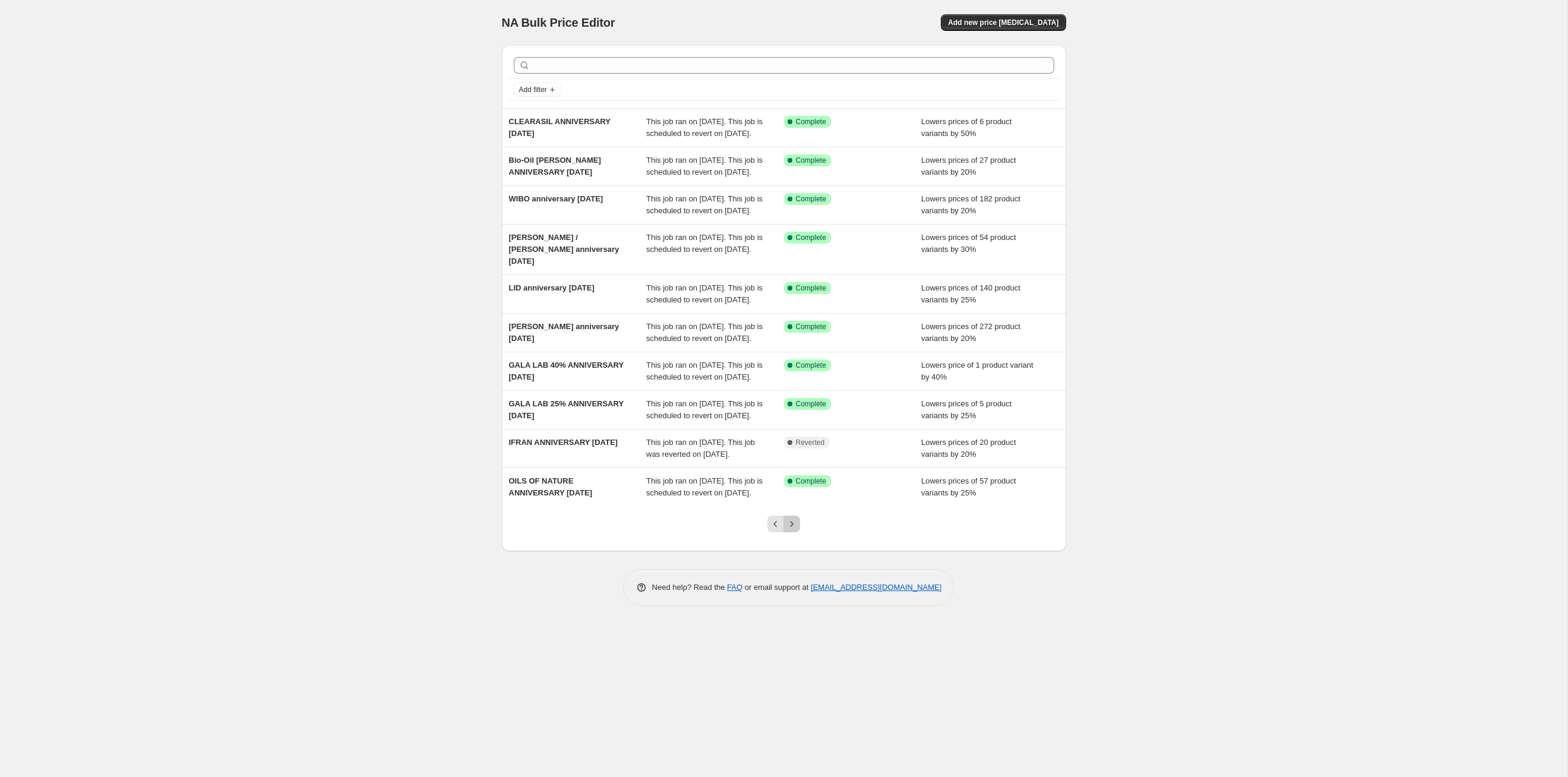
click at [795, 401] on icon "Next" at bounding box center [792, 524] width 12 height 12
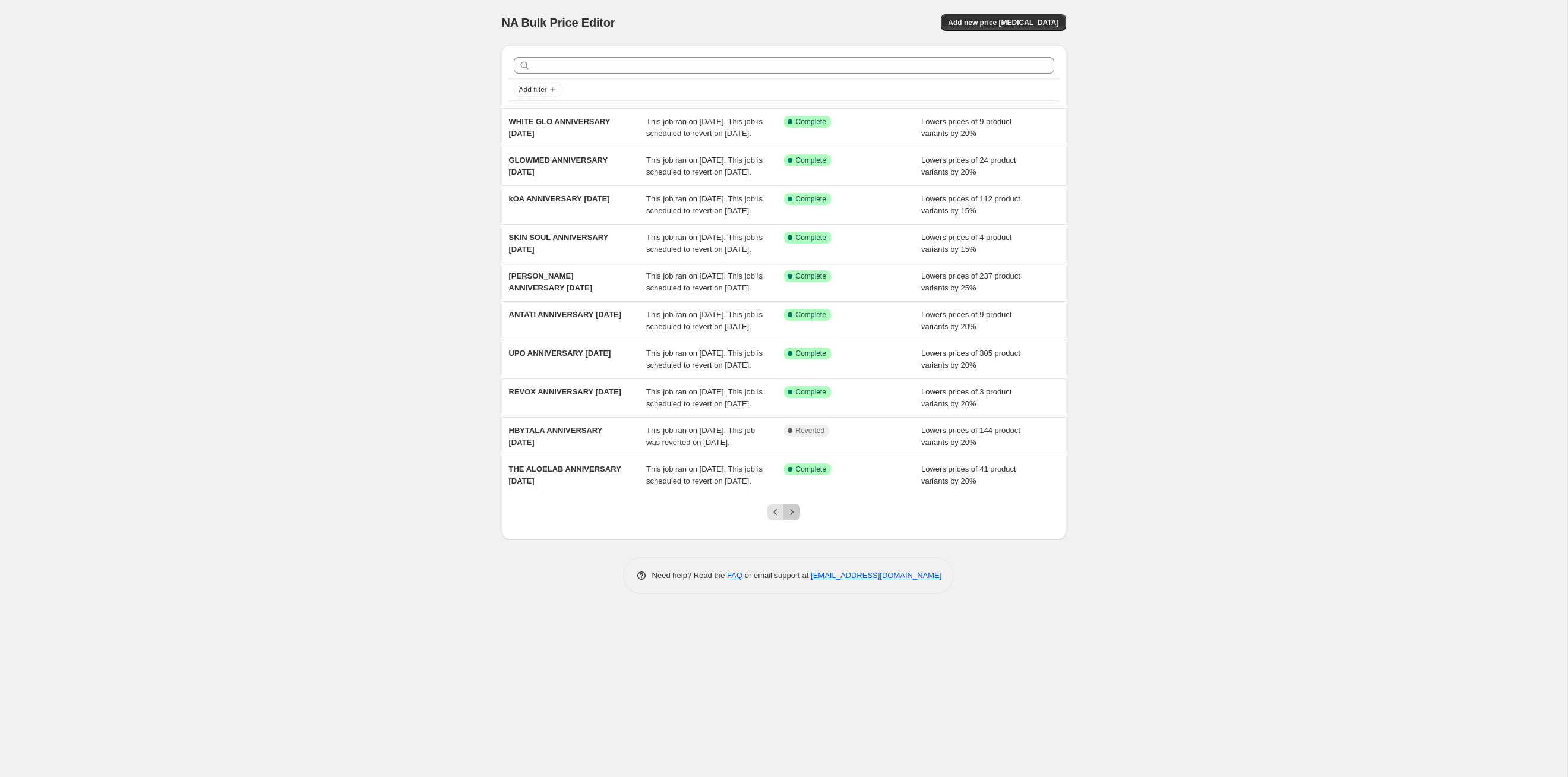
click at [795, 401] on icon "Next" at bounding box center [792, 512] width 12 height 12
click at [795, 401] on div "NA Bulk Price Editor. This page is ready NA Bulk Price Editor Add new price [ME…" at bounding box center [783, 389] width 1567 height 777
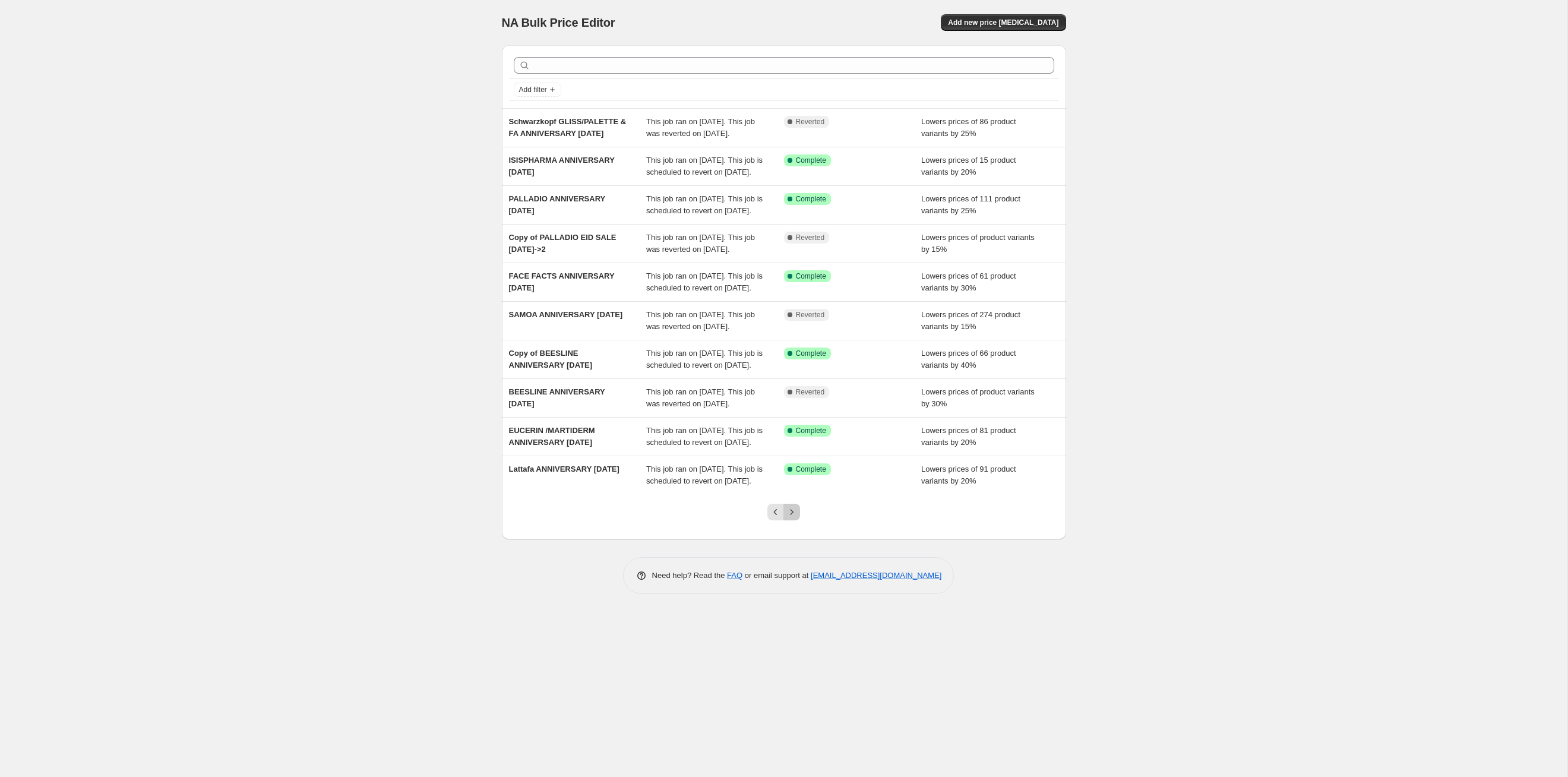
click at [795, 401] on icon "Next" at bounding box center [792, 512] width 12 height 12
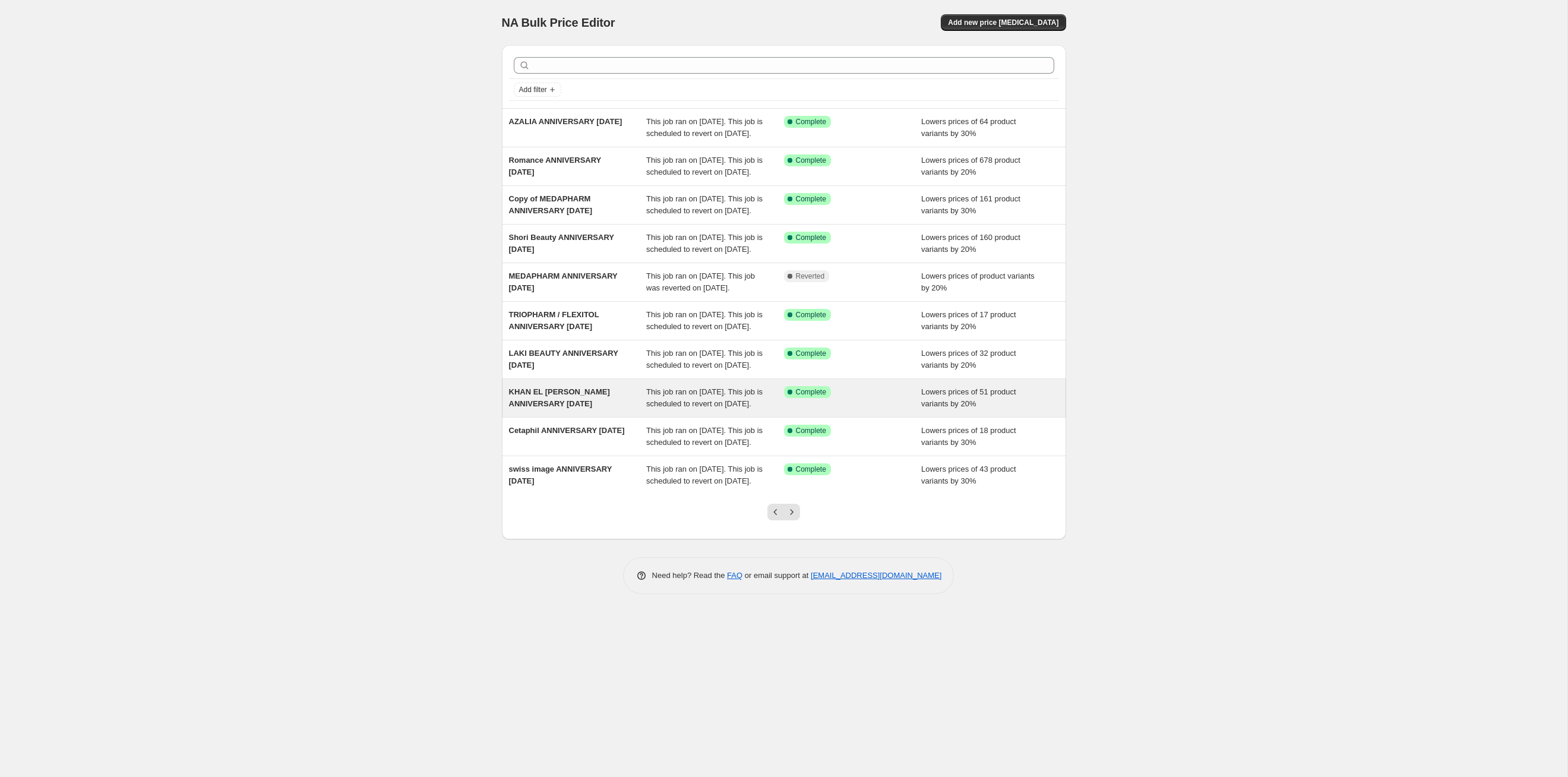
click at [729, 401] on span "This job ran on [DATE]. This job is scheduled to revert on [DATE]." at bounding box center [704, 397] width 117 height 21
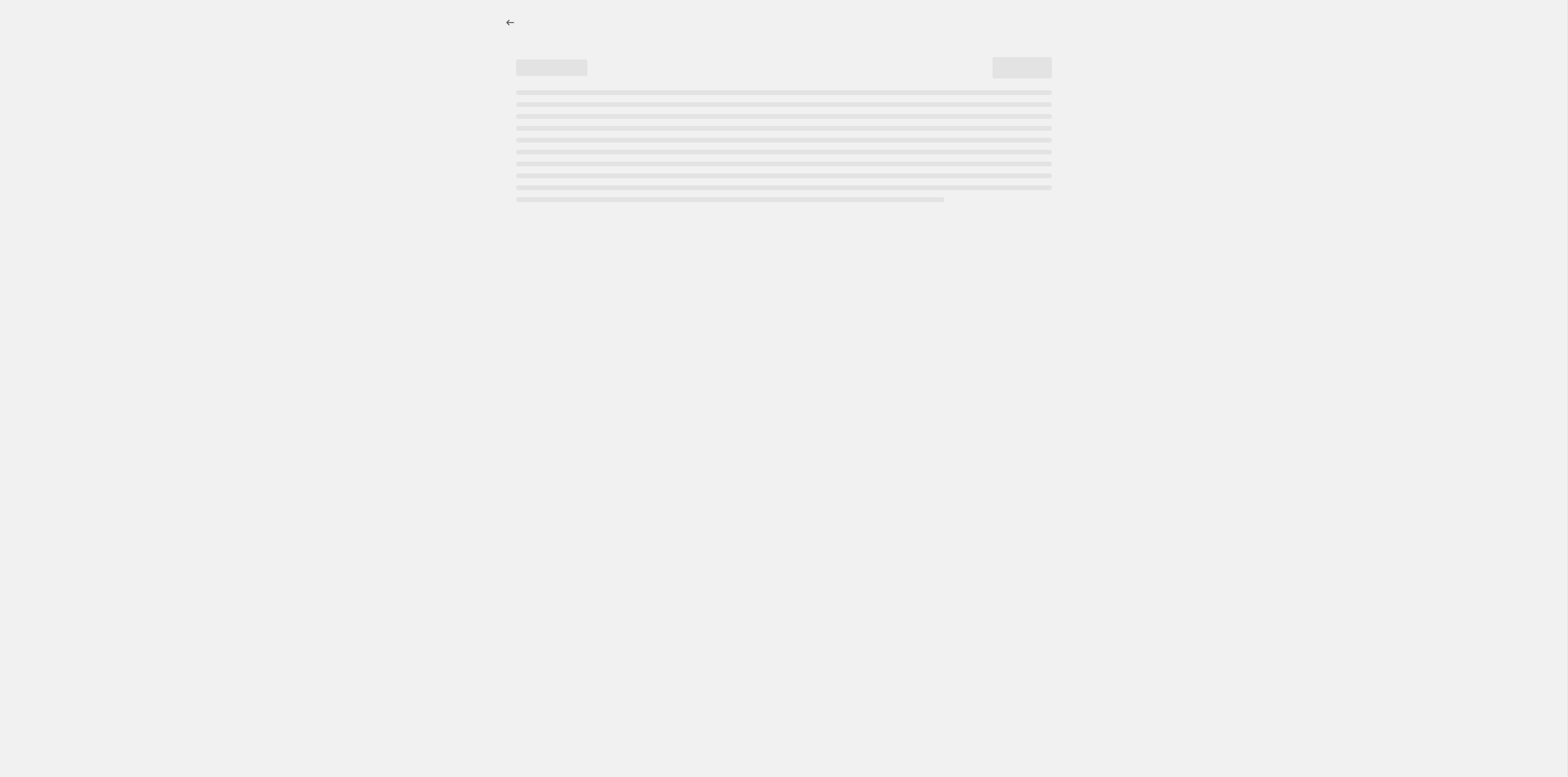
select select "percentage"
select select "tag"
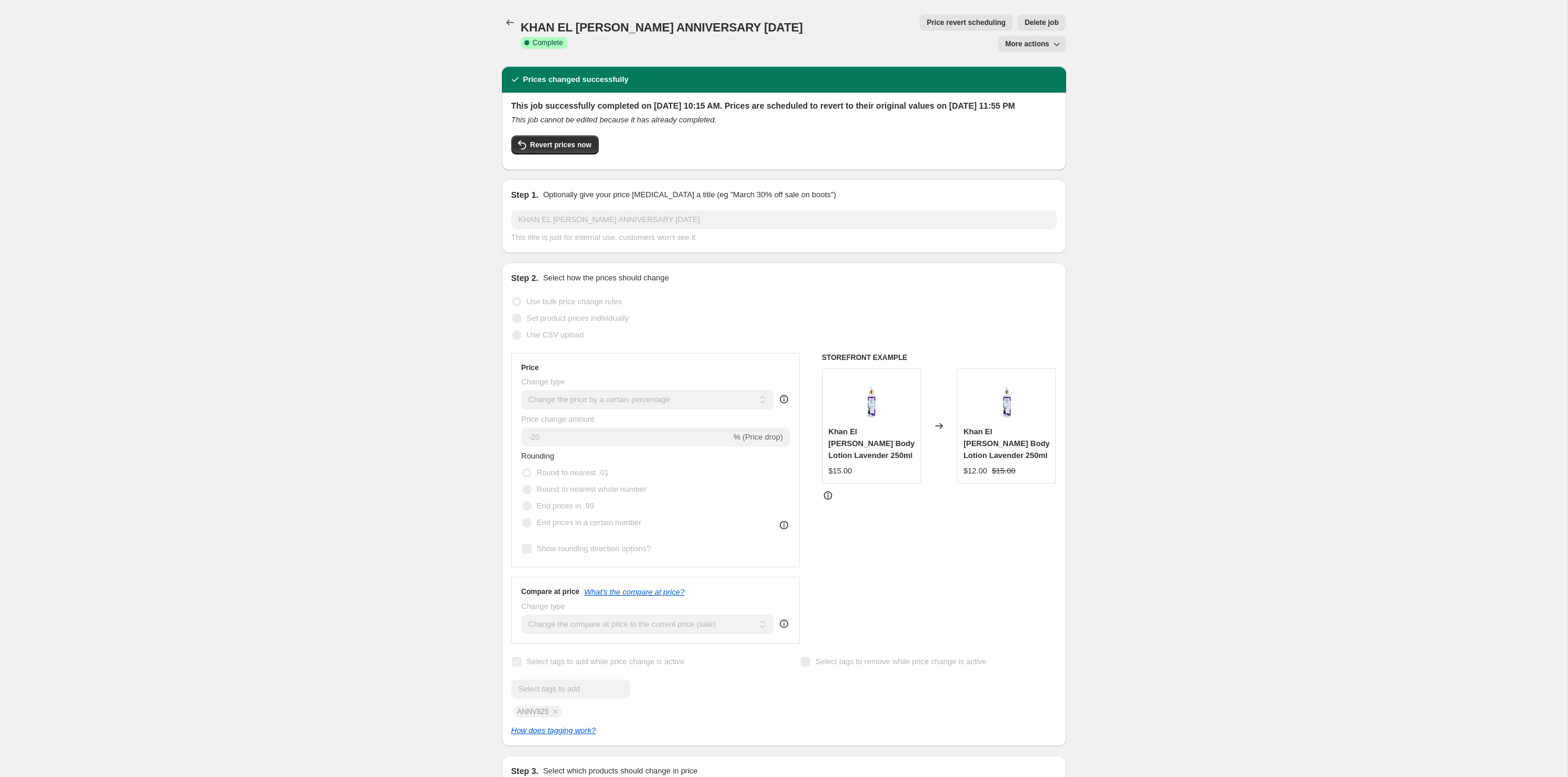
click at [807, 31] on div "KHAN EL [PERSON_NAME] ANNIVERSARY [DATE]. This page is ready KHAN EL [PERSON_NA…" at bounding box center [784, 33] width 565 height 66
click at [807, 27] on span "Price revert scheduling" at bounding box center [966, 22] width 79 height 10
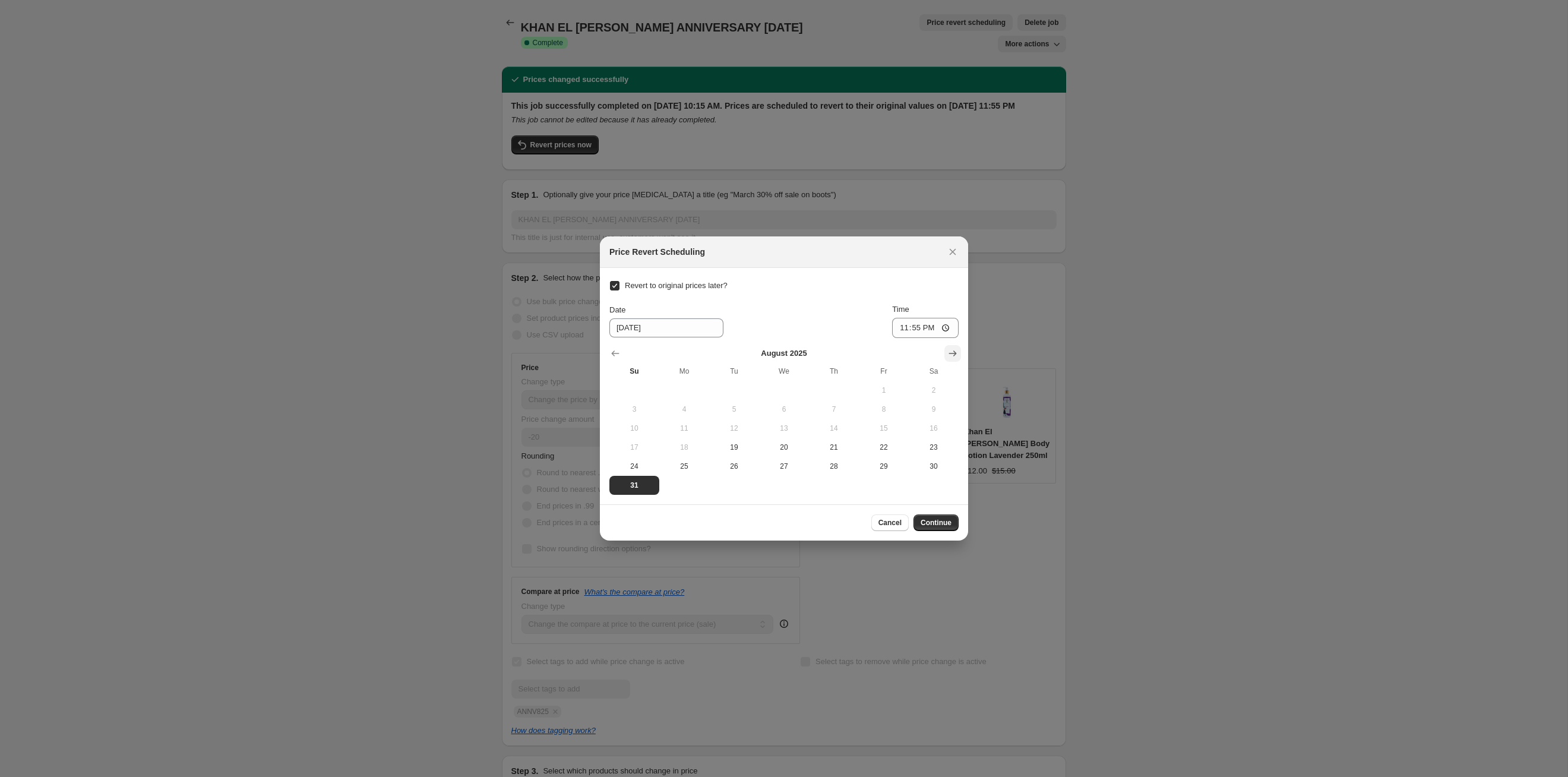
click at [807, 355] on icon "Show next month, September 2025" at bounding box center [952, 353] width 12 height 12
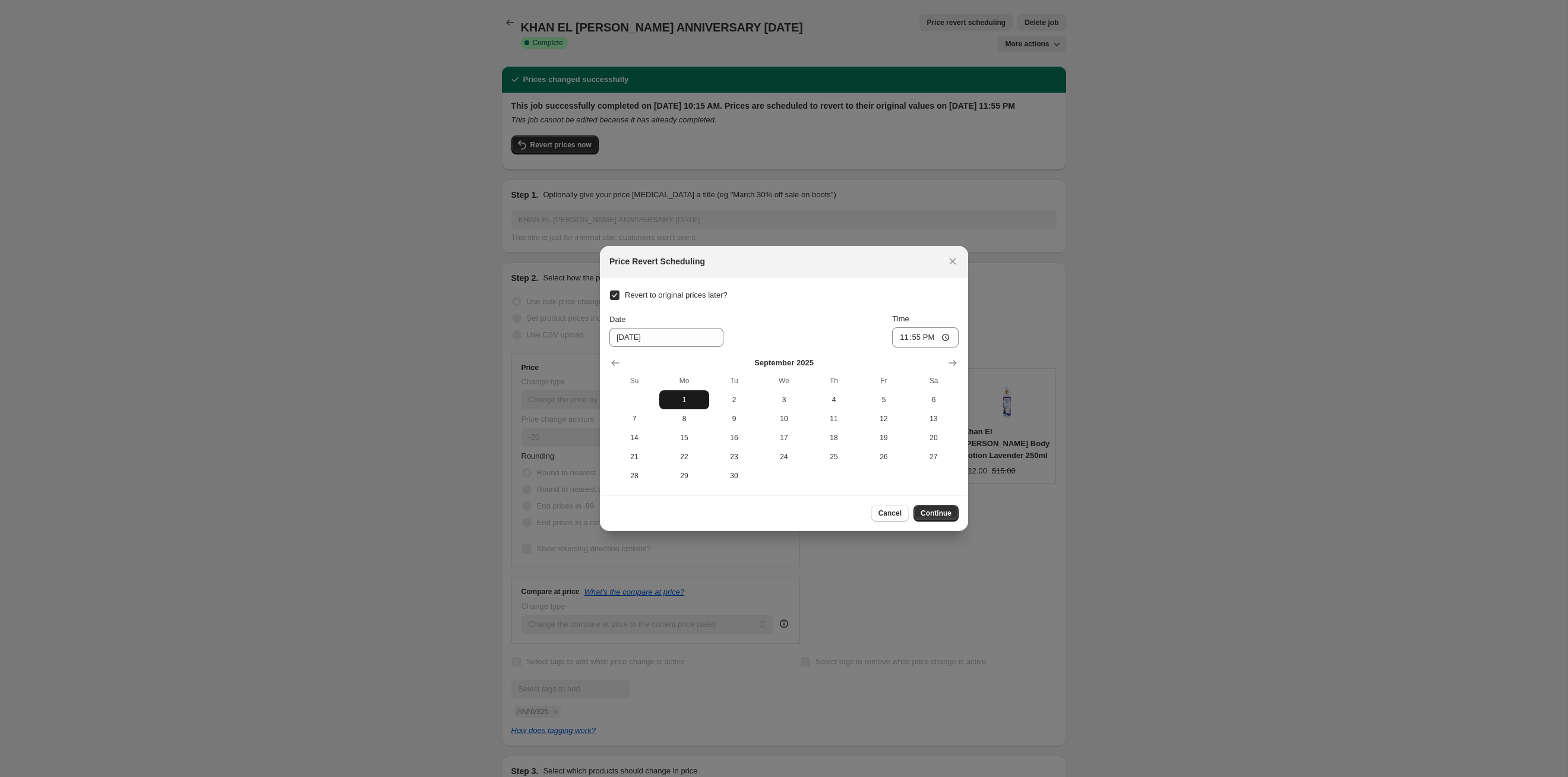
click at [695, 398] on span "1" at bounding box center [684, 399] width 40 height 10
type input "[DATE]"
click at [807, 401] on button "Continue" at bounding box center [936, 513] width 45 height 17
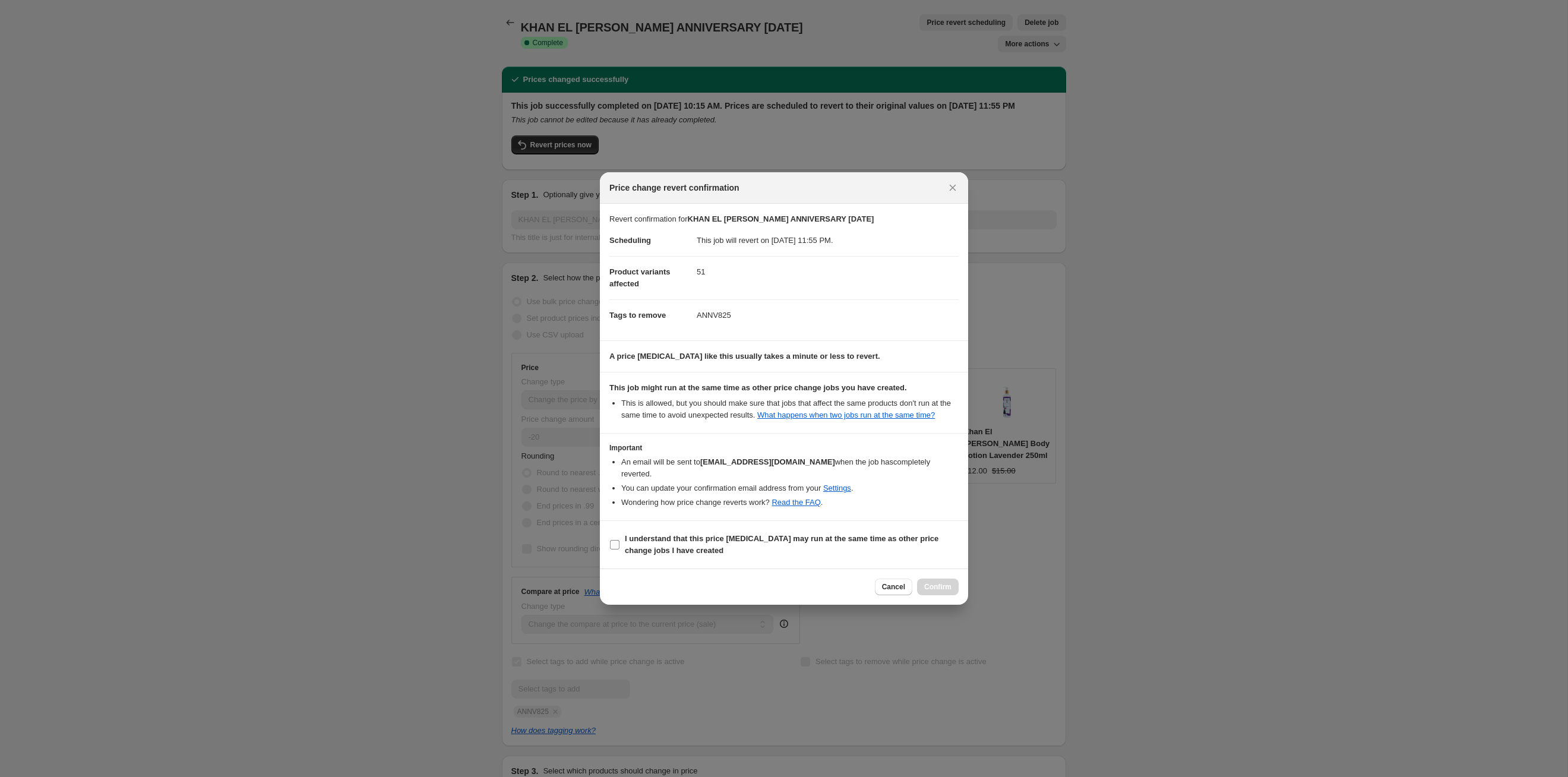
click at [807, 401] on span "I understand that this price [MEDICAL_DATA] may run at the same time as other p…" at bounding box center [792, 544] width 334 height 24
click at [619, 401] on input "I understand that this price [MEDICAL_DATA] may run at the same time as other p…" at bounding box center [614, 544] width 10 height 10
checkbox input "true"
click at [807, 401] on span "Confirm" at bounding box center [938, 587] width 27 height 10
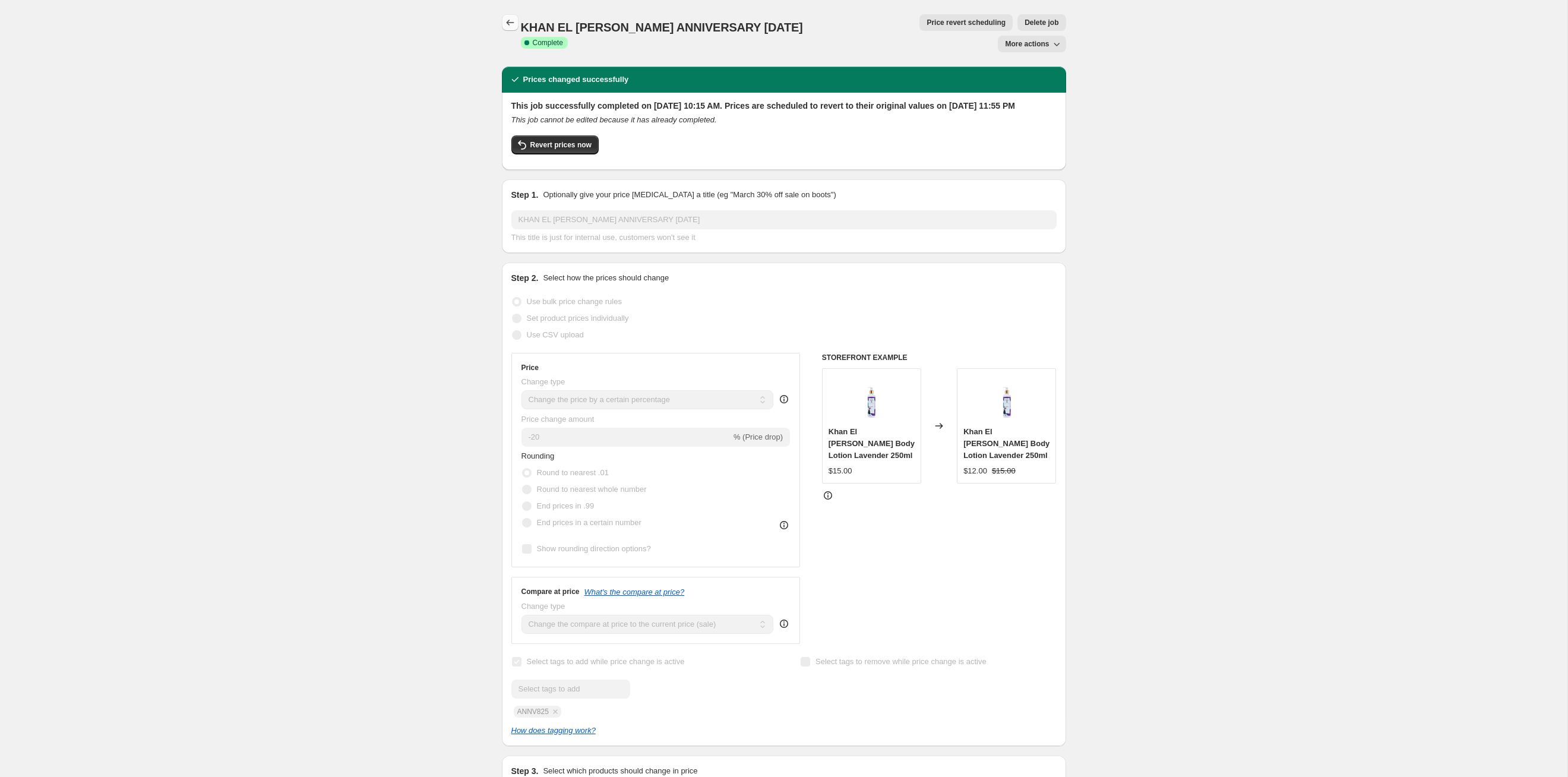
click at [505, 25] on icon "Price change jobs" at bounding box center [510, 22] width 12 height 12
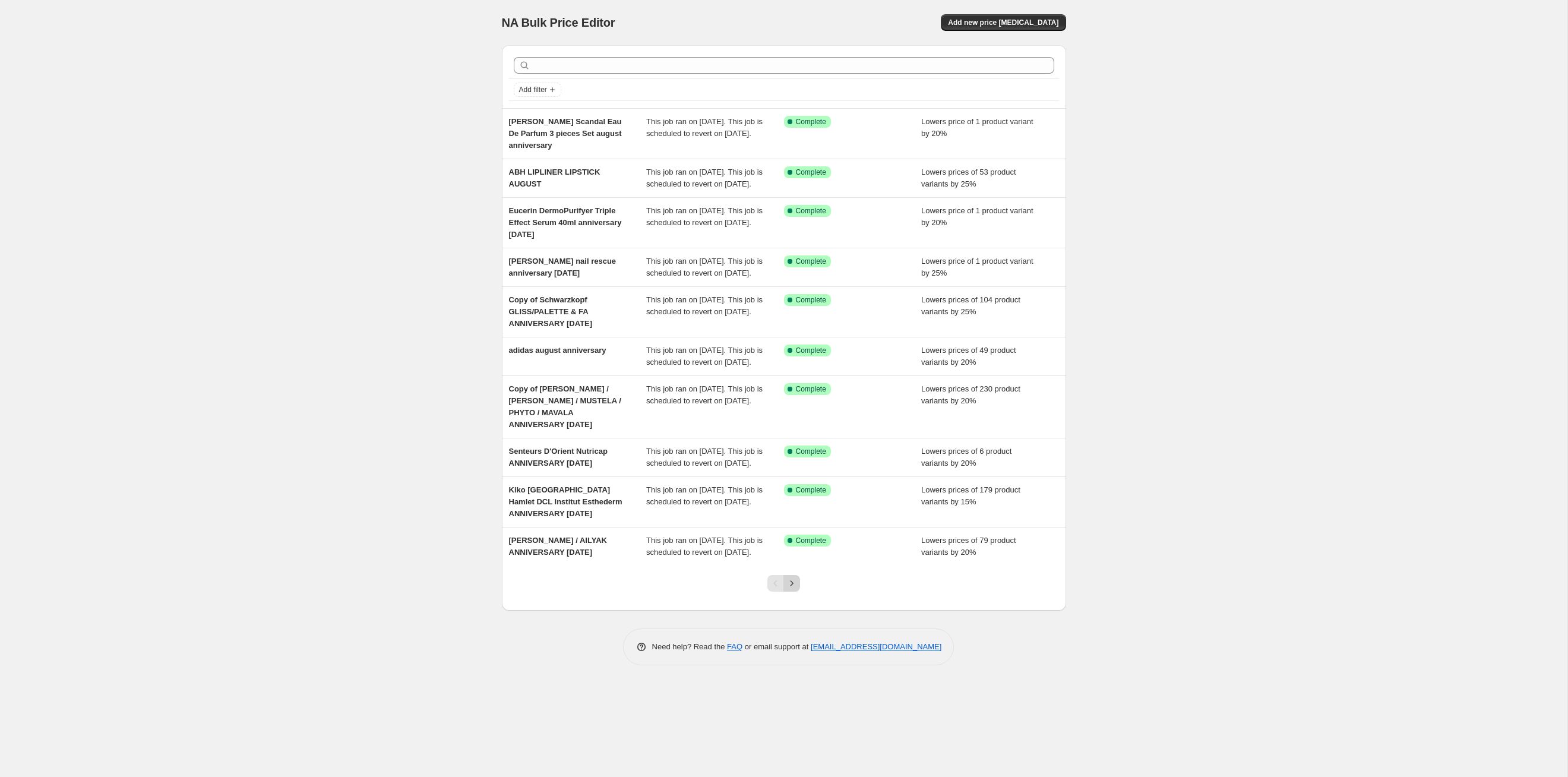
click at [792, 401] on icon "Next" at bounding box center [792, 583] width 12 height 12
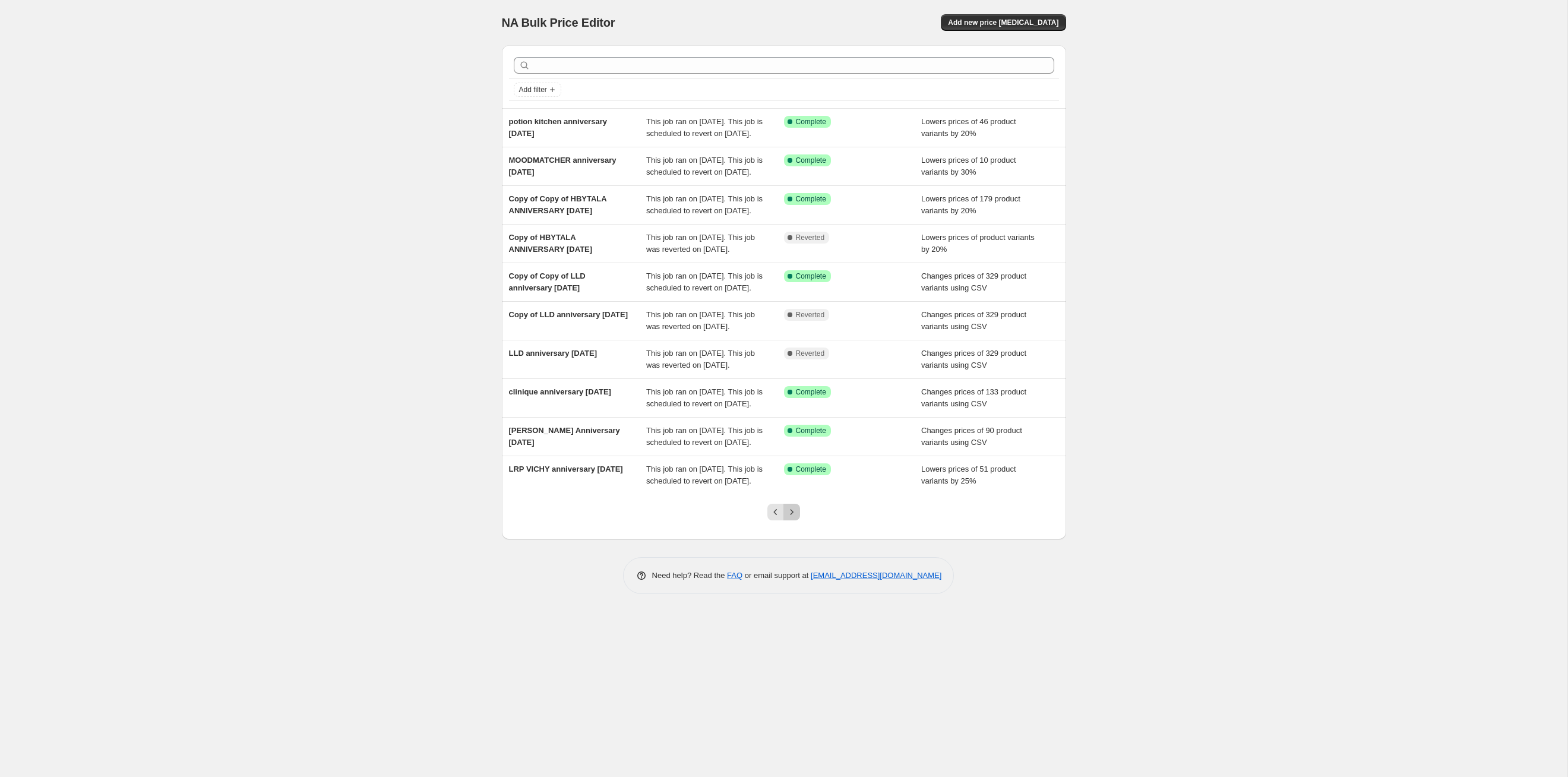
click at [792, 401] on icon "Next" at bounding box center [792, 512] width 12 height 12
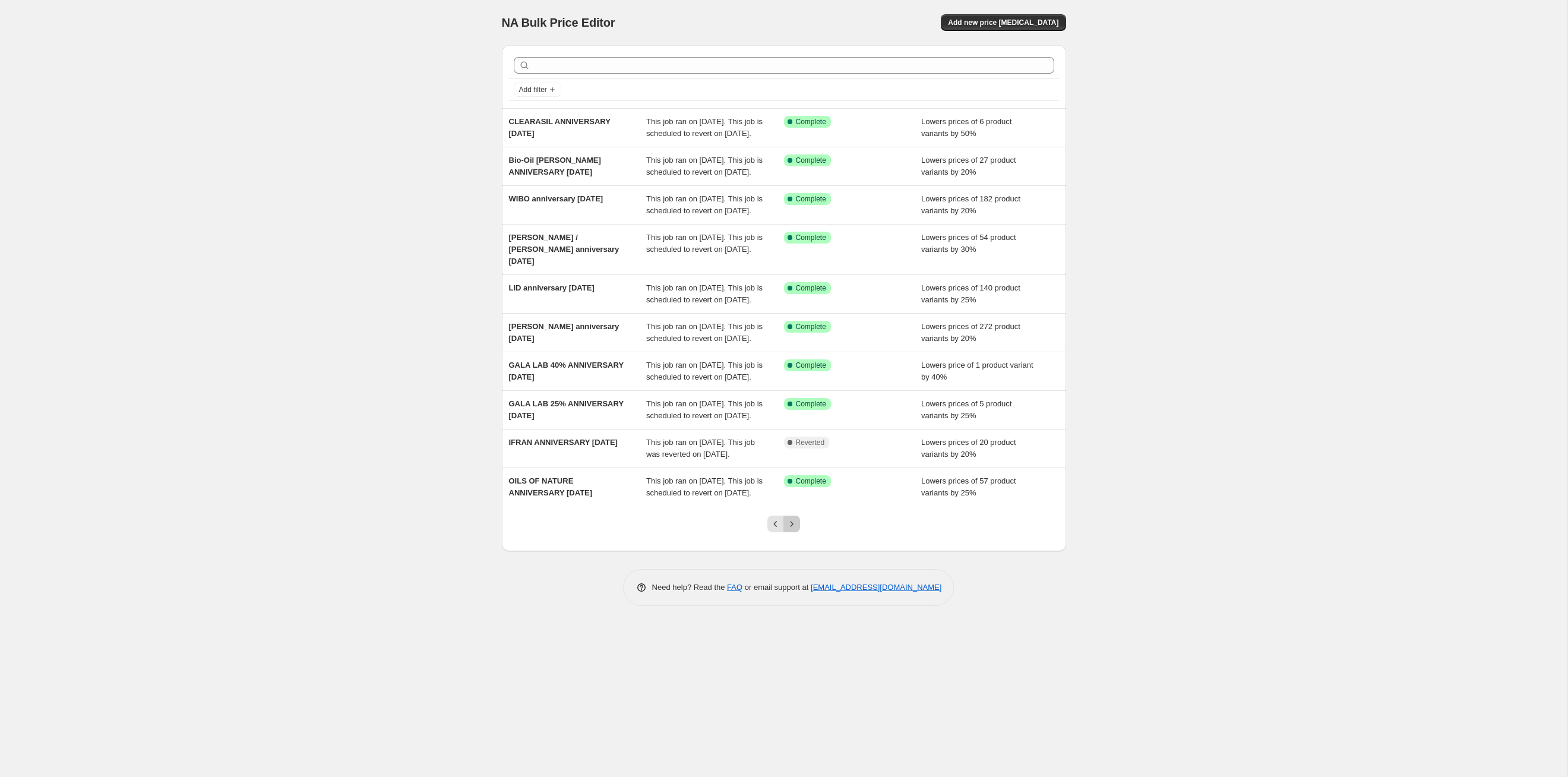
click at [792, 401] on icon "Next" at bounding box center [792, 524] width 12 height 12
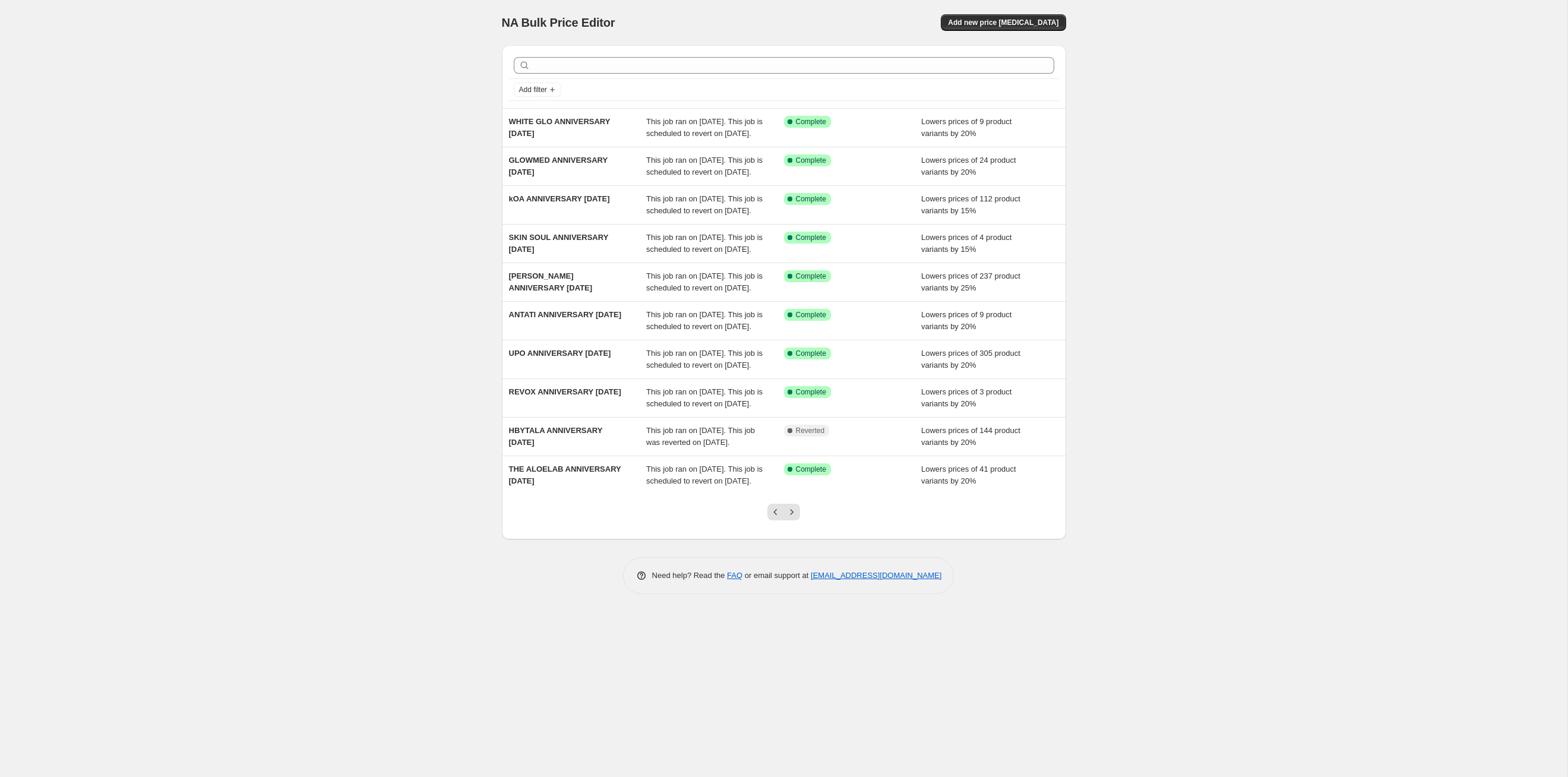
click at [792, 401] on icon "Next" at bounding box center [792, 512] width 12 height 12
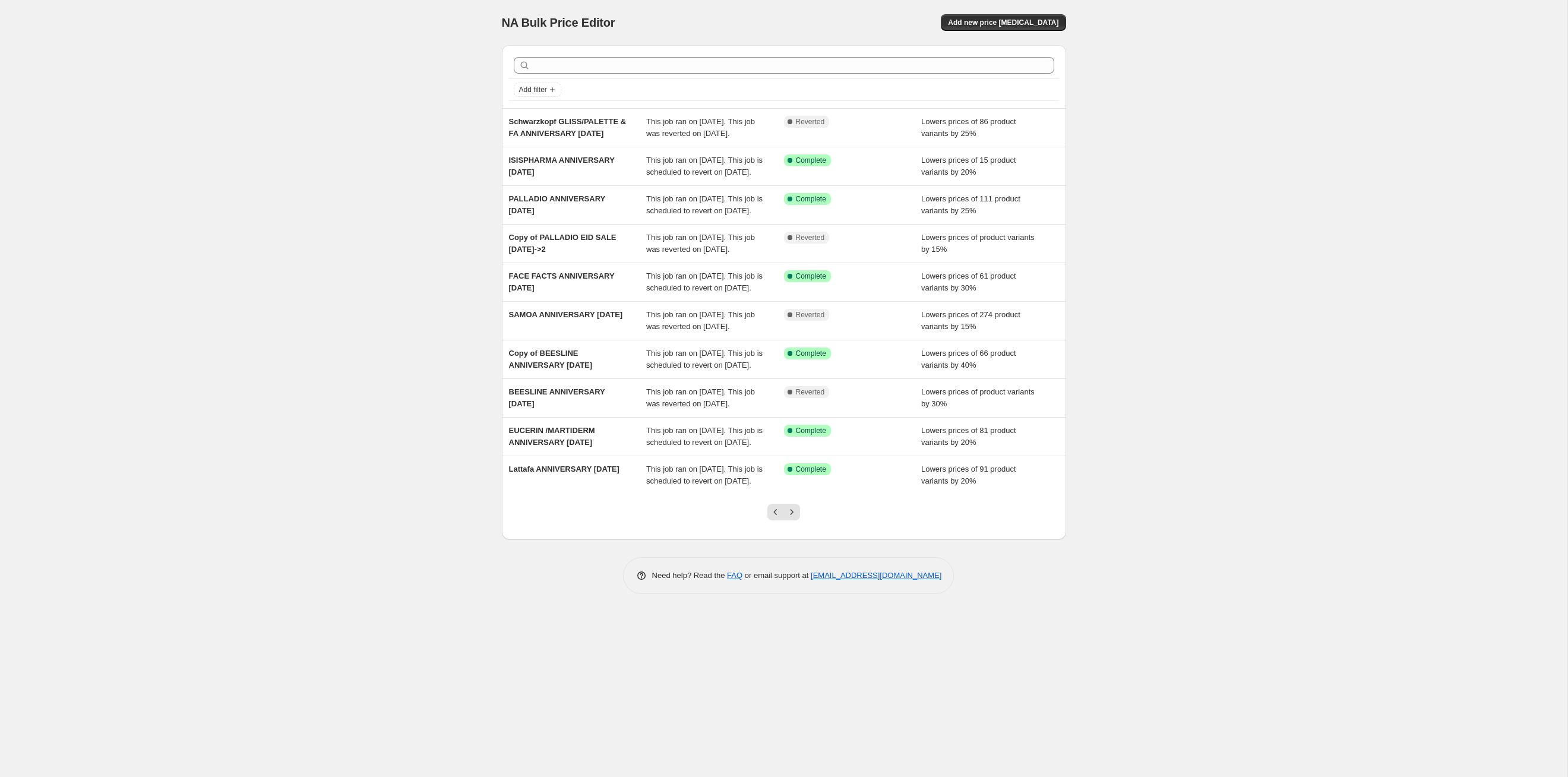
click at [792, 401] on icon "Next" at bounding box center [792, 512] width 12 height 12
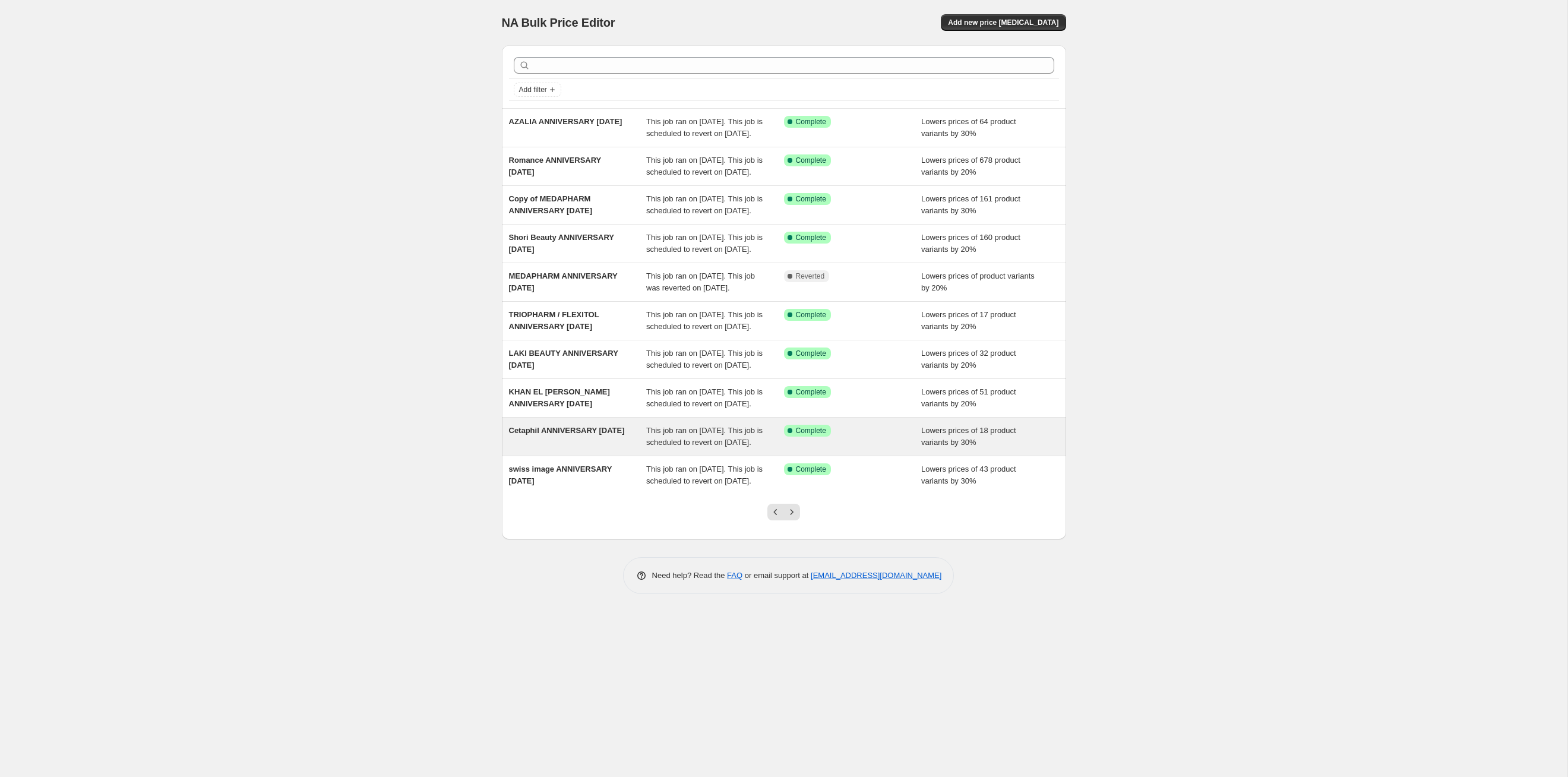
click at [727, 401] on div "This job ran on [DATE]. This job is scheduled to revert on [DATE]." at bounding box center [715, 436] width 138 height 24
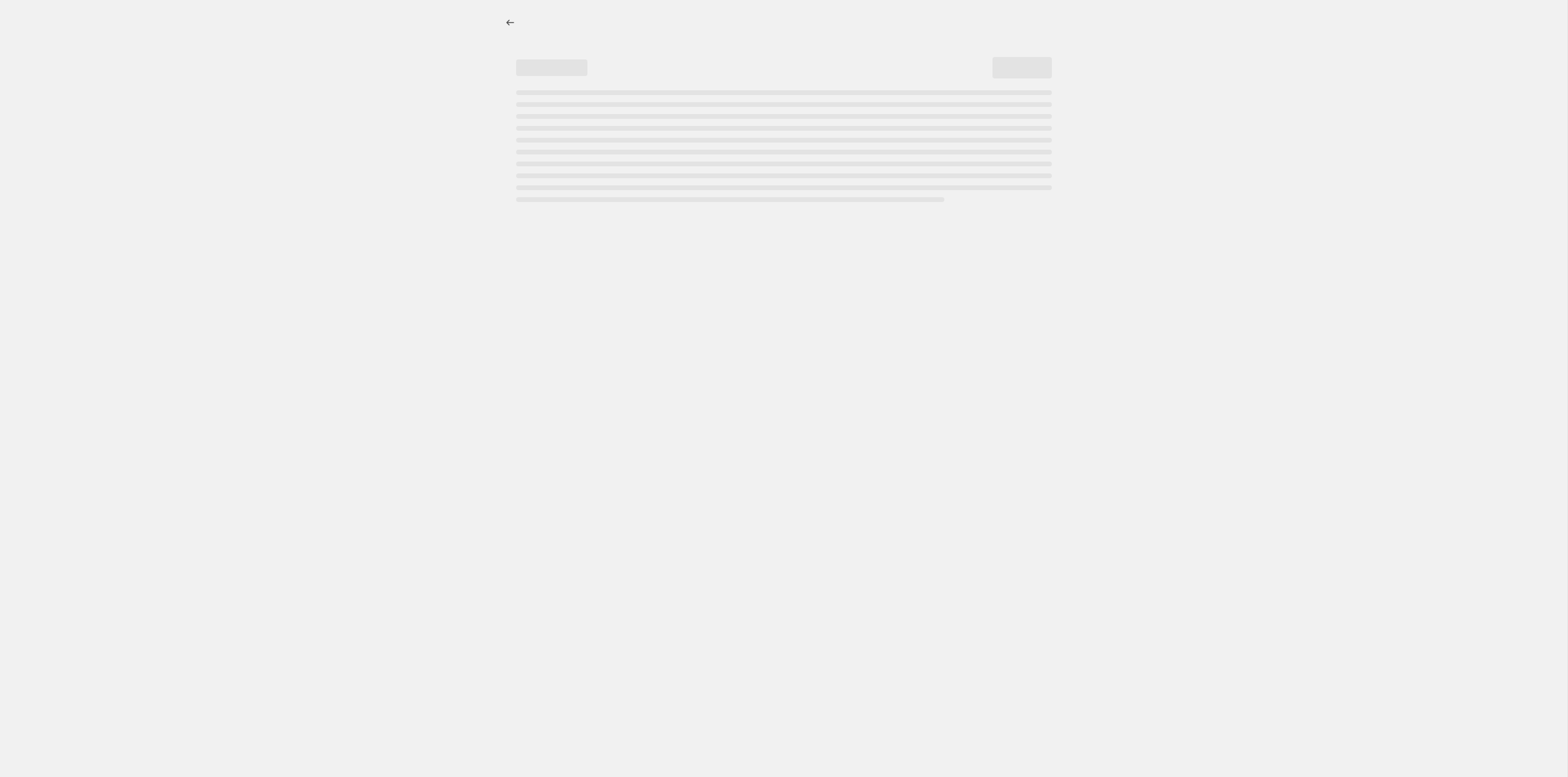
select select "percentage"
select select "tag"
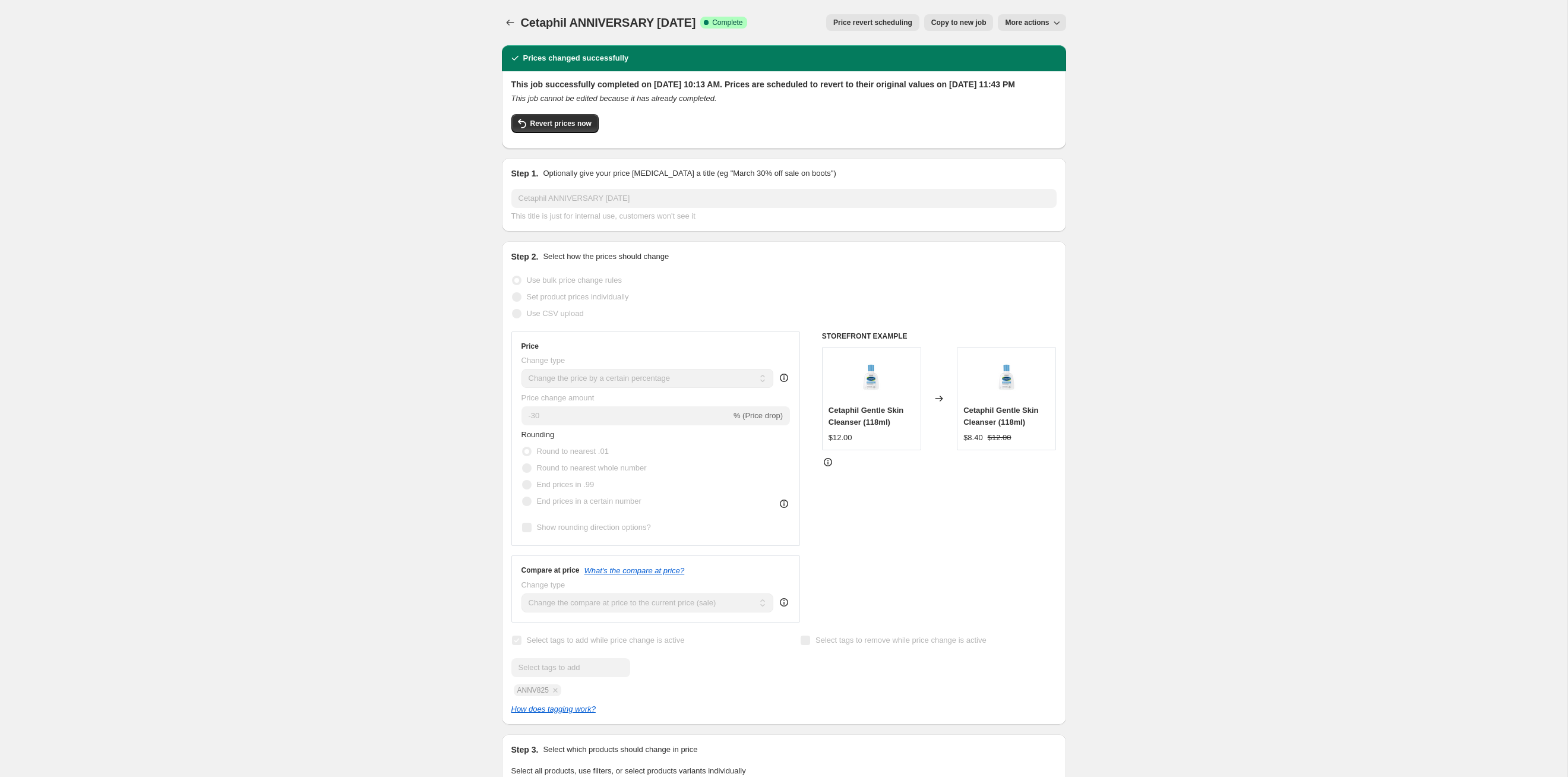
click at [807, 22] on span "Price revert scheduling" at bounding box center [873, 22] width 79 height 10
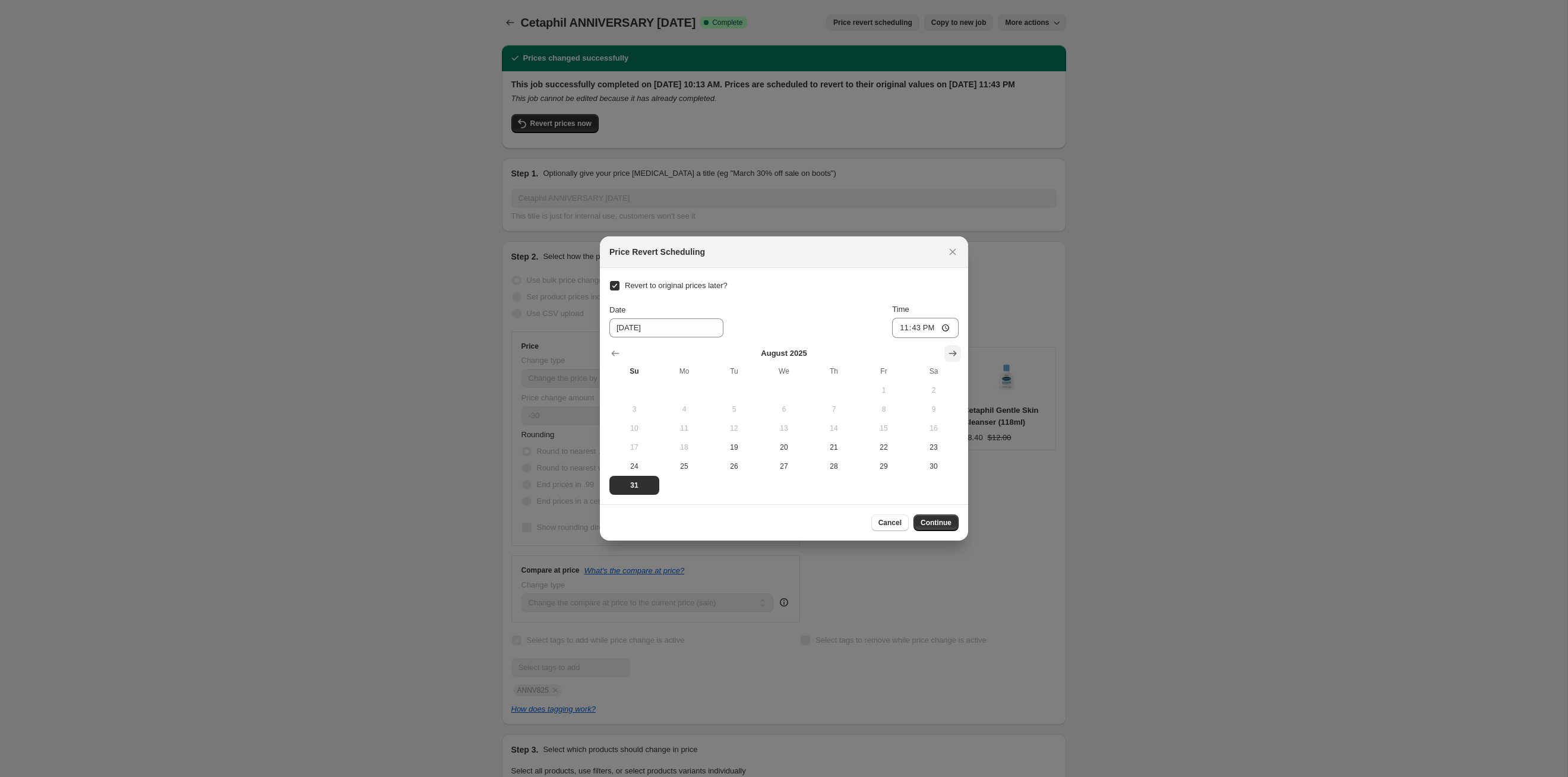
click at [807, 357] on icon "Show next month, September 2025" at bounding box center [952, 353] width 12 height 12
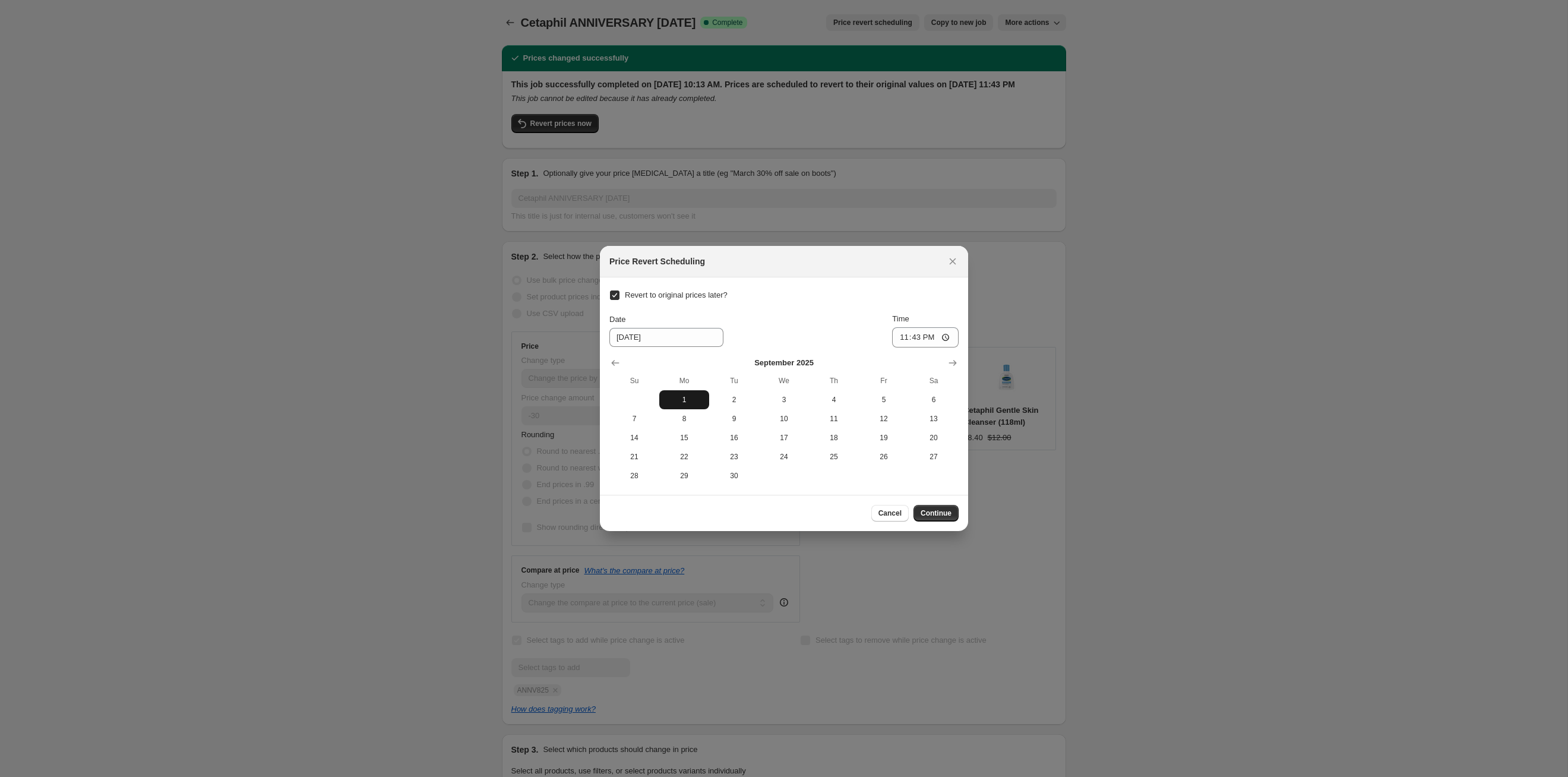
click at [692, 390] on button "1" at bounding box center [684, 400] width 50 height 19
type input "[DATE]"
click at [807, 401] on span "Continue" at bounding box center [936, 513] width 31 height 10
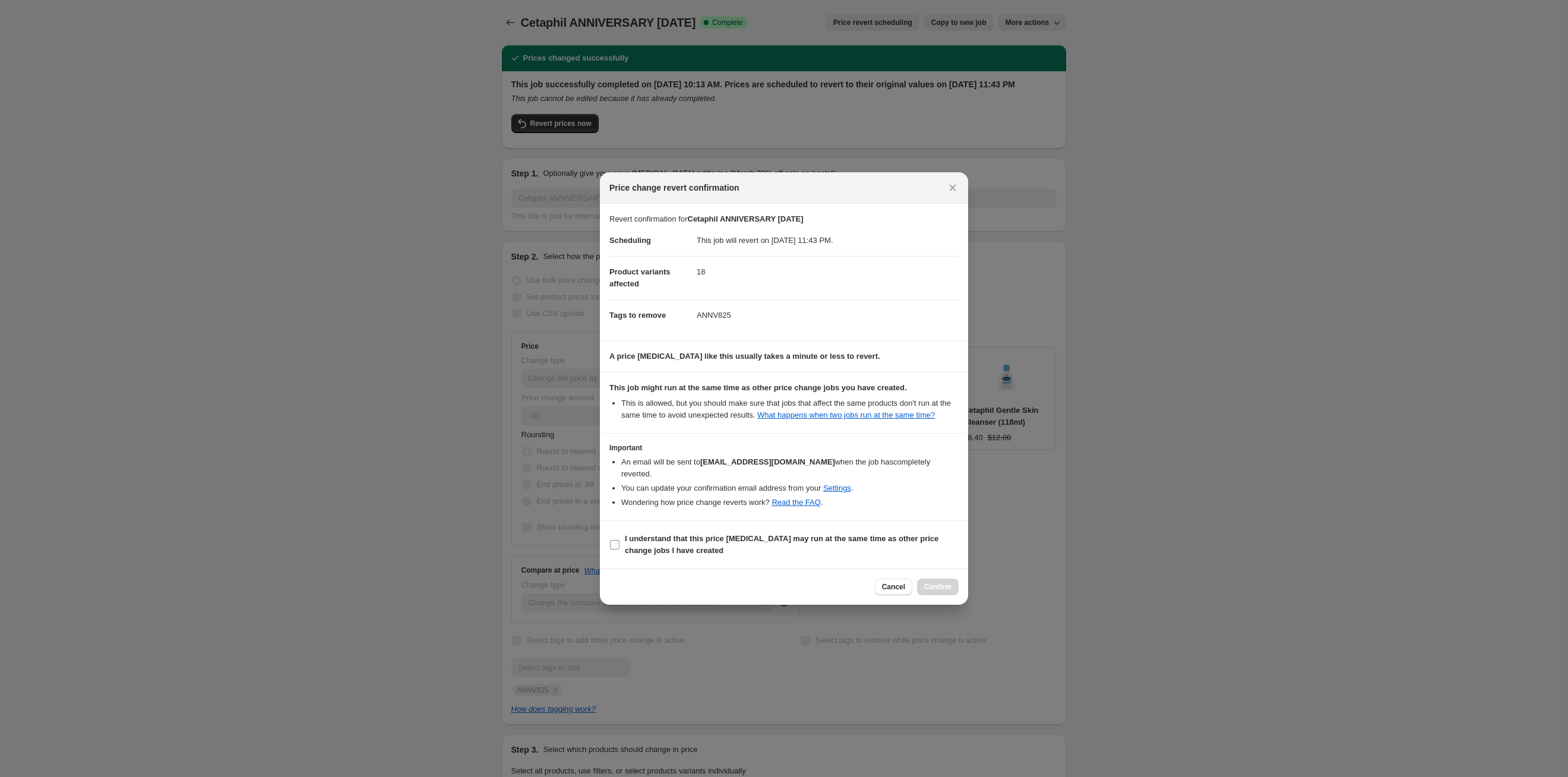
click at [807, 401] on label "I understand that this price [MEDICAL_DATA] may run at the same time as other p…" at bounding box center [784, 545] width 350 height 29
click at [619, 401] on input "I understand that this price [MEDICAL_DATA] may run at the same time as other p…" at bounding box center [614, 544] width 10 height 10
checkbox input "true"
click at [807, 401] on span "Confirm" at bounding box center [938, 587] width 27 height 10
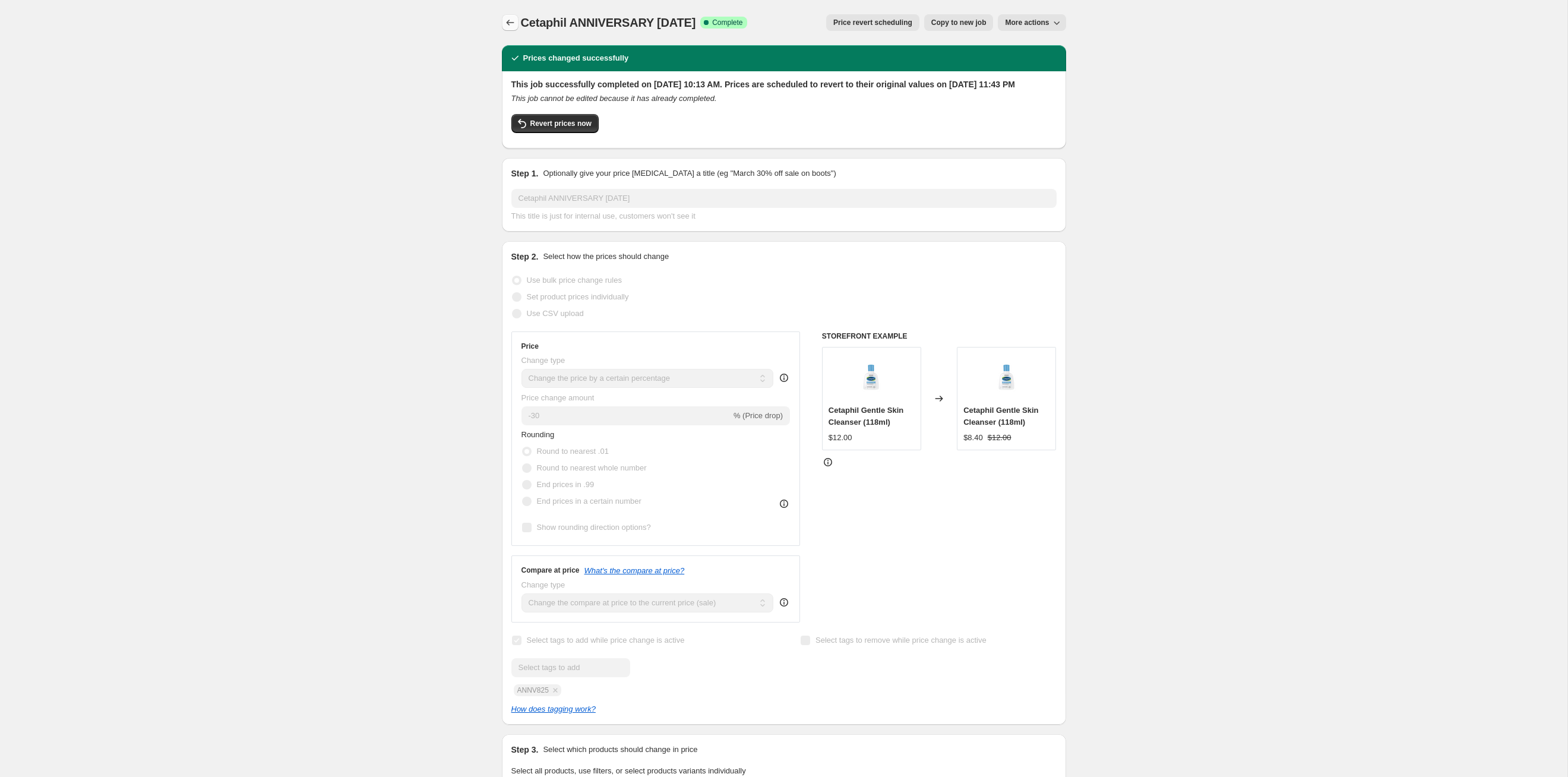
click at [512, 19] on icon "Price change jobs" at bounding box center [510, 22] width 12 height 12
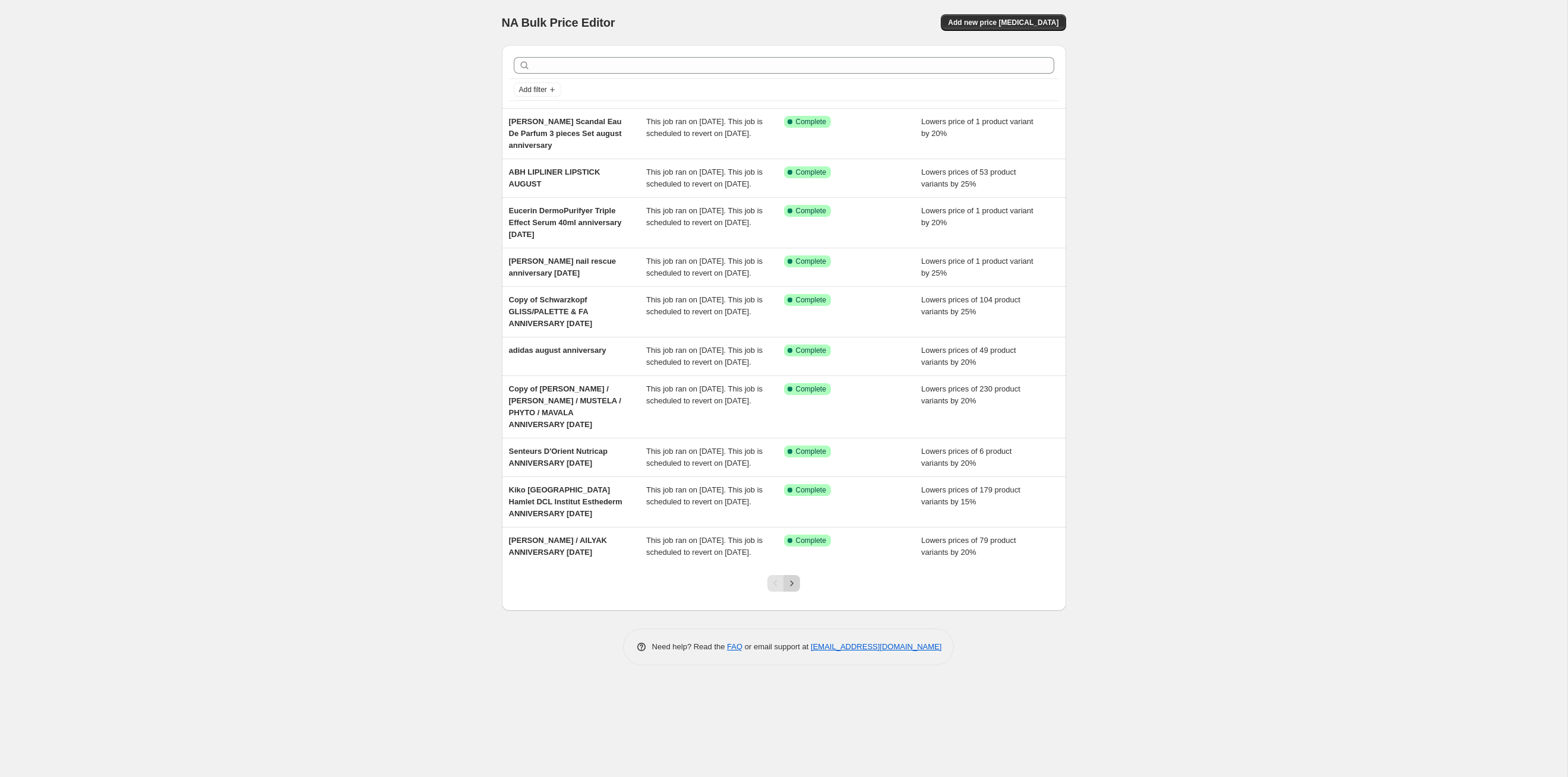
click at [797, 401] on icon "Next" at bounding box center [792, 583] width 12 height 12
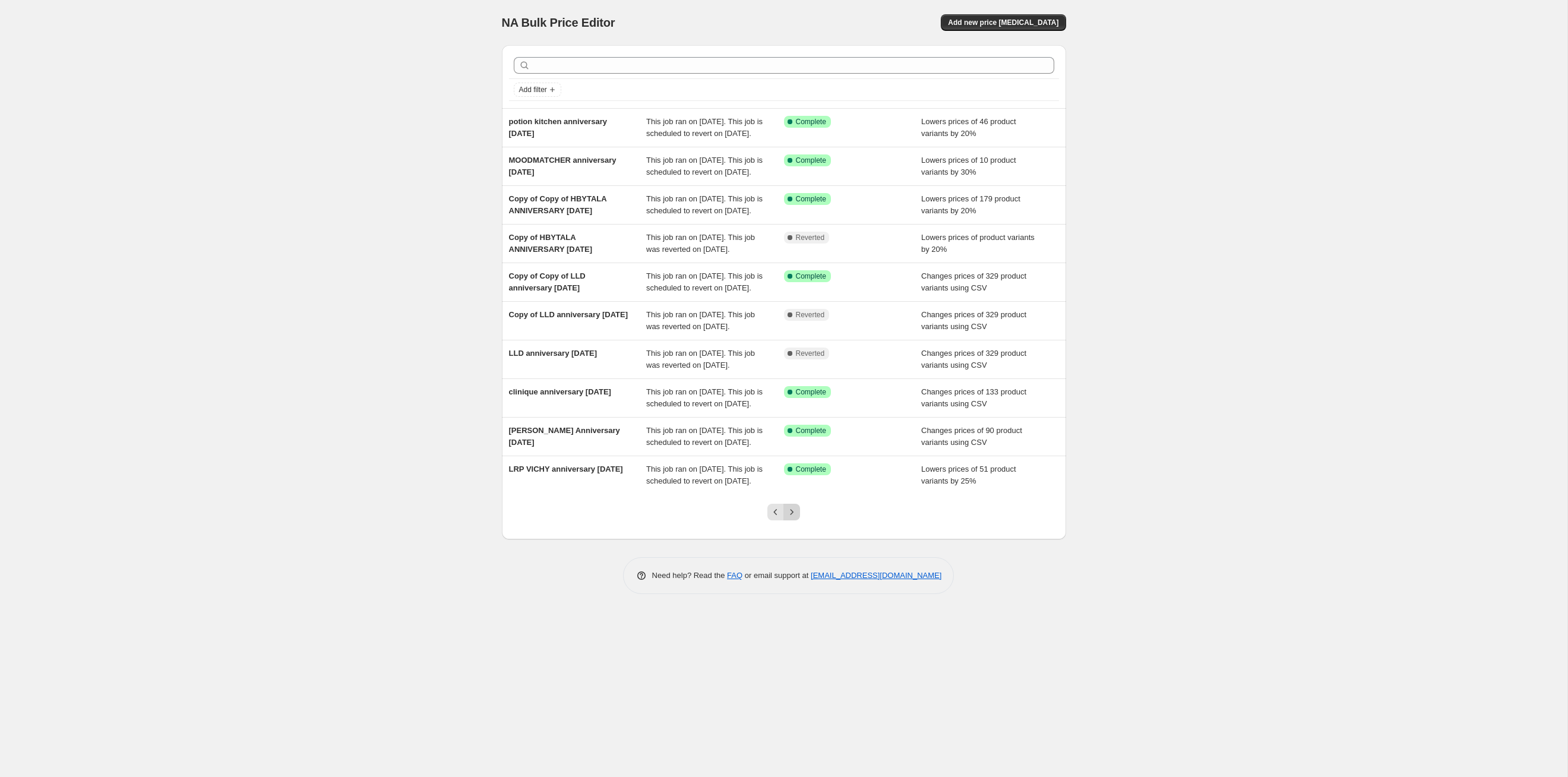
click at [797, 401] on icon "Next" at bounding box center [792, 512] width 12 height 12
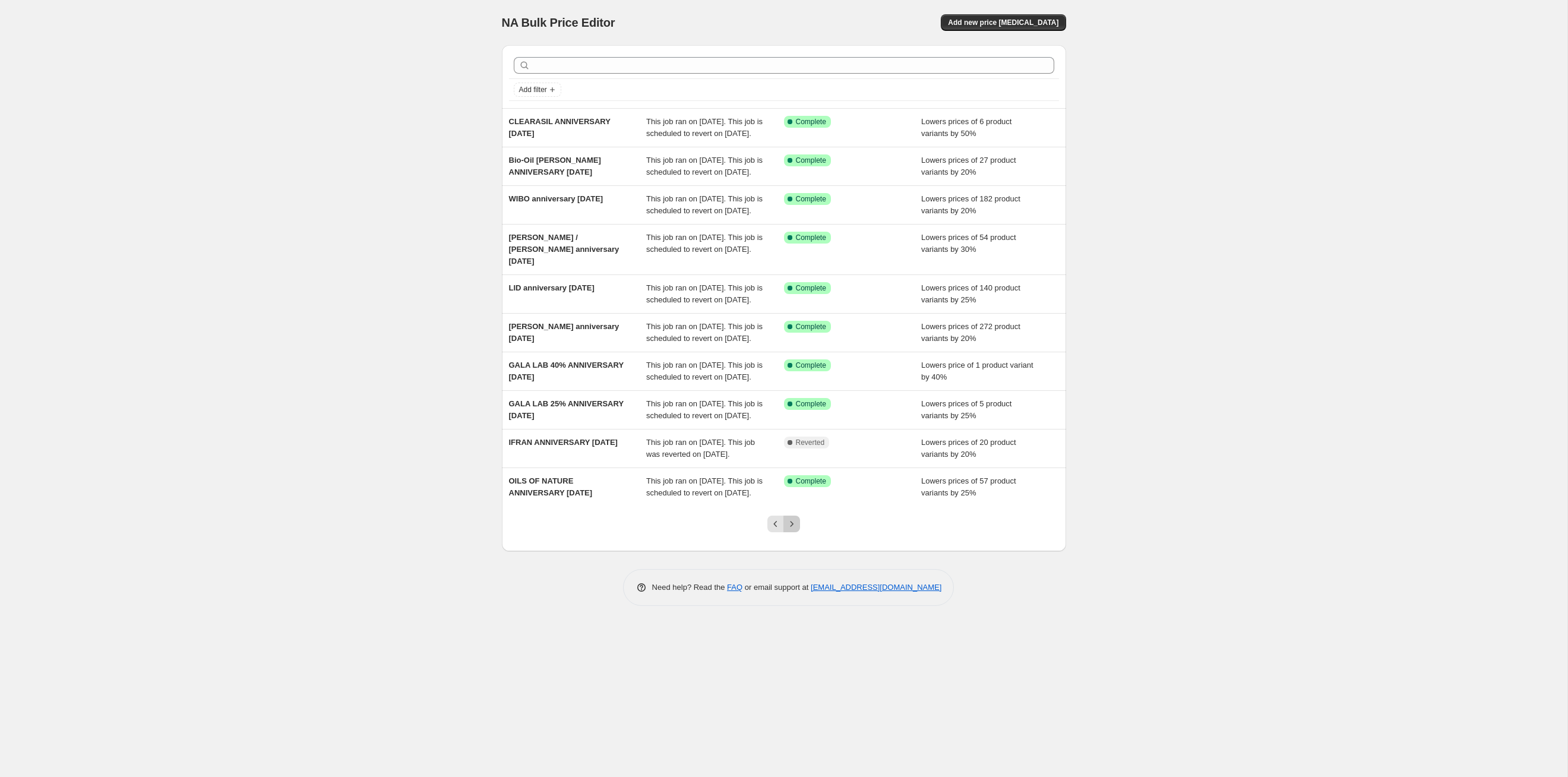
click at [797, 401] on icon "Next" at bounding box center [792, 524] width 12 height 12
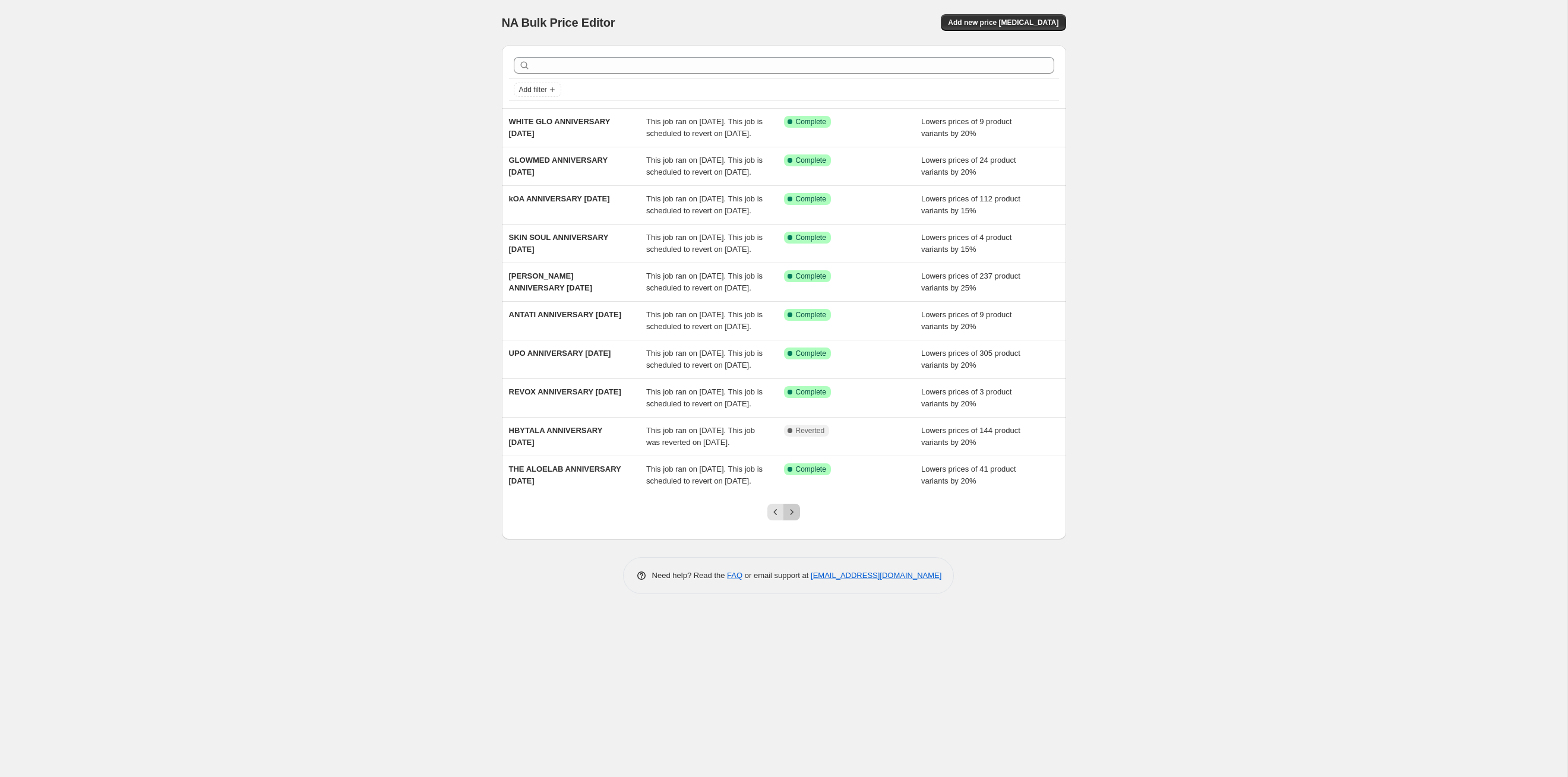
click at [797, 401] on icon "Next" at bounding box center [792, 512] width 12 height 12
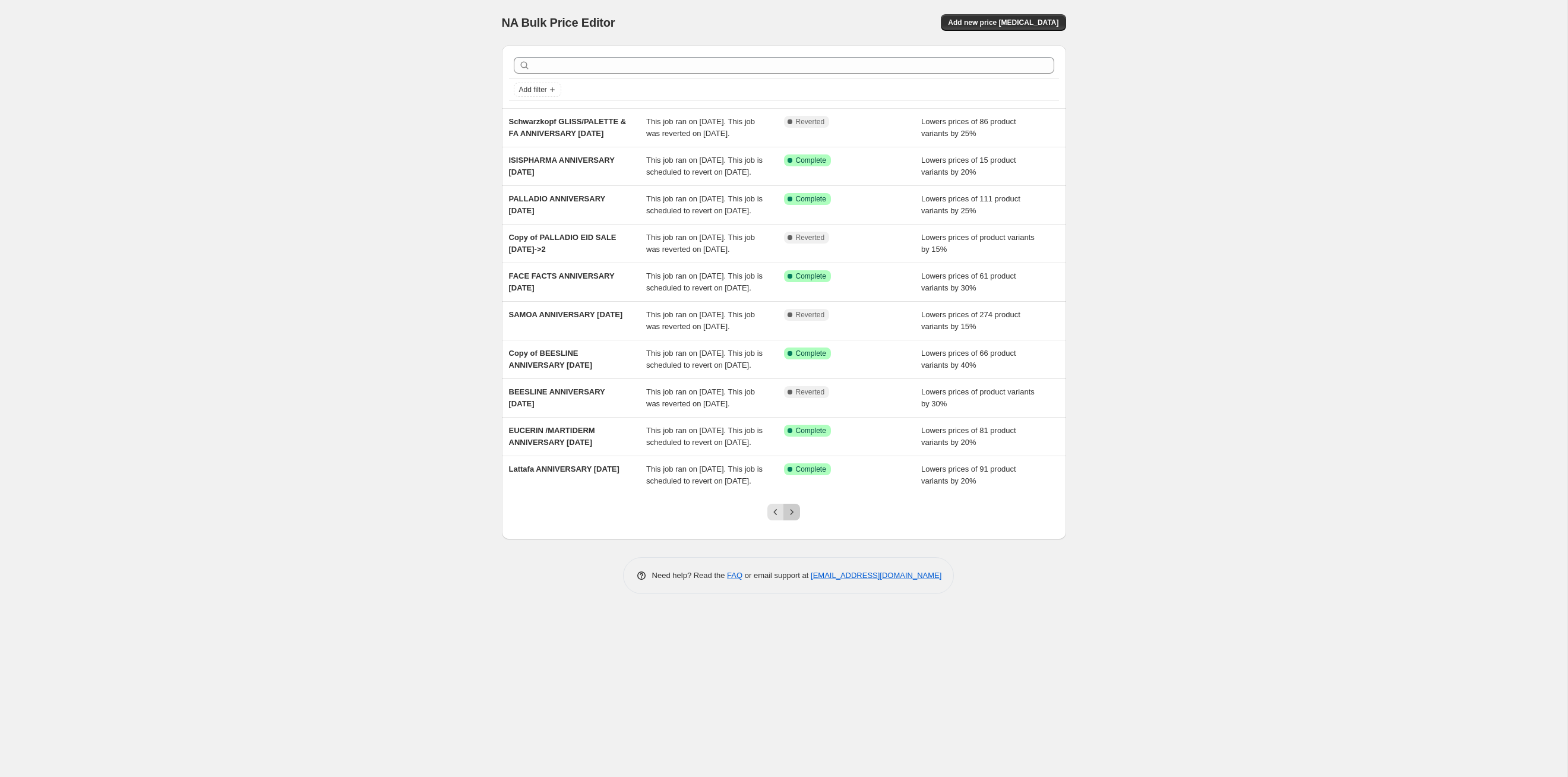
click at [797, 401] on icon "Next" at bounding box center [792, 512] width 12 height 12
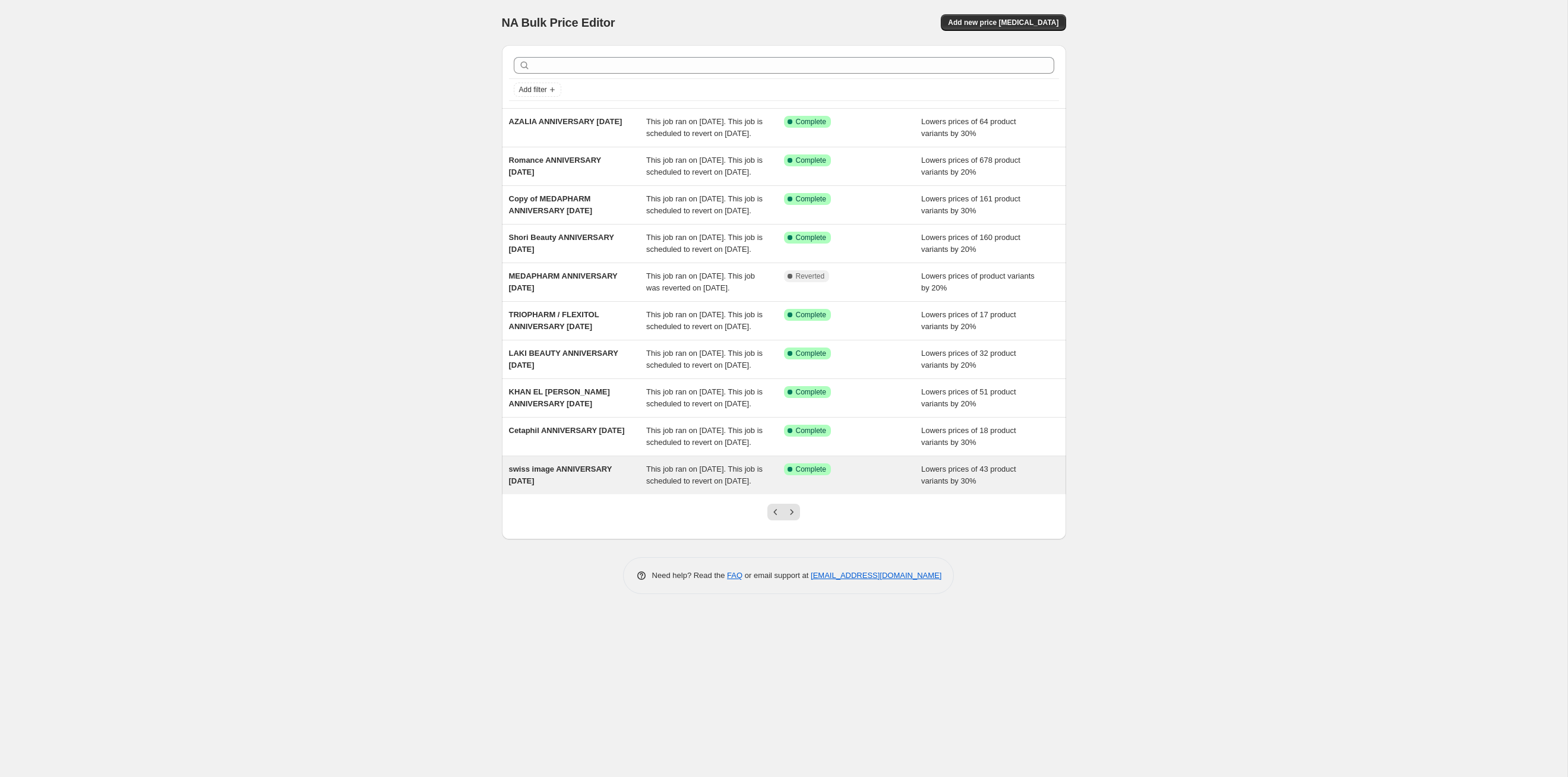
click at [758, 401] on div "This job ran on [DATE]. This job is scheduled to revert on [DATE]." at bounding box center [715, 475] width 138 height 24
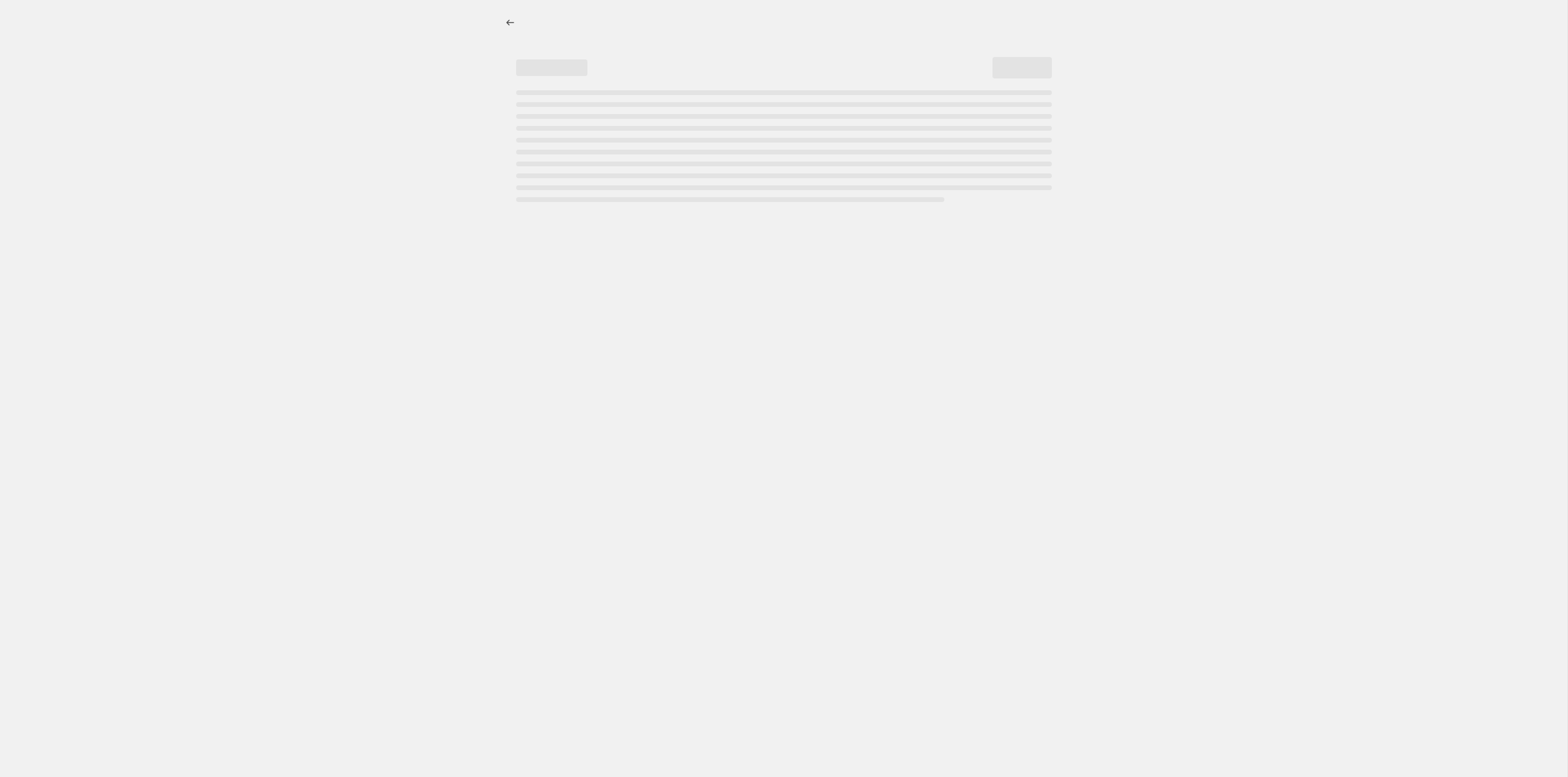
select select "percentage"
select select "tag"
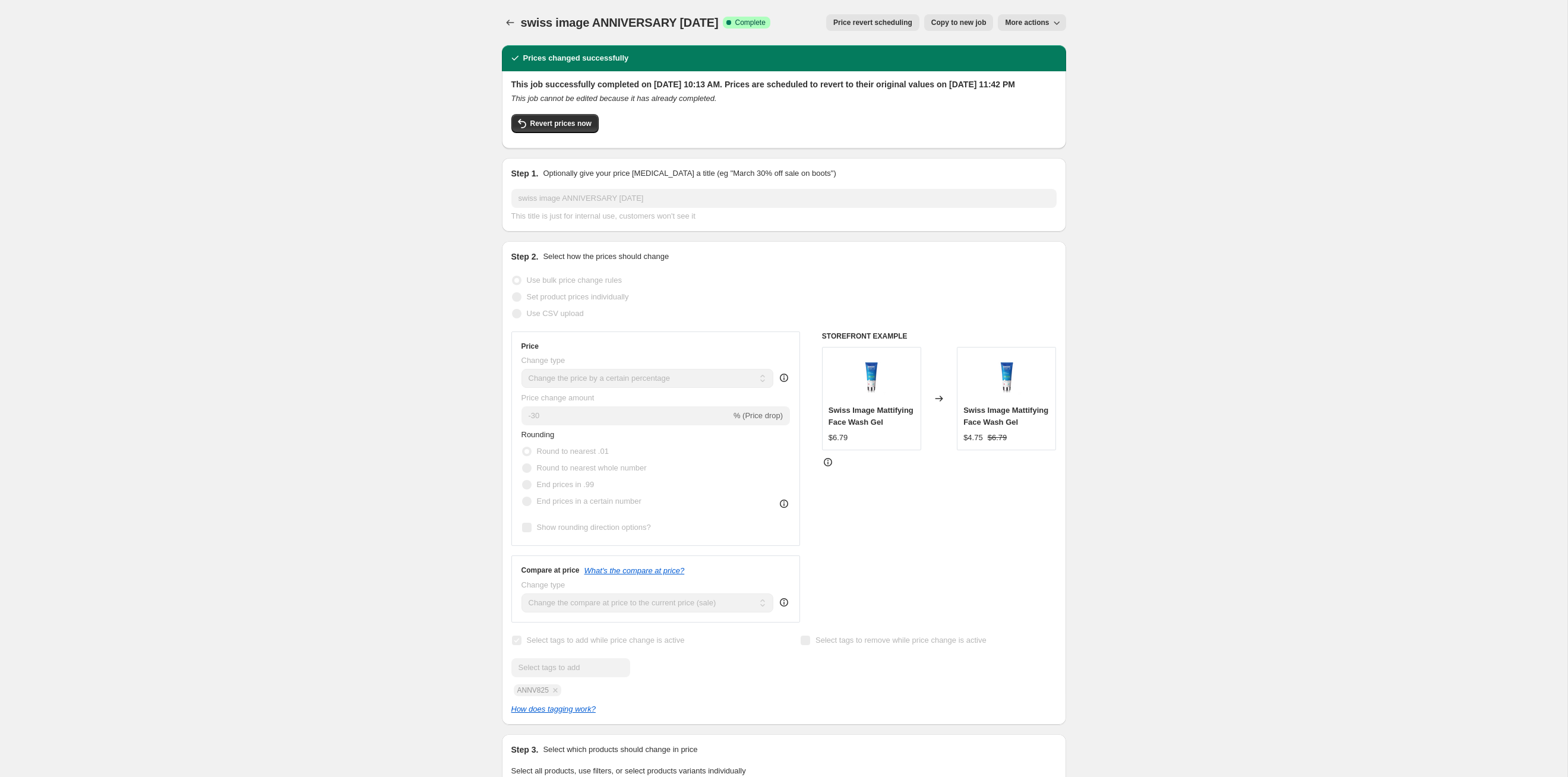
click at [807, 23] on span "Price revert scheduling" at bounding box center [873, 22] width 79 height 10
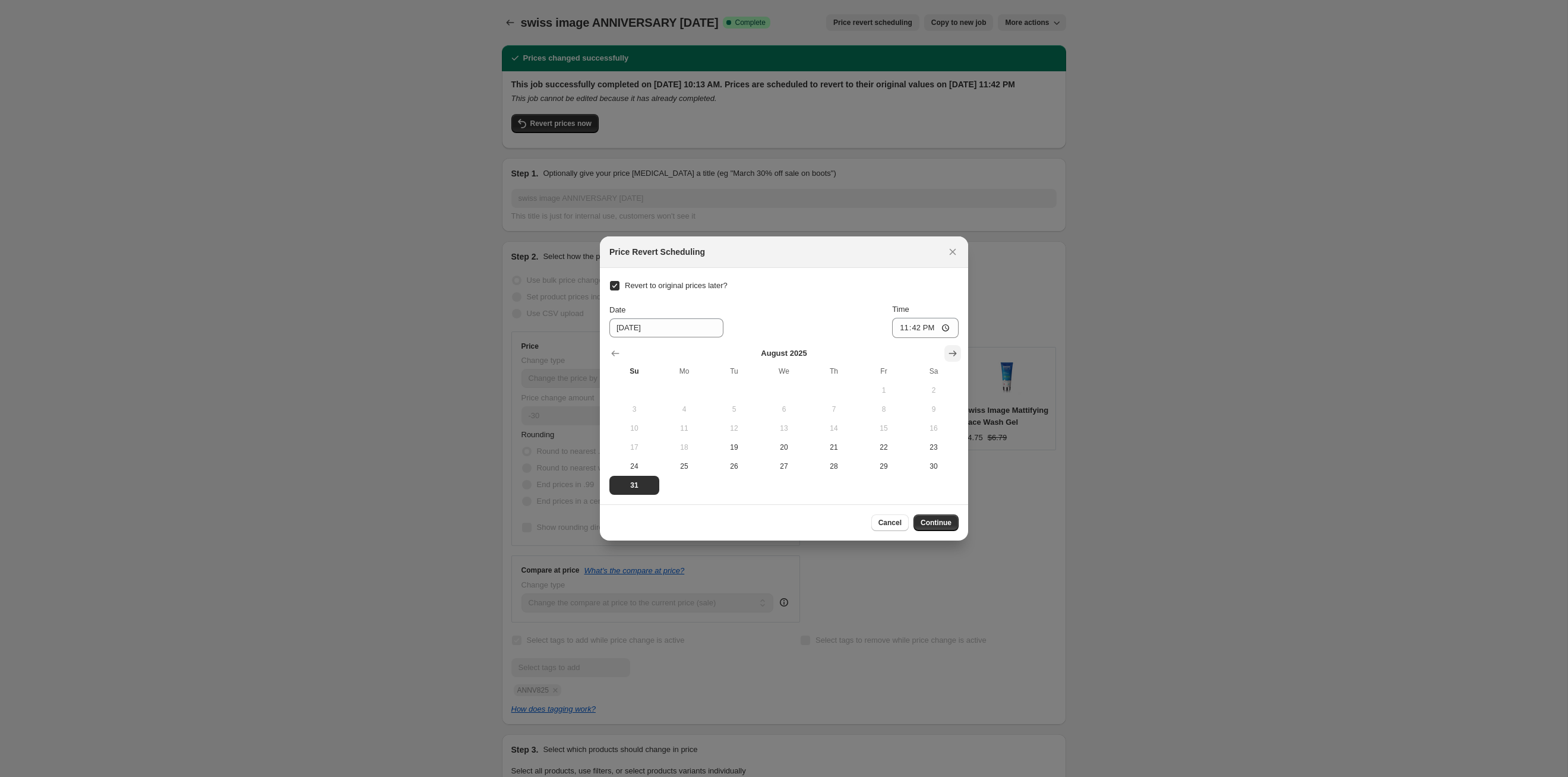
click at [807, 357] on icon "Show next month, September 2025" at bounding box center [952, 353] width 12 height 12
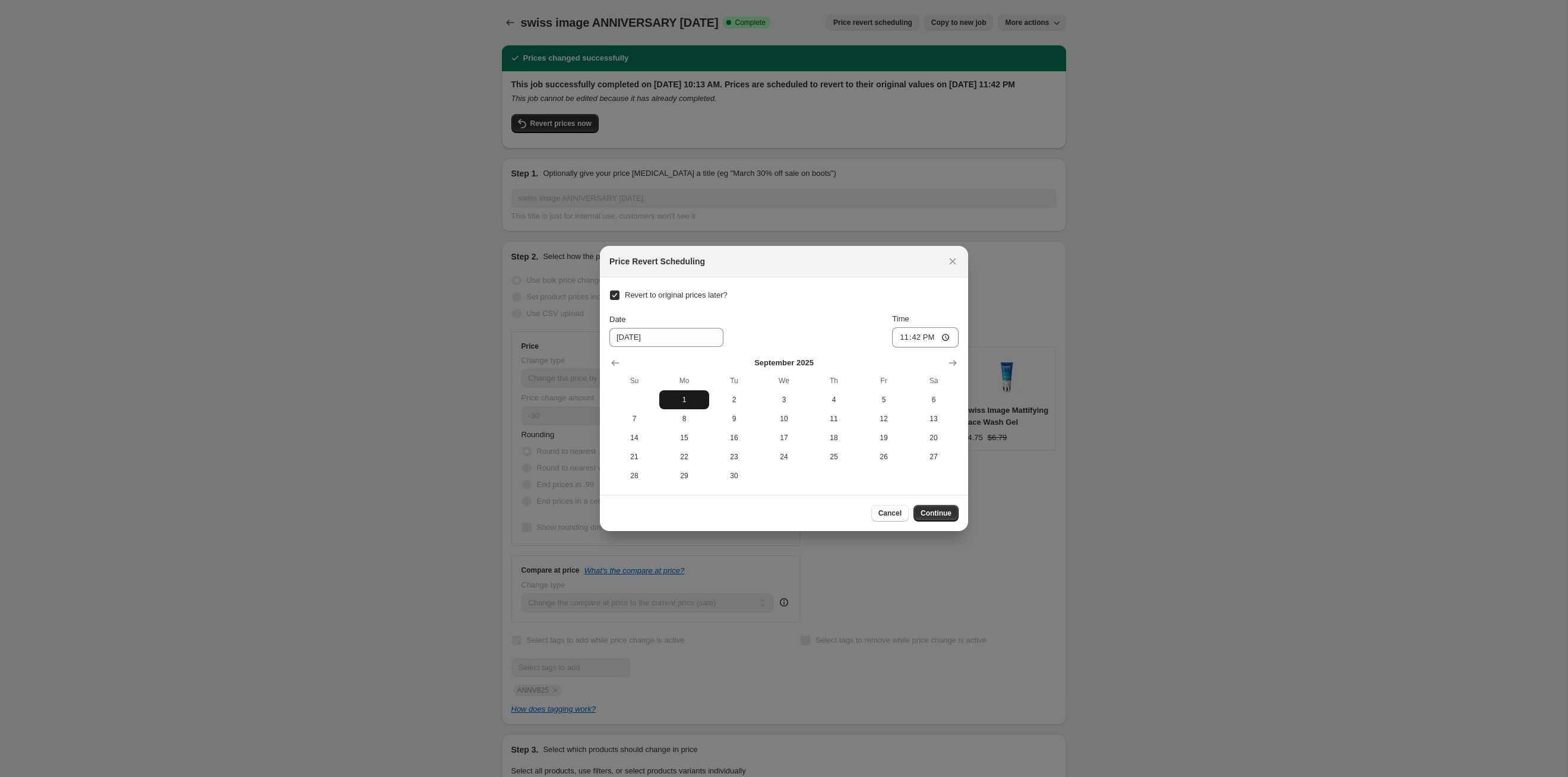
click at [678, 401] on span "1" at bounding box center [684, 399] width 40 height 10
type input "[DATE]"
click at [807, 401] on span "Continue" at bounding box center [936, 513] width 31 height 10
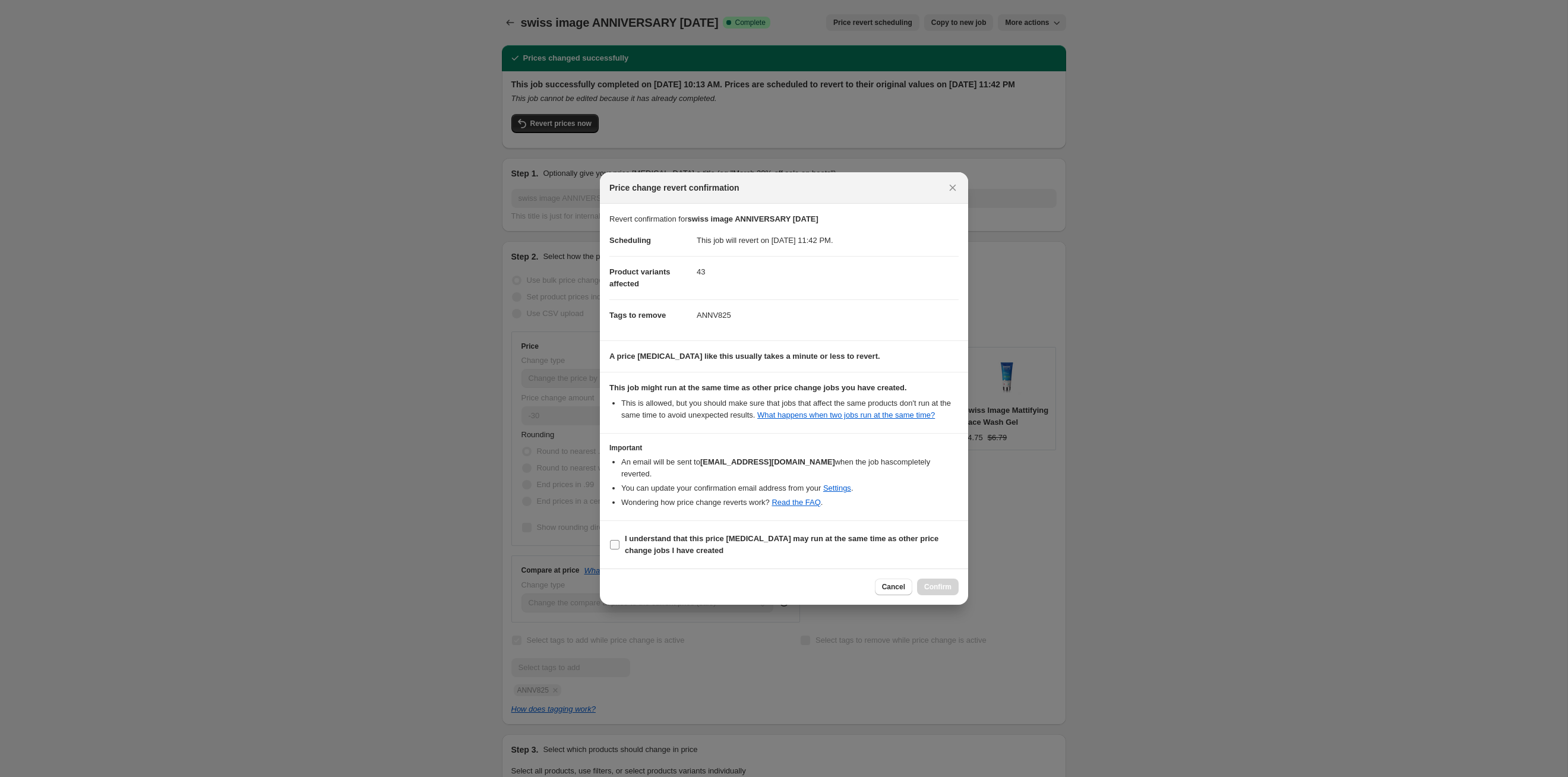
click at [807, 401] on span "I understand that this price [MEDICAL_DATA] may run at the same time as other p…" at bounding box center [792, 544] width 334 height 24
click at [619, 401] on input "I understand that this price [MEDICAL_DATA] may run at the same time as other p…" at bounding box center [614, 544] width 10 height 10
checkbox input "true"
click at [807, 401] on span "Confirm" at bounding box center [938, 587] width 27 height 10
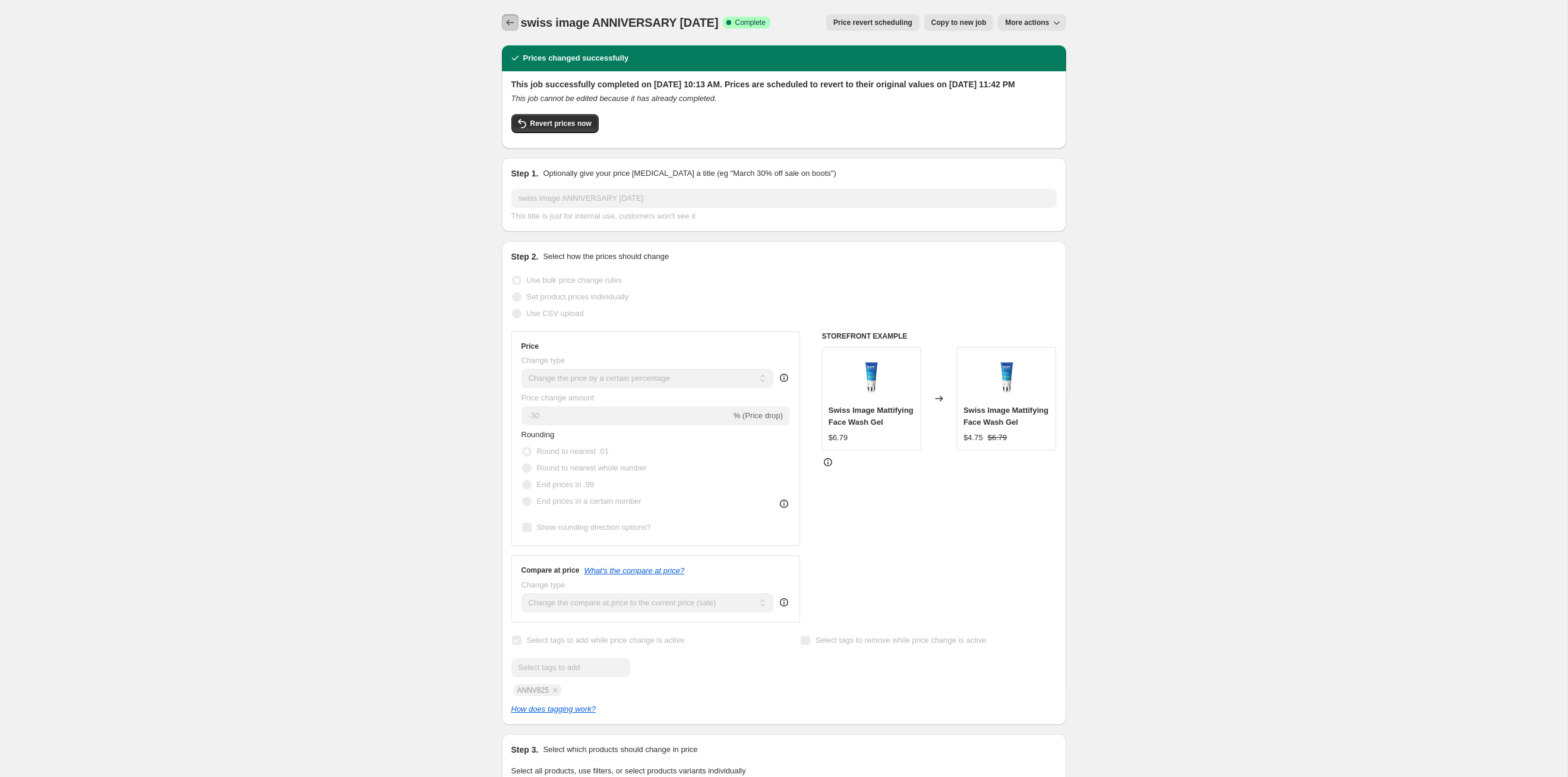
click at [508, 21] on icon "Price change jobs" at bounding box center [510, 22] width 8 height 6
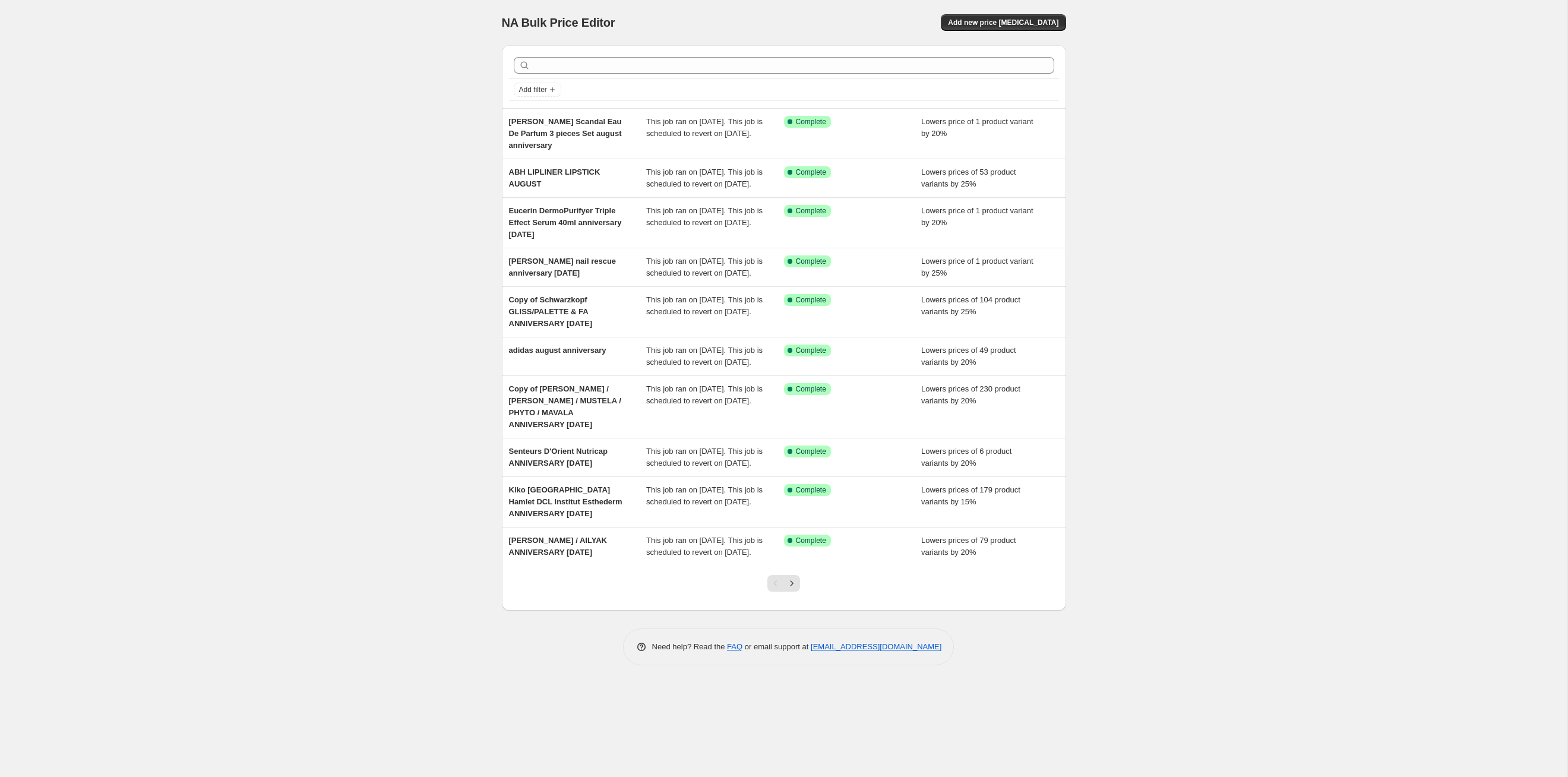
click at [793, 401] on div at bounding box center [783, 588] width 48 height 45
click at [793, 401] on button "Next" at bounding box center [792, 583] width 17 height 17
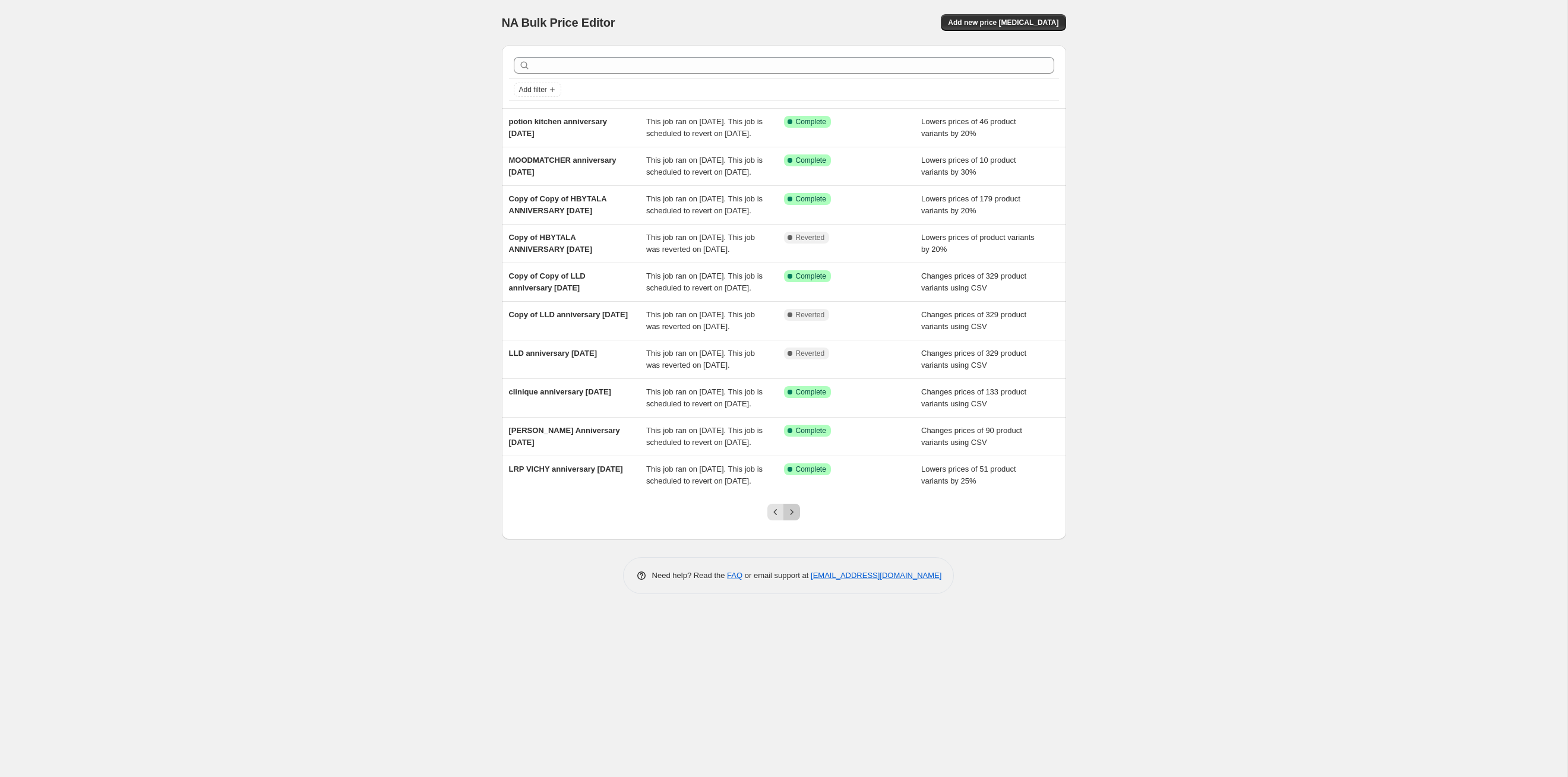
click at [793, 401] on button "Next" at bounding box center [792, 512] width 17 height 17
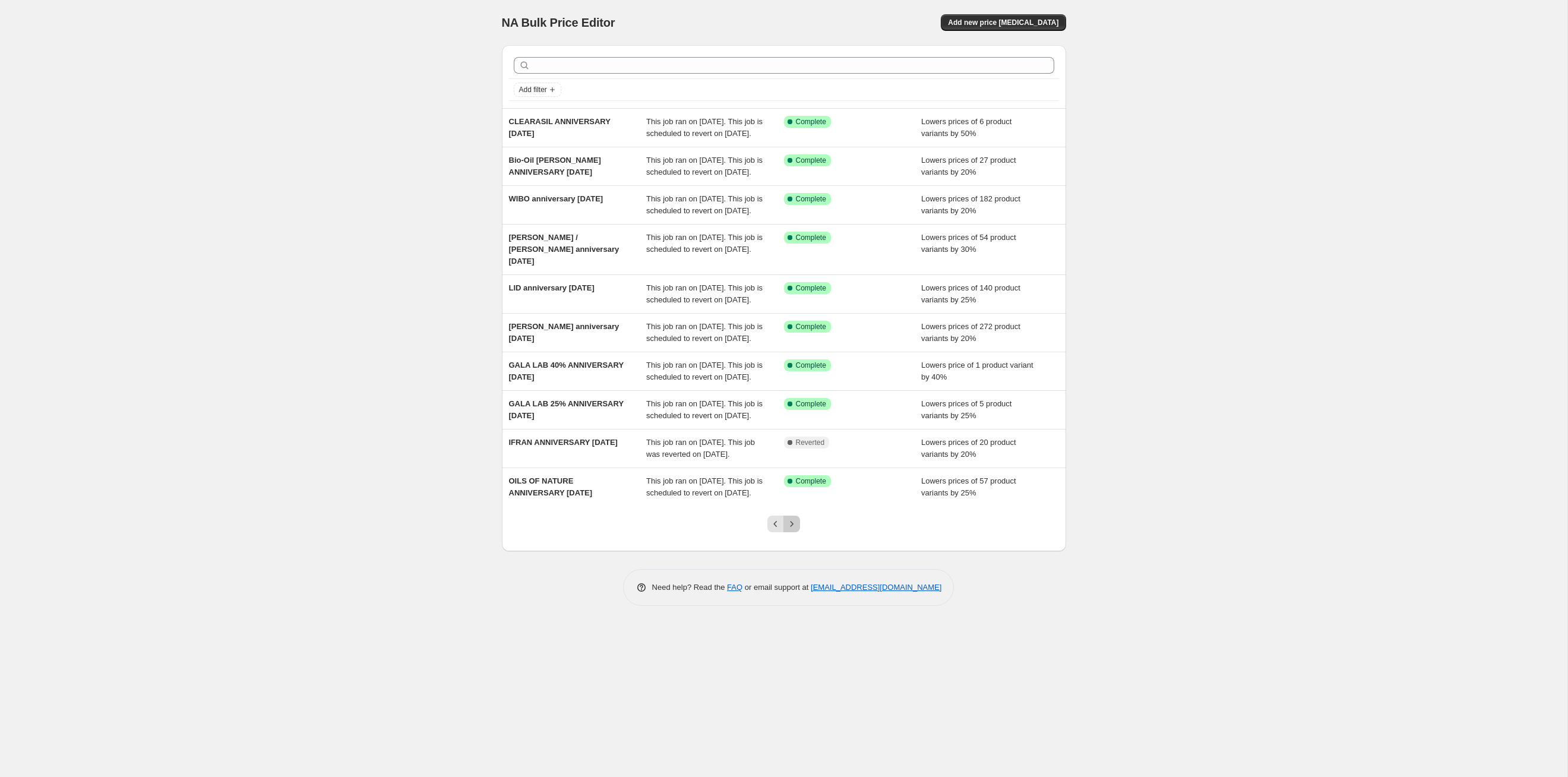
click at [793, 401] on icon "Next" at bounding box center [792, 524] width 12 height 12
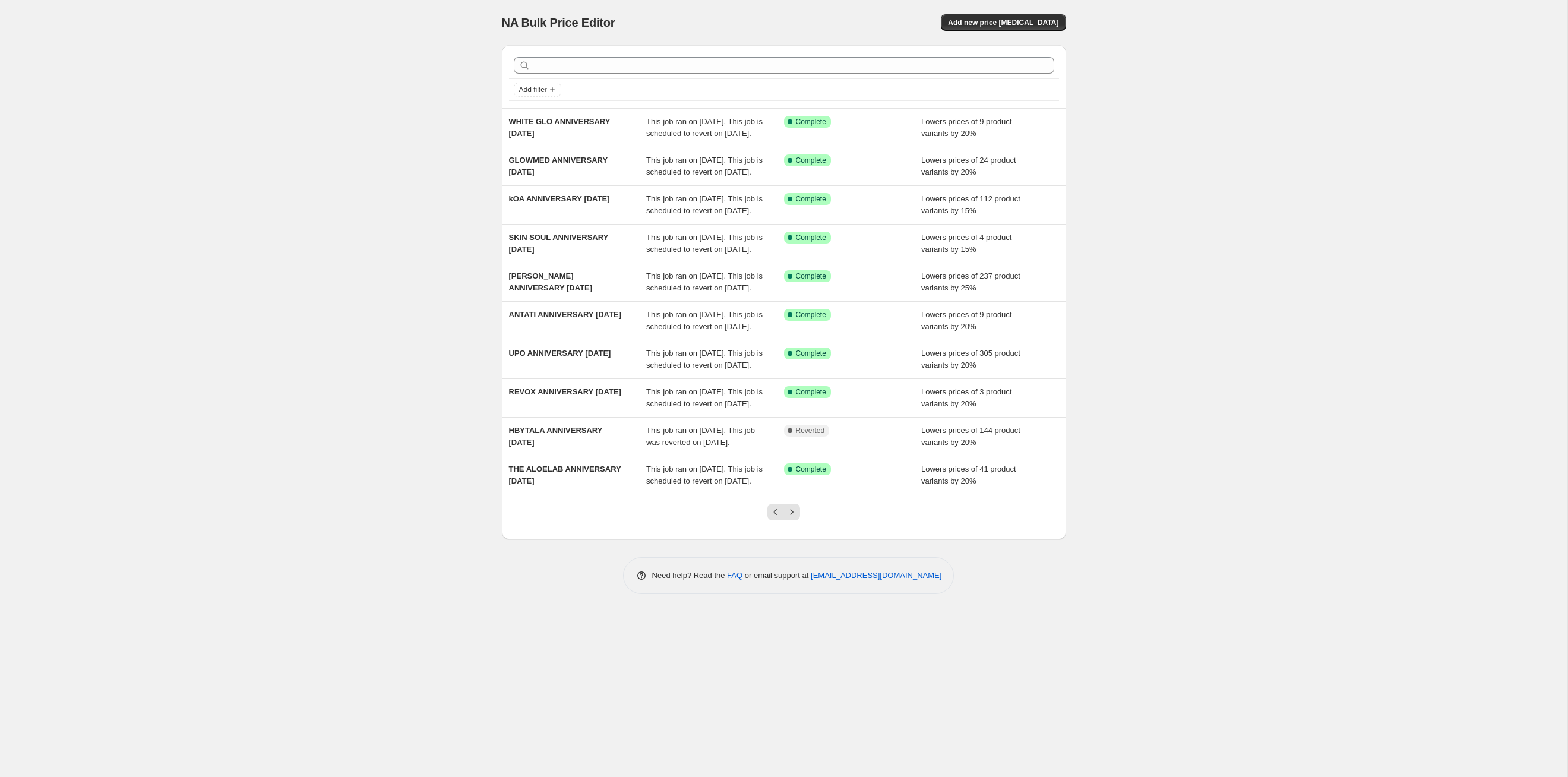
click at [793, 401] on icon "Next" at bounding box center [792, 512] width 12 height 12
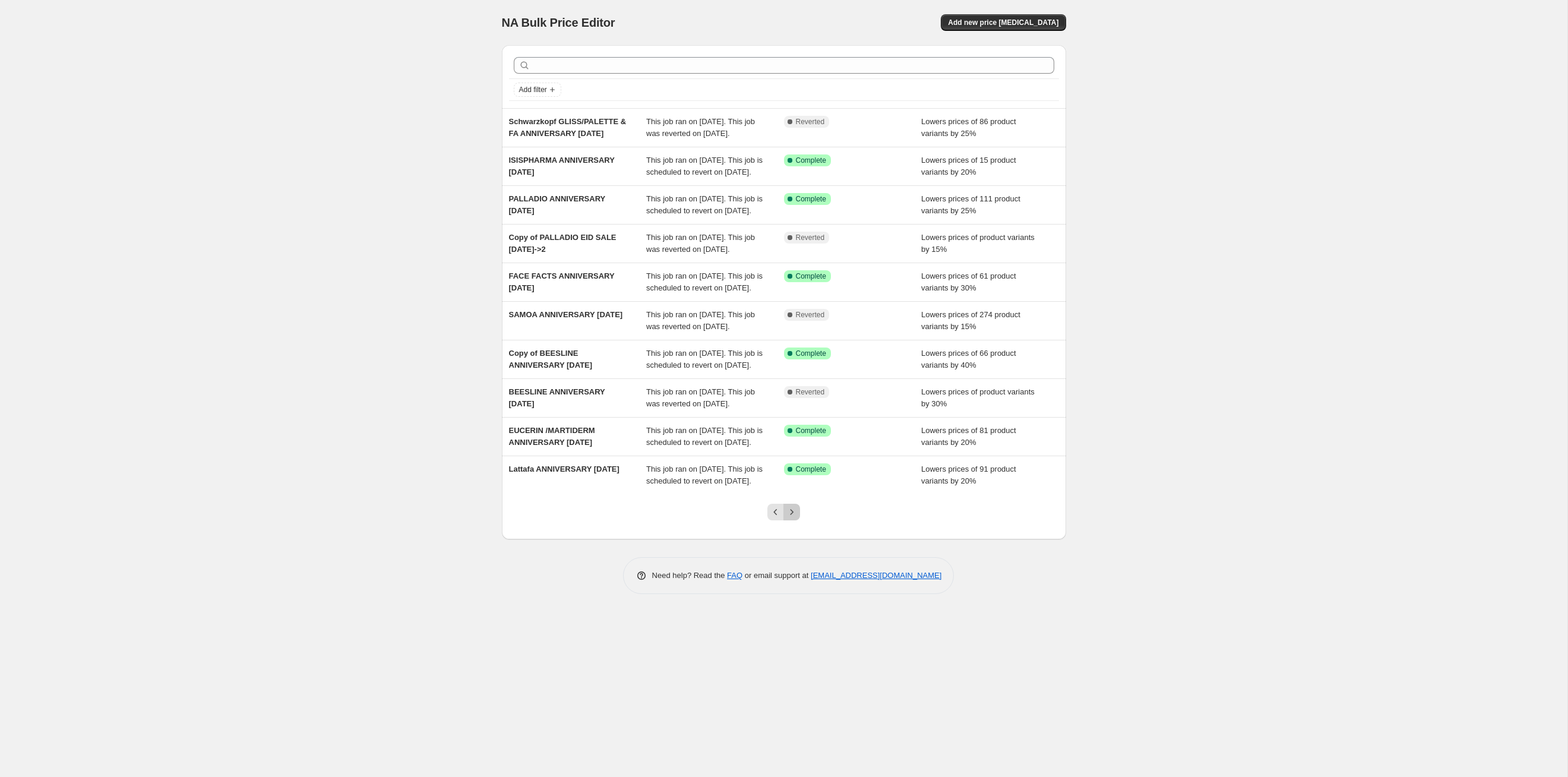
click at [793, 401] on icon "Next" at bounding box center [792, 512] width 12 height 12
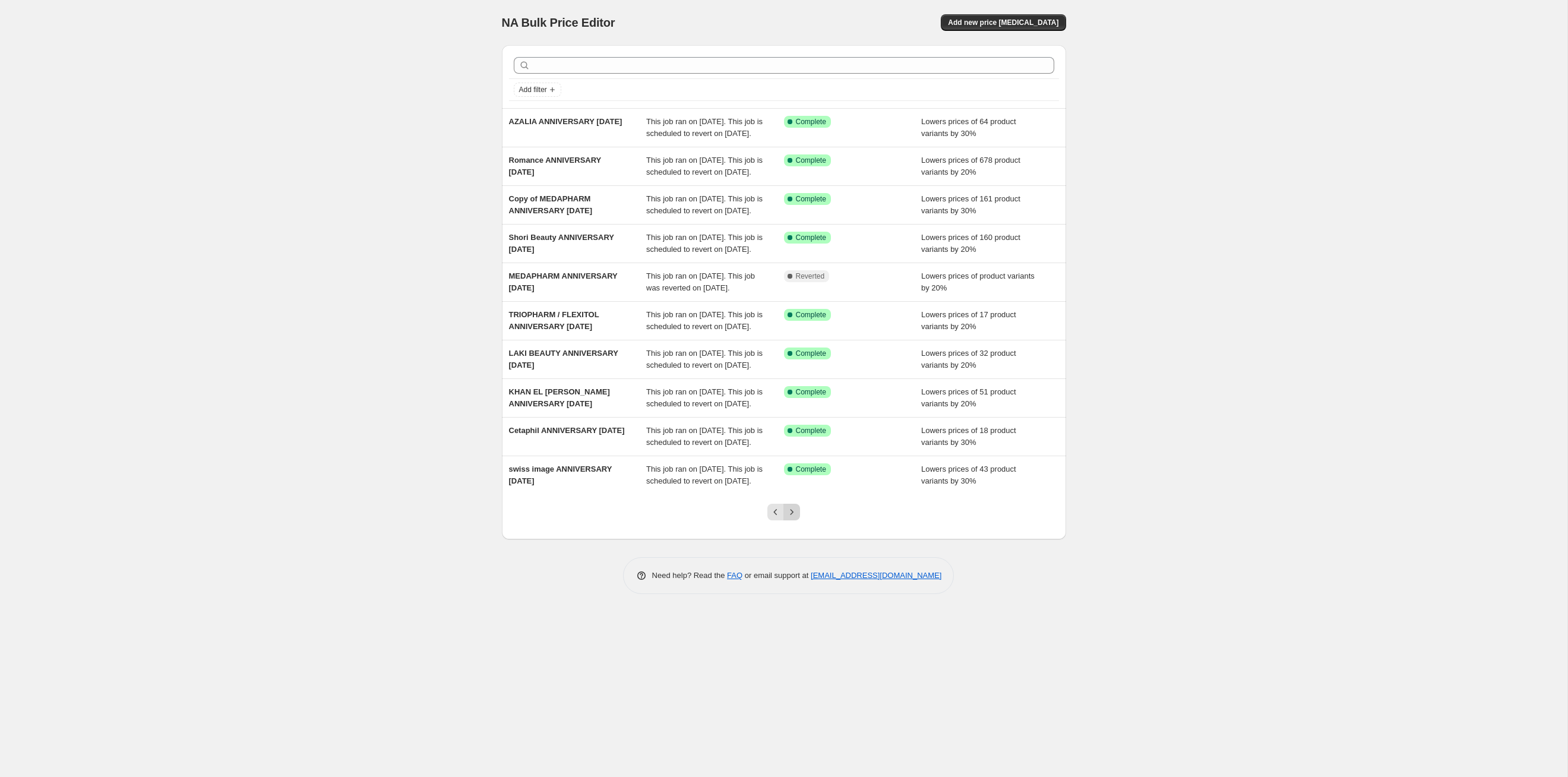
click at [794, 401] on icon "Next" at bounding box center [792, 512] width 12 height 12
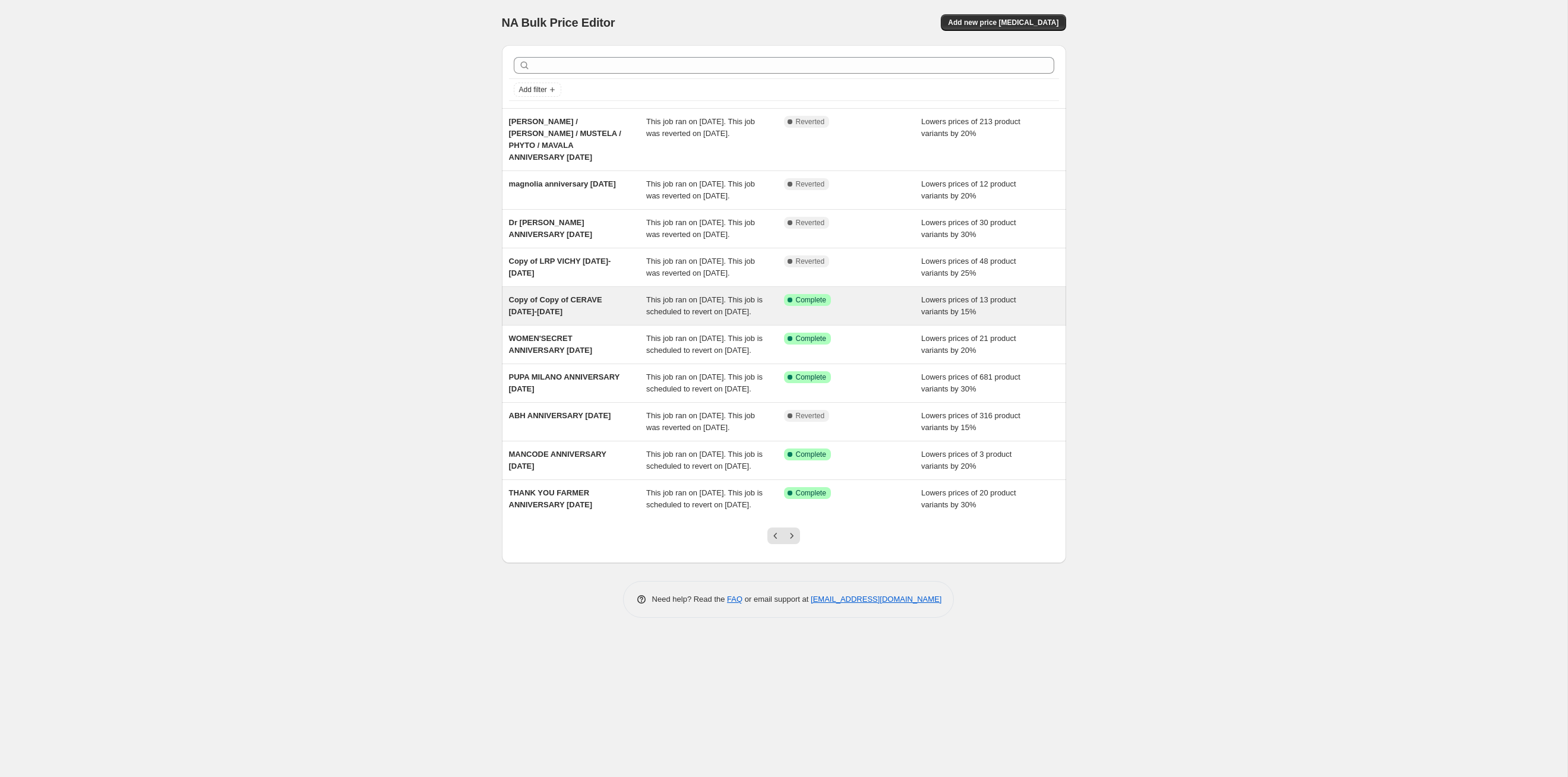
click at [697, 316] on span "This job ran on [DATE]. This job is scheduled to revert on [DATE]." at bounding box center [704, 306] width 117 height 21
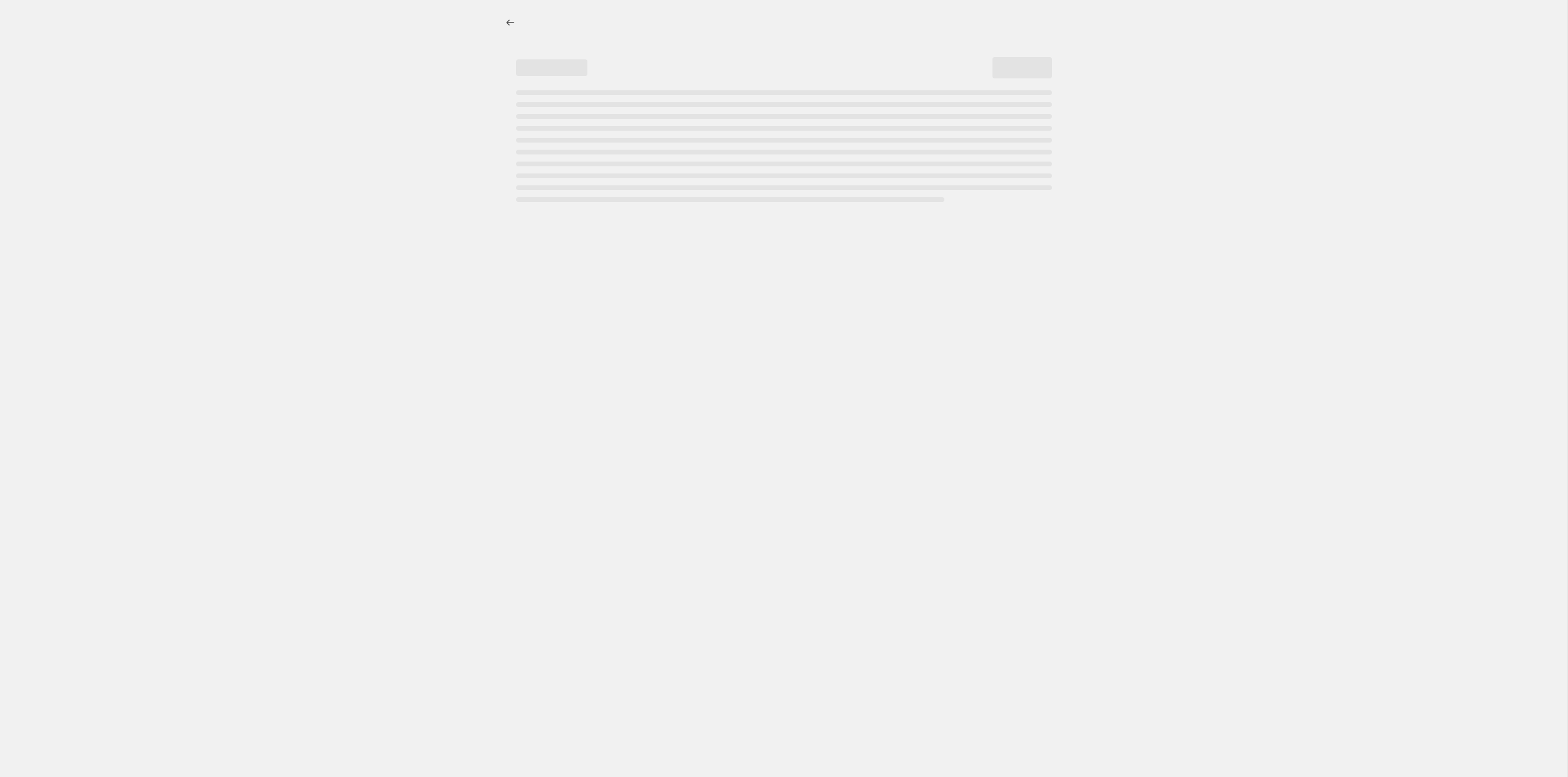
select select "percentage"
select select "tag"
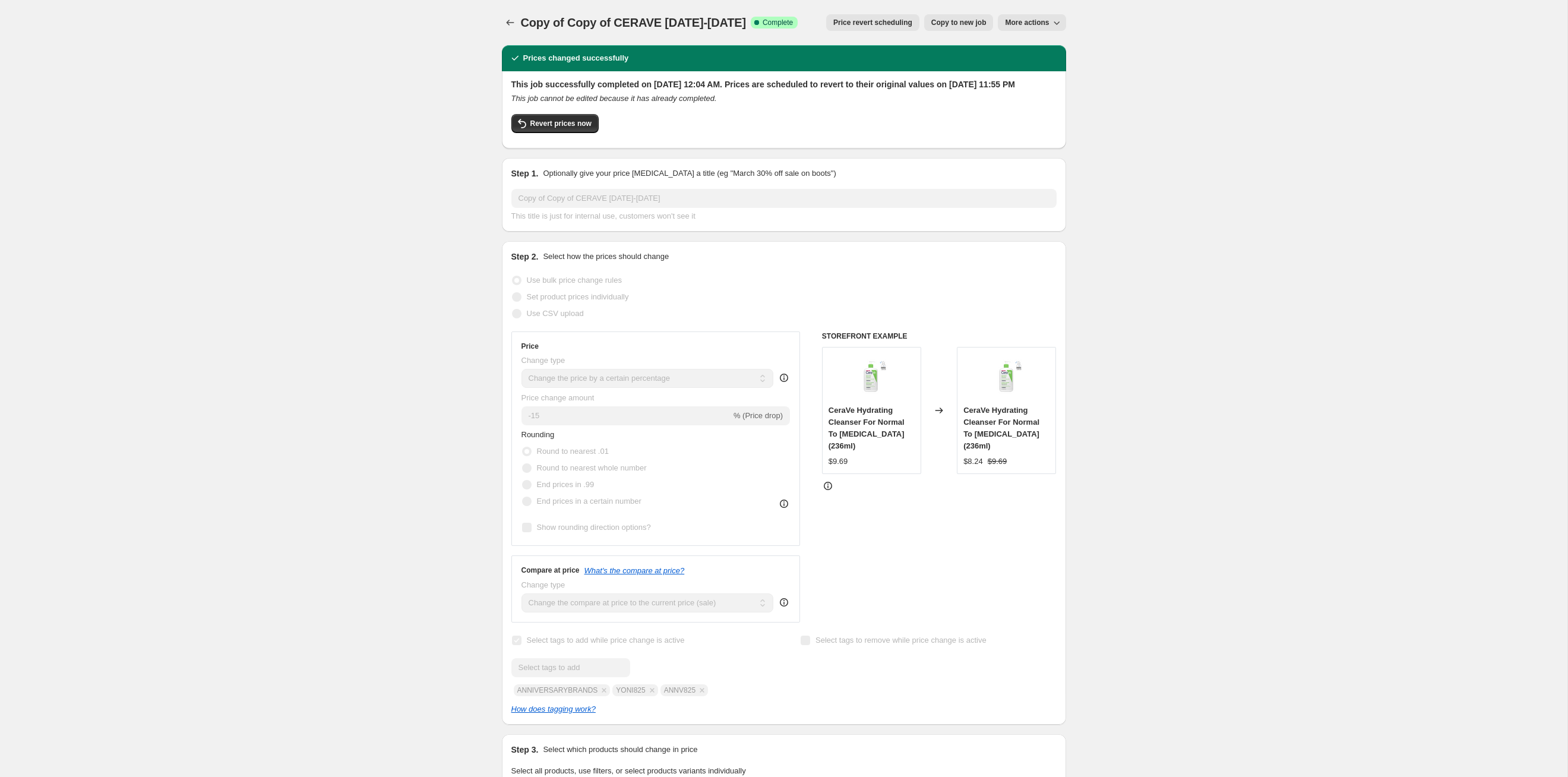
click at [807, 30] on button "Price revert scheduling" at bounding box center [873, 22] width 93 height 17
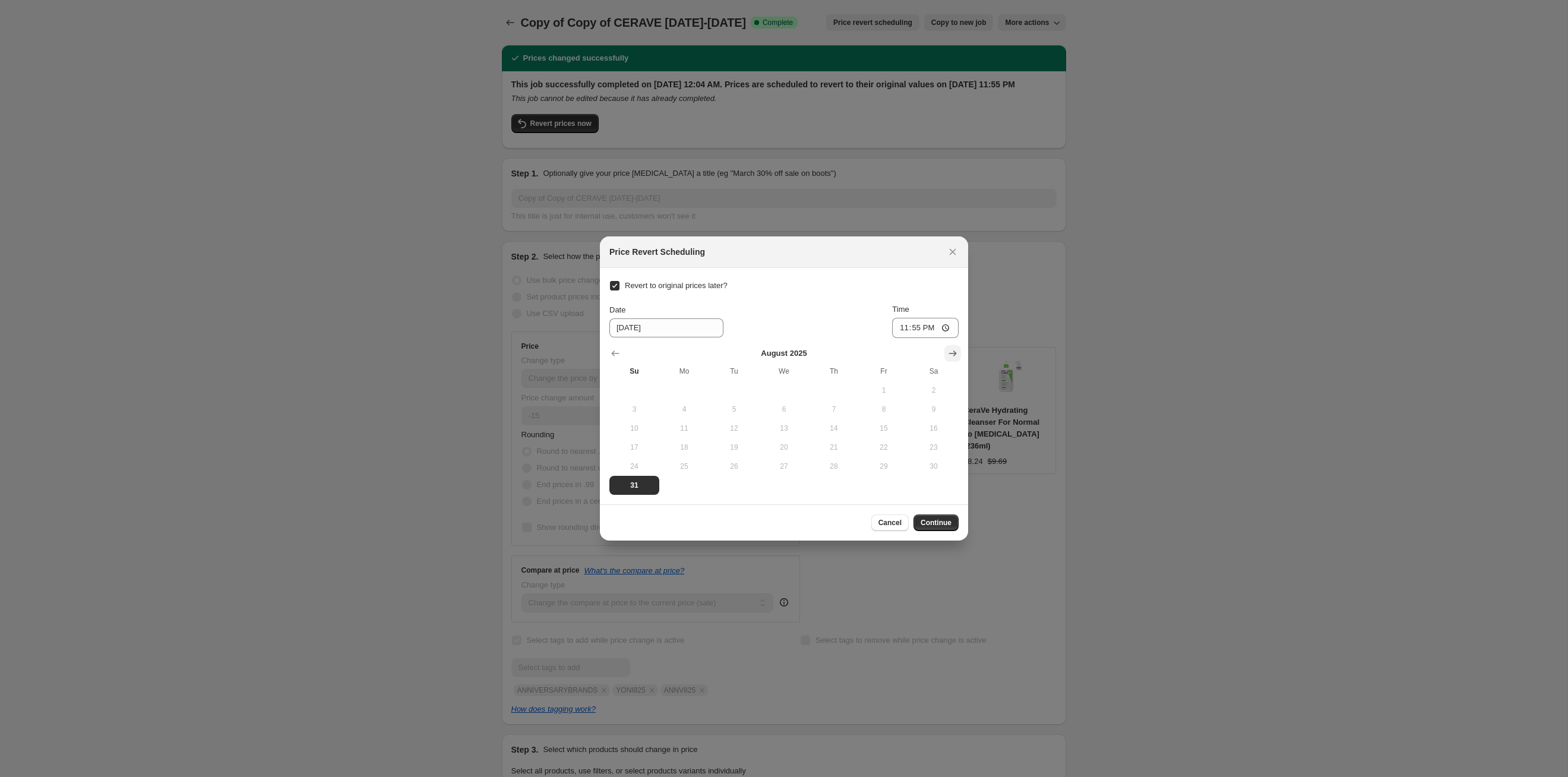
click at [807, 346] on button "Show next month, September 2025" at bounding box center [953, 353] width 17 height 17
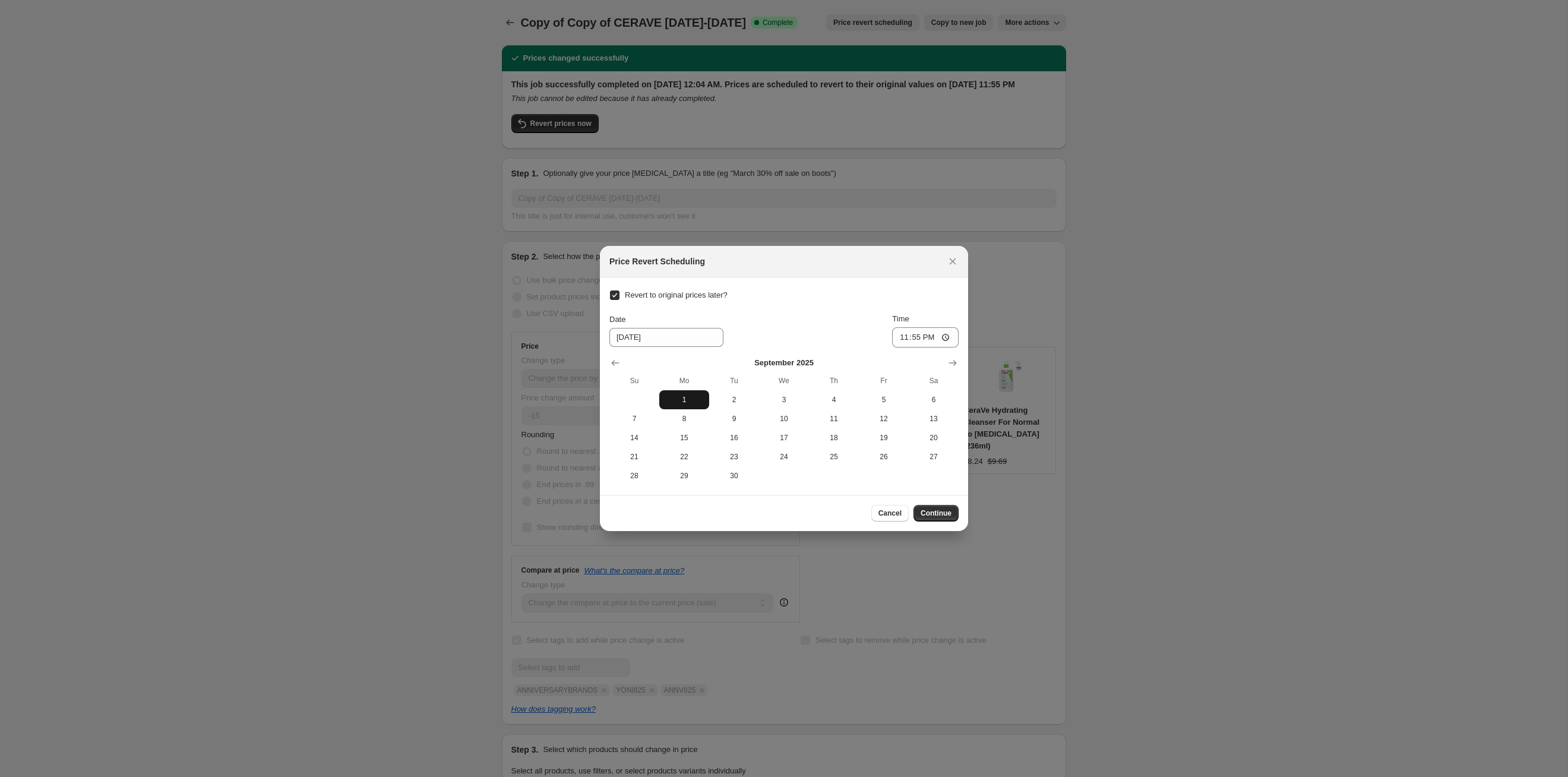
click at [690, 401] on button "1" at bounding box center [684, 400] width 50 height 19
type input "[DATE]"
click at [807, 401] on span "Continue" at bounding box center [936, 513] width 31 height 10
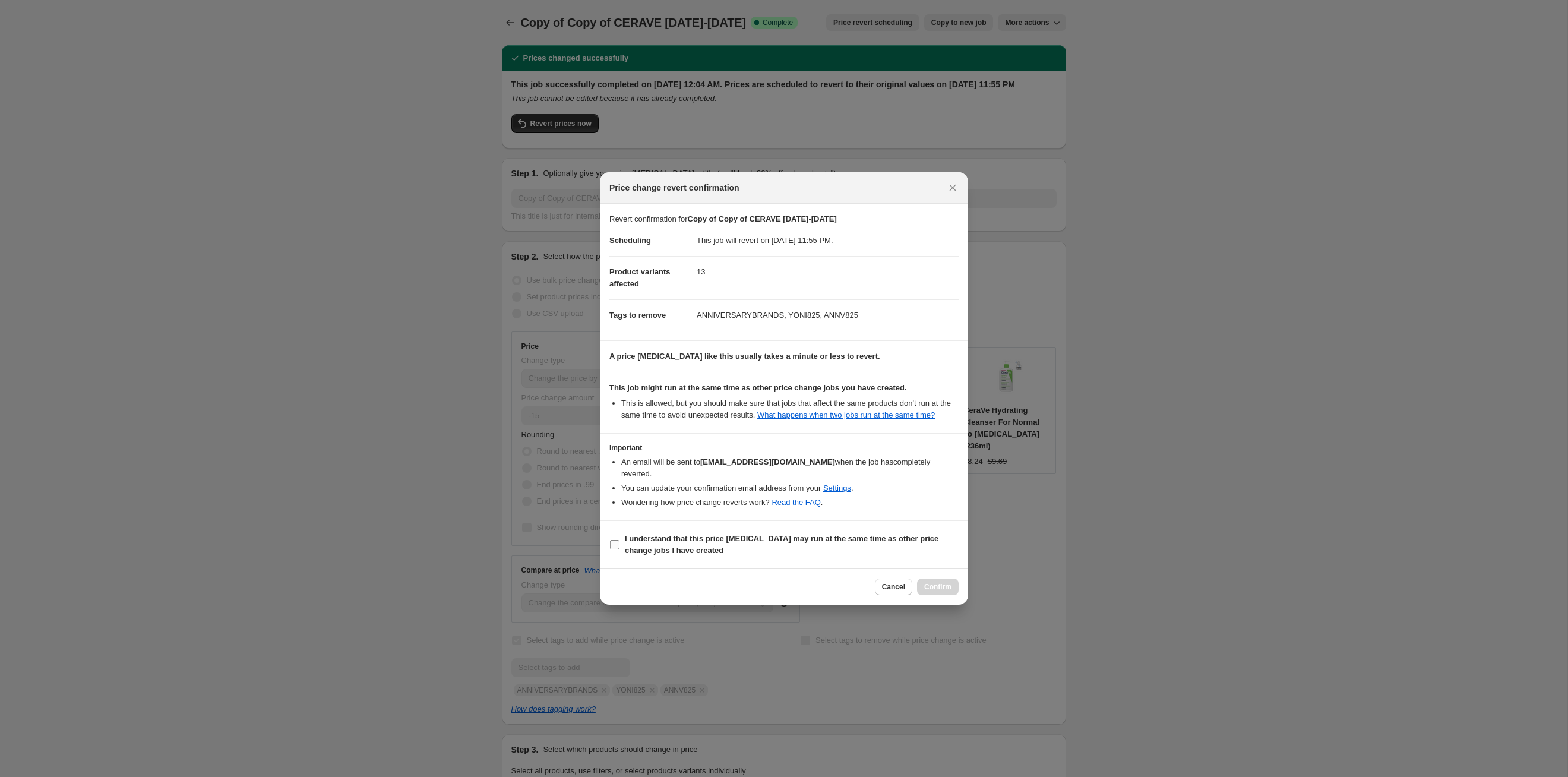
click at [807, 401] on label "I understand that this price [MEDICAL_DATA] may run at the same time as other p…" at bounding box center [784, 545] width 350 height 29
click at [619, 401] on input "I understand that this price [MEDICAL_DATA] may run at the same time as other p…" at bounding box center [614, 544] width 10 height 10
checkbox input "true"
click at [807, 401] on span "Confirm" at bounding box center [938, 587] width 27 height 10
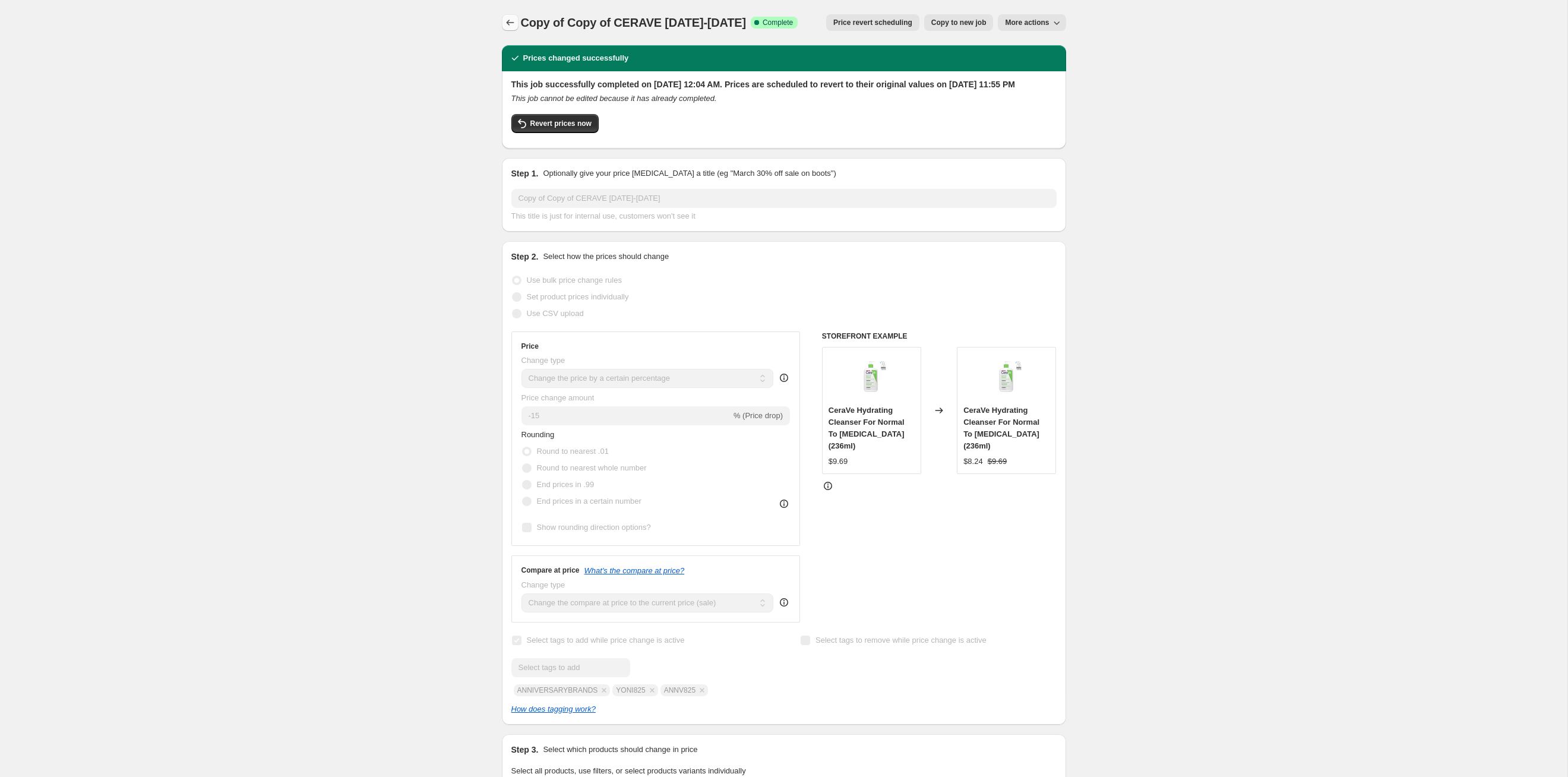
click at [510, 22] on icon "Price change jobs" at bounding box center [510, 22] width 12 height 12
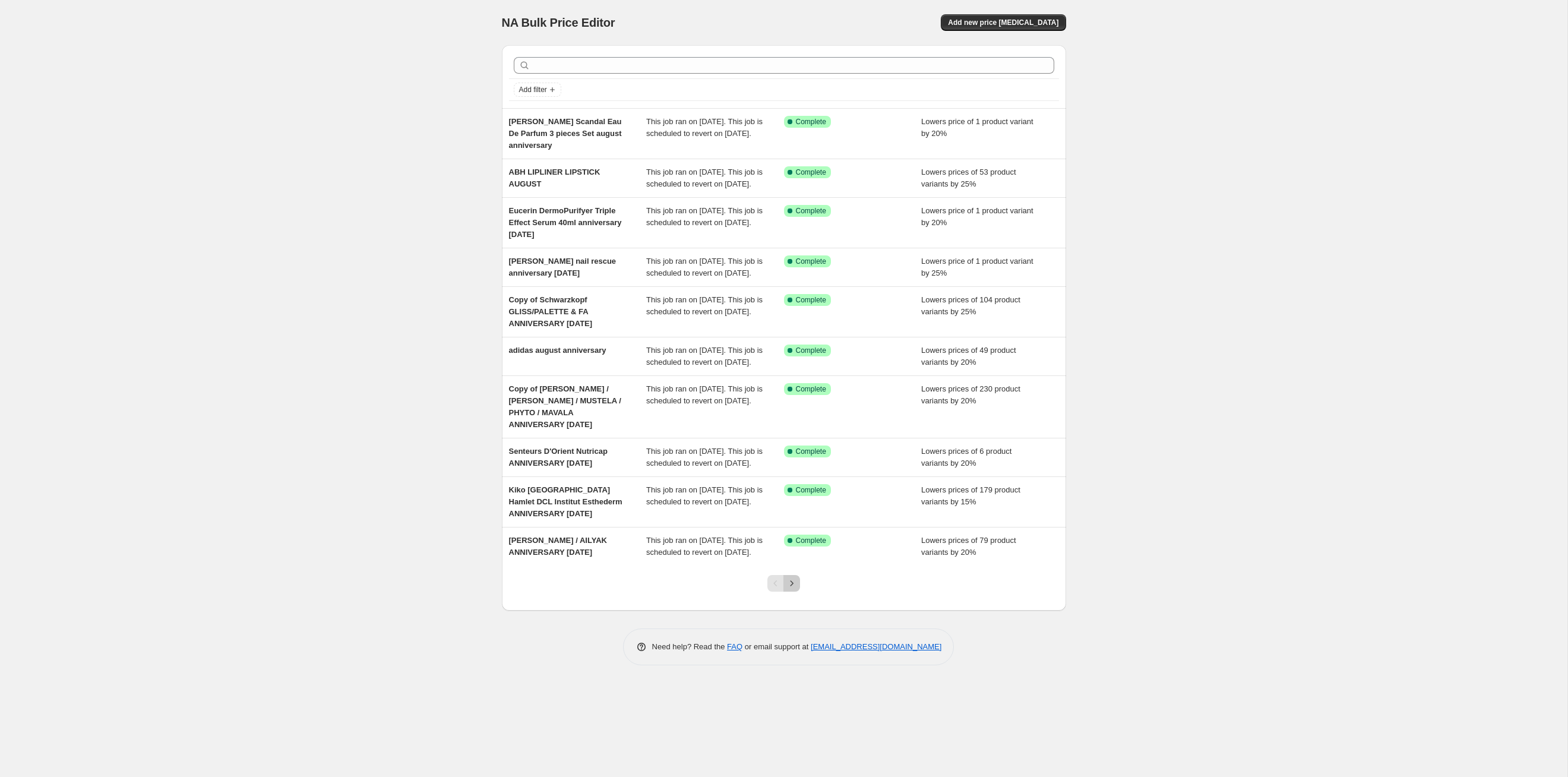
click at [792, 401] on icon "Next" at bounding box center [792, 583] width 12 height 12
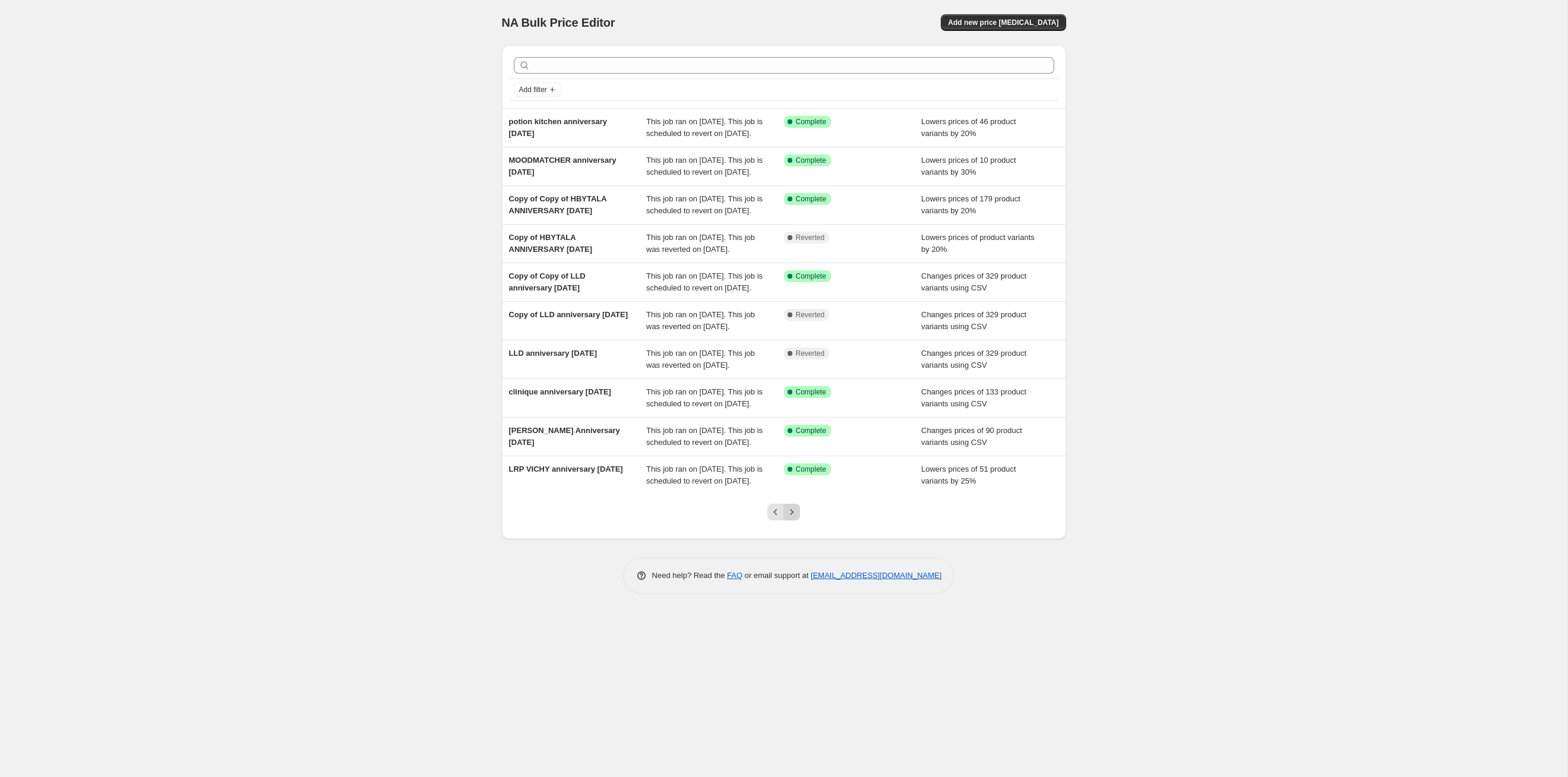
click at [795, 401] on icon "Next" at bounding box center [792, 512] width 12 height 12
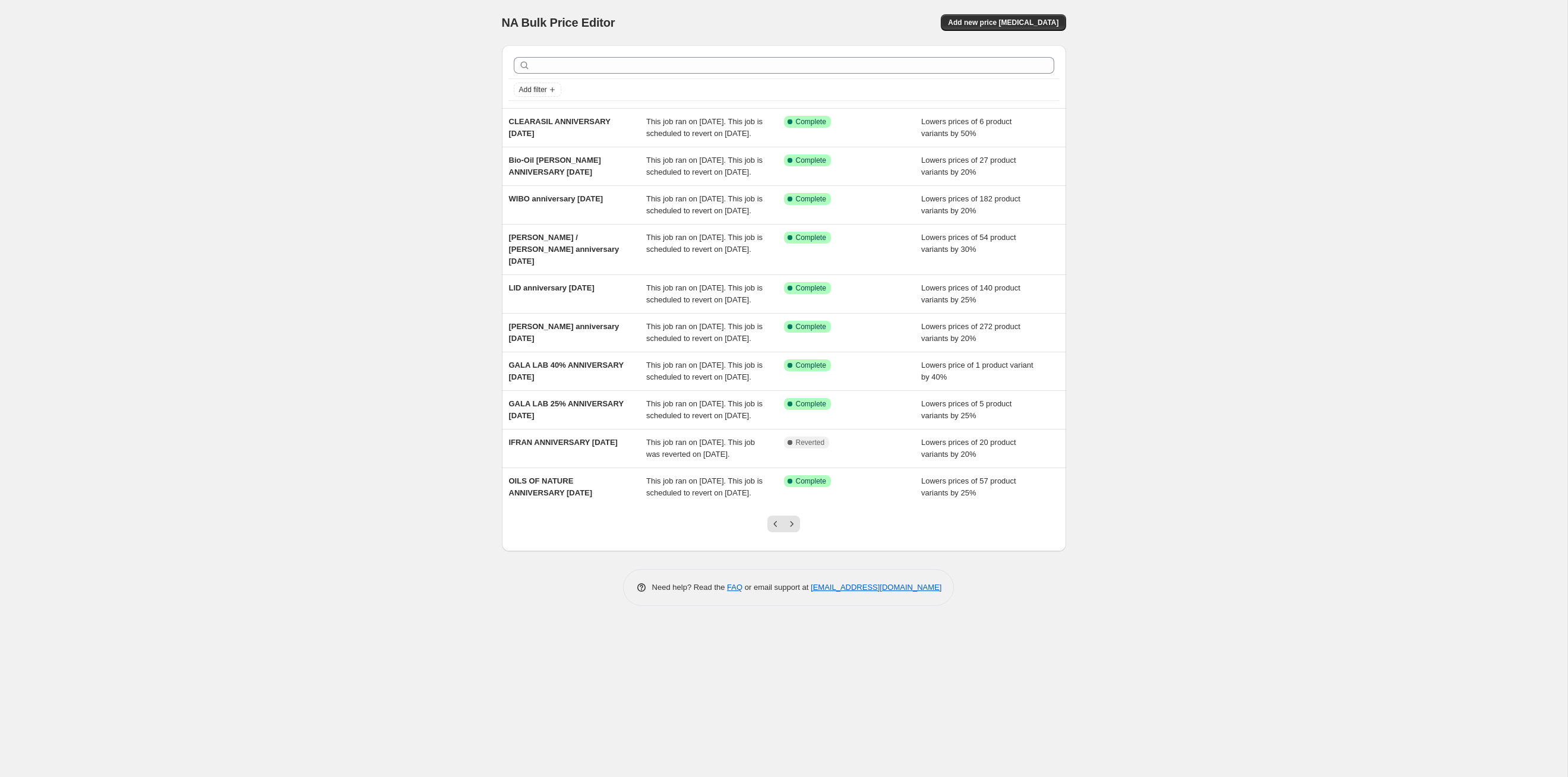
click at [795, 401] on icon "Next" at bounding box center [792, 524] width 12 height 12
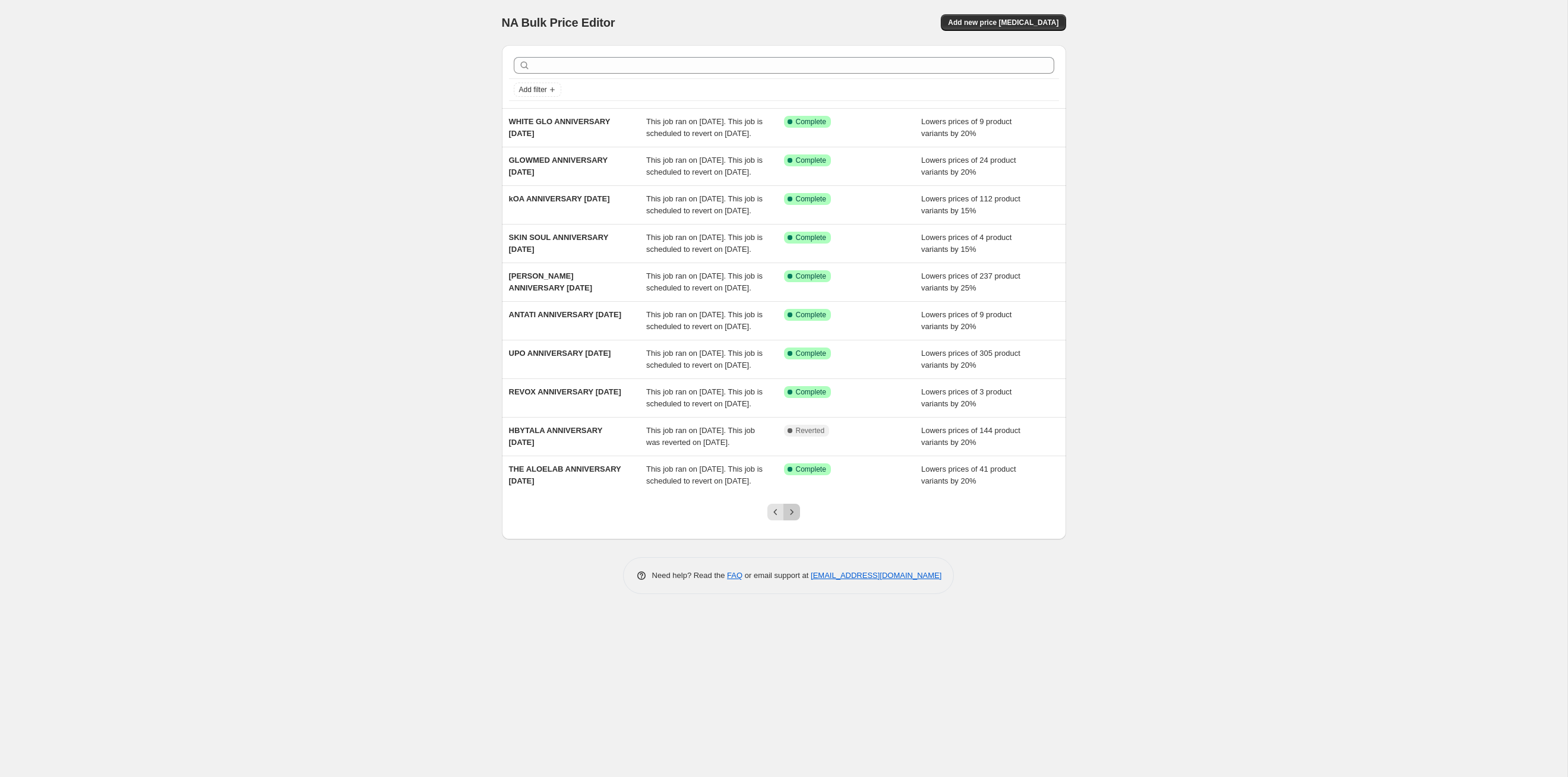
click at [795, 401] on icon "Next" at bounding box center [792, 512] width 12 height 12
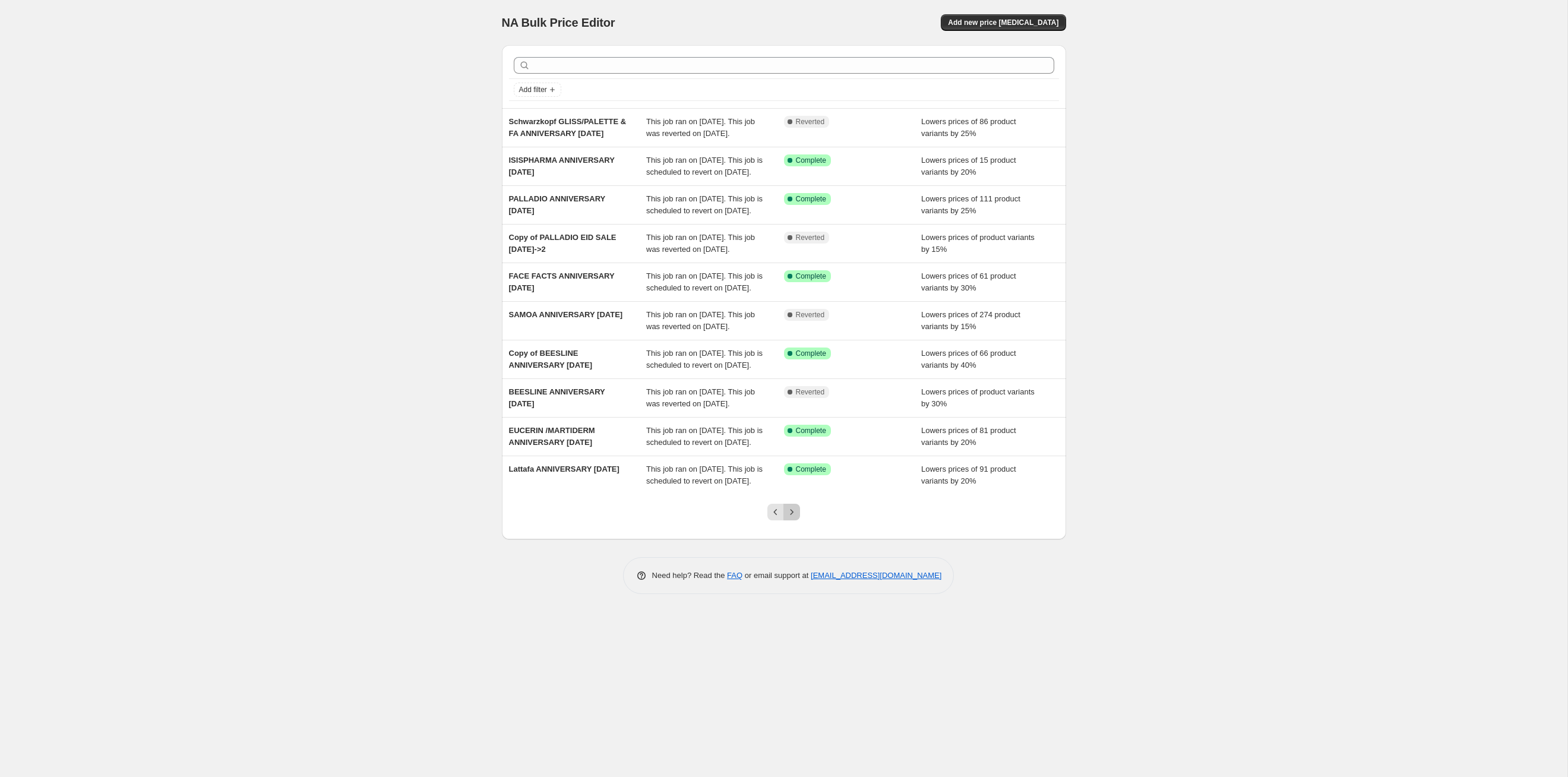
click at [795, 401] on icon "Next" at bounding box center [792, 512] width 12 height 12
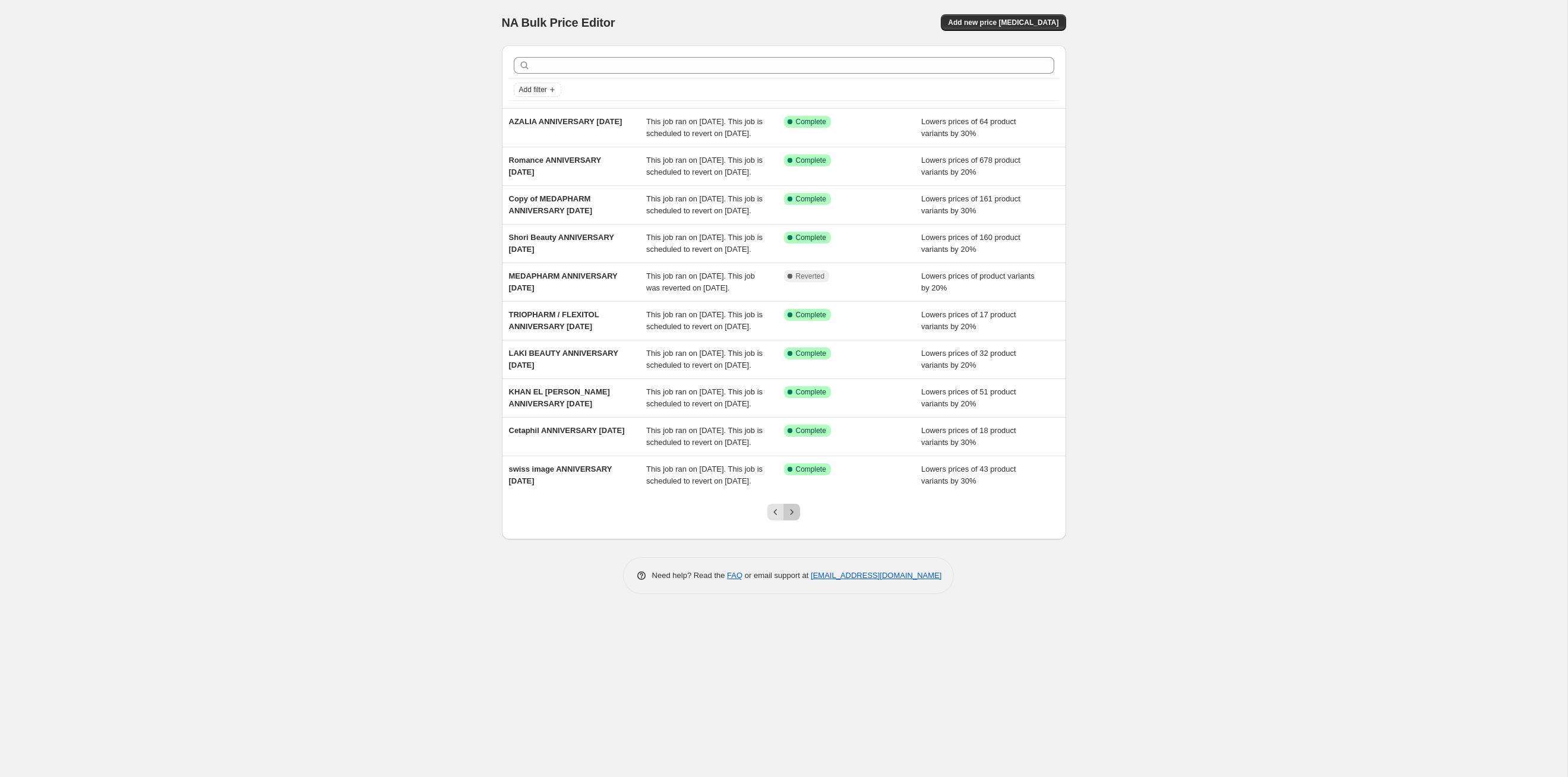
click at [795, 401] on icon "Next" at bounding box center [792, 512] width 12 height 12
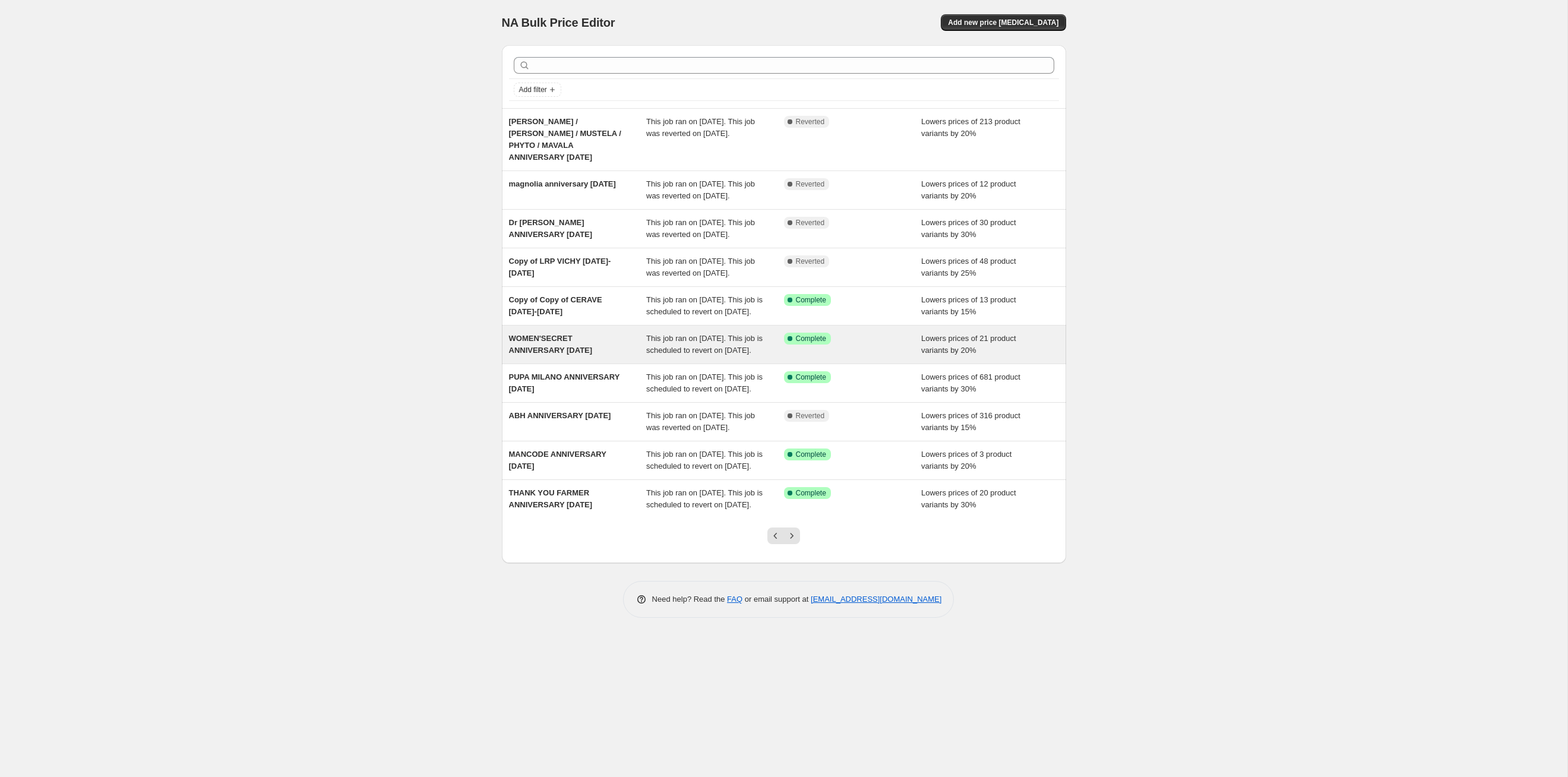
click at [734, 357] on div "This job ran on [DATE]. This job is scheduled to revert on [DATE]." at bounding box center [715, 344] width 138 height 24
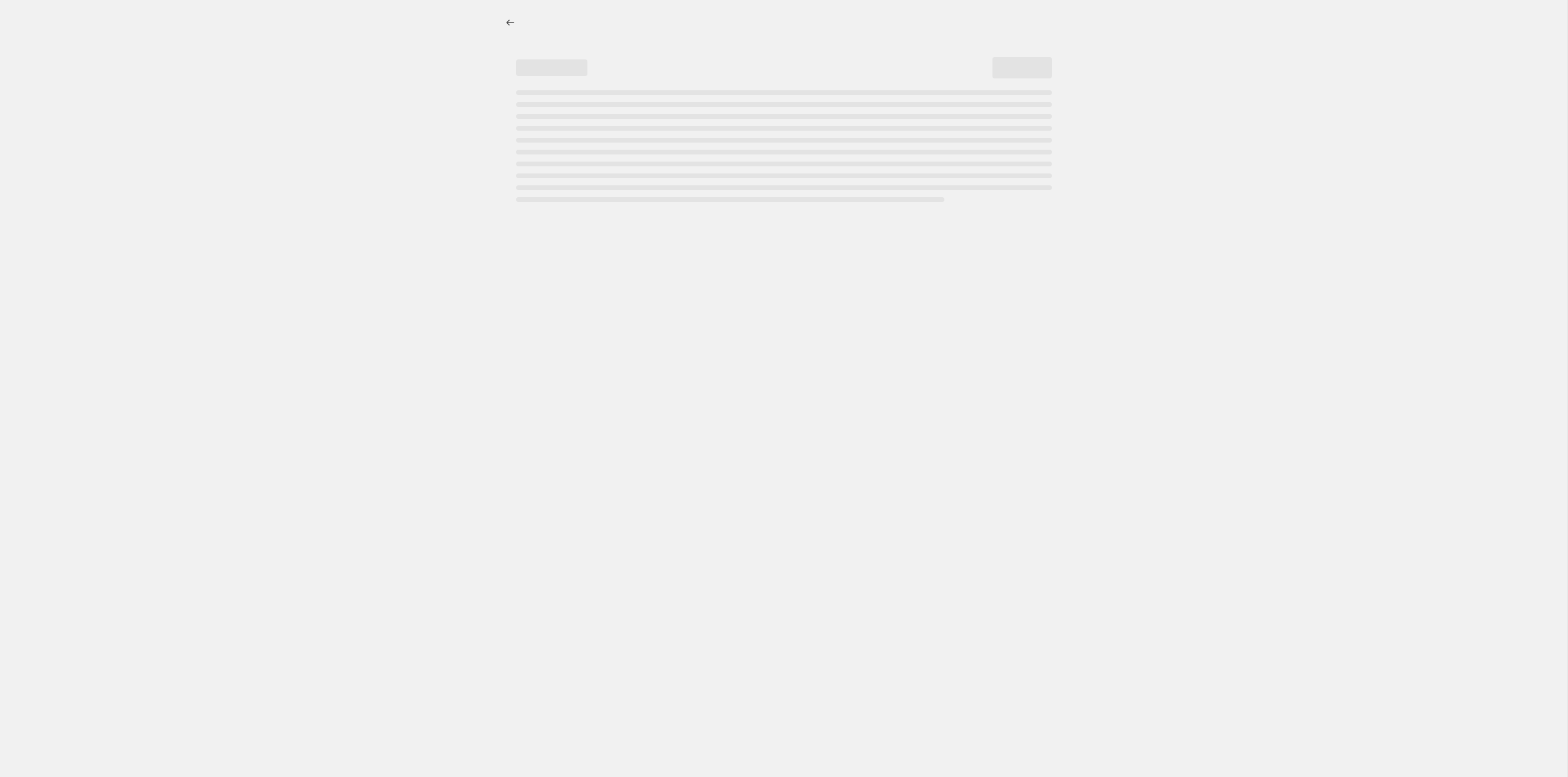
select select "percentage"
select select "tag"
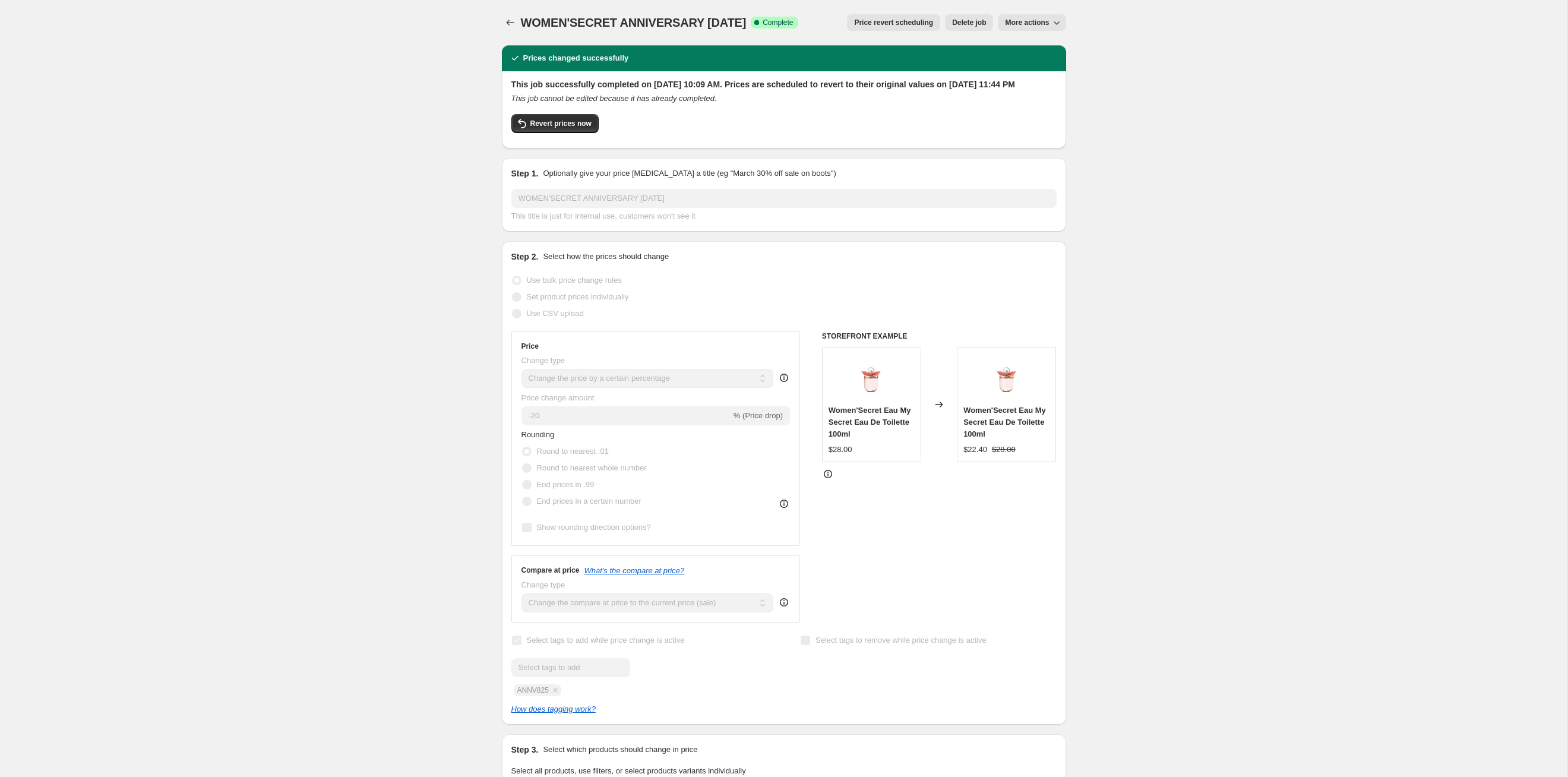
click at [807, 24] on span "Price revert scheduling" at bounding box center [894, 22] width 79 height 10
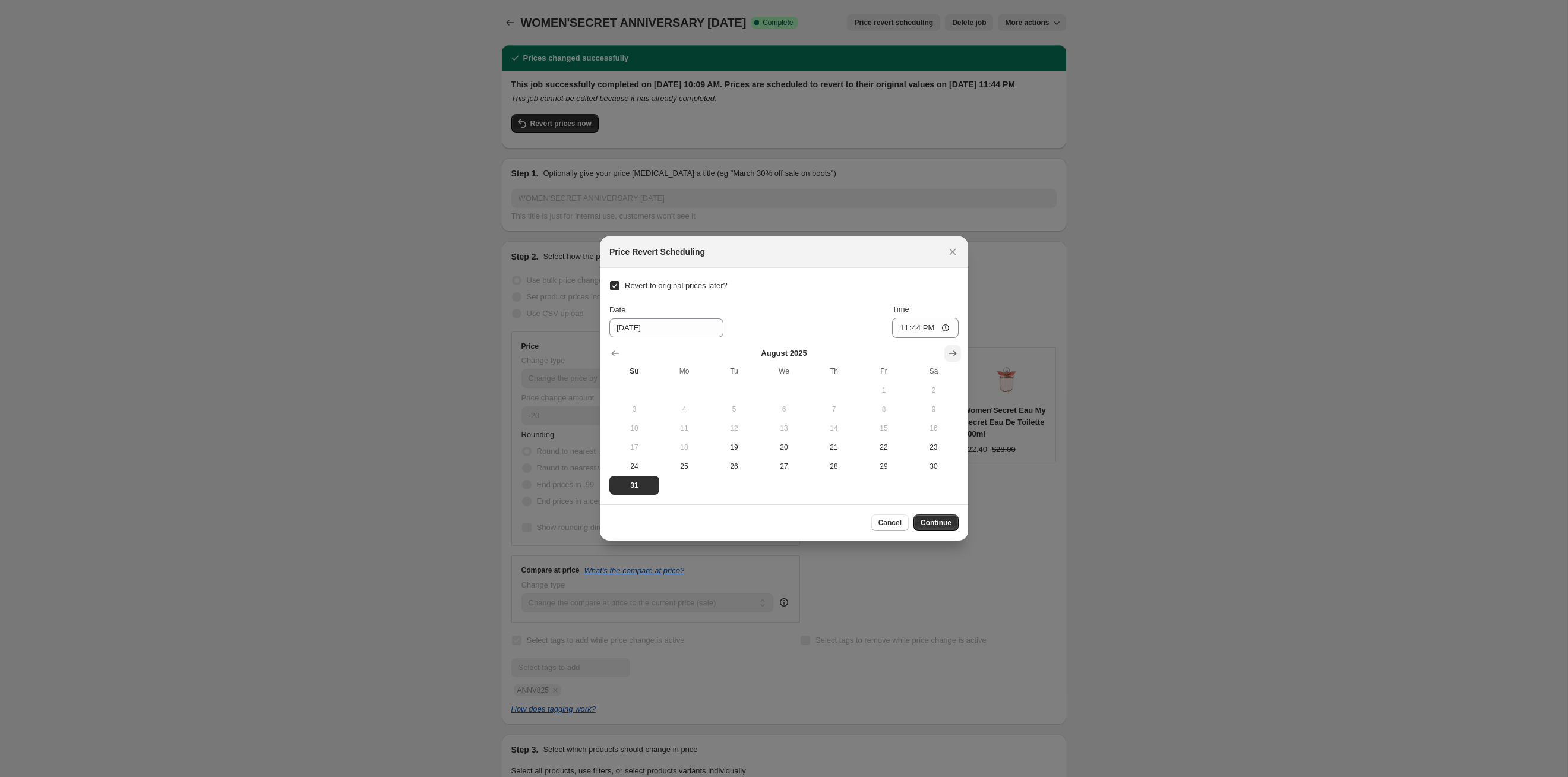
click at [807, 352] on icon "Show next month, September 2025" at bounding box center [952, 353] width 12 height 12
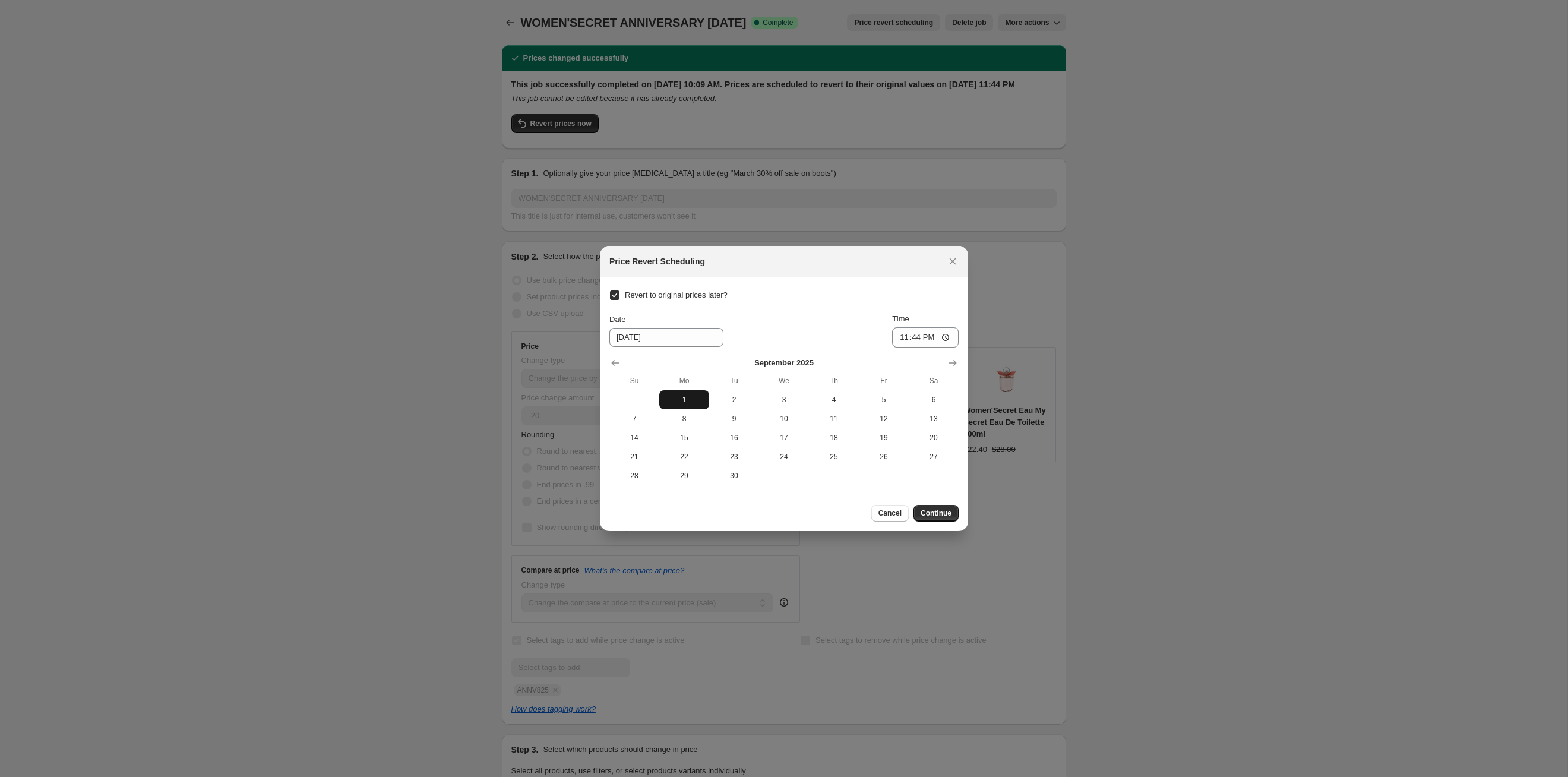
click at [688, 395] on span "1" at bounding box center [684, 399] width 40 height 10
type input "[DATE]"
click at [807, 401] on button "Continue" at bounding box center [936, 513] width 45 height 17
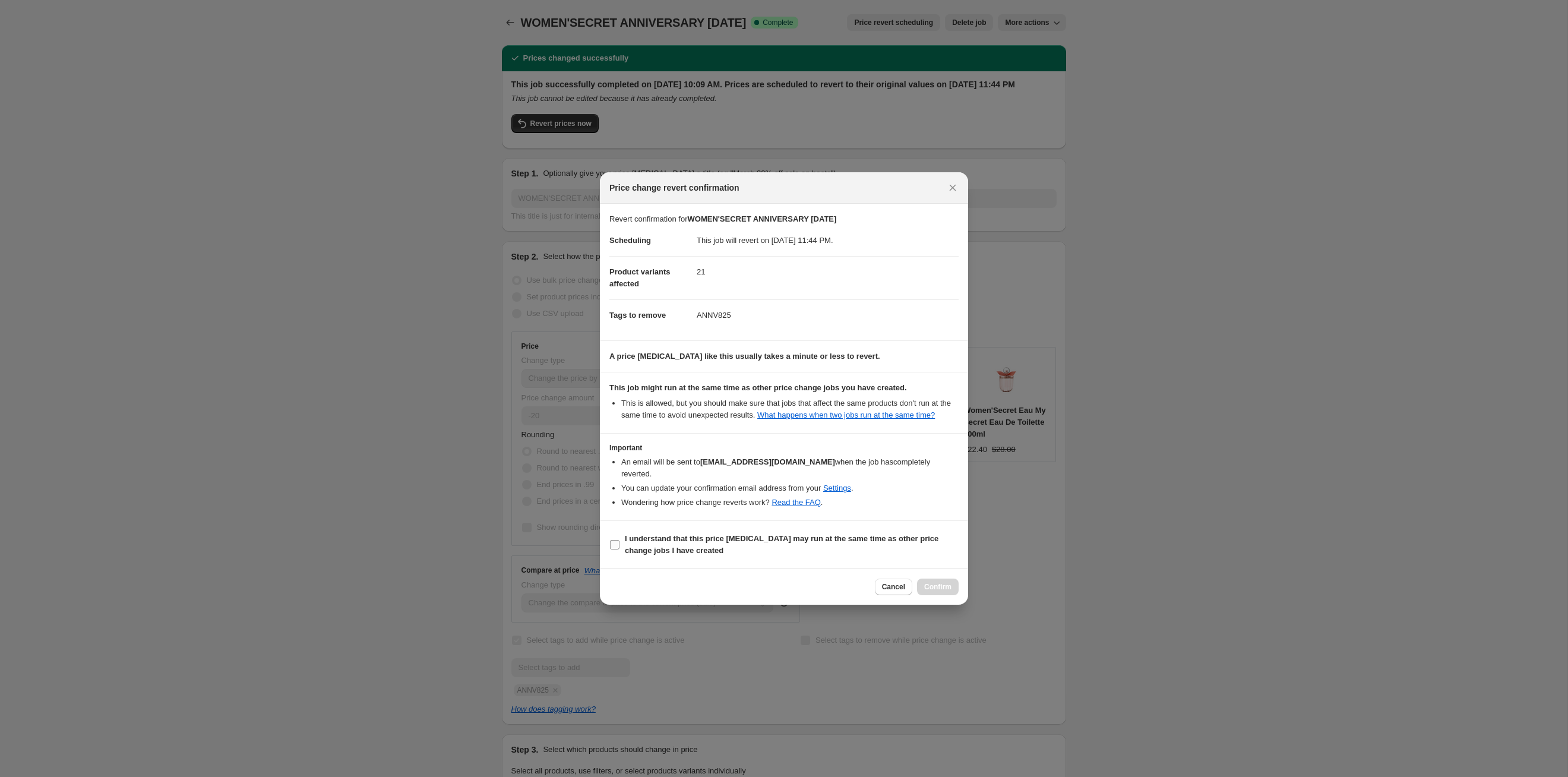
click at [807, 401] on b "I understand that this price [MEDICAL_DATA] may run at the same time as other p…" at bounding box center [782, 544] width 314 height 21
click at [619, 401] on input "I understand that this price [MEDICAL_DATA] may run at the same time as other p…" at bounding box center [614, 544] width 10 height 10
checkbox input "true"
click at [807, 401] on button "Confirm" at bounding box center [938, 587] width 41 height 17
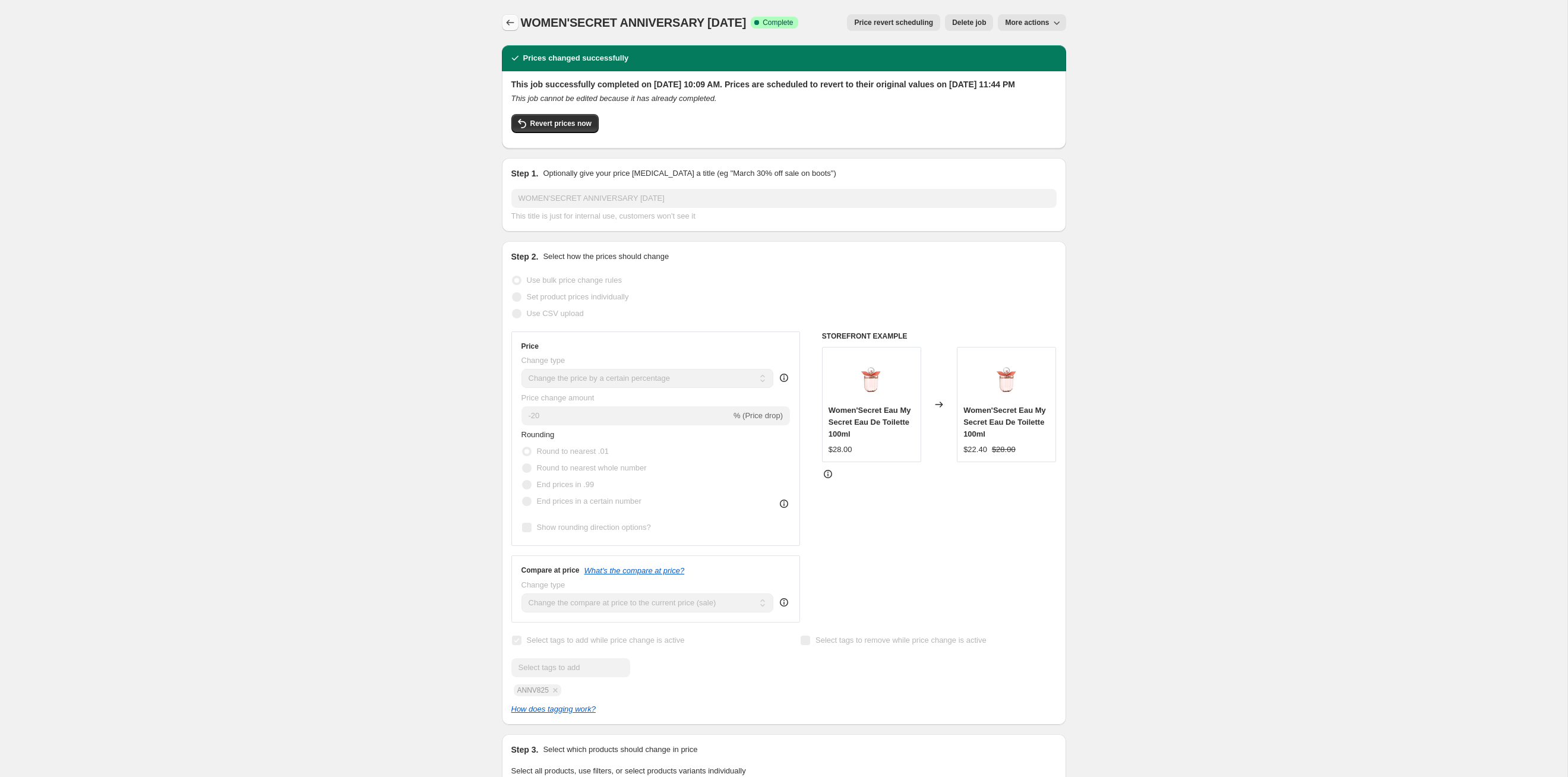
click at [510, 27] on icon "Price change jobs" at bounding box center [510, 22] width 12 height 12
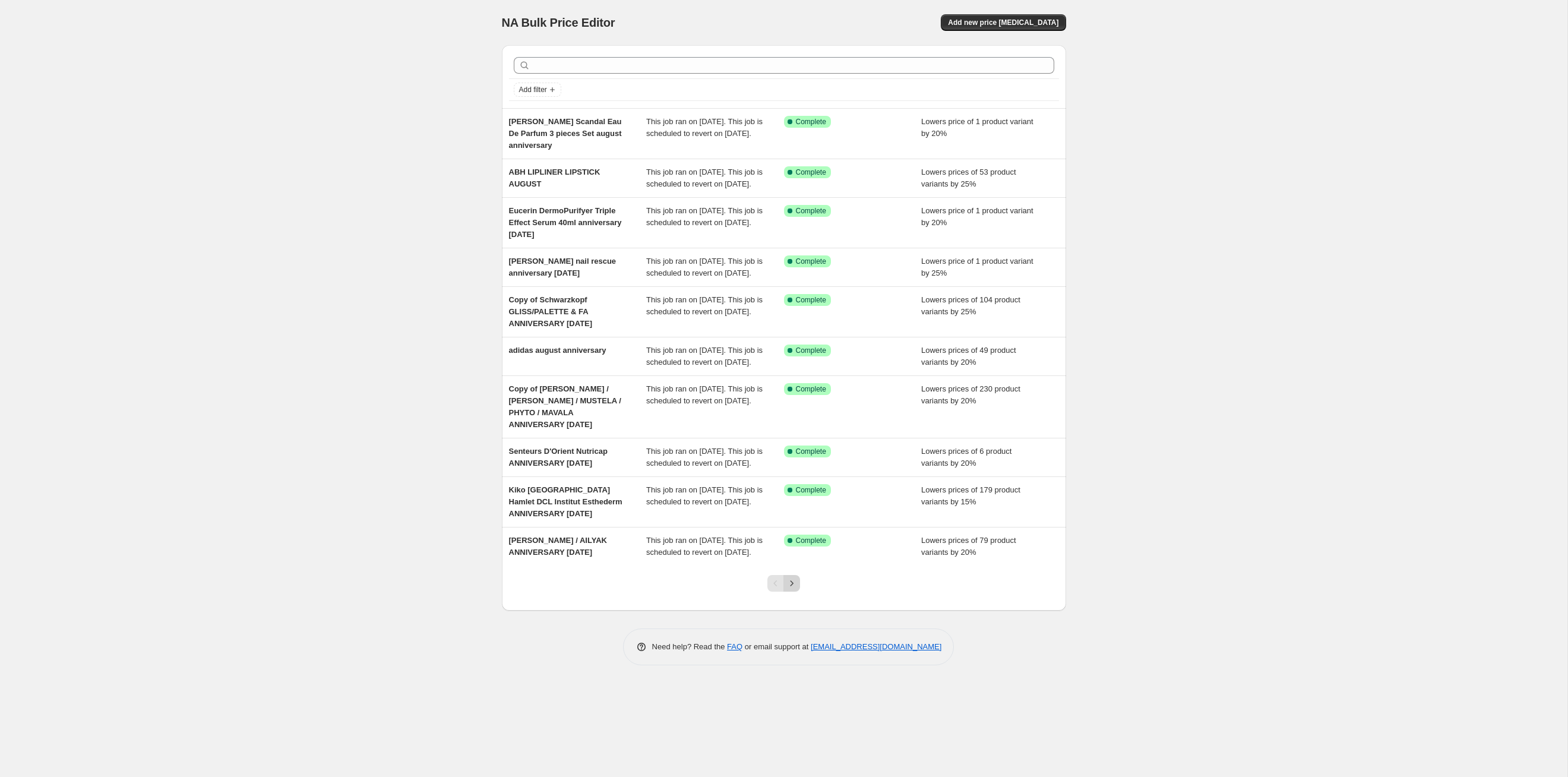
click at [794, 401] on icon "Next" at bounding box center [792, 583] width 12 height 12
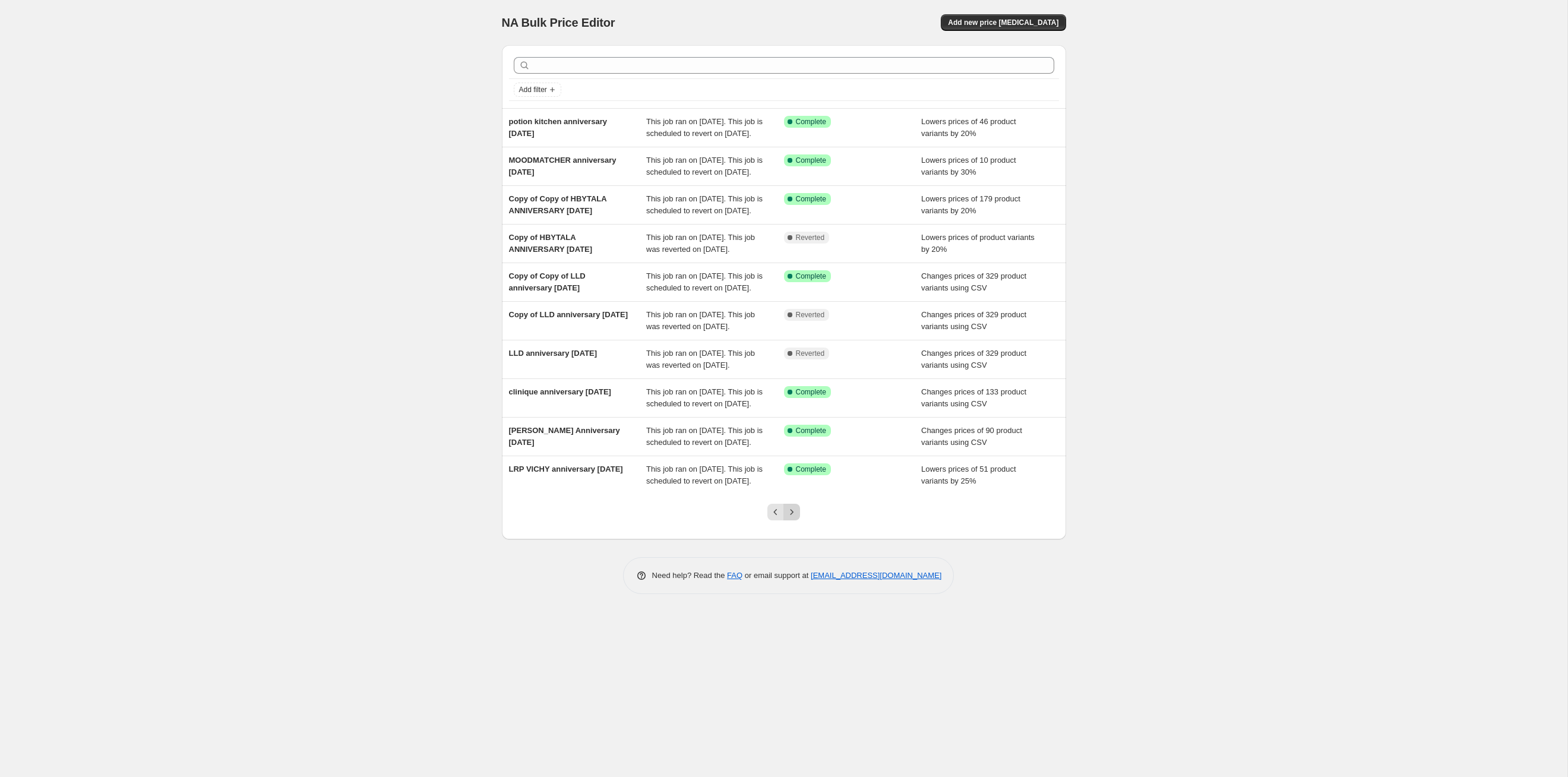
click at [795, 401] on icon "Next" at bounding box center [792, 512] width 12 height 12
click at [795, 518] on icon "Next" at bounding box center [792, 512] width 12 height 12
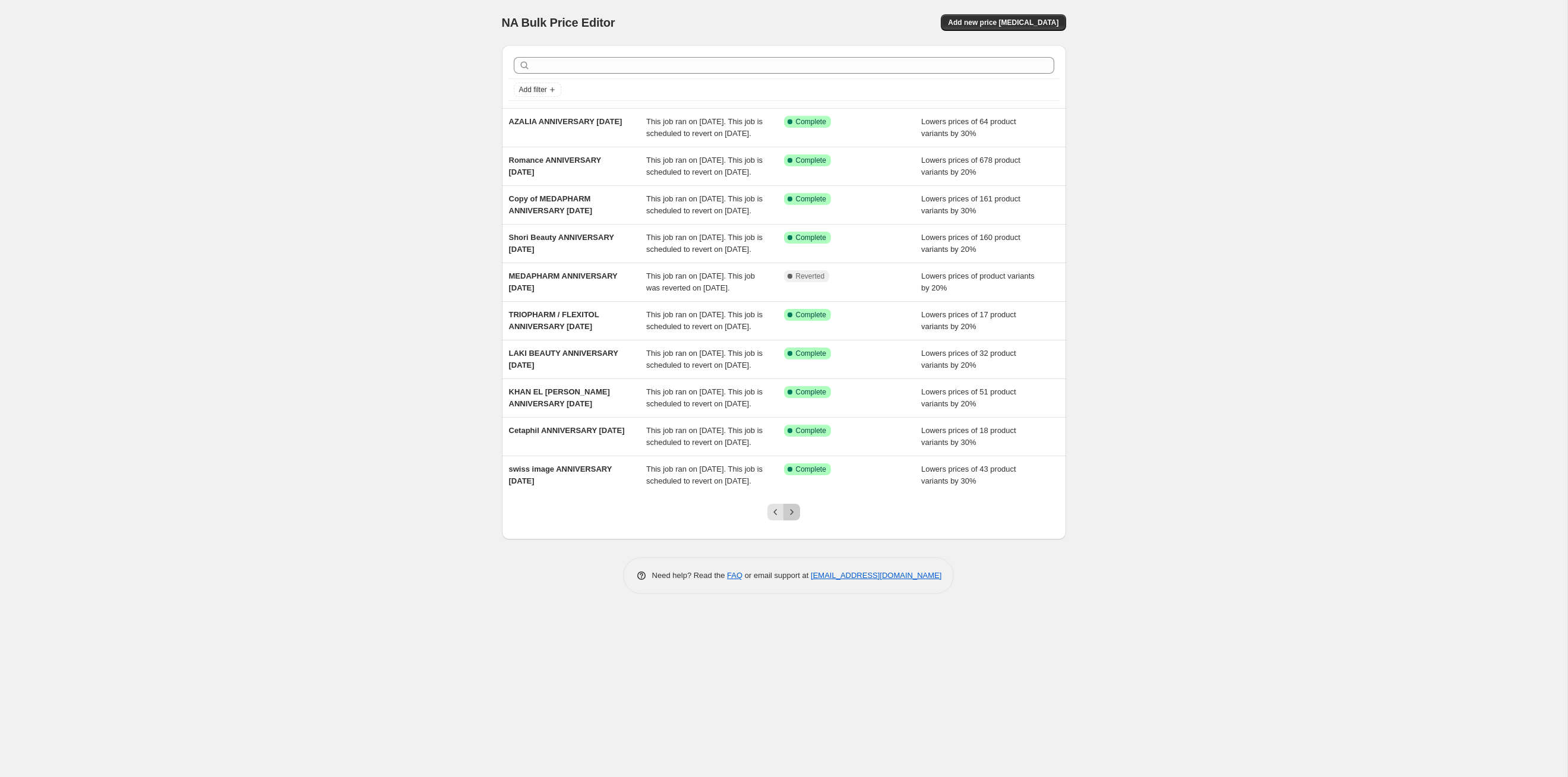
click at [795, 518] on icon "Next" at bounding box center [792, 512] width 12 height 12
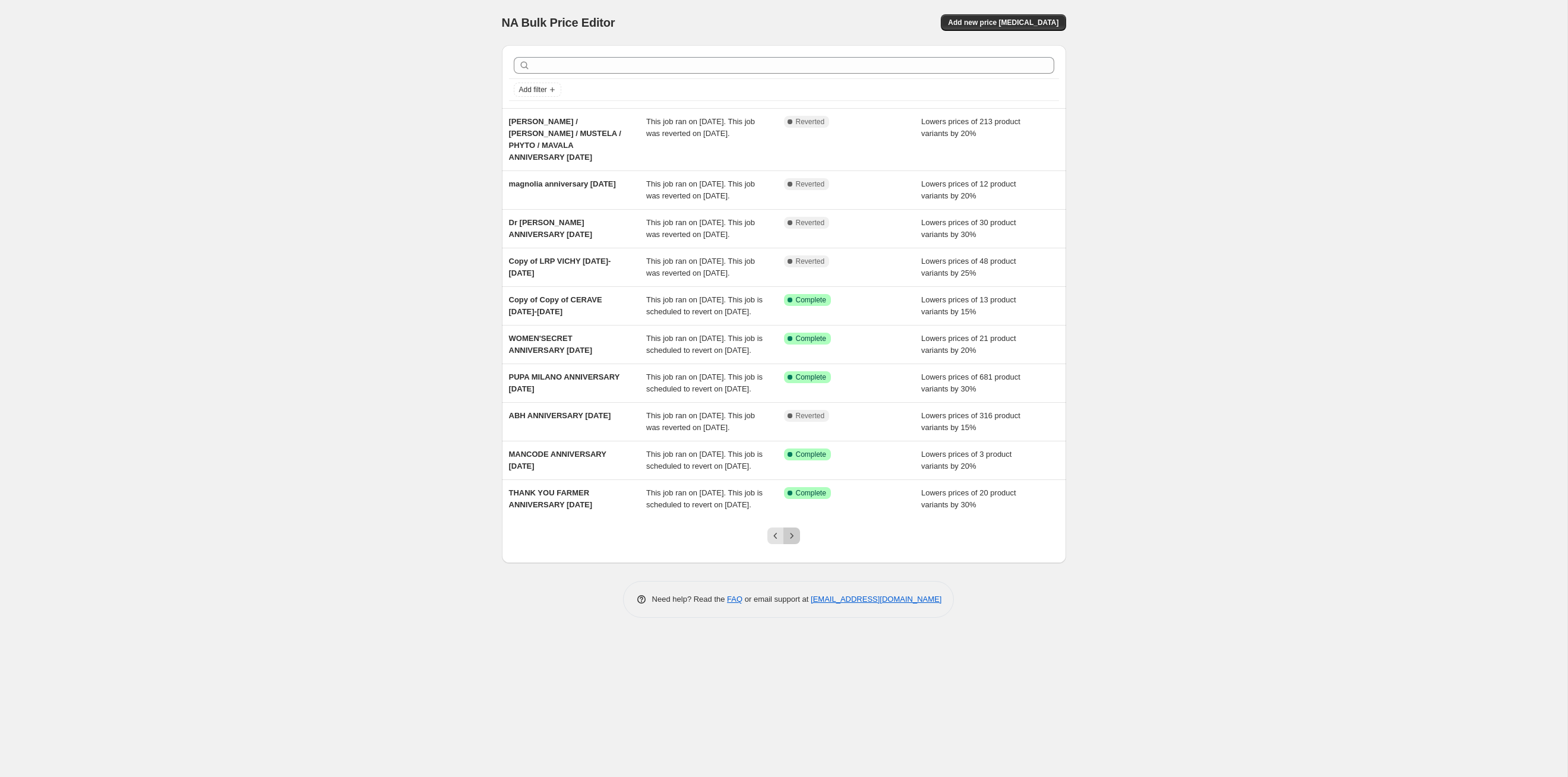
click at [795, 542] on icon "Next" at bounding box center [792, 536] width 12 height 12
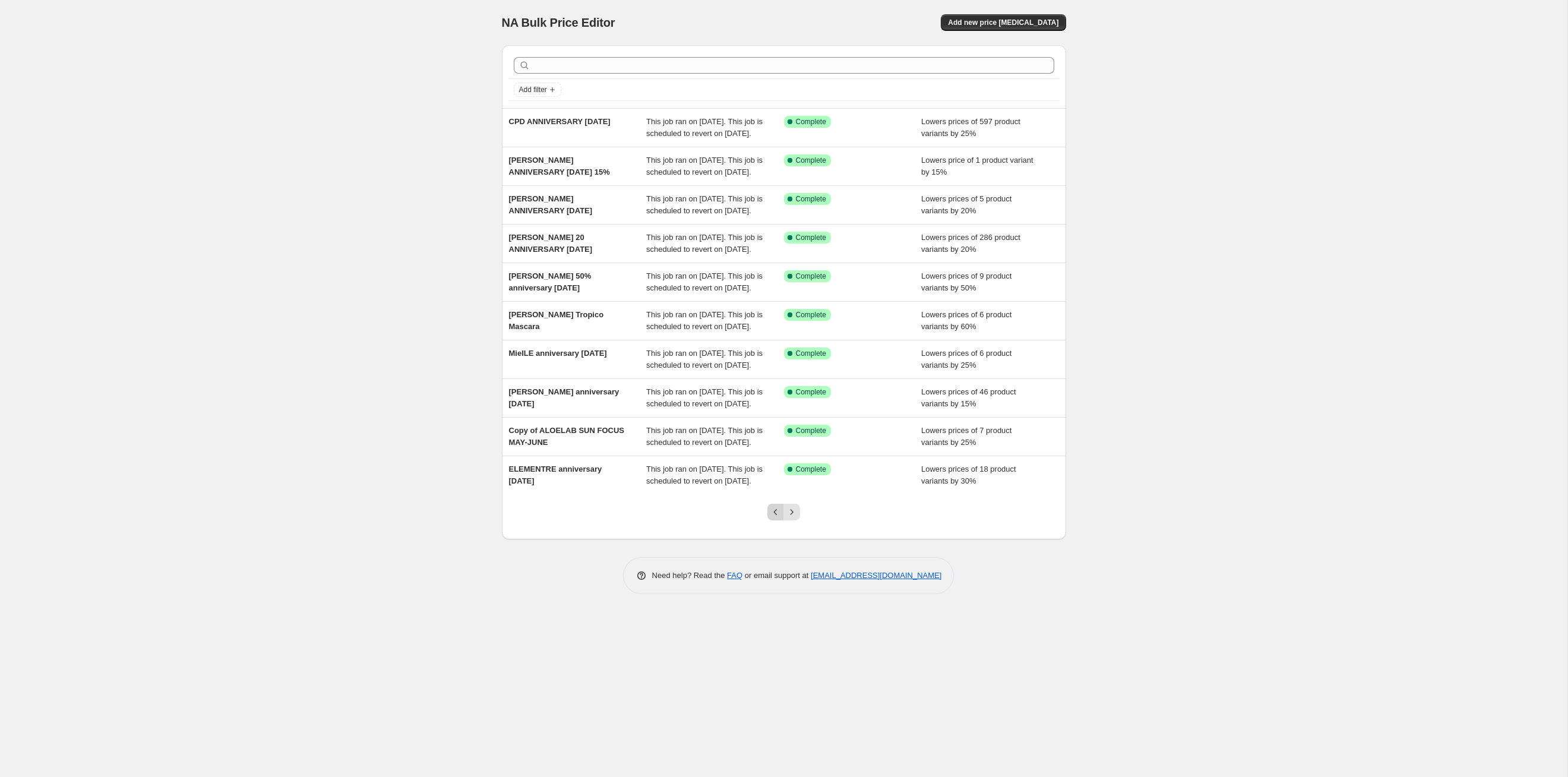
click at [778, 518] on icon "Previous" at bounding box center [776, 512] width 12 height 12
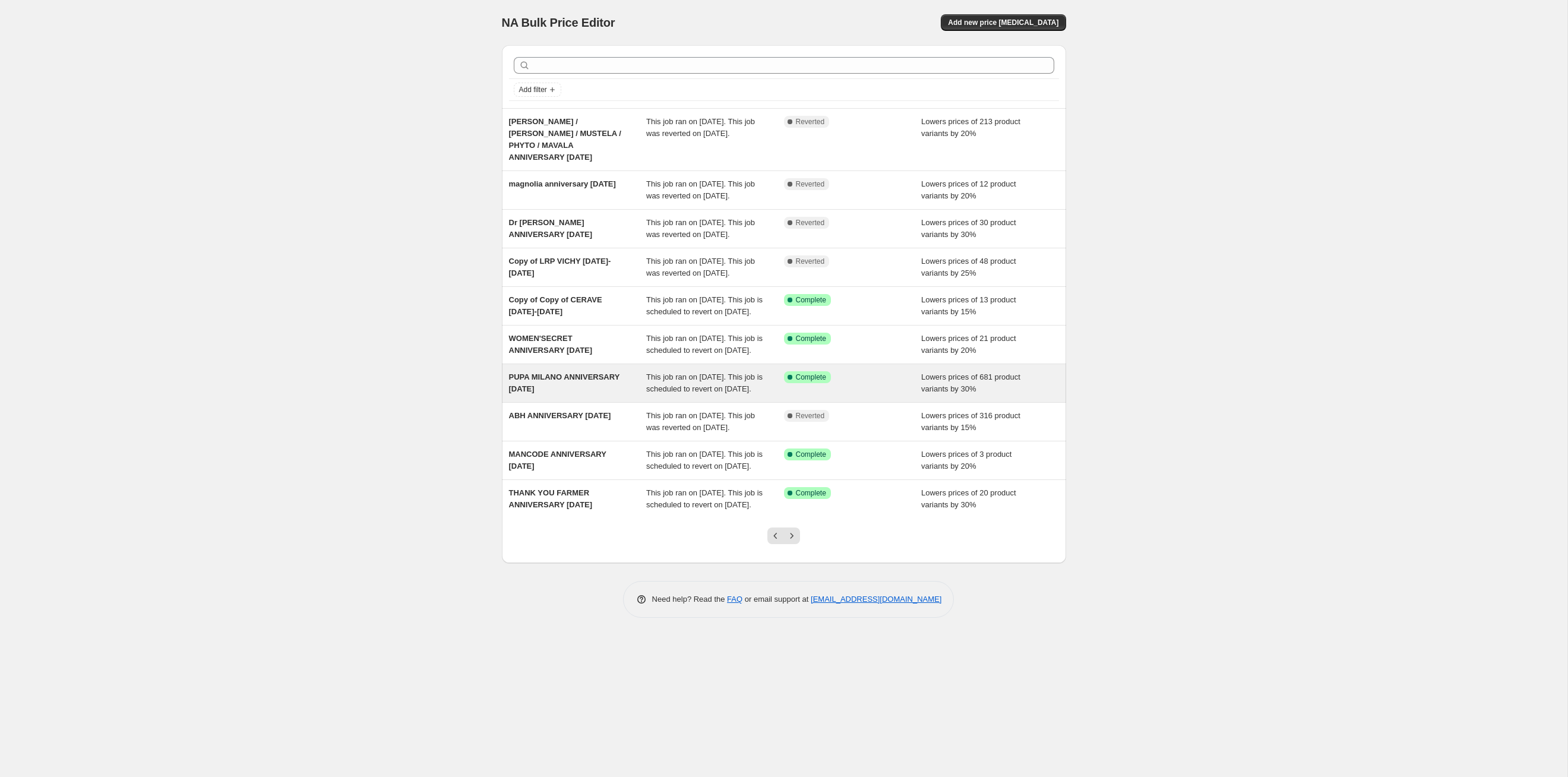
click at [739, 395] on div "This job ran on [DATE]. This job is scheduled to revert on [DATE]." at bounding box center [715, 383] width 138 height 24
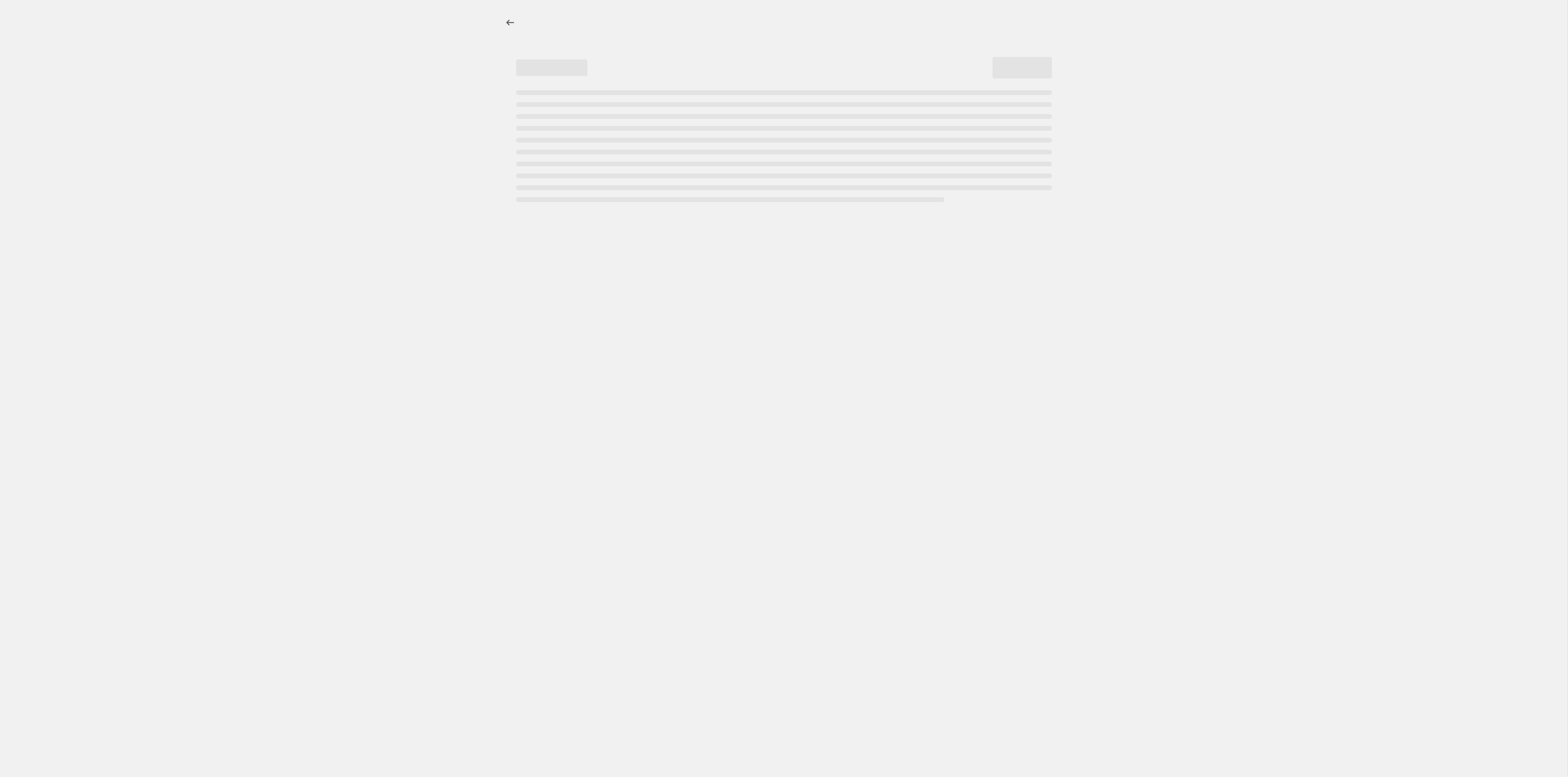
select select "percentage"
select select "tag"
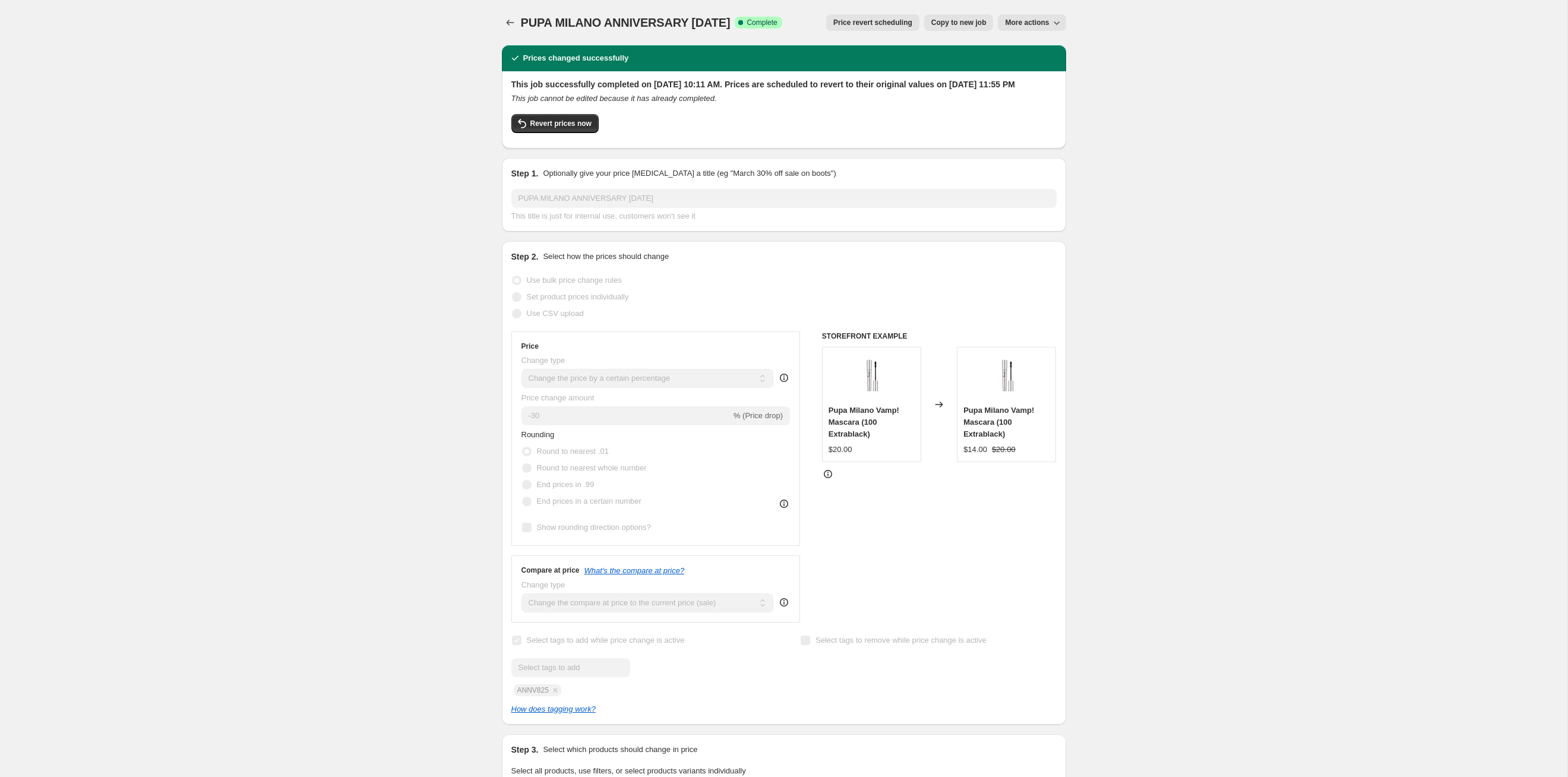
click at [849, 30] on button "Price revert scheduling" at bounding box center [873, 22] width 93 height 17
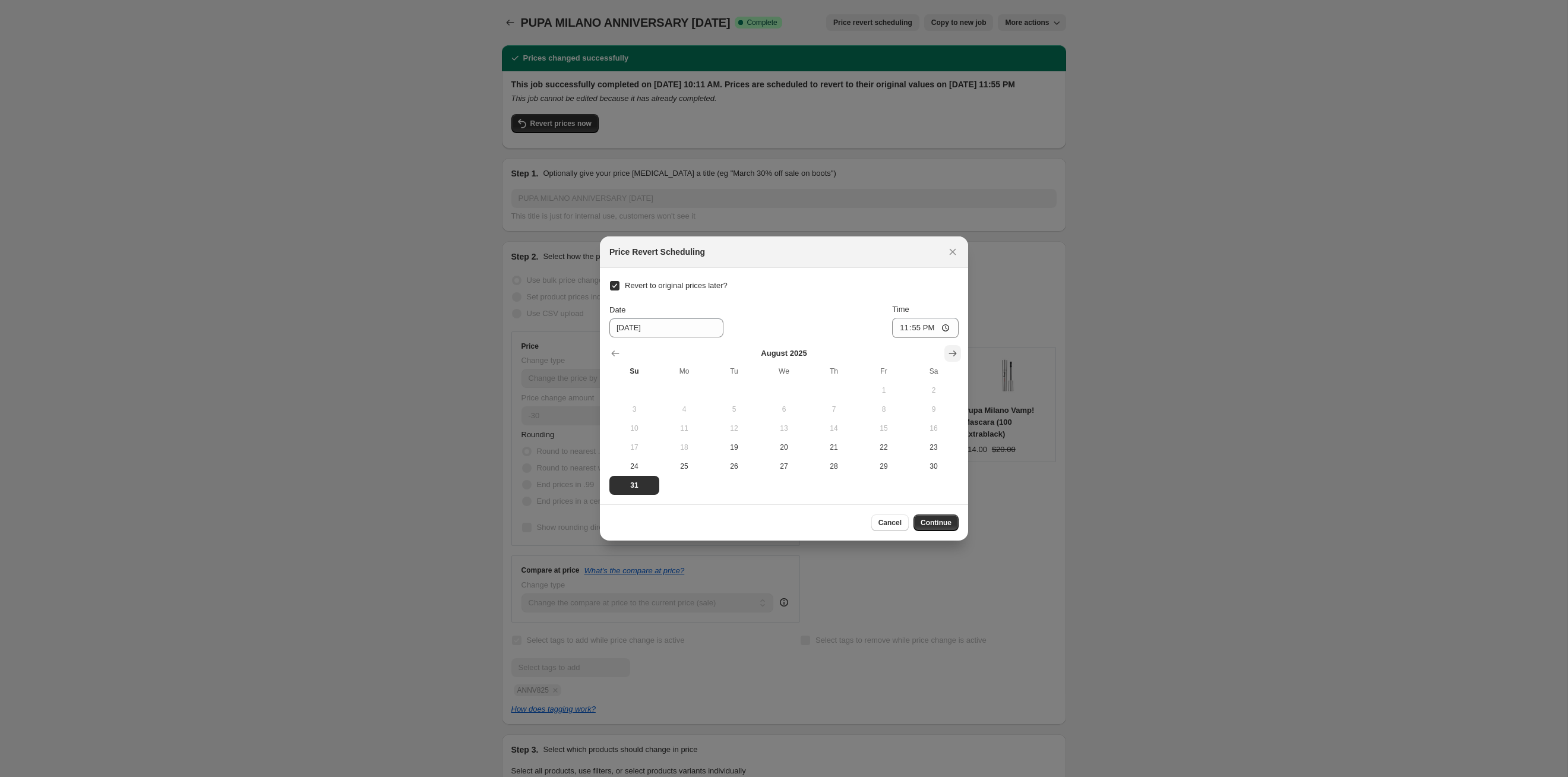
click at [950, 352] on icon "Show next month, September 2025" at bounding box center [952, 353] width 12 height 12
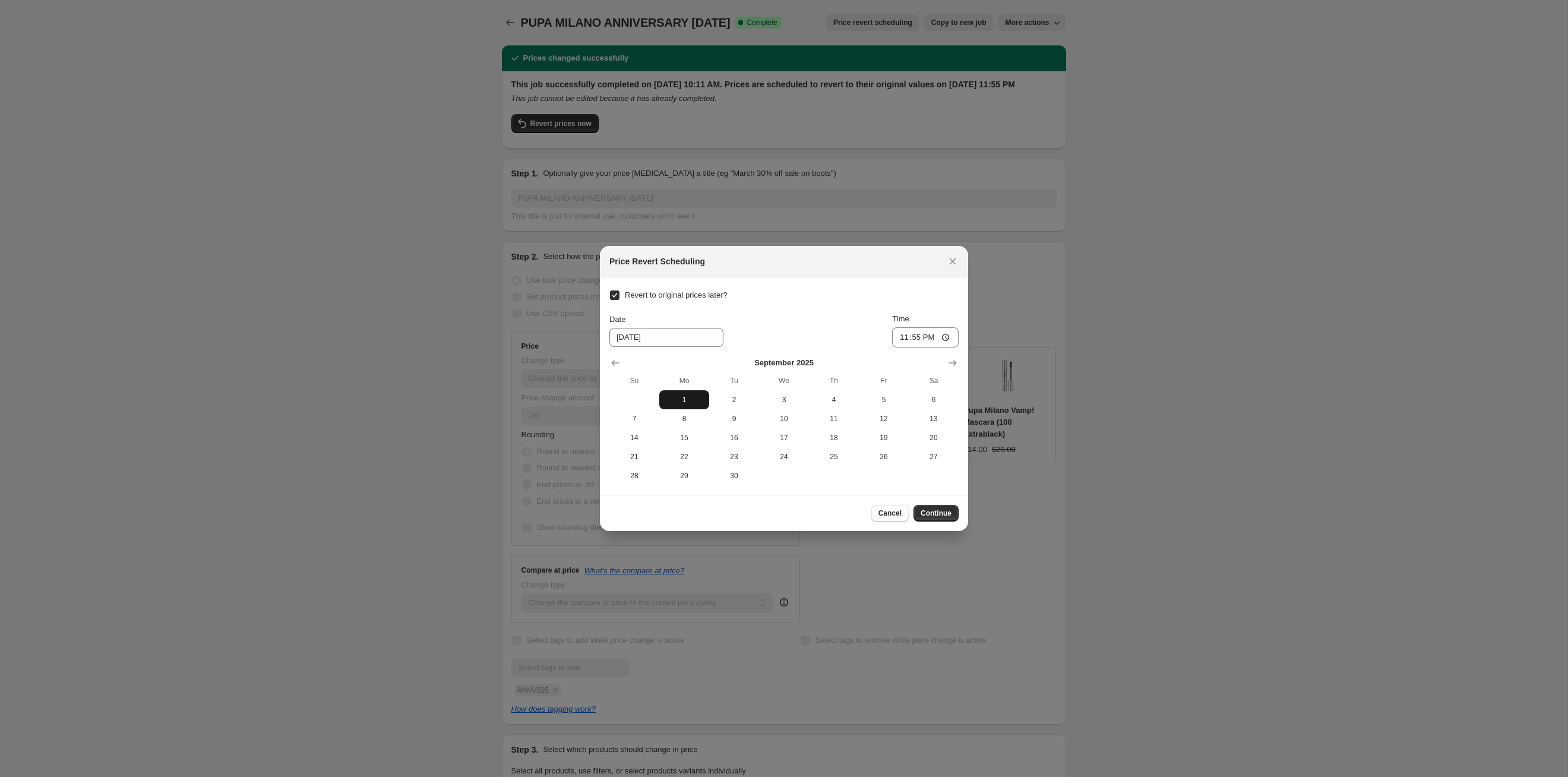
click at [668, 394] on button "1" at bounding box center [684, 400] width 50 height 19
type input "[DATE]"
click at [932, 510] on span "Continue" at bounding box center [936, 513] width 31 height 10
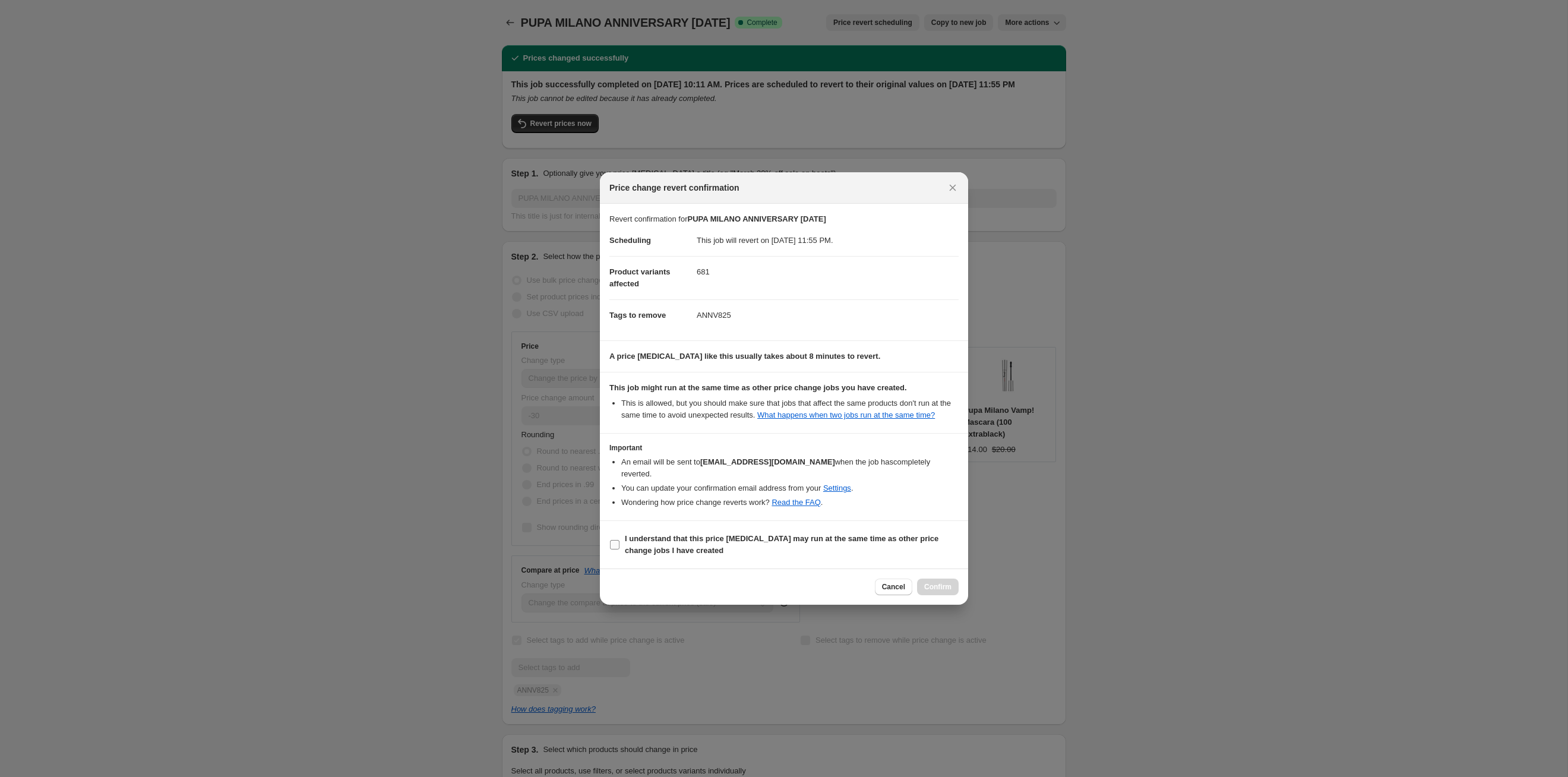
click at [875, 544] on b "I understand that this price [MEDICAL_DATA] may run at the same time as other p…" at bounding box center [782, 544] width 314 height 21
click at [619, 544] on input "I understand that this price [MEDICAL_DATA] may run at the same time as other p…" at bounding box center [614, 544] width 10 height 10
checkbox input "true"
click at [950, 594] on button "Confirm" at bounding box center [938, 587] width 41 height 17
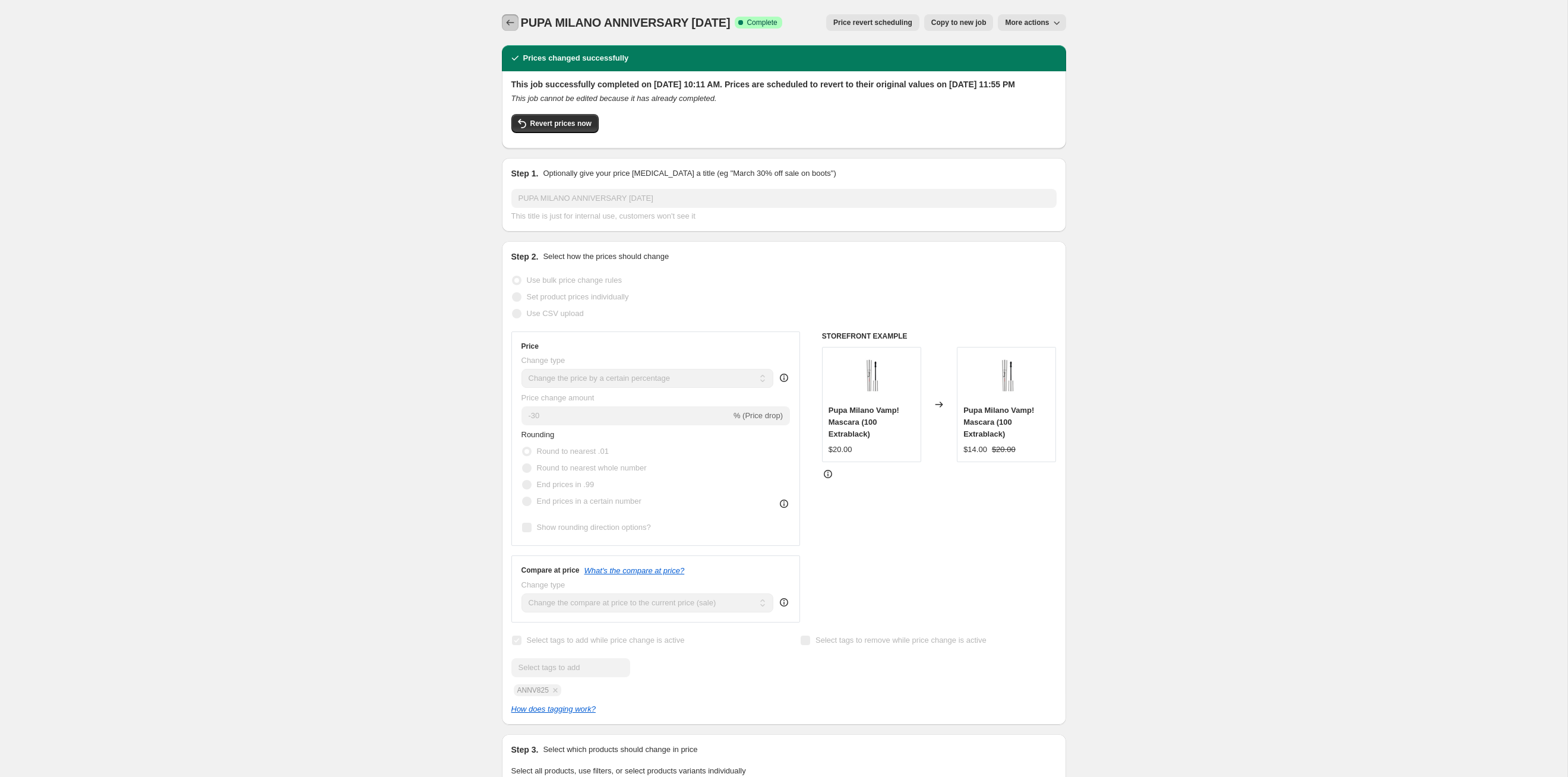
click at [505, 20] on icon "Price change jobs" at bounding box center [510, 22] width 12 height 12
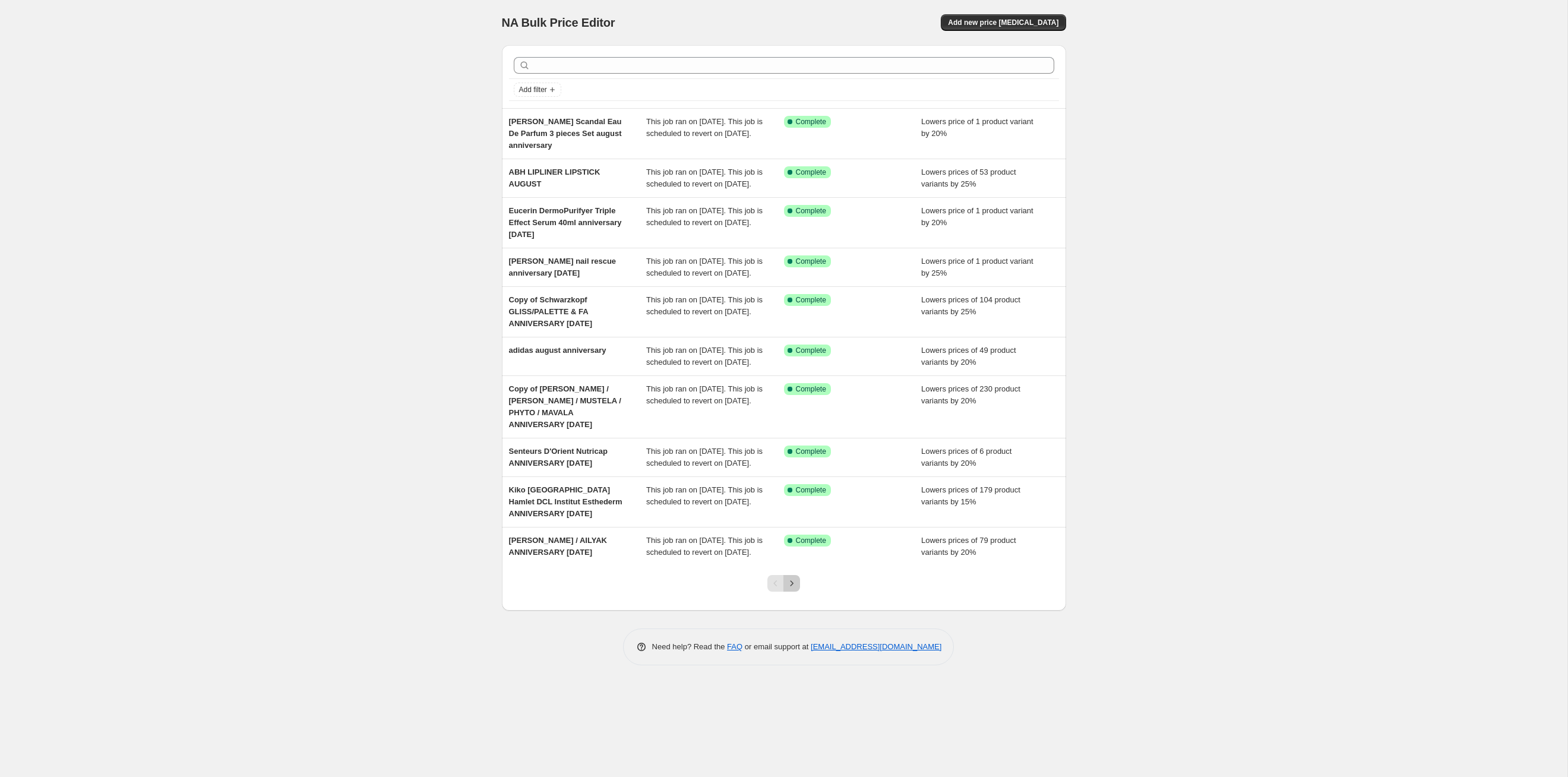
click at [789, 589] on icon "Next" at bounding box center [792, 583] width 12 height 12
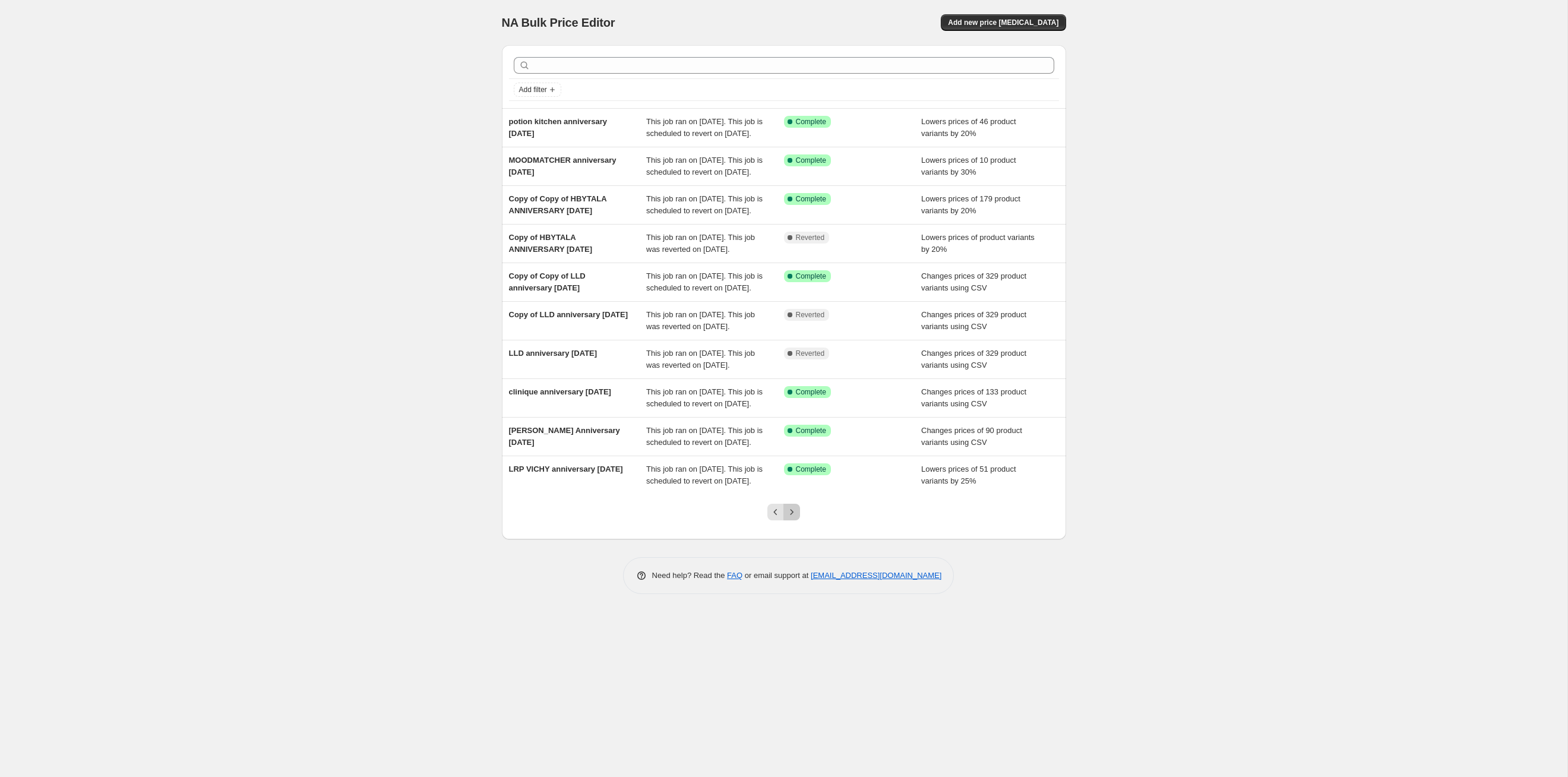
click at [789, 518] on icon "Next" at bounding box center [792, 512] width 12 height 12
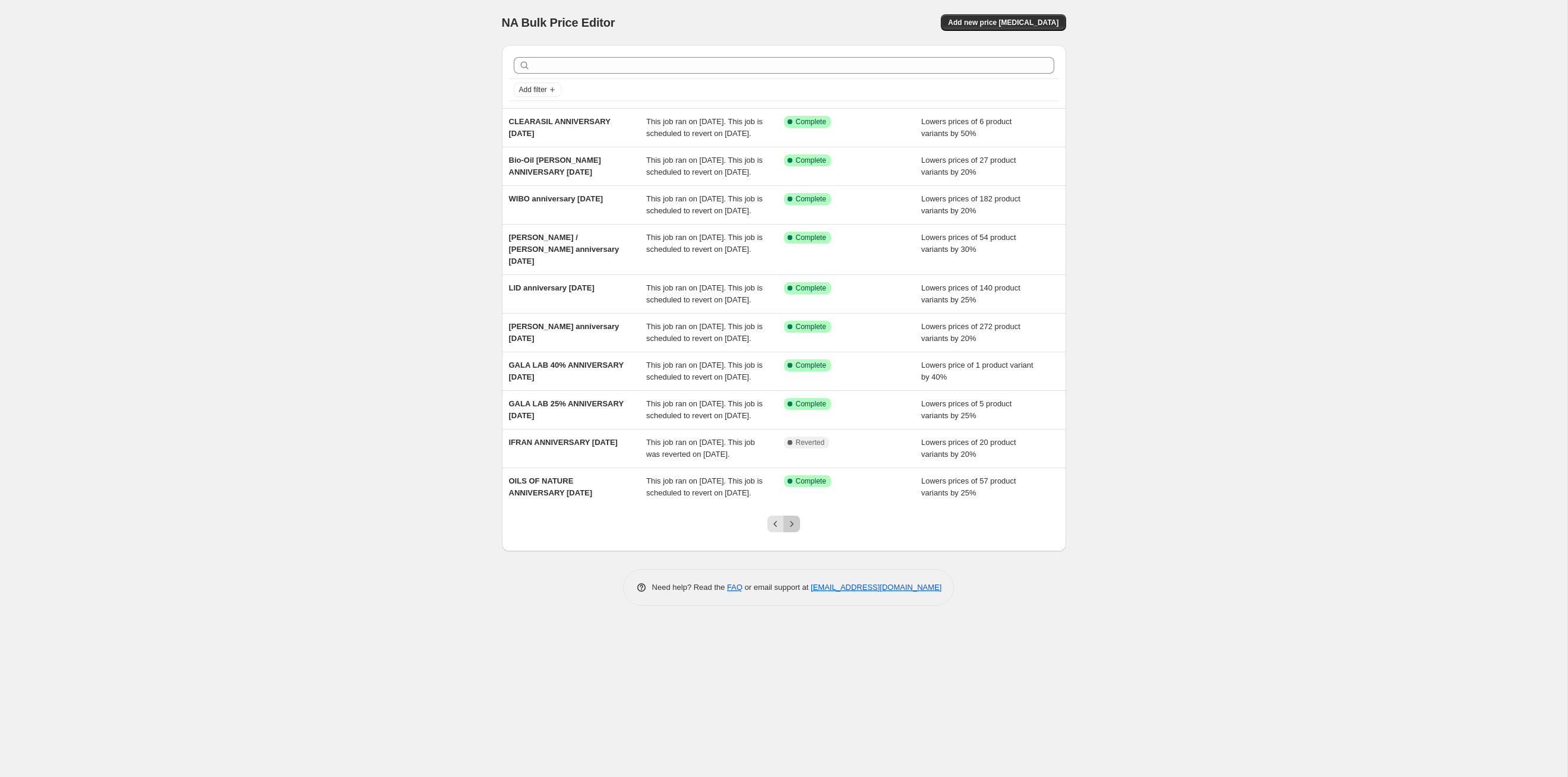
click at [789, 530] on icon "Next" at bounding box center [792, 524] width 12 height 12
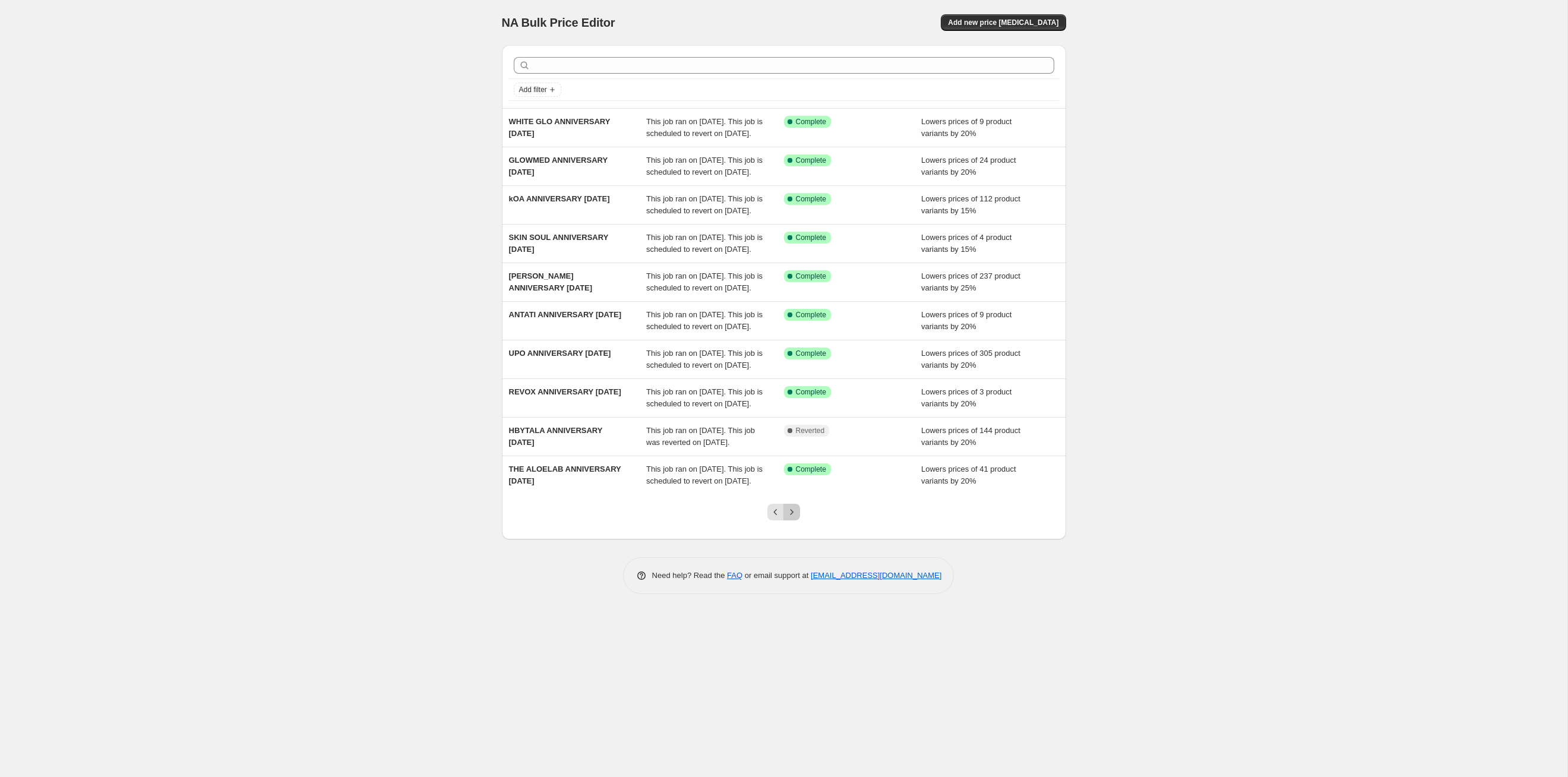
click at [789, 518] on icon "Next" at bounding box center [792, 512] width 12 height 12
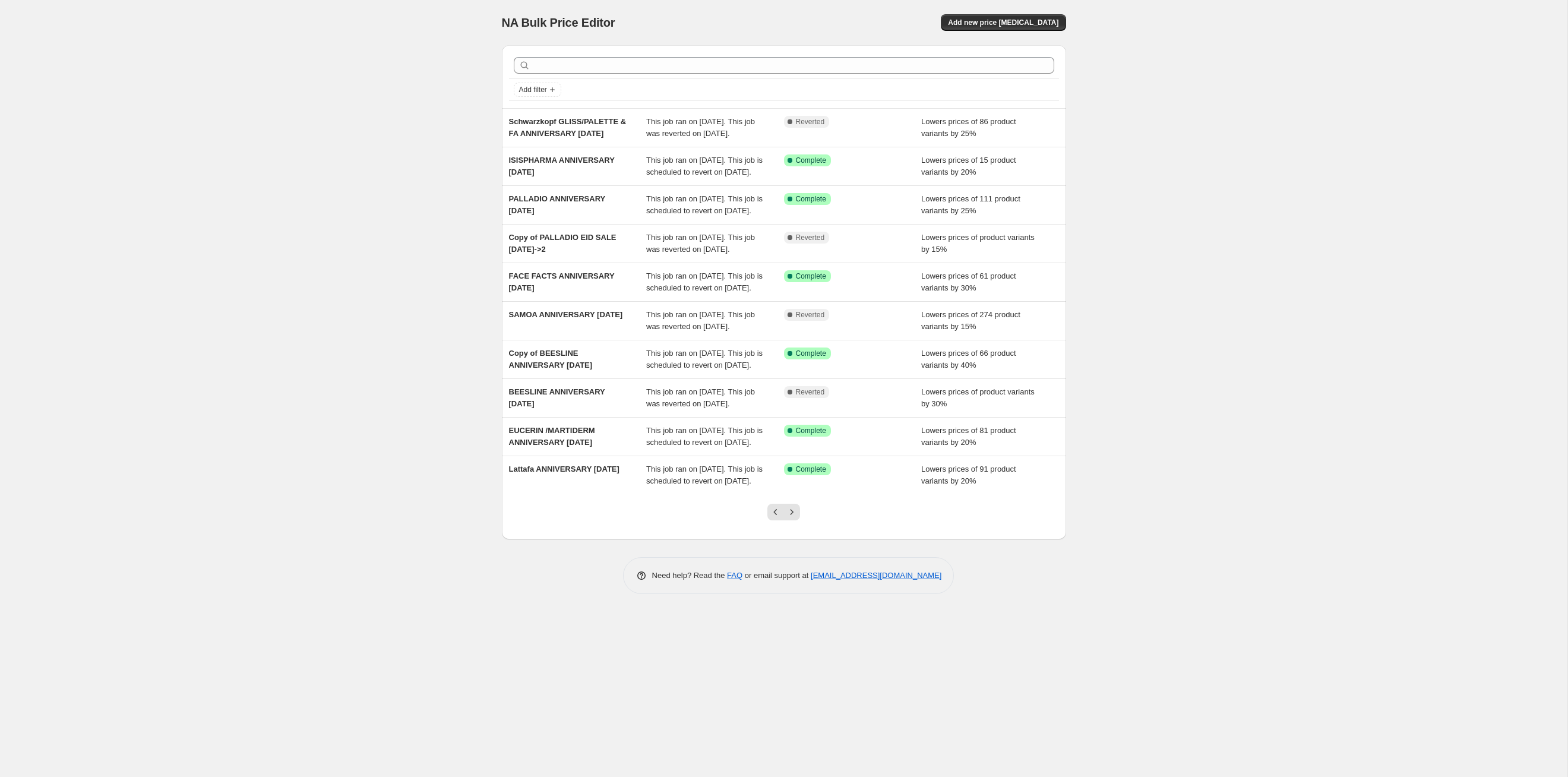
click at [789, 518] on icon "Next" at bounding box center [792, 512] width 12 height 12
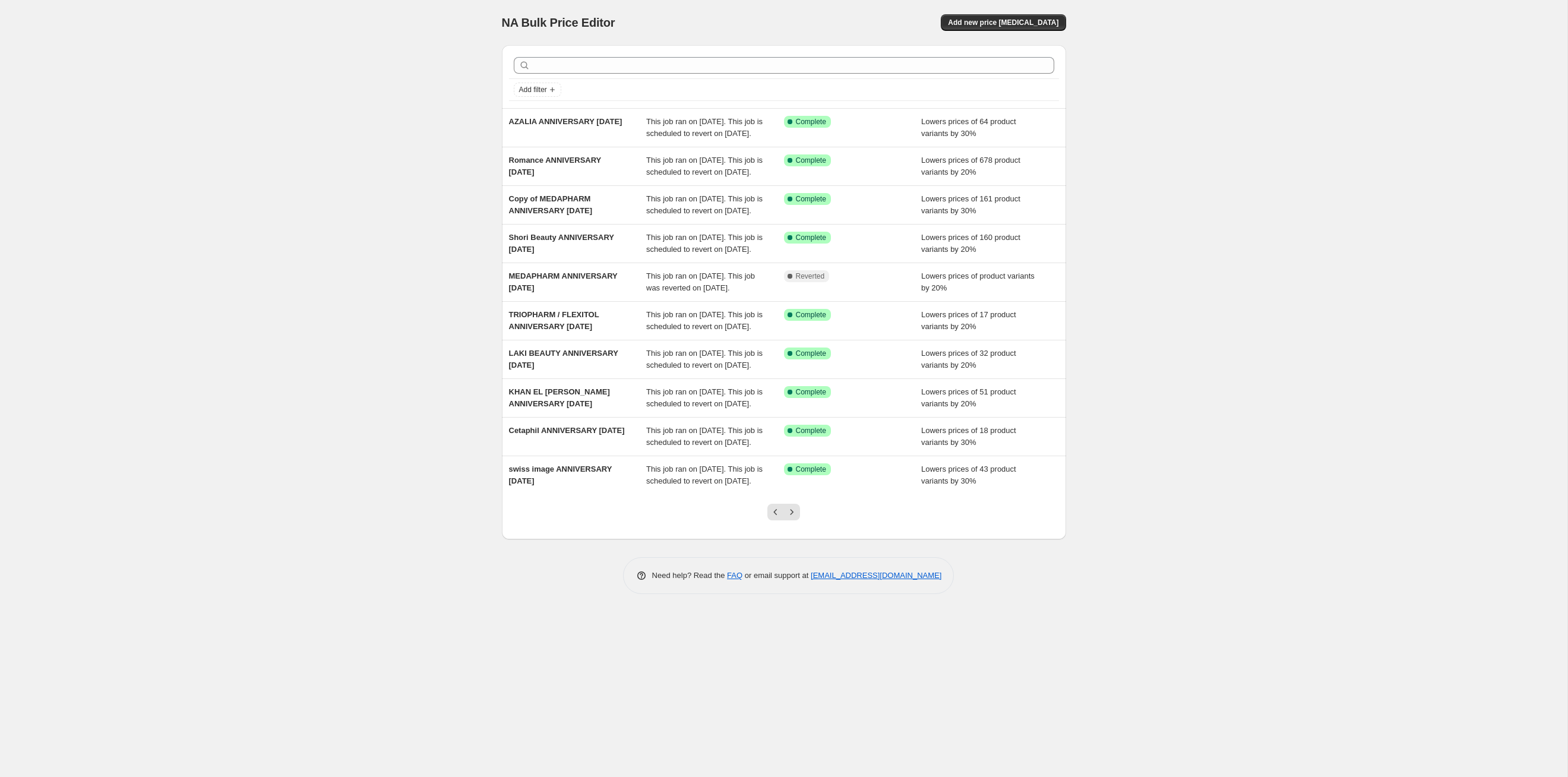
click at [789, 518] on icon "Next" at bounding box center [792, 512] width 12 height 12
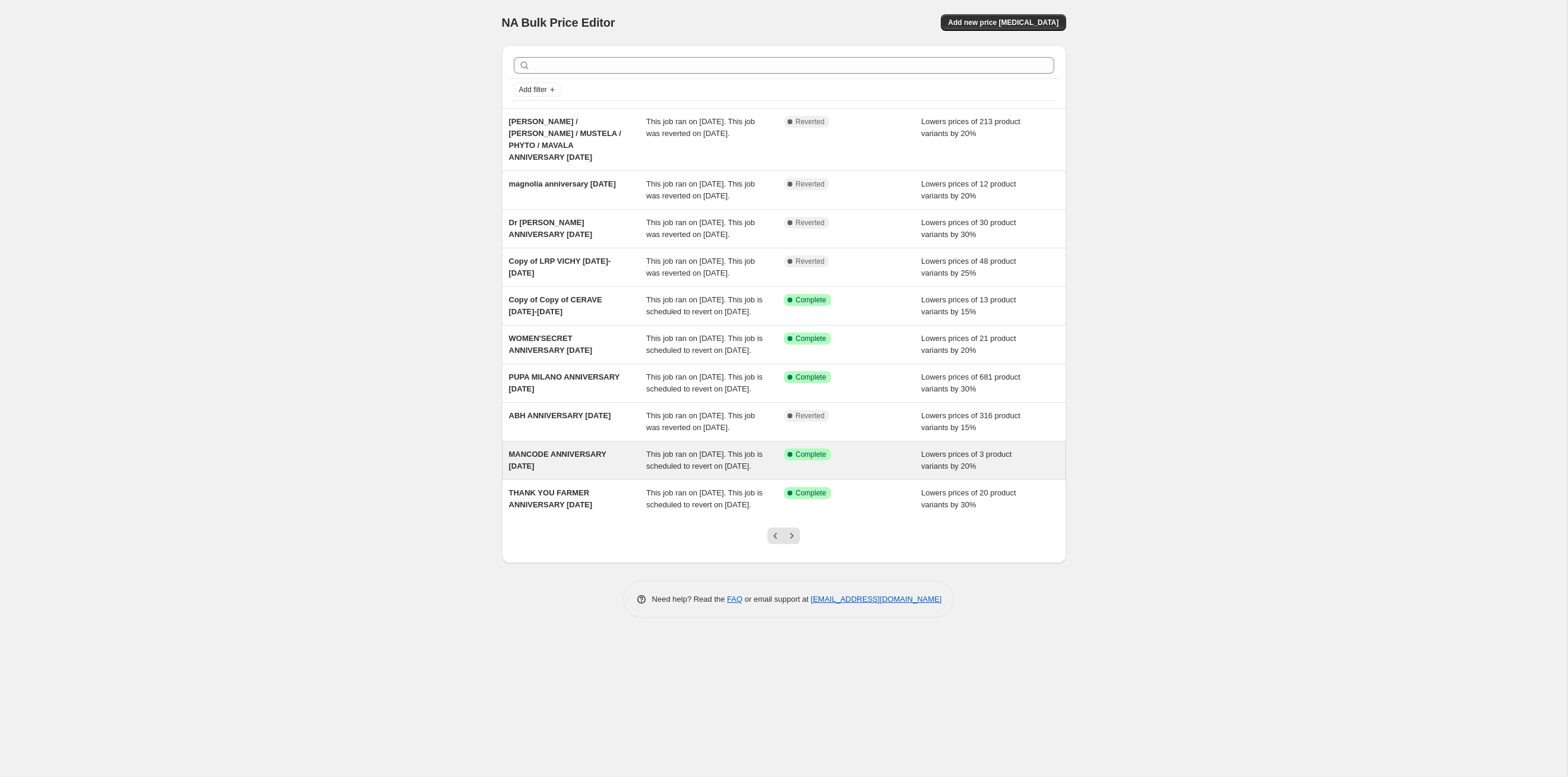
click at [754, 472] on div "This job ran on [DATE]. This job is scheduled to revert on [DATE]." at bounding box center [715, 460] width 138 height 24
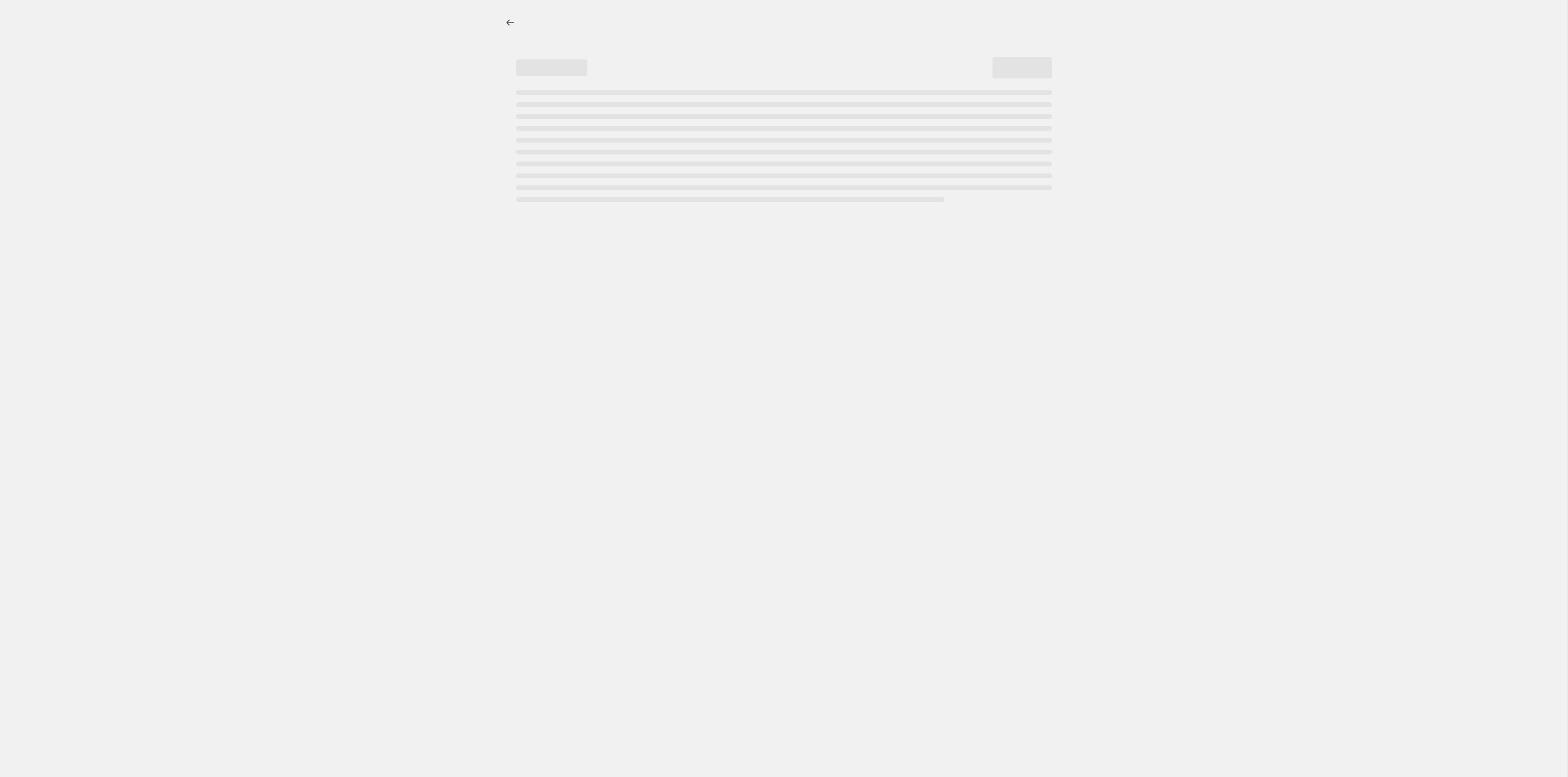
select select "percentage"
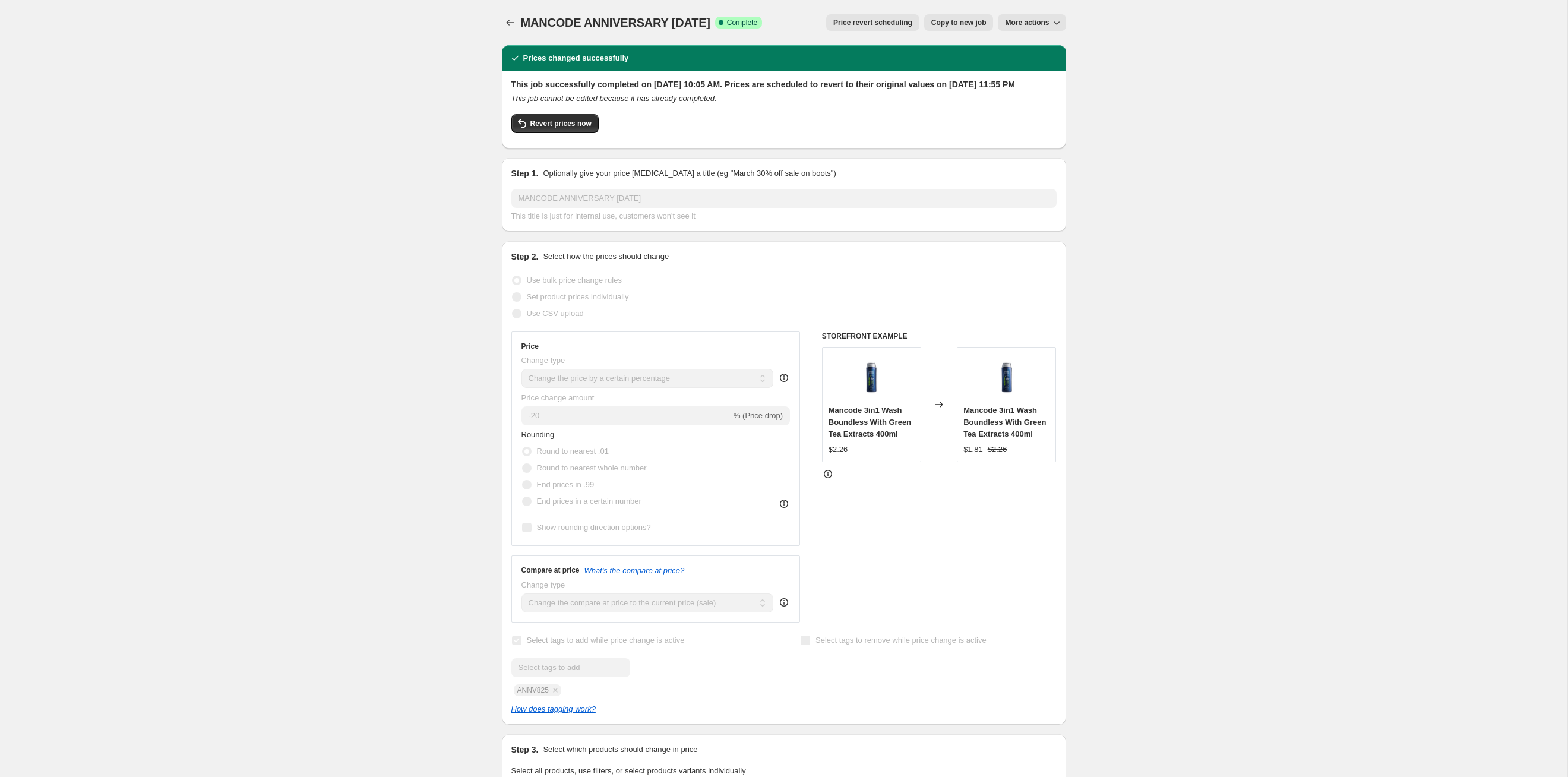
click at [838, 20] on span "Price revert scheduling" at bounding box center [873, 22] width 79 height 10
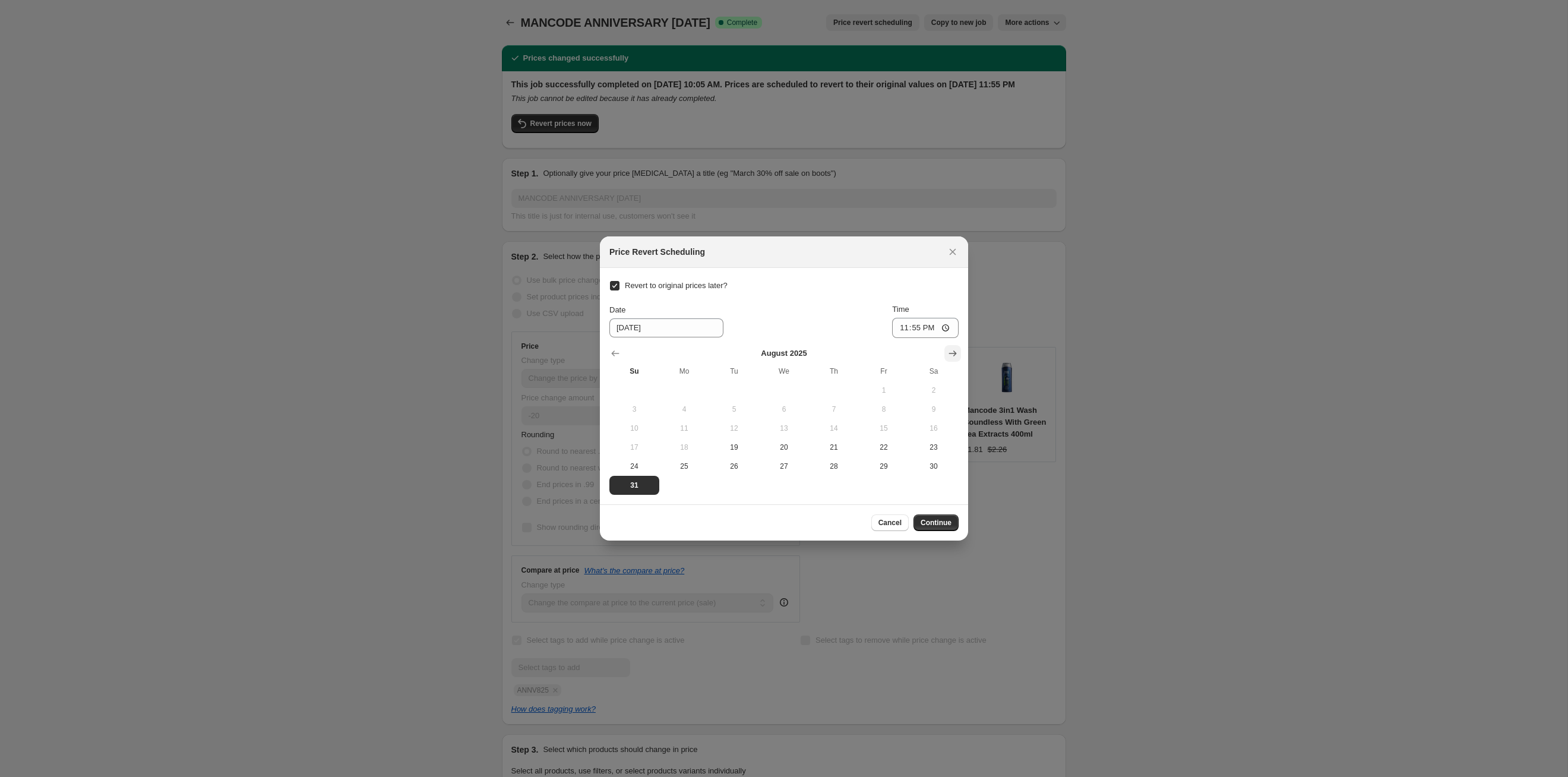
click at [959, 358] on button "Show next month, September 2025" at bounding box center [953, 353] width 17 height 17
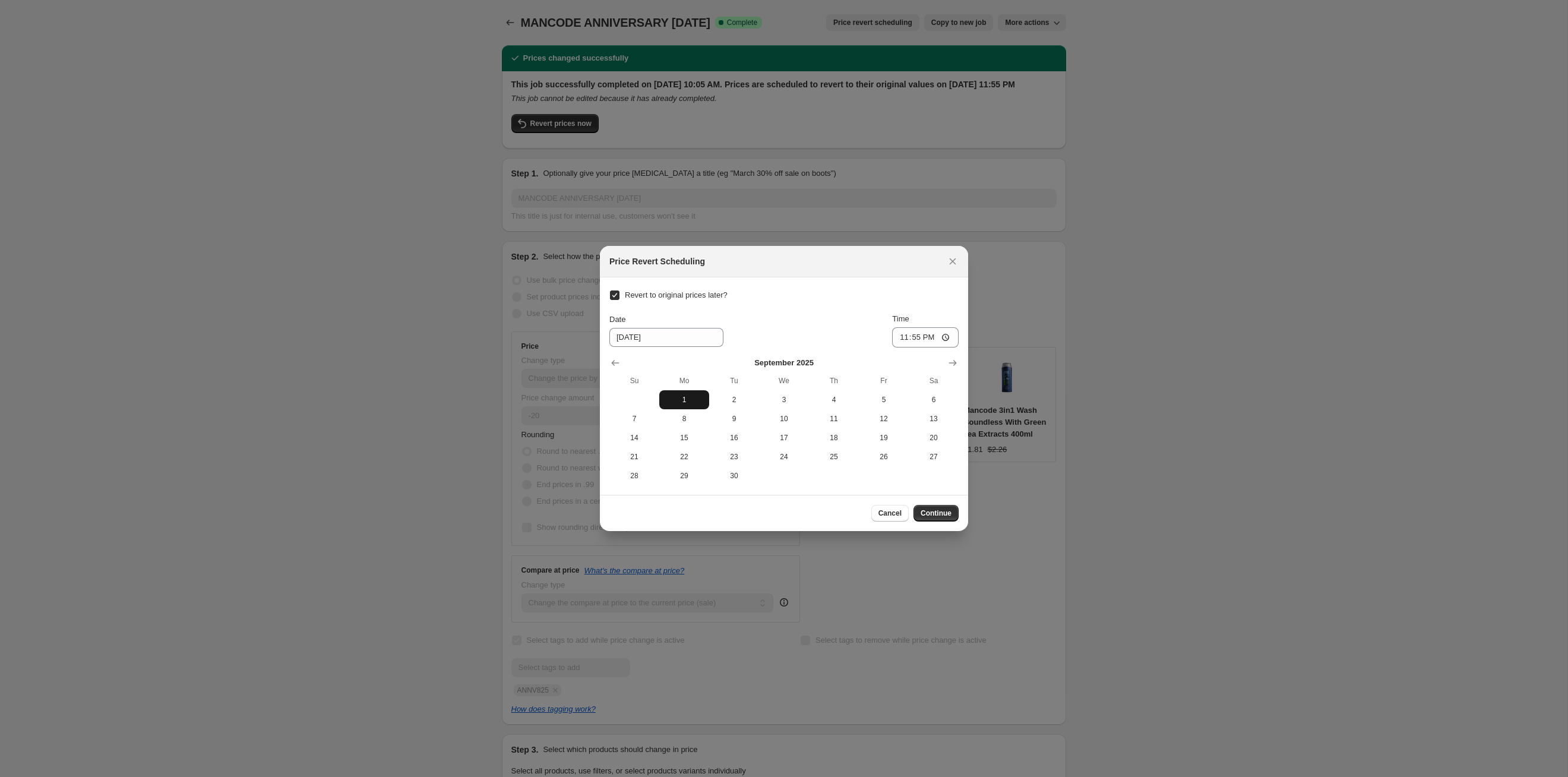
click at [688, 392] on button "1" at bounding box center [684, 400] width 50 height 19
type input "[DATE]"
click at [940, 512] on span "Continue" at bounding box center [936, 513] width 31 height 10
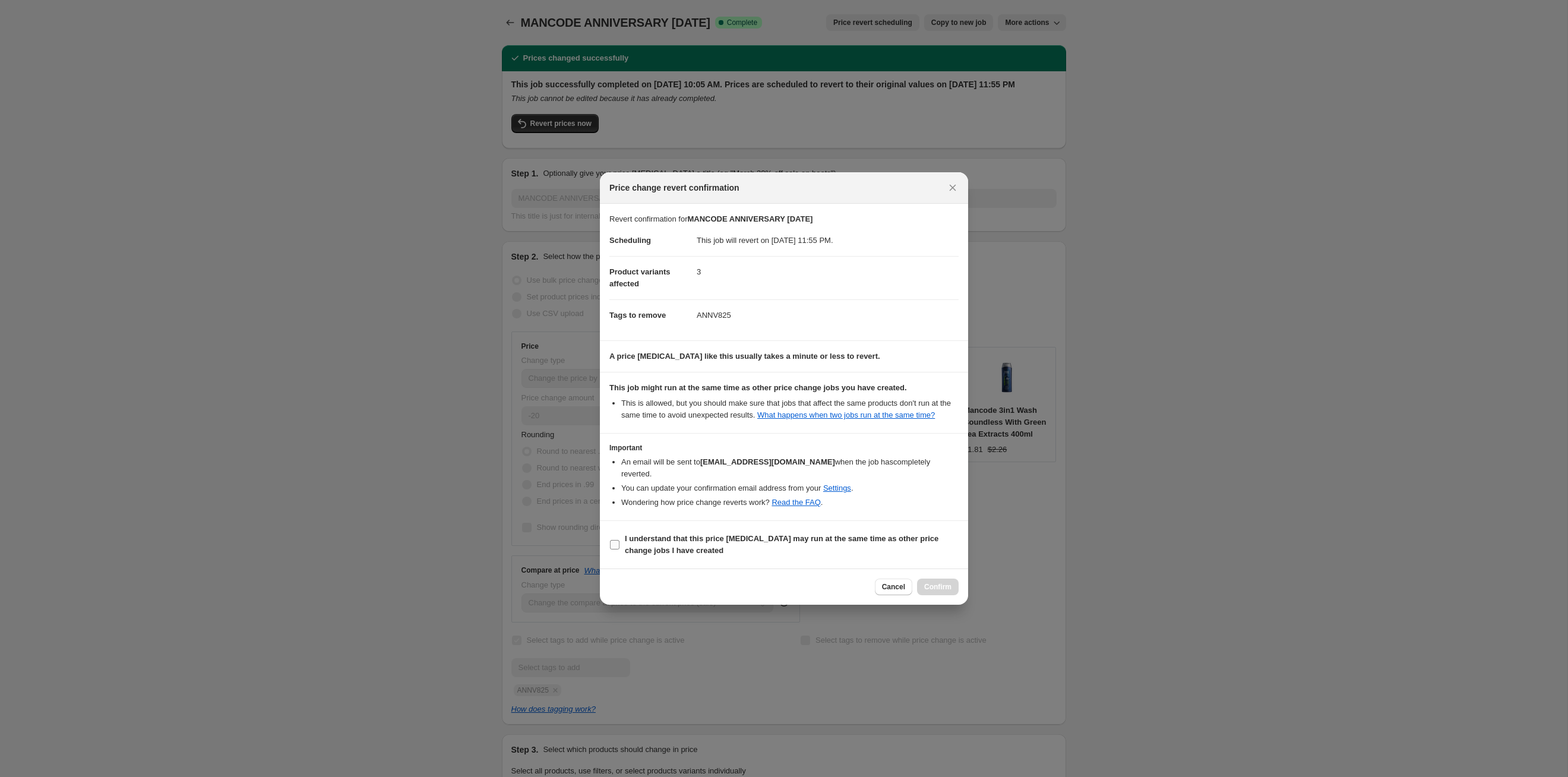
click at [850, 545] on span "I understand that this price [MEDICAL_DATA] may run at the same time as other p…" at bounding box center [792, 544] width 334 height 24
click at [619, 545] on input "I understand that this price [MEDICAL_DATA] may run at the same time as other p…" at bounding box center [614, 544] width 10 height 10
checkbox input "true"
click at [933, 583] on span "Confirm" at bounding box center [938, 587] width 27 height 10
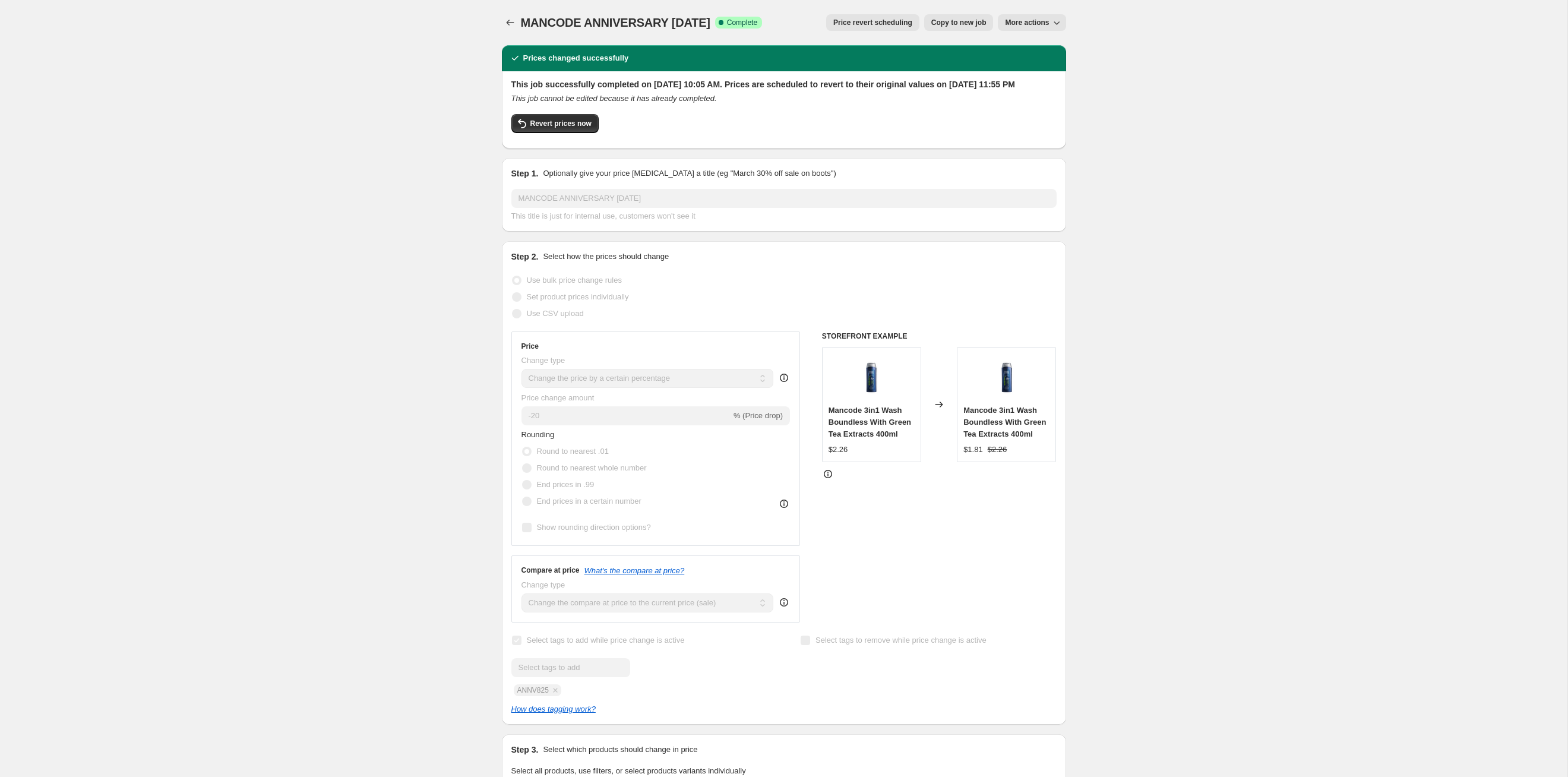
click at [499, 19] on div "MANCODE ANNIVERSARY AUGUST25. This page is ready MANCODE ANNIVERSARY AUGUST25 S…" at bounding box center [783, 750] width 593 height 1501
click at [505, 19] on icon "Price change jobs" at bounding box center [510, 22] width 12 height 12
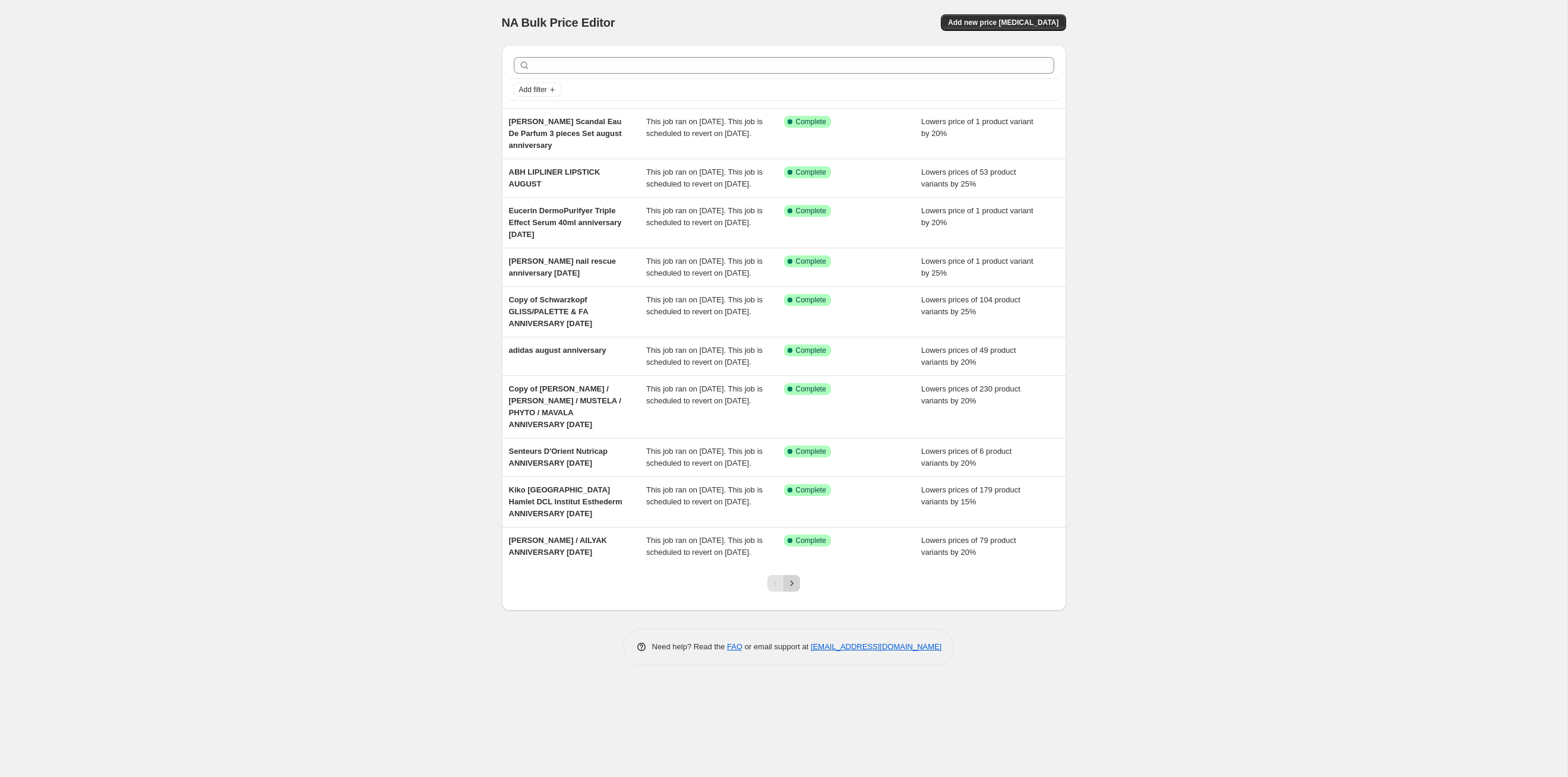
click at [795, 591] on button "Next" at bounding box center [792, 583] width 17 height 17
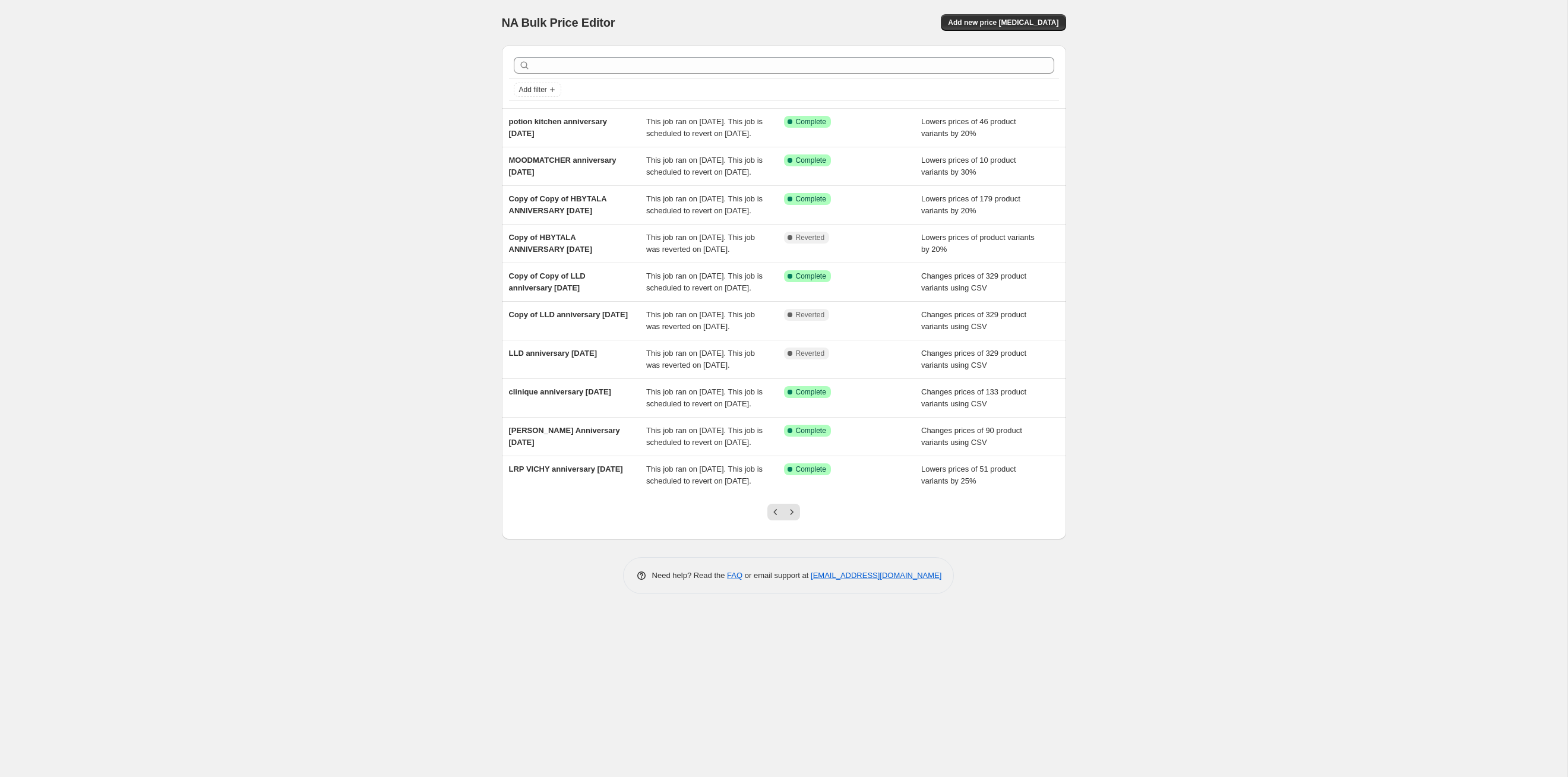
click at [795, 521] on button "Next" at bounding box center [792, 512] width 17 height 17
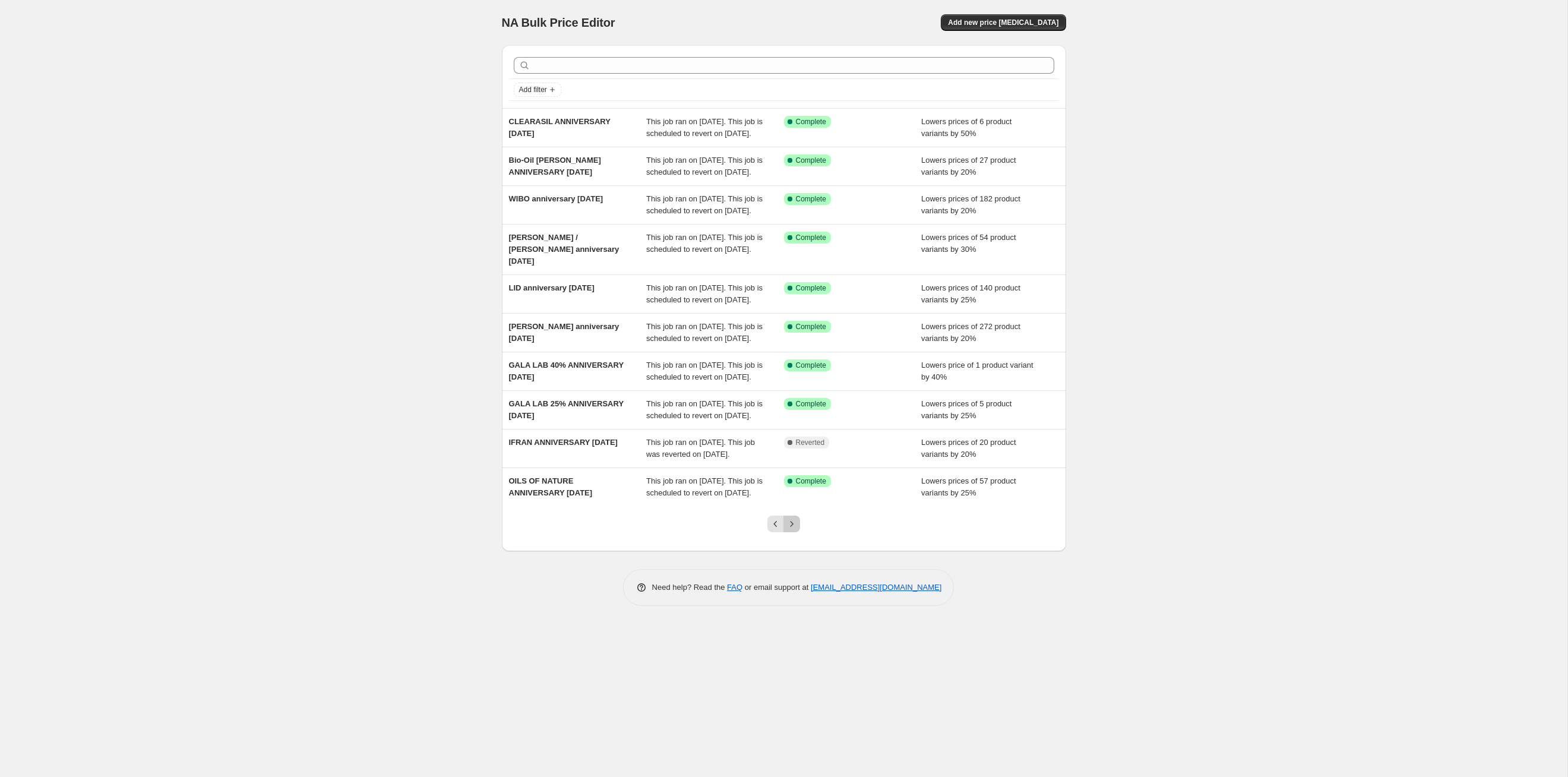
click at [795, 532] on button "Next" at bounding box center [792, 524] width 17 height 17
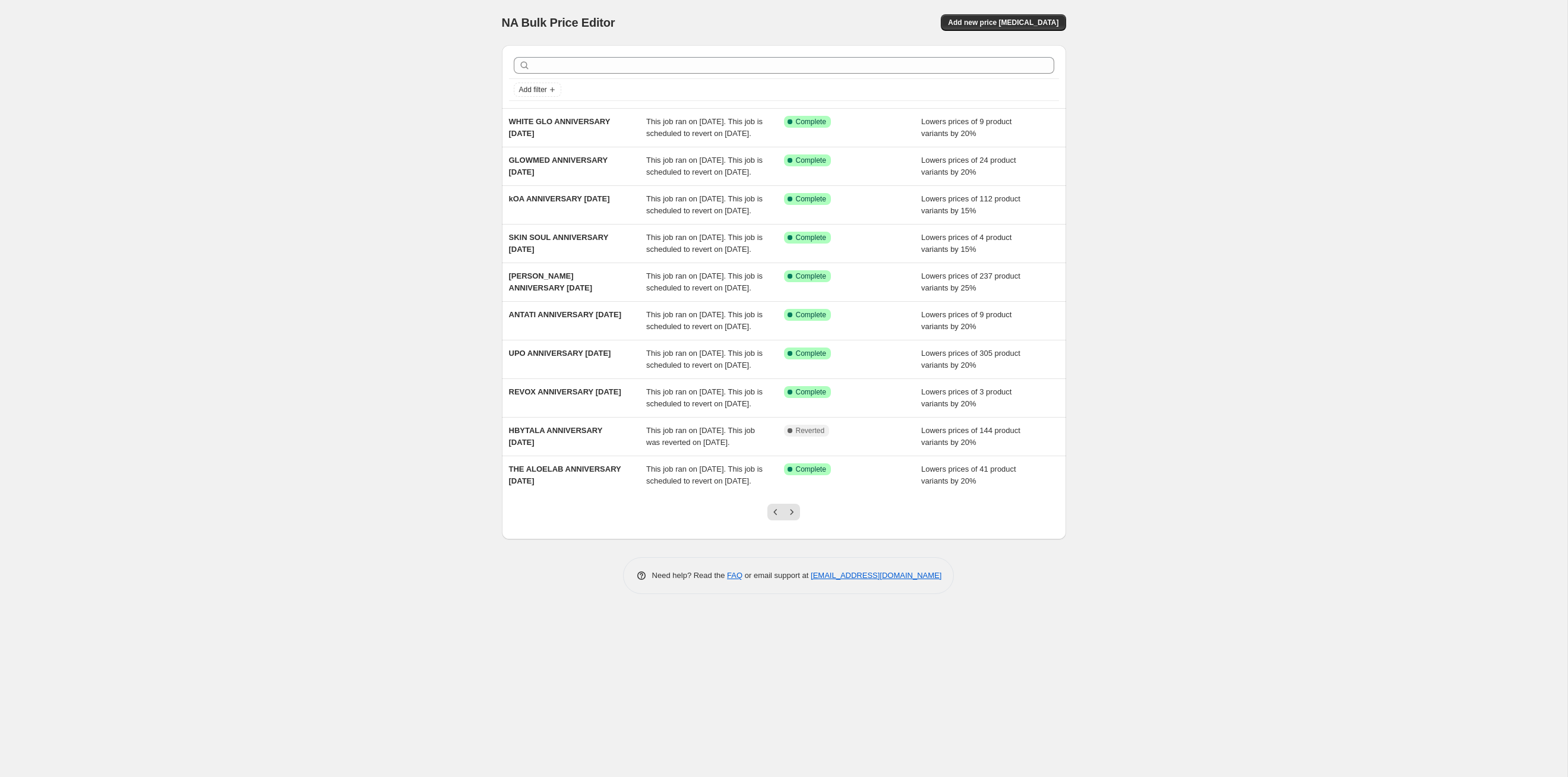
click at [795, 521] on button "Next" at bounding box center [792, 512] width 17 height 17
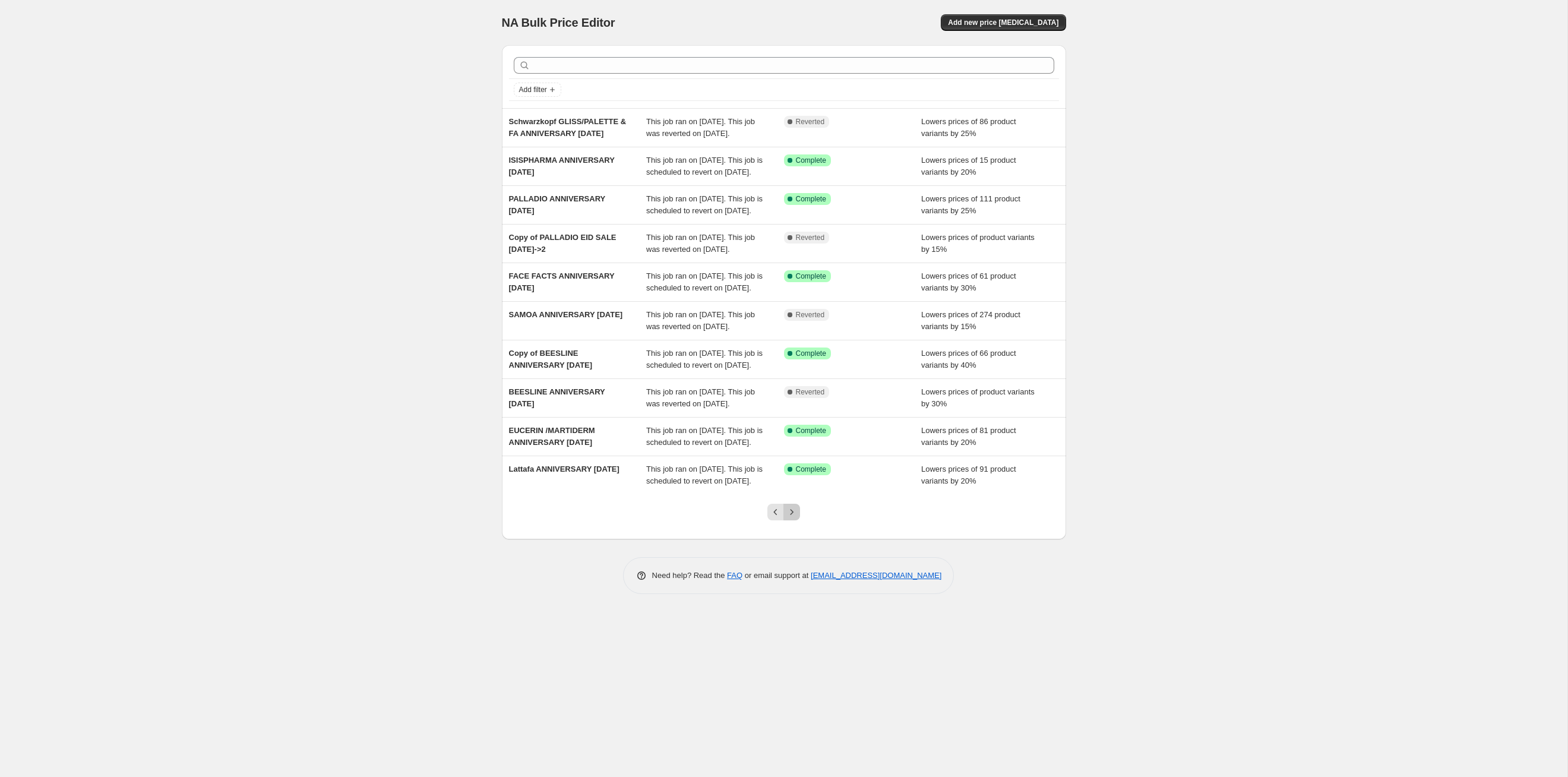
click at [795, 521] on button "Next" at bounding box center [792, 512] width 17 height 17
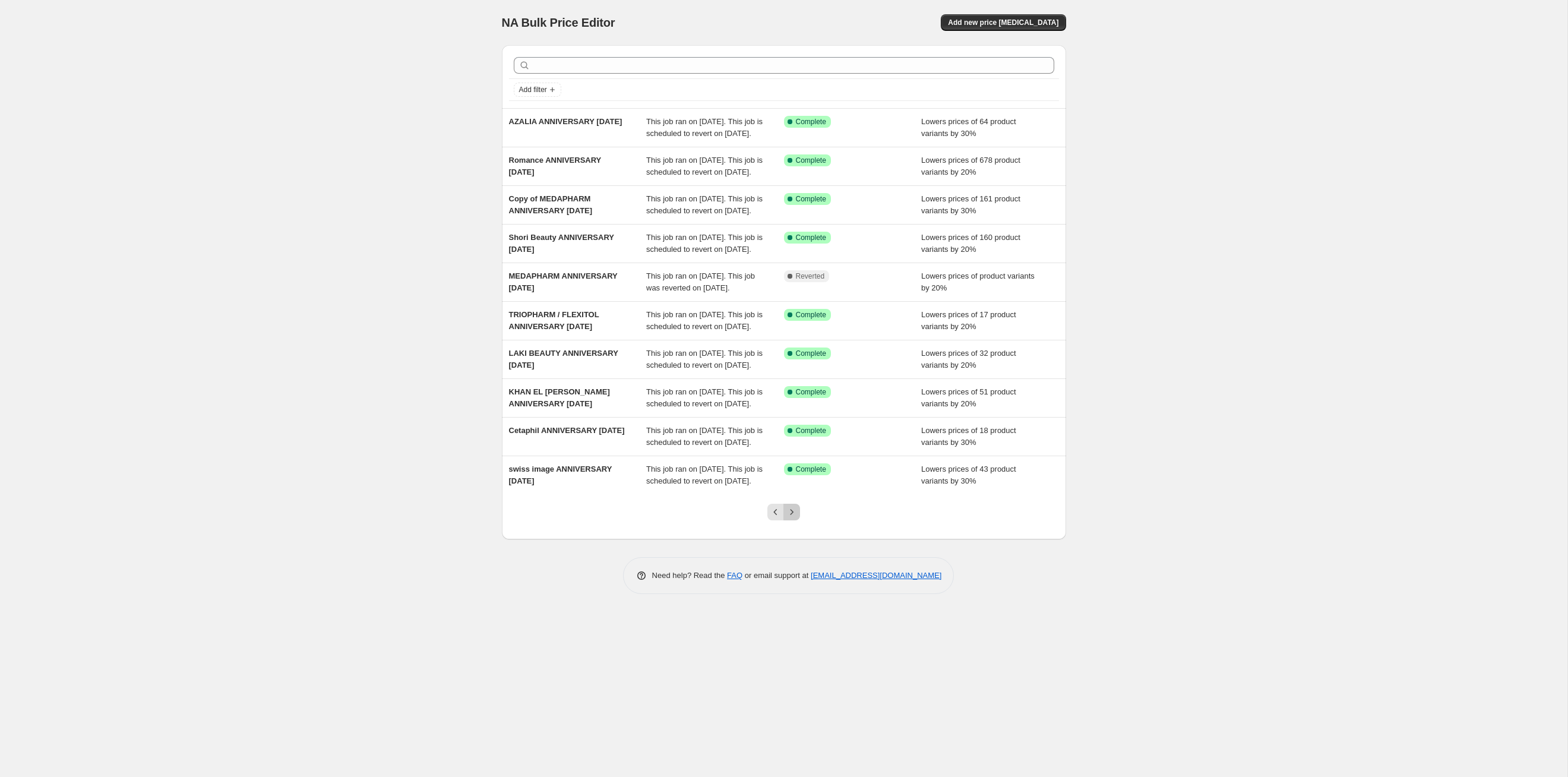
click at [795, 521] on button "Next" at bounding box center [792, 512] width 17 height 17
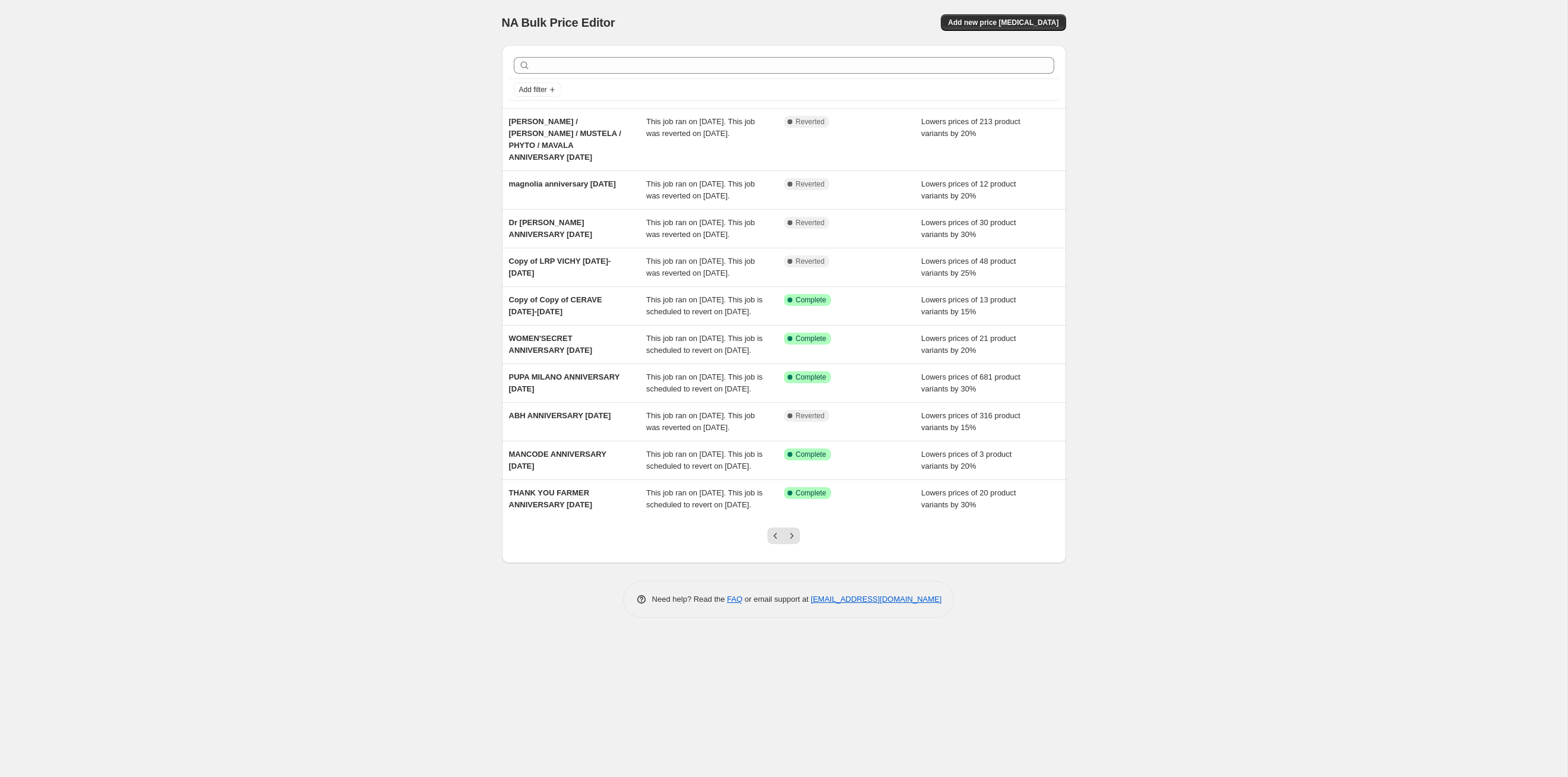
click at [795, 544] on button "Next" at bounding box center [792, 536] width 17 height 17
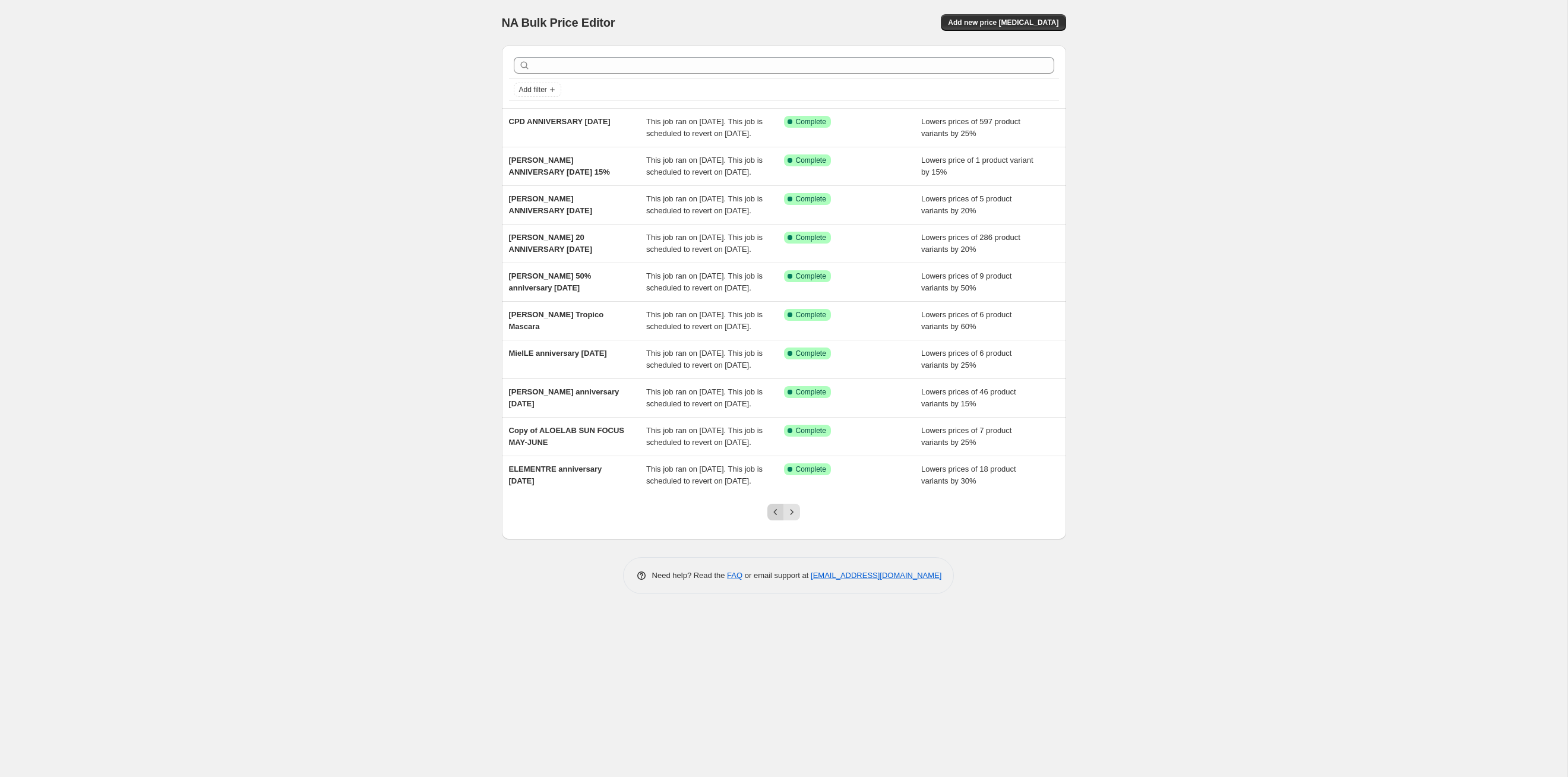
click at [776, 515] on icon "Previous" at bounding box center [776, 512] width 4 height 6
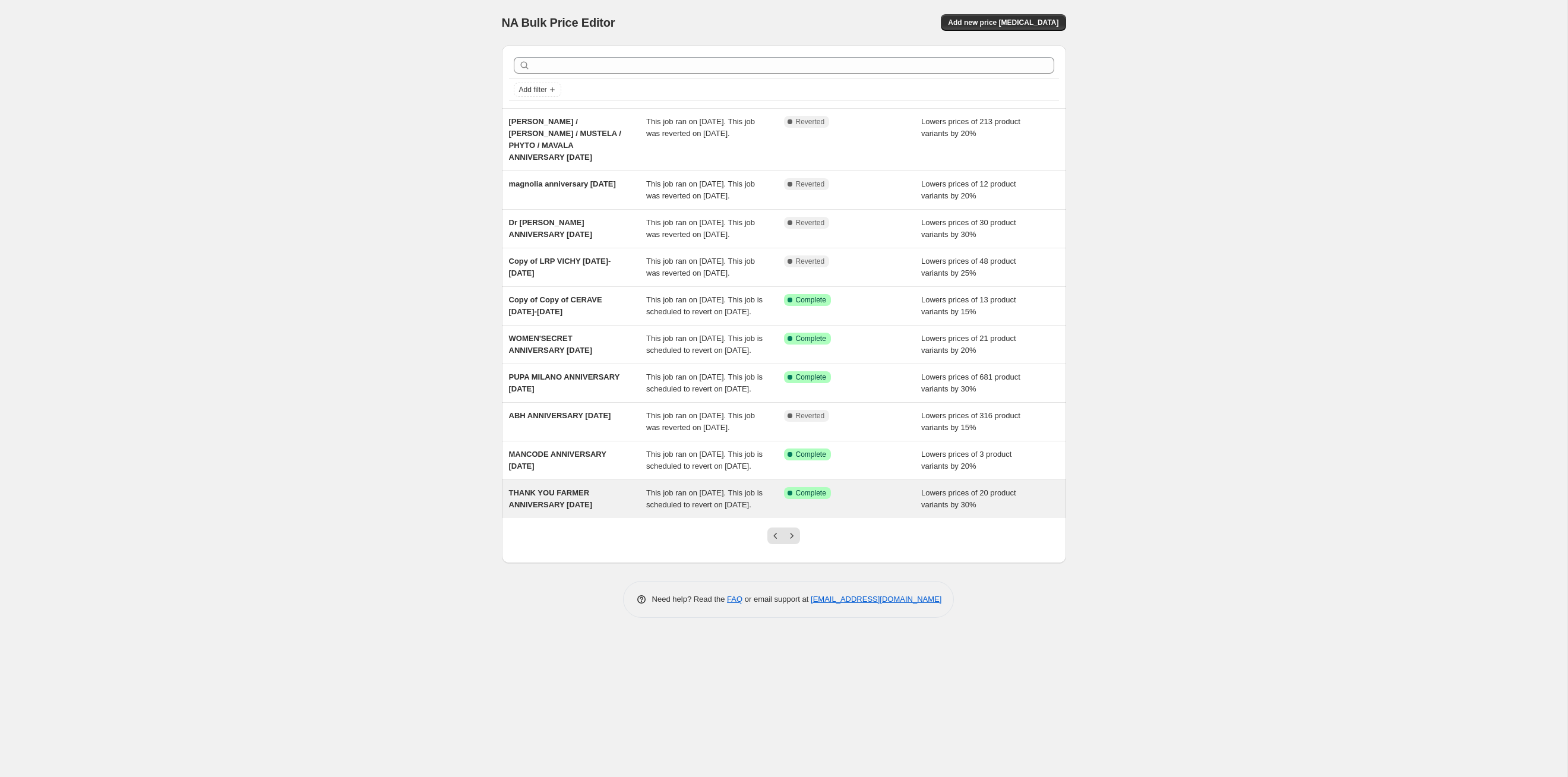
click at [731, 511] on div "This job ran on [DATE]. This job is scheduled to revert on [DATE]." at bounding box center [715, 499] width 138 height 24
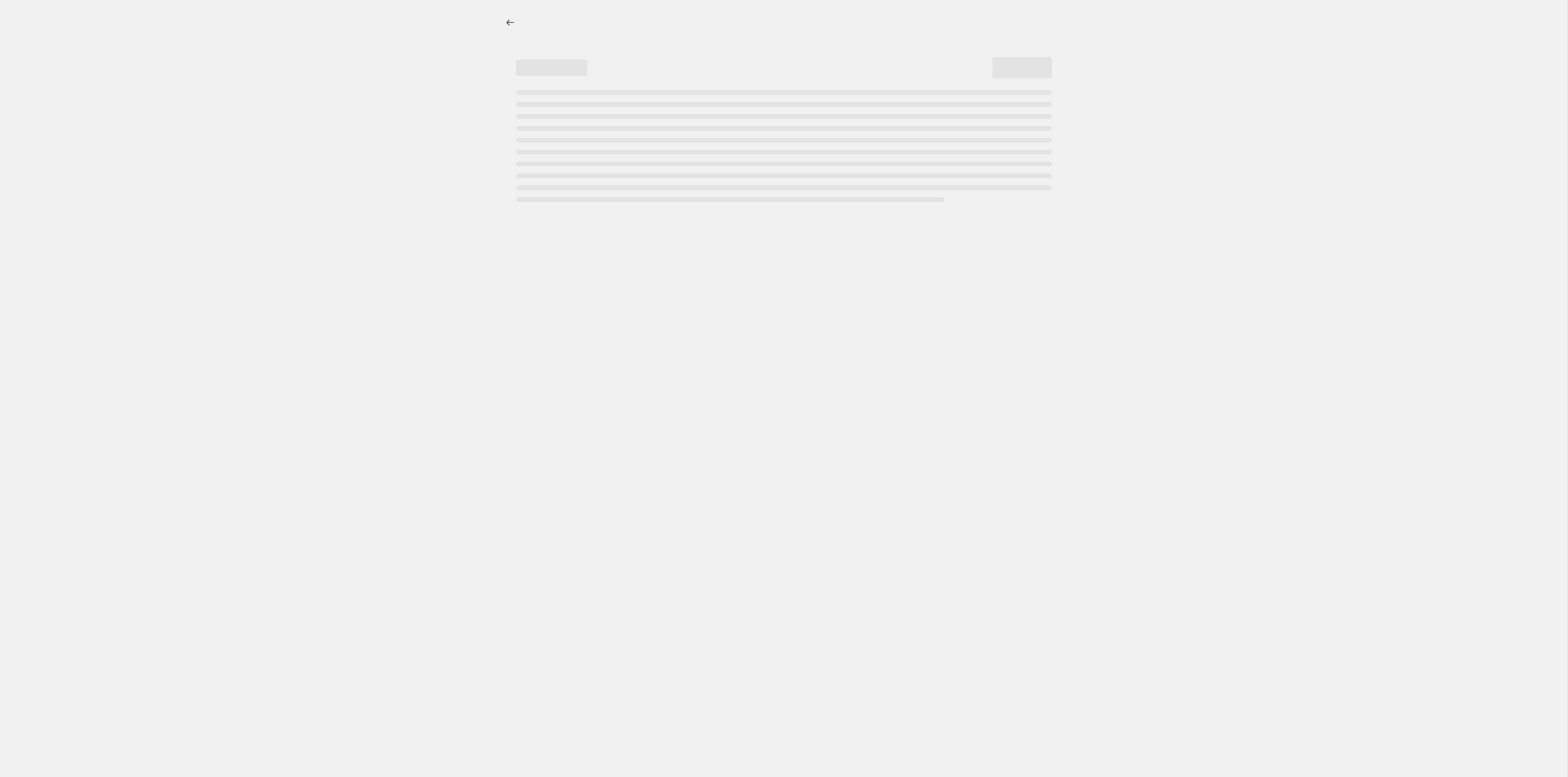
select select "percentage"
select select "tag"
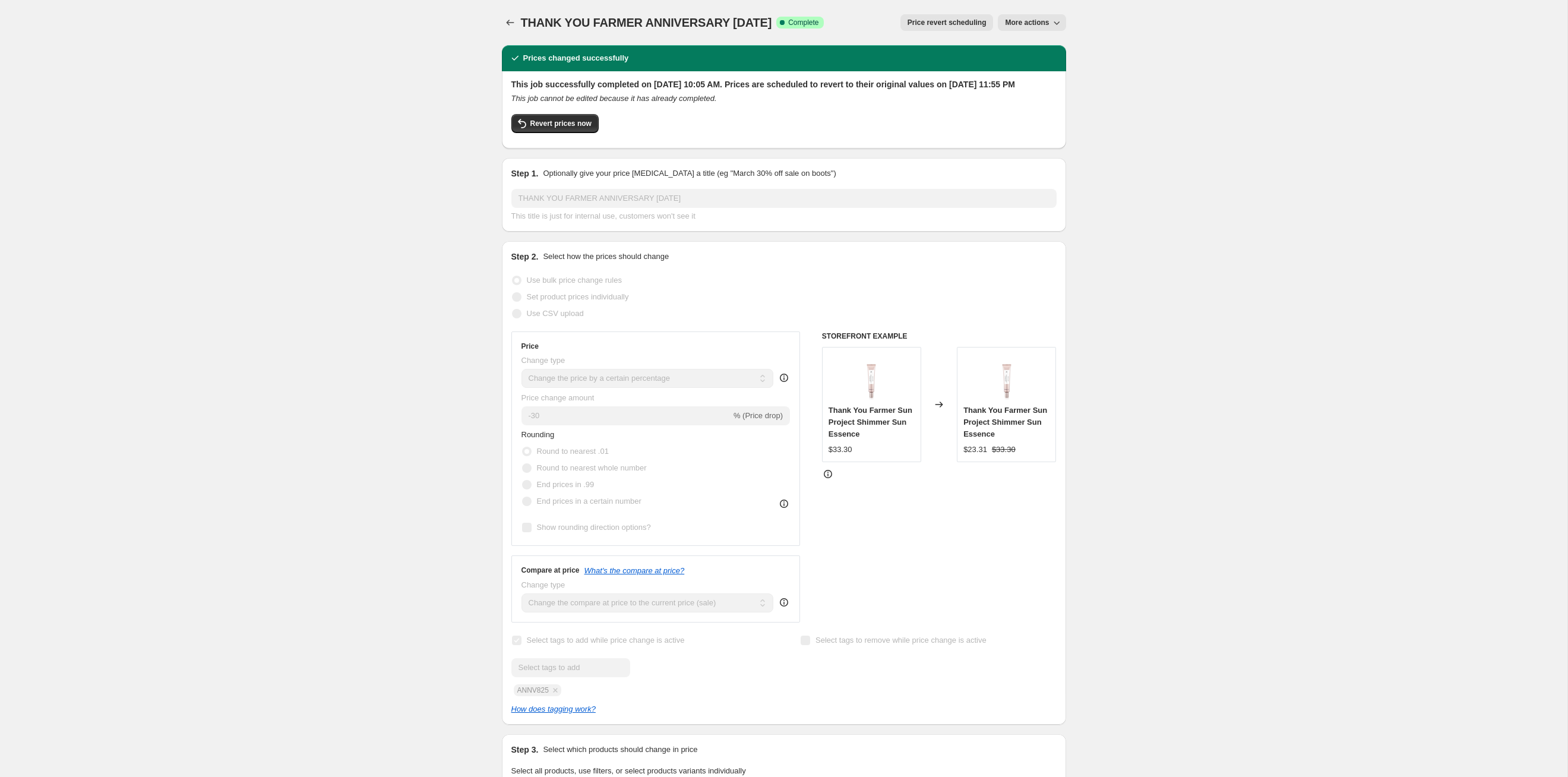
click at [896, 28] on div "Price revert scheduling More actions" at bounding box center [949, 22] width 233 height 17
click at [901, 28] on button "Price revert scheduling" at bounding box center [947, 22] width 93 height 17
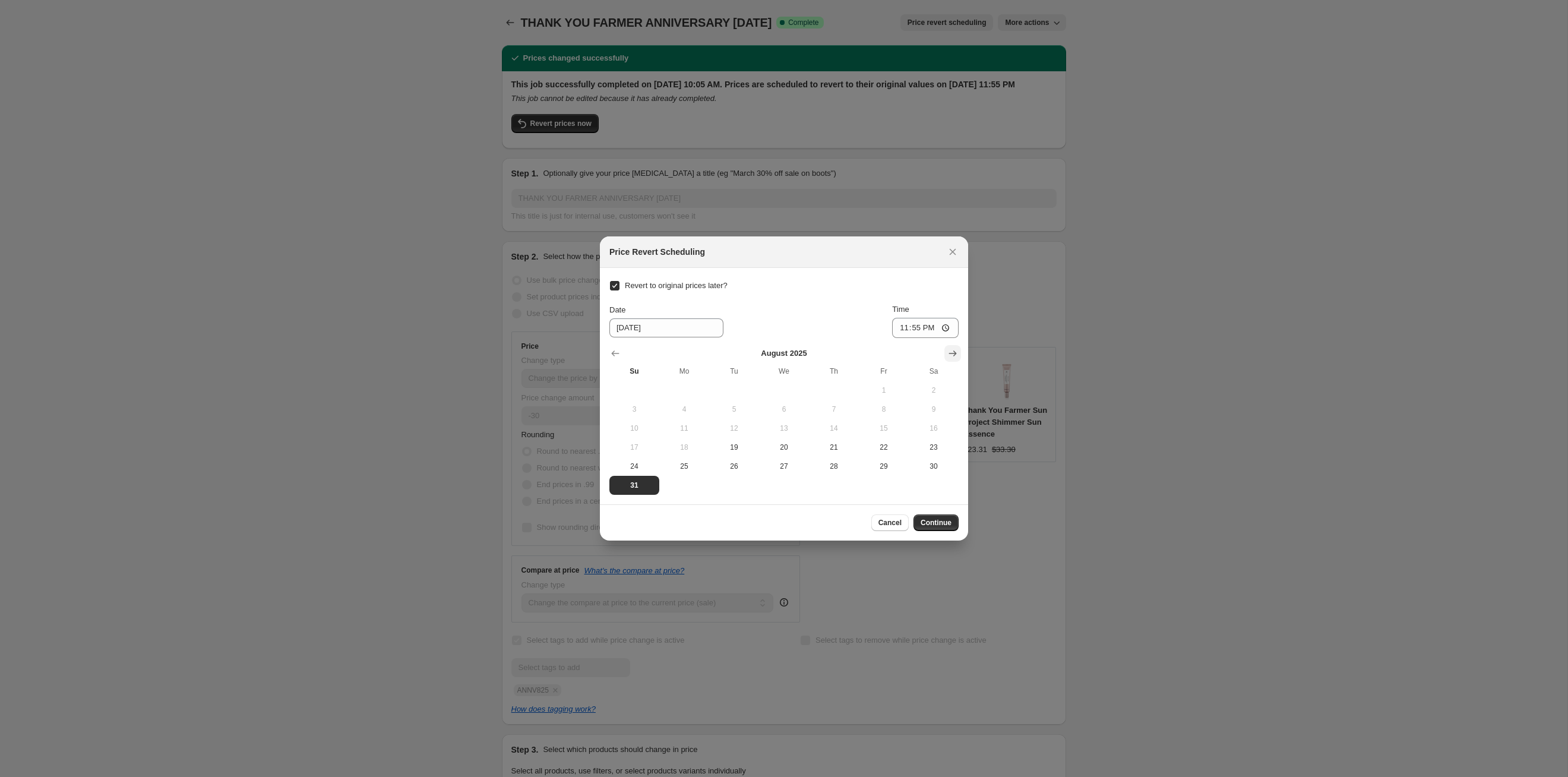
click at [947, 353] on icon "Show next month, September 2025" at bounding box center [952, 353] width 12 height 12
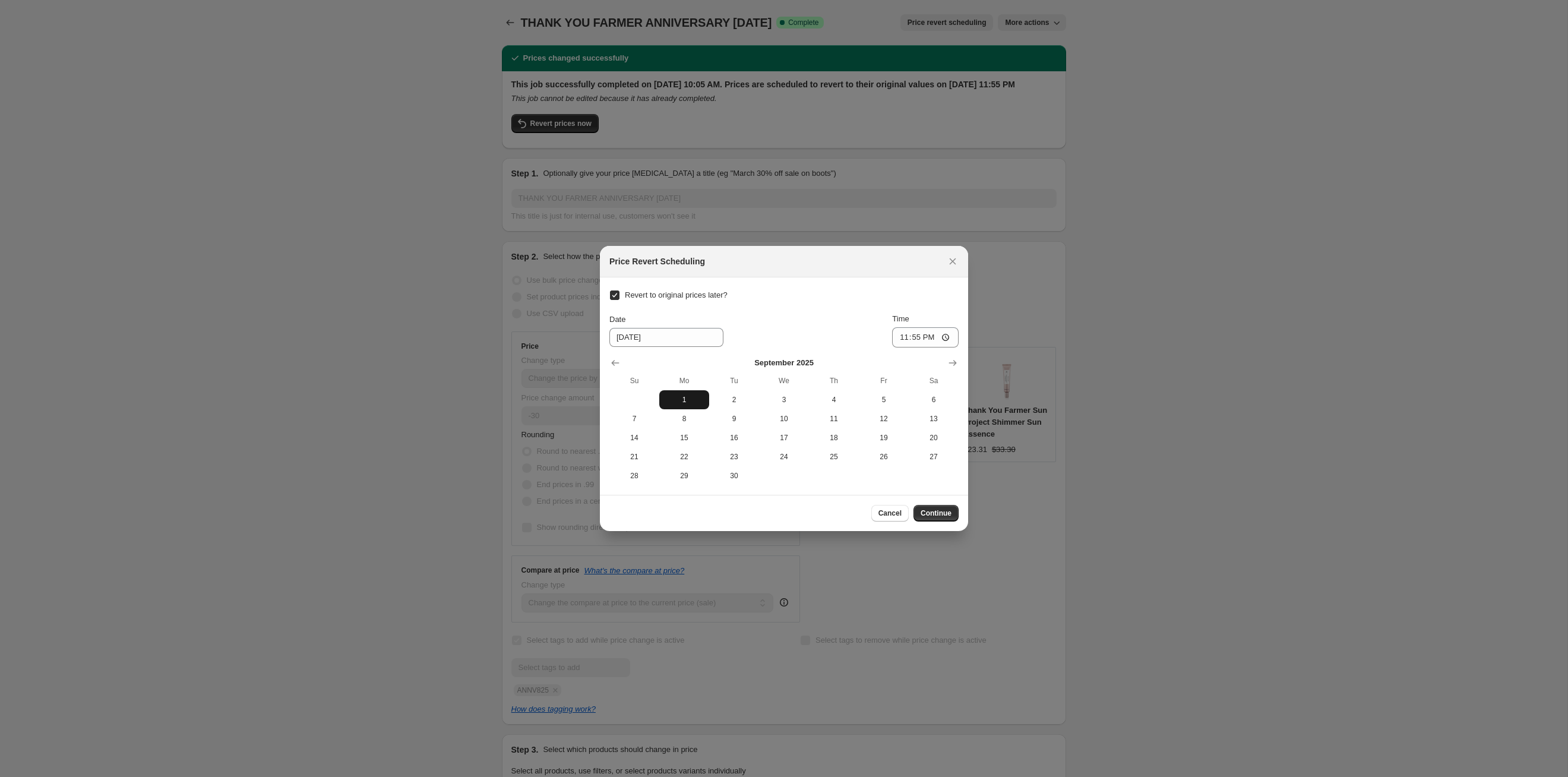
click at [683, 405] on button "1" at bounding box center [684, 400] width 50 height 19
type input "[DATE]"
click at [938, 517] on span "Continue" at bounding box center [936, 513] width 31 height 10
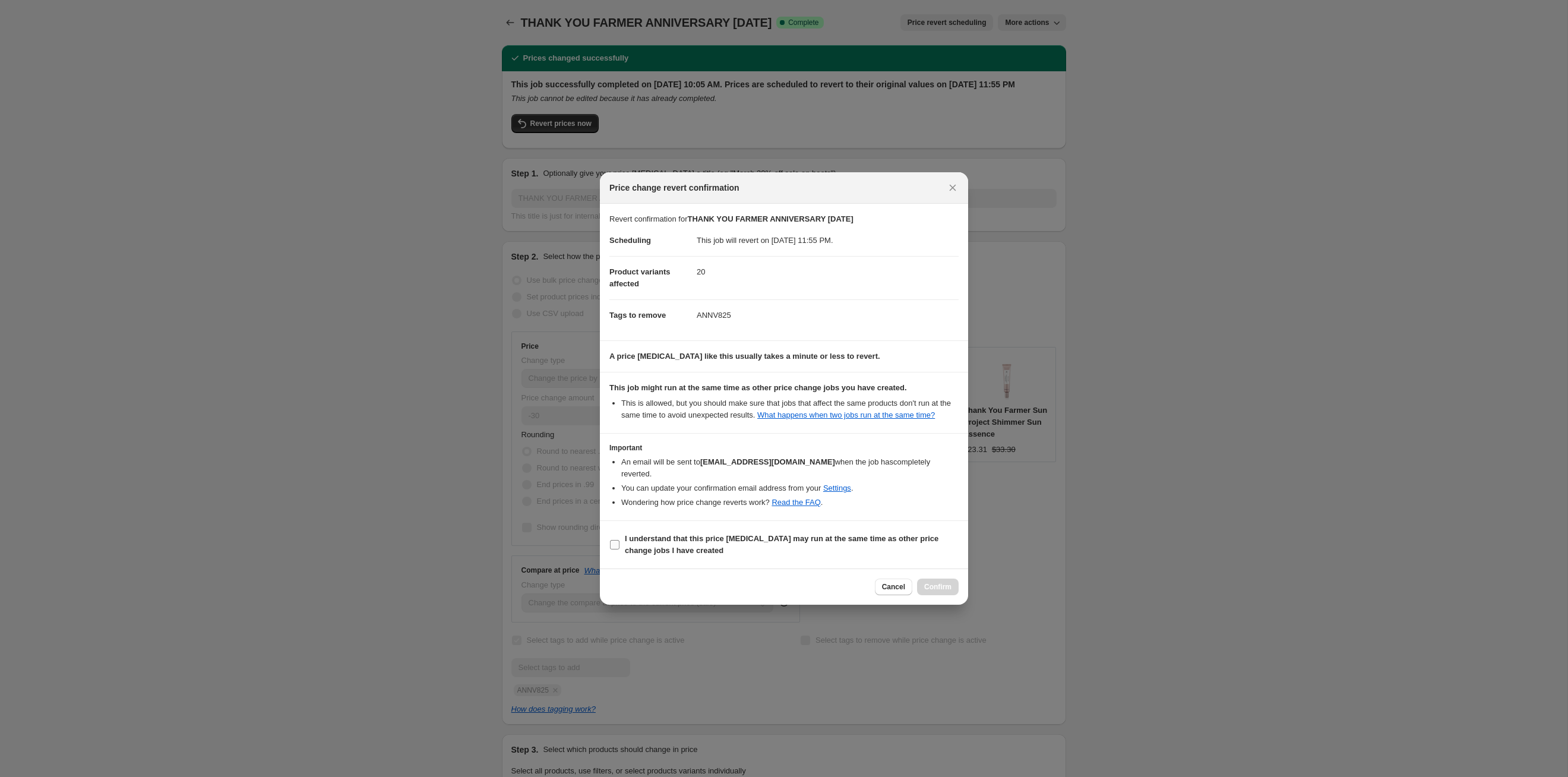
click at [811, 549] on span "I understand that this price [MEDICAL_DATA] may run at the same time as other p…" at bounding box center [792, 544] width 334 height 24
click at [619, 549] on input "I understand that this price [MEDICAL_DATA] may run at the same time as other p…" at bounding box center [614, 544] width 10 height 10
checkbox input "true"
click at [937, 585] on span "Confirm" at bounding box center [938, 587] width 27 height 10
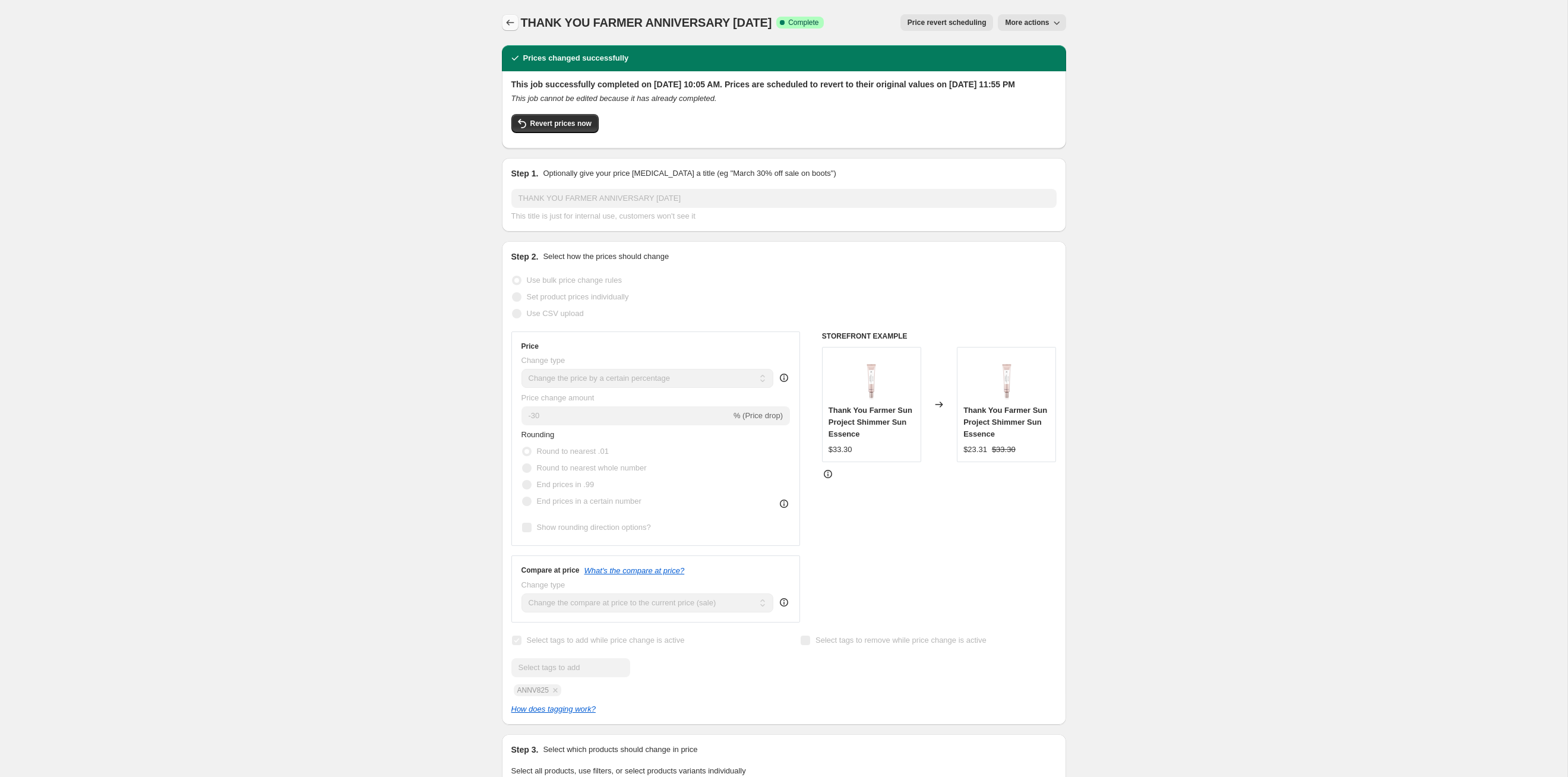
click at [503, 26] on button "Price change jobs" at bounding box center [510, 22] width 17 height 17
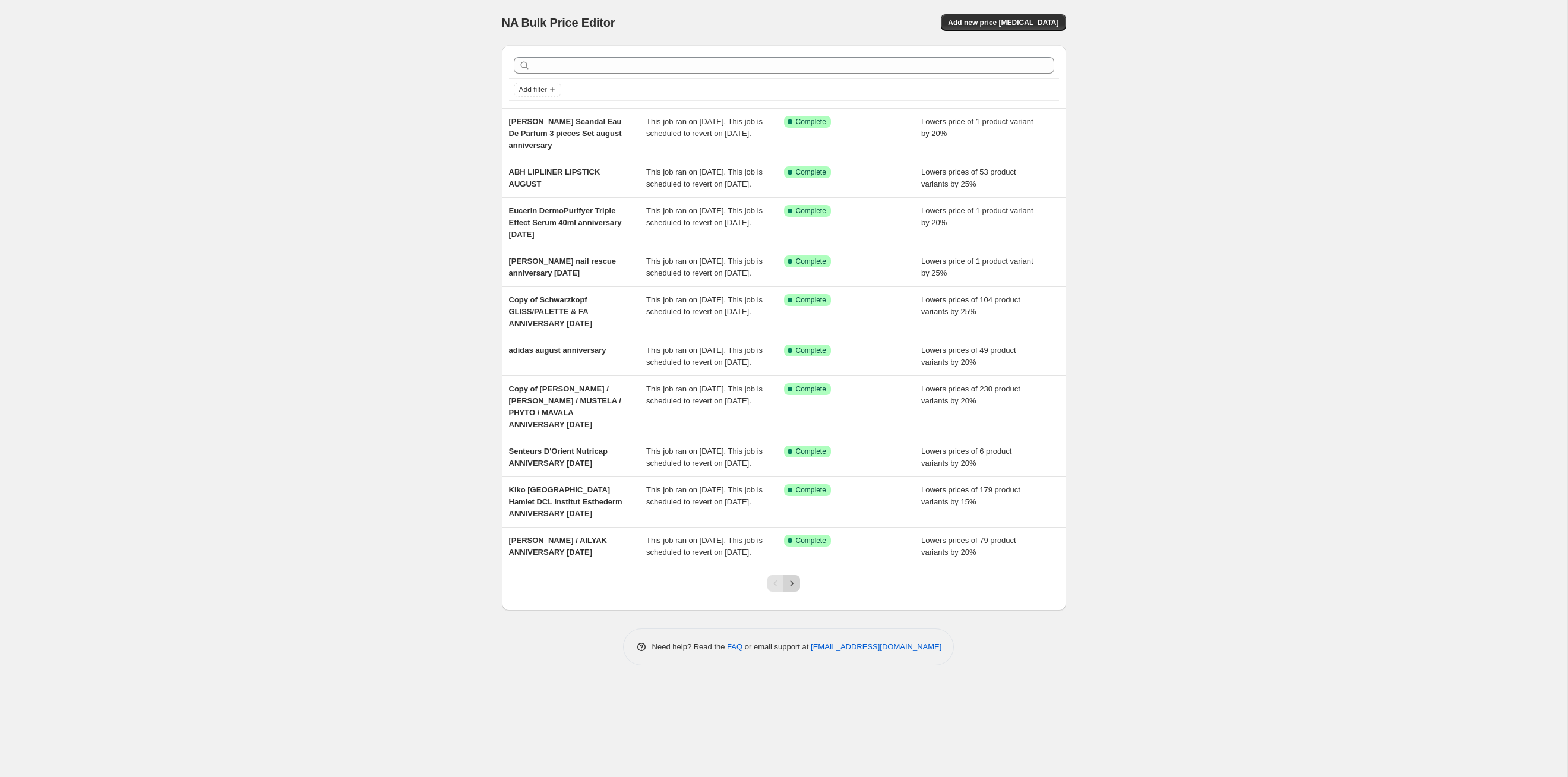
click at [793, 589] on icon "Next" at bounding box center [792, 583] width 12 height 12
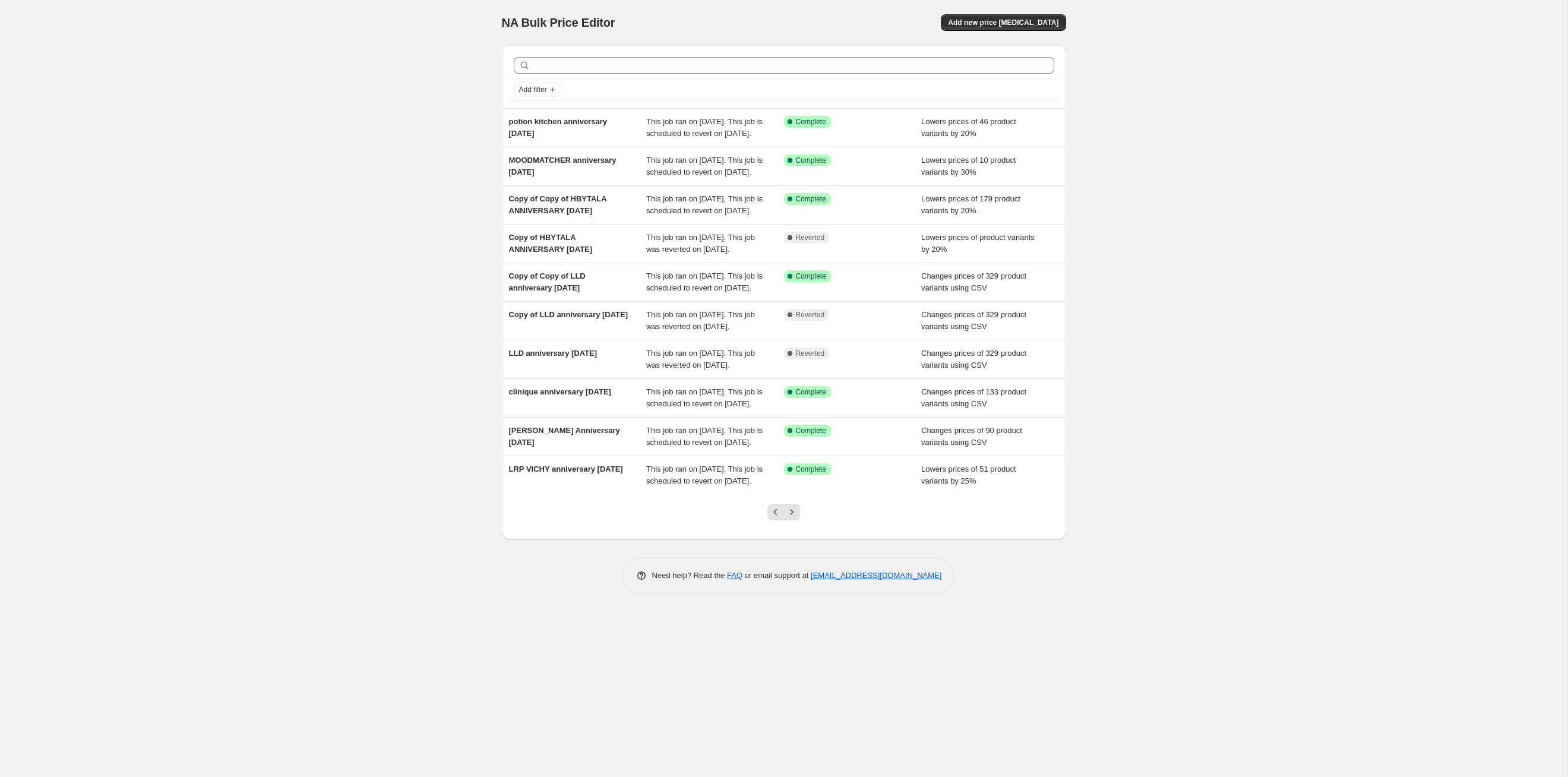
click at [793, 518] on icon "Next" at bounding box center [792, 512] width 12 height 12
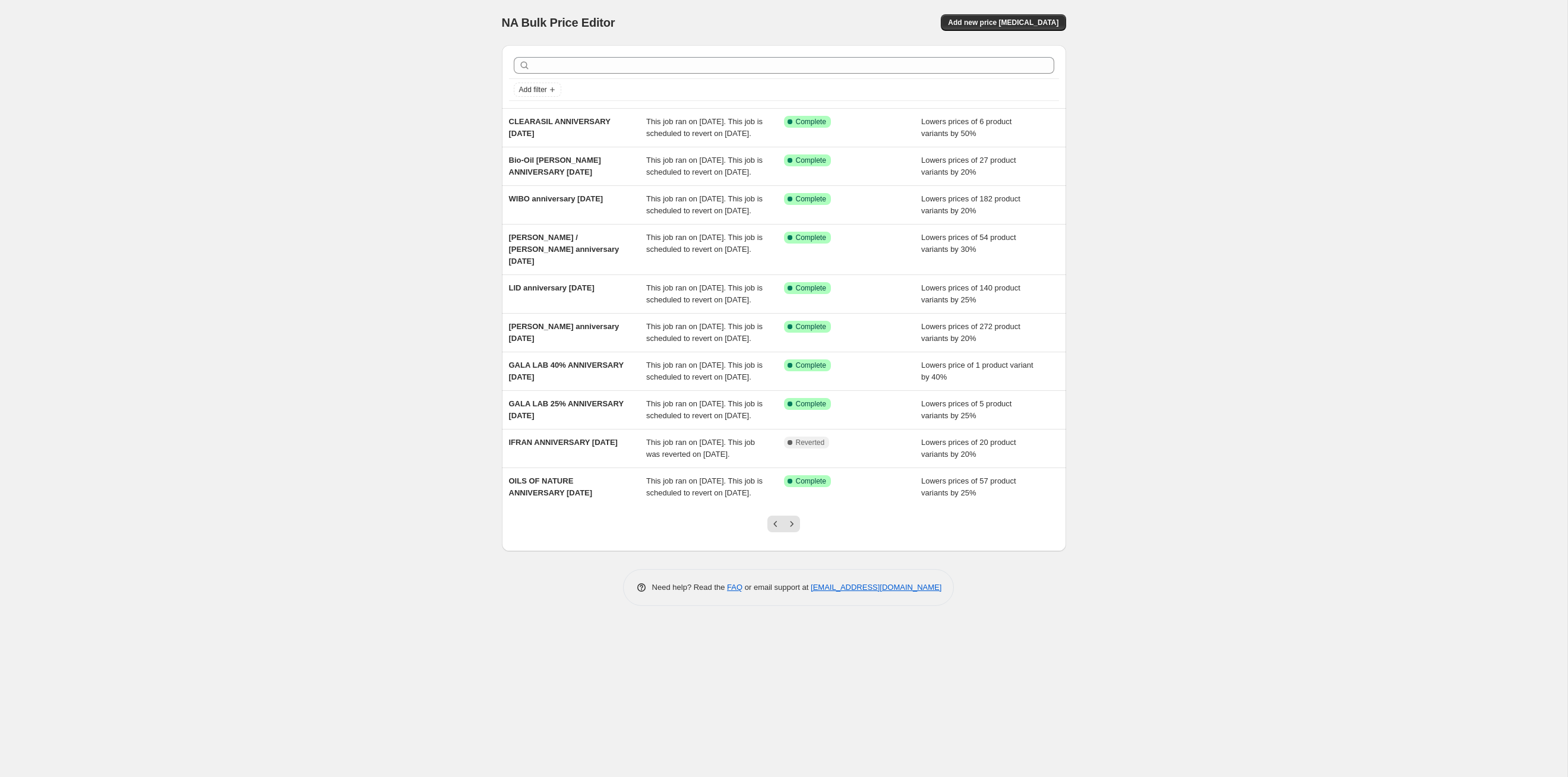
click at [793, 530] on icon "Next" at bounding box center [792, 524] width 12 height 12
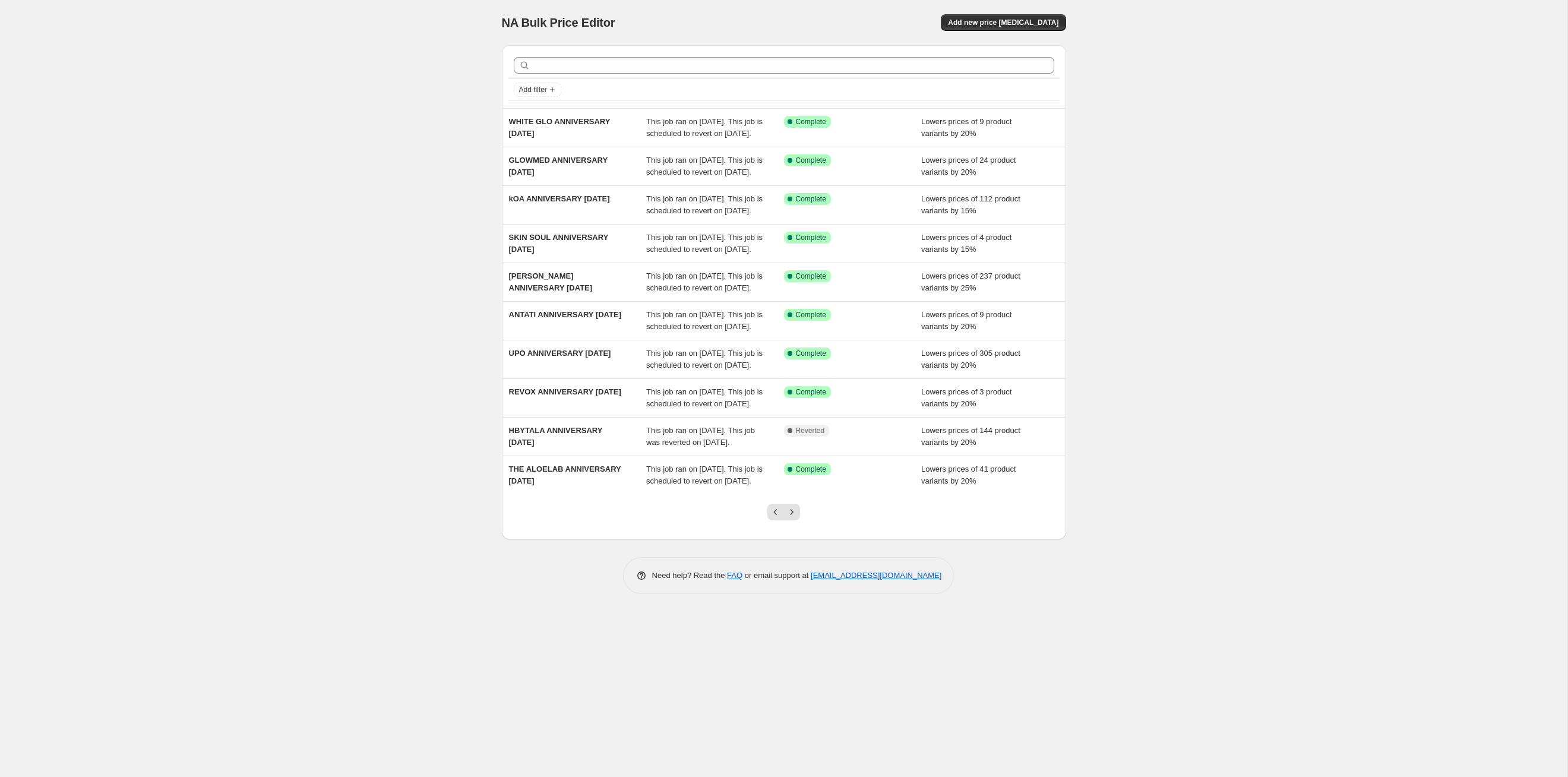
click at [793, 518] on icon "Next" at bounding box center [792, 512] width 12 height 12
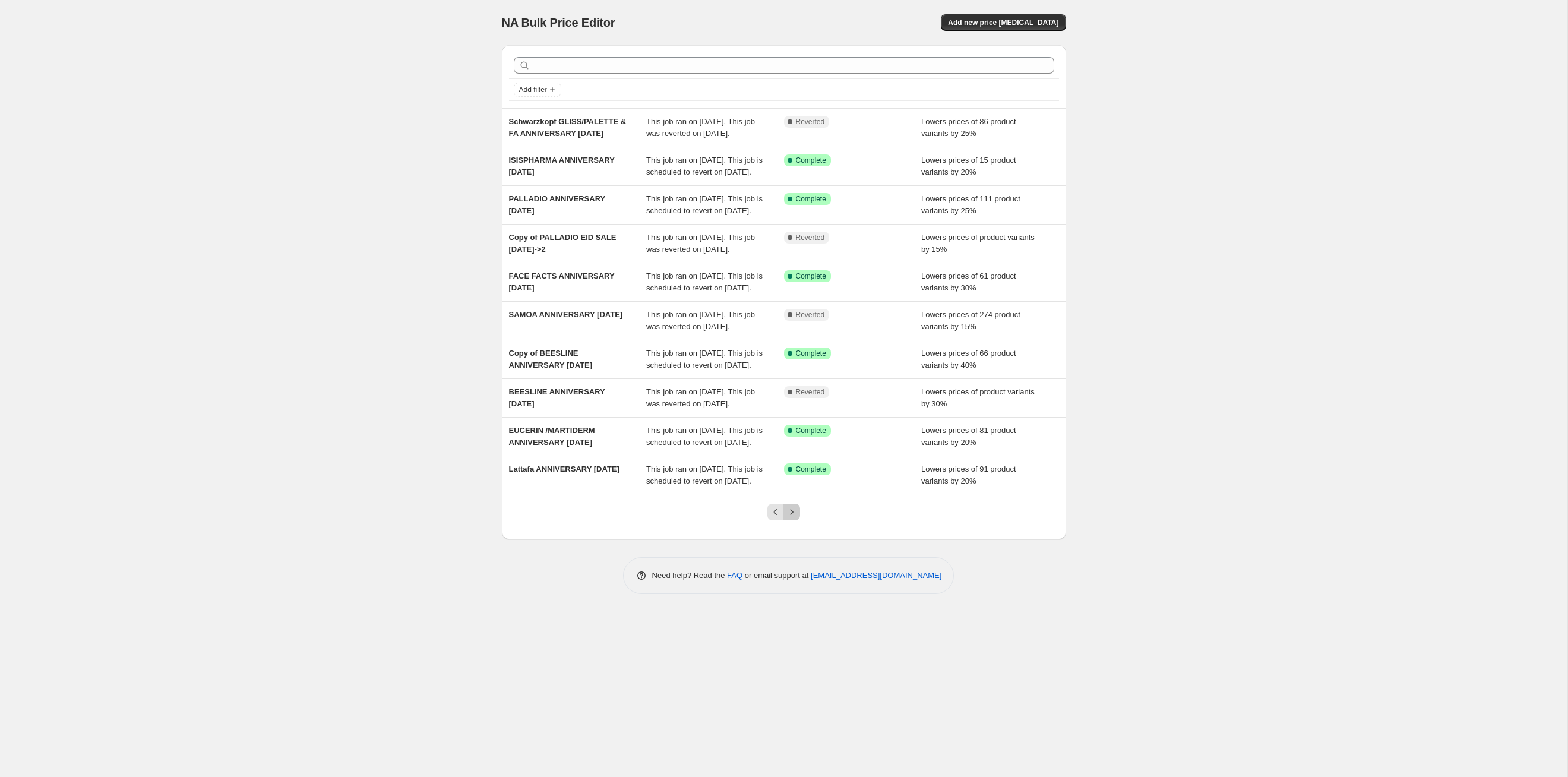
click at [793, 518] on icon "Next" at bounding box center [792, 512] width 12 height 12
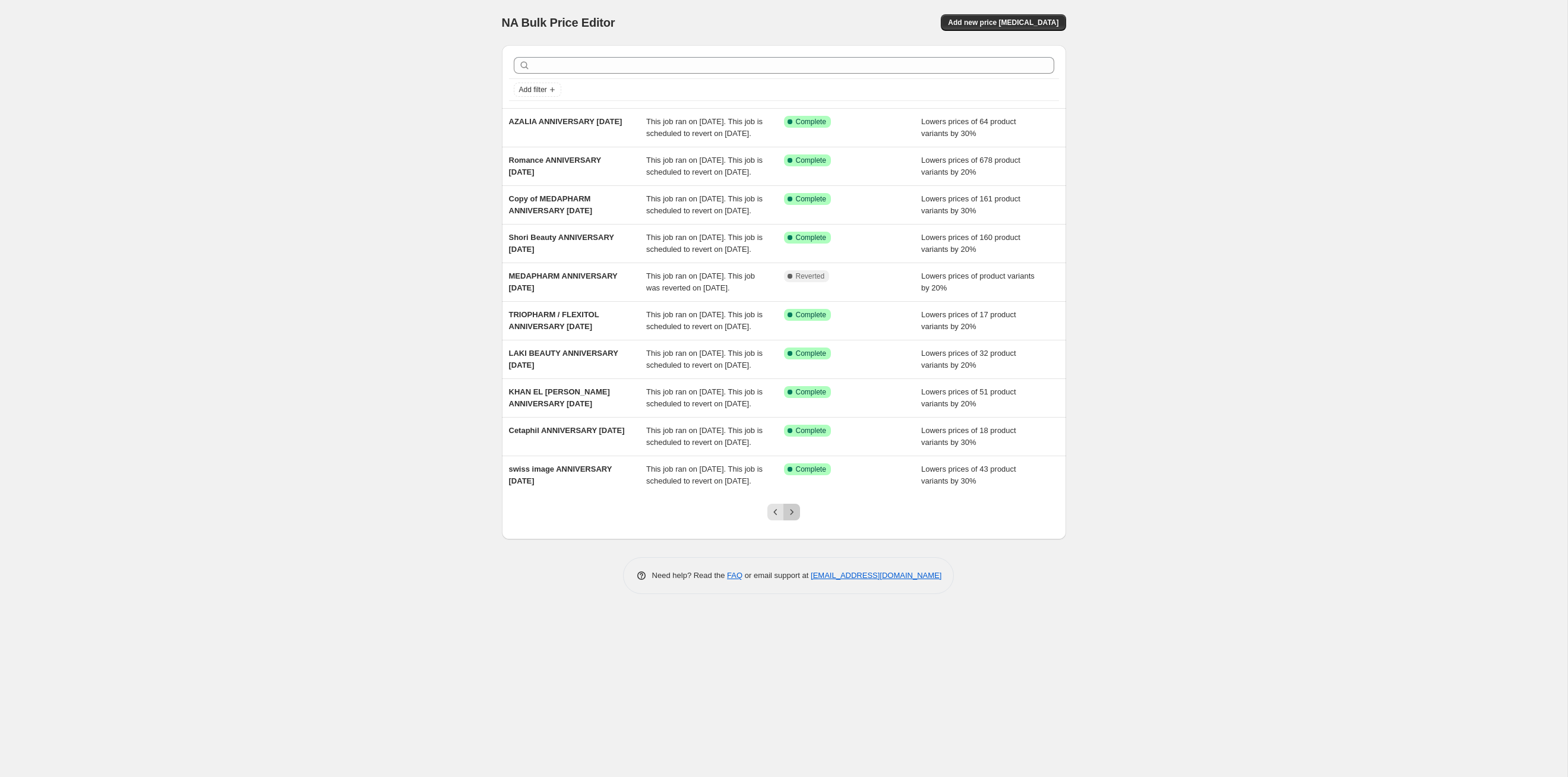
click at [793, 518] on icon "Next" at bounding box center [792, 512] width 12 height 12
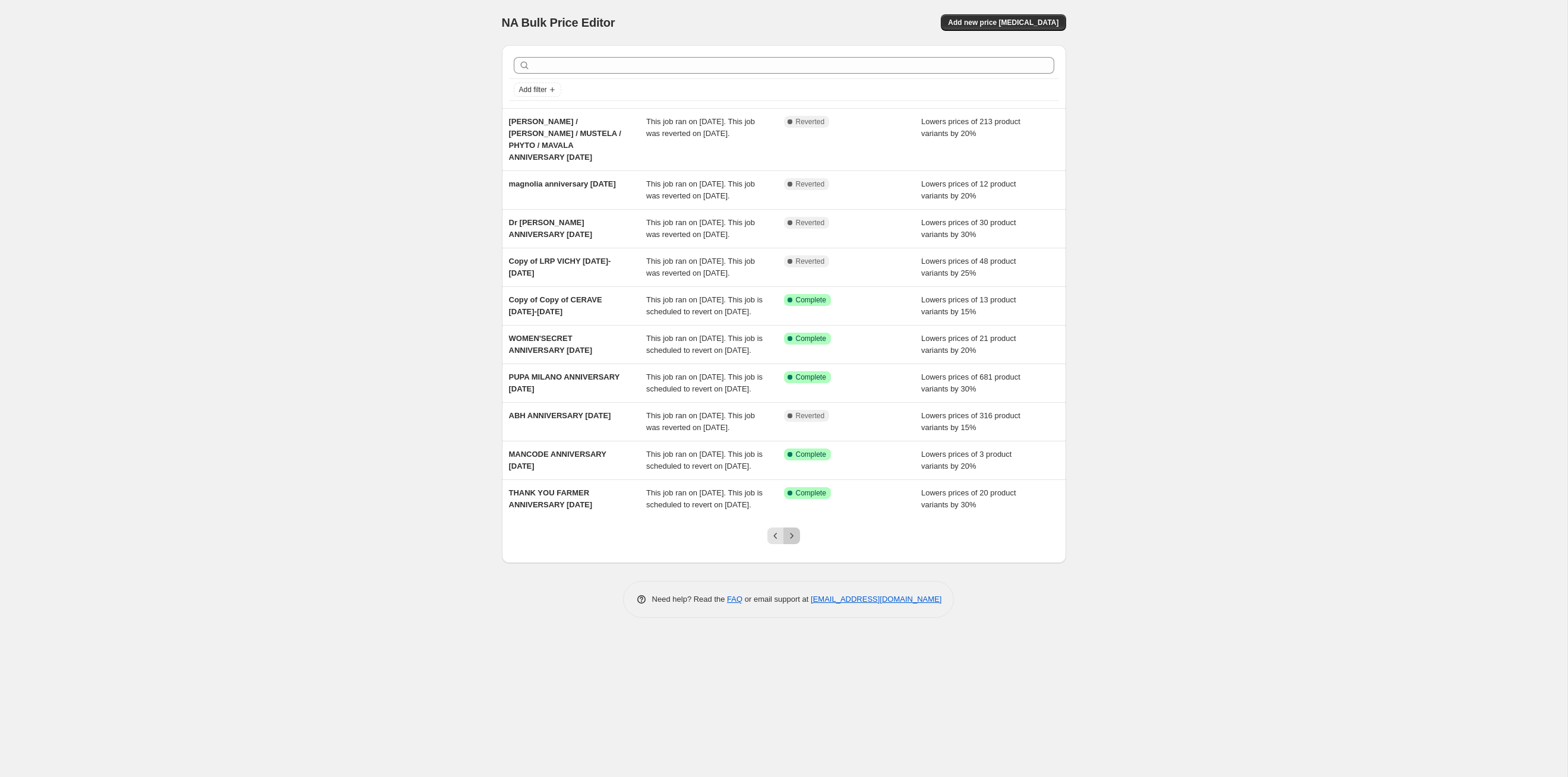
click at [793, 542] on icon "Next" at bounding box center [792, 536] width 12 height 12
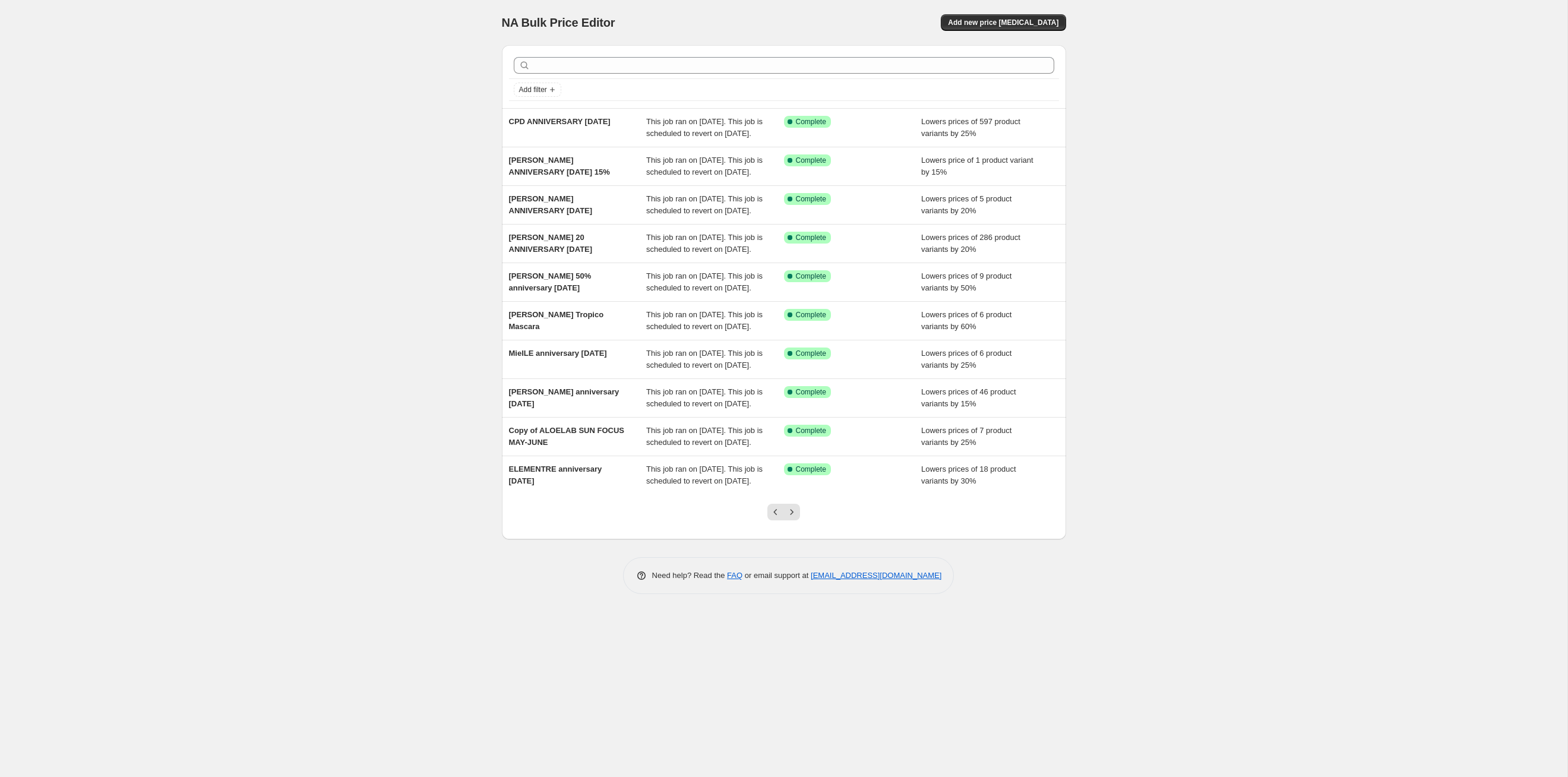
click at [793, 518] on icon "Next" at bounding box center [792, 512] width 12 height 12
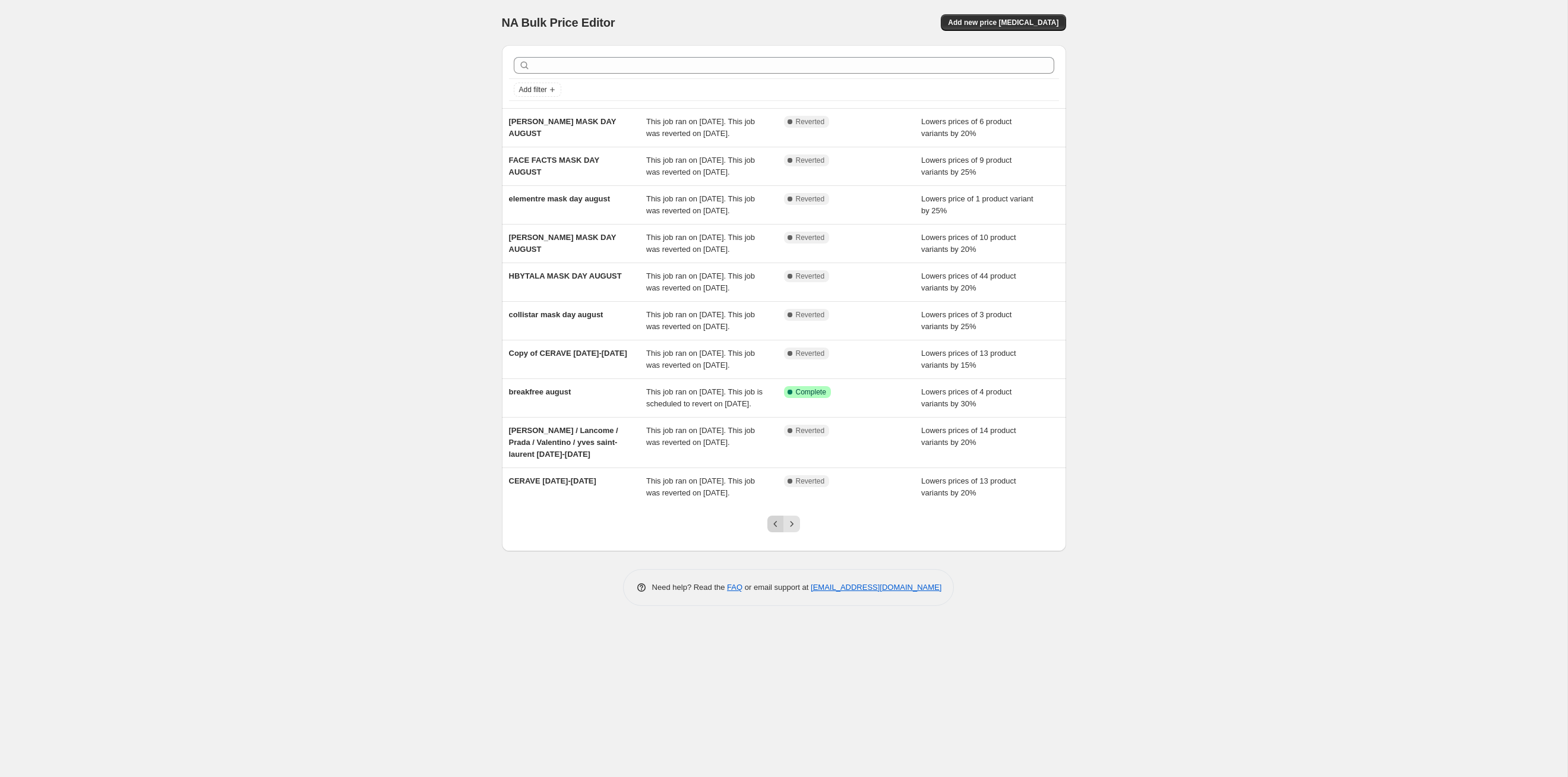
click at [780, 530] on icon "Previous" at bounding box center [776, 524] width 12 height 12
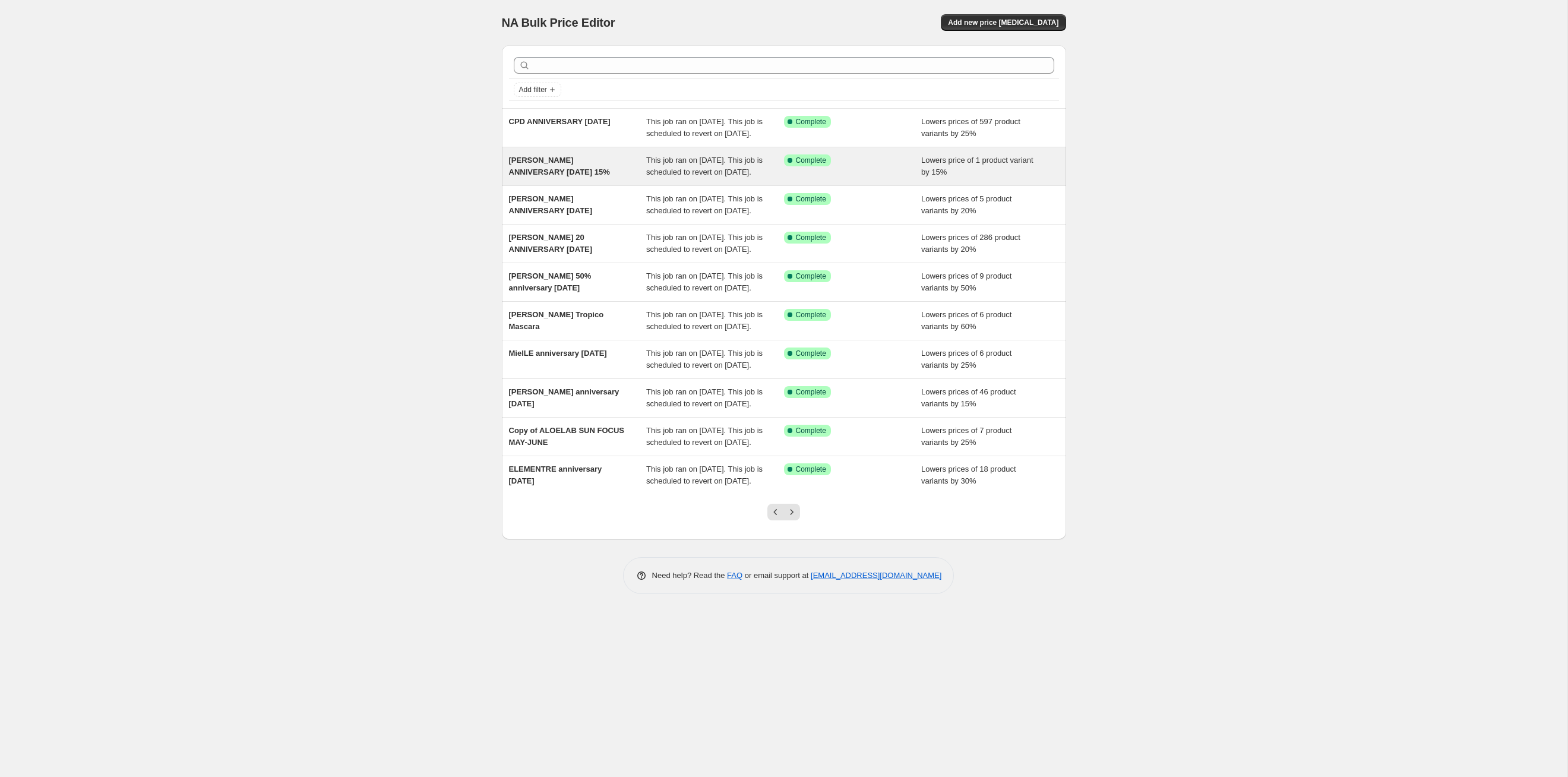
click at [741, 178] on div "This job ran on [DATE]. This job is scheduled to revert on [DATE]." at bounding box center [715, 166] width 138 height 24
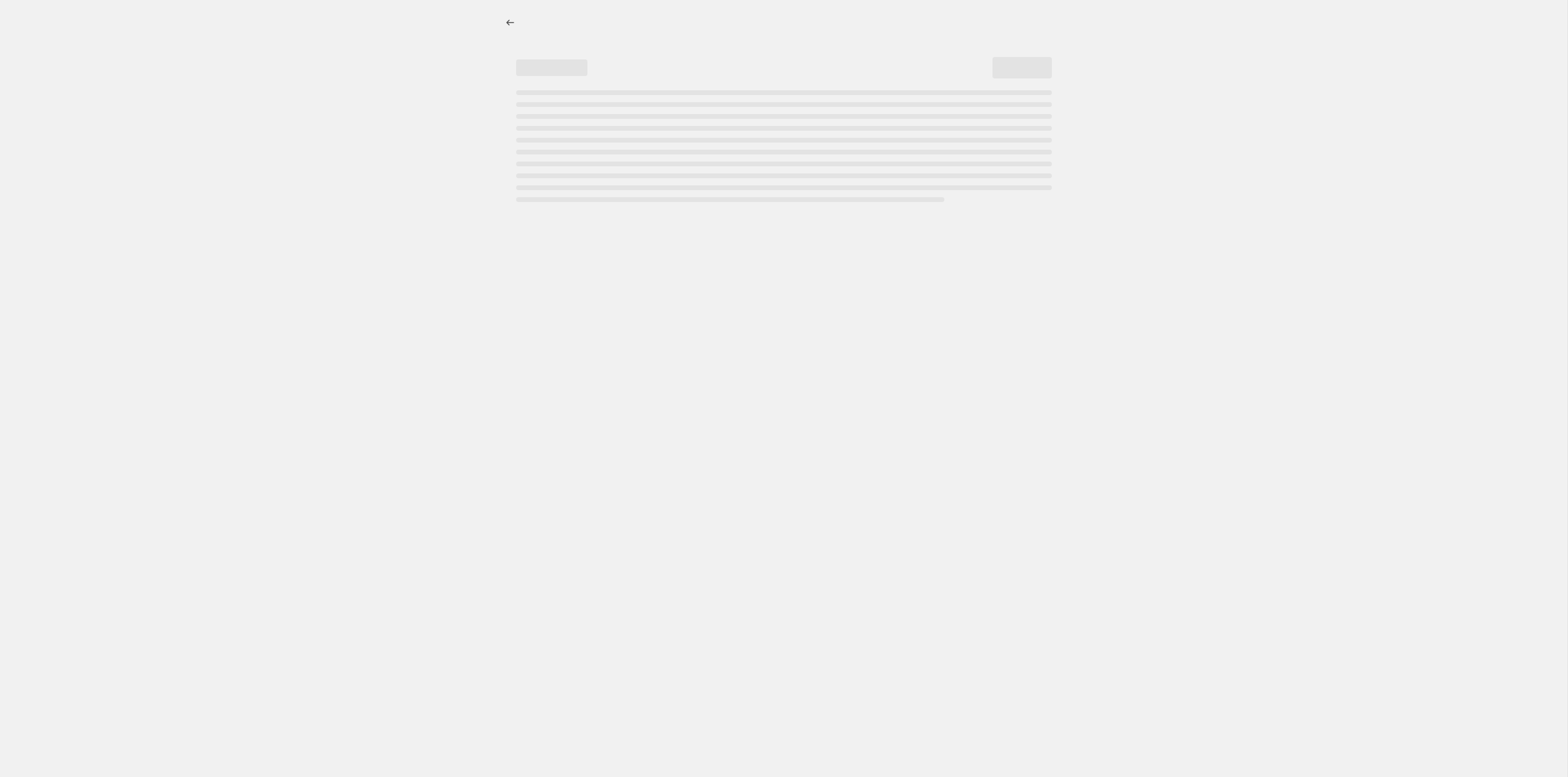
select select "percentage"
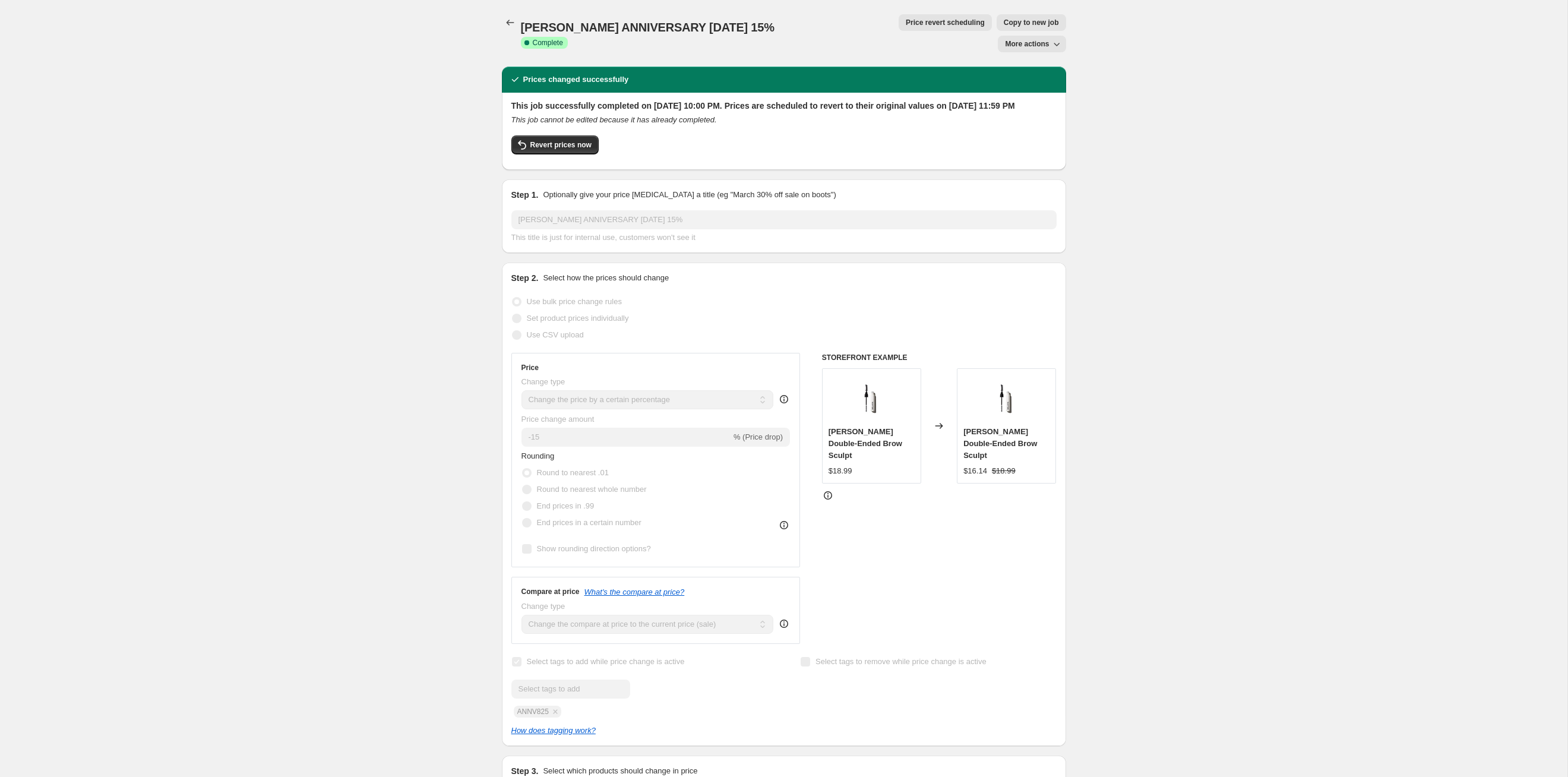
click at [863, 13] on div "SELAYA ANNIVERSARY AUGUST25 15%. This page is ready SELAYA ANNIVERSARY AUGUST25…" at bounding box center [784, 33] width 565 height 66
click at [906, 19] on span "Price revert scheduling" at bounding box center [945, 22] width 79 height 10
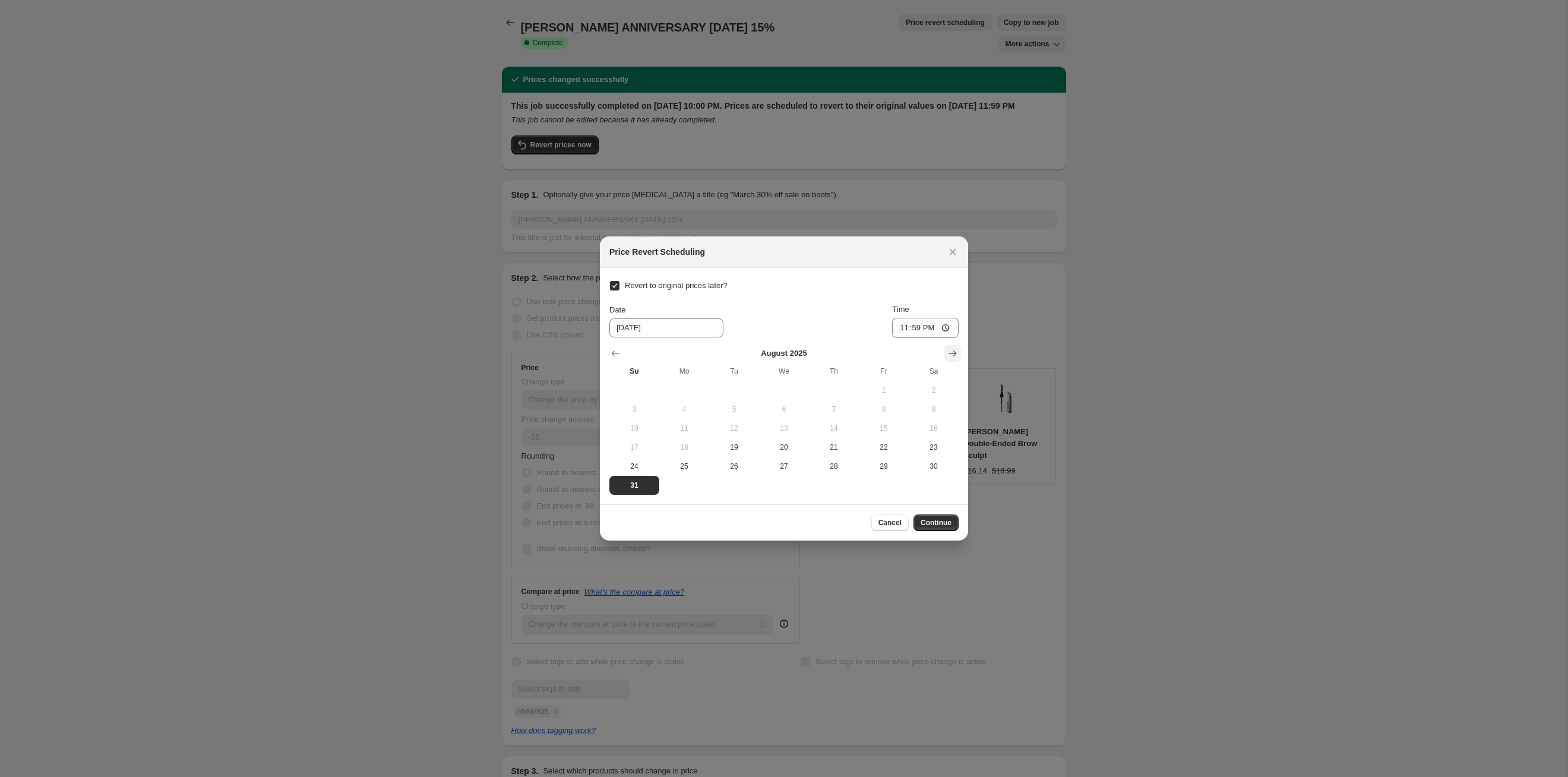
click at [952, 349] on icon "Show next month, September 2025" at bounding box center [952, 353] width 12 height 12
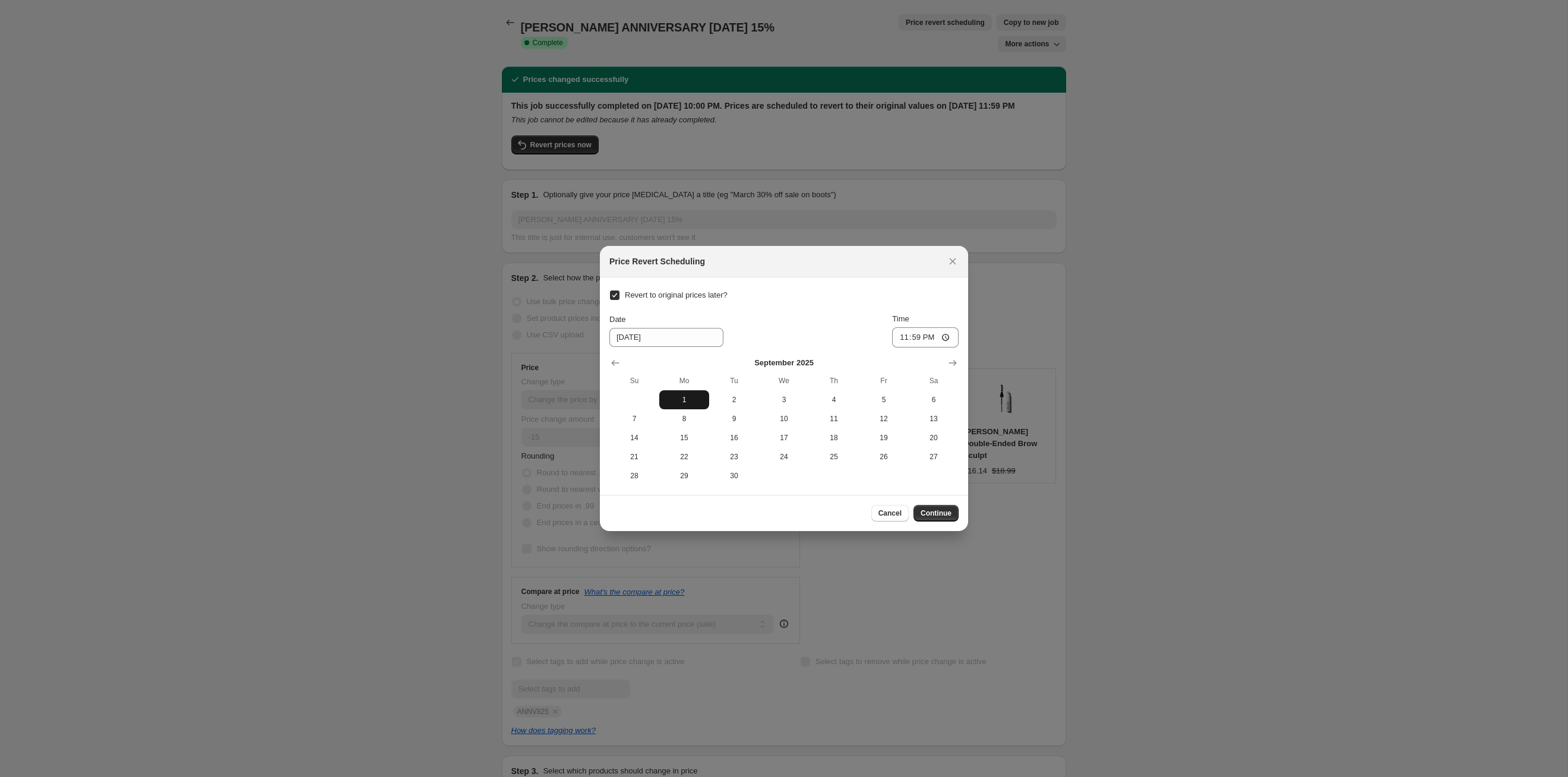
click at [696, 403] on span "1" at bounding box center [684, 399] width 40 height 10
type input "[DATE]"
click at [936, 515] on span "Continue" at bounding box center [936, 513] width 31 height 10
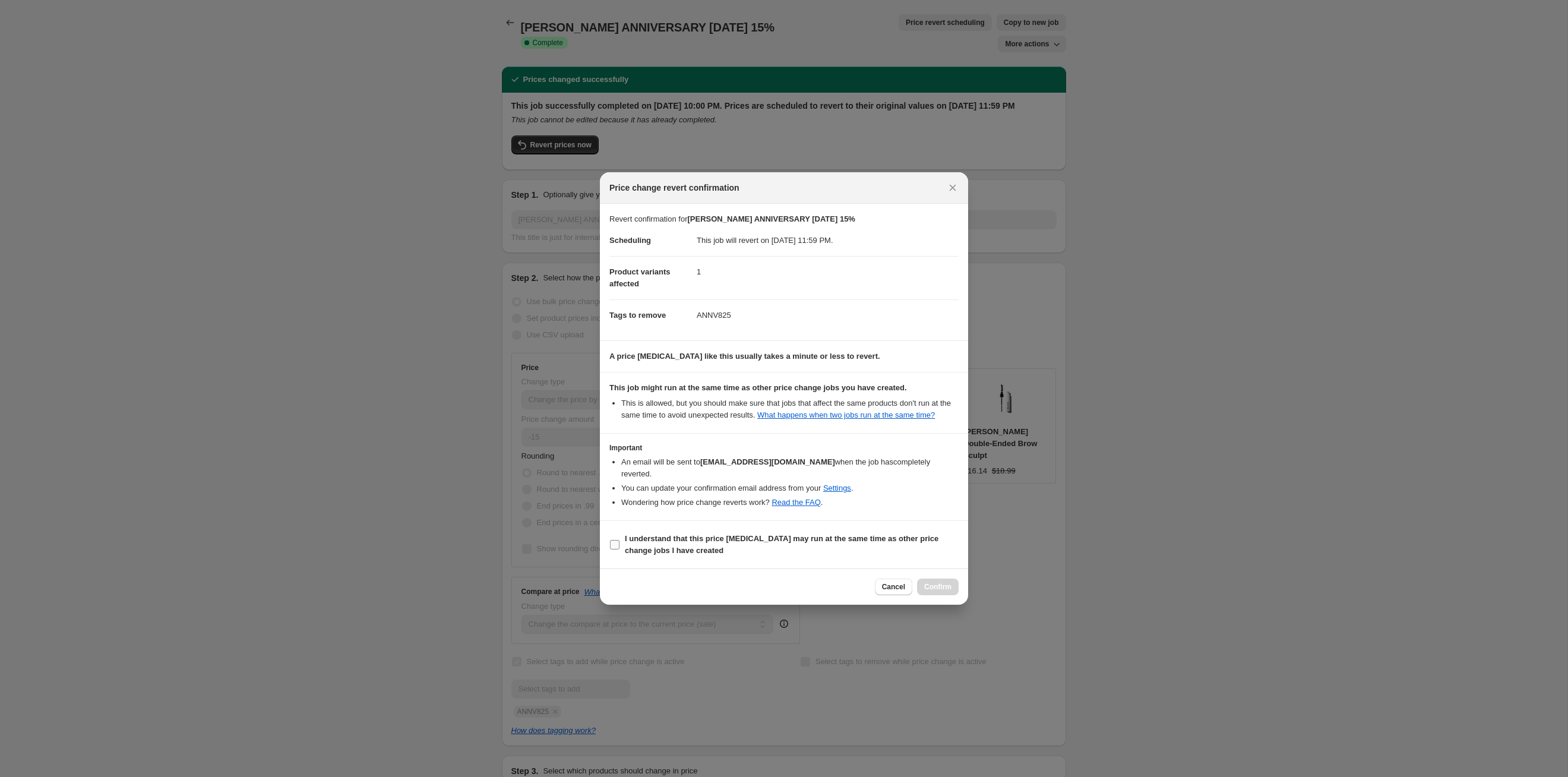
click at [875, 549] on span "I understand that this price [MEDICAL_DATA] may run at the same time as other p…" at bounding box center [792, 544] width 334 height 24
click at [619, 549] on input "I understand that this price [MEDICAL_DATA] may run at the same time as other p…" at bounding box center [614, 544] width 10 height 10
checkbox input "true"
click at [942, 583] on span "Confirm" at bounding box center [938, 587] width 27 height 10
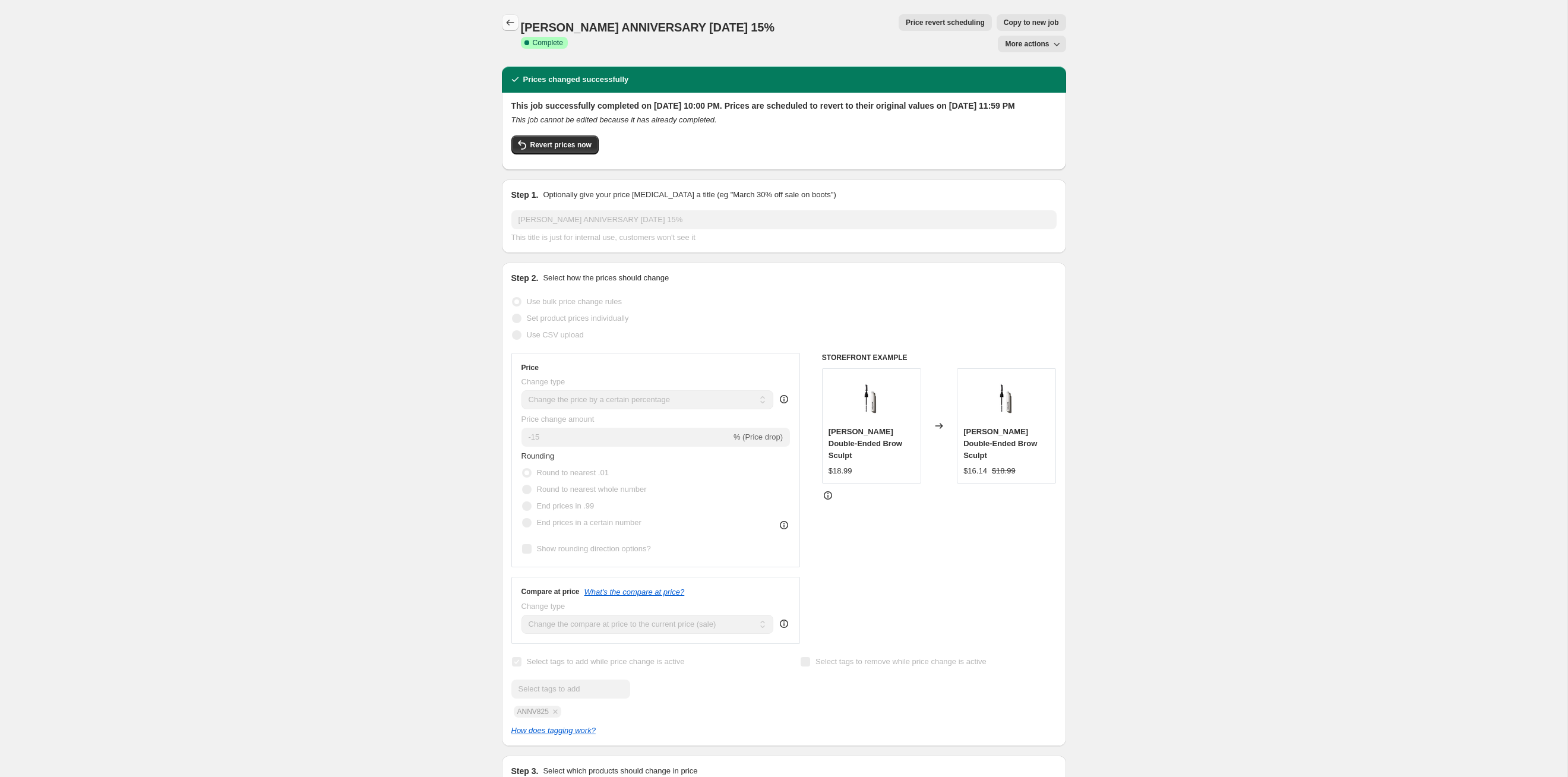
click at [509, 28] on icon "Price change jobs" at bounding box center [510, 22] width 12 height 12
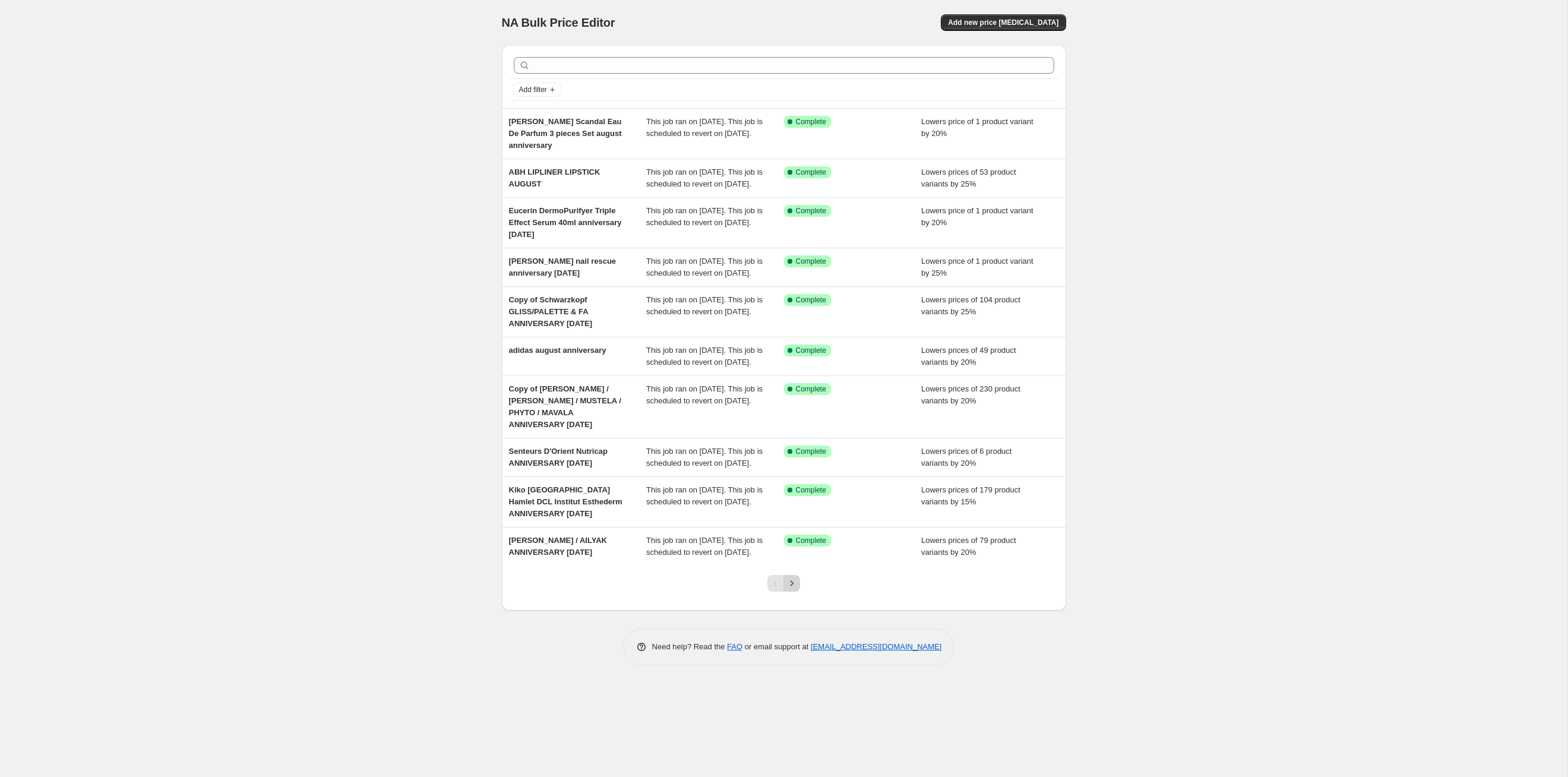
click at [792, 589] on icon "Next" at bounding box center [792, 583] width 12 height 12
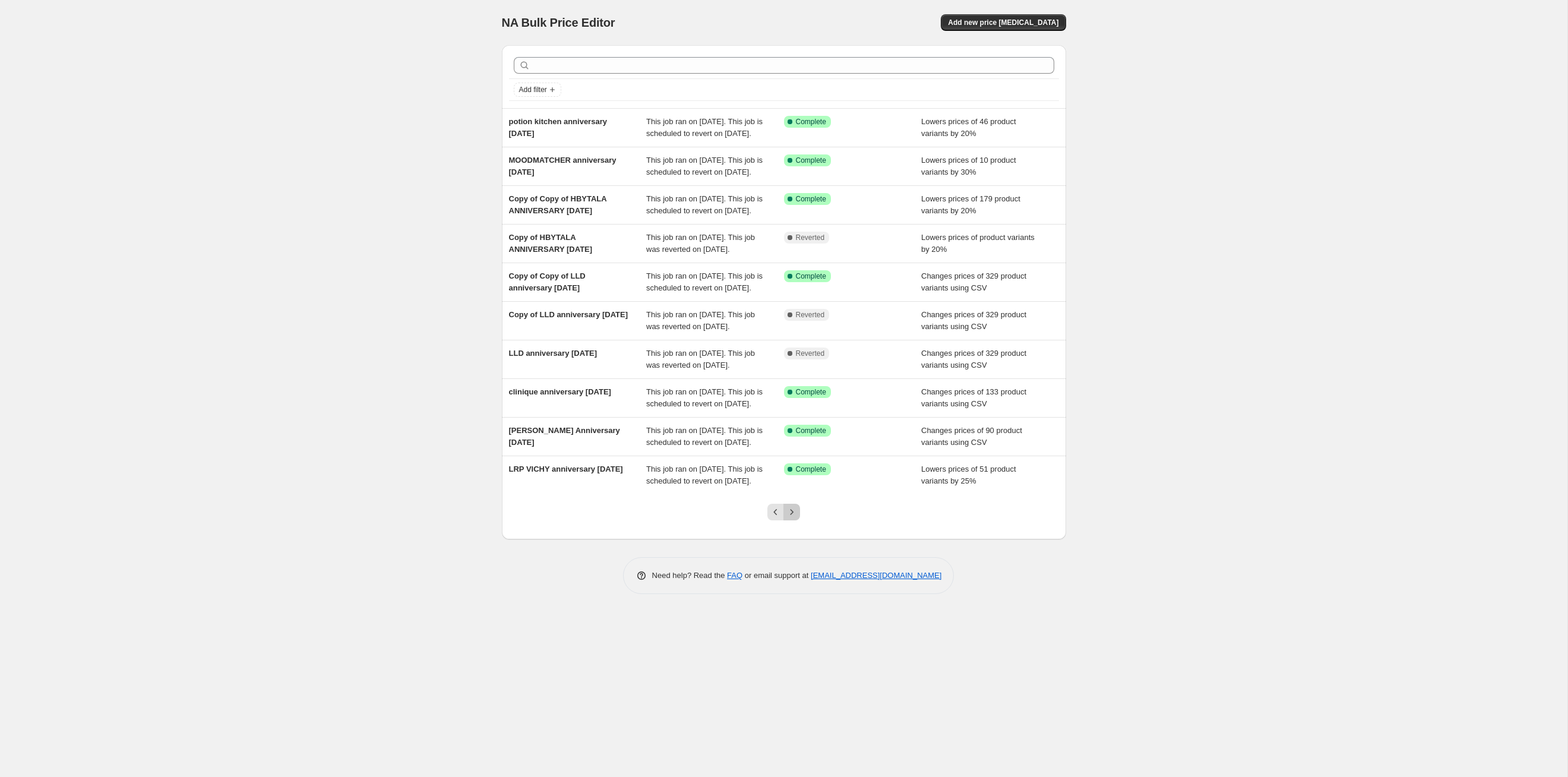
click at [792, 518] on icon "Next" at bounding box center [792, 512] width 12 height 12
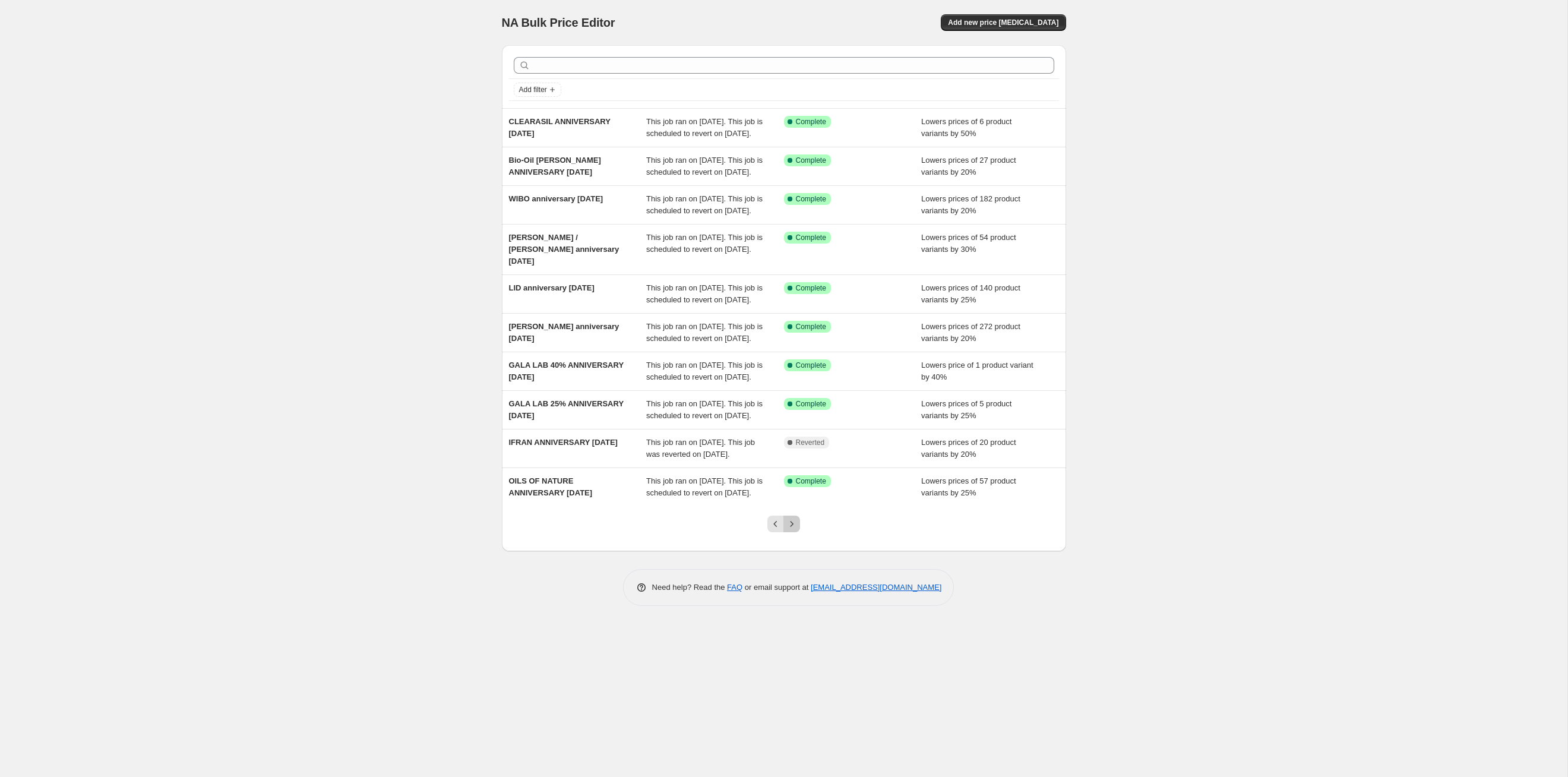
click at [792, 530] on icon "Next" at bounding box center [792, 524] width 12 height 12
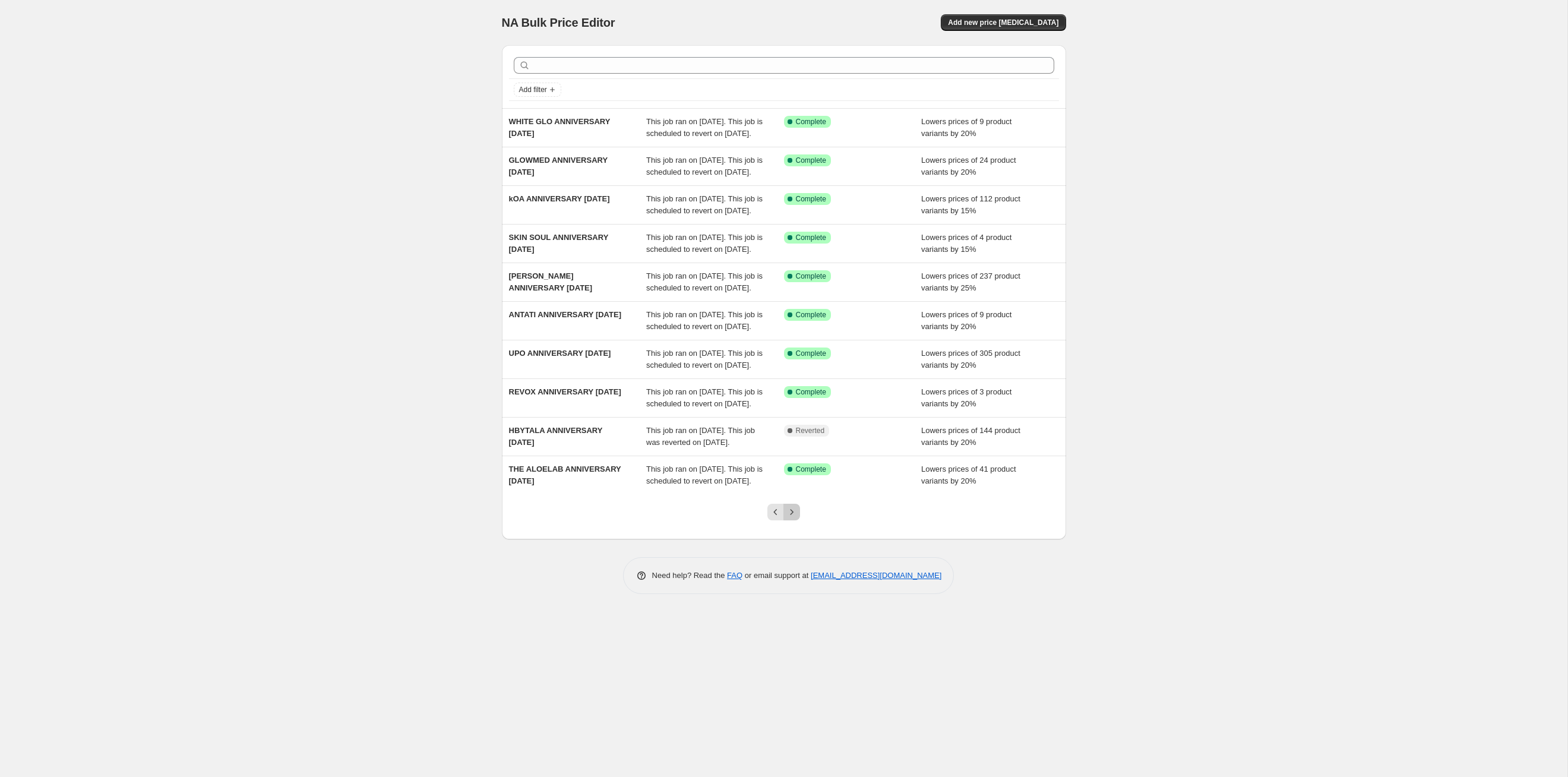
click at [792, 518] on icon "Next" at bounding box center [792, 512] width 12 height 12
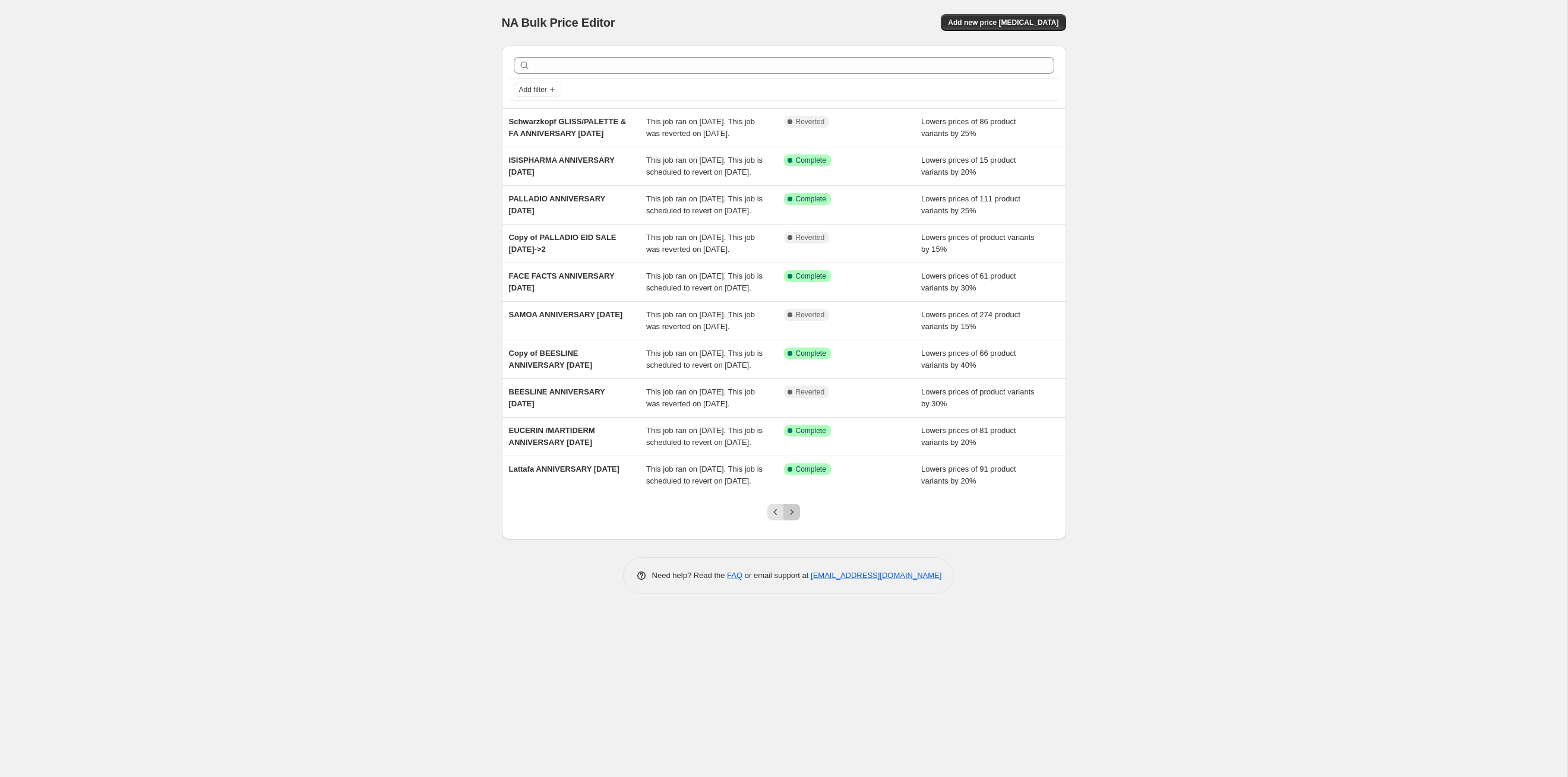
click at [792, 518] on icon "Next" at bounding box center [792, 512] width 12 height 12
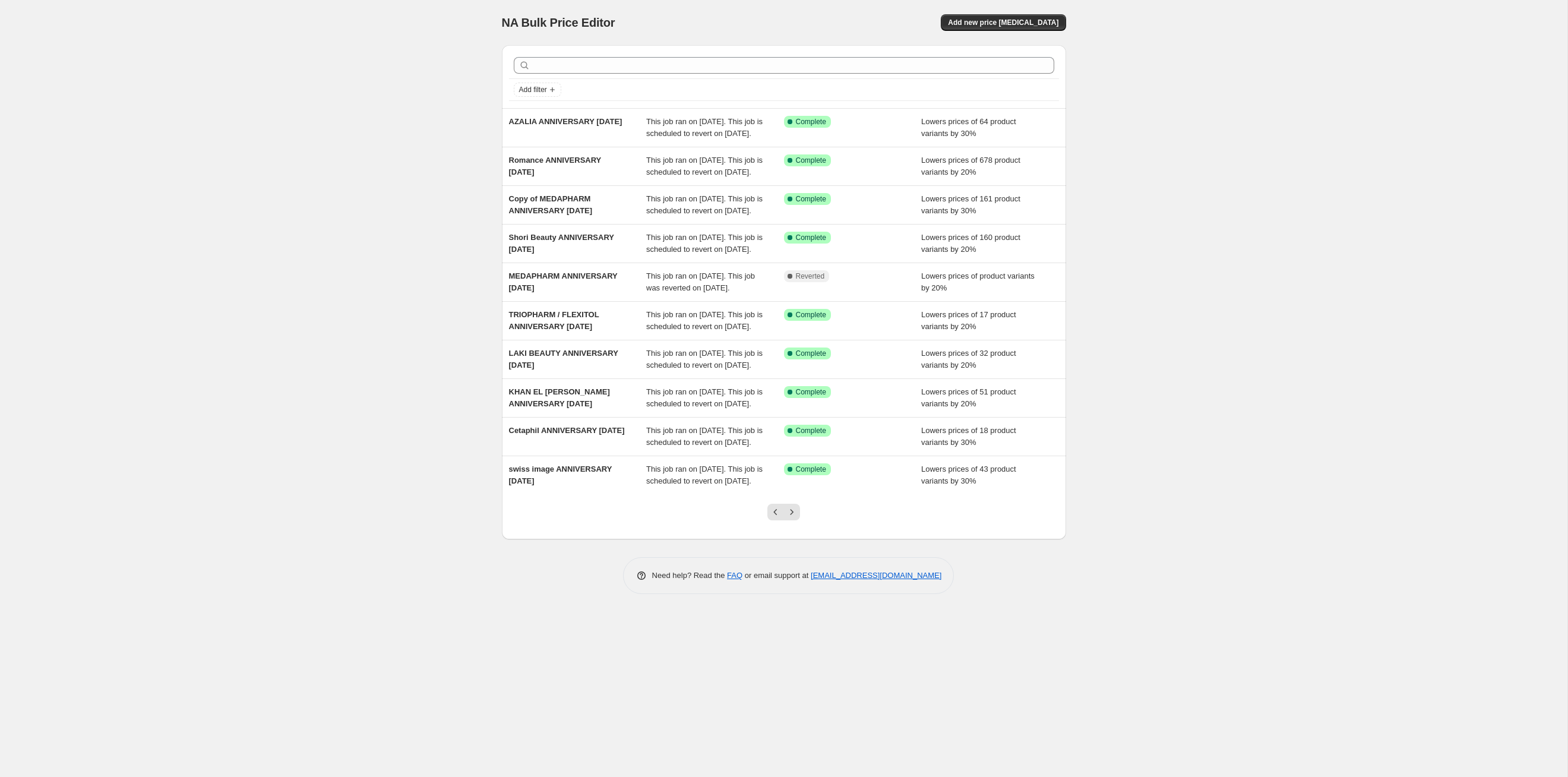
click at [792, 518] on icon "Next" at bounding box center [792, 512] width 12 height 12
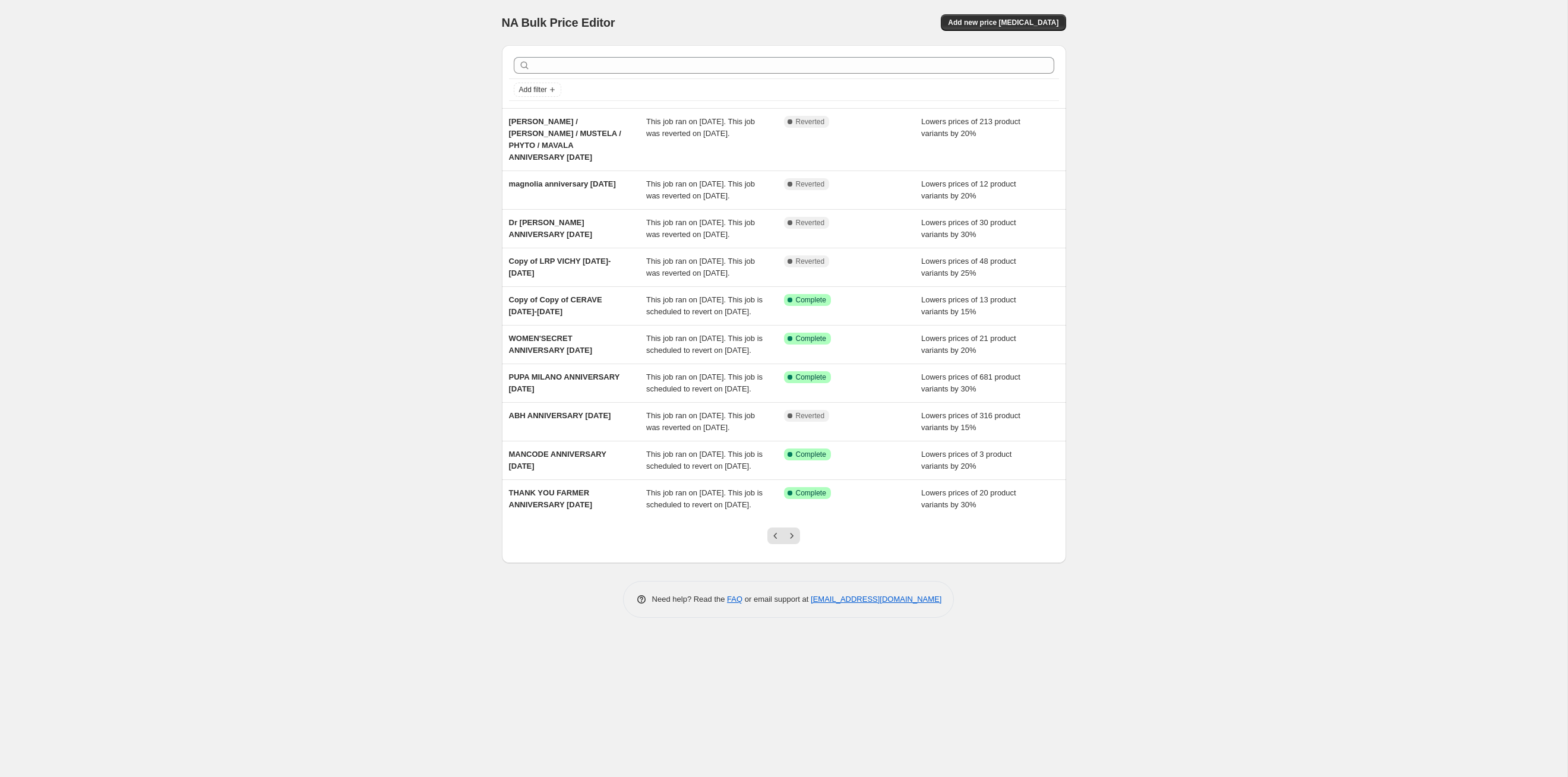
click at [792, 542] on icon "Next" at bounding box center [792, 536] width 12 height 12
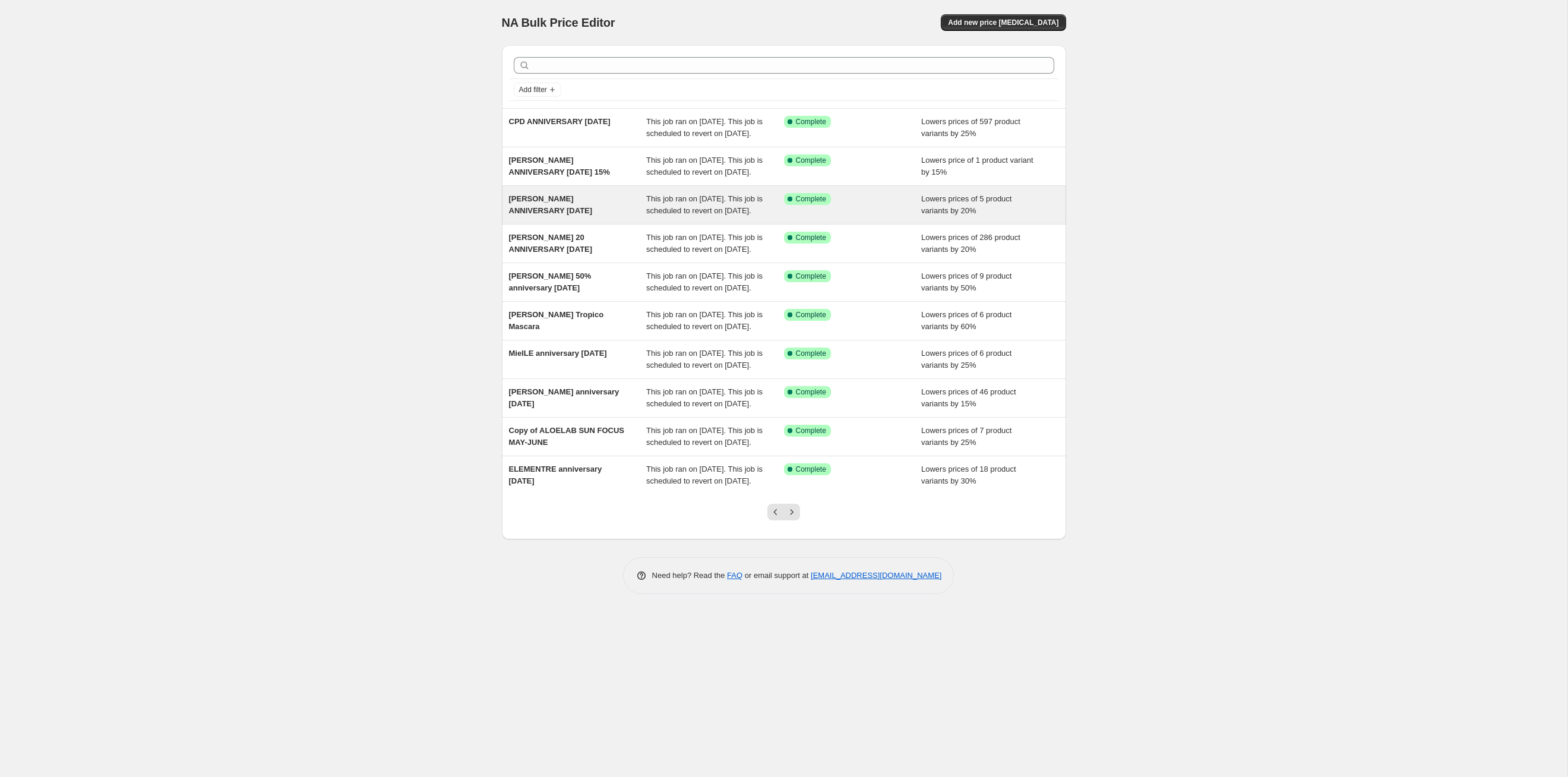
click at [721, 215] on span "This job ran on [DATE]. This job is scheduled to revert on [DATE]." at bounding box center [704, 204] width 117 height 21
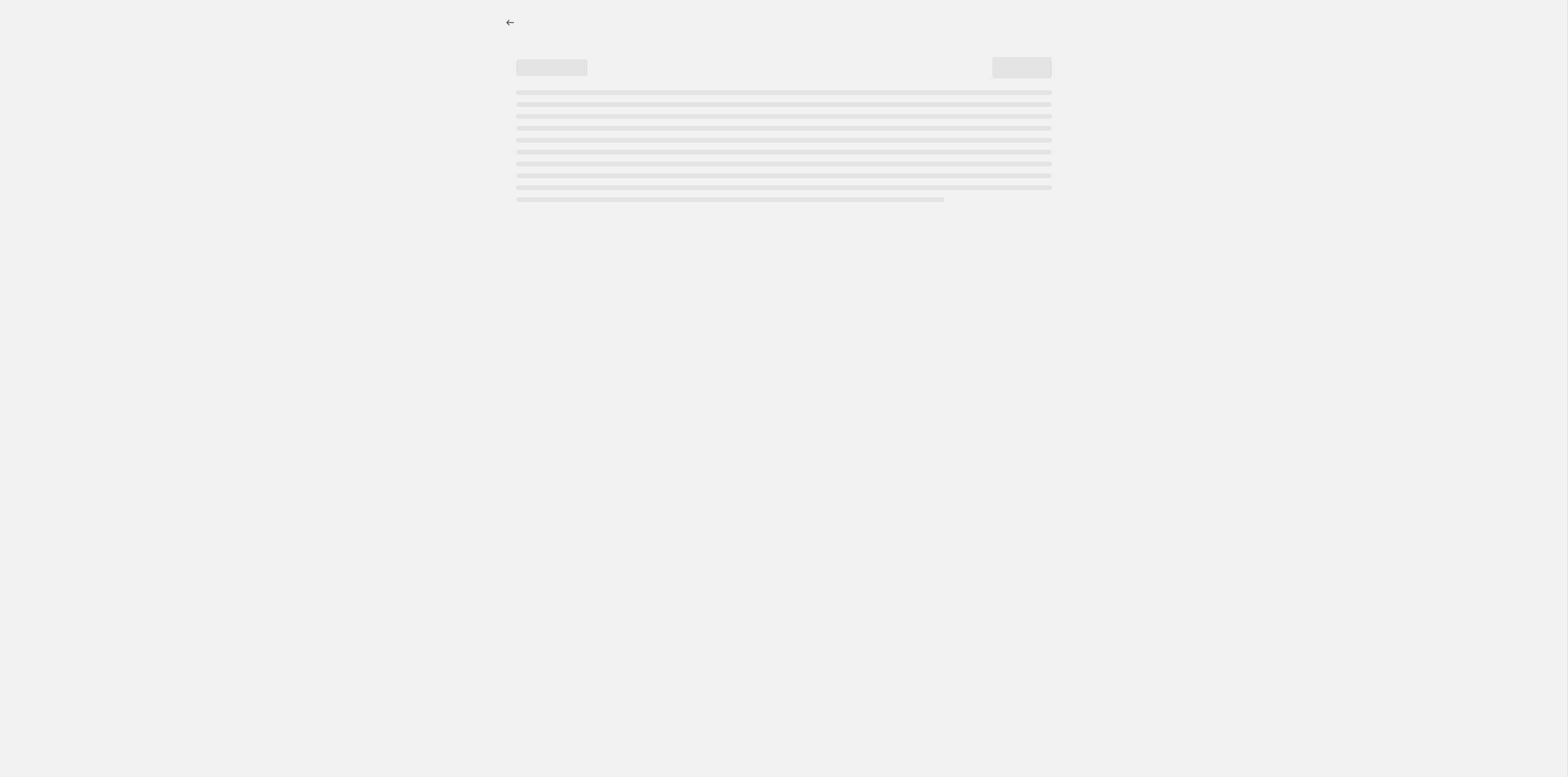
select select "percentage"
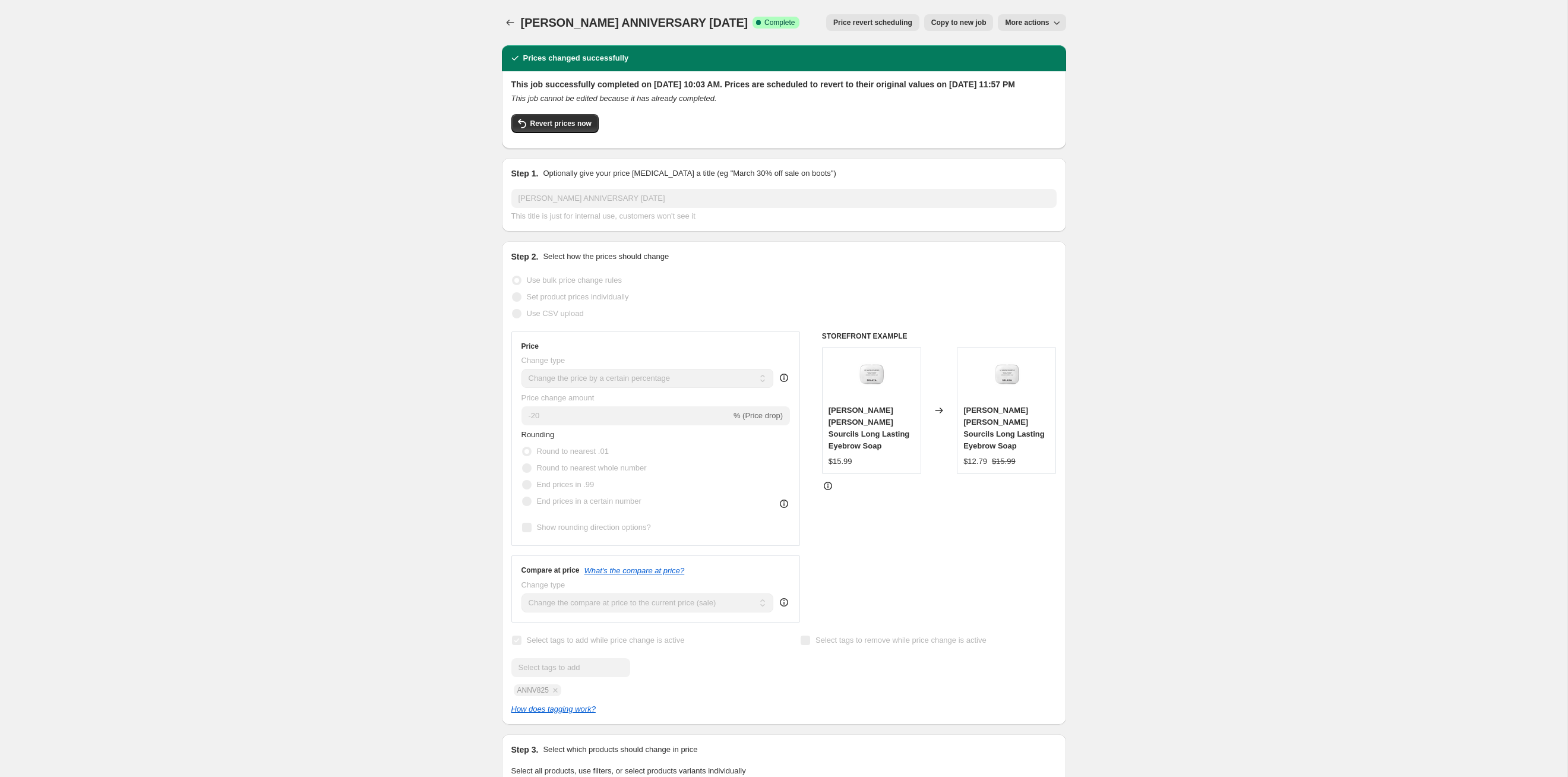
click at [845, 31] on div "SELAYA ANNIVERSARY AUGUST25. This page is ready SELAYA ANNIVERSARY AUGUST25 Suc…" at bounding box center [784, 22] width 565 height 45
click at [845, 24] on span "Price revert scheduling" at bounding box center [873, 22] width 79 height 10
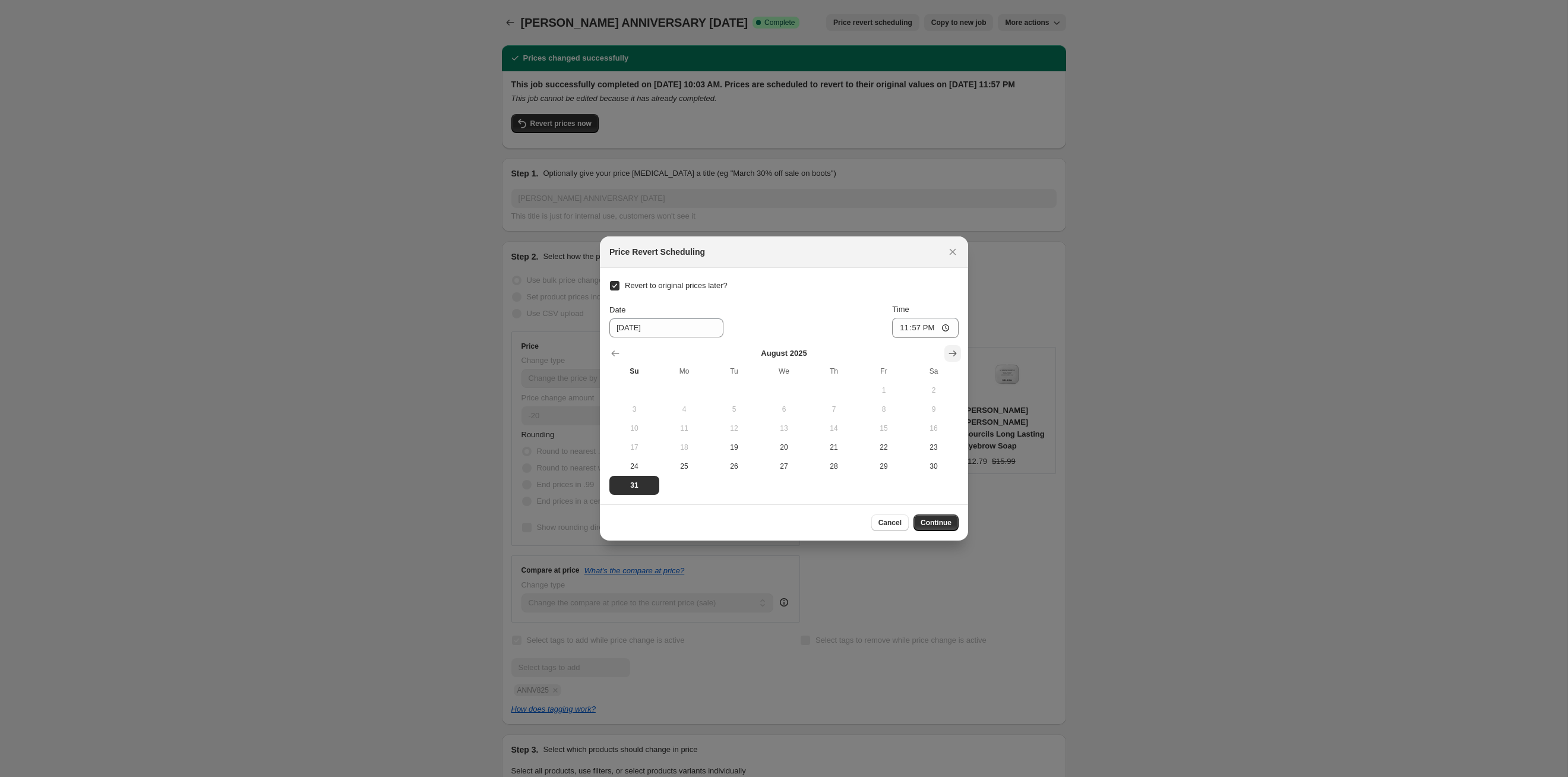
click at [950, 357] on icon "Show next month, September 2025" at bounding box center [952, 353] width 12 height 12
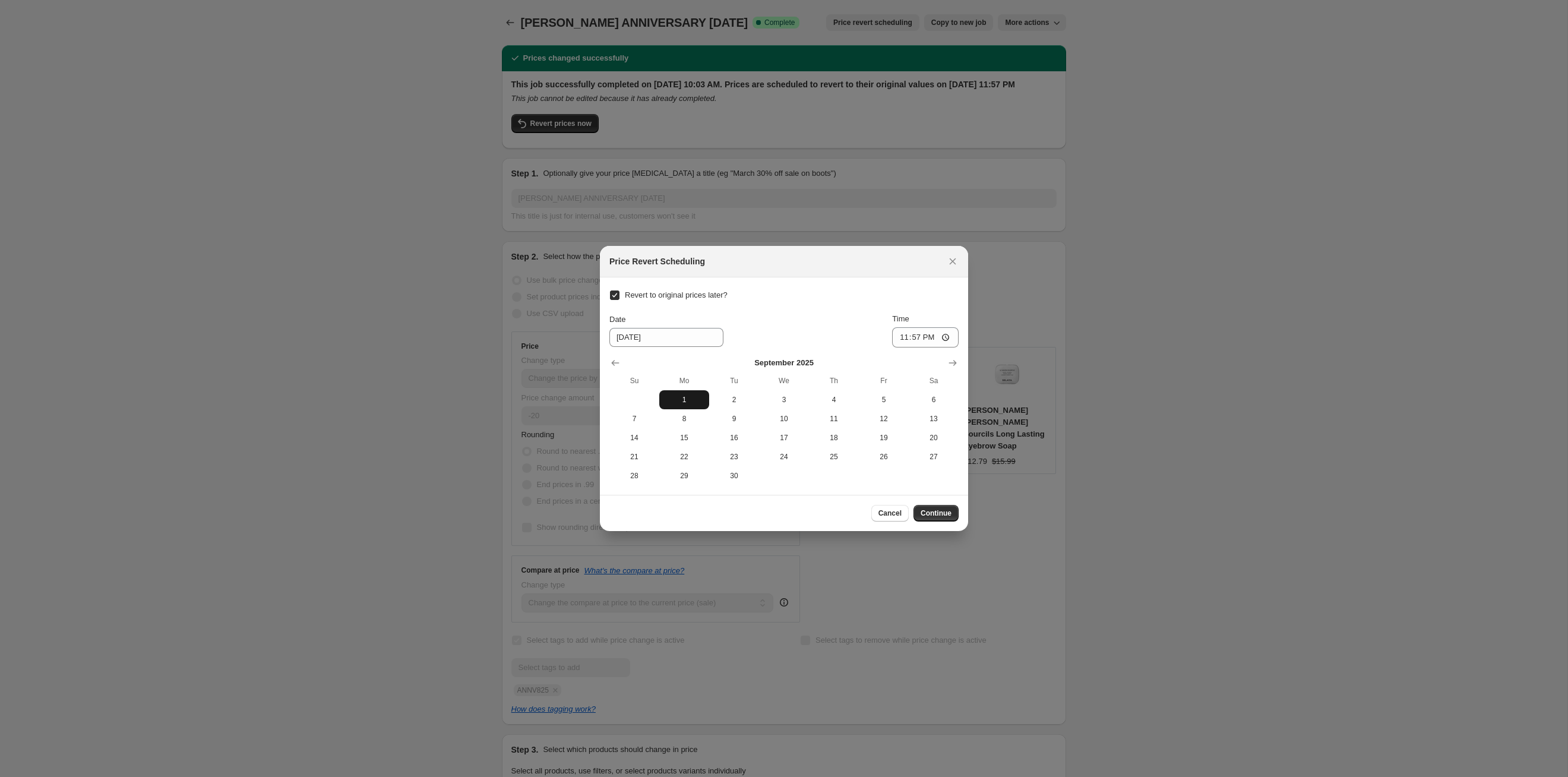
click at [702, 402] on span "1" at bounding box center [684, 399] width 40 height 10
type input "[DATE]"
click at [933, 521] on button "Continue" at bounding box center [936, 513] width 45 height 17
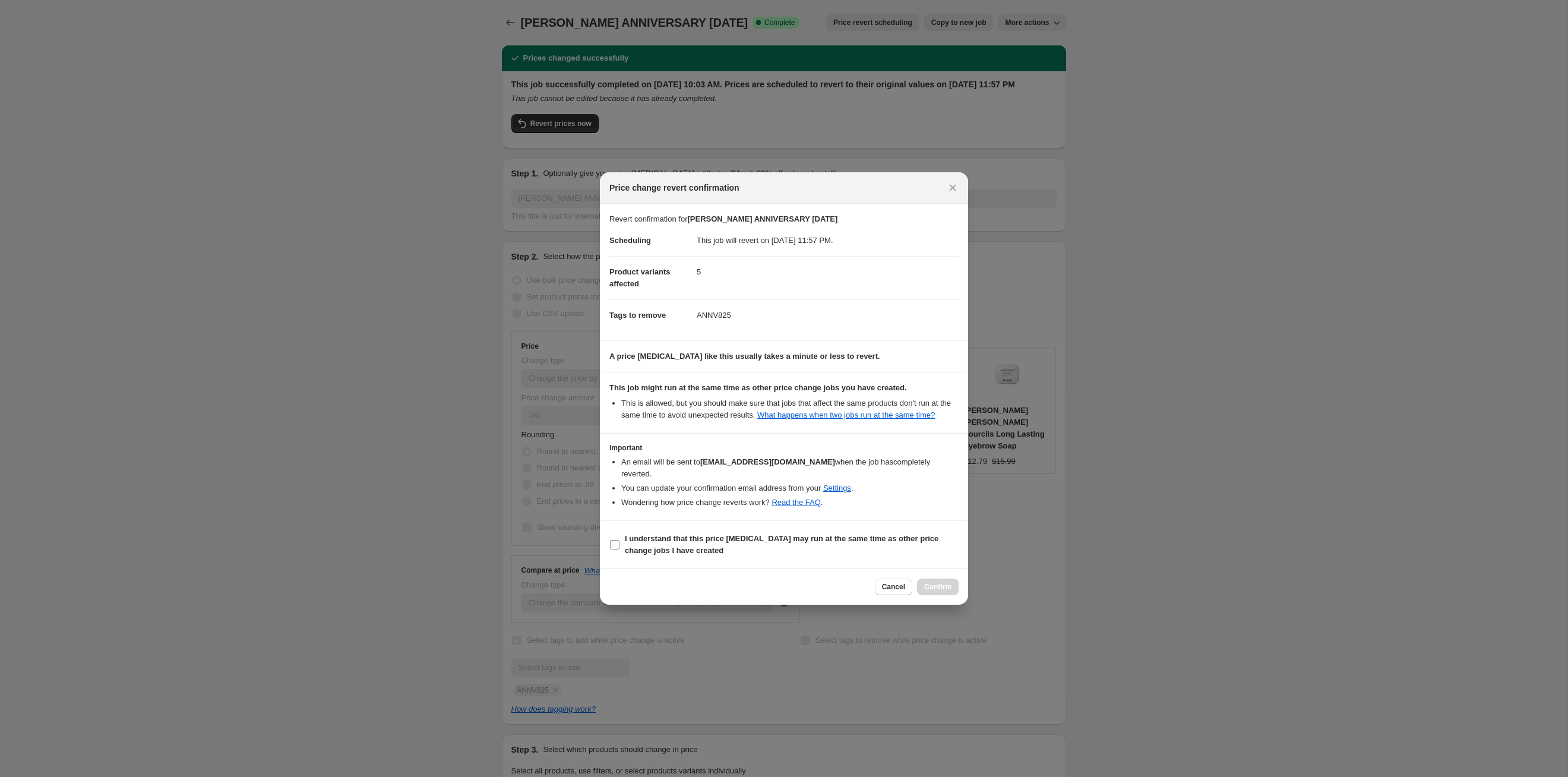
click at [896, 549] on span "I understand that this price [MEDICAL_DATA] may run at the same time as other p…" at bounding box center [792, 544] width 334 height 24
click at [619, 549] on input "I understand that this price [MEDICAL_DATA] may run at the same time as other p…" at bounding box center [614, 544] width 10 height 10
checkbox input "true"
click at [938, 588] on span "Confirm" at bounding box center [938, 587] width 27 height 10
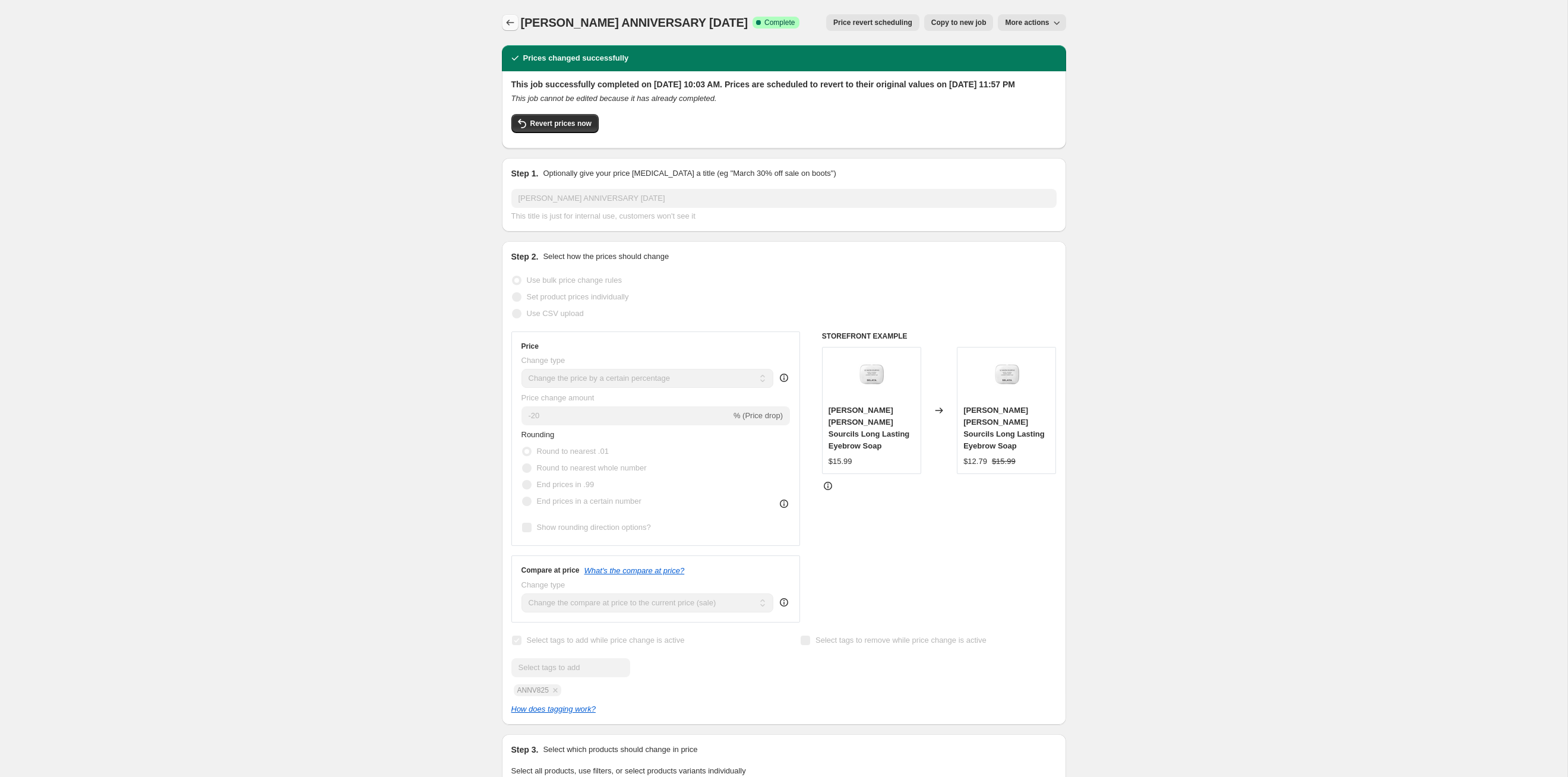
click at [505, 26] on icon "Price change jobs" at bounding box center [510, 22] width 12 height 12
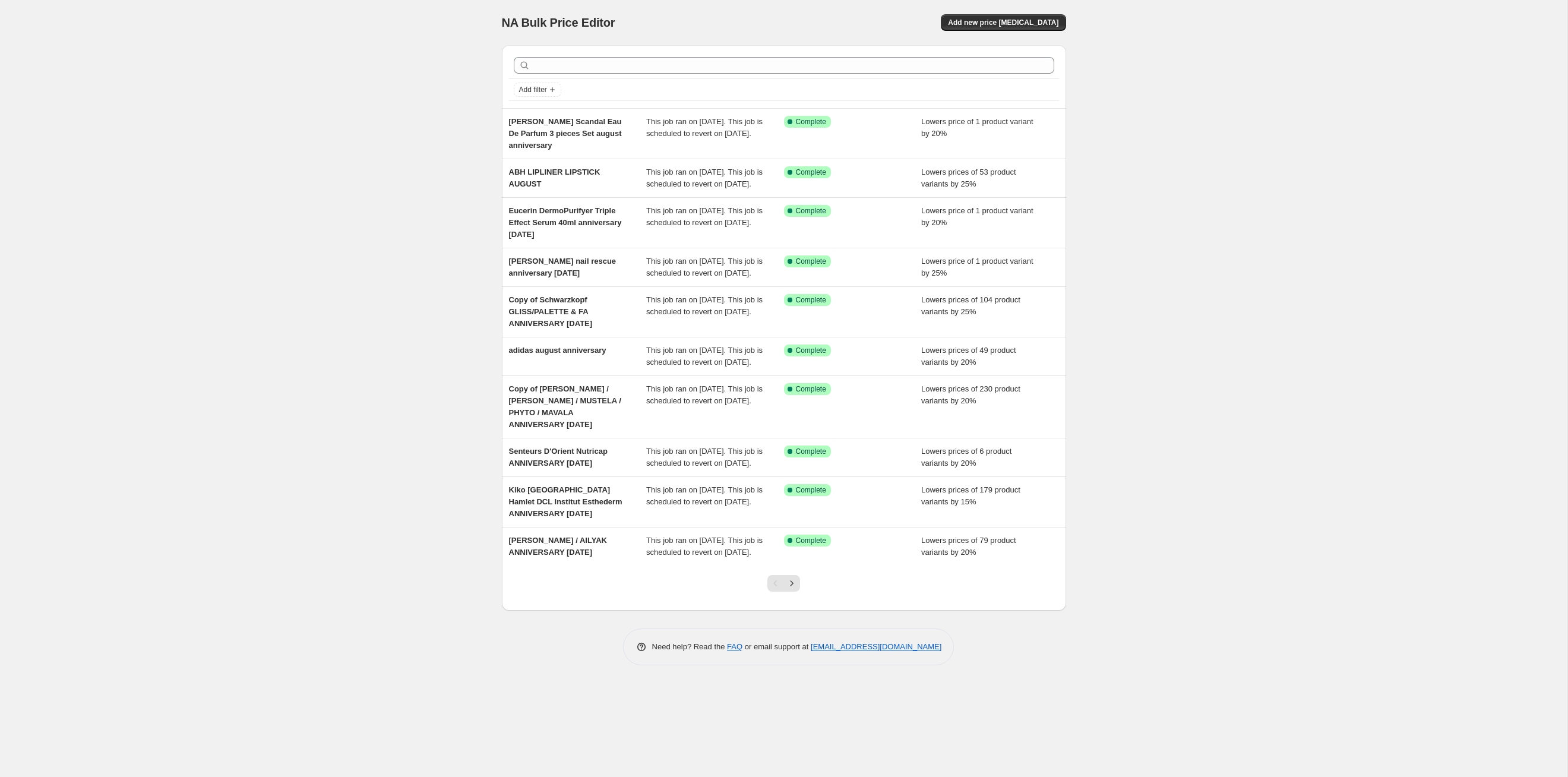
click at [806, 610] on div at bounding box center [783, 588] width 48 height 45
click at [799, 591] on button "Next" at bounding box center [792, 583] width 17 height 17
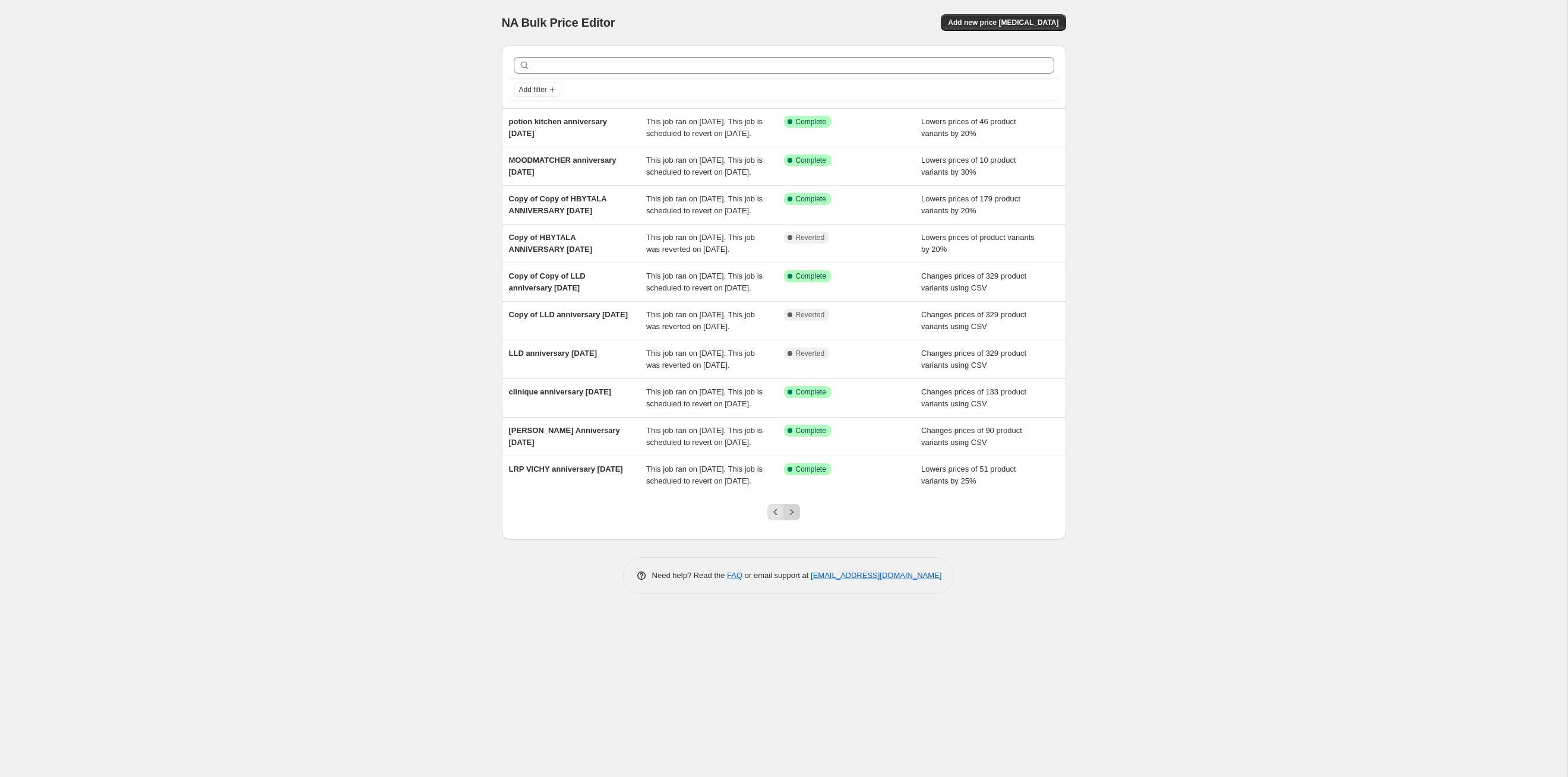
click at [799, 521] on button "Next" at bounding box center [792, 512] width 17 height 17
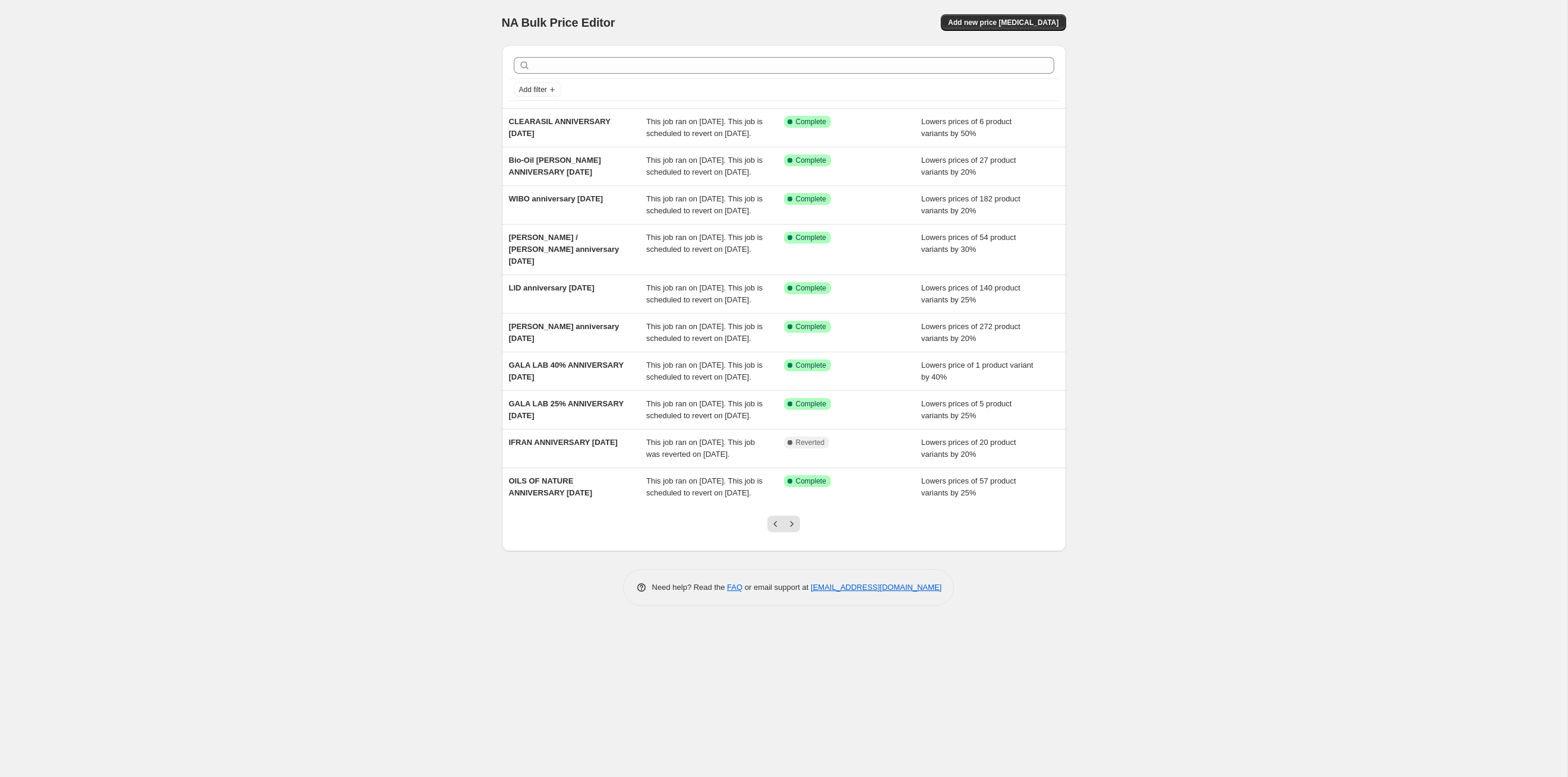
click at [799, 532] on button "Next" at bounding box center [792, 524] width 17 height 17
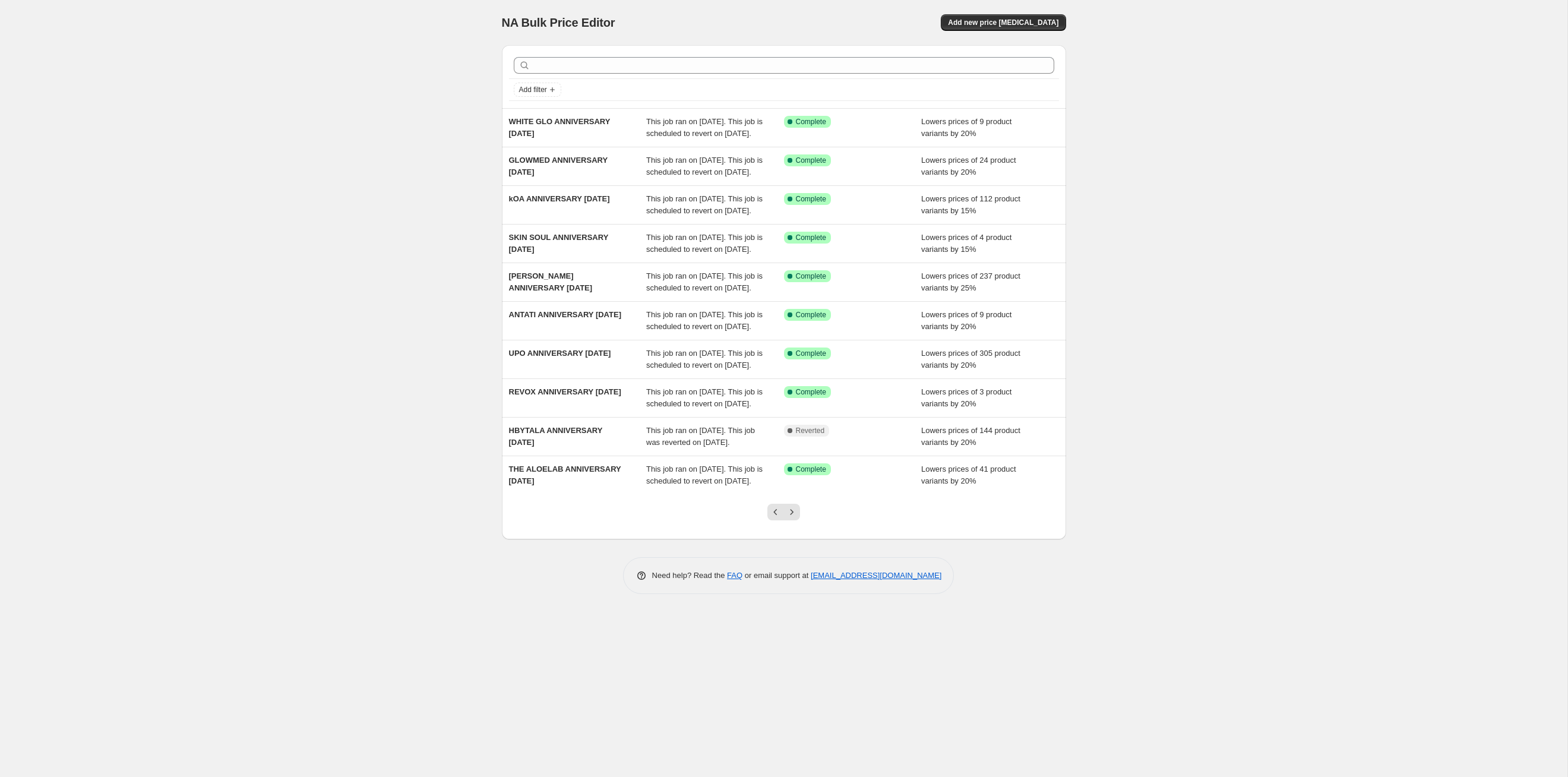
click at [799, 521] on button "Next" at bounding box center [792, 512] width 17 height 17
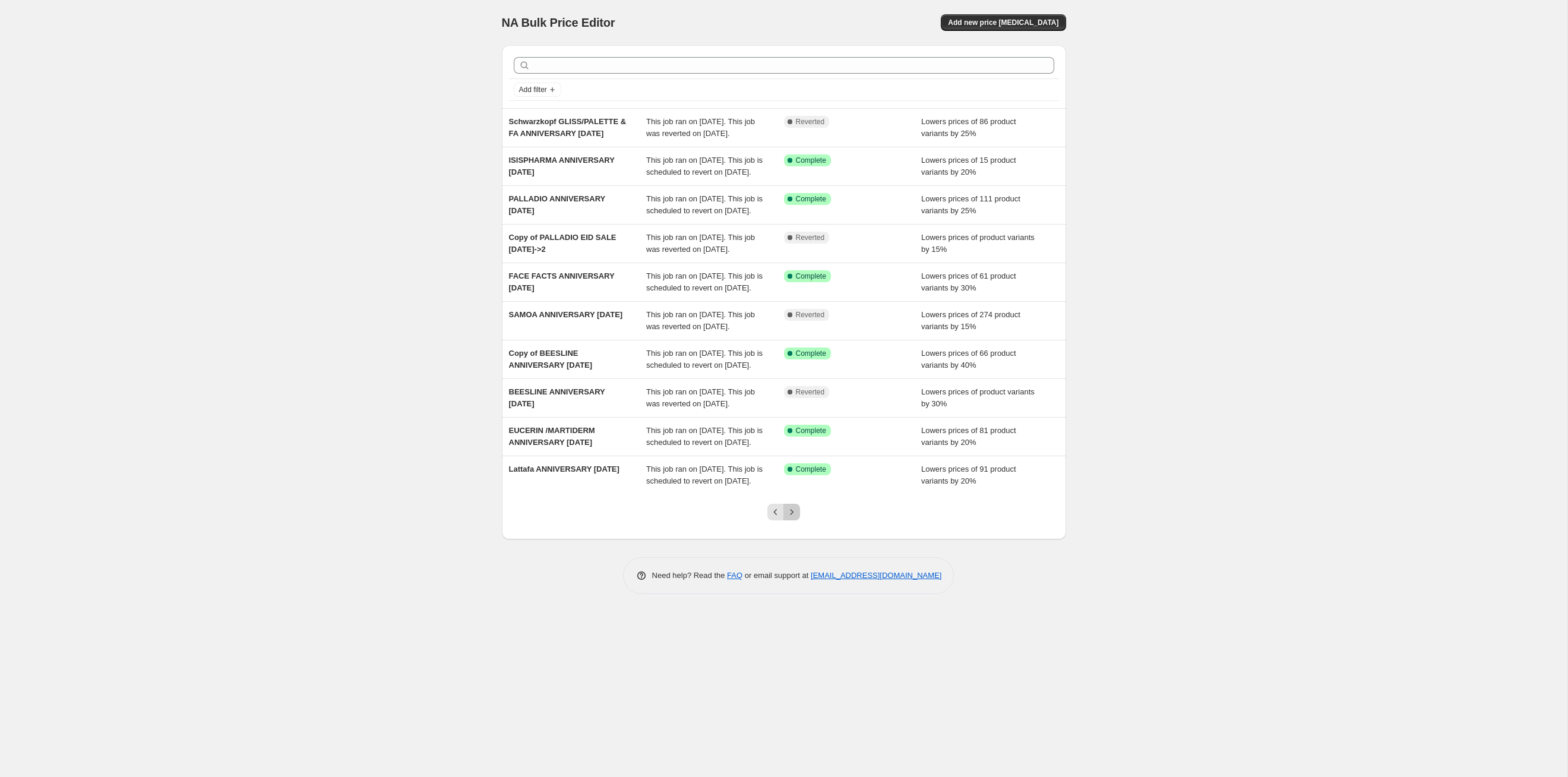
click at [799, 521] on button "Next" at bounding box center [792, 512] width 17 height 17
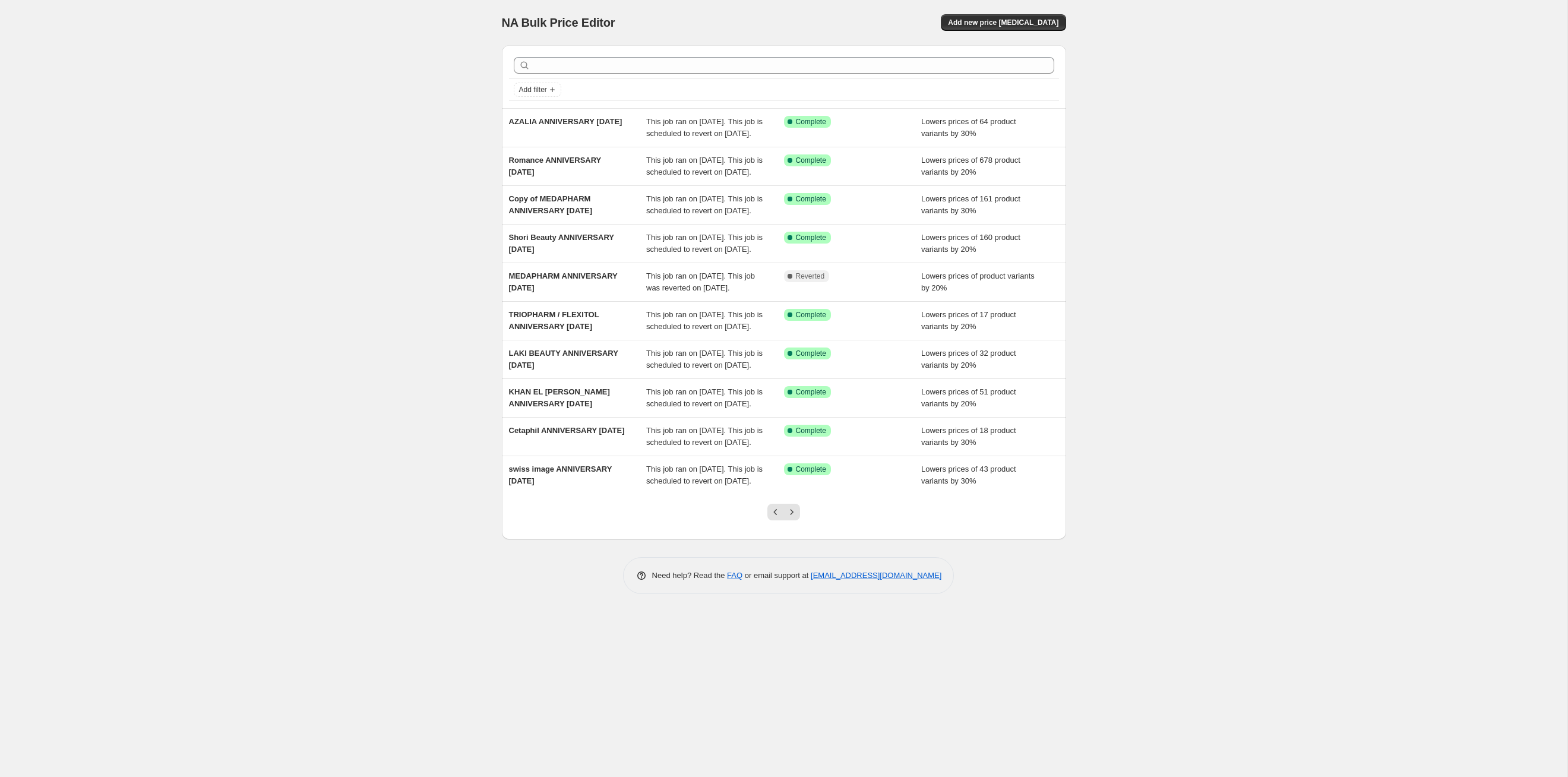
click at [799, 521] on button "Next" at bounding box center [792, 512] width 17 height 17
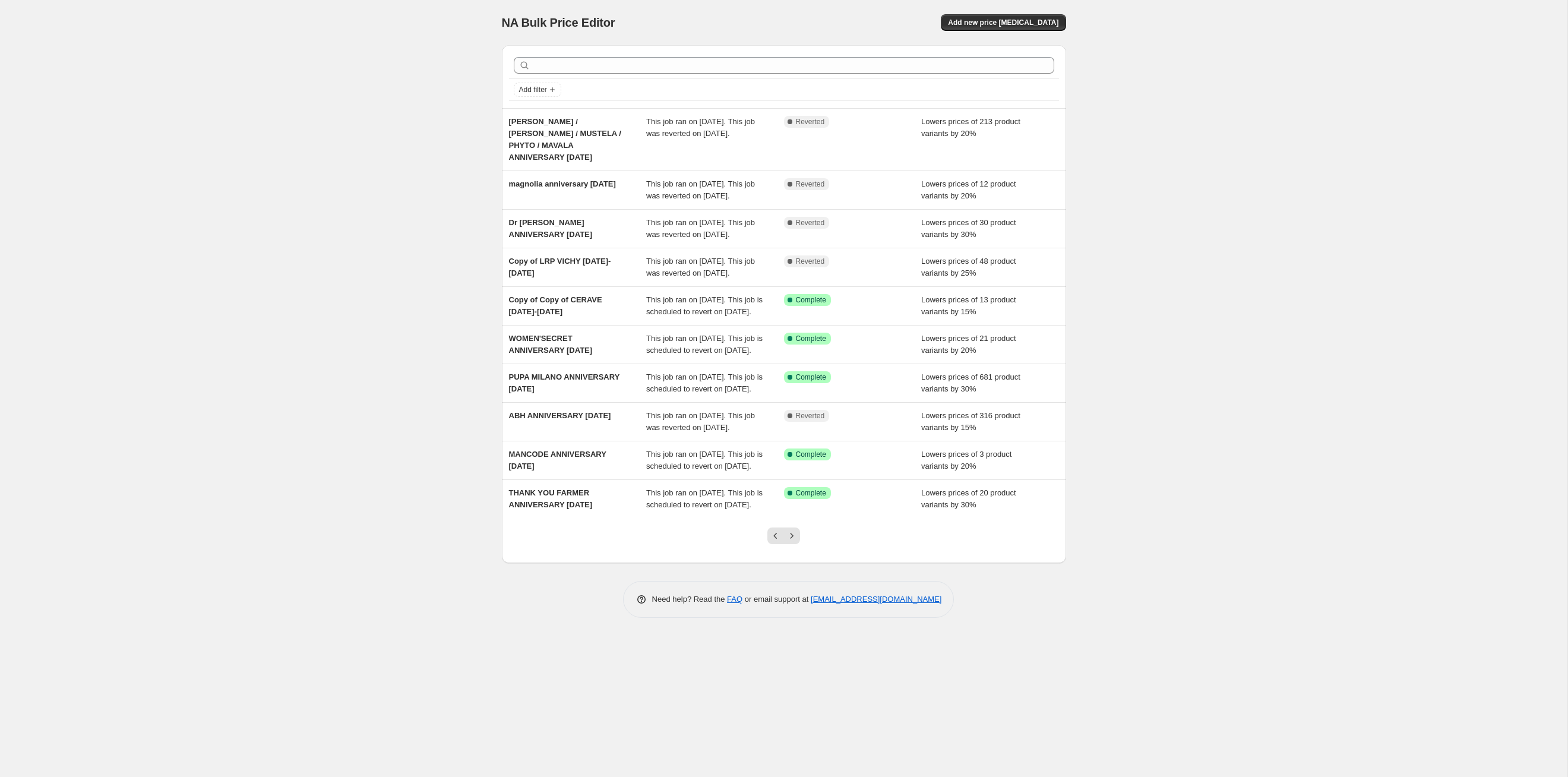
click at [799, 544] on button "Next" at bounding box center [792, 536] width 17 height 17
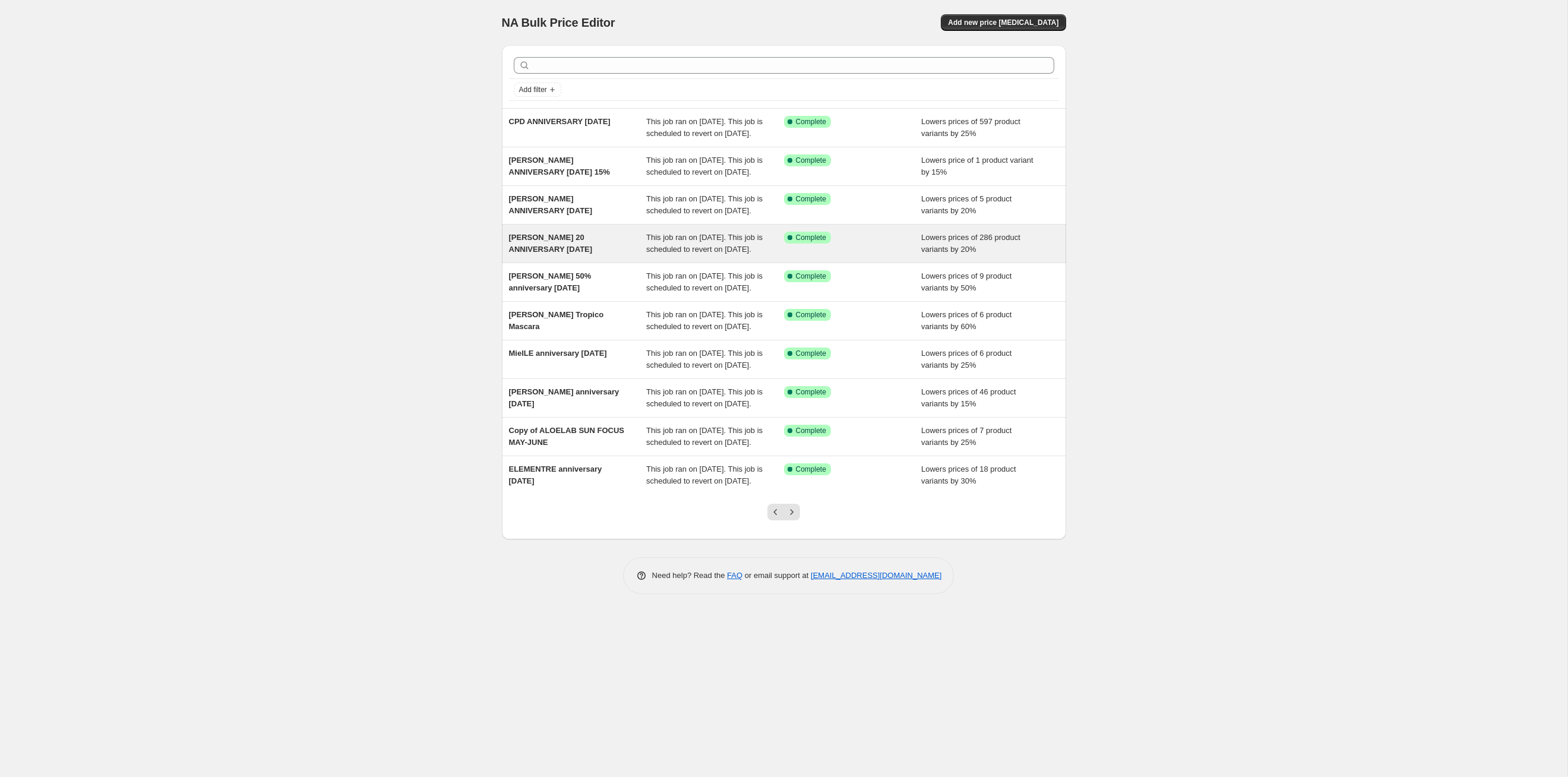
click at [721, 254] on span "This job ran on [DATE]. This job is scheduled to revert on [DATE]." at bounding box center [704, 243] width 117 height 21
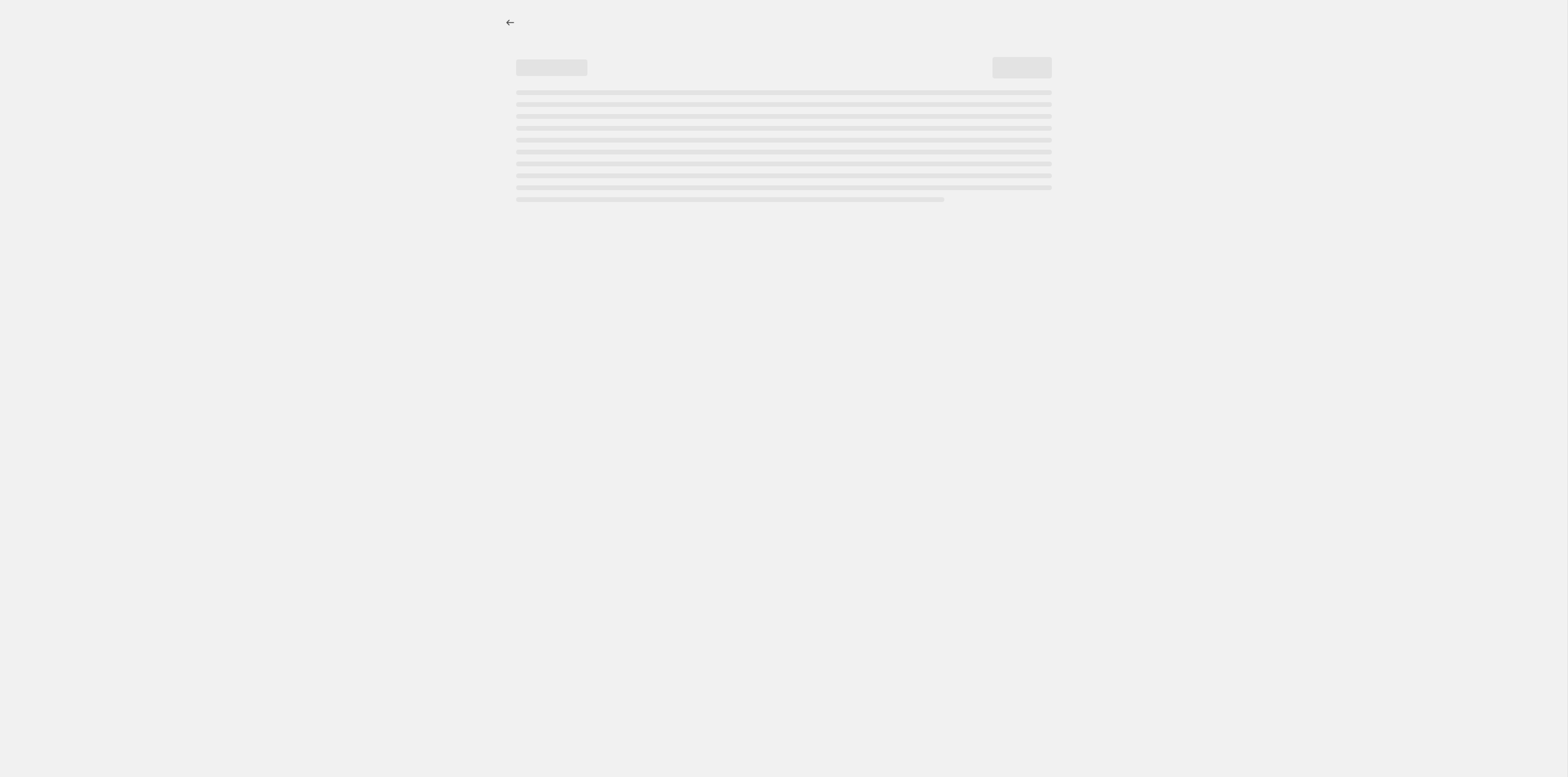
select select "percentage"
select select "tag"
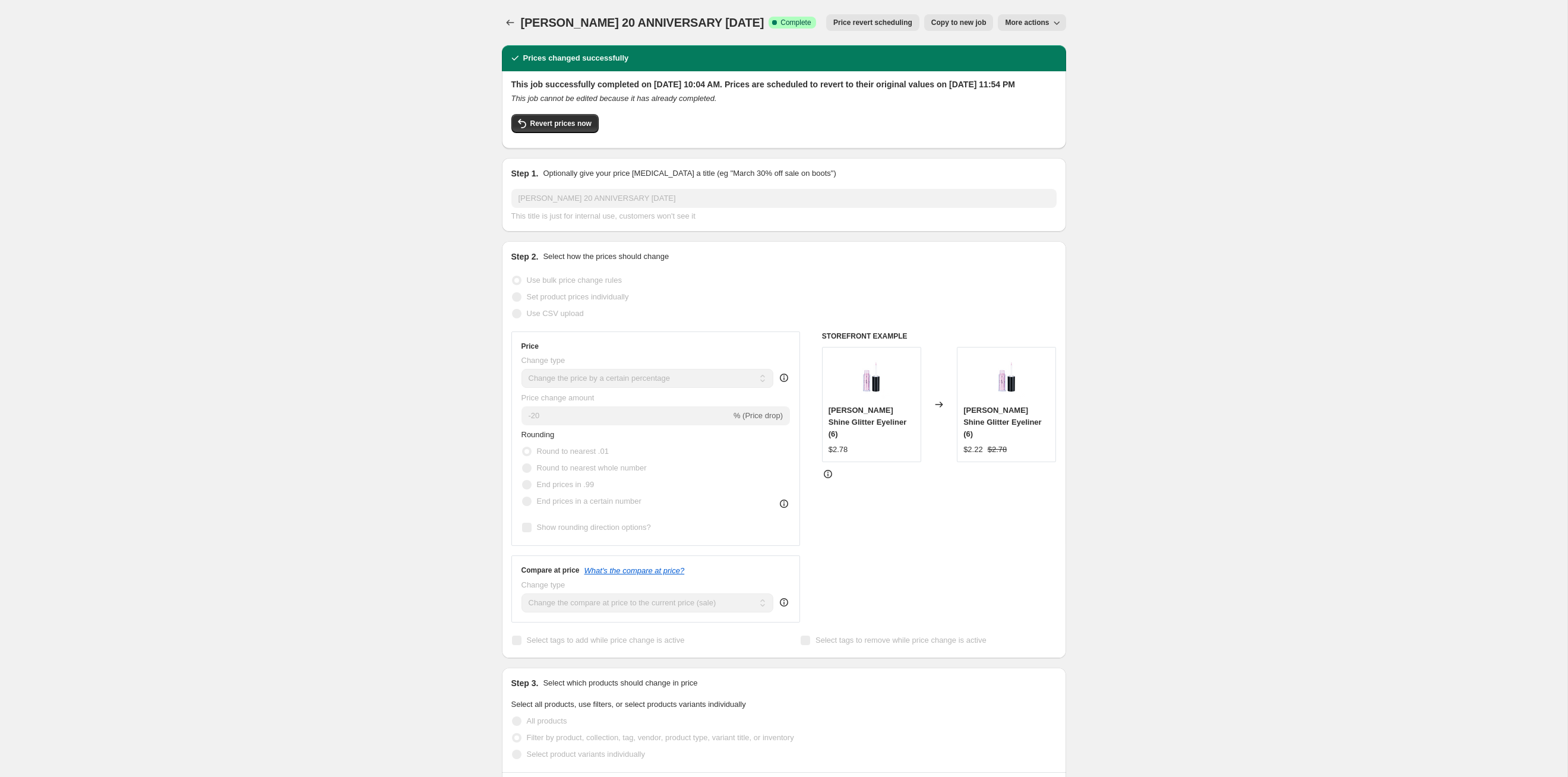
click at [847, 23] on span "Price revert scheduling" at bounding box center [873, 22] width 79 height 10
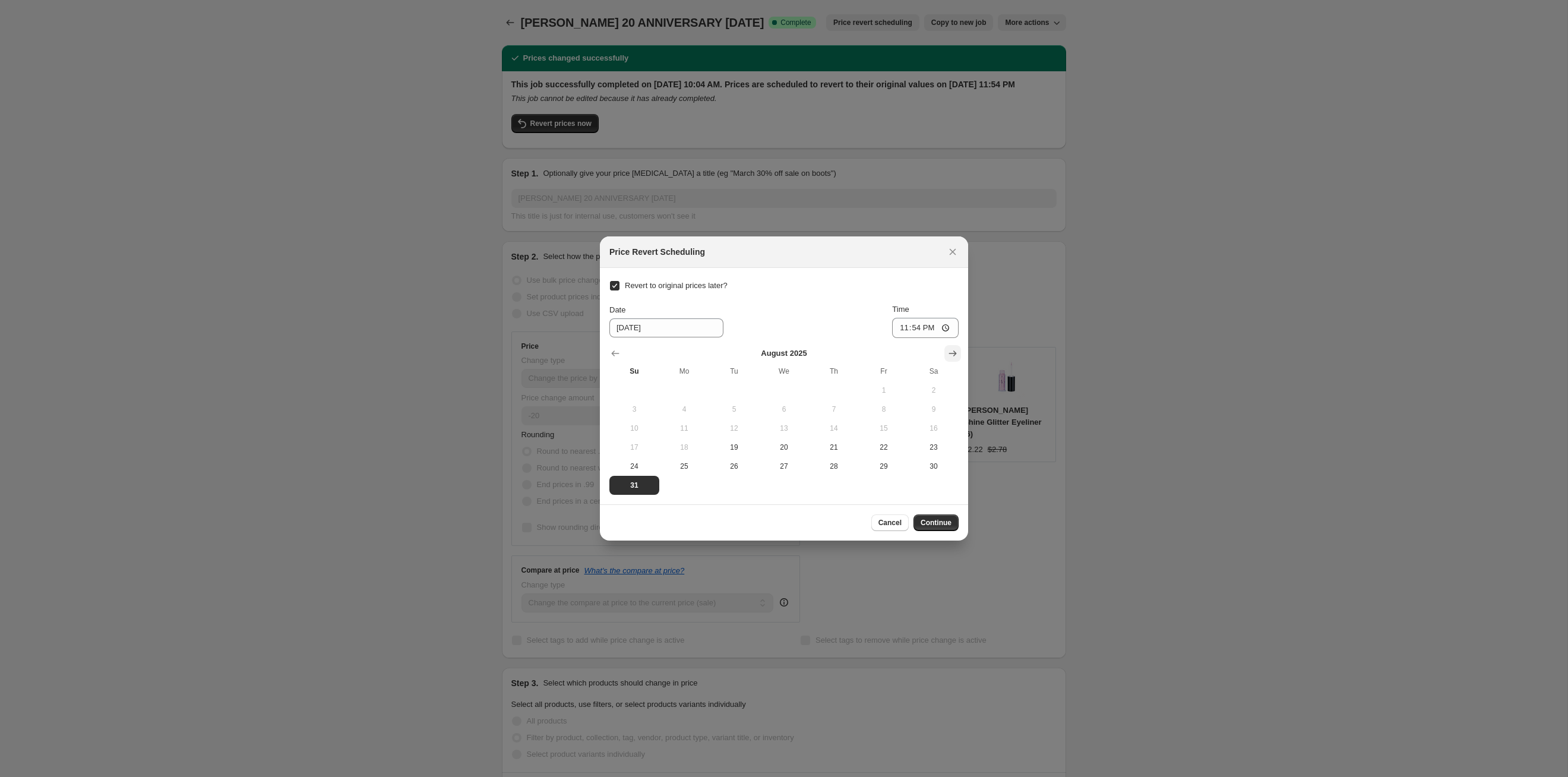
click at [953, 351] on icon "Show next month, September 2025" at bounding box center [953, 353] width 8 height 6
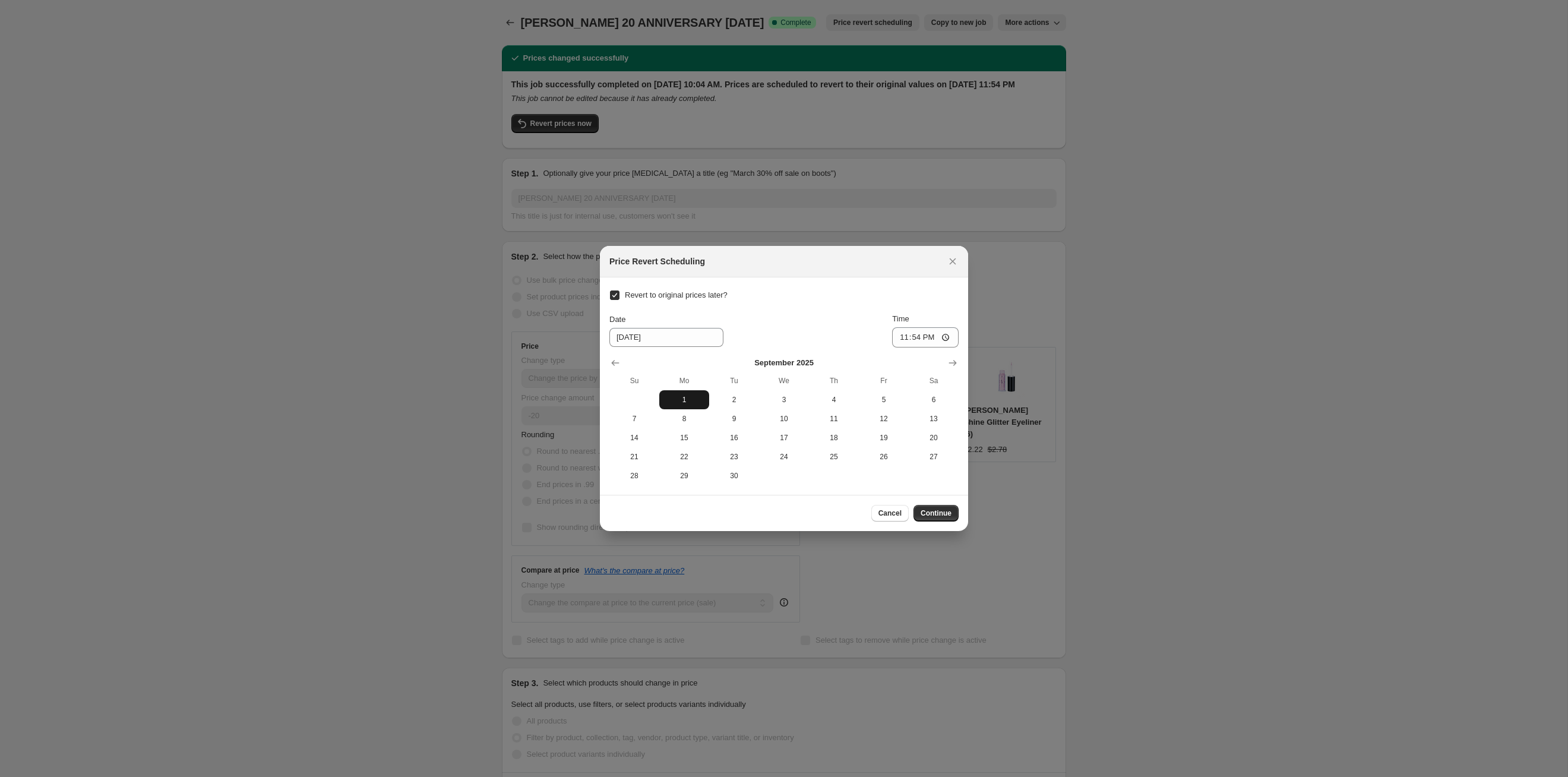
click at [671, 401] on span "1" at bounding box center [684, 399] width 40 height 10
type input "[DATE]"
click at [944, 514] on span "Continue" at bounding box center [936, 513] width 31 height 10
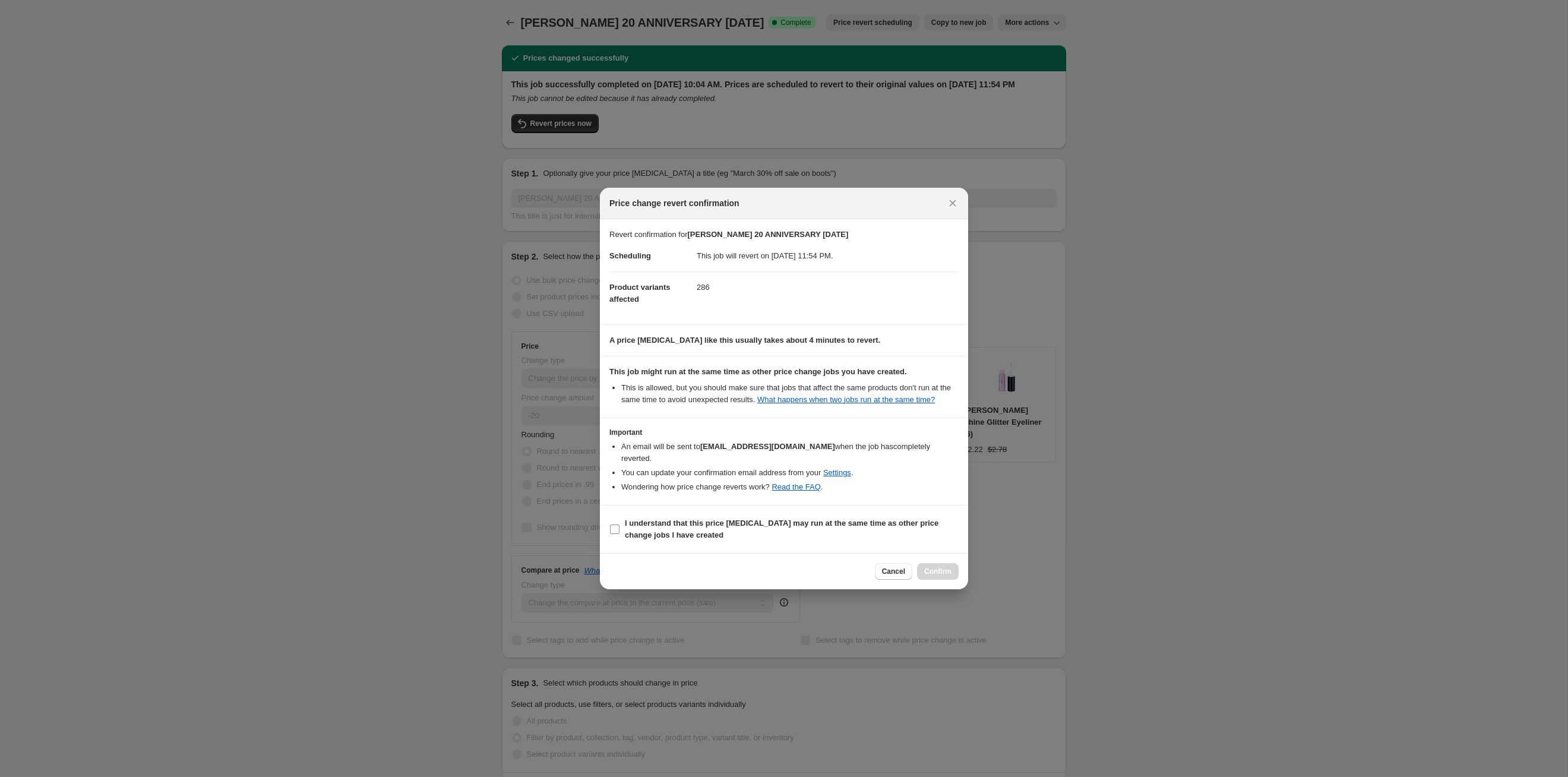
click at [824, 533] on span "I understand that this price [MEDICAL_DATA] may run at the same time as other p…" at bounding box center [792, 529] width 334 height 24
click at [619, 533] on input "I understand that this price [MEDICAL_DATA] may run at the same time as other p…" at bounding box center [614, 529] width 10 height 10
checkbox input "true"
click at [940, 576] on button "Confirm" at bounding box center [938, 572] width 41 height 17
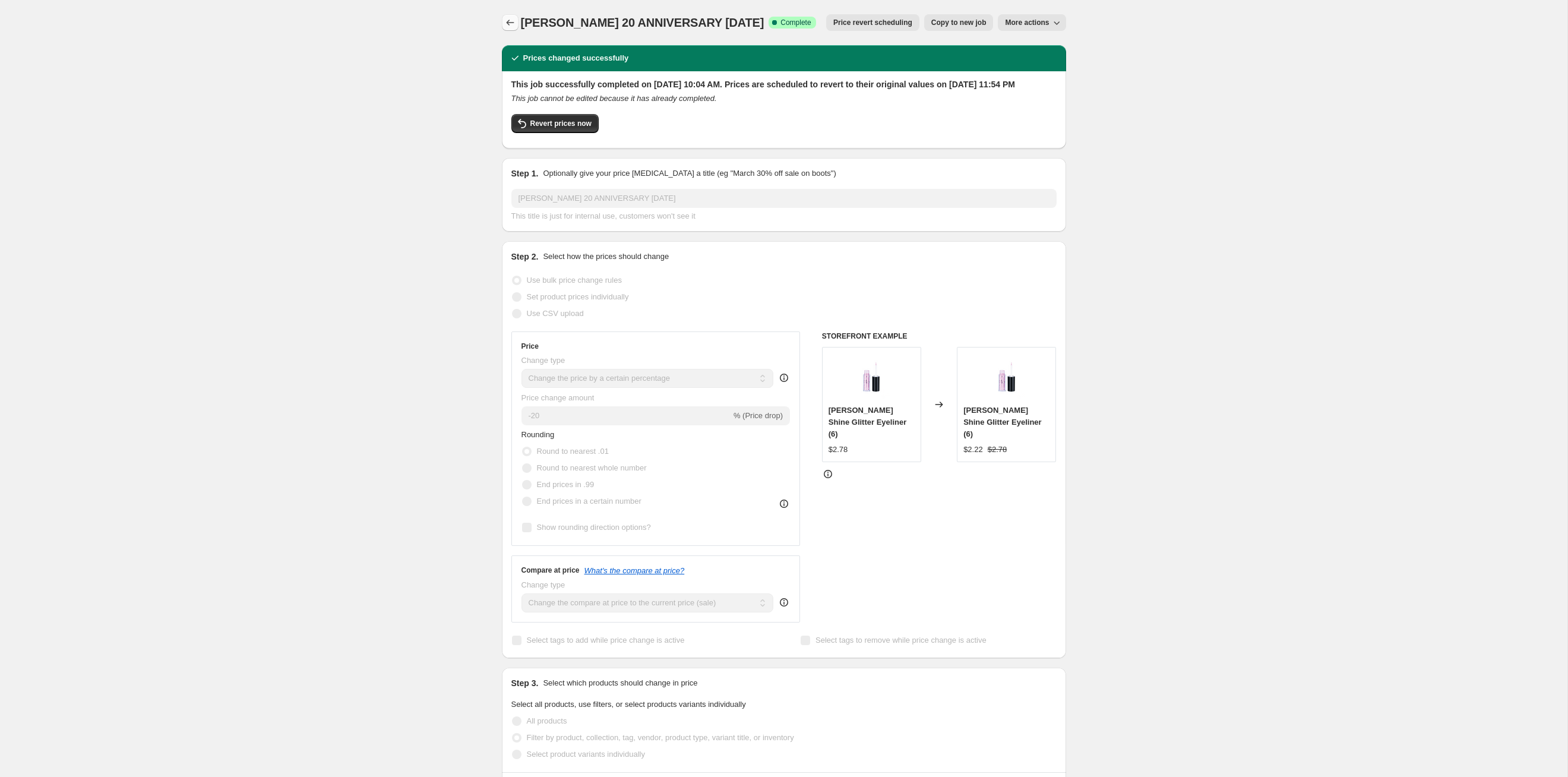
click at [512, 25] on icon "Price change jobs" at bounding box center [510, 22] width 12 height 12
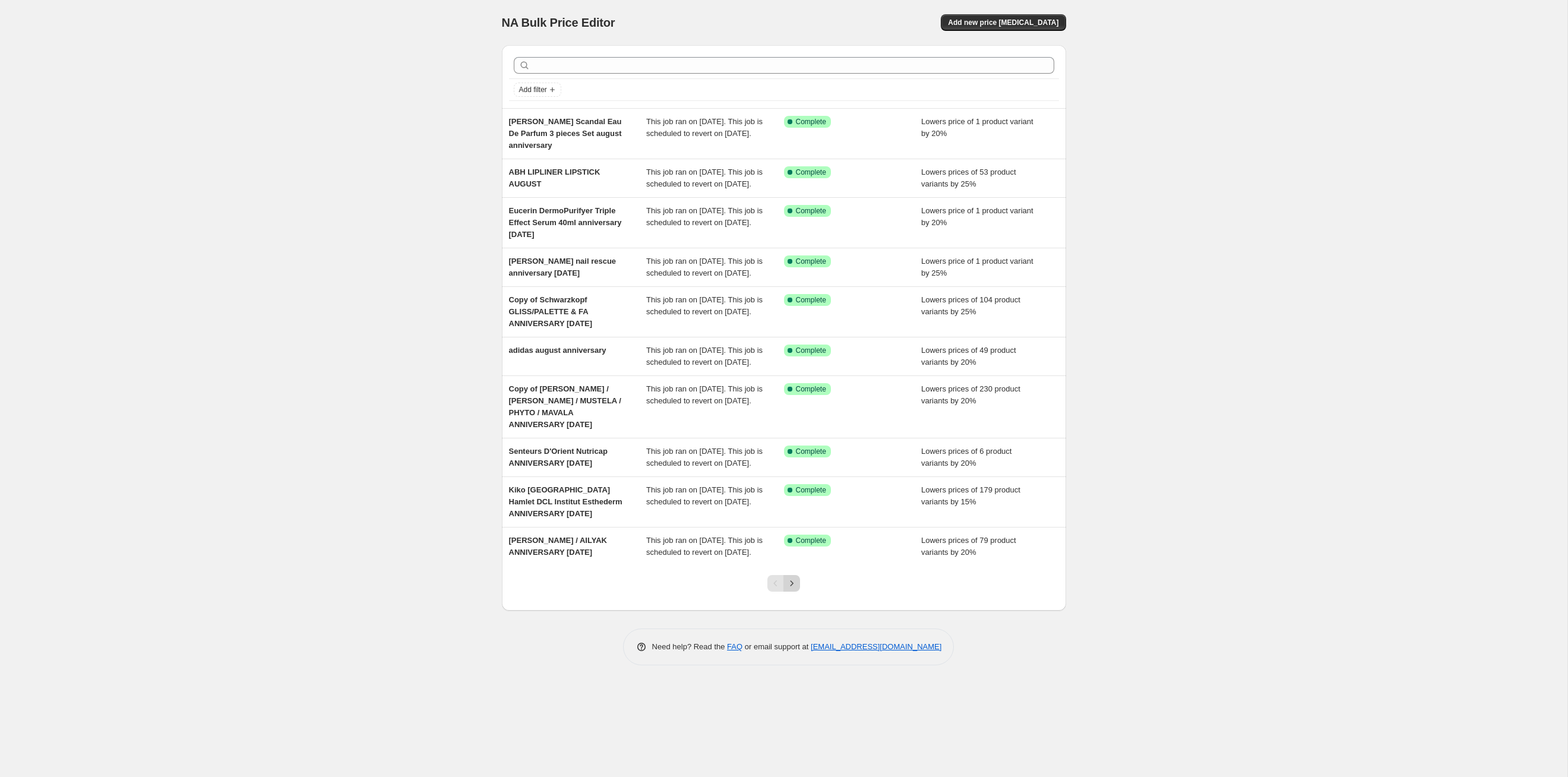
click at [797, 589] on icon "Next" at bounding box center [792, 583] width 12 height 12
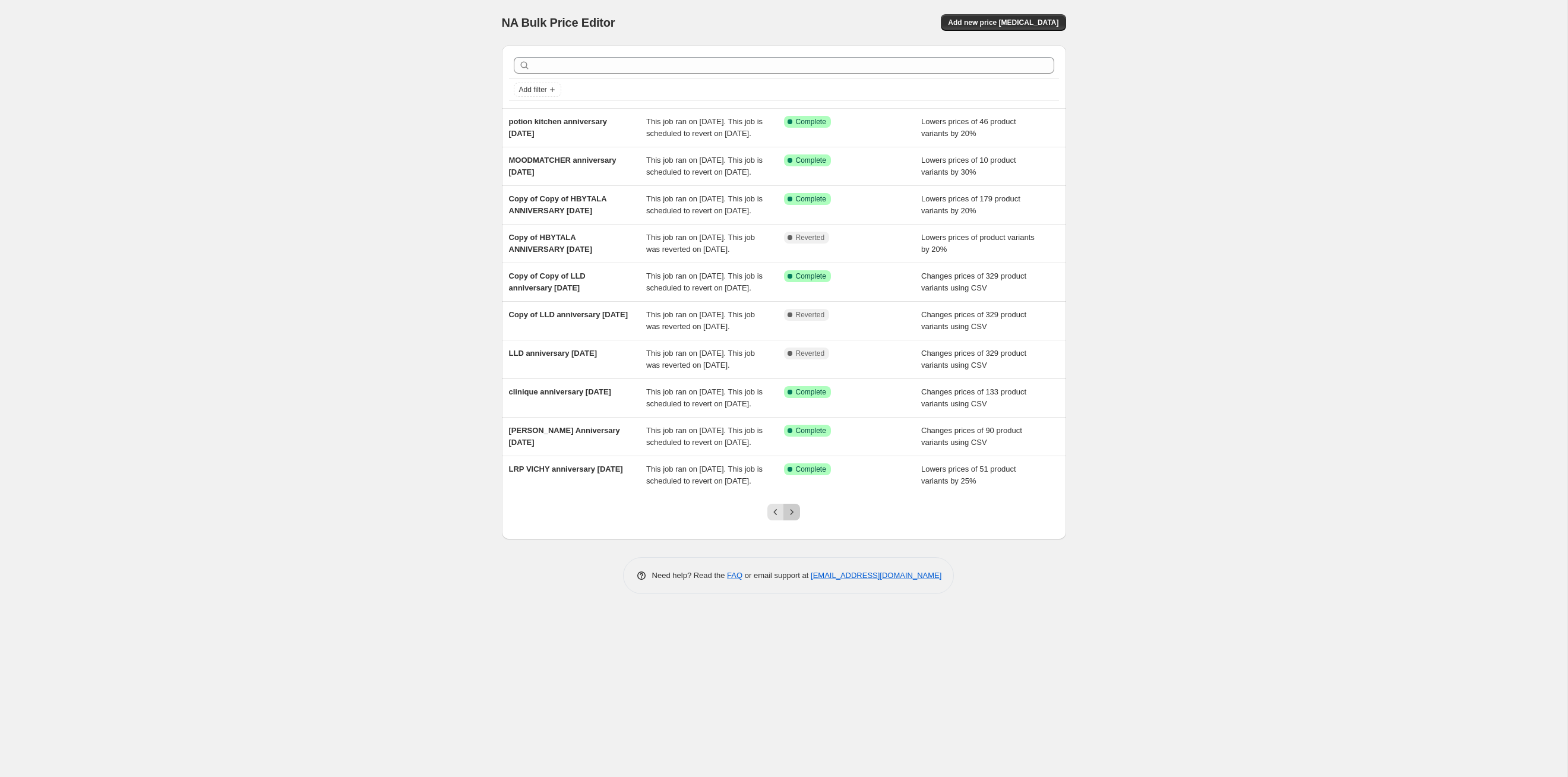
click at [797, 518] on icon "Next" at bounding box center [792, 512] width 12 height 12
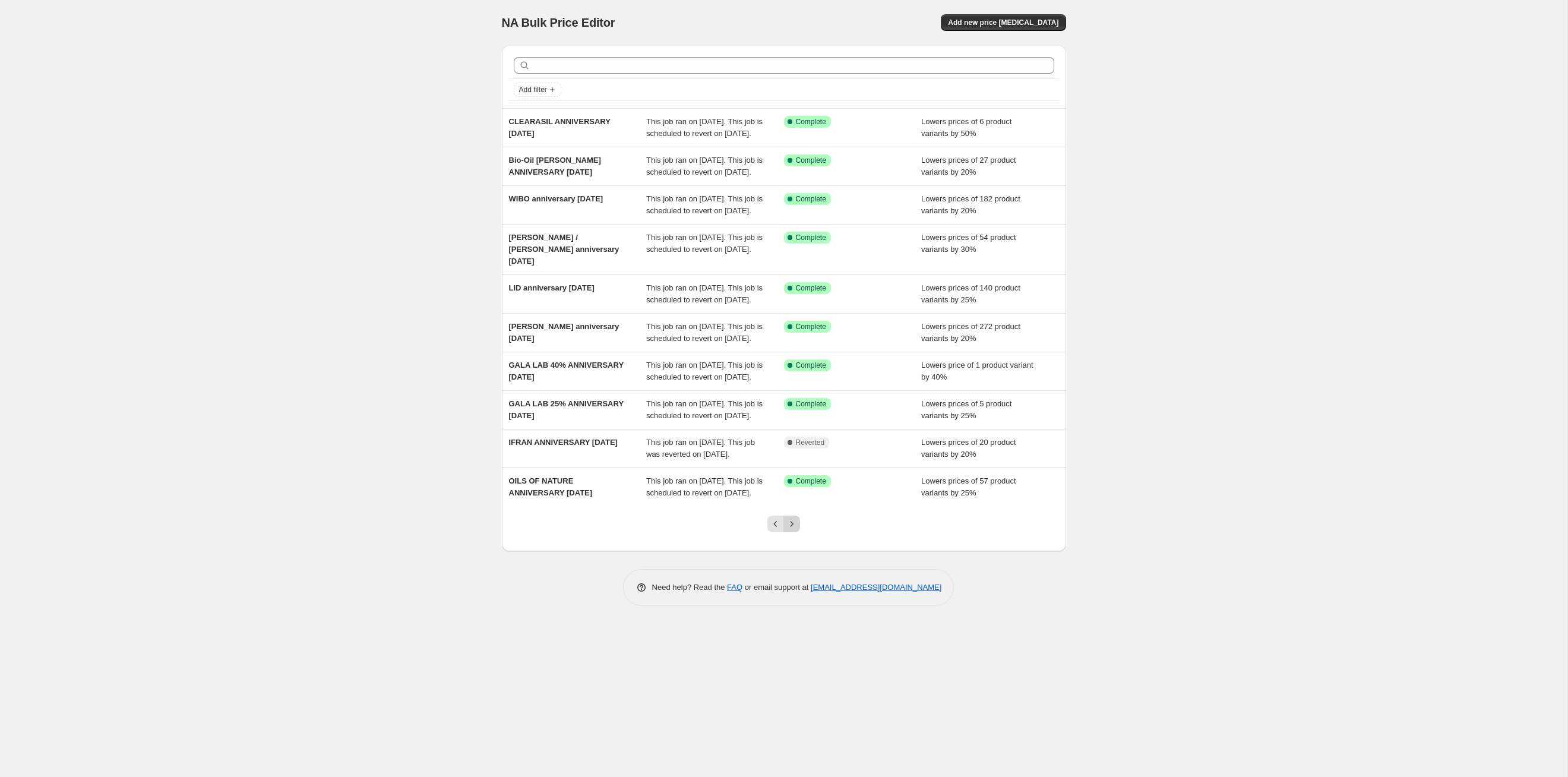
click at [798, 532] on button "Next" at bounding box center [792, 524] width 17 height 17
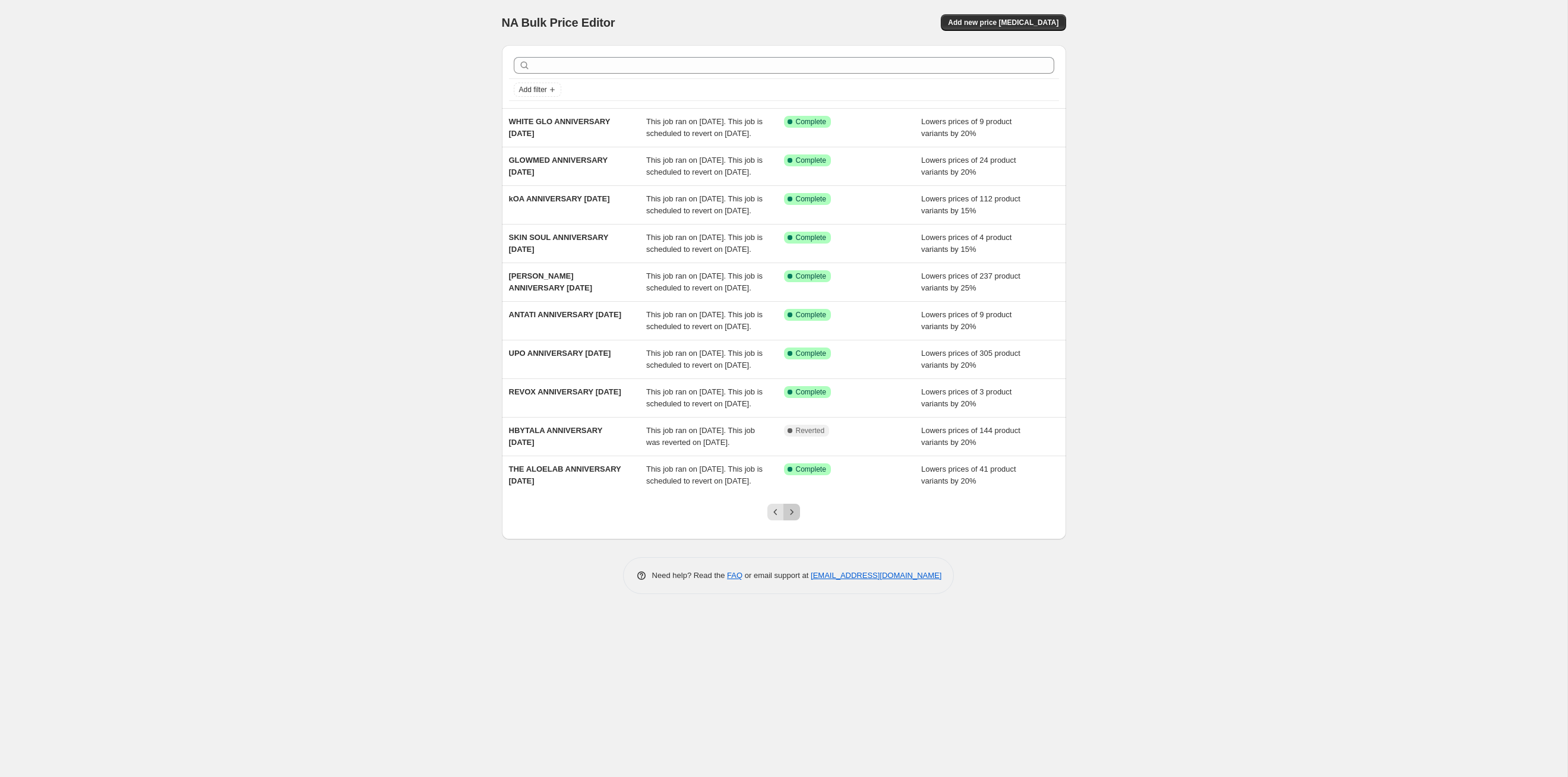
click at [798, 521] on button "Next" at bounding box center [792, 512] width 17 height 17
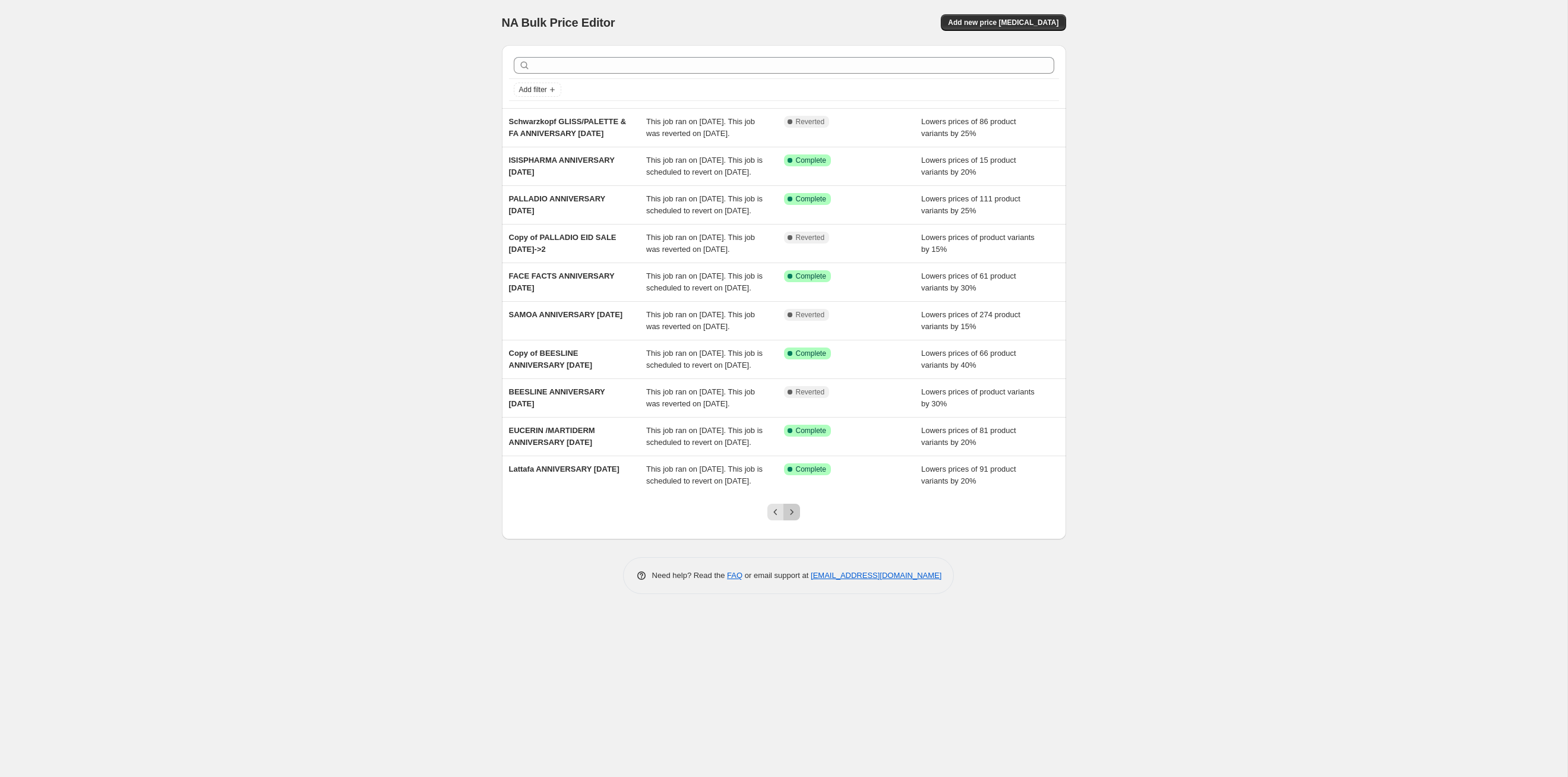
click at [798, 521] on button "Next" at bounding box center [792, 512] width 17 height 17
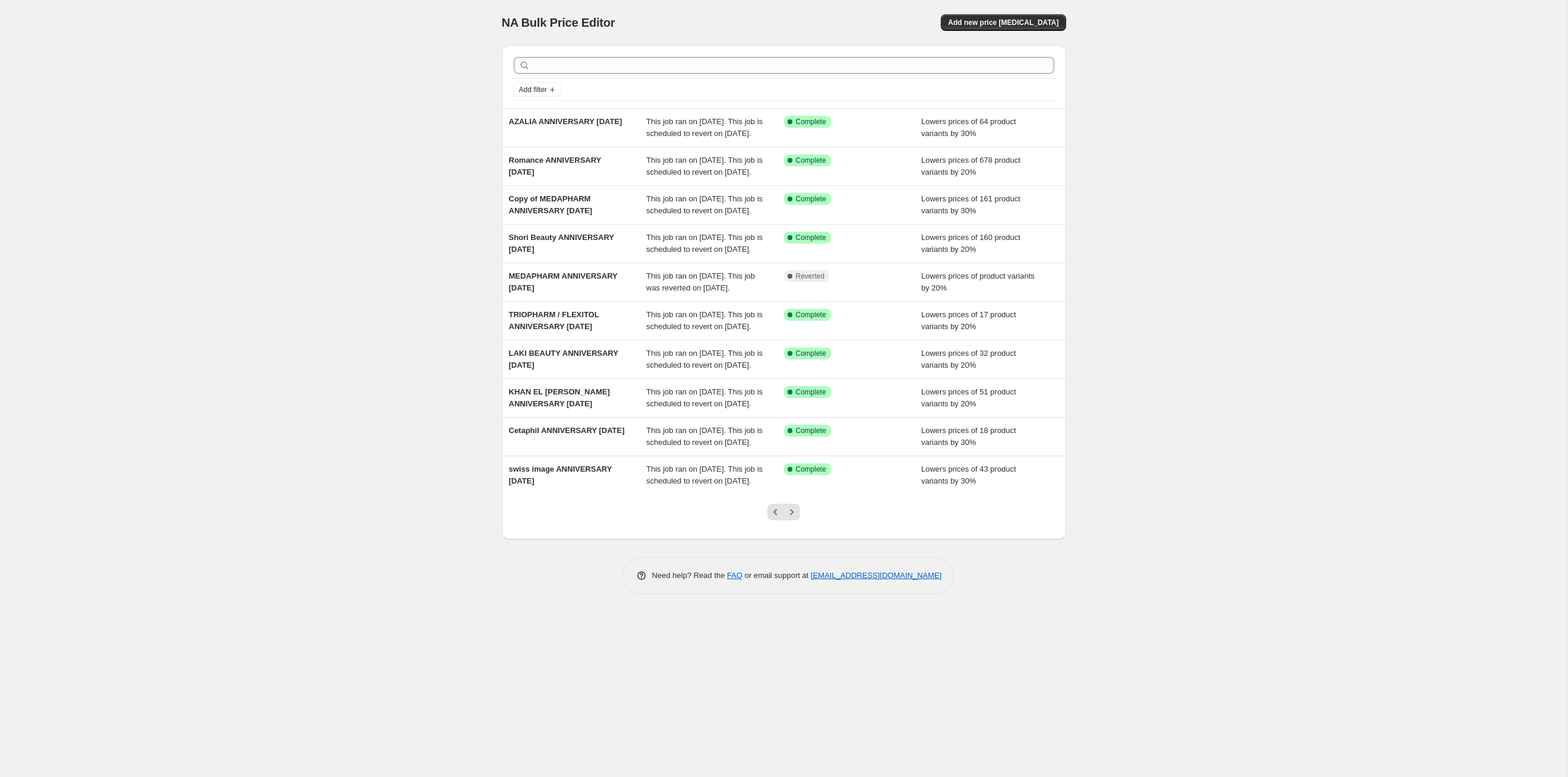
click at [798, 521] on button "Next" at bounding box center [792, 512] width 17 height 17
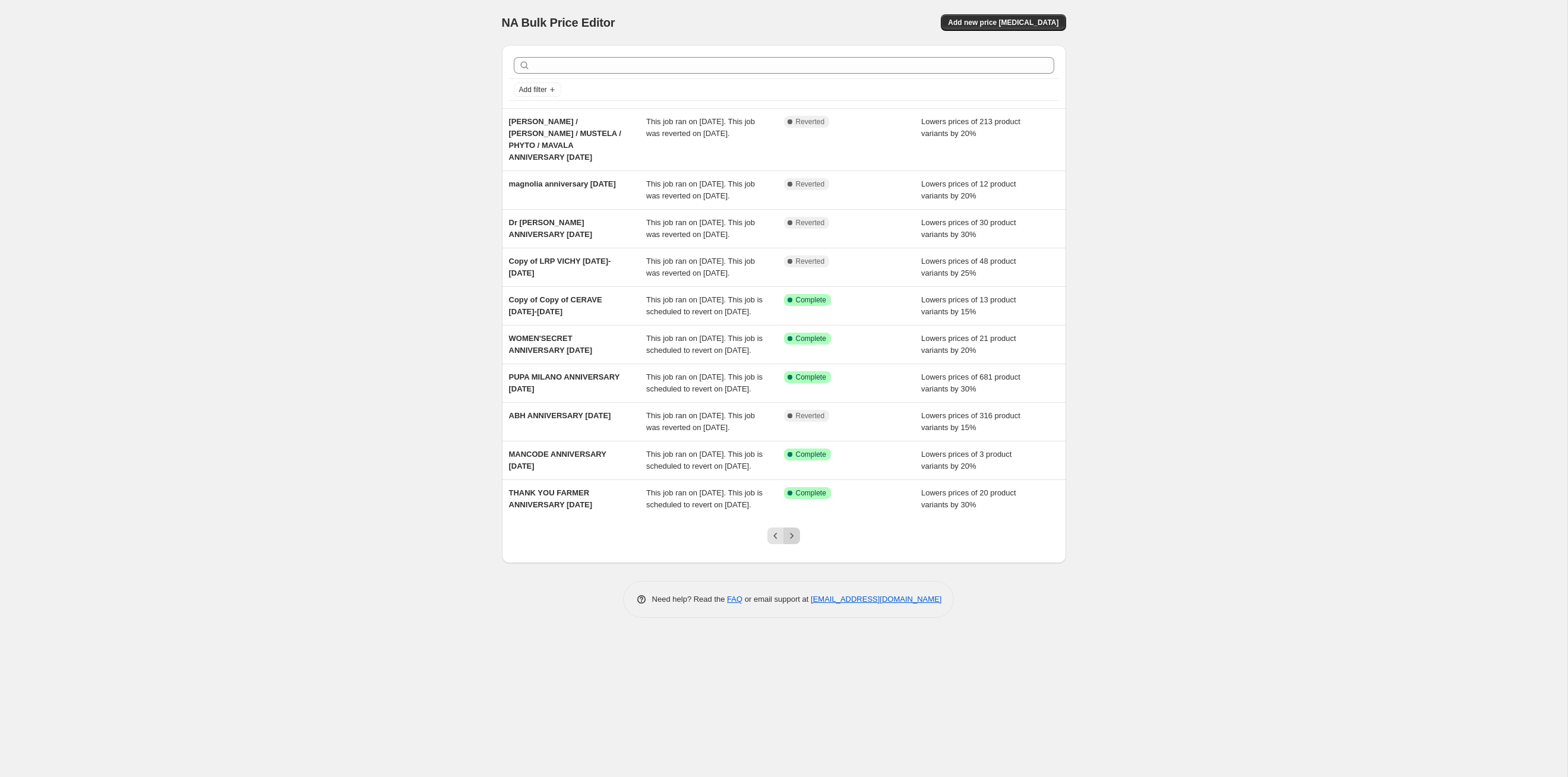
click at [798, 544] on button "Next" at bounding box center [792, 536] width 17 height 17
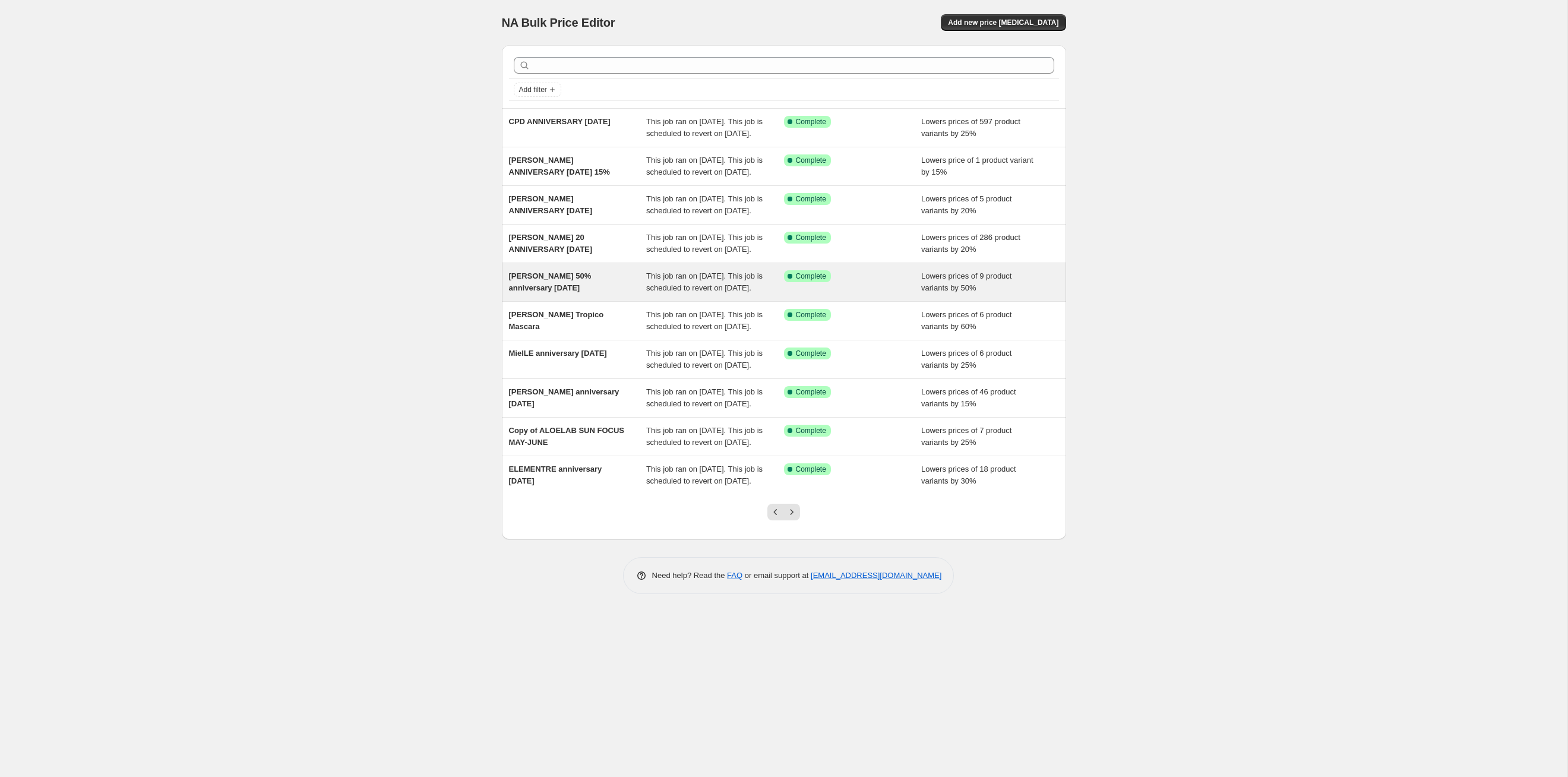
click at [702, 292] on span "This job ran on [DATE]. This job is scheduled to revert on [DATE]." at bounding box center [704, 282] width 117 height 21
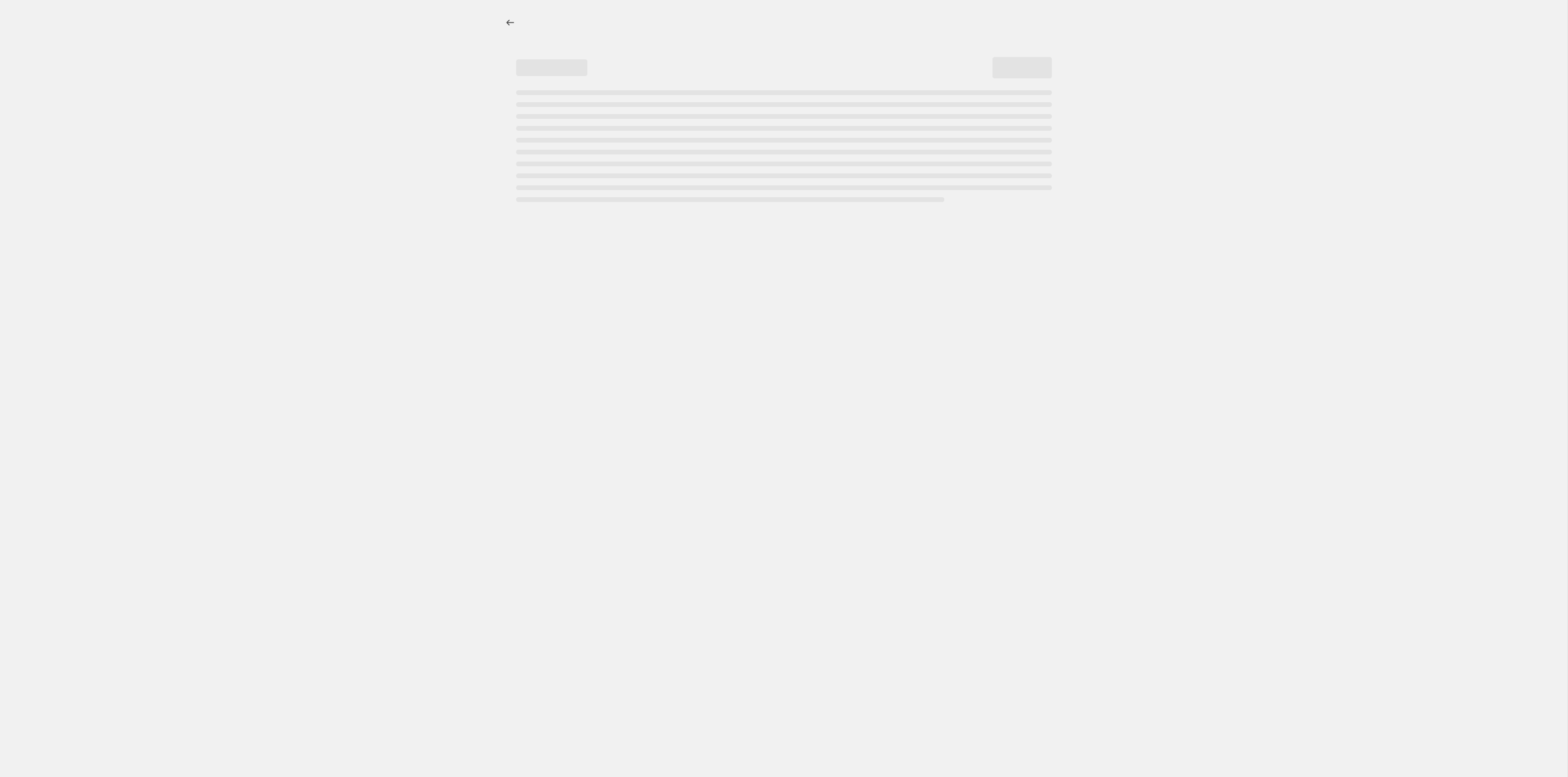
select select "percentage"
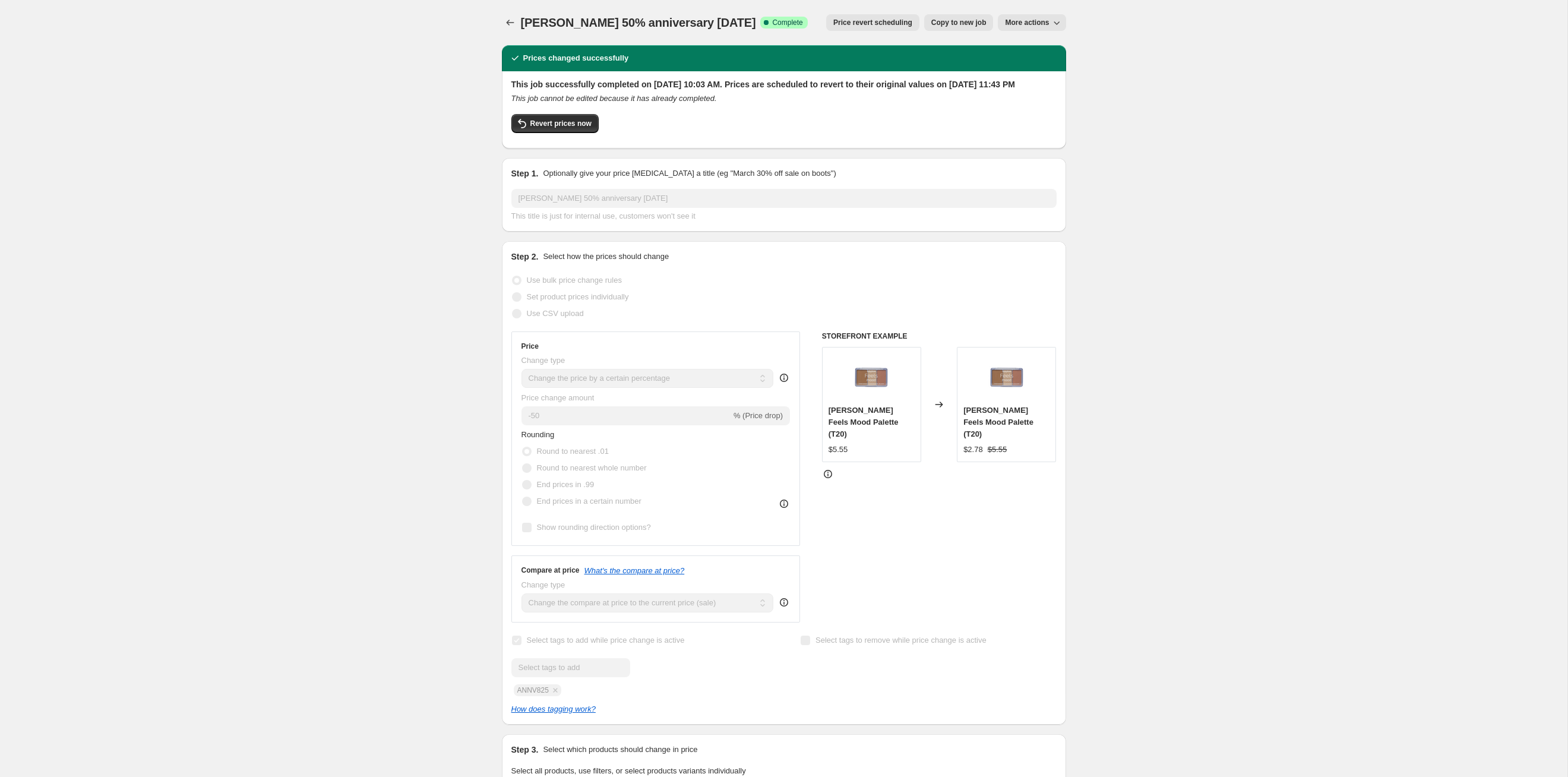
click at [838, 15] on button "Price revert scheduling" at bounding box center [873, 22] width 93 height 17
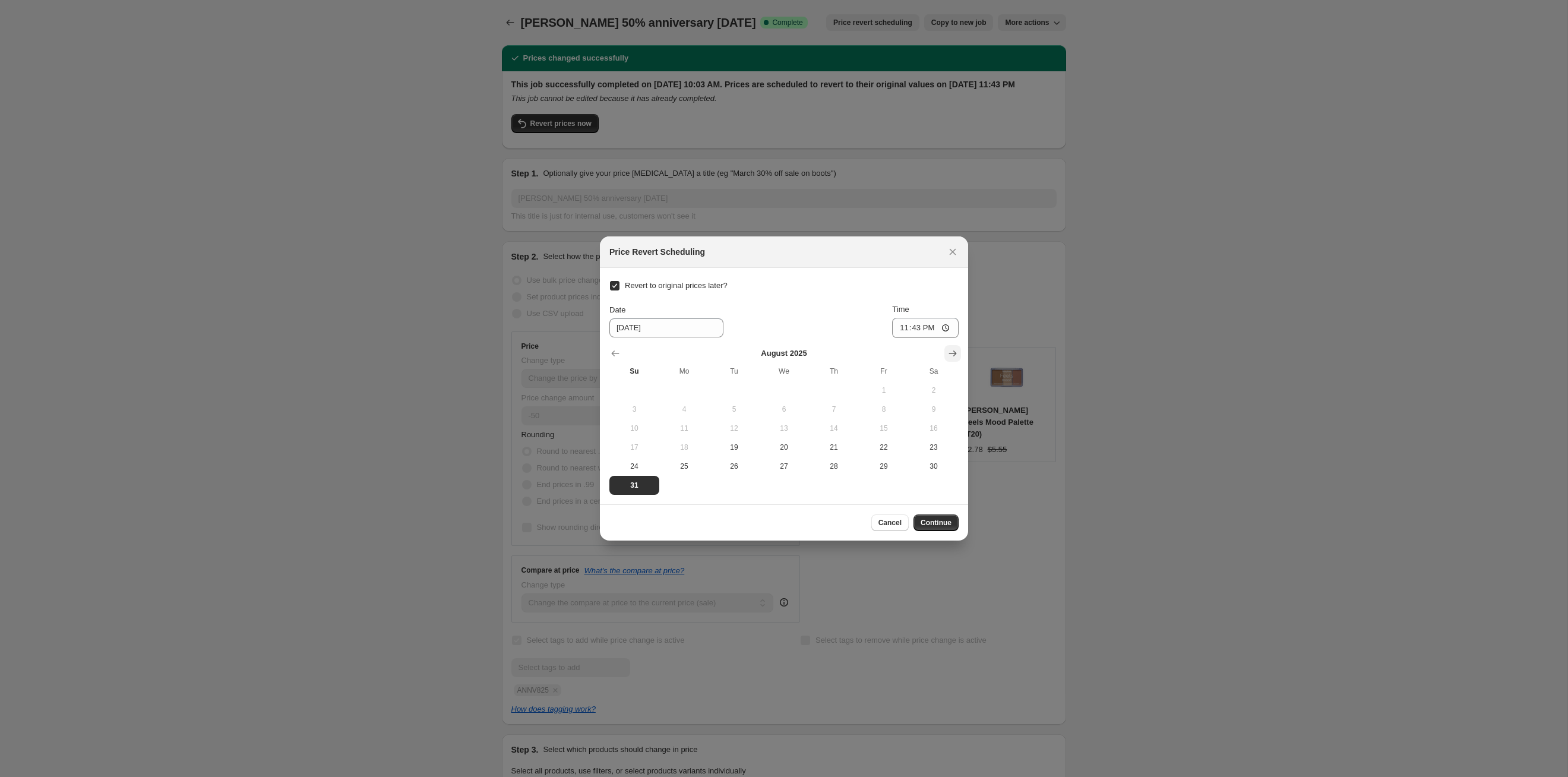
click at [956, 357] on icon "Show next month, September 2025" at bounding box center [952, 353] width 12 height 12
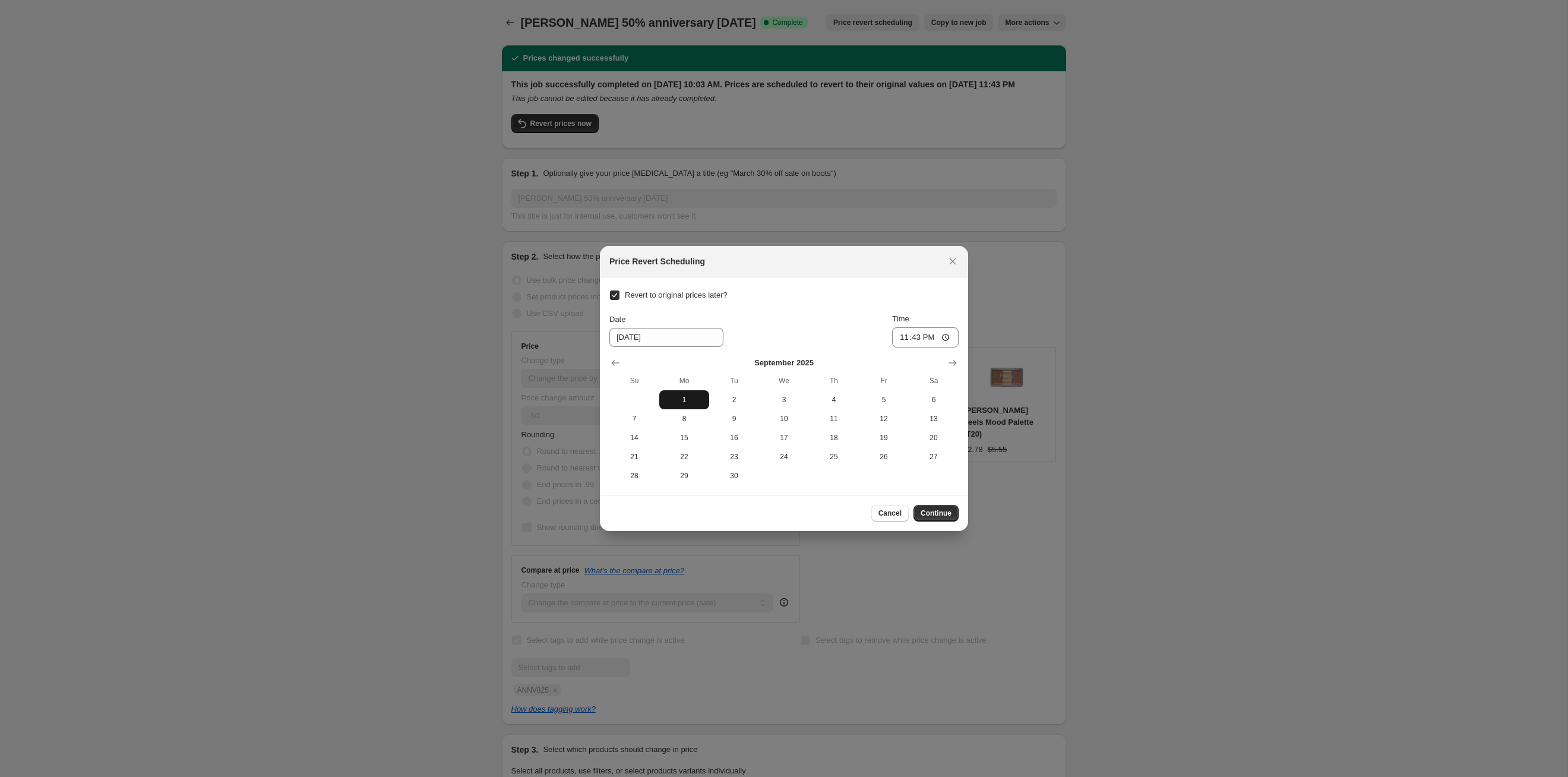
click at [672, 399] on span "1" at bounding box center [684, 399] width 40 height 10
type input "[DATE]"
click at [957, 516] on button "Continue" at bounding box center [936, 513] width 45 height 17
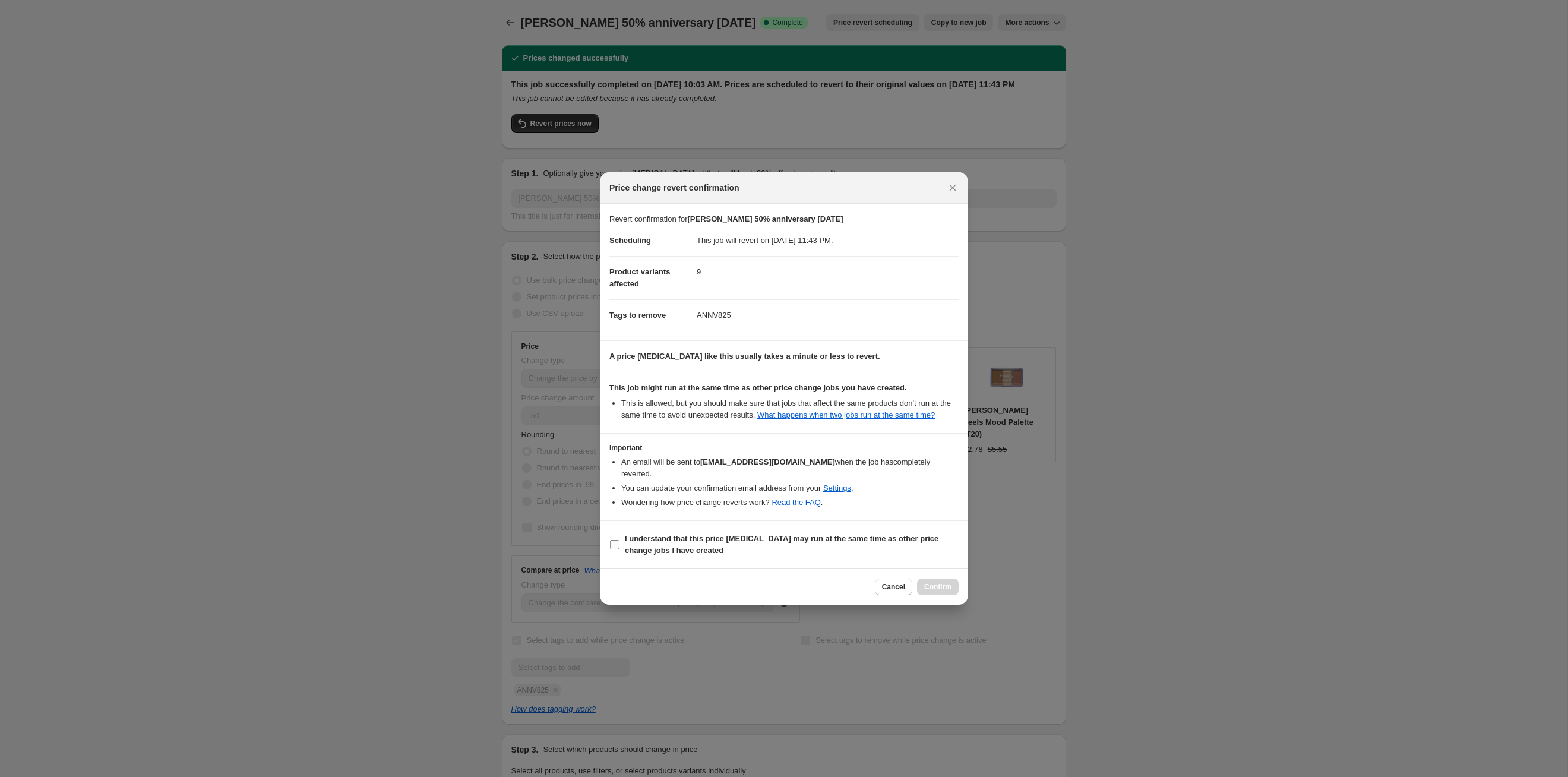
click at [852, 552] on span "I understand that this price [MEDICAL_DATA] may run at the same time as other p…" at bounding box center [792, 544] width 334 height 24
click at [619, 549] on input "I understand that this price [MEDICAL_DATA] may run at the same time as other p…" at bounding box center [614, 544] width 10 height 10
checkbox input "true"
click at [941, 578] on div "Cancel Confirm" at bounding box center [783, 586] width 368 height 36
click at [942, 588] on span "Confirm" at bounding box center [938, 587] width 27 height 10
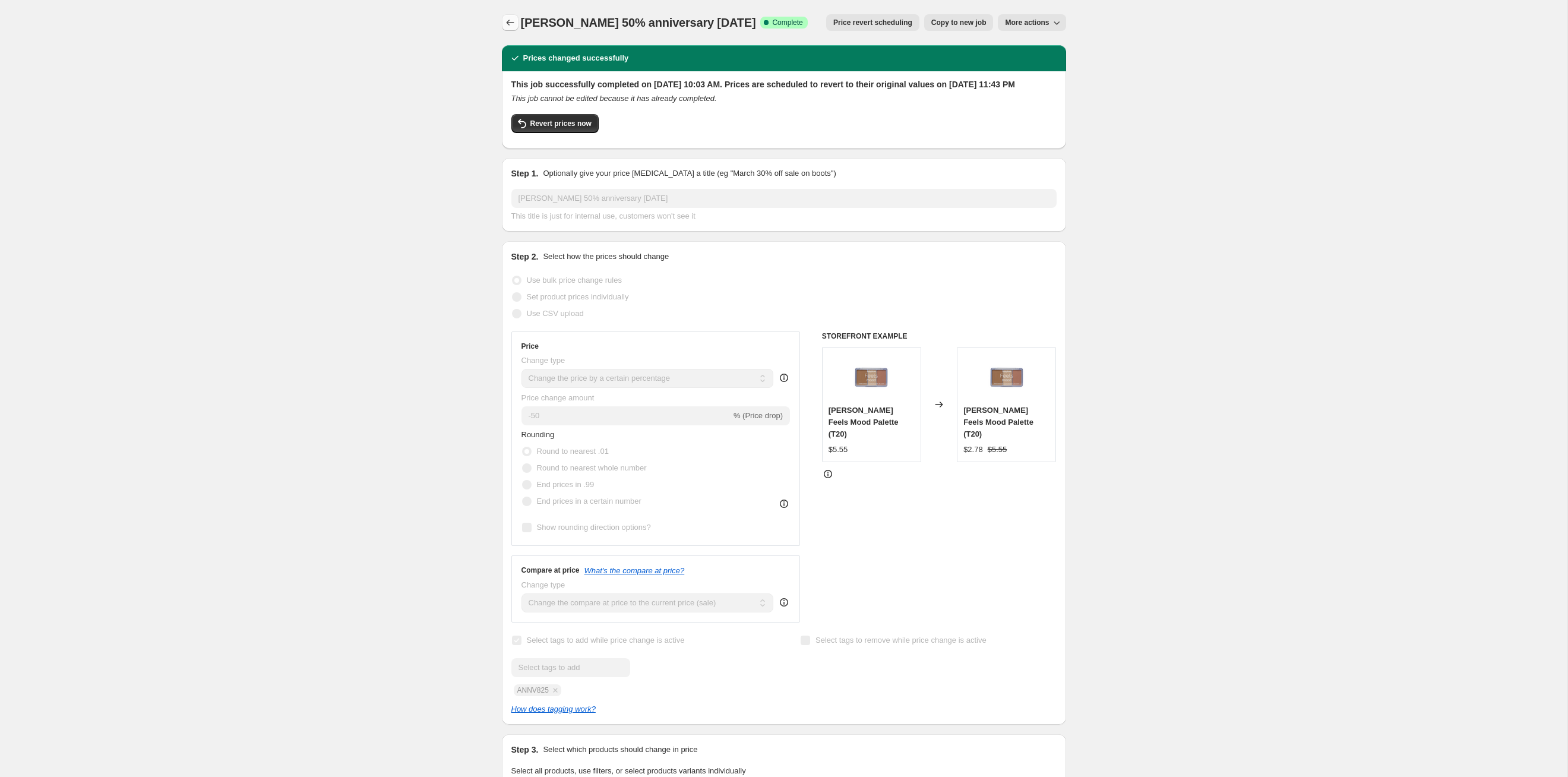
click at [507, 29] on button "Price change jobs" at bounding box center [510, 22] width 17 height 17
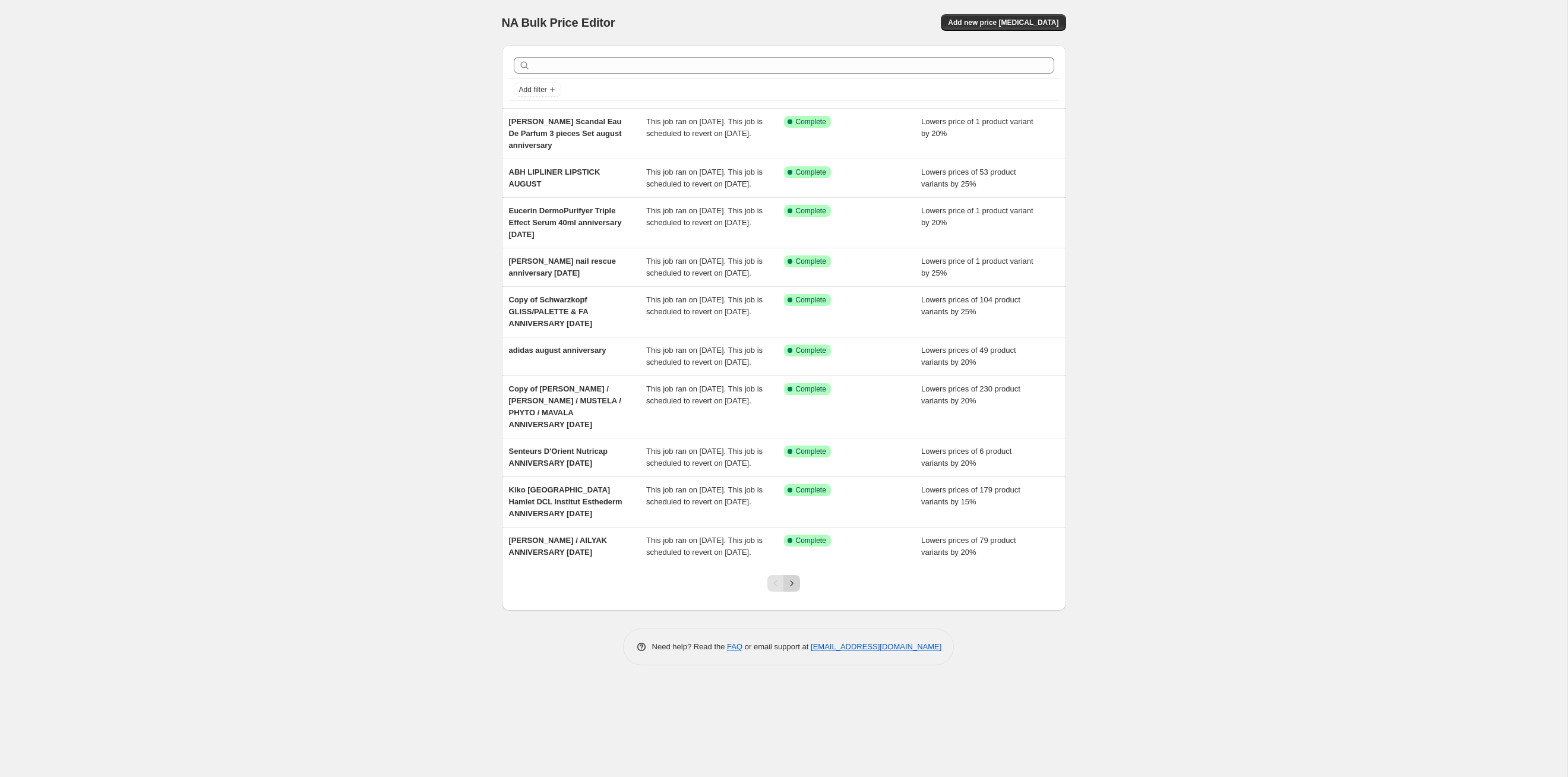
click at [794, 589] on icon "Next" at bounding box center [792, 583] width 12 height 12
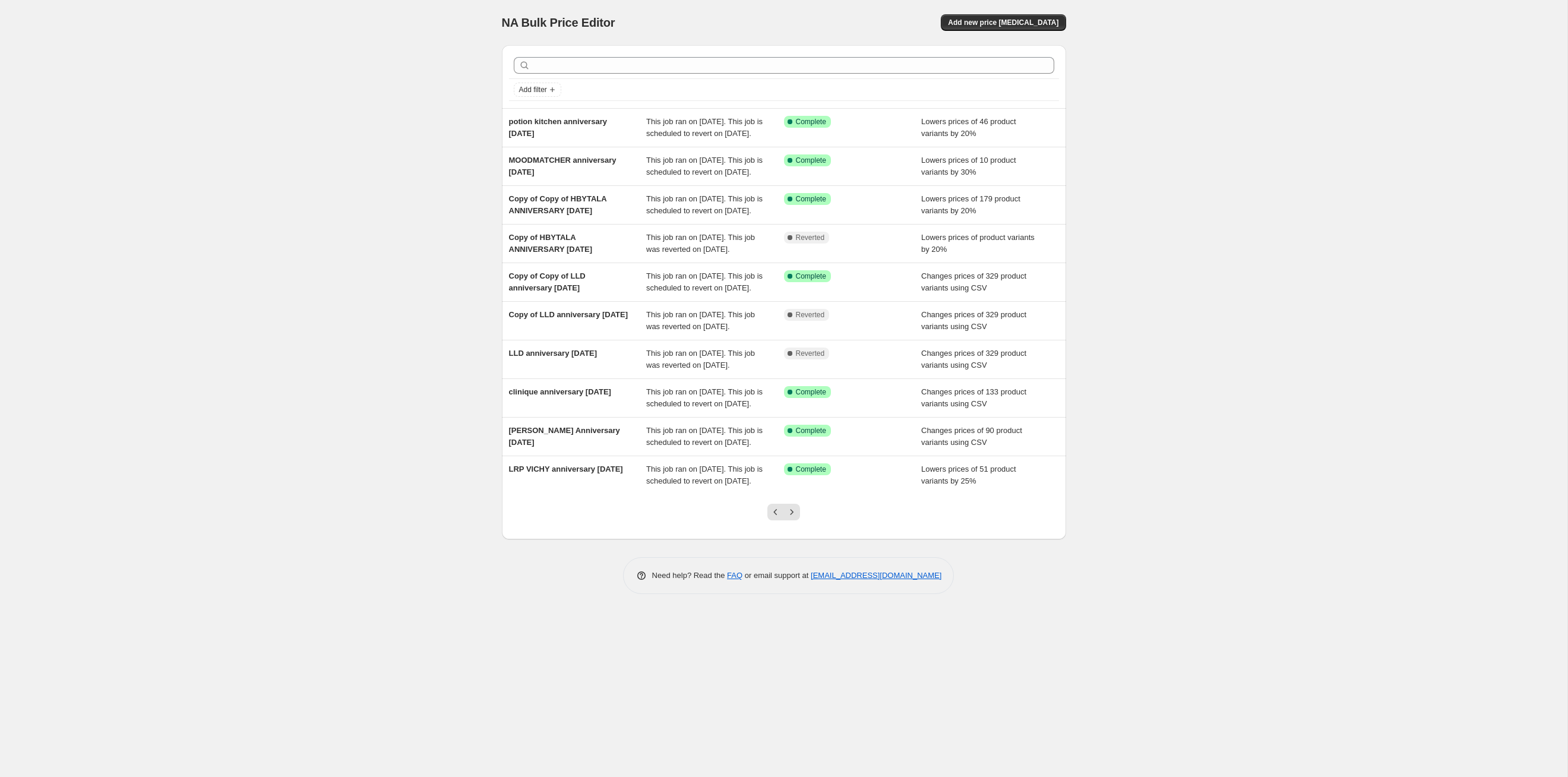
click at [794, 518] on icon "Next" at bounding box center [792, 512] width 12 height 12
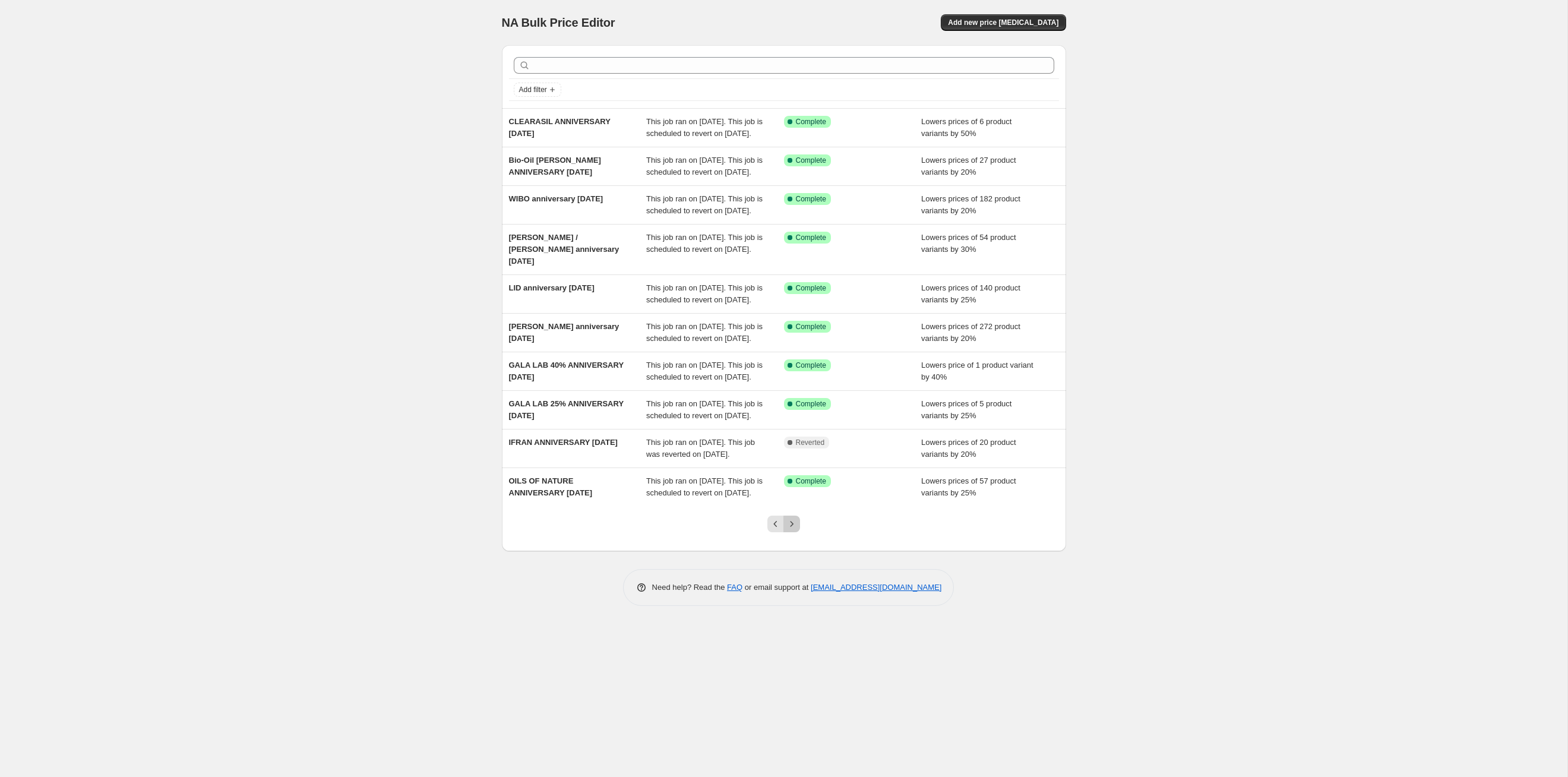
click at [794, 530] on icon "Next" at bounding box center [792, 524] width 12 height 12
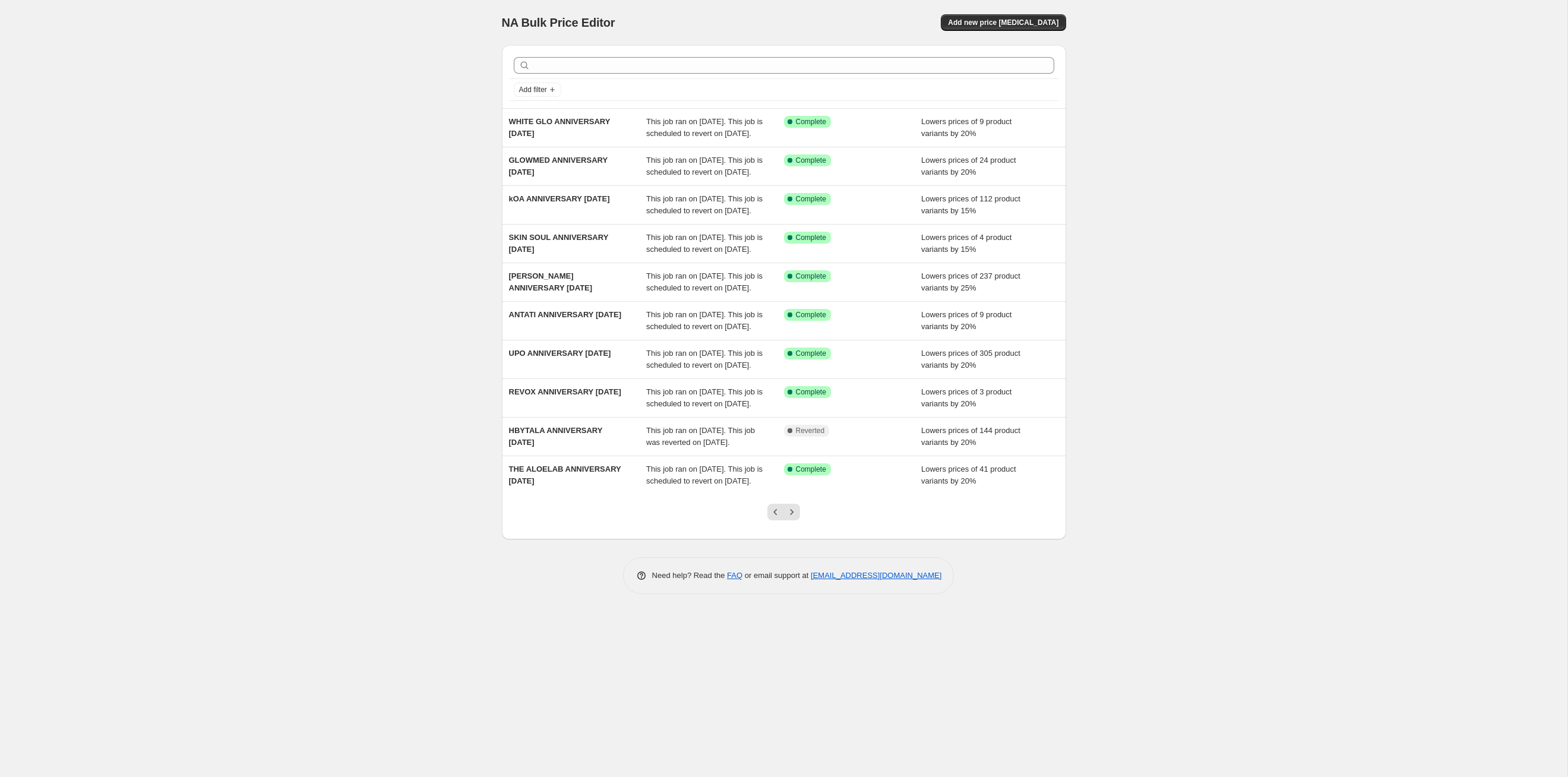
click at [794, 518] on icon "Next" at bounding box center [792, 512] width 12 height 12
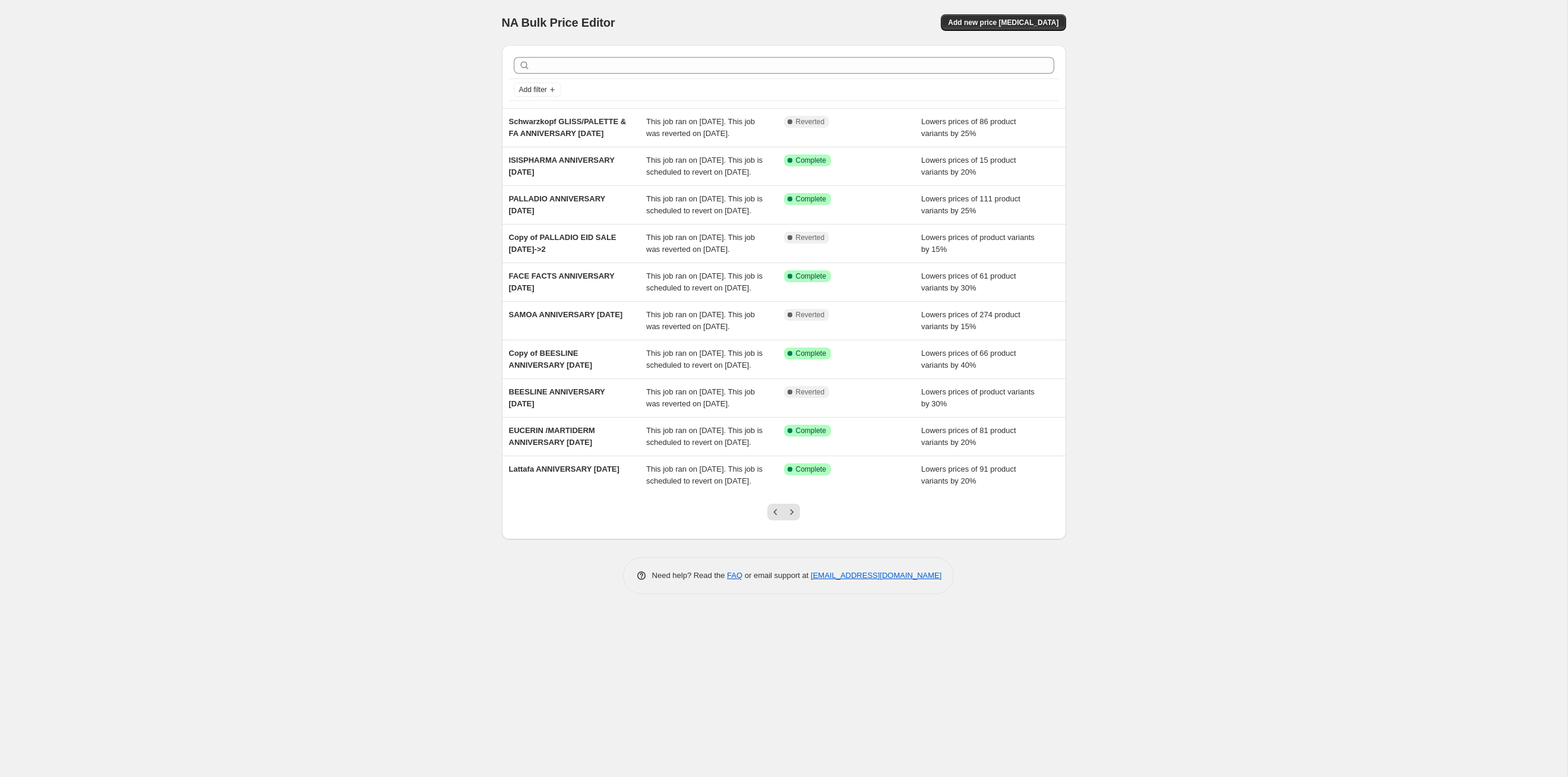
click at [794, 518] on icon "Next" at bounding box center [792, 512] width 12 height 12
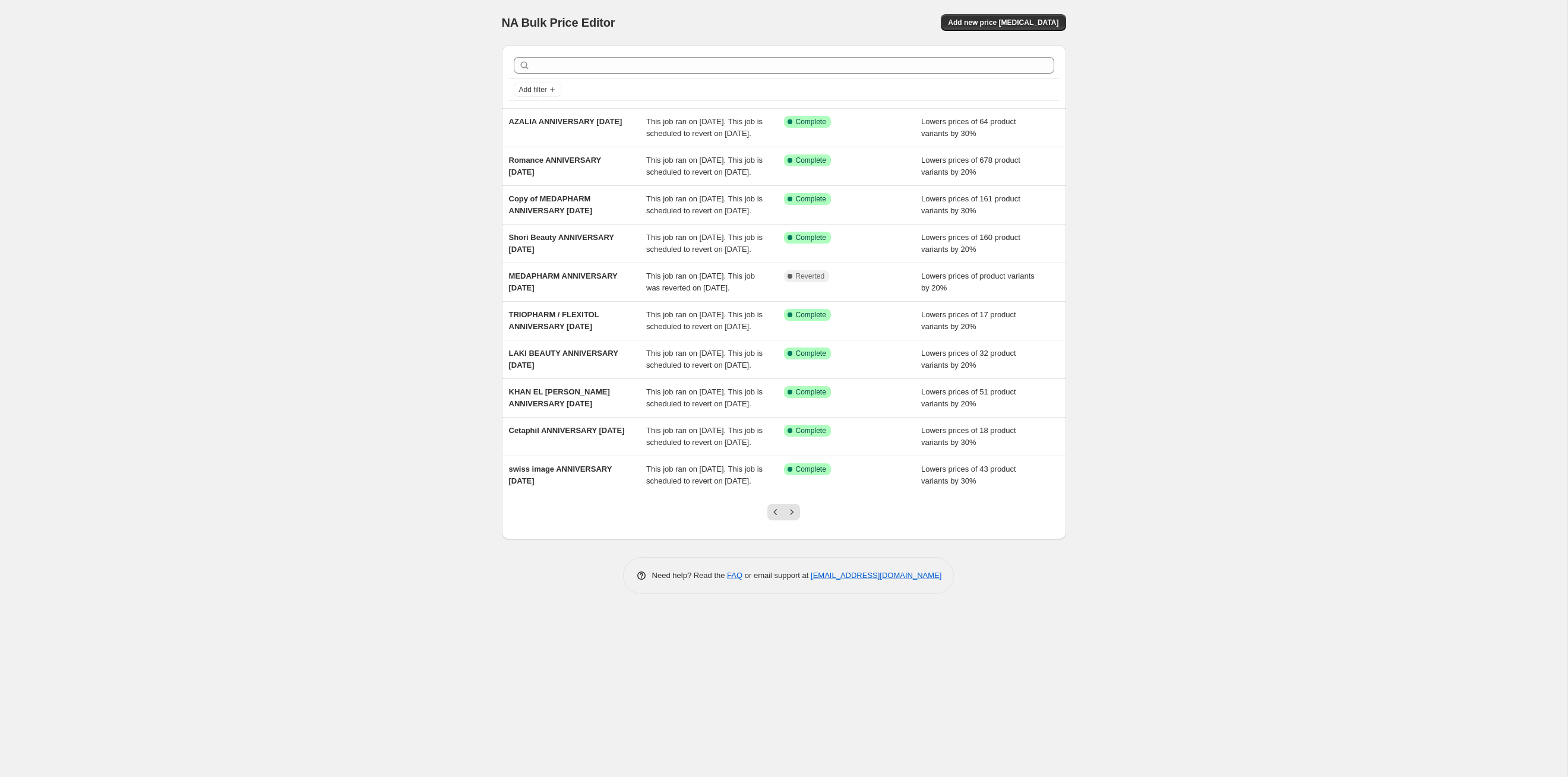
click at [794, 518] on icon "Next" at bounding box center [792, 512] width 12 height 12
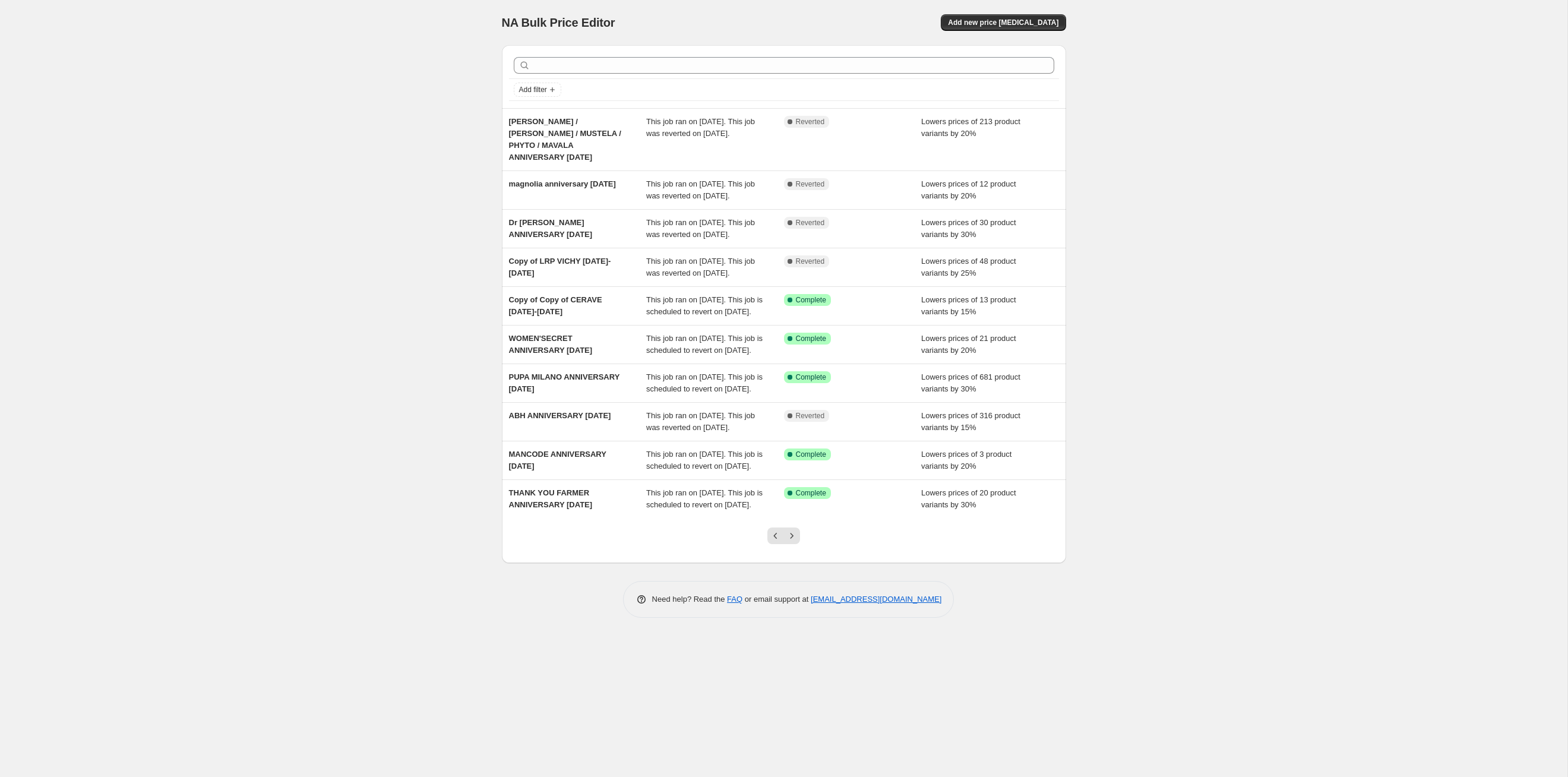
click at [794, 542] on icon "Next" at bounding box center [792, 536] width 12 height 12
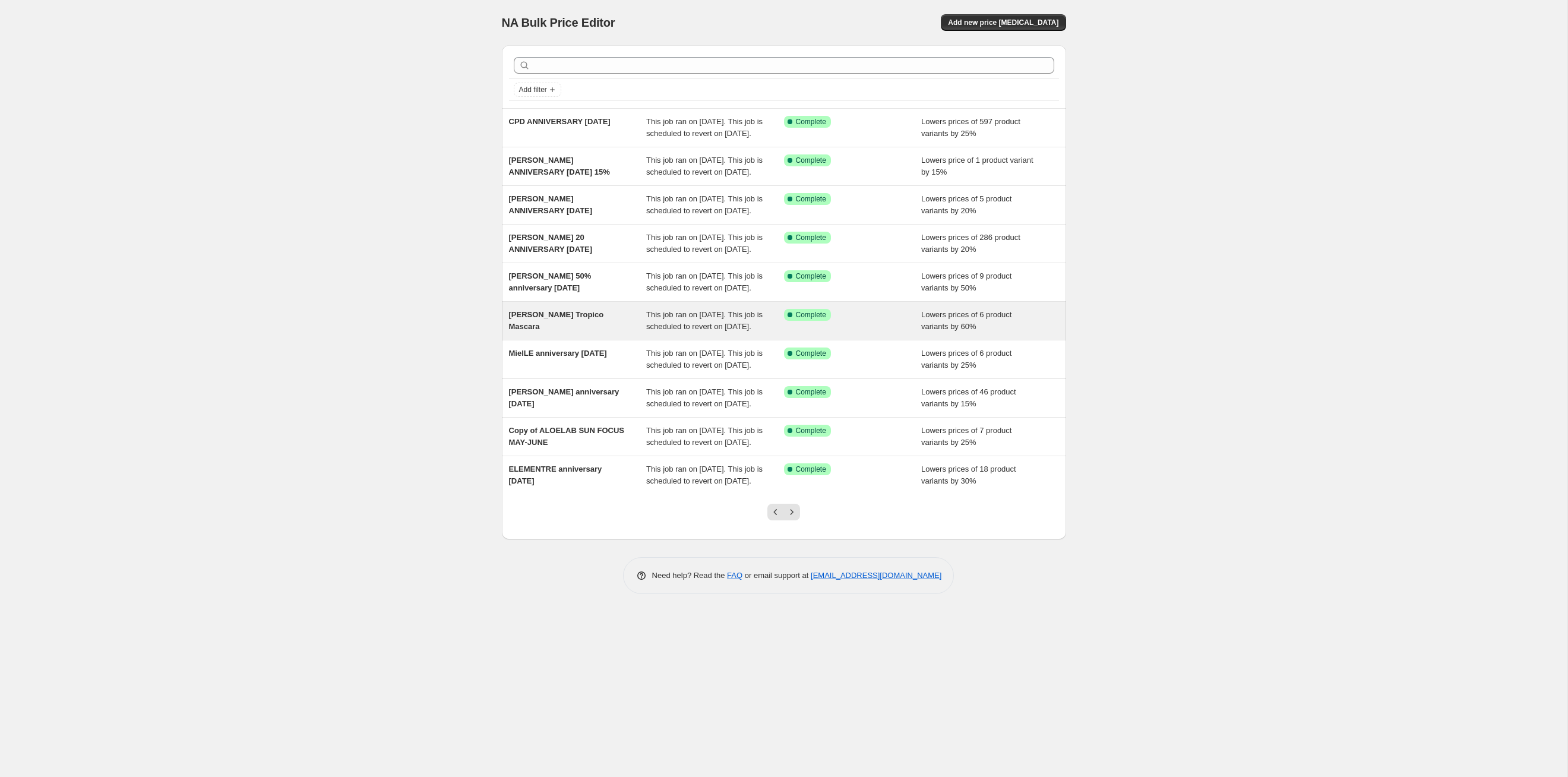
click at [727, 331] on span "This job ran on [DATE]. This job is scheduled to revert on [DATE]." at bounding box center [704, 320] width 117 height 21
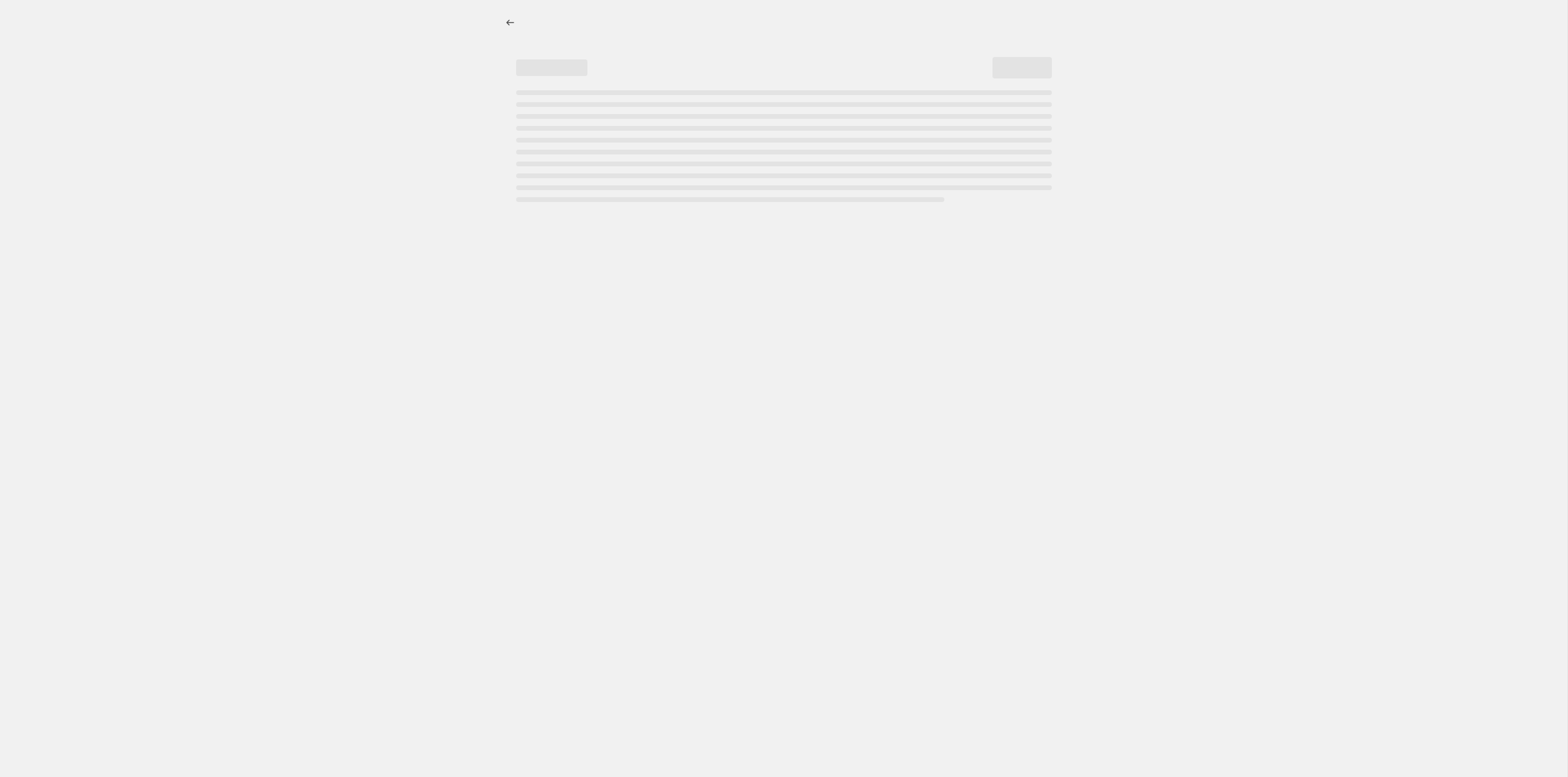
select select "percentage"
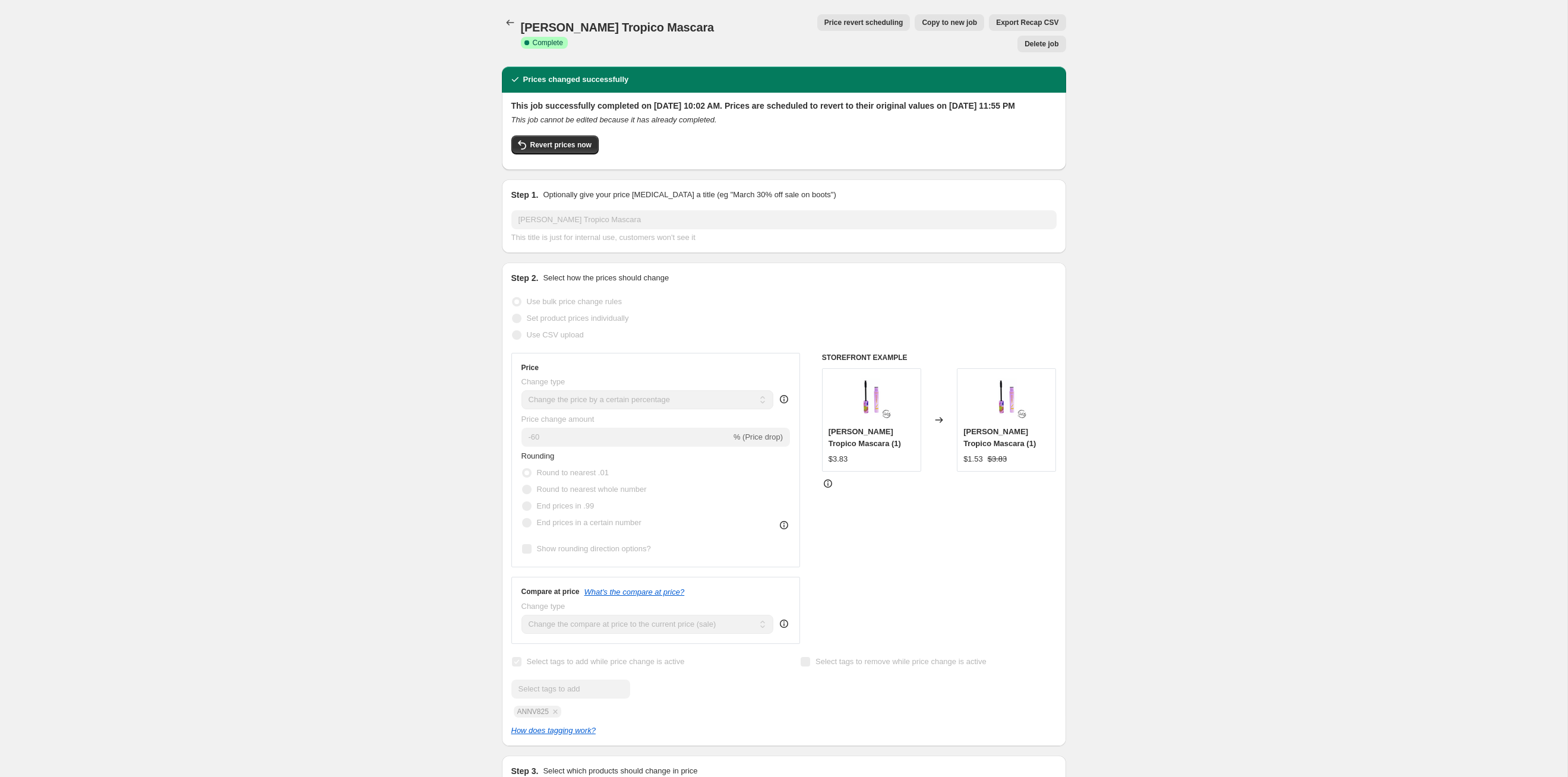
click at [817, 30] on button "Price revert scheduling" at bounding box center [864, 22] width 93 height 17
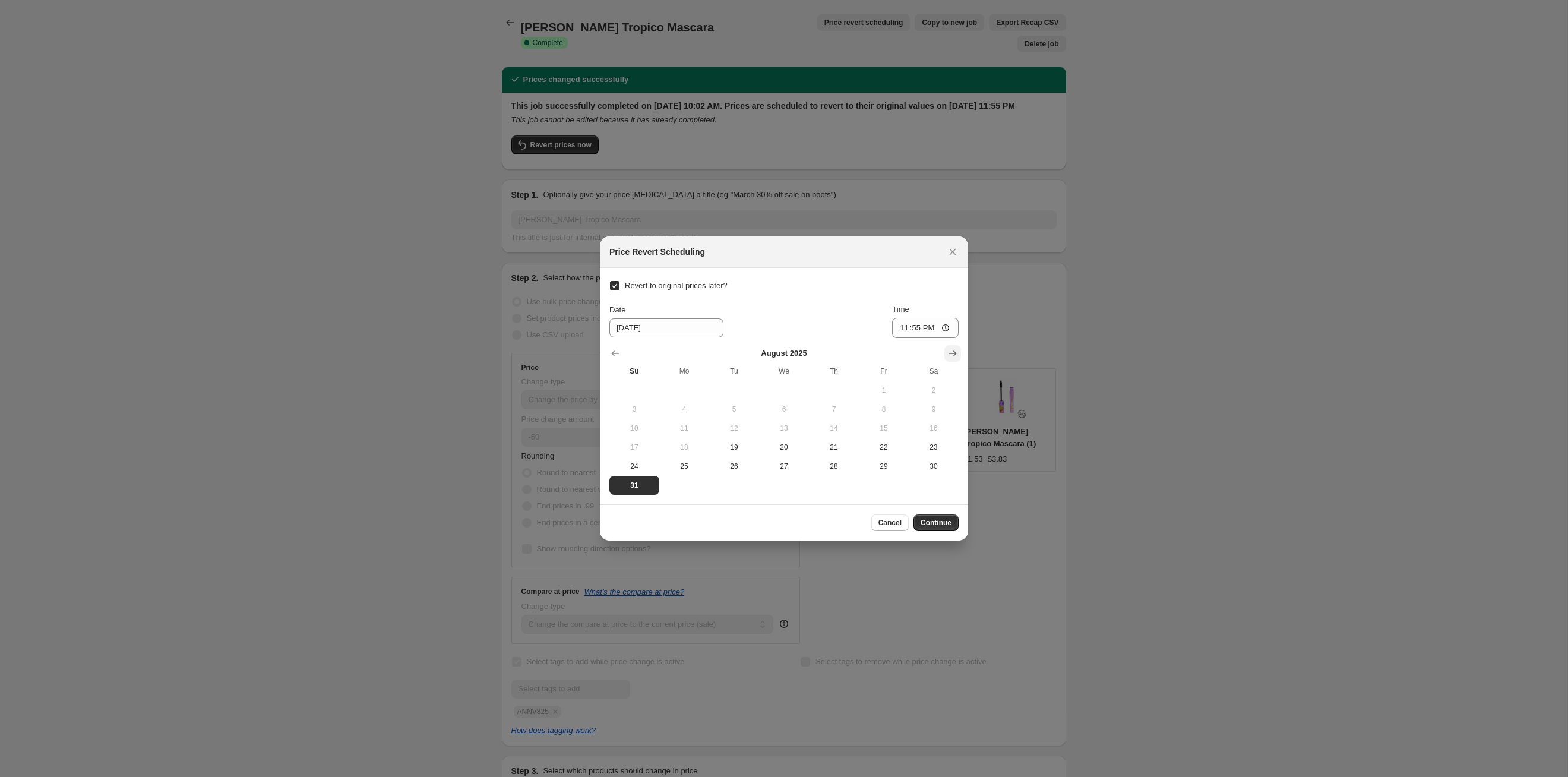
click at [950, 348] on icon "Show next month, September 2025" at bounding box center [952, 353] width 12 height 12
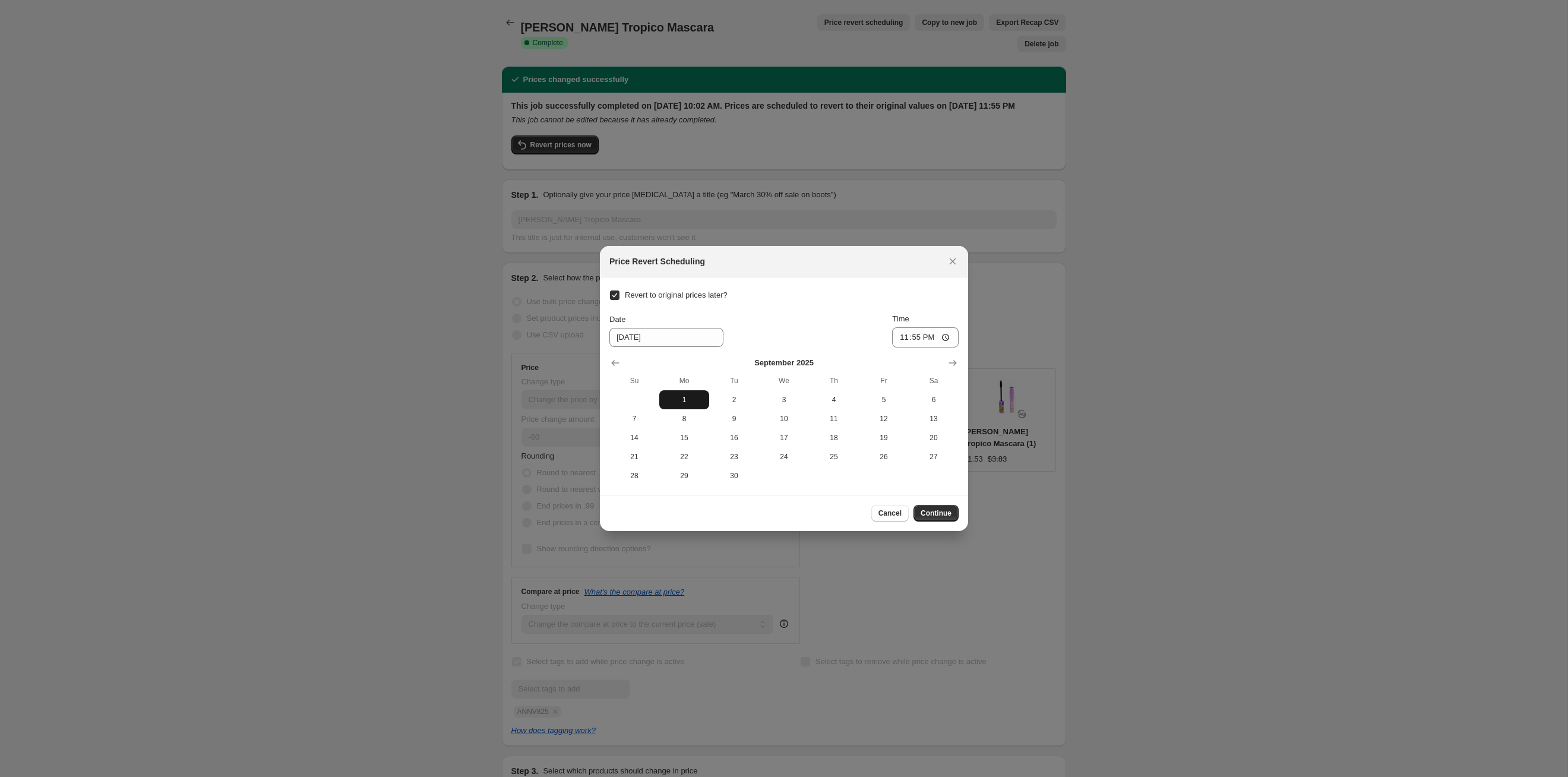
click at [697, 397] on span "1" at bounding box center [684, 399] width 40 height 10
type input "[DATE]"
click at [935, 519] on button "Continue" at bounding box center [936, 513] width 45 height 17
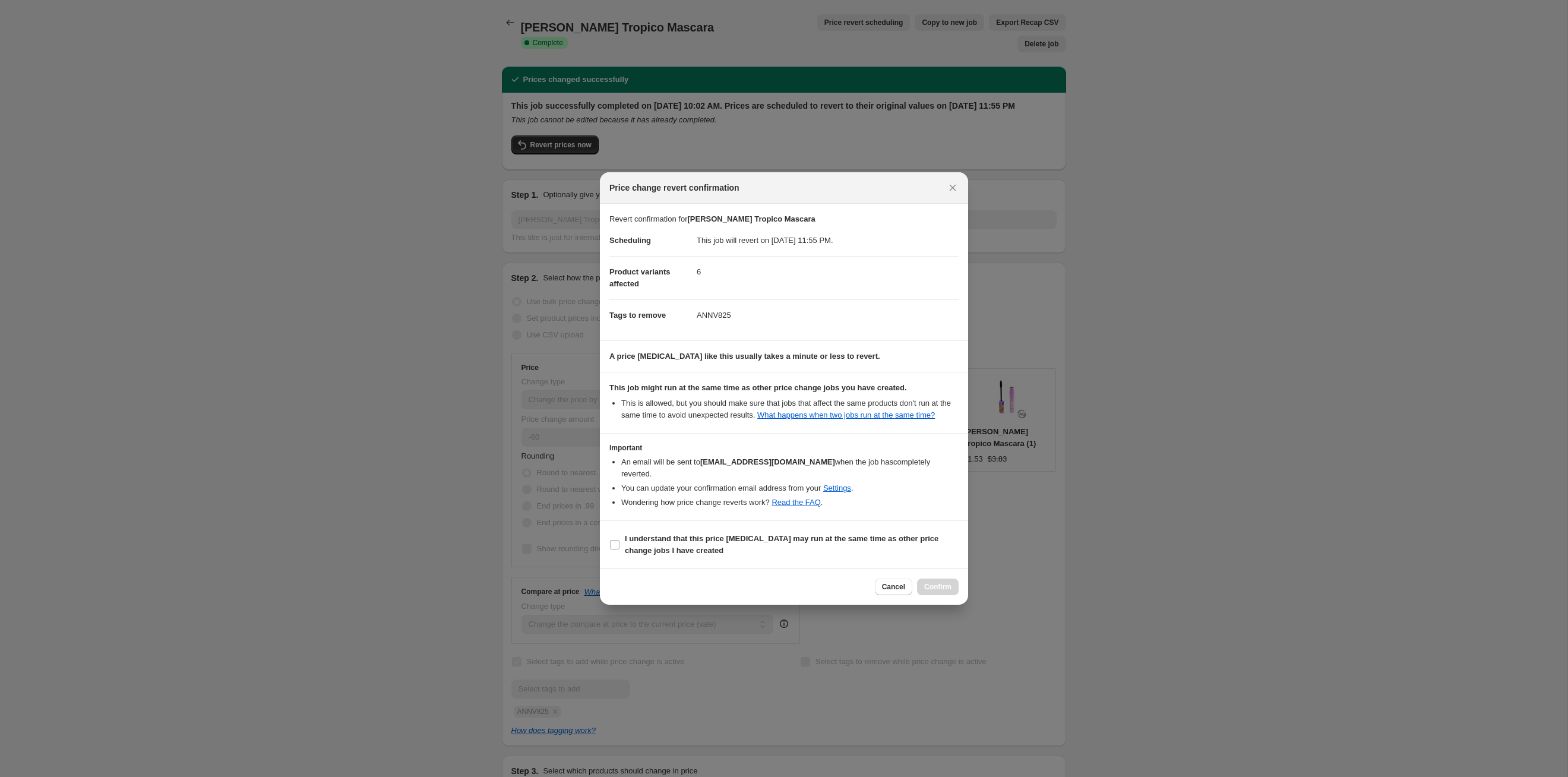
click at [926, 566] on section "I understand that this price [MEDICAL_DATA] may run at the same time as other p…" at bounding box center [783, 545] width 368 height 47
click at [926, 558] on label "I understand that this price [MEDICAL_DATA] may run at the same time as other p…" at bounding box center [784, 545] width 350 height 29
click at [619, 549] on input "I understand that this price [MEDICAL_DATA] may run at the same time as other p…" at bounding box center [614, 544] width 10 height 10
checkbox input "true"
click at [946, 591] on span "Confirm" at bounding box center [938, 587] width 27 height 10
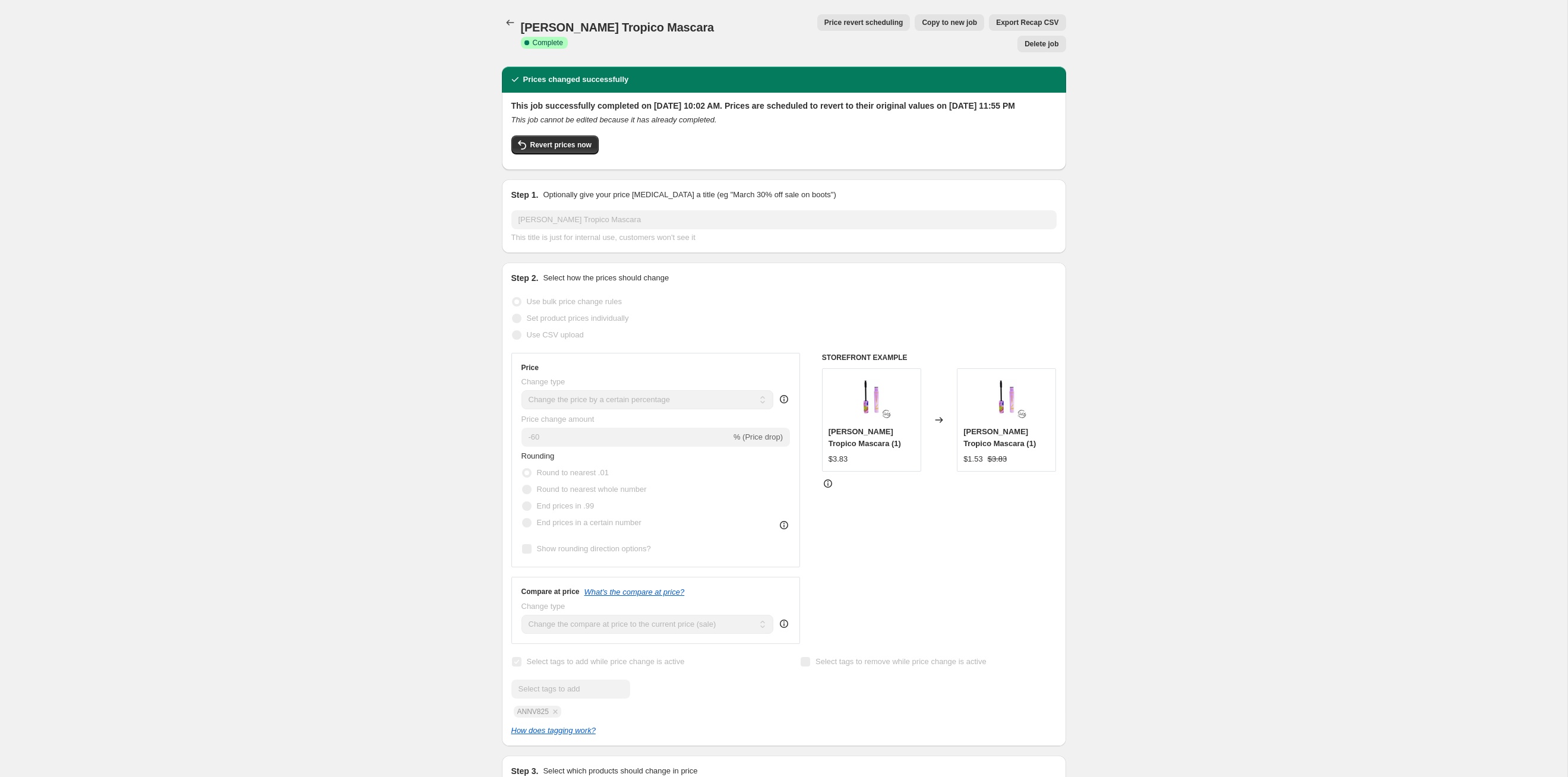
click at [521, 21] on span "[PERSON_NAME] Tropico Mascara" at bounding box center [618, 27] width 193 height 13
click at [515, 20] on icon "Price change jobs" at bounding box center [510, 22] width 12 height 12
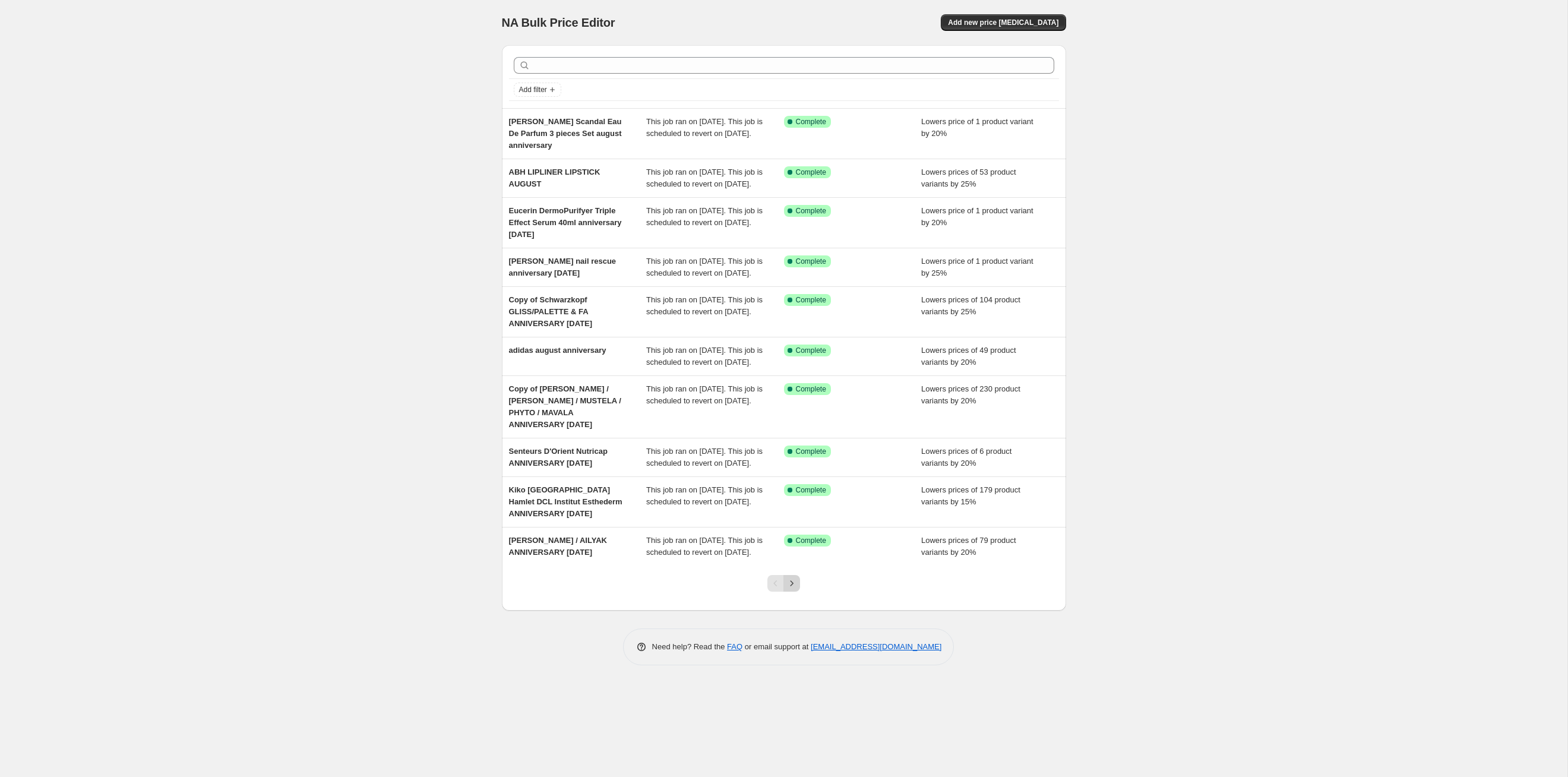
click at [798, 591] on button "Next" at bounding box center [792, 583] width 17 height 17
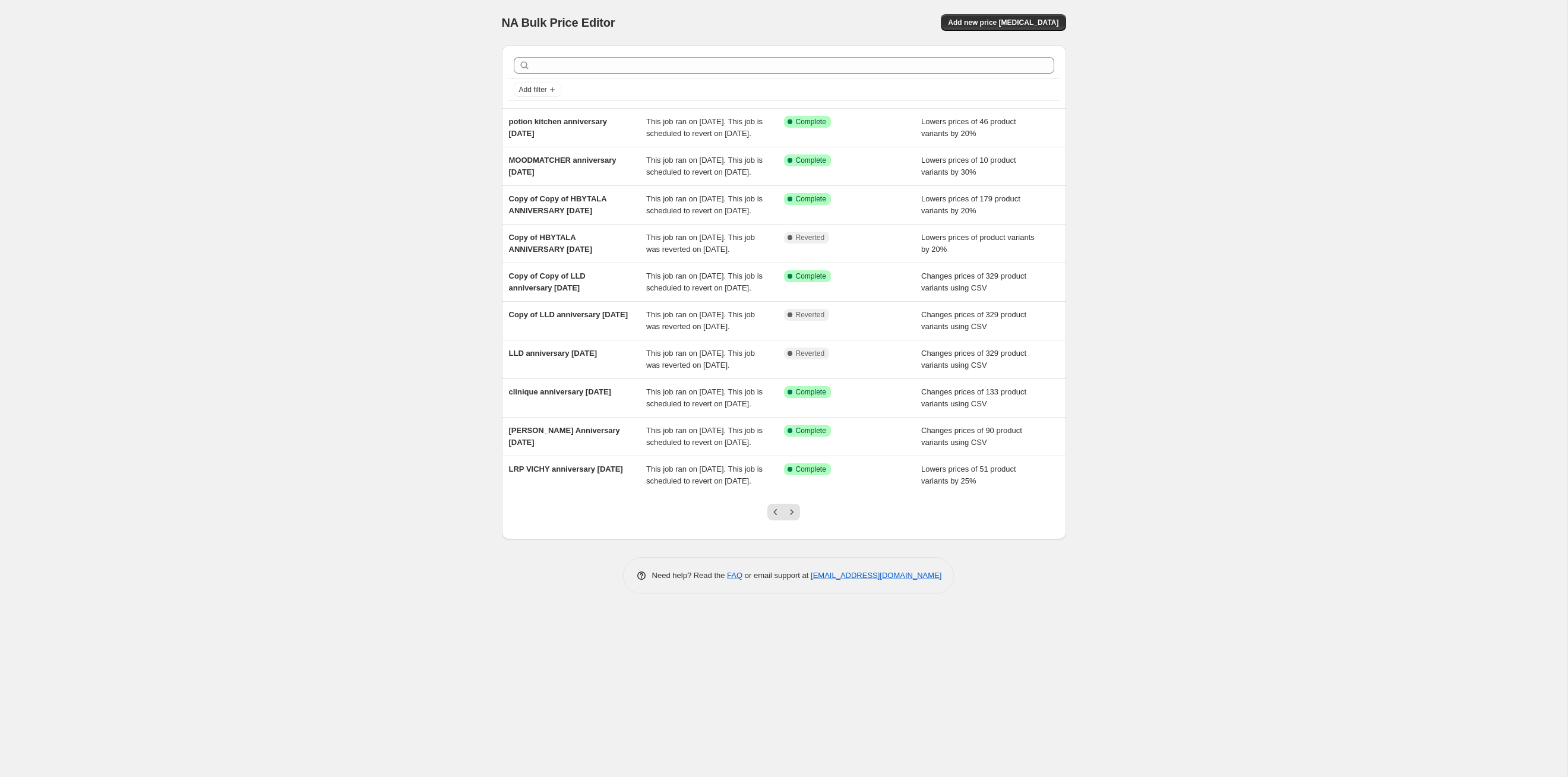
click at [798, 521] on button "Next" at bounding box center [792, 512] width 17 height 17
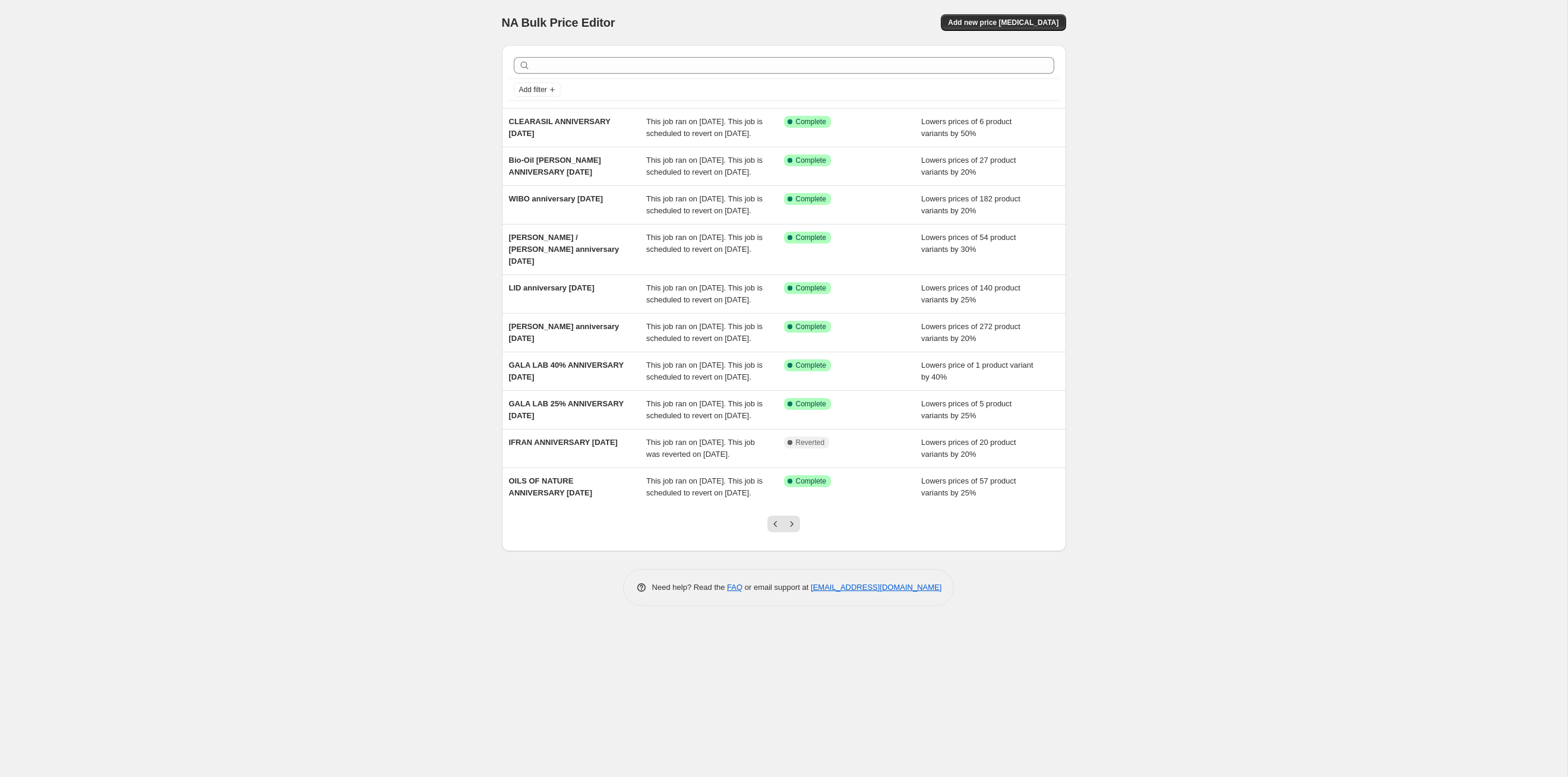
click at [798, 532] on button "Next" at bounding box center [792, 524] width 17 height 17
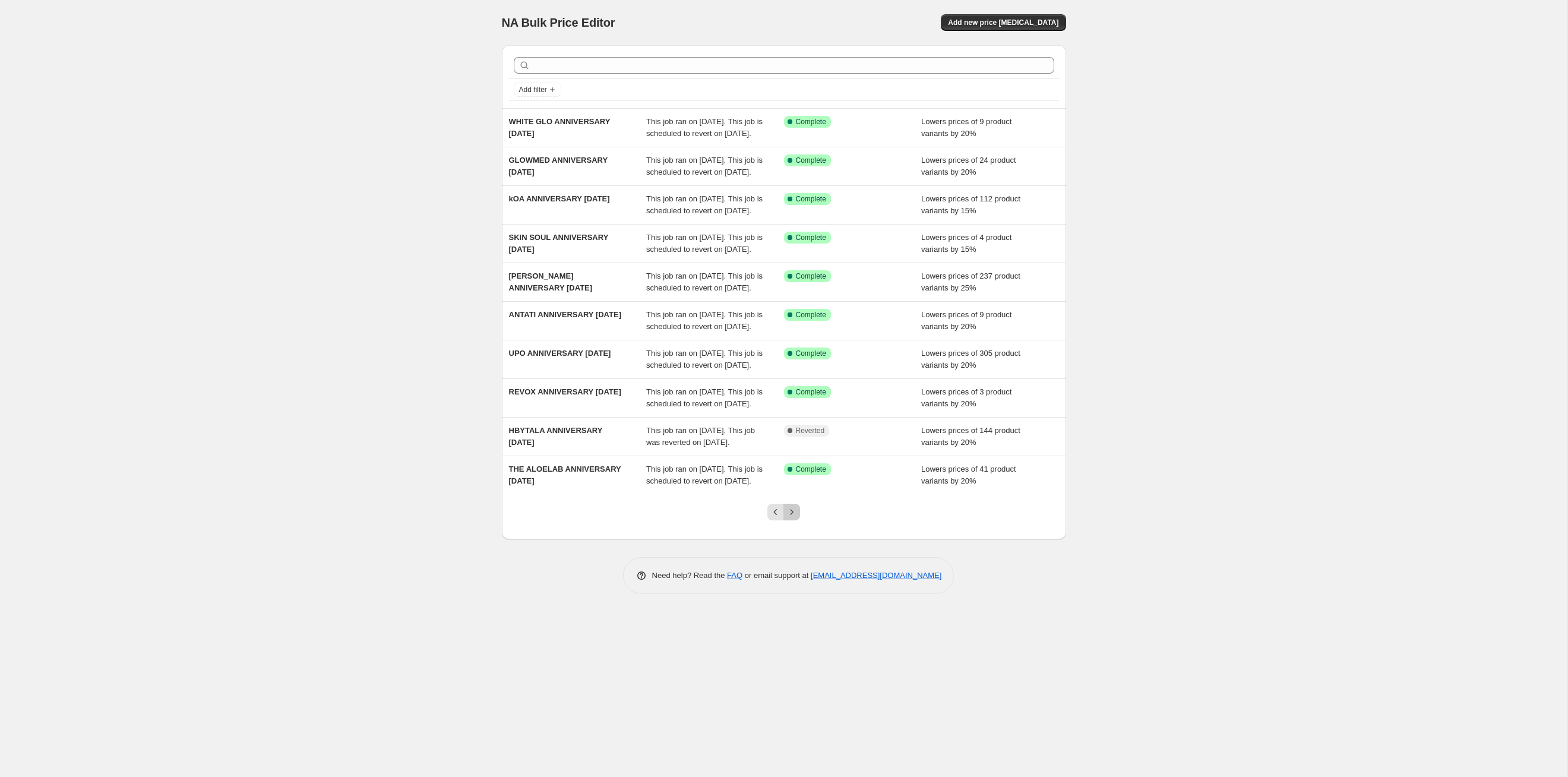
click at [798, 521] on button "Next" at bounding box center [792, 512] width 17 height 17
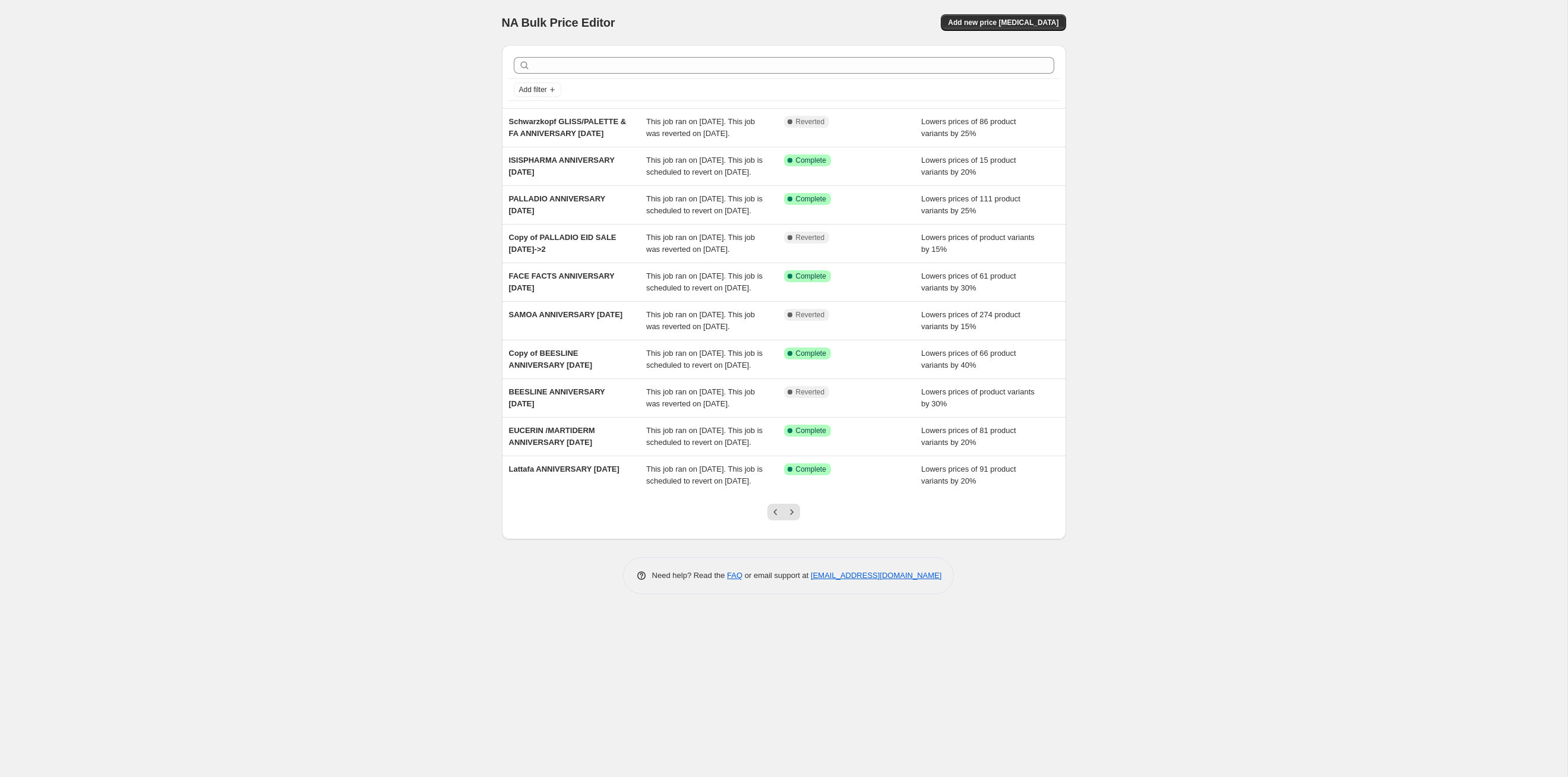
click at [798, 521] on button "Next" at bounding box center [792, 512] width 17 height 17
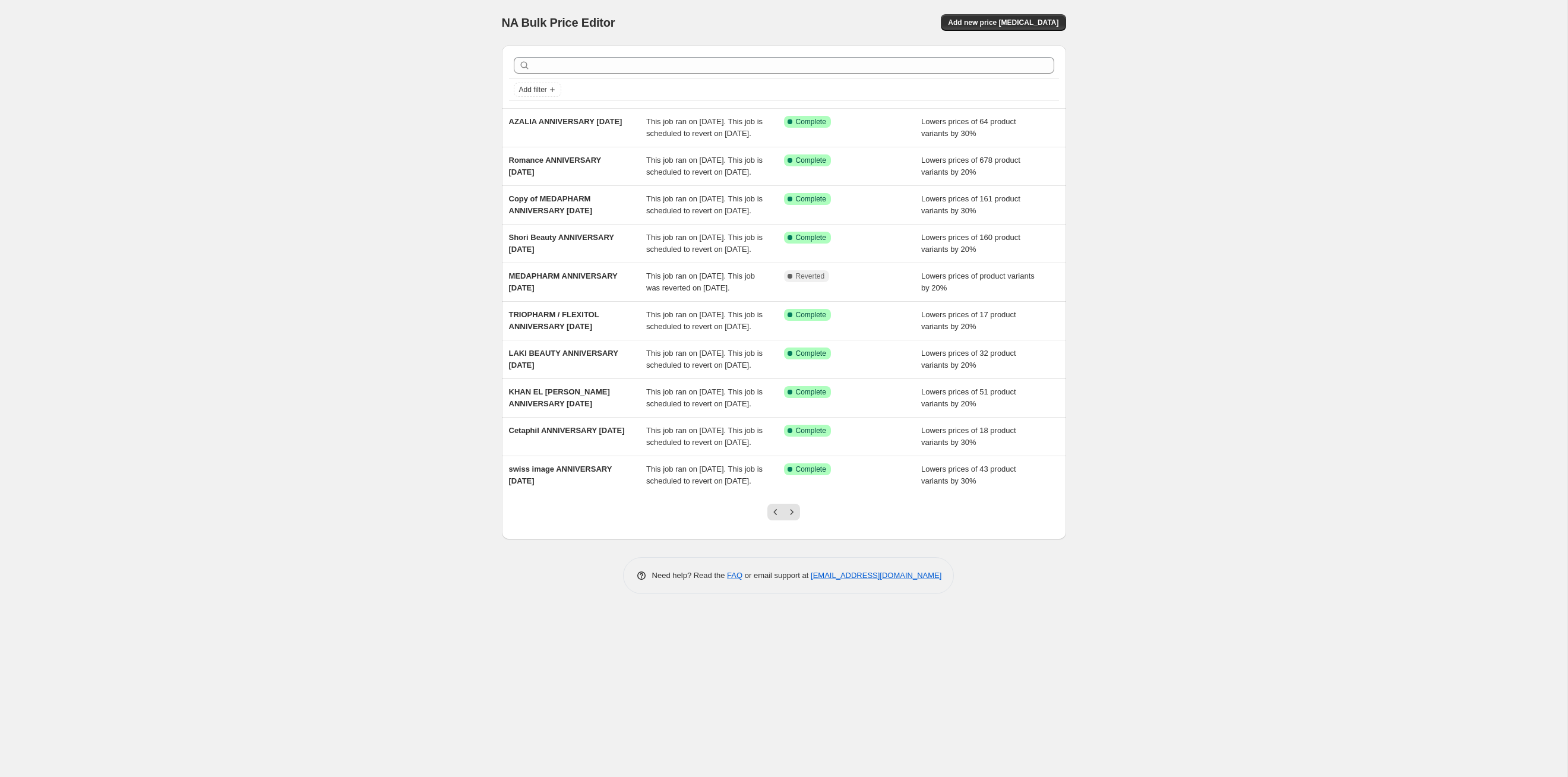
click at [798, 521] on button "Next" at bounding box center [792, 512] width 17 height 17
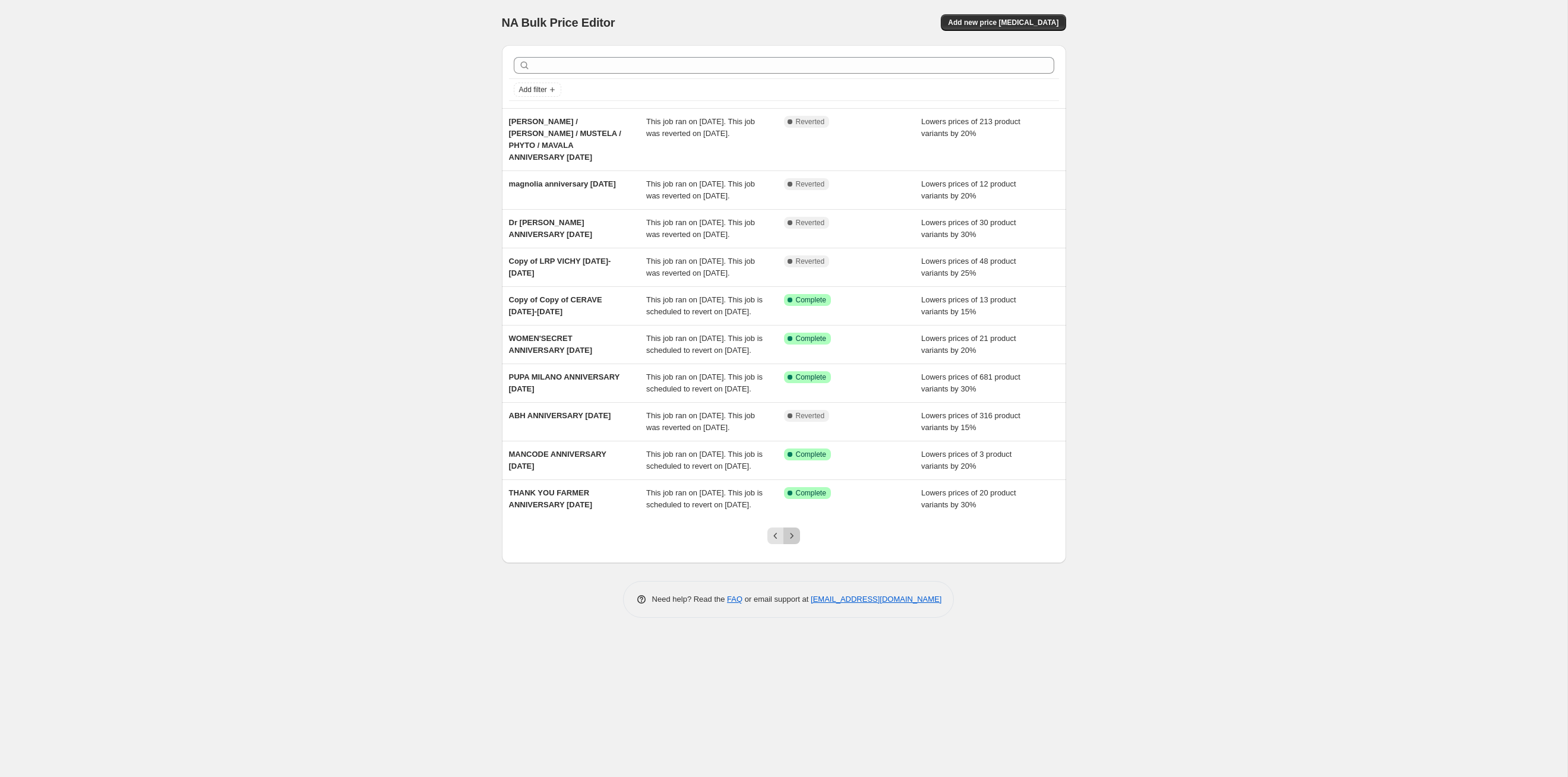
click at [798, 544] on button "Next" at bounding box center [792, 536] width 17 height 17
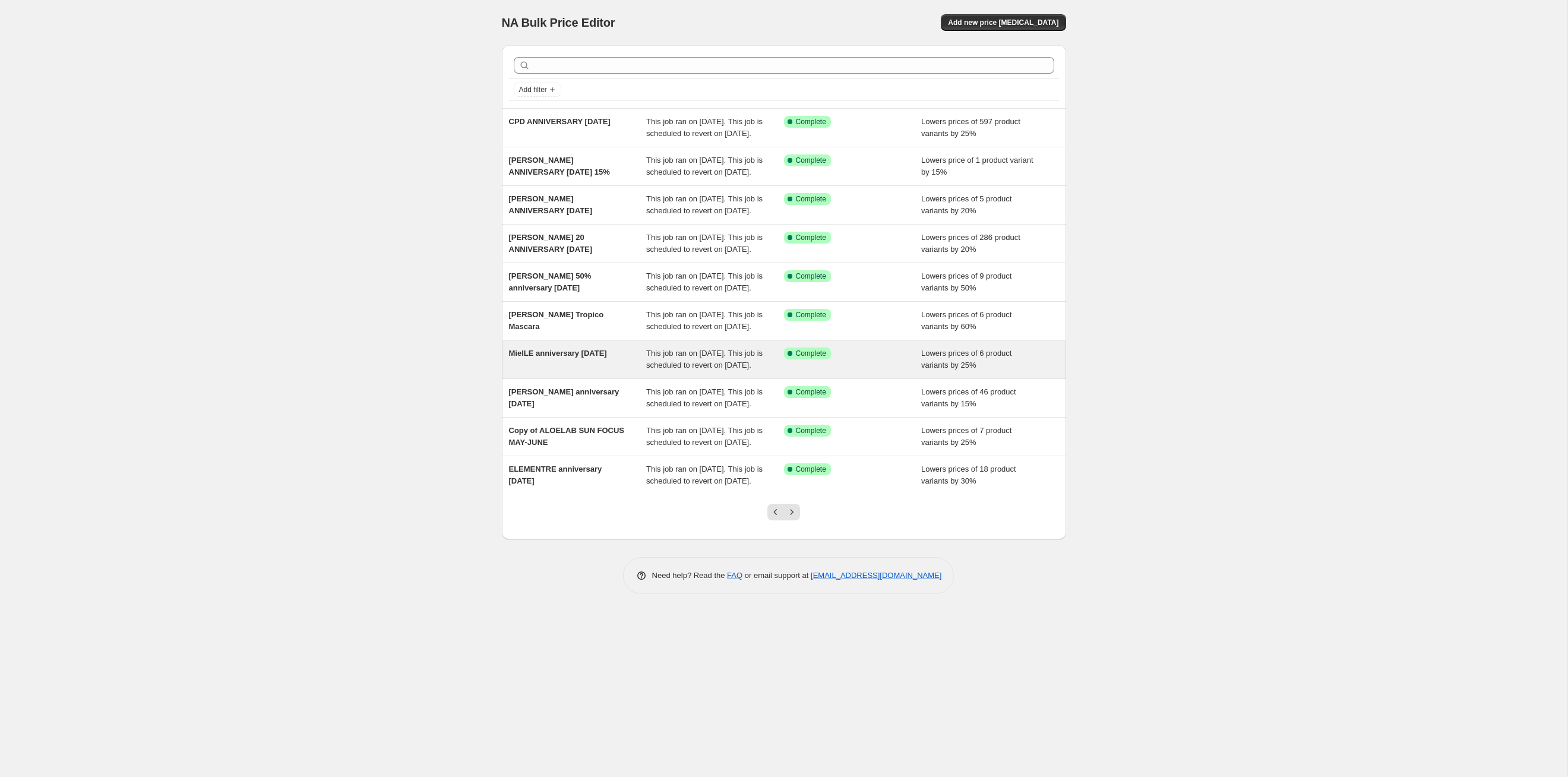
click at [704, 369] on span "This job ran on [DATE]. This job is scheduled to revert on [DATE]." at bounding box center [704, 359] width 117 height 21
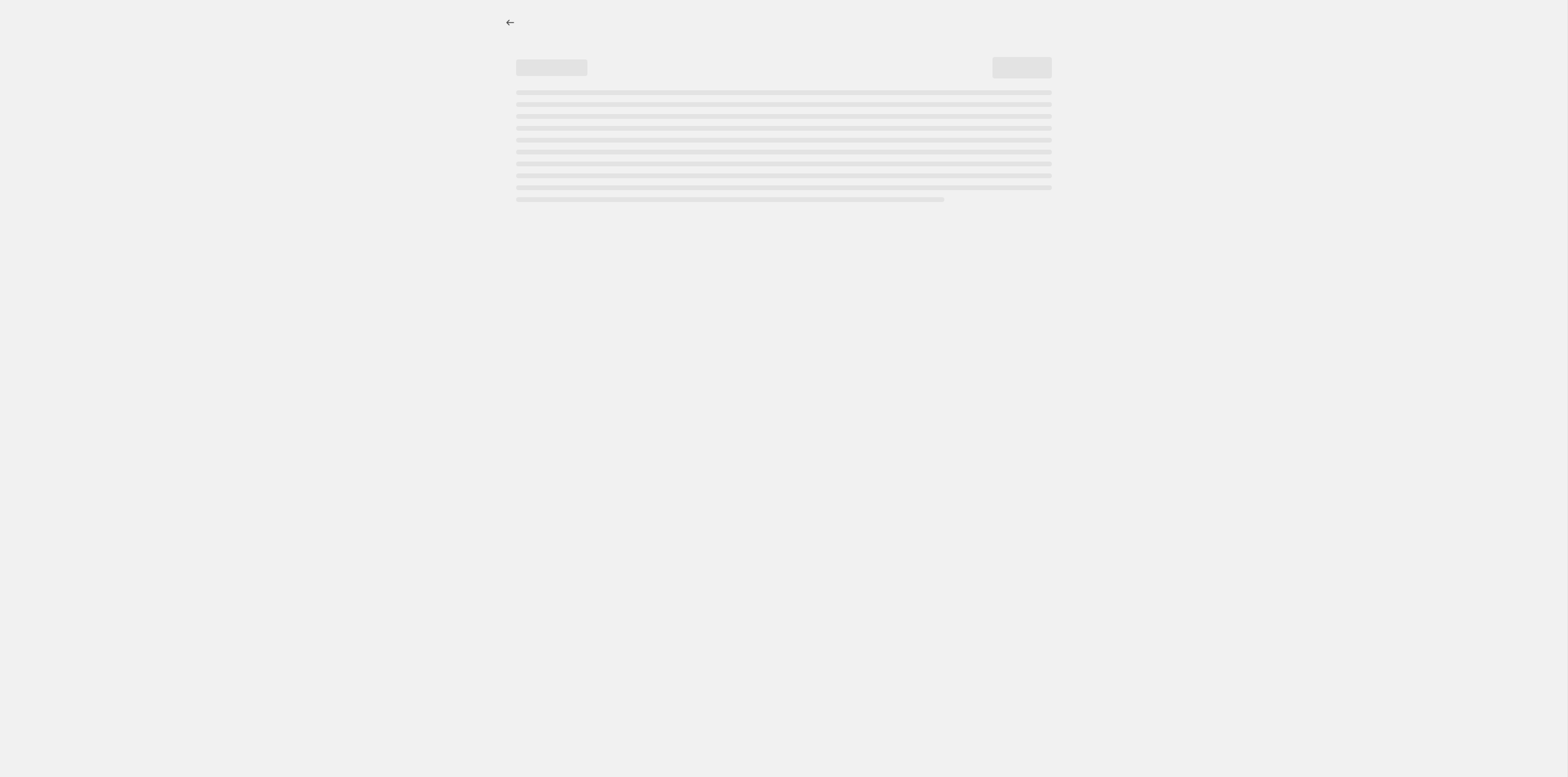
select select "percentage"
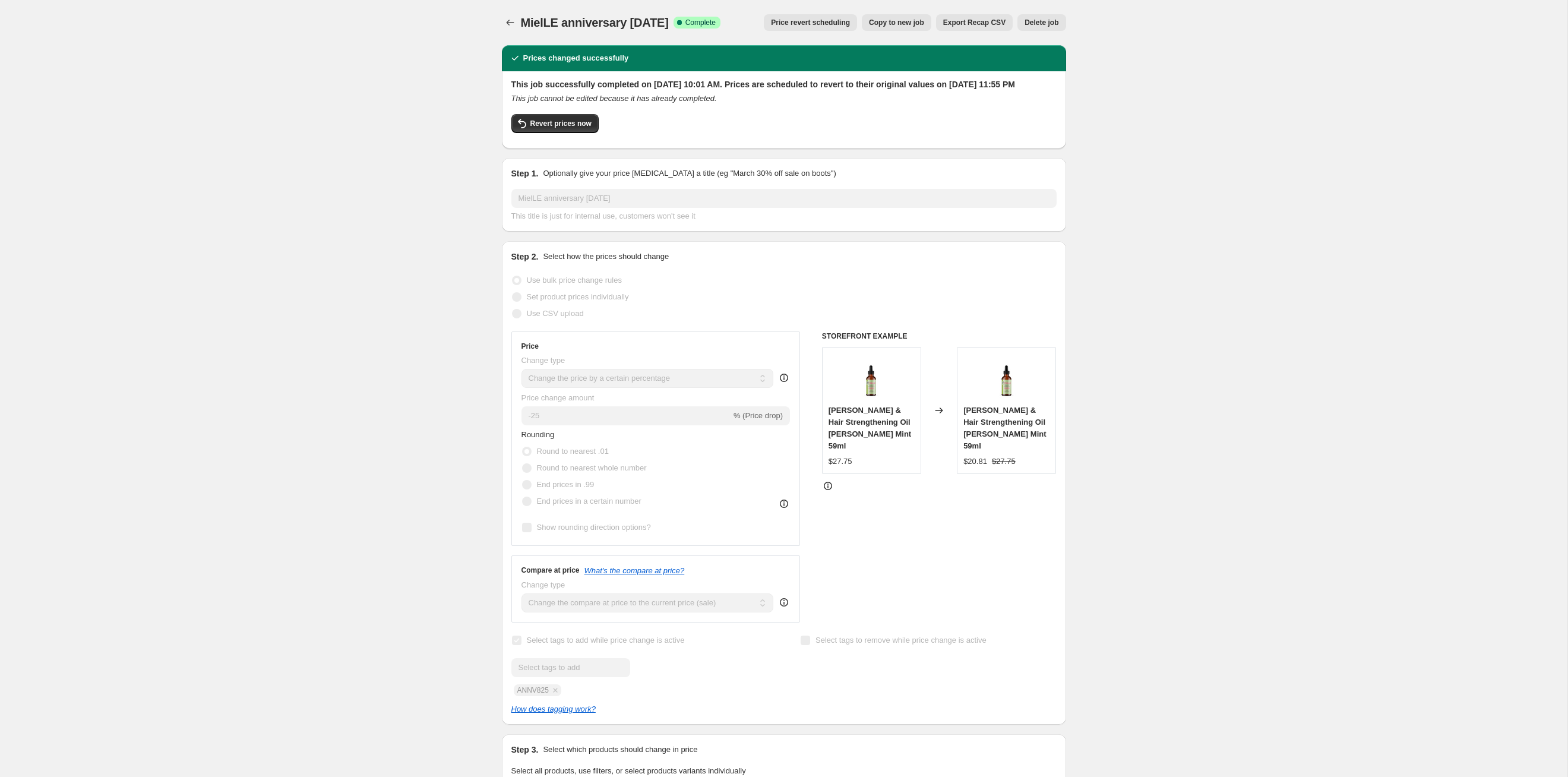
click at [804, 19] on span "Price revert scheduling" at bounding box center [811, 22] width 79 height 10
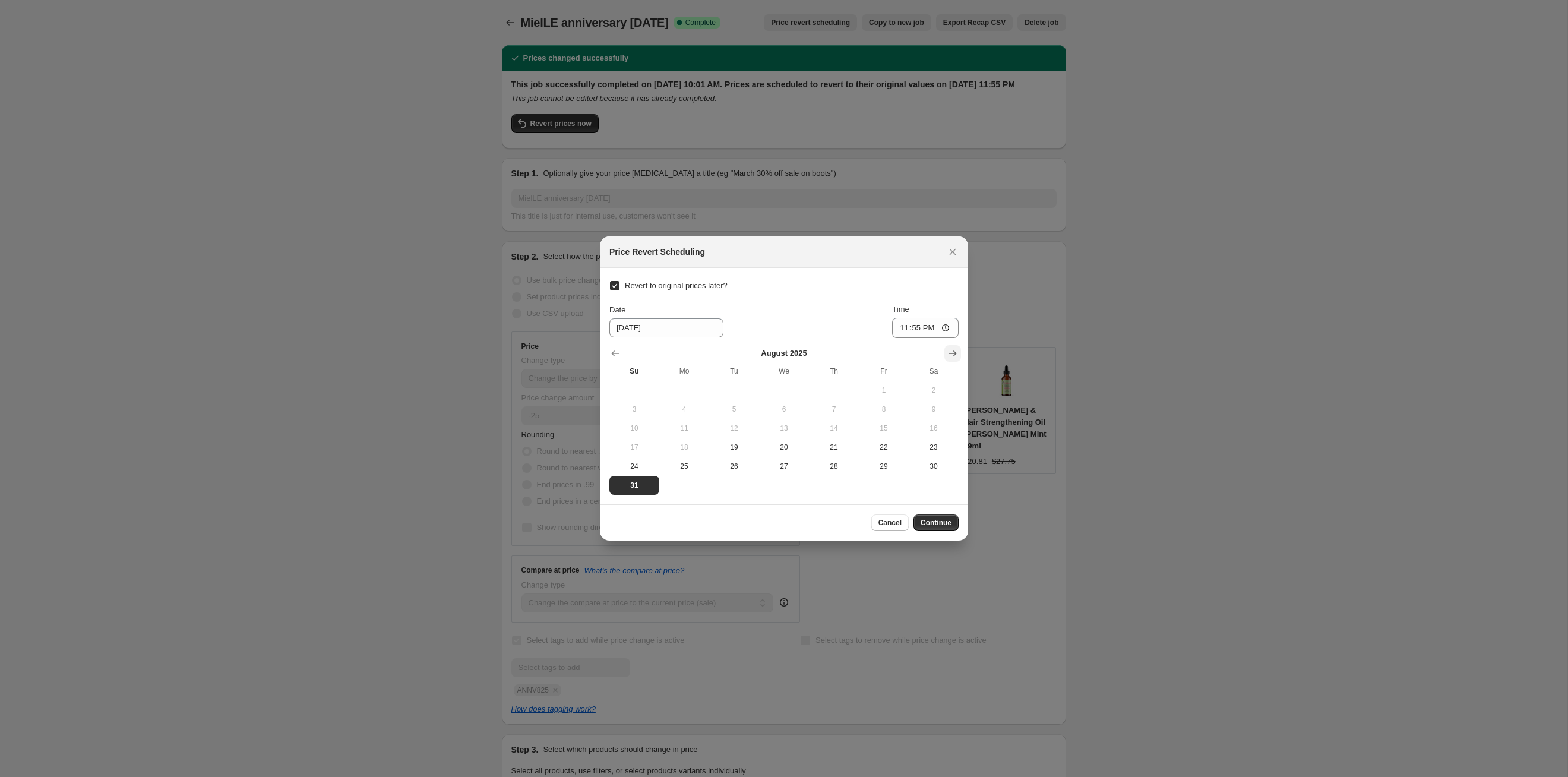
click at [950, 359] on icon "Show next month, September 2025" at bounding box center [952, 353] width 12 height 12
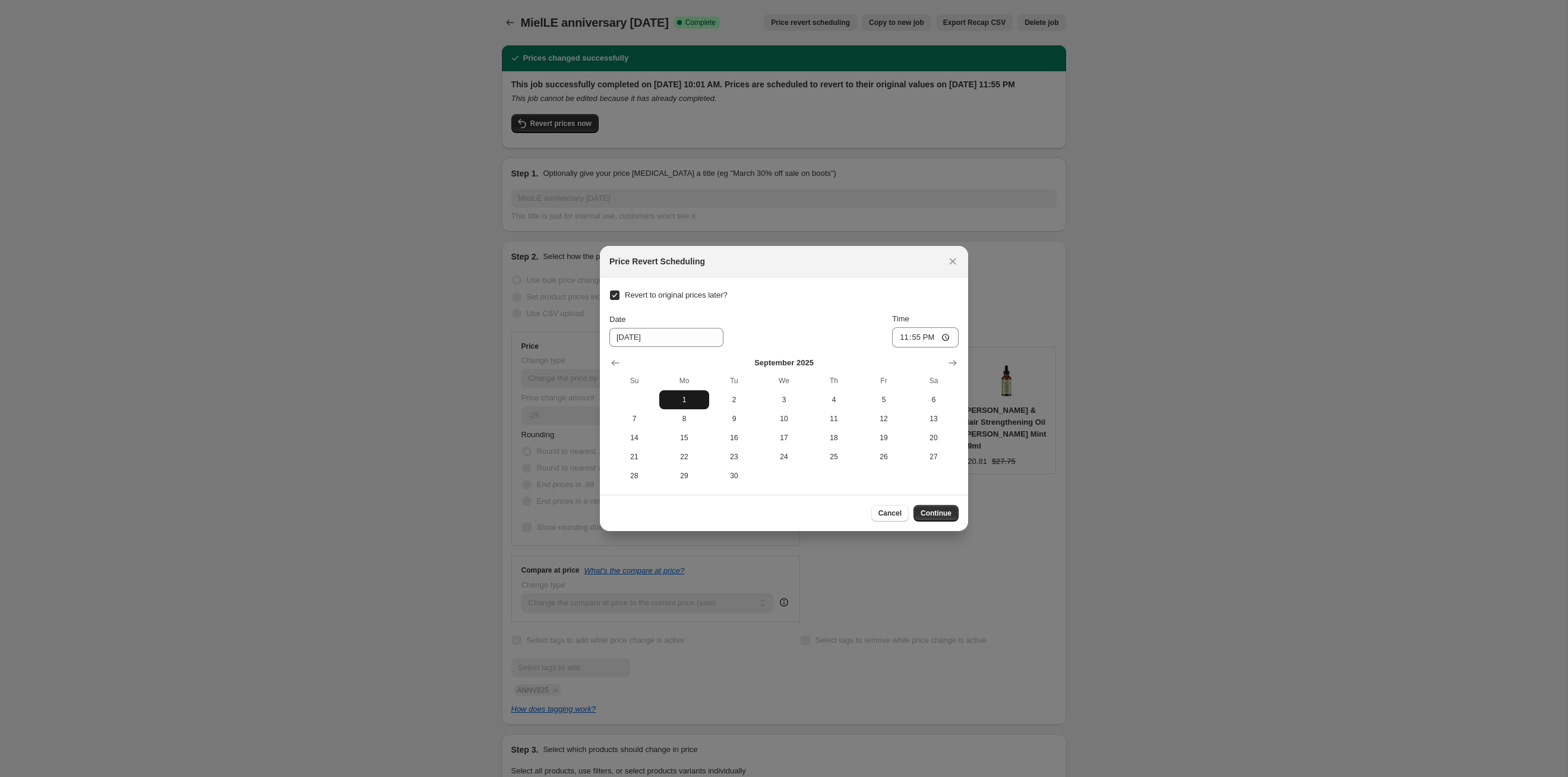
click at [697, 392] on button "1" at bounding box center [684, 400] width 50 height 19
type input "[DATE]"
click at [930, 514] on span "Continue" at bounding box center [936, 513] width 31 height 10
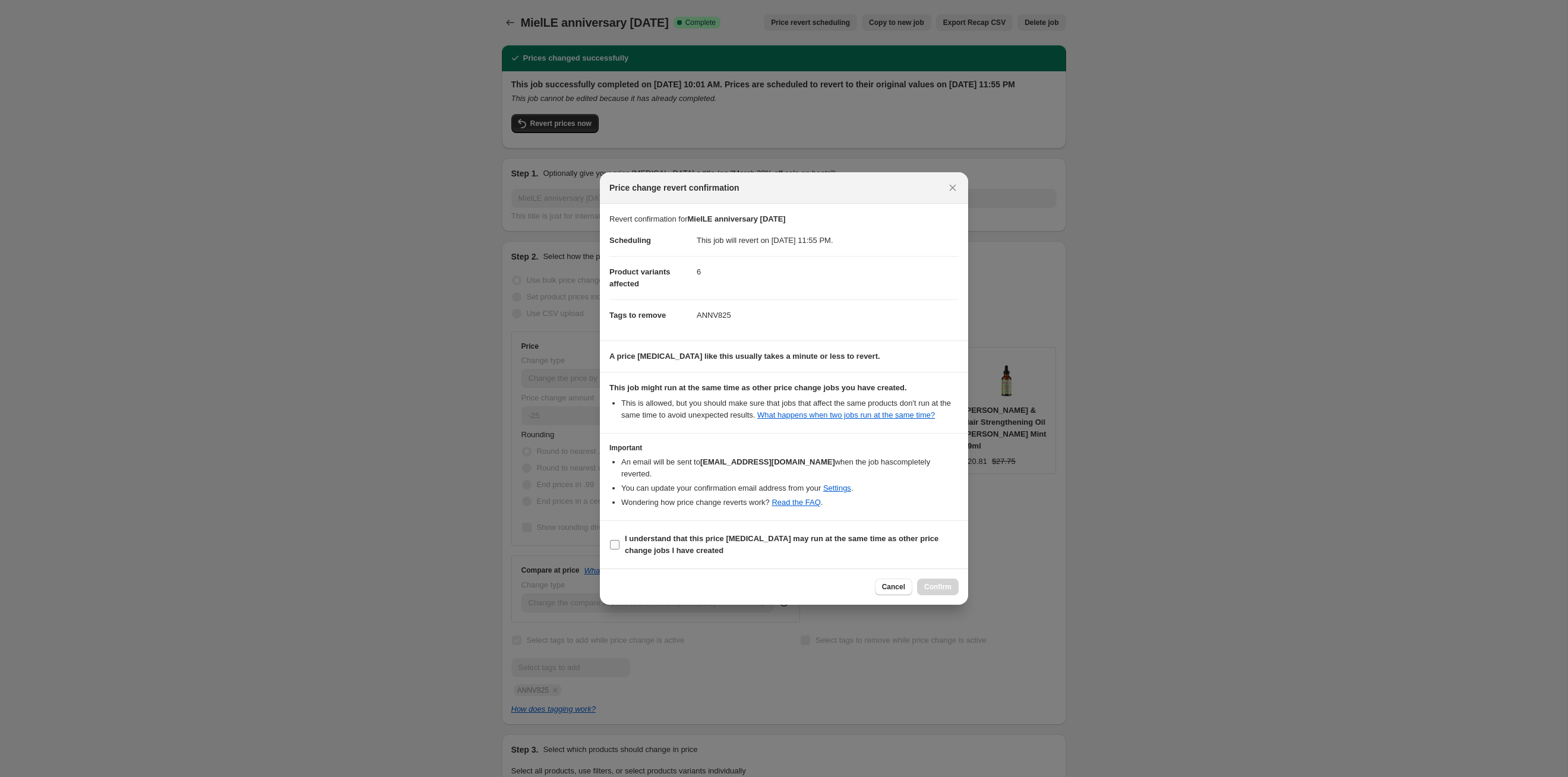
click at [849, 543] on b "I understand that this price [MEDICAL_DATA] may run at the same time as other p…" at bounding box center [782, 544] width 314 height 21
click at [619, 543] on input "I understand that this price [MEDICAL_DATA] may run at the same time as other p…" at bounding box center [614, 544] width 10 height 10
checkbox input "true"
click at [945, 584] on span "Confirm" at bounding box center [938, 587] width 27 height 10
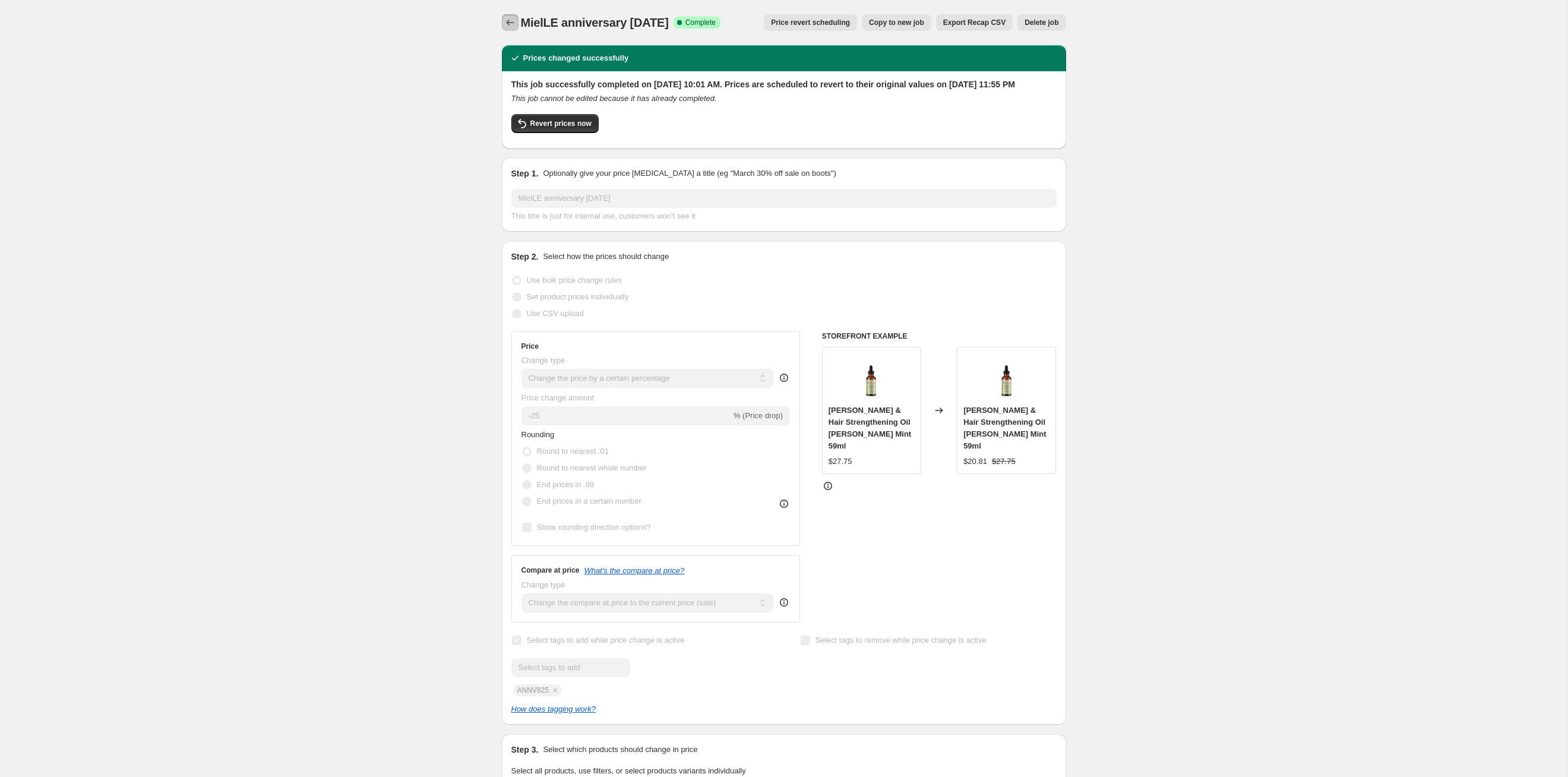
click at [505, 18] on icon "Price change jobs" at bounding box center [510, 22] width 12 height 12
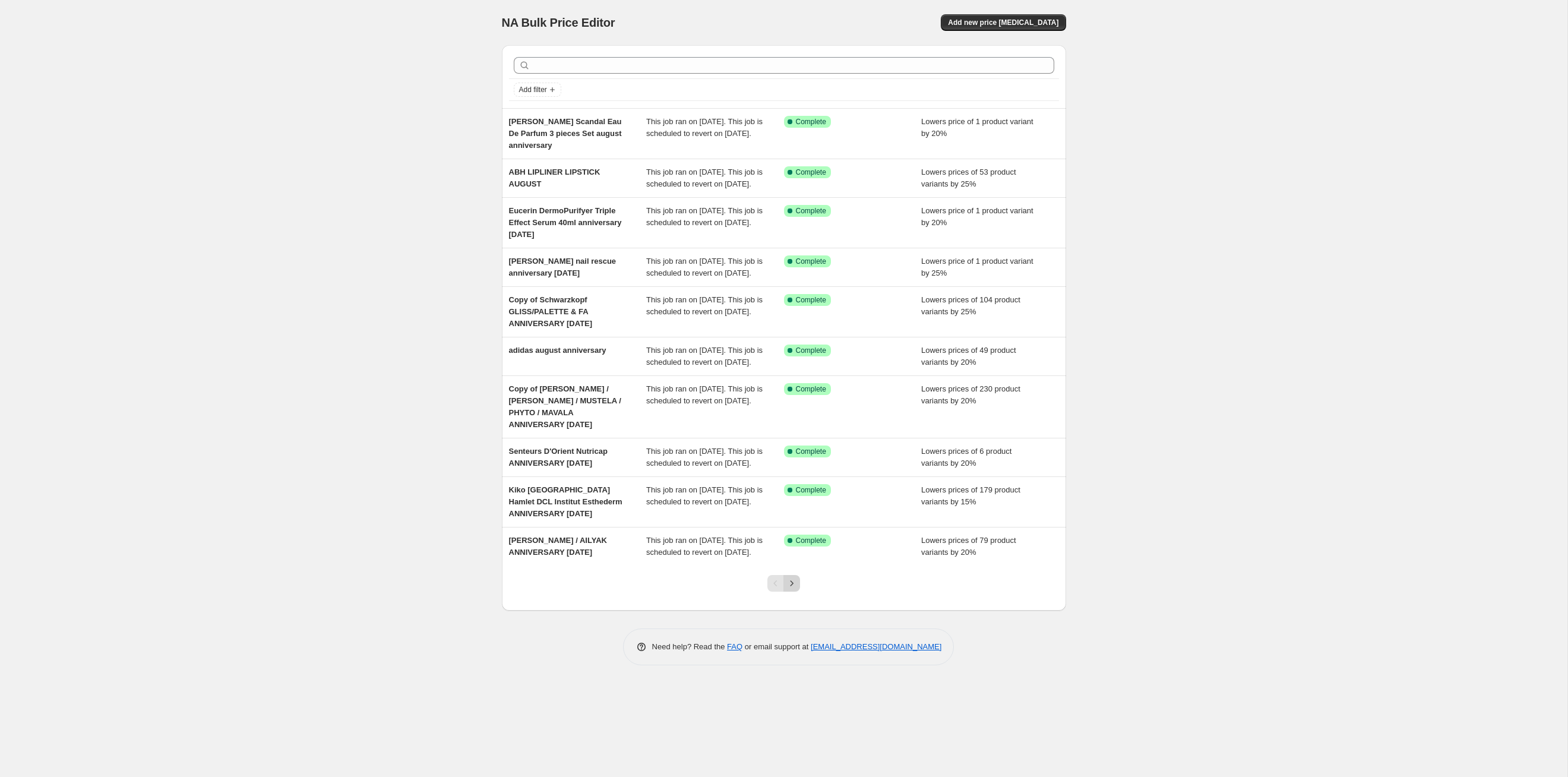
click at [795, 589] on icon "Next" at bounding box center [792, 583] width 12 height 12
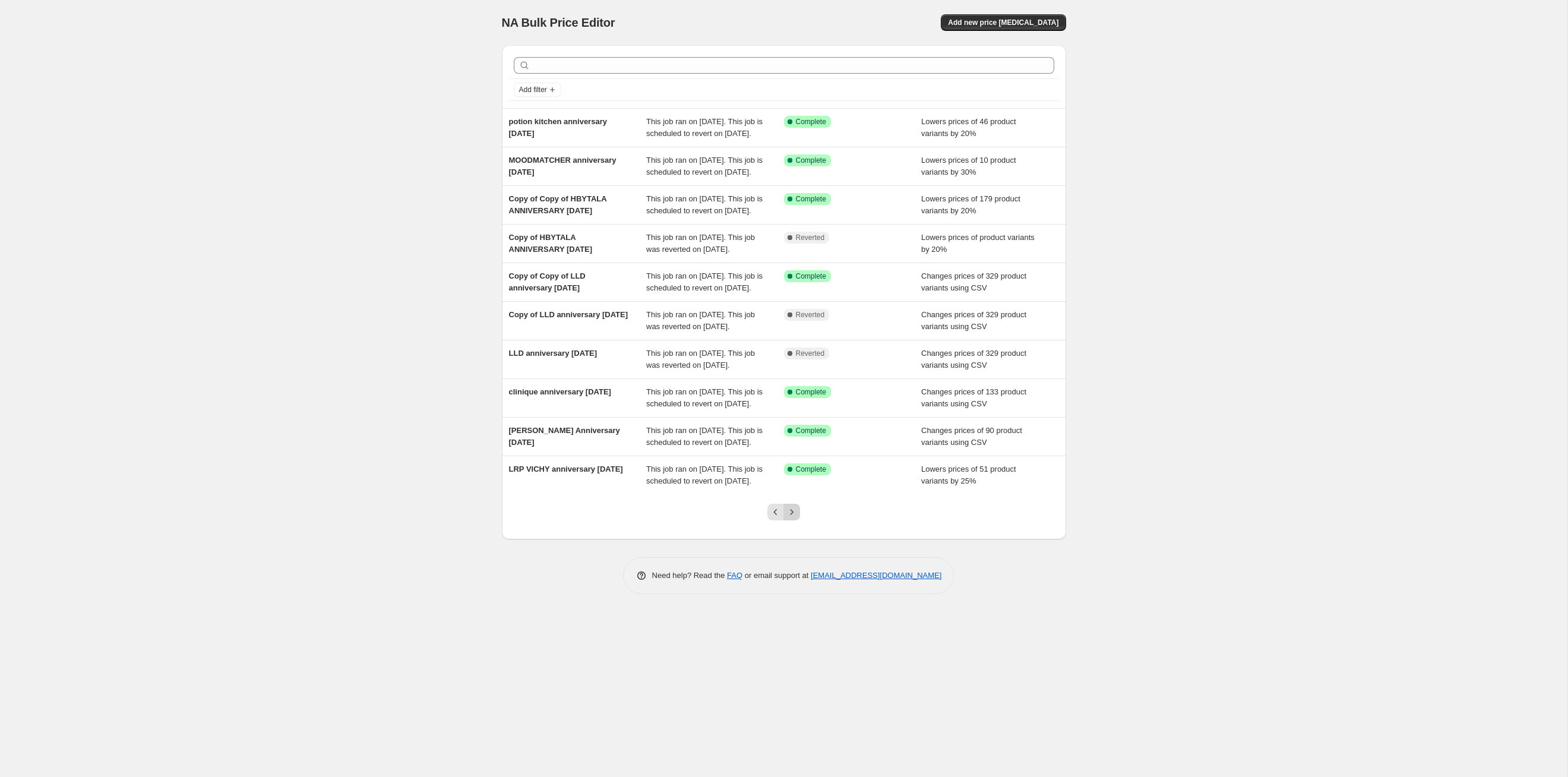
click at [795, 518] on icon "Next" at bounding box center [792, 512] width 12 height 12
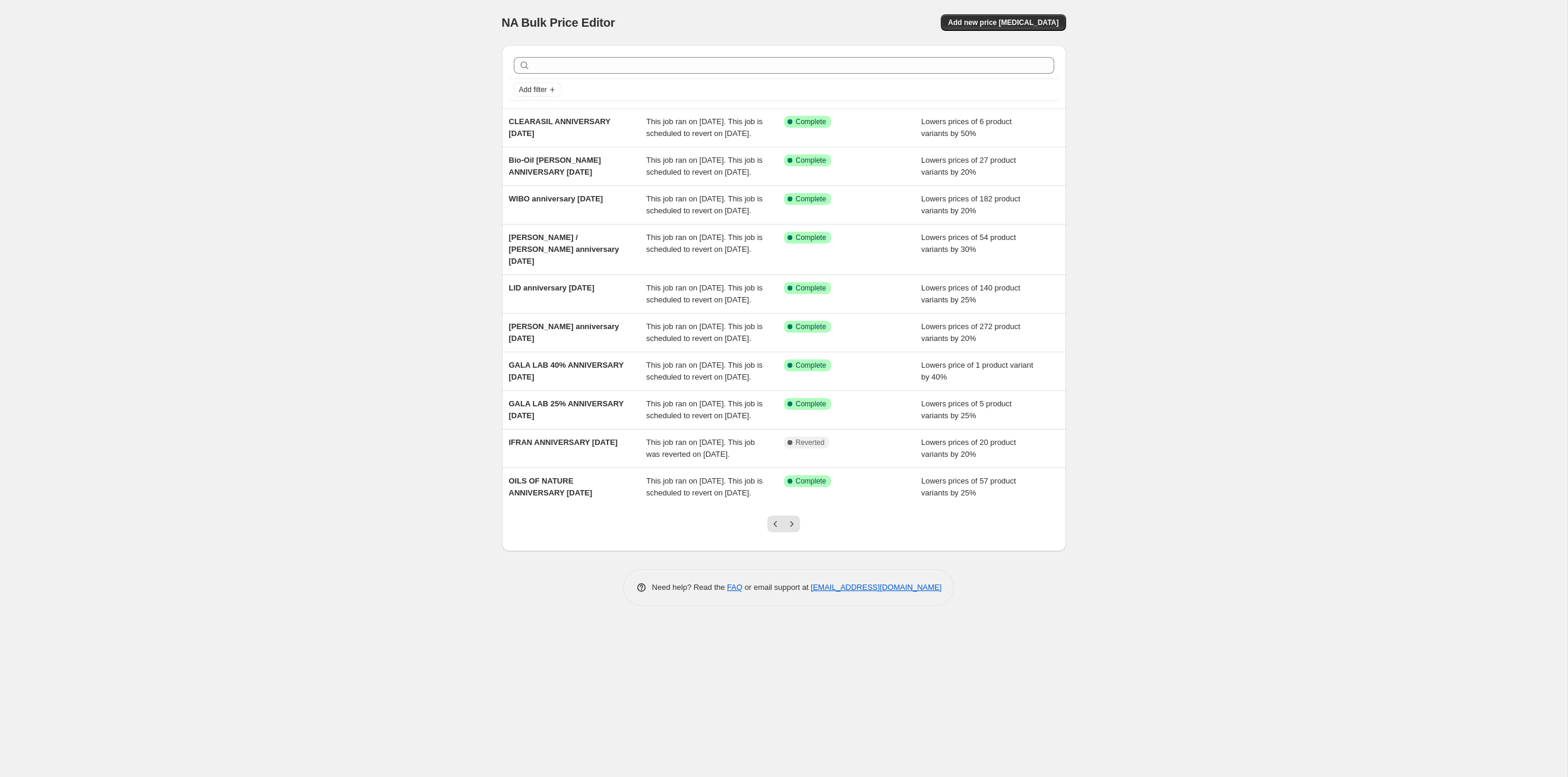
click at [795, 530] on icon "Next" at bounding box center [792, 524] width 12 height 12
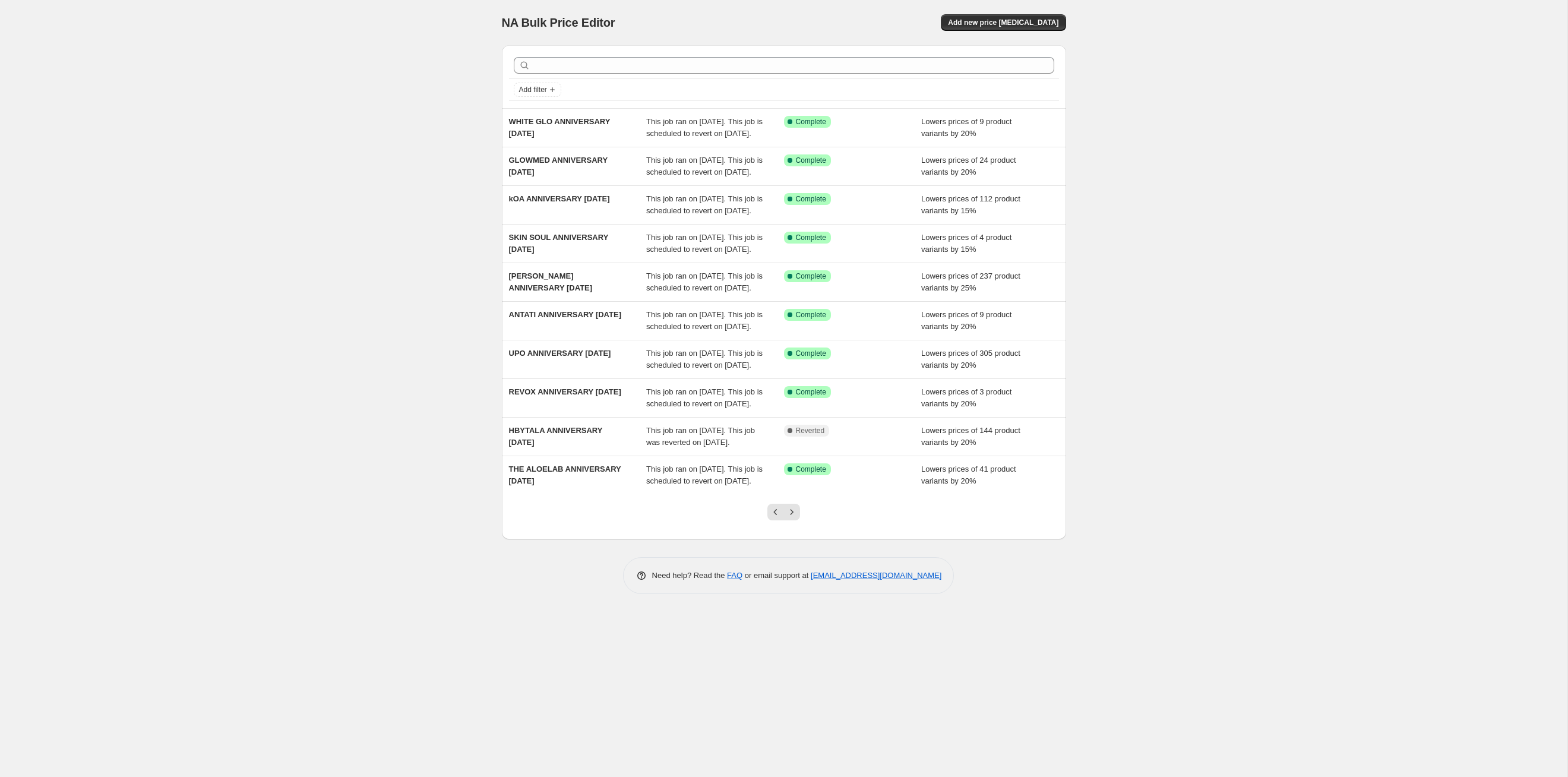
click at [795, 518] on icon "Next" at bounding box center [792, 512] width 12 height 12
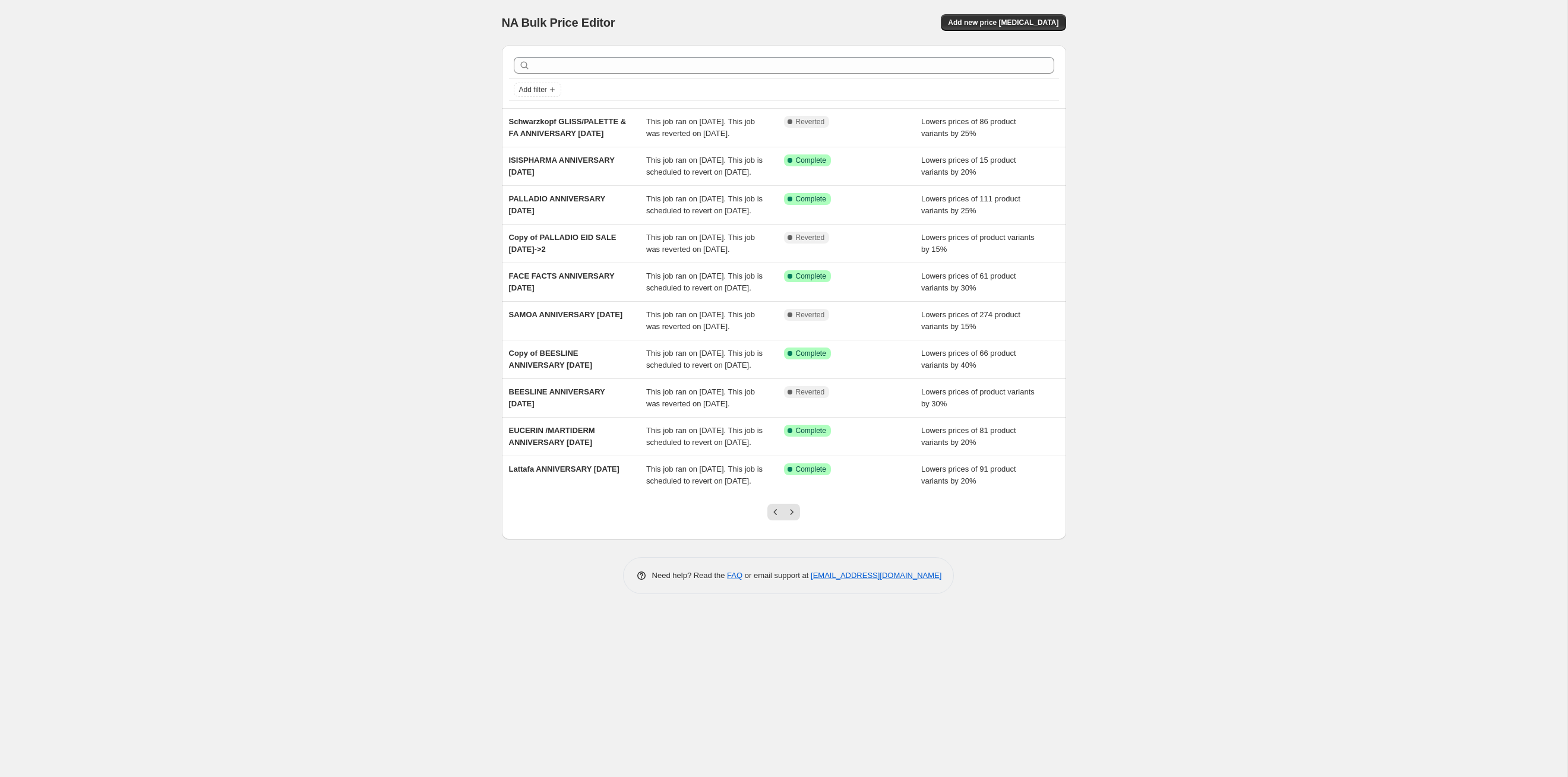
click at [795, 518] on icon "Next" at bounding box center [792, 512] width 12 height 12
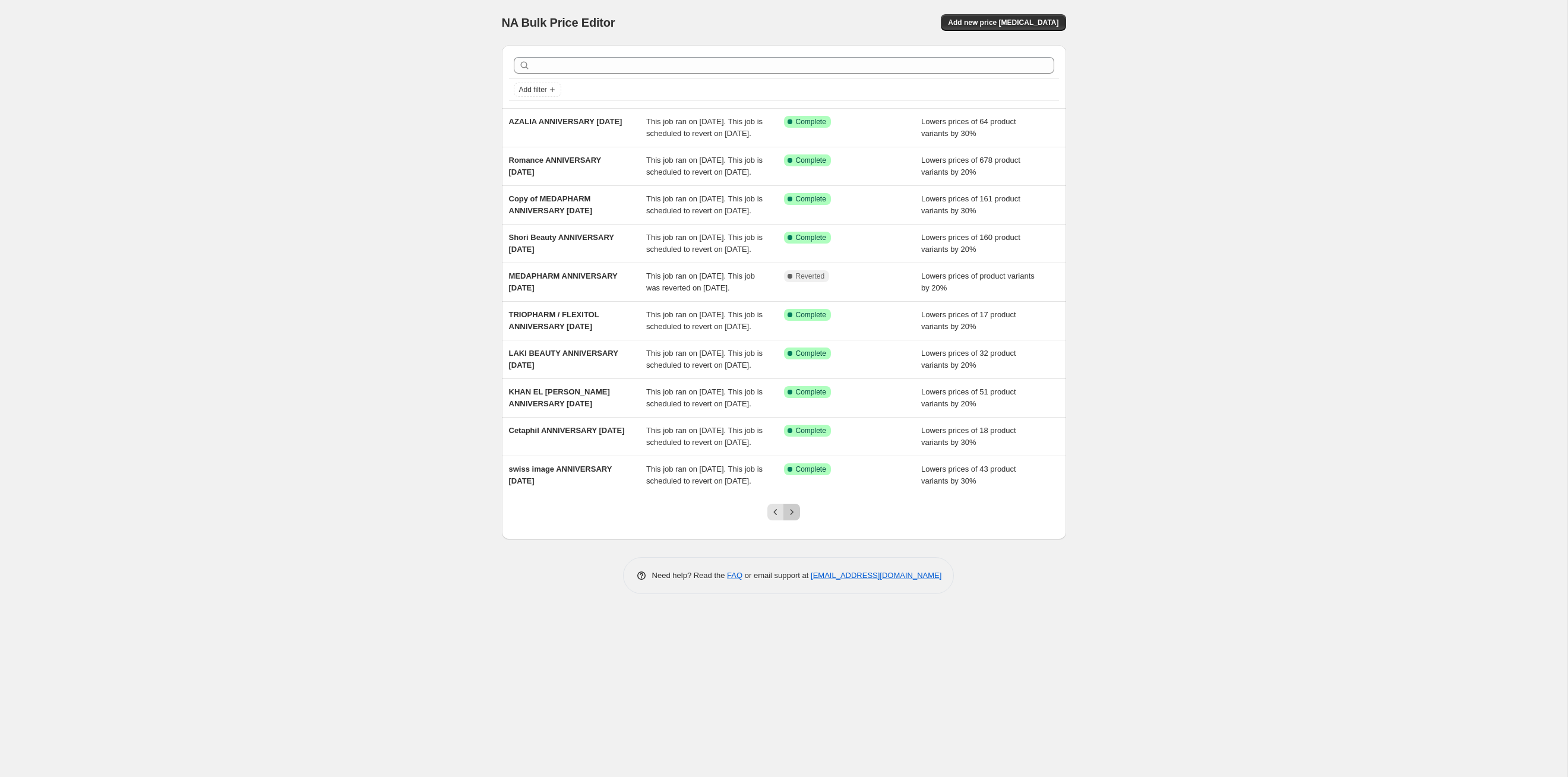
click at [795, 518] on icon "Next" at bounding box center [792, 512] width 12 height 12
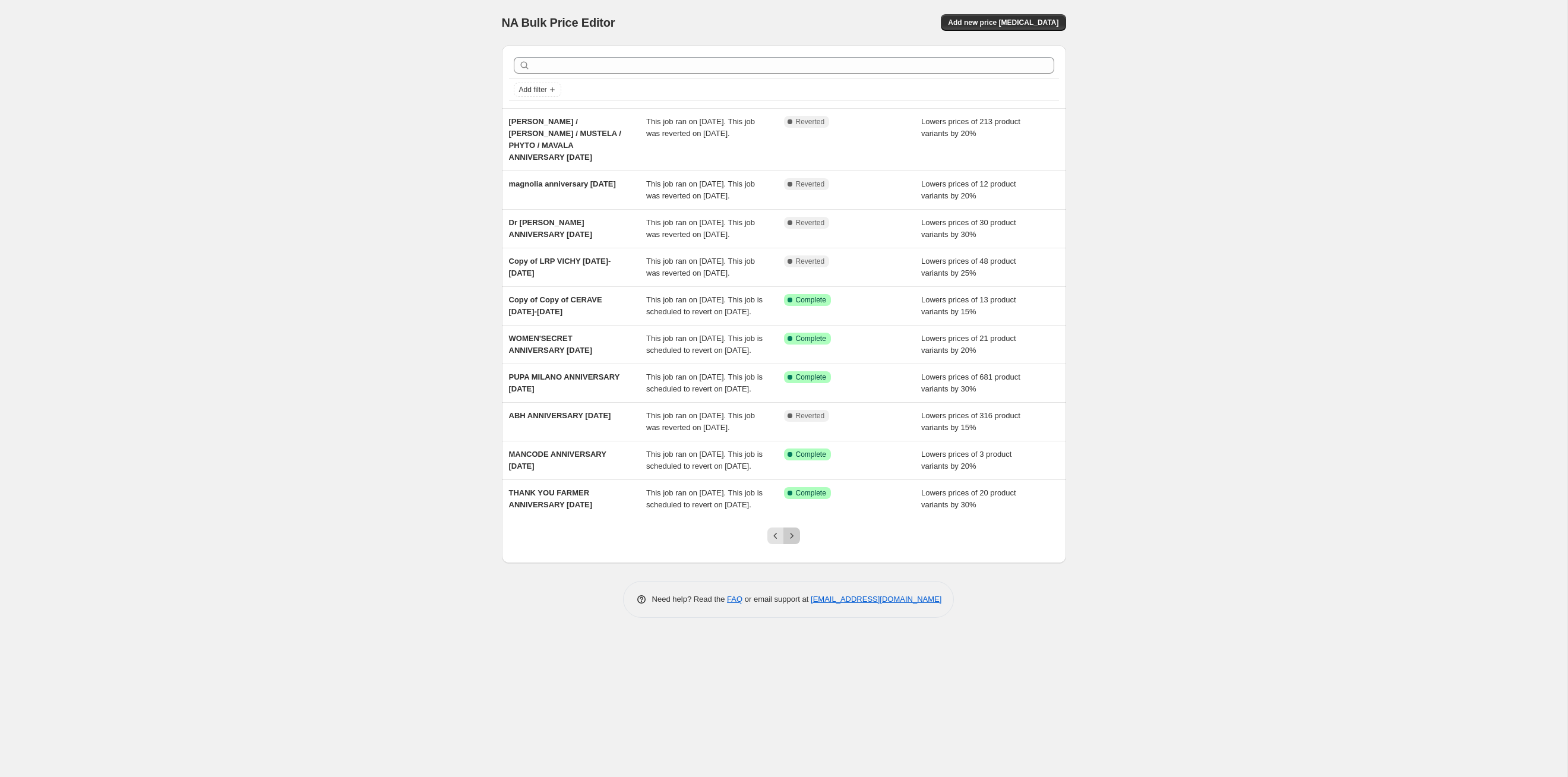
click at [795, 542] on icon "Next" at bounding box center [792, 536] width 12 height 12
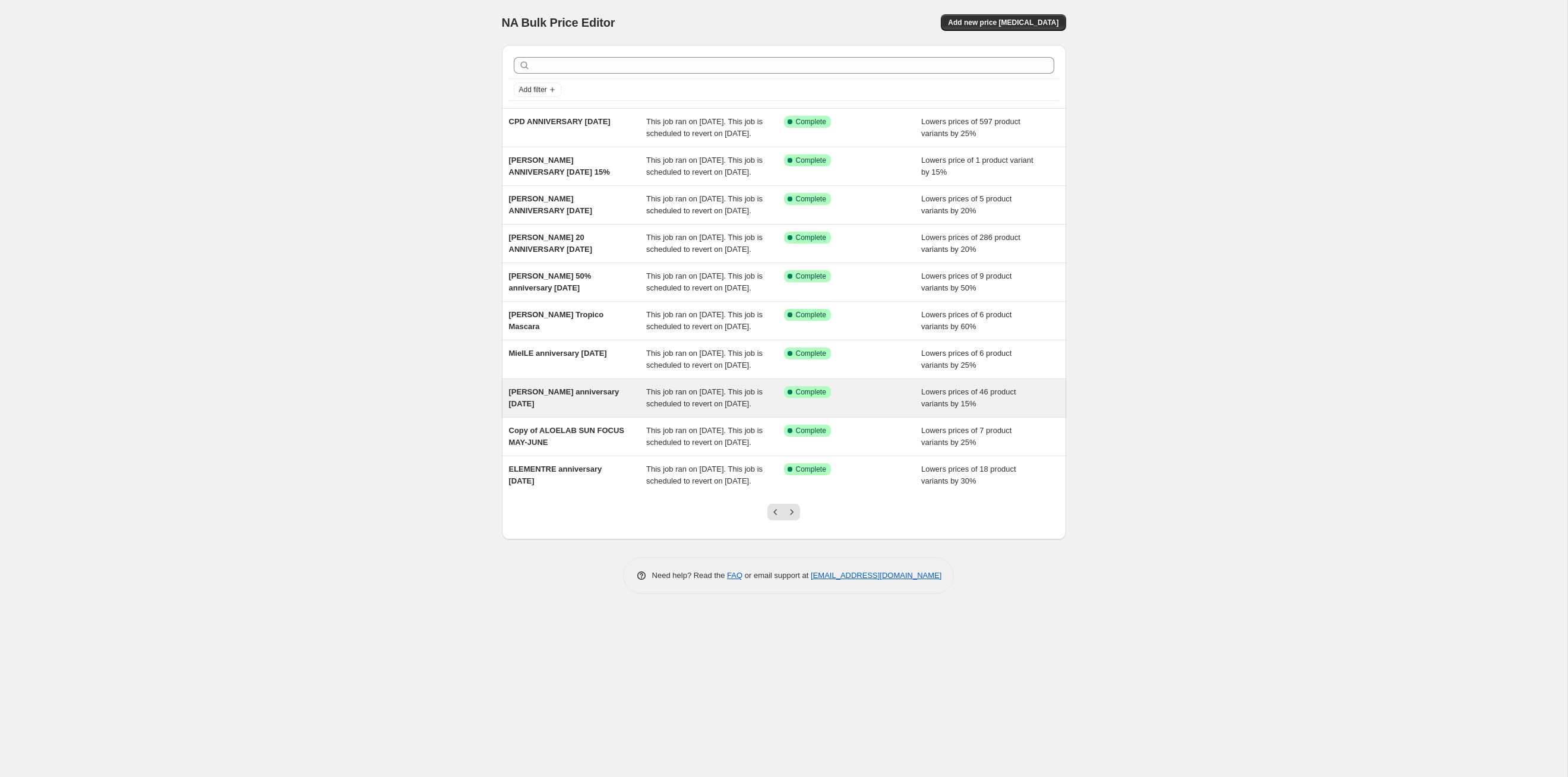
click at [736, 410] on div "This job ran on [DATE]. This job is scheduled to revert on [DATE]." at bounding box center [715, 397] width 138 height 24
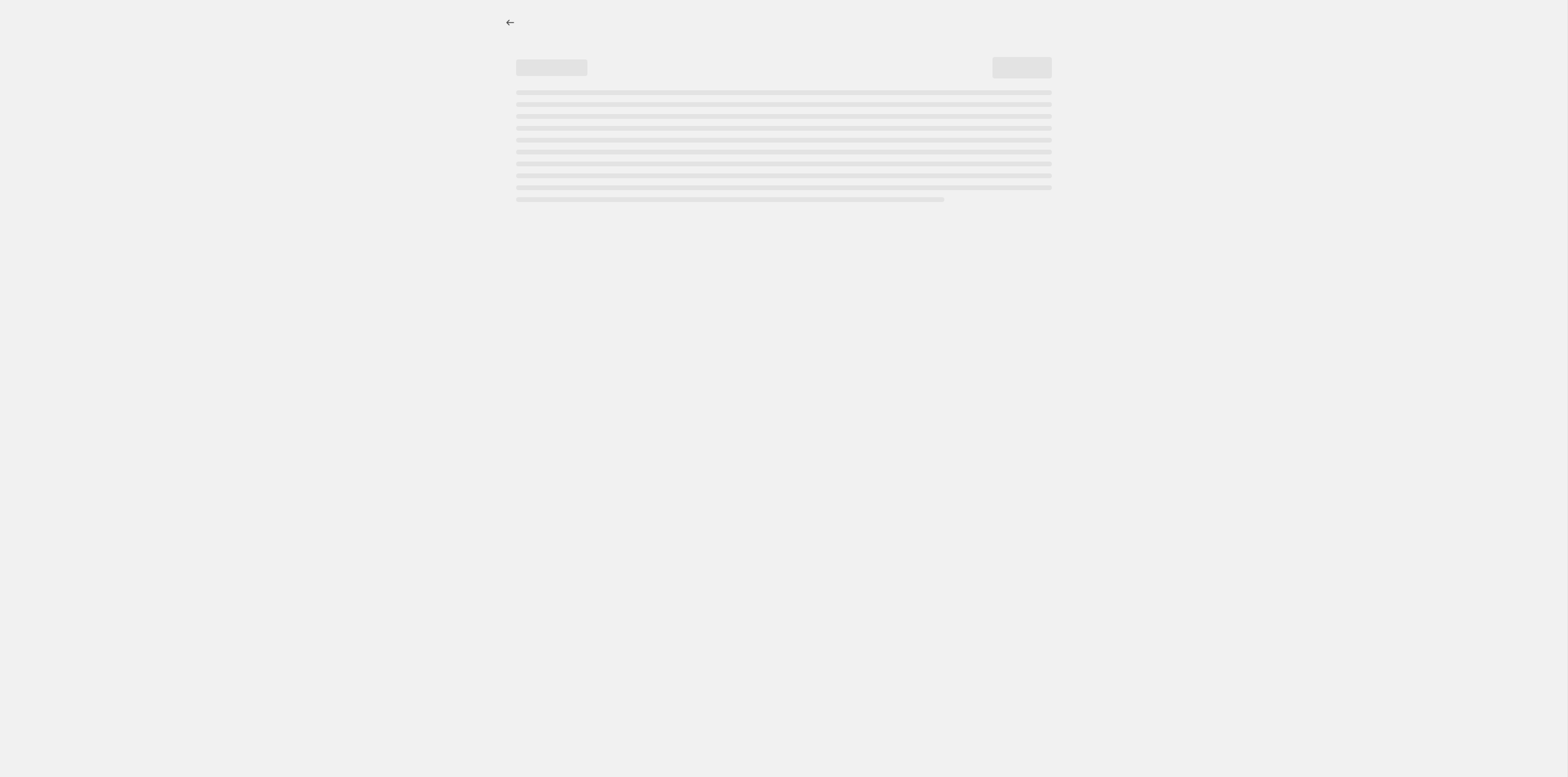
select select "percentage"
select select "tag"
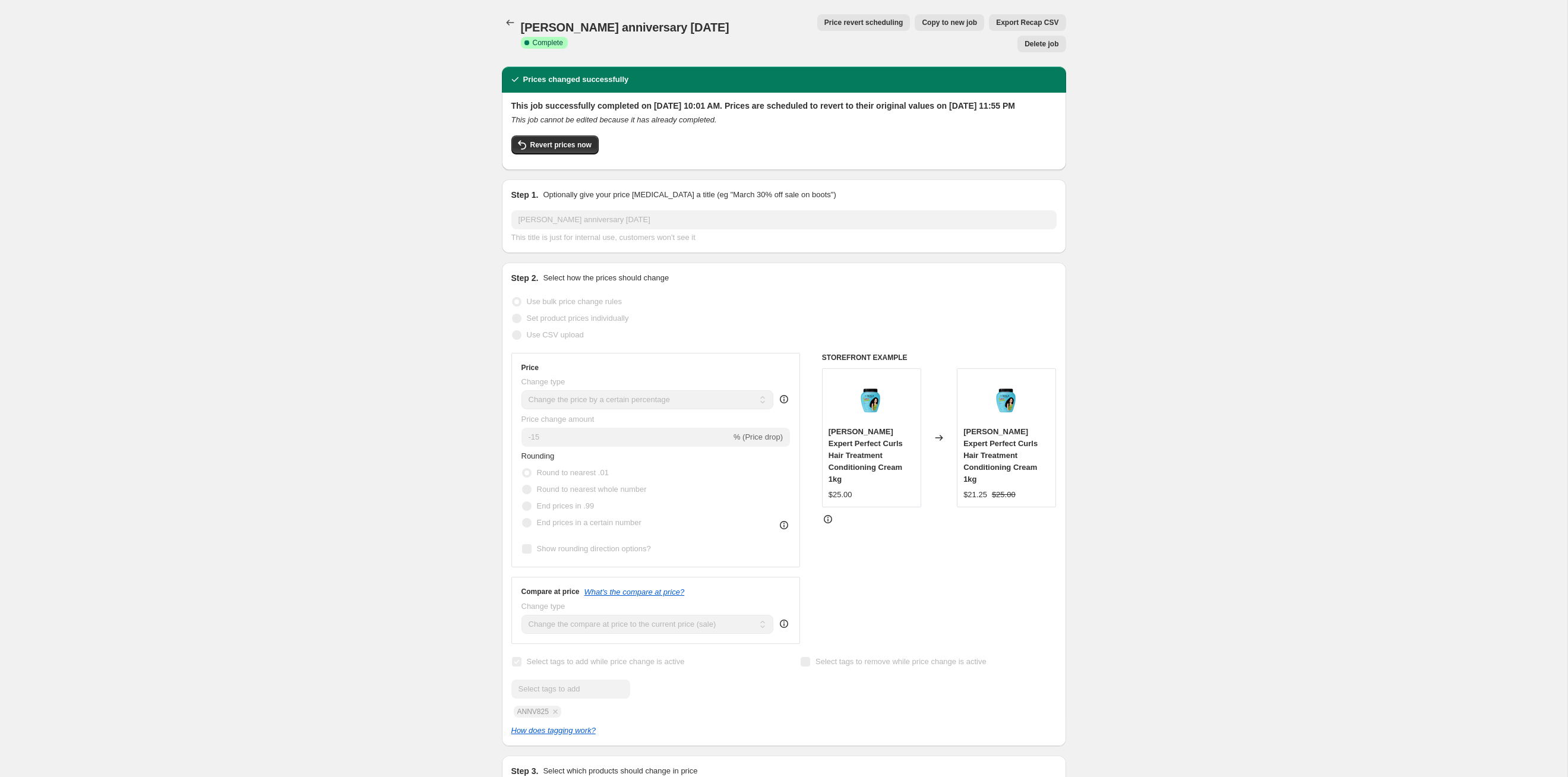
click at [824, 24] on span "Price revert scheduling" at bounding box center [864, 22] width 79 height 10
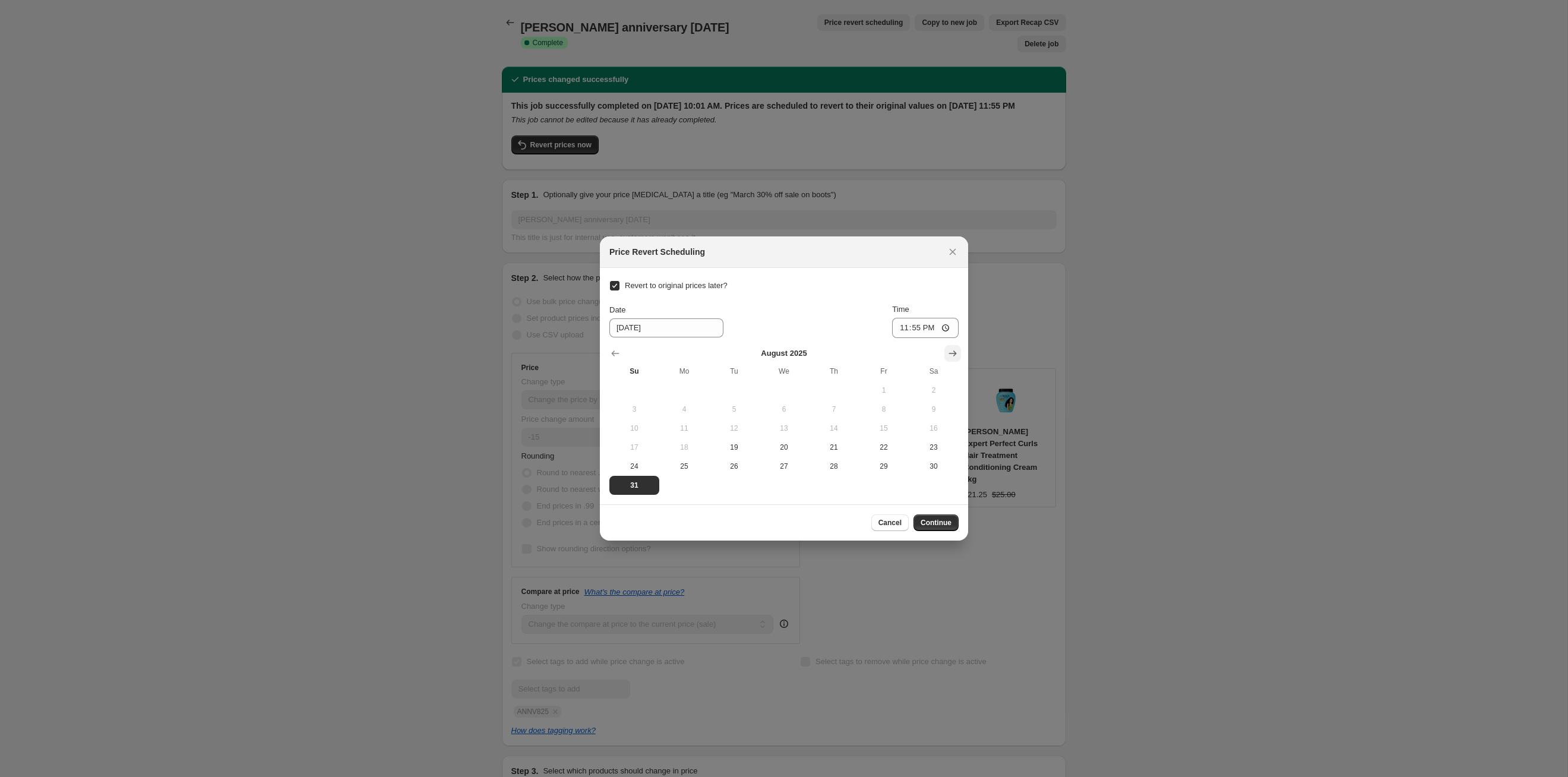
click at [954, 349] on icon "Show next month, September 2025" at bounding box center [952, 353] width 12 height 12
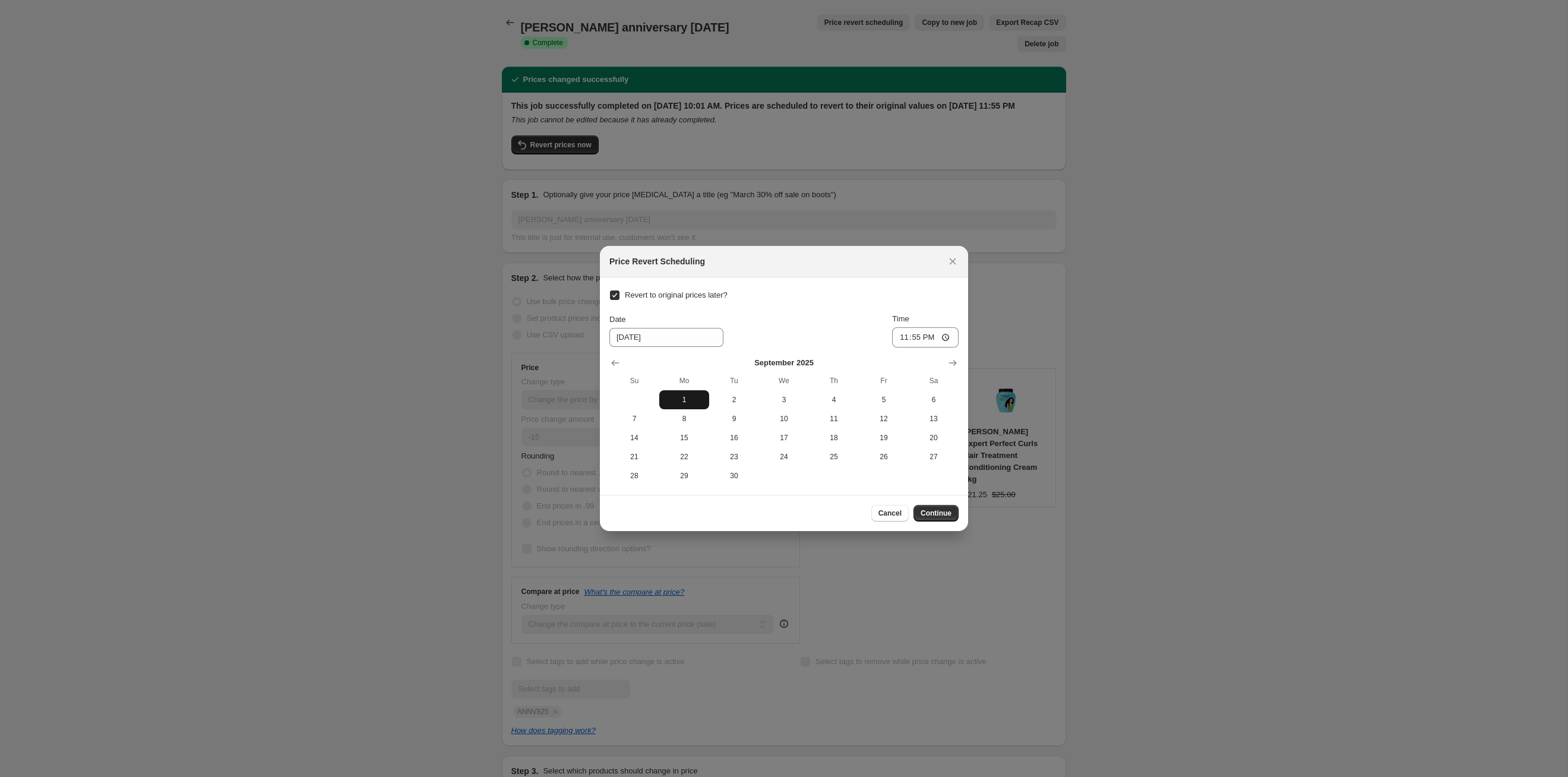
click at [688, 394] on button "1" at bounding box center [684, 400] width 50 height 19
type input "[DATE]"
click at [944, 512] on span "Continue" at bounding box center [936, 513] width 31 height 10
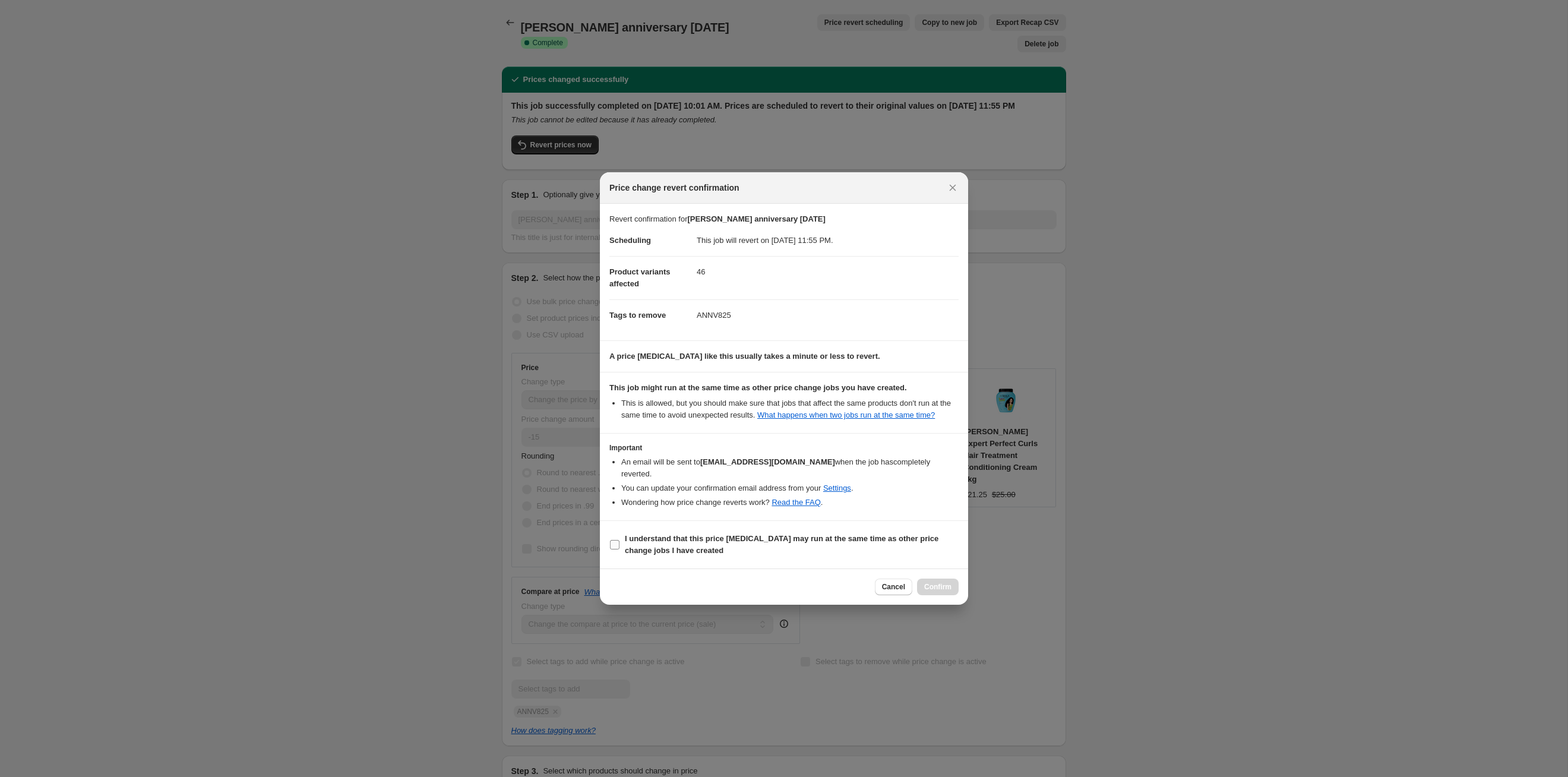
click at [896, 548] on span "I understand that this price [MEDICAL_DATA] may run at the same time as other p…" at bounding box center [792, 544] width 334 height 24
click at [619, 548] on input "I understand that this price [MEDICAL_DATA] may run at the same time as other p…" at bounding box center [614, 544] width 10 height 10
checkbox input "true"
click at [940, 586] on span "Confirm" at bounding box center [938, 587] width 27 height 10
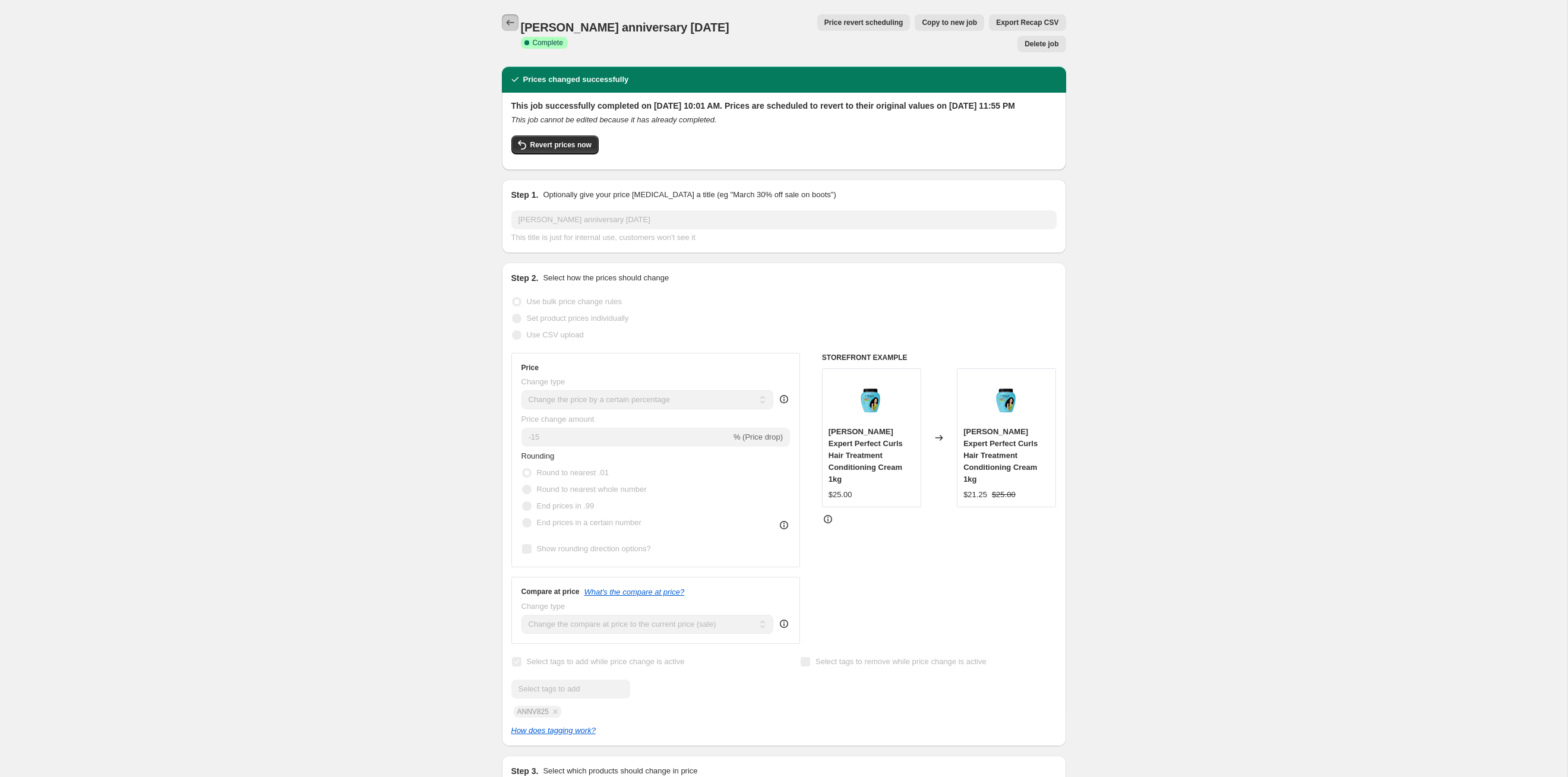
click at [512, 25] on icon "Price change jobs" at bounding box center [510, 22] width 12 height 12
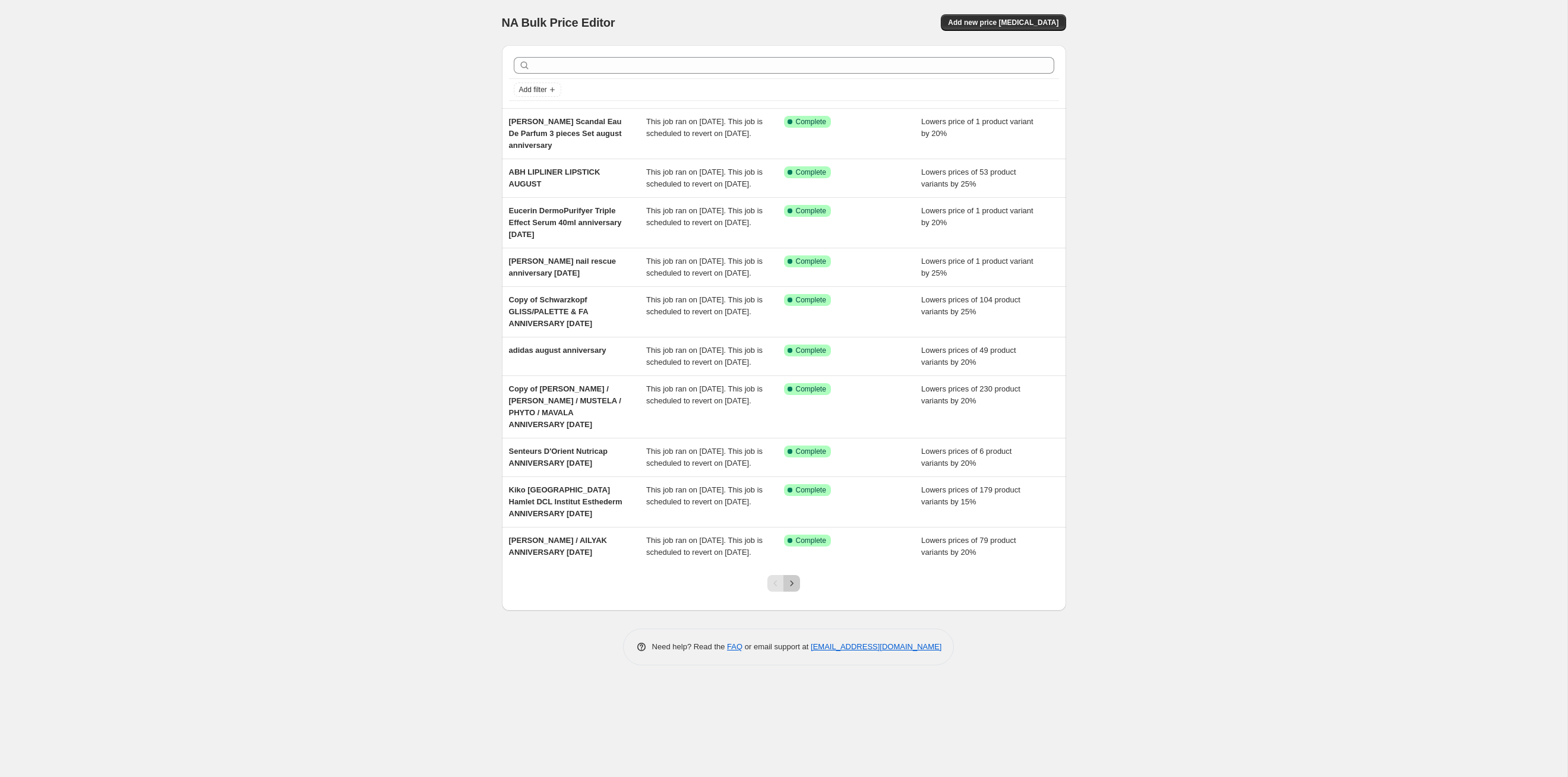
click at [792, 589] on icon "Next" at bounding box center [792, 583] width 12 height 12
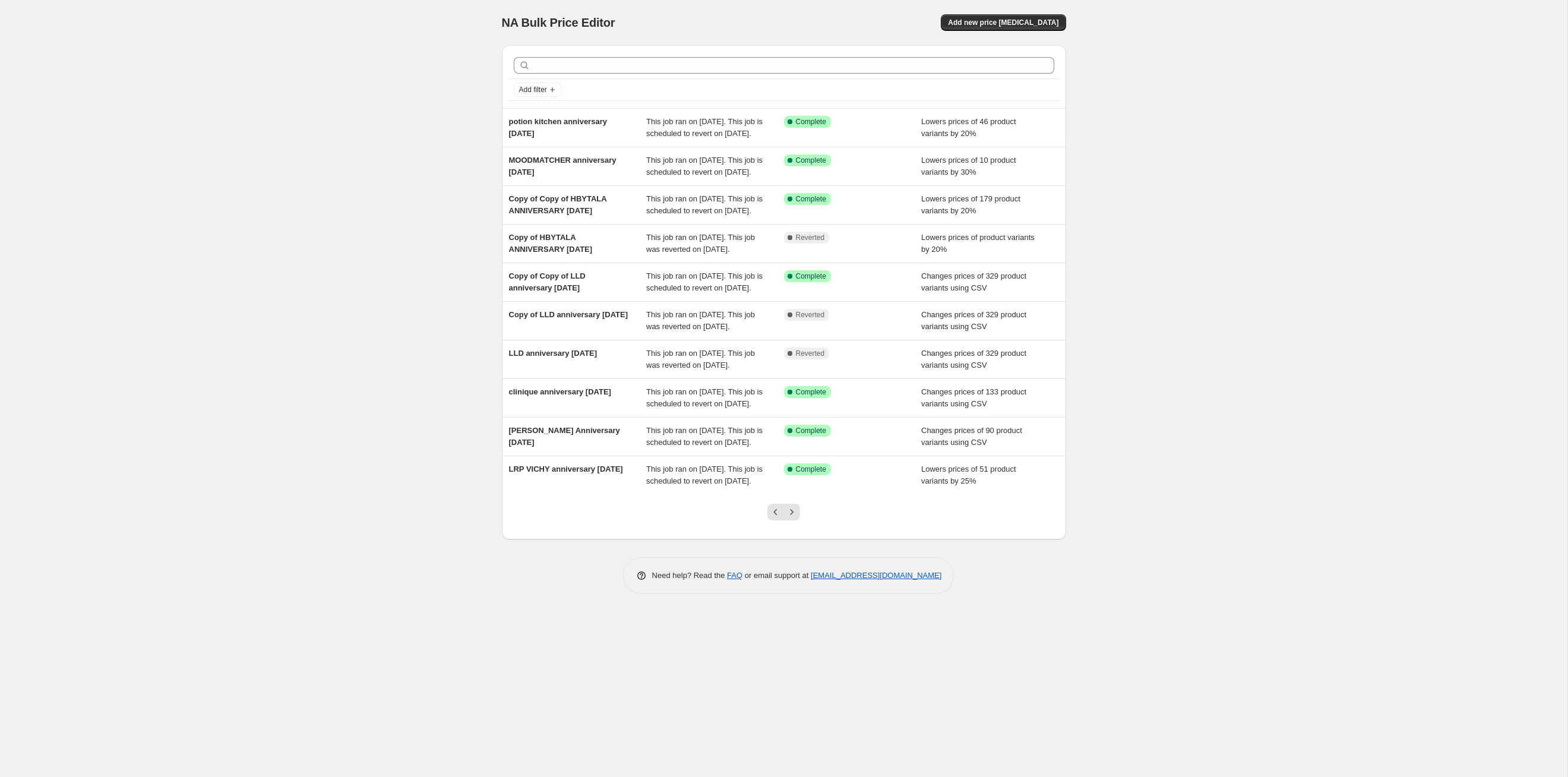
click at [792, 518] on icon "Next" at bounding box center [792, 512] width 12 height 12
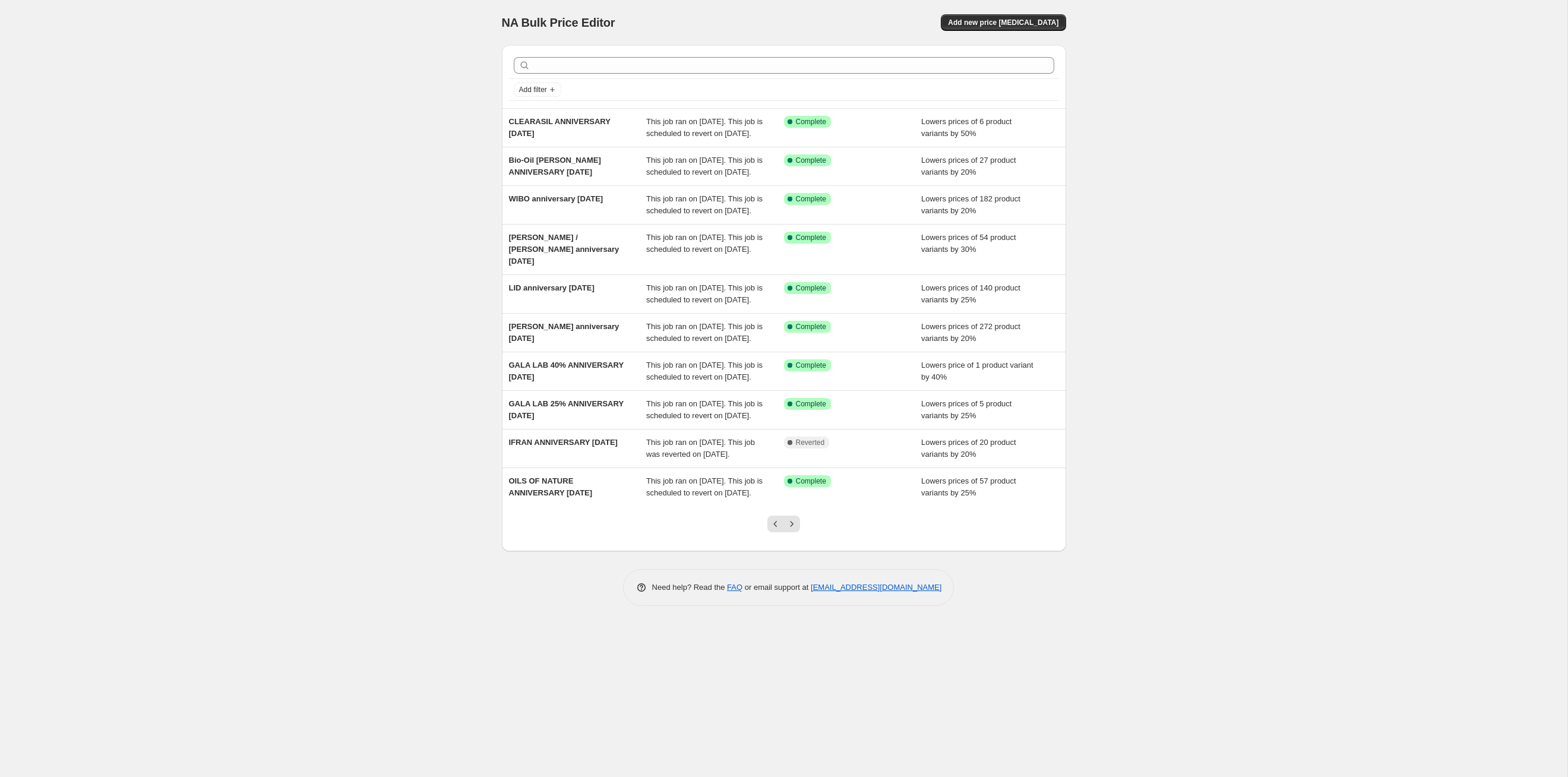
click at [792, 530] on icon "Next" at bounding box center [792, 524] width 12 height 12
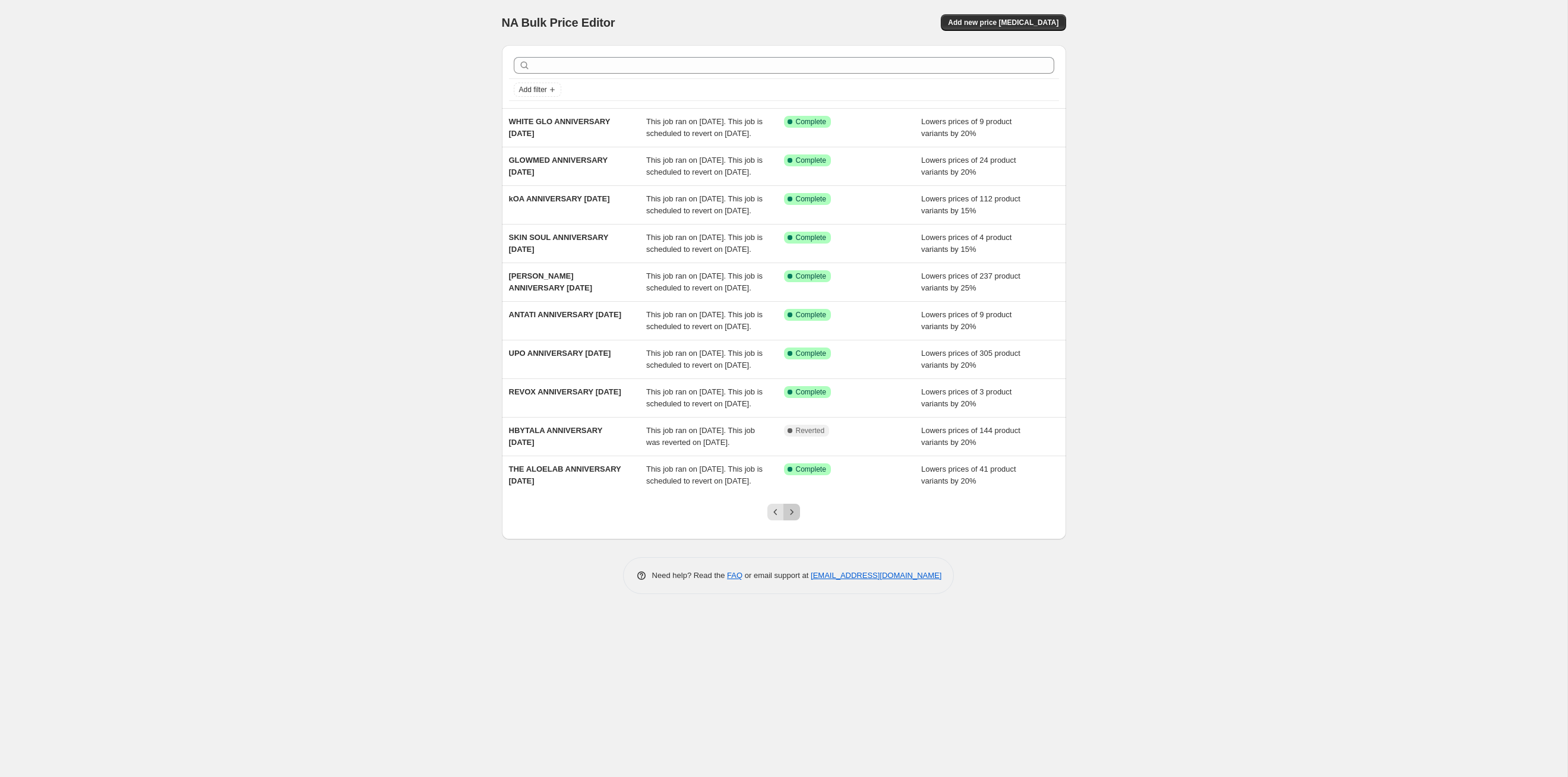
click at [792, 518] on icon "Next" at bounding box center [792, 512] width 12 height 12
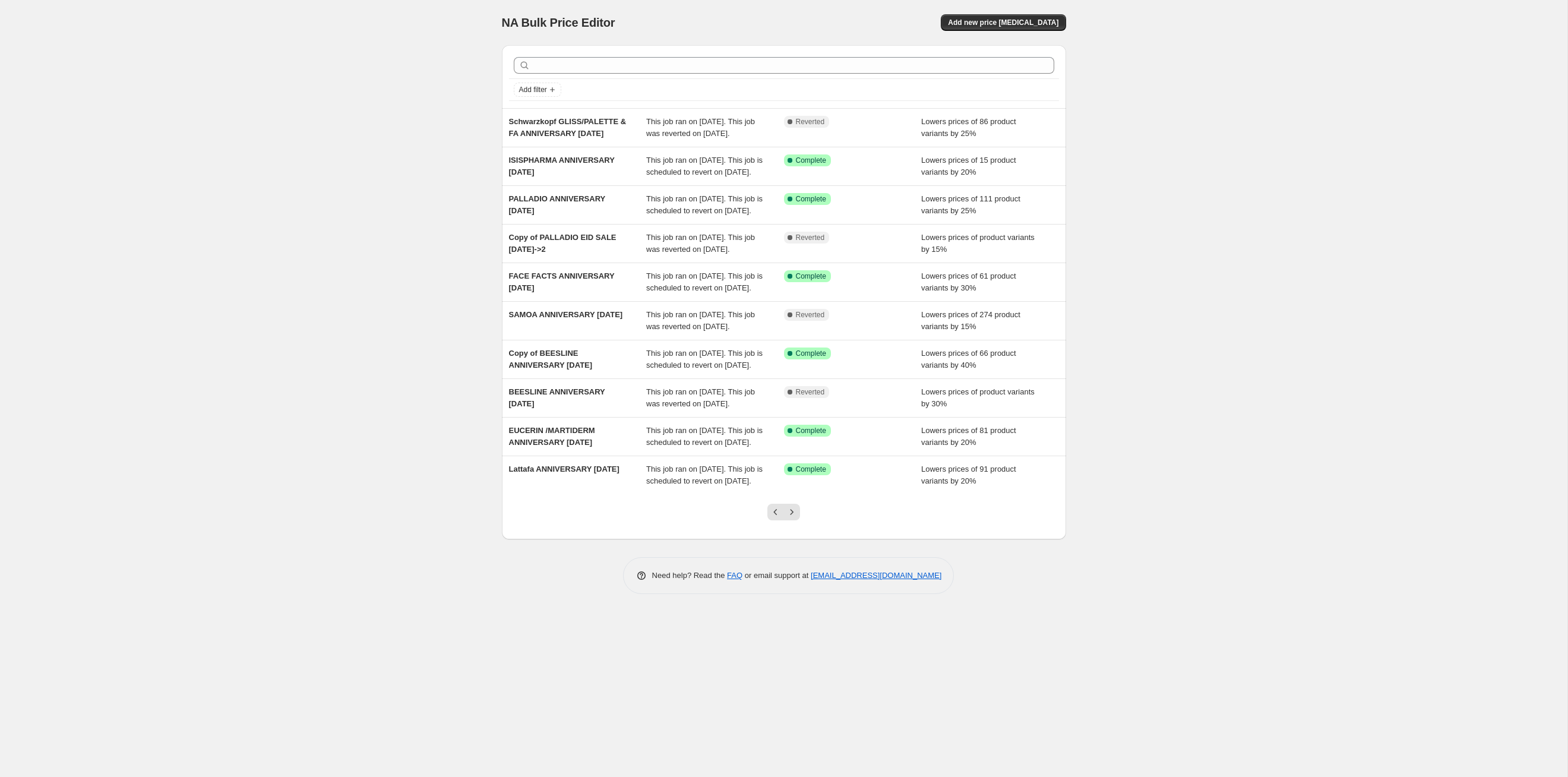
click at [792, 518] on icon "Next" at bounding box center [792, 512] width 12 height 12
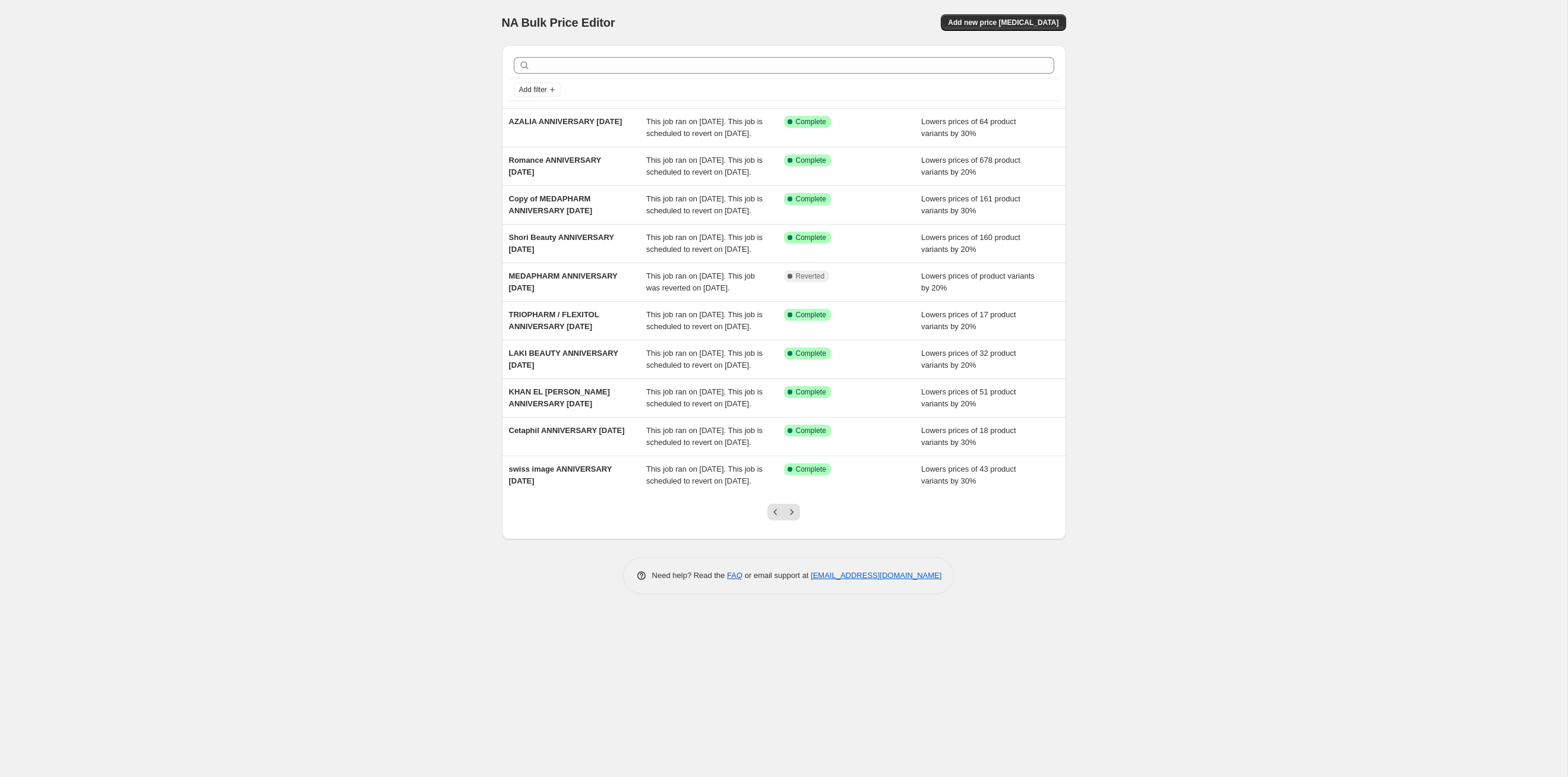
click at [792, 518] on icon "Next" at bounding box center [792, 512] width 12 height 12
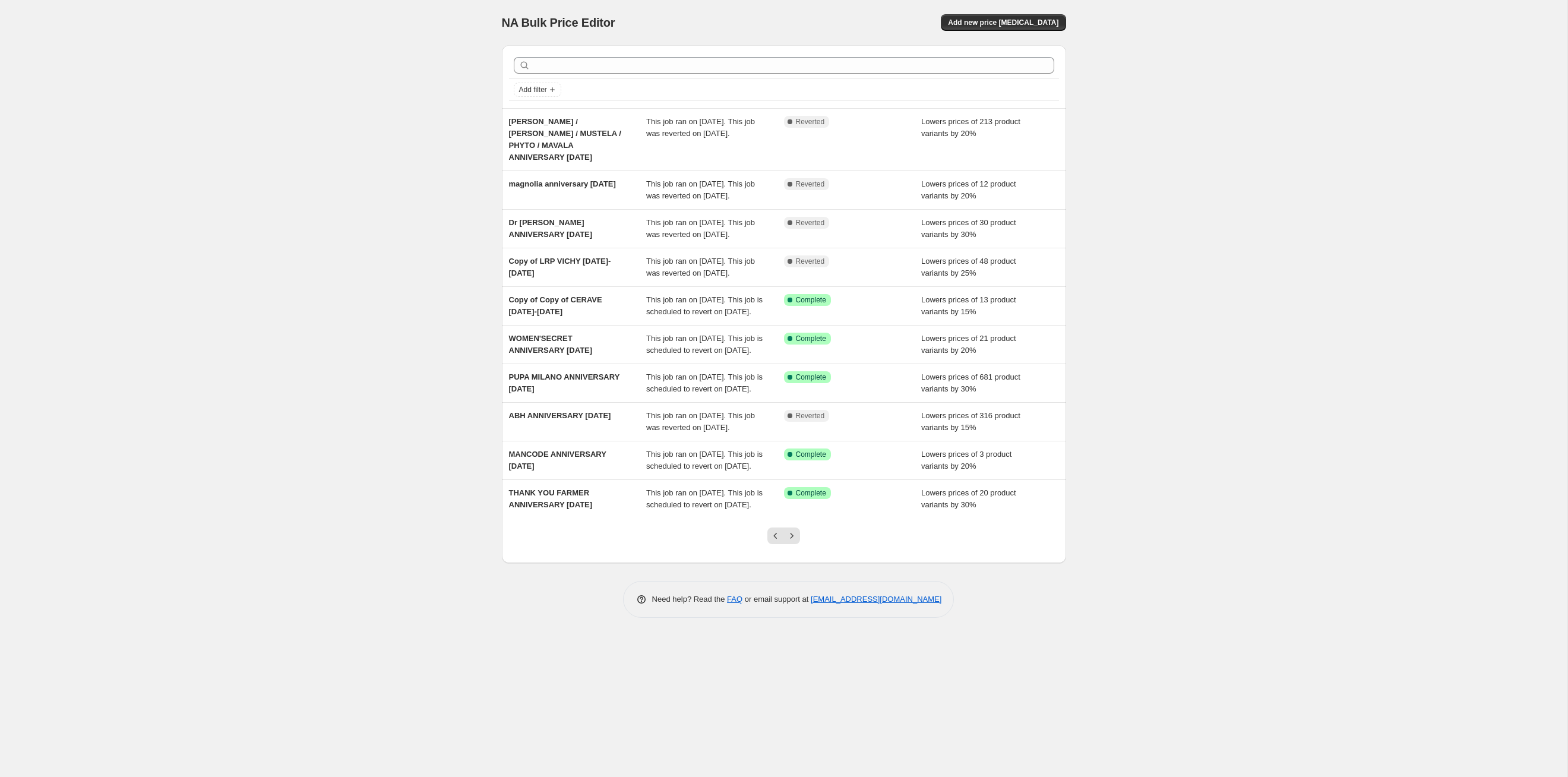
click at [792, 542] on icon "Next" at bounding box center [792, 536] width 12 height 12
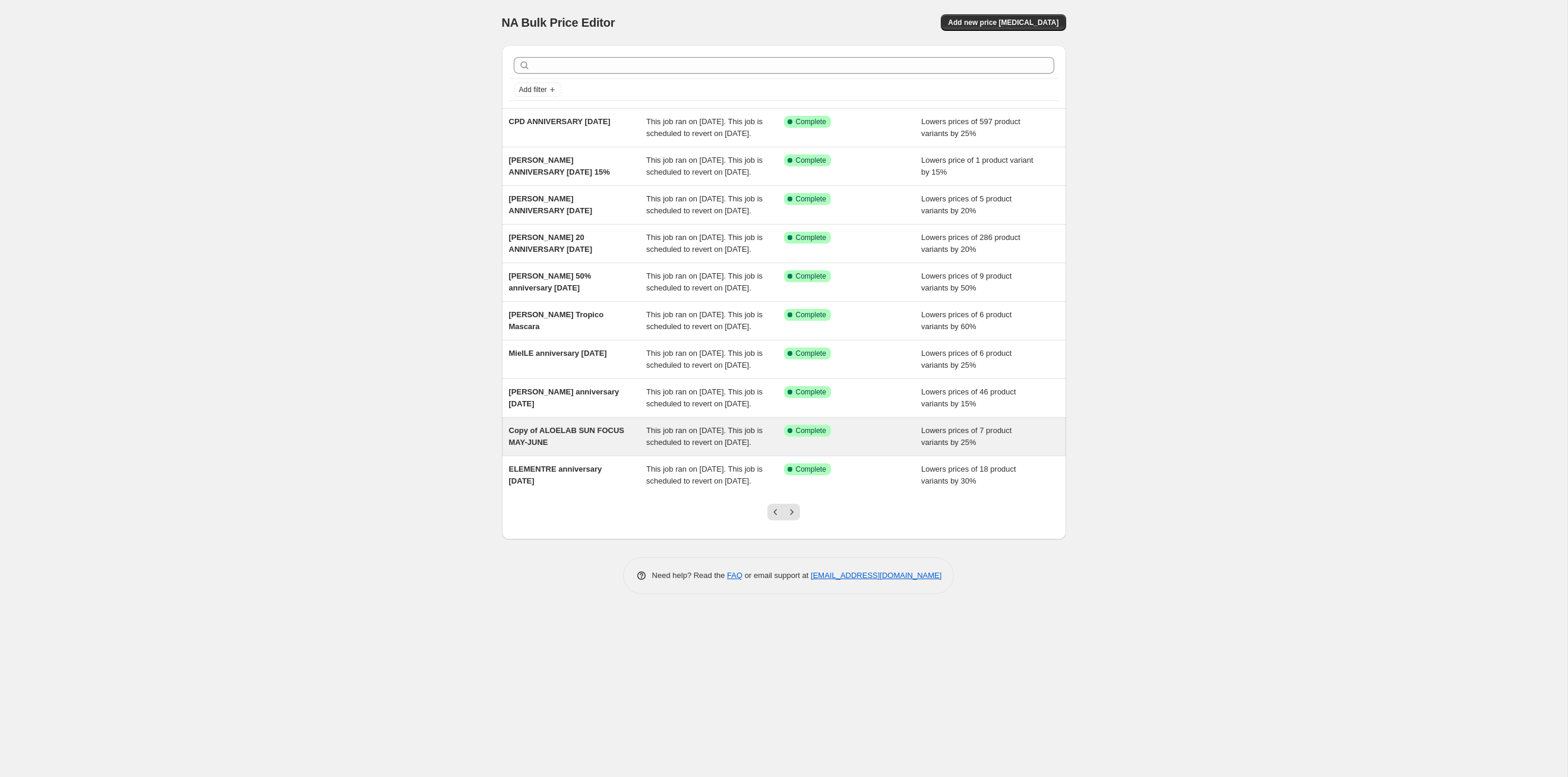
click at [741, 447] on span "This job ran on [DATE]. This job is scheduled to revert on [DATE]." at bounding box center [704, 436] width 117 height 21
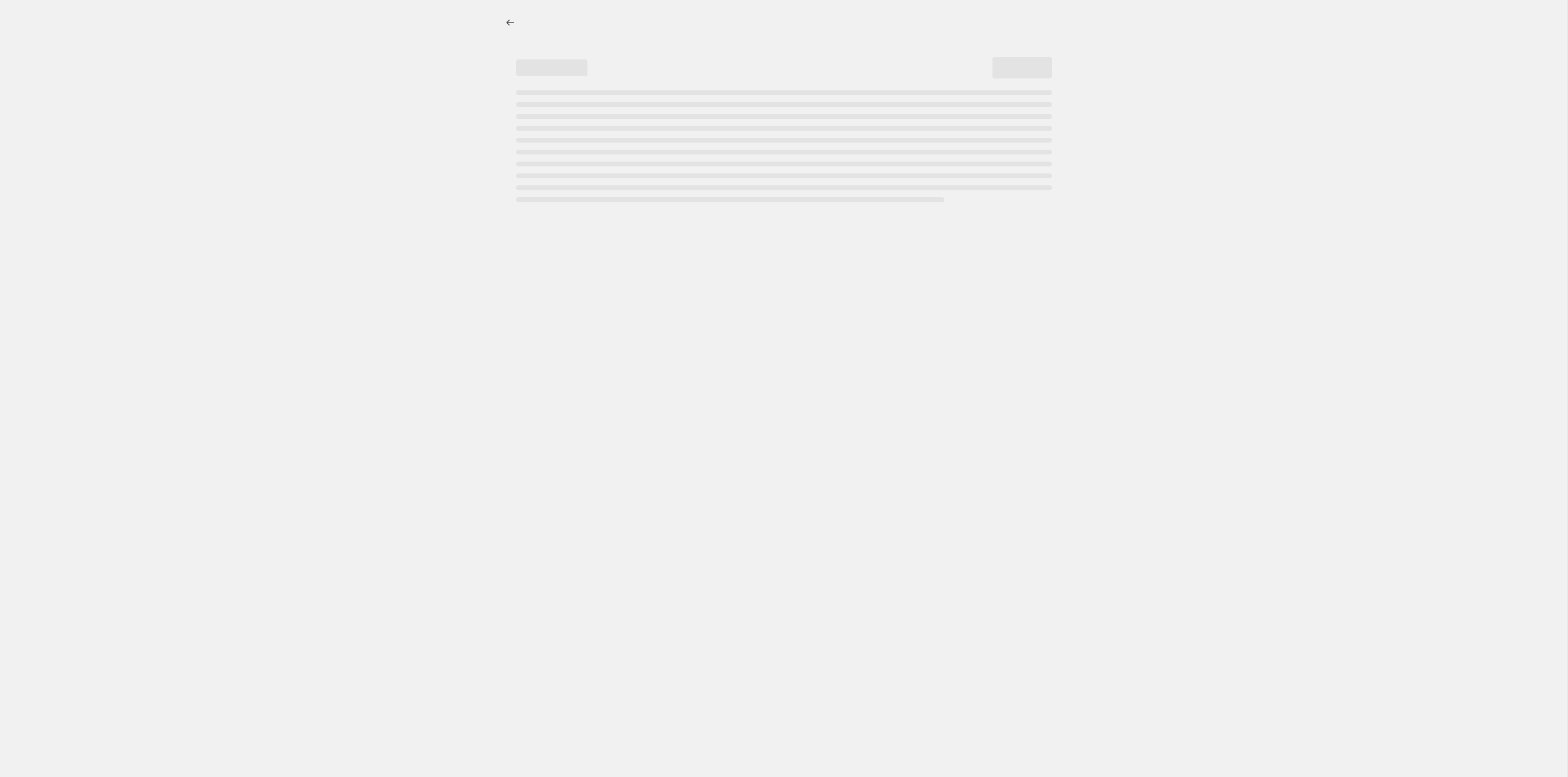
select select "percentage"
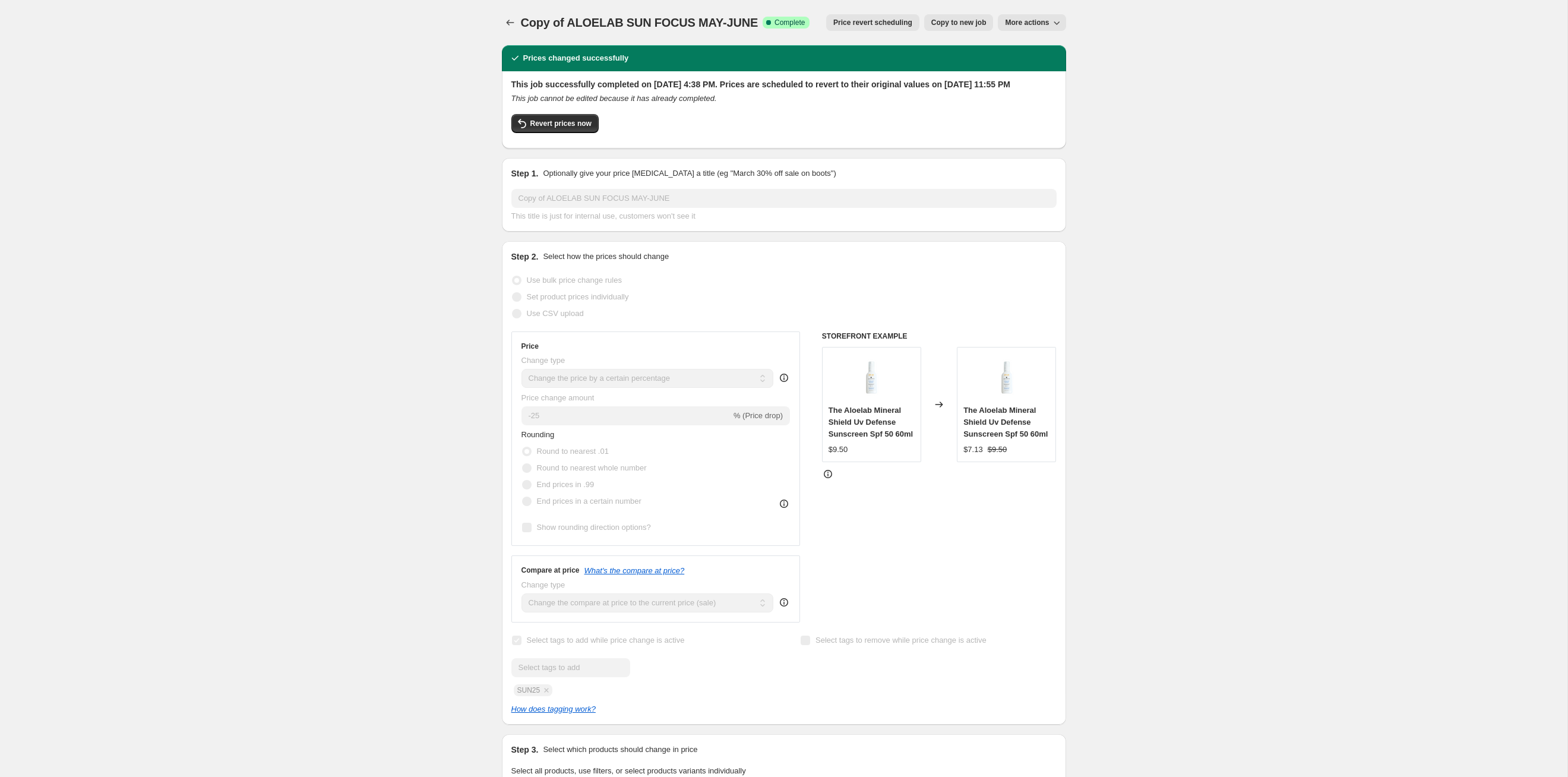
click at [875, 25] on span "Price revert scheduling" at bounding box center [873, 22] width 79 height 10
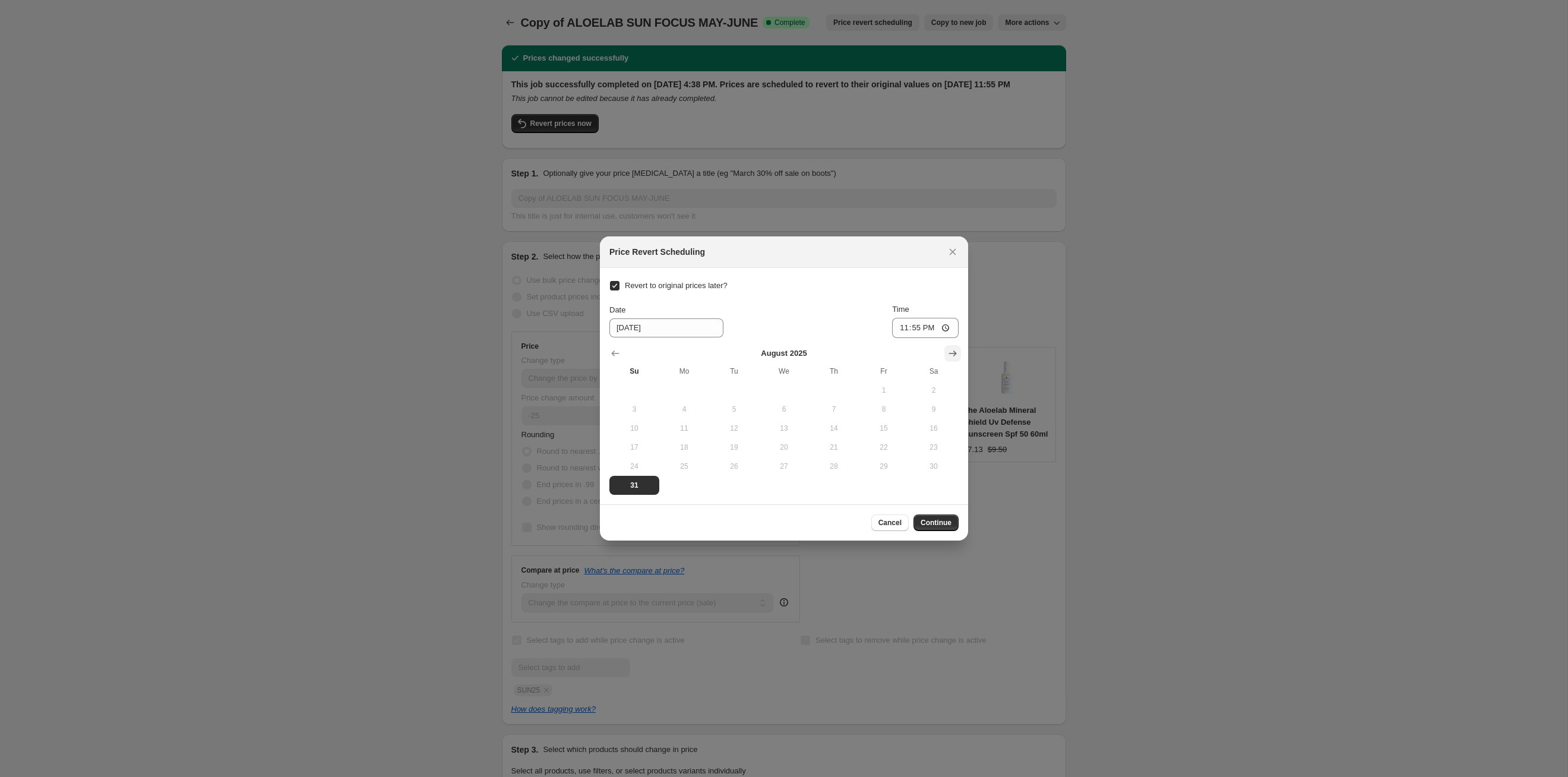
click at [947, 350] on icon "Show next month, September 2025" at bounding box center [952, 353] width 12 height 12
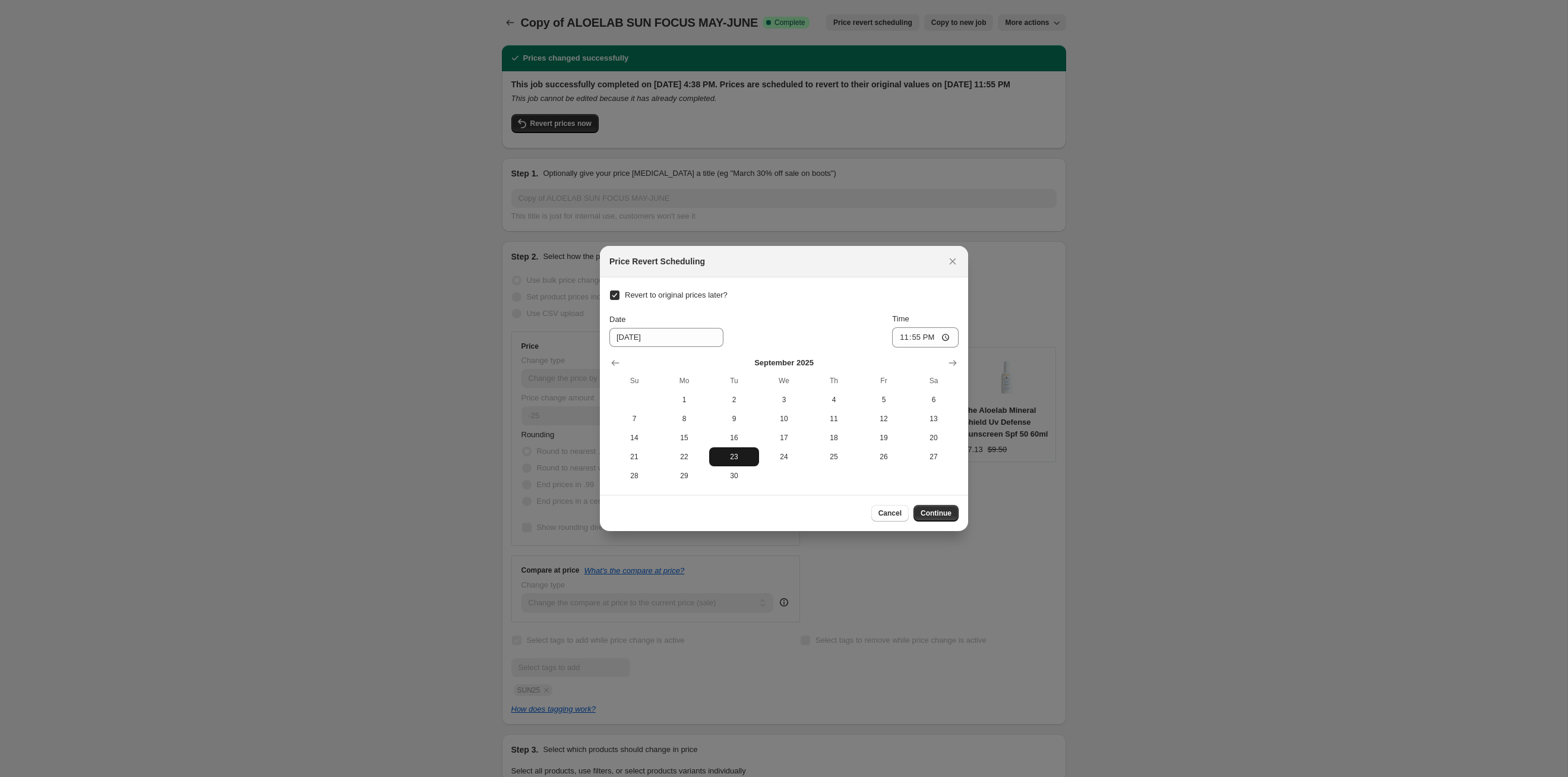
click at [734, 465] on button "23" at bounding box center [734, 457] width 50 height 19
click at [735, 477] on span "30" at bounding box center [734, 475] width 40 height 10
type input "9/30/2025"
click at [935, 508] on span "Continue" at bounding box center [936, 513] width 31 height 10
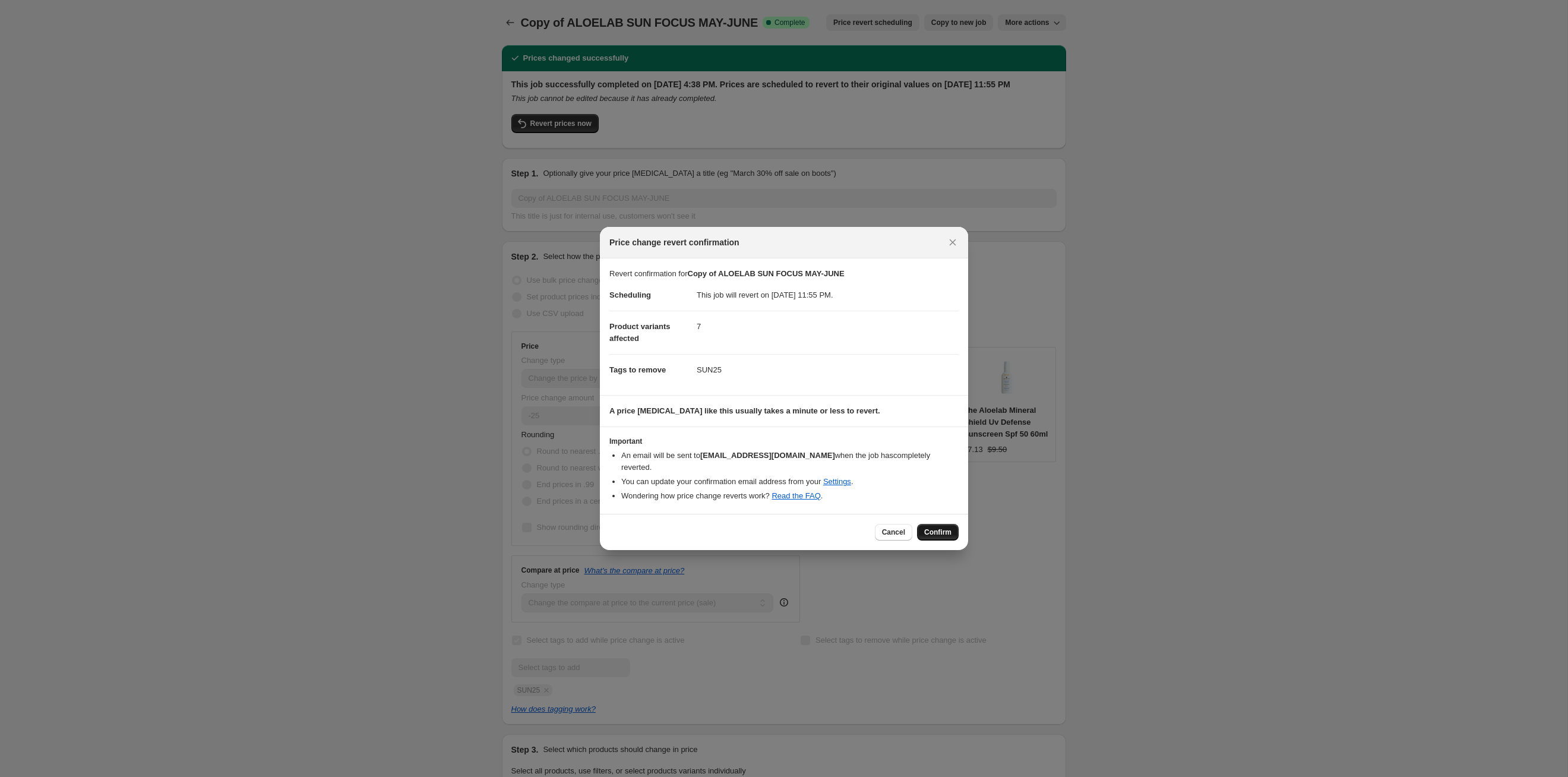
click at [936, 528] on span "Confirm" at bounding box center [938, 532] width 27 height 10
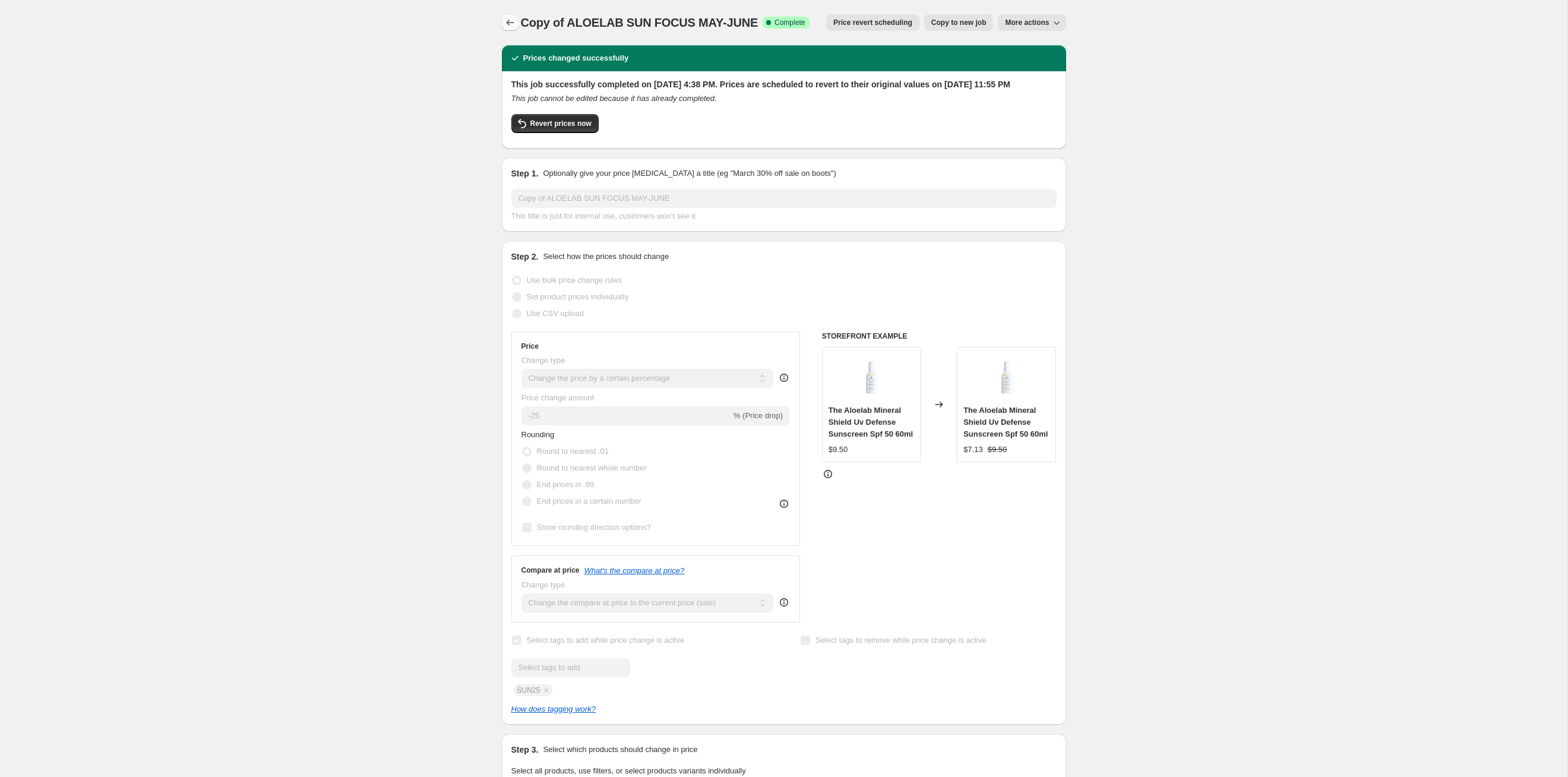
click at [514, 22] on icon "Price change jobs" at bounding box center [510, 22] width 12 height 12
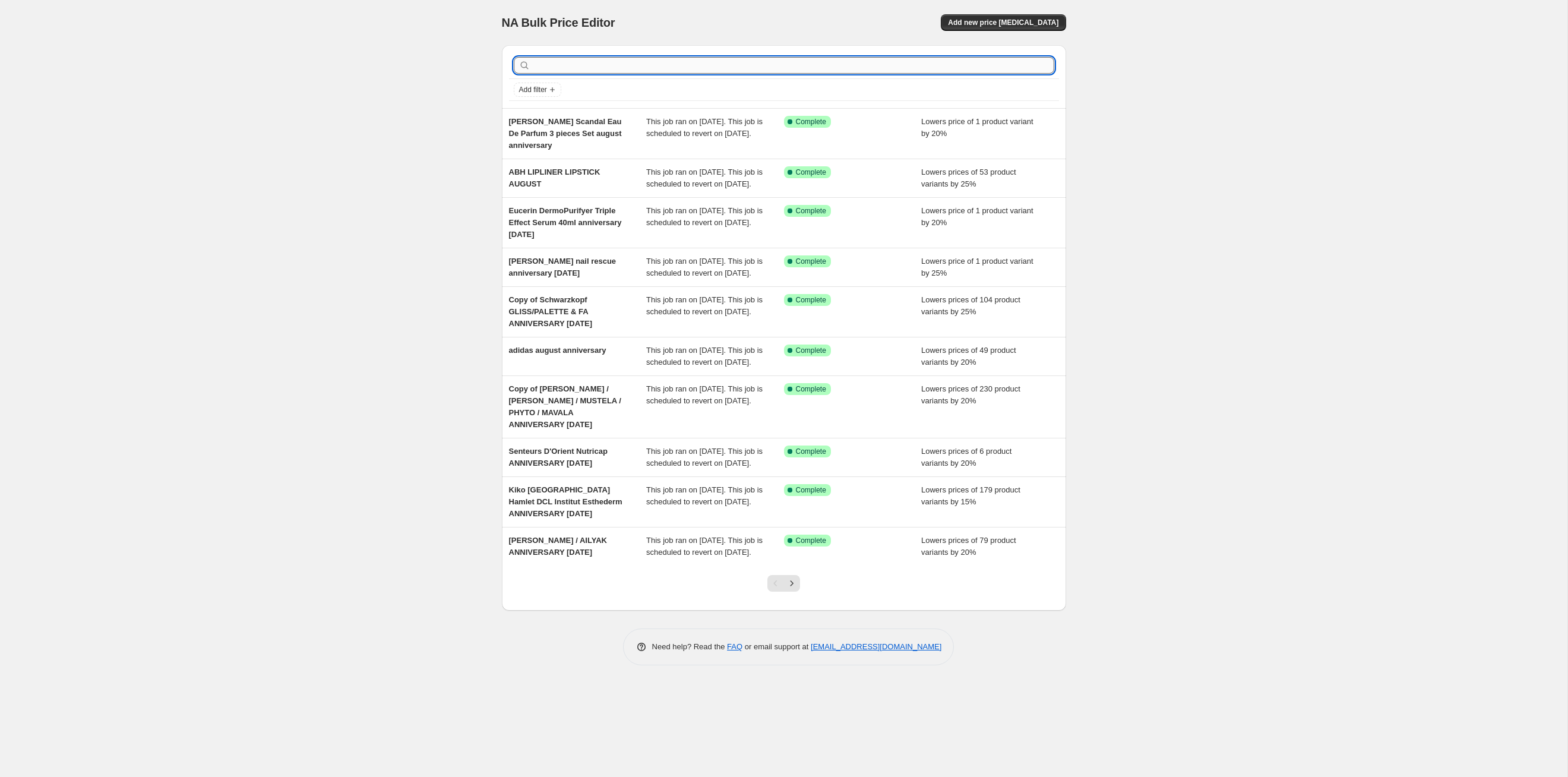
click at [579, 61] on input "text" at bounding box center [794, 65] width 522 height 17
type input "sun"
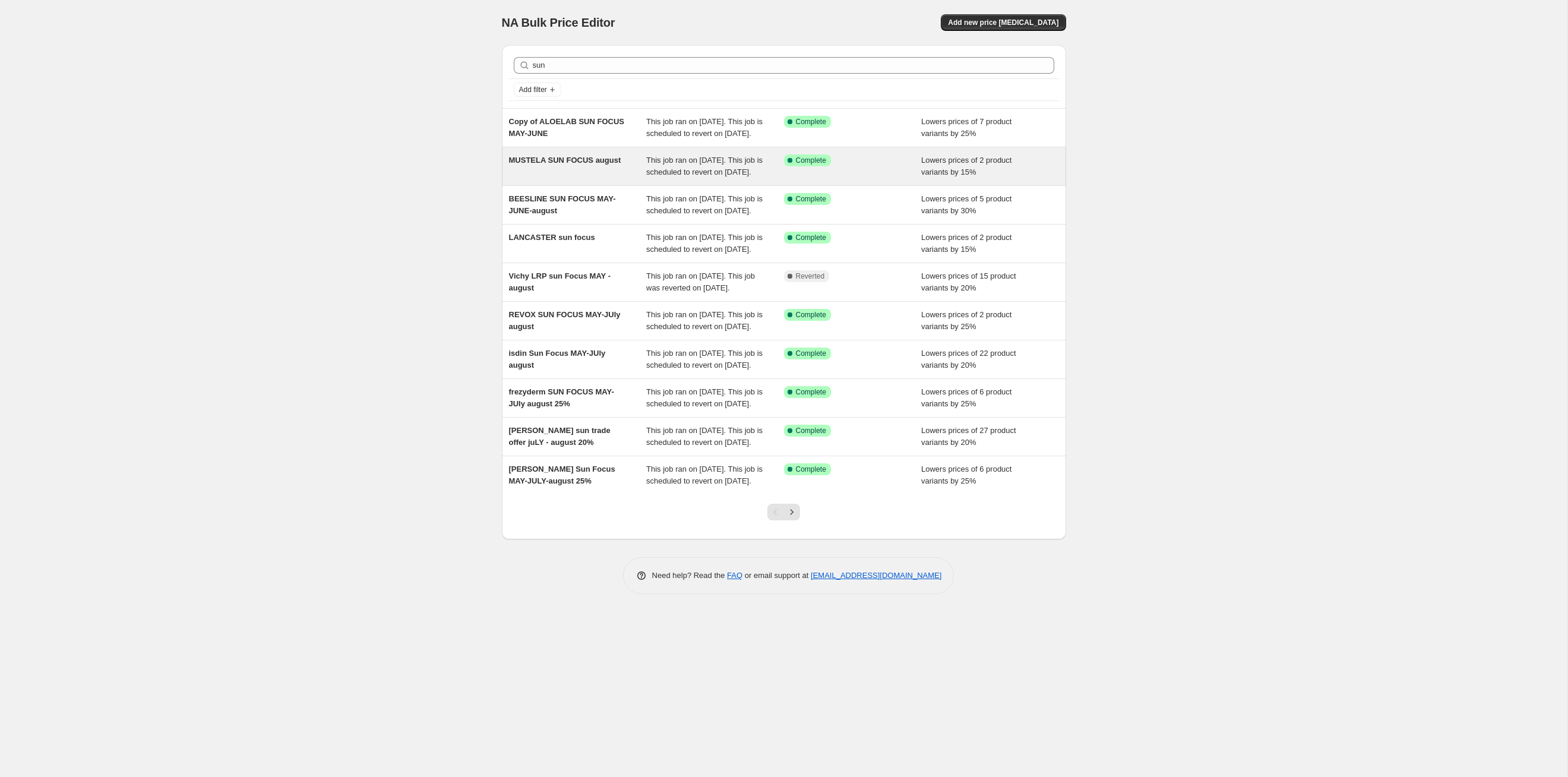
click at [615, 178] on div "MUSTELA SUN FOCUS august" at bounding box center [578, 166] width 138 height 24
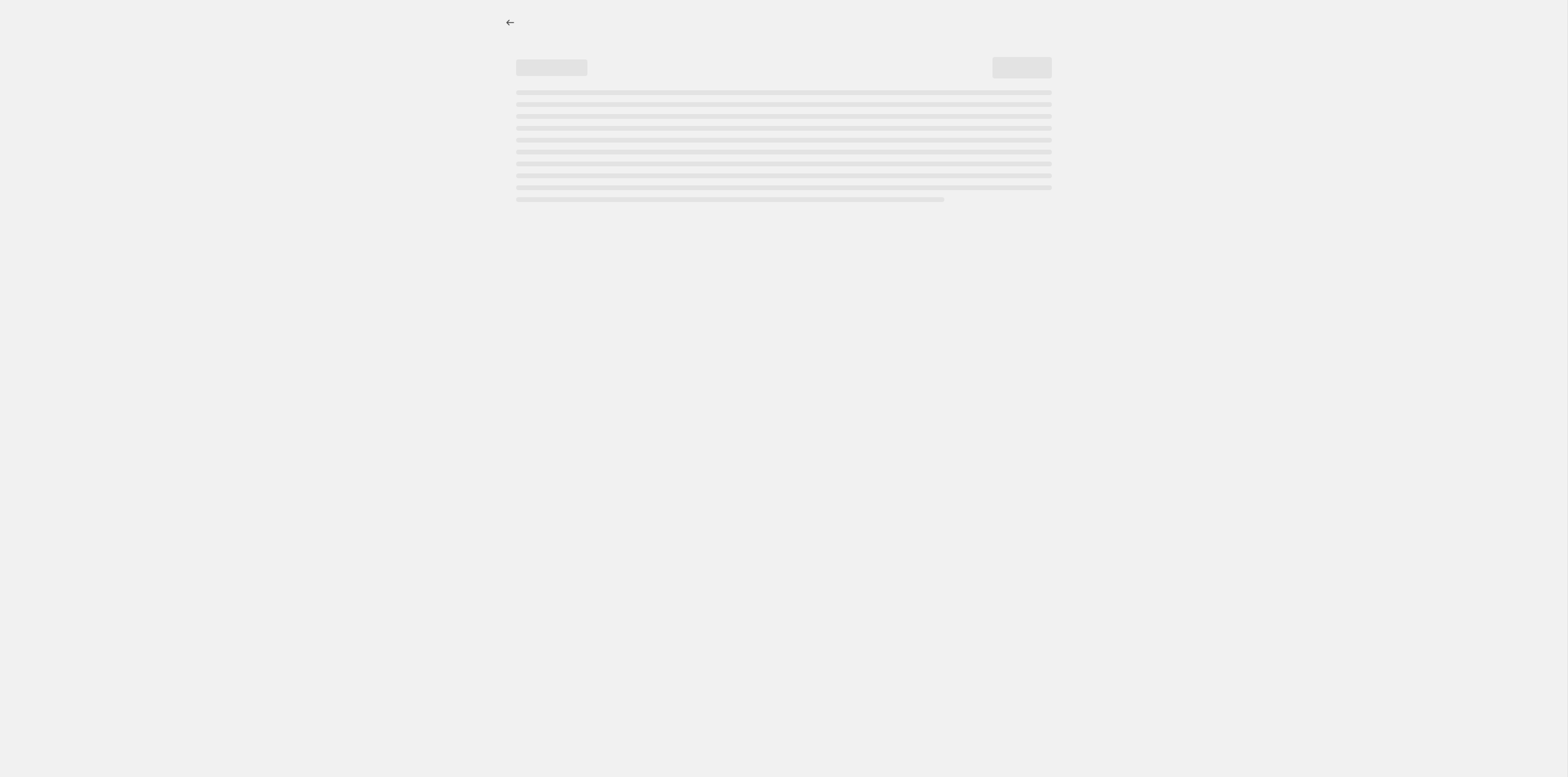
select select "percentage"
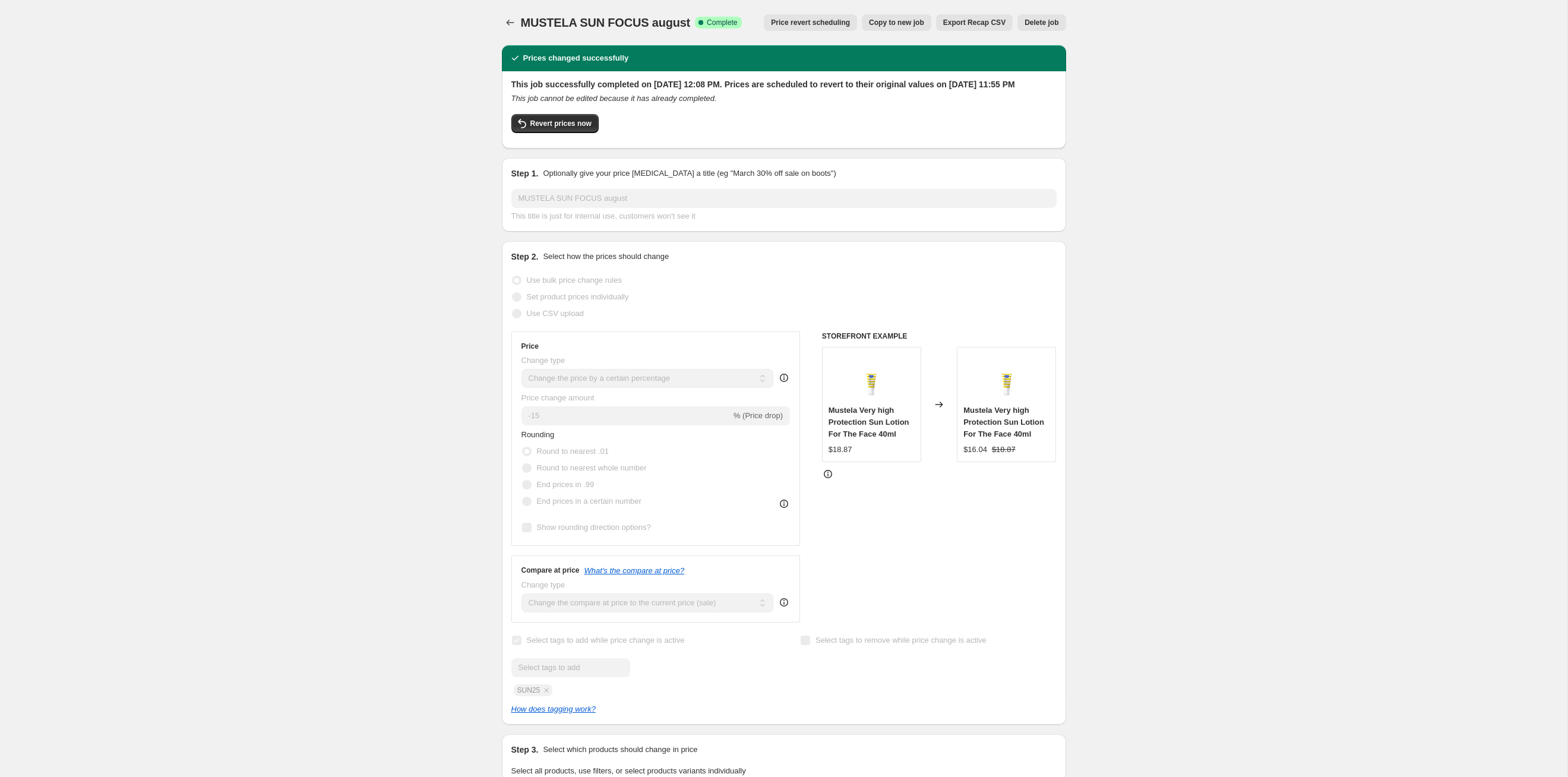
click at [783, 29] on button "Price revert scheduling" at bounding box center [810, 22] width 93 height 17
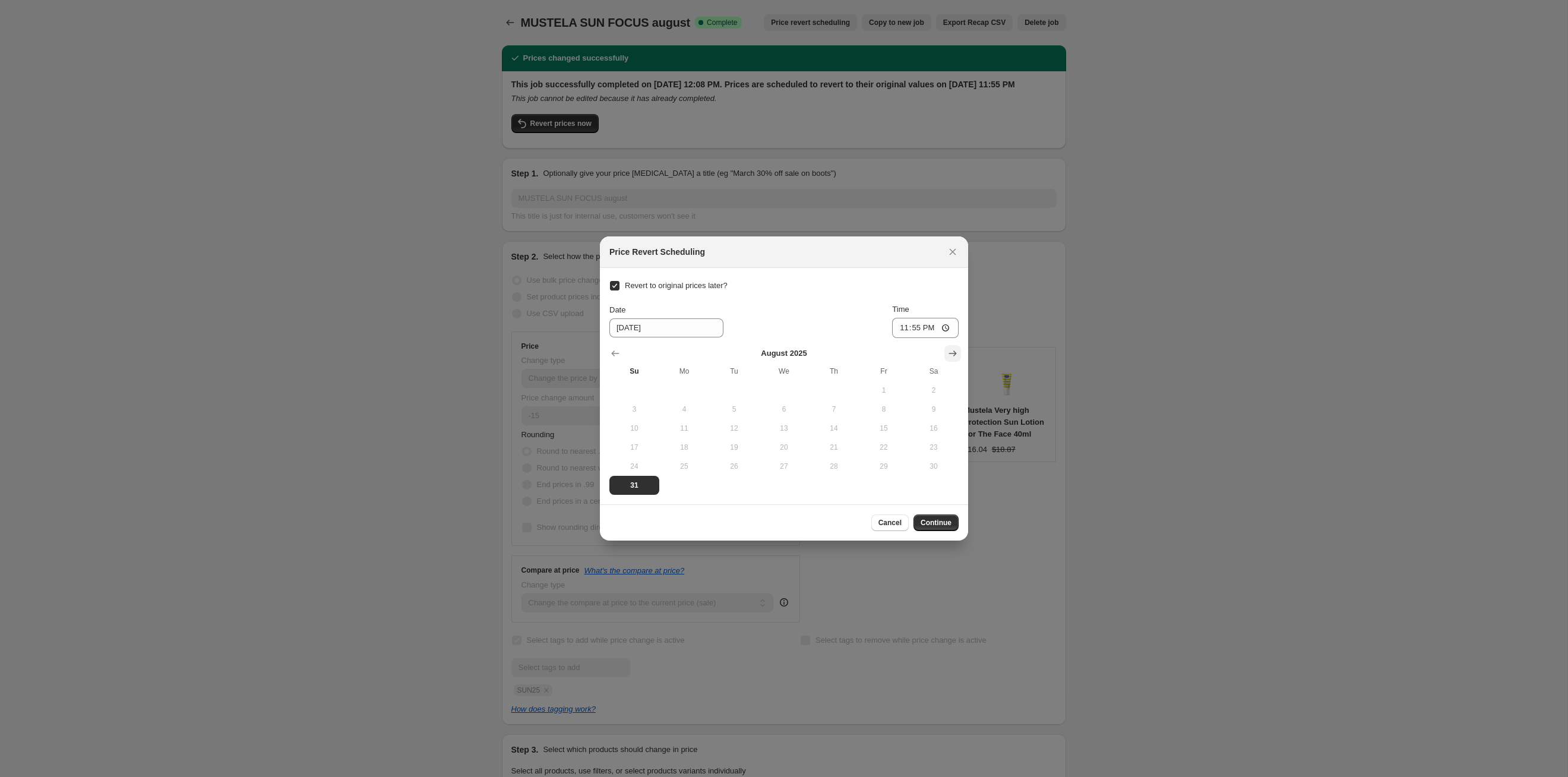
click at [945, 353] on button "Show next month, September 2025" at bounding box center [953, 353] width 17 height 17
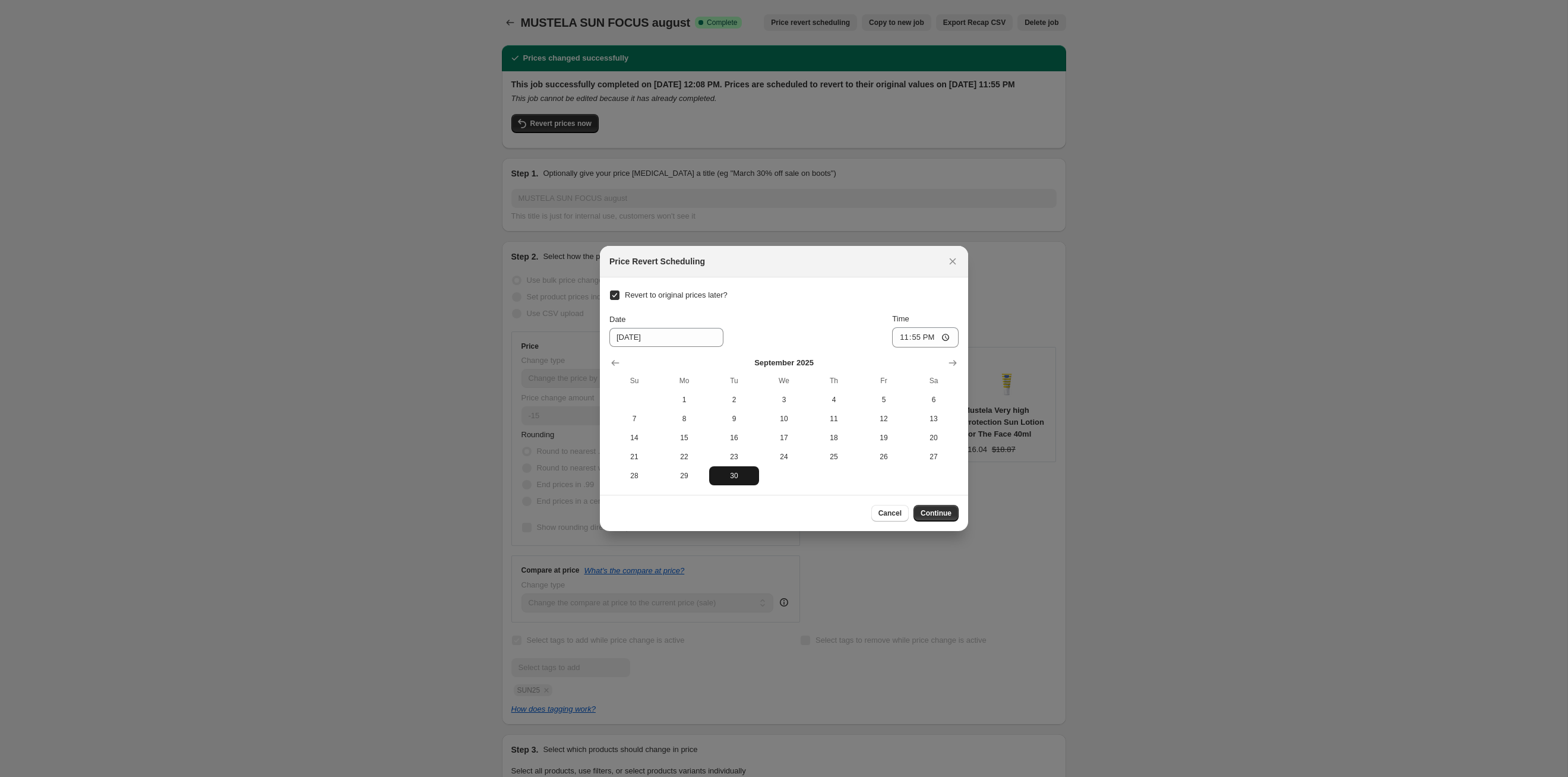
click at [734, 484] on button "30" at bounding box center [734, 476] width 50 height 19
type input "9/30/2025"
click at [945, 513] on span "Continue" at bounding box center [936, 513] width 31 height 10
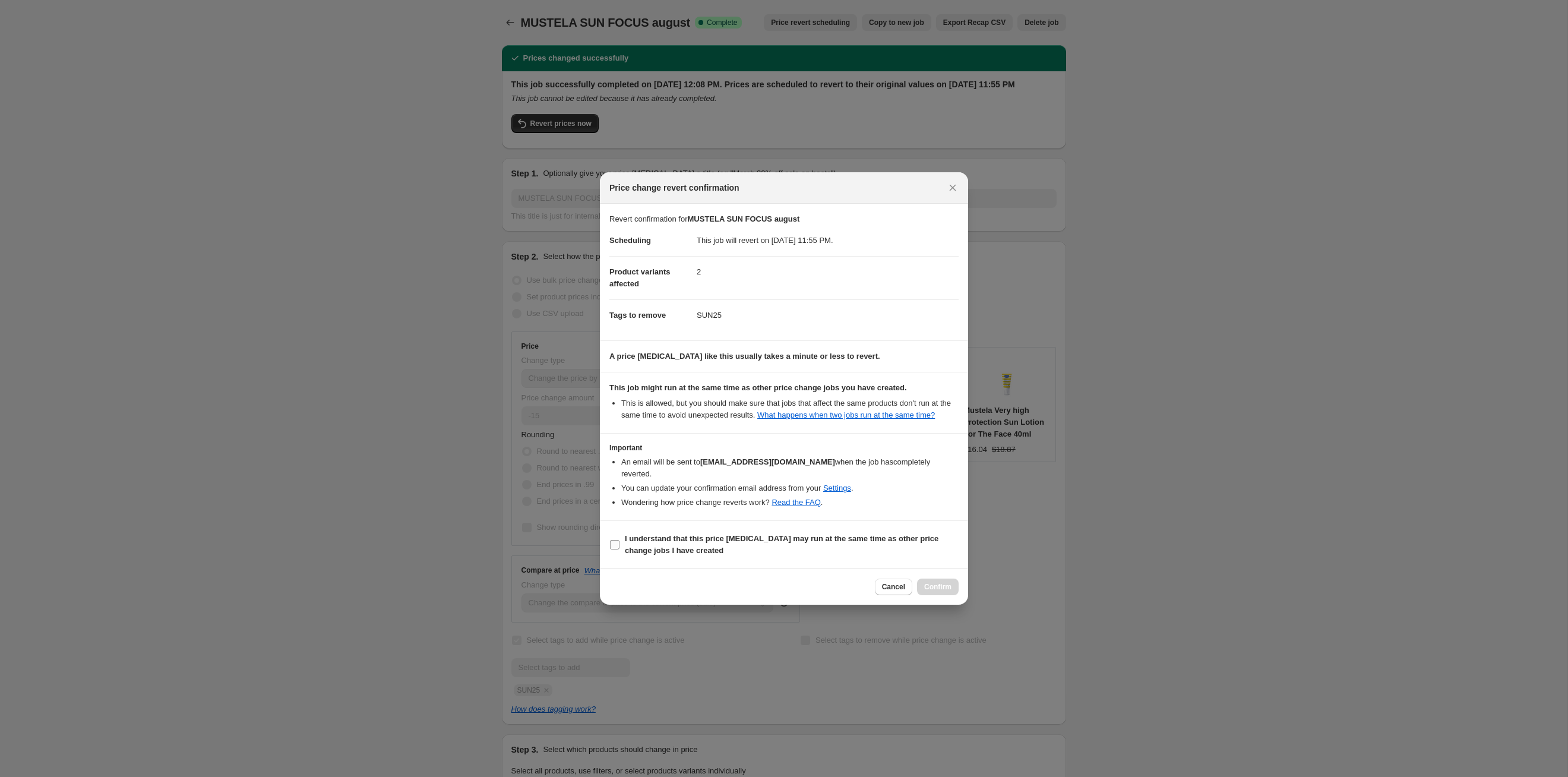
click at [909, 545] on span "I understand that this price [MEDICAL_DATA] may run at the same time as other p…" at bounding box center [792, 544] width 334 height 24
click at [619, 545] on input "I understand that this price [MEDICAL_DATA] may run at the same time as other p…" at bounding box center [614, 544] width 10 height 10
checkbox input "true"
click at [947, 587] on span "Confirm" at bounding box center [938, 587] width 27 height 10
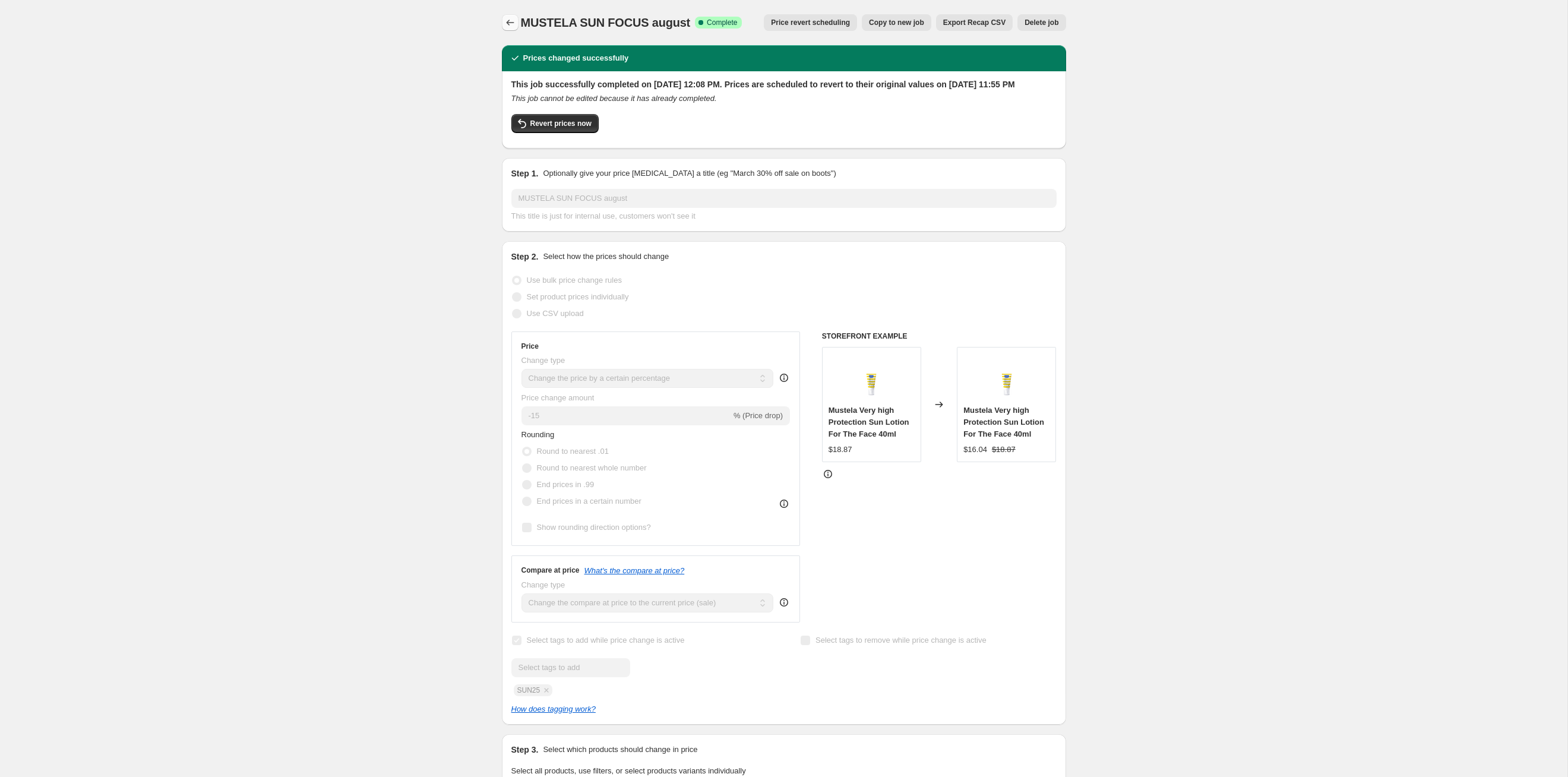
click at [505, 21] on icon "Price change jobs" at bounding box center [510, 22] width 12 height 12
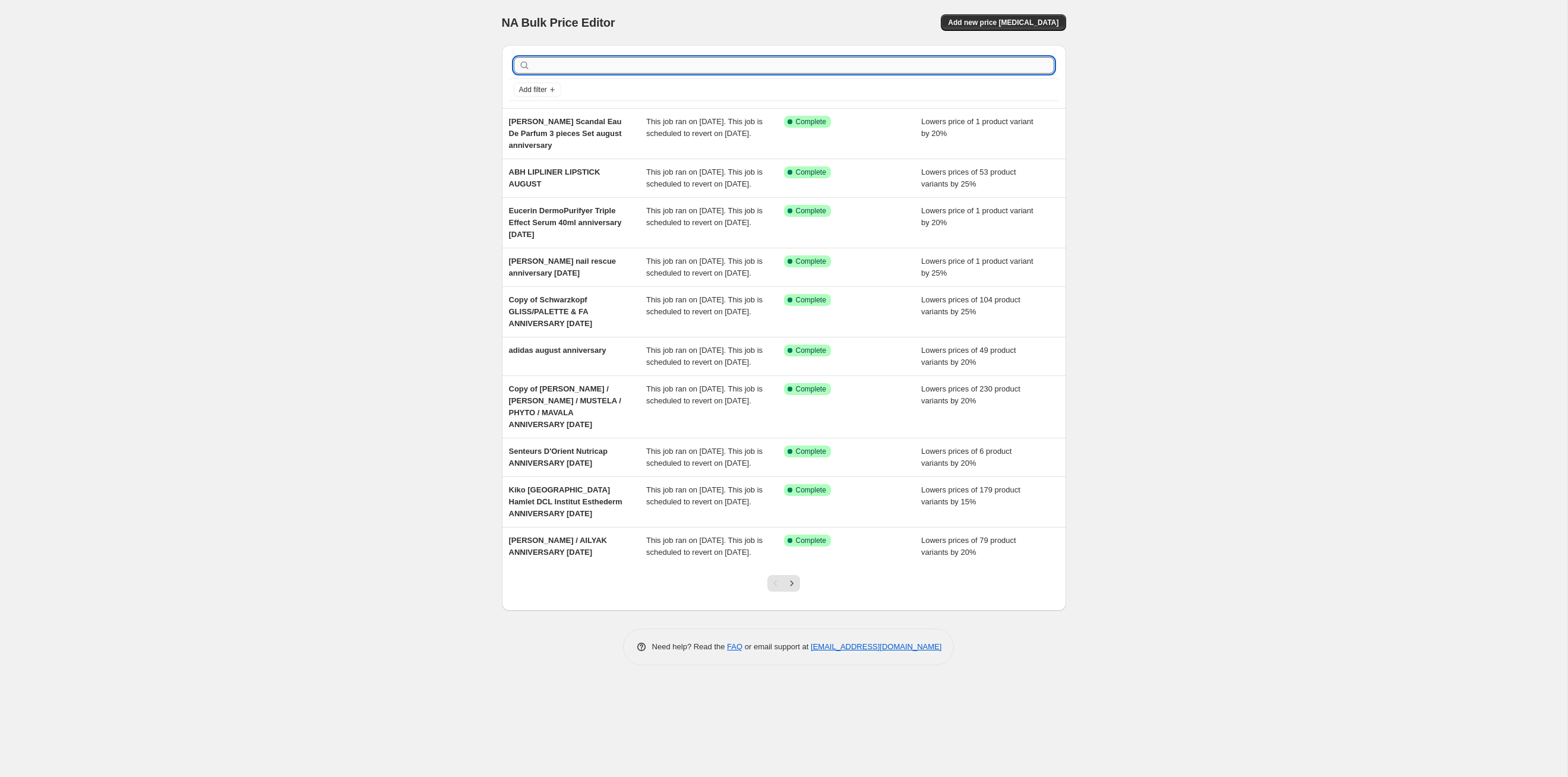
click at [599, 66] on input "text" at bounding box center [794, 65] width 522 height 17
type input "sun"
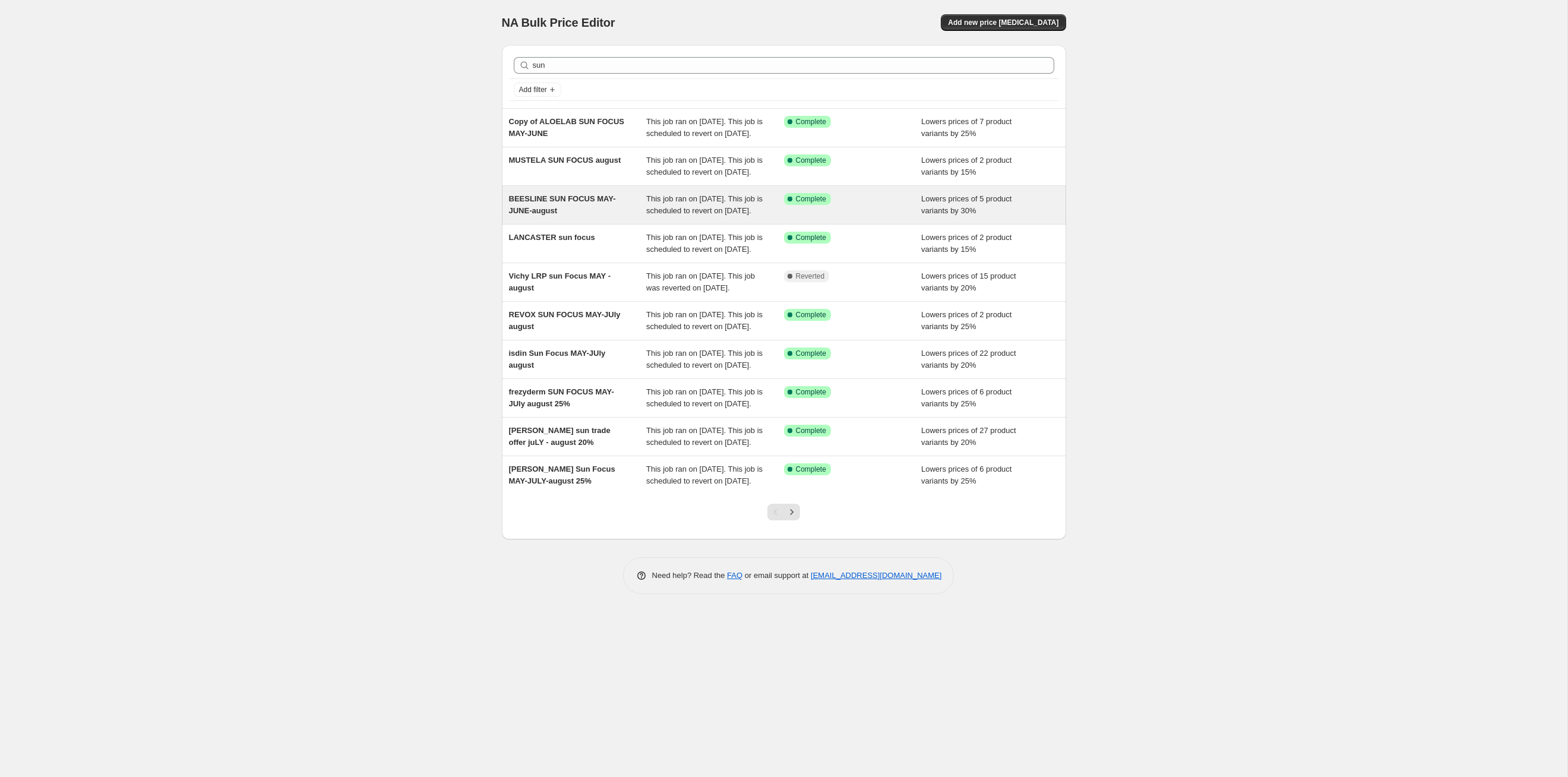
click at [725, 215] on span "This job ran on [DATE]. This job is scheduled to revert on [DATE]." at bounding box center [704, 204] width 117 height 21
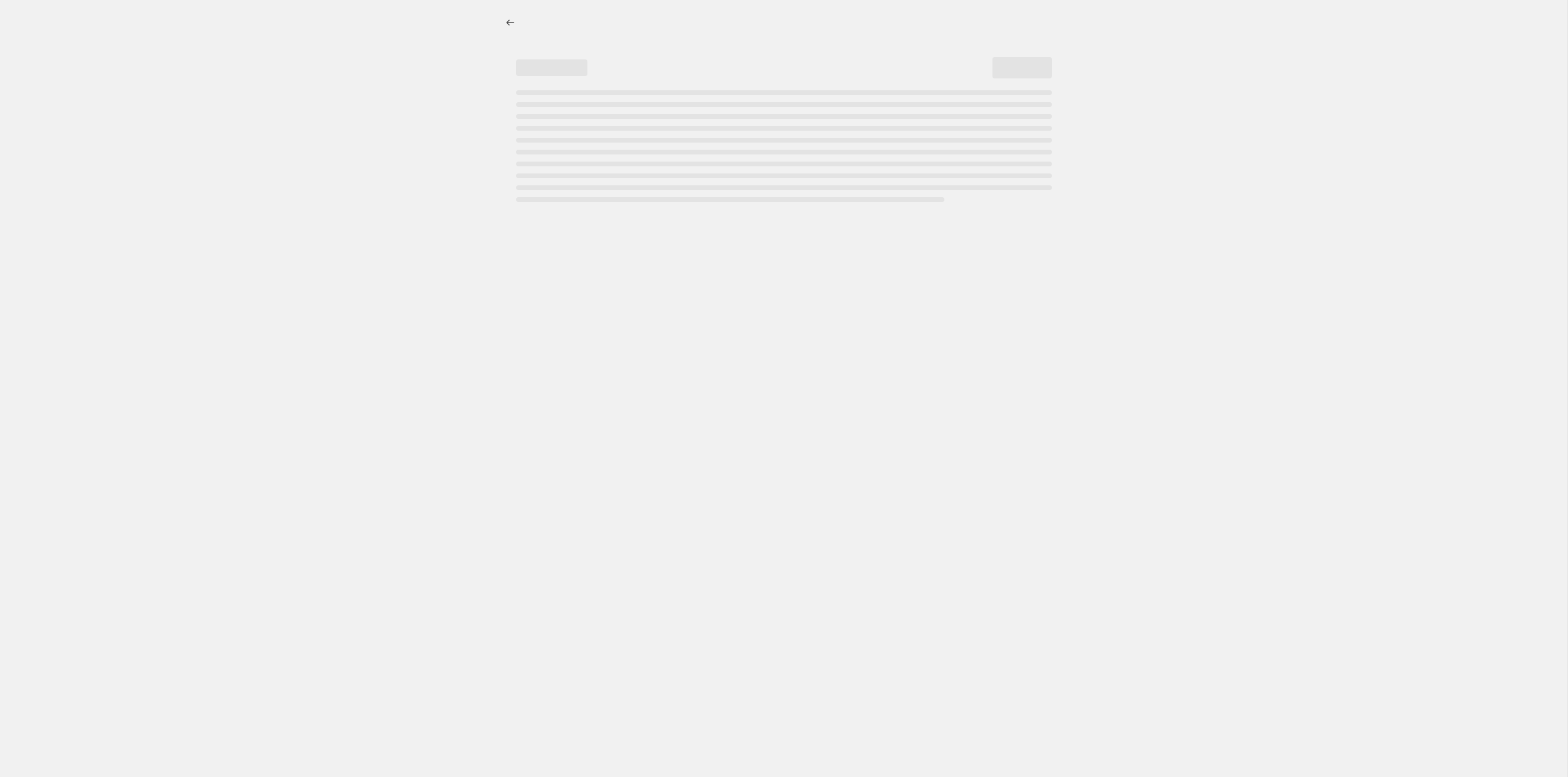
select select "percentage"
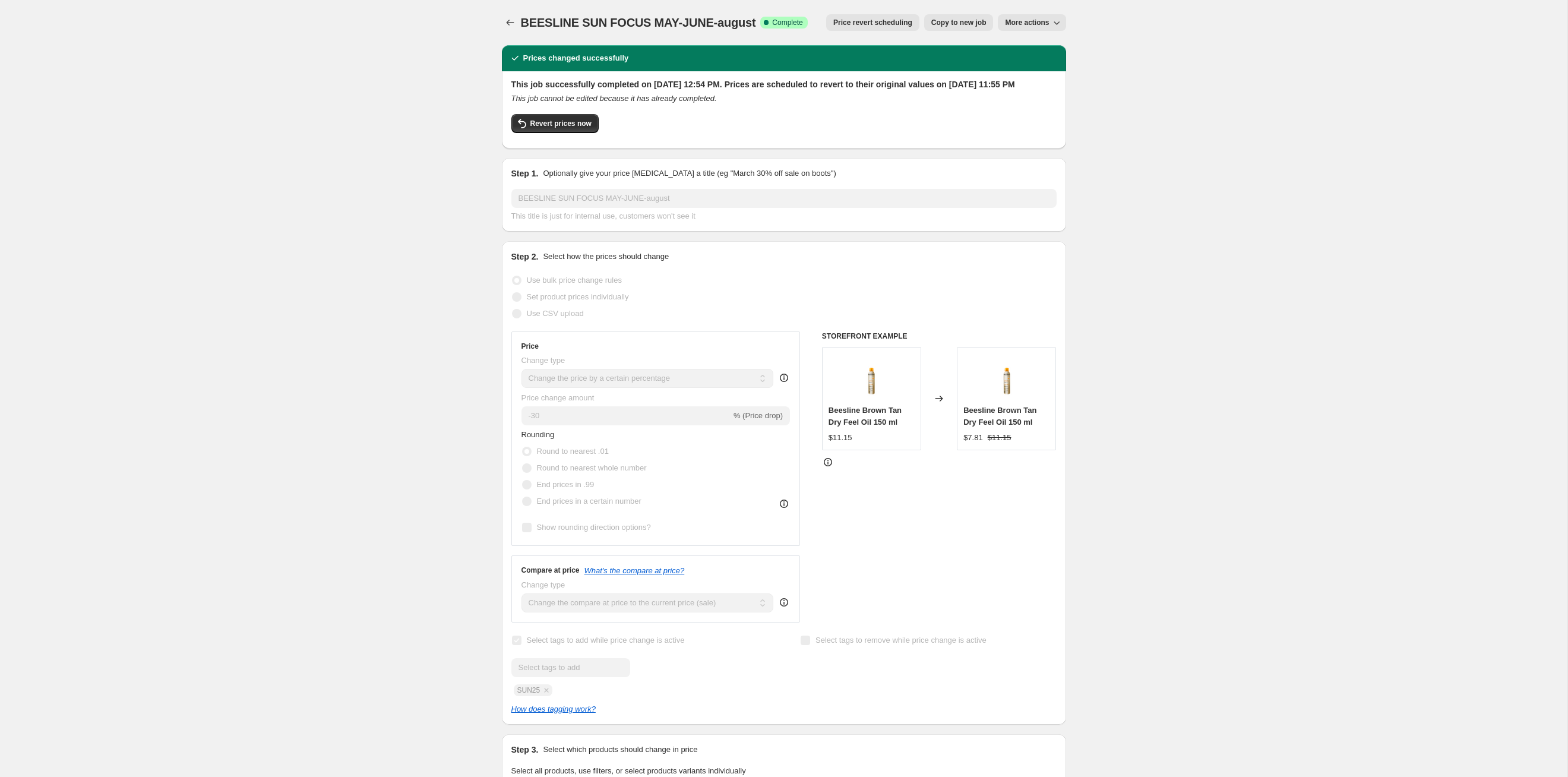
click at [869, 32] on div "BEESLINE SUN FOCUS MAY-JUNE-august. This page is ready BEESLINE SUN FOCUS MAY-J…" at bounding box center [784, 22] width 565 height 45
click at [869, 28] on button "Price revert scheduling" at bounding box center [873, 22] width 93 height 17
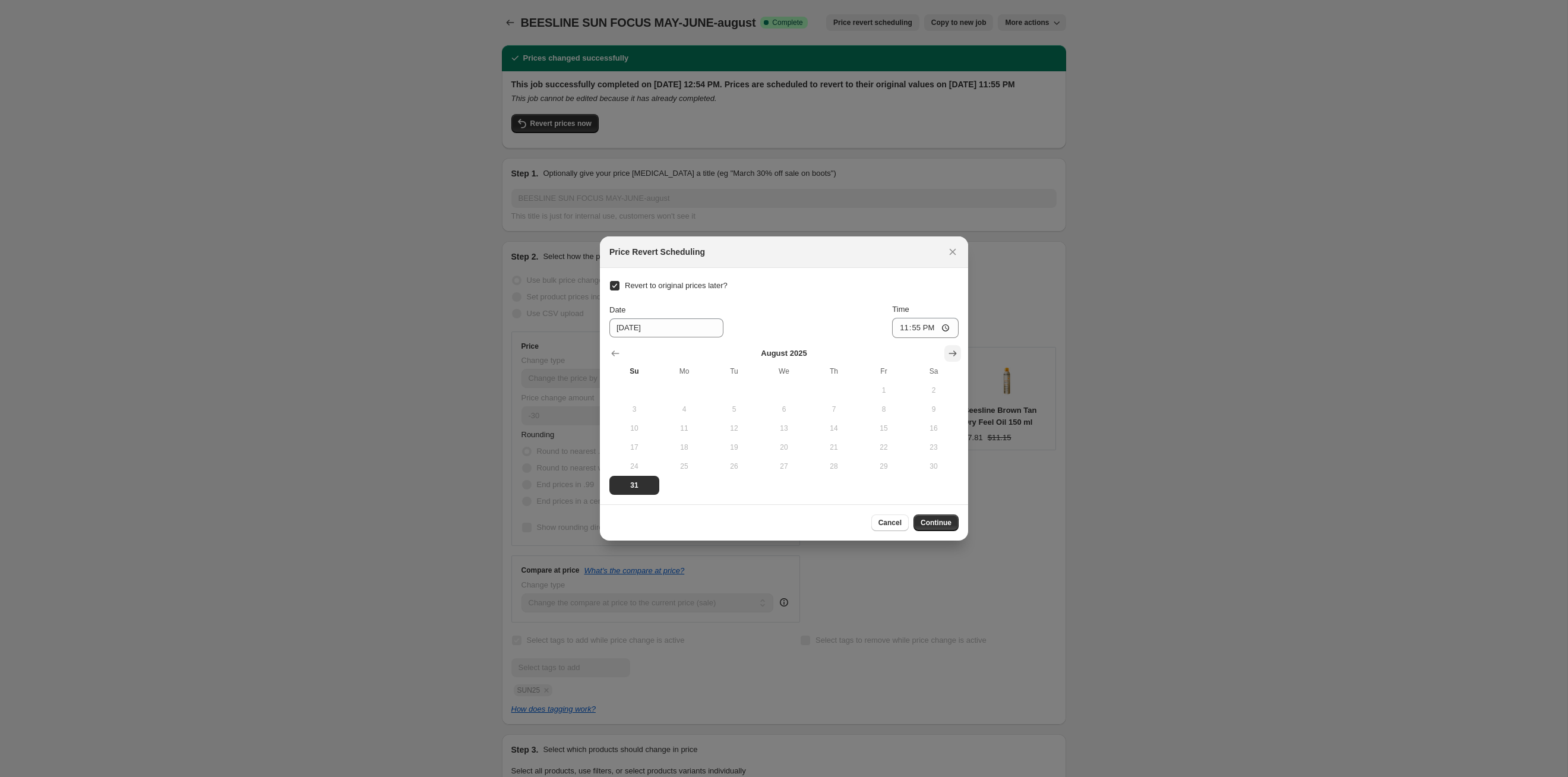
click at [953, 347] on button "Show next month, September 2025" at bounding box center [953, 353] width 17 height 17
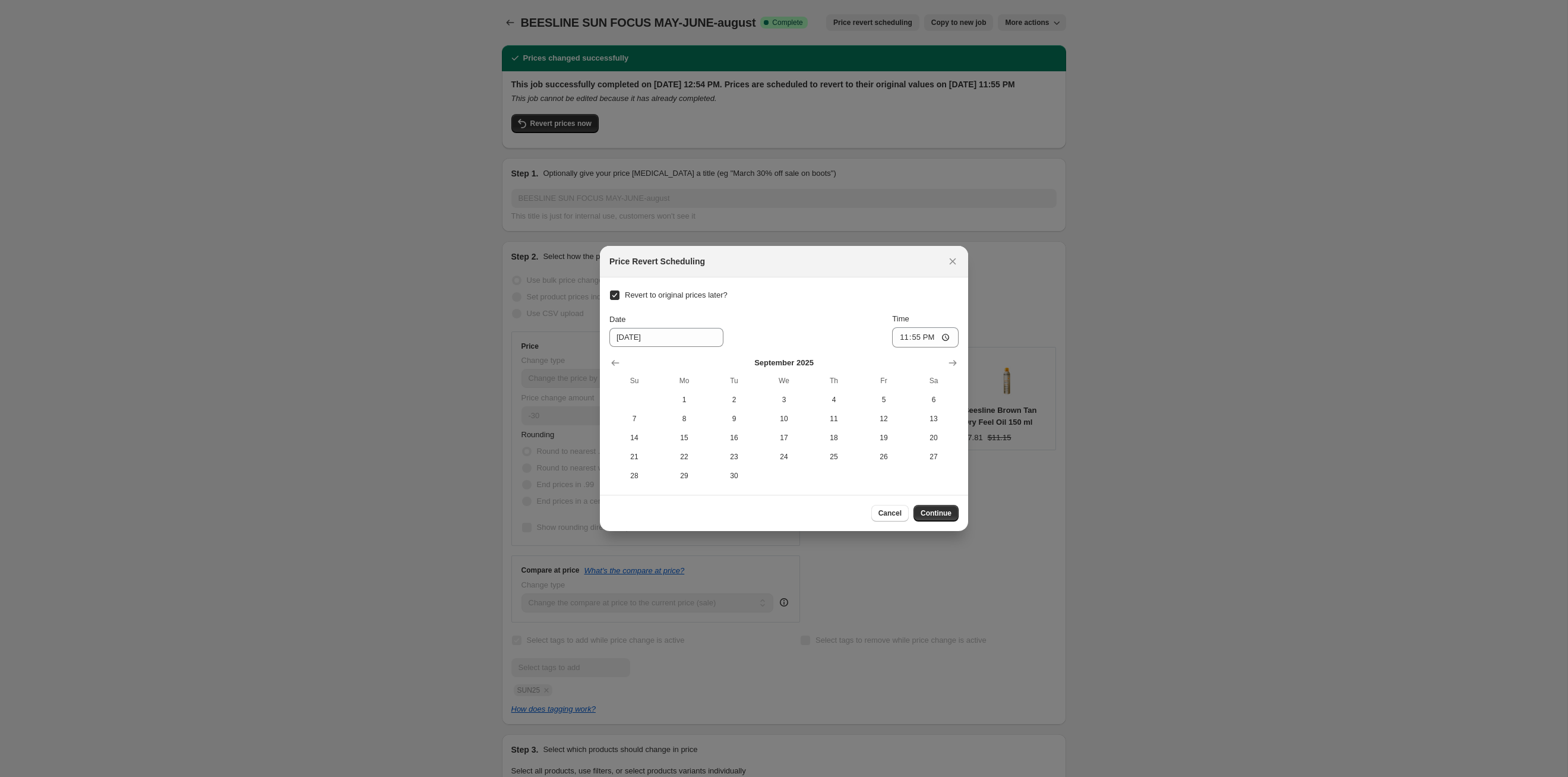
click at [737, 489] on section "Revert to original prices later? Date 8/31/2025 Time 23:55 September 2025 Su Mo…" at bounding box center [783, 386] width 368 height 218
click at [737, 485] on section "Revert to original prices later? Date 8/31/2025 Time 23:55 September 2025 Su Mo…" at bounding box center [783, 386] width 368 height 218
click at [732, 471] on span "30" at bounding box center [734, 475] width 40 height 10
type input "9/30/2025"
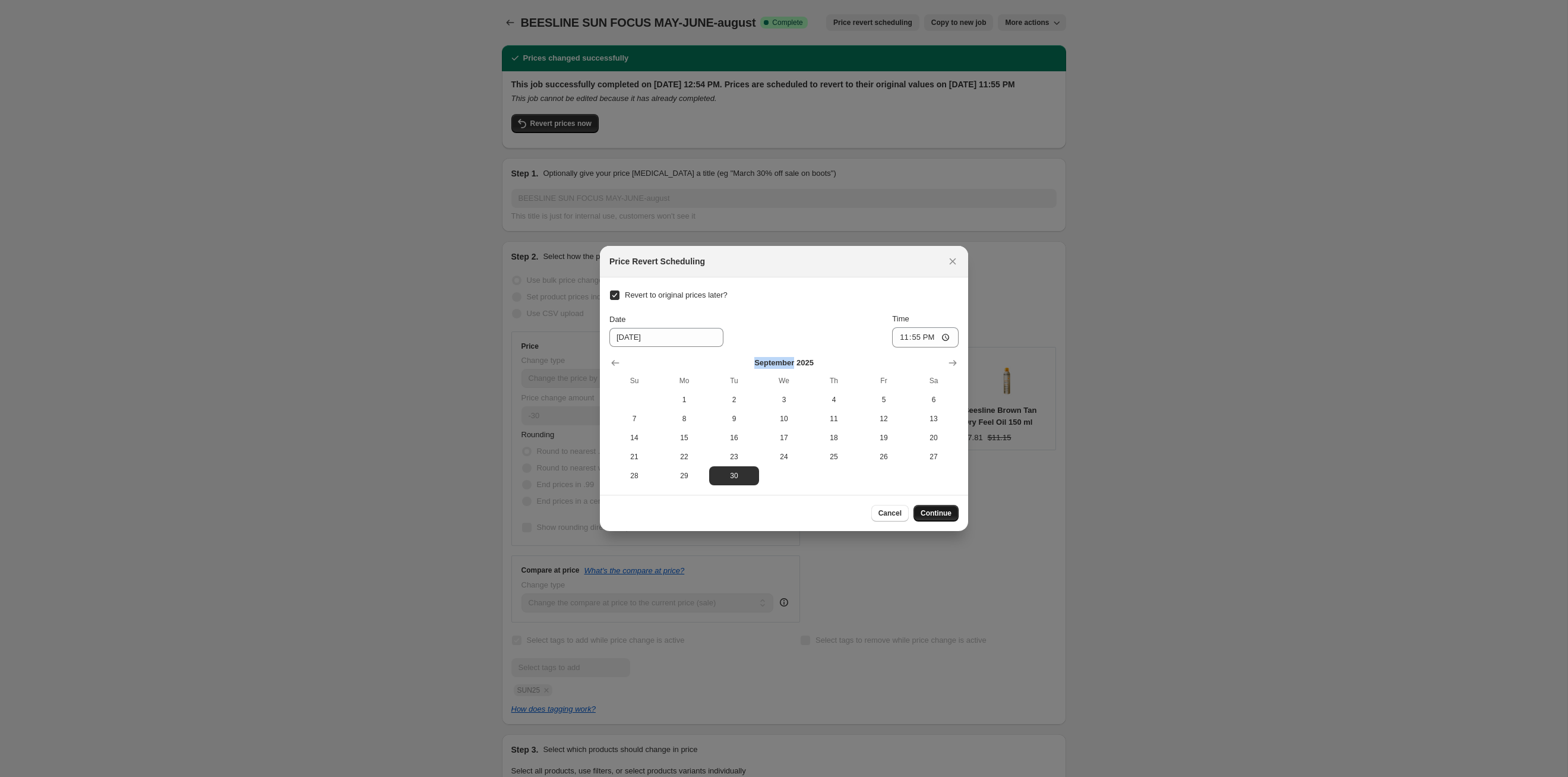
click at [929, 519] on button "Continue" at bounding box center [936, 513] width 45 height 17
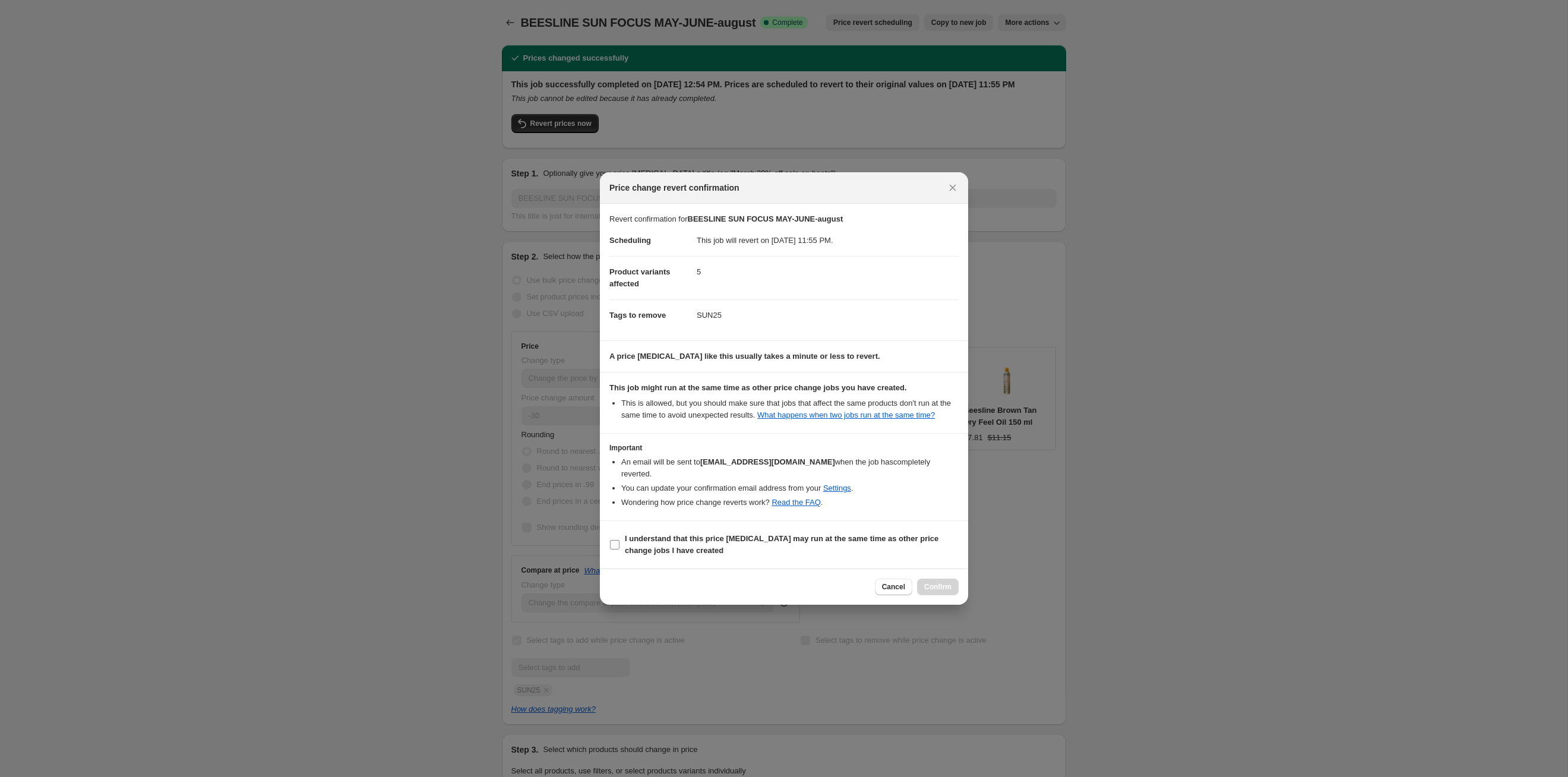
click at [916, 537] on b "I understand that this price [MEDICAL_DATA] may run at the same time as other p…" at bounding box center [782, 544] width 314 height 21
click at [619, 540] on input "I understand that this price [MEDICAL_DATA] may run at the same time as other p…" at bounding box center [614, 544] width 10 height 10
checkbox input "true"
click at [943, 582] on span "Confirm" at bounding box center [938, 587] width 27 height 10
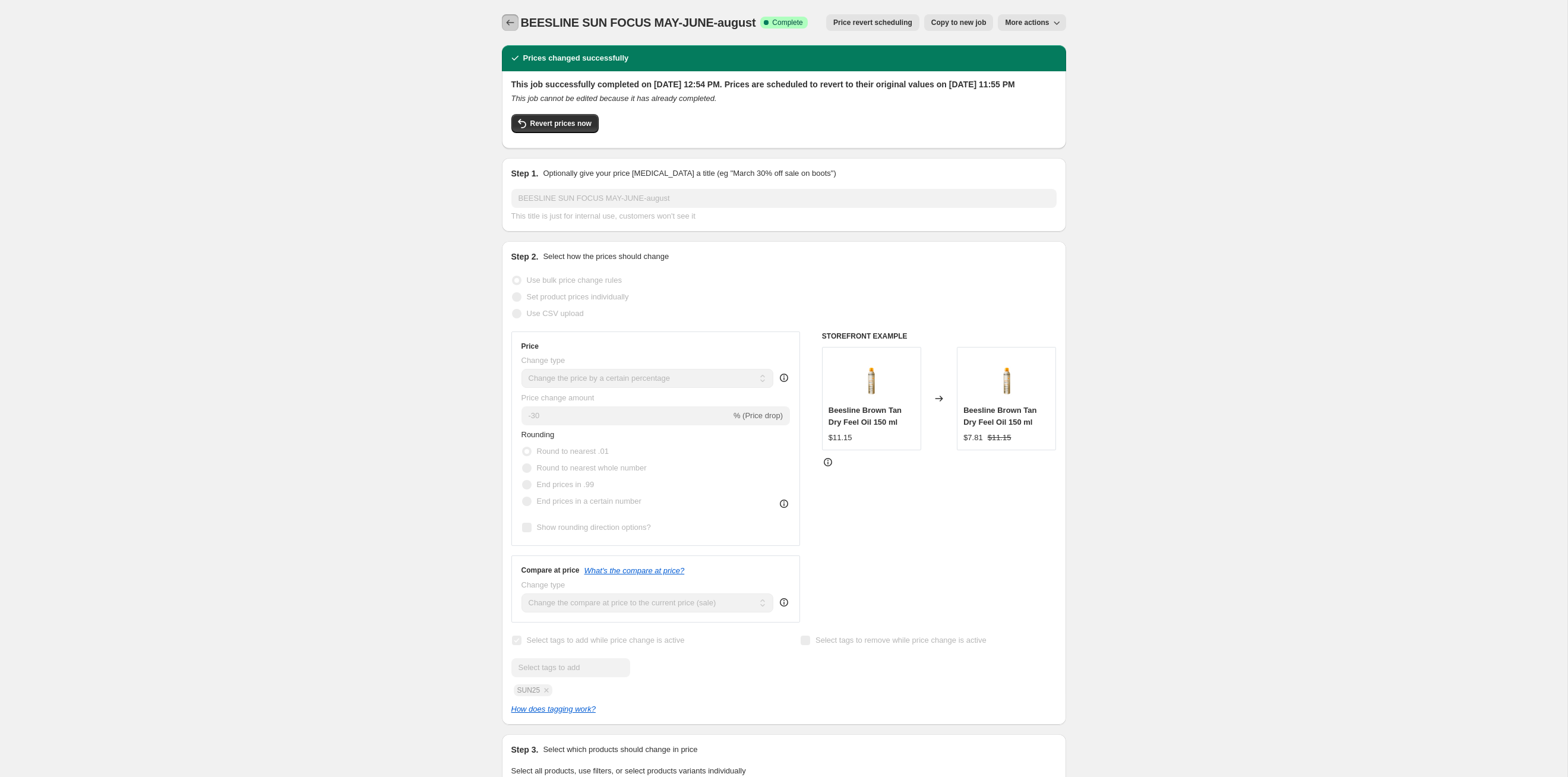
click at [510, 27] on icon "Price change jobs" at bounding box center [510, 22] width 12 height 12
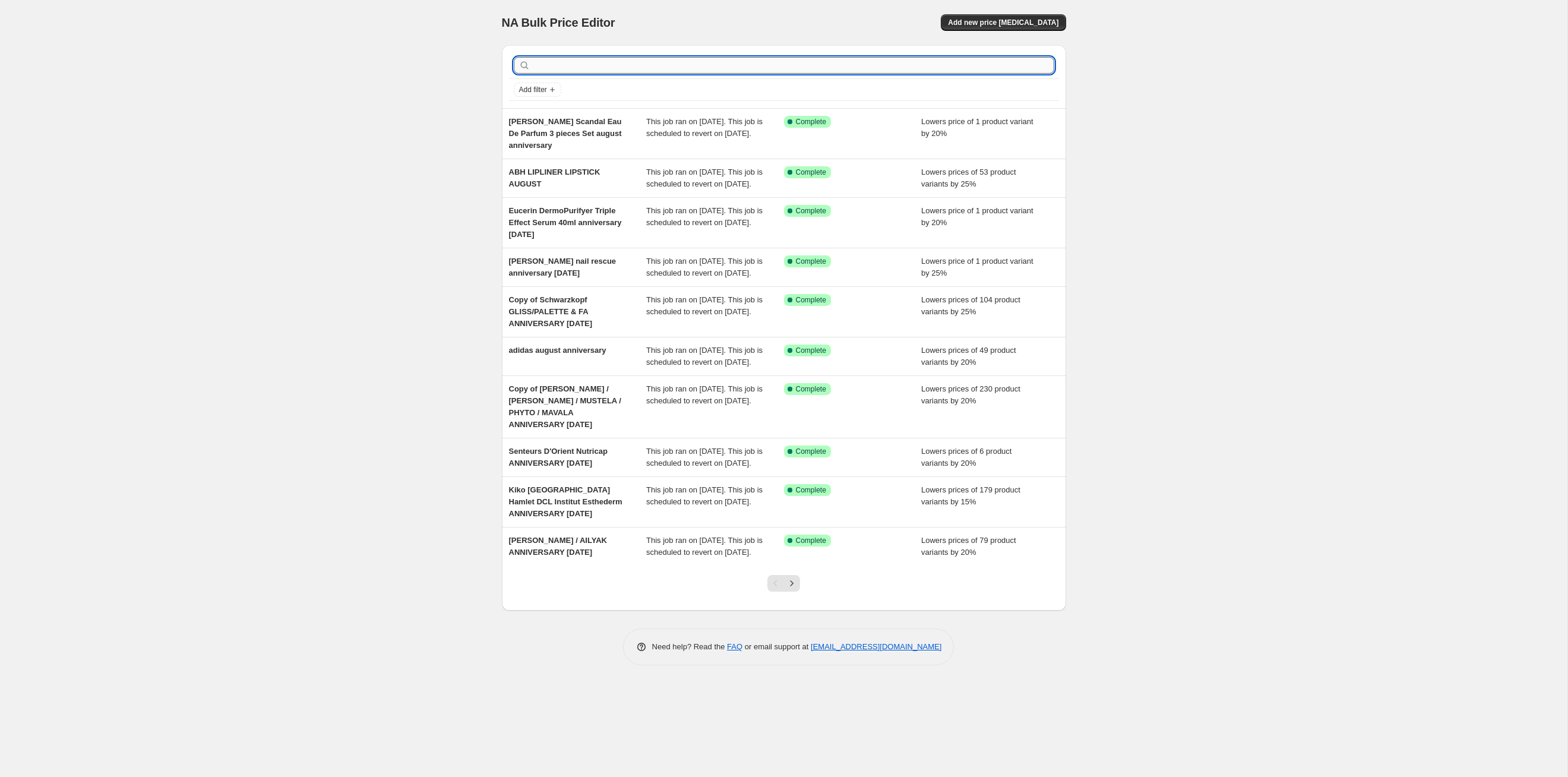
click at [563, 58] on input "text" at bounding box center [794, 65] width 522 height 17
type input "sun"
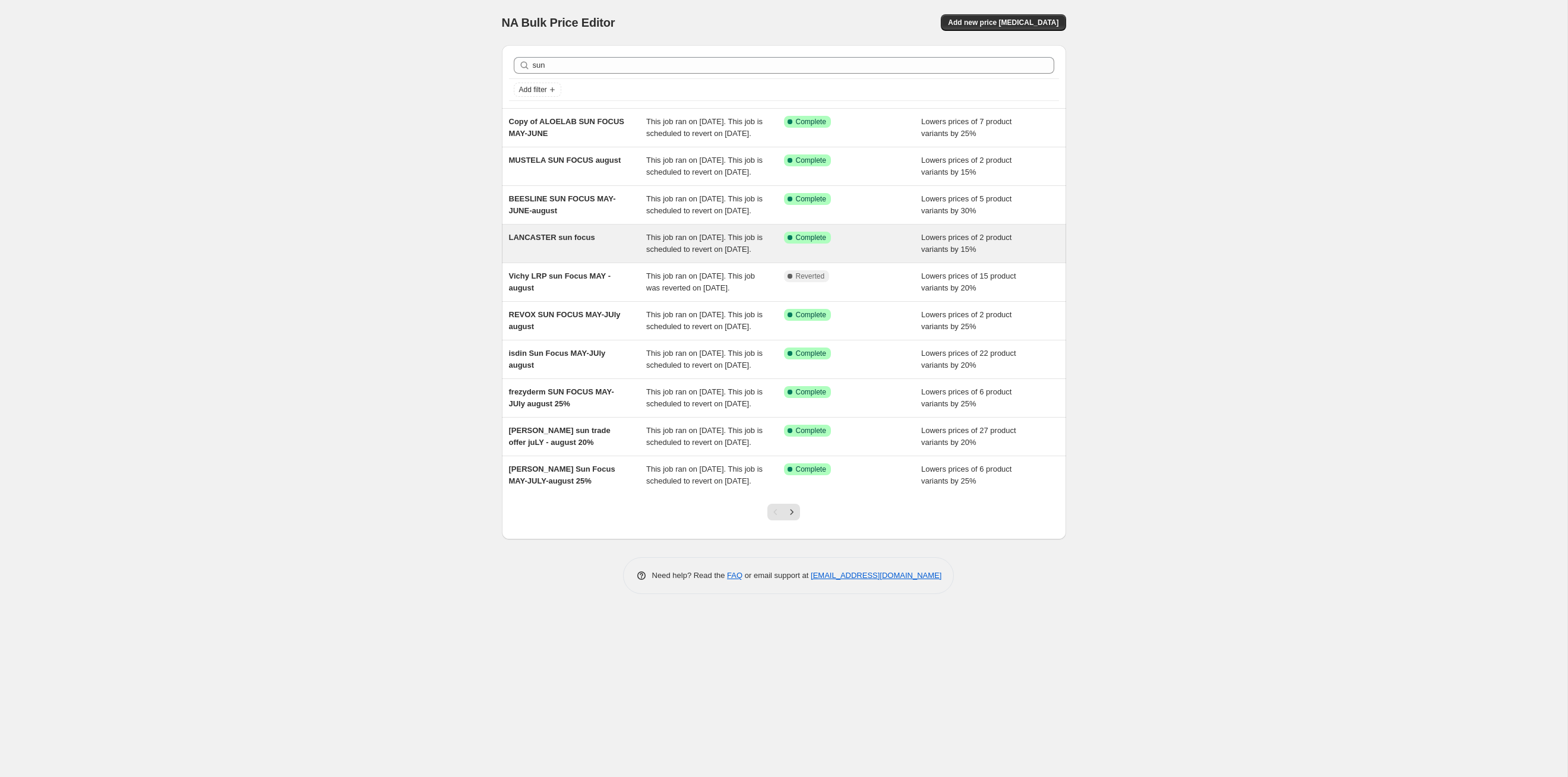
click at [727, 255] on div "This job ran on [DATE]. This job is scheduled to revert on [DATE]." at bounding box center [715, 243] width 138 height 24
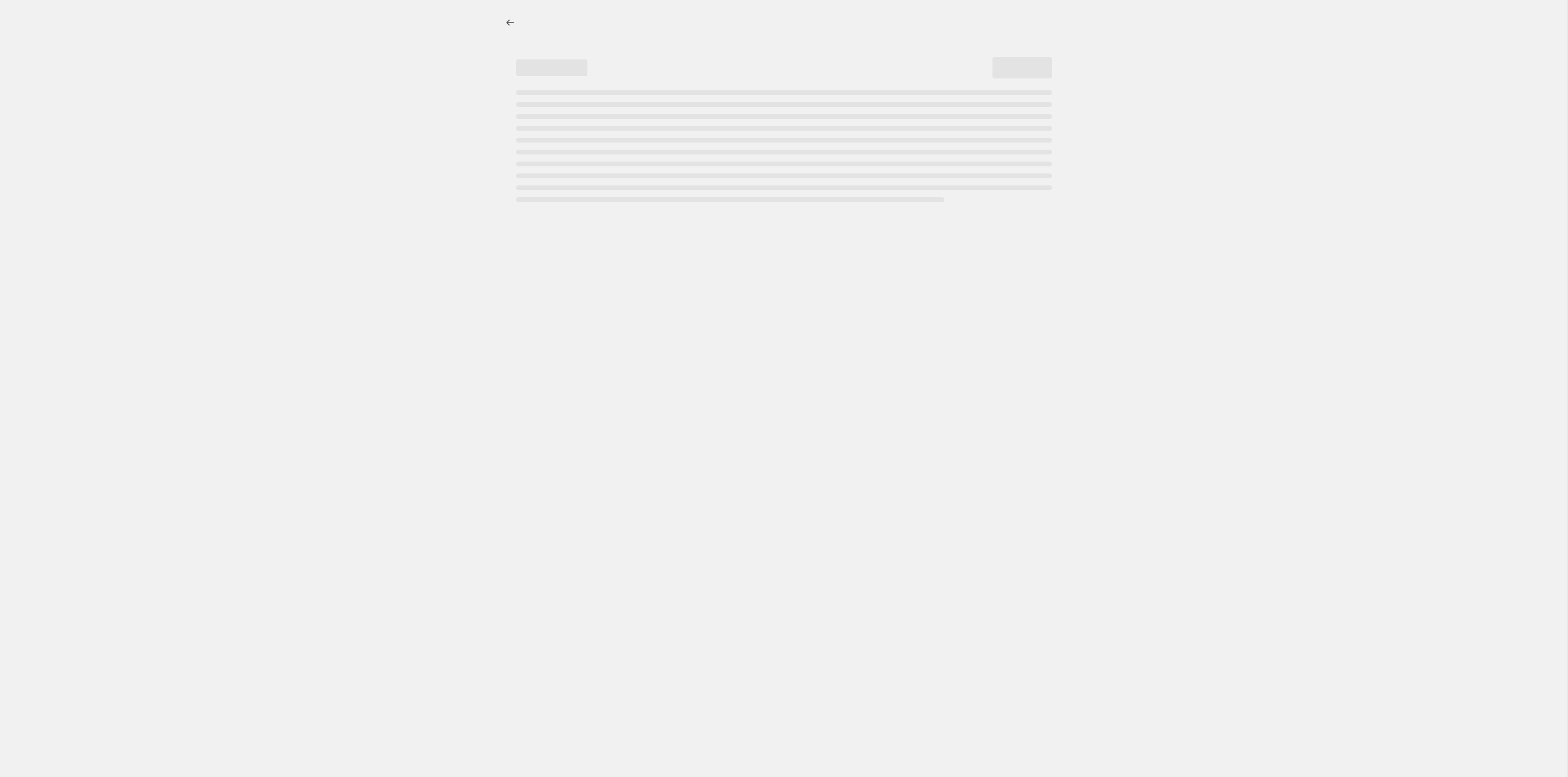
select select "percentage"
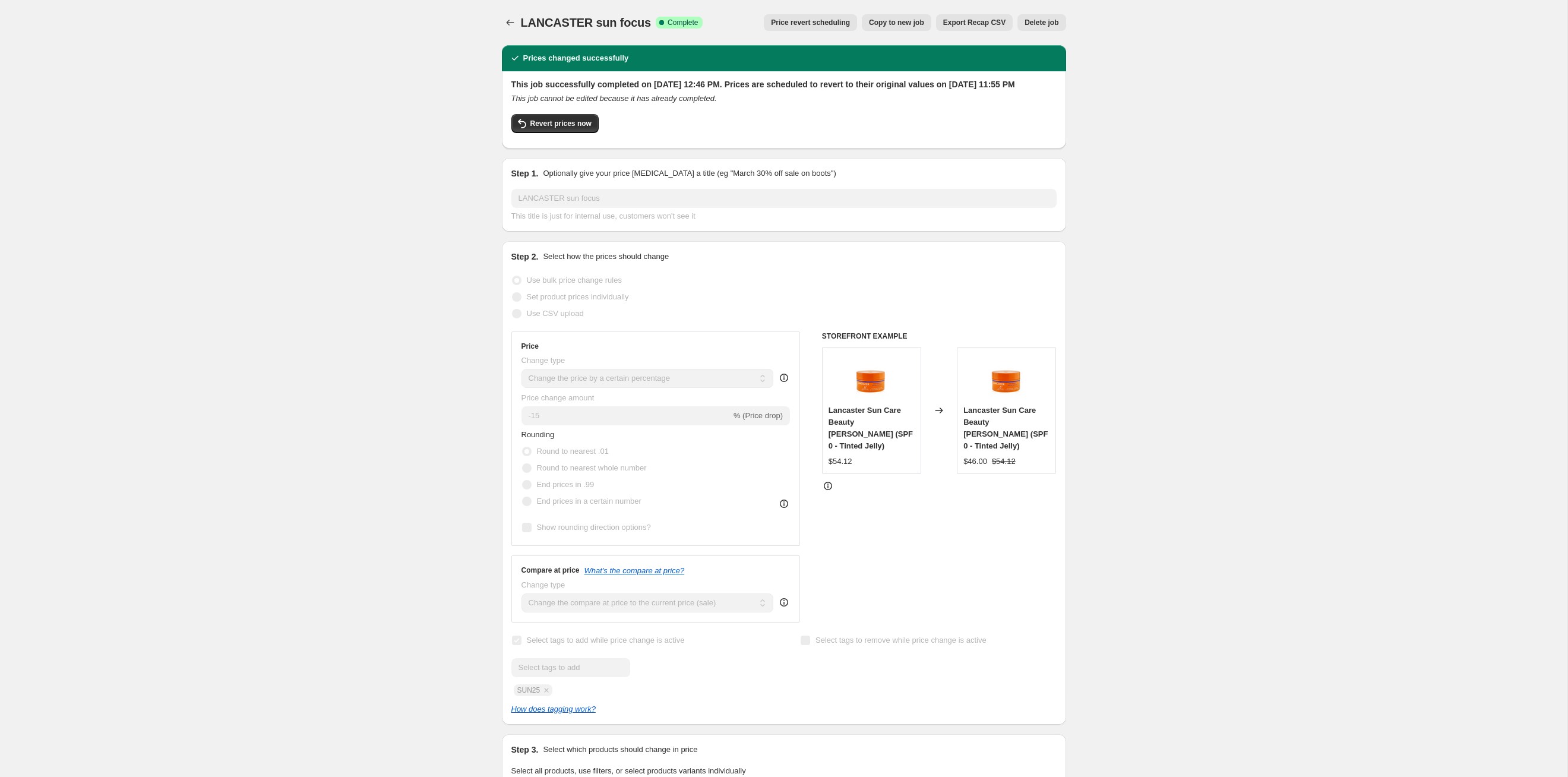
click at [824, 20] on span "Price revert scheduling" at bounding box center [811, 22] width 79 height 10
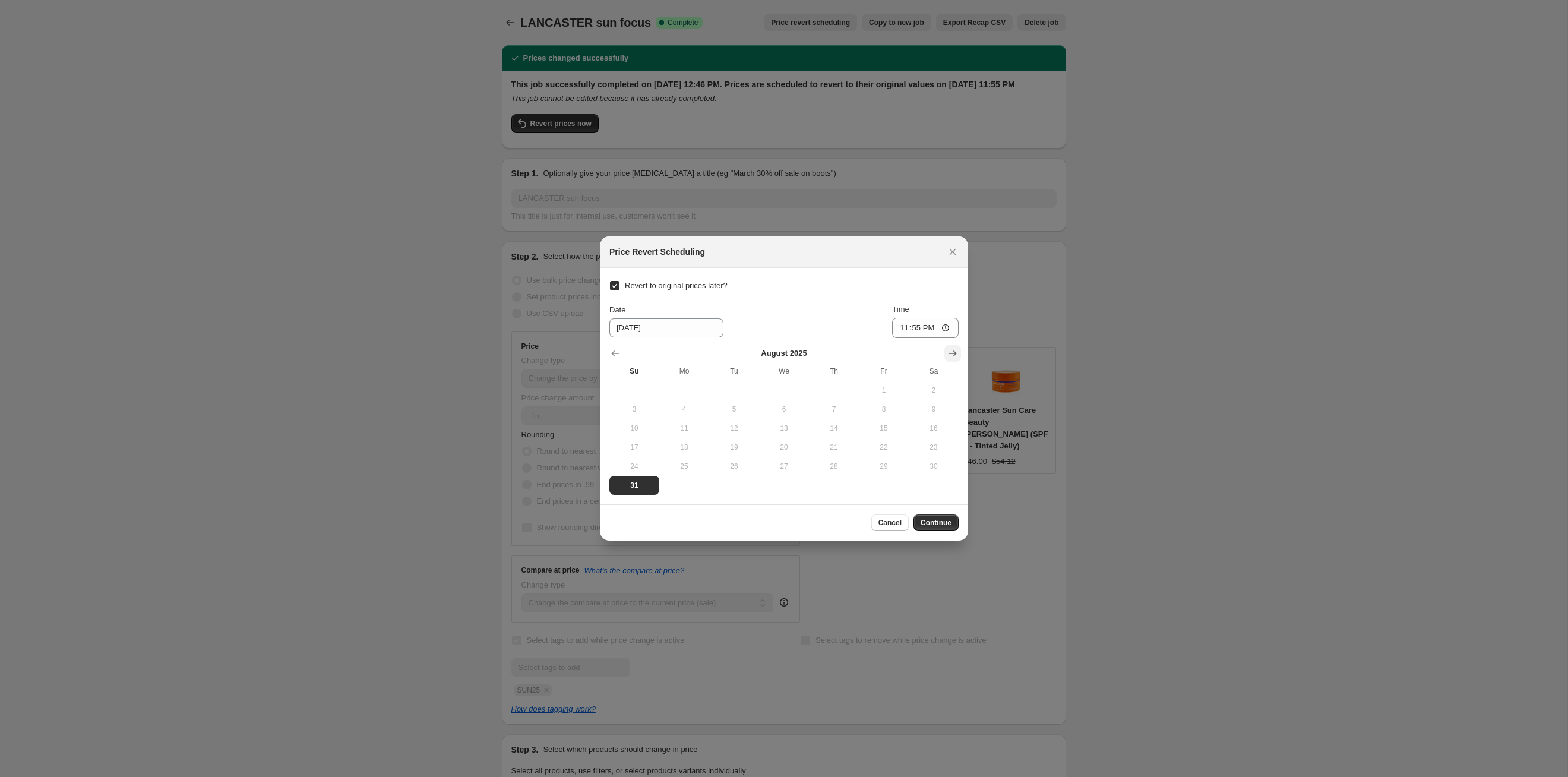
click at [958, 355] on icon "Show next month, September 2025" at bounding box center [952, 353] width 12 height 12
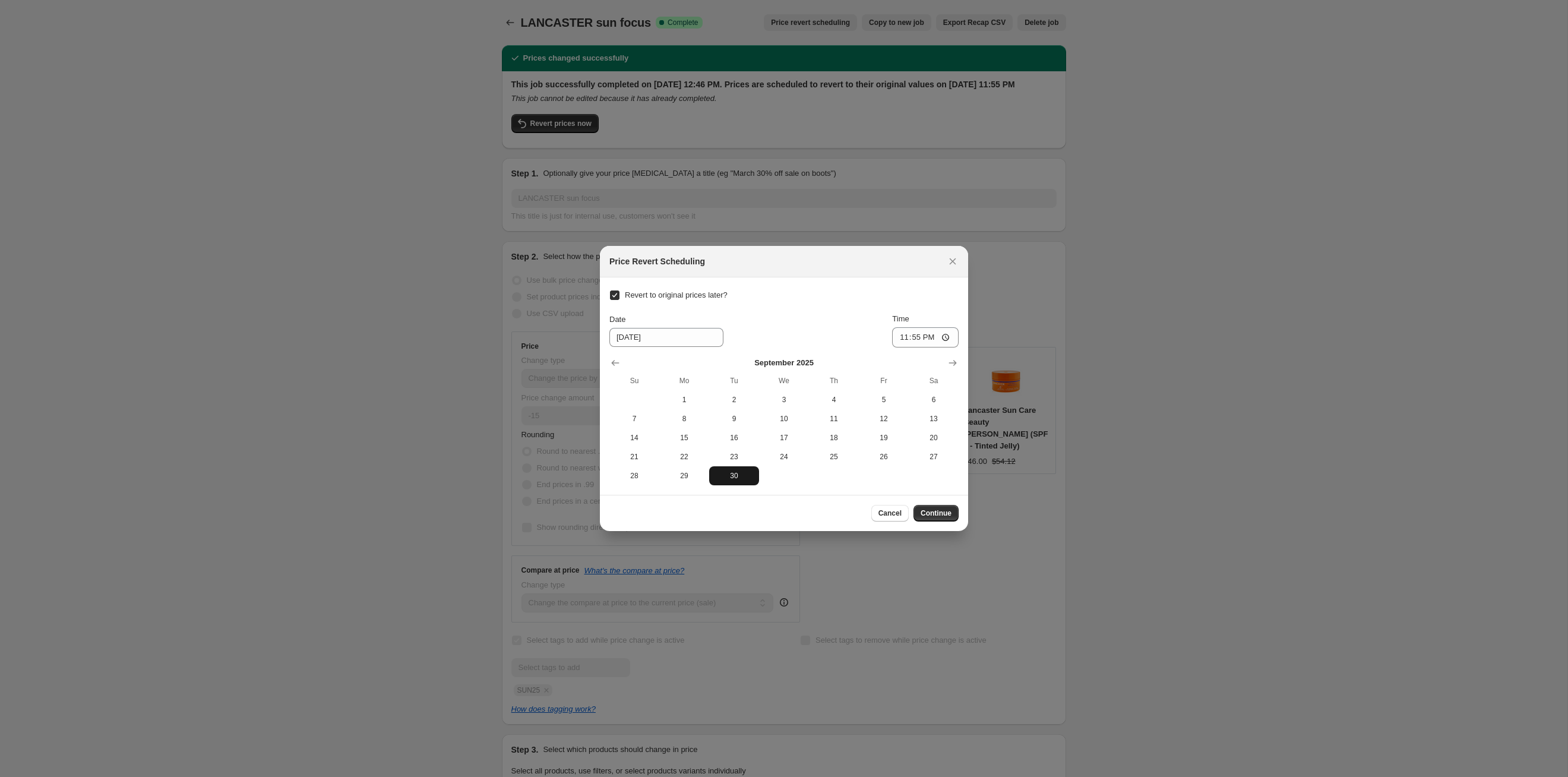
click at [742, 482] on button "30" at bounding box center [734, 476] width 50 height 19
type input "9/30/2025"
click at [954, 520] on button "Continue" at bounding box center [936, 513] width 45 height 17
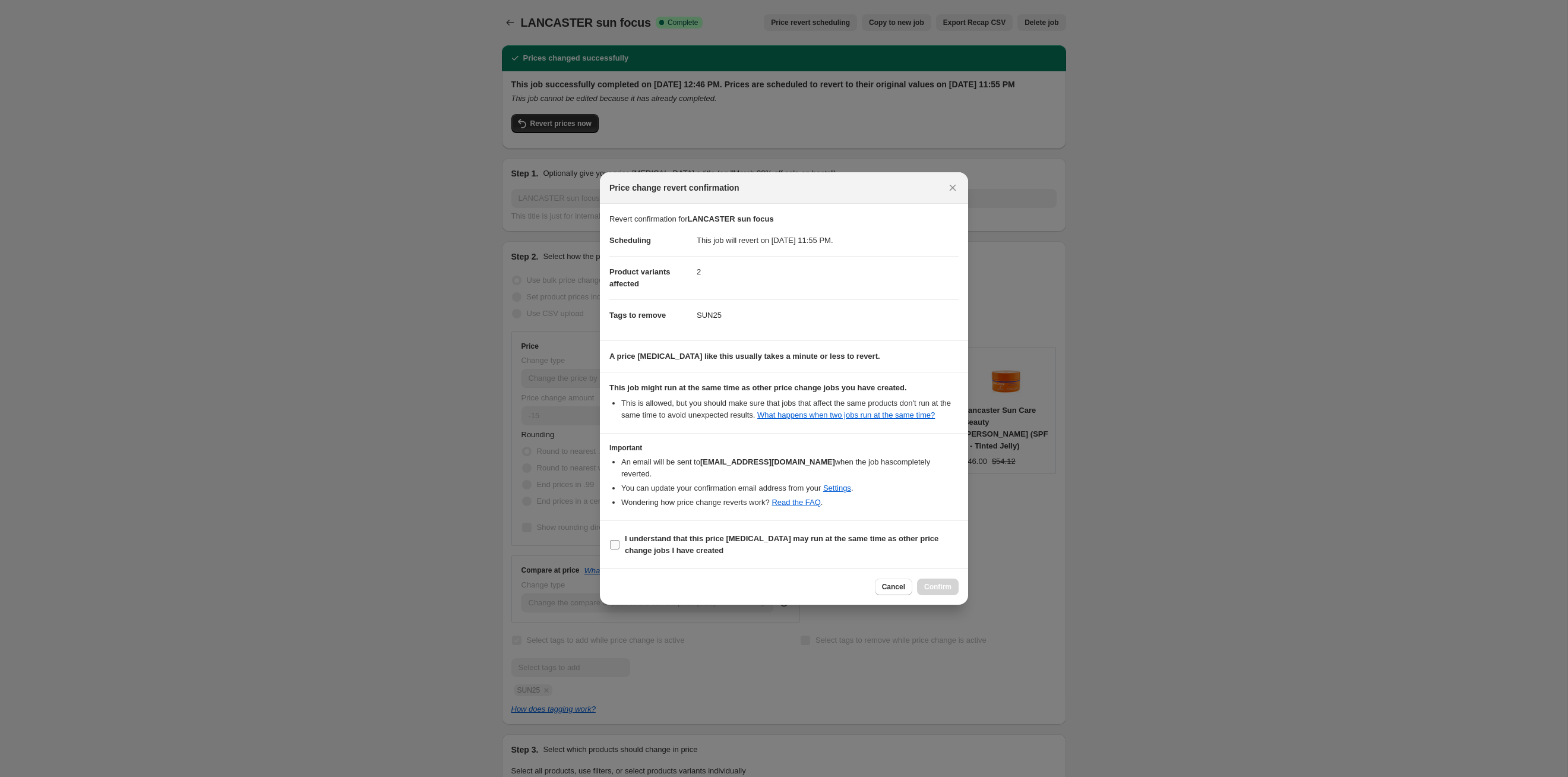
click at [876, 539] on b "I understand that this price [MEDICAL_DATA] may run at the same time as other p…" at bounding box center [782, 544] width 314 height 21
click at [619, 540] on input "I understand that this price [MEDICAL_DATA] may run at the same time as other p…" at bounding box center [614, 544] width 10 height 10
checkbox input "true"
click at [936, 588] on span "Confirm" at bounding box center [938, 587] width 27 height 10
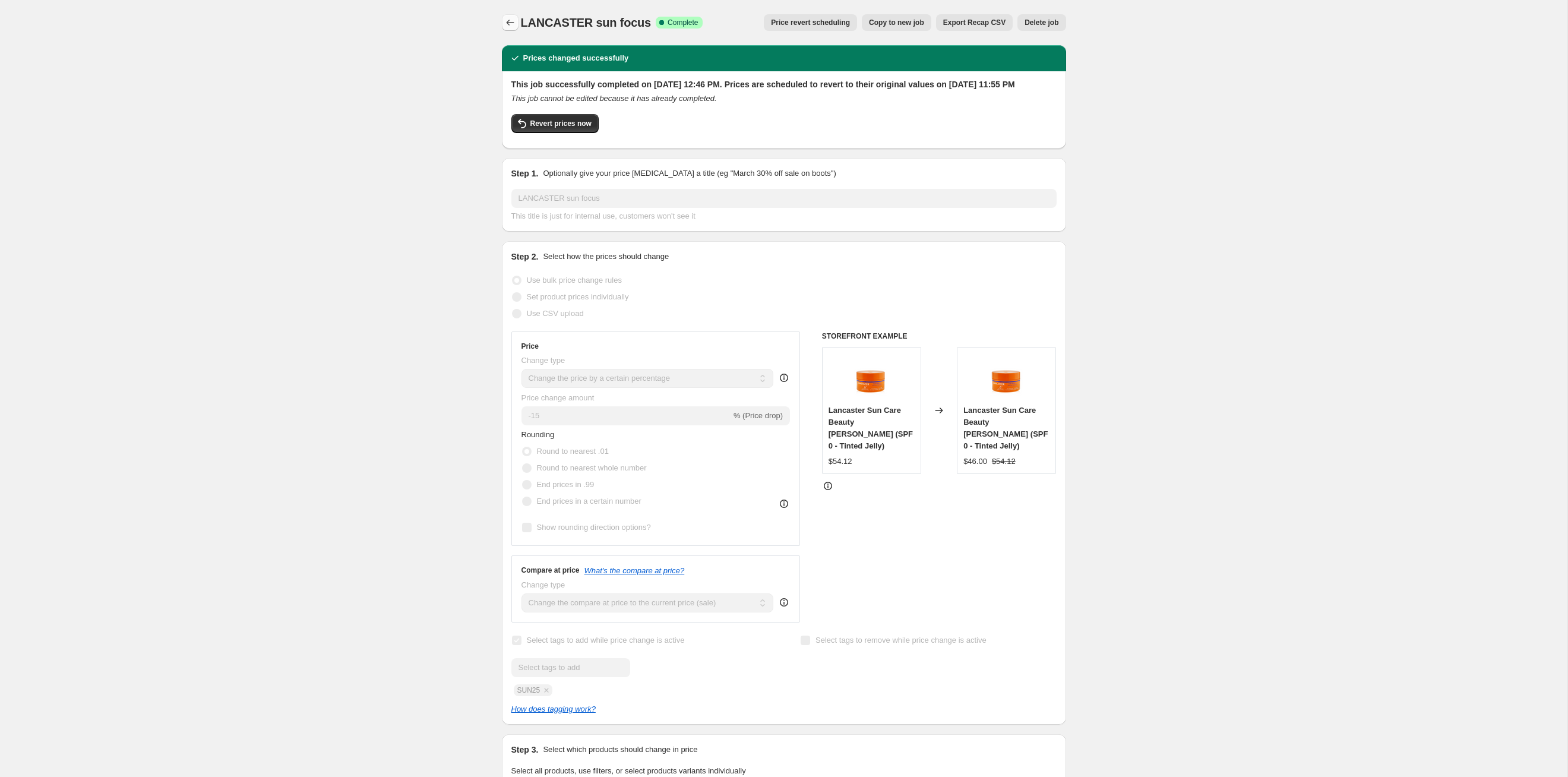
click at [507, 28] on icon "Price change jobs" at bounding box center [510, 22] width 12 height 12
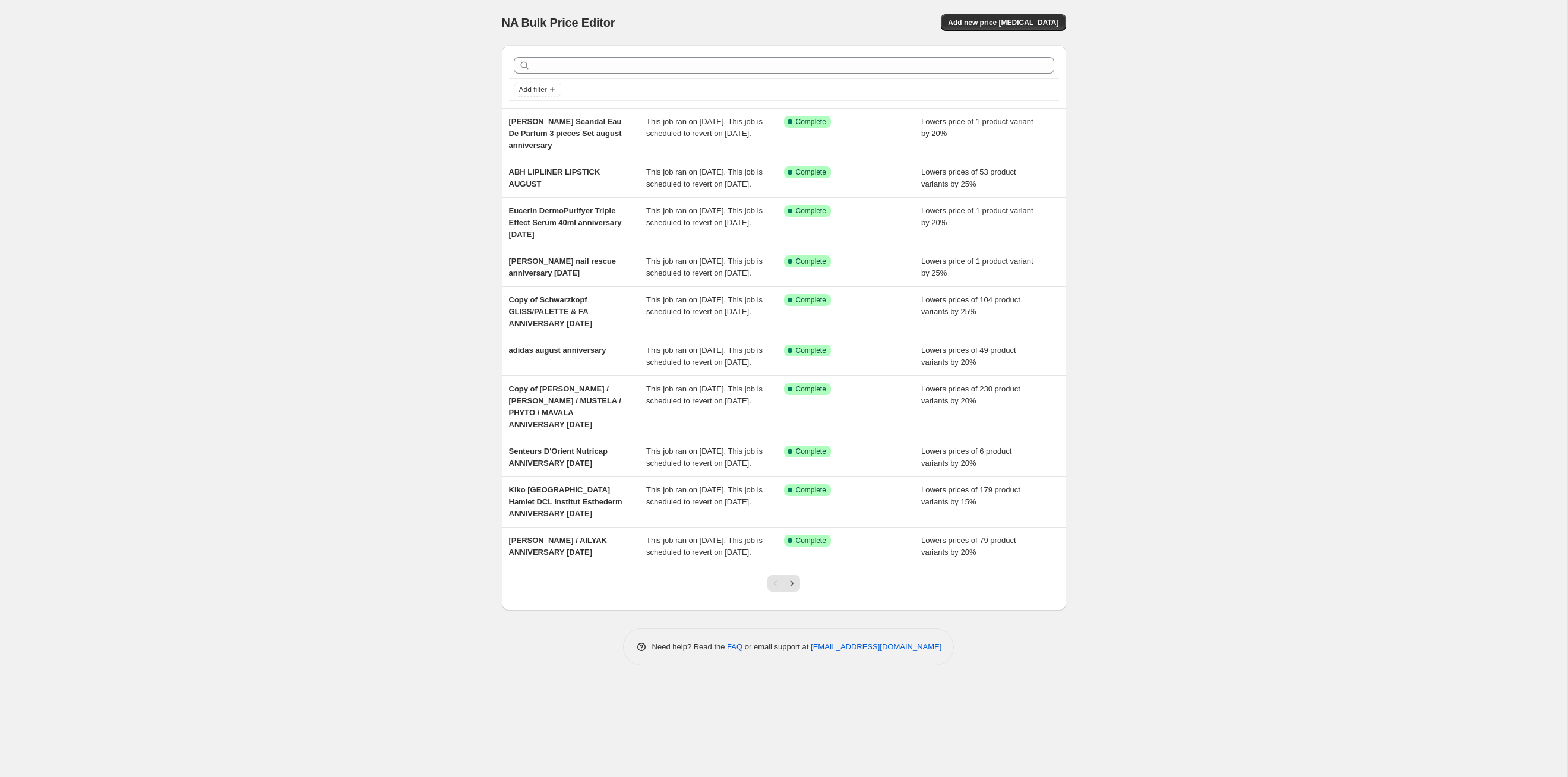
click at [578, 75] on div at bounding box center [784, 65] width 550 height 26
click at [576, 71] on input "text" at bounding box center [794, 65] width 522 height 17
type input "sun"
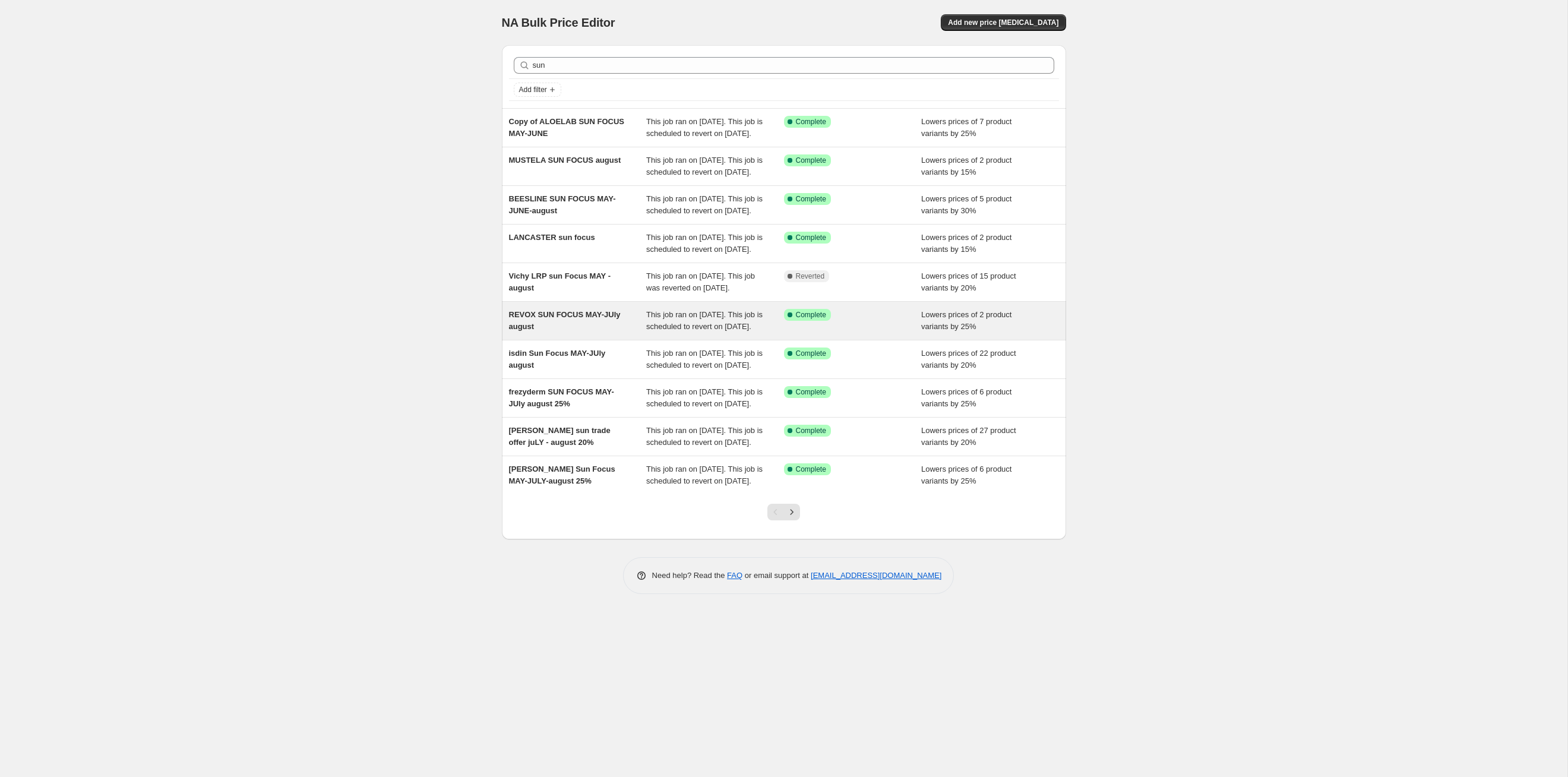
click at [729, 331] on span "This job ran on [DATE]. This job is scheduled to revert on [DATE]." at bounding box center [704, 320] width 117 height 21
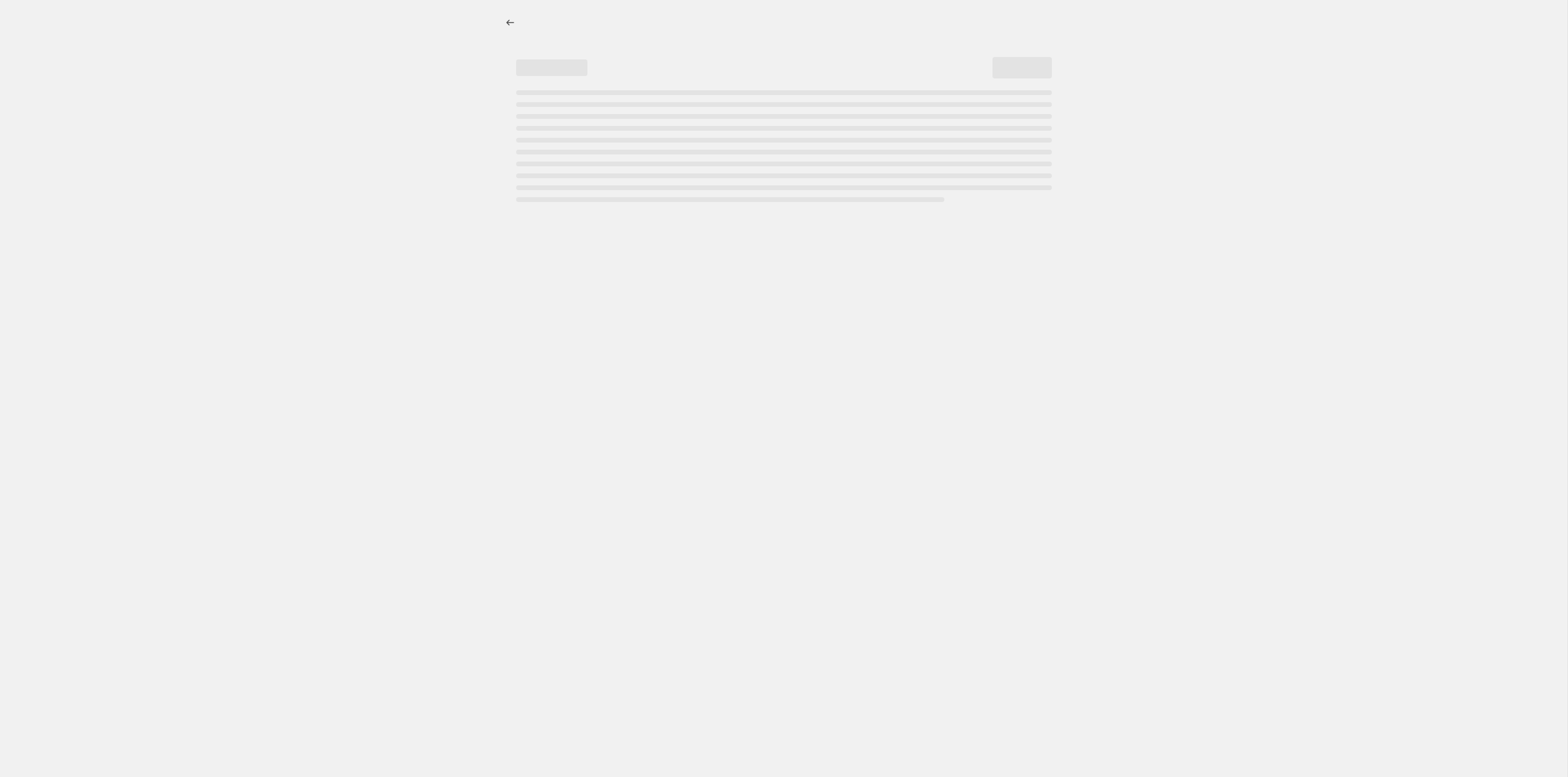
select select "percentage"
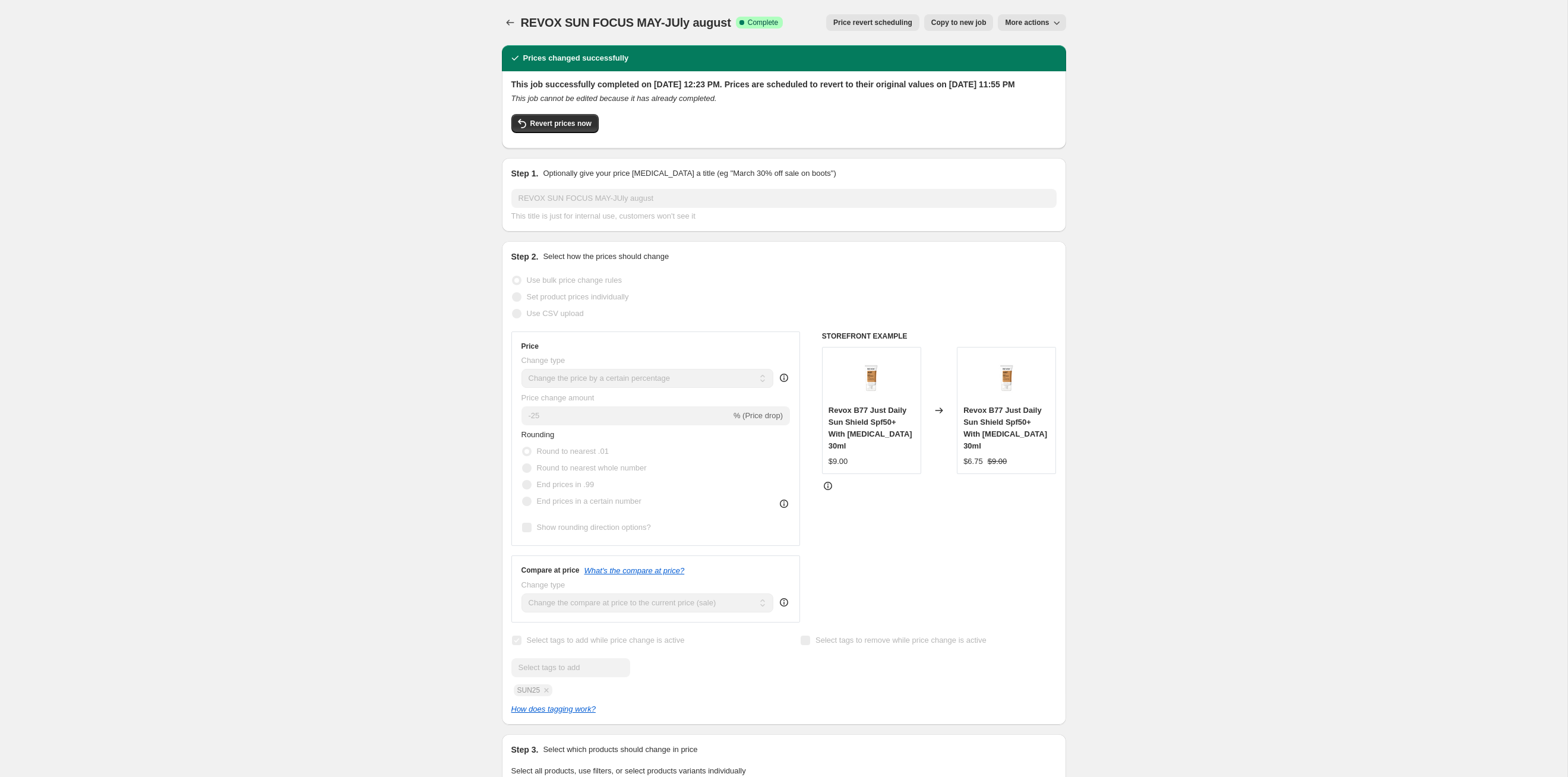
click at [847, 31] on div "REVOX SUN FOCUS MAY-JUly august. This page is ready REVOX SUN FOCUS MAY-JUly au…" at bounding box center [784, 22] width 565 height 45
click at [847, 27] on span "Price revert scheduling" at bounding box center [873, 22] width 79 height 10
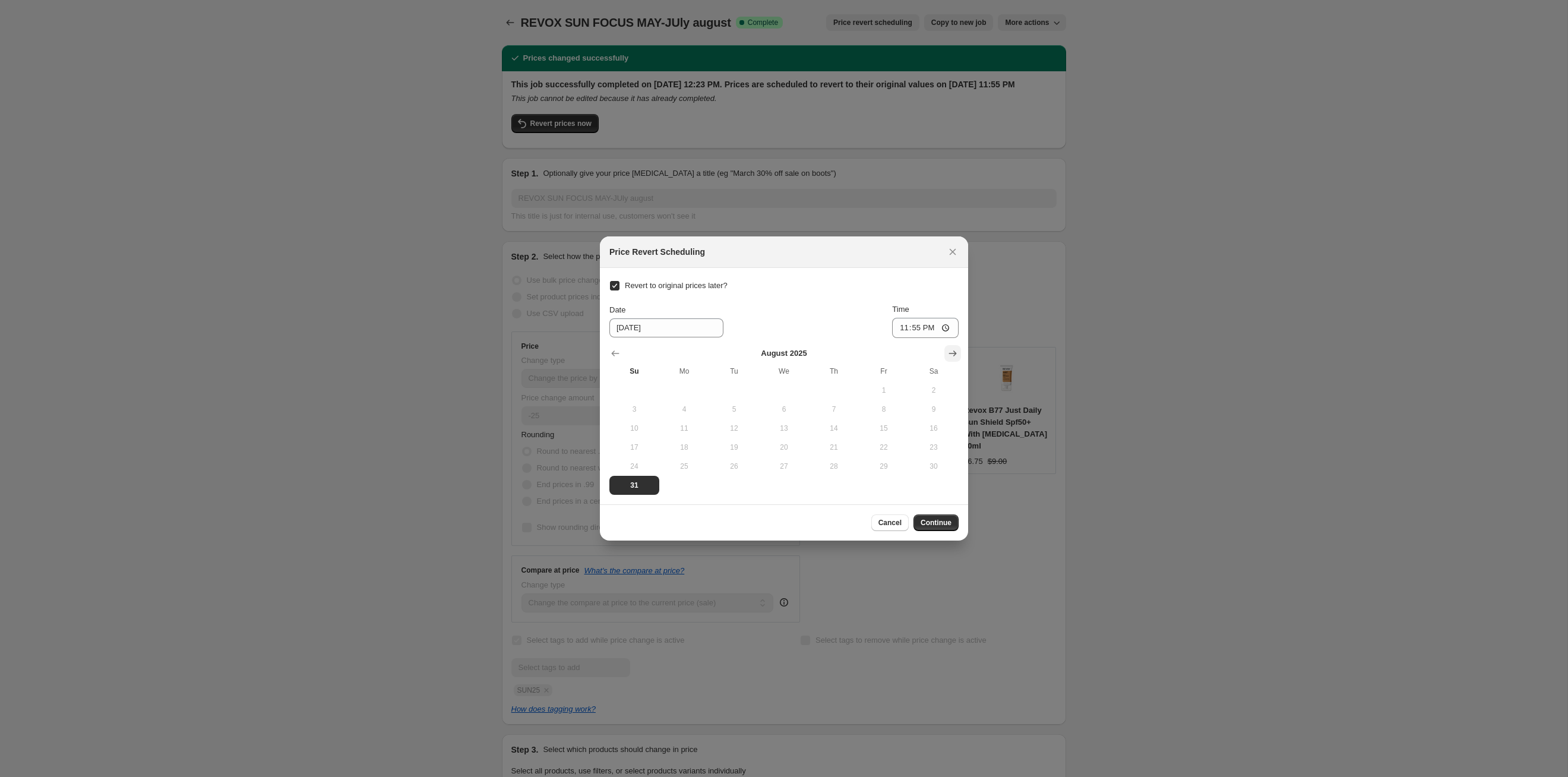
click at [952, 359] on icon "Show next month, September 2025" at bounding box center [952, 353] width 12 height 12
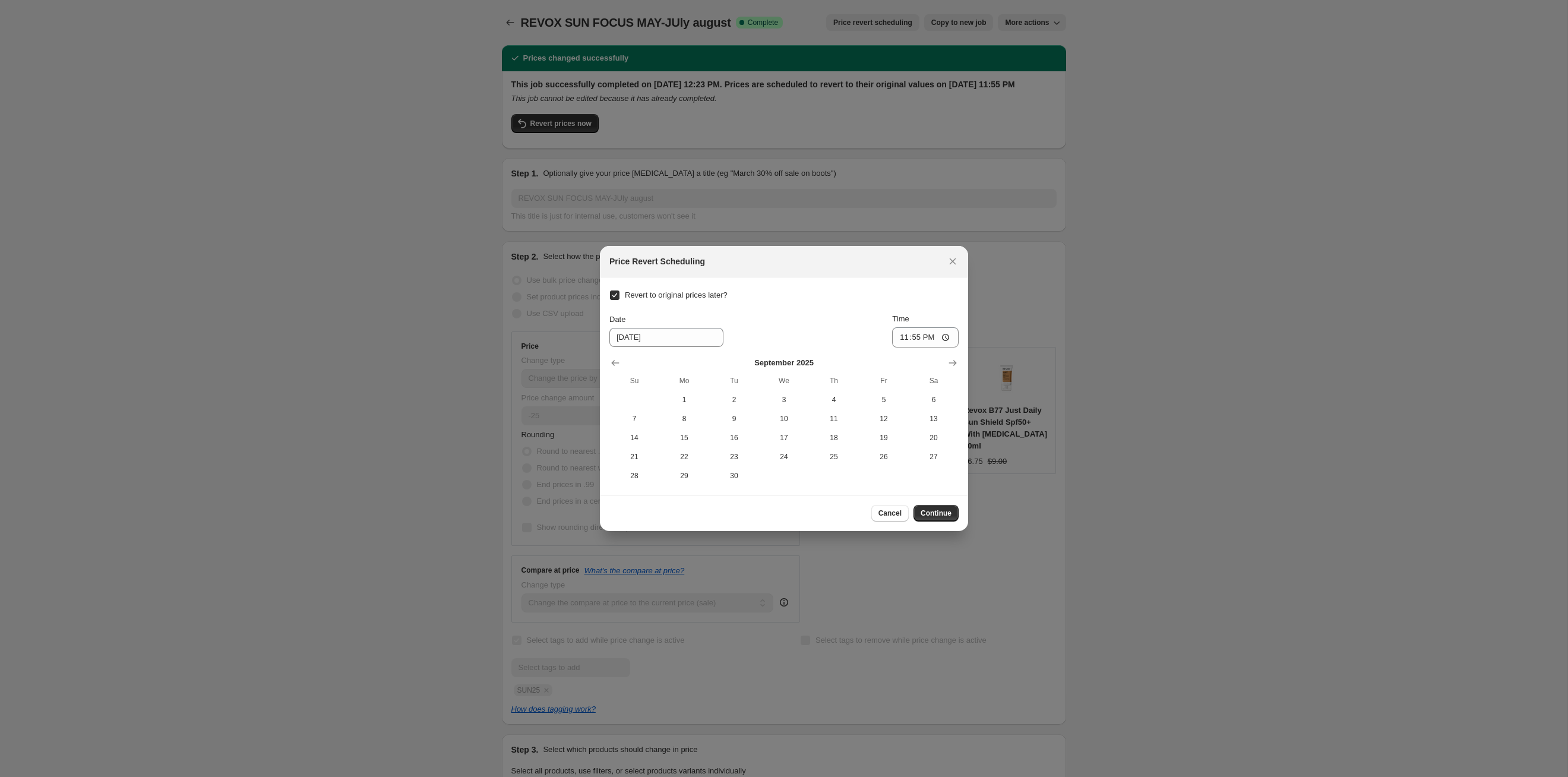
click at [744, 487] on section "Revert to original prices later? Date 8/31/2025 Time 23:55 September 2025 Su Mo…" at bounding box center [783, 386] width 368 height 218
click at [737, 471] on span "30" at bounding box center [734, 475] width 40 height 10
type input "9/30/2025"
click at [932, 510] on span "Continue" at bounding box center [936, 513] width 31 height 10
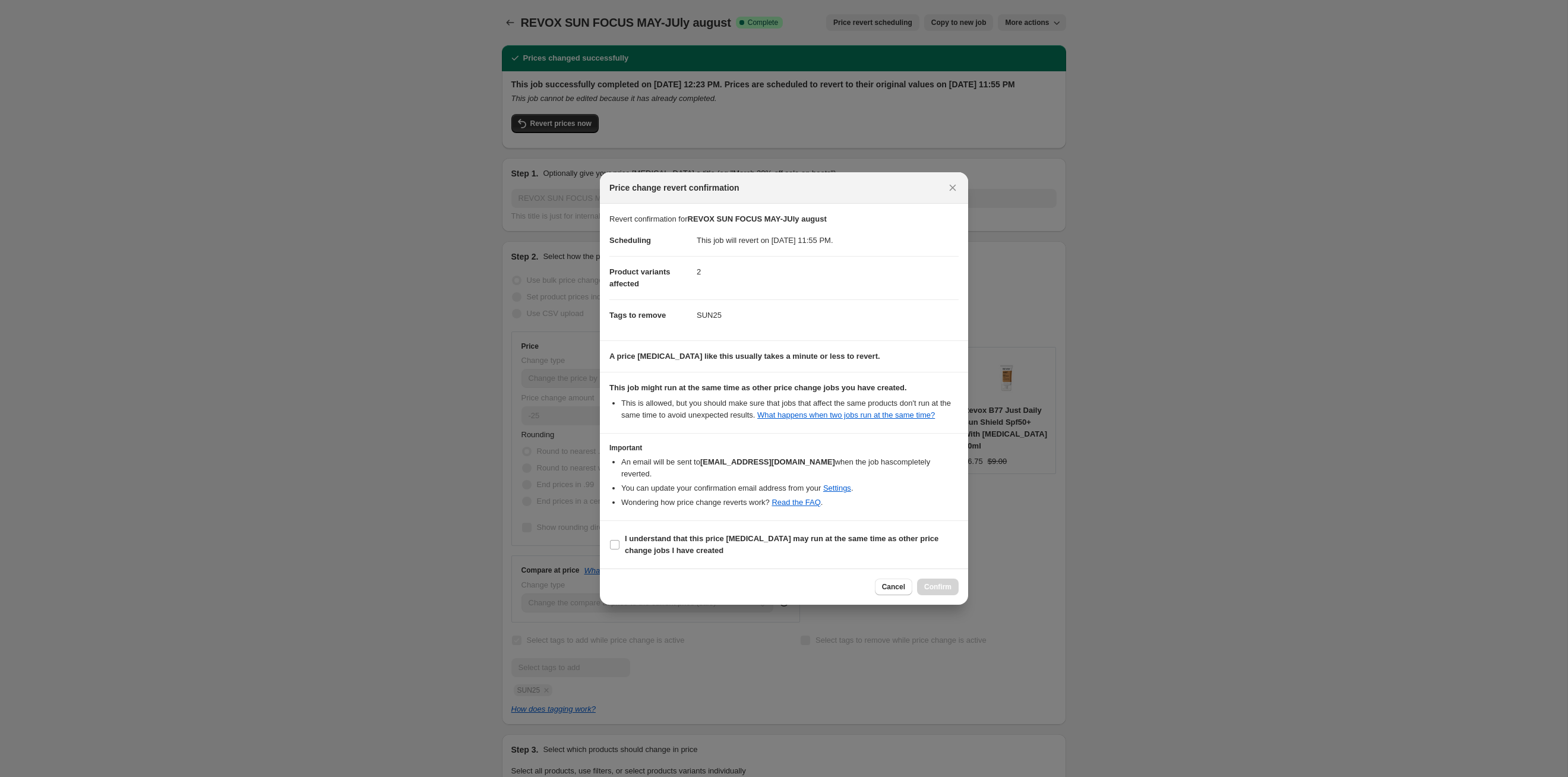
click at [868, 529] on section "I understand that this price [MEDICAL_DATA] may run at the same time as other p…" at bounding box center [783, 545] width 368 height 47
click at [896, 531] on label "I understand that this price [MEDICAL_DATA] may run at the same time as other p…" at bounding box center [784, 545] width 350 height 29
click at [619, 540] on input "I understand that this price [MEDICAL_DATA] may run at the same time as other p…" at bounding box center [614, 544] width 10 height 10
checkbox input "true"
click at [942, 581] on button "Confirm" at bounding box center [938, 587] width 41 height 17
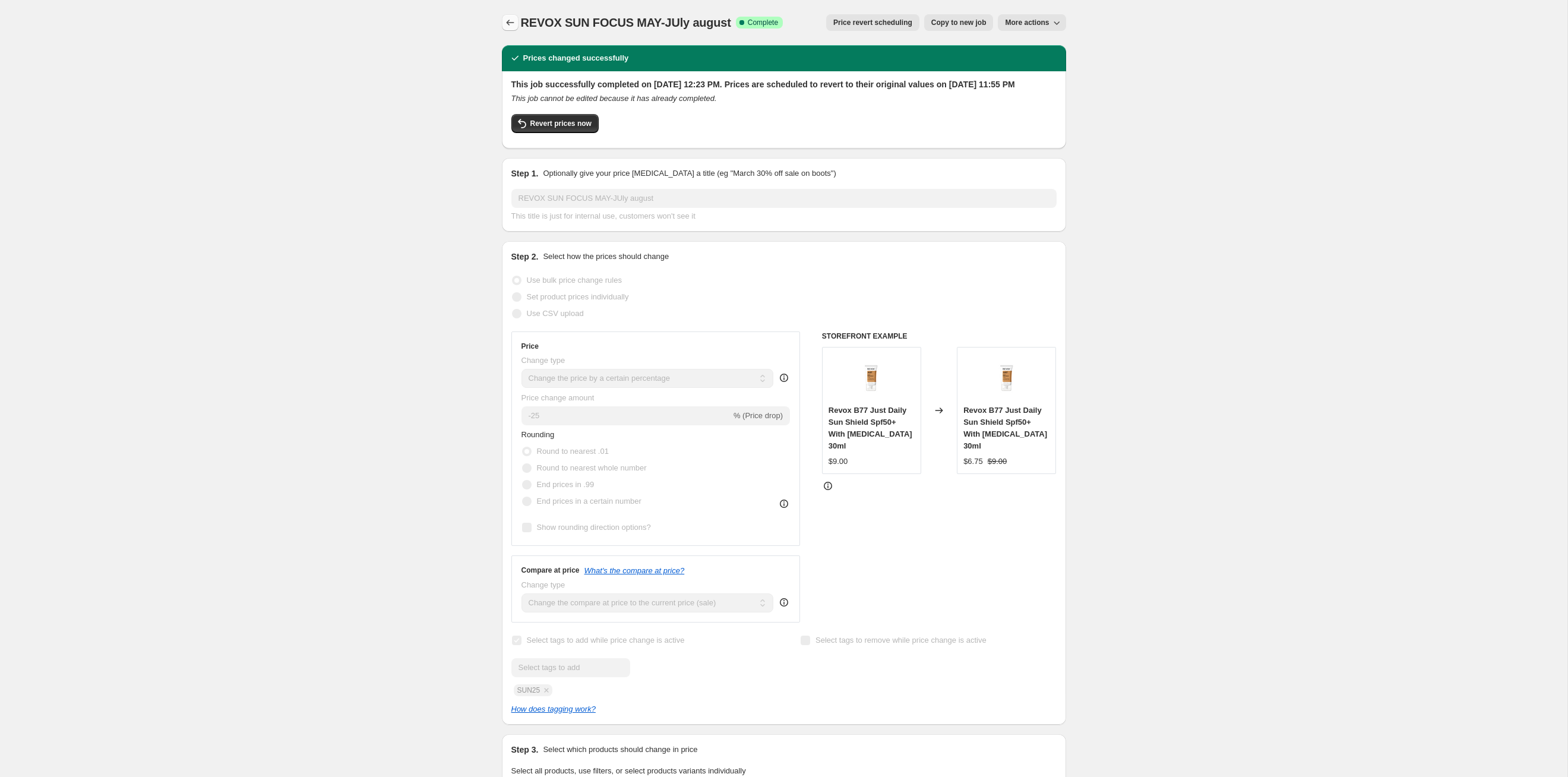
click at [514, 23] on icon "Price change jobs" at bounding box center [510, 22] width 12 height 12
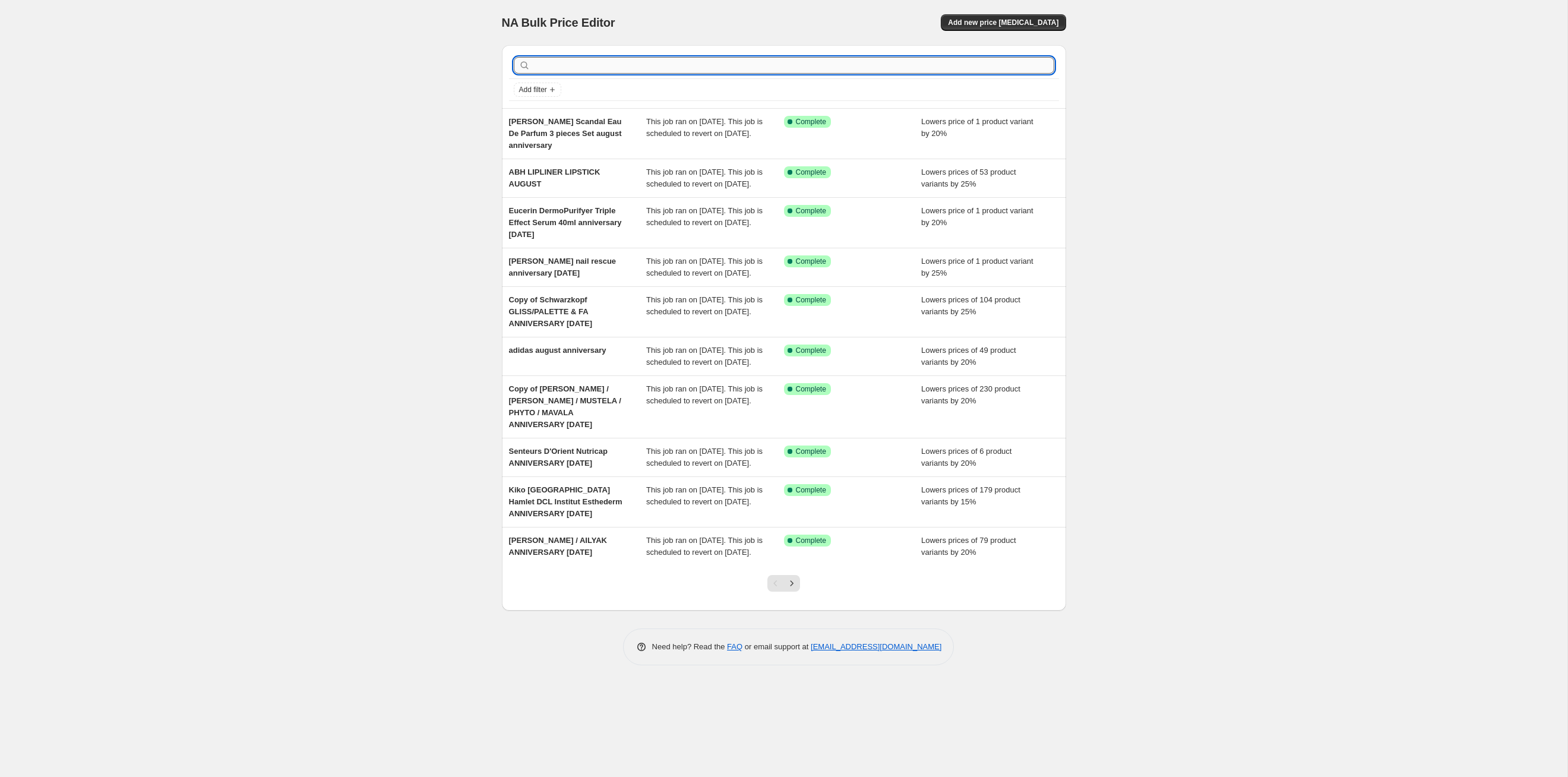
click at [660, 72] on input "text" at bounding box center [794, 65] width 522 height 17
type input "sun"
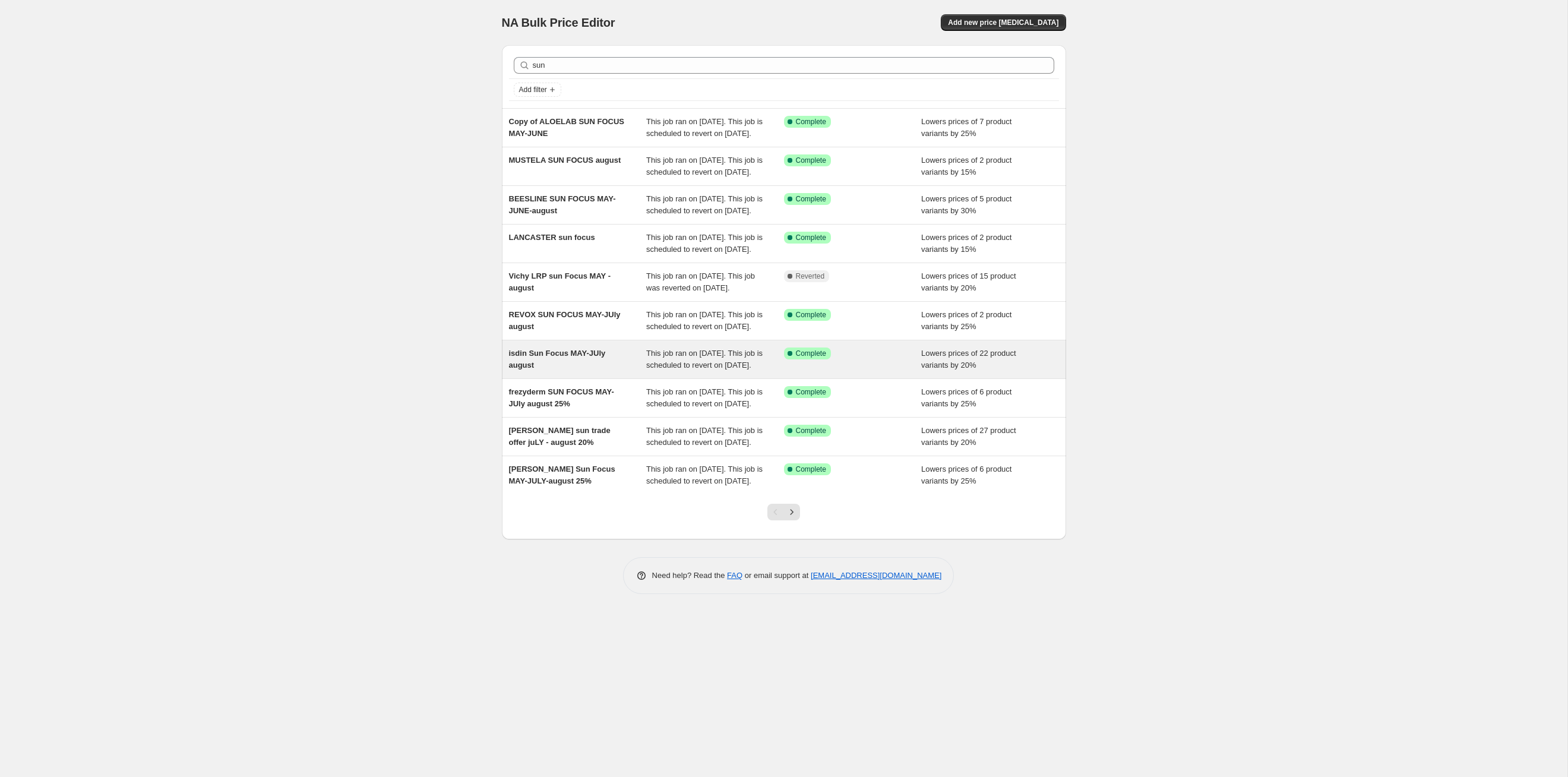
click at [739, 371] on div "This job ran on [DATE]. This job is scheduled to revert on [DATE]." at bounding box center [715, 359] width 138 height 24
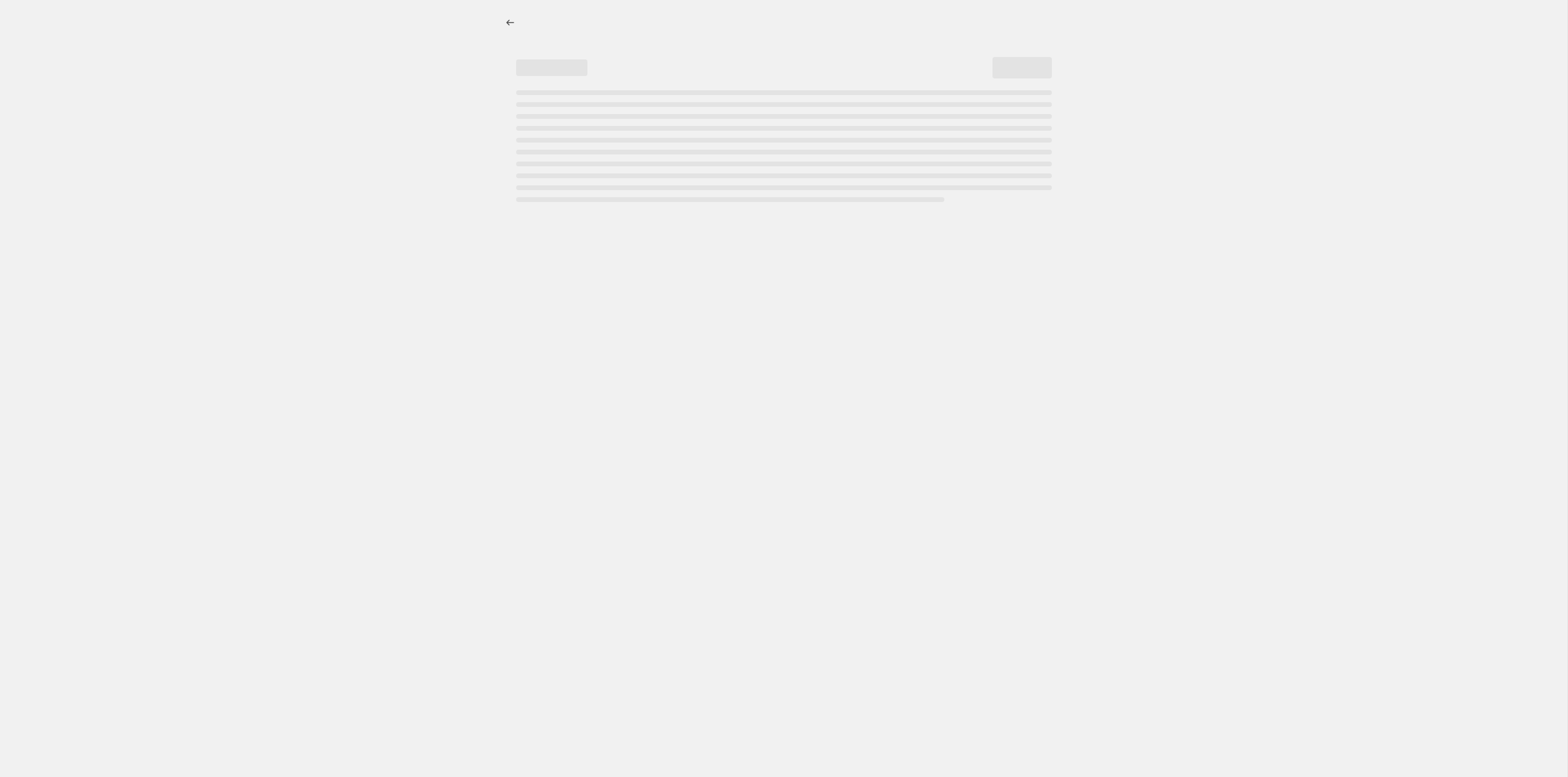
select select "percentage"
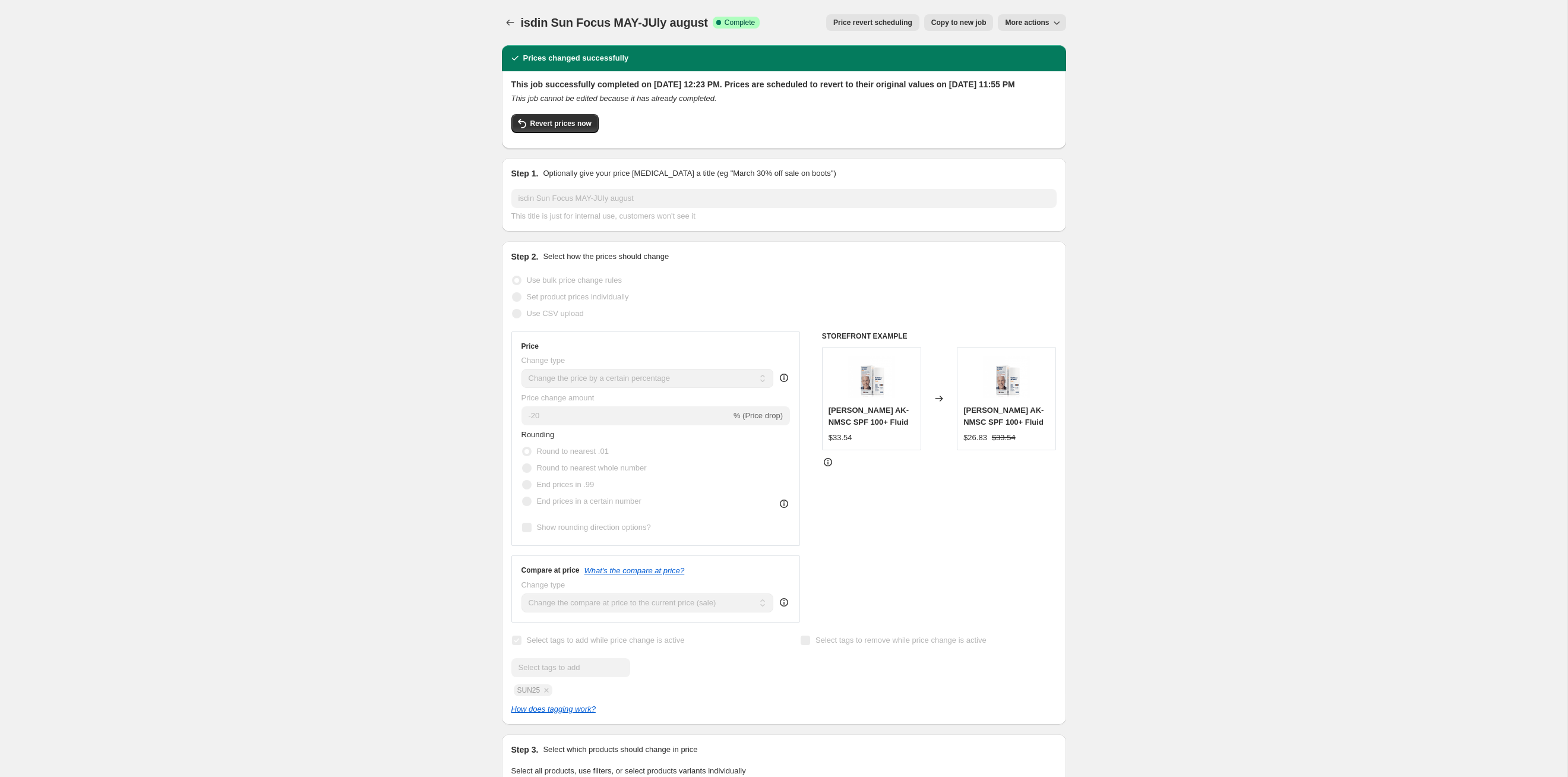
click at [858, 18] on span "Price revert scheduling" at bounding box center [873, 22] width 79 height 10
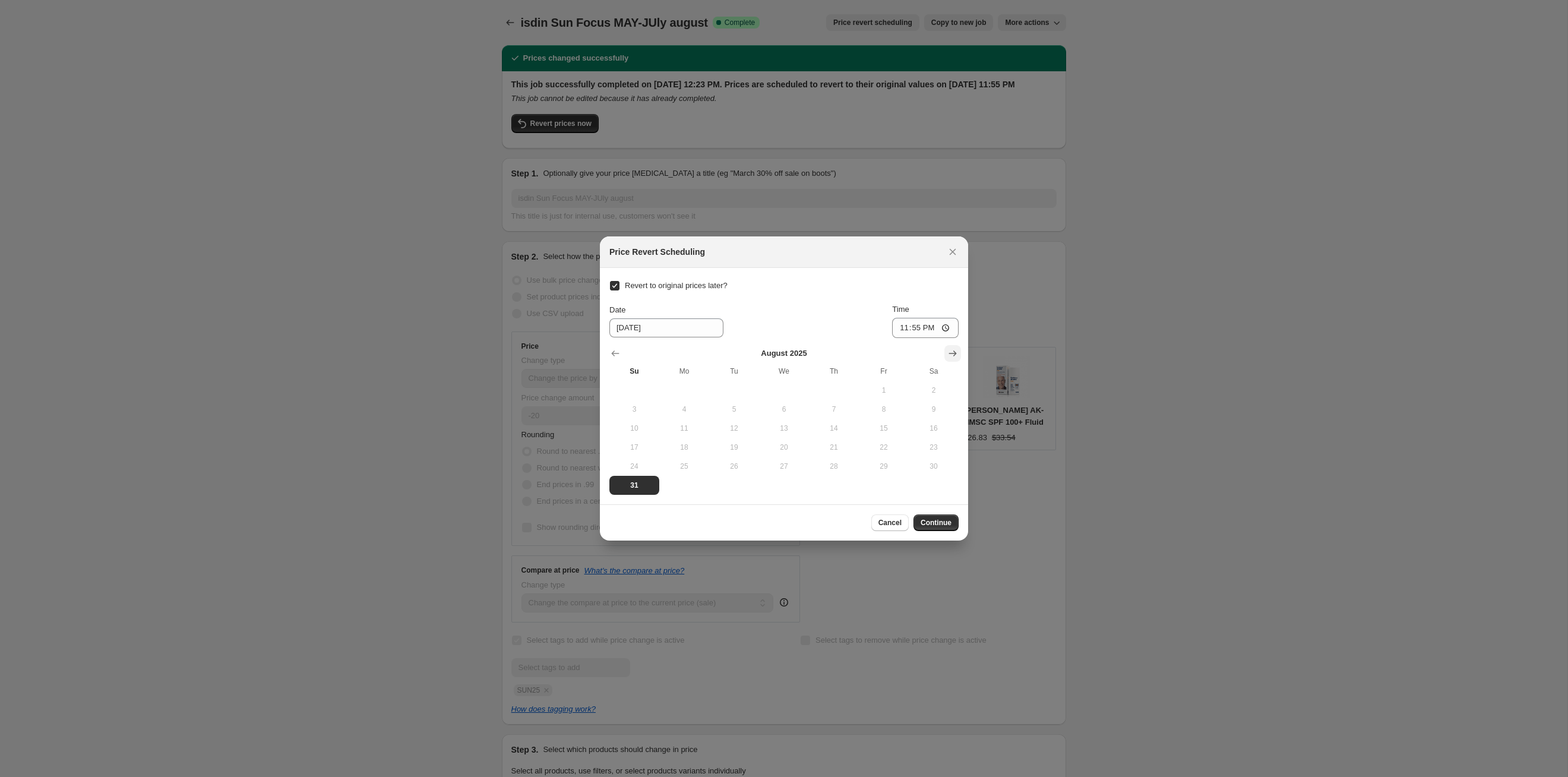
click at [950, 359] on icon "Show next month, September 2025" at bounding box center [952, 353] width 12 height 12
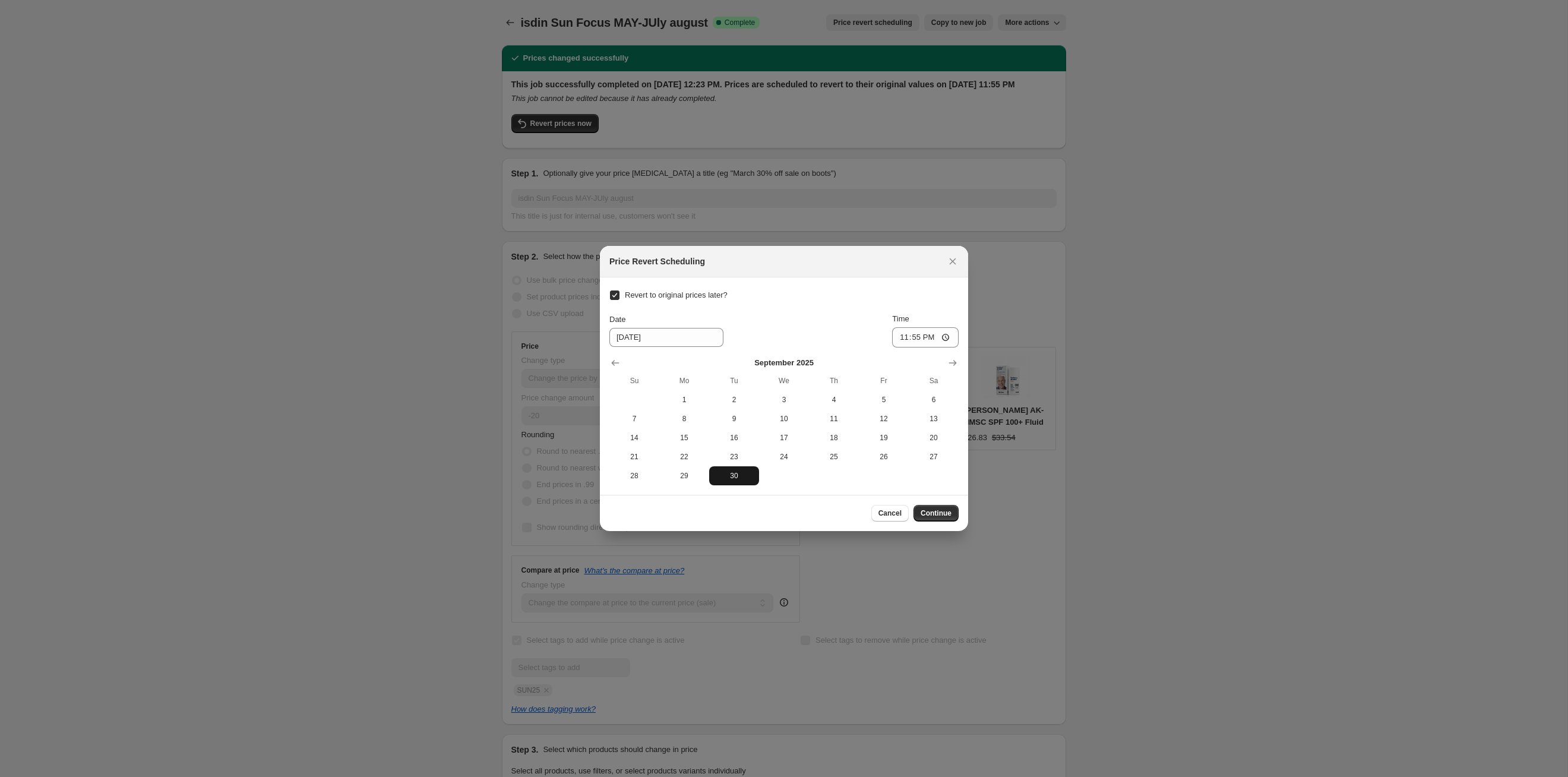
click at [746, 477] on span "30" at bounding box center [734, 475] width 40 height 10
type input "9/30/2025"
click at [936, 508] on span "Continue" at bounding box center [936, 513] width 31 height 10
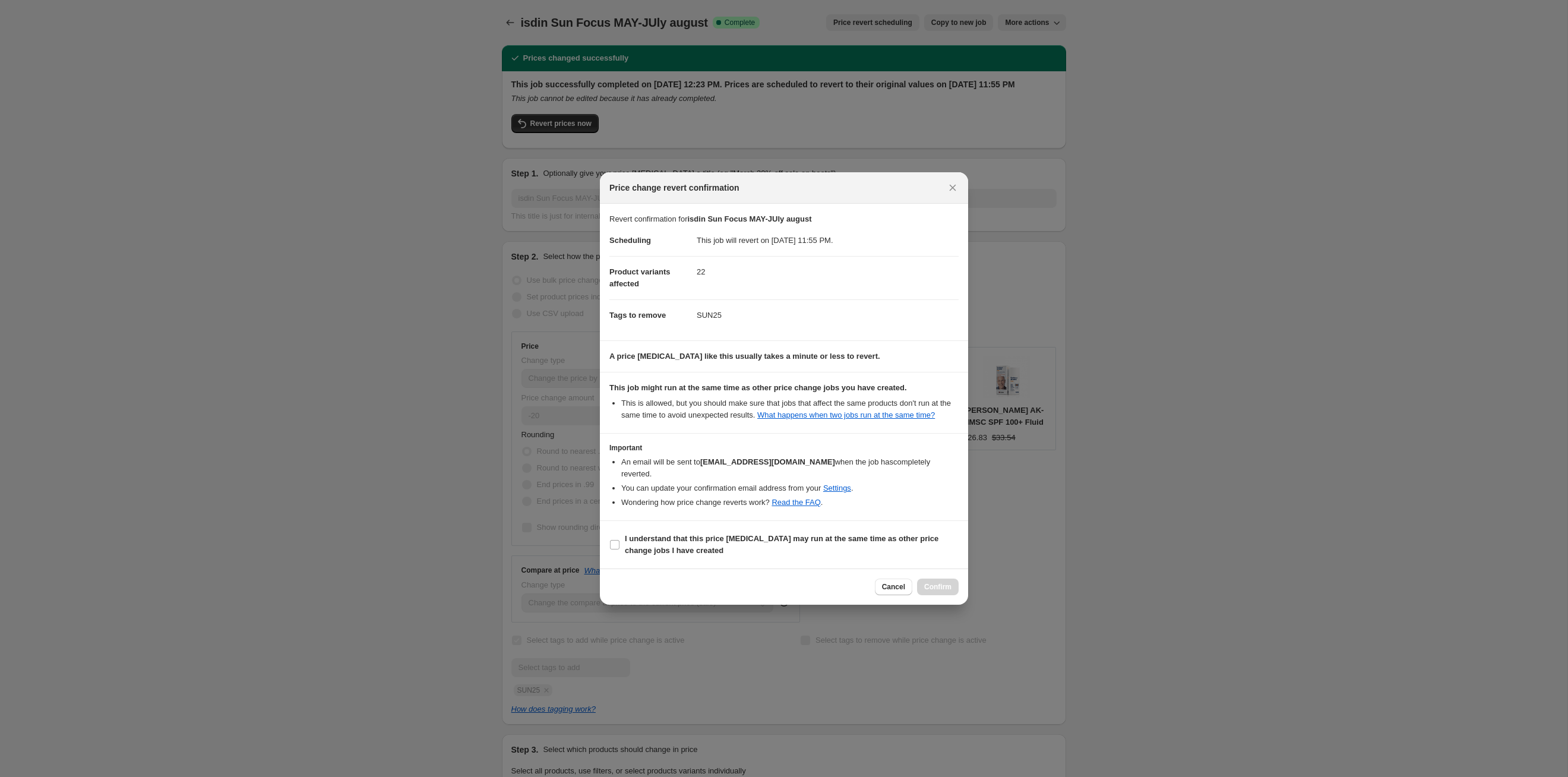
click at [827, 519] on section "Important An email will be sent to management@feel22.com when the job has compl…" at bounding box center [783, 477] width 368 height 87
click at [832, 534] on b "I understand that this price [MEDICAL_DATA] may run at the same time as other p…" at bounding box center [782, 544] width 314 height 21
click at [619, 540] on input "I understand that this price [MEDICAL_DATA] may run at the same time as other p…" at bounding box center [614, 544] width 10 height 10
checkbox input "true"
click at [935, 579] on button "Confirm" at bounding box center [938, 587] width 41 height 17
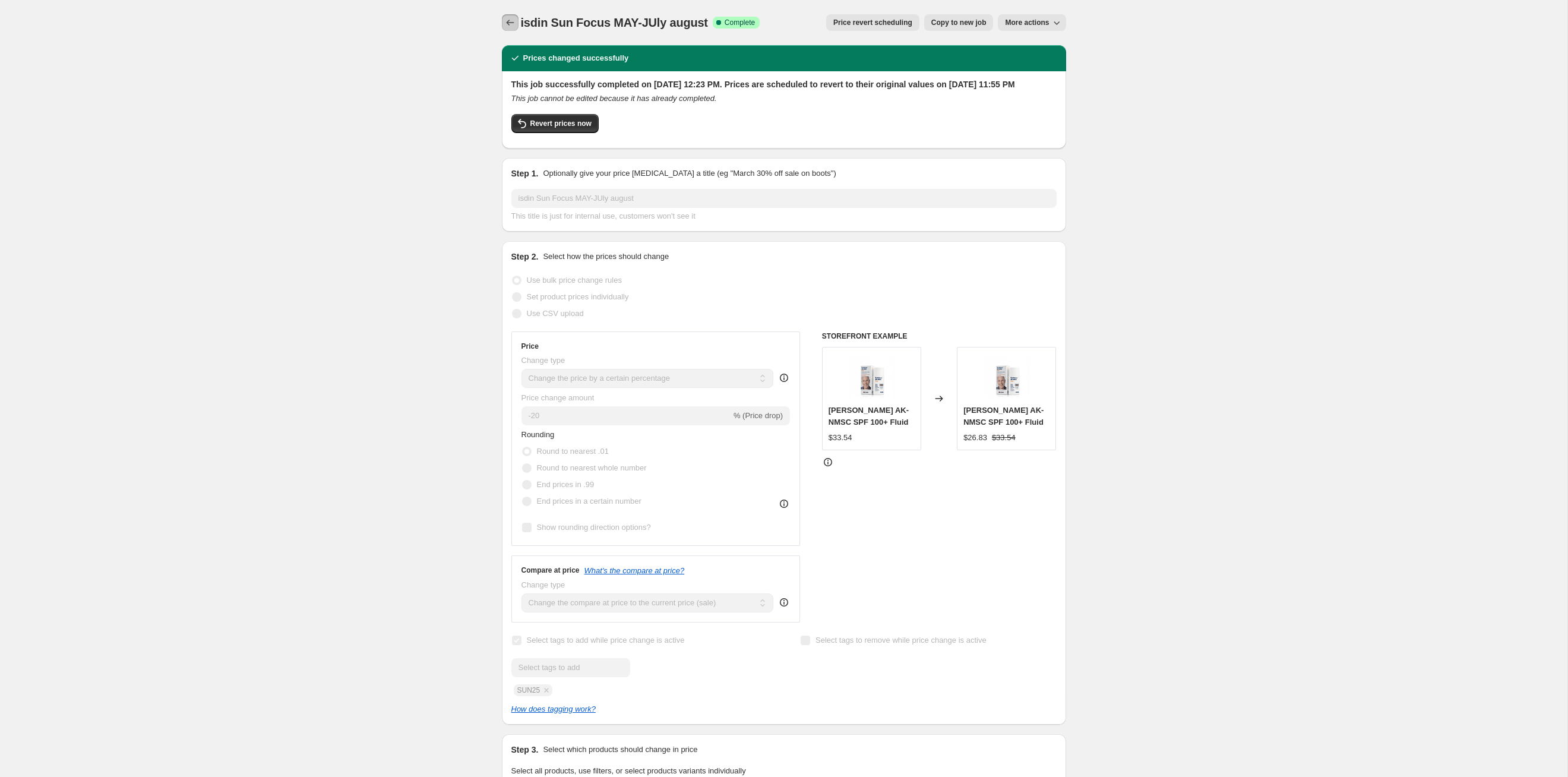
click at [505, 20] on icon "Price change jobs" at bounding box center [510, 22] width 12 height 12
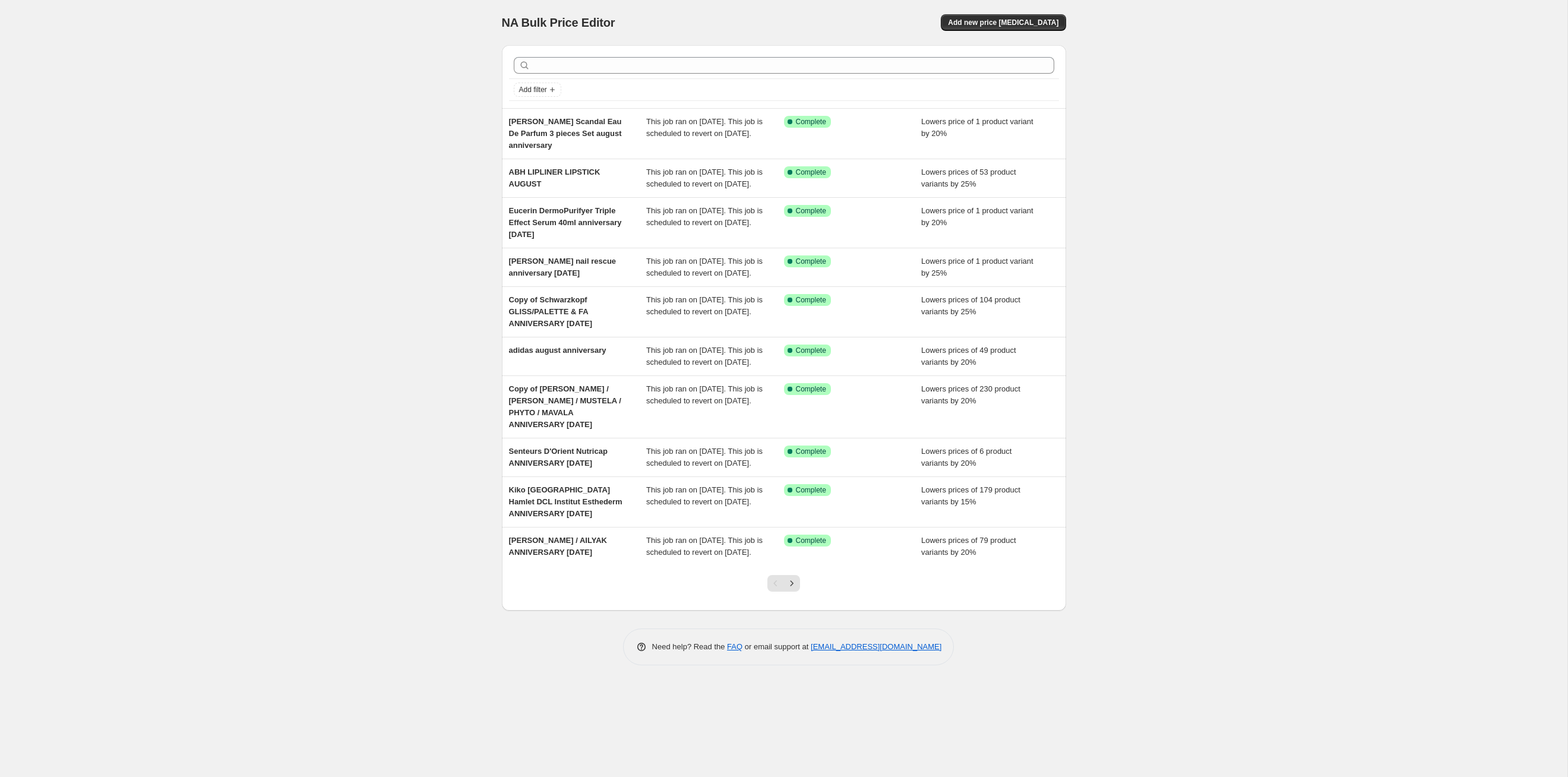
click at [669, 56] on div at bounding box center [784, 65] width 550 height 26
click at [672, 59] on input "text" at bounding box center [794, 65] width 522 height 17
type input "sun"
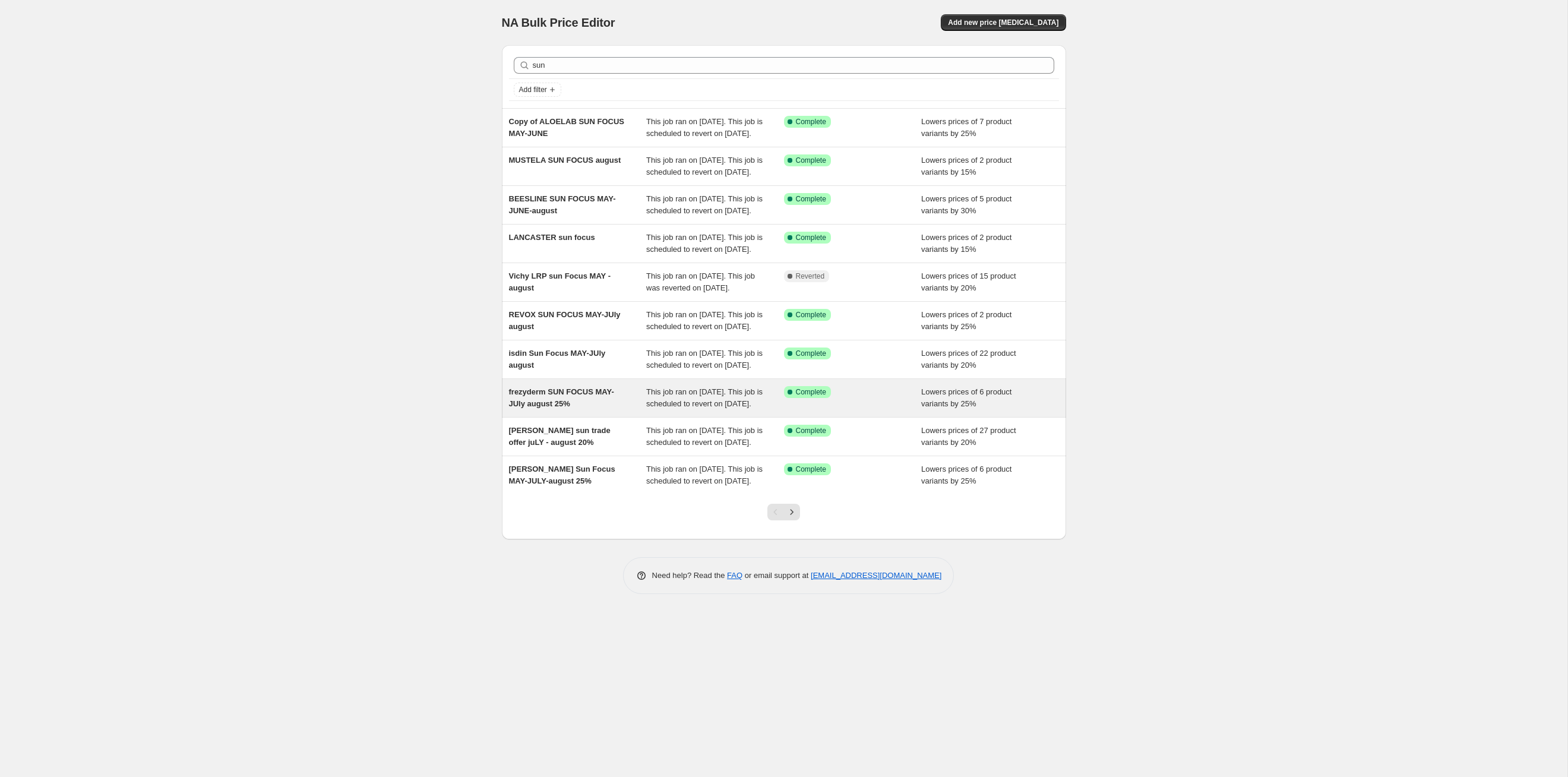
click at [848, 410] on div "Success Complete Complete" at bounding box center [853, 397] width 138 height 24
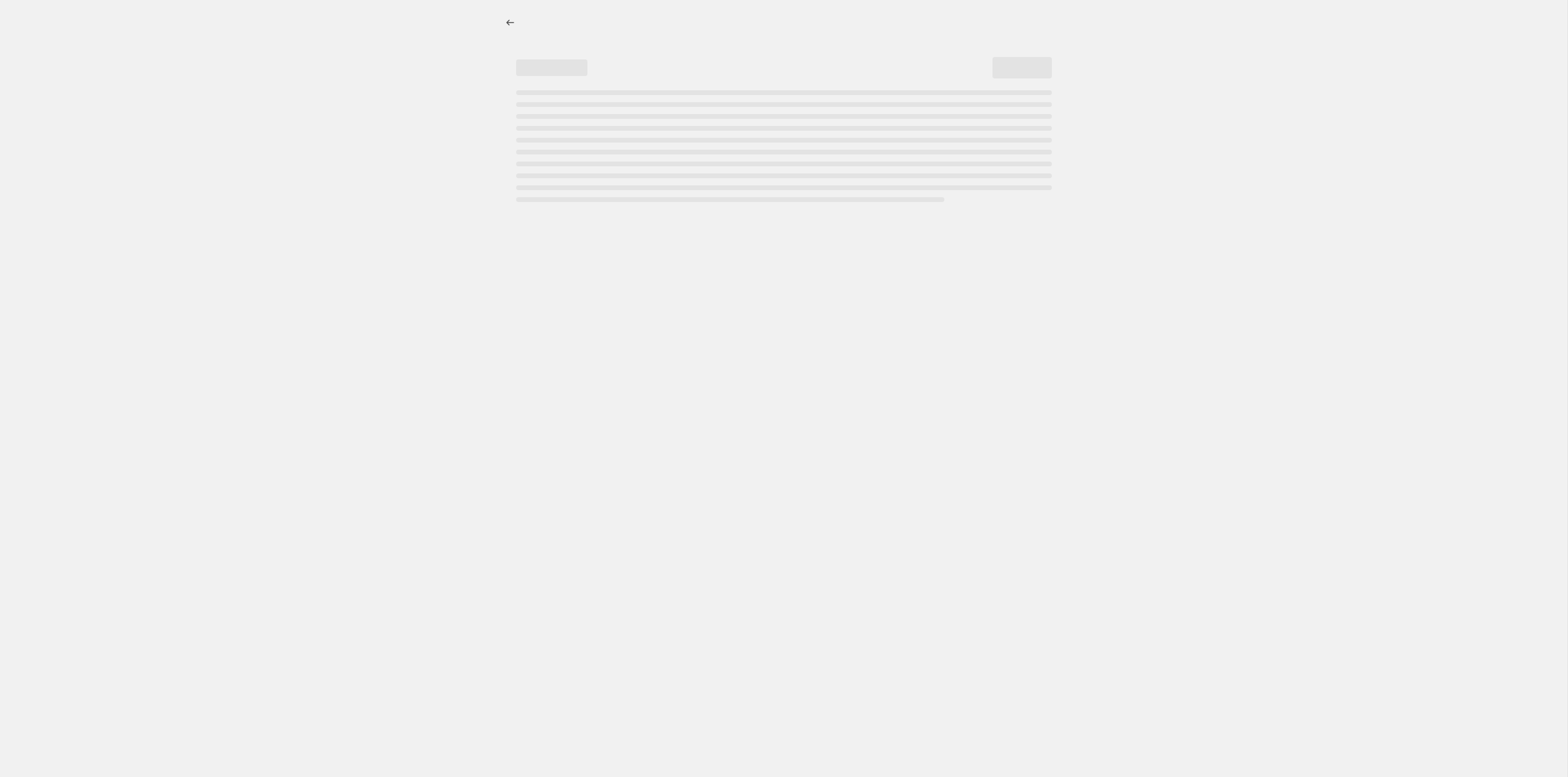
select select "percentage"
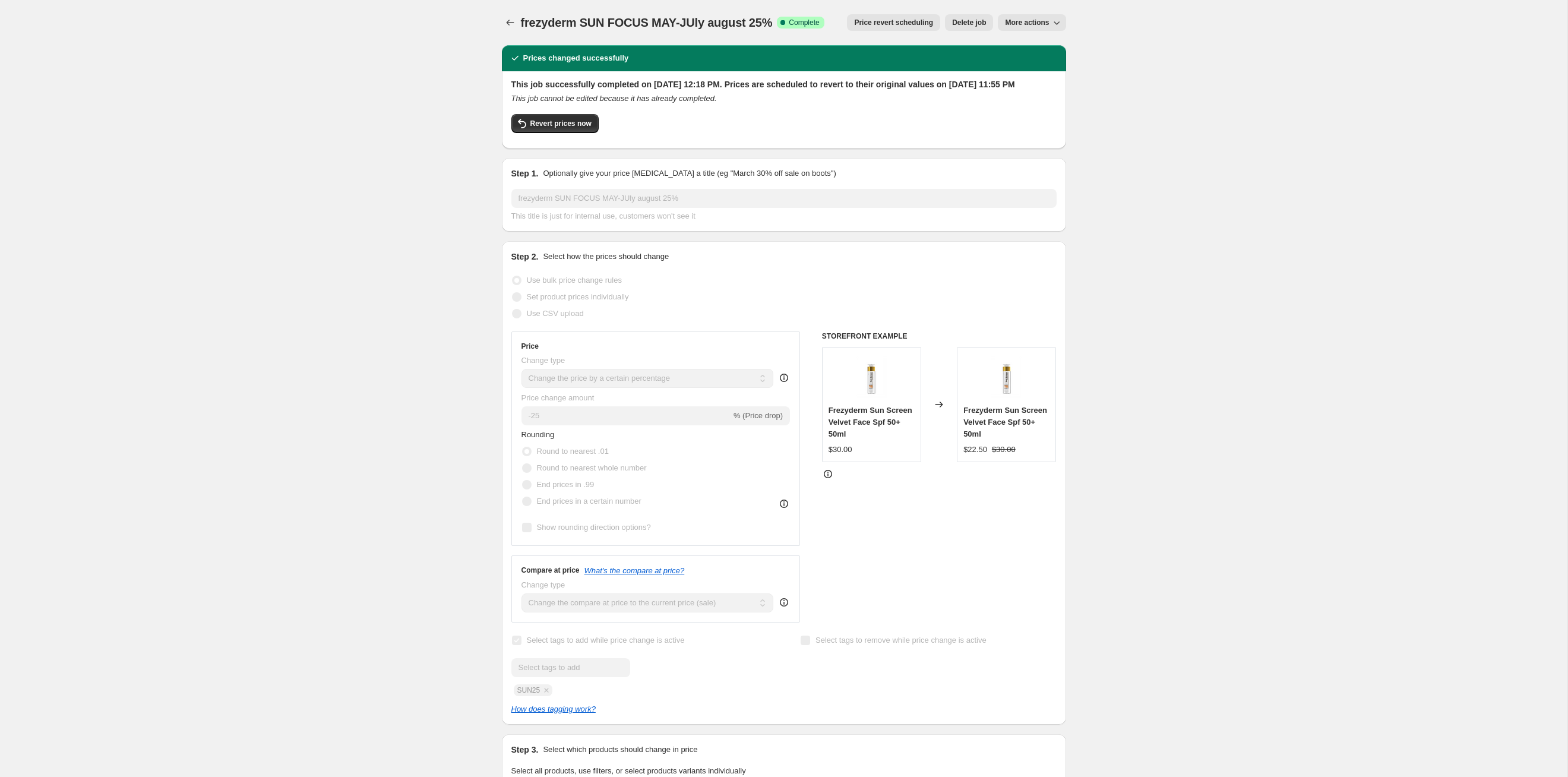
click at [886, 17] on button "Price revert scheduling" at bounding box center [894, 22] width 93 height 17
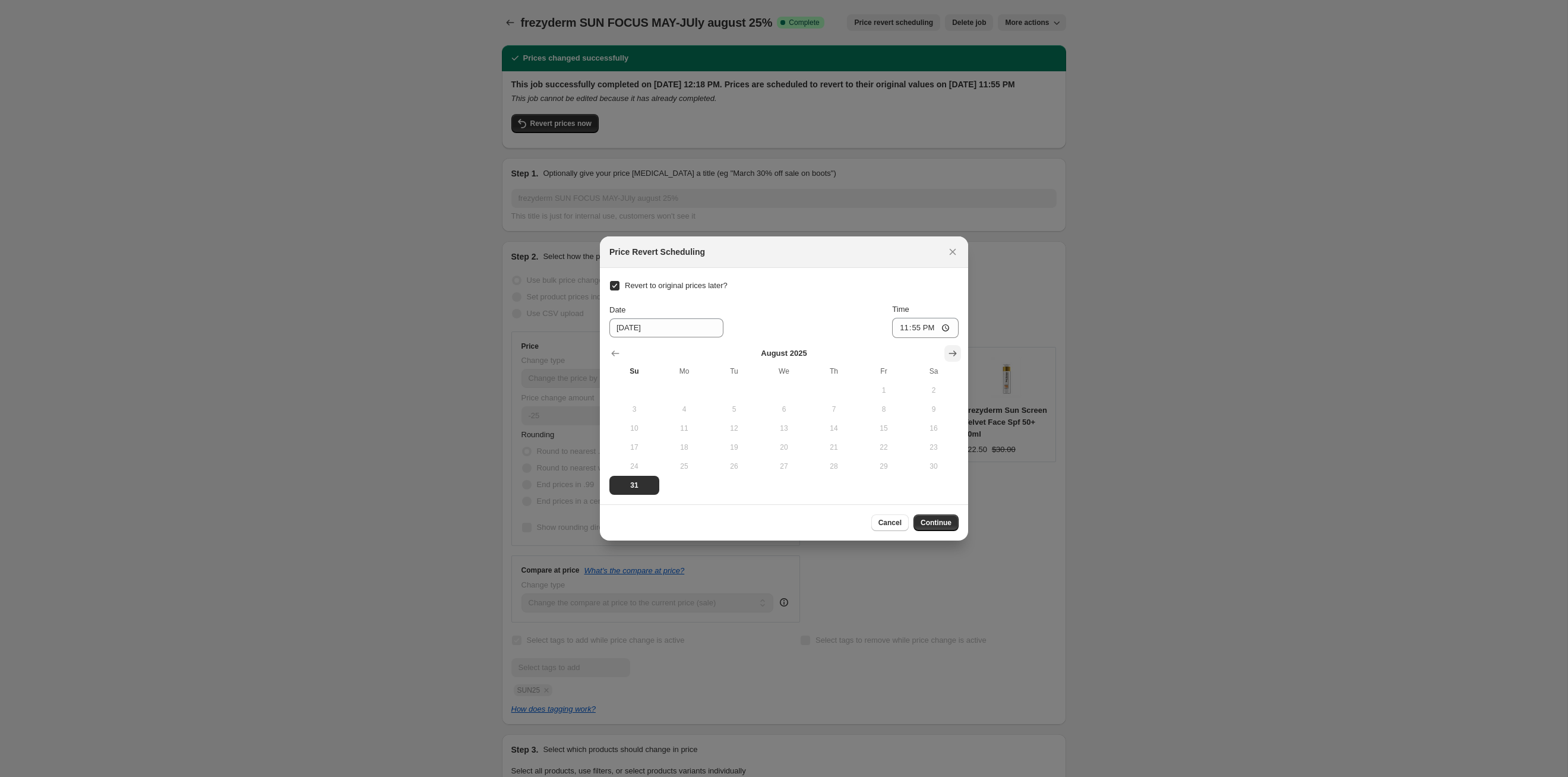
click at [947, 351] on icon "Show next month, September 2025" at bounding box center [952, 353] width 12 height 12
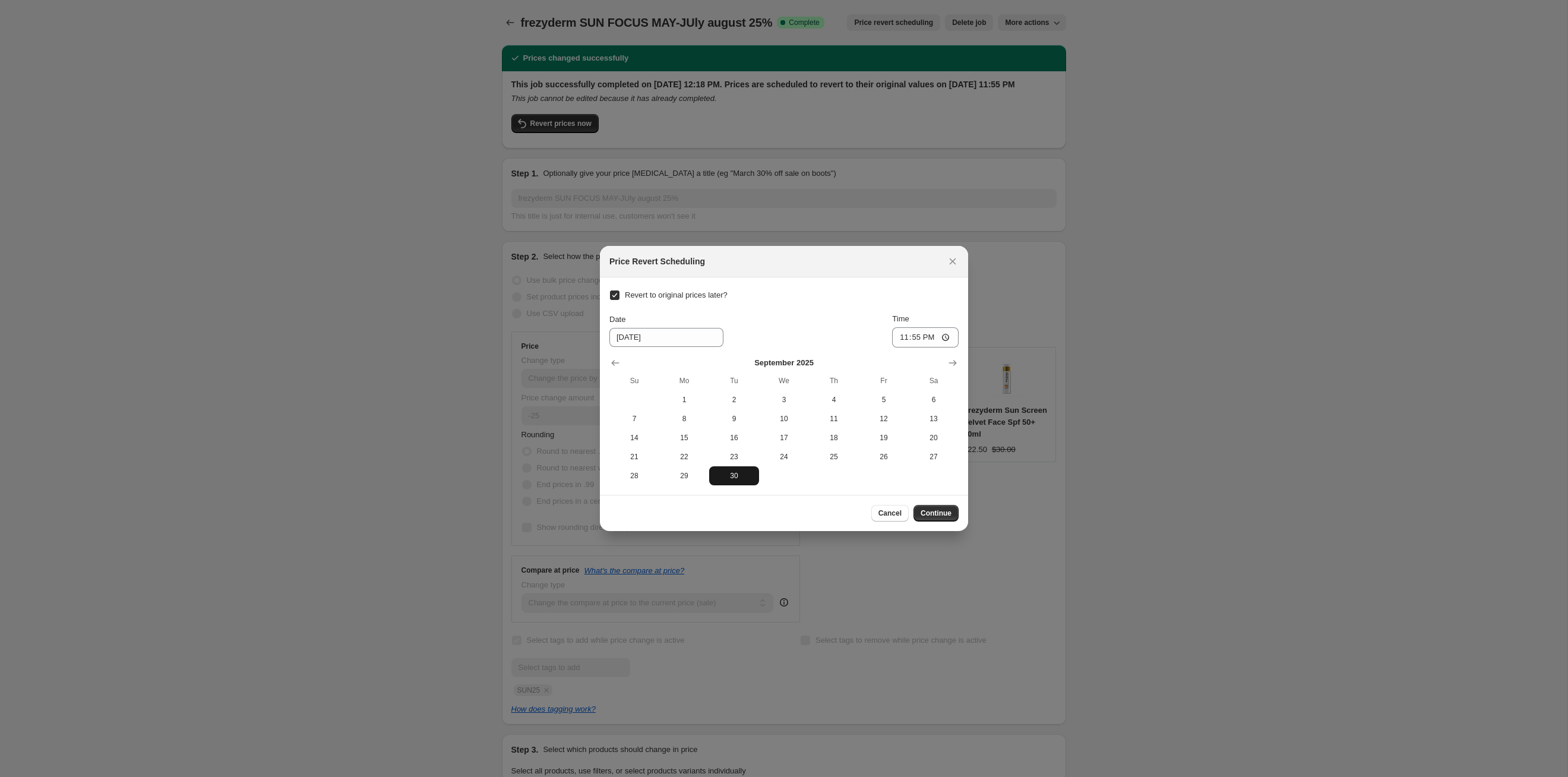
click at [734, 480] on span "30" at bounding box center [734, 475] width 40 height 10
type input "9/30/2025"
click at [949, 515] on span "Continue" at bounding box center [936, 513] width 31 height 10
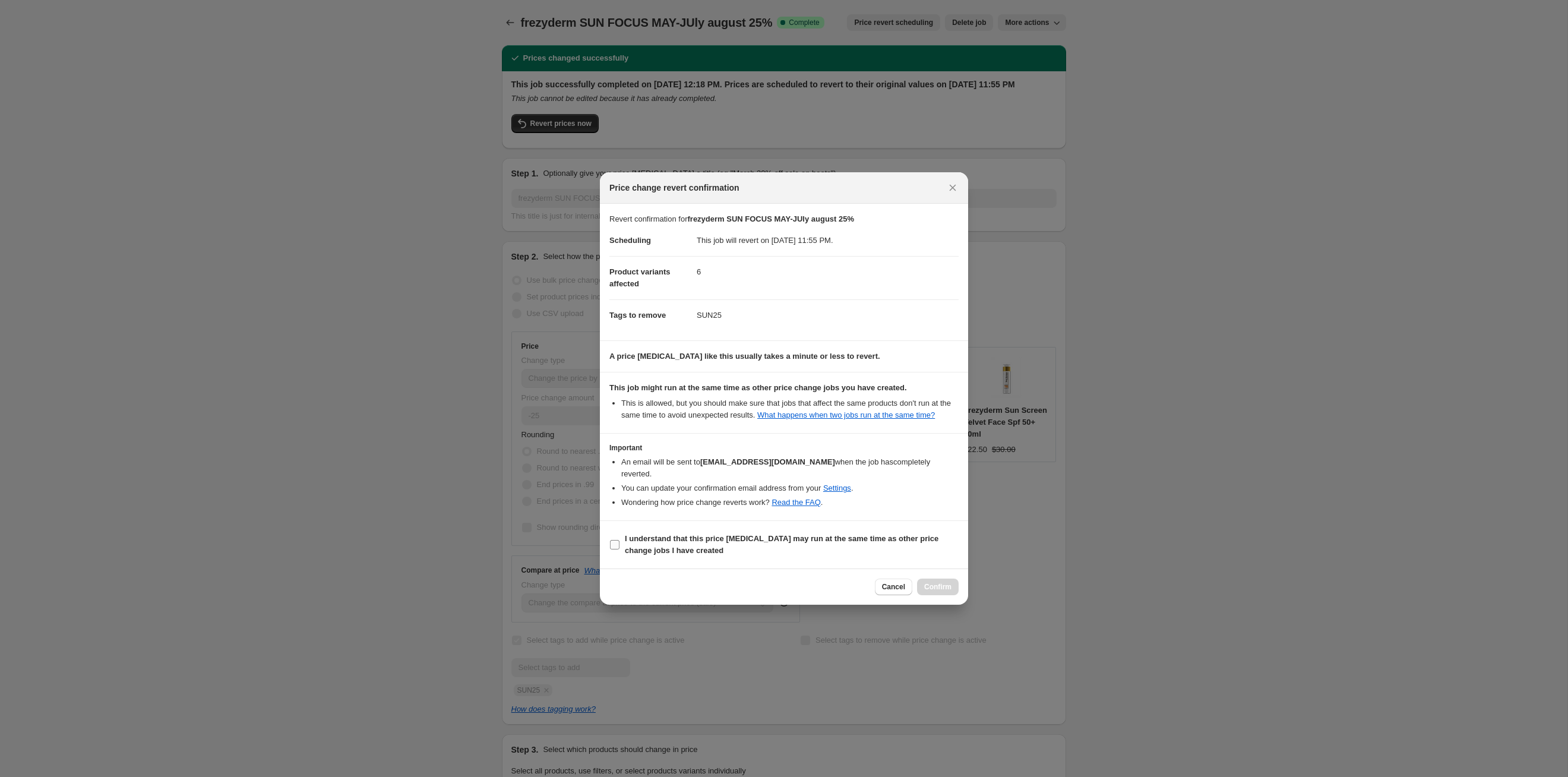
click at [909, 535] on b "I understand that this price [MEDICAL_DATA] may run at the same time as other p…" at bounding box center [782, 544] width 314 height 21
click at [619, 540] on input "I understand that this price [MEDICAL_DATA] may run at the same time as other p…" at bounding box center [614, 544] width 10 height 10
checkbox input "true"
click at [938, 590] on span "Confirm" at bounding box center [938, 587] width 27 height 10
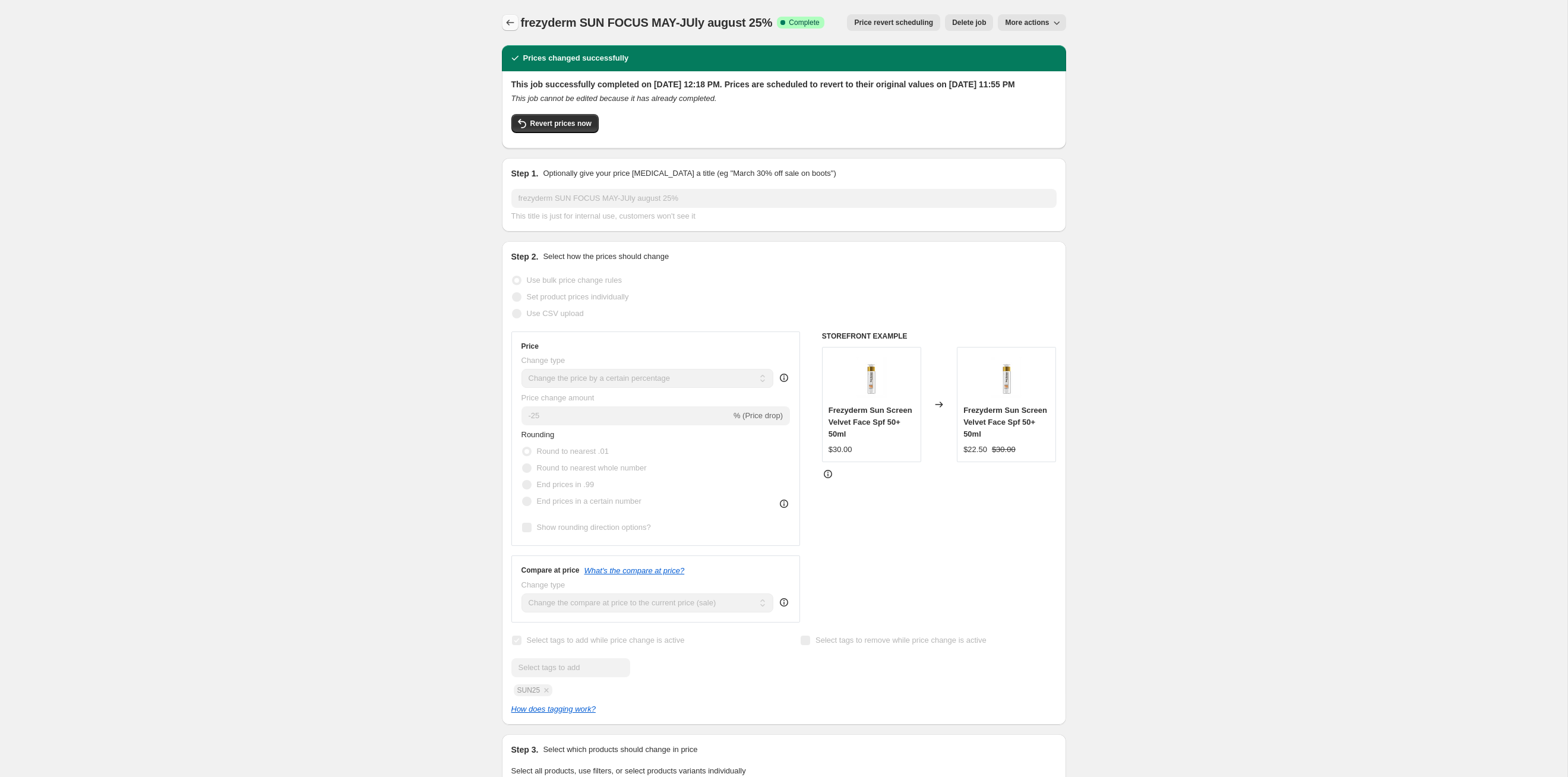
click at [509, 28] on icon "Price change jobs" at bounding box center [510, 22] width 12 height 12
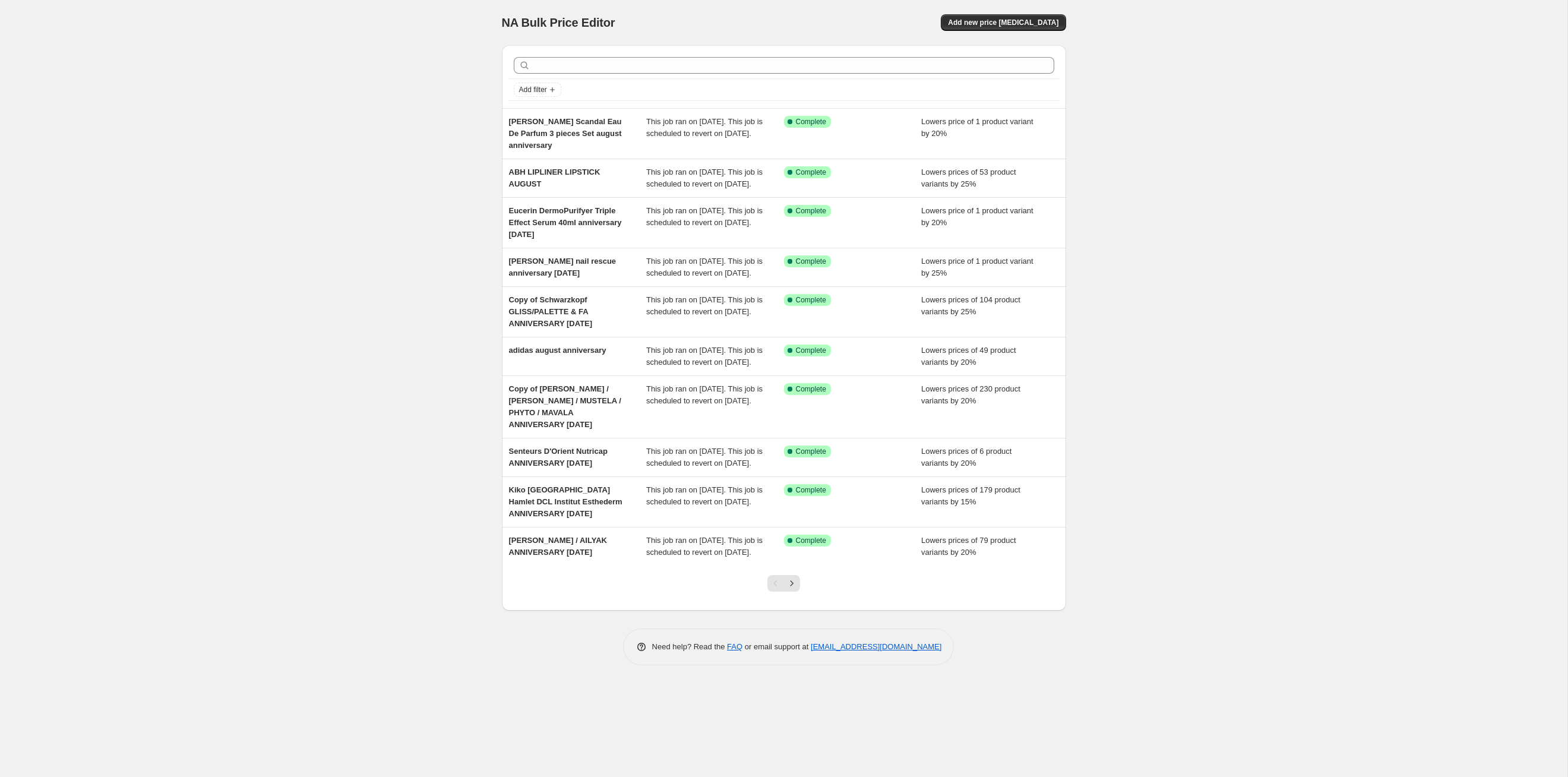
click at [708, 73] on div at bounding box center [784, 65] width 550 height 26
click at [709, 61] on input "text" at bounding box center [794, 65] width 522 height 17
type input "sun"
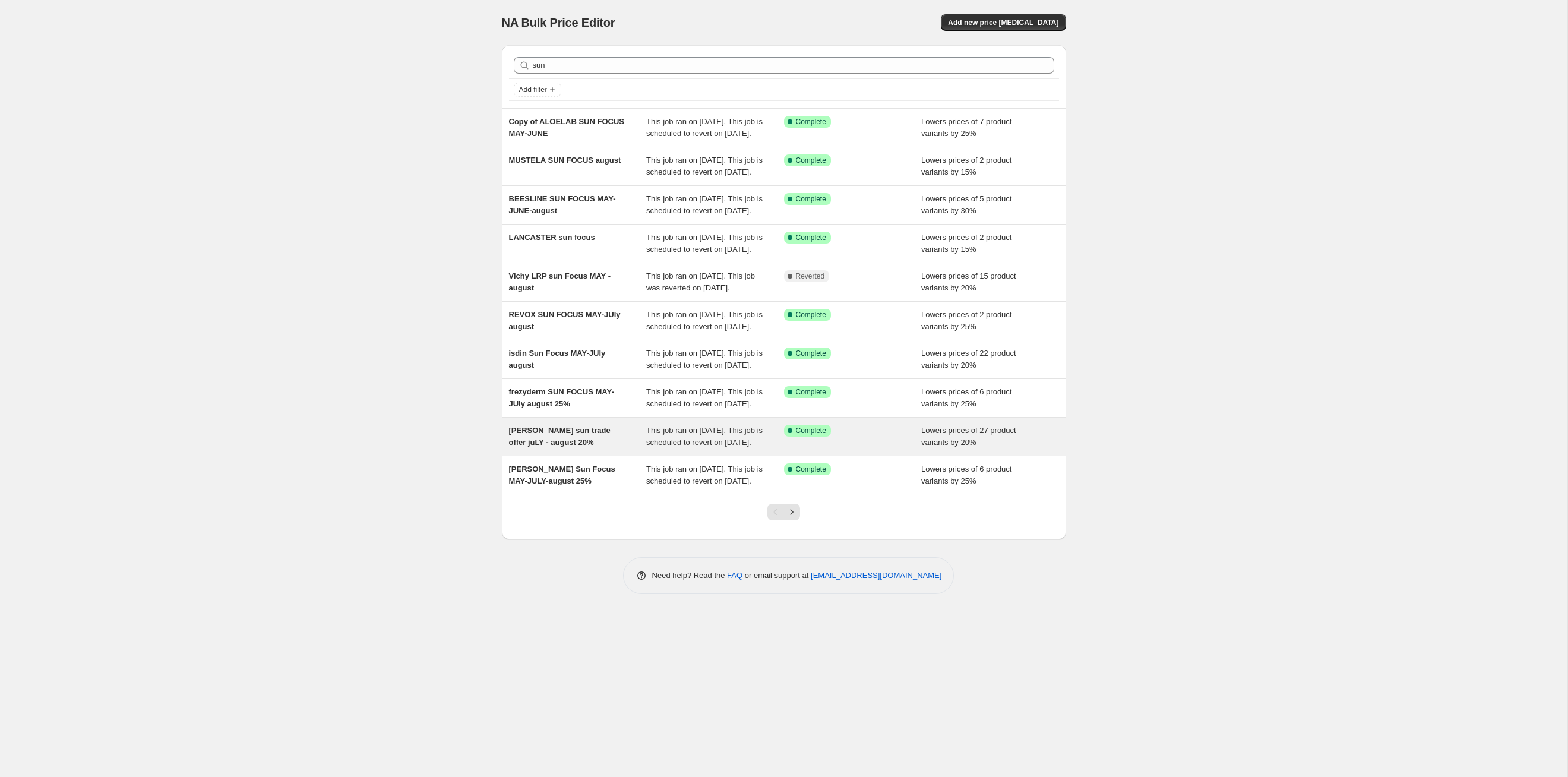
click at [742, 448] on div "This job ran on [DATE]. This job is scheduled to revert on [DATE]." at bounding box center [715, 436] width 138 height 24
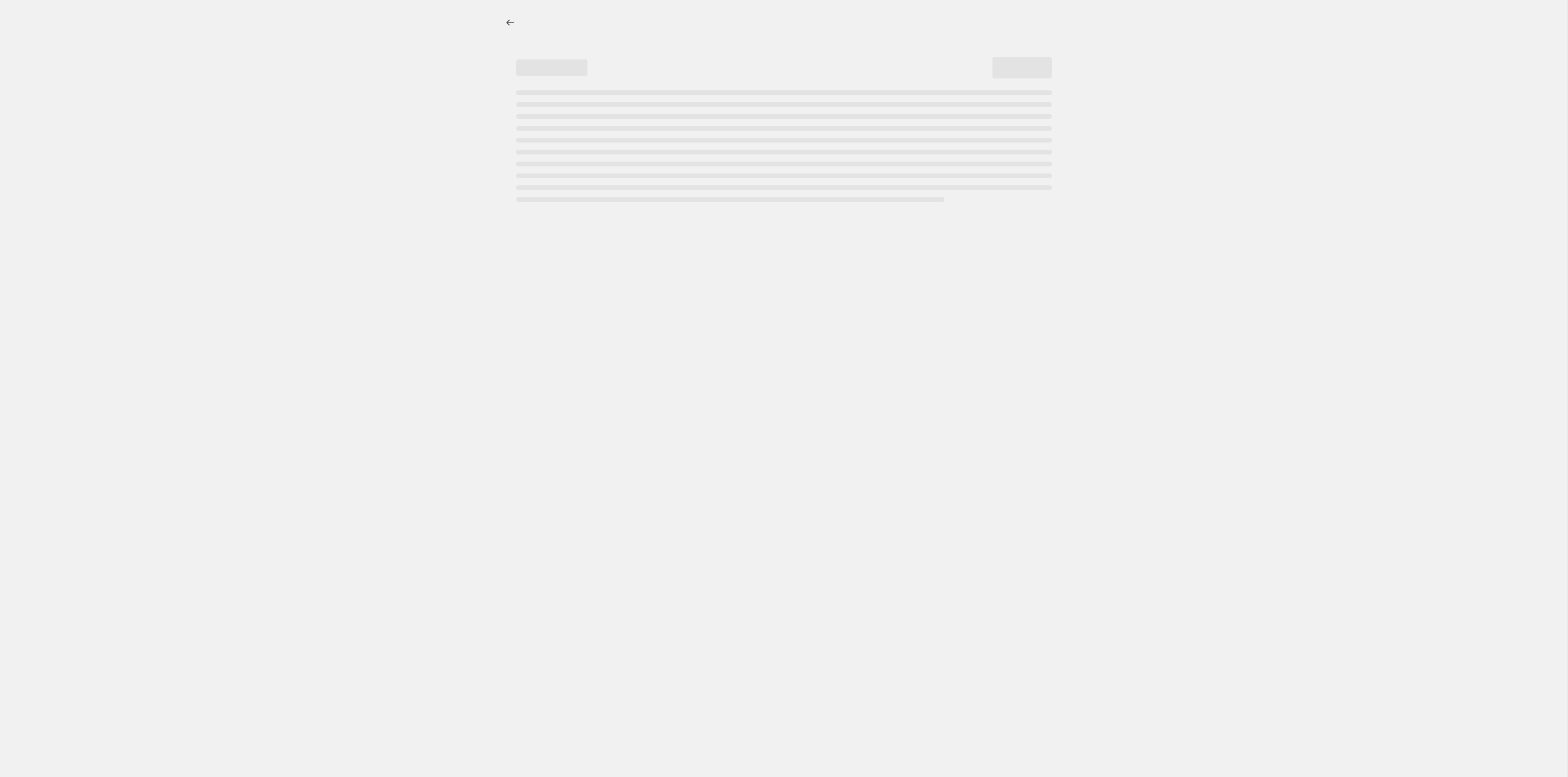
select select "percentage"
select select "tag"
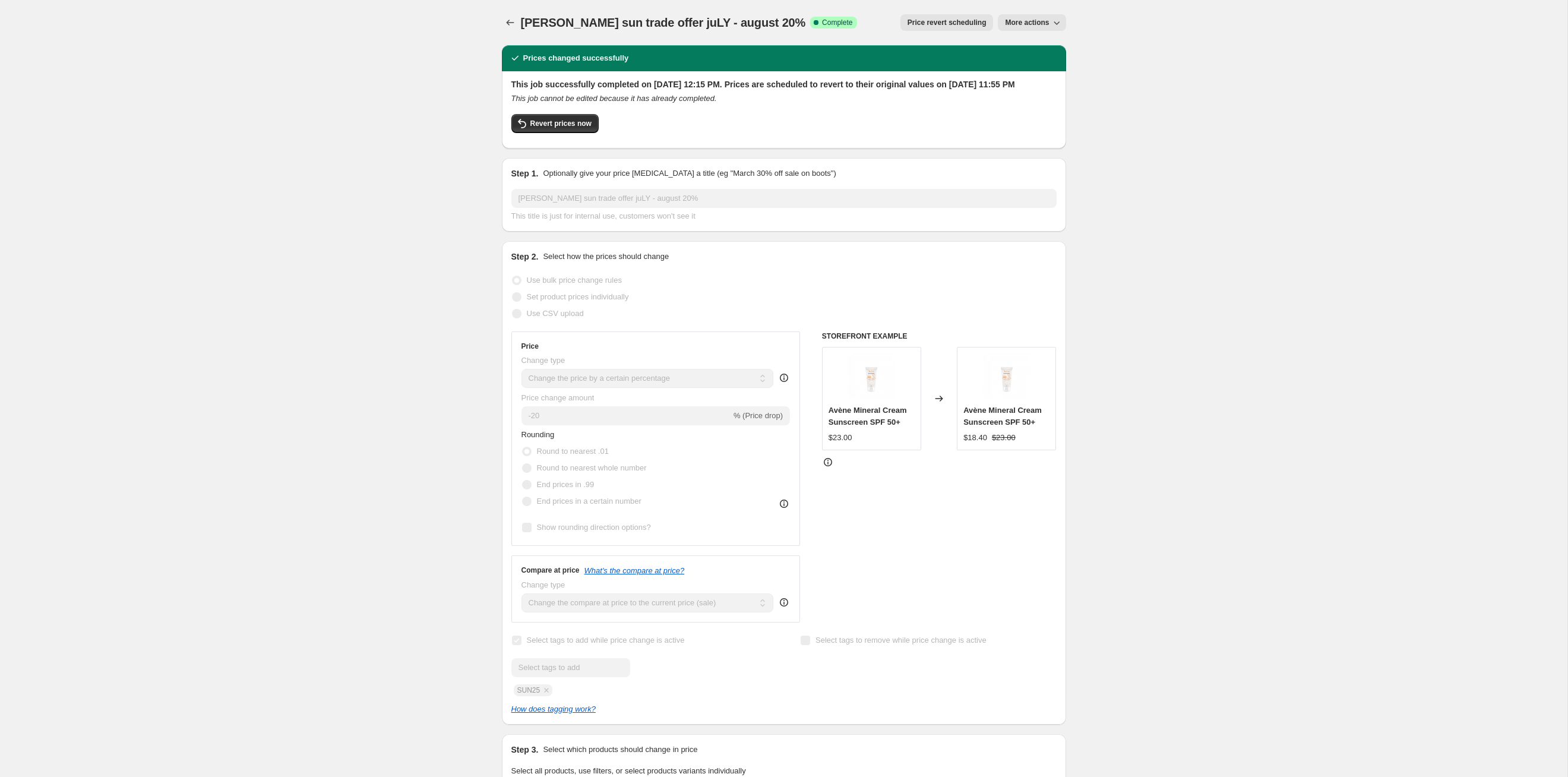
click at [908, 29] on button "Price revert scheduling" at bounding box center [947, 22] width 93 height 17
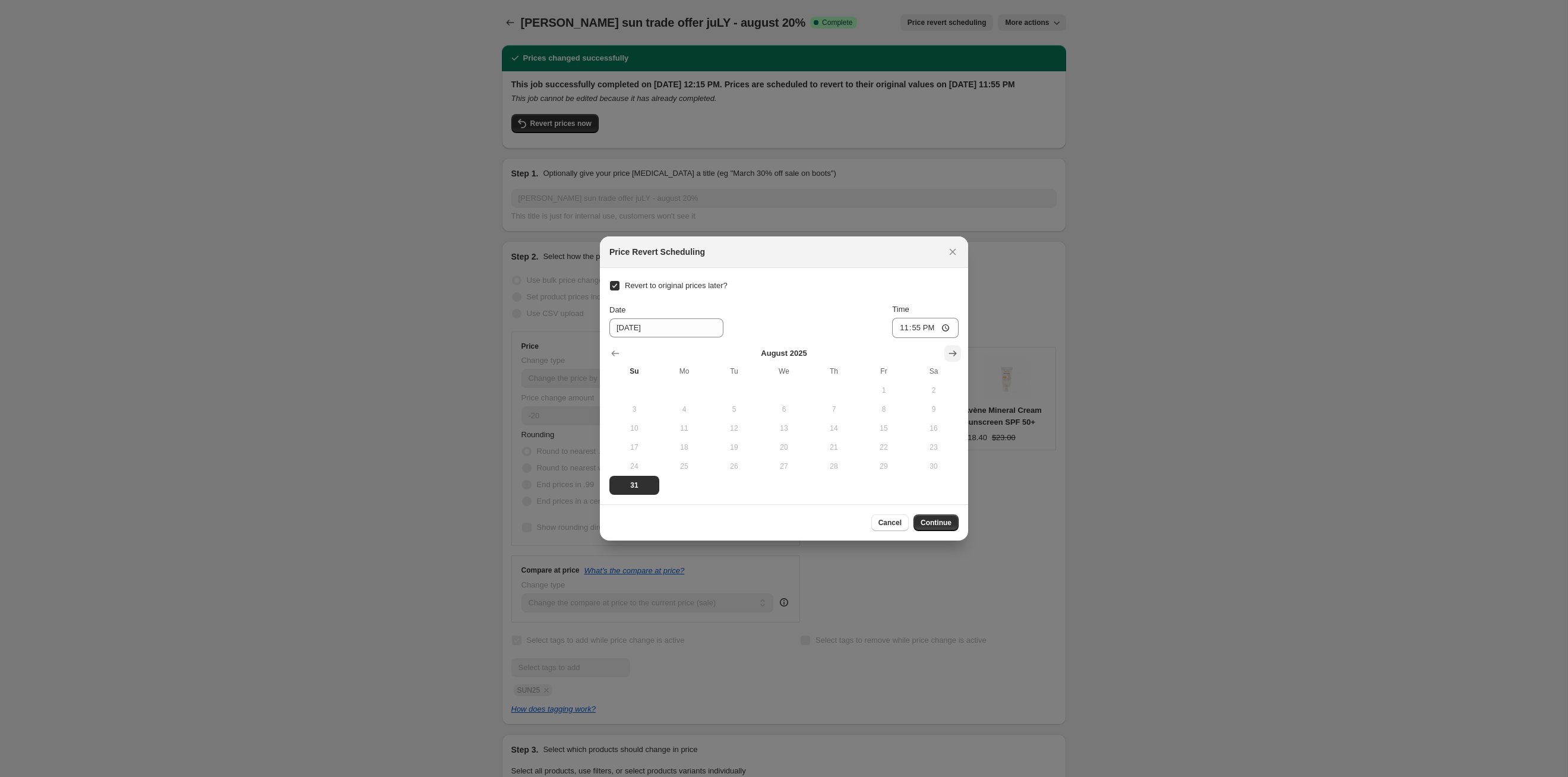
click at [955, 353] on icon "Show next month, September 2025" at bounding box center [953, 353] width 8 height 6
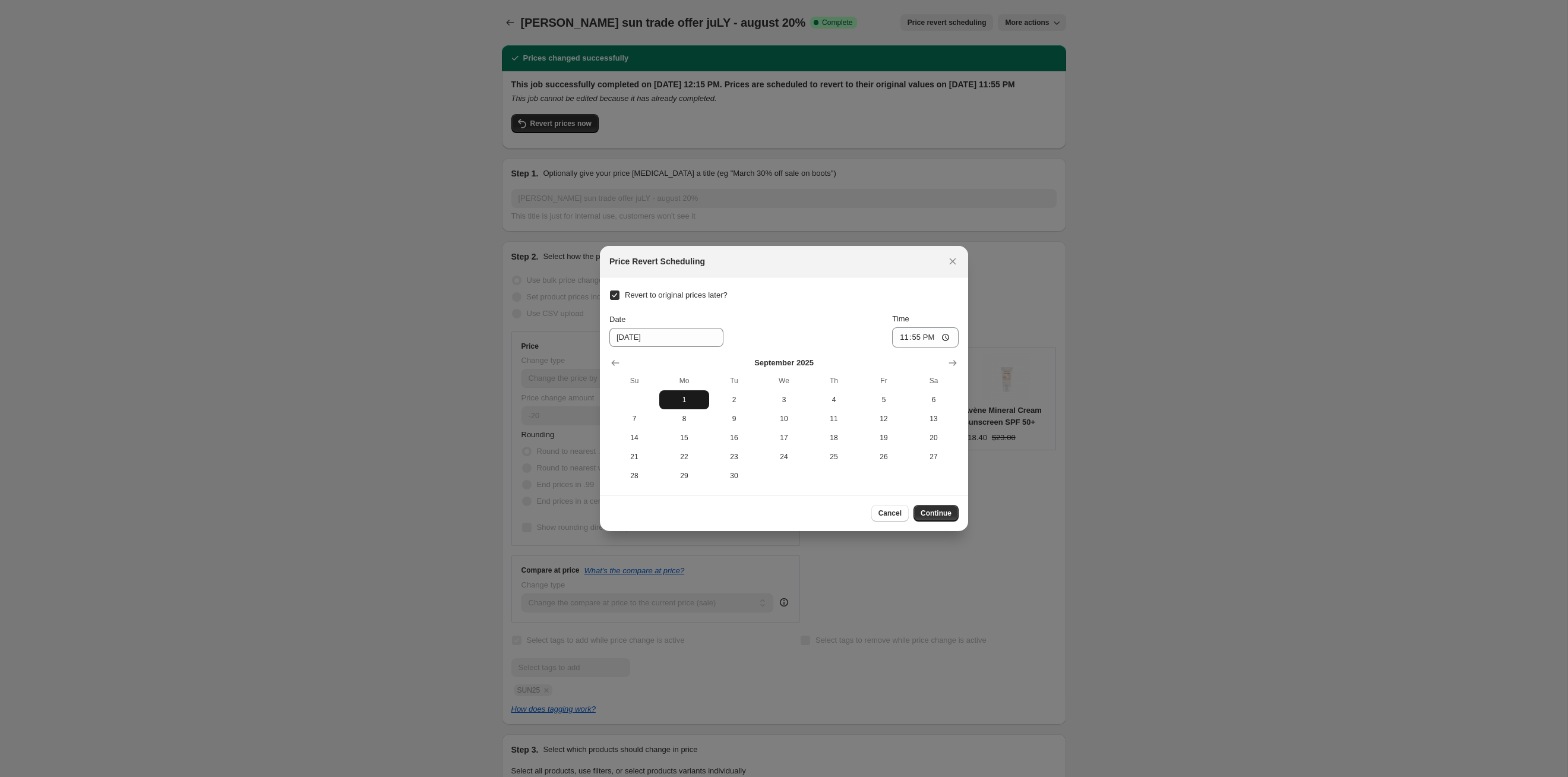
click at [685, 390] on button "1" at bounding box center [684, 400] width 50 height 19
type input "[DATE]"
click at [942, 512] on span "Continue" at bounding box center [936, 513] width 31 height 10
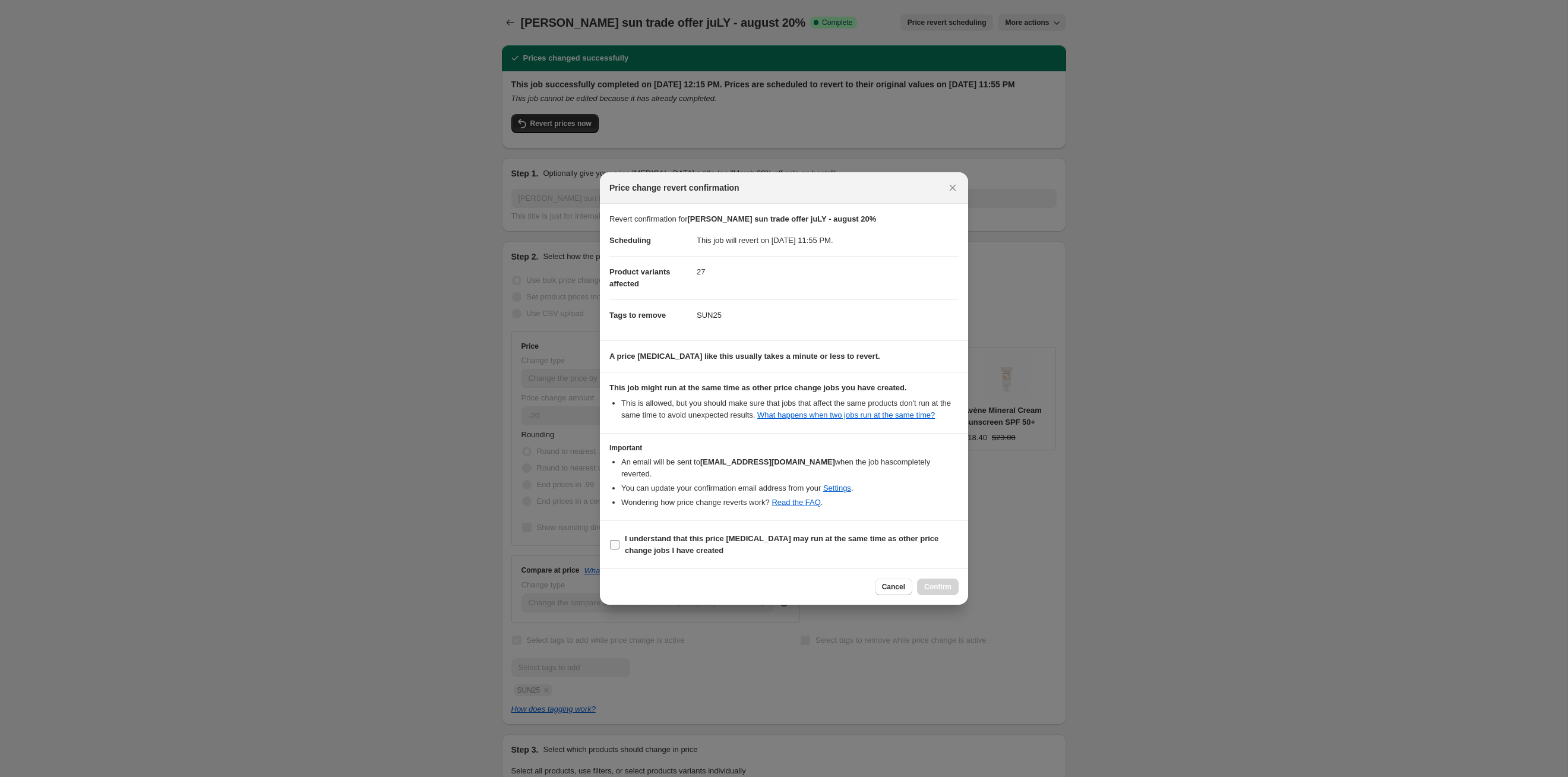
click at [920, 535] on b "I understand that this price [MEDICAL_DATA] may run at the same time as other p…" at bounding box center [782, 544] width 314 height 21
click at [619, 540] on input "I understand that this price [MEDICAL_DATA] may run at the same time as other p…" at bounding box center [614, 544] width 10 height 10
checkbox input "true"
click at [929, 582] on span "Confirm" at bounding box center [938, 587] width 27 height 10
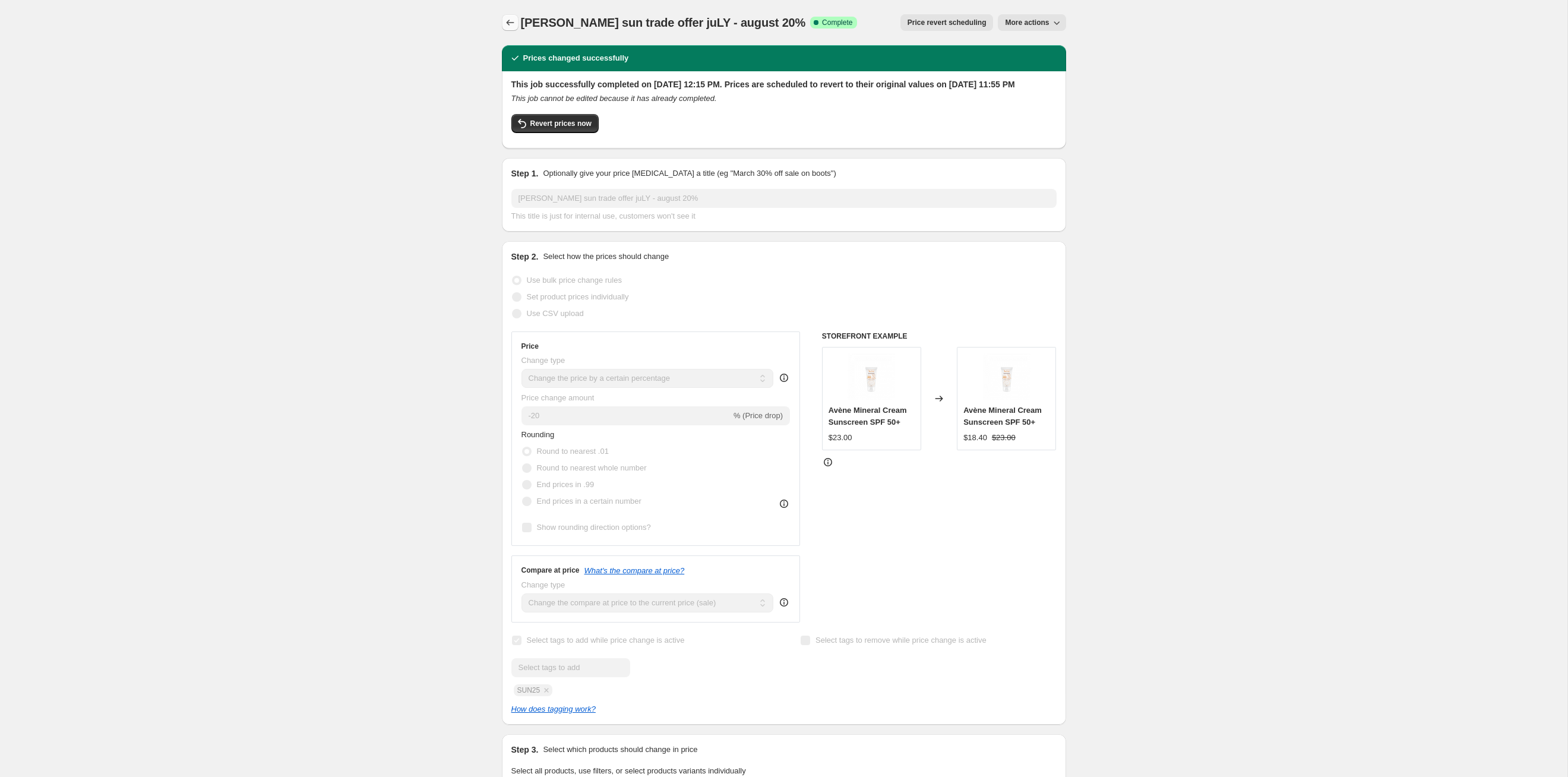
click at [508, 28] on icon "Price change jobs" at bounding box center [510, 22] width 12 height 12
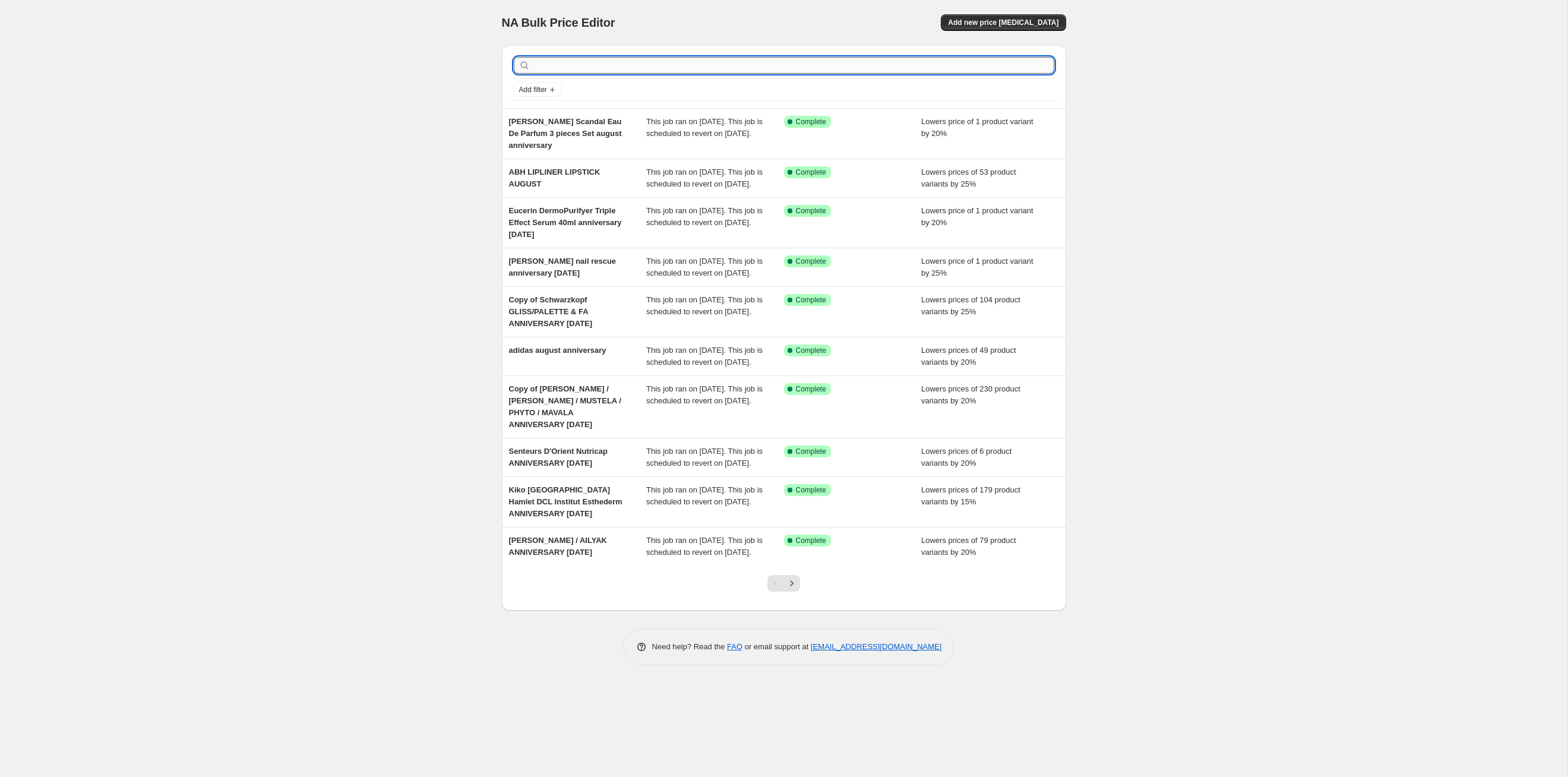
click at [670, 69] on input "text" at bounding box center [794, 65] width 522 height 17
type input "sun"
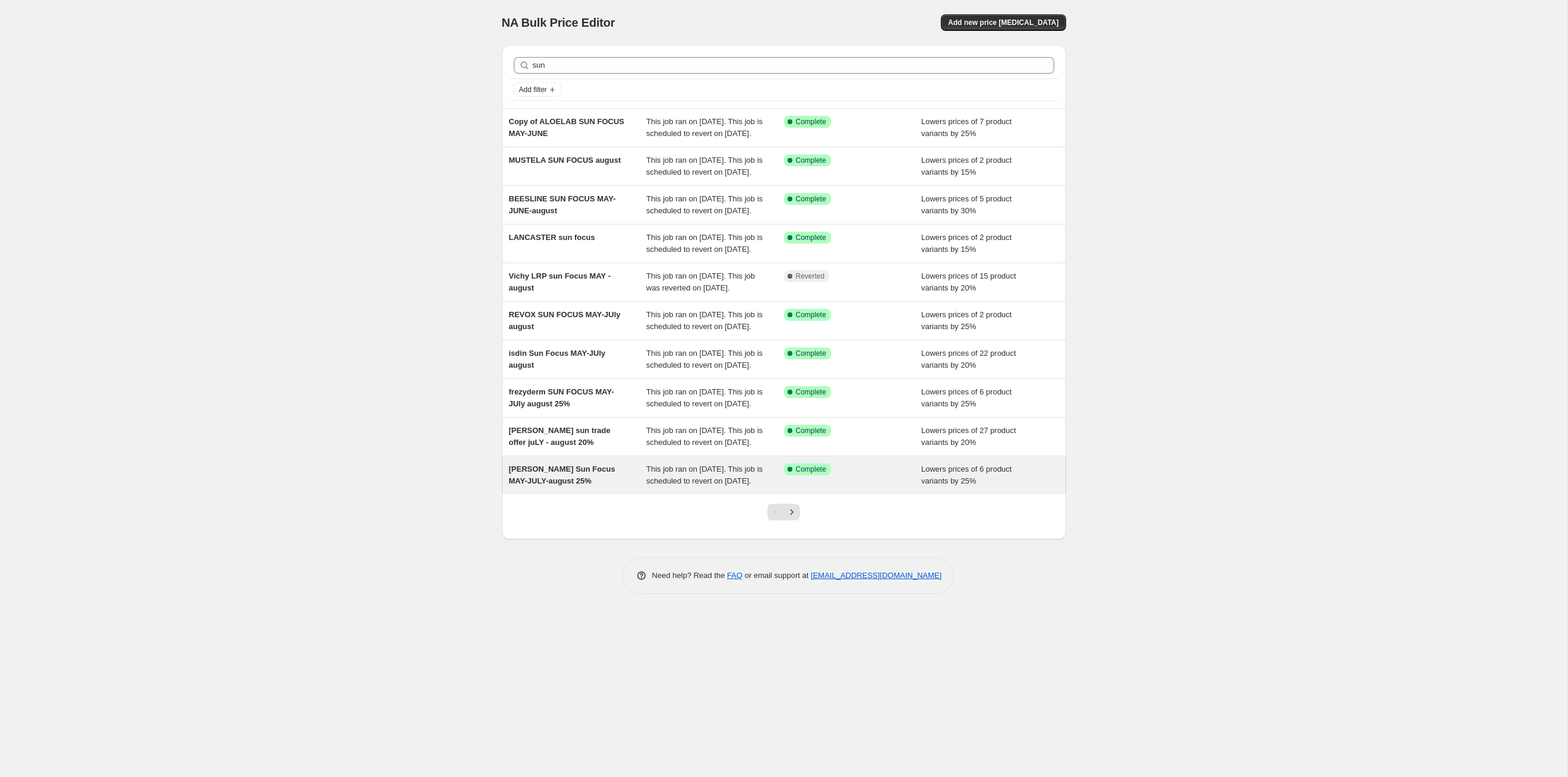
click at [743, 485] on span "This job ran on [DATE]. This job is scheduled to revert on [DATE]." at bounding box center [704, 475] width 117 height 21
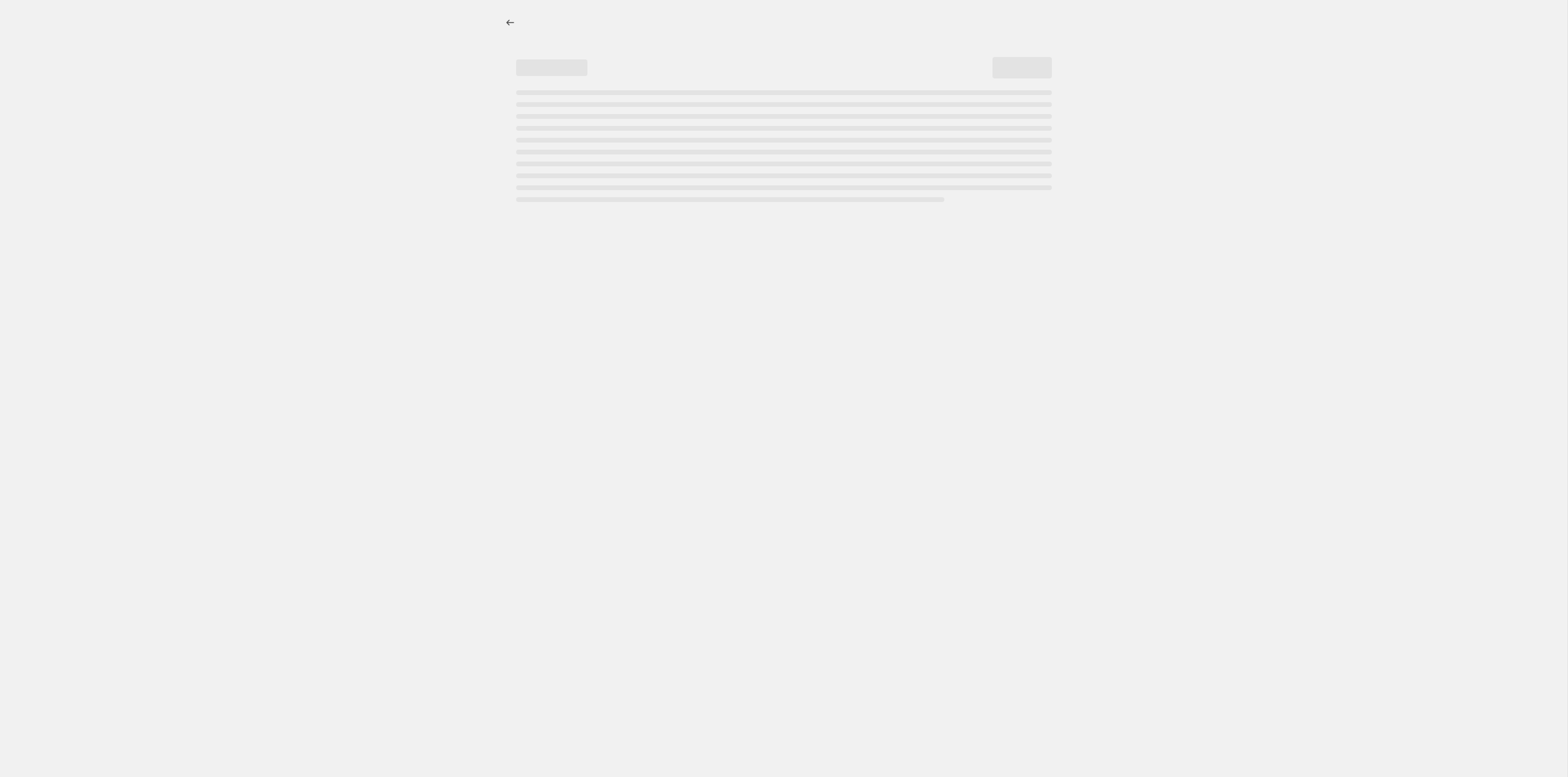
select select "percentage"
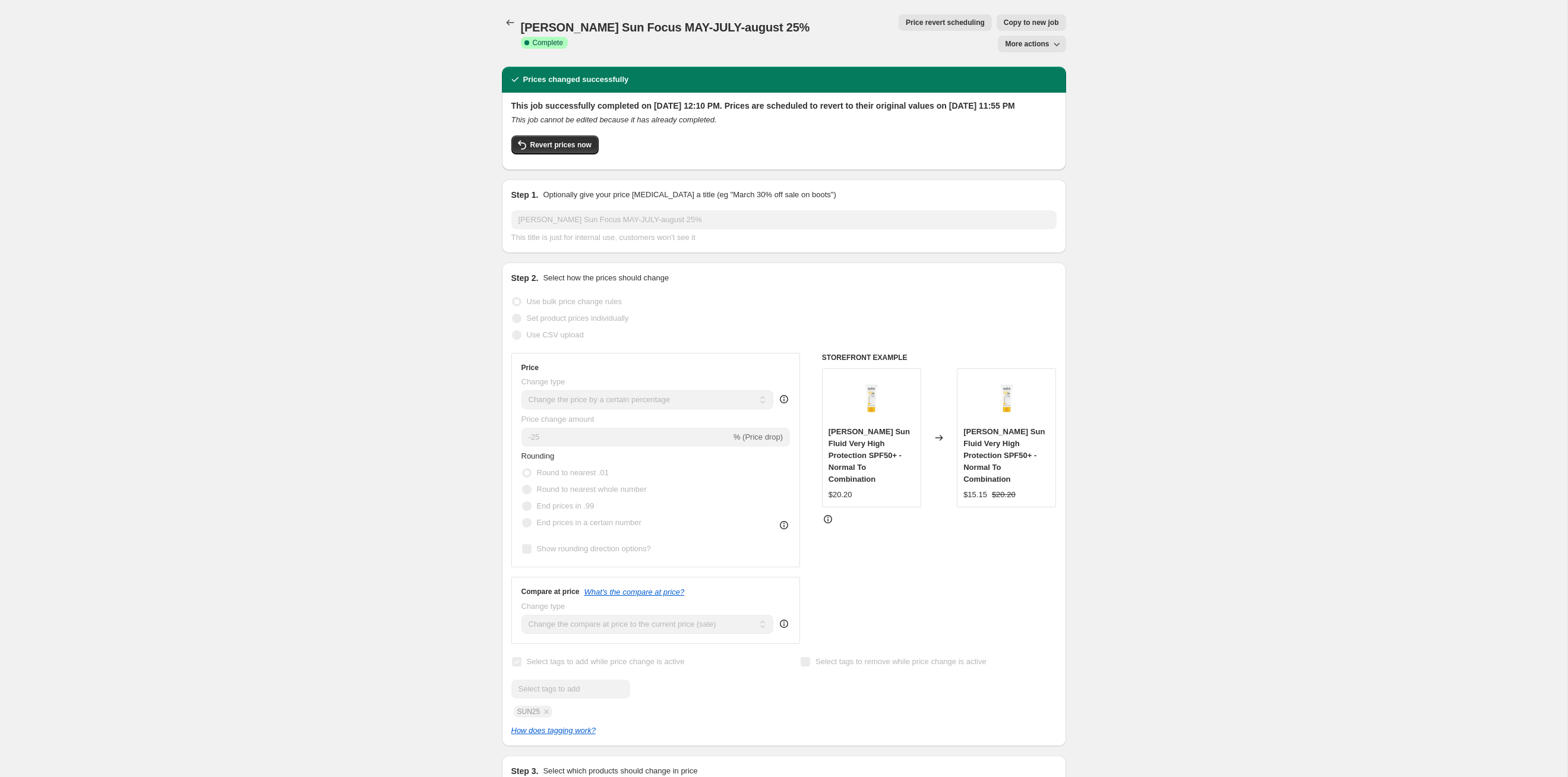
click at [906, 18] on span "Price revert scheduling" at bounding box center [945, 22] width 79 height 10
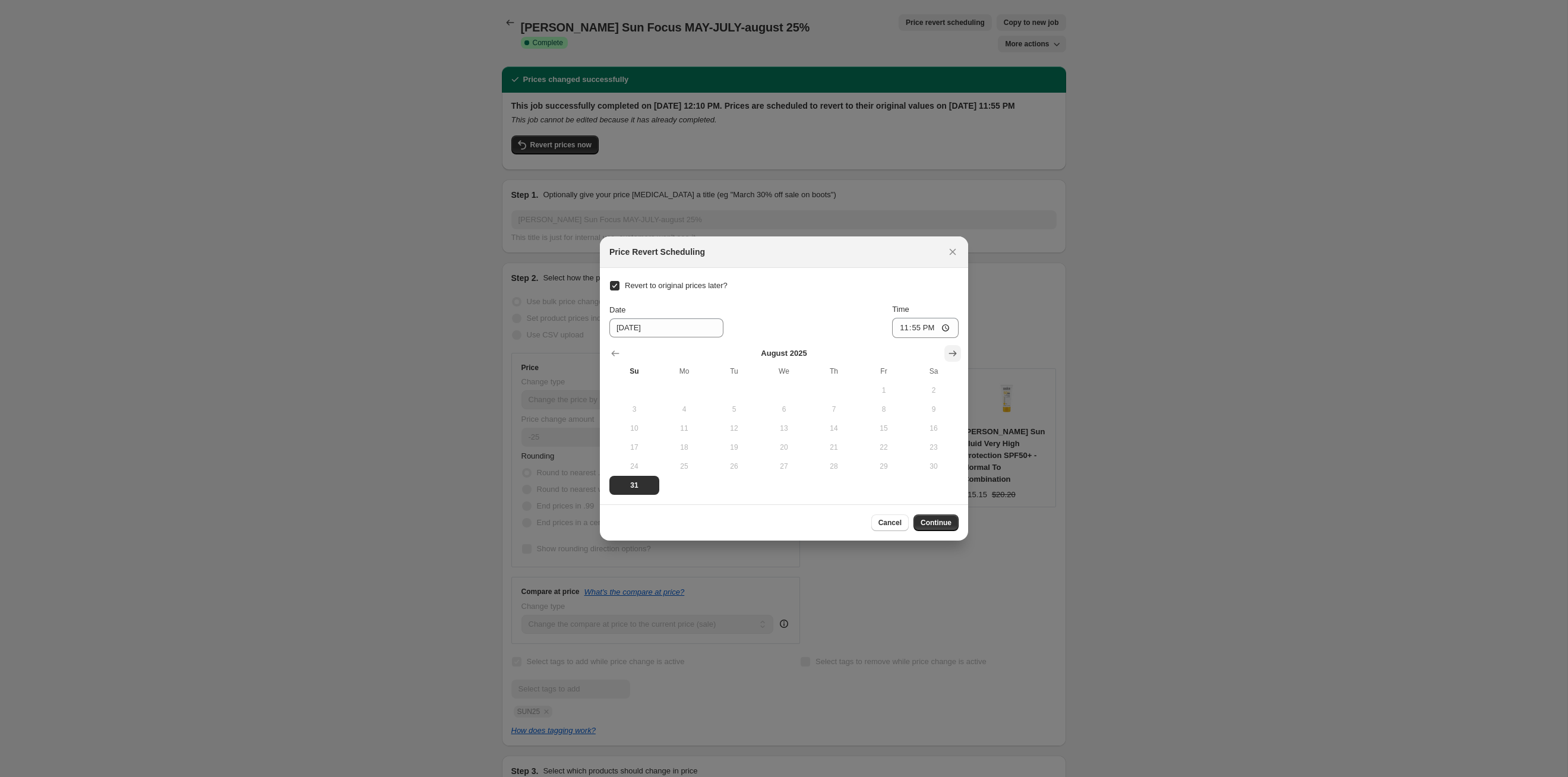
click at [950, 353] on icon "Show next month, September 2025" at bounding box center [953, 353] width 8 height 6
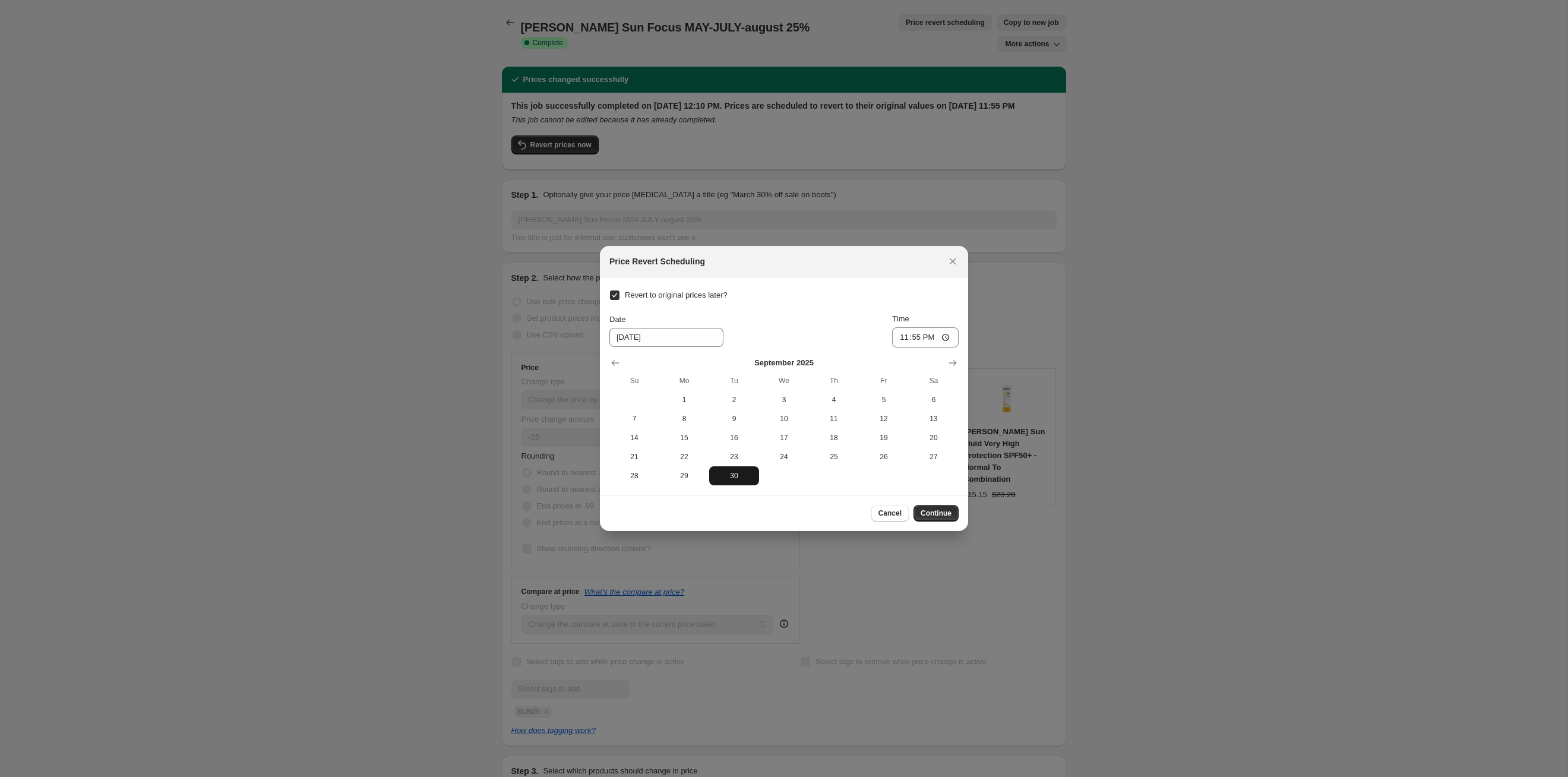
click at [744, 476] on span "30" at bounding box center [734, 475] width 40 height 10
type input "9/30/2025"
click at [933, 507] on button "Continue" at bounding box center [936, 513] width 45 height 17
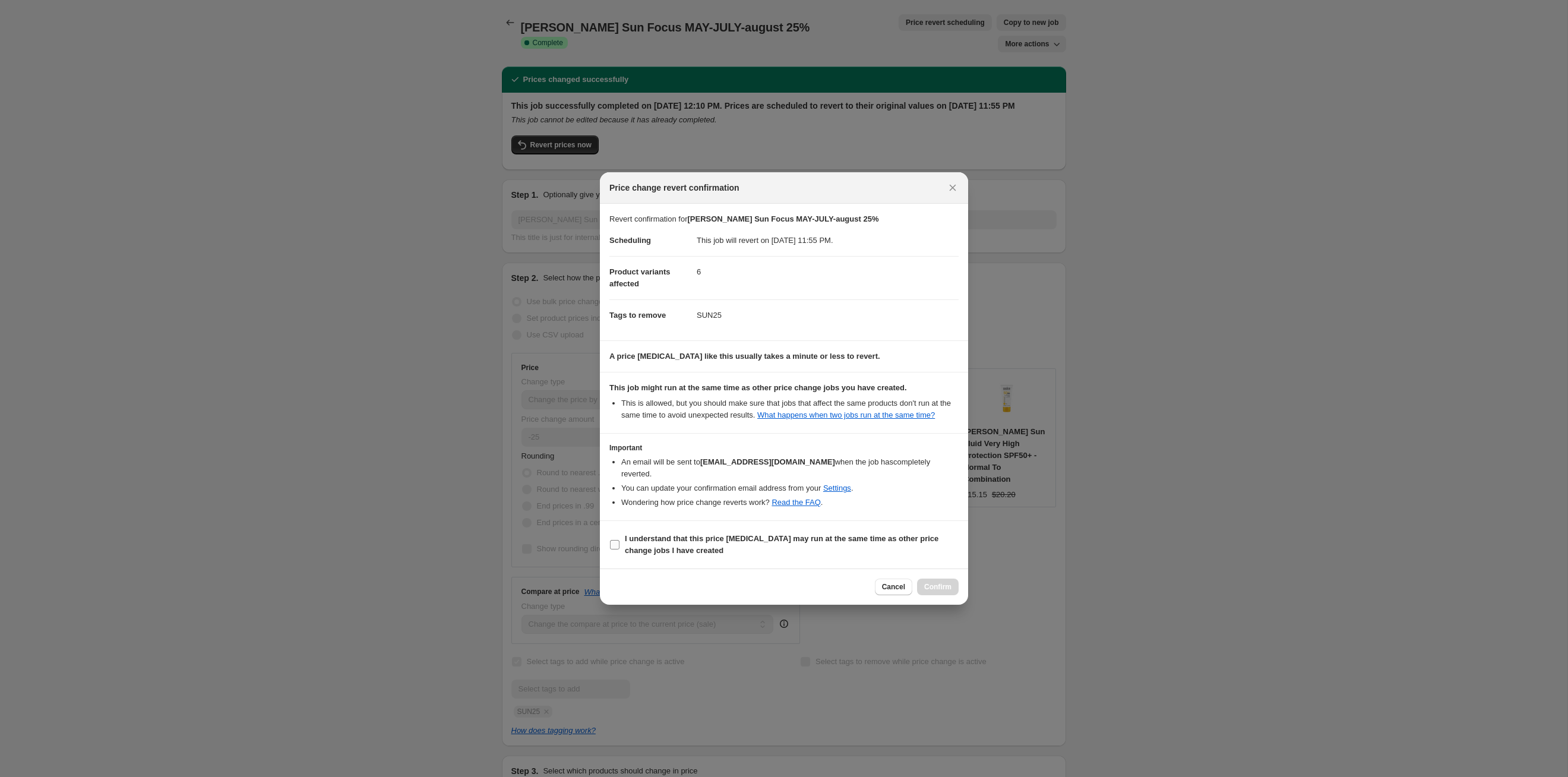
click at [919, 547] on span "I understand that this price [MEDICAL_DATA] may run at the same time as other p…" at bounding box center [792, 544] width 334 height 24
click at [619, 547] on input "I understand that this price [MEDICAL_DATA] may run at the same time as other p…" at bounding box center [614, 544] width 10 height 10
checkbox input "true"
click at [928, 592] on button "Confirm" at bounding box center [938, 587] width 41 height 17
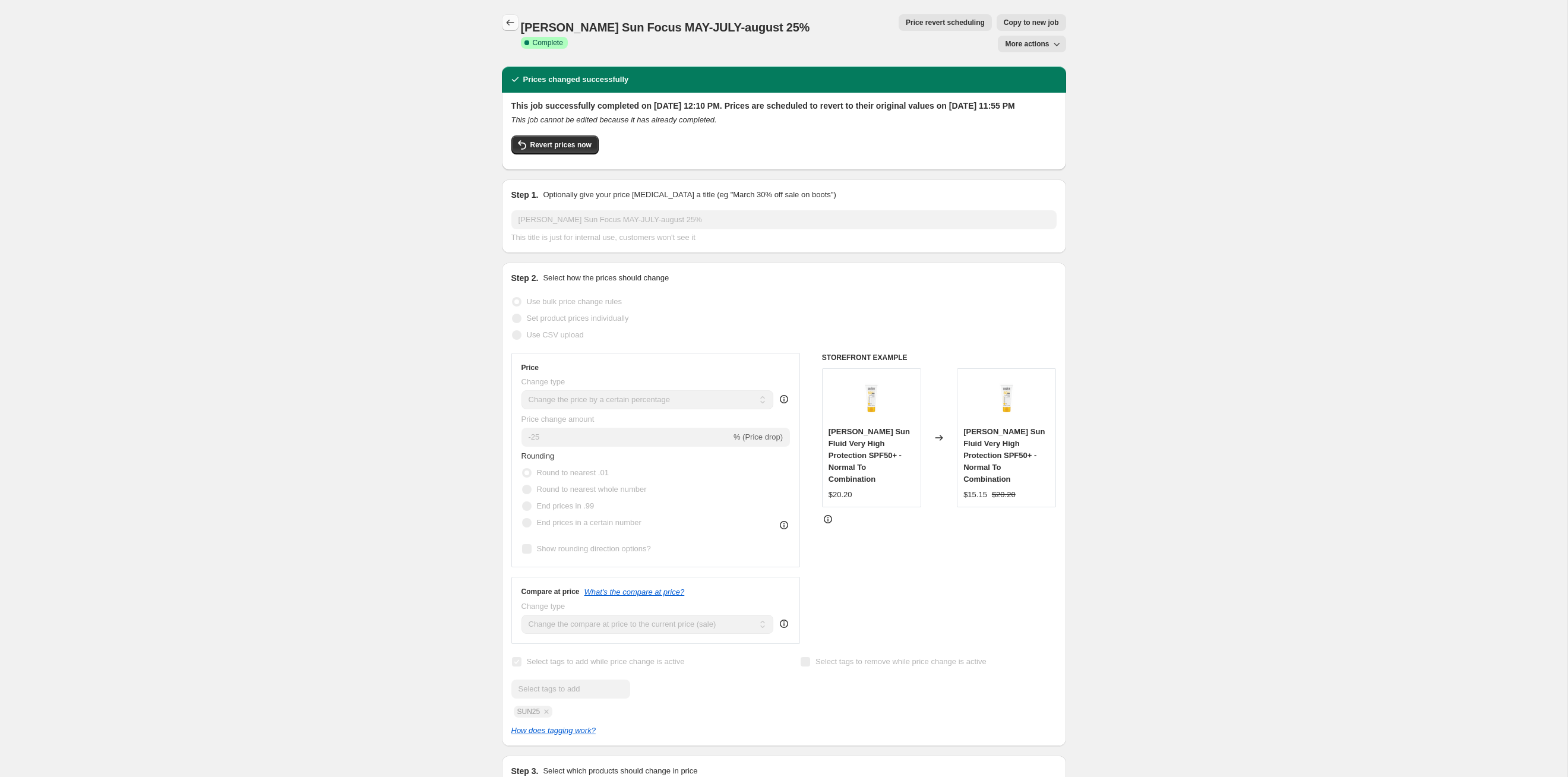
click at [508, 26] on icon "Price change jobs" at bounding box center [510, 22] width 12 height 12
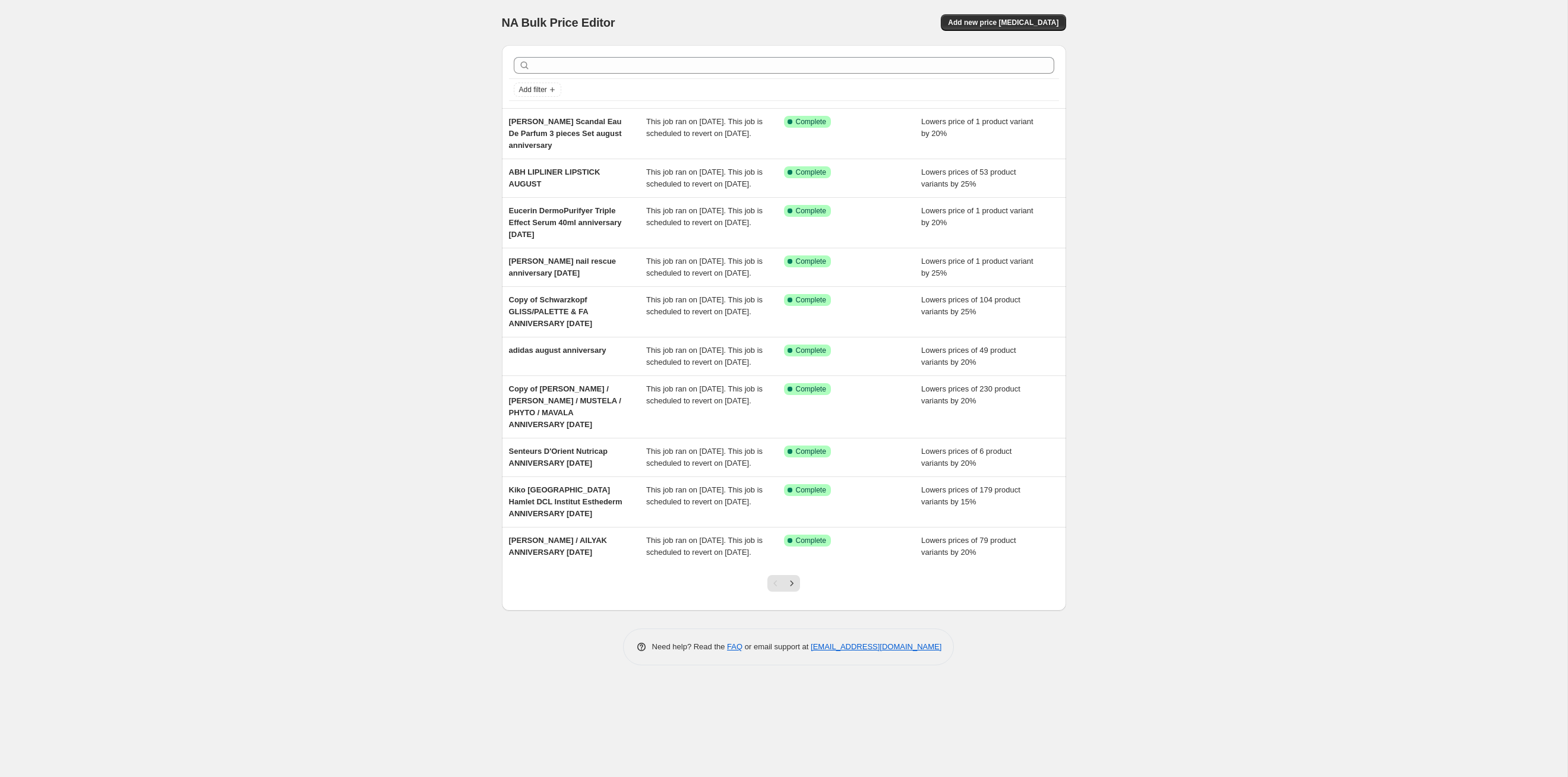
click at [620, 55] on div at bounding box center [784, 65] width 550 height 26
click at [622, 66] on input "text" at bounding box center [794, 65] width 522 height 17
type input "sun"
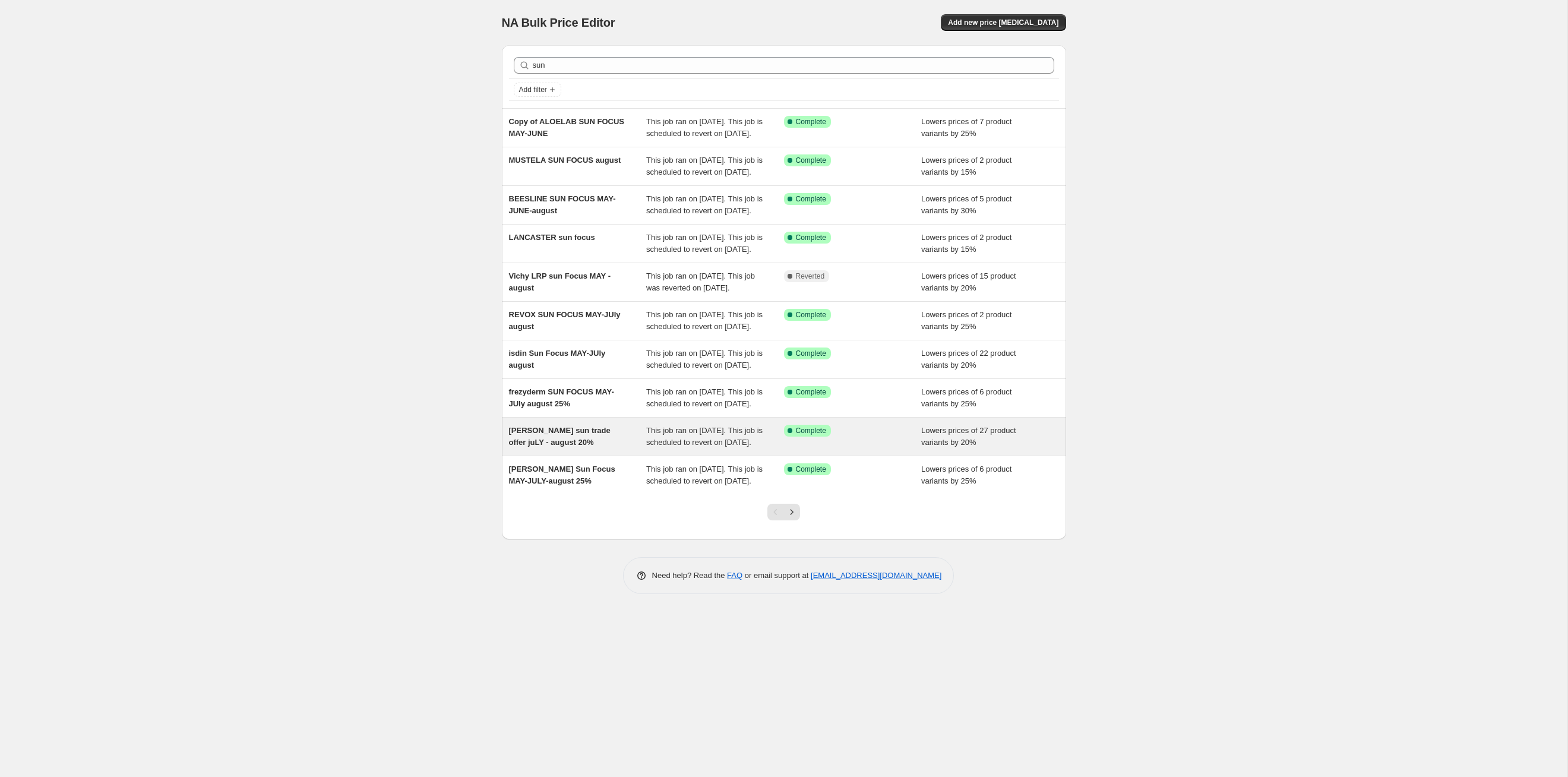
click at [756, 448] on div "This job ran on July 31, 2025. This job is scheduled to revert on September 1, …" at bounding box center [715, 436] width 138 height 24
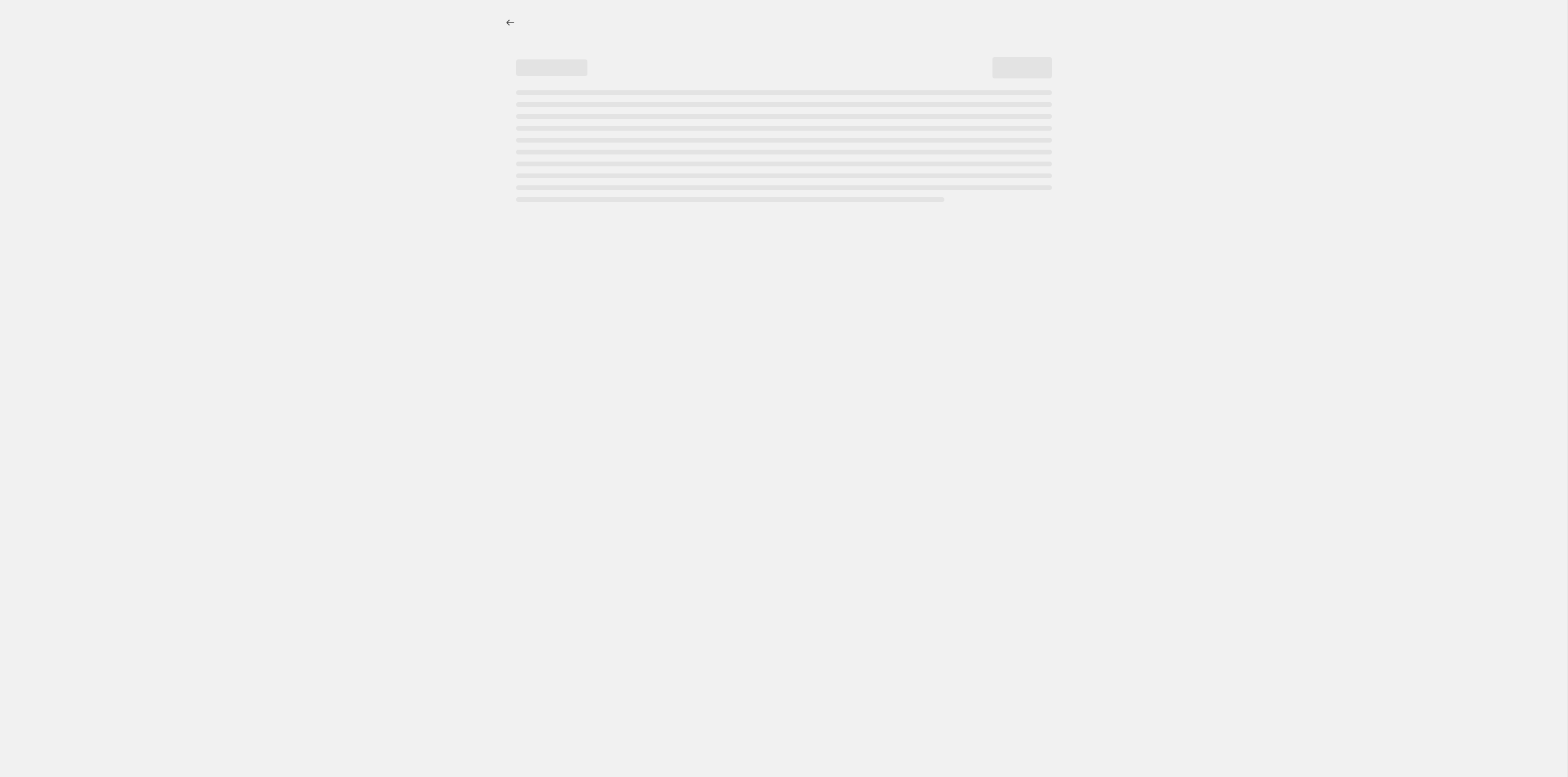
select select "percentage"
select select "tag"
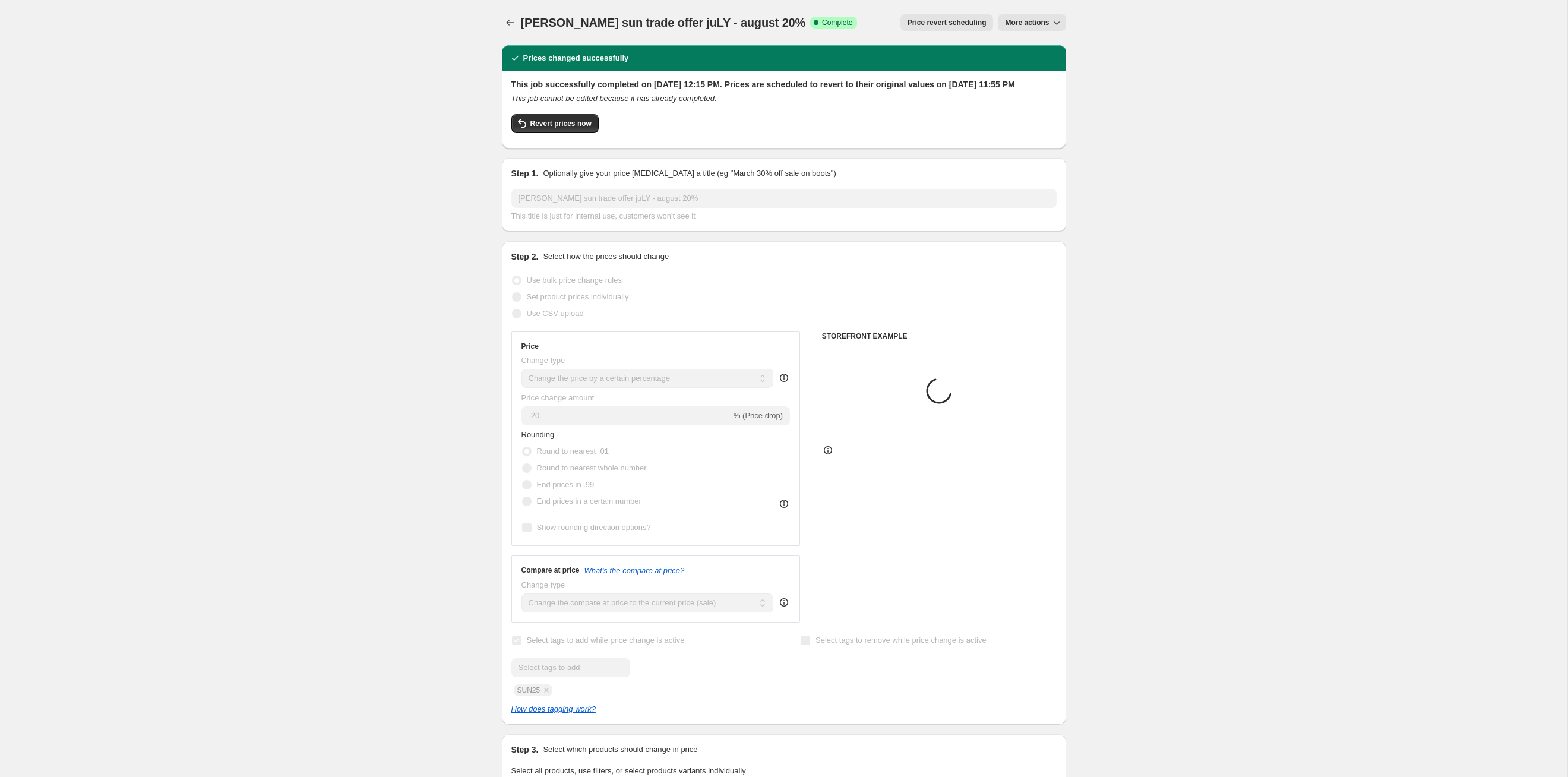
click at [921, 20] on span "Price revert scheduling" at bounding box center [947, 22] width 79 height 10
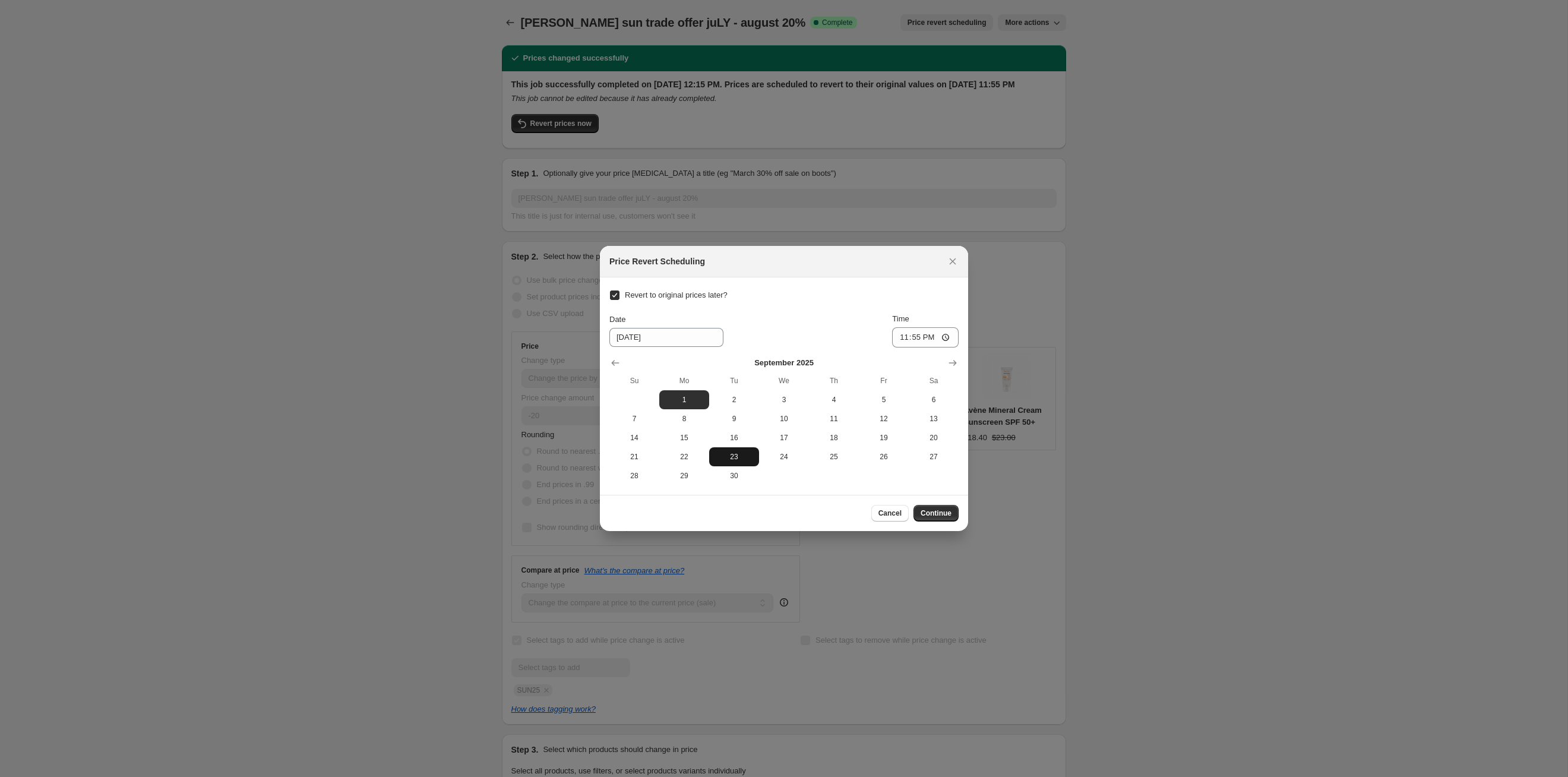
click at [744, 462] on button "23" at bounding box center [734, 457] width 50 height 19
click at [743, 467] on button "30" at bounding box center [734, 476] width 50 height 19
type input "9/30/2025"
click at [940, 516] on span "Continue" at bounding box center [936, 513] width 31 height 10
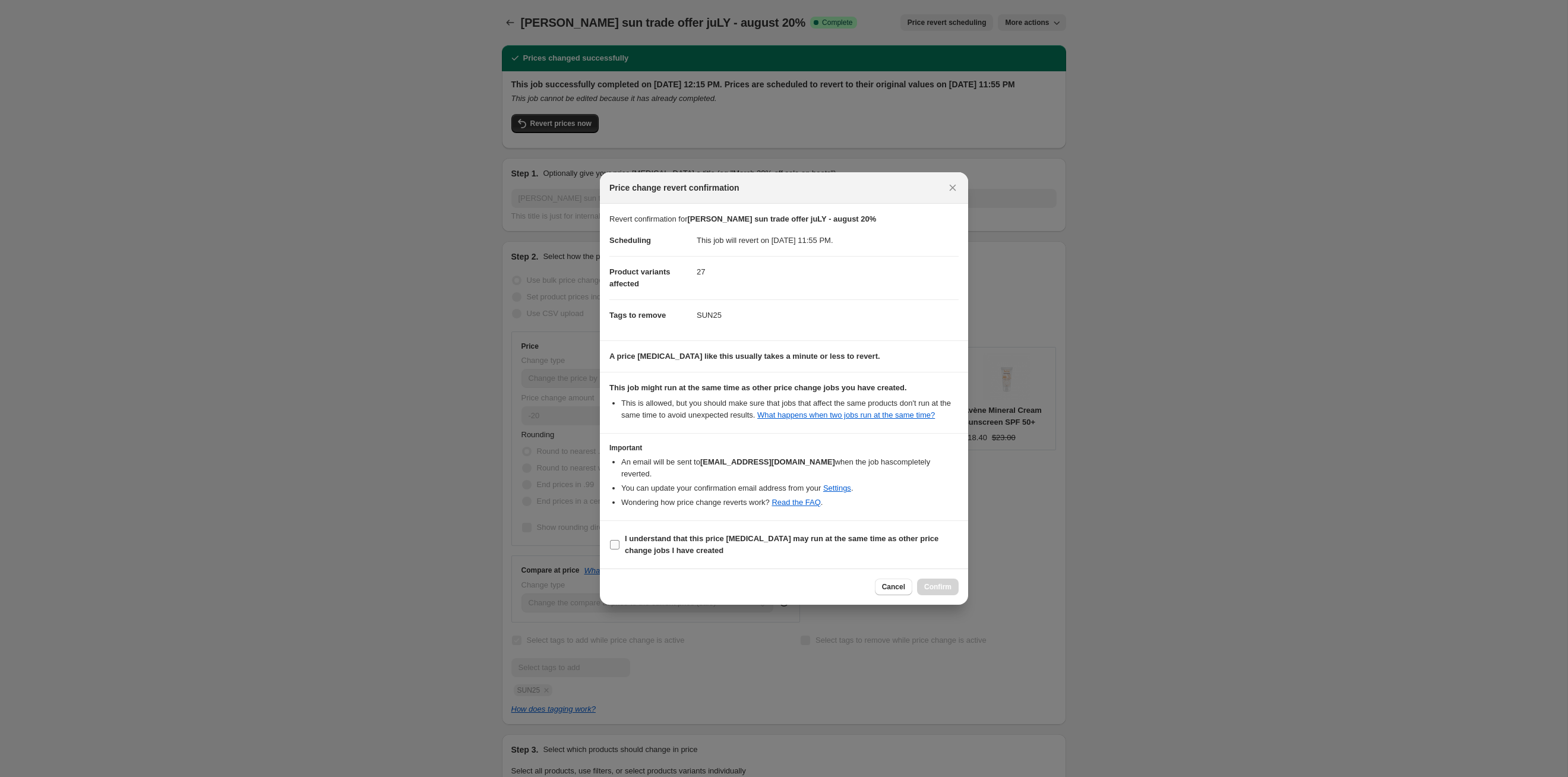
click at [865, 558] on label "I understand that this price [MEDICAL_DATA] may run at the same time as other p…" at bounding box center [784, 545] width 350 height 29
click at [619, 549] on input "I understand that this price [MEDICAL_DATA] may run at the same time as other p…" at bounding box center [614, 544] width 10 height 10
checkbox input "true"
click at [948, 590] on span "Confirm" at bounding box center [938, 587] width 27 height 10
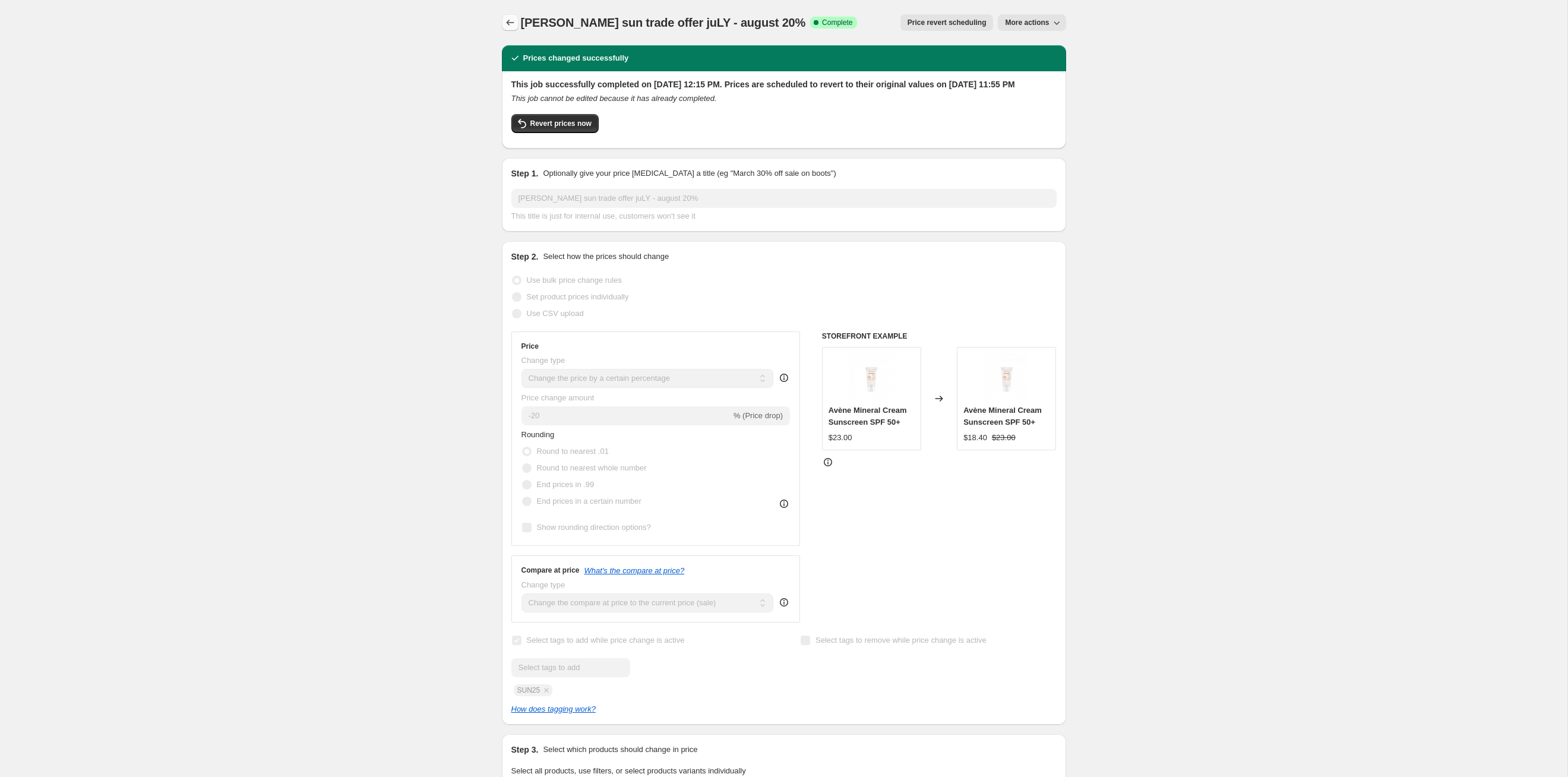
click at [511, 24] on icon "Price change jobs" at bounding box center [510, 22] width 12 height 12
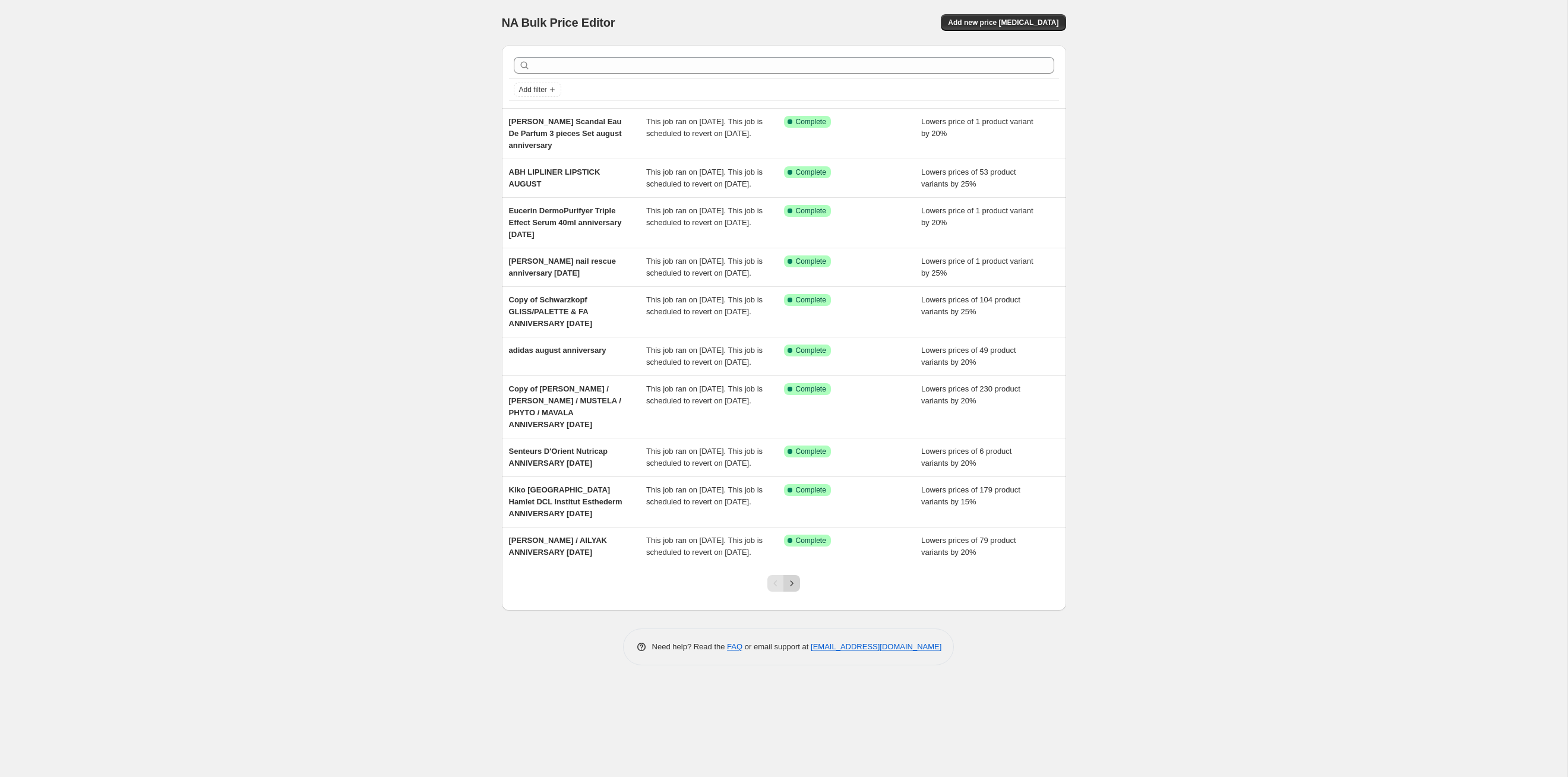
click at [792, 589] on icon "Next" at bounding box center [792, 583] width 12 height 12
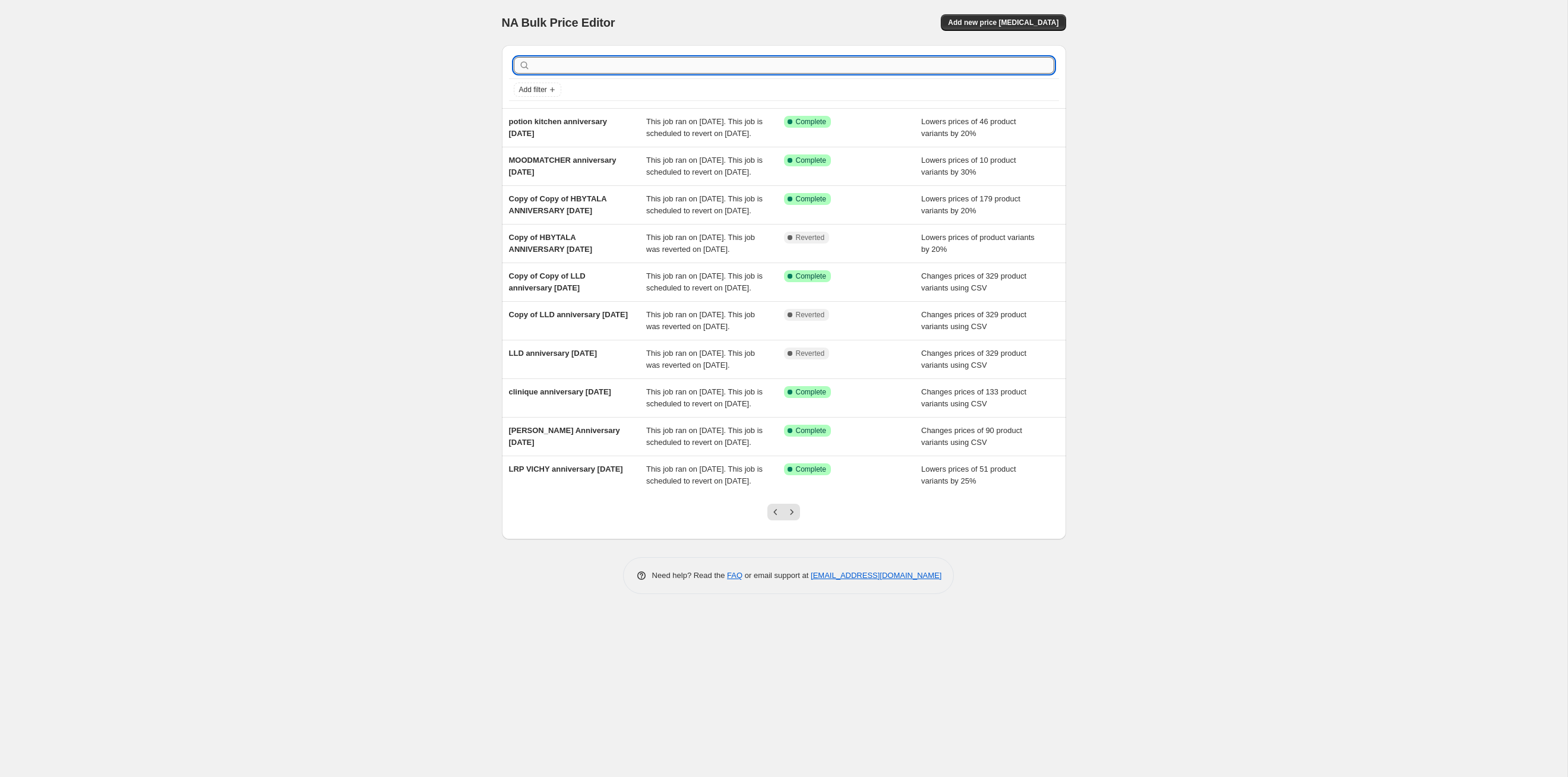
click at [655, 72] on input "text" at bounding box center [794, 65] width 522 height 17
type input "sun"
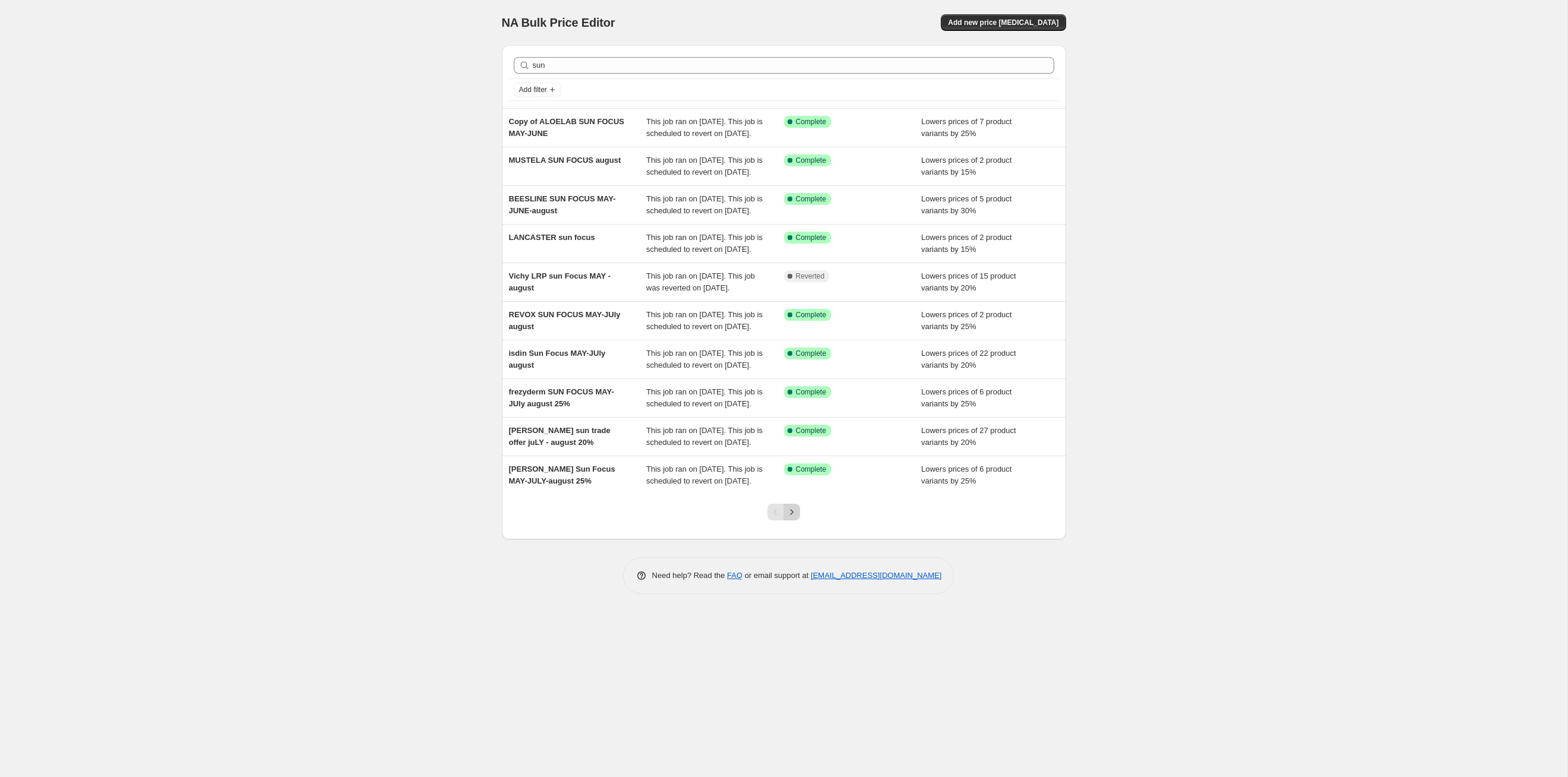
click at [790, 518] on icon "Next" at bounding box center [792, 512] width 12 height 12
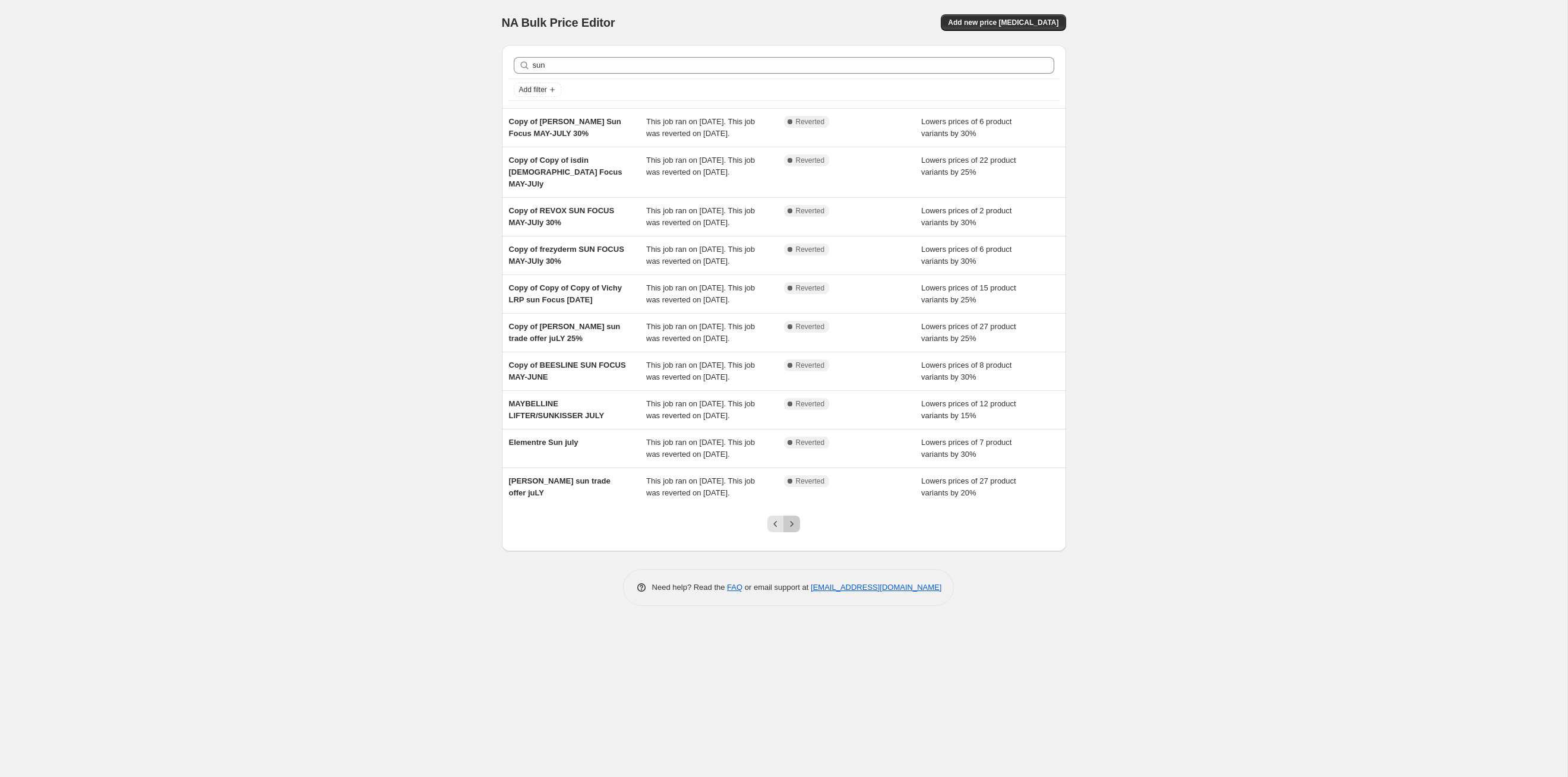
click at [790, 530] on icon "Next" at bounding box center [792, 524] width 12 height 12
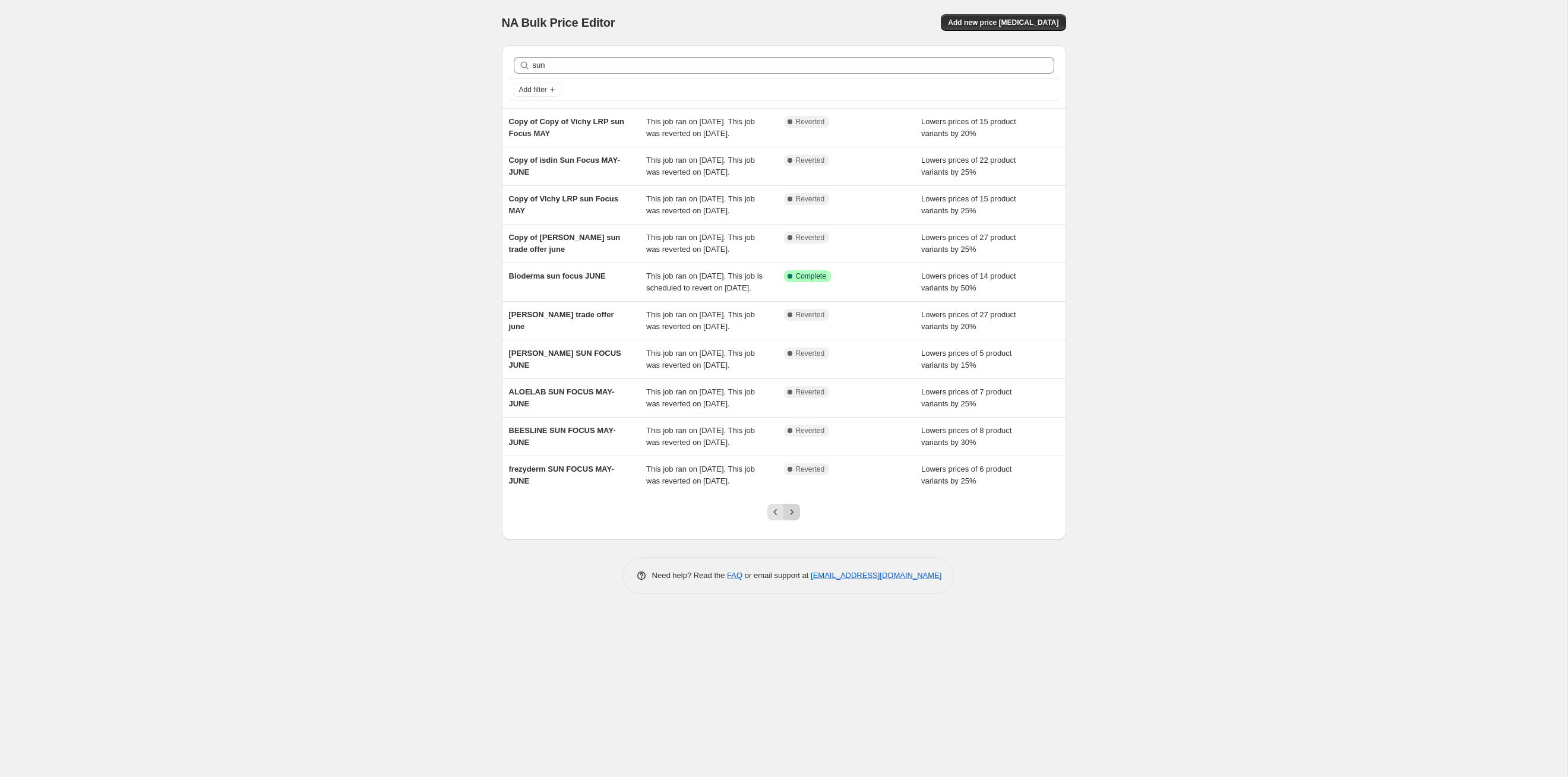
click at [790, 518] on icon "Next" at bounding box center [792, 512] width 12 height 12
click at [772, 518] on icon "Previous" at bounding box center [776, 512] width 12 height 12
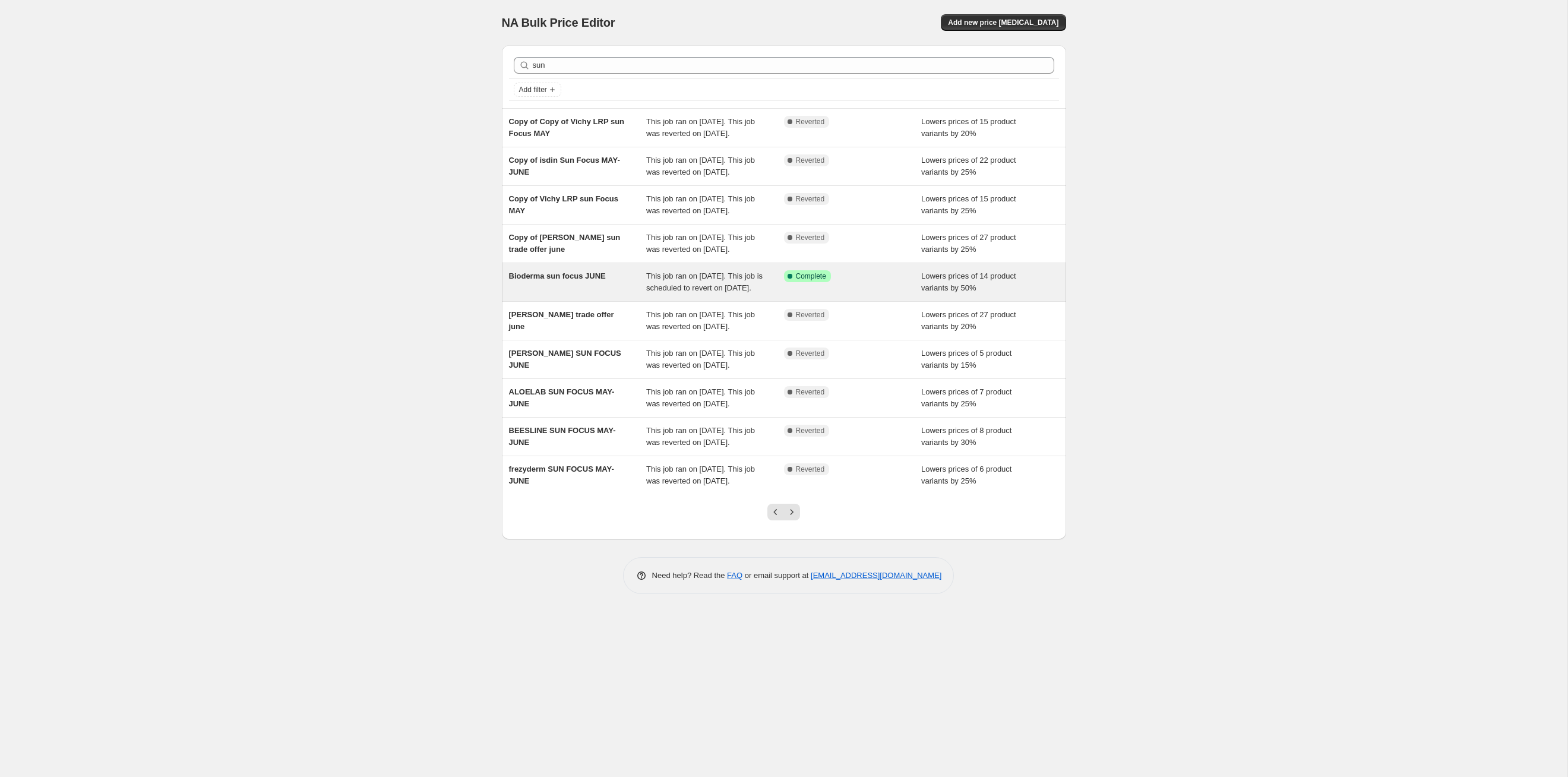
click at [670, 292] on span "This job ran on June 15, 2025. This job is scheduled to revert on August 31, 20…" at bounding box center [704, 282] width 117 height 21
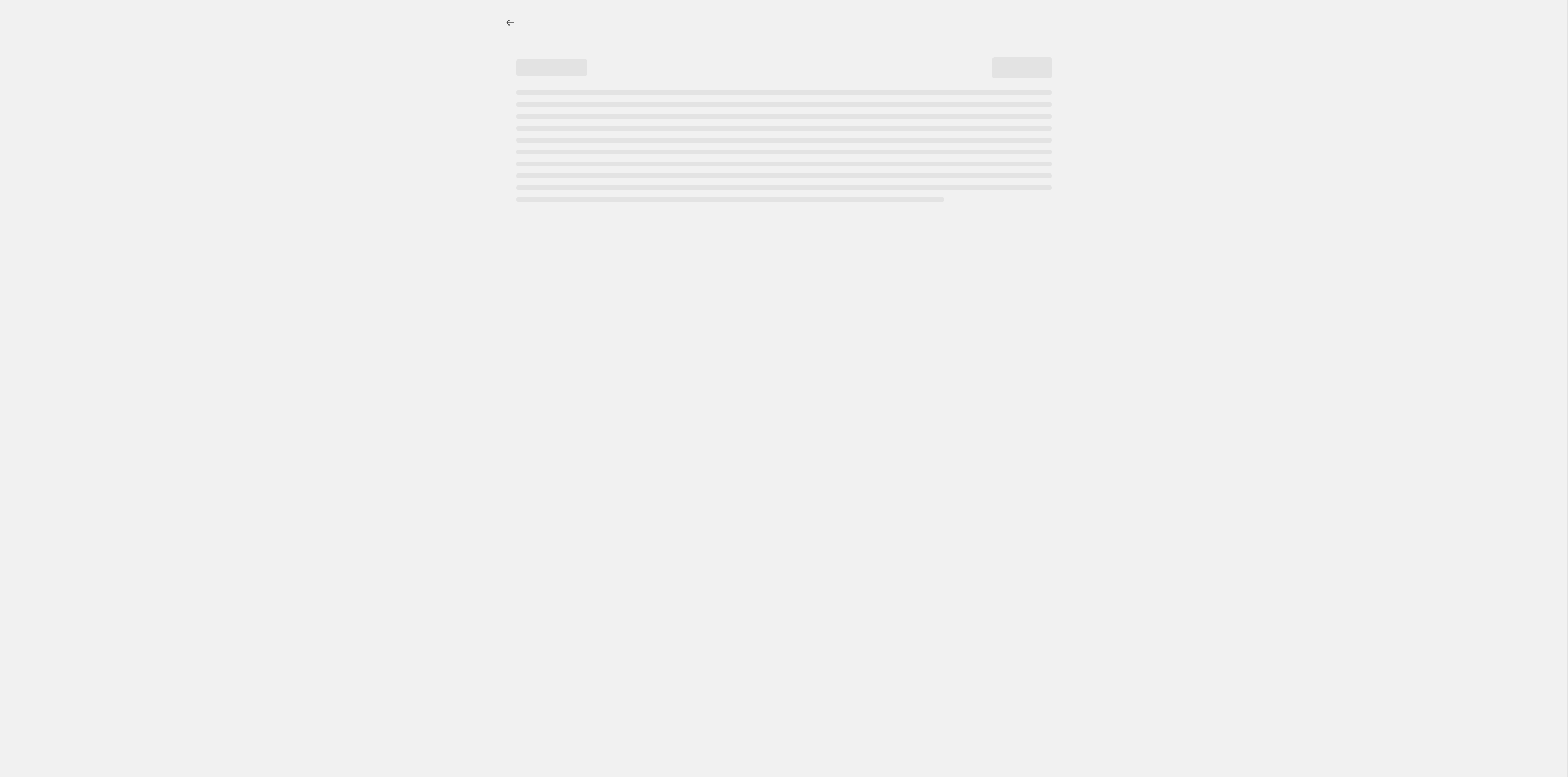
select select "percentage"
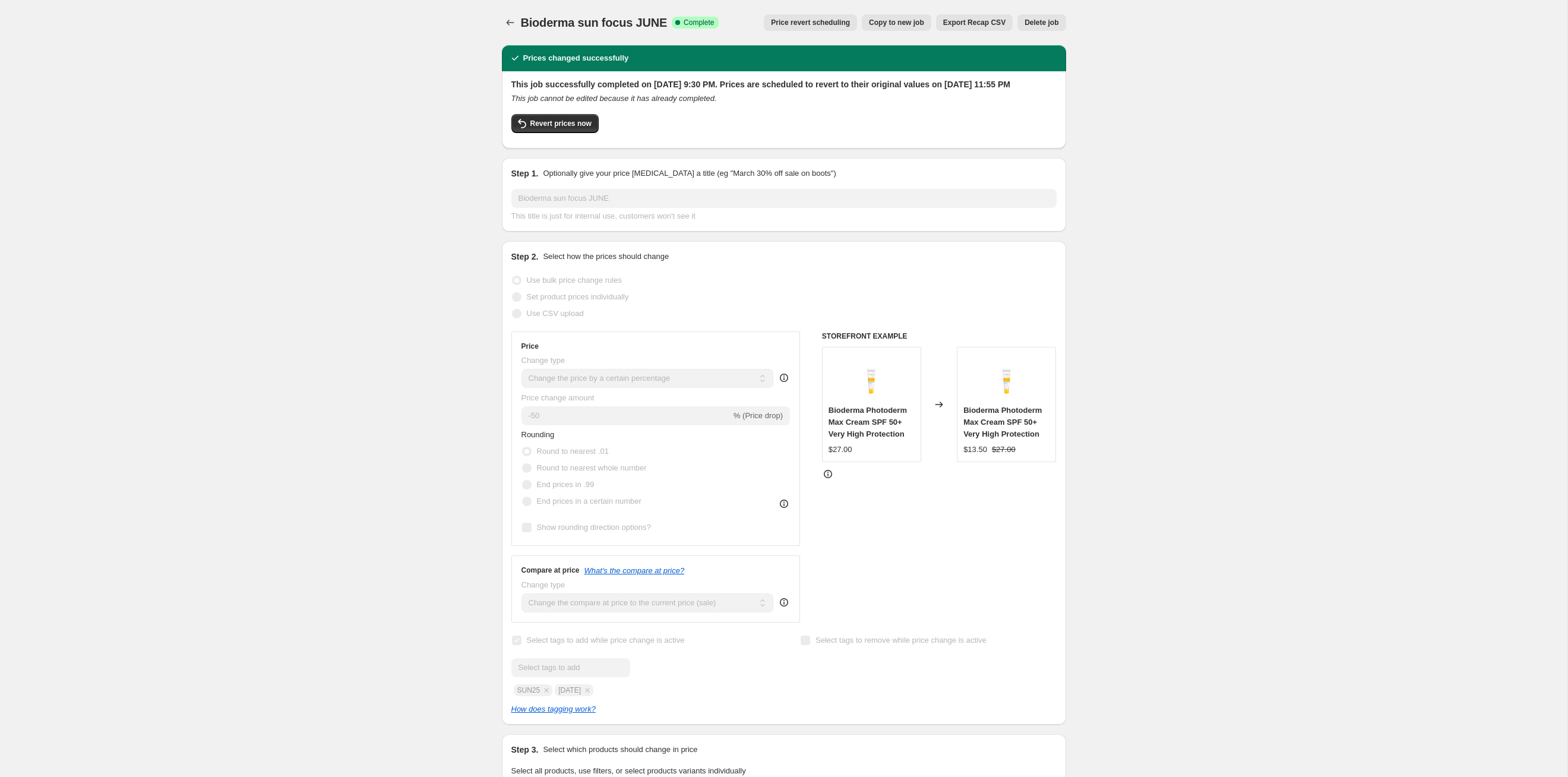
click at [813, 22] on span "Price revert scheduling" at bounding box center [811, 22] width 79 height 10
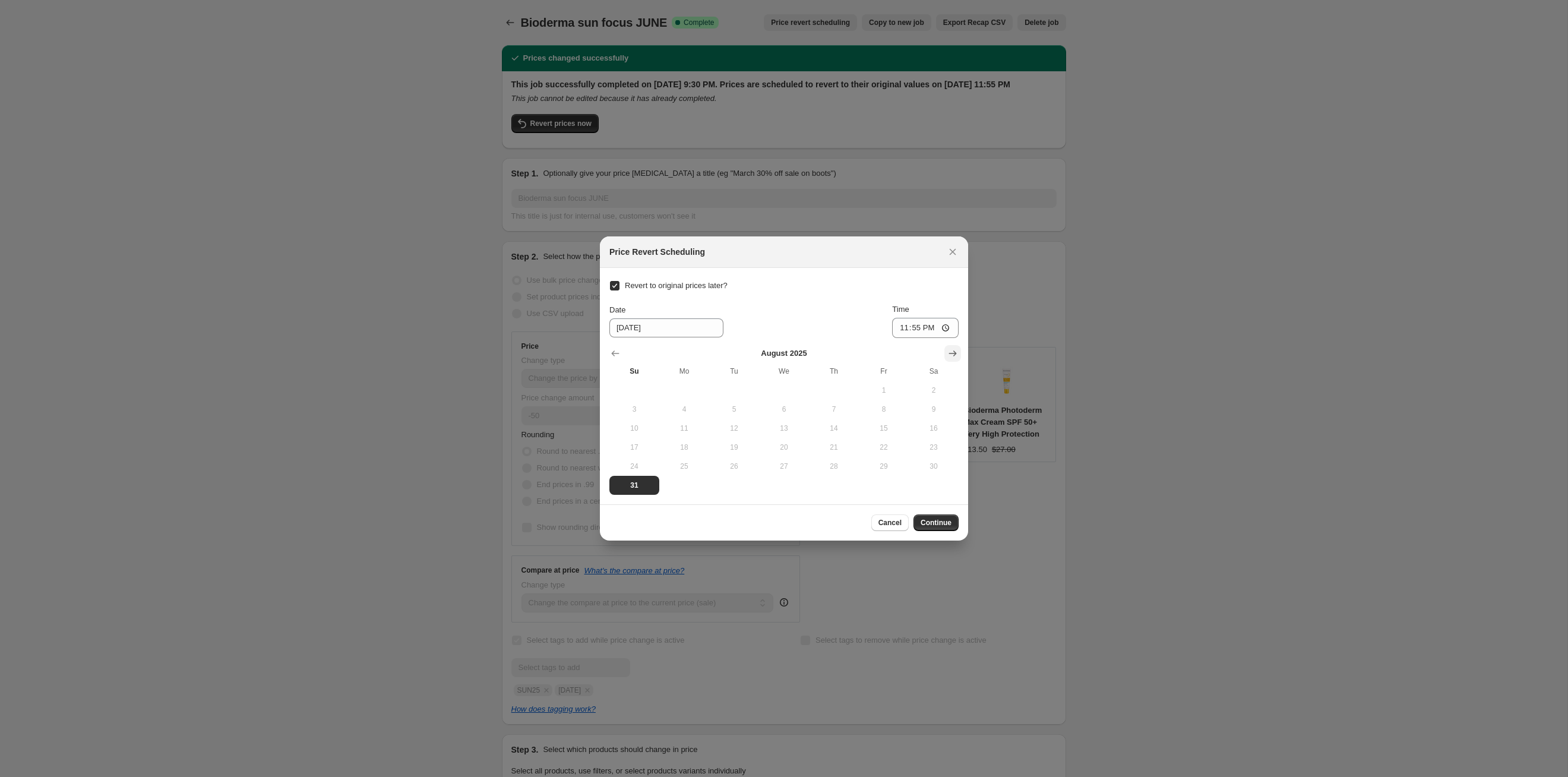
click at [958, 355] on icon "Show next month, September 2025" at bounding box center [952, 353] width 12 height 12
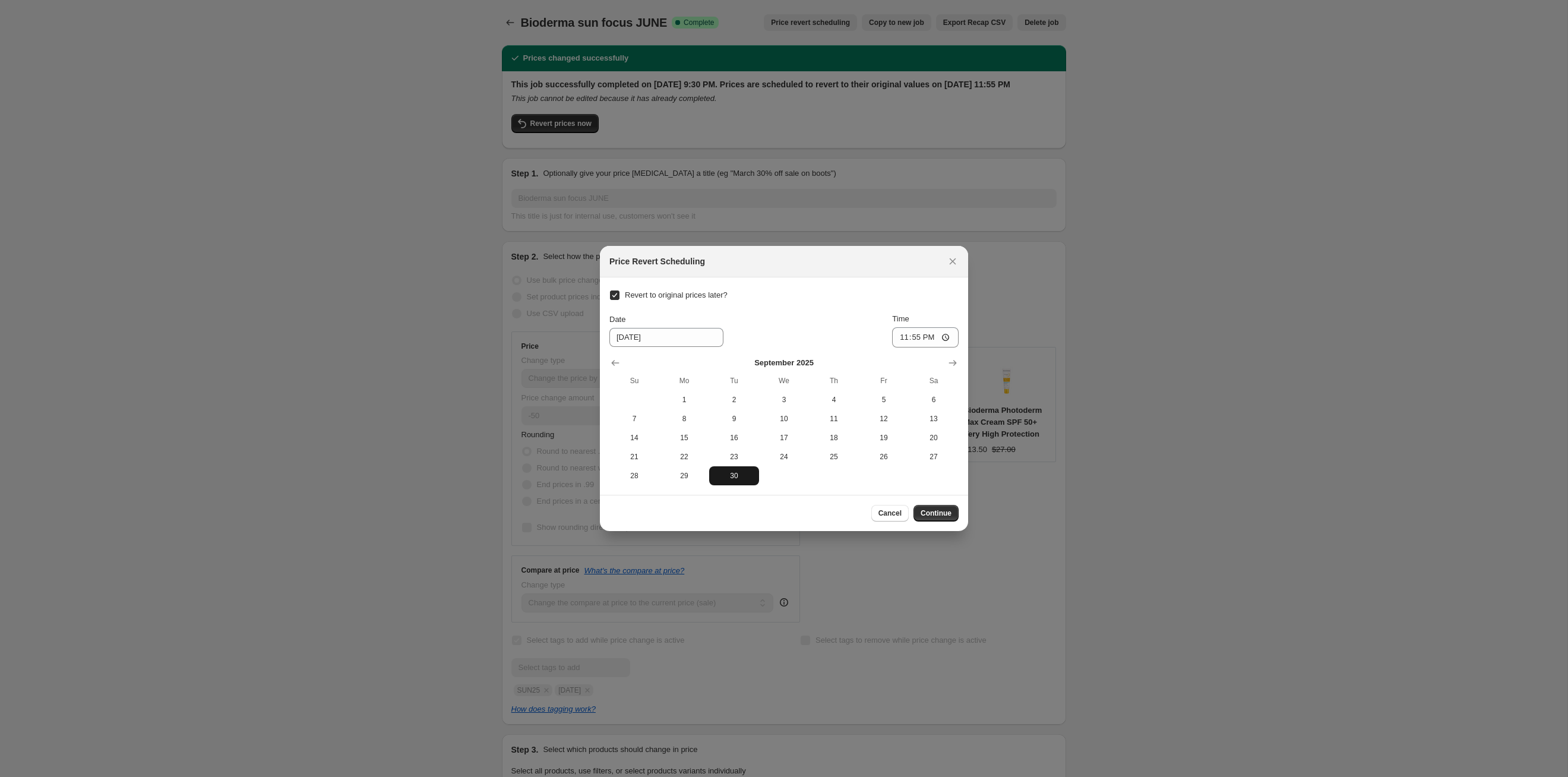
click at [741, 477] on span "30" at bounding box center [734, 475] width 40 height 10
type input "9/30/2025"
click at [936, 514] on span "Continue" at bounding box center [936, 513] width 31 height 10
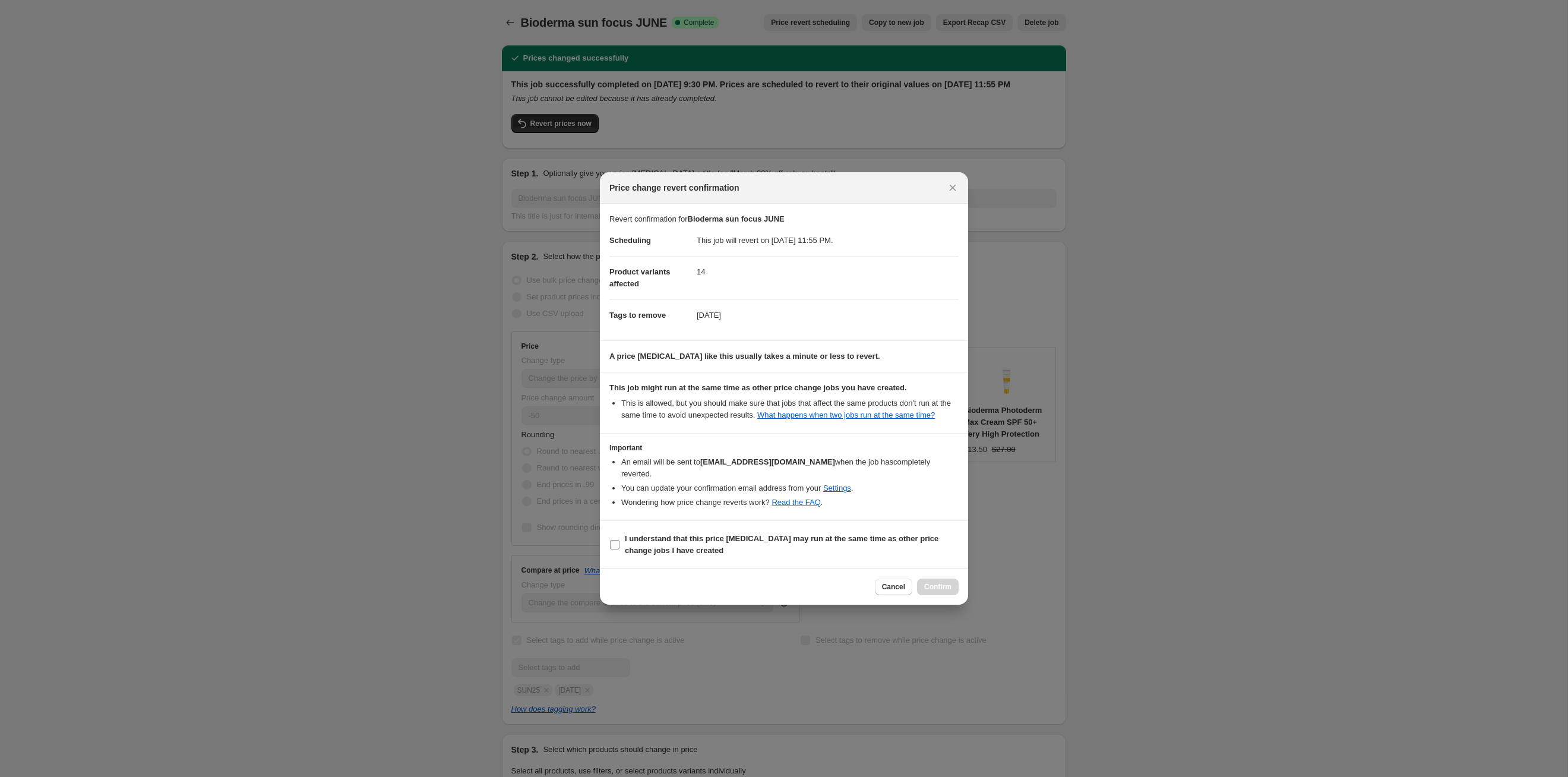
click at [906, 541] on b "I understand that this price [MEDICAL_DATA] may run at the same time as other p…" at bounding box center [782, 544] width 314 height 21
click at [619, 541] on input "I understand that this price [MEDICAL_DATA] may run at the same time as other p…" at bounding box center [614, 544] width 10 height 10
checkbox input "true"
click at [931, 591] on span "Confirm" at bounding box center [938, 587] width 27 height 10
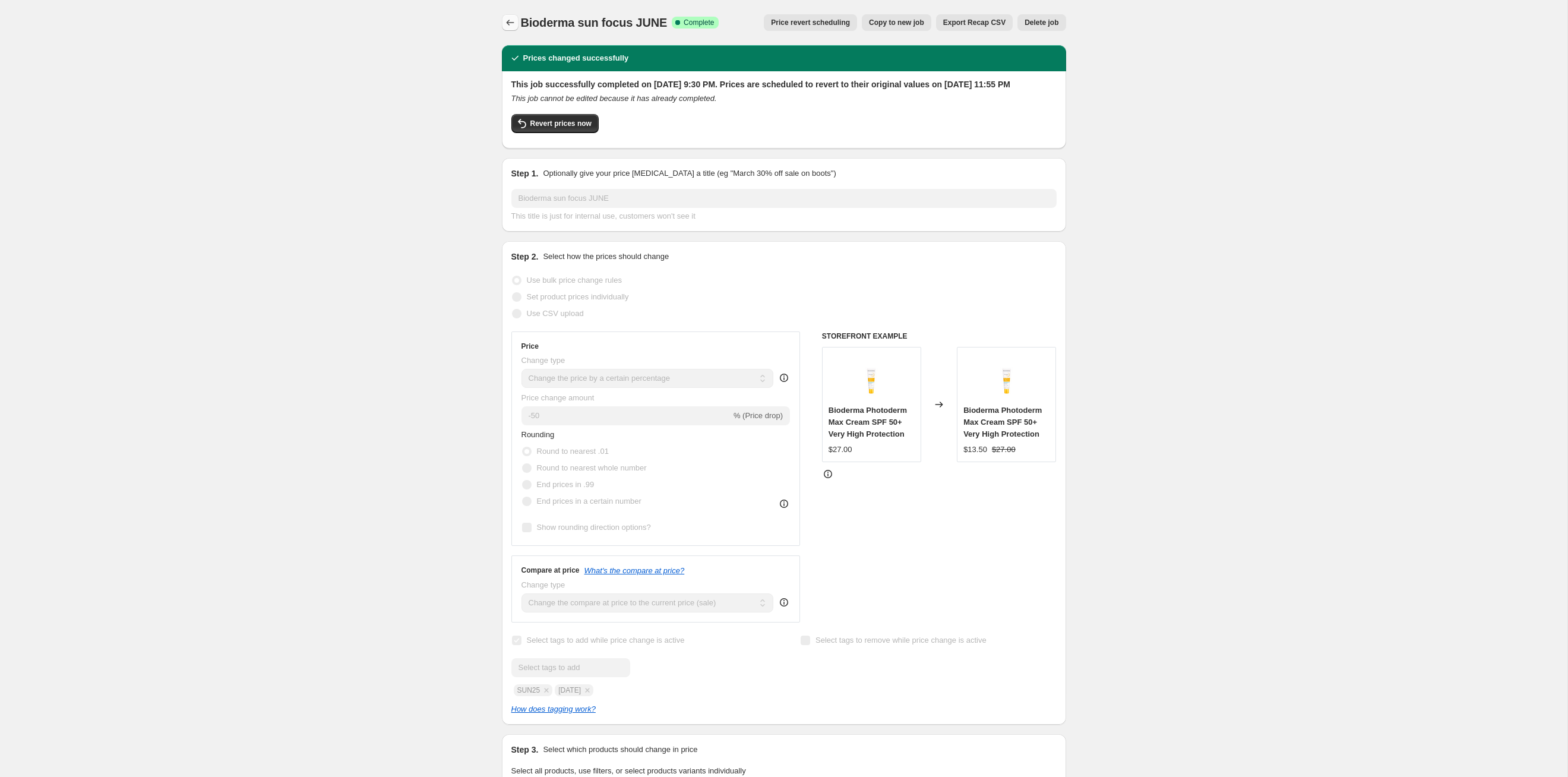
click at [517, 22] on button "Price change jobs" at bounding box center [510, 22] width 17 height 17
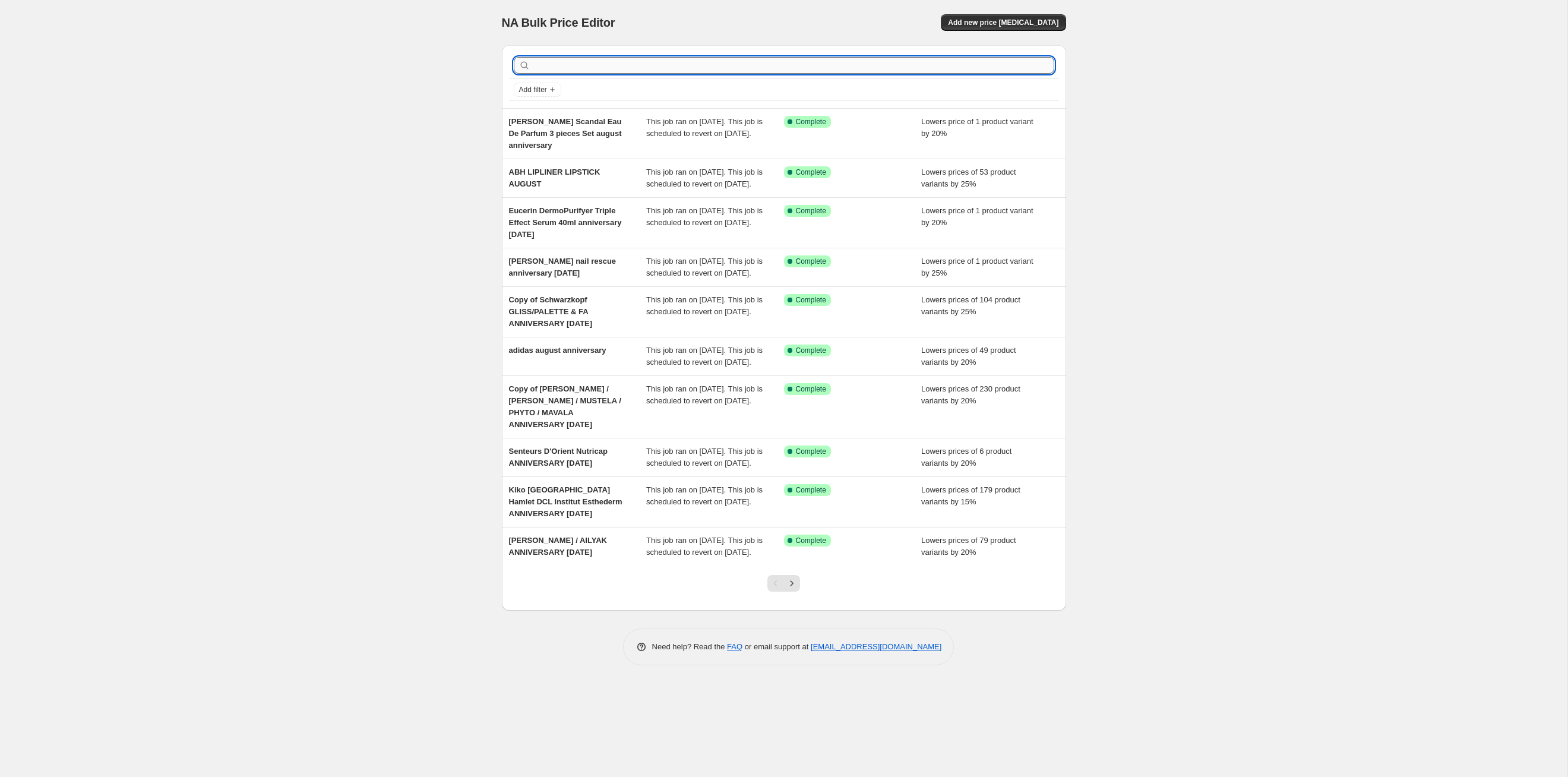
click at [834, 71] on input "text" at bounding box center [794, 65] width 522 height 17
type input "sun"
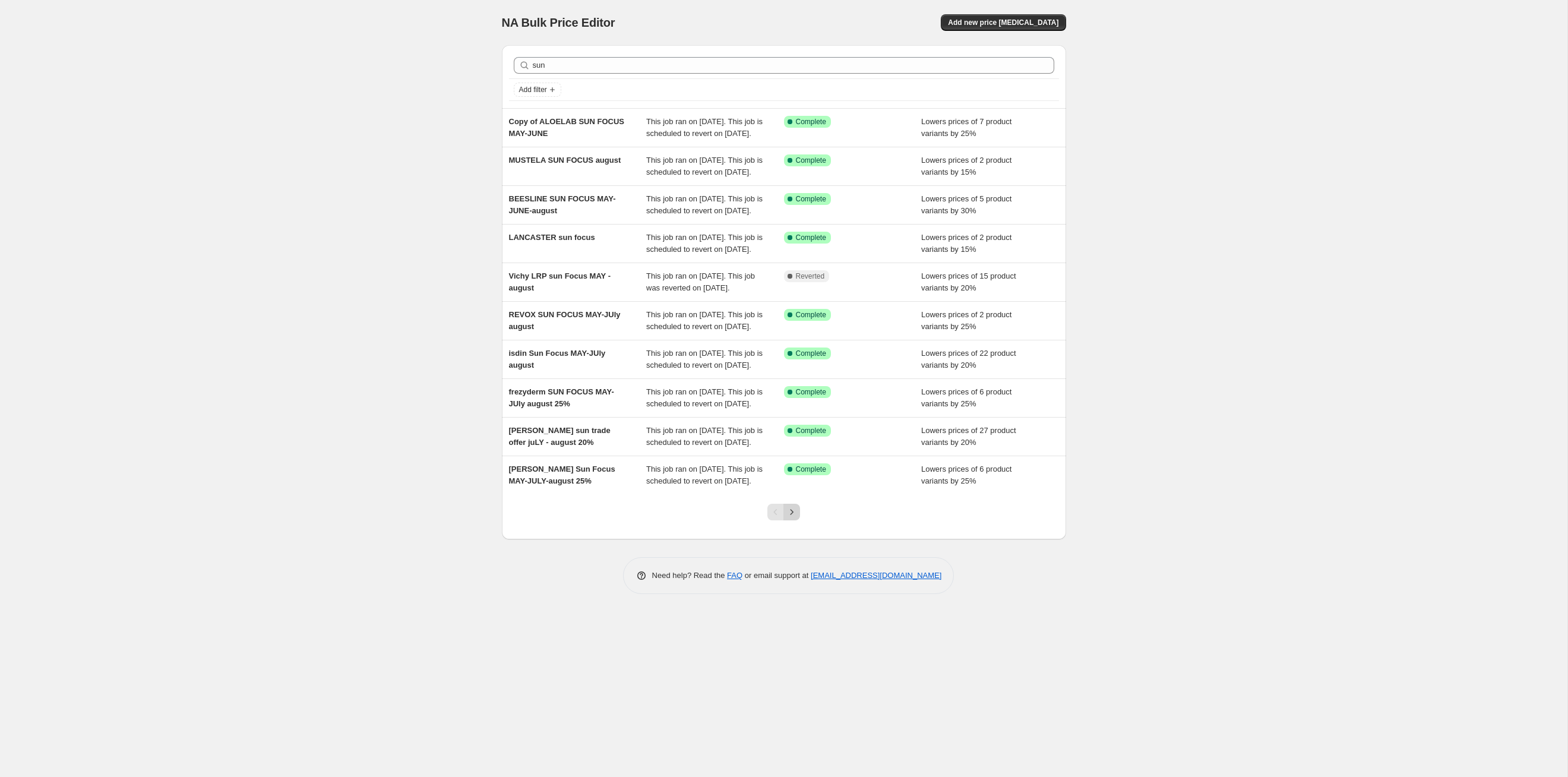
click at [792, 518] on icon "Next" at bounding box center [792, 512] width 12 height 12
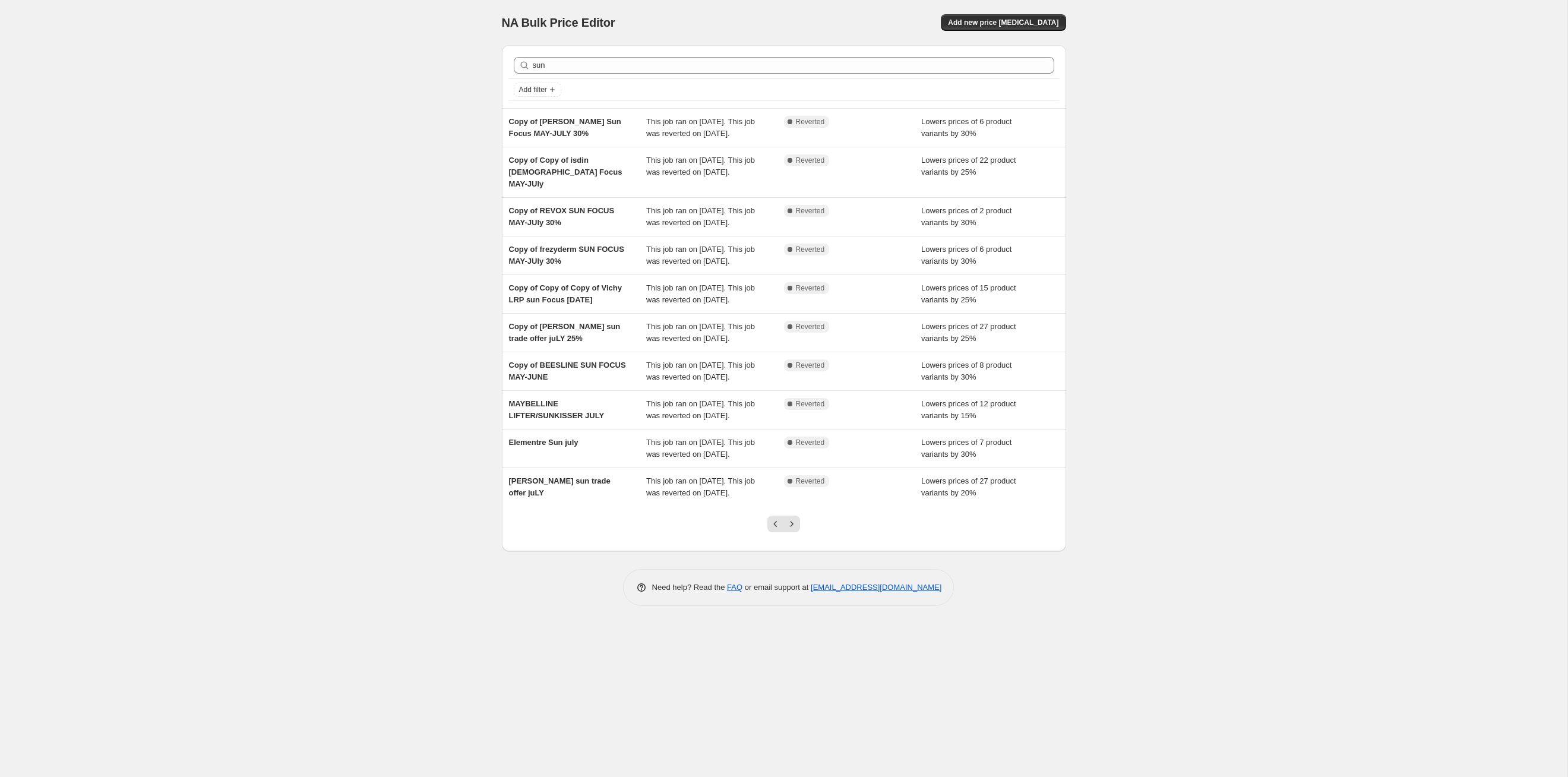
click at [792, 530] on icon "Next" at bounding box center [792, 524] width 12 height 12
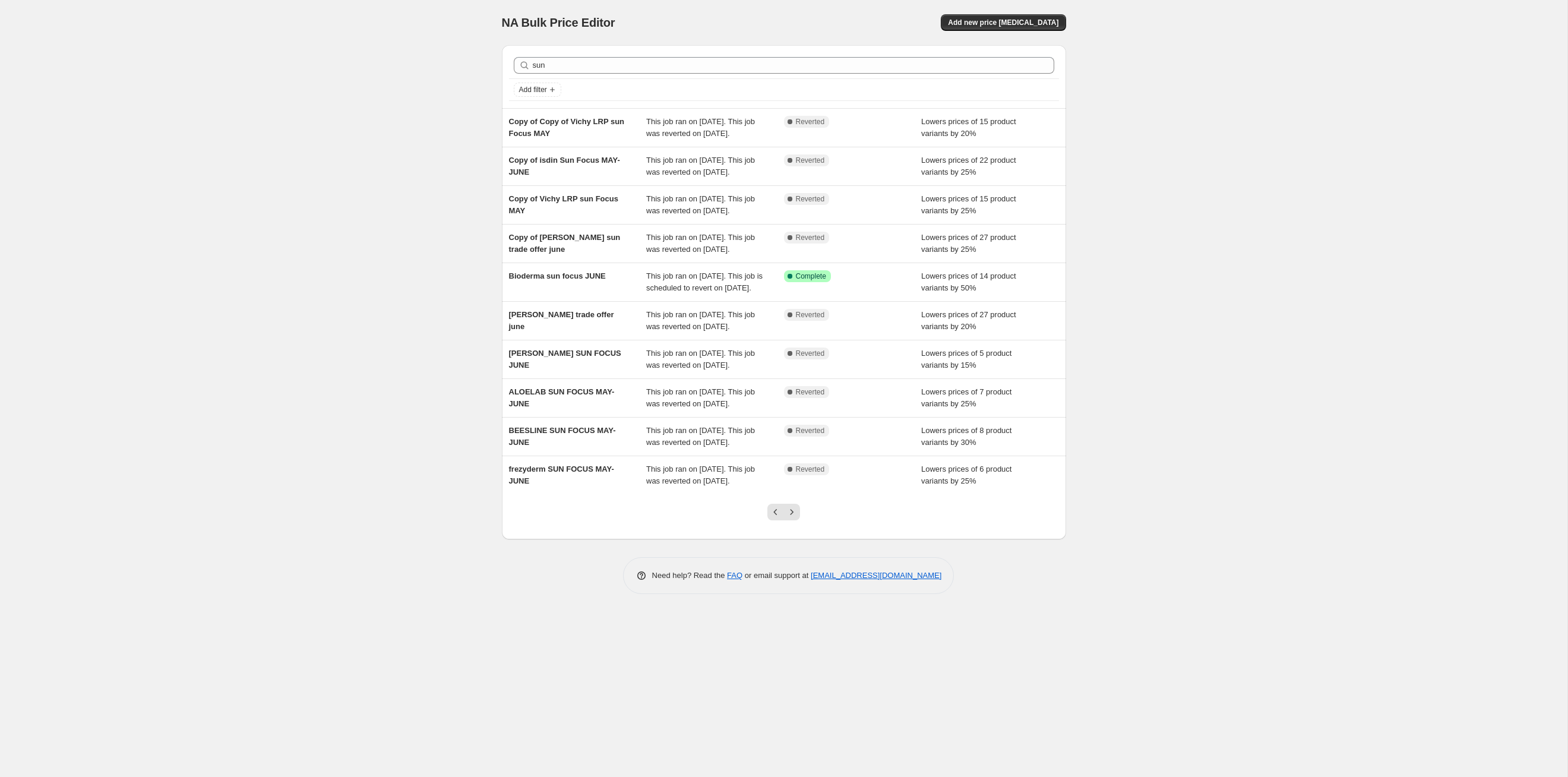
click at [792, 518] on icon "Next" at bounding box center [792, 512] width 12 height 12
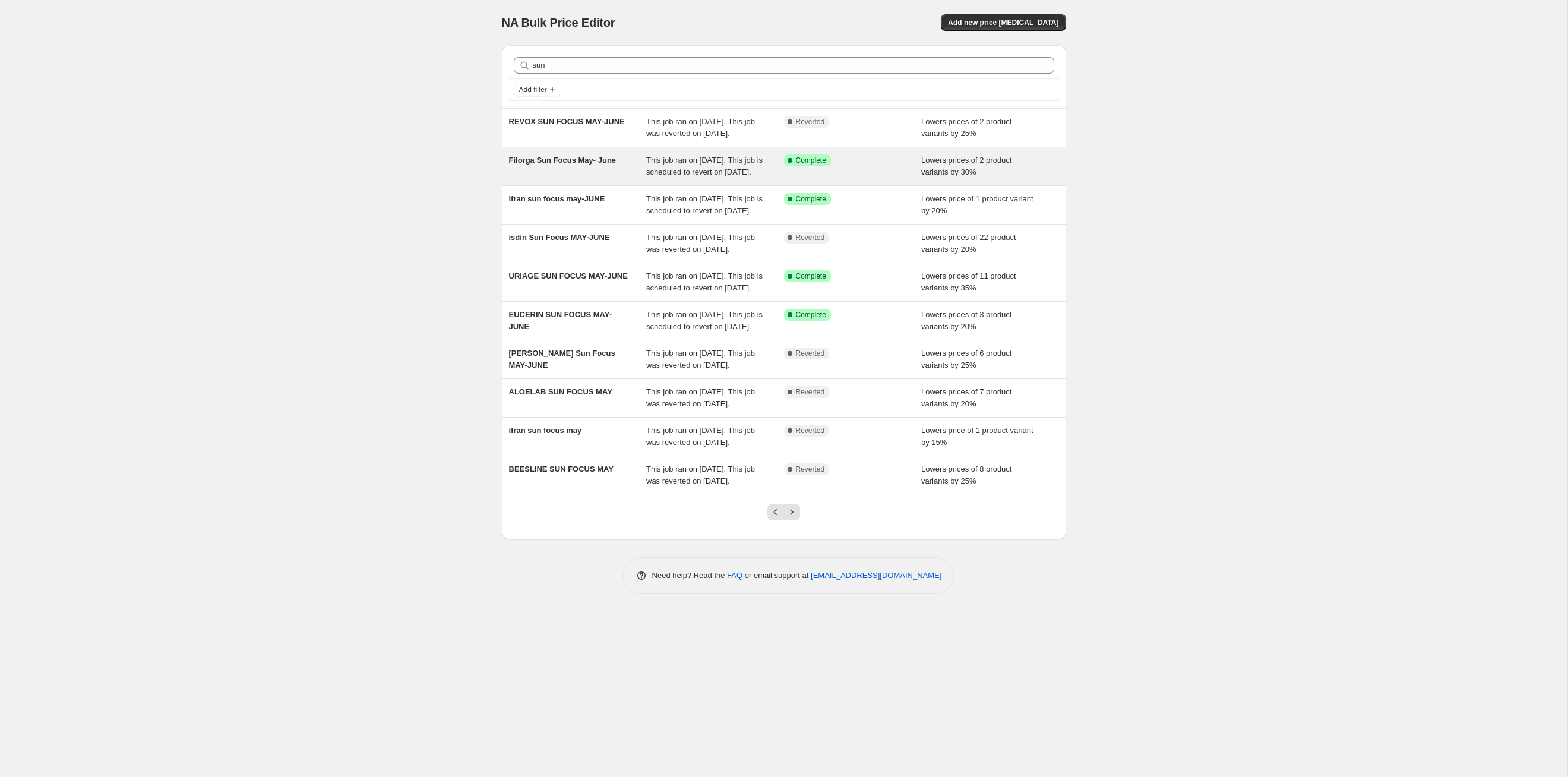
click at [793, 178] on div "Success Complete Complete" at bounding box center [853, 166] width 138 height 24
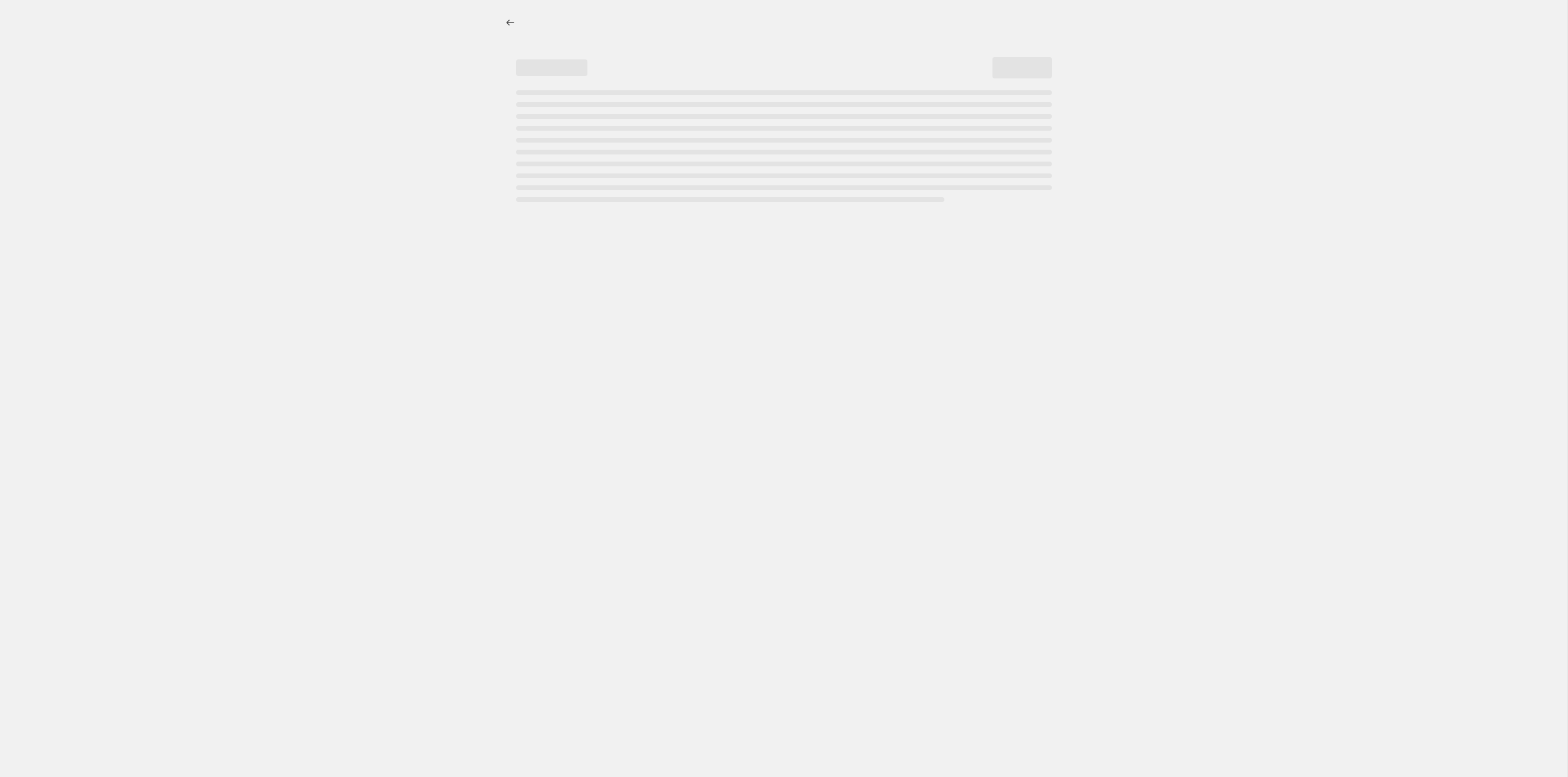
select select "percentage"
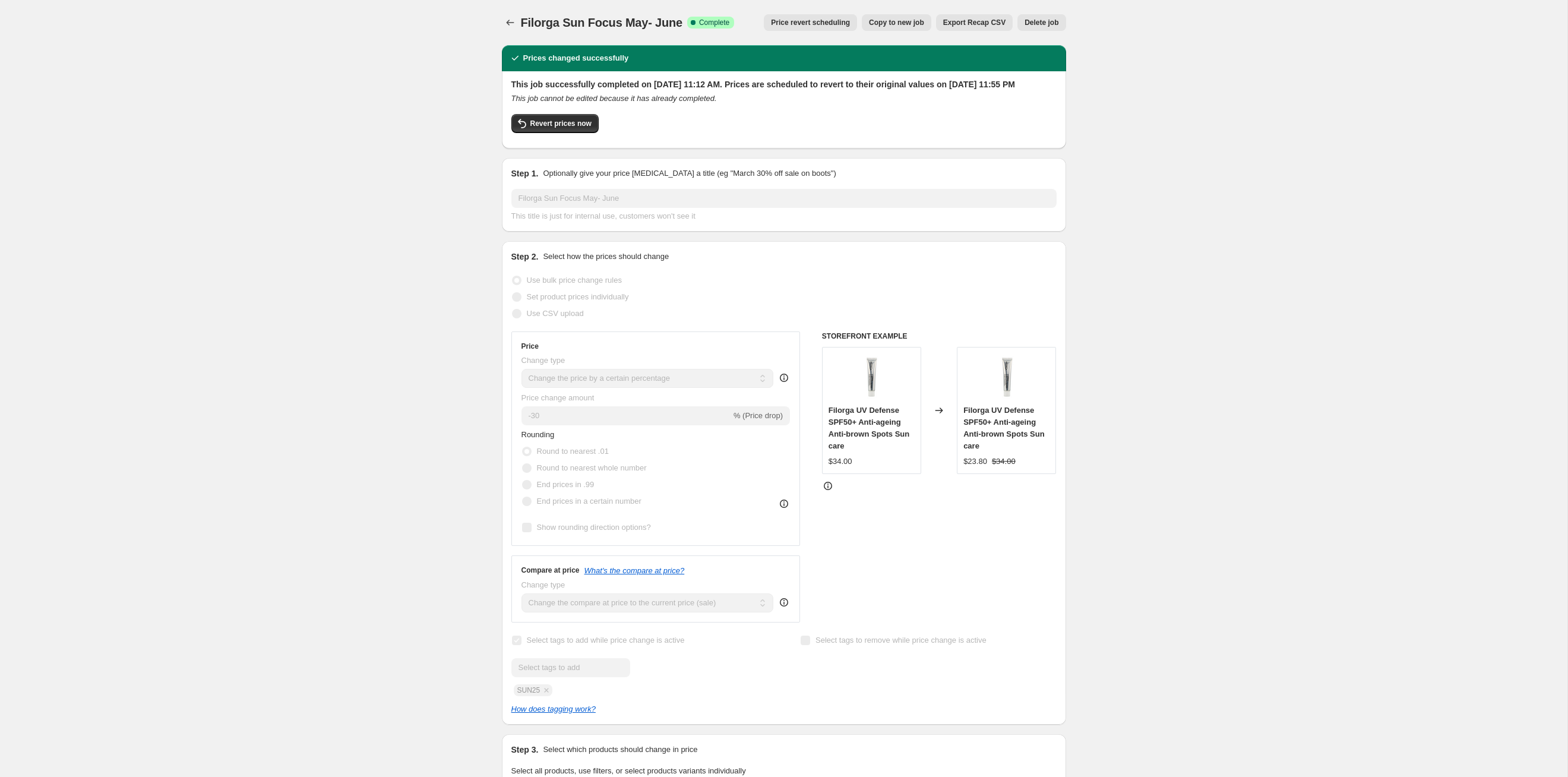
click at [822, 20] on span "Price revert scheduling" at bounding box center [811, 22] width 79 height 10
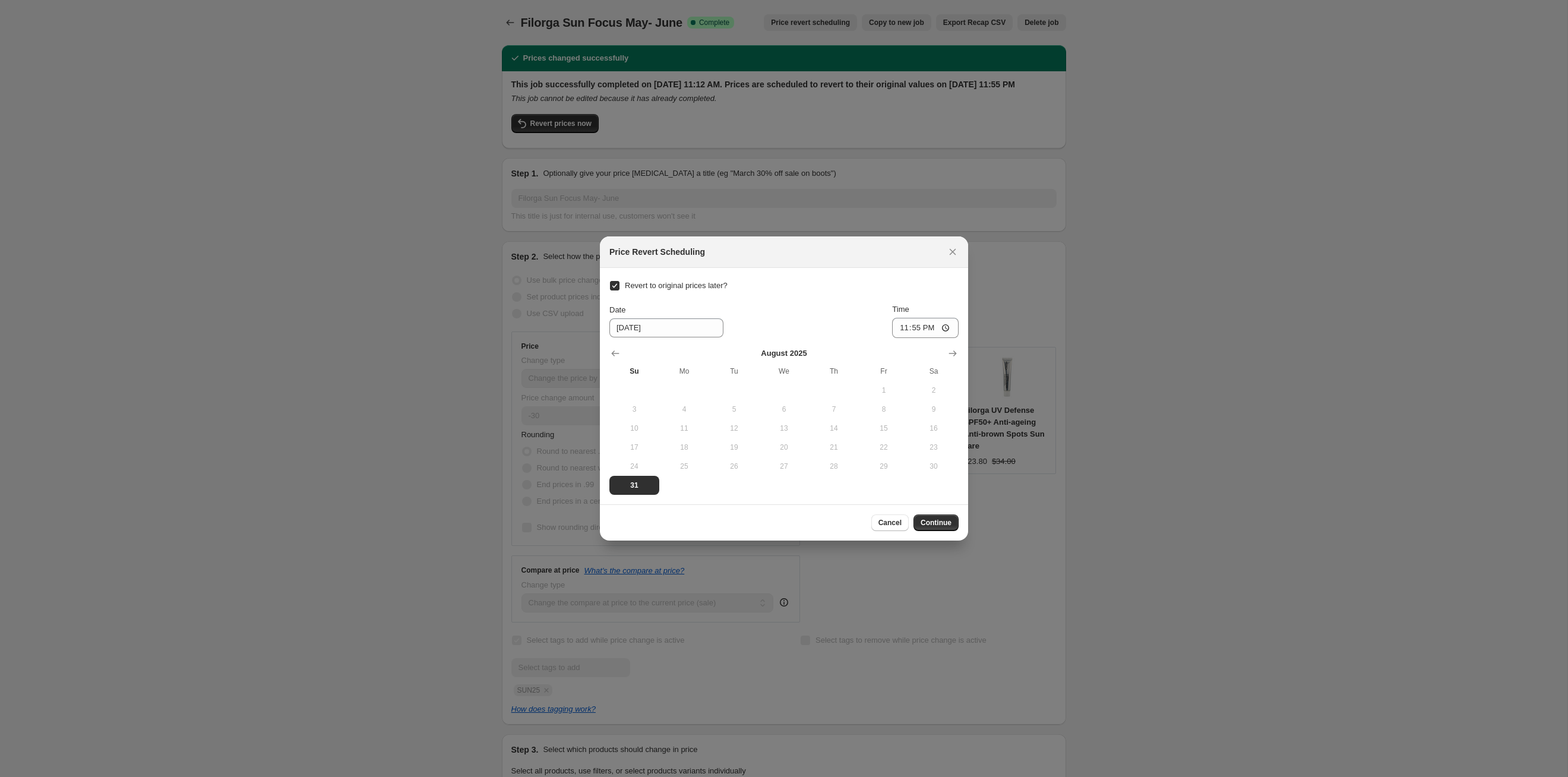
click at [961, 350] on section "Revert to original prices later? Date 8/31/2025 Time 23:55 August 2025 Su Mo Tu…" at bounding box center [783, 386] width 368 height 237
click at [950, 350] on icon "Show next month, September 2025" at bounding box center [952, 353] width 12 height 12
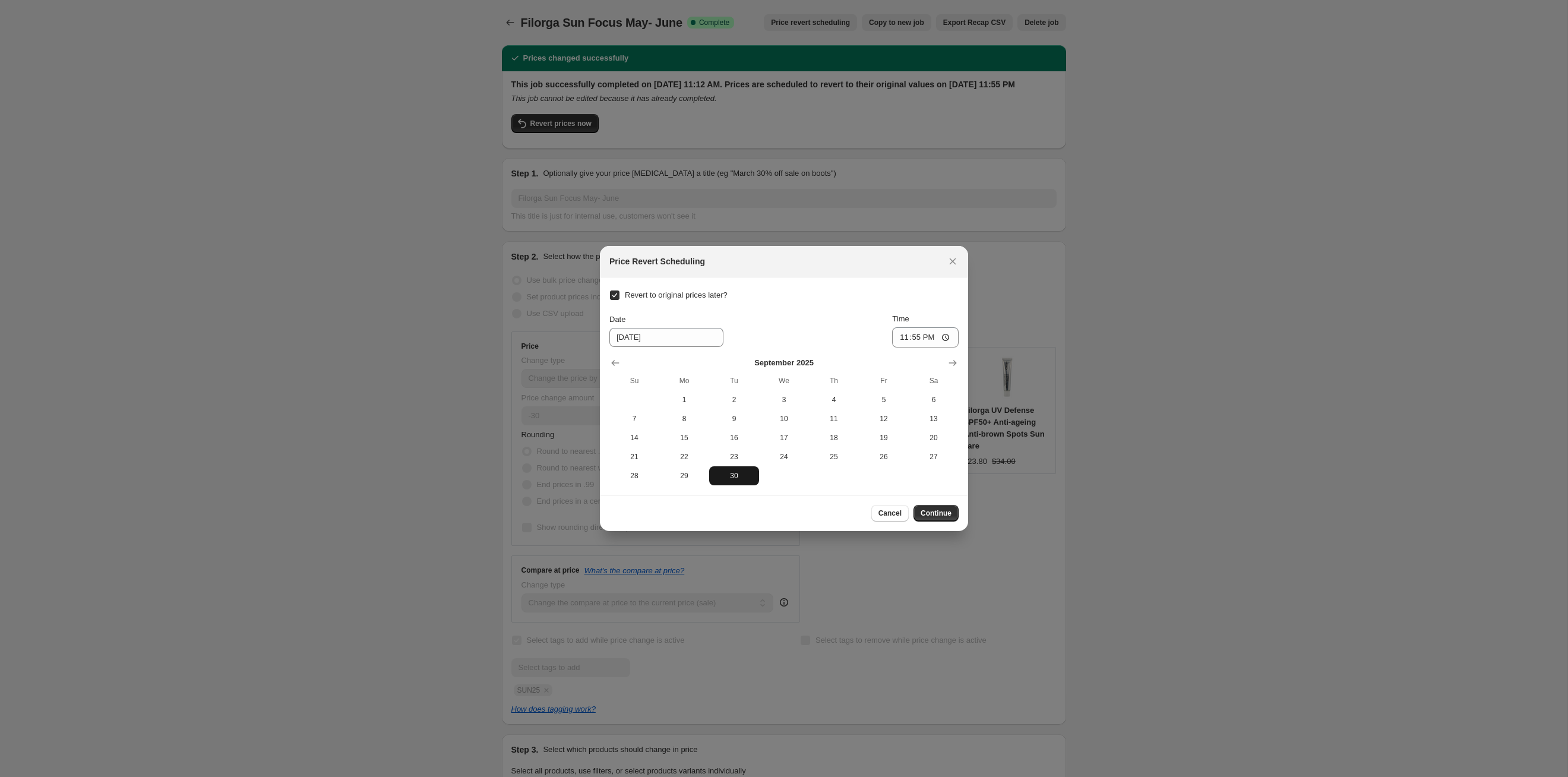
click at [731, 472] on span "30" at bounding box center [734, 475] width 40 height 10
type input "9/30/2025"
click at [935, 522] on div "Cancel Continue" at bounding box center [783, 513] width 368 height 36
click at [935, 510] on span "Continue" at bounding box center [936, 513] width 31 height 10
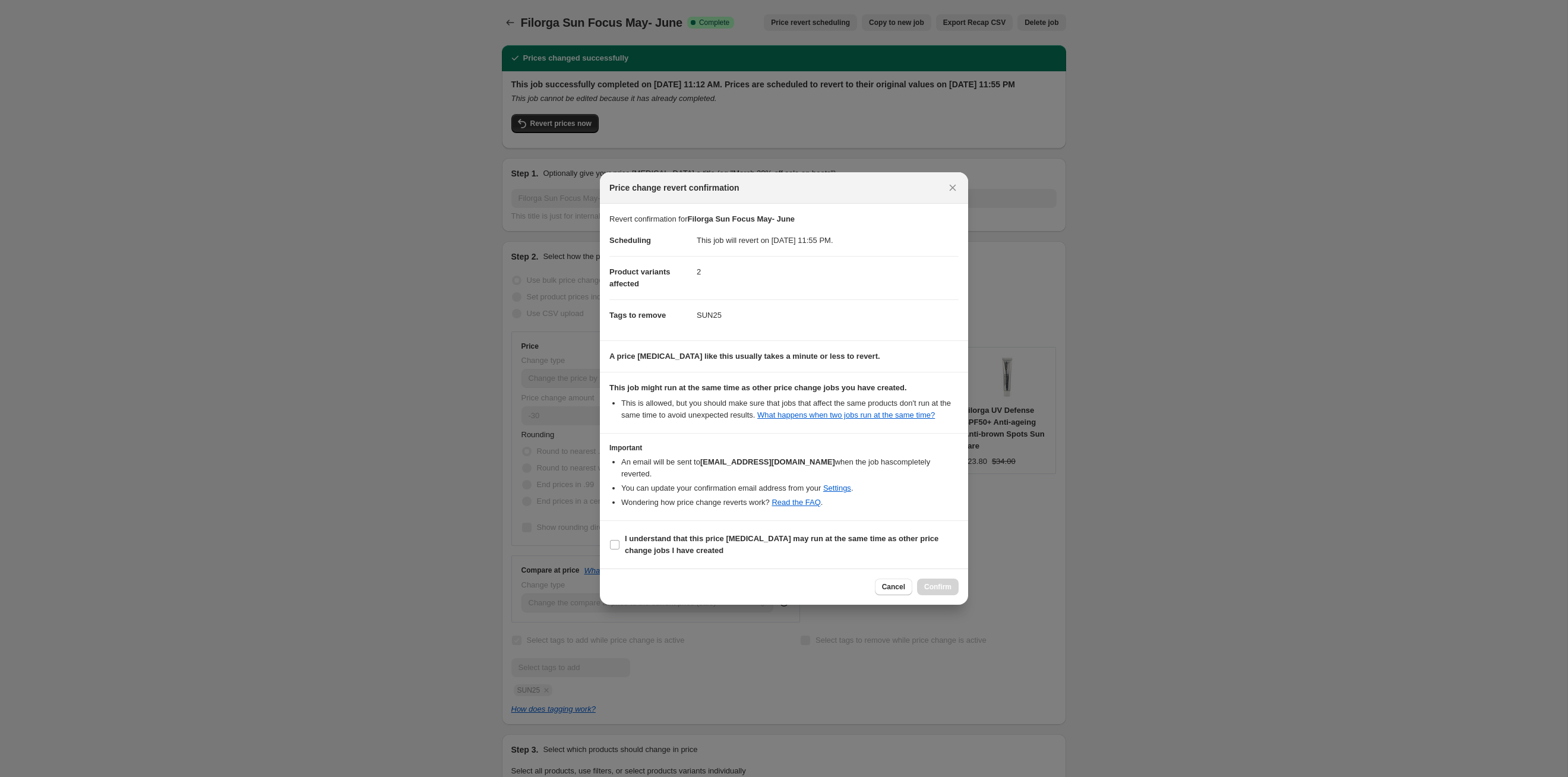
click at [941, 546] on span "I understand that this price [MEDICAL_DATA] may run at the same time as other p…" at bounding box center [792, 544] width 334 height 24
click at [619, 546] on input "I understand that this price [MEDICAL_DATA] may run at the same time as other p…" at bounding box center [614, 544] width 10 height 10
checkbox input "true"
click at [941, 585] on span "Confirm" at bounding box center [938, 587] width 27 height 10
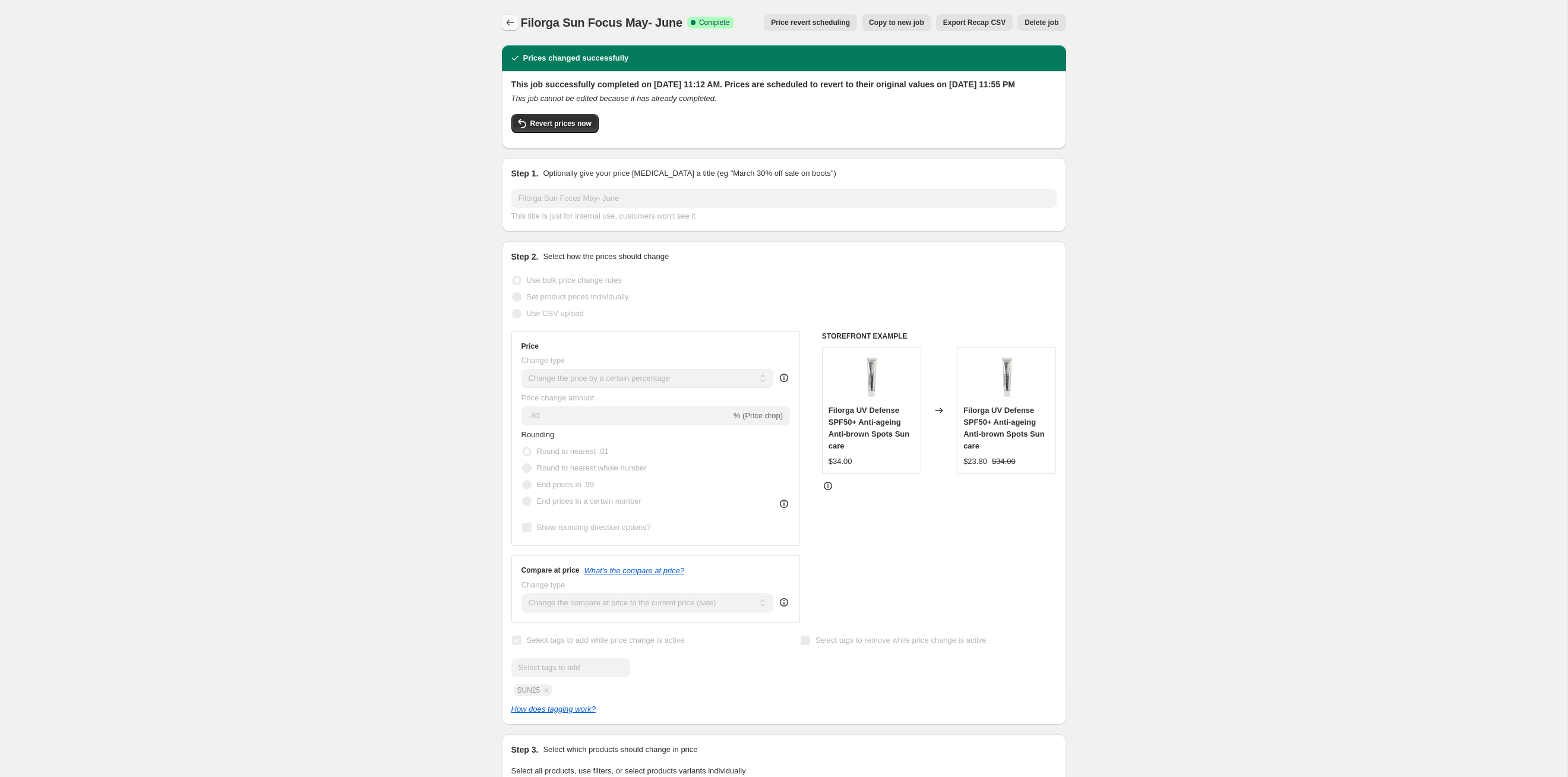
click at [514, 20] on icon "Price change jobs" at bounding box center [510, 22] width 12 height 12
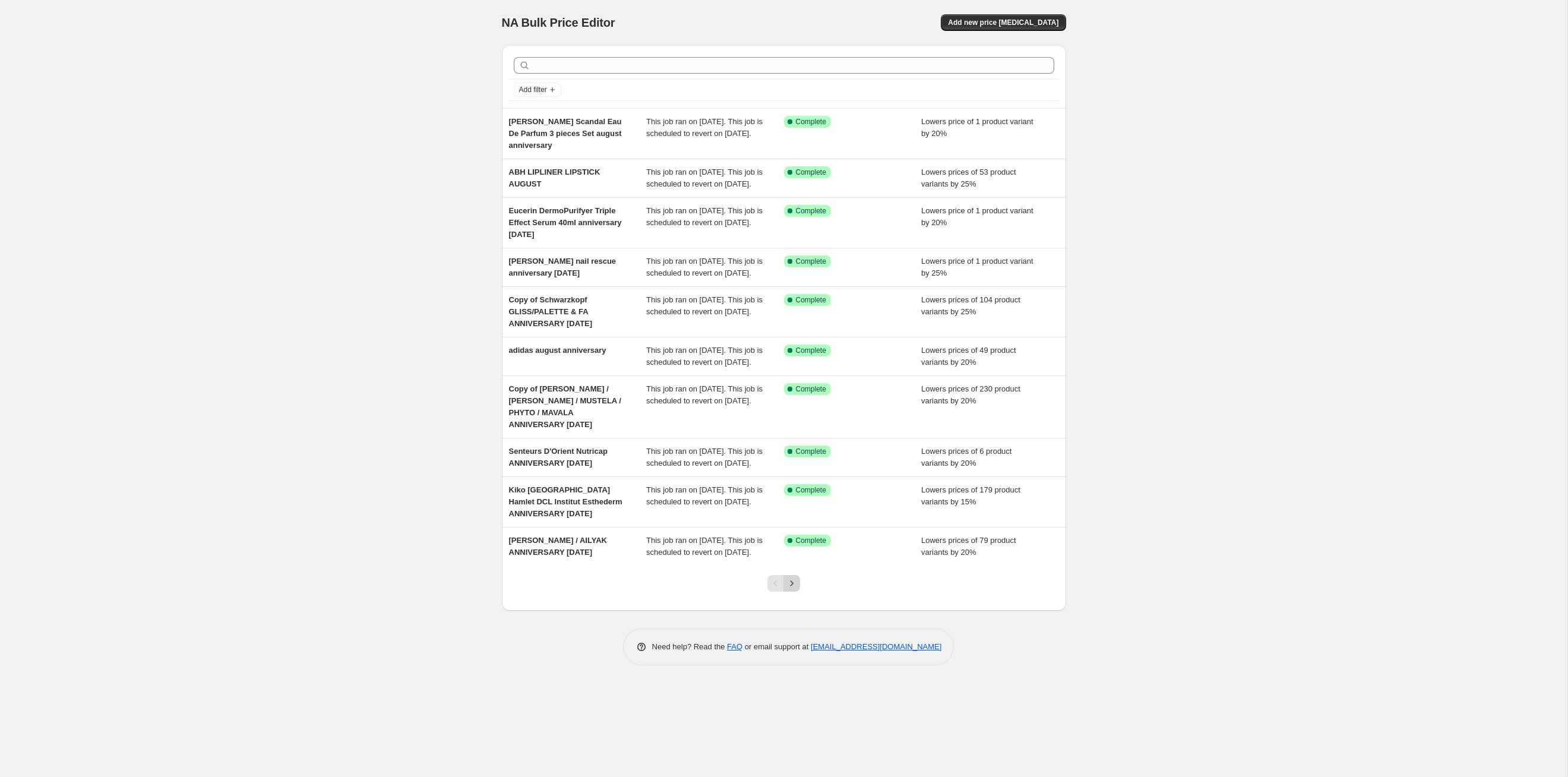
click at [793, 589] on icon "Next" at bounding box center [792, 583] width 12 height 12
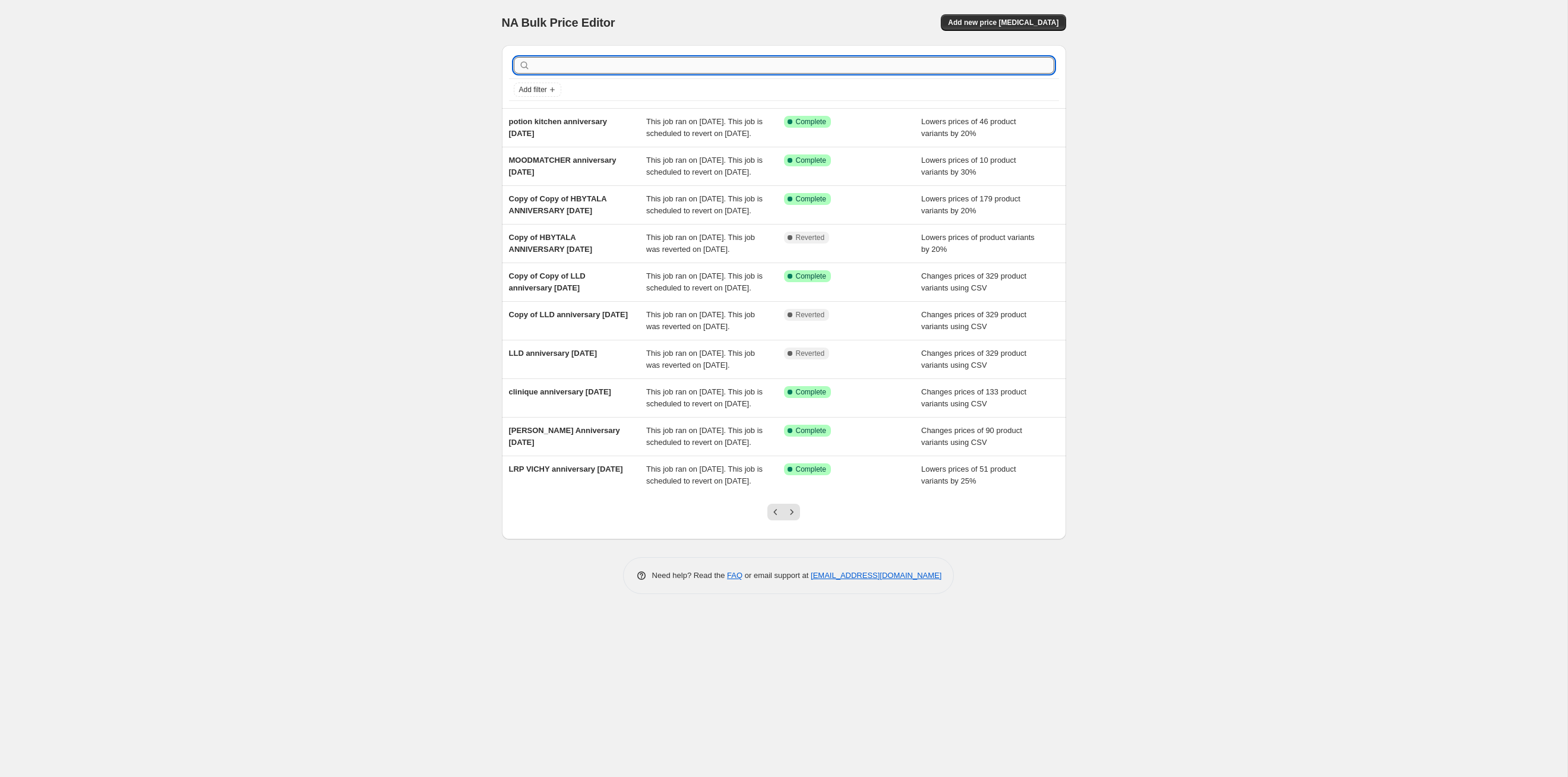
click at [727, 66] on input "text" at bounding box center [794, 65] width 522 height 17
type input "sun"
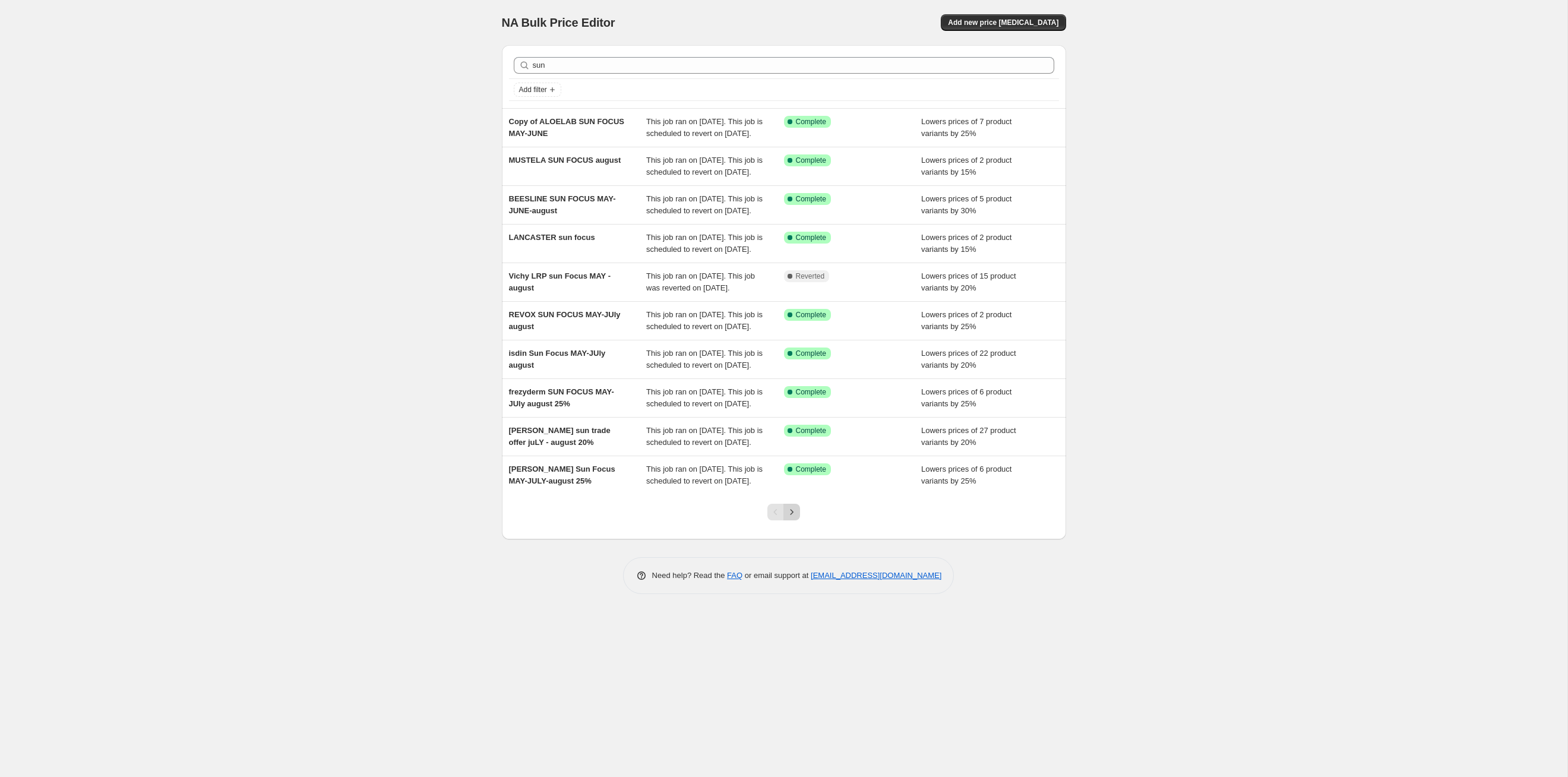
click at [794, 518] on icon "Next" at bounding box center [792, 512] width 12 height 12
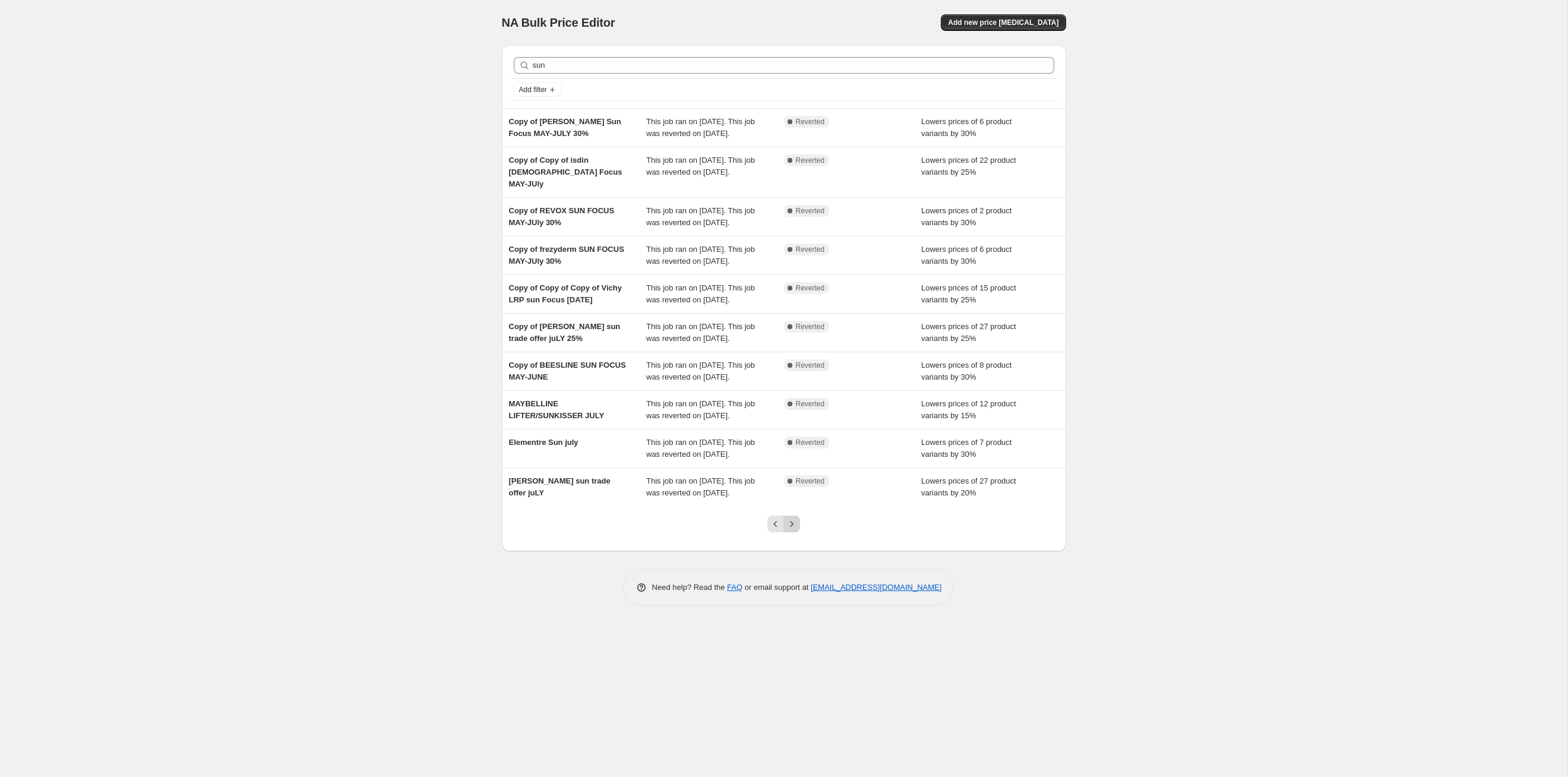
click at [794, 530] on icon "Next" at bounding box center [792, 524] width 12 height 12
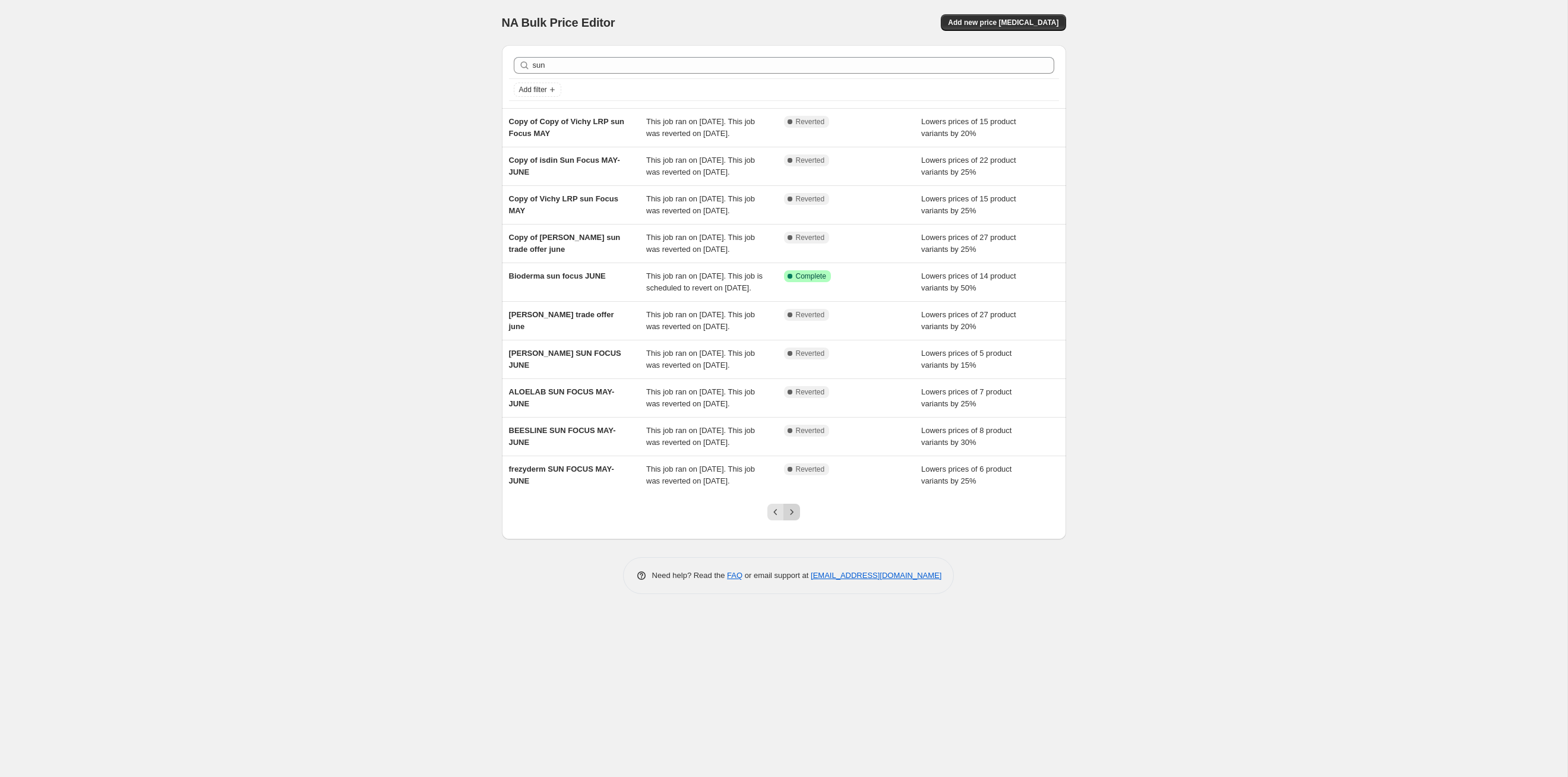
click at [794, 518] on icon "Next" at bounding box center [792, 512] width 12 height 12
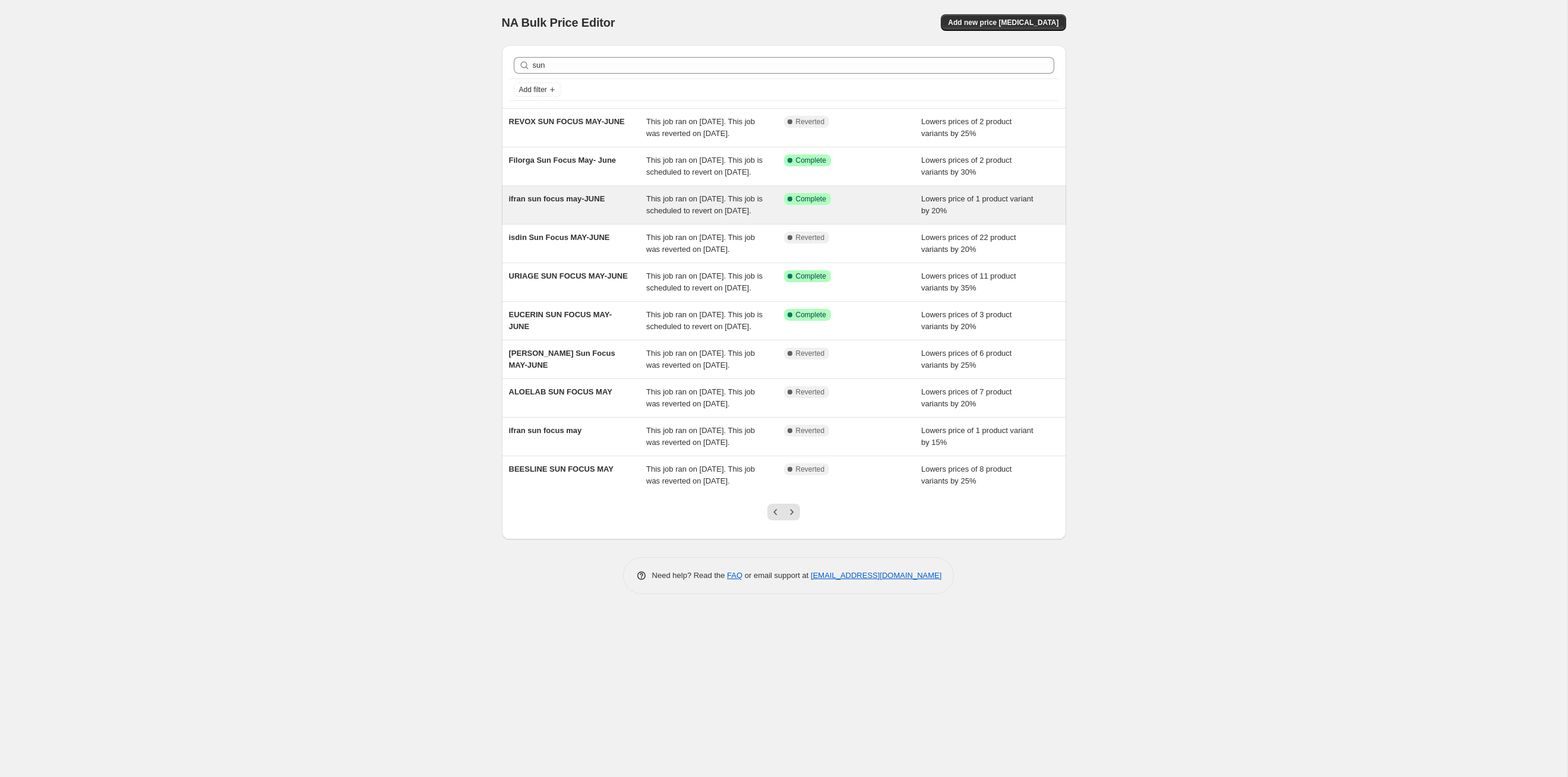
click at [728, 217] on div "This job ran on May 30, 2025. This job is scheduled to revert on August 31, 202…" at bounding box center [715, 205] width 138 height 24
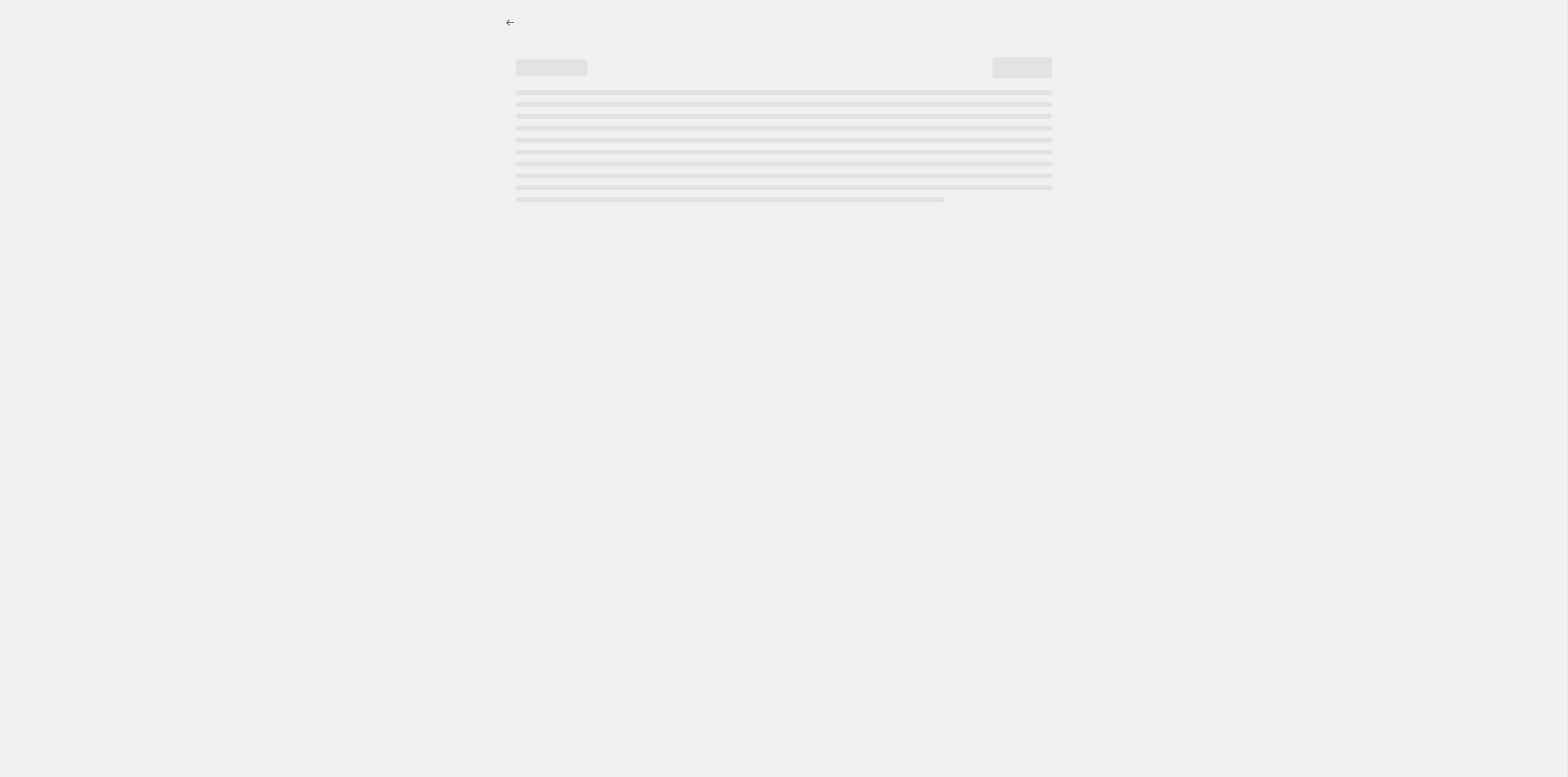
select select "percentage"
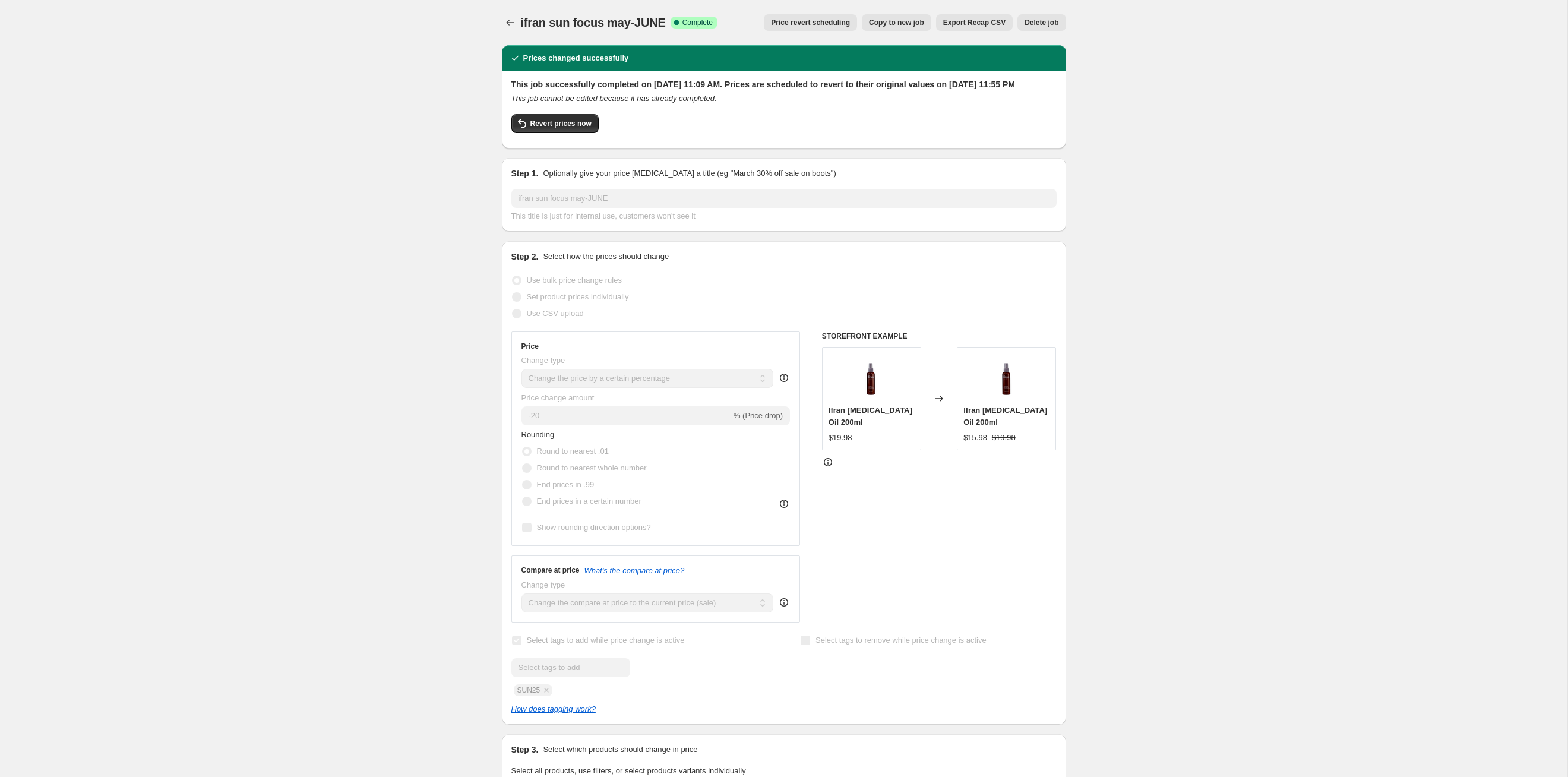
click at [812, 13] on div "ifran sun focus may-JUNE. This page is ready ifran sun focus may-JUNE Success C…" at bounding box center [784, 22] width 565 height 45
click at [816, 11] on div "ifran sun focus may-JUNE. This page is ready ifran sun focus may-JUNE Success C…" at bounding box center [784, 22] width 565 height 45
click at [816, 13] on div "ifran sun focus may-JUNE. This page is ready ifran sun focus may-JUNE Success C…" at bounding box center [784, 22] width 565 height 45
click at [816, 18] on span "Price revert scheduling" at bounding box center [811, 22] width 79 height 10
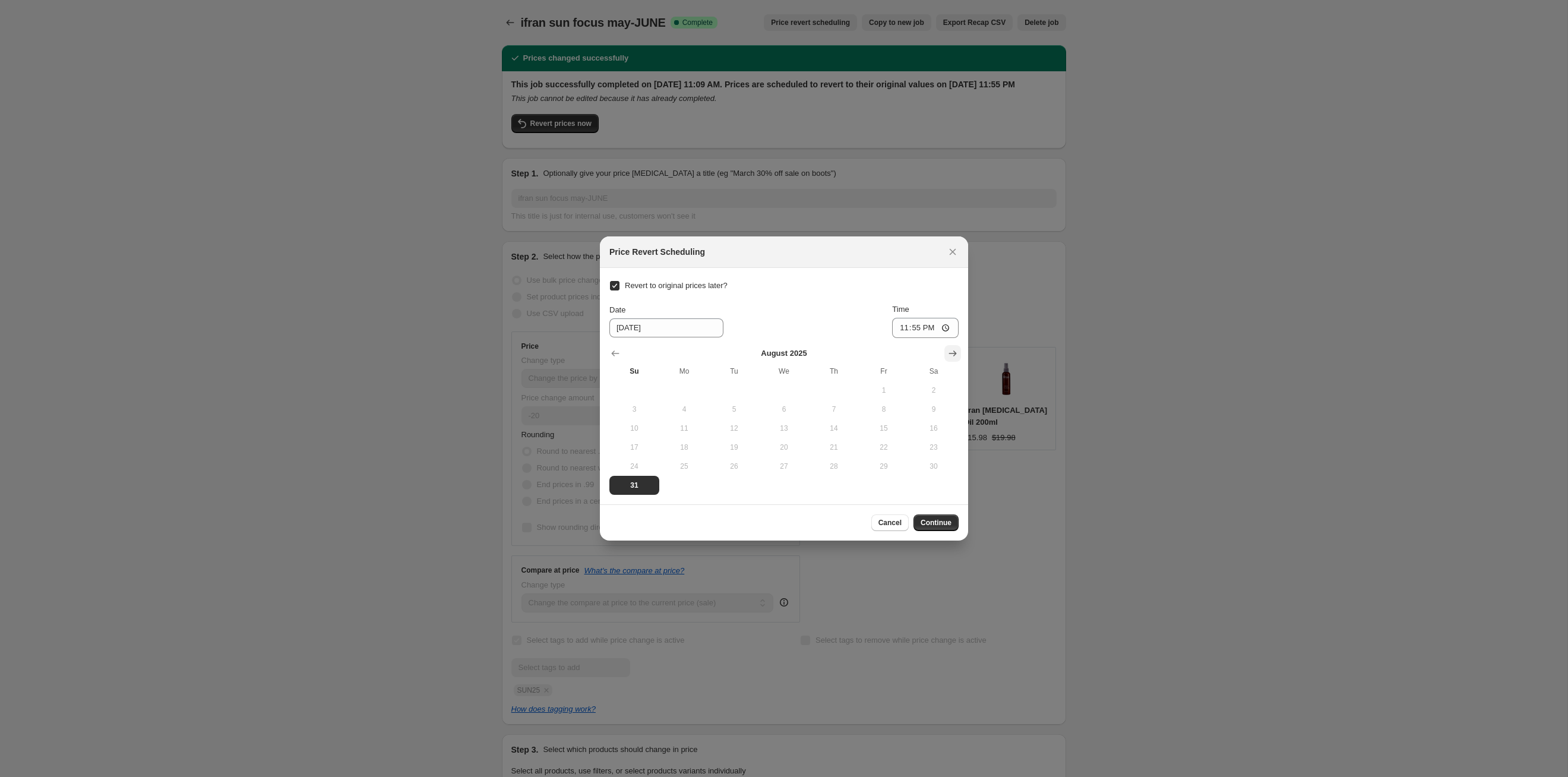
click at [953, 350] on icon "Show next month, September 2025" at bounding box center [952, 353] width 12 height 12
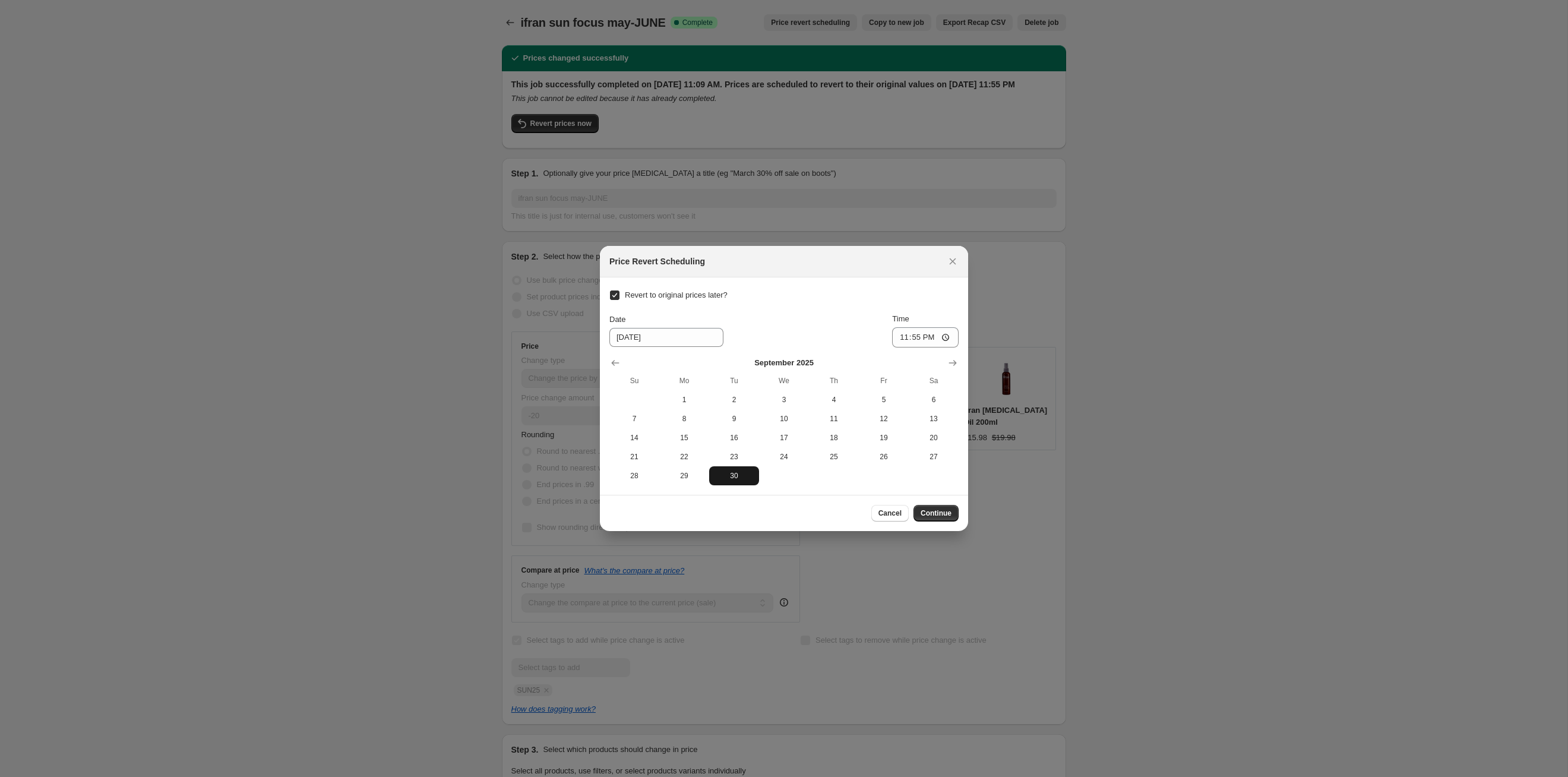
click at [746, 468] on button "30" at bounding box center [734, 476] width 50 height 19
type input "9/30/2025"
click at [943, 517] on span "Continue" at bounding box center [936, 513] width 31 height 10
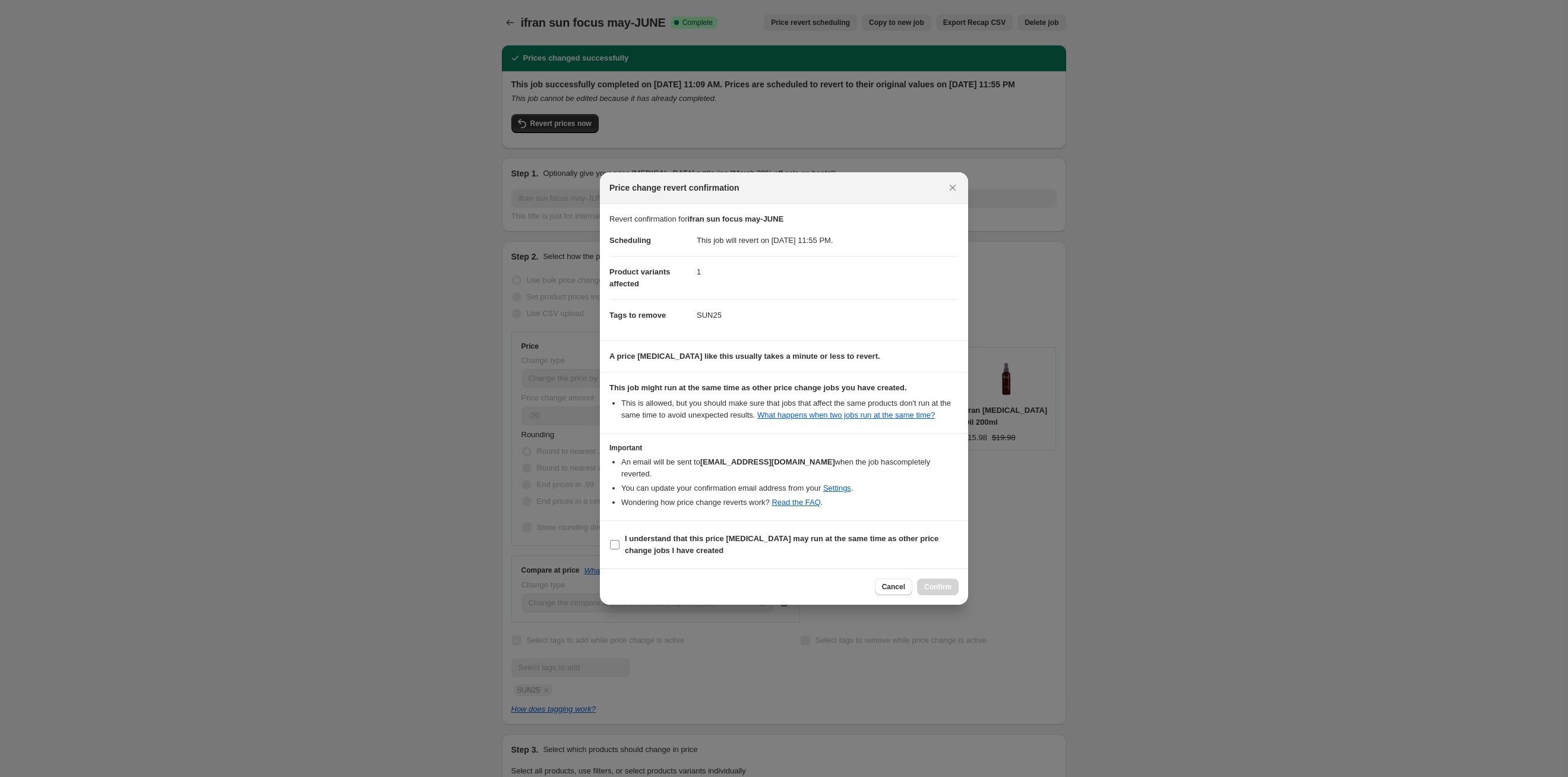
click at [899, 541] on b "I understand that this price [MEDICAL_DATA] may run at the same time as other p…" at bounding box center [782, 544] width 314 height 21
click at [619, 541] on input "I understand that this price [MEDICAL_DATA] may run at the same time as other p…" at bounding box center [614, 544] width 10 height 10
checkbox input "true"
click at [936, 589] on span "Confirm" at bounding box center [938, 587] width 27 height 10
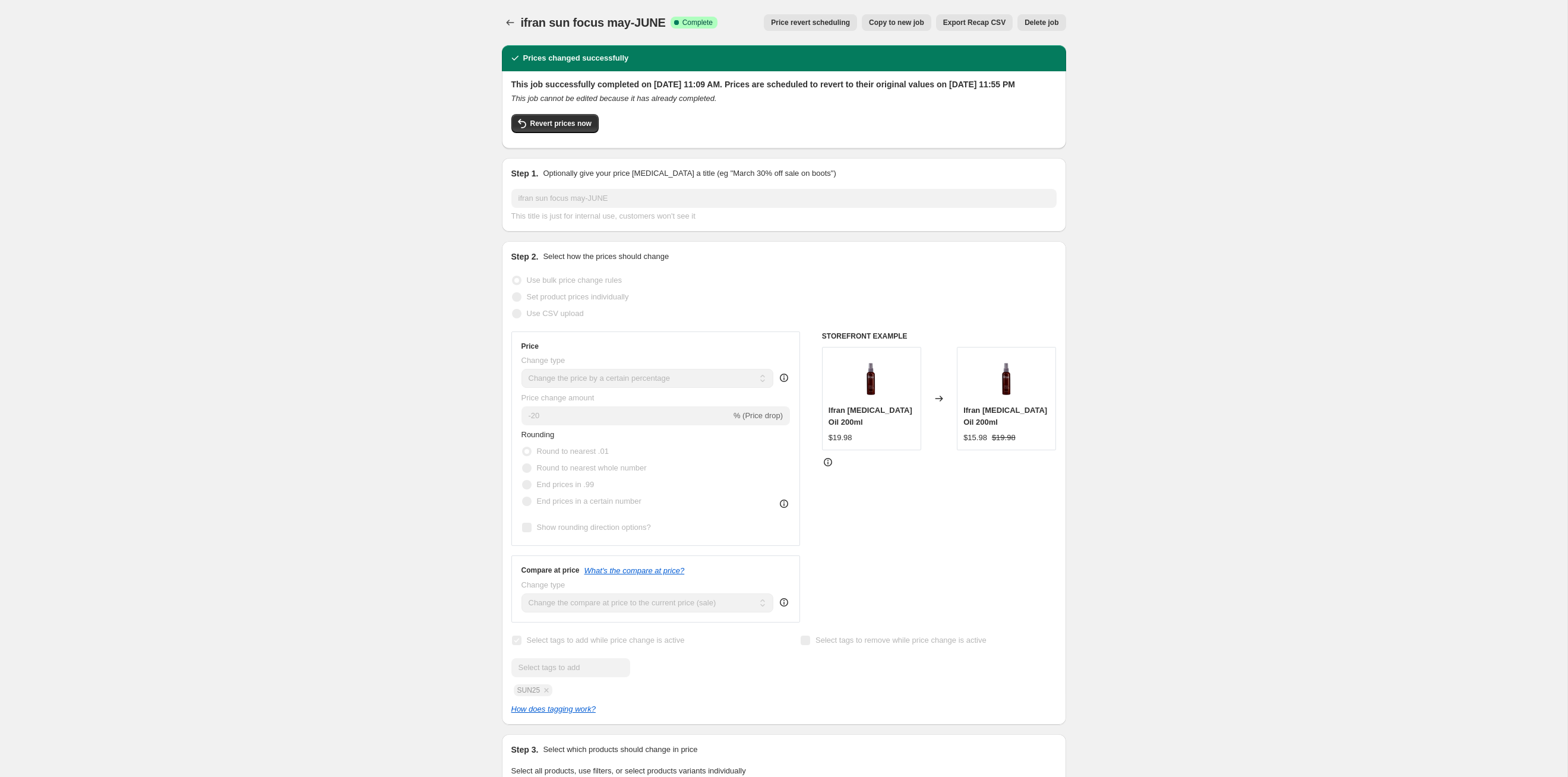
click at [518, 28] on div at bounding box center [512, 22] width 19 height 17
click at [510, 22] on icon "Price change jobs" at bounding box center [510, 22] width 12 height 12
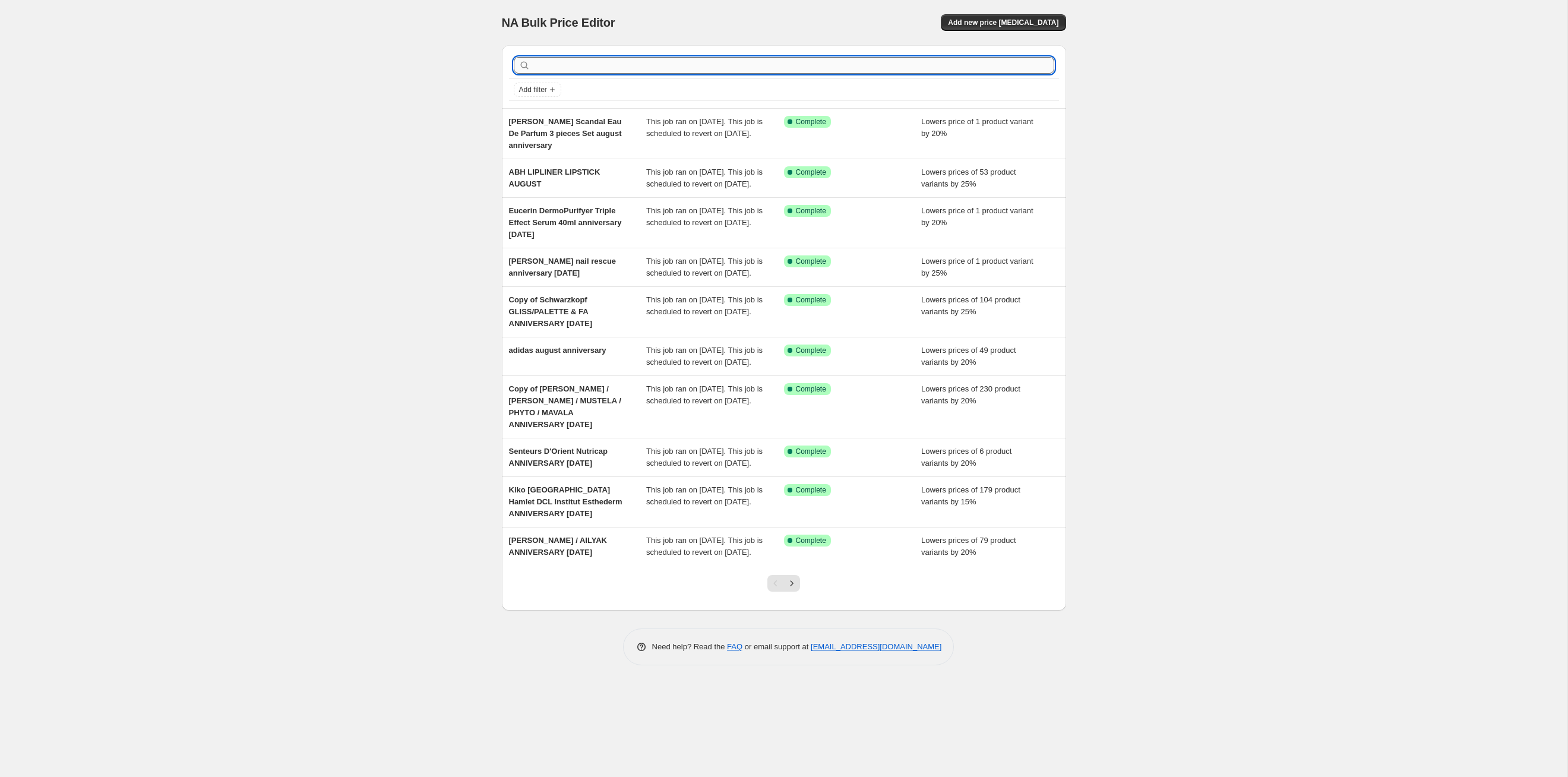
click at [751, 71] on input "text" at bounding box center [794, 65] width 522 height 17
type input "sun"
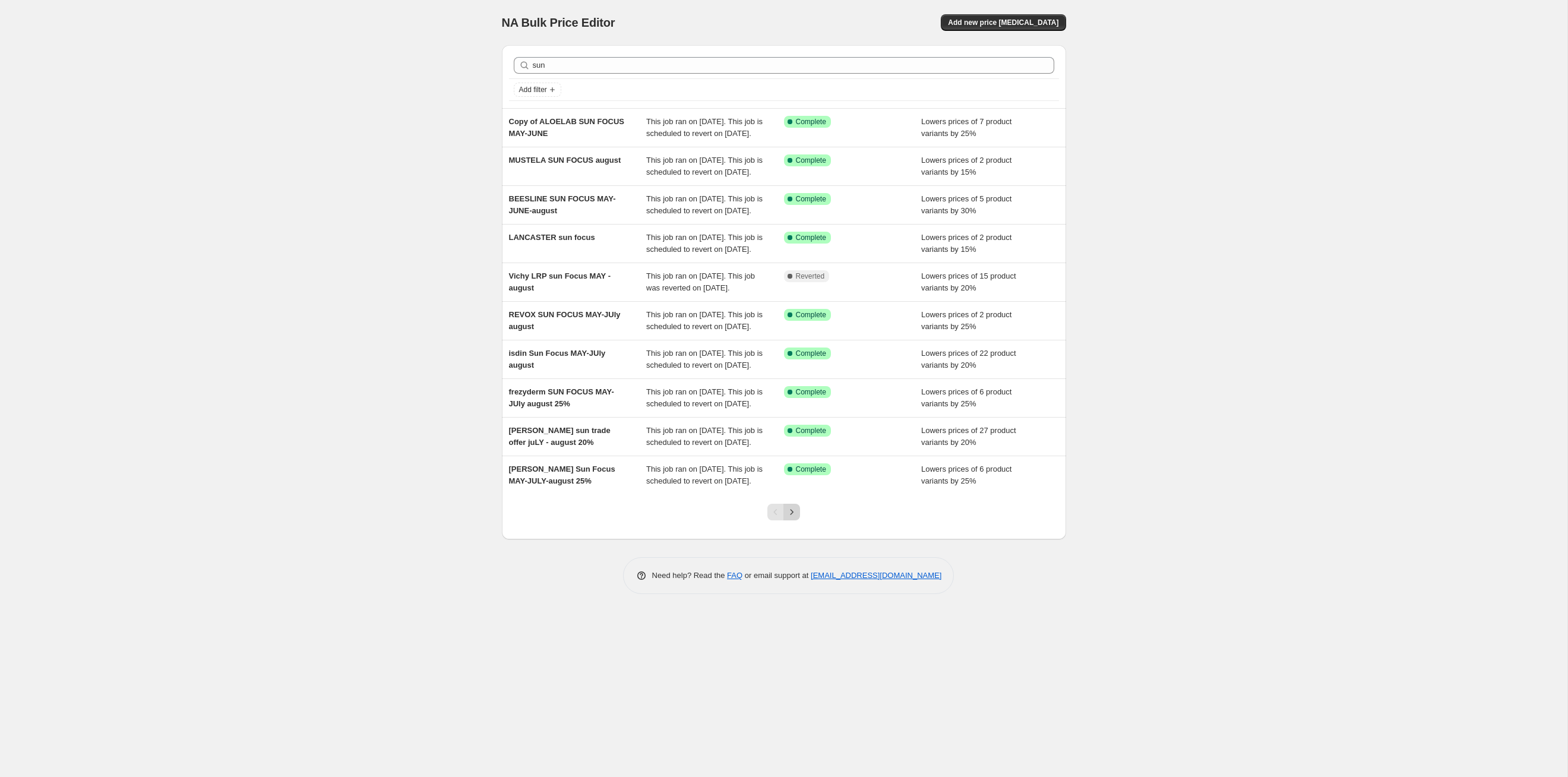
click at [793, 518] on icon "Next" at bounding box center [792, 512] width 12 height 12
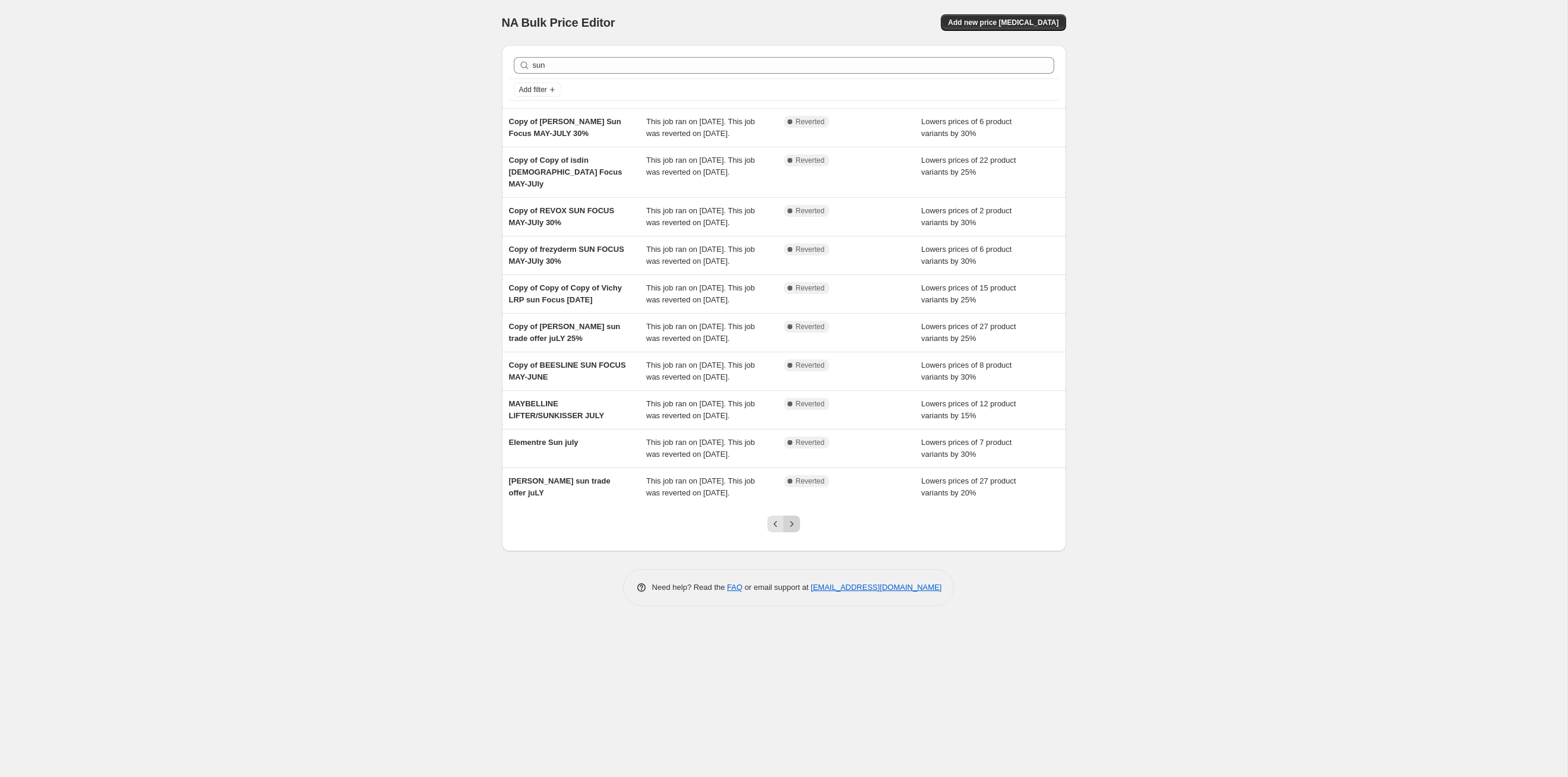
click at [793, 530] on icon "Next" at bounding box center [792, 524] width 12 height 12
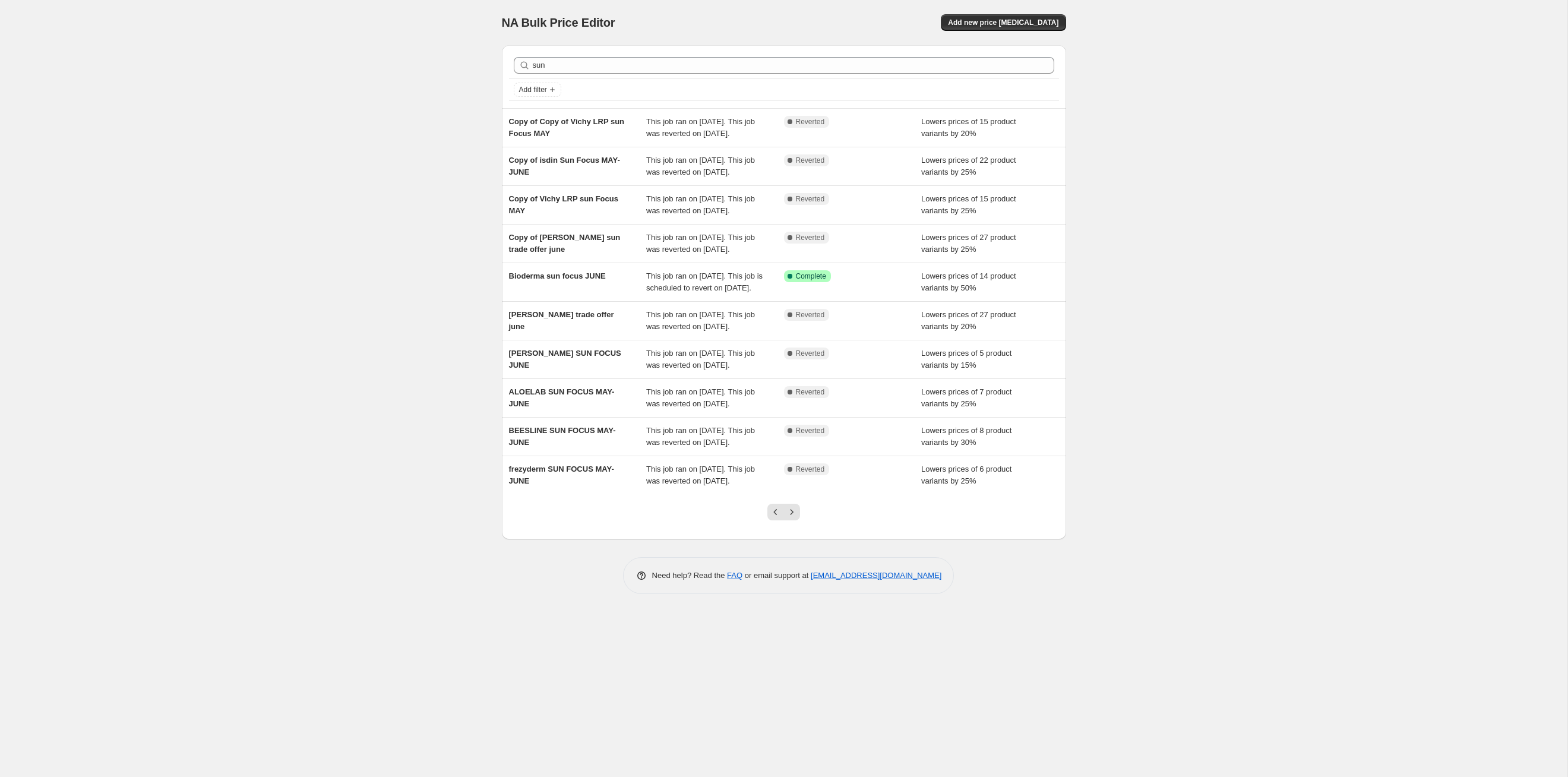
click at [793, 518] on icon "Next" at bounding box center [792, 512] width 12 height 12
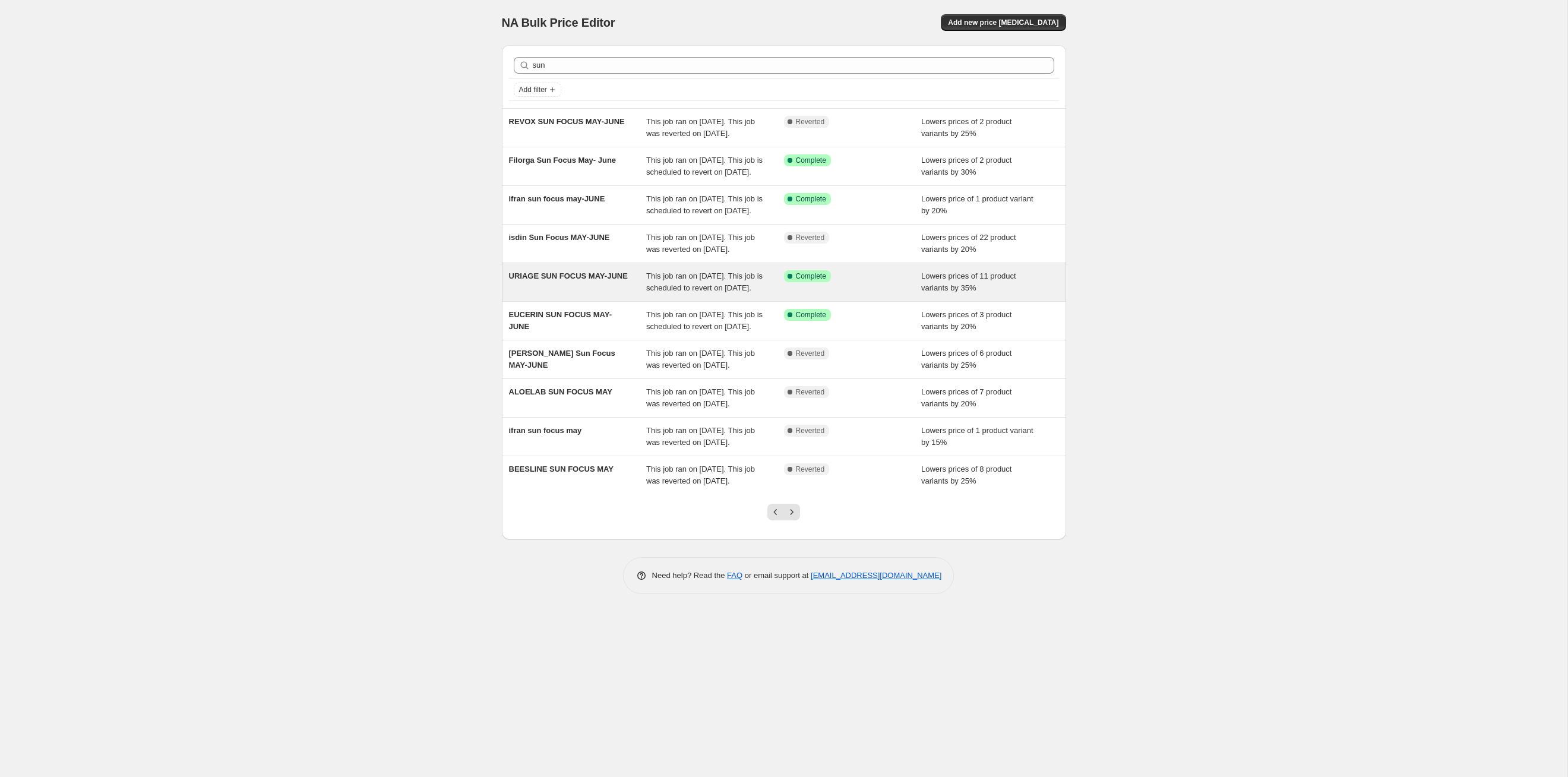
click at [737, 294] on div "This job ran on May 30, 2025. This job is scheduled to revert on August 31, 202…" at bounding box center [715, 282] width 138 height 24
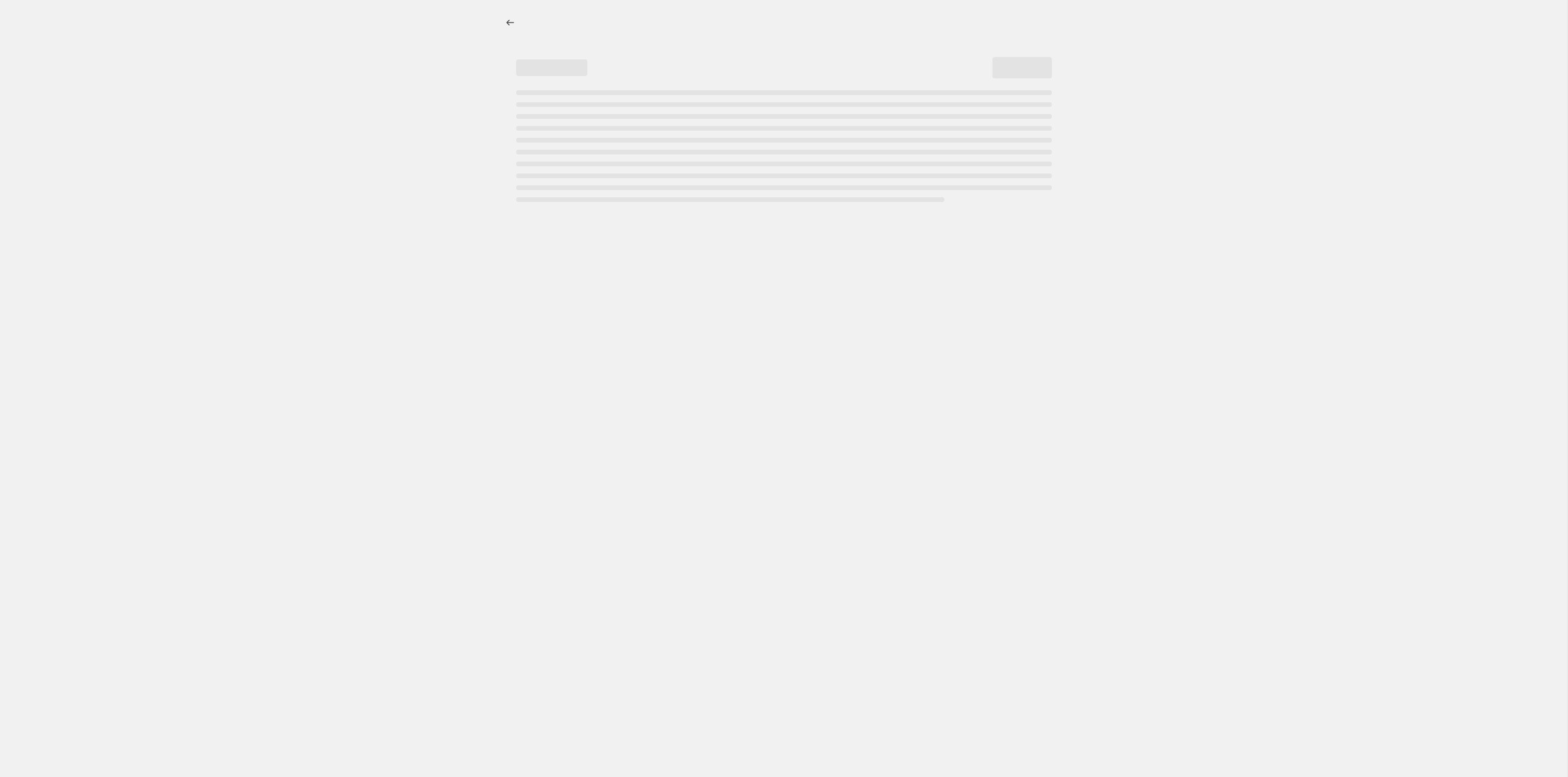
select select "percentage"
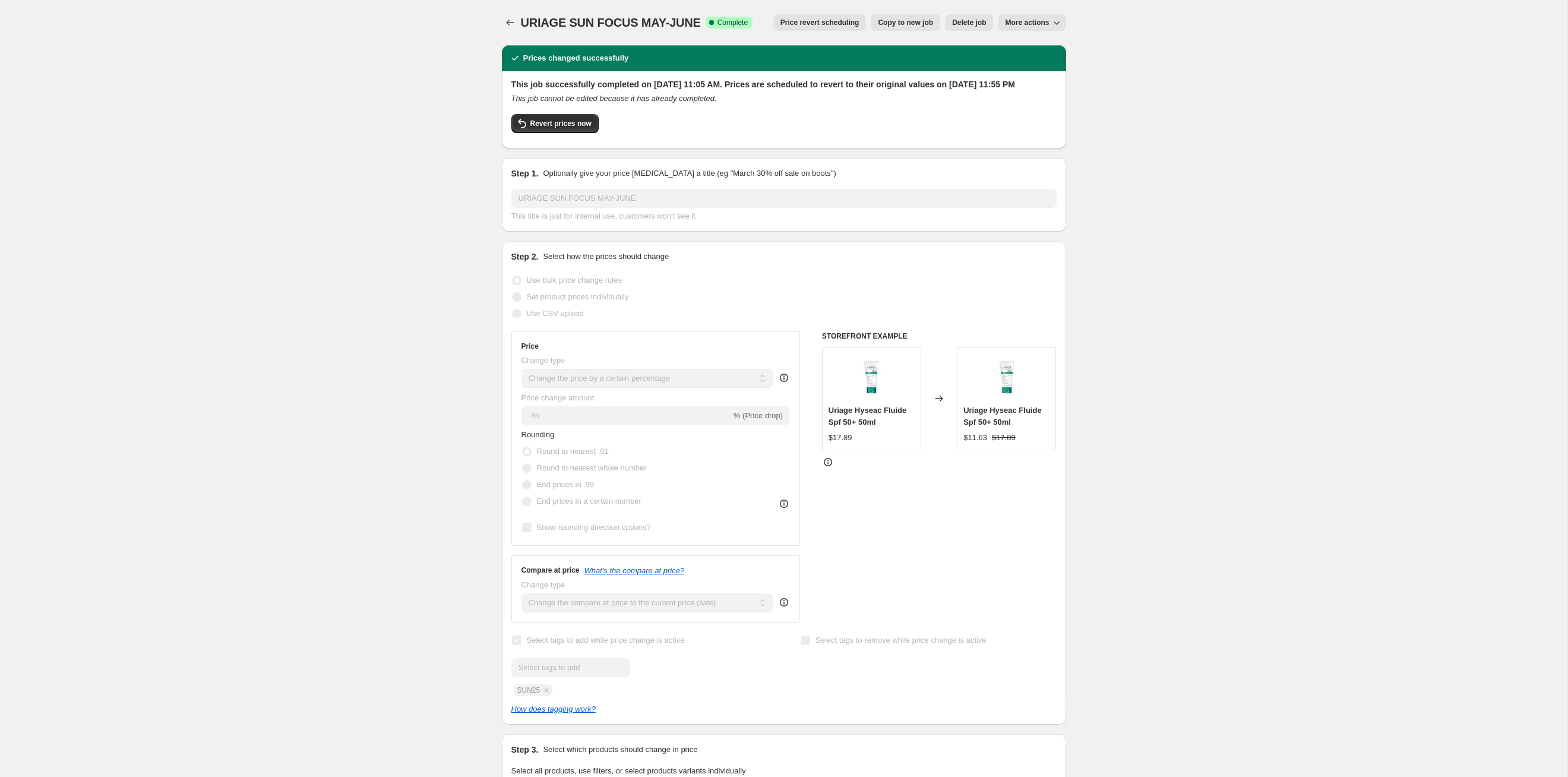
click at [840, 20] on span "Price revert scheduling" at bounding box center [820, 22] width 79 height 10
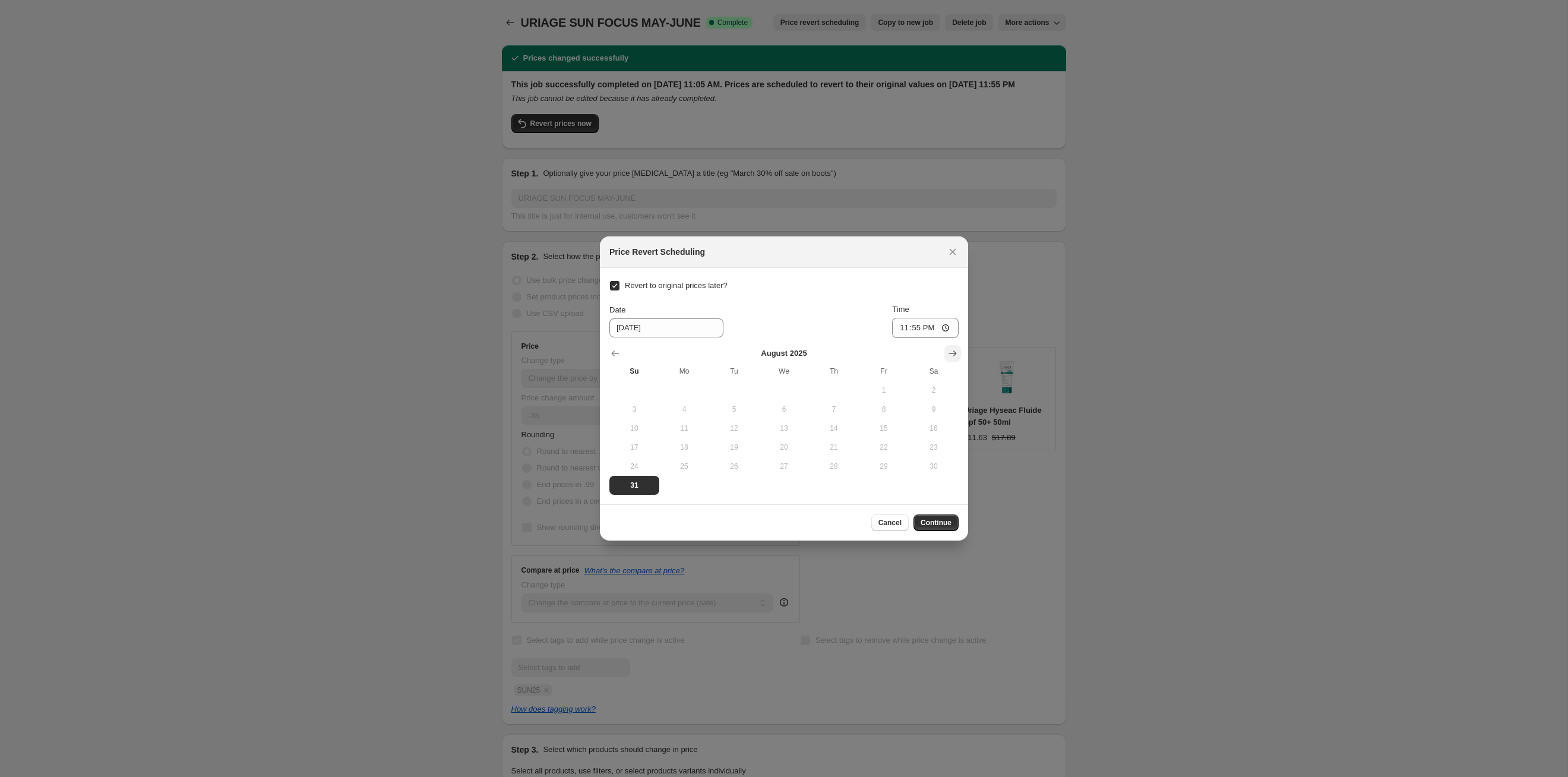
click at [949, 353] on icon "Show next month, September 2025" at bounding box center [952, 353] width 12 height 12
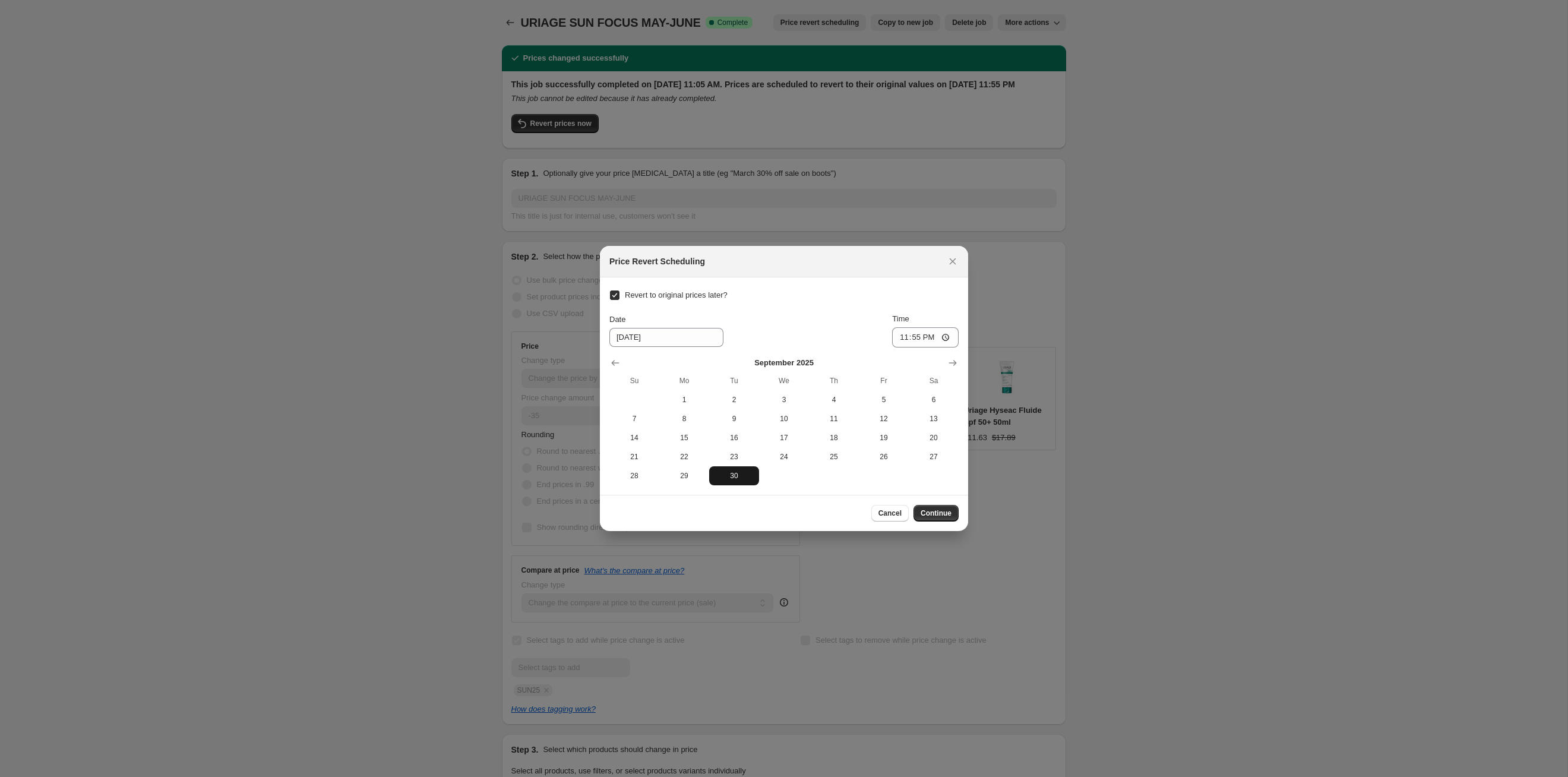
click at [748, 467] on button "30" at bounding box center [734, 476] width 50 height 19
type input "9/30/2025"
click at [934, 515] on span "Continue" at bounding box center [936, 513] width 31 height 10
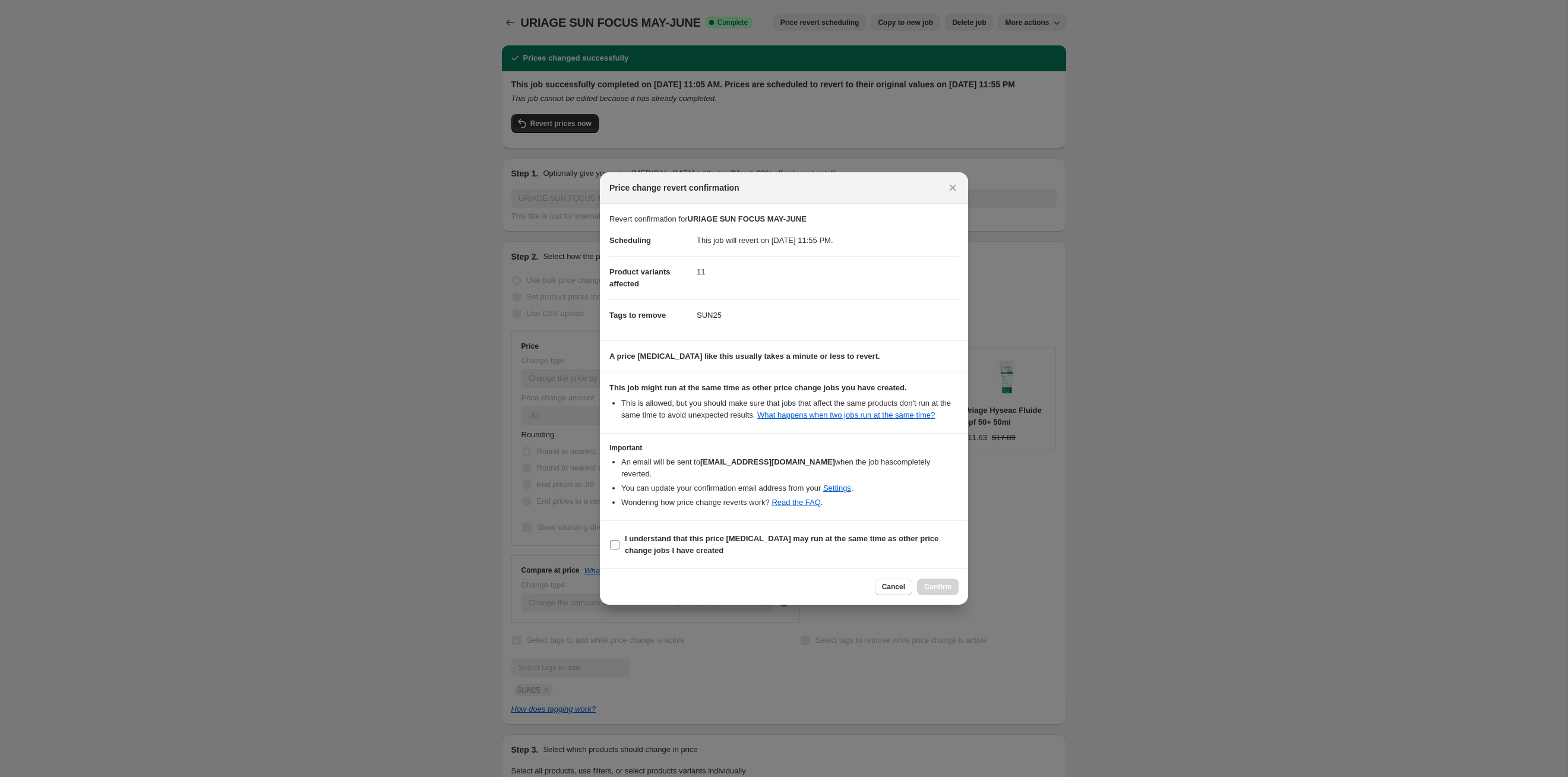
click at [912, 540] on b "I understand that this price [MEDICAL_DATA] may run at the same time as other p…" at bounding box center [782, 544] width 314 height 21
click at [619, 540] on input "I understand that this price [MEDICAL_DATA] may run at the same time as other p…" at bounding box center [614, 544] width 10 height 10
checkbox input "true"
click at [944, 589] on span "Confirm" at bounding box center [938, 587] width 27 height 10
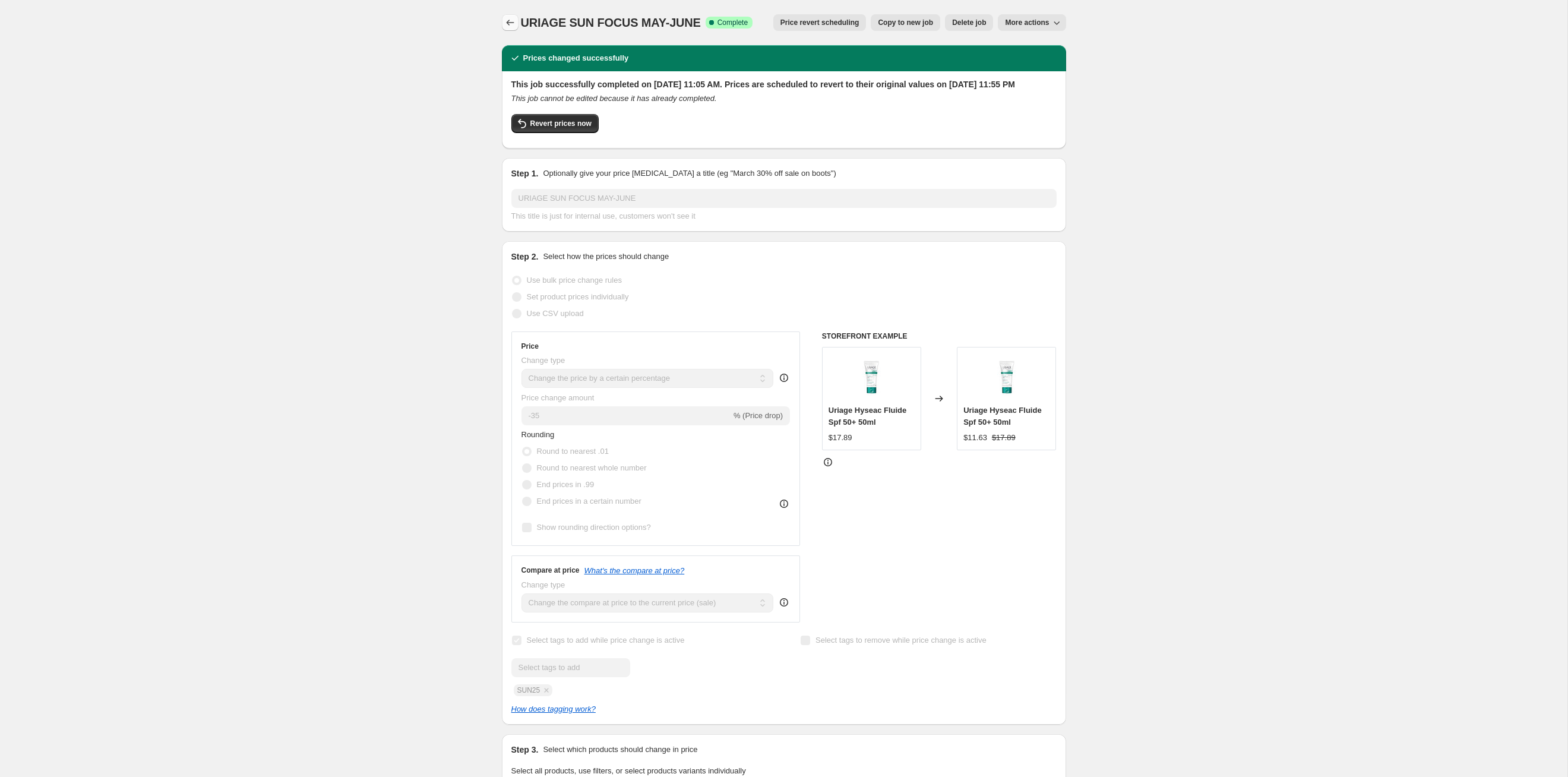
click at [509, 21] on icon "Price change jobs" at bounding box center [510, 22] width 12 height 12
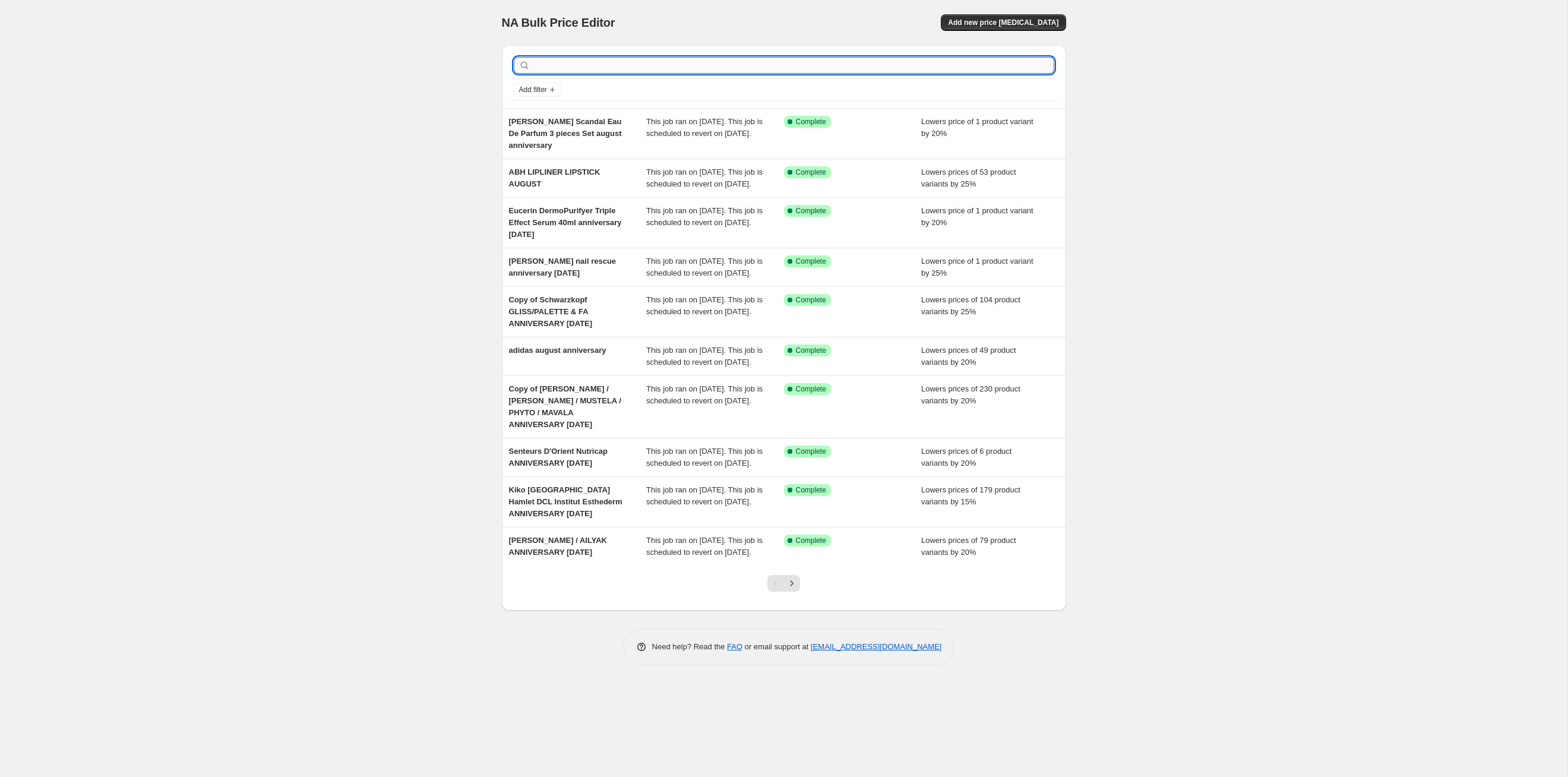
click at [850, 66] on input "text" at bounding box center [794, 65] width 522 height 17
type input "sun"
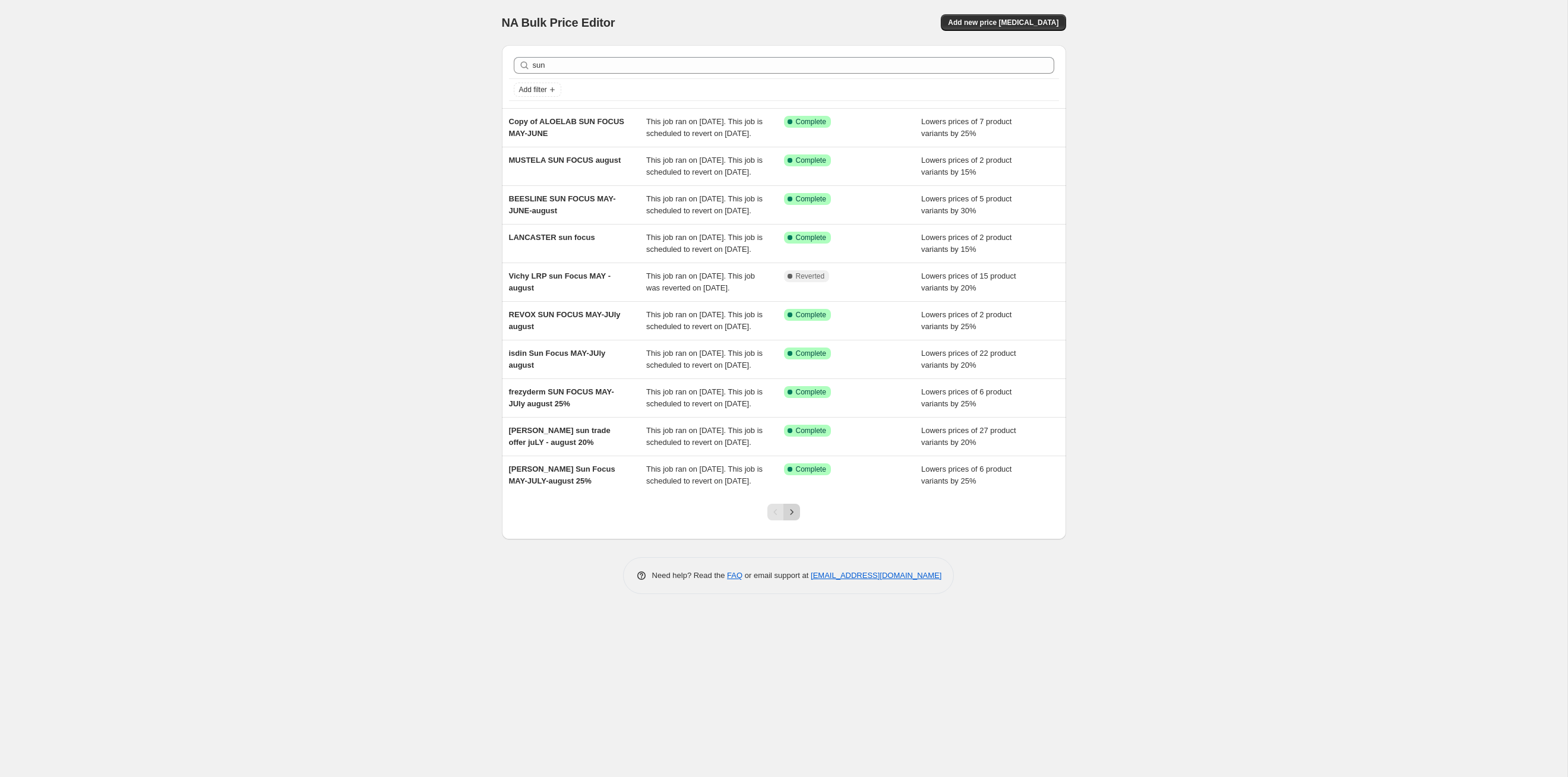
click at [792, 518] on icon "Next" at bounding box center [792, 512] width 12 height 12
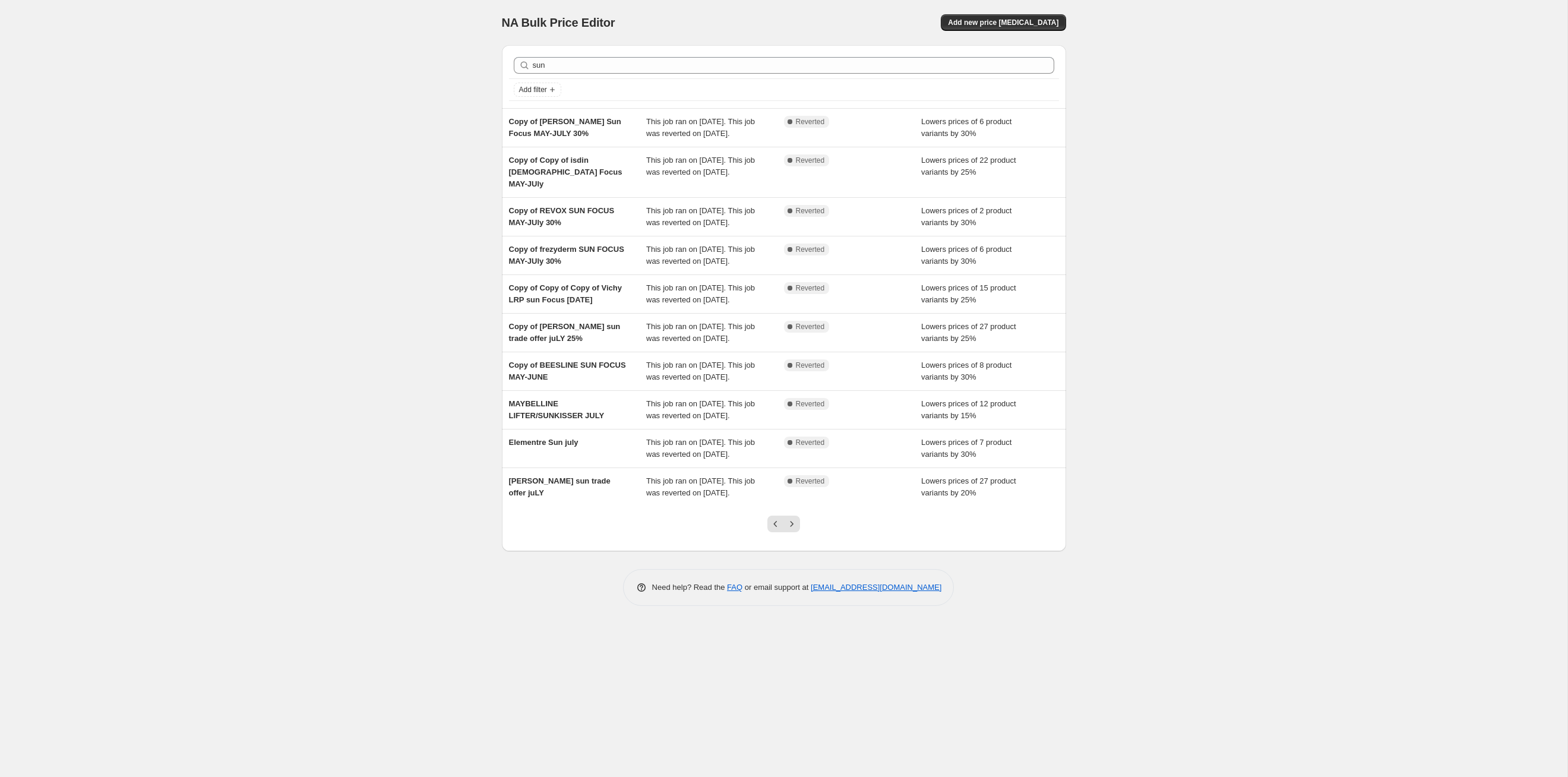
click at [792, 530] on icon "Next" at bounding box center [792, 524] width 12 height 12
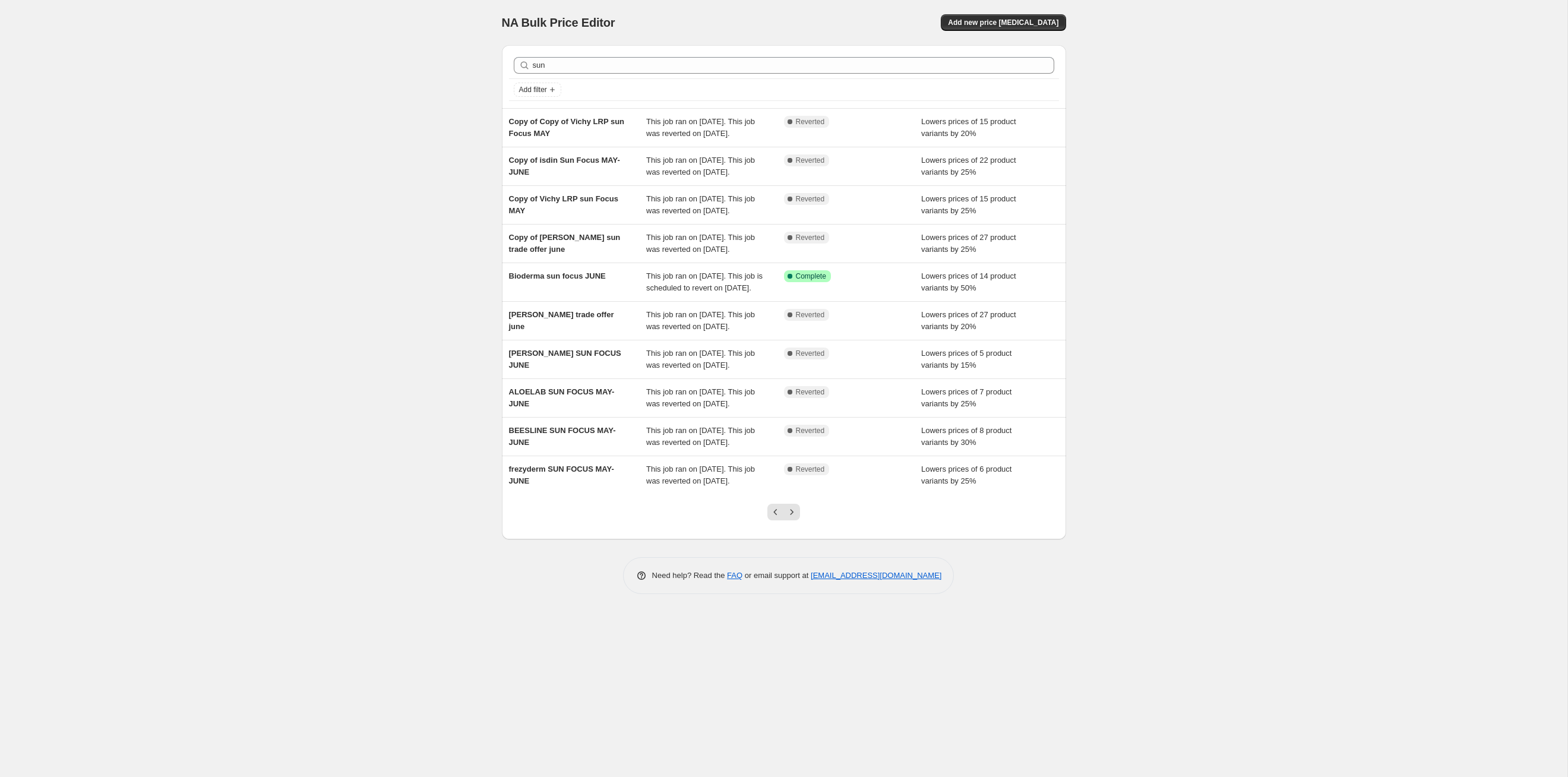
click at [792, 518] on icon "Next" at bounding box center [792, 512] width 12 height 12
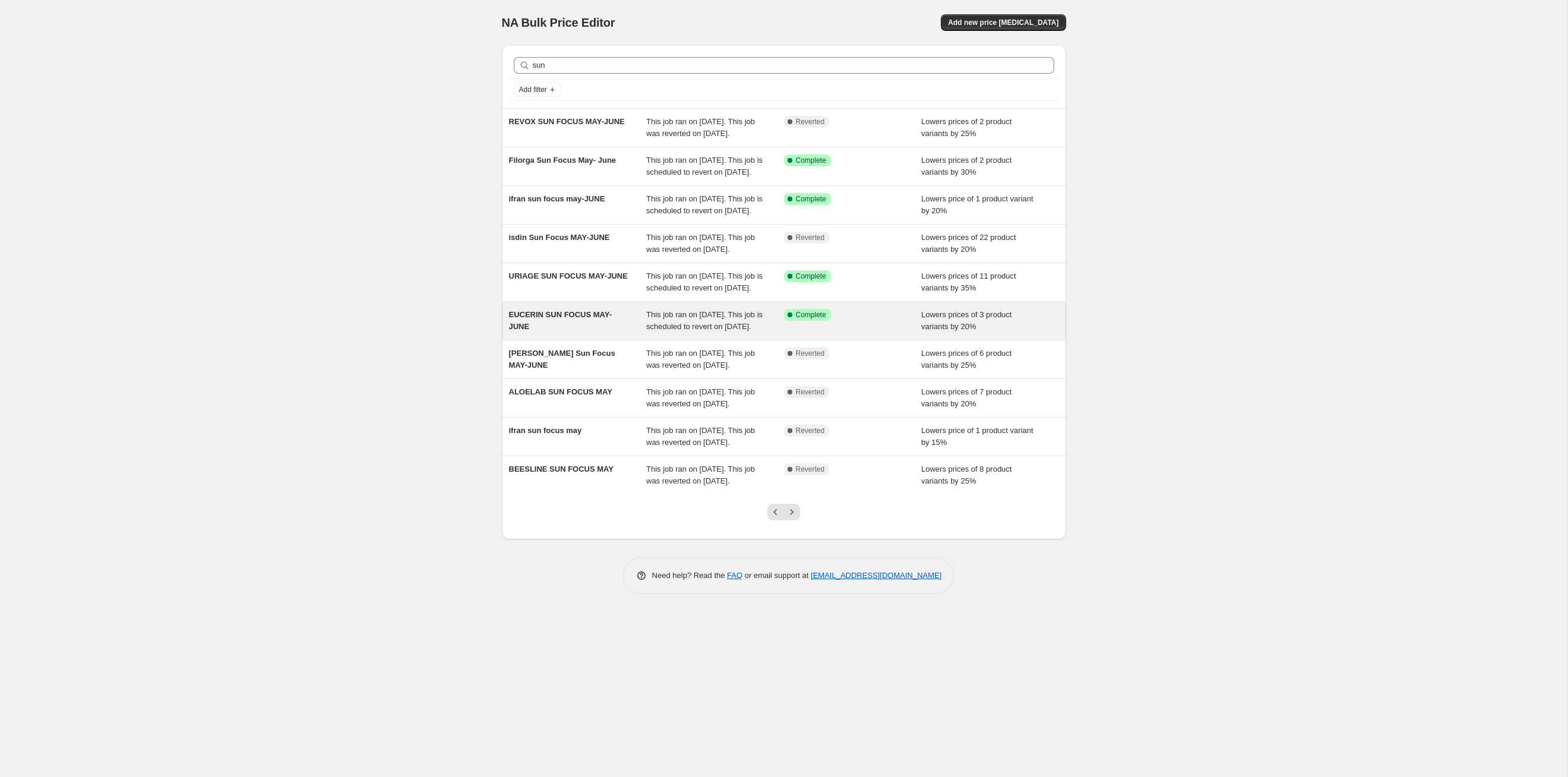
click at [737, 331] on span "This job ran on May 30, 2025. This job is scheduled to revert on August 31, 202…" at bounding box center [704, 320] width 117 height 21
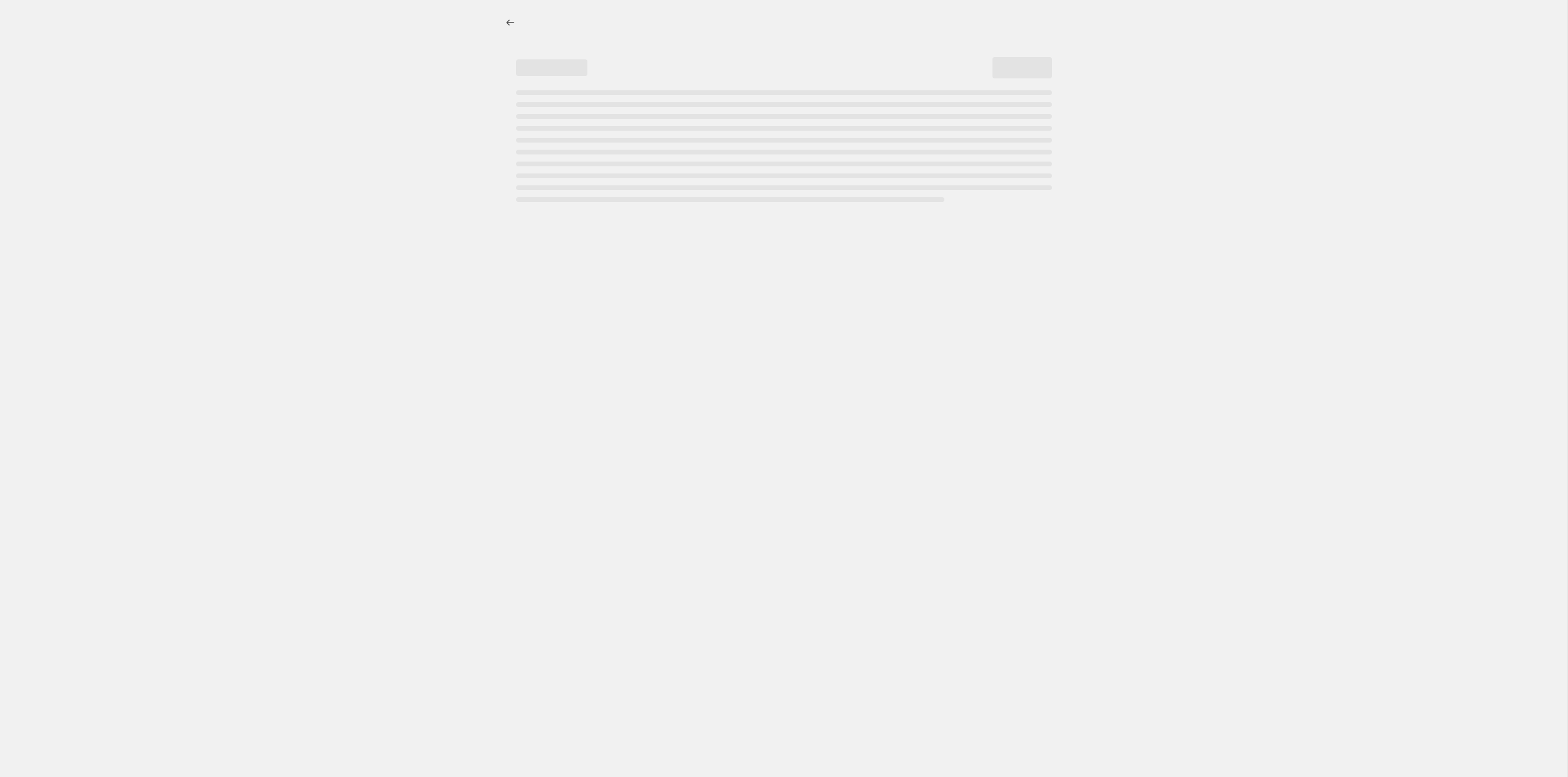
select select "percentage"
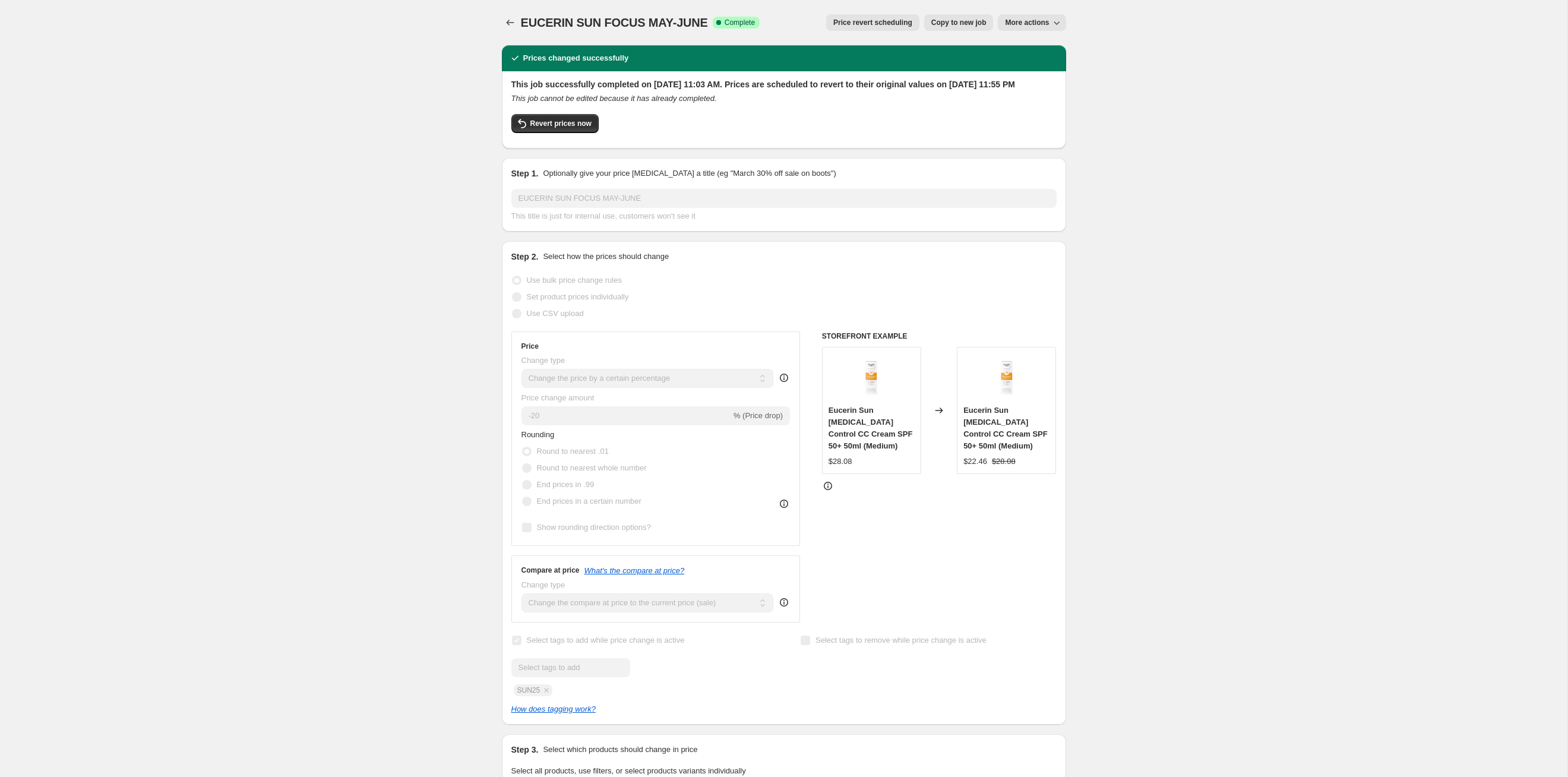
click at [856, 15] on button "Price revert scheduling" at bounding box center [873, 22] width 93 height 17
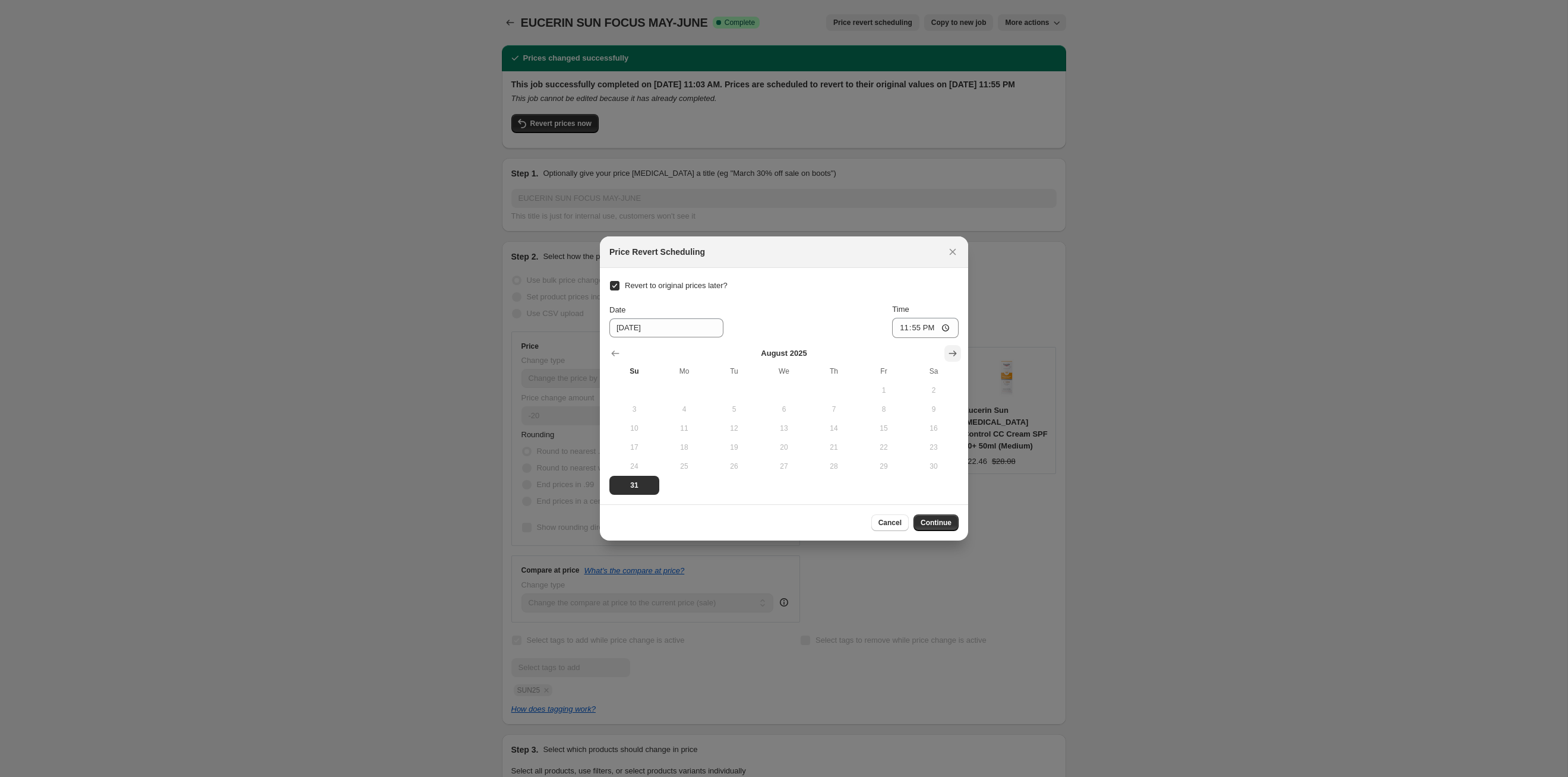
click at [951, 345] on button "Show next month, September 2025" at bounding box center [953, 353] width 17 height 17
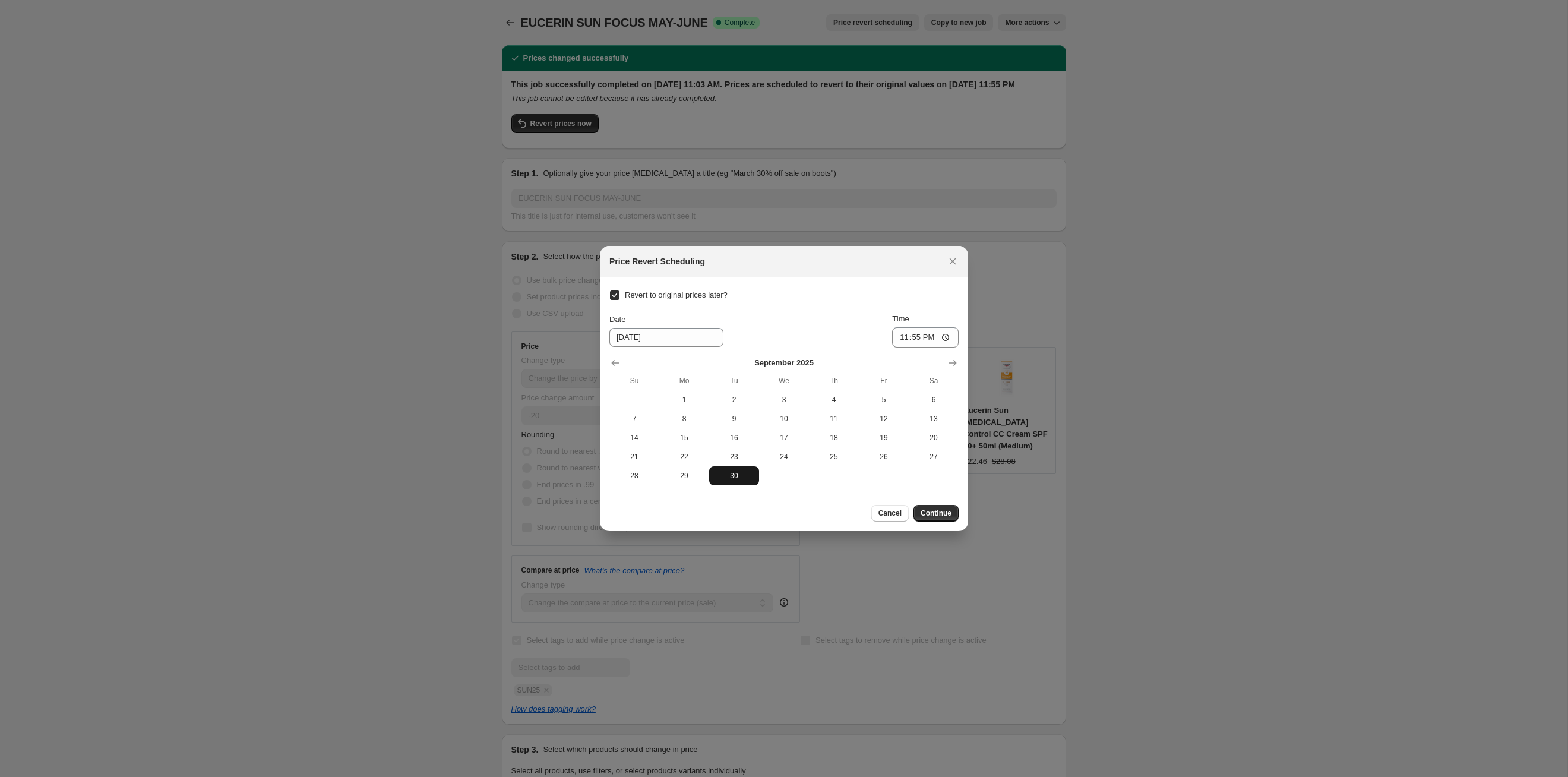
click at [746, 472] on span "30" at bounding box center [734, 475] width 40 height 10
type input "9/30/2025"
click at [932, 514] on span "Continue" at bounding box center [936, 513] width 31 height 10
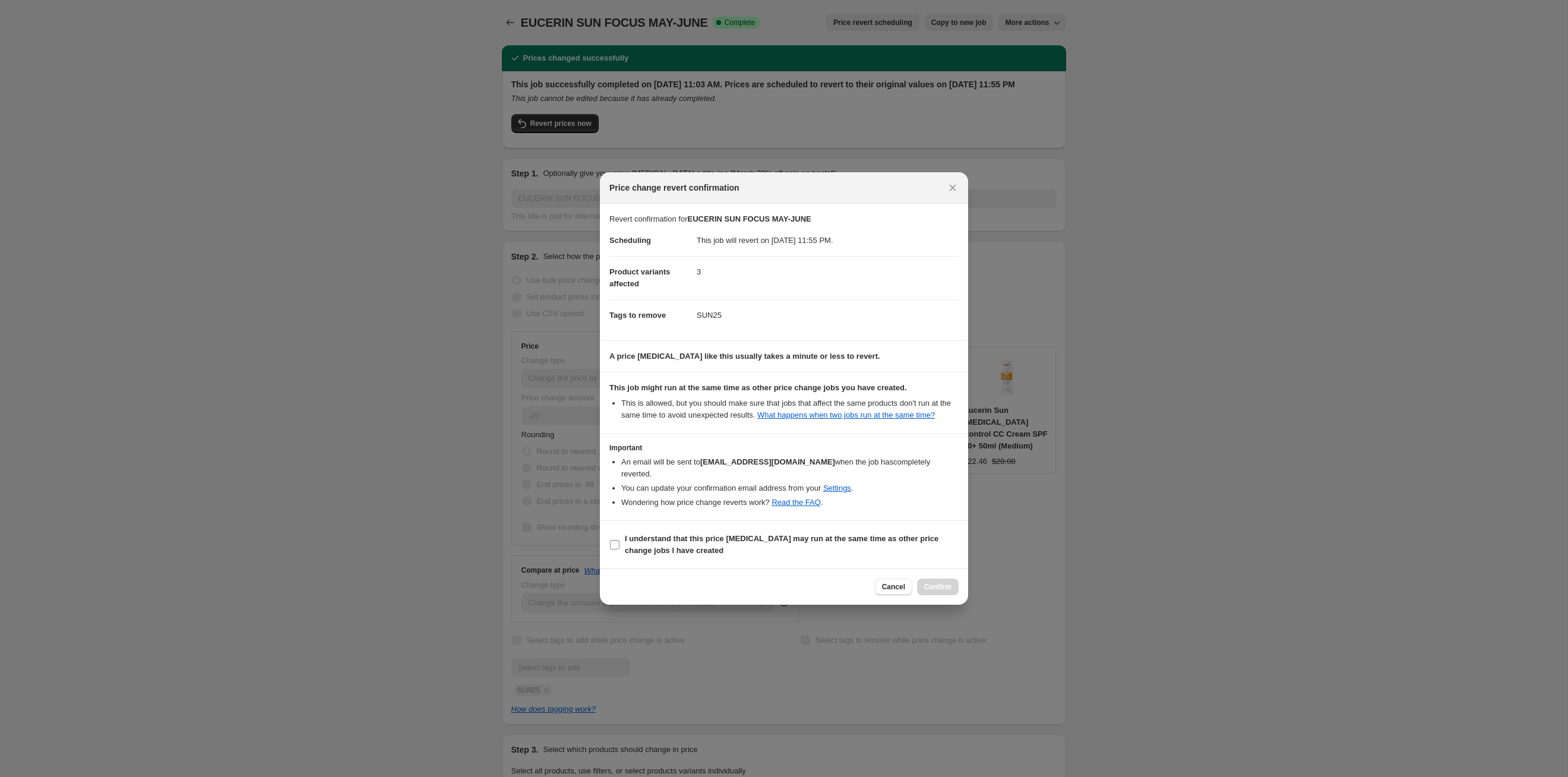
click at [931, 550] on span "I understand that this price [MEDICAL_DATA] may run at the same time as other p…" at bounding box center [792, 544] width 334 height 24
click at [619, 549] on input "I understand that this price [MEDICAL_DATA] may run at the same time as other p…" at bounding box center [614, 544] width 10 height 10
checkbox input "true"
click at [942, 588] on span "Confirm" at bounding box center [938, 587] width 27 height 10
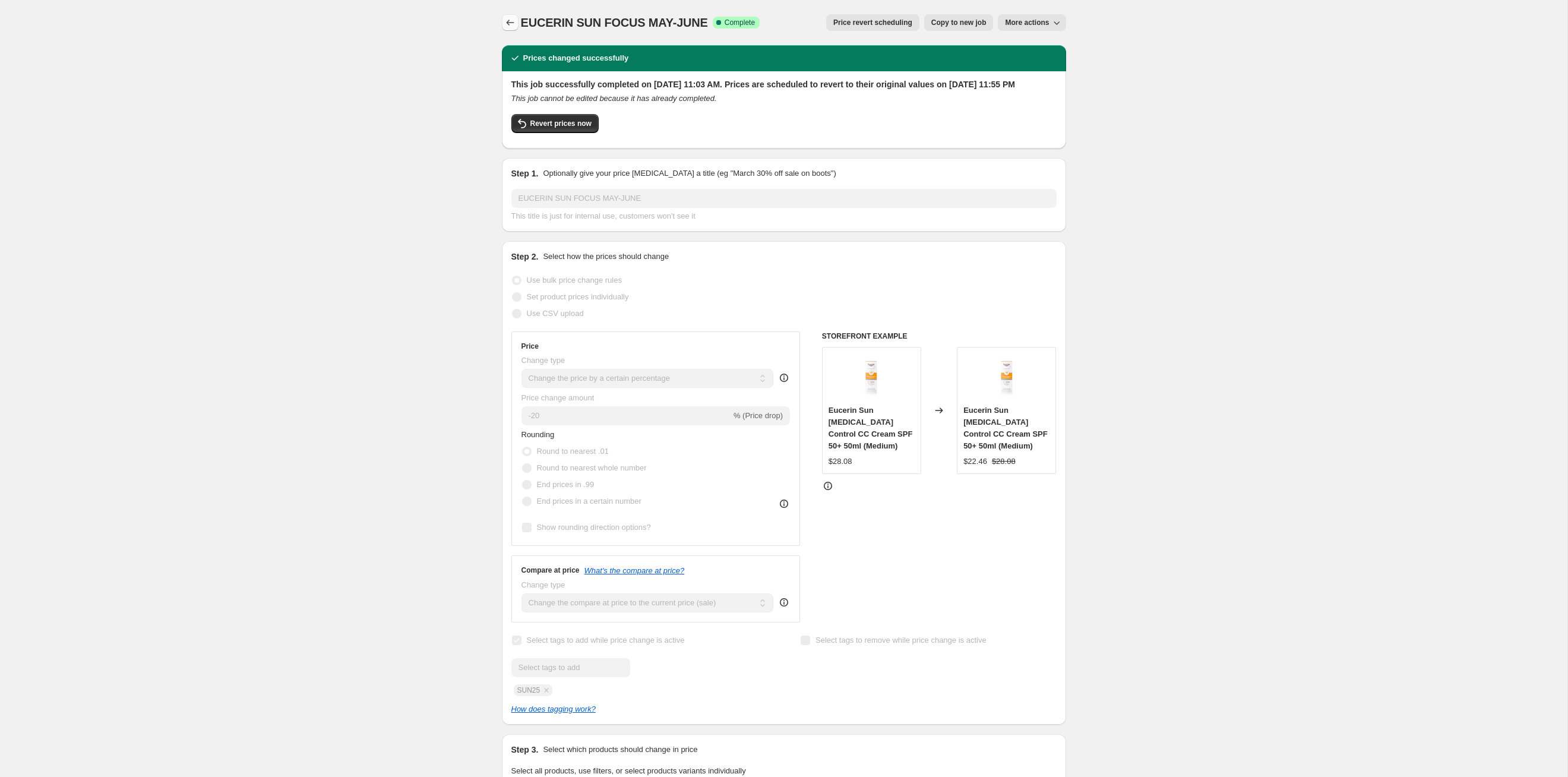
click at [512, 30] on button "Price change jobs" at bounding box center [510, 22] width 17 height 17
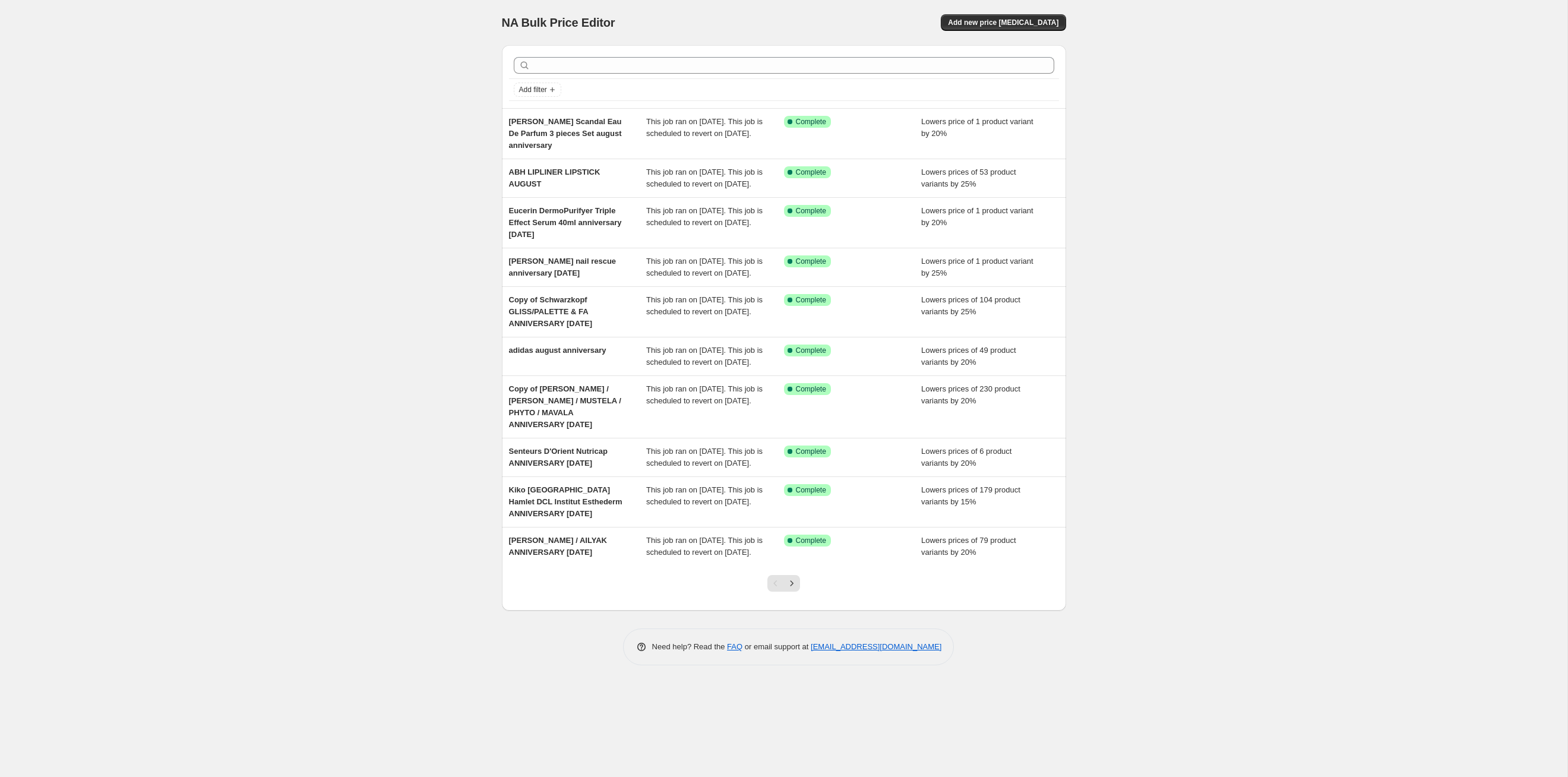
click at [726, 79] on div "Add filter" at bounding box center [784, 90] width 550 height 22
click at [725, 71] on input "text" at bounding box center [794, 65] width 522 height 17
type input "sun"
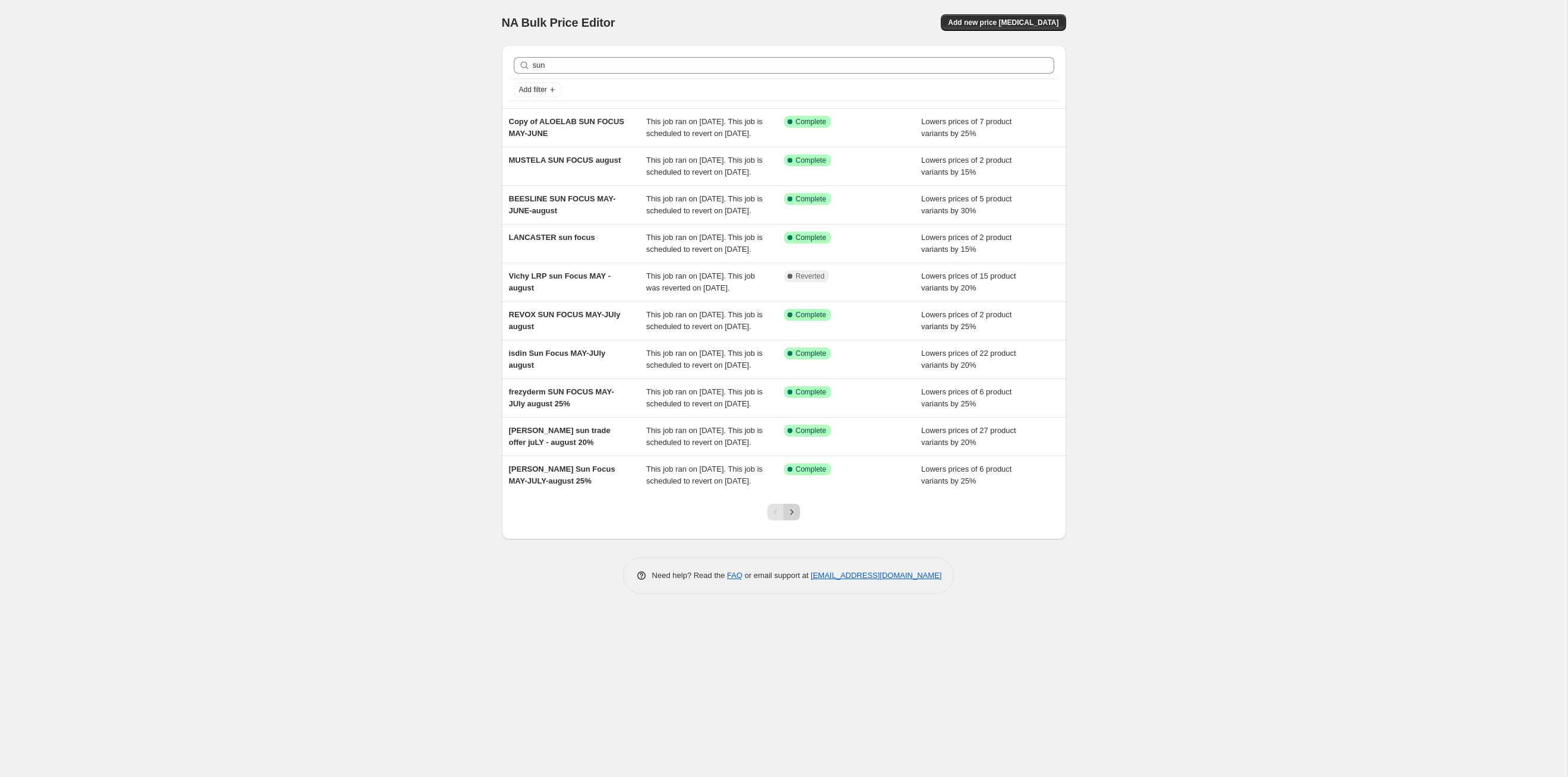
click at [797, 518] on icon "Next" at bounding box center [792, 512] width 12 height 12
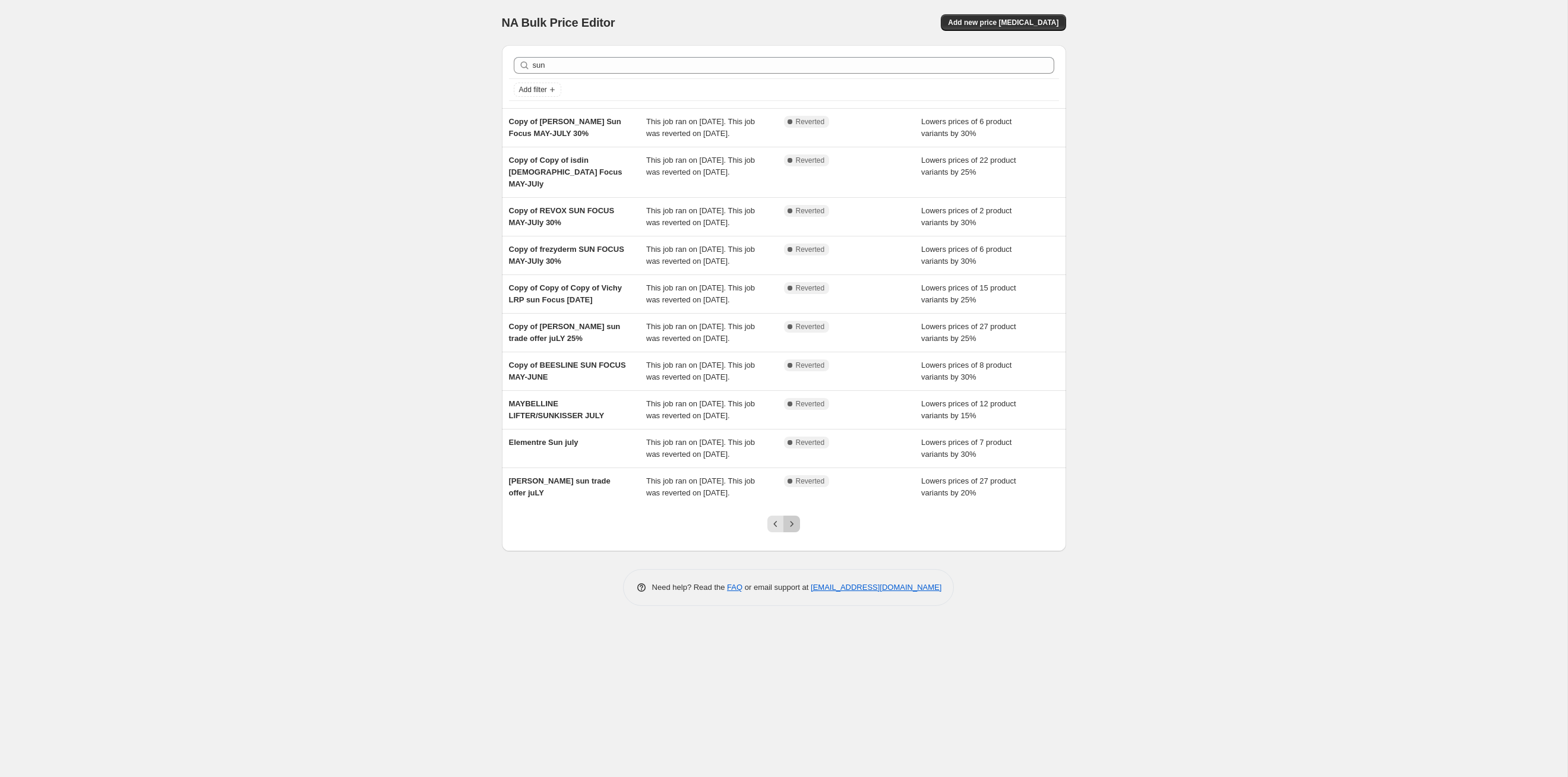
click at [797, 530] on icon "Next" at bounding box center [792, 524] width 12 height 12
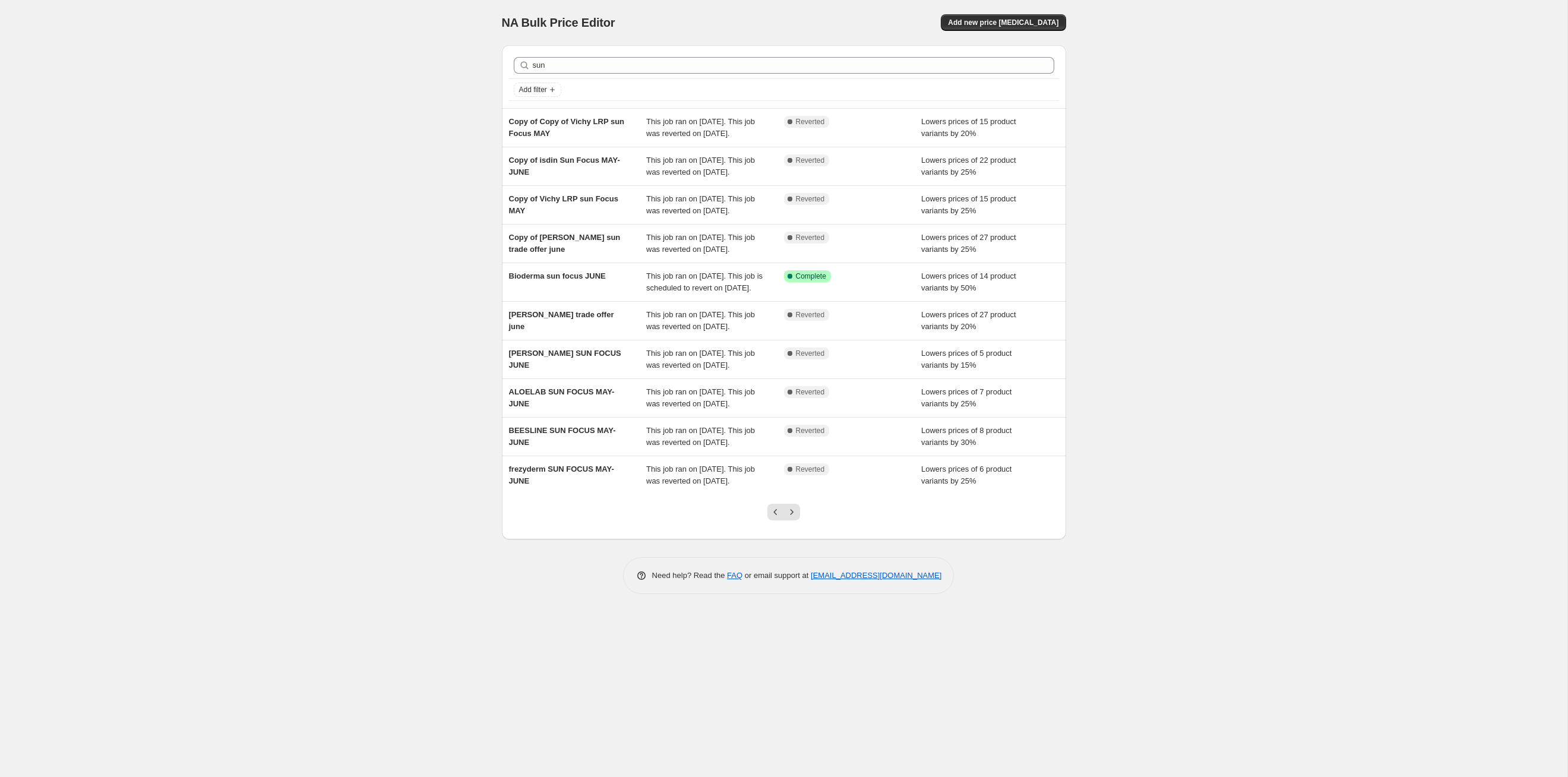
click at [797, 518] on icon "Next" at bounding box center [792, 512] width 12 height 12
click at [797, 521] on div "Pagination" at bounding box center [792, 512] width 17 height 17
